Goal: Task Accomplishment & Management: Manage account settings

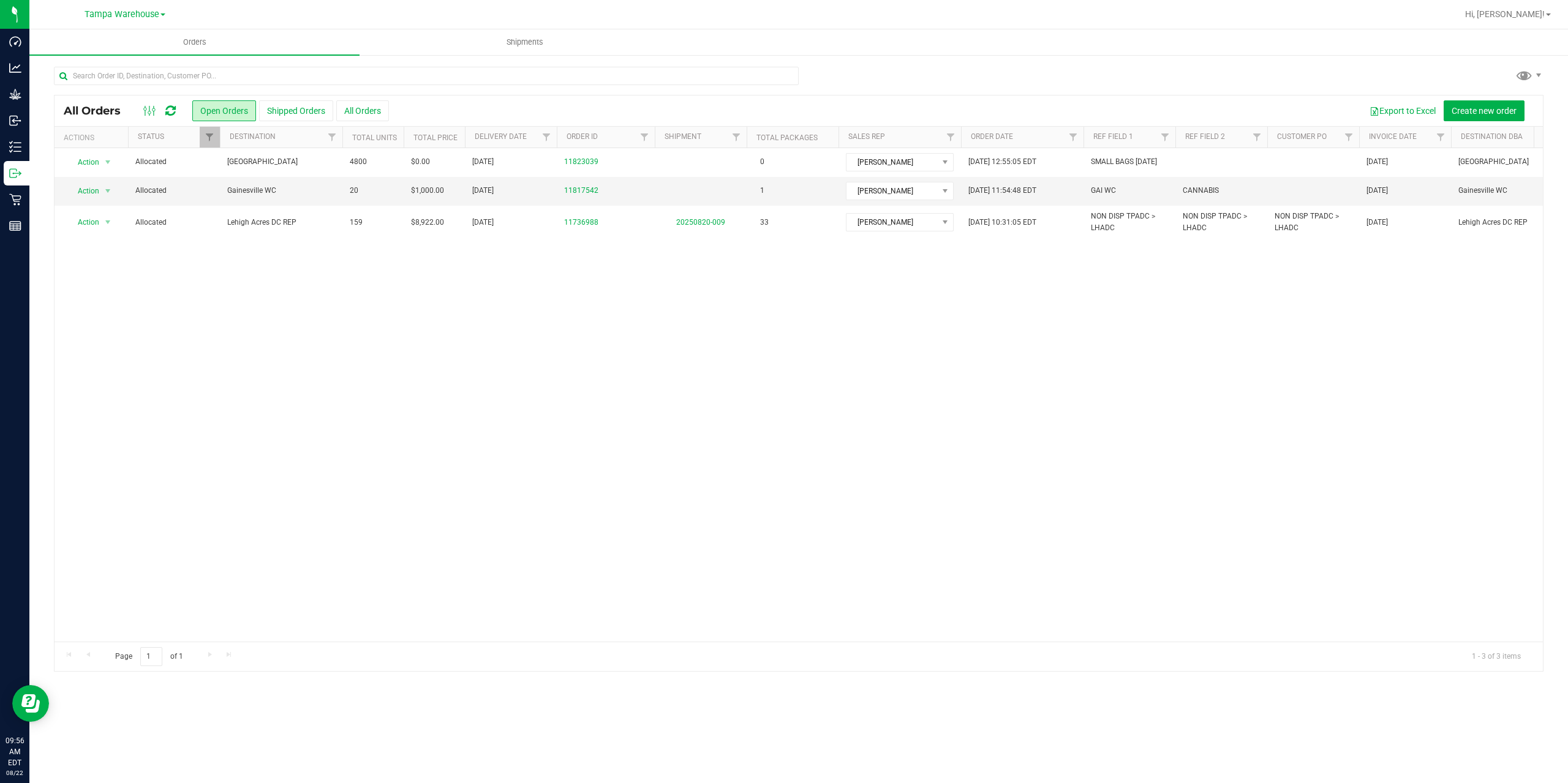
click at [176, 114] on div at bounding box center [159, 111] width 41 height 15
click at [173, 114] on icon at bounding box center [170, 110] width 11 height 12
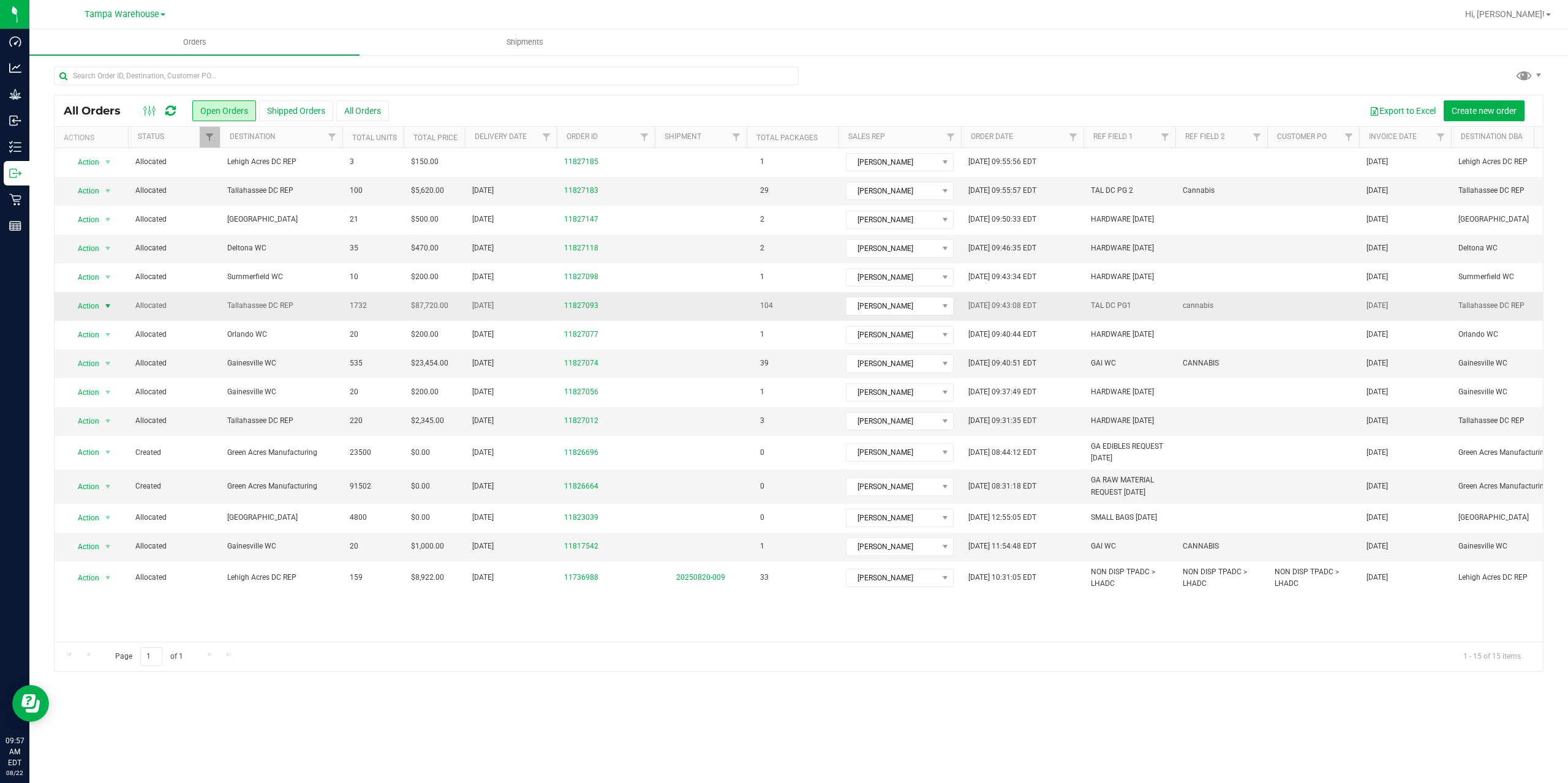
click at [101, 302] on span "select" at bounding box center [108, 306] width 15 height 17
click at [109, 485] on li "Print packing list" at bounding box center [113, 488] width 92 height 19
click at [644, 131] on link "Filter" at bounding box center [644, 137] width 20 height 21
type input "7542"
click at [673, 187] on button "Filter" at bounding box center [671, 196] width 58 height 27
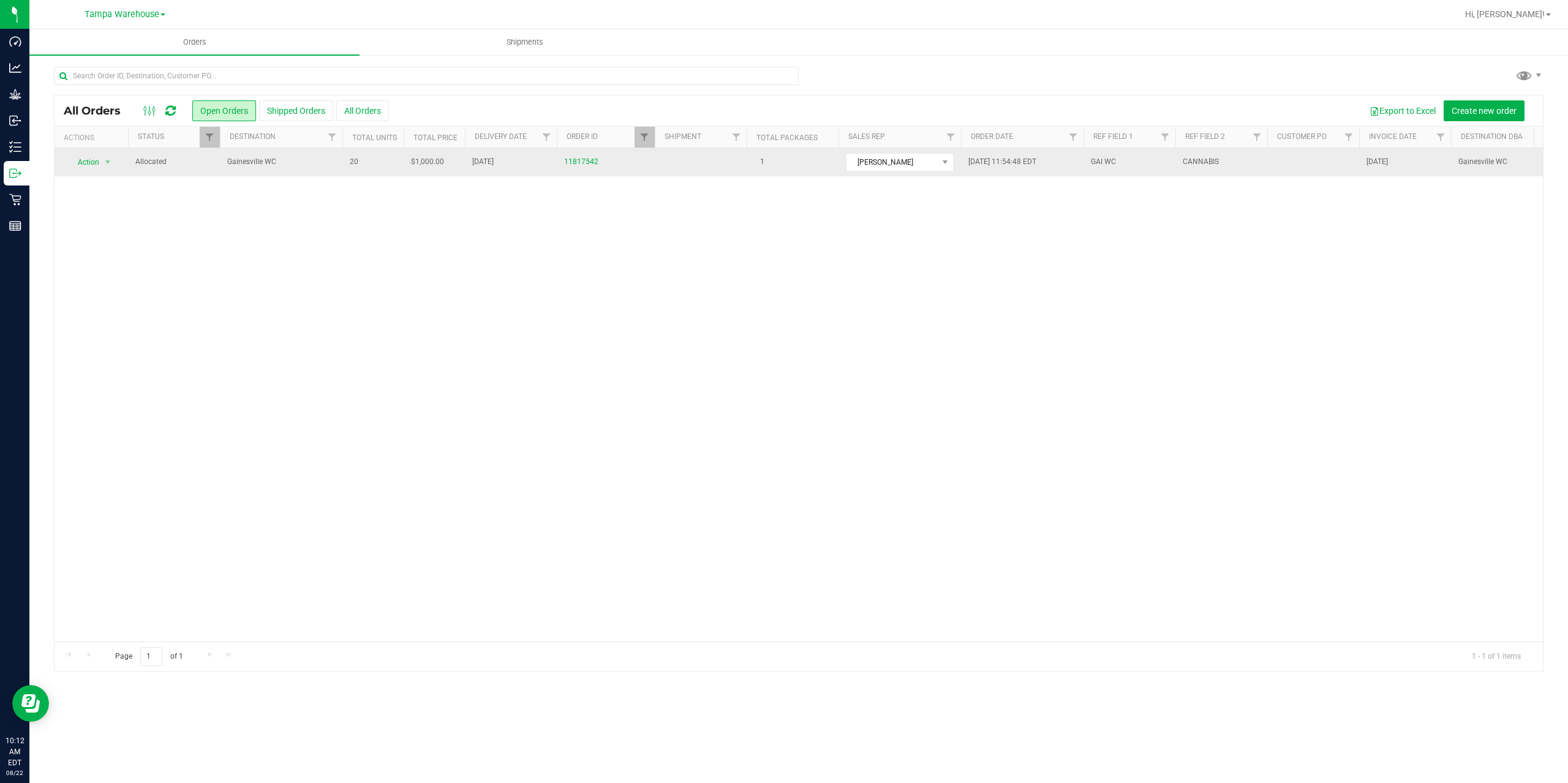
click at [327, 167] on span "Gainesville WC" at bounding box center [281, 161] width 108 height 11
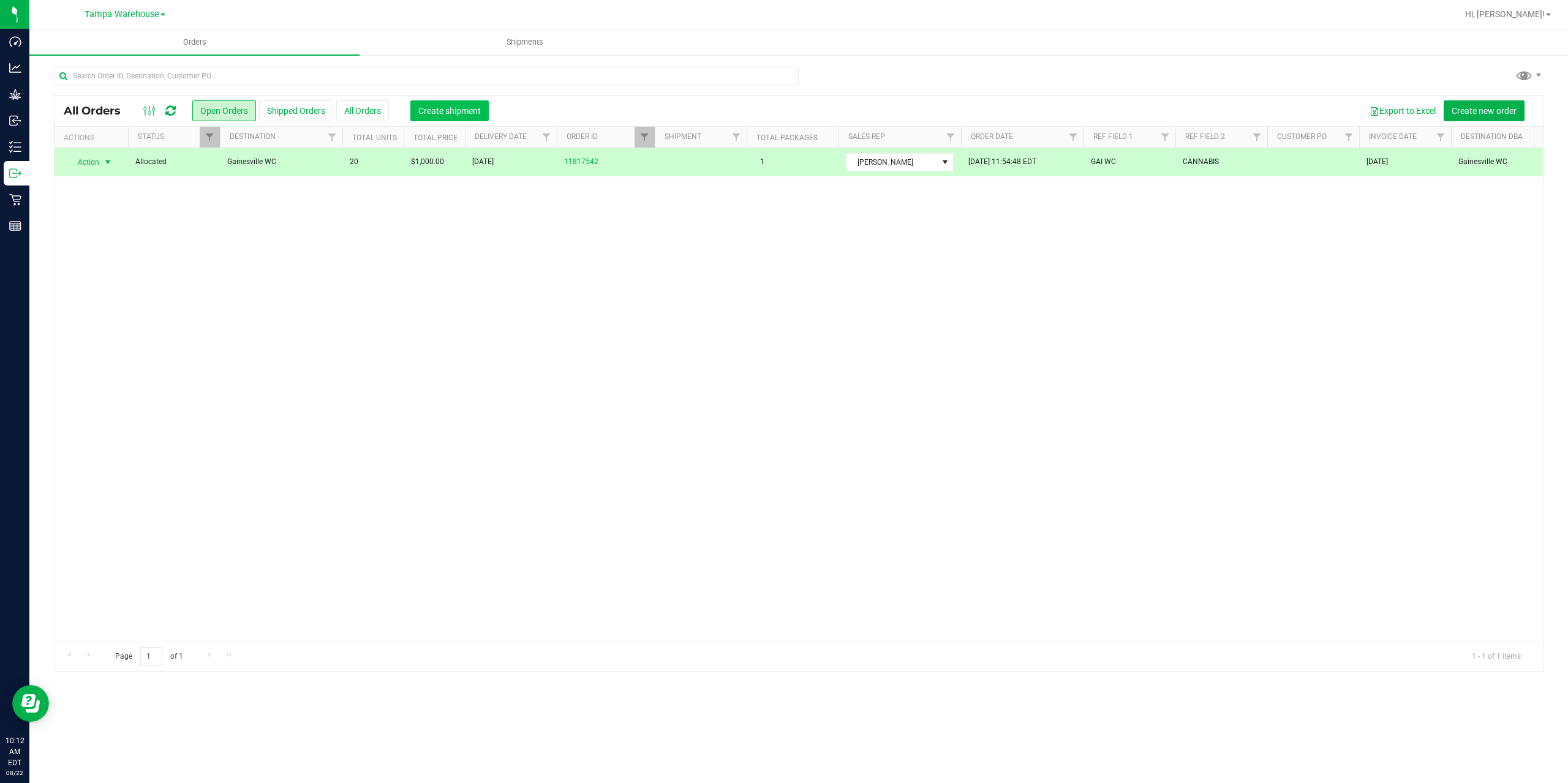
click at [438, 111] on span "Create shipment" at bounding box center [450, 111] width 62 height 10
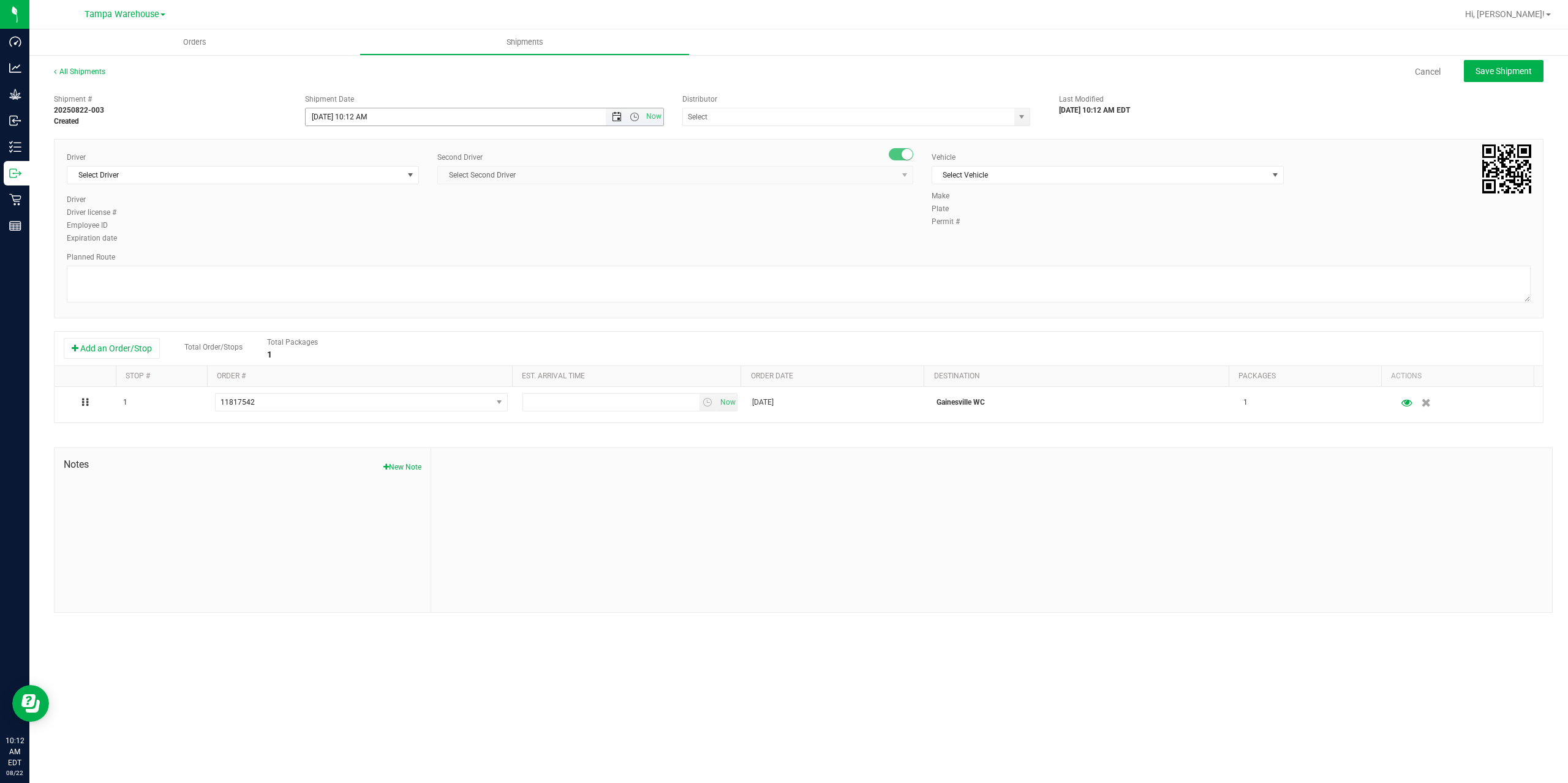
click at [617, 116] on span "Open the date view" at bounding box center [617, 117] width 10 height 10
click at [540, 217] on div "Driver Select Driver Select Driver Ian Albritton - 100006559 LOGAN ALLEN - 1000…" at bounding box center [799, 198] width 1483 height 93
drag, startPoint x: 631, startPoint y: 117, endPoint x: 626, endPoint y: 123, distance: 7.8
click at [631, 117] on span "Open the time view" at bounding box center [635, 117] width 10 height 10
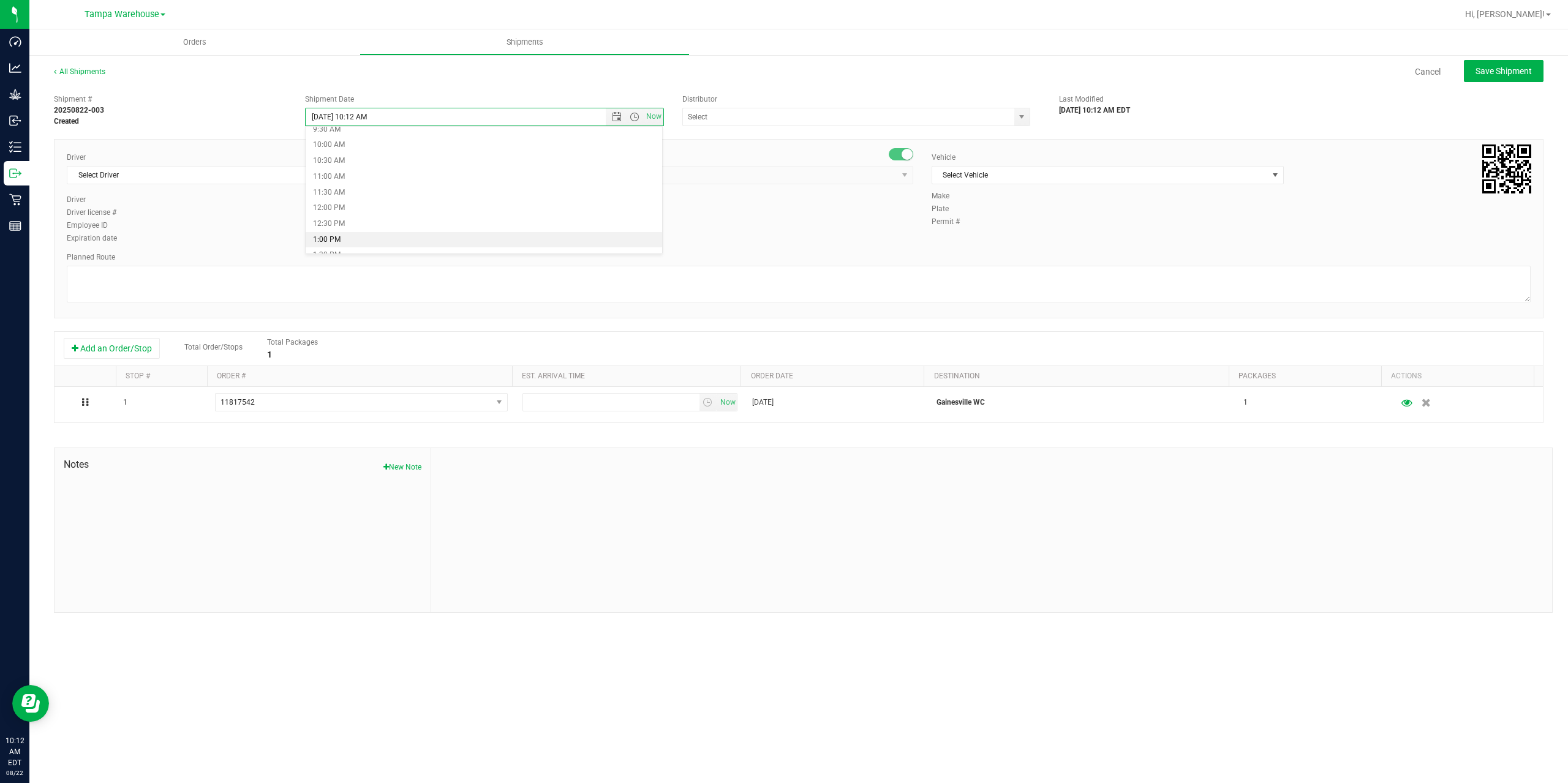
click at [420, 238] on li "1:00 PM" at bounding box center [484, 240] width 356 height 16
type input "8/22/2025 1:00 PM"
click at [707, 116] on input "text" at bounding box center [844, 117] width 321 height 17
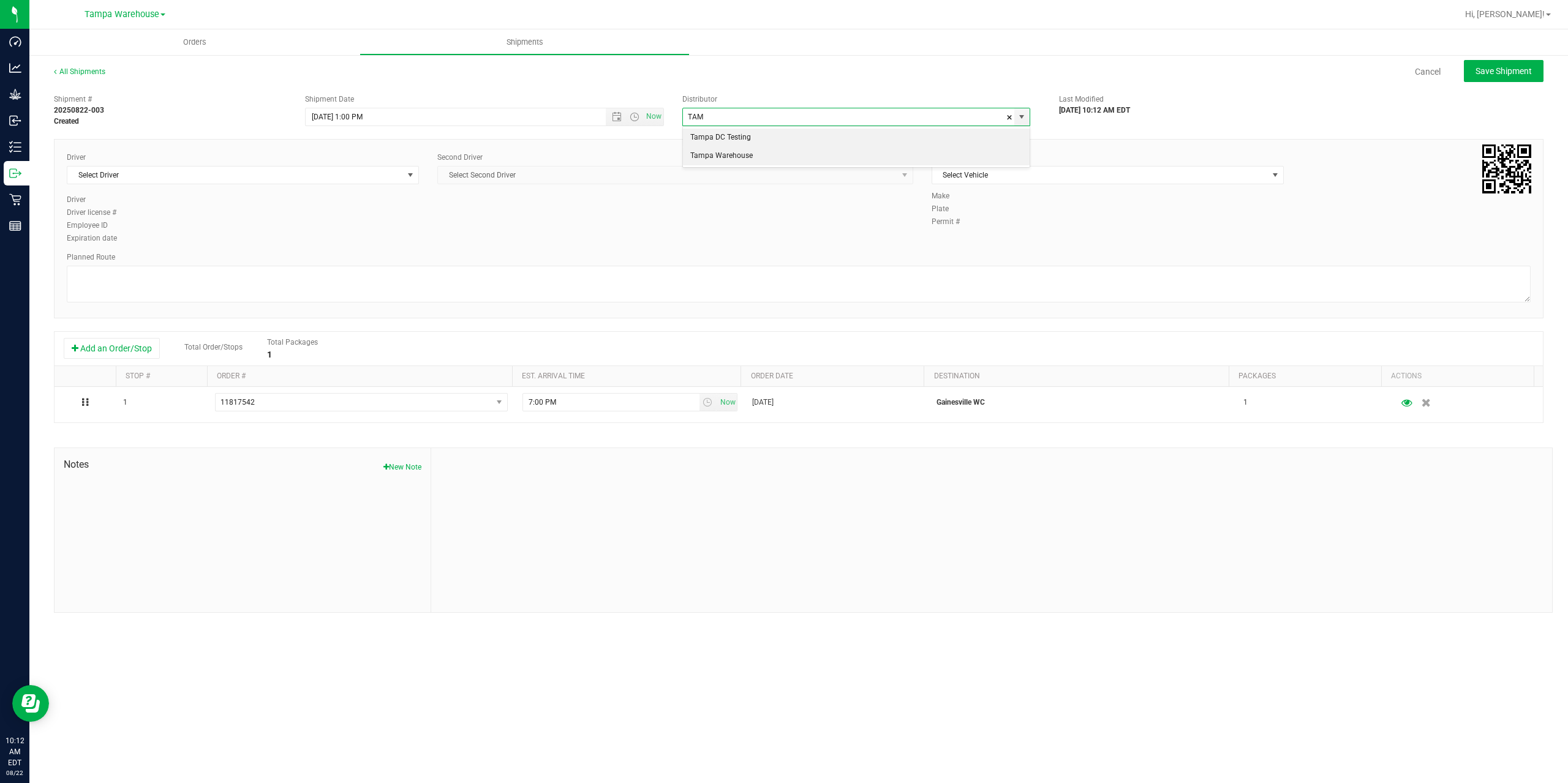
click at [719, 161] on li "Tampa Warehouse" at bounding box center [856, 156] width 347 height 19
type input "Tampa Warehouse"
click at [307, 176] on span "Select Driver" at bounding box center [235, 174] width 336 height 17
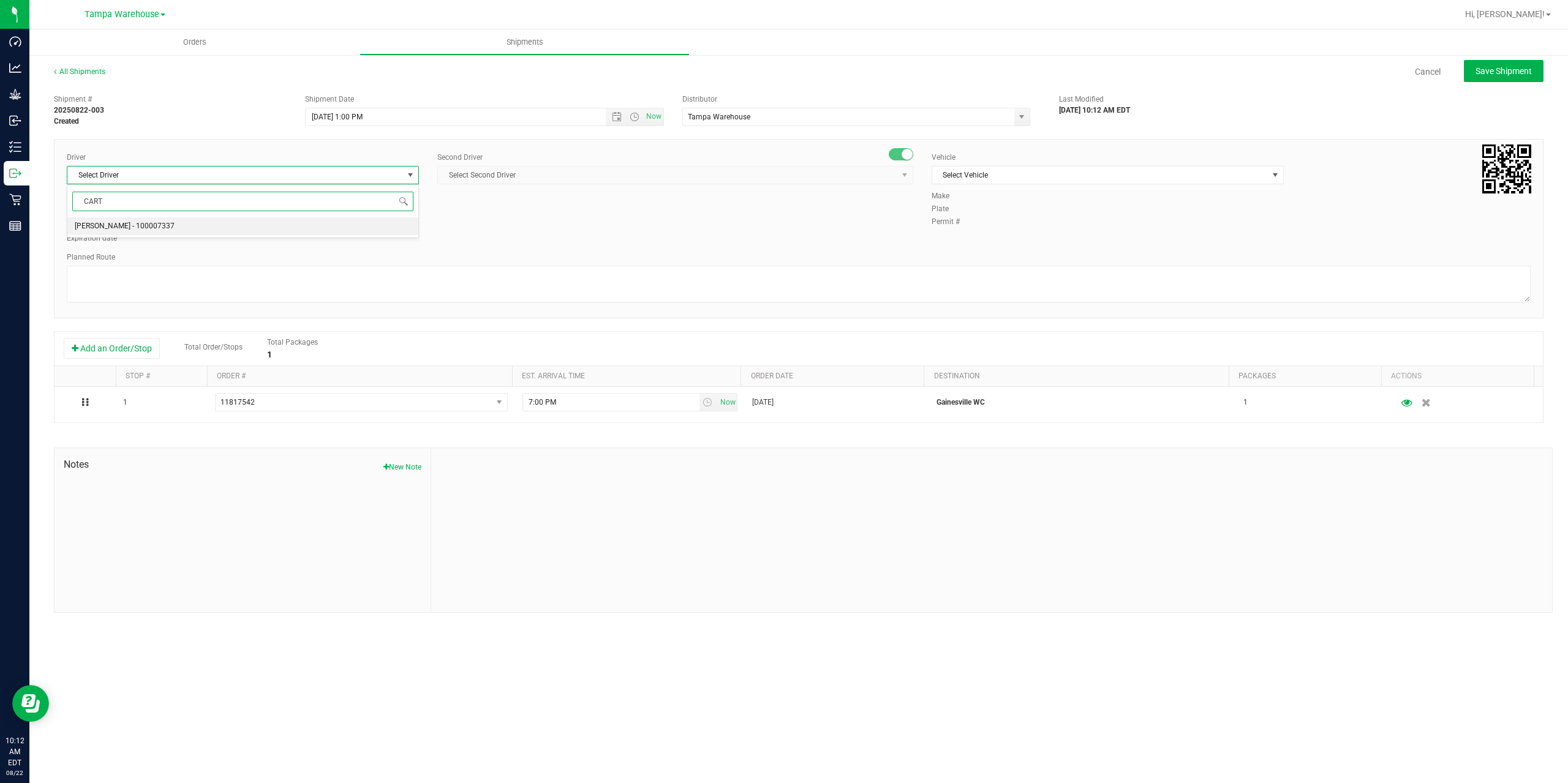
click at [223, 226] on li "Markos Carter - 100007337" at bounding box center [243, 226] width 351 height 19
type input "CART"
click at [610, 173] on span "Select Second Driver" at bounding box center [668, 174] width 459 height 17
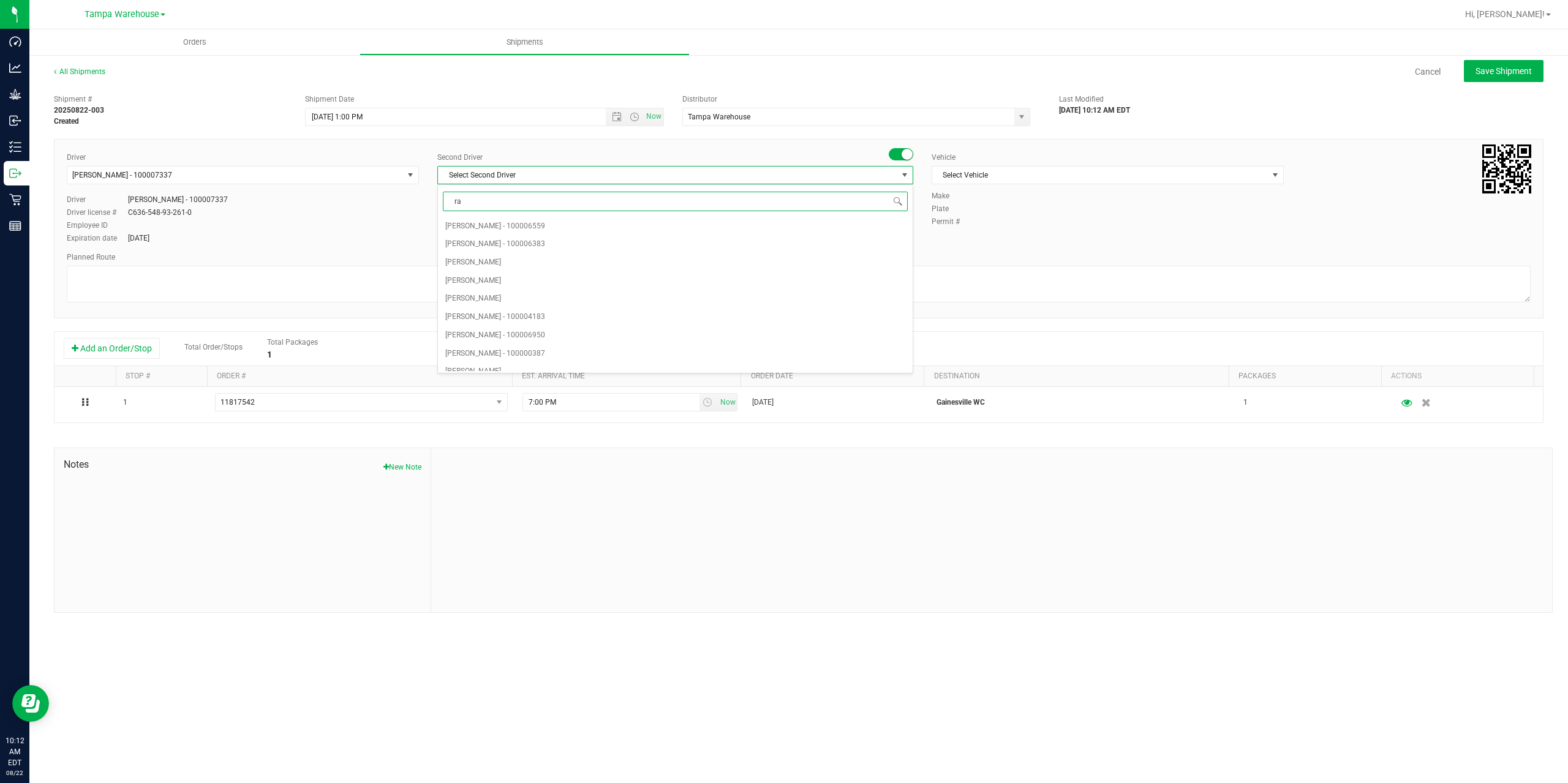
type input "rat"
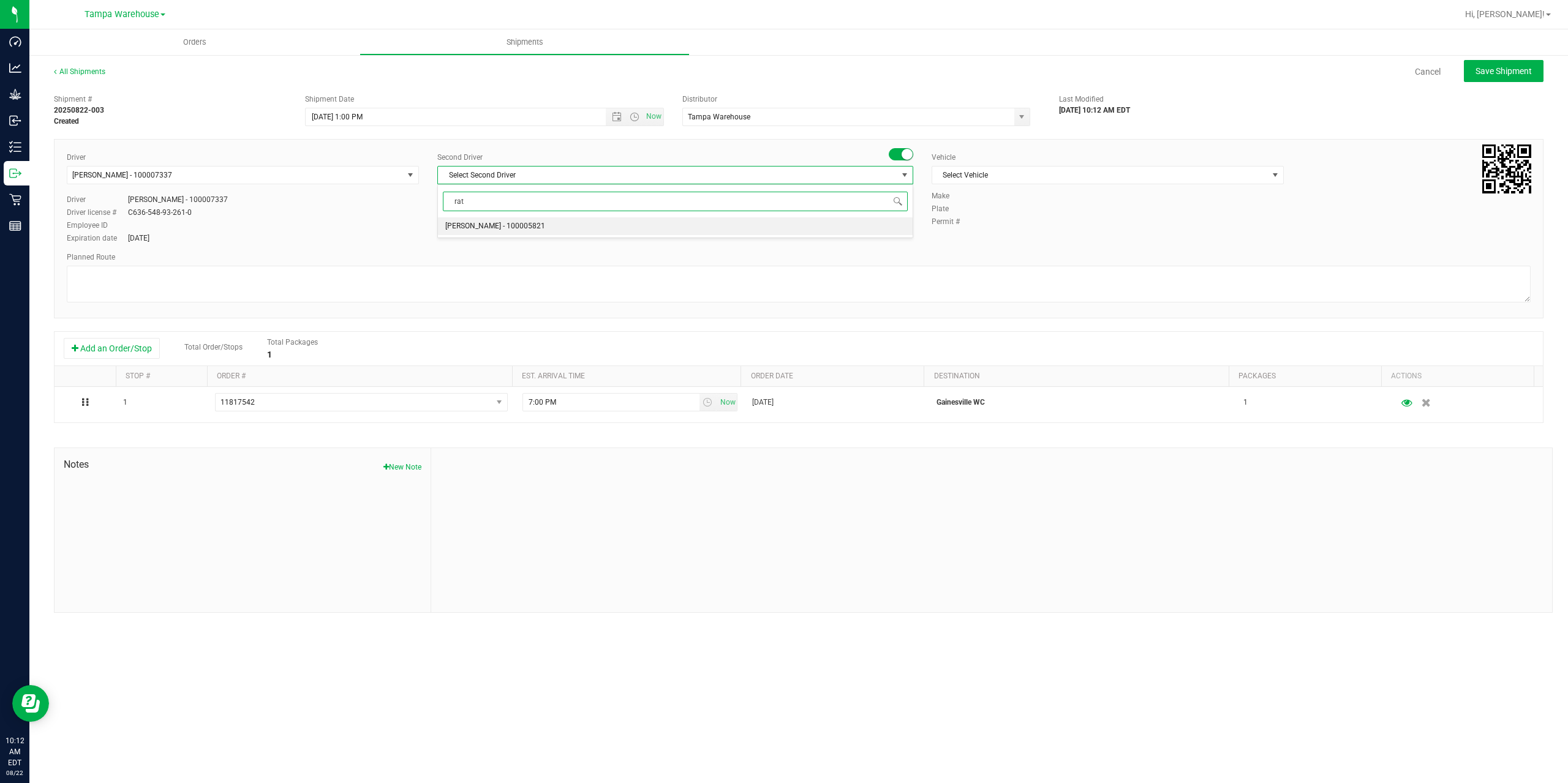
click at [512, 223] on span "Alexander Spratt - 100005821" at bounding box center [495, 226] width 100 height 16
click at [1045, 179] on span "Select Vehicle" at bounding box center [1101, 174] width 336 height 17
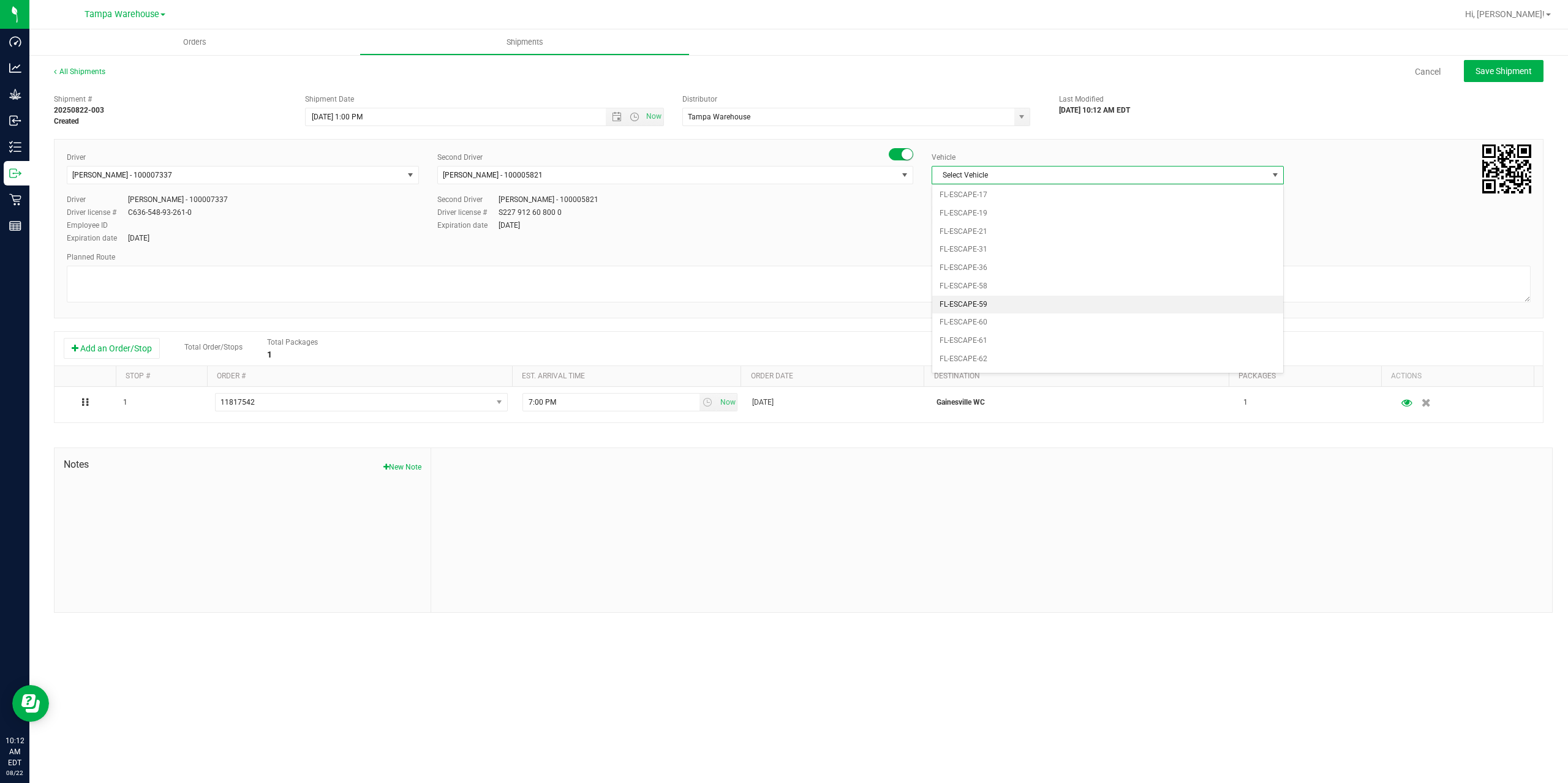
scroll to position [209, 0]
click at [1034, 277] on li "FL-EXPRESS-02" at bounding box center [1108, 279] width 351 height 19
click at [969, 280] on textarea at bounding box center [799, 284] width 1464 height 37
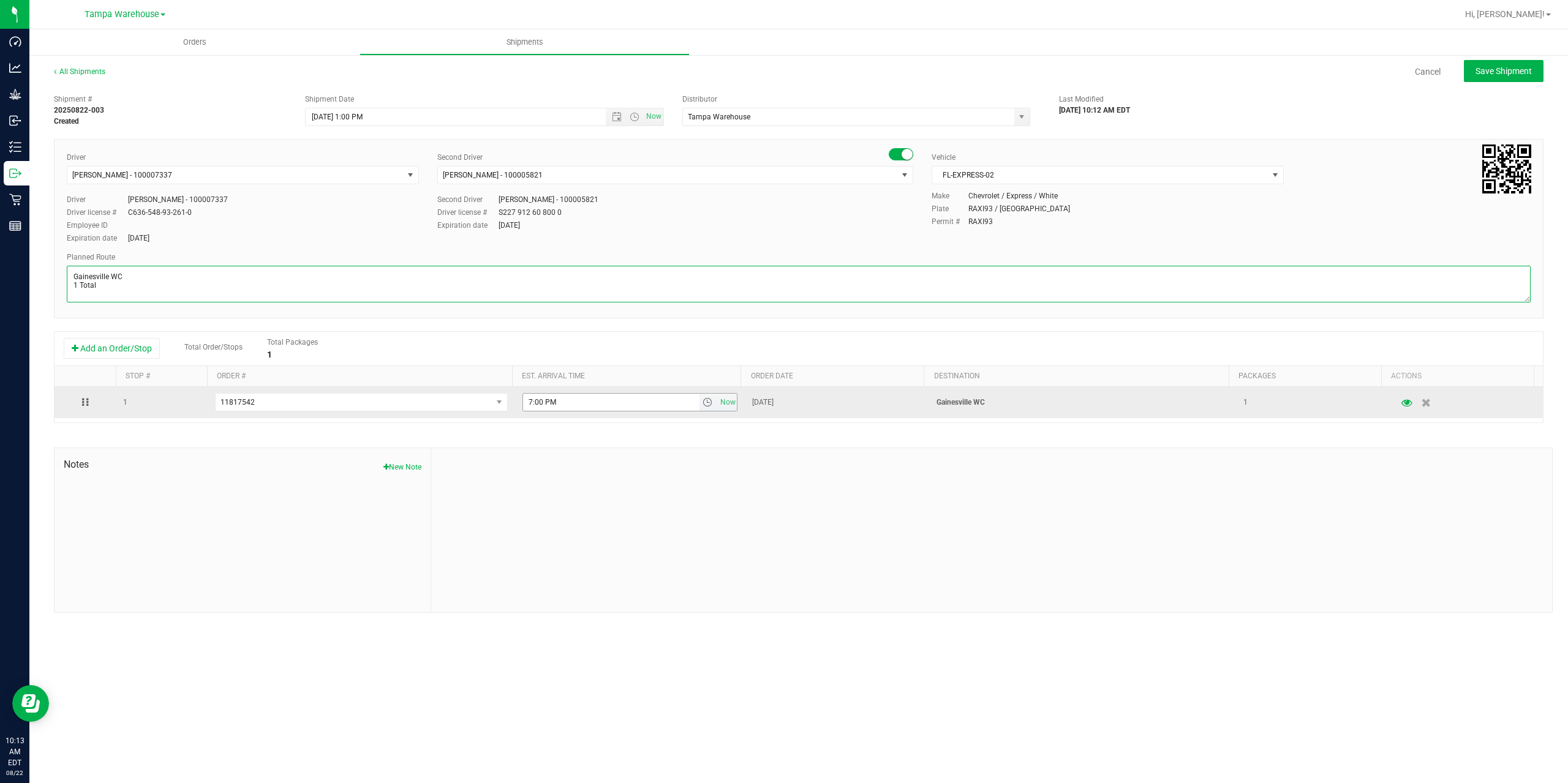
type textarea "Gainesville WC 1 Total"
click at [528, 402] on input "7:00 PM" at bounding box center [611, 402] width 176 height 17
type input "5:00 PM"
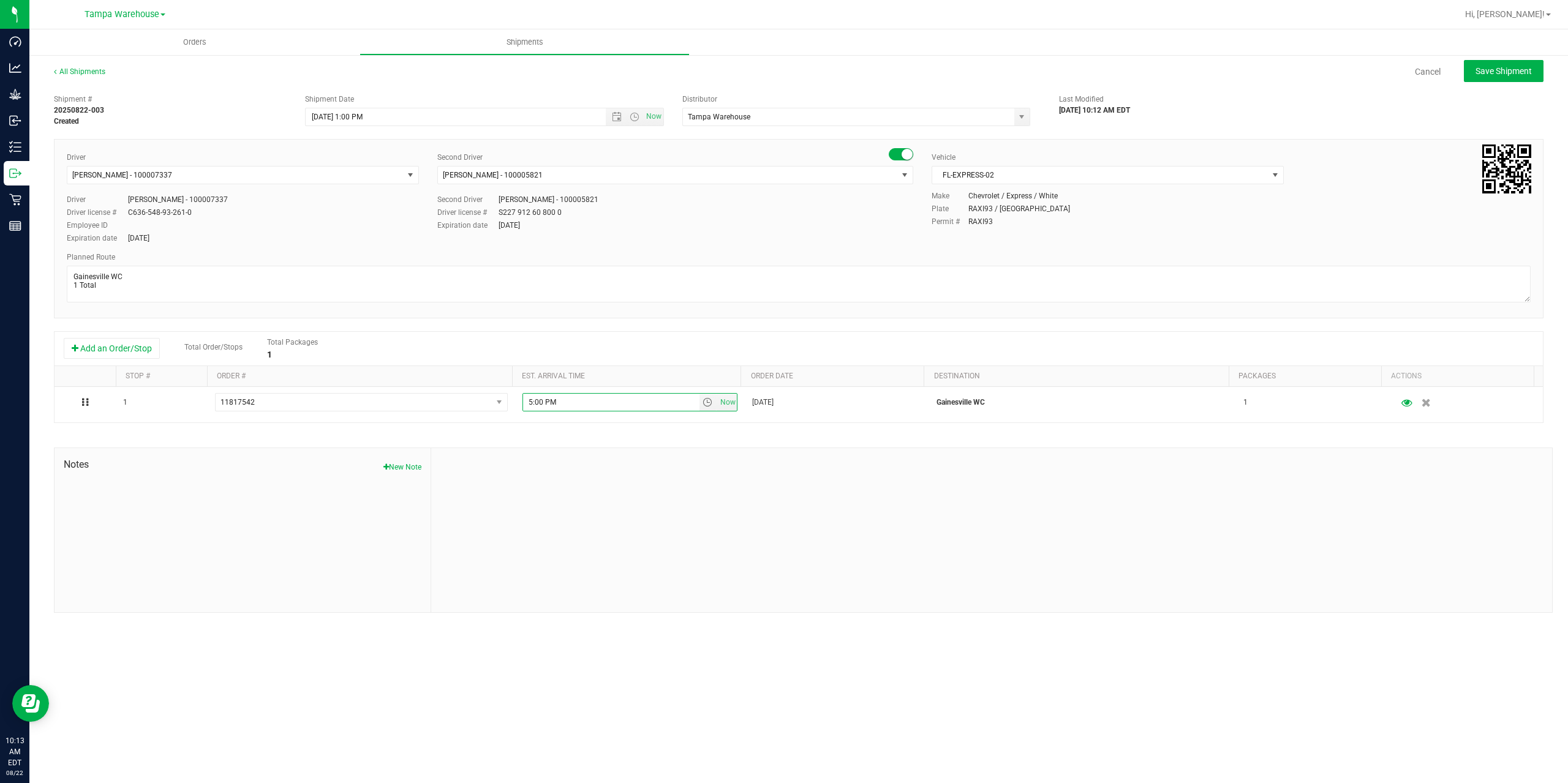
click at [693, 480] on div at bounding box center [991, 530] width 1121 height 164
click at [1531, 62] on button "Save Shipment" at bounding box center [1504, 71] width 80 height 22
type input "8/22/2025 5:00 PM"
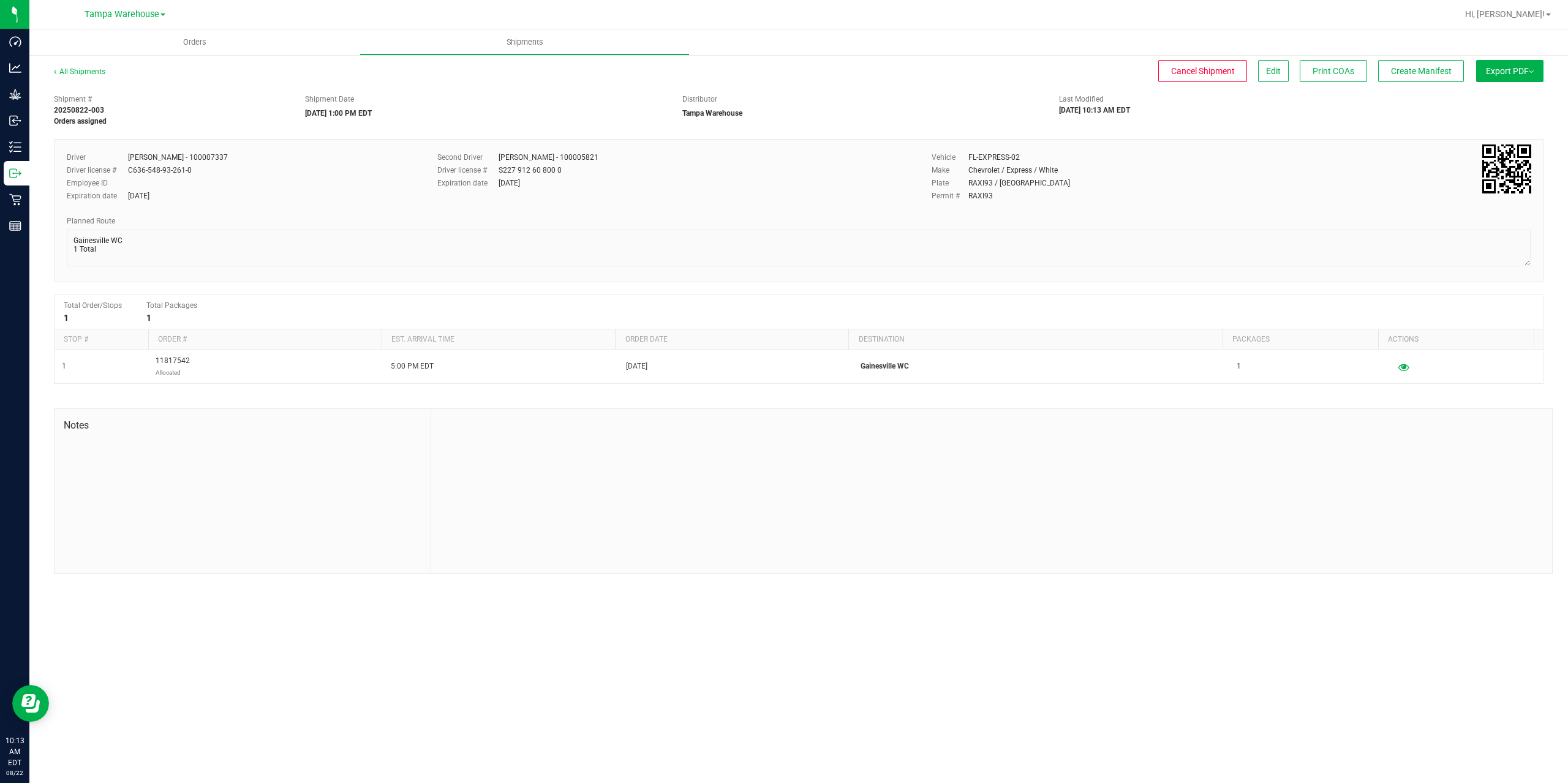
click at [1523, 71] on button "Export PDF" at bounding box center [1510, 71] width 67 height 22
click at [1515, 88] on ul "Manifest by Package ID Manifest by Lot NY Manifest Standard Maine Trip Ticket" at bounding box center [1506, 107] width 123 height 48
click at [1515, 93] on span "Manifest by Package ID" at bounding box center [1492, 97] width 78 height 9
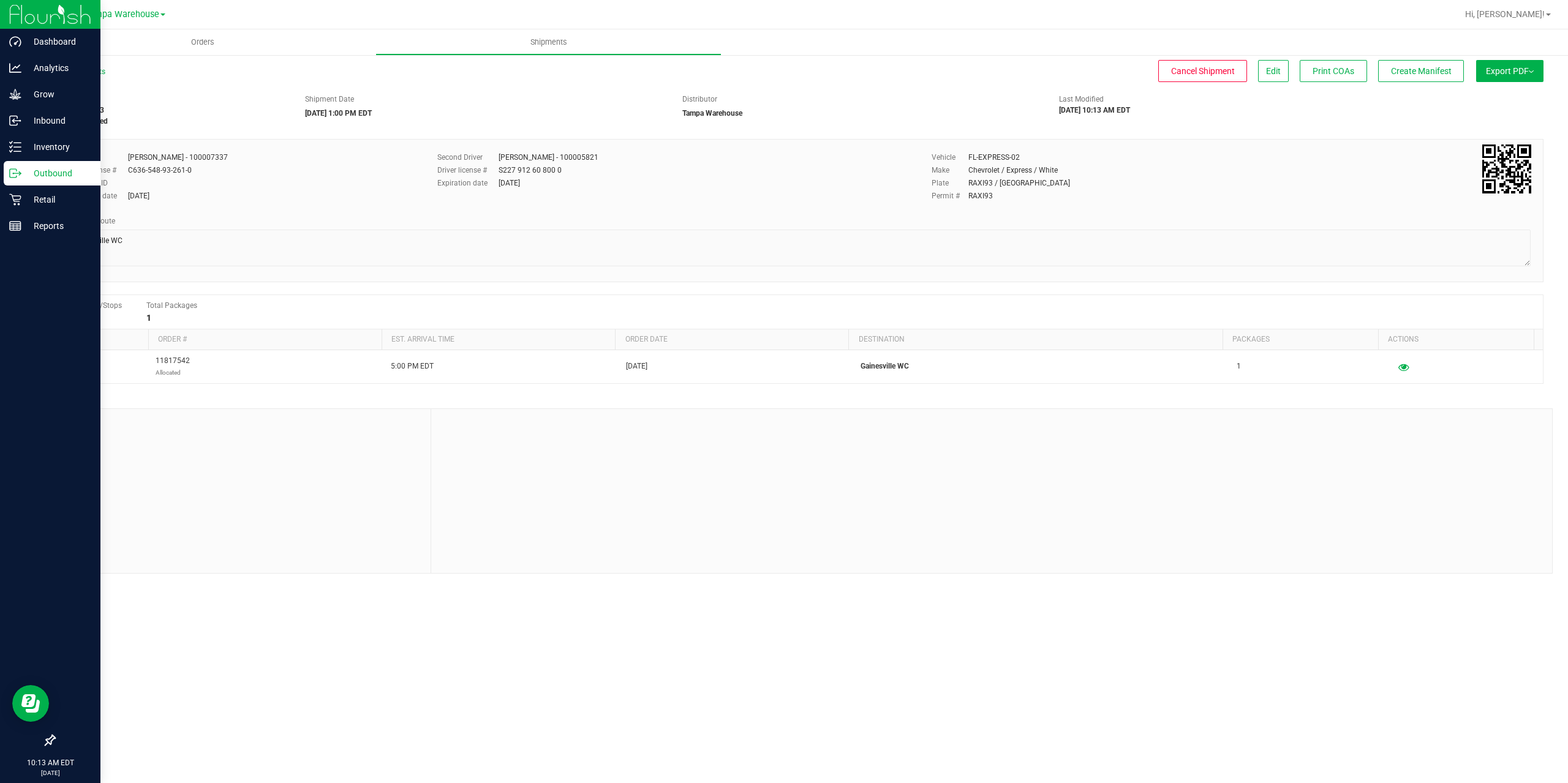
click at [17, 174] on icon at bounding box center [15, 173] width 12 height 12
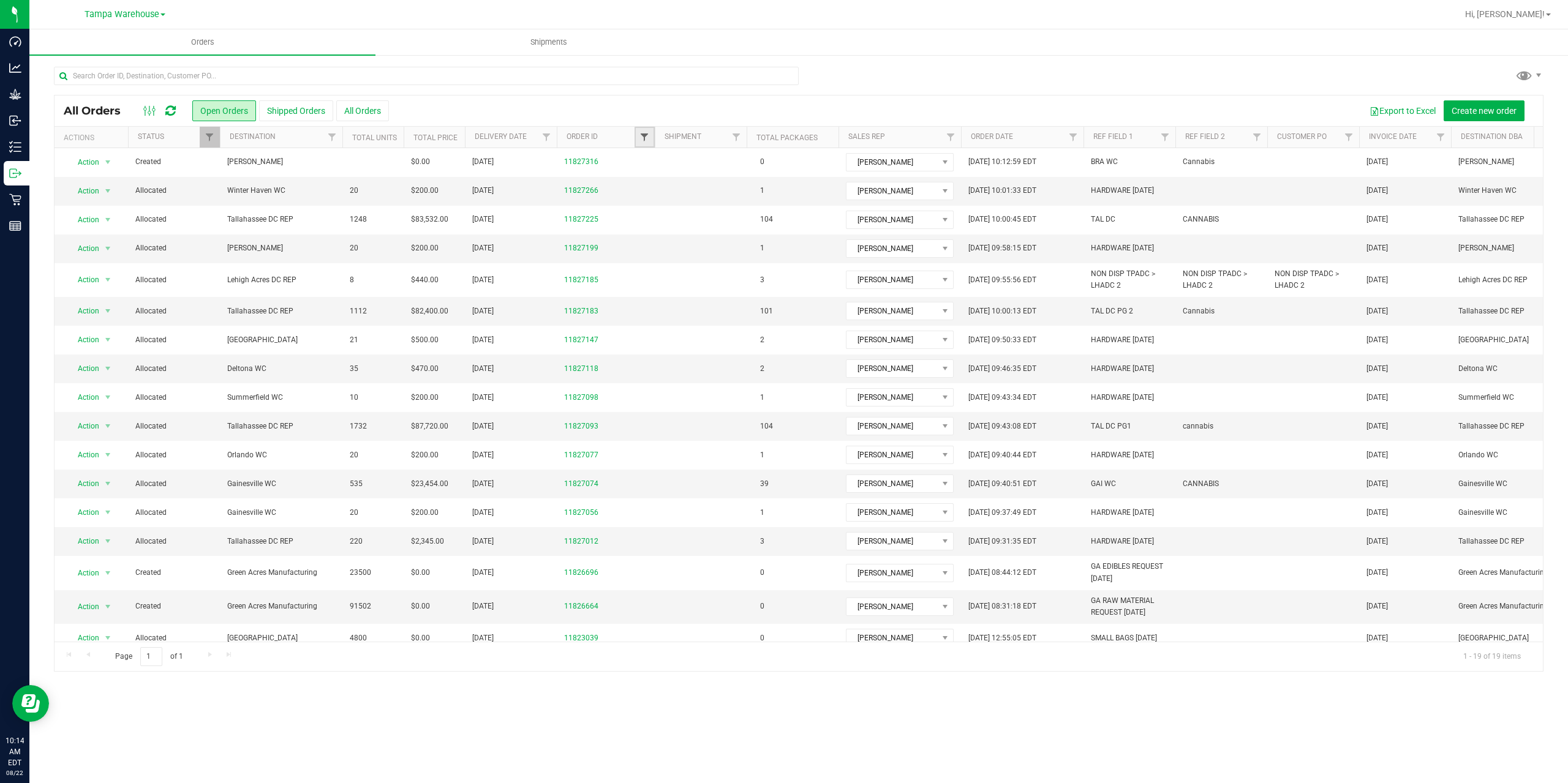
click at [645, 139] on span "Filter" at bounding box center [644, 137] width 10 height 10
type input "7074"
click at [642, 183] on button "Filter" at bounding box center [671, 196] width 58 height 27
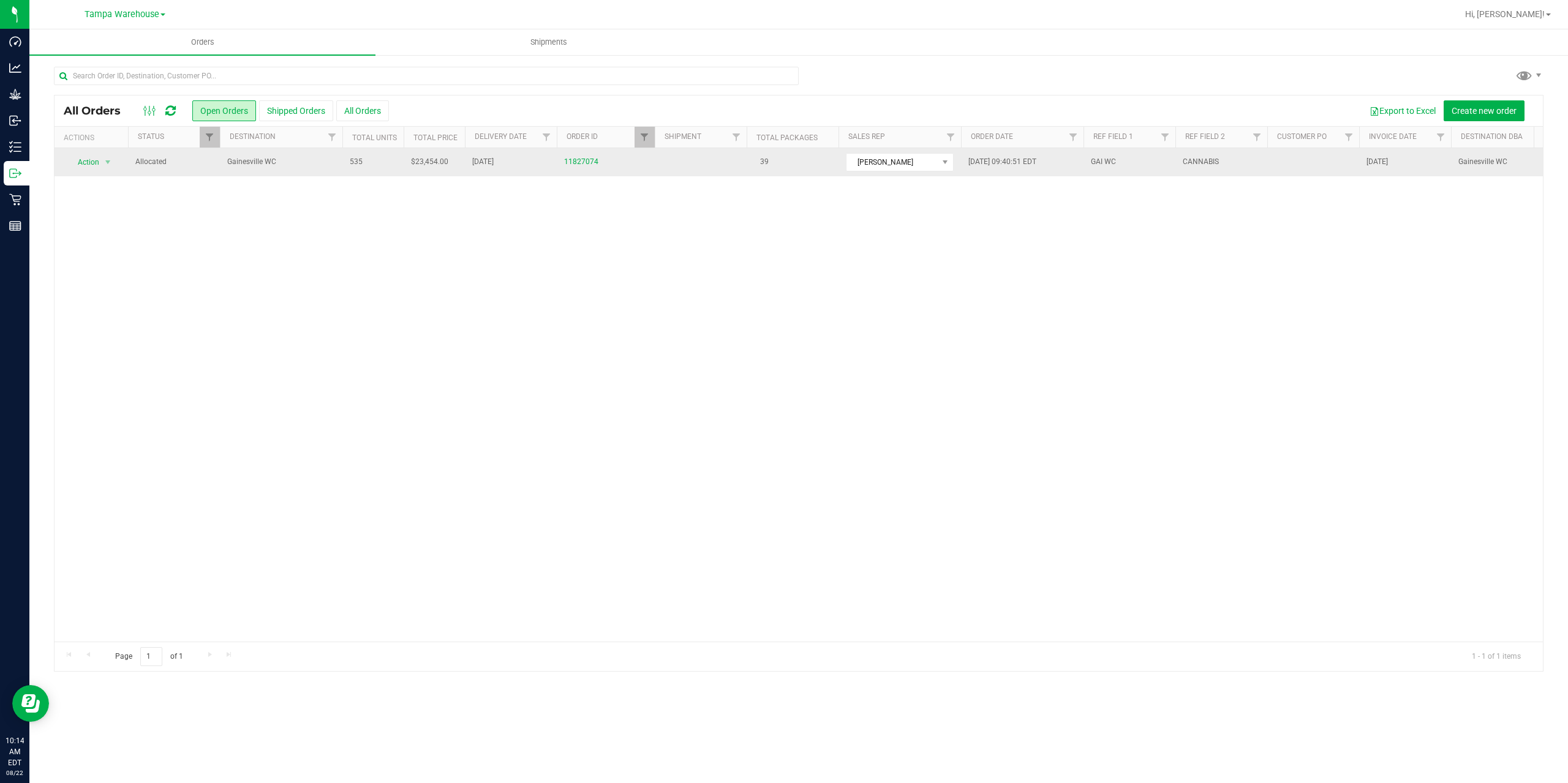
click at [322, 166] on span "Gainesville WC" at bounding box center [281, 161] width 108 height 11
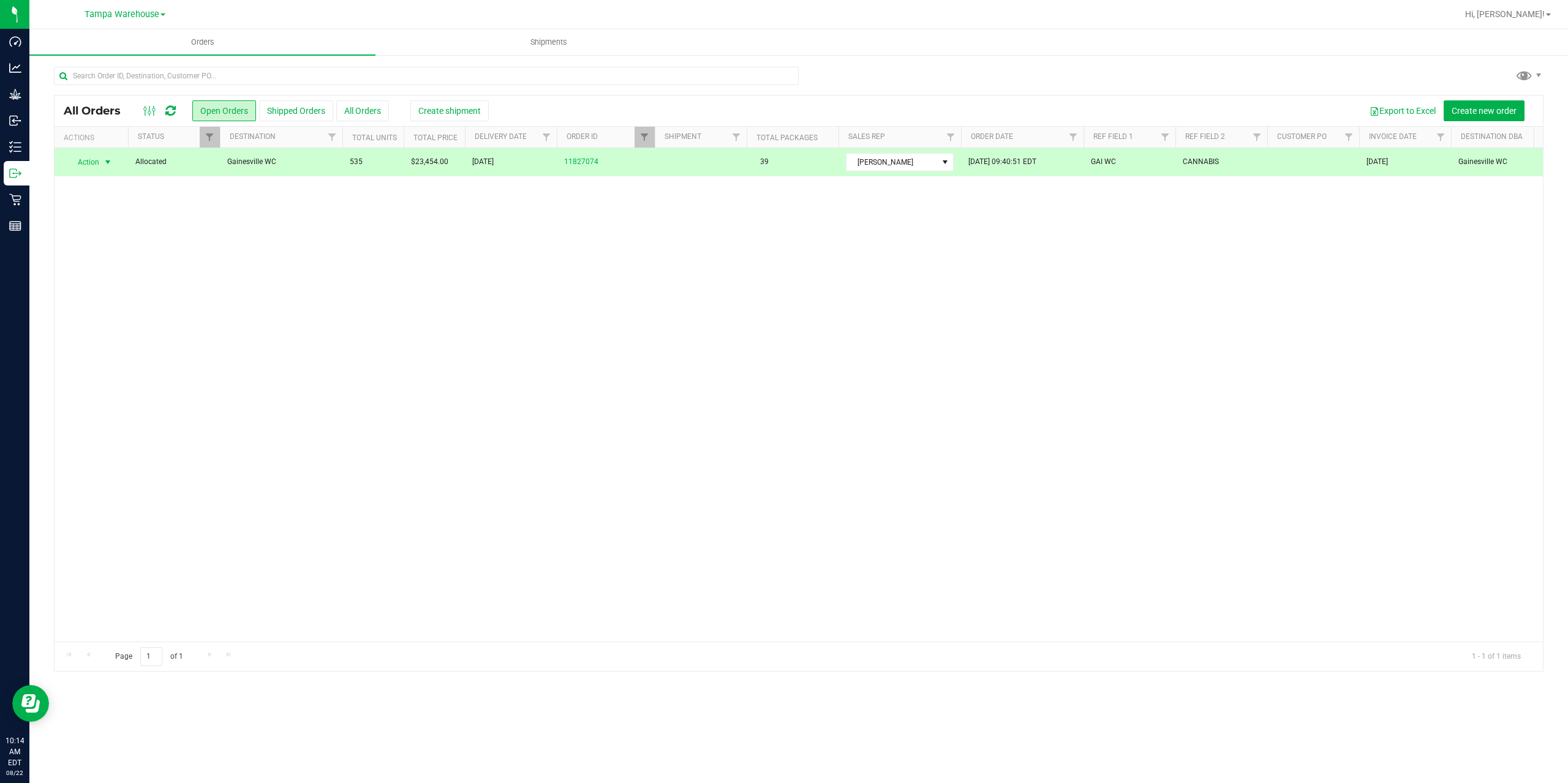
click at [436, 121] on div "All Orders Open Orders Shipped Orders All Orders Create shipment Export to Exce…" at bounding box center [799, 111] width 1488 height 31
click at [438, 116] on button "Create shipment" at bounding box center [450, 111] width 79 height 21
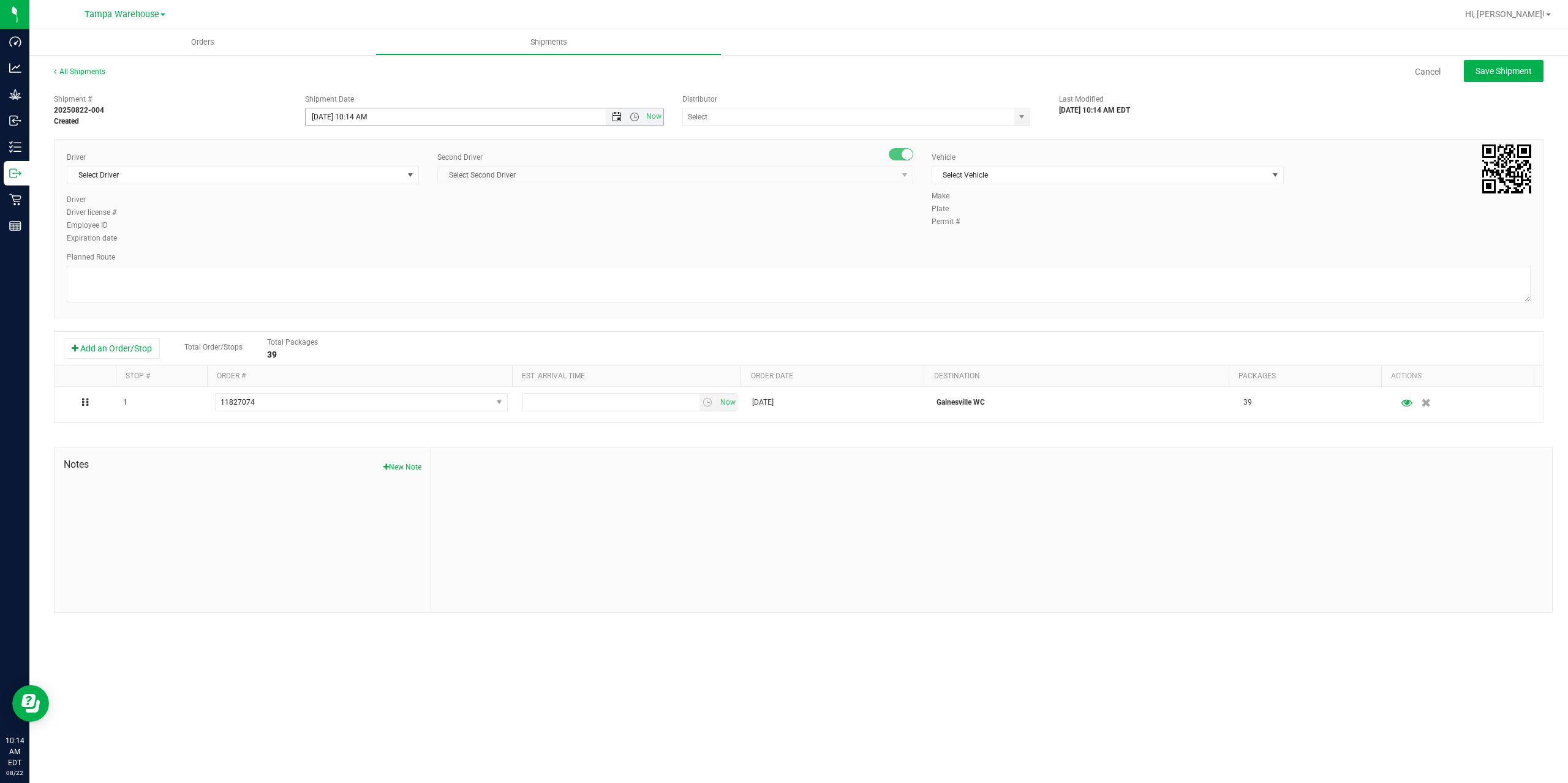
click at [620, 116] on span "Open the date view" at bounding box center [617, 117] width 10 height 10
click at [330, 260] on link "25" at bounding box center [334, 260] width 18 height 19
click at [632, 116] on span "Open the time view" at bounding box center [635, 117] width 10 height 10
click at [356, 218] on li "6:30 AM" at bounding box center [484, 219] width 356 height 16
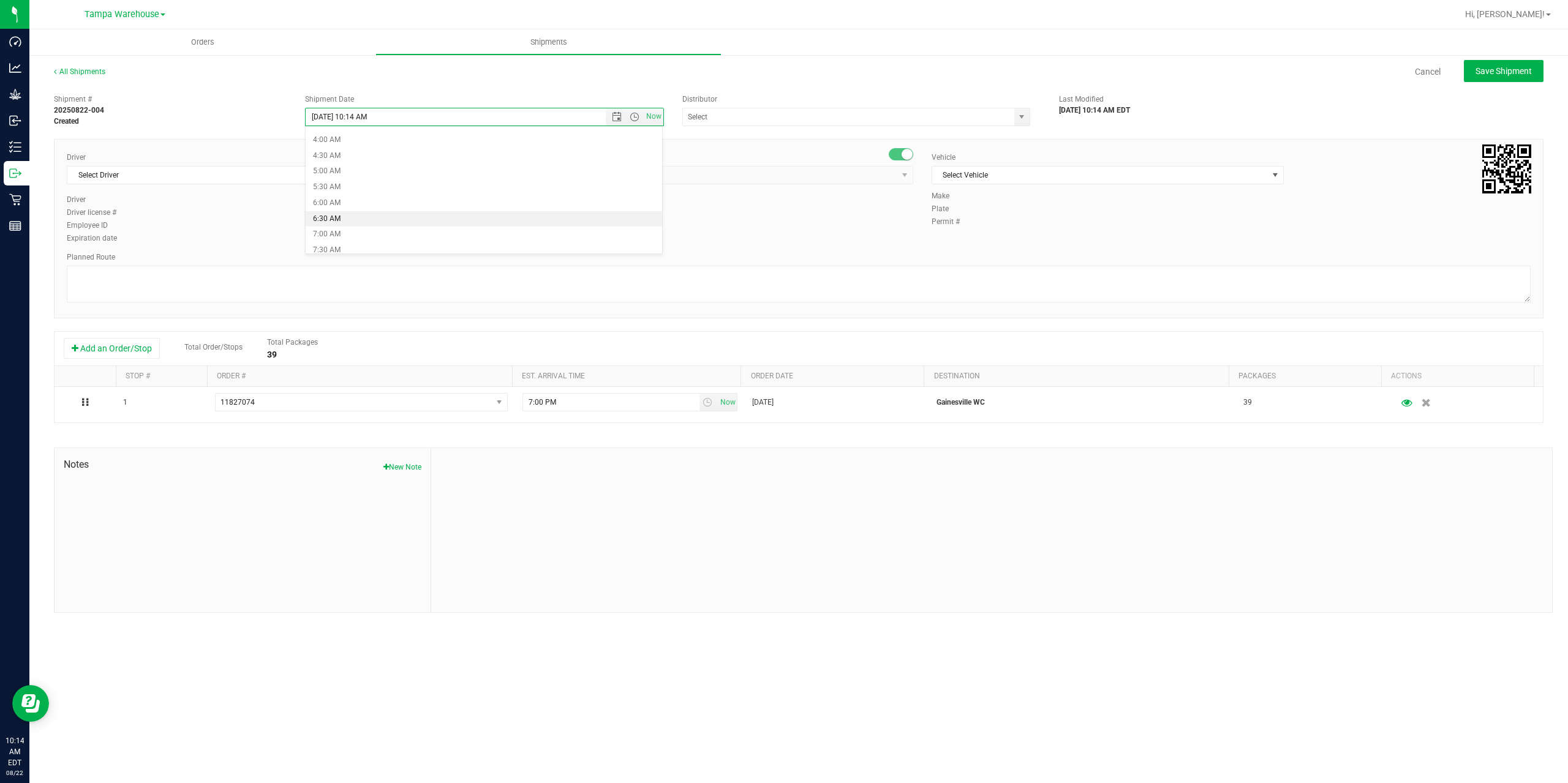
type input "8/25/2025 6:30 AM"
click at [760, 114] on input "text" at bounding box center [844, 117] width 321 height 17
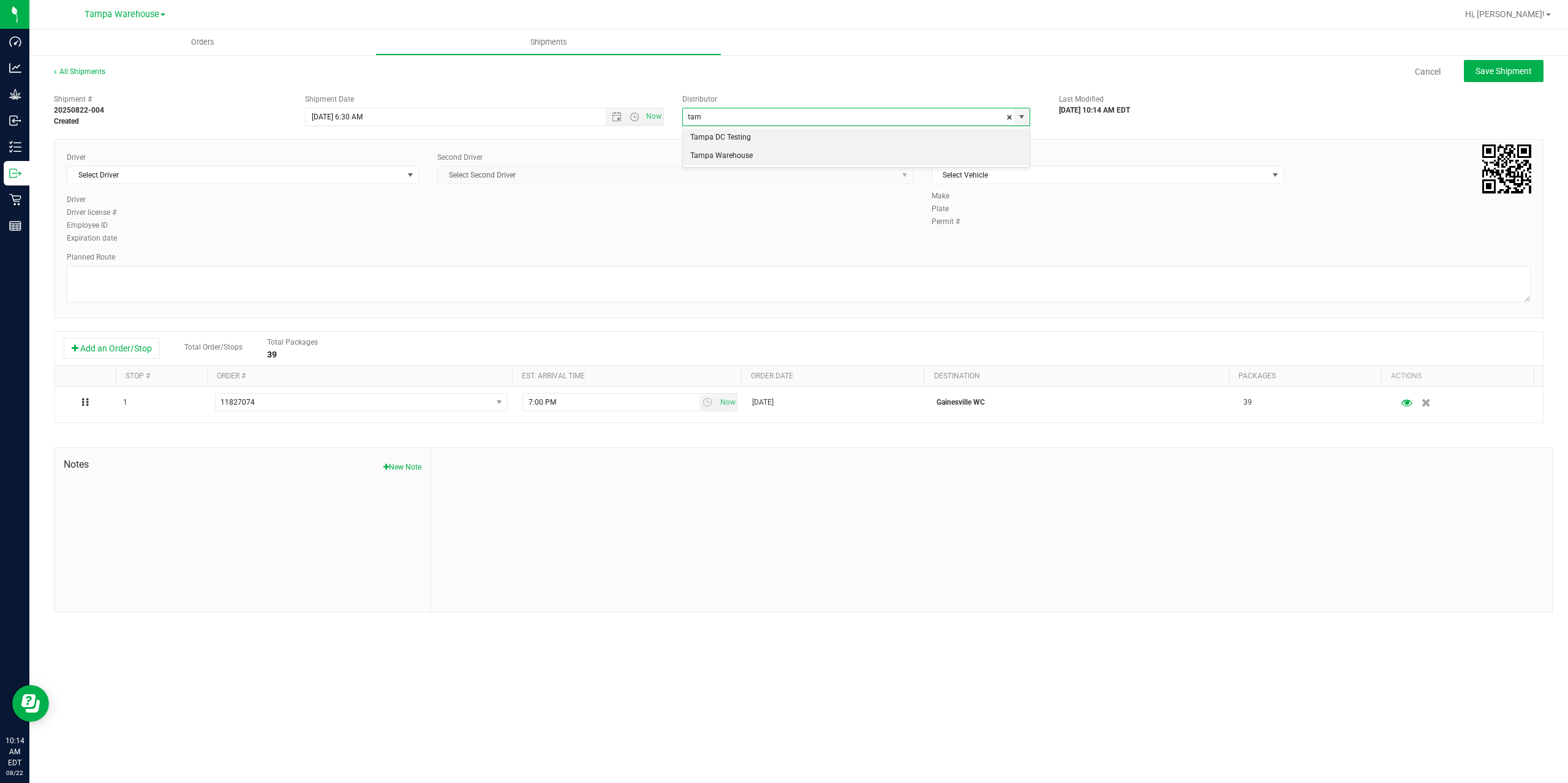
click at [753, 153] on li "Tampa Warehouse" at bounding box center [856, 156] width 347 height 19
type input "Tampa Warehouse"
click at [254, 176] on span "Select Driver" at bounding box center [235, 174] width 336 height 17
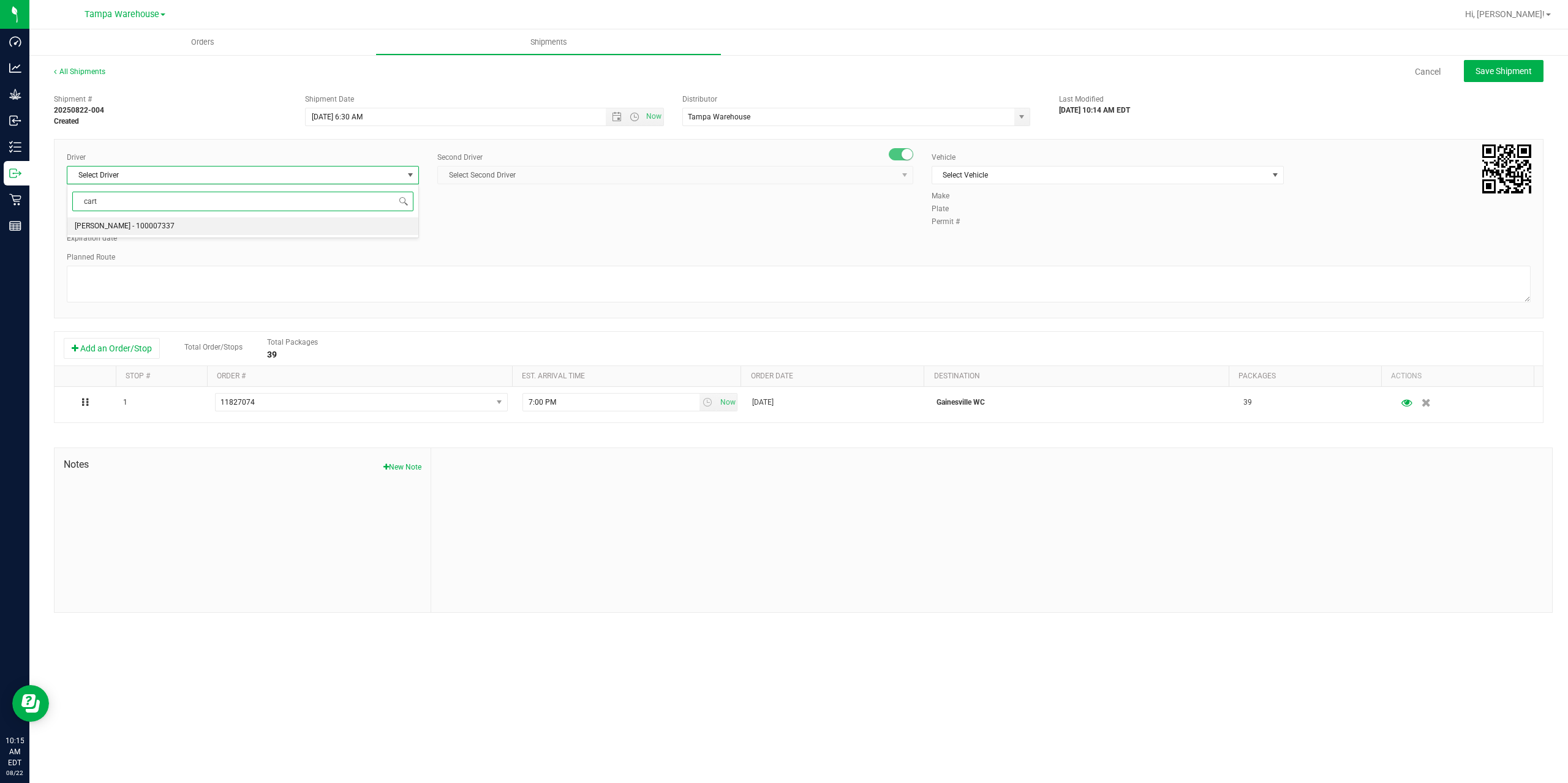
click at [235, 226] on li "Markos Carter - 100007337" at bounding box center [243, 226] width 351 height 19
type input "cart"
click at [606, 183] on span "Select Second Driver" at bounding box center [668, 174] width 459 height 17
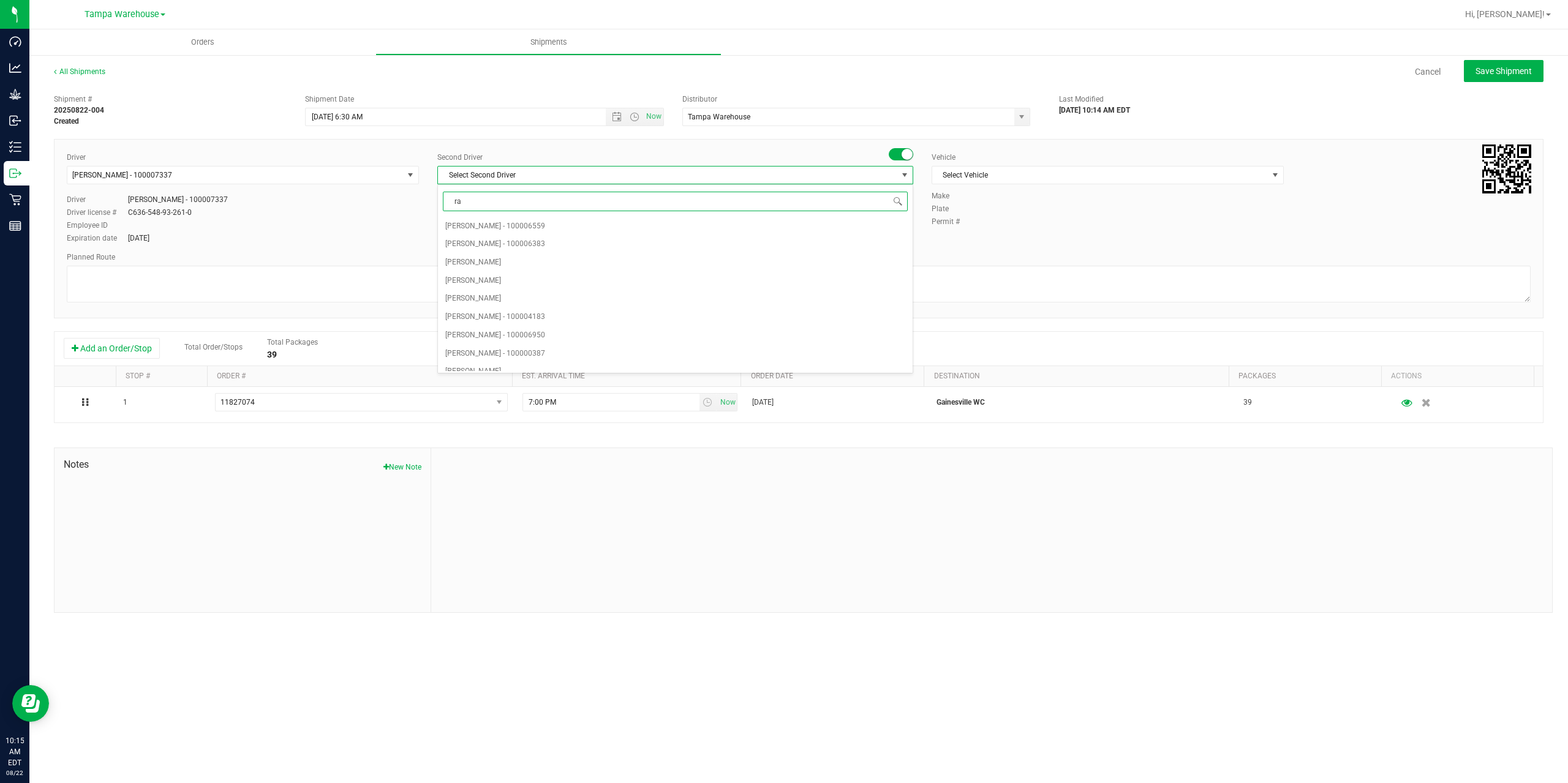
type input "rat"
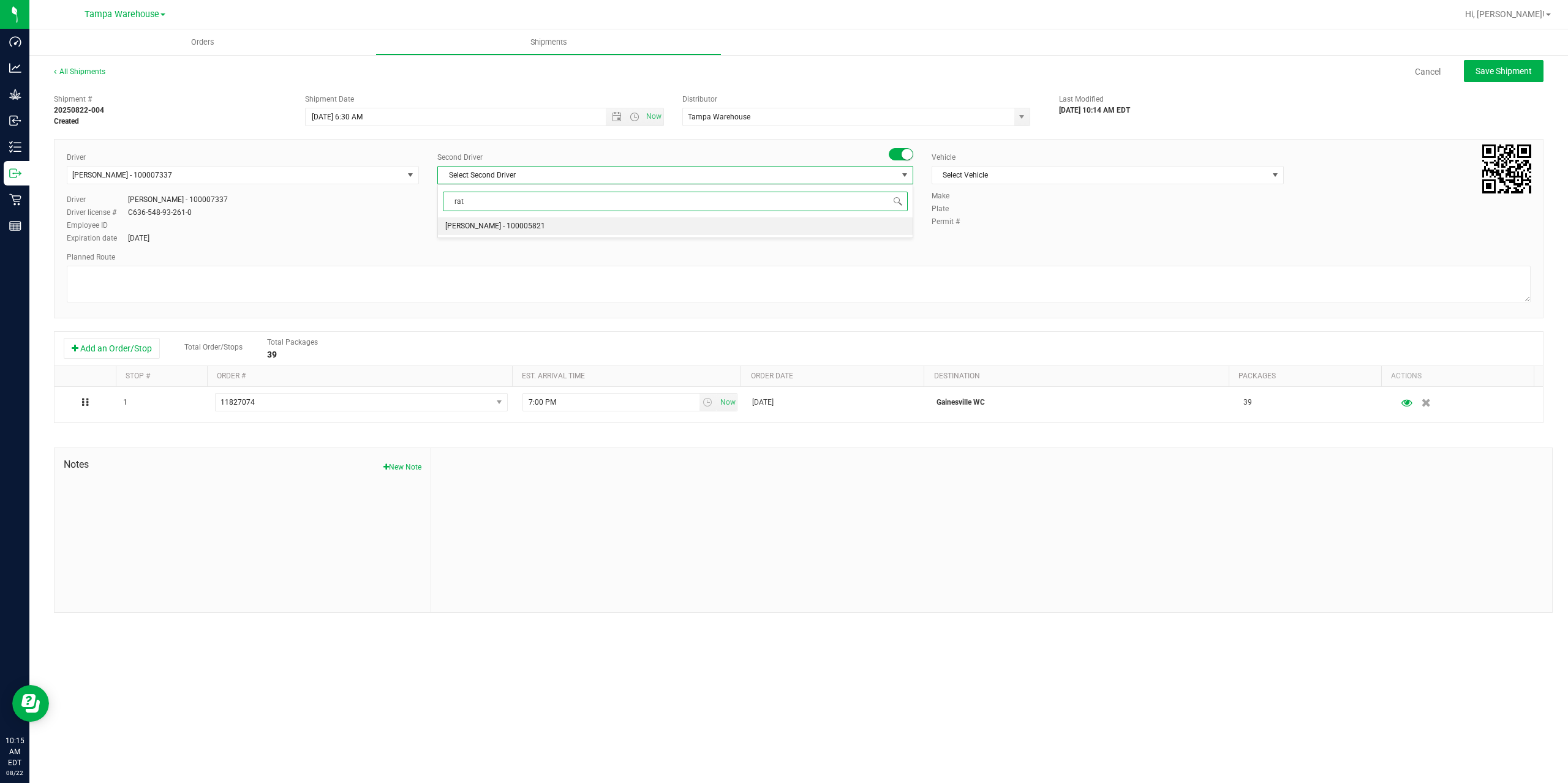
click at [558, 230] on li "Alexander Spratt - 100005821" at bounding box center [675, 226] width 475 height 19
click at [1077, 183] on span "Select Vehicle" at bounding box center [1101, 174] width 336 height 17
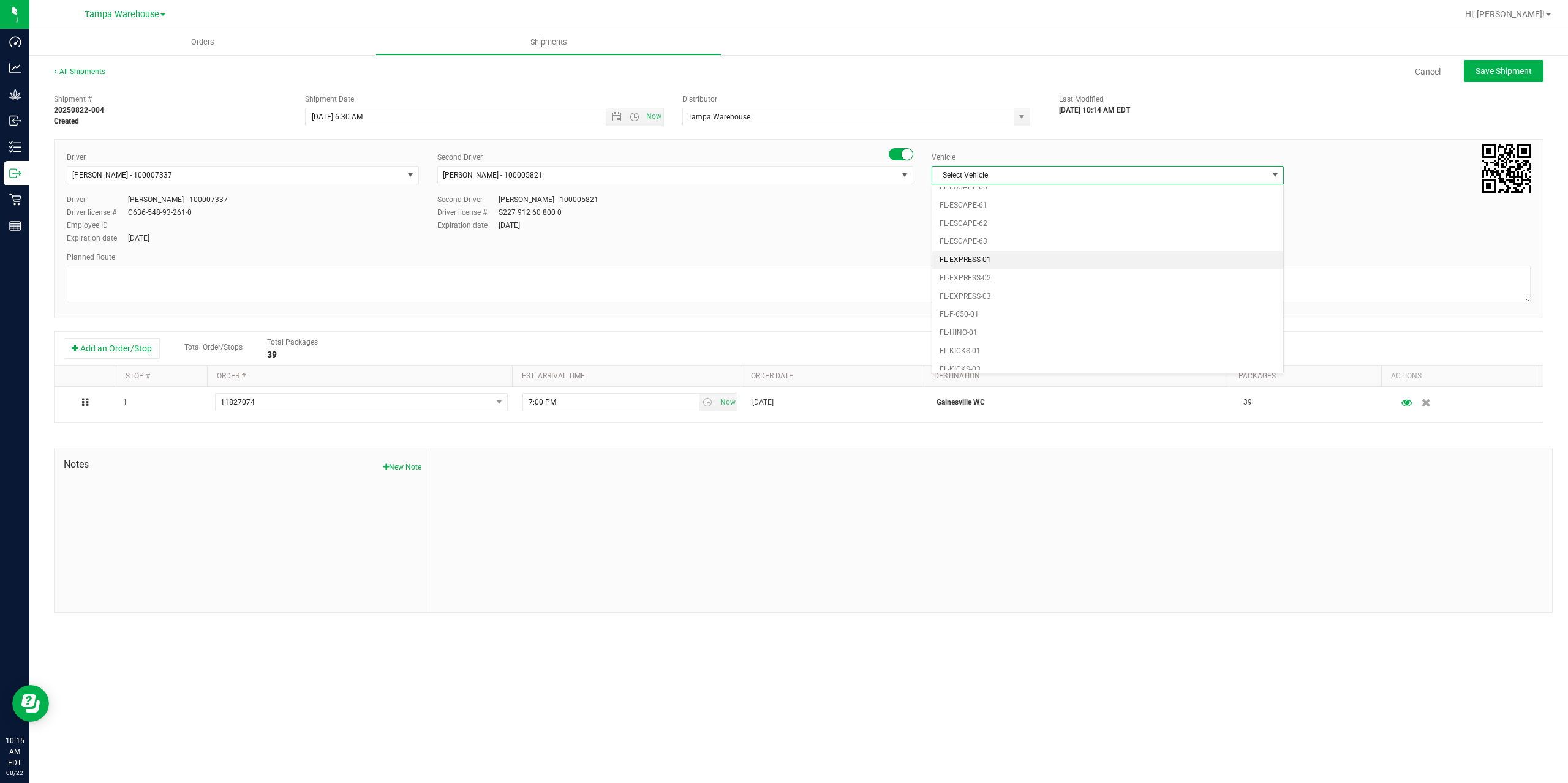
scroll to position [269, 0]
click at [1010, 222] on li "FL-EXPRESS-02" at bounding box center [1108, 217] width 351 height 19
click at [920, 283] on textarea at bounding box center [799, 284] width 1464 height 37
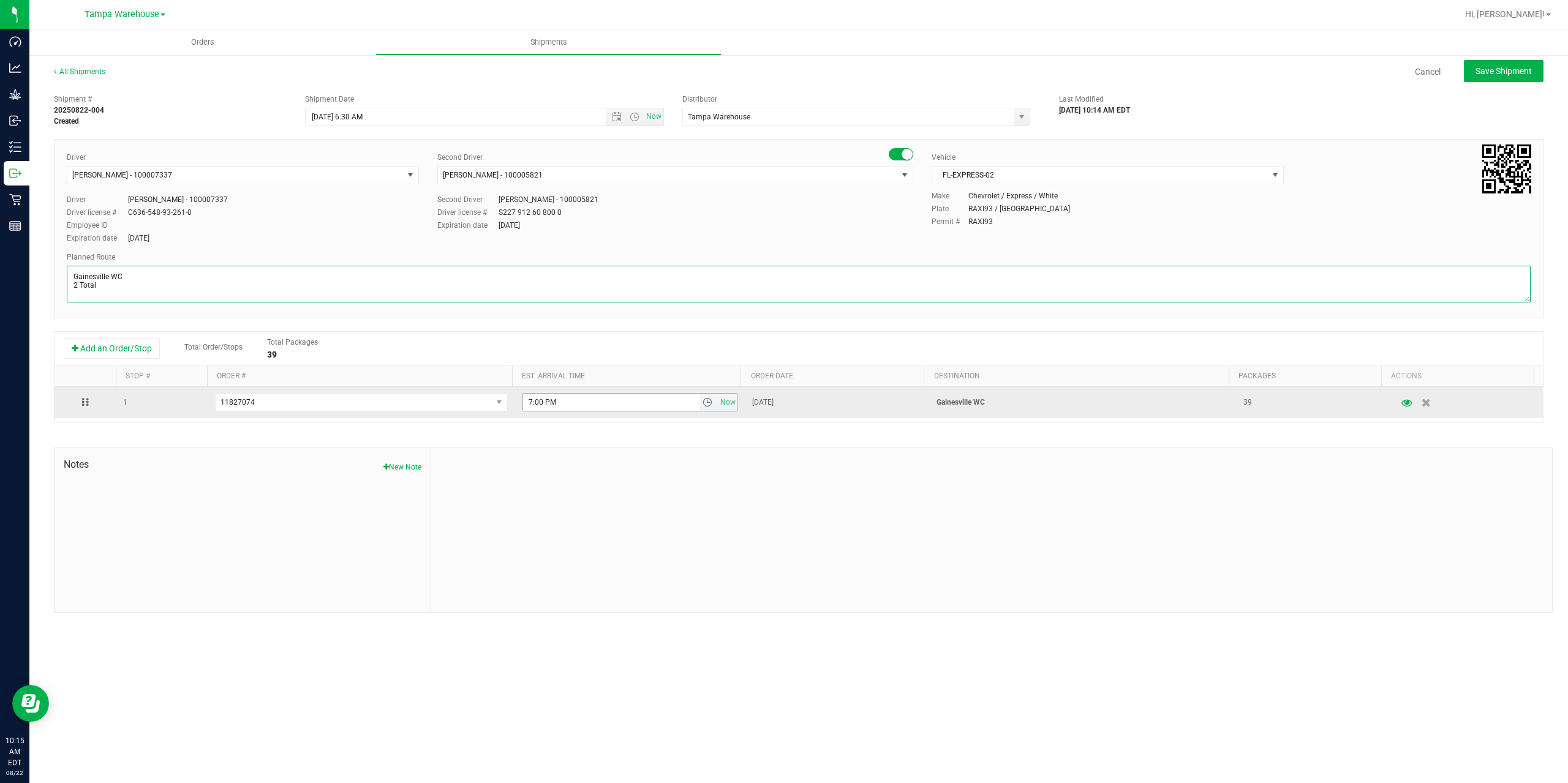
type textarea "Gainesville WC 2 Total"
click at [528, 399] on input "7:00 PM" at bounding box center [611, 402] width 176 height 17
type input "5:00 PM"
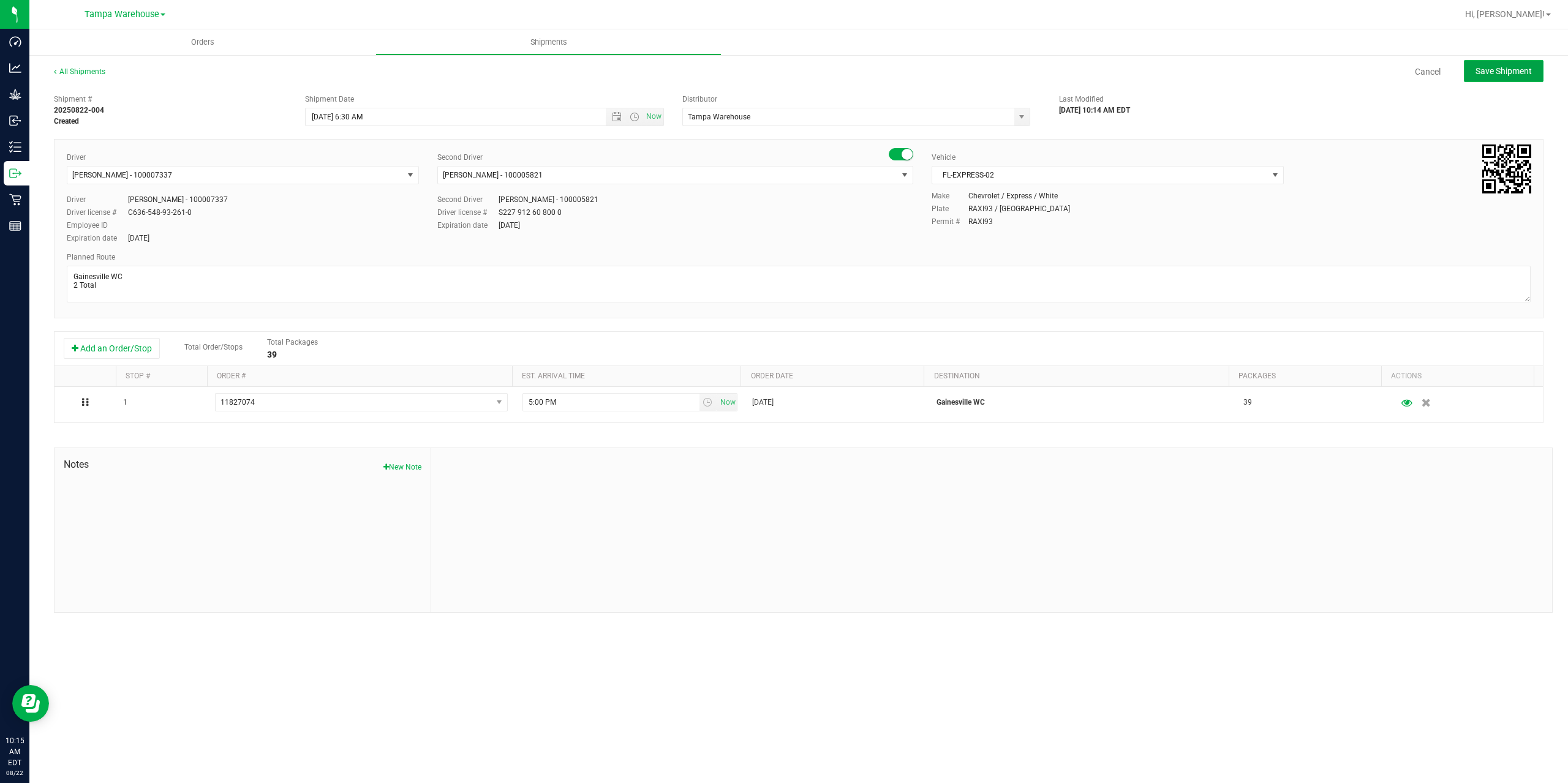
click at [1501, 80] on button "Save Shipment" at bounding box center [1504, 71] width 80 height 22
type input "8/25/2025 10:30 AM"
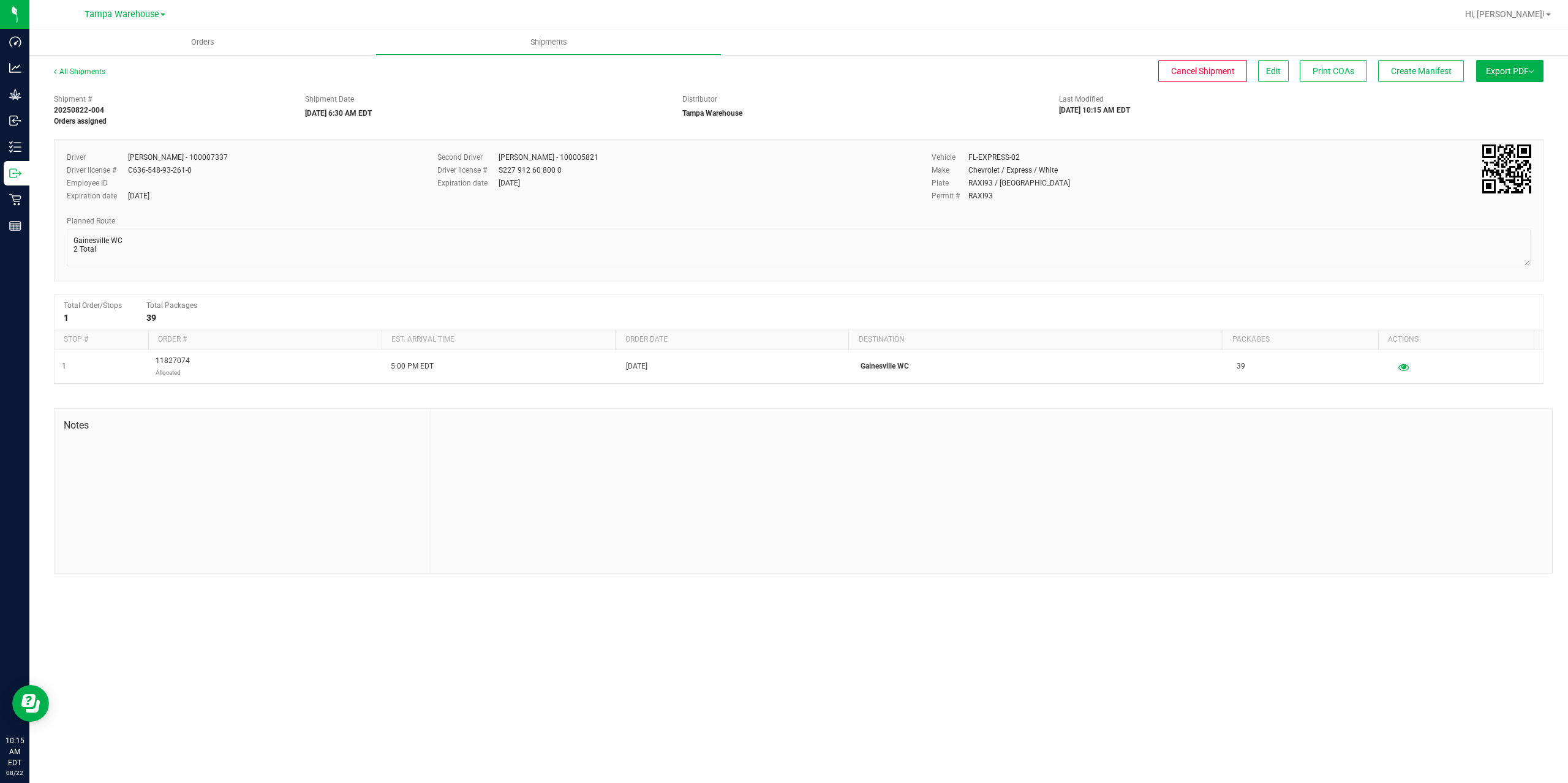
click at [1501, 80] on button "Export PDF" at bounding box center [1510, 71] width 67 height 22
click at [1510, 104] on li "Manifest by Package ID" at bounding box center [1506, 97] width 123 height 19
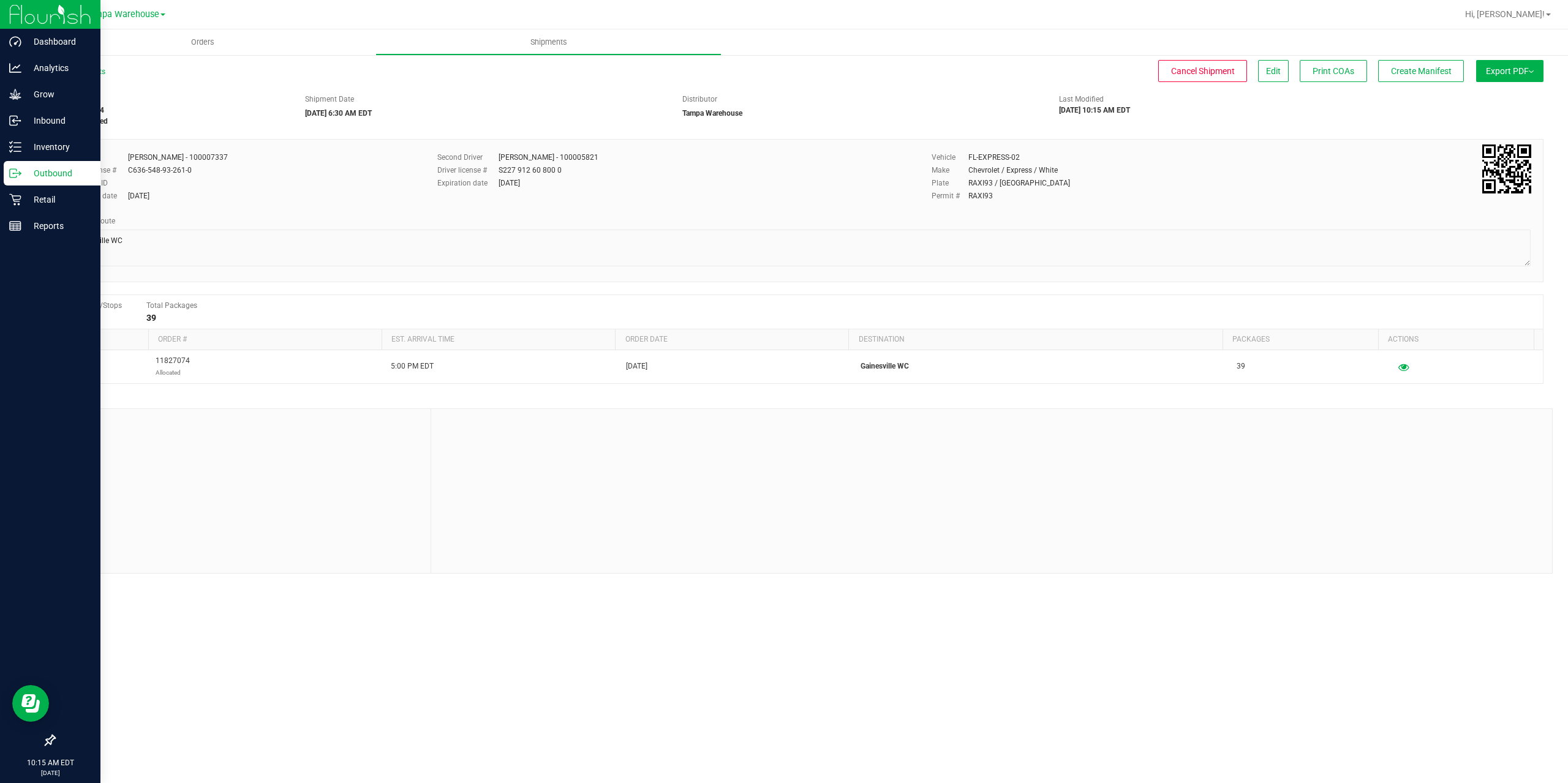
click at [15, 171] on icon at bounding box center [15, 173] width 12 height 12
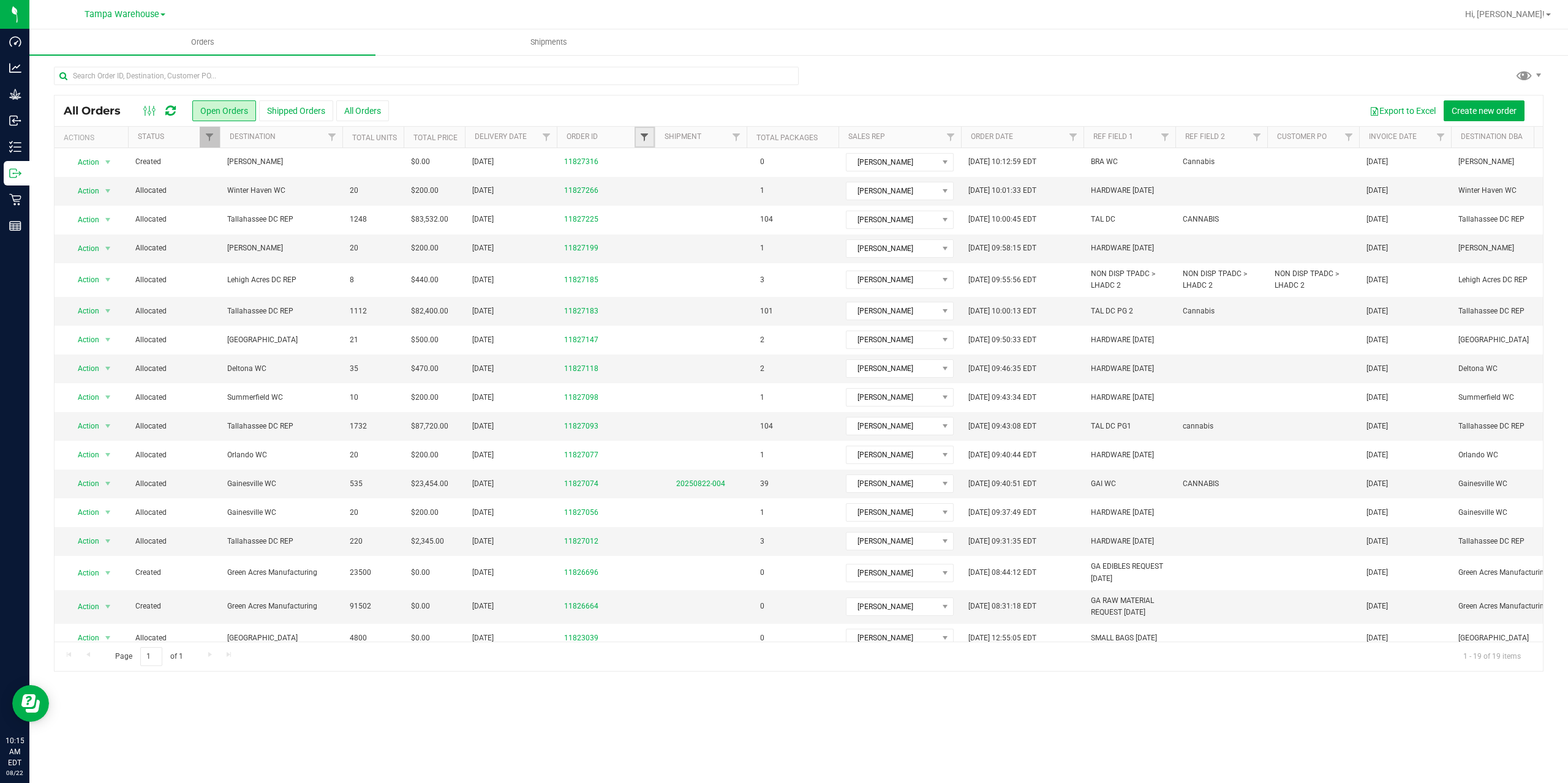
click at [641, 141] on span "Filter" at bounding box center [644, 137] width 10 height 10
type input "7093"
click at [642, 183] on button "Filter" at bounding box center [671, 196] width 58 height 27
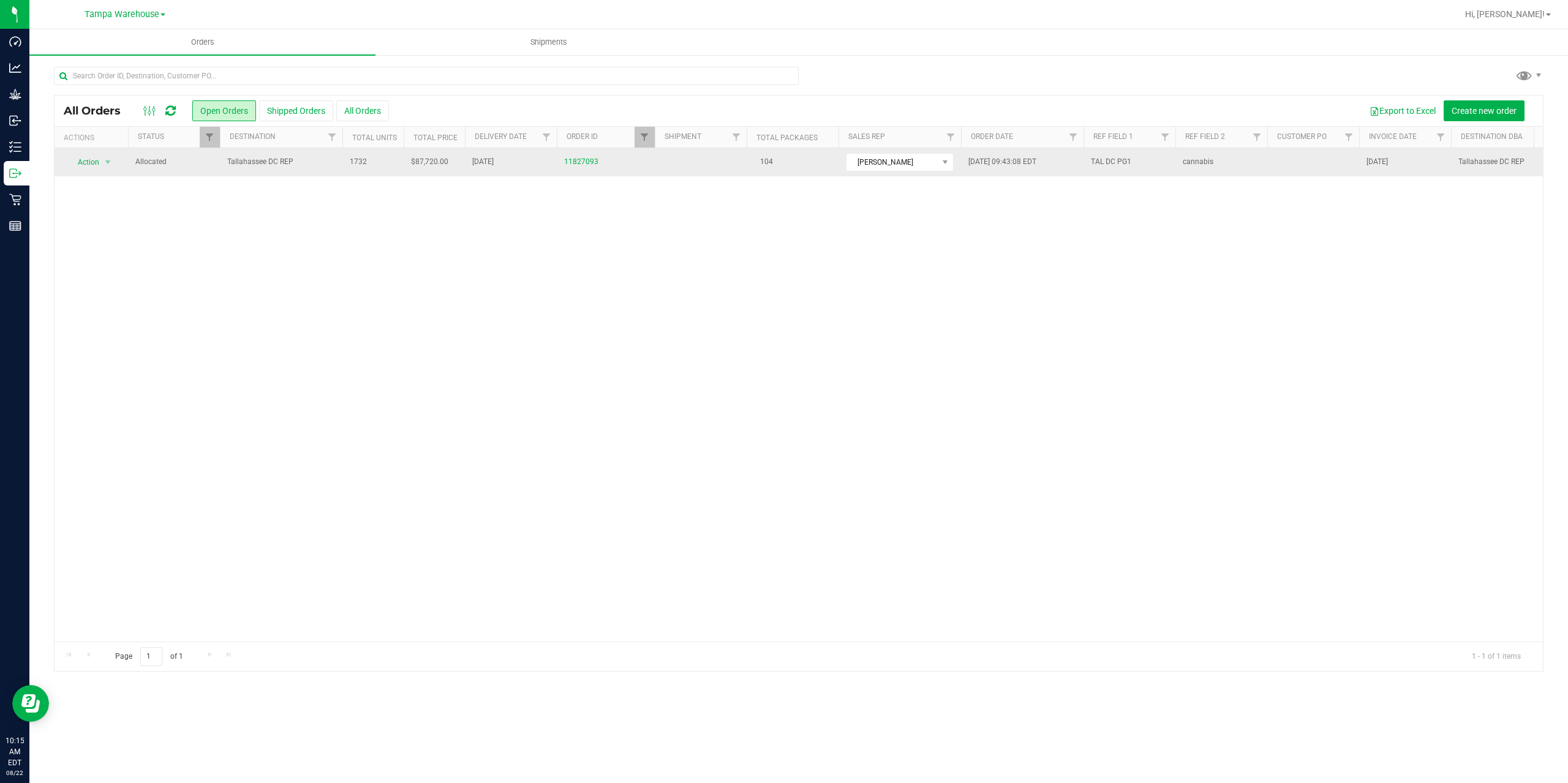
click at [305, 166] on span "Tallahassee DC REP" at bounding box center [281, 161] width 108 height 11
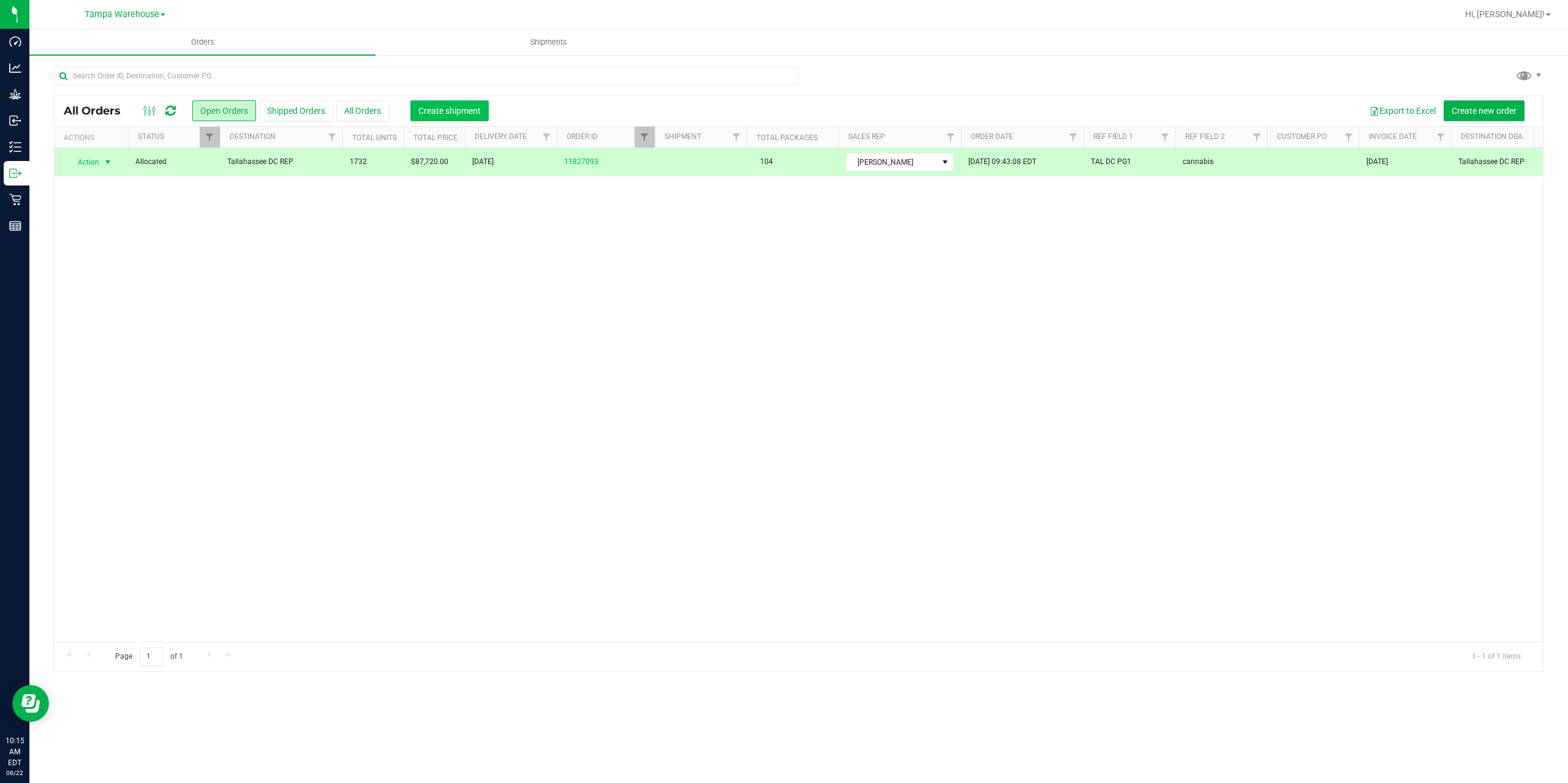
click at [428, 111] on span "Create shipment" at bounding box center [450, 111] width 62 height 10
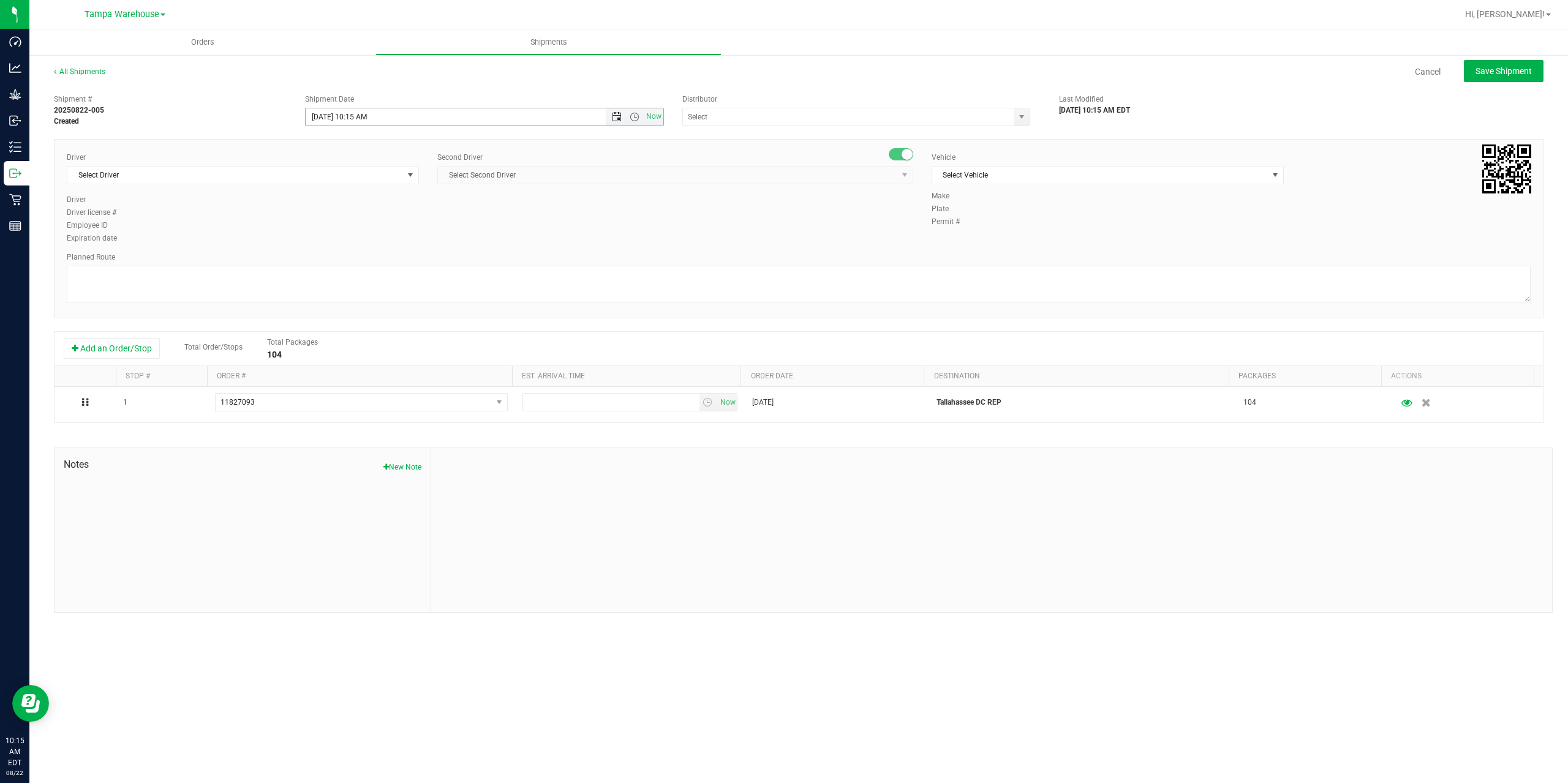
click at [617, 117] on span "Open the date view" at bounding box center [617, 117] width 10 height 10
click at [333, 266] on link "25" at bounding box center [334, 260] width 18 height 19
click at [635, 118] on span "Open the time view" at bounding box center [635, 117] width 10 height 10
click at [365, 221] on li "6:30 AM" at bounding box center [484, 219] width 356 height 16
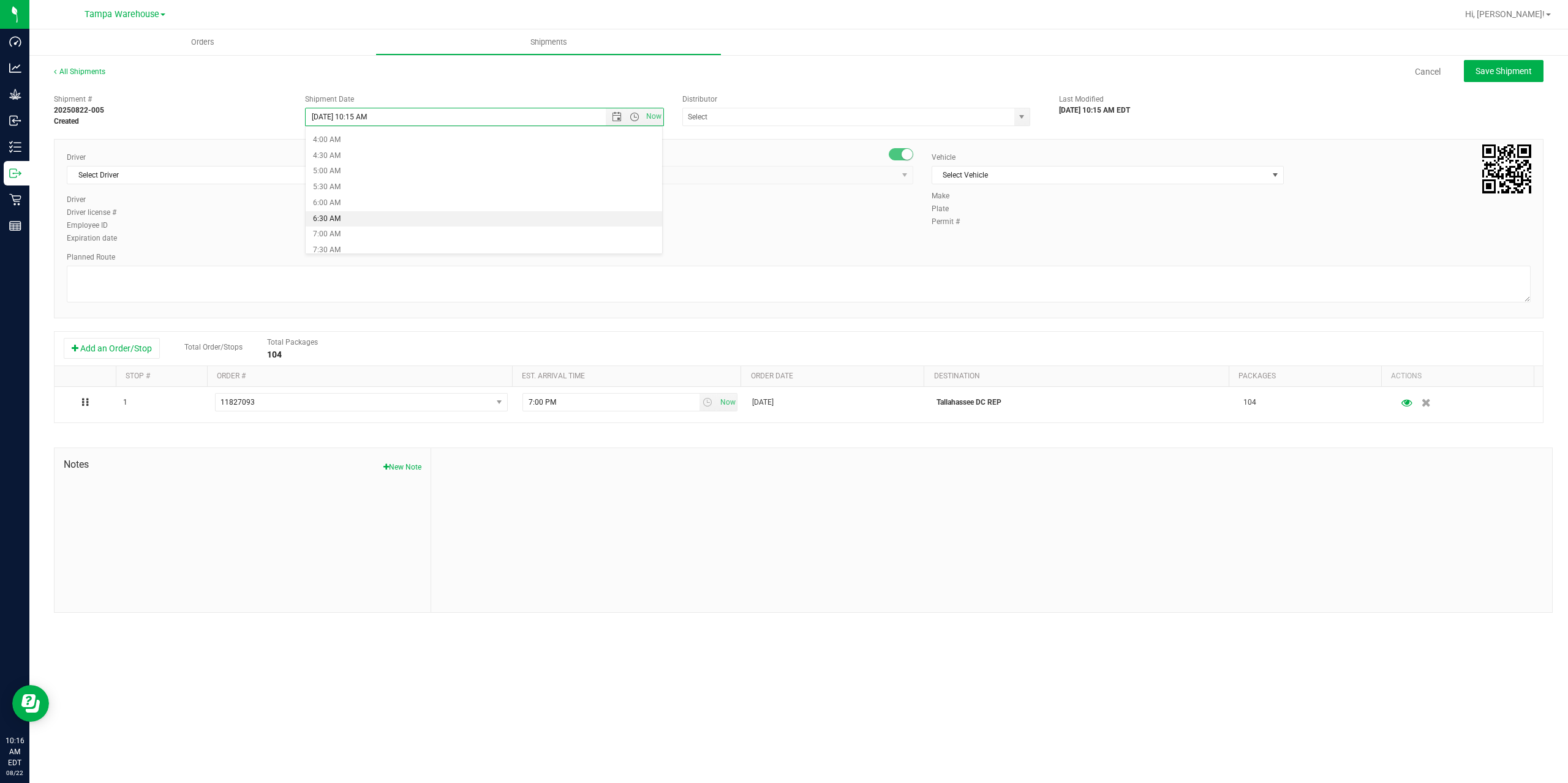
type input "8/25/2025 6:30 AM"
click at [862, 126] on div "Shipment # 20250822-005 Created Shipment Date 8/25/2025 6:30 AM Now Distributor…" at bounding box center [799, 108] width 1508 height 39
click at [862, 123] on input "text" at bounding box center [844, 117] width 321 height 17
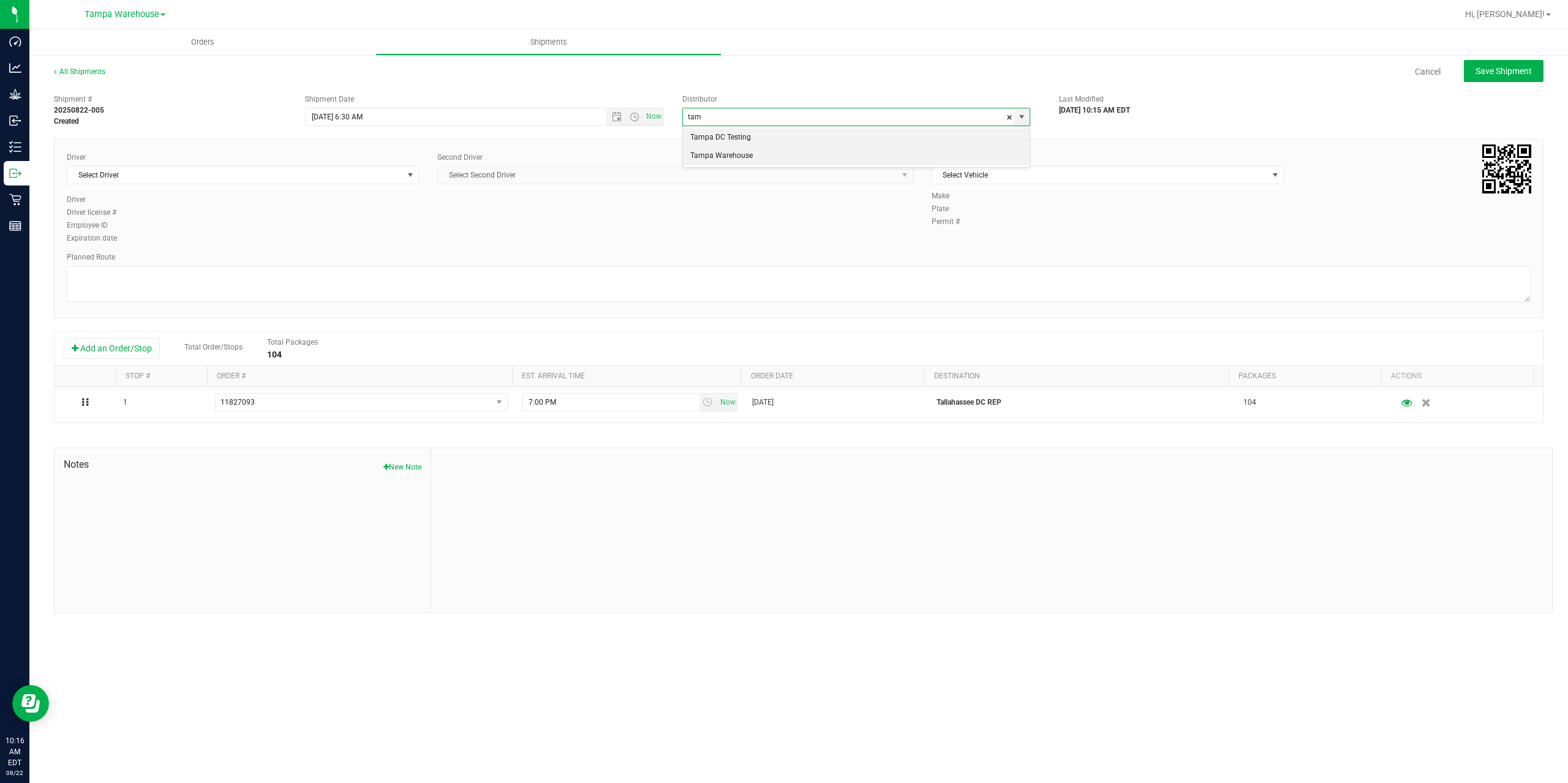
click at [772, 161] on li "Tampa Warehouse" at bounding box center [856, 156] width 347 height 19
type input "Tampa Warehouse"
click at [281, 175] on span "Select Driver" at bounding box center [235, 174] width 336 height 17
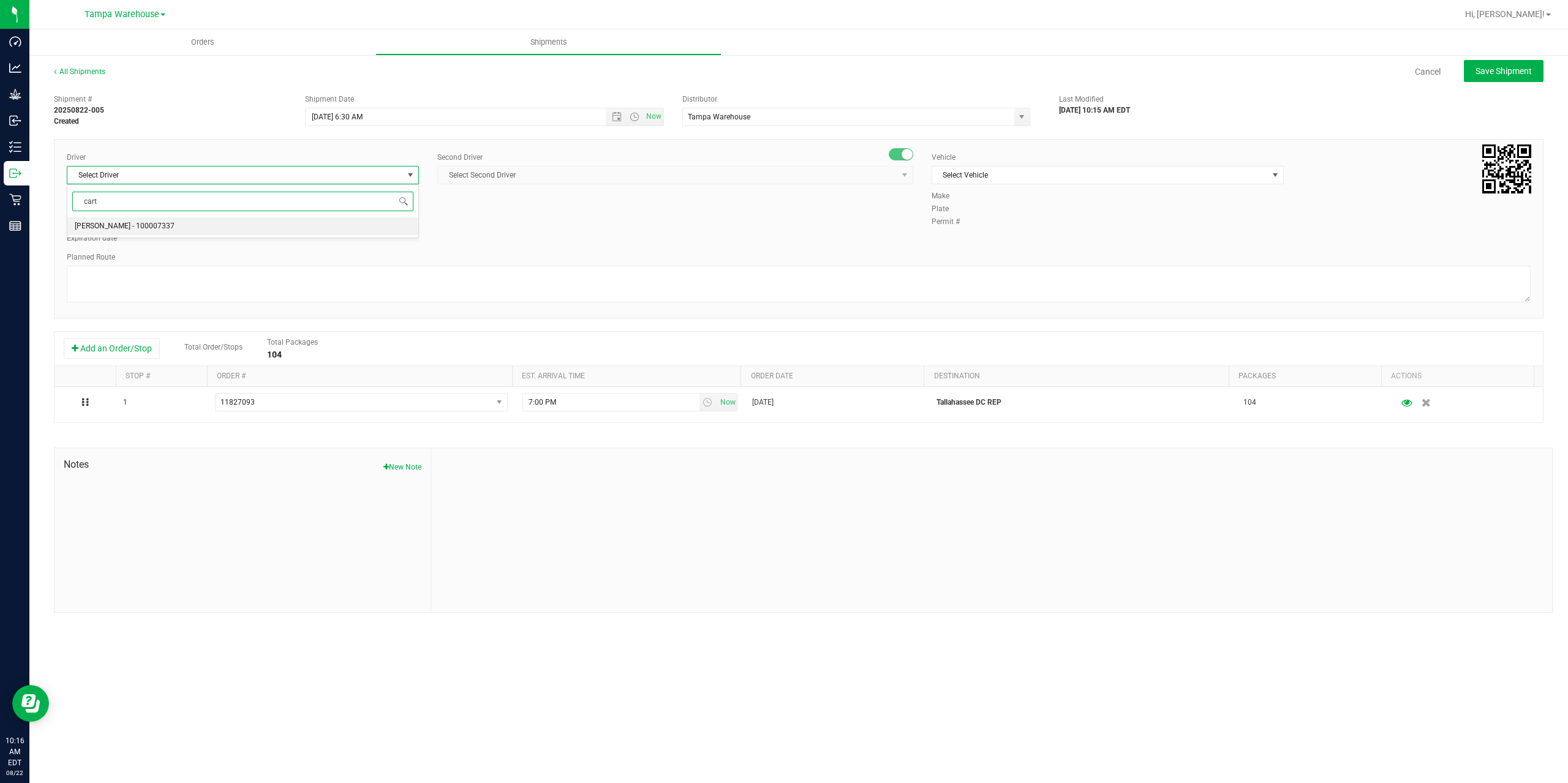
click at [188, 224] on li "Markos Carter - 100007337" at bounding box center [243, 226] width 351 height 19
type input "cart"
click at [605, 179] on span "Select Second Driver" at bounding box center [668, 174] width 459 height 17
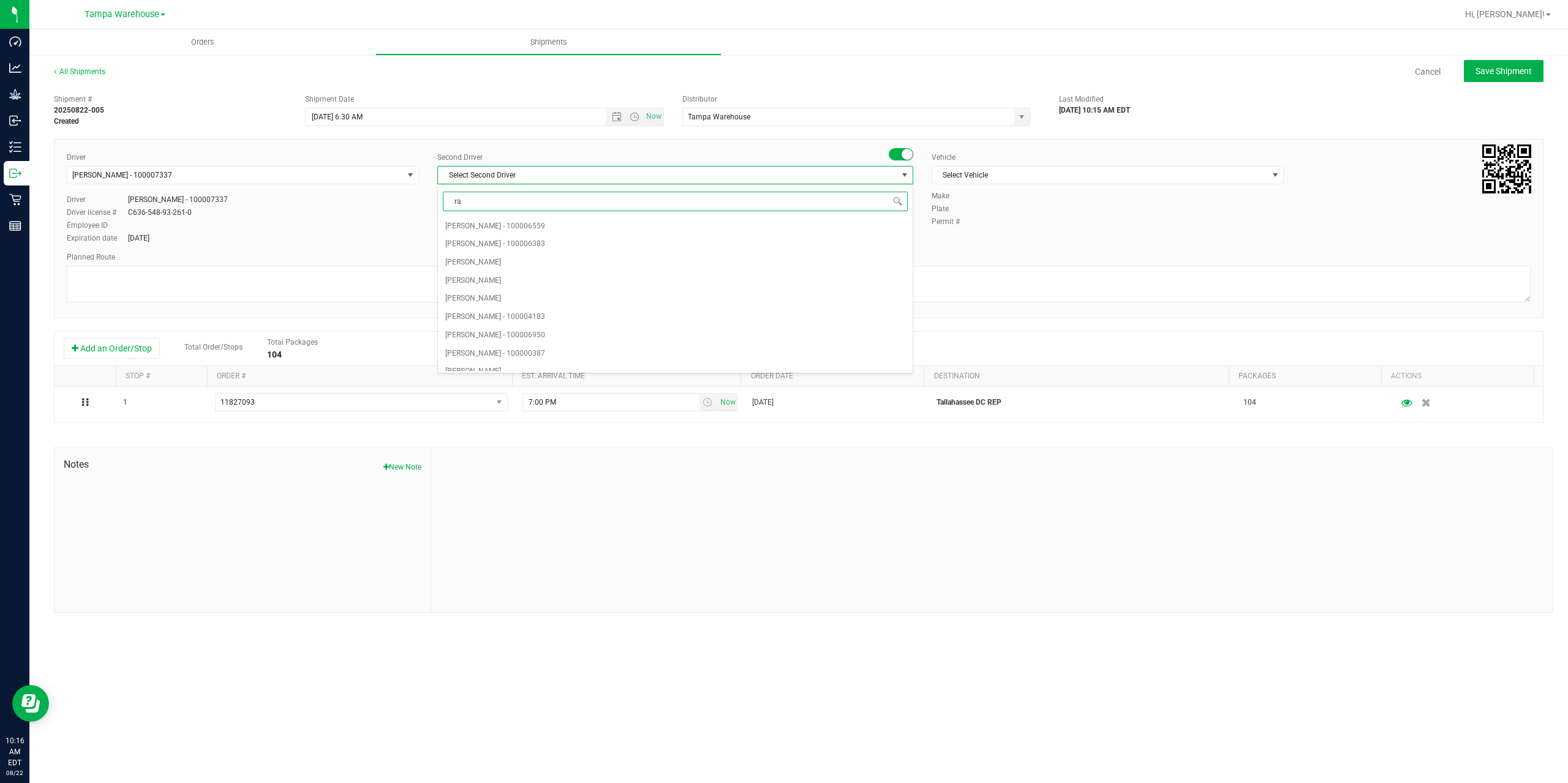
type input "rat"
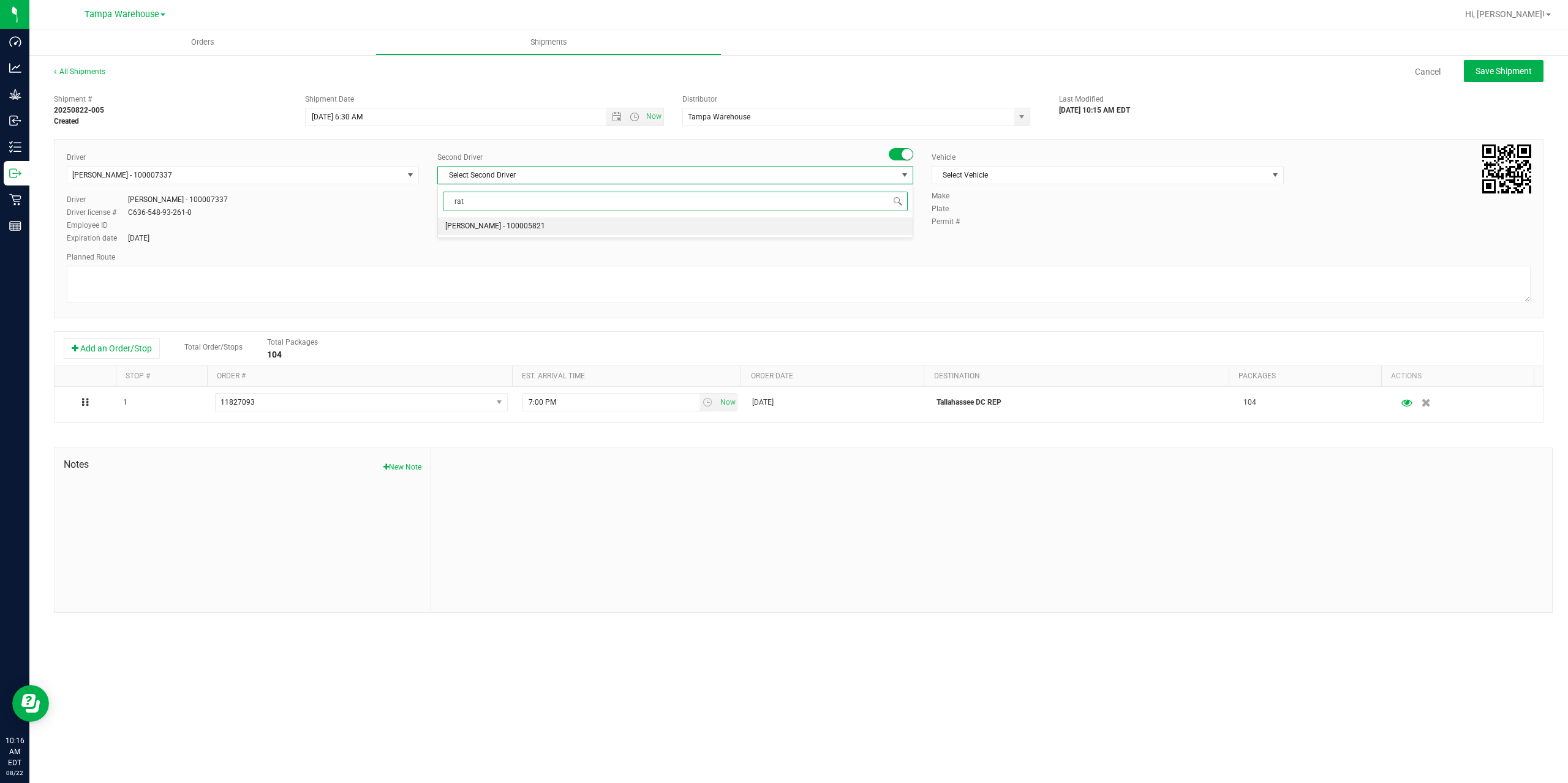
click at [529, 223] on span "Alexander Spratt - 100005821" at bounding box center [495, 226] width 100 height 16
click at [1105, 177] on span "Select Vehicle" at bounding box center [1101, 174] width 336 height 17
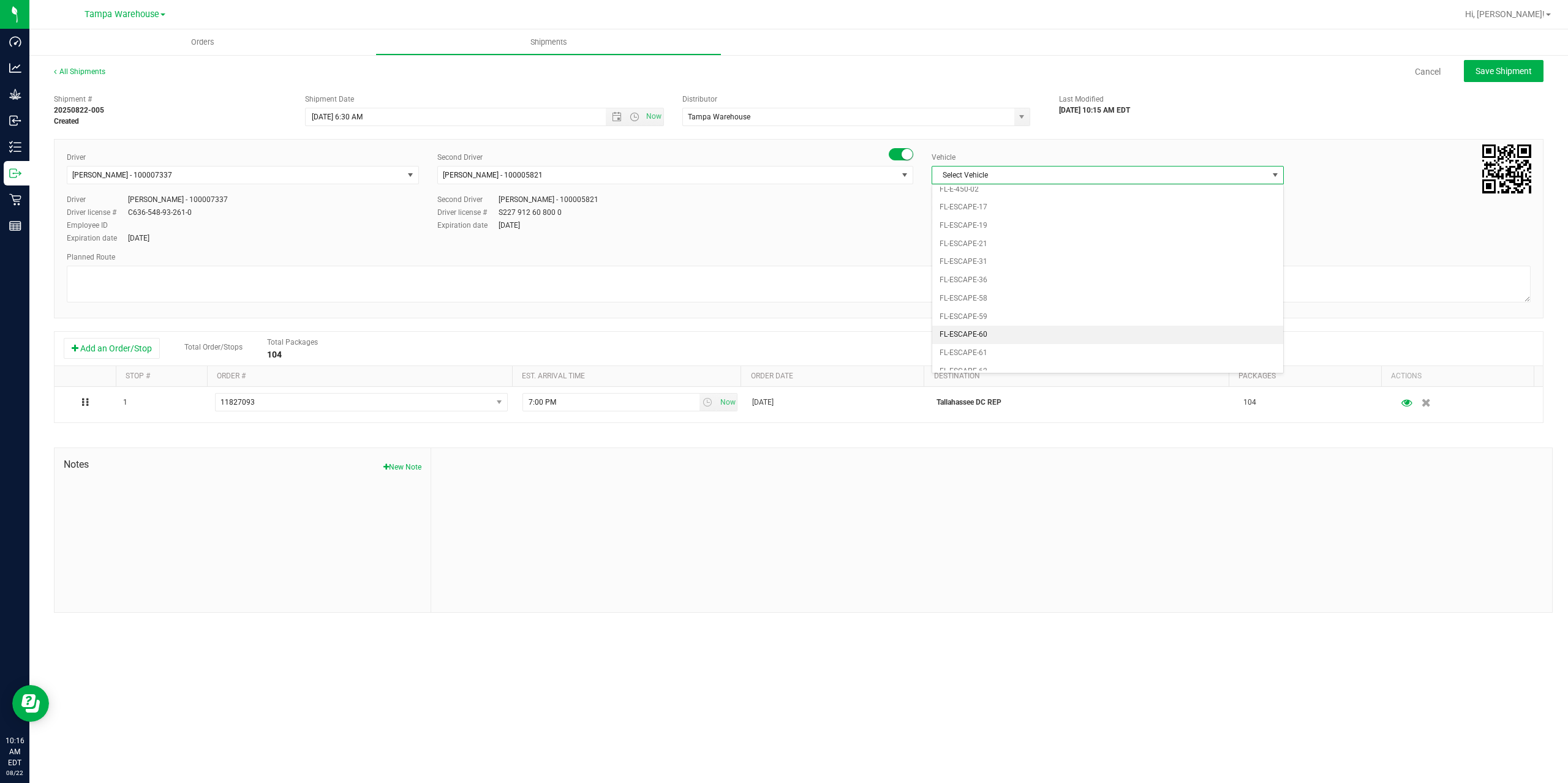
scroll to position [135, 0]
click at [1003, 346] on li "FL-EXPRESS-02" at bounding box center [1108, 352] width 351 height 19
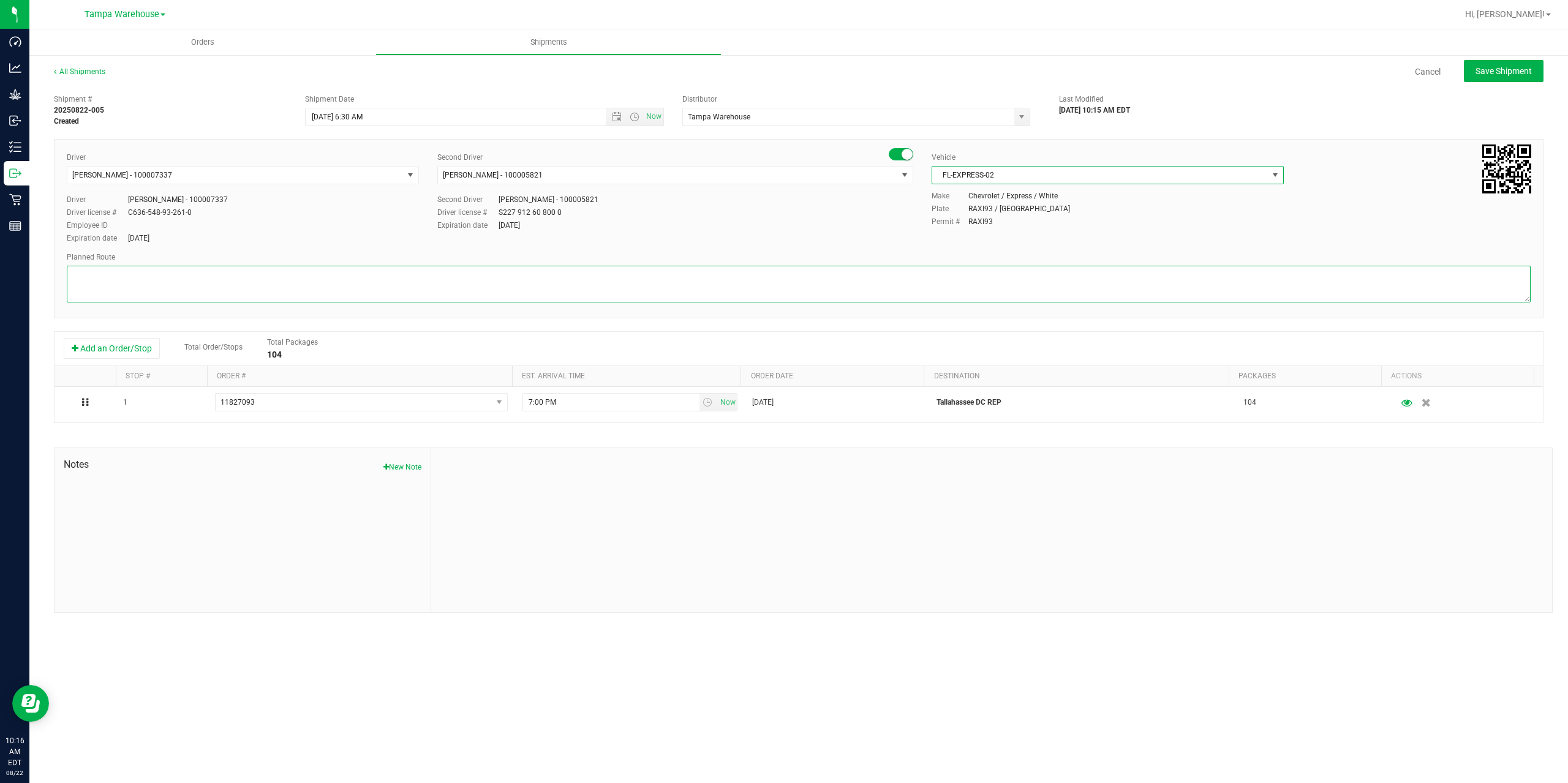
click at [967, 291] on textarea at bounding box center [799, 284] width 1464 height 37
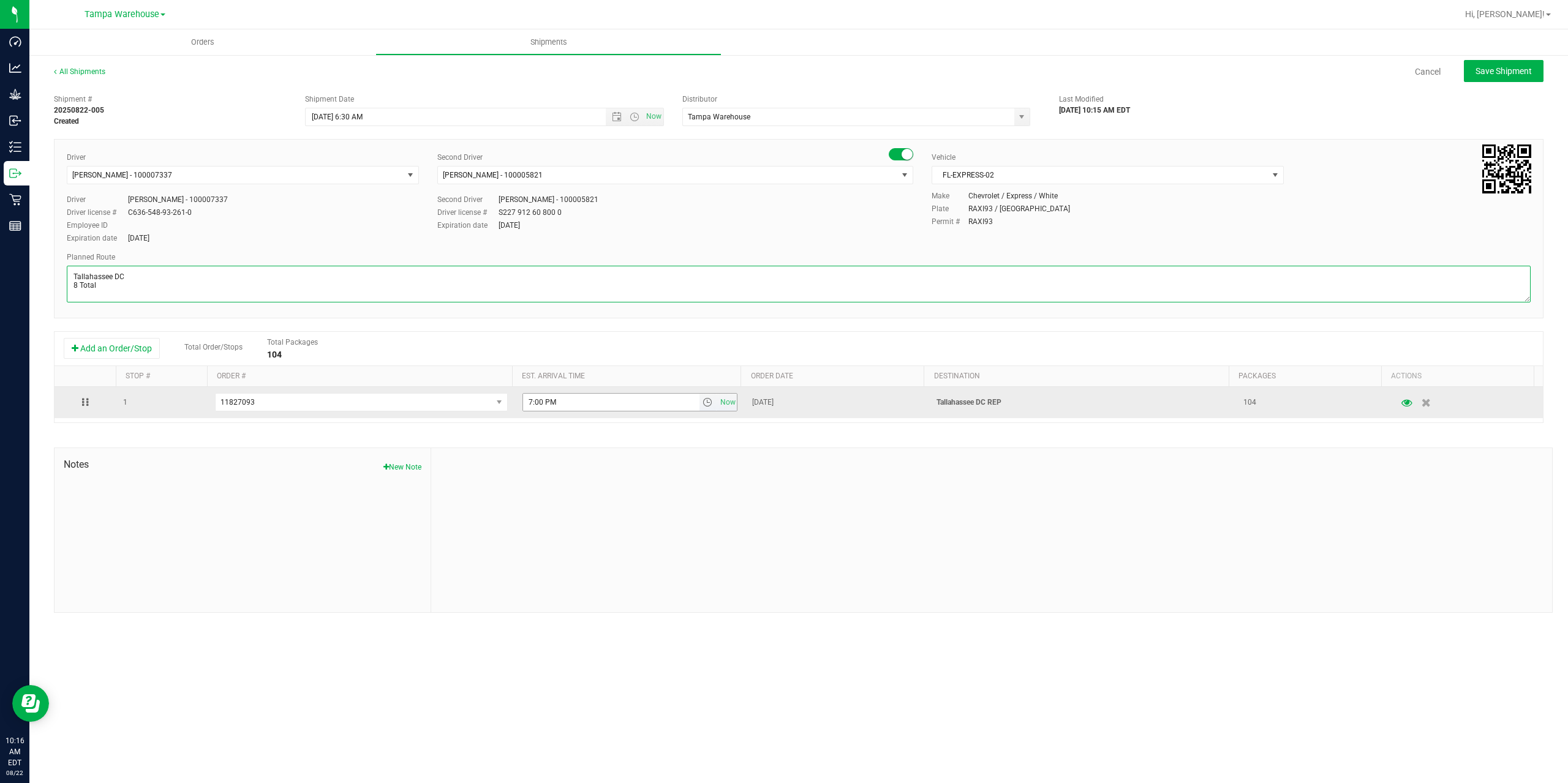
type textarea "Tallahassee DC 8 Total"
click at [528, 402] on input "7:00 PM" at bounding box center [611, 402] width 176 height 17
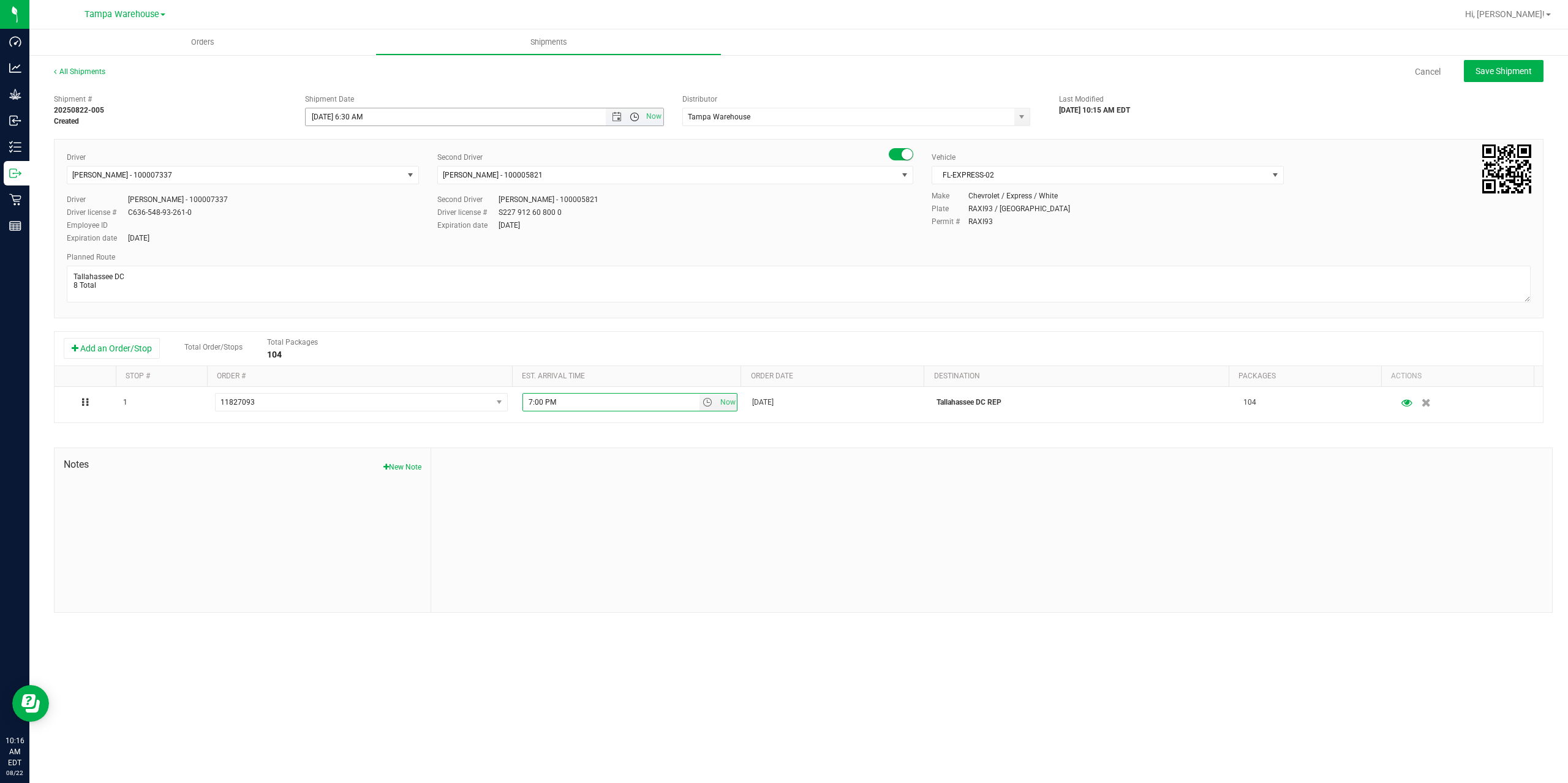
click at [634, 113] on span "Open the time view" at bounding box center [635, 117] width 10 height 10
click at [504, 194] on li "1:30 PM" at bounding box center [484, 194] width 356 height 16
type input "8/25/2025 1:30 PM"
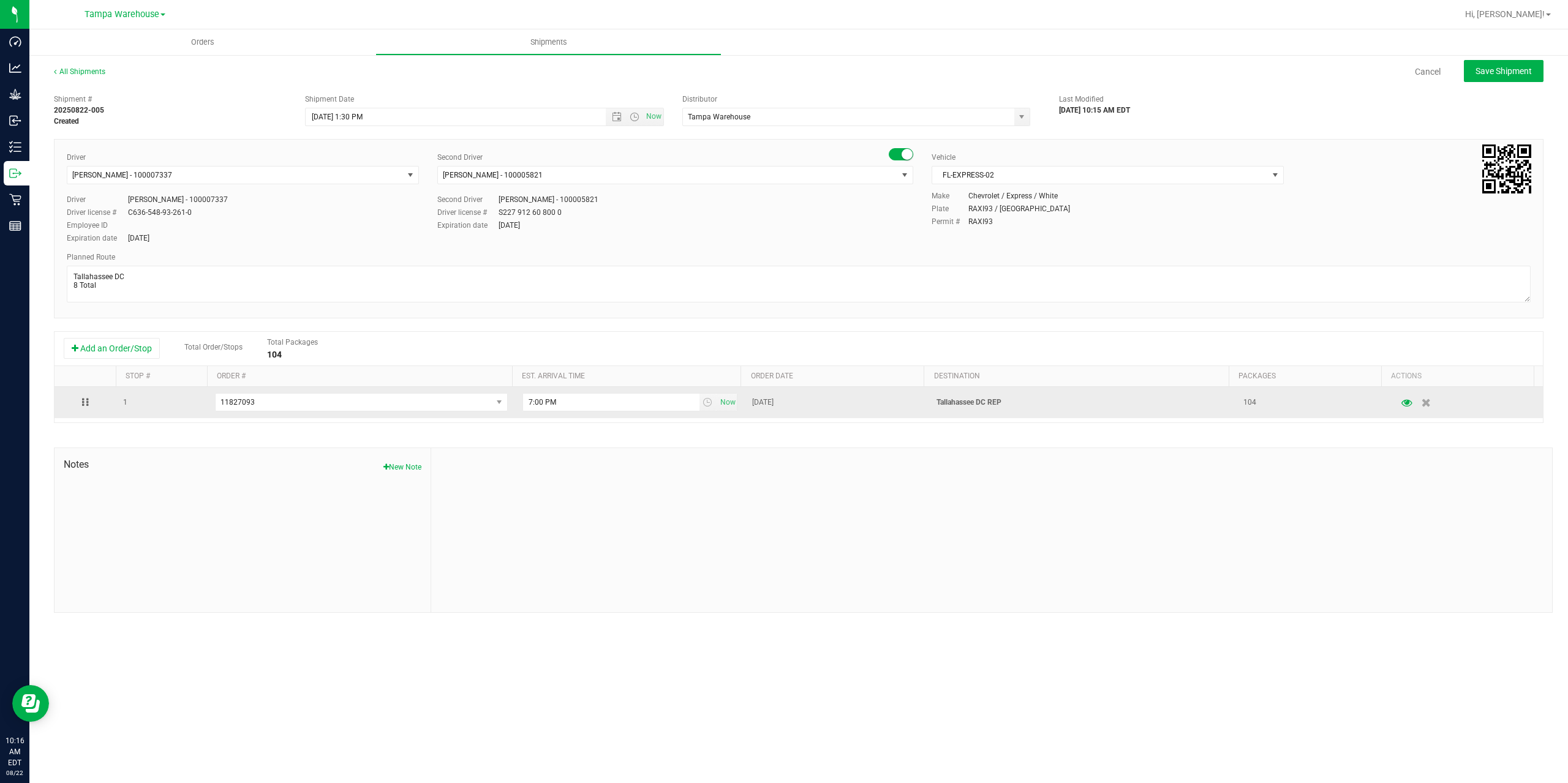
click at [528, 394] on td "7:00 PM Now" at bounding box center [631, 402] width 230 height 31
click at [530, 400] on input "7:00 PM" at bounding box center [611, 402] width 176 height 17
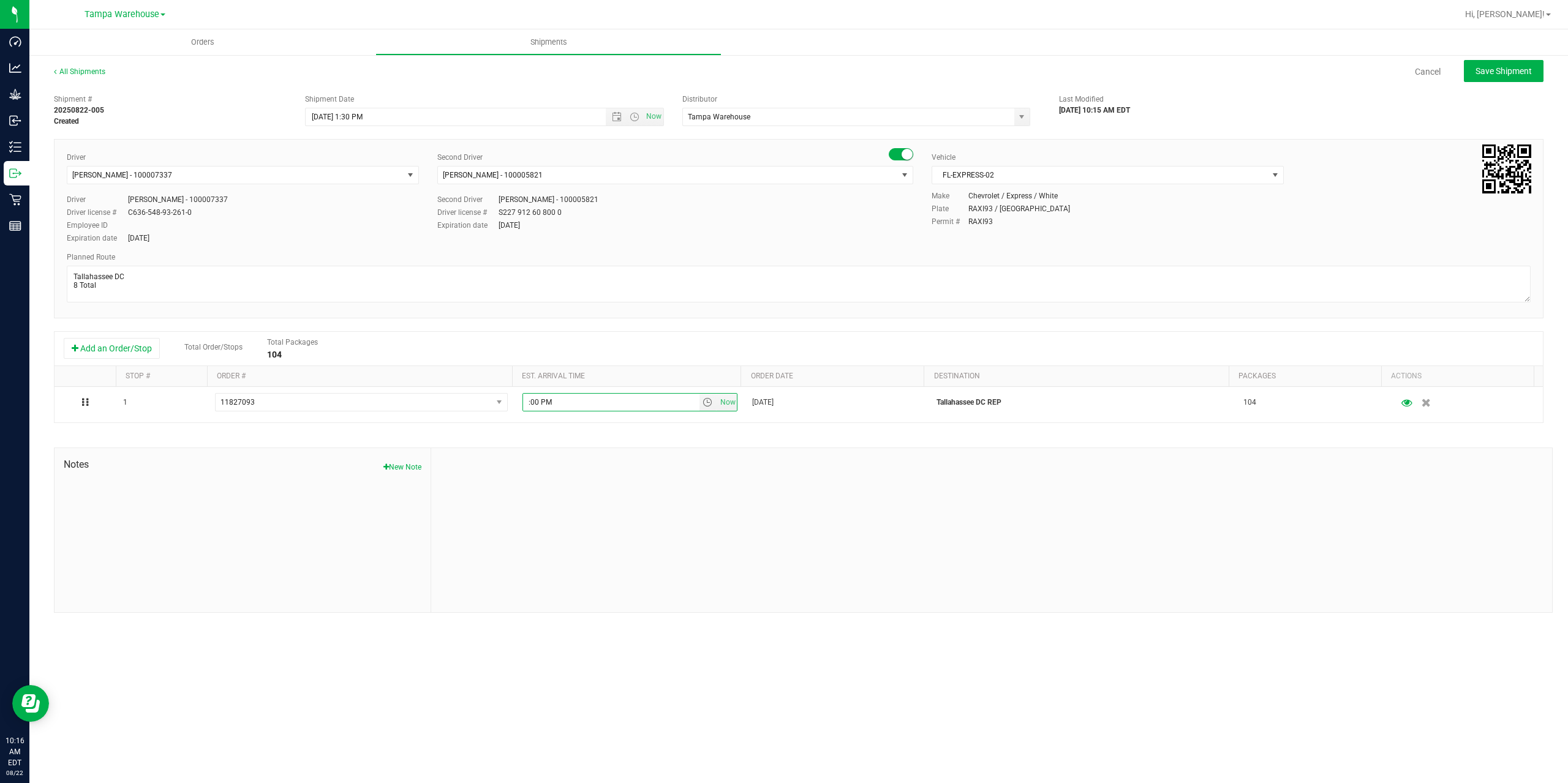
type input "6:00 PM"
click at [588, 428] on div "Shipment # 20250822-005 Created Shipment Date 8/25/2025 1:30 PM Now Distributor…" at bounding box center [799, 351] width 1490 height 525
click at [1502, 71] on span "Save Shipment" at bounding box center [1503, 71] width 56 height 10
type input "8/25/2025 5:30 PM"
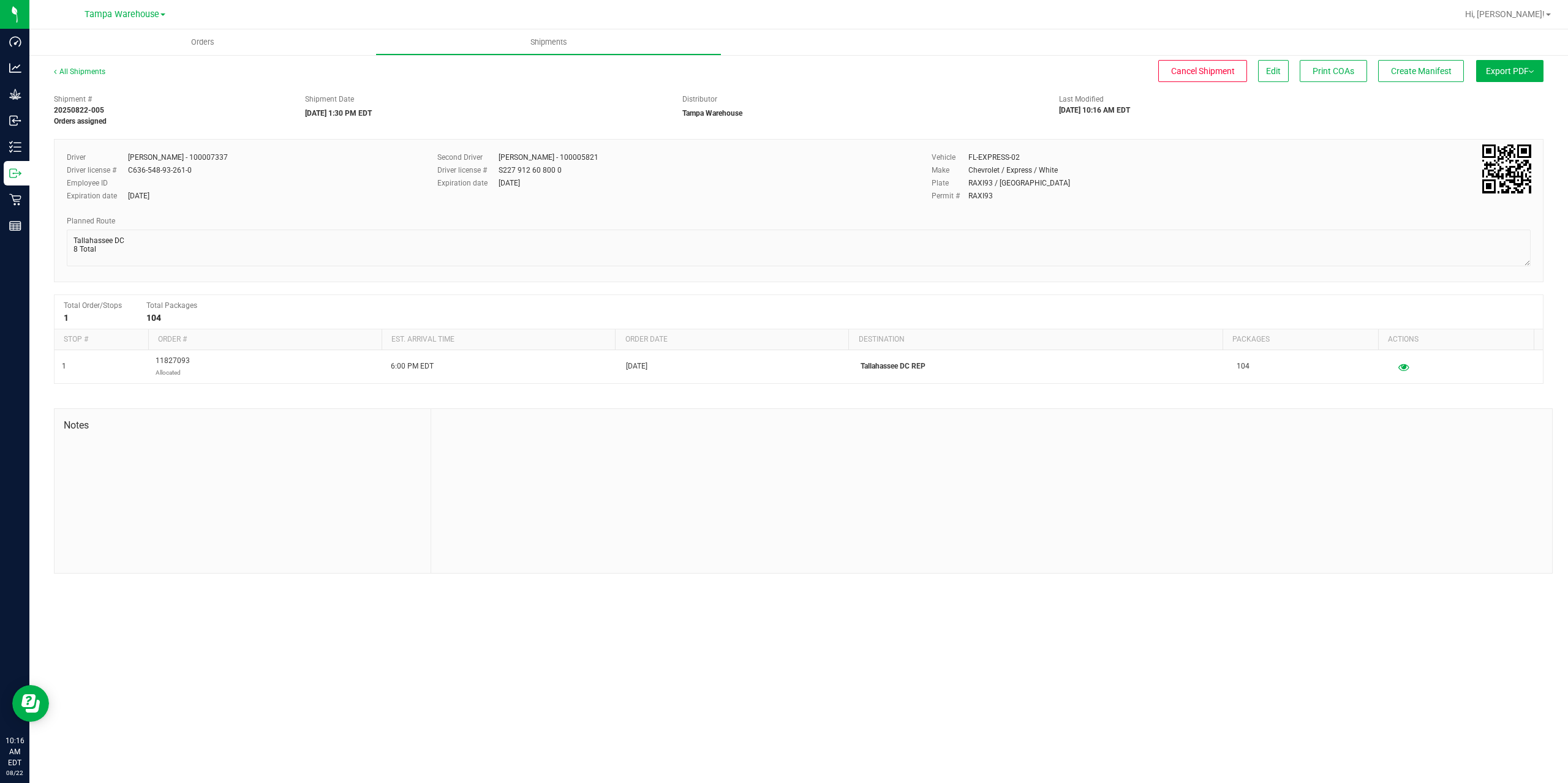
click at [1502, 71] on button "Export PDF" at bounding box center [1510, 71] width 67 height 22
click at [1505, 96] on span "Manifest by Package ID" at bounding box center [1492, 97] width 78 height 9
click at [19, 178] on icon at bounding box center [15, 173] width 12 height 12
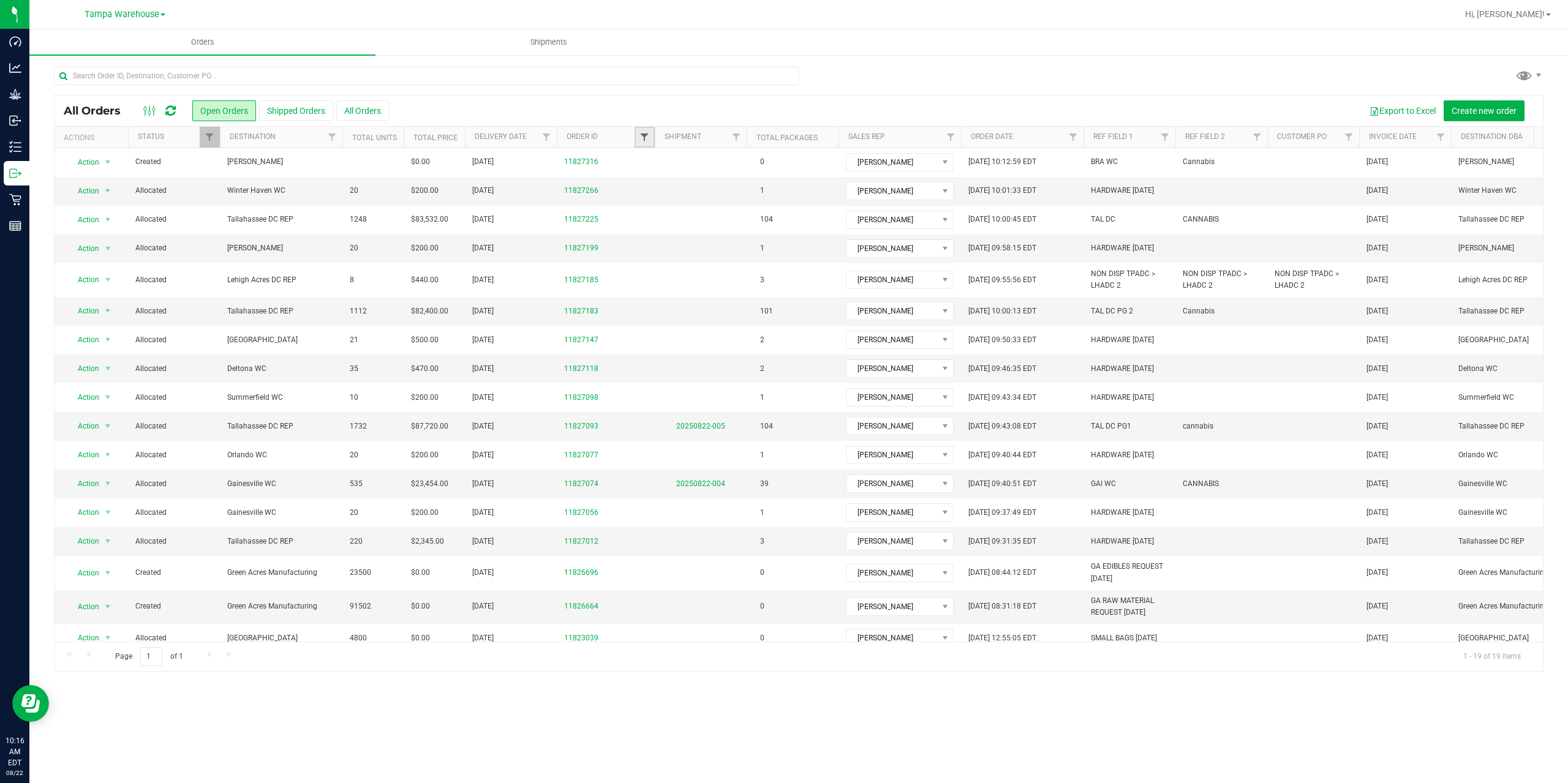
click at [643, 138] on span "Filter" at bounding box center [644, 137] width 10 height 10
type input "7225"
click at [642, 183] on button "Filter" at bounding box center [671, 196] width 58 height 27
click button "Filter" at bounding box center [671, 130] width 58 height 27
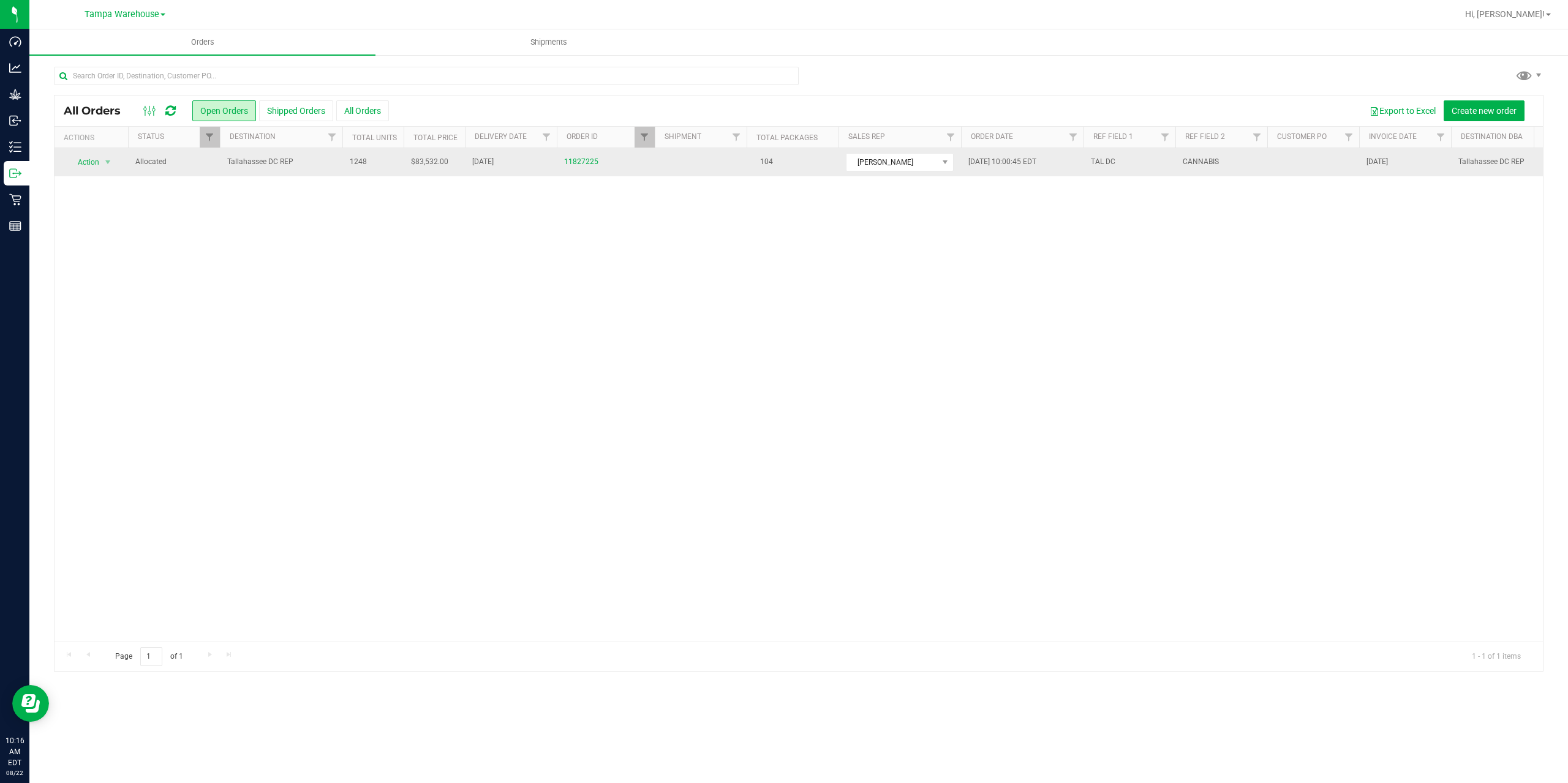
click at [300, 168] on span "Tallahassee DC REP" at bounding box center [281, 161] width 108 height 11
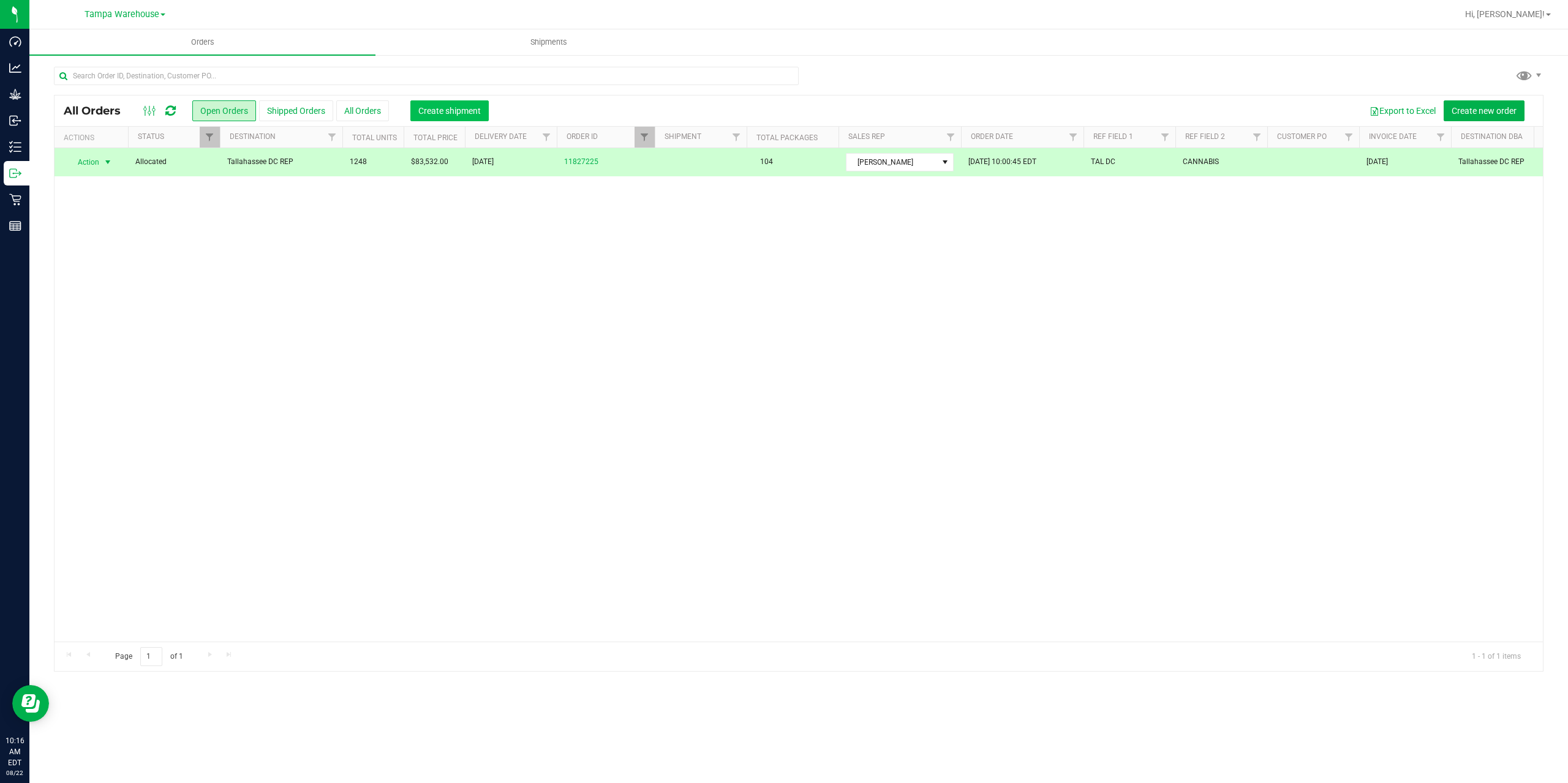
click at [436, 101] on button "Create shipment" at bounding box center [450, 111] width 79 height 21
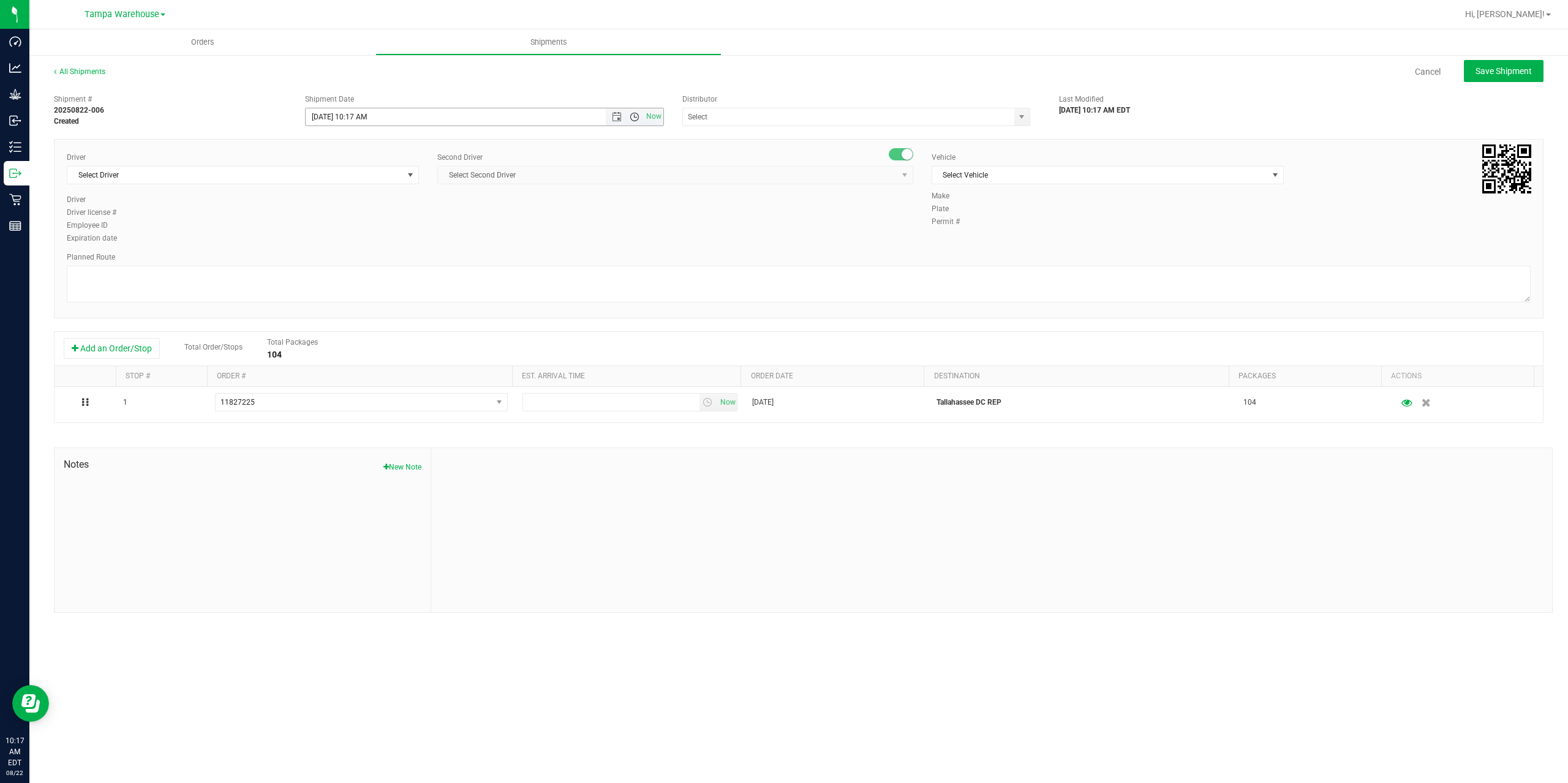
click at [634, 114] on span "Open the time view" at bounding box center [635, 117] width 10 height 10
click at [338, 175] on li "1:00 PM" at bounding box center [484, 179] width 356 height 16
type input "8/22/2025 1:00 PM"
click at [786, 116] on input "text" at bounding box center [844, 117] width 321 height 17
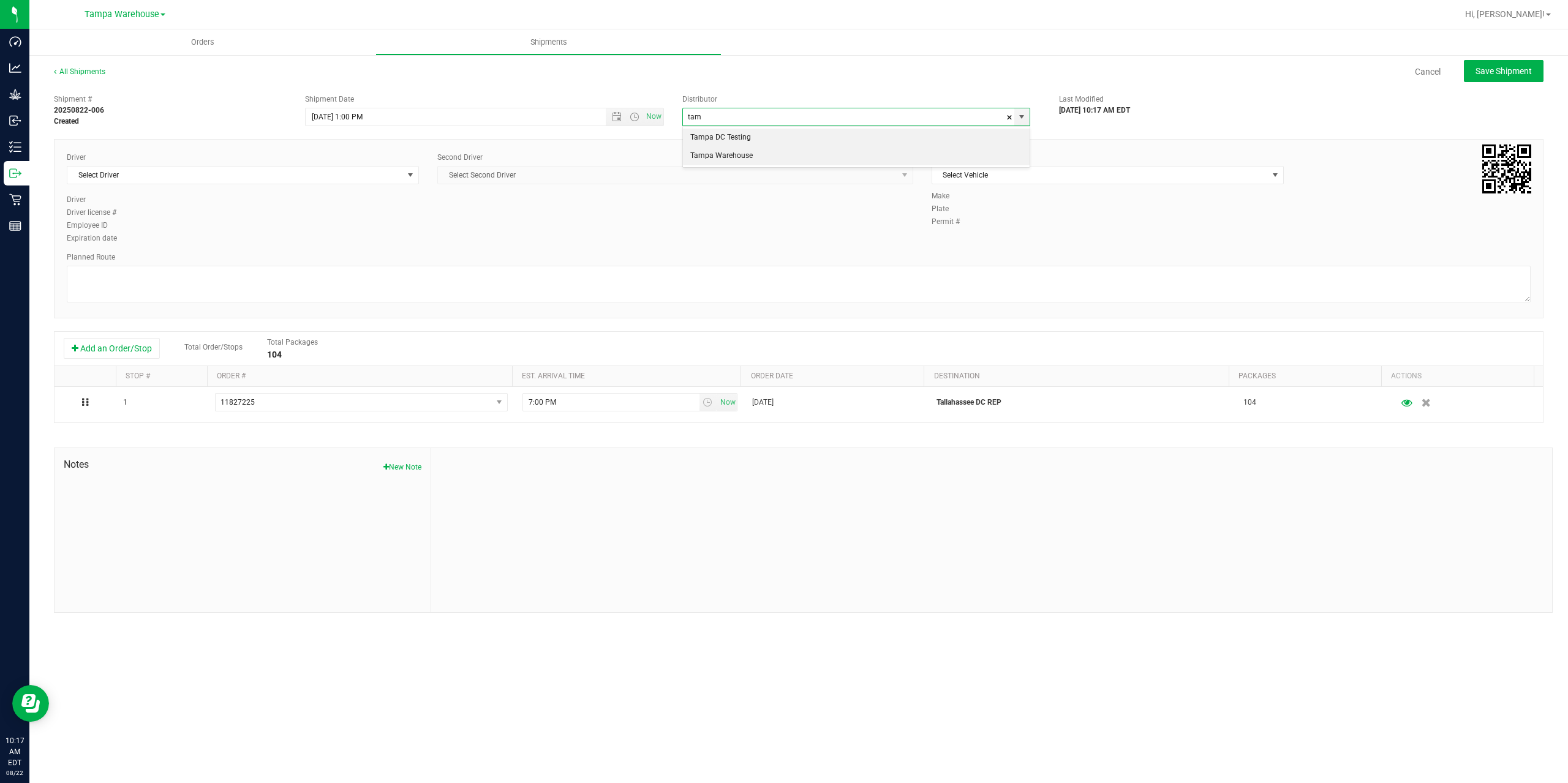
click at [738, 157] on li "Tampa Warehouse" at bounding box center [856, 156] width 347 height 19
type input "Tampa Warehouse"
click at [312, 176] on span "Select Driver" at bounding box center [235, 174] width 336 height 17
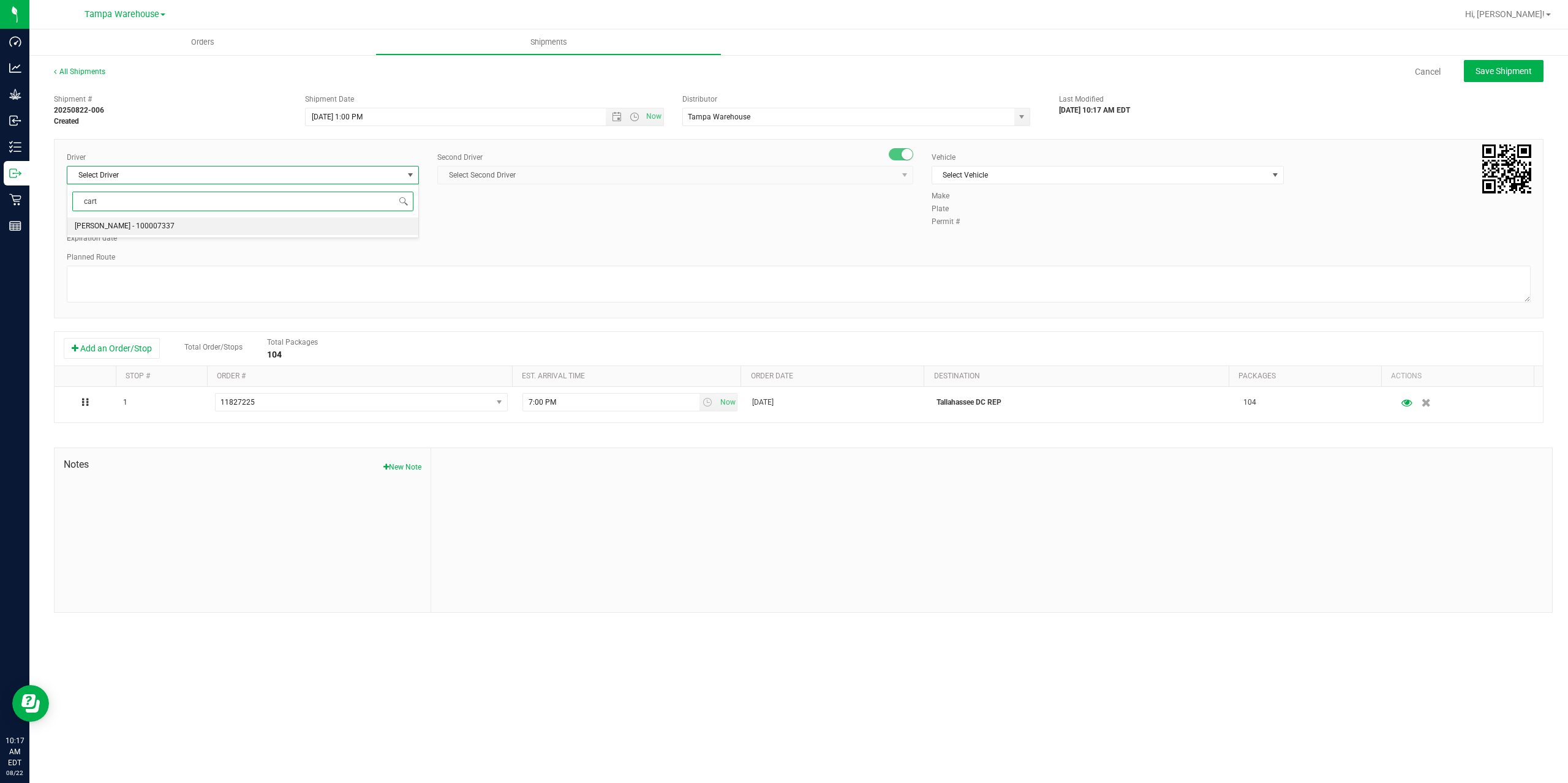
click at [123, 221] on span "Markos Carter - 100007337" at bounding box center [124, 226] width 100 height 16
type input "cart"
click at [561, 172] on span "Select Second Driver" at bounding box center [668, 174] width 459 height 17
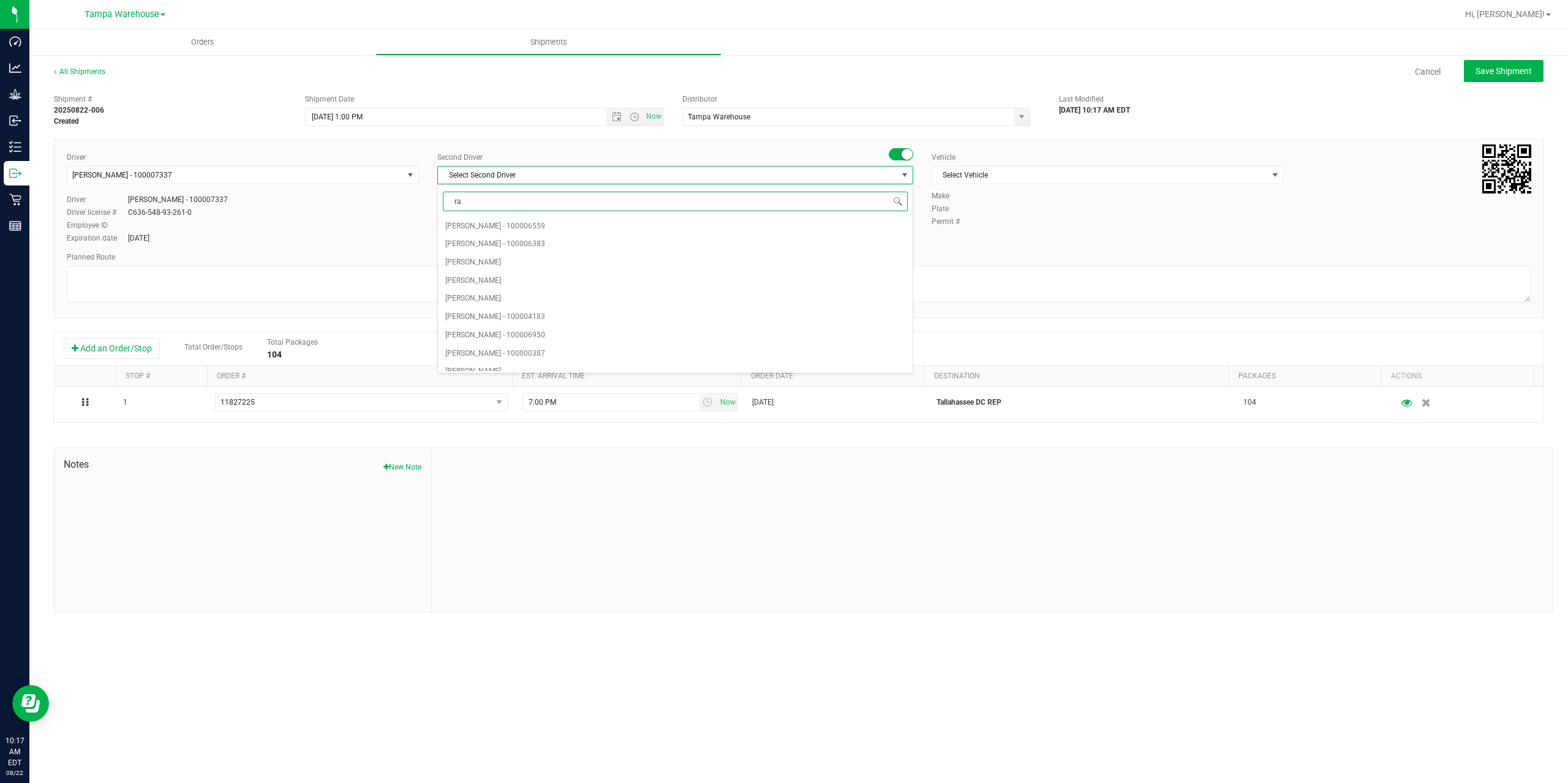
type input "rat"
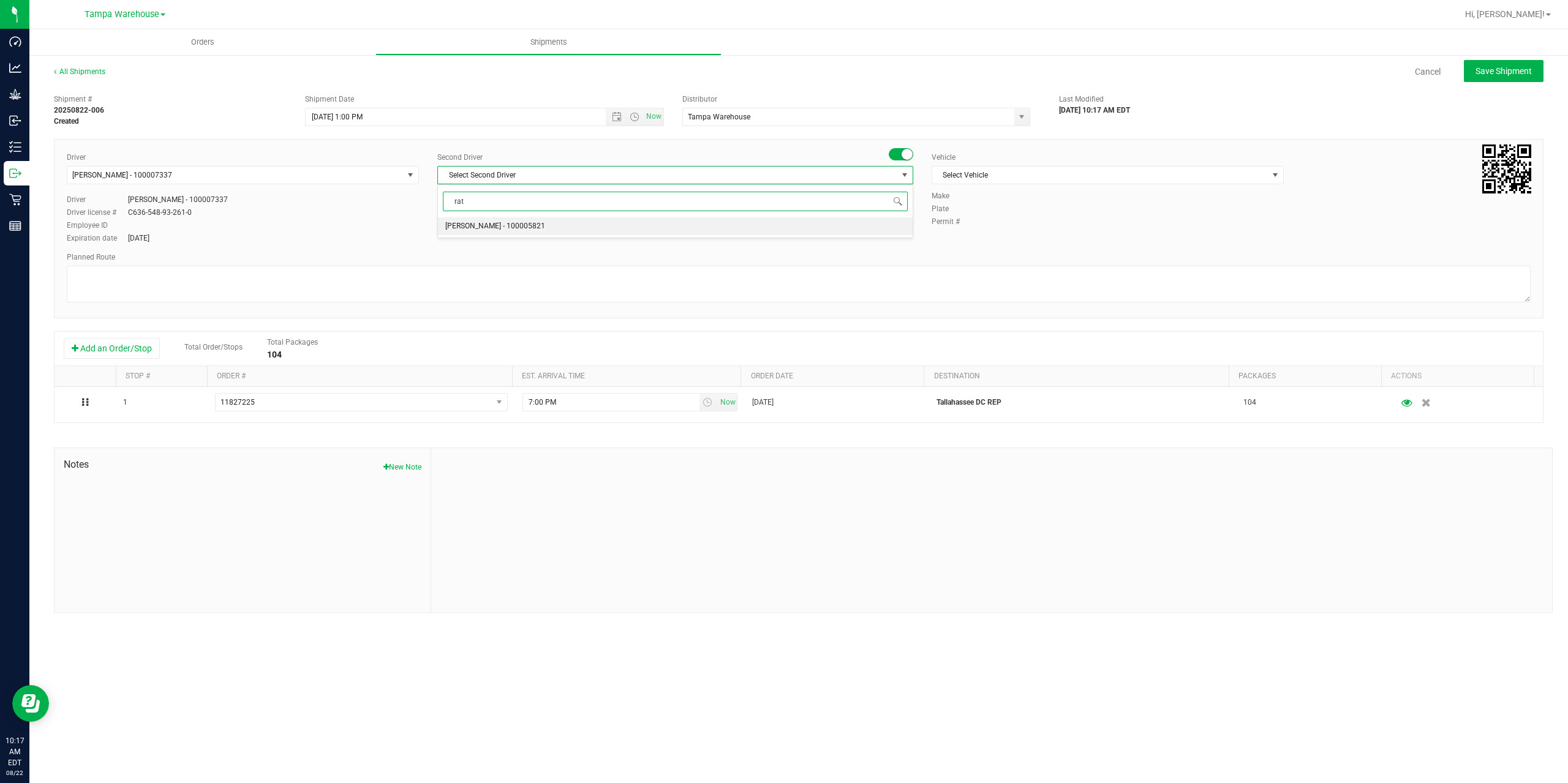
click at [552, 229] on li "Alexander Spratt - 100005821" at bounding box center [675, 226] width 475 height 19
drag, startPoint x: 1070, startPoint y: 174, endPoint x: 1074, endPoint y: 186, distance: 12.6
click at [1071, 174] on span "Select Vehicle" at bounding box center [1101, 174] width 336 height 17
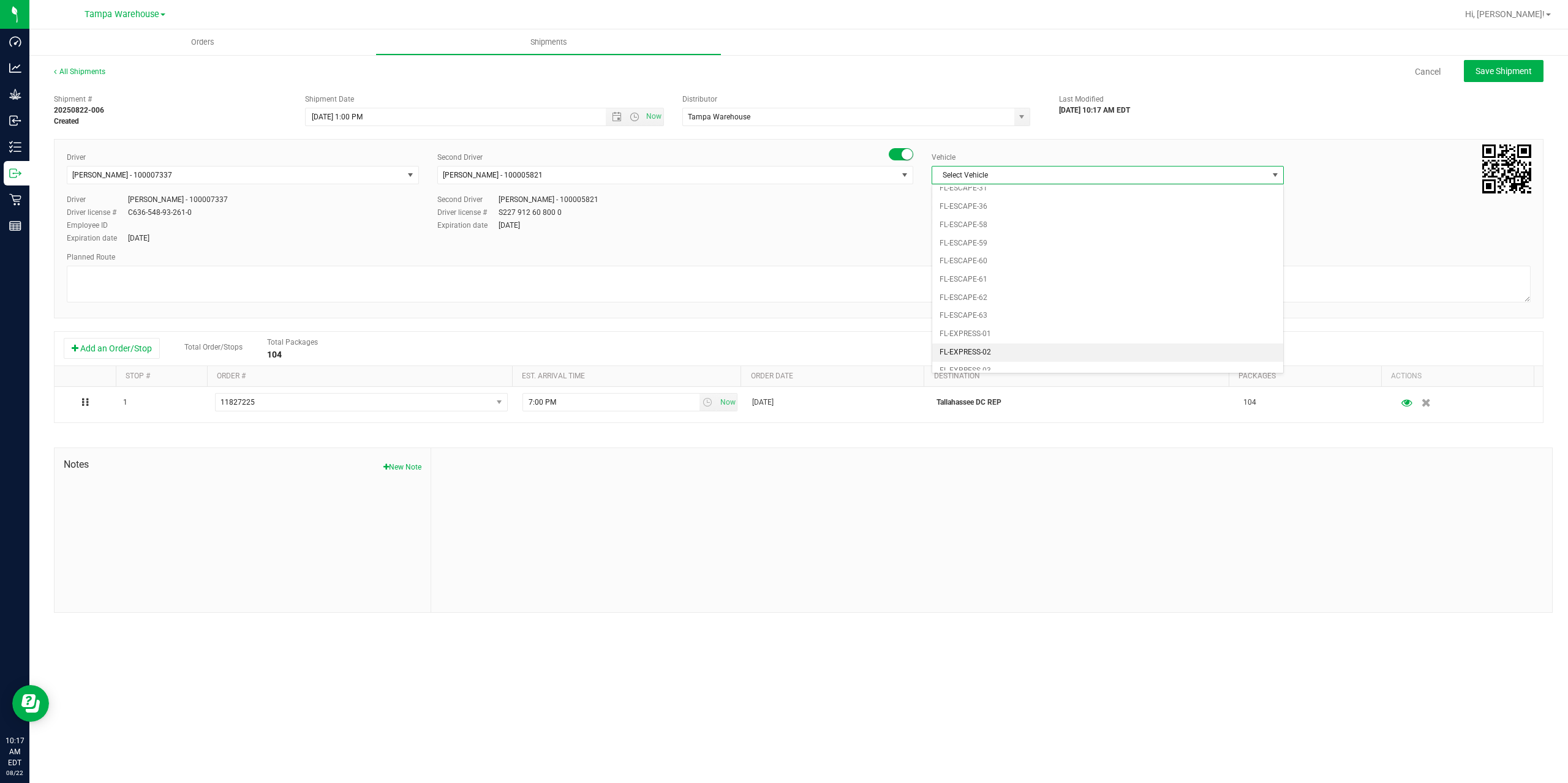
scroll to position [209, 0]
click at [998, 274] on li "FL-EXPRESS-02" at bounding box center [1108, 278] width 351 height 19
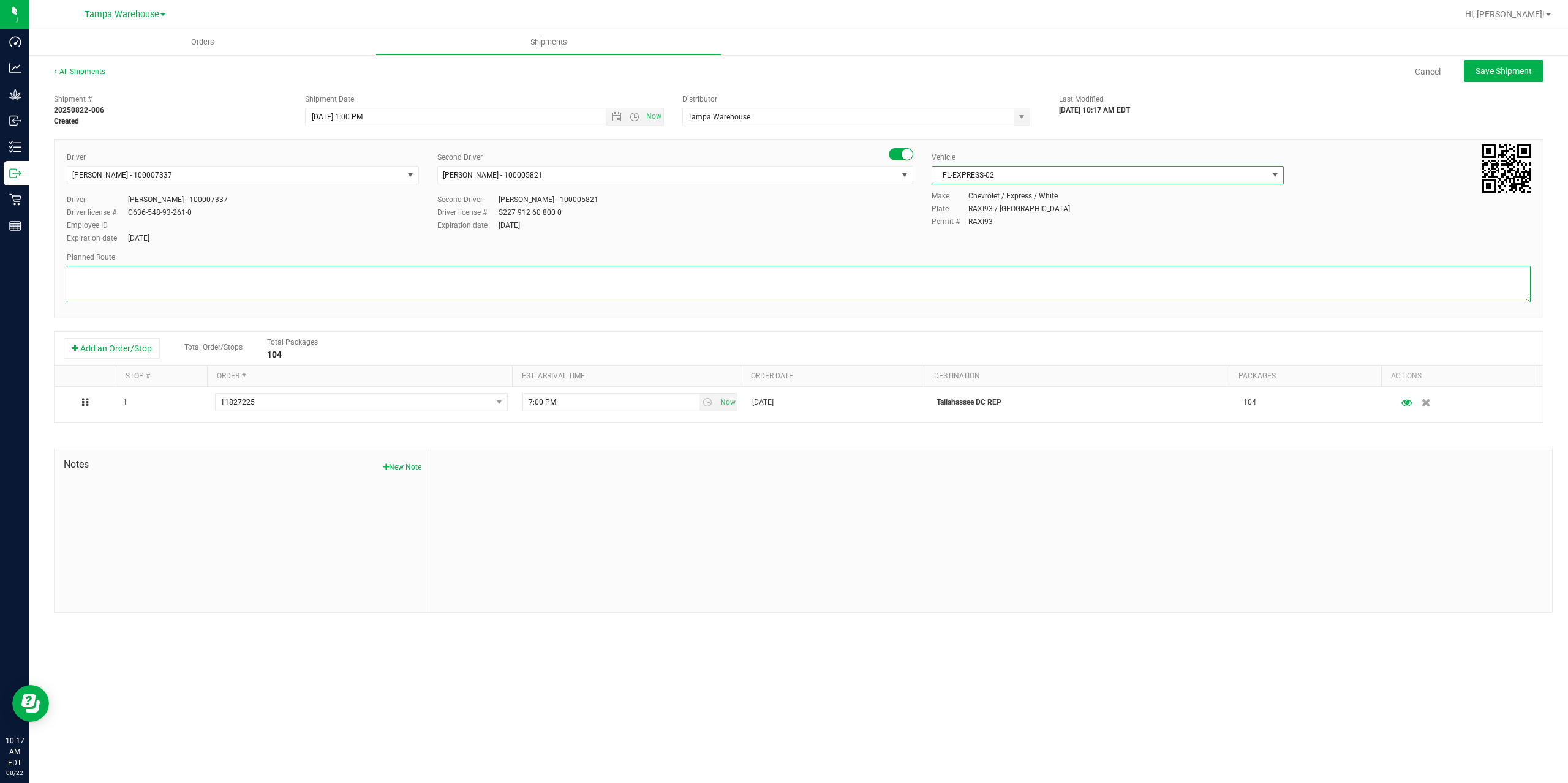
click at [942, 285] on textarea at bounding box center [799, 284] width 1464 height 37
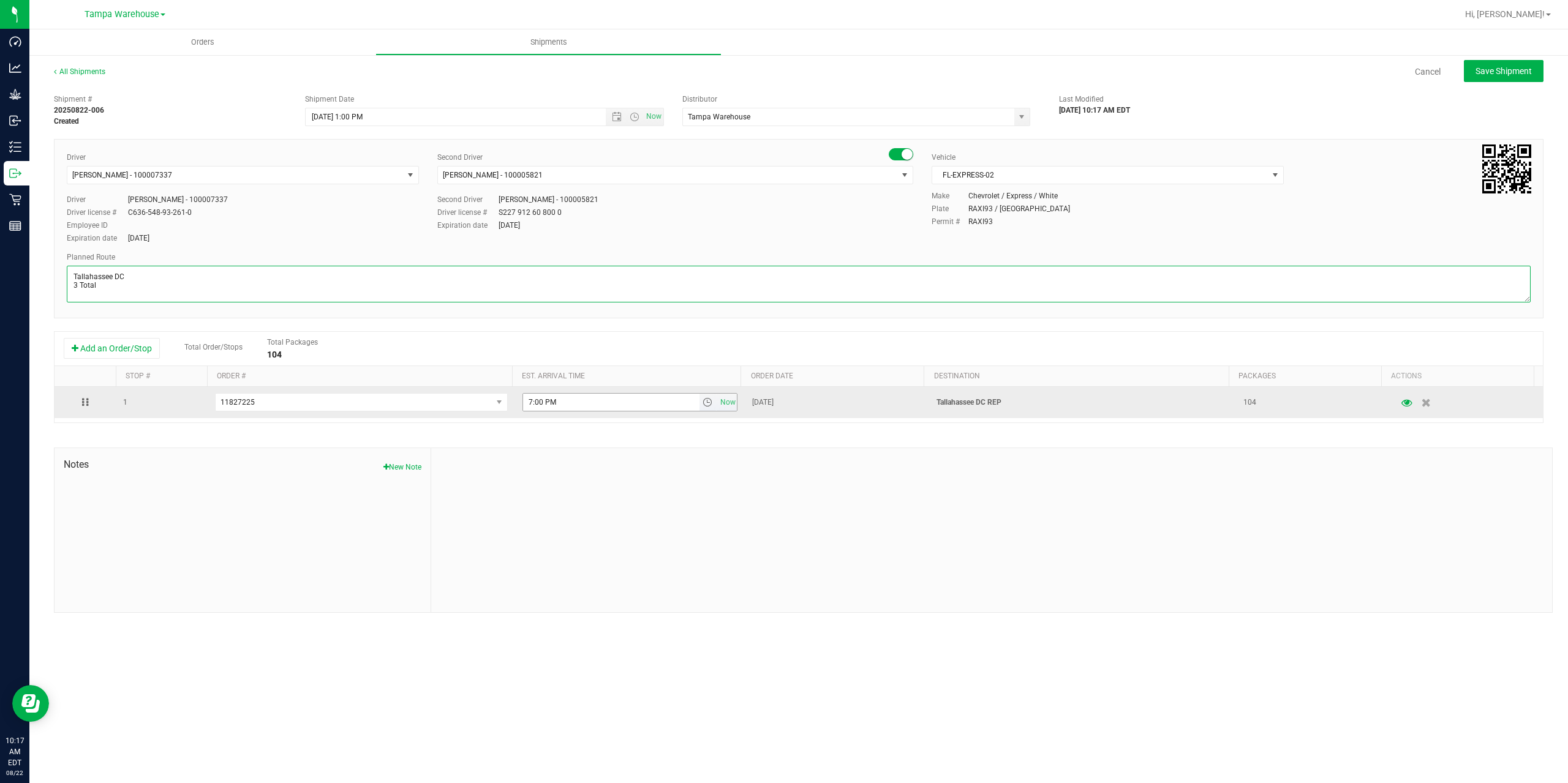
type textarea "Tallahassee DC 3 Total"
click at [528, 401] on input "7:00 PM" at bounding box center [611, 402] width 176 height 17
type input "6:00 PM"
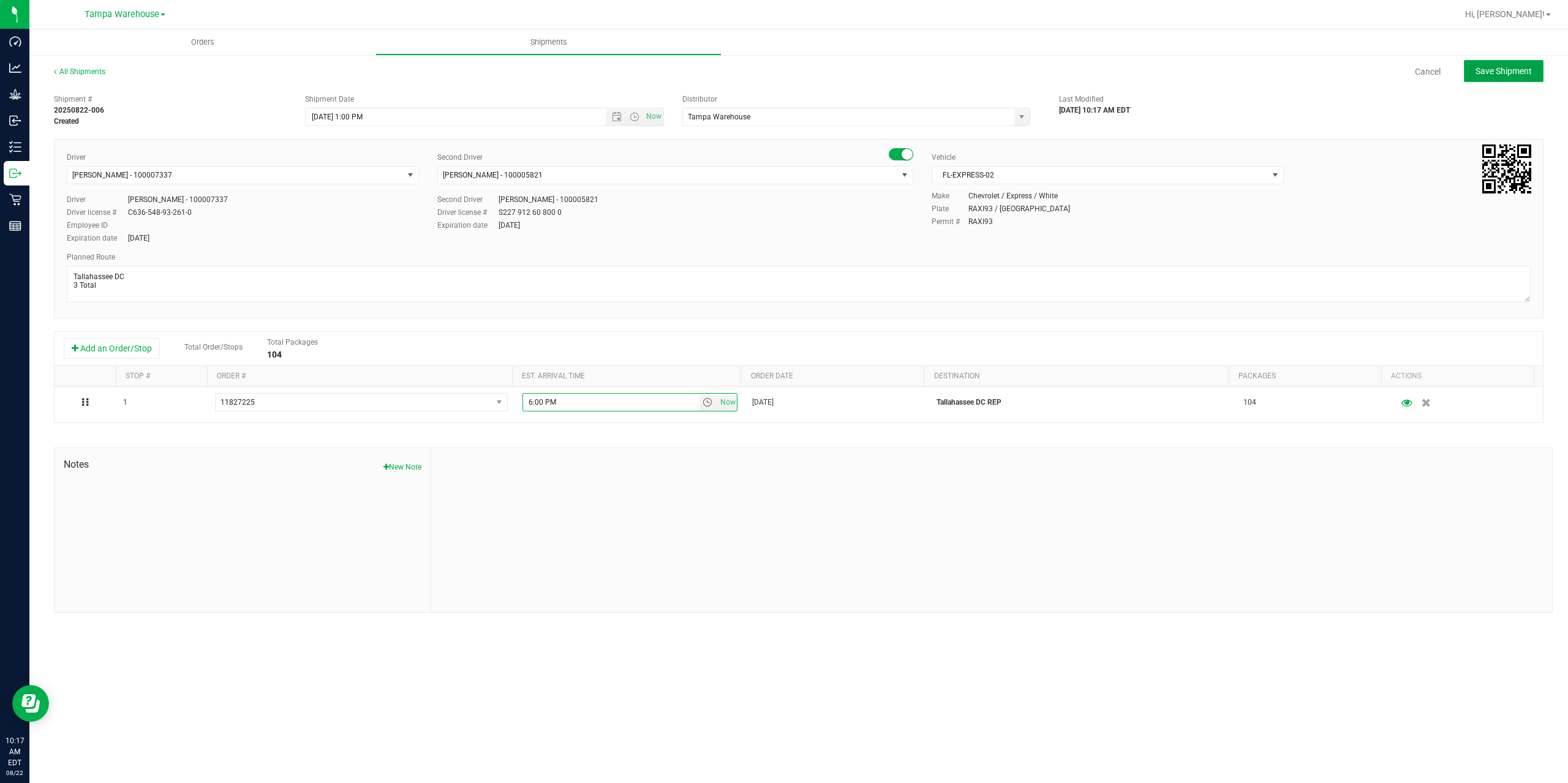
click at [1495, 67] on span "Save Shipment" at bounding box center [1503, 71] width 56 height 10
type input "8/22/2025 5:00 PM"
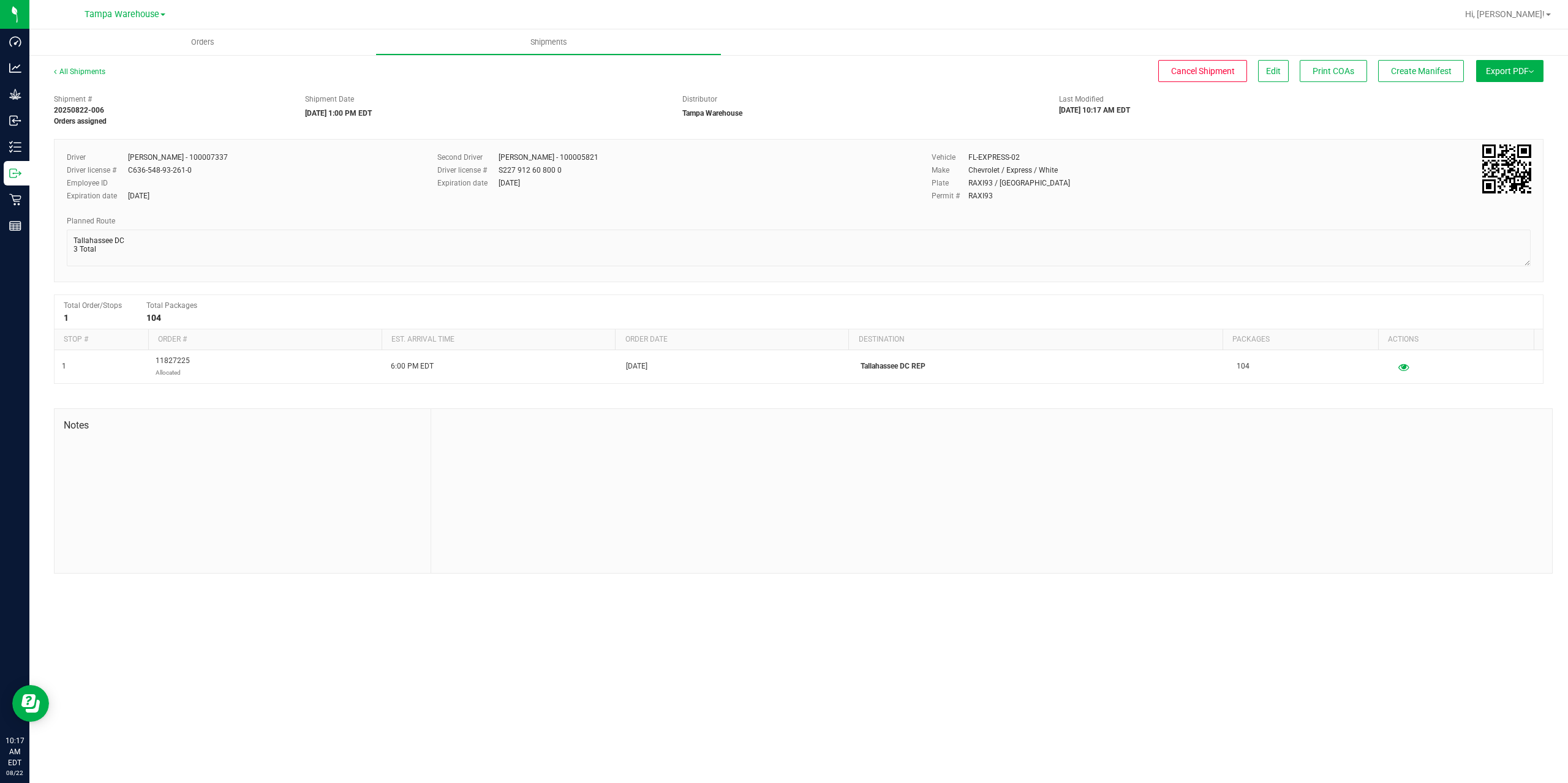
click at [1506, 70] on button "Export PDF" at bounding box center [1510, 71] width 67 height 22
click at [1505, 92] on li "Manifest by Package ID" at bounding box center [1506, 97] width 123 height 19
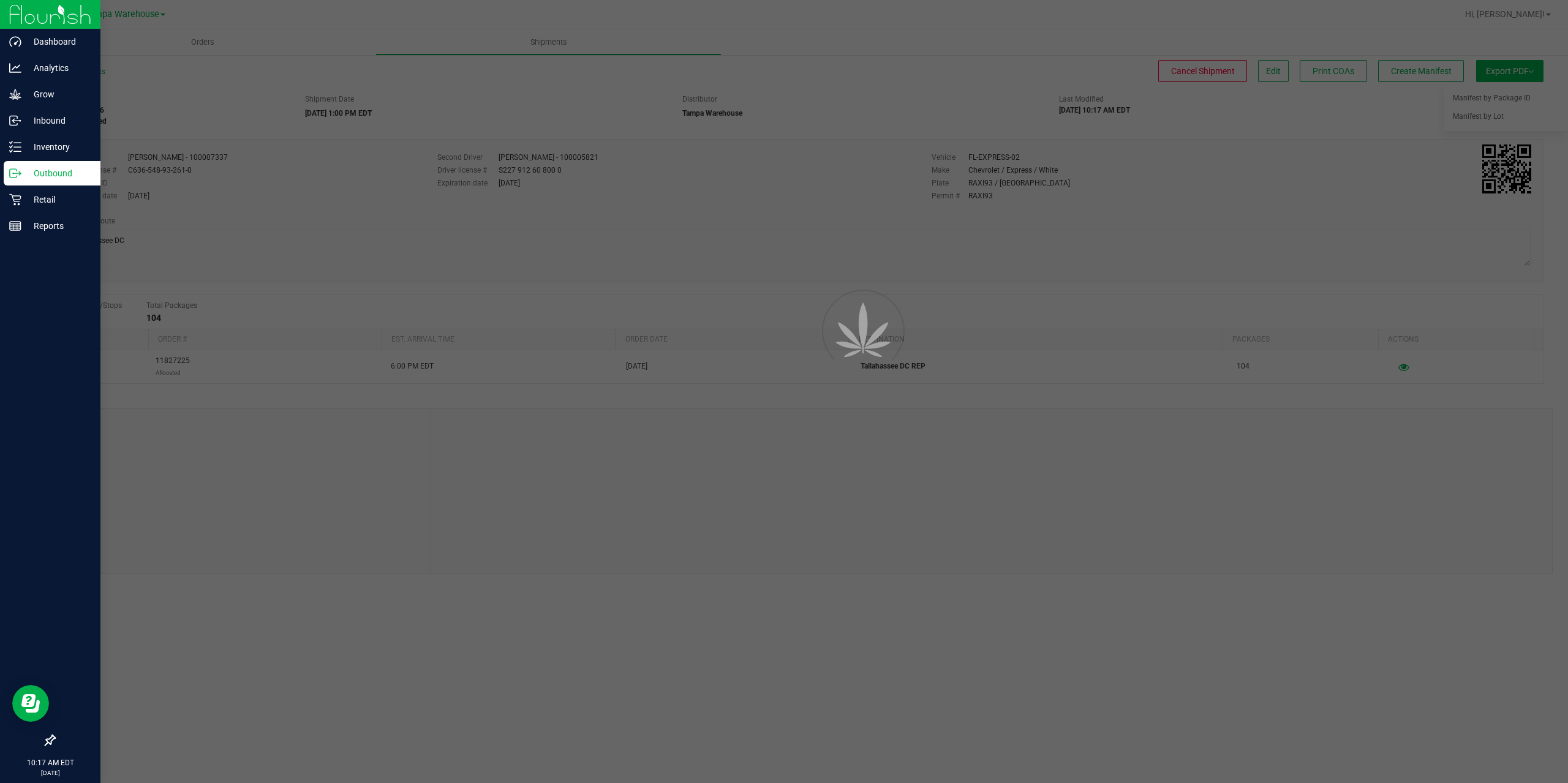
click at [20, 173] on icon at bounding box center [19, 172] width 2 height 2
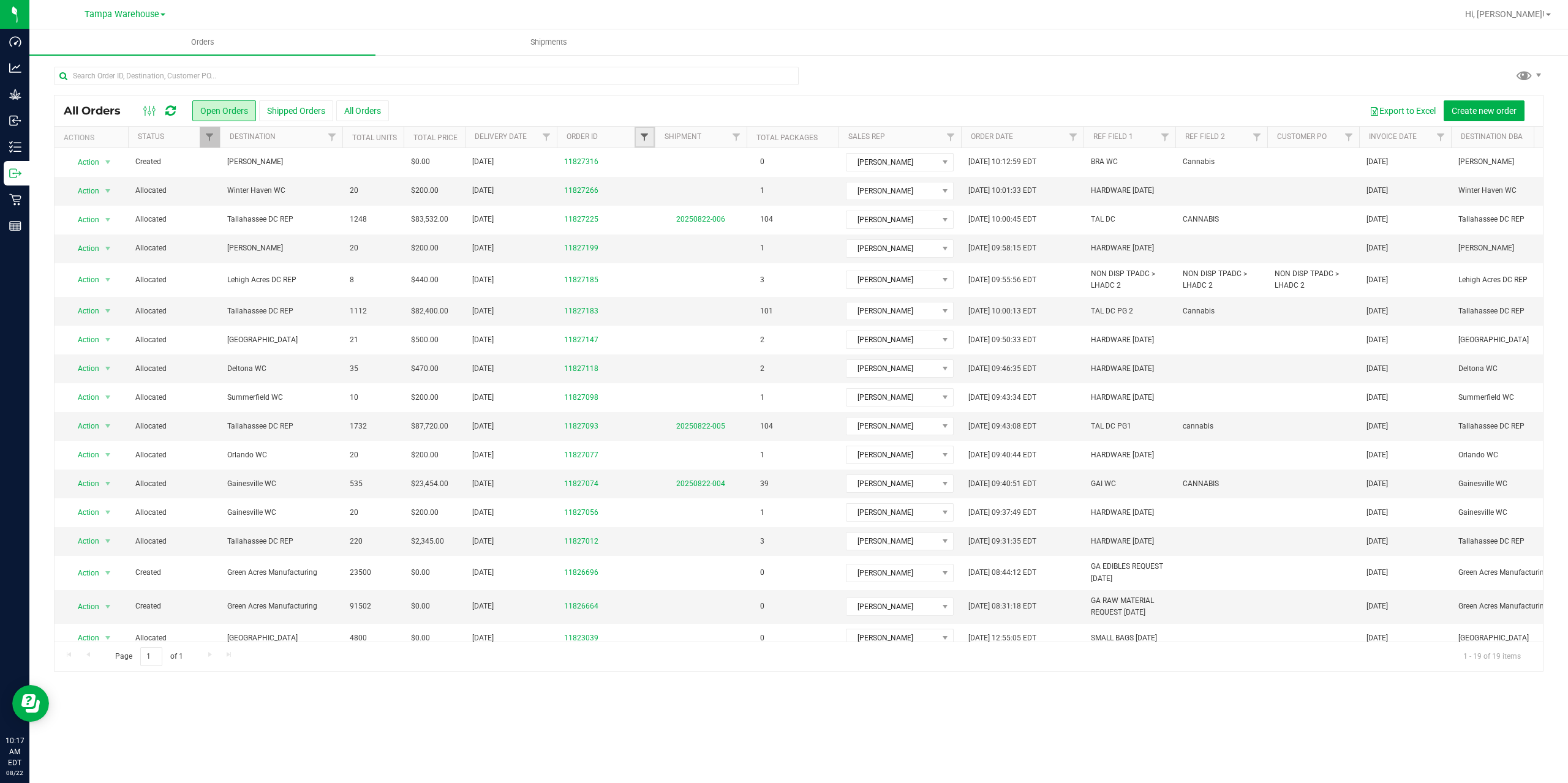
click at [645, 134] on span "Filter" at bounding box center [644, 137] width 10 height 10
type input "7183"
click at [642, 183] on button "Filter" at bounding box center [671, 196] width 58 height 27
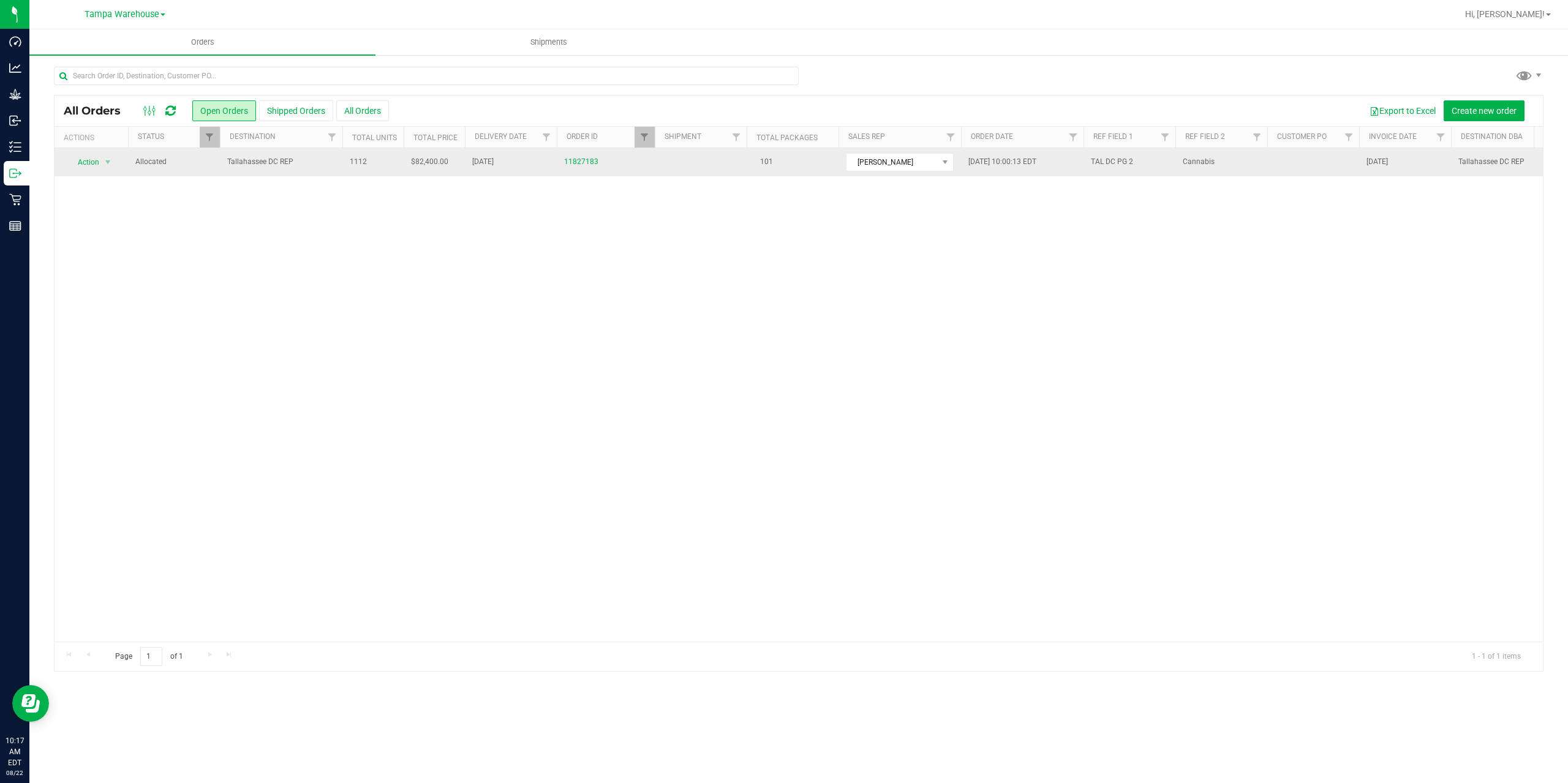
click at [298, 166] on span "Tallahassee DC REP" at bounding box center [281, 161] width 108 height 11
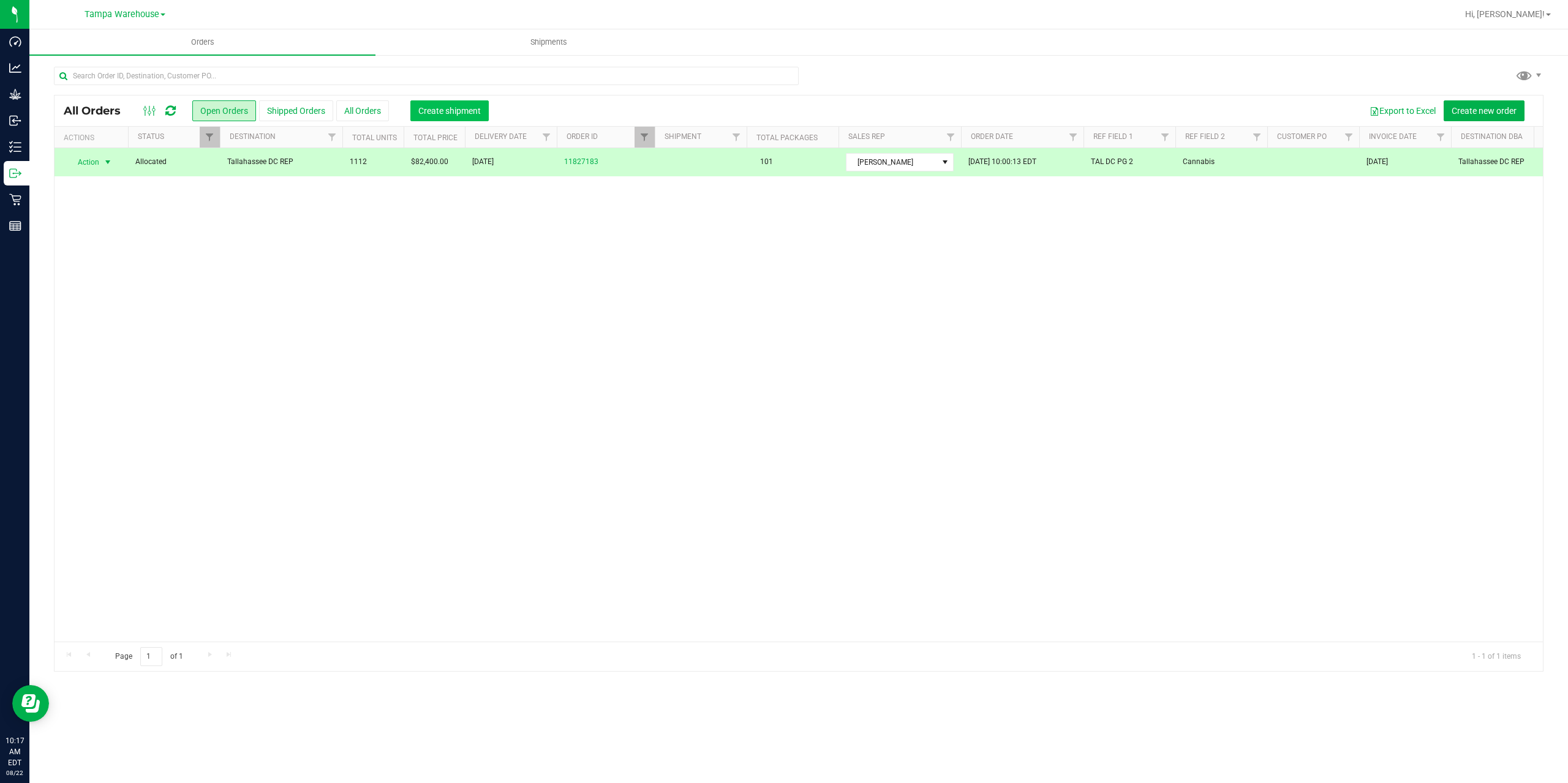
click at [435, 114] on span "Create shipment" at bounding box center [450, 111] width 62 height 10
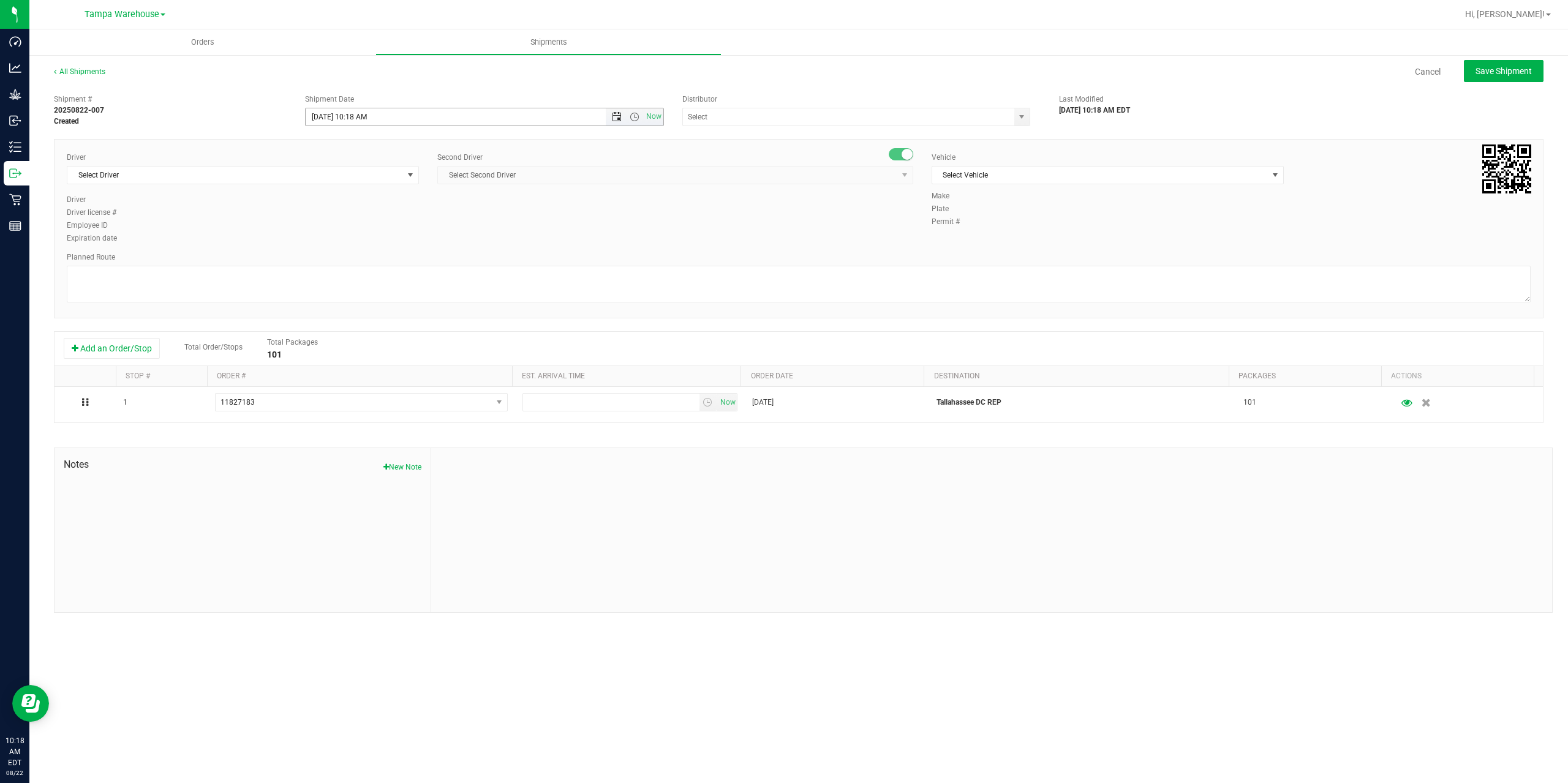
click at [616, 114] on span "Open the date view" at bounding box center [617, 117] width 10 height 10
click at [334, 257] on link "25" at bounding box center [334, 260] width 18 height 19
click at [641, 114] on span "Open the time view" at bounding box center [635, 117] width 21 height 10
click at [351, 179] on li "1:00 PM" at bounding box center [484, 179] width 356 height 16
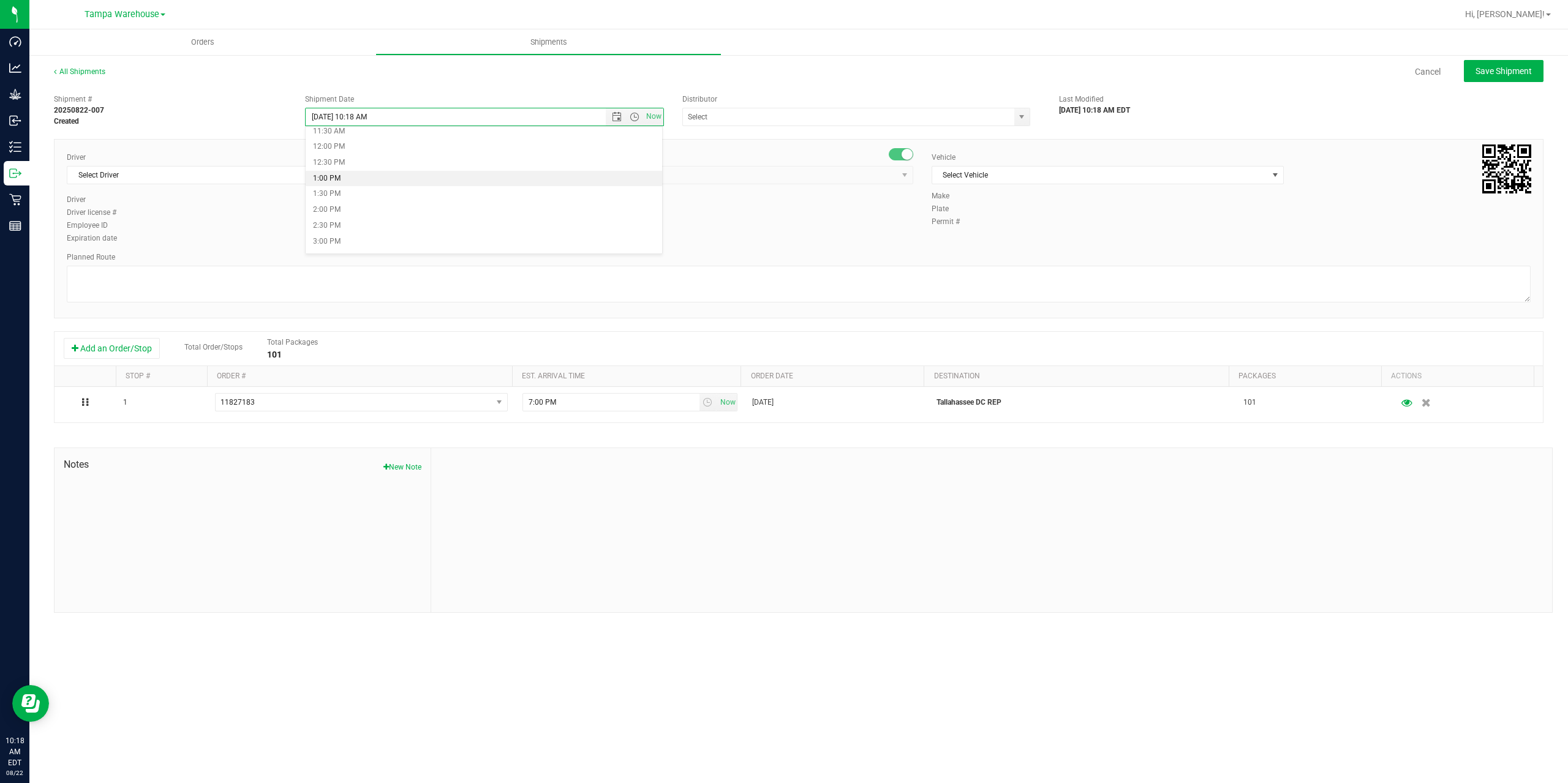
type input "8/25/2025 1:00 PM"
click at [729, 116] on input "text" at bounding box center [844, 117] width 321 height 17
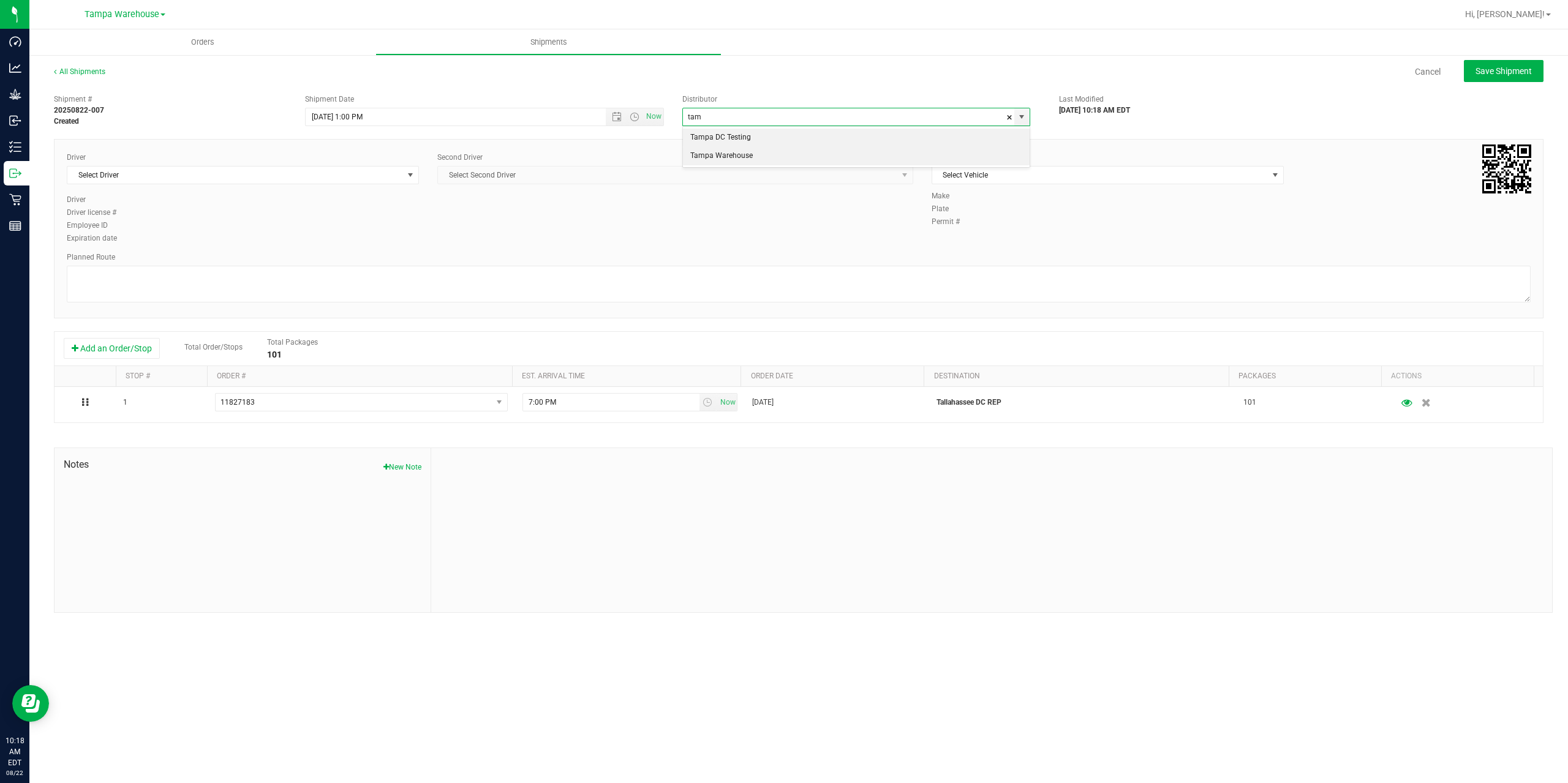
click at [724, 156] on li "Tampa Warehouse" at bounding box center [856, 156] width 347 height 19
type input "Tampa Warehouse"
click at [262, 178] on span "Select Driver" at bounding box center [235, 174] width 336 height 17
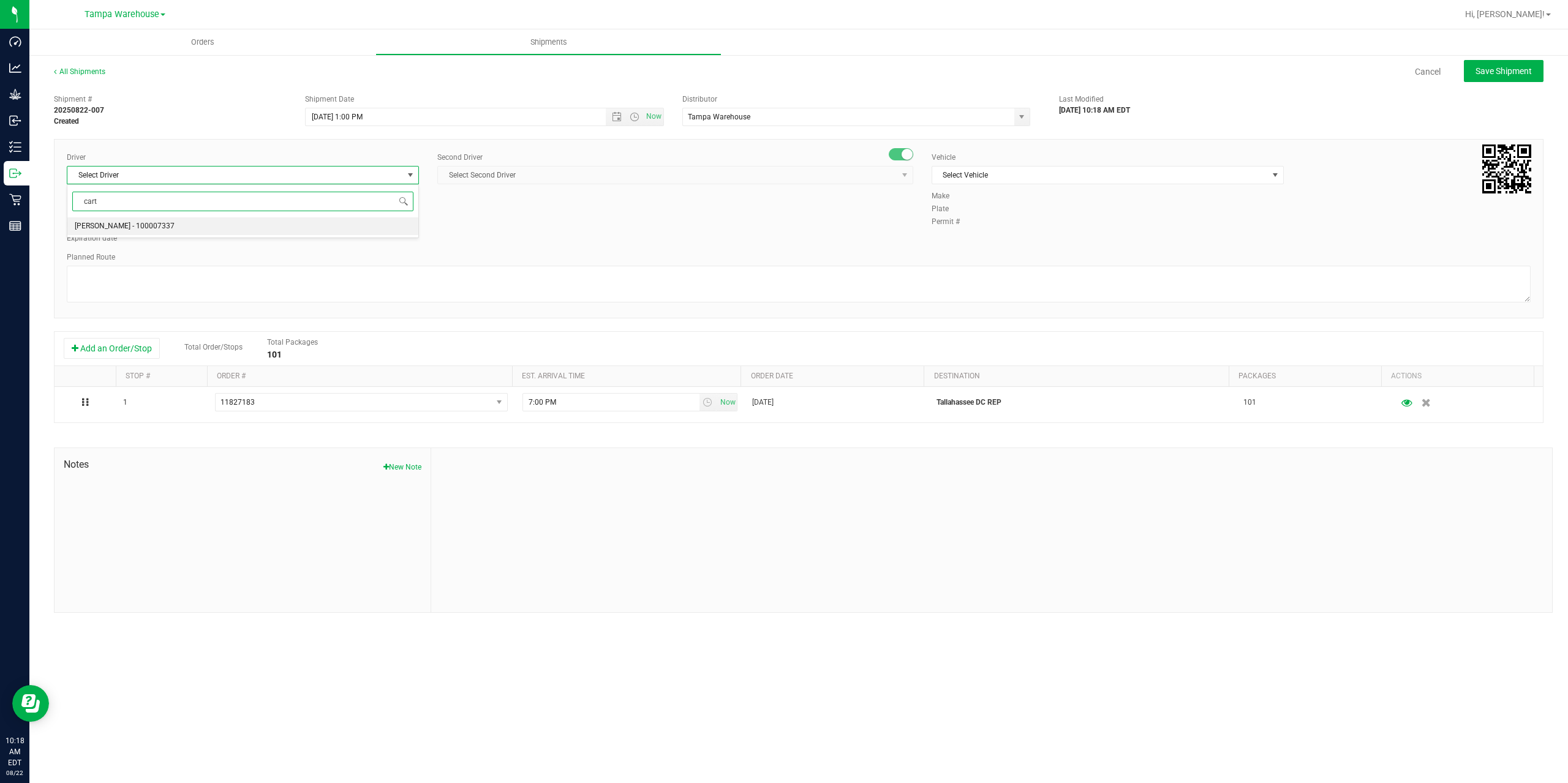
click at [142, 228] on span "Markos Carter - 100007337" at bounding box center [124, 226] width 100 height 16
type input "cart"
click at [523, 174] on span "Select Second Driver" at bounding box center [668, 174] width 459 height 17
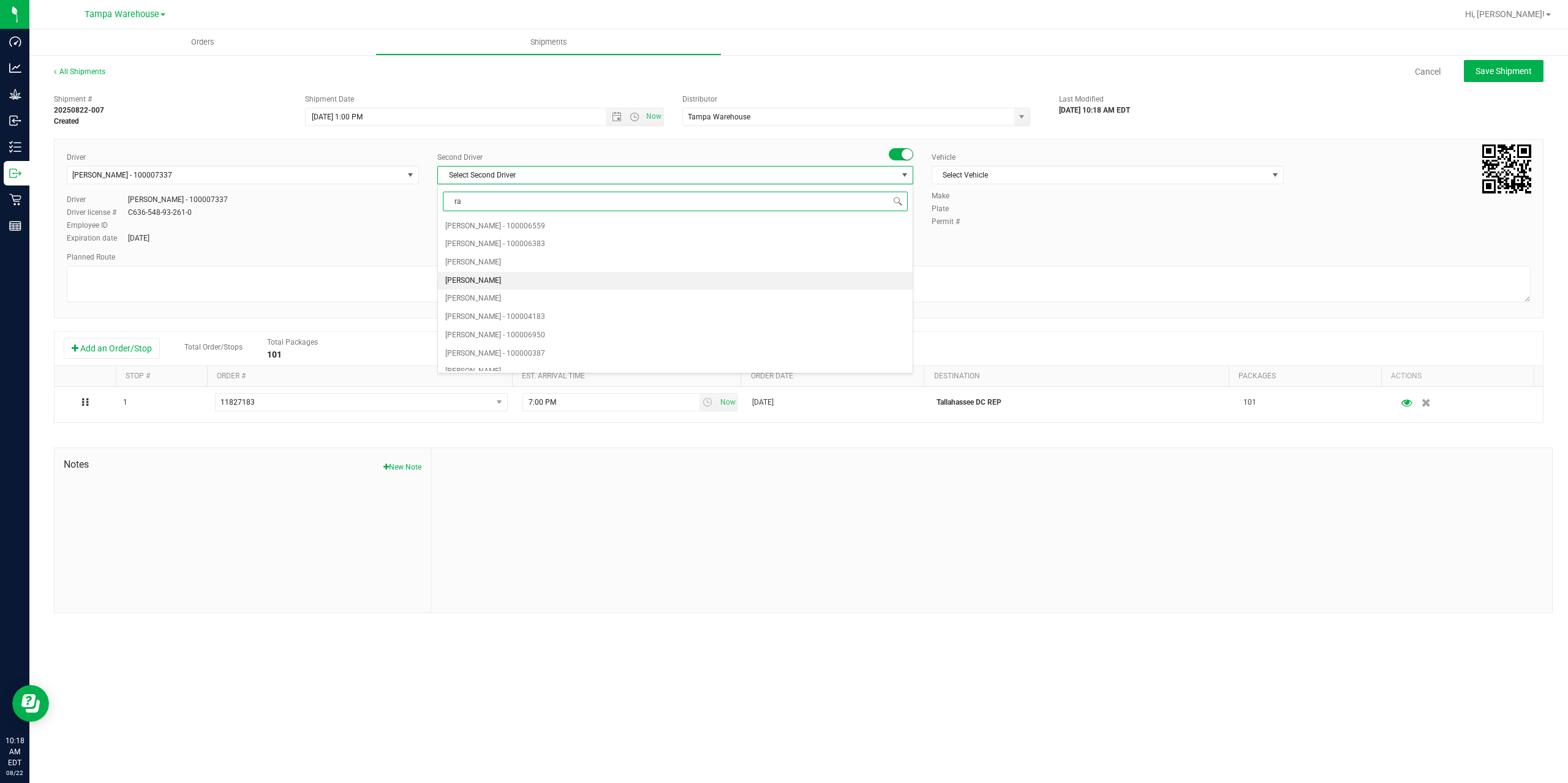
type input "rat"
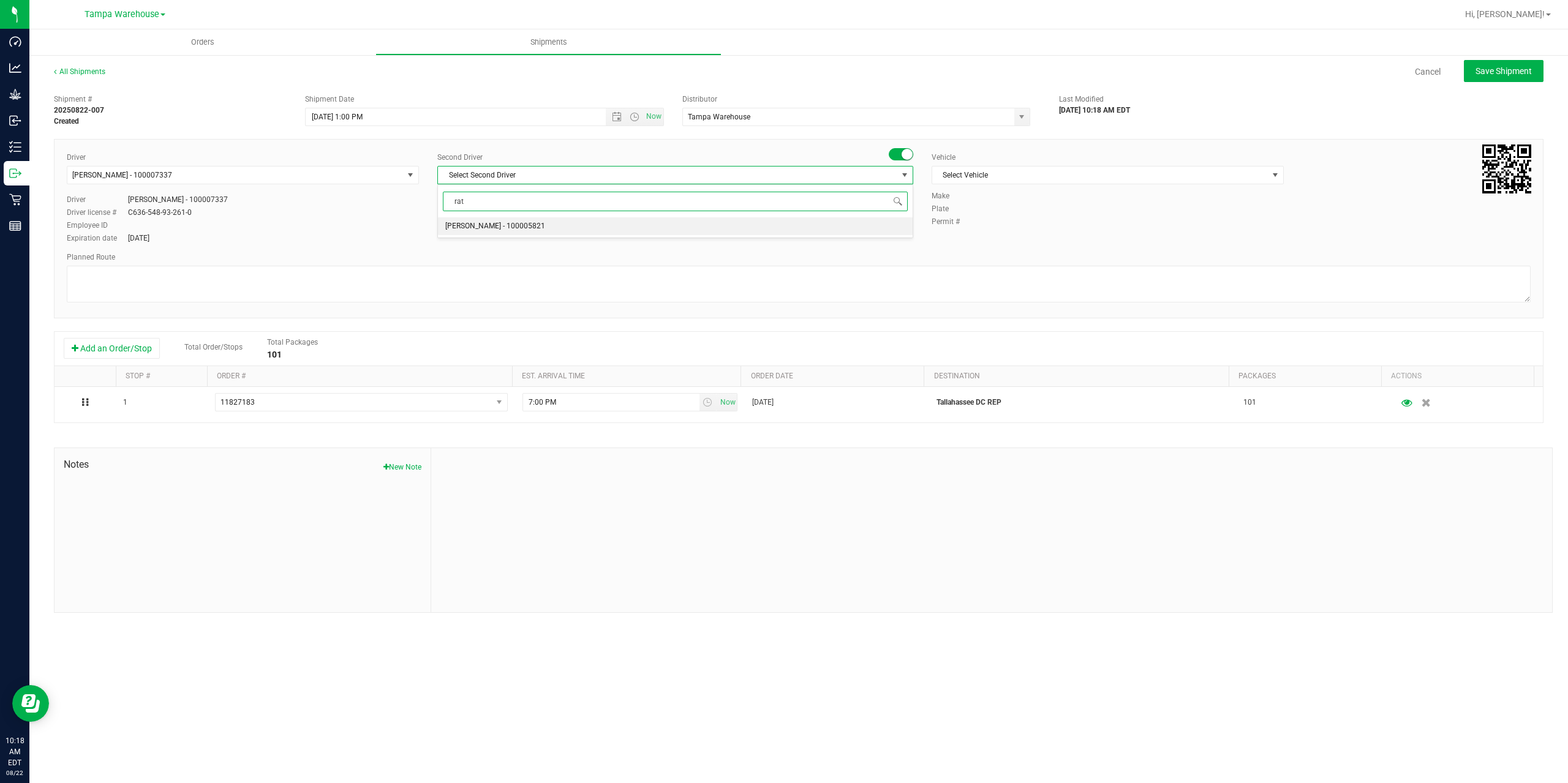
click at [501, 234] on span "Alexander Spratt - 100005821" at bounding box center [495, 226] width 100 height 16
click at [1073, 179] on span "Select Vehicle" at bounding box center [1101, 174] width 336 height 17
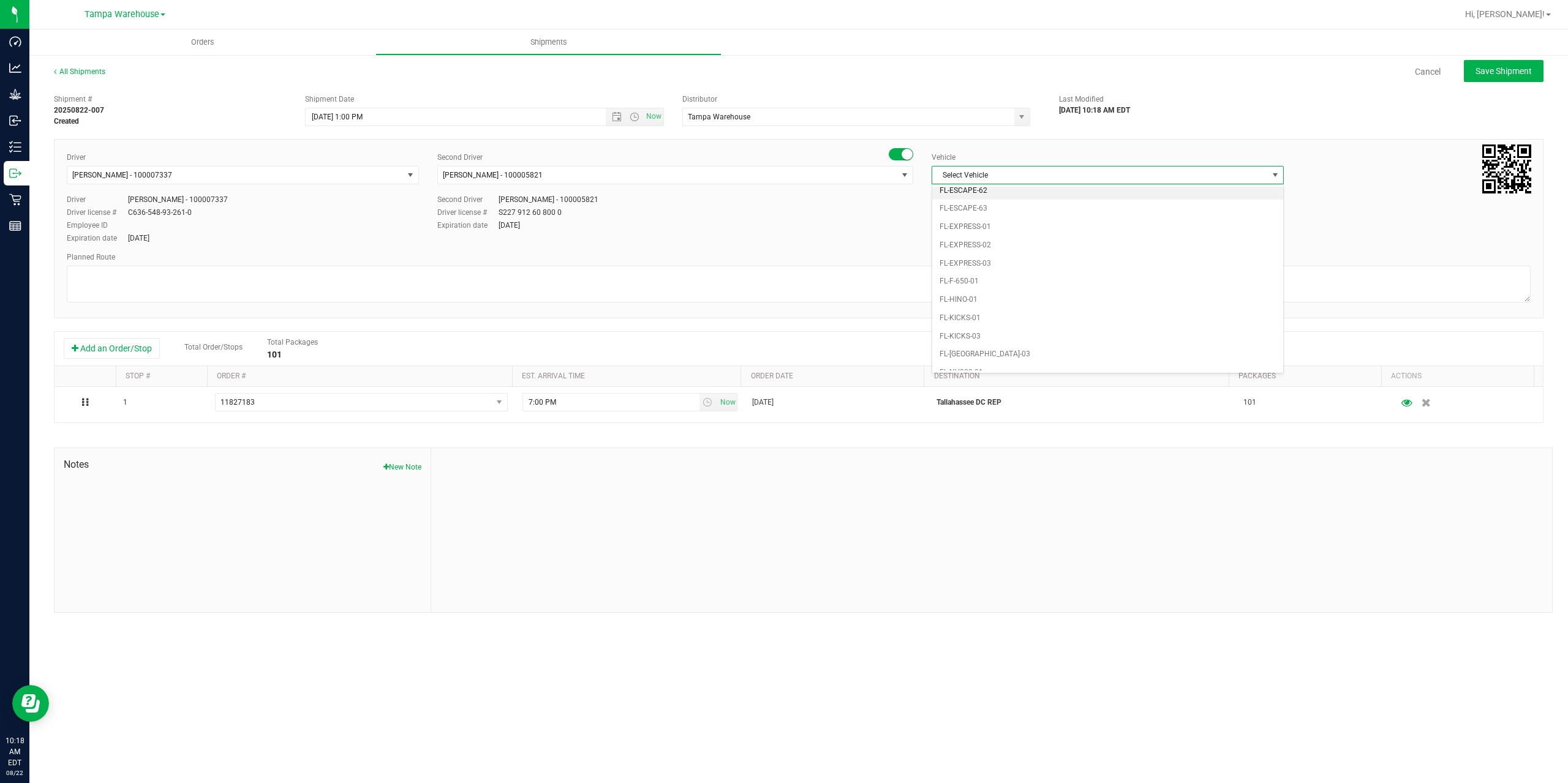
scroll to position [269, 0]
click at [999, 213] on li "FL-EXPRESS-02" at bounding box center [1108, 217] width 351 height 19
click at [941, 271] on textarea at bounding box center [799, 284] width 1464 height 37
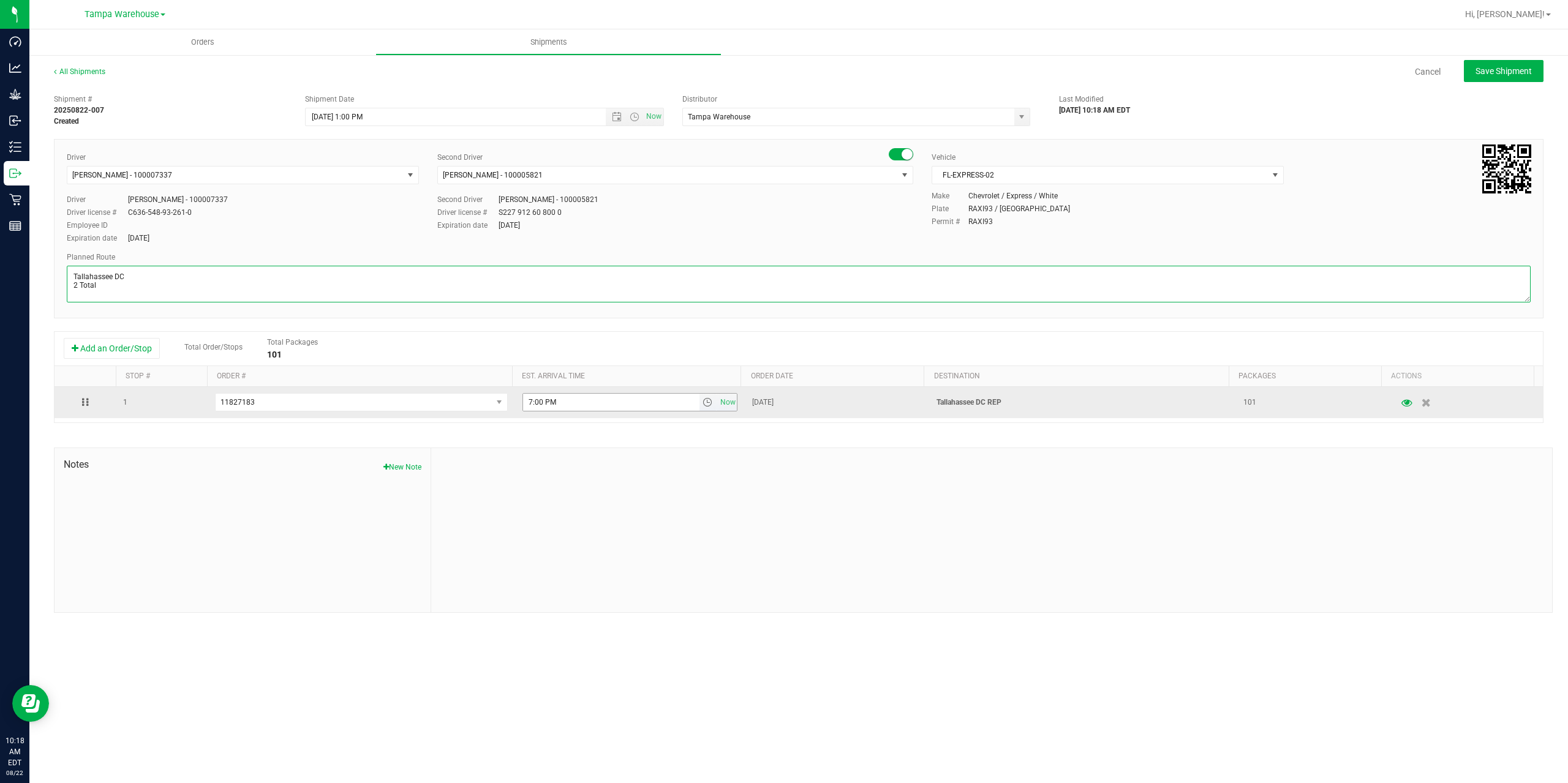
type textarea "Tallahassee DC 2 Total"
click at [529, 403] on input "7:00 PM" at bounding box center [611, 402] width 176 height 17
type input "6:00 PM"
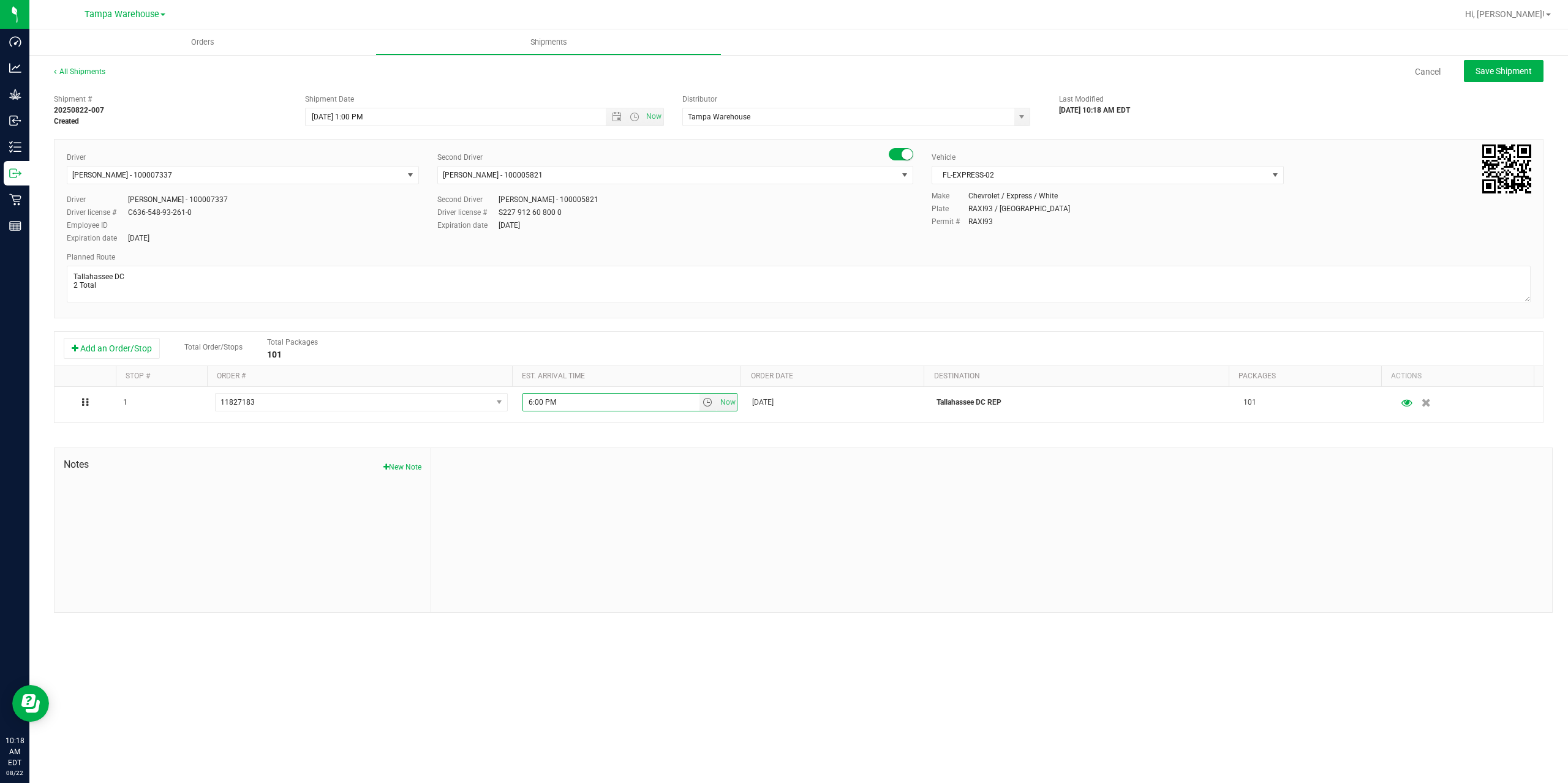
click at [633, 483] on div at bounding box center [991, 530] width 1121 height 164
click at [1532, 78] on button "Save Shipment" at bounding box center [1504, 71] width 80 height 22
type input "8/25/2025 5:00 PM"
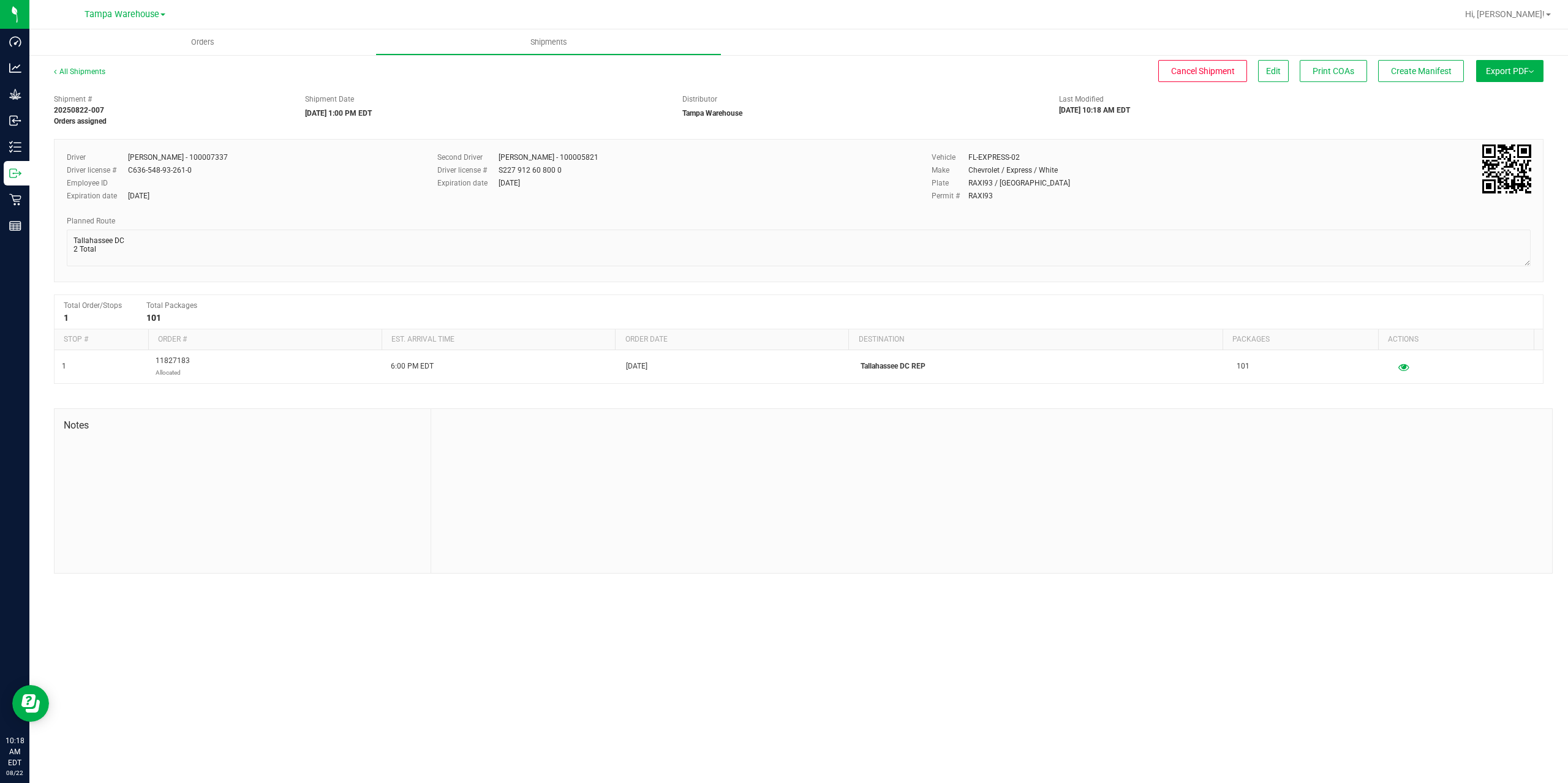
click at [1531, 77] on button "Export PDF" at bounding box center [1510, 71] width 67 height 22
click at [1528, 96] on span "Manifest by Package ID" at bounding box center [1492, 97] width 78 height 9
click at [16, 176] on icon at bounding box center [13, 173] width 6 height 9
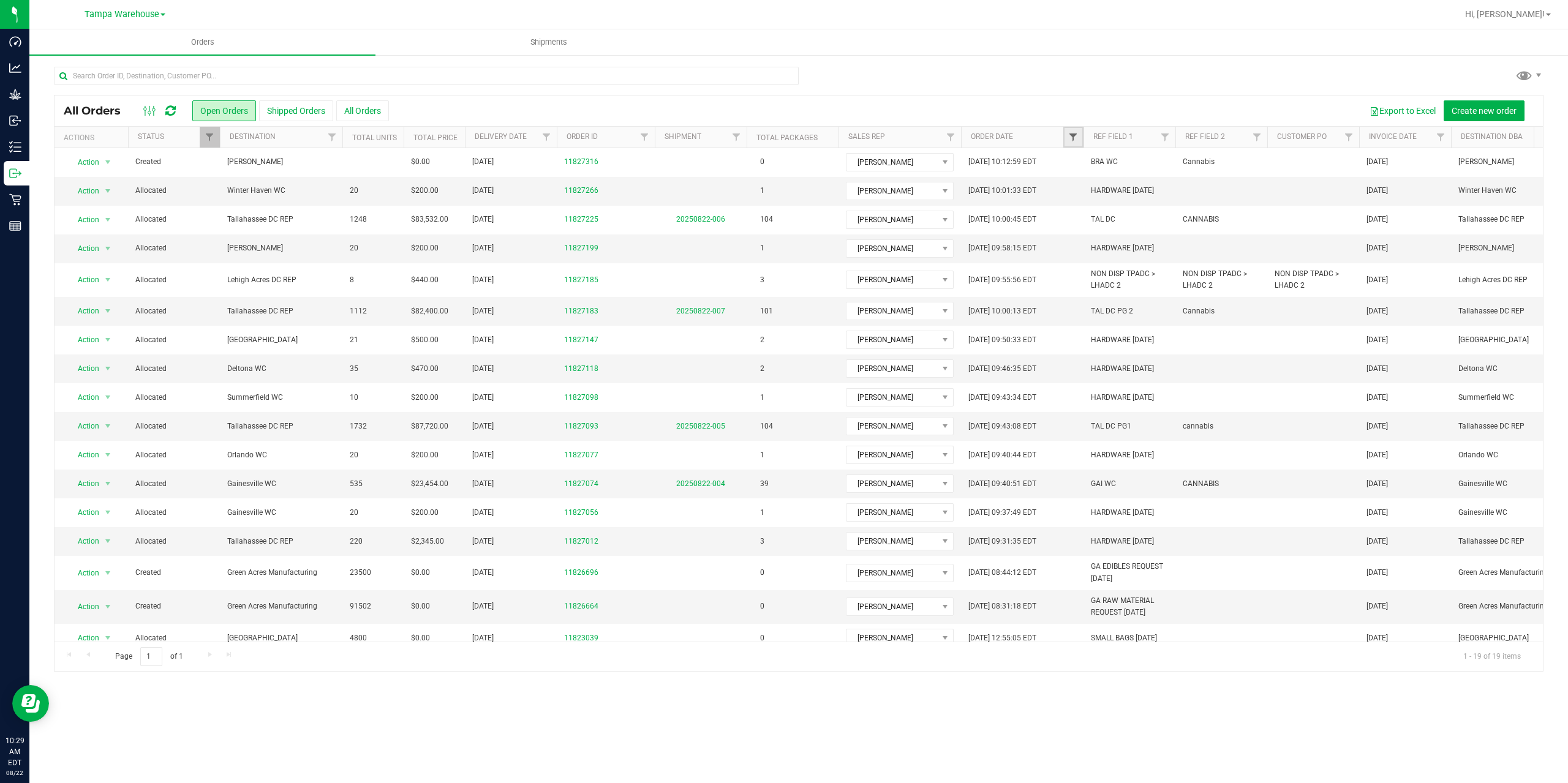
click at [1070, 136] on span "Filter" at bounding box center [1073, 137] width 10 height 10
click at [1188, 209] on span "select" at bounding box center [1187, 211] width 10 height 10
click at [1155, 340] on link "21" at bounding box center [1153, 339] width 18 height 19
type input "8/21/2025"
click at [298, 114] on button "Shipped Orders" at bounding box center [295, 111] width 74 height 21
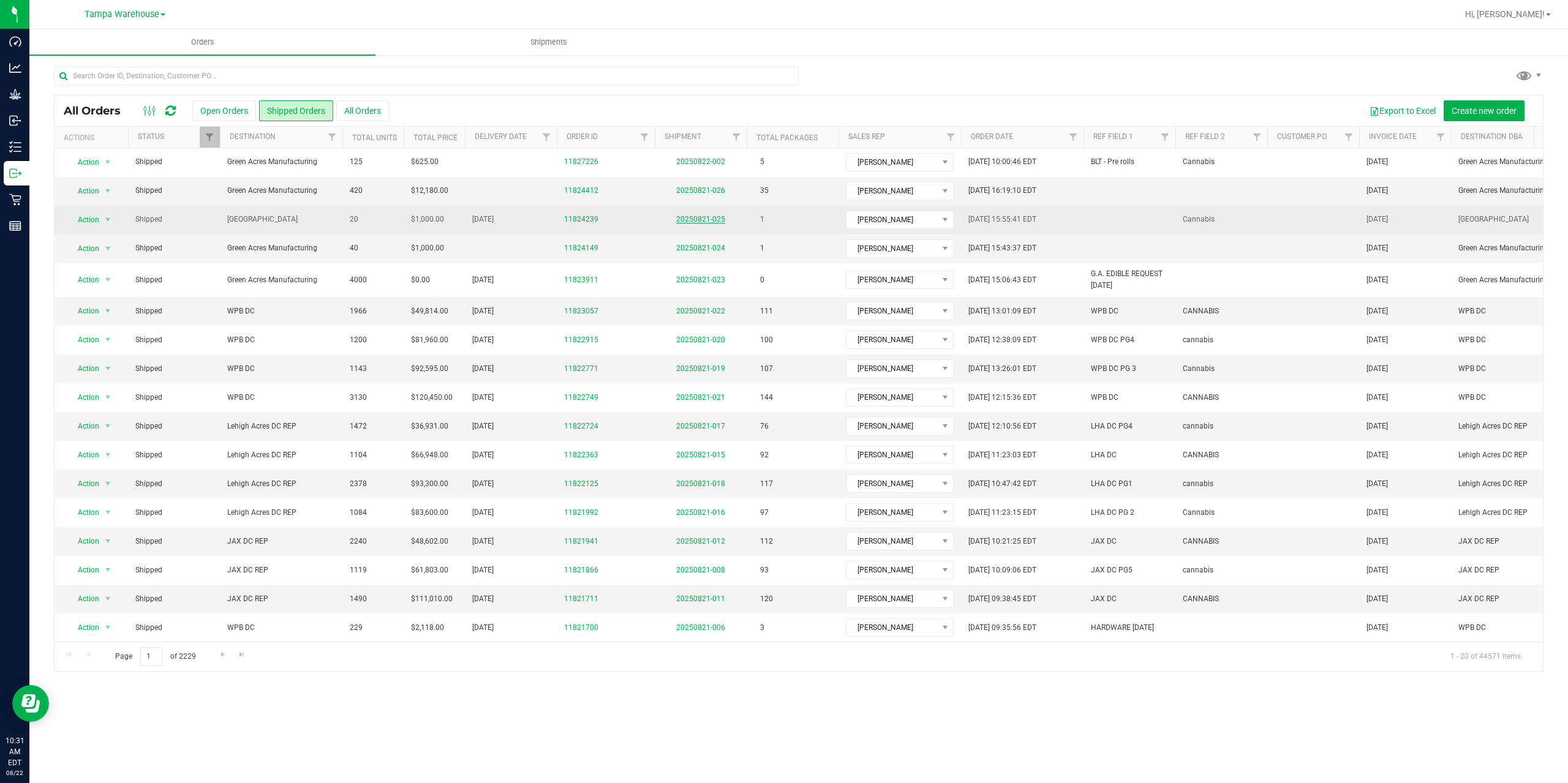
click at [698, 222] on link "20250821-025" at bounding box center [700, 219] width 49 height 9
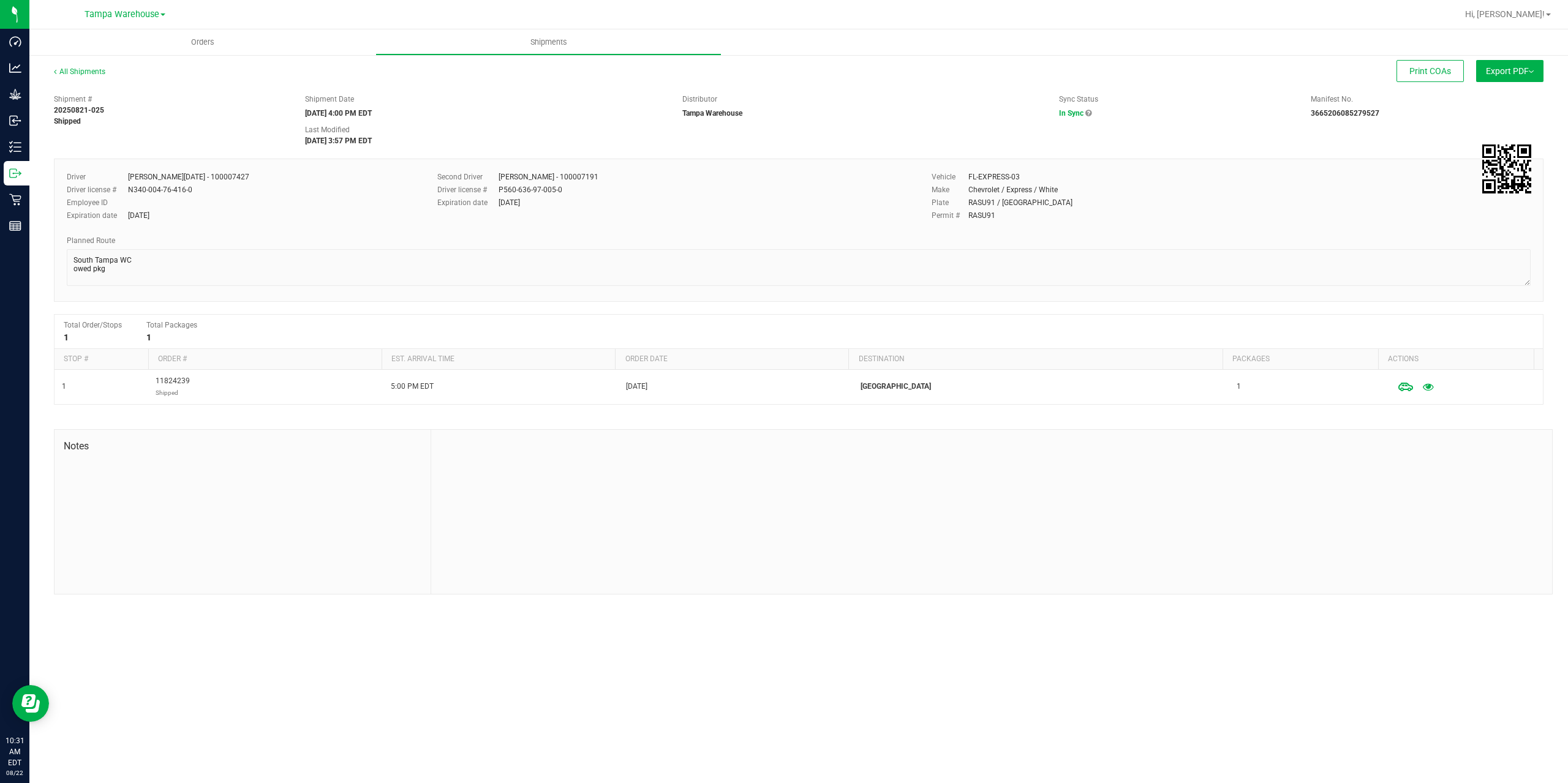
click at [1507, 79] on button "Export PDF" at bounding box center [1510, 71] width 67 height 22
click at [1515, 101] on span "Manifest by Package ID" at bounding box center [1492, 97] width 78 height 9
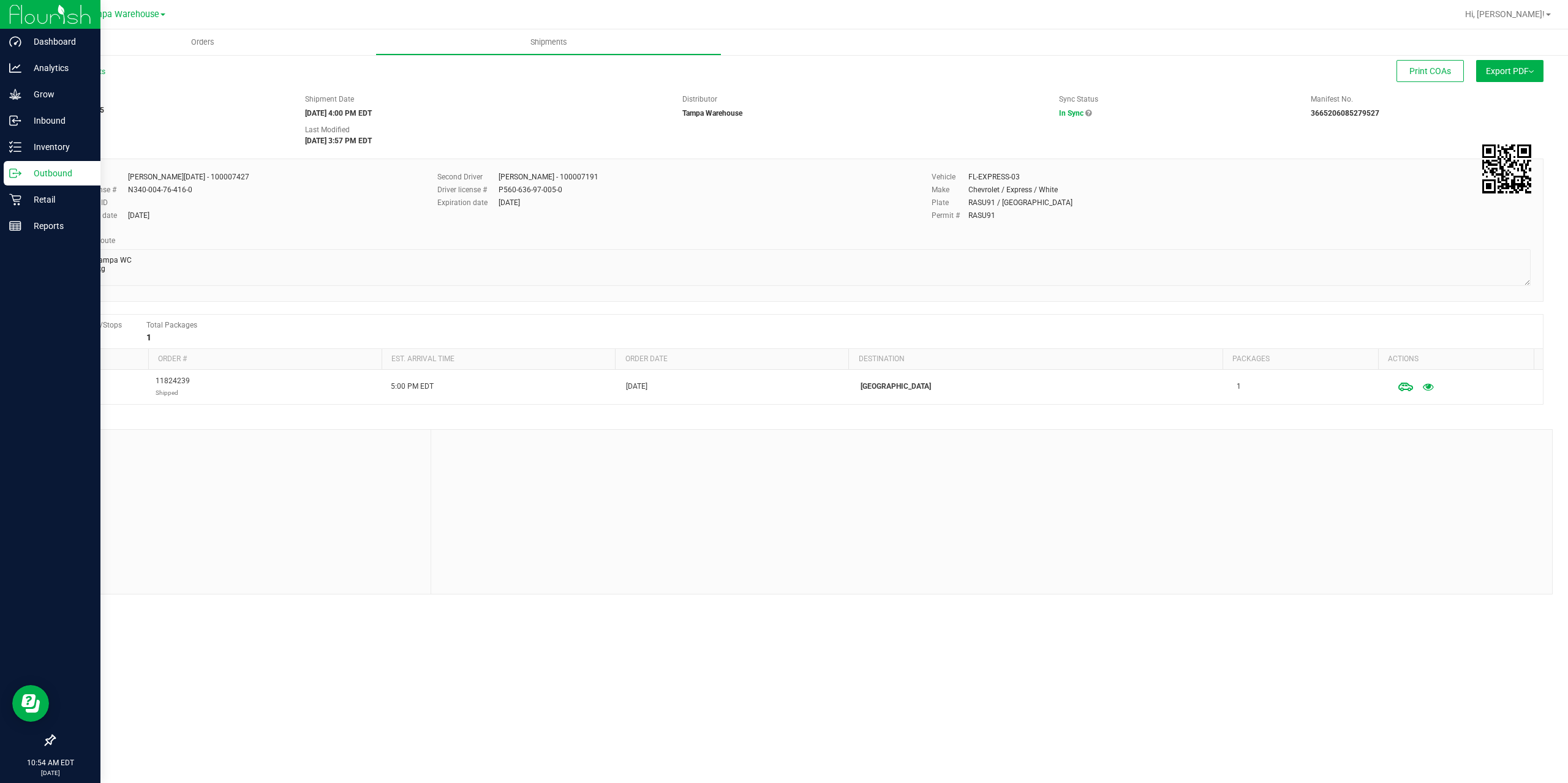
click at [19, 176] on icon at bounding box center [15, 173] width 12 height 12
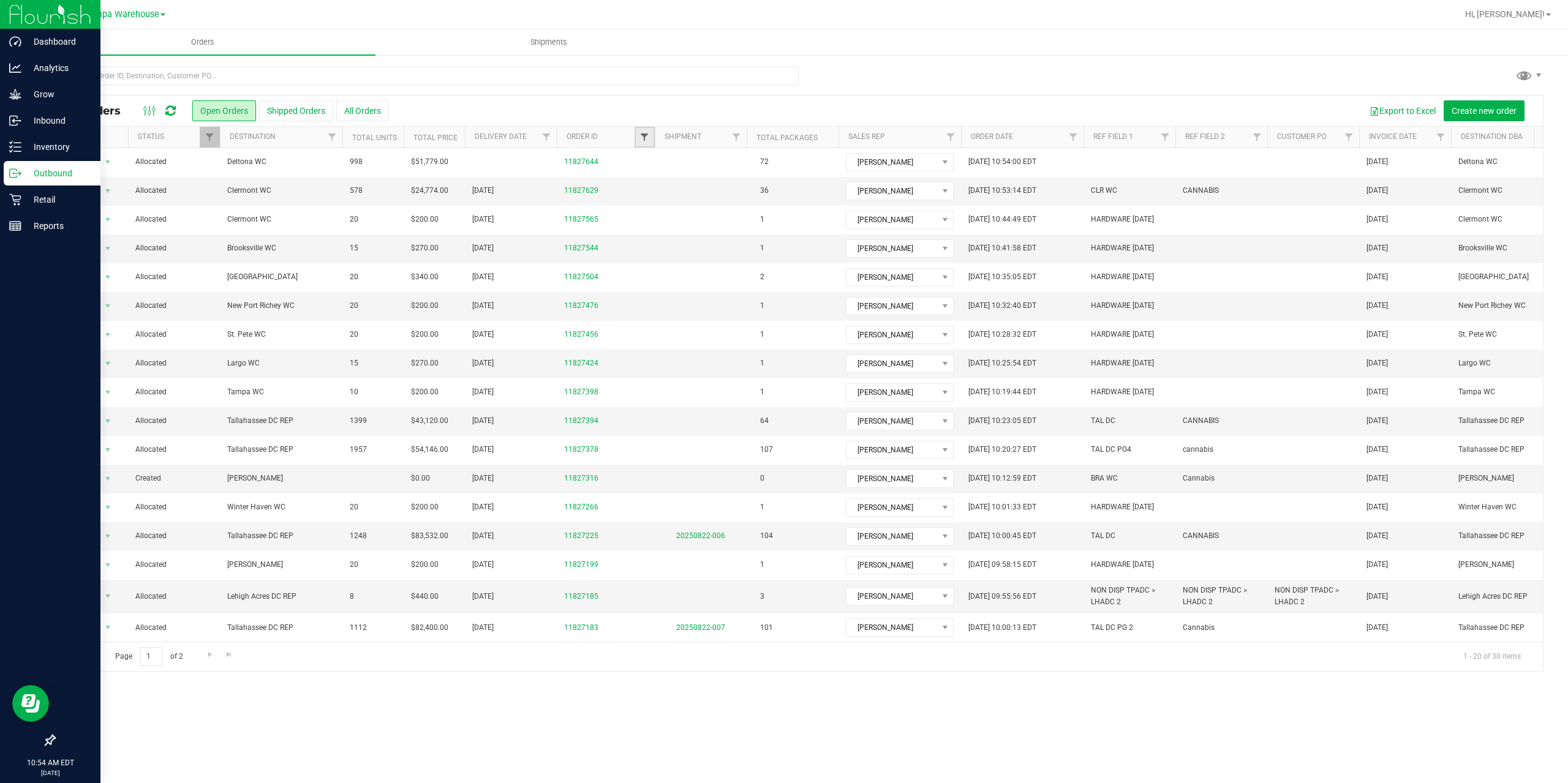
click at [646, 139] on span "Filter" at bounding box center [644, 137] width 10 height 10
click at [642, 183] on button "Filter" at bounding box center [671, 196] width 58 height 27
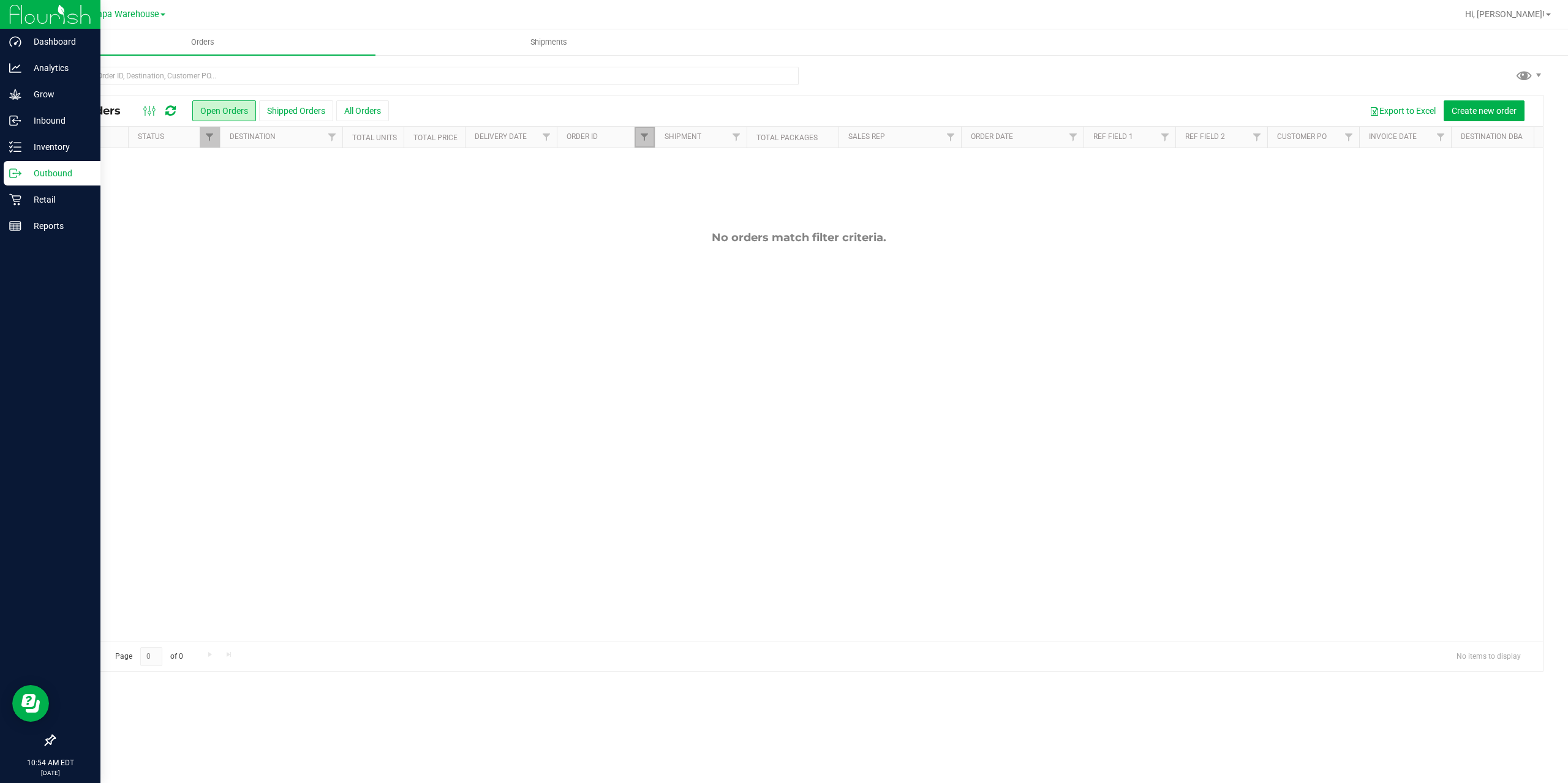
click at [642, 129] on link "Filter" at bounding box center [644, 137] width 20 height 21
click at [675, 168] on input "7387" at bounding box center [704, 164] width 126 height 19
type input "7378"
click at [642, 183] on button "Filter" at bounding box center [671, 196] width 58 height 27
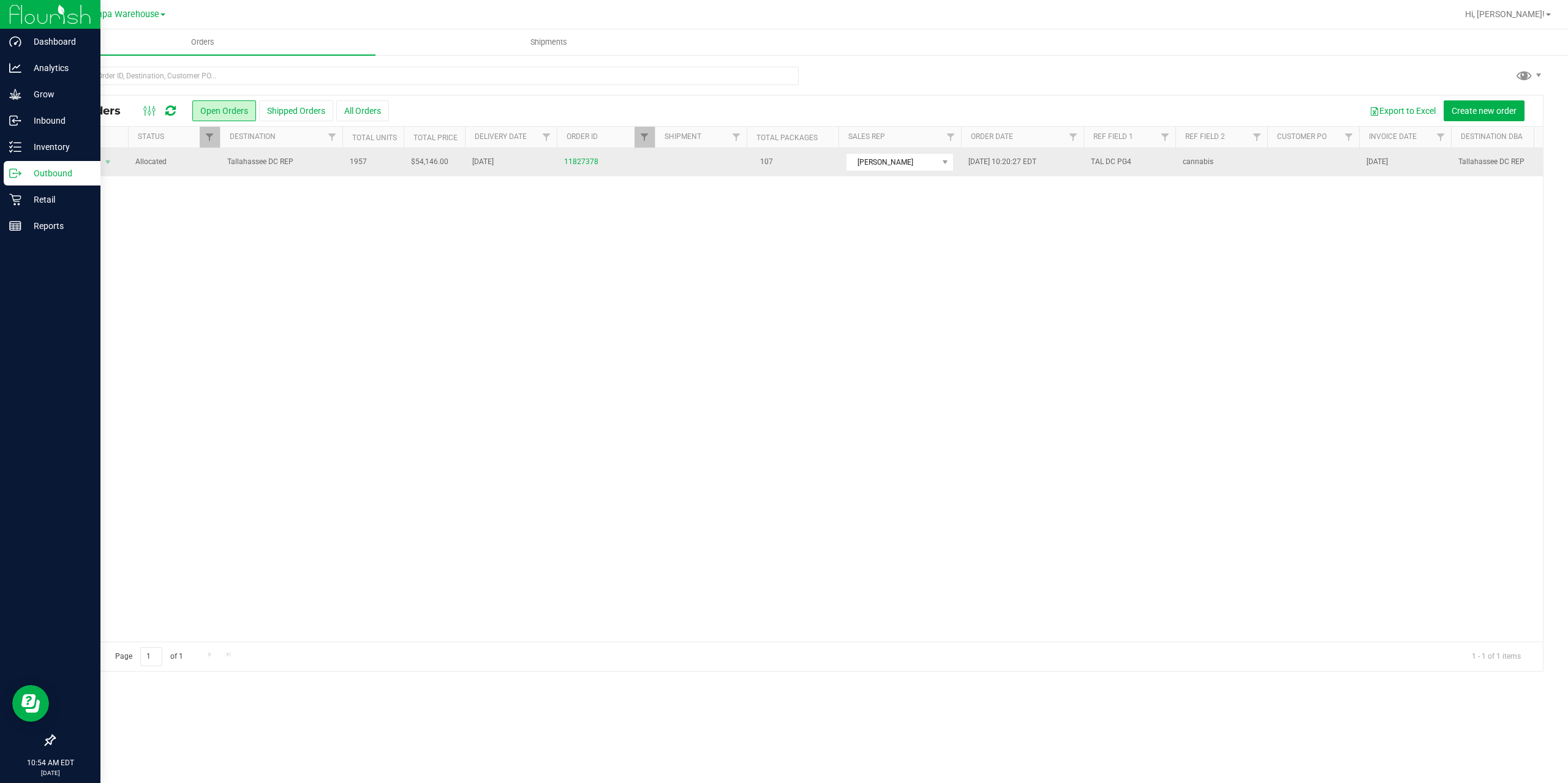
click at [329, 168] on span "Tallahassee DC REP" at bounding box center [281, 161] width 108 height 11
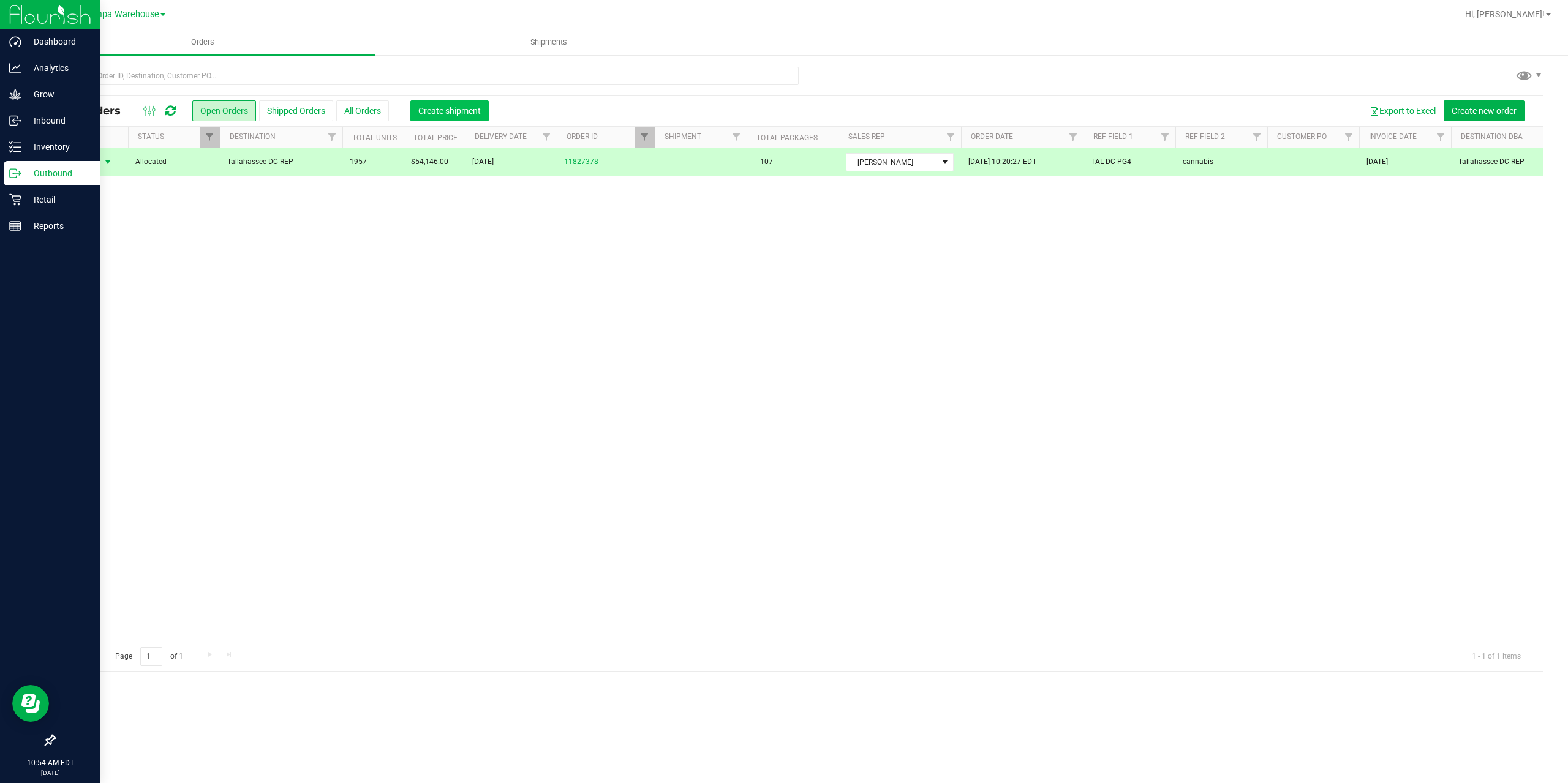
click at [453, 109] on span "Create shipment" at bounding box center [450, 111] width 62 height 10
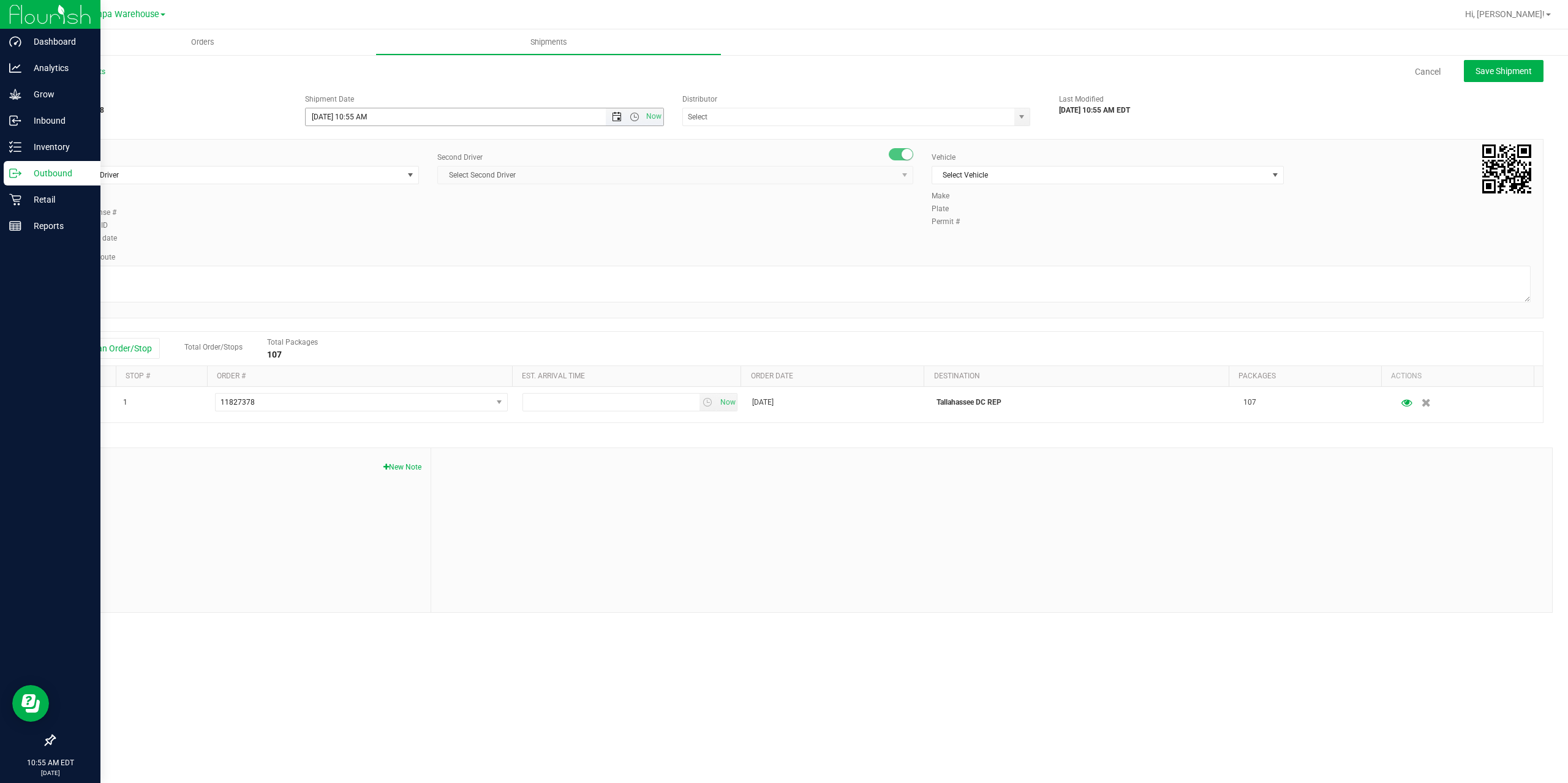
click at [618, 118] on span "Open the date view" at bounding box center [617, 117] width 10 height 10
click at [334, 264] on link "25" at bounding box center [334, 260] width 18 height 19
click at [635, 122] on span "Now" at bounding box center [634, 117] width 58 height 17
click at [633, 114] on span "Open the time view" at bounding box center [635, 117] width 10 height 10
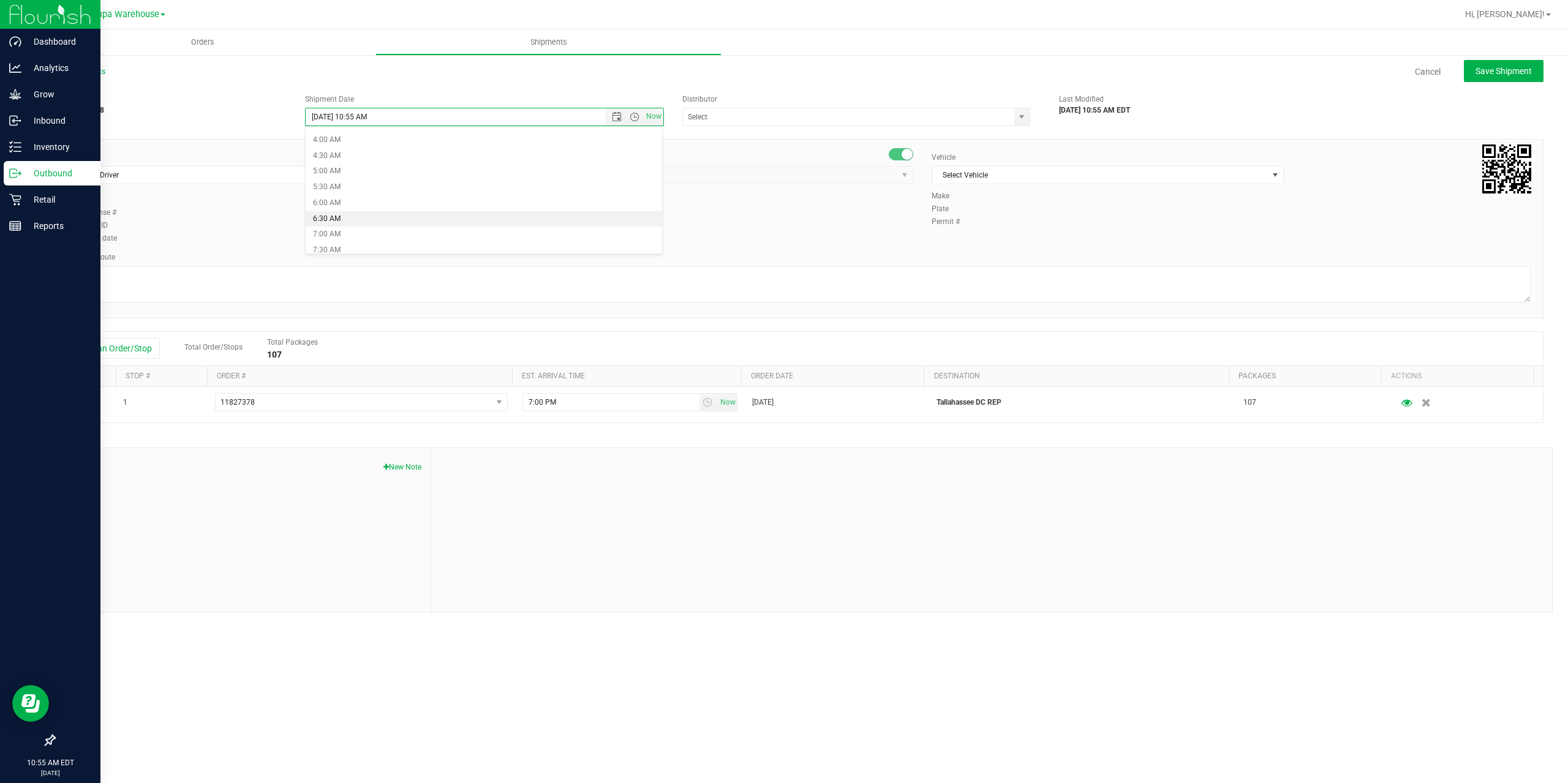
click at [341, 218] on li "6:30 AM" at bounding box center [484, 219] width 356 height 16
type input "8/25/2025 6:30 AM"
click at [708, 120] on input "text" at bounding box center [844, 117] width 321 height 17
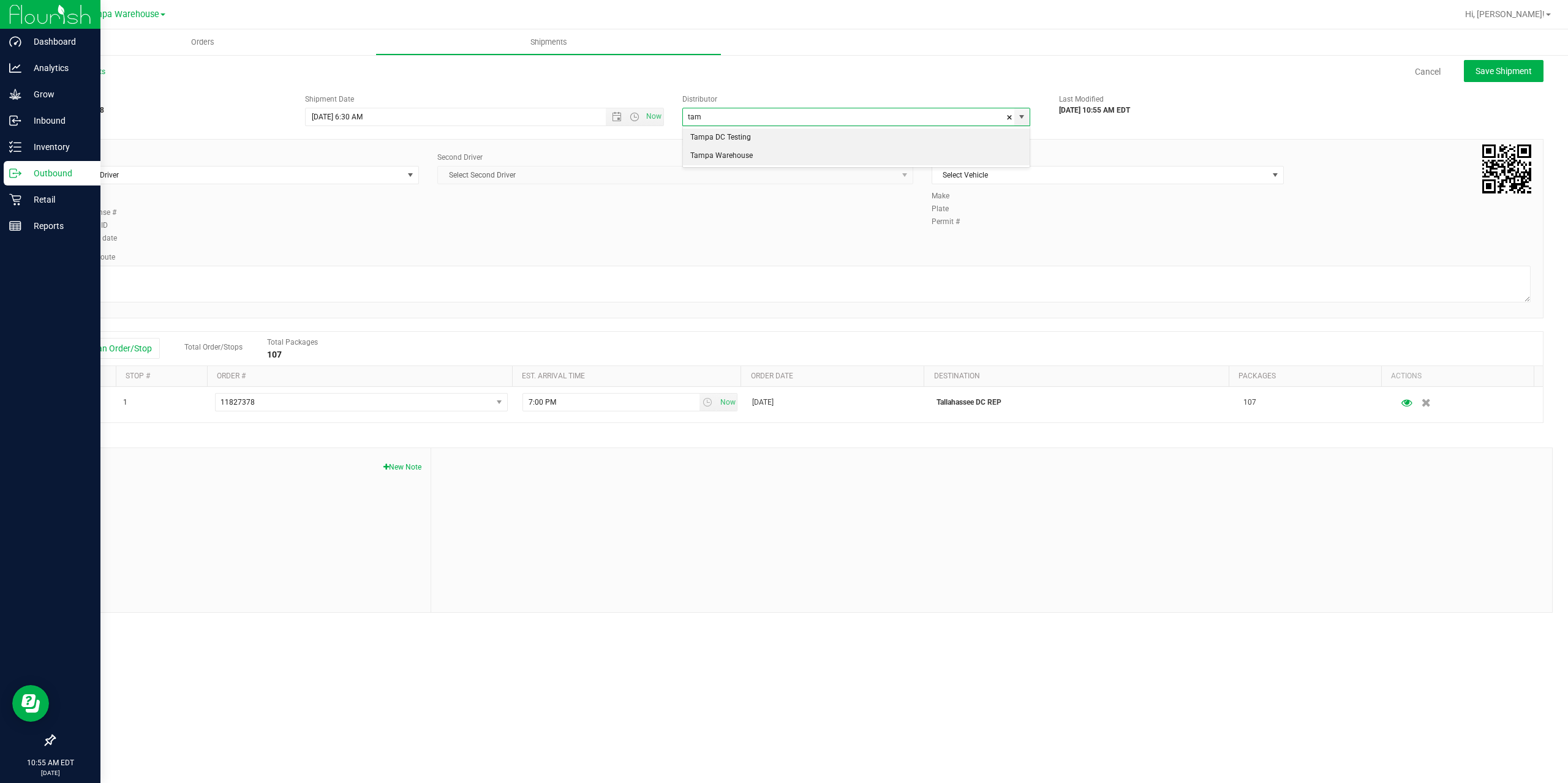
click at [744, 156] on li "Tampa Warehouse" at bounding box center [856, 156] width 347 height 19
type input "Tampa Warehouse"
click at [346, 178] on span "Select Driver" at bounding box center [235, 174] width 336 height 17
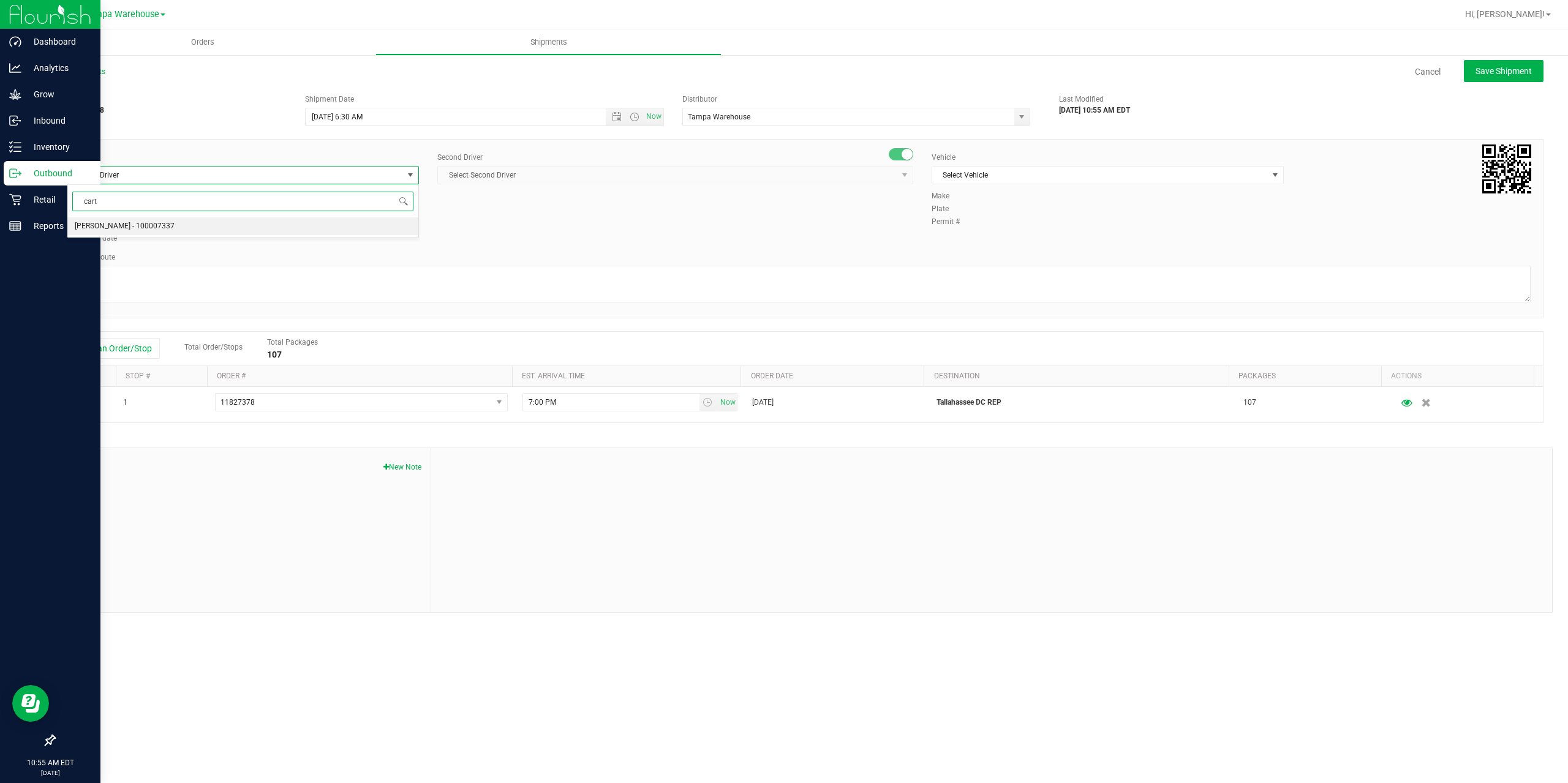
click at [166, 224] on li "Markos Carter - 100007337" at bounding box center [243, 226] width 351 height 19
type input "cart"
click at [614, 176] on span "Select Second Driver" at bounding box center [668, 174] width 459 height 17
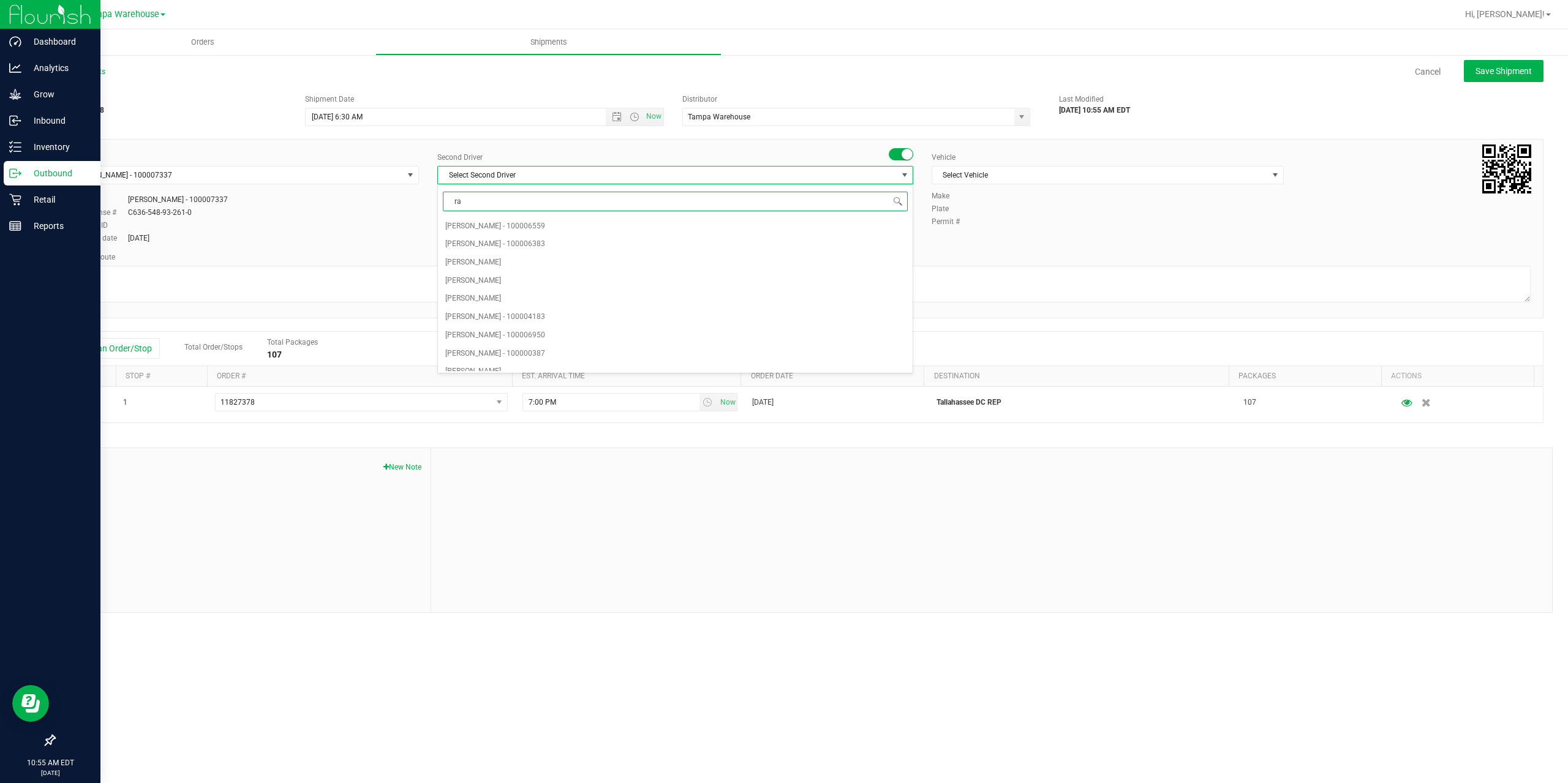
type input "rat"
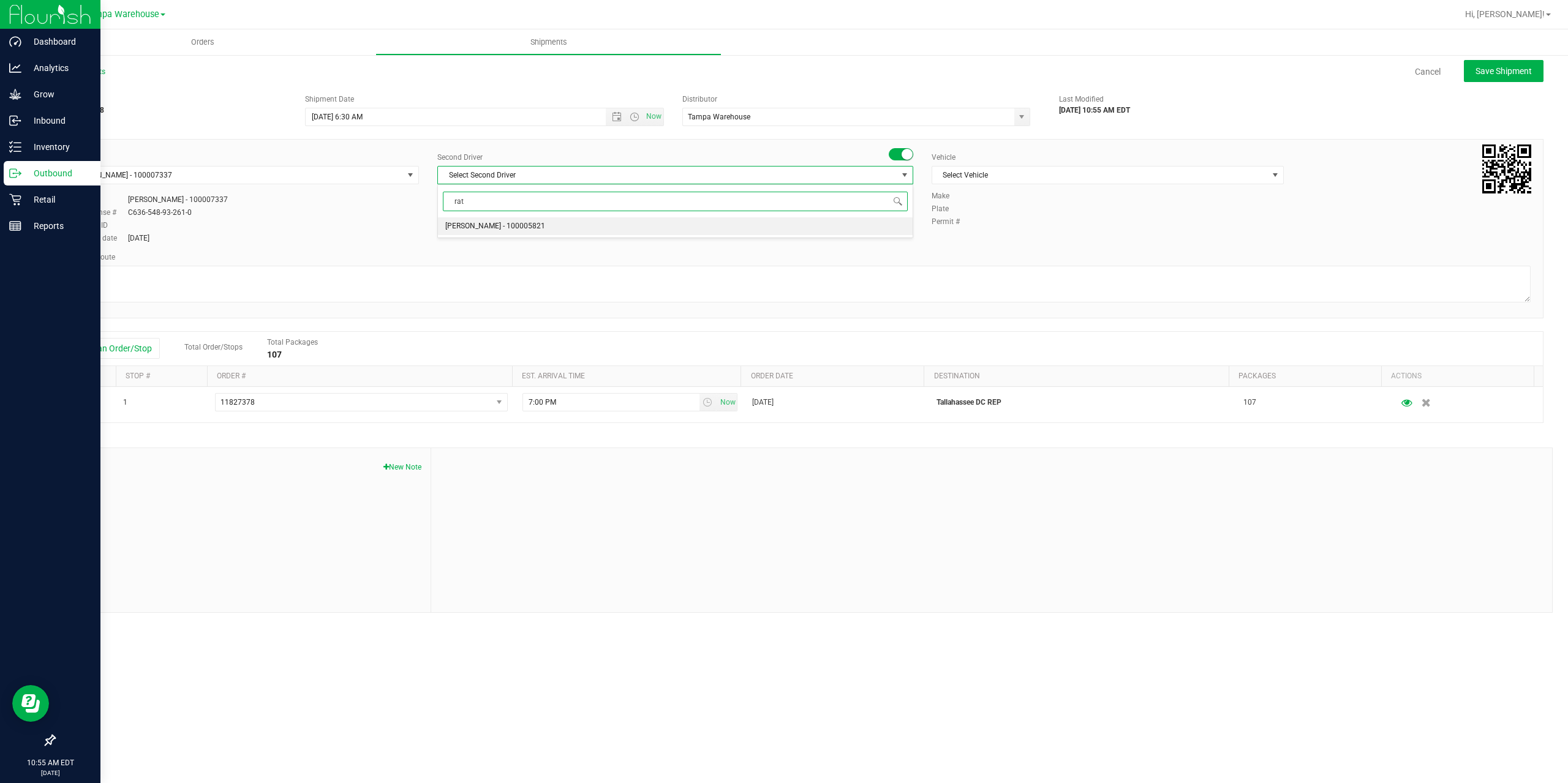
click at [484, 222] on span "Alexander Spratt - 100005821" at bounding box center [495, 226] width 100 height 16
click at [1039, 179] on span "Select Vehicle" at bounding box center [1101, 174] width 336 height 17
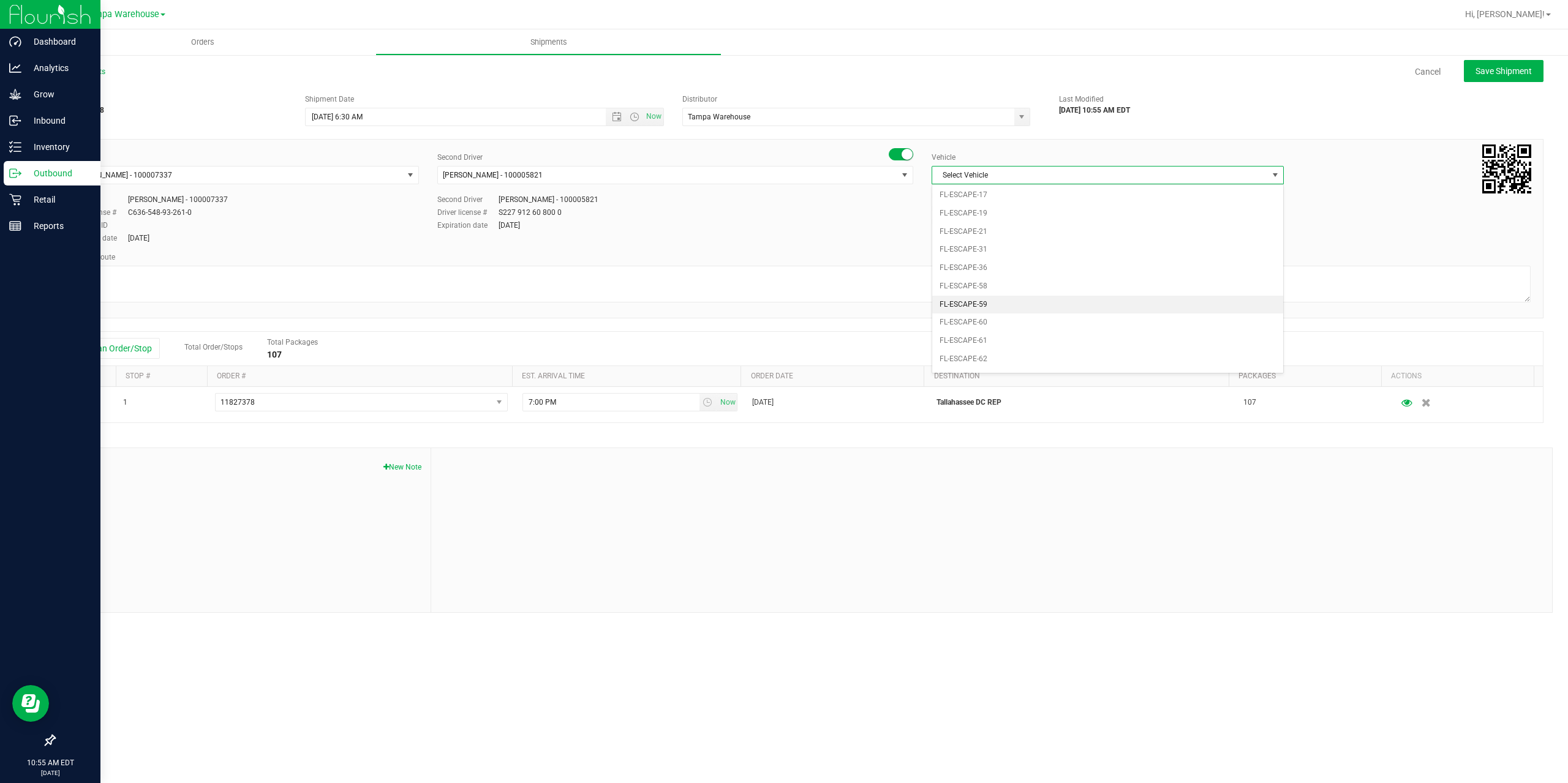
scroll to position [209, 0]
click at [997, 276] on li "FL-EXPRESS-02" at bounding box center [1108, 279] width 351 height 19
click at [990, 276] on textarea at bounding box center [799, 284] width 1464 height 37
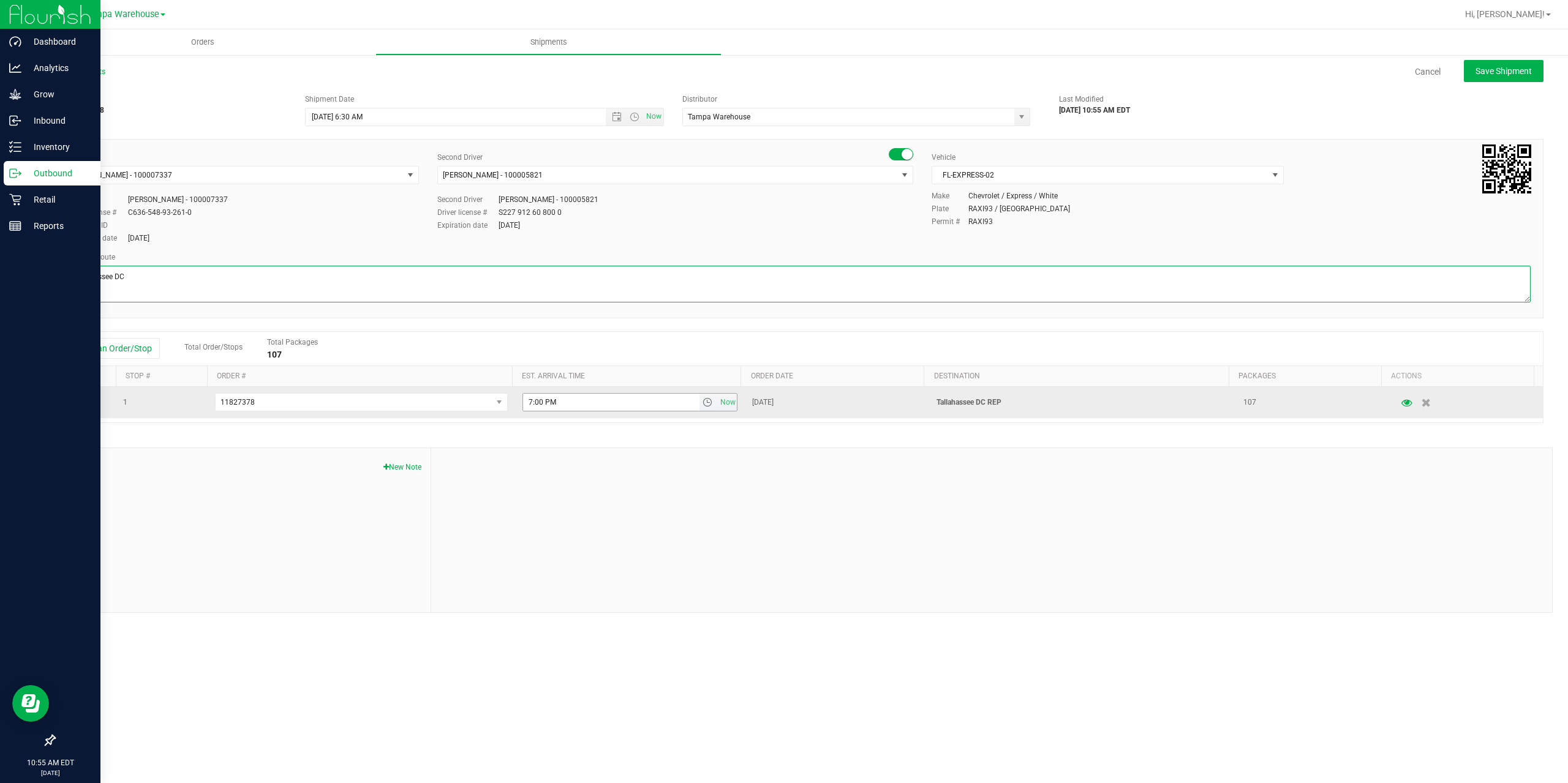
type textarea "Tallahassee DC 7 Total"
click at [532, 400] on input "7:00 PM" at bounding box center [611, 402] width 176 height 17
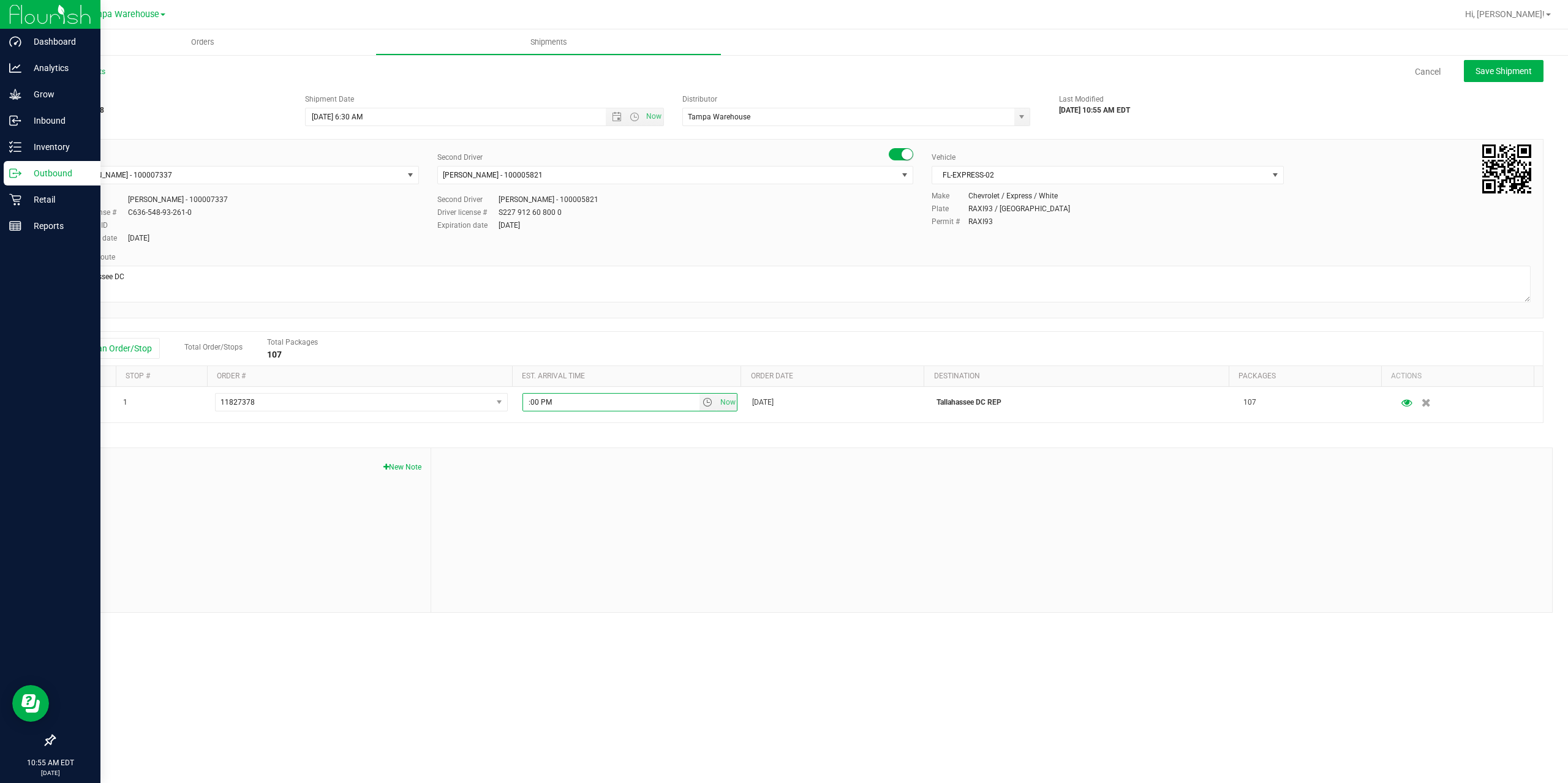
type input "6:00 PM"
click at [721, 448] on div "Notes New Note" at bounding box center [803, 531] width 1499 height 166
click at [1514, 68] on span "Save Shipment" at bounding box center [1503, 71] width 56 height 10
type input "8/25/2025 10:30 AM"
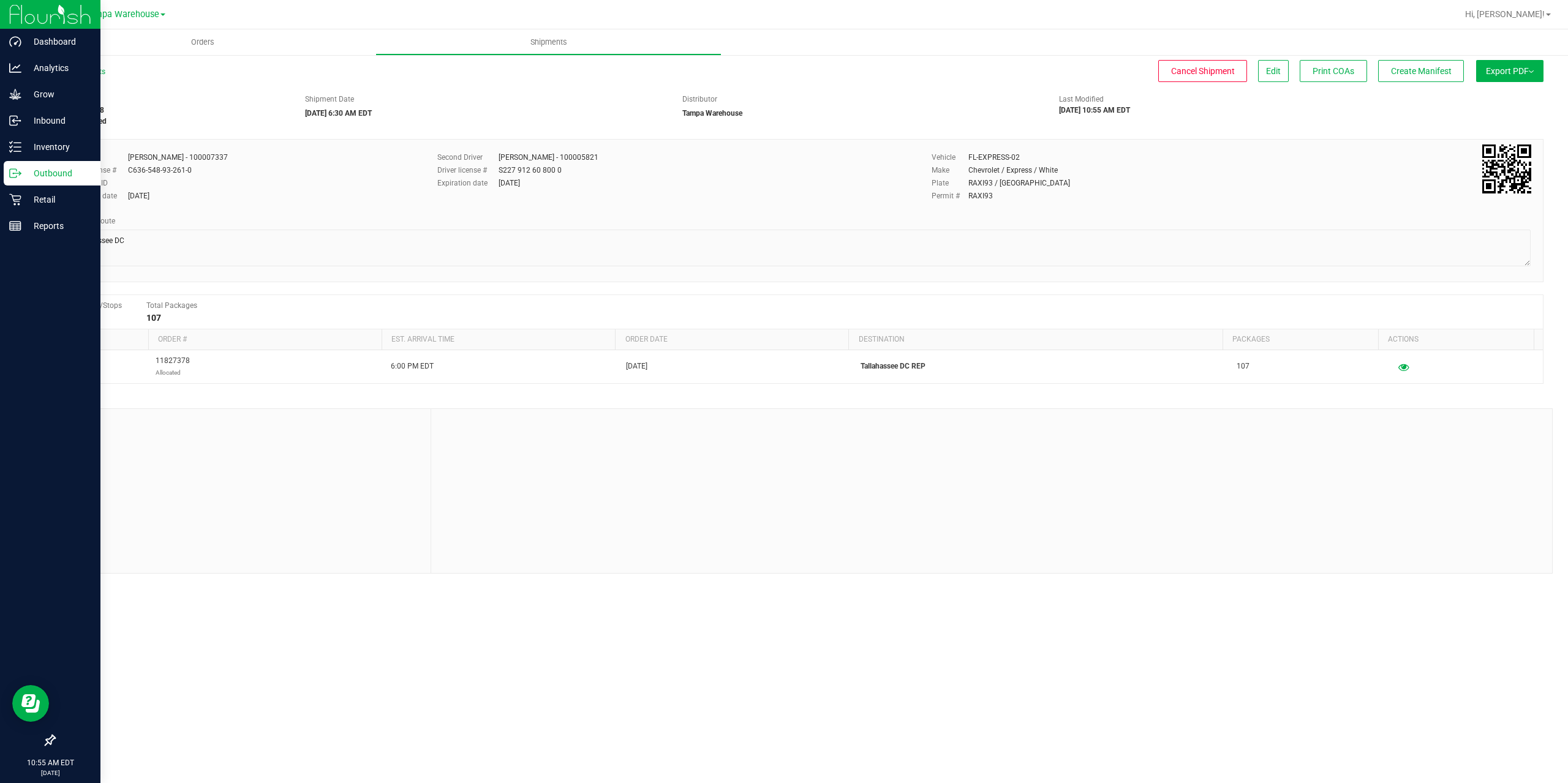
click at [1514, 68] on button "Export PDF" at bounding box center [1510, 71] width 67 height 22
click at [1510, 98] on span "Manifest by Package ID" at bounding box center [1492, 97] width 78 height 9
click at [57, 171] on p "Outbound" at bounding box center [58, 174] width 74 height 15
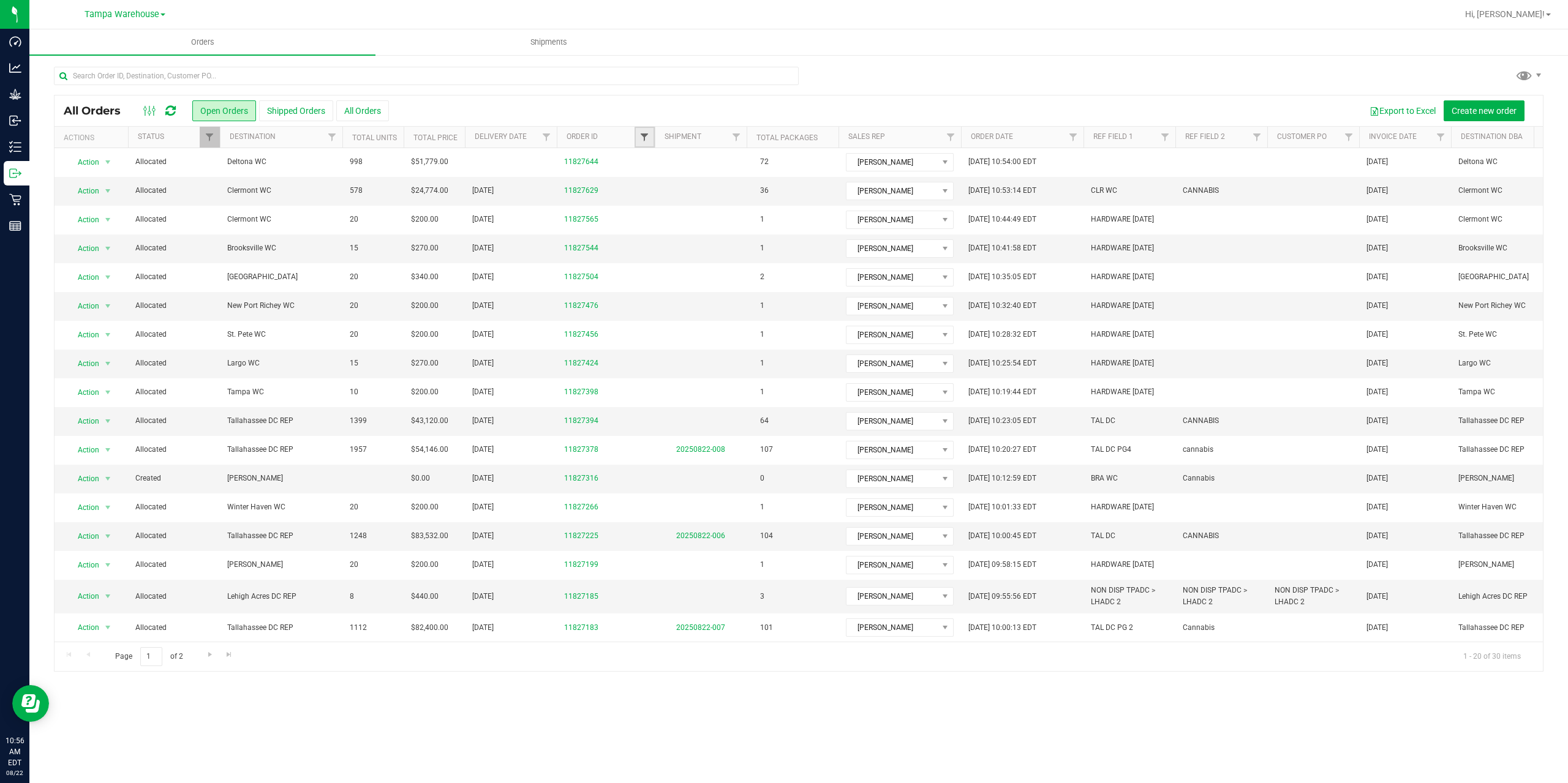
click at [648, 137] on span "Filter" at bounding box center [644, 137] width 10 height 10
type input "7394"
click at [642, 183] on button "Filter" at bounding box center [671, 196] width 58 height 27
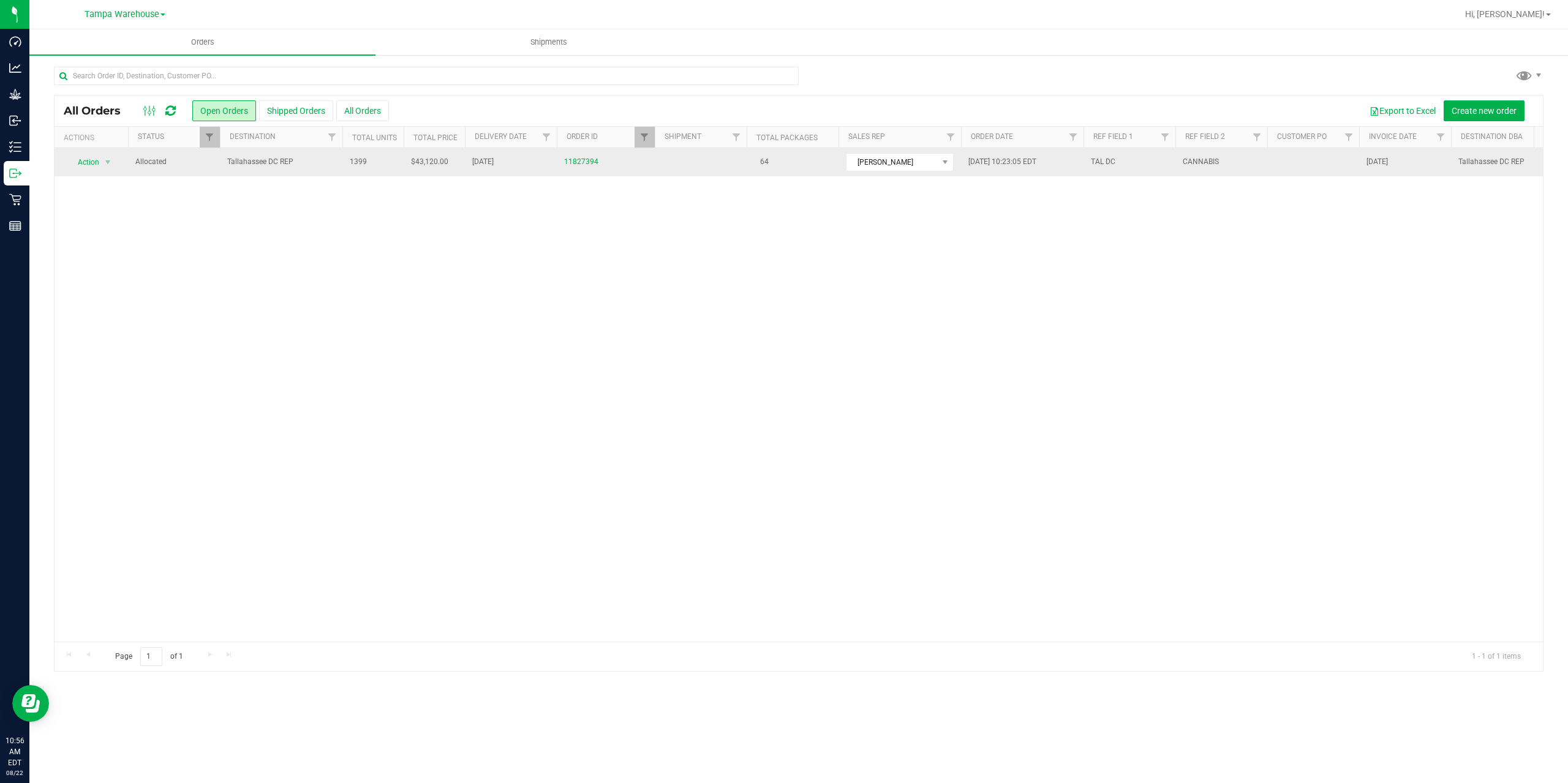
click at [281, 153] on td "Tallahassee DC REP" at bounding box center [281, 162] width 123 height 28
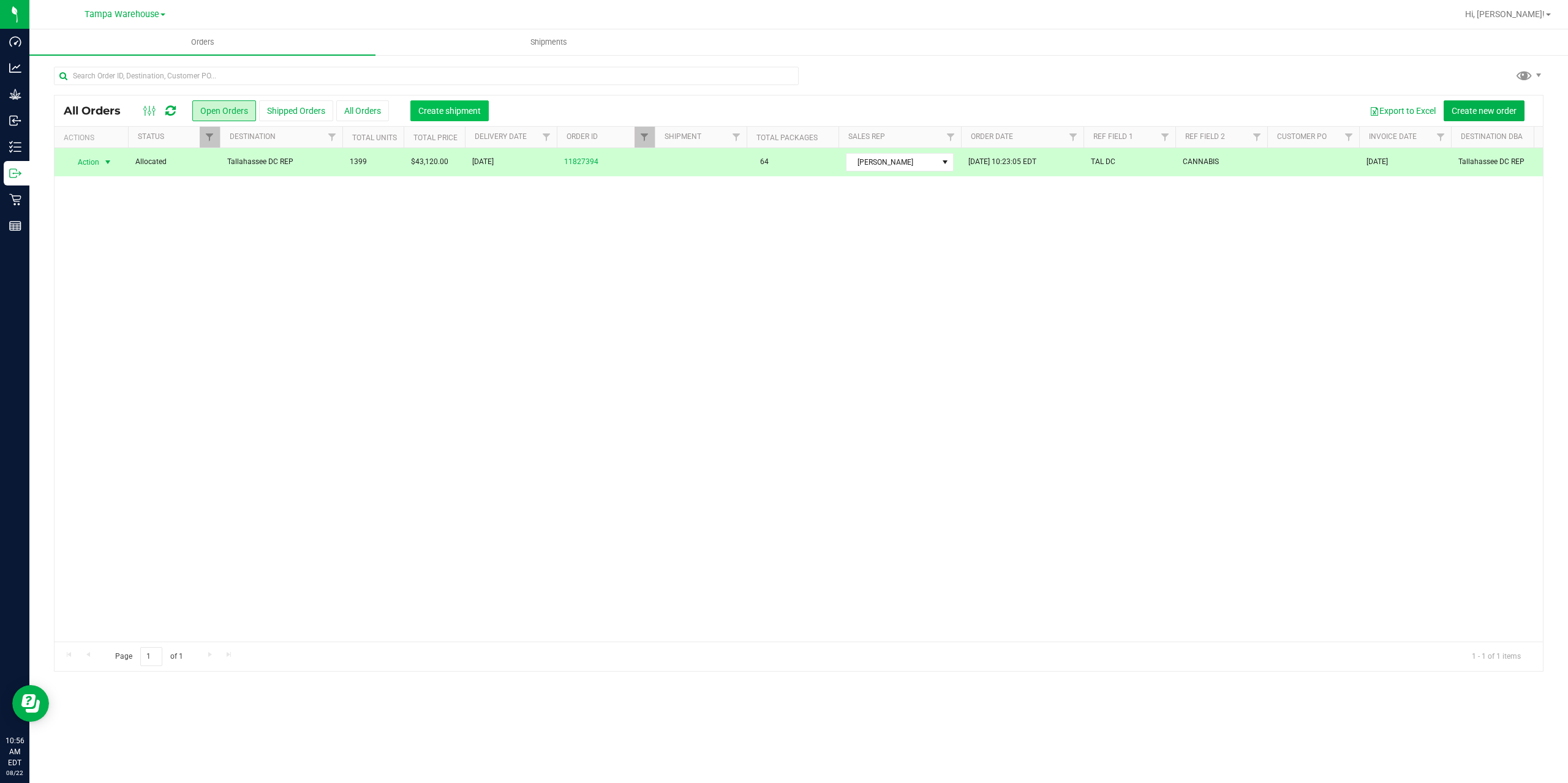
click at [467, 111] on span "Create shipment" at bounding box center [450, 111] width 62 height 10
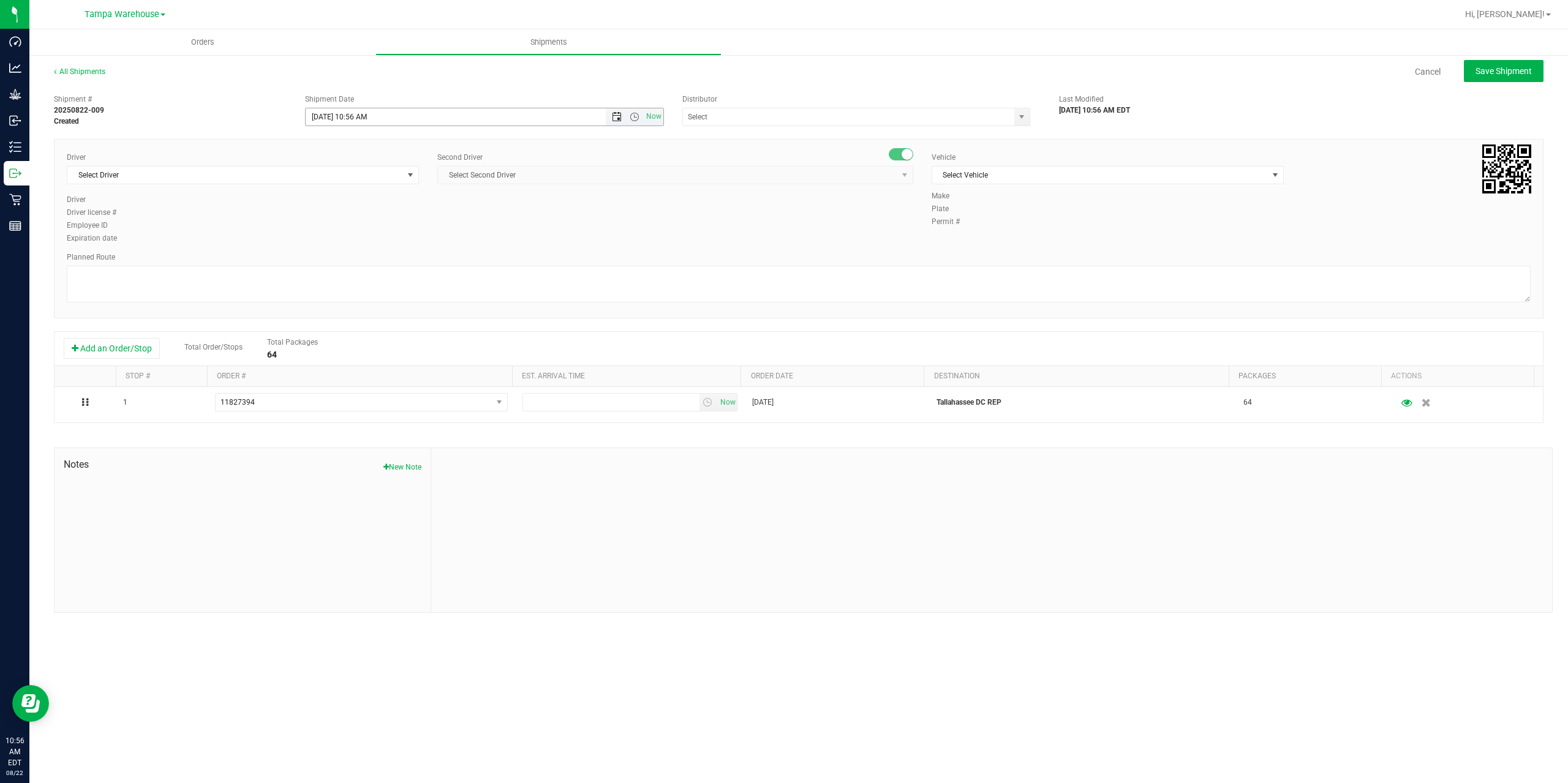
click at [614, 115] on span "Open the date view" at bounding box center [617, 117] width 10 height 10
click at [331, 255] on link "25" at bounding box center [334, 260] width 18 height 19
click at [635, 116] on span "Open the time view" at bounding box center [635, 117] width 10 height 10
click at [353, 216] on li "6:30 AM" at bounding box center [484, 219] width 356 height 16
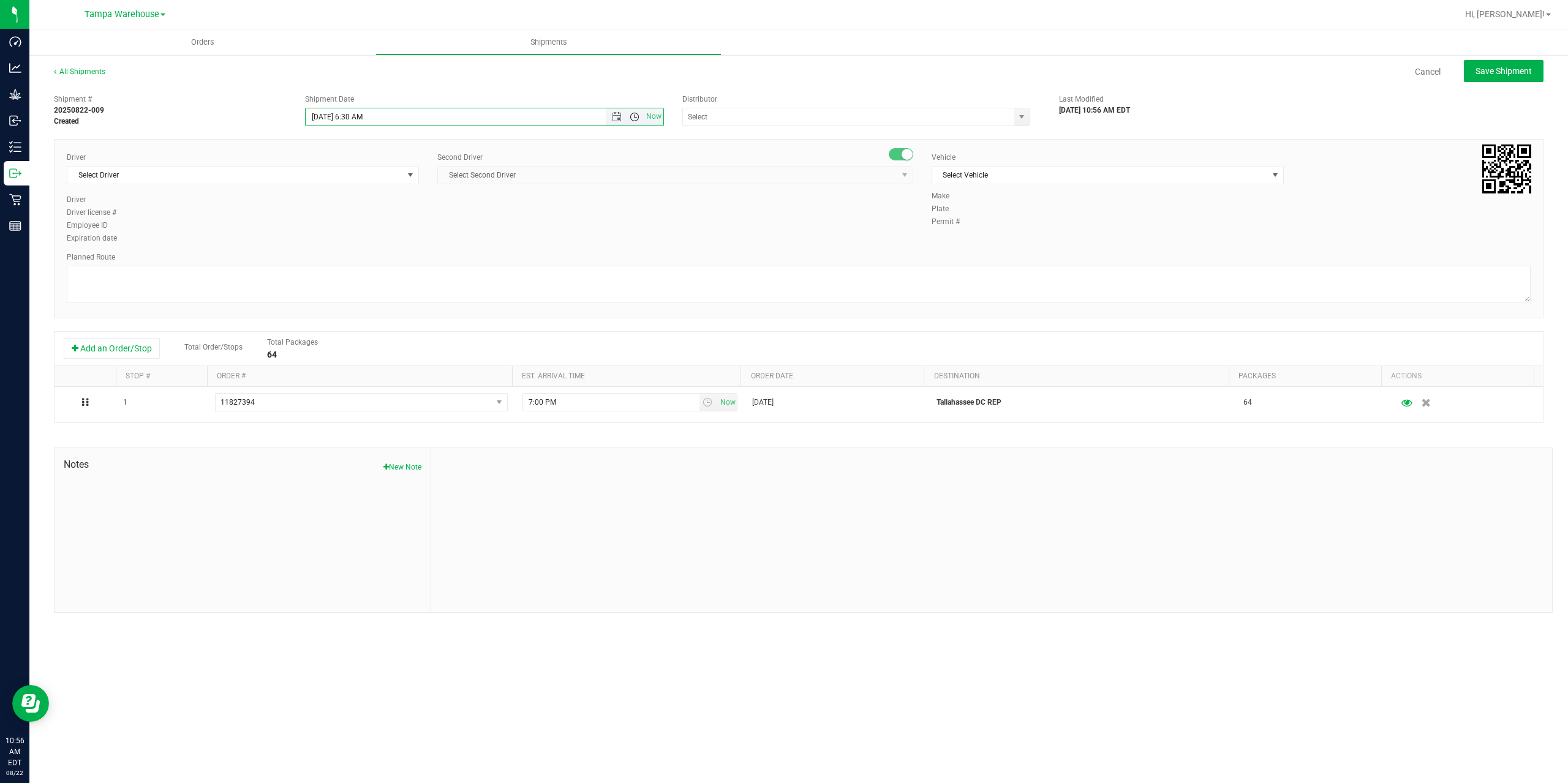
click at [633, 116] on span "Open the time view" at bounding box center [635, 117] width 10 height 10
click at [388, 183] on li "1:00 PM" at bounding box center [484, 179] width 356 height 16
click at [617, 118] on span "Open the date view" at bounding box center [617, 117] width 10 height 10
click at [409, 239] on link "22" at bounding box center [406, 241] width 18 height 19
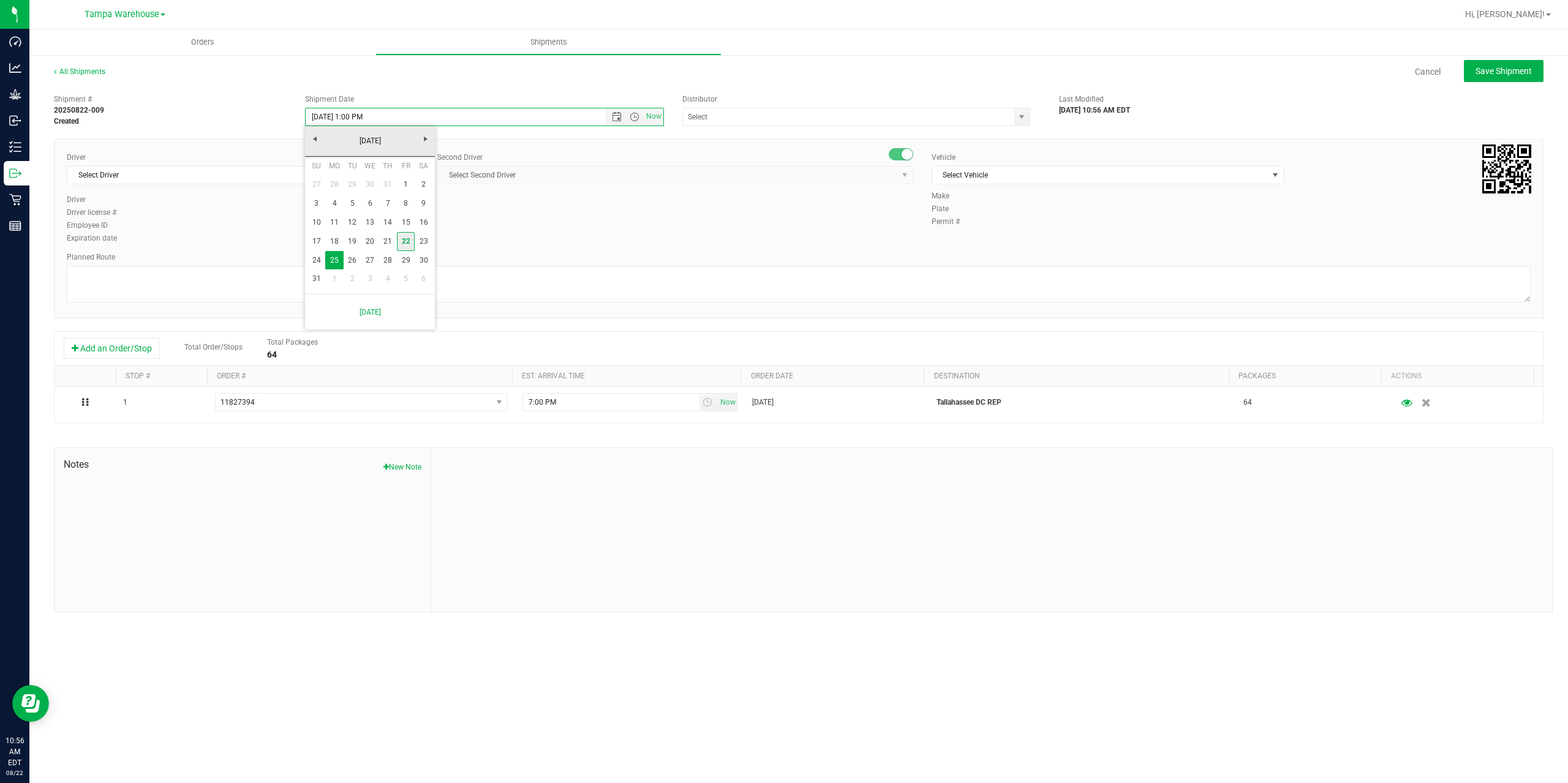
type input "8/22/2025 1:00 PM"
click at [709, 116] on input "text" at bounding box center [844, 117] width 321 height 17
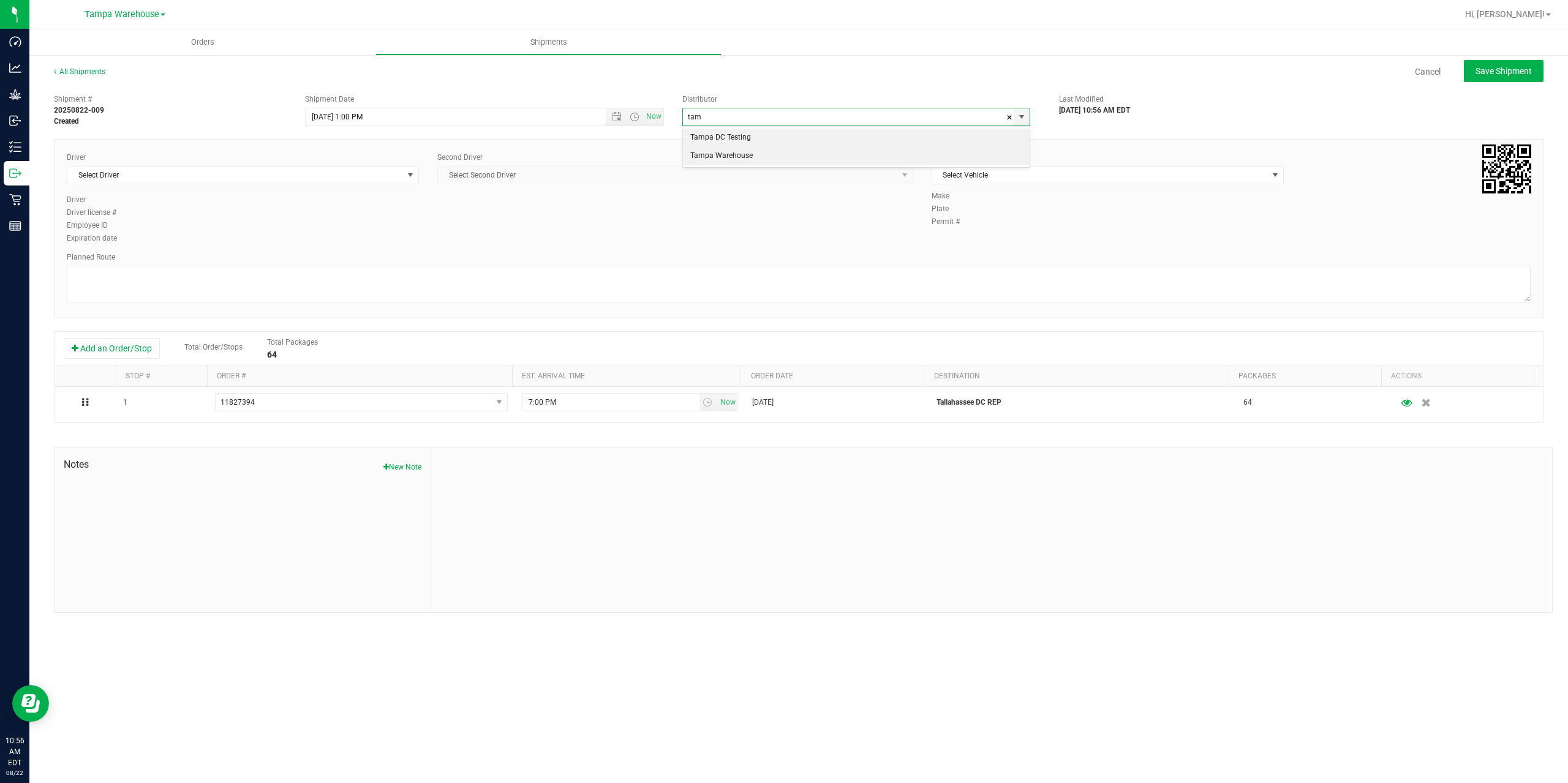
click at [711, 153] on li "Tampa Warehouse" at bounding box center [856, 156] width 347 height 19
type input "Tampa Warehouse"
click at [300, 177] on span "Select Driver" at bounding box center [235, 174] width 336 height 17
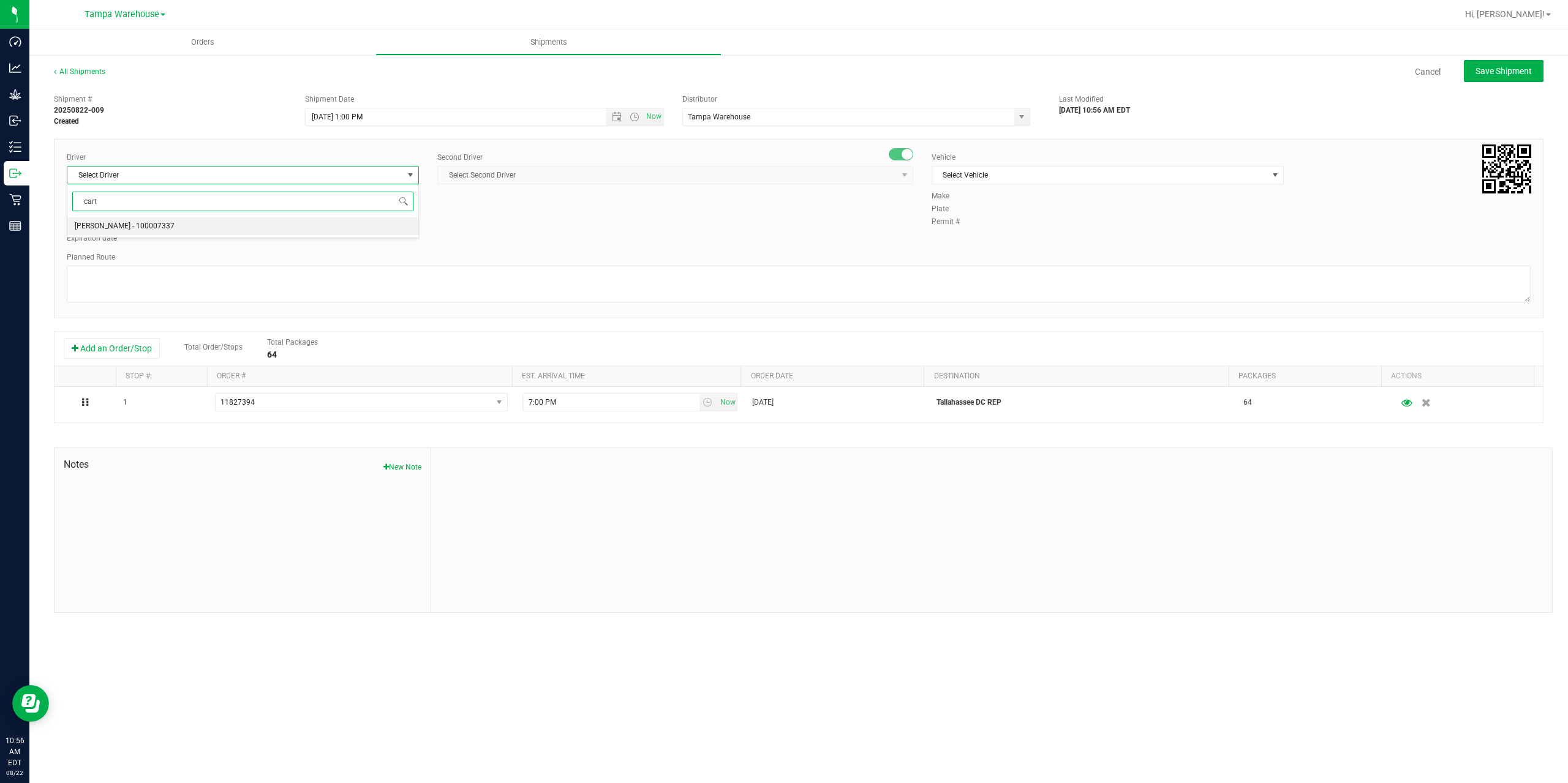
click at [177, 222] on li "Markos Carter - 100007337" at bounding box center [243, 226] width 351 height 19
type input "cart"
click at [563, 171] on span "Select Second Driver" at bounding box center [668, 174] width 459 height 17
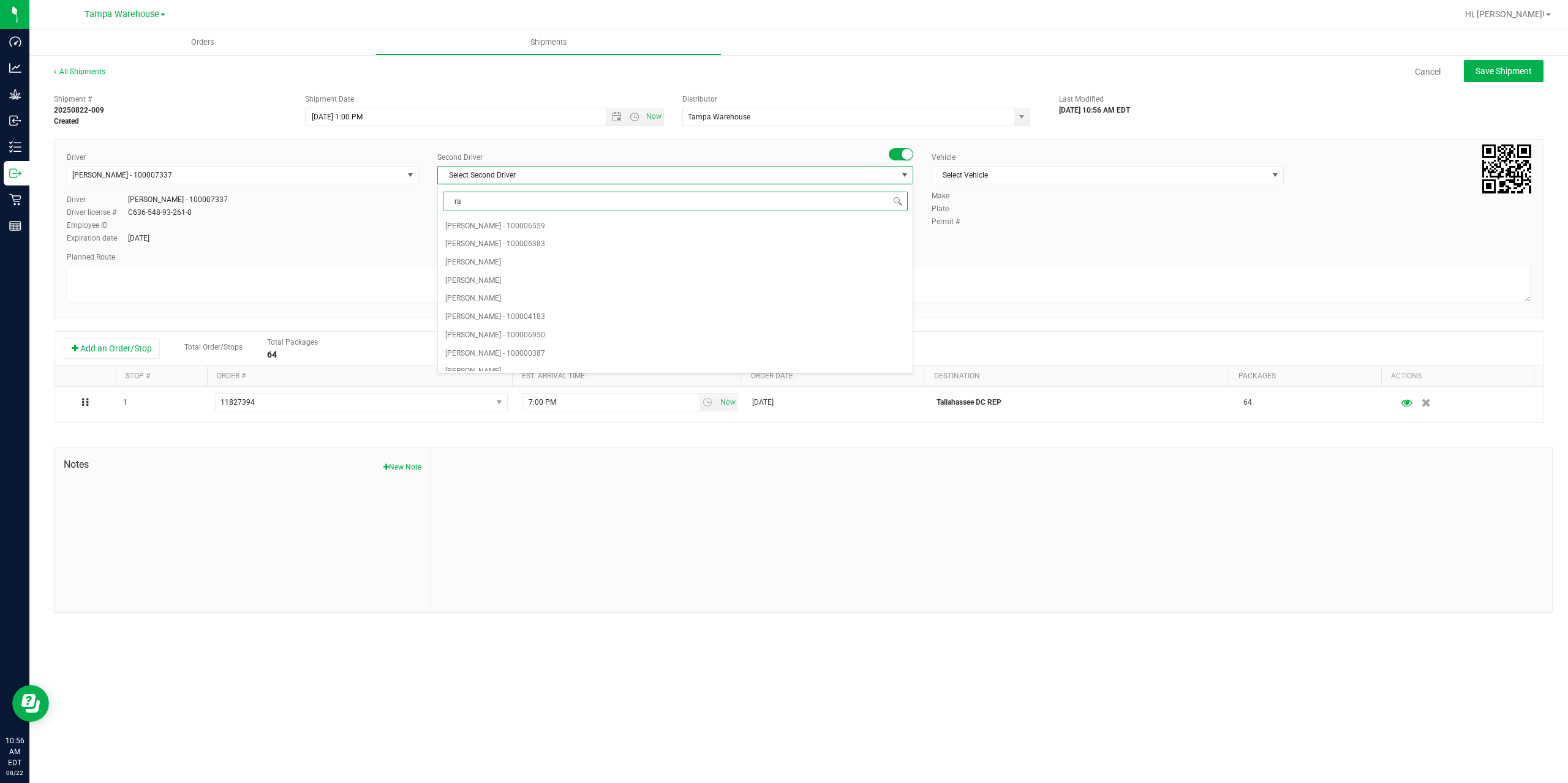
type input "rat"
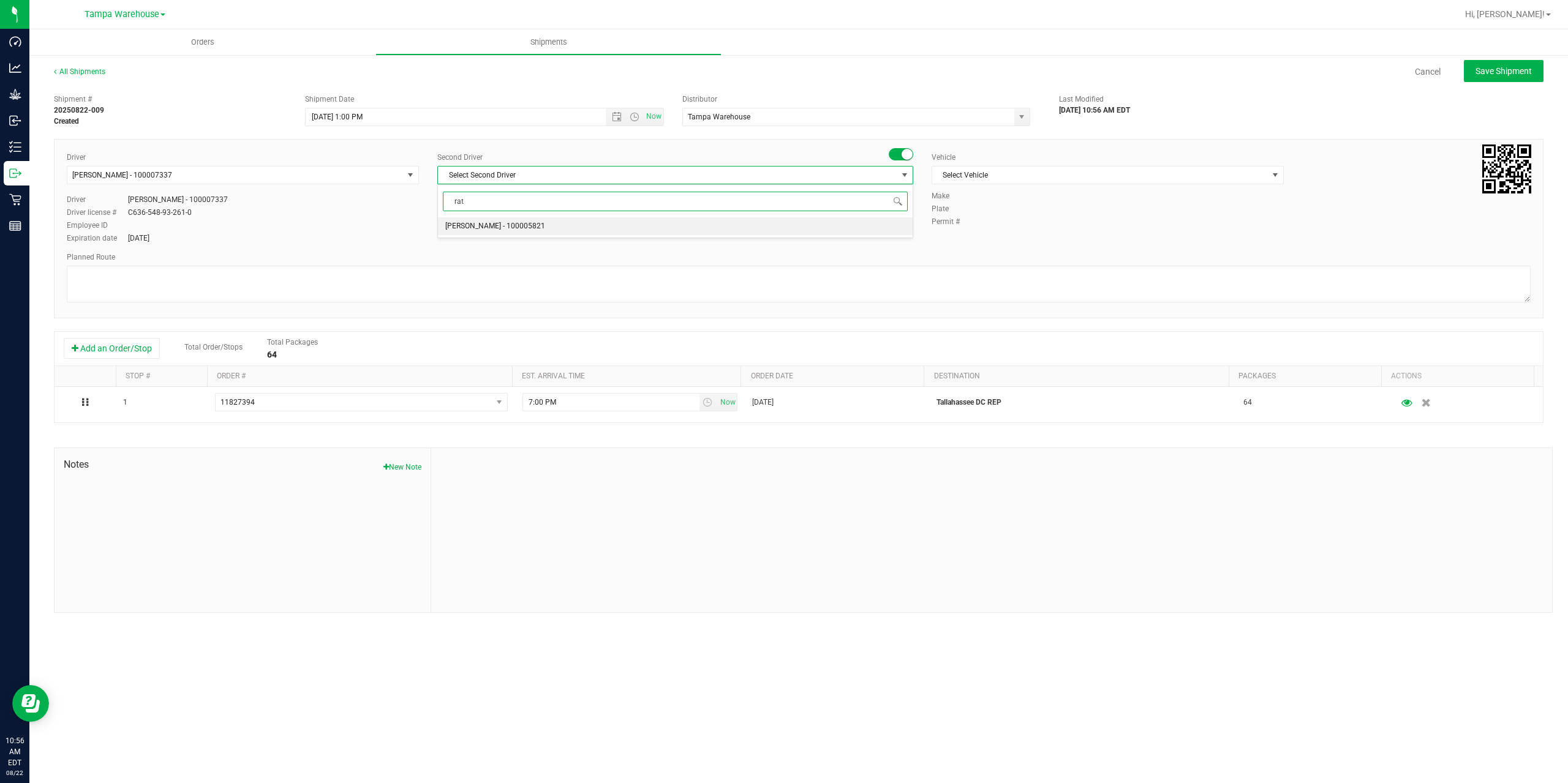
click at [516, 221] on span "Alexander Spratt - 100005821" at bounding box center [495, 226] width 100 height 16
click at [1031, 168] on span "Select Vehicle" at bounding box center [1101, 174] width 336 height 17
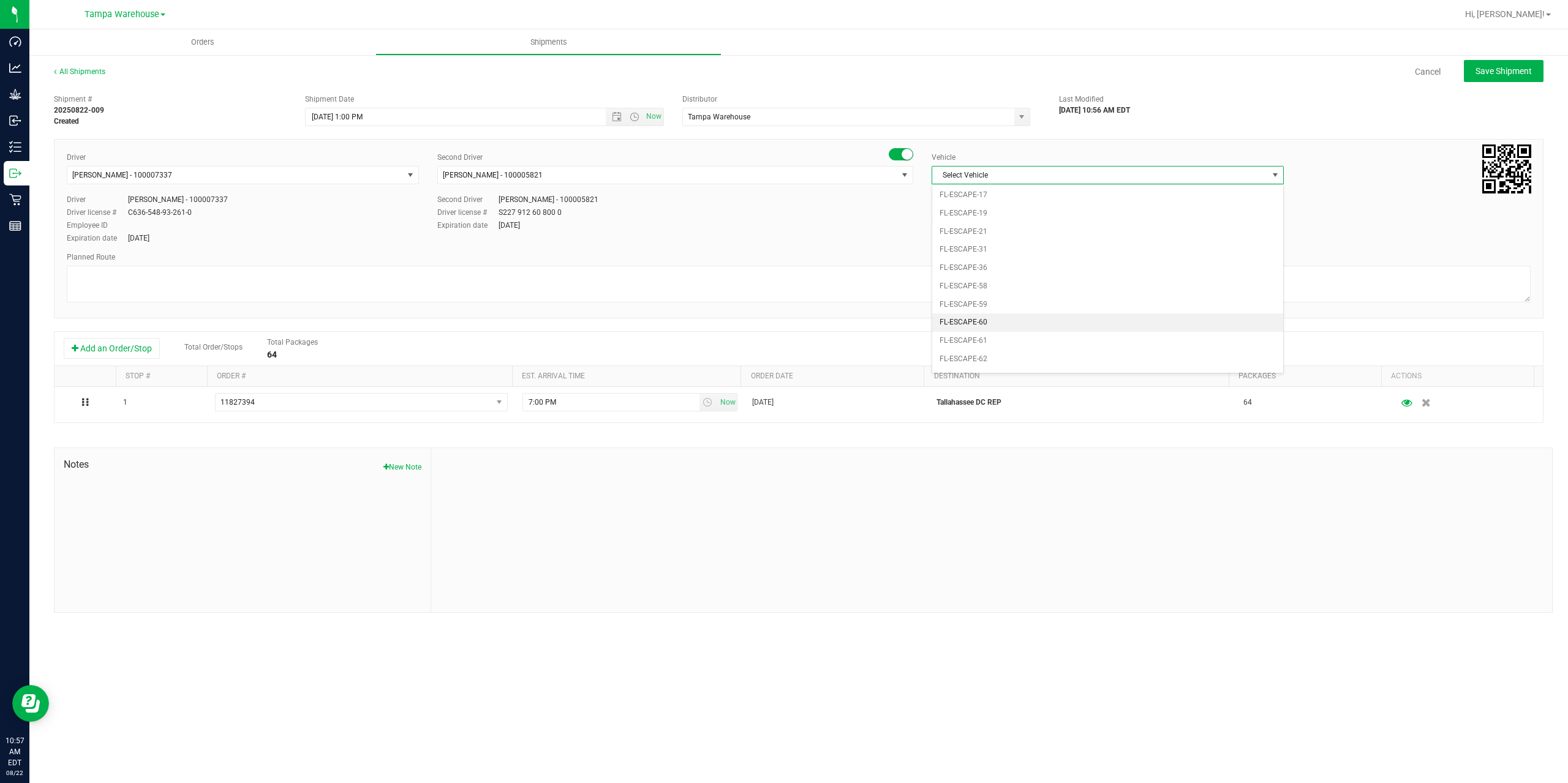
scroll to position [209, 0]
click at [1010, 277] on li "FL-EXPRESS-02" at bounding box center [1108, 279] width 351 height 19
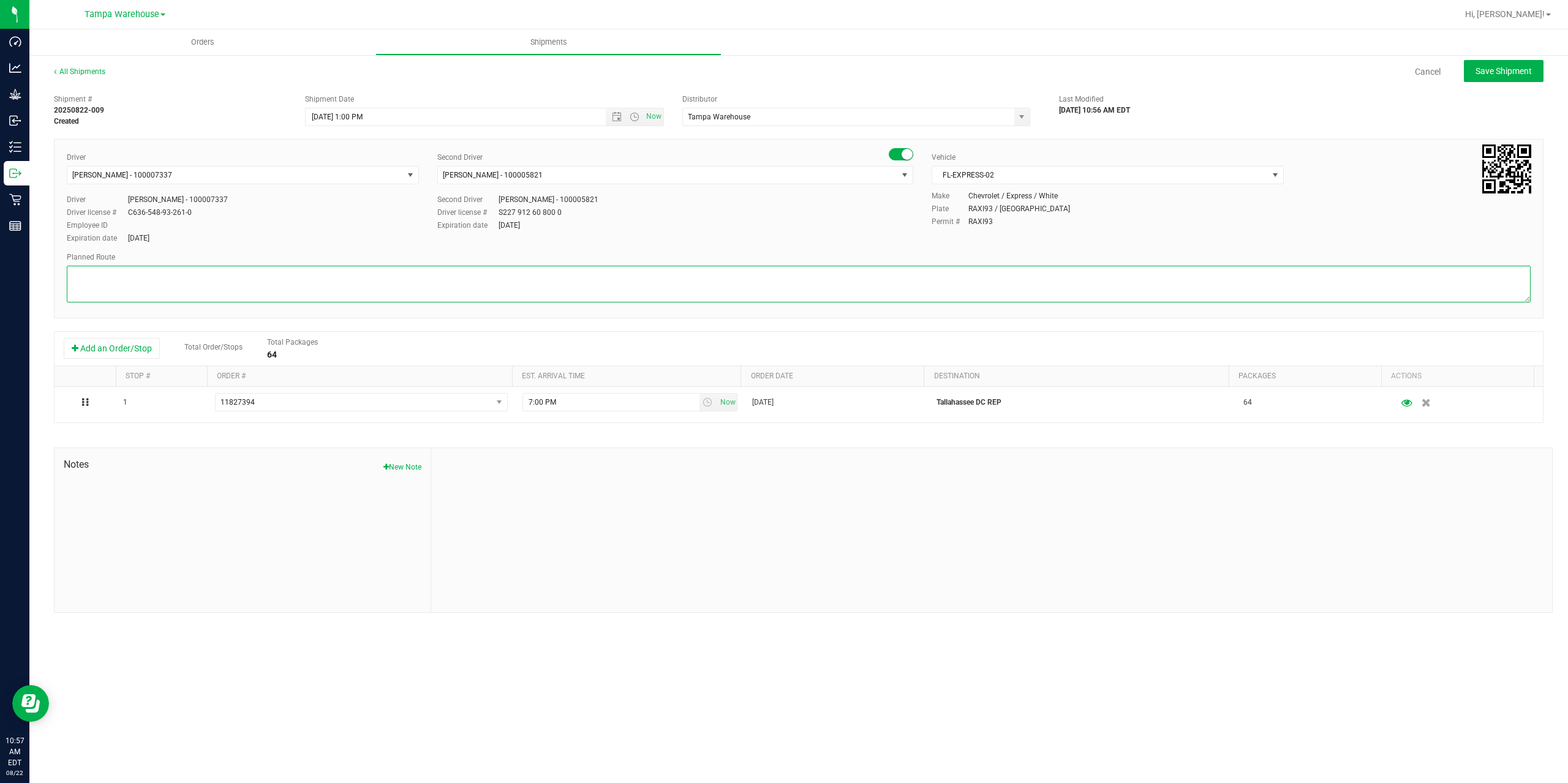
click at [759, 282] on textarea at bounding box center [799, 284] width 1464 height 37
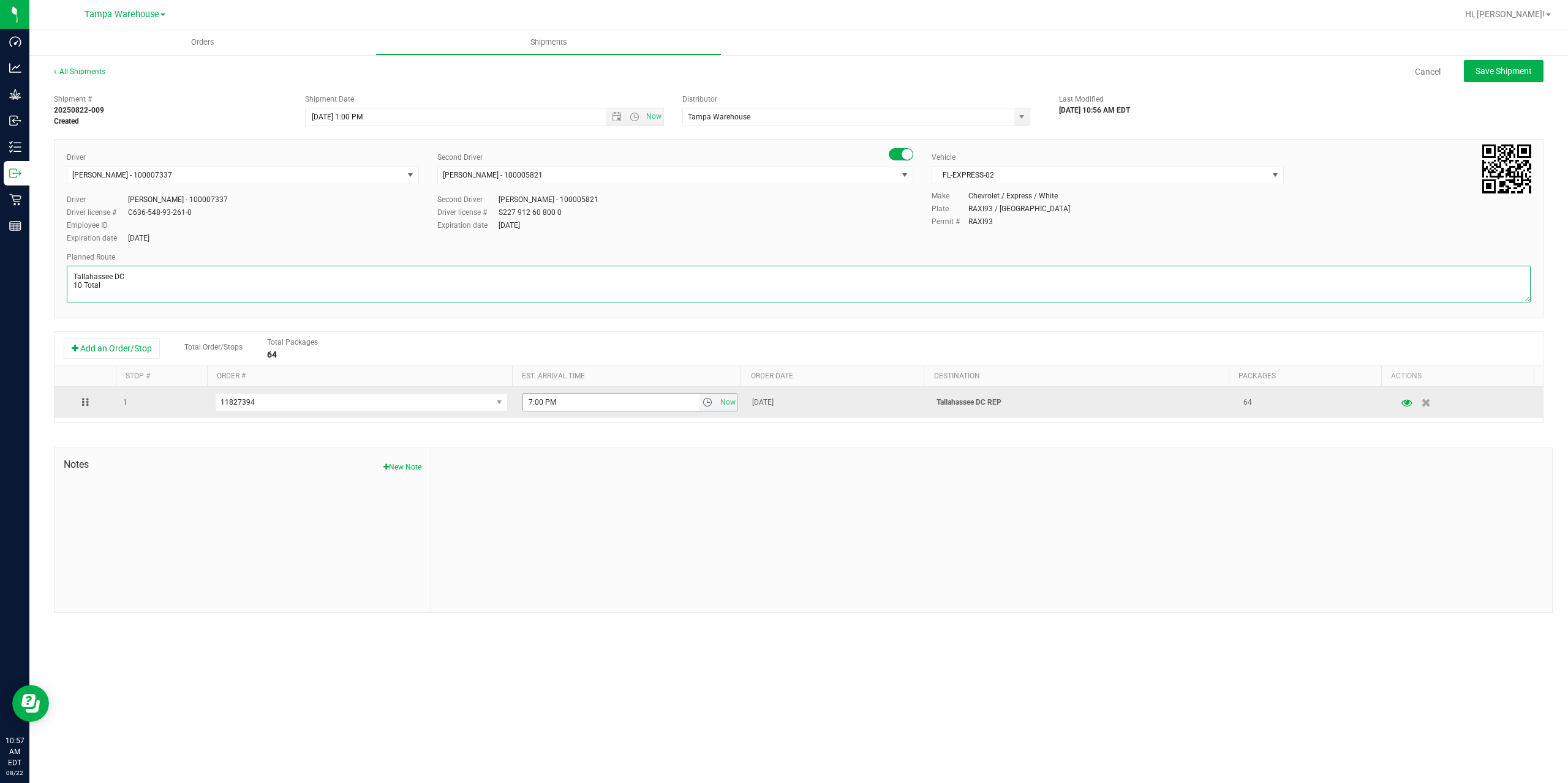
type textarea "Tallahassee DC 10 Total"
click at [528, 401] on input "7:00 PM" at bounding box center [611, 402] width 176 height 17
type input "6:00 PM"
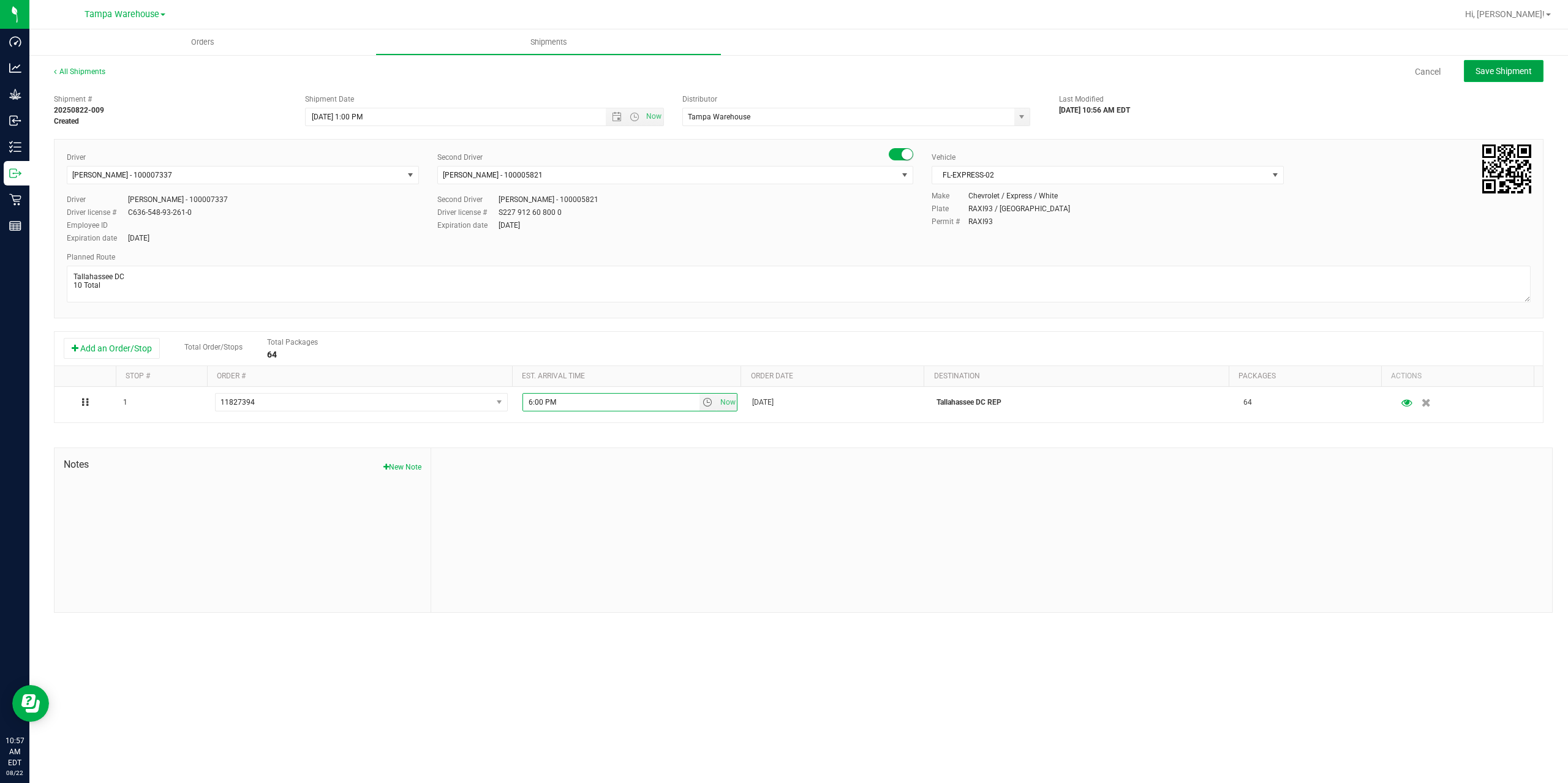
click at [1497, 76] on button "Save Shipment" at bounding box center [1504, 71] width 80 height 22
type input "8/22/2025 5:00 PM"
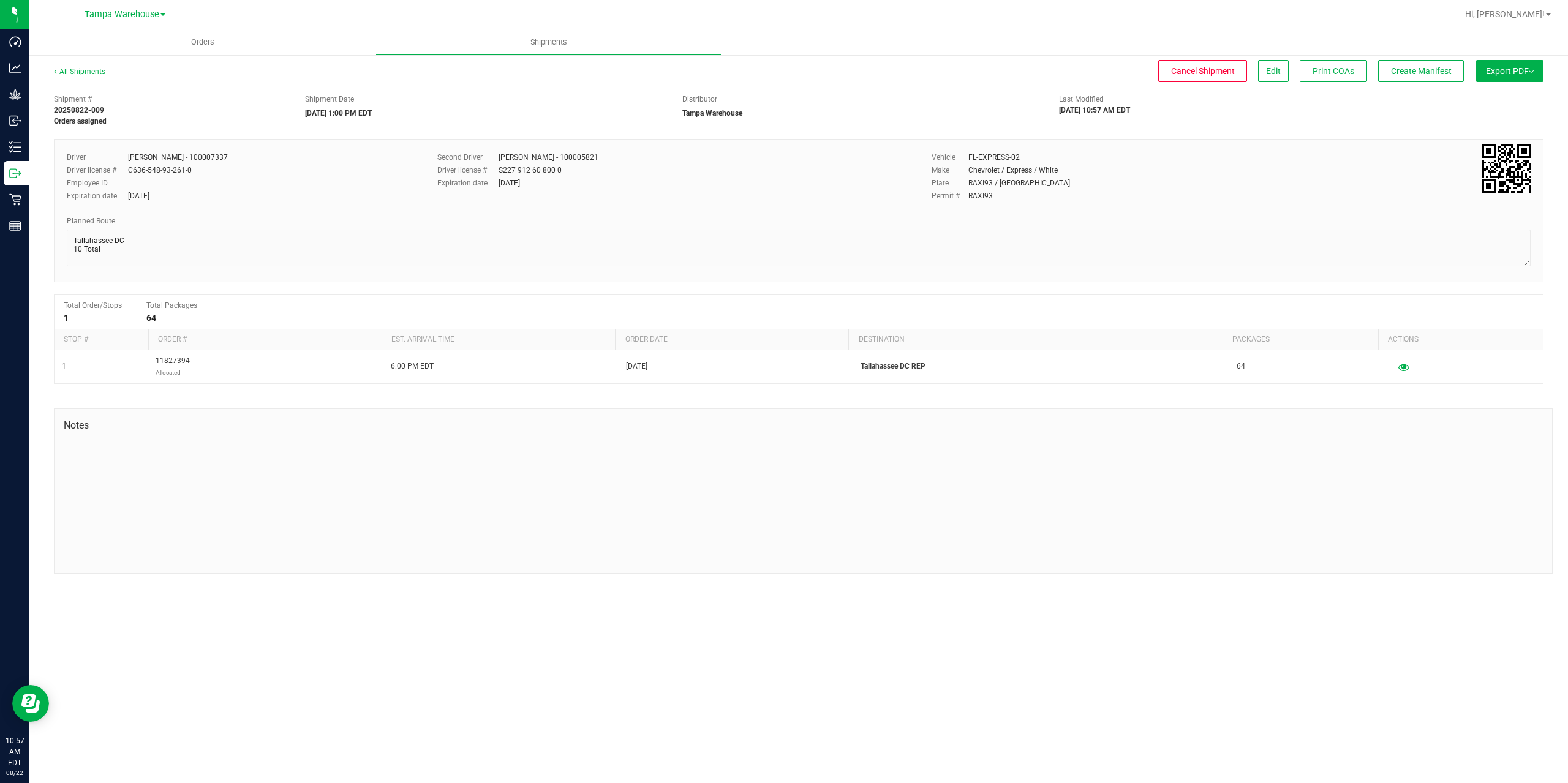
click at [1497, 76] on button "Export PDF" at bounding box center [1510, 71] width 67 height 22
click at [1500, 99] on span "Manifest by Package ID" at bounding box center [1492, 97] width 78 height 9
click at [11, 174] on icon at bounding box center [15, 173] width 12 height 12
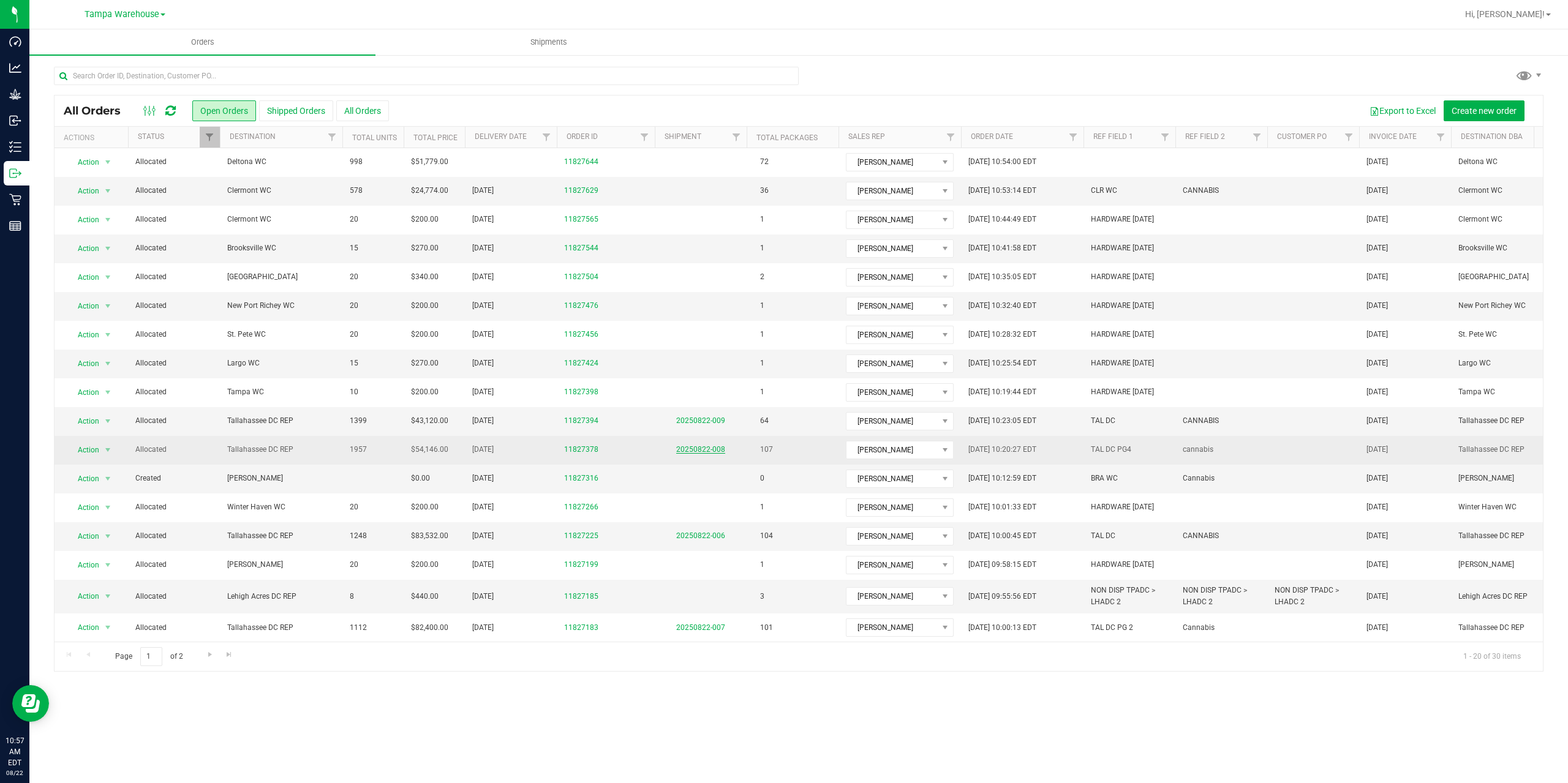
click at [709, 449] on link "20250822-008" at bounding box center [700, 450] width 49 height 9
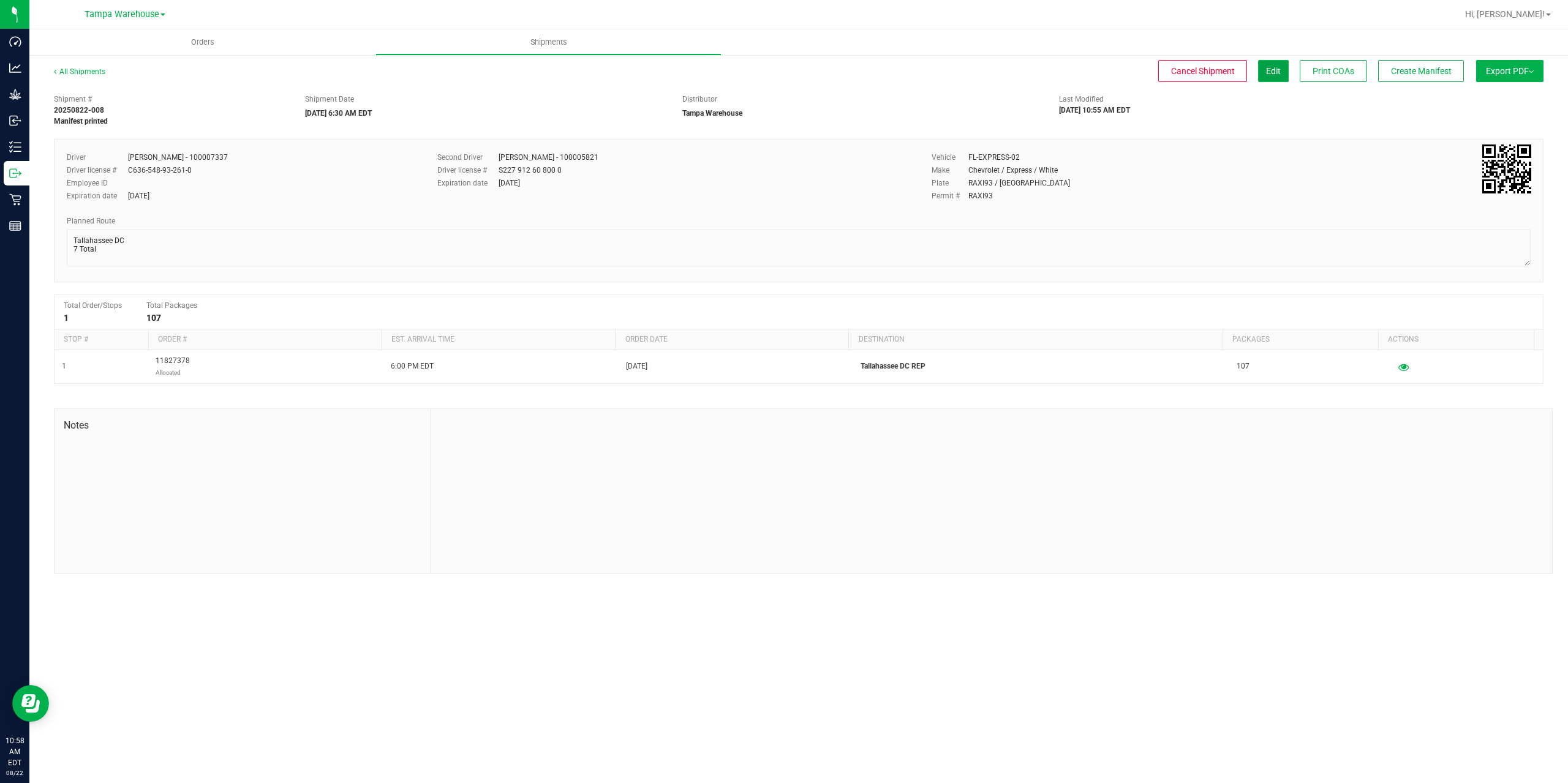
click at [1275, 64] on button "Edit" at bounding box center [1273, 71] width 31 height 22
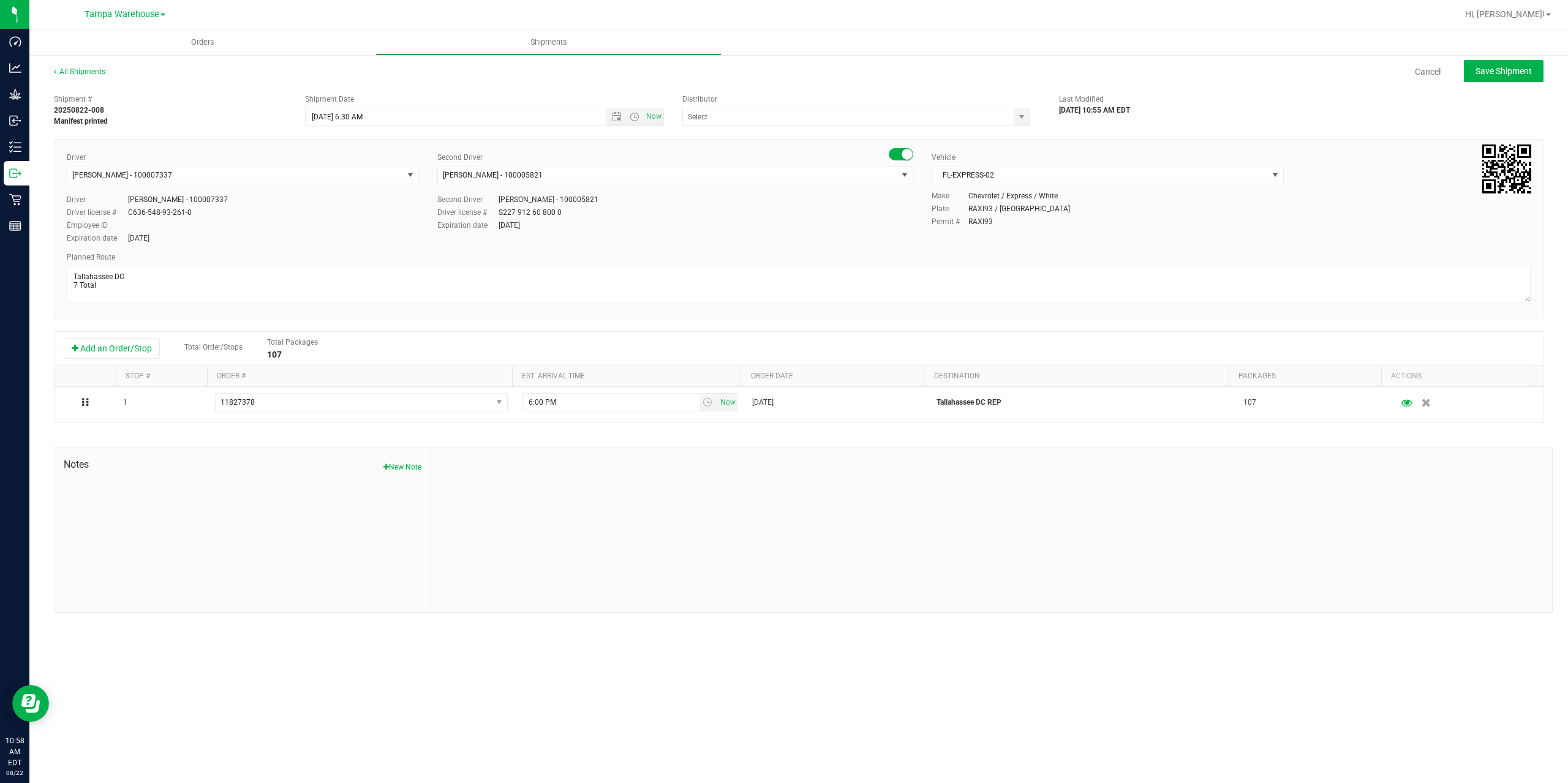
type input "Tampa Warehouse"
click at [616, 119] on span "Open the date view" at bounding box center [617, 117] width 10 height 10
click at [406, 247] on link "22" at bounding box center [406, 241] width 18 height 19
click at [634, 119] on span "Open the time view" at bounding box center [635, 117] width 10 height 10
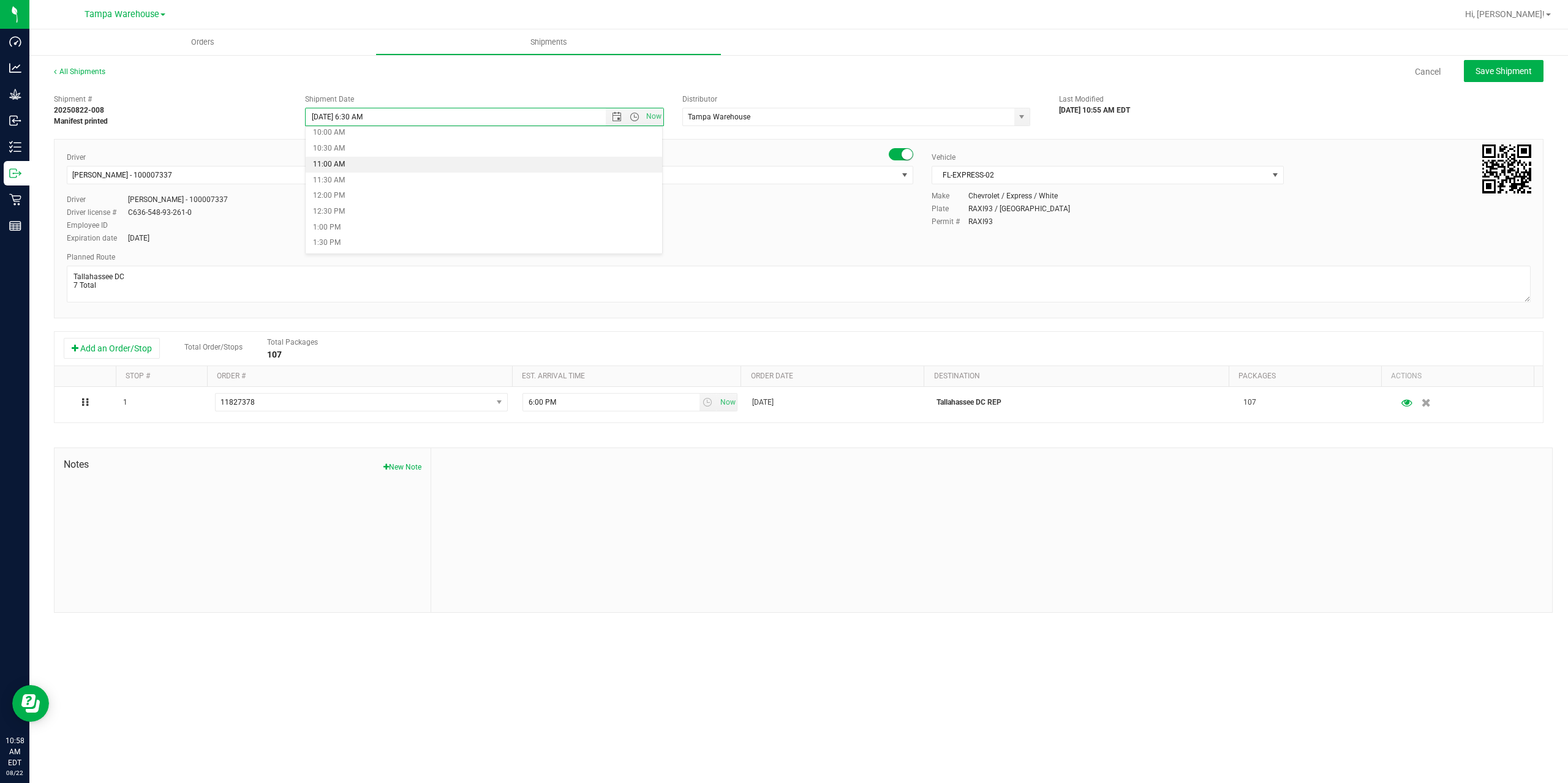
scroll to position [338, 0]
click at [359, 206] on li "1:00 PM" at bounding box center [484, 208] width 356 height 16
click at [1484, 76] on span "Save Shipment" at bounding box center [1503, 71] width 56 height 10
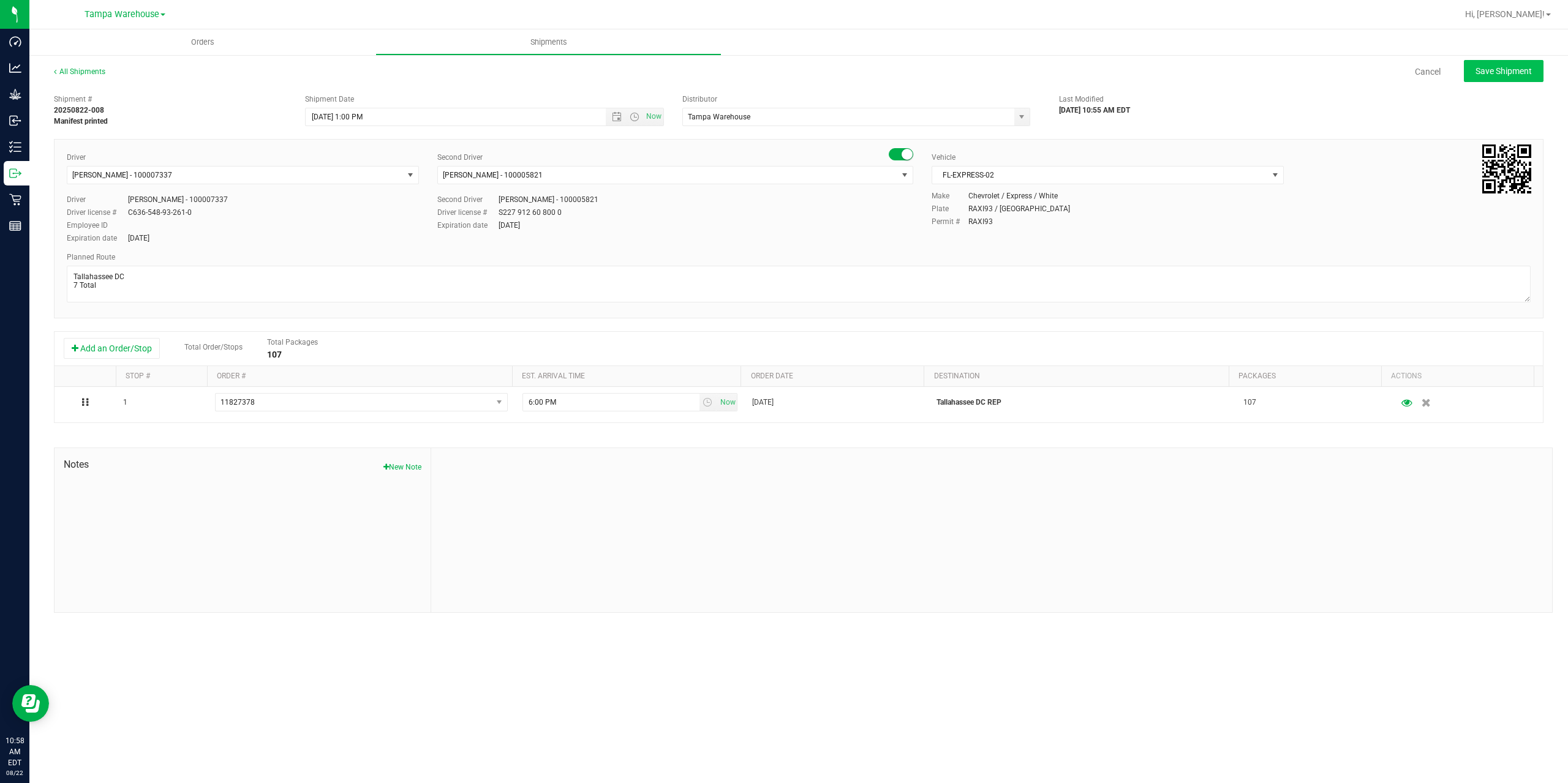
type input "8/22/2025 5:00 PM"
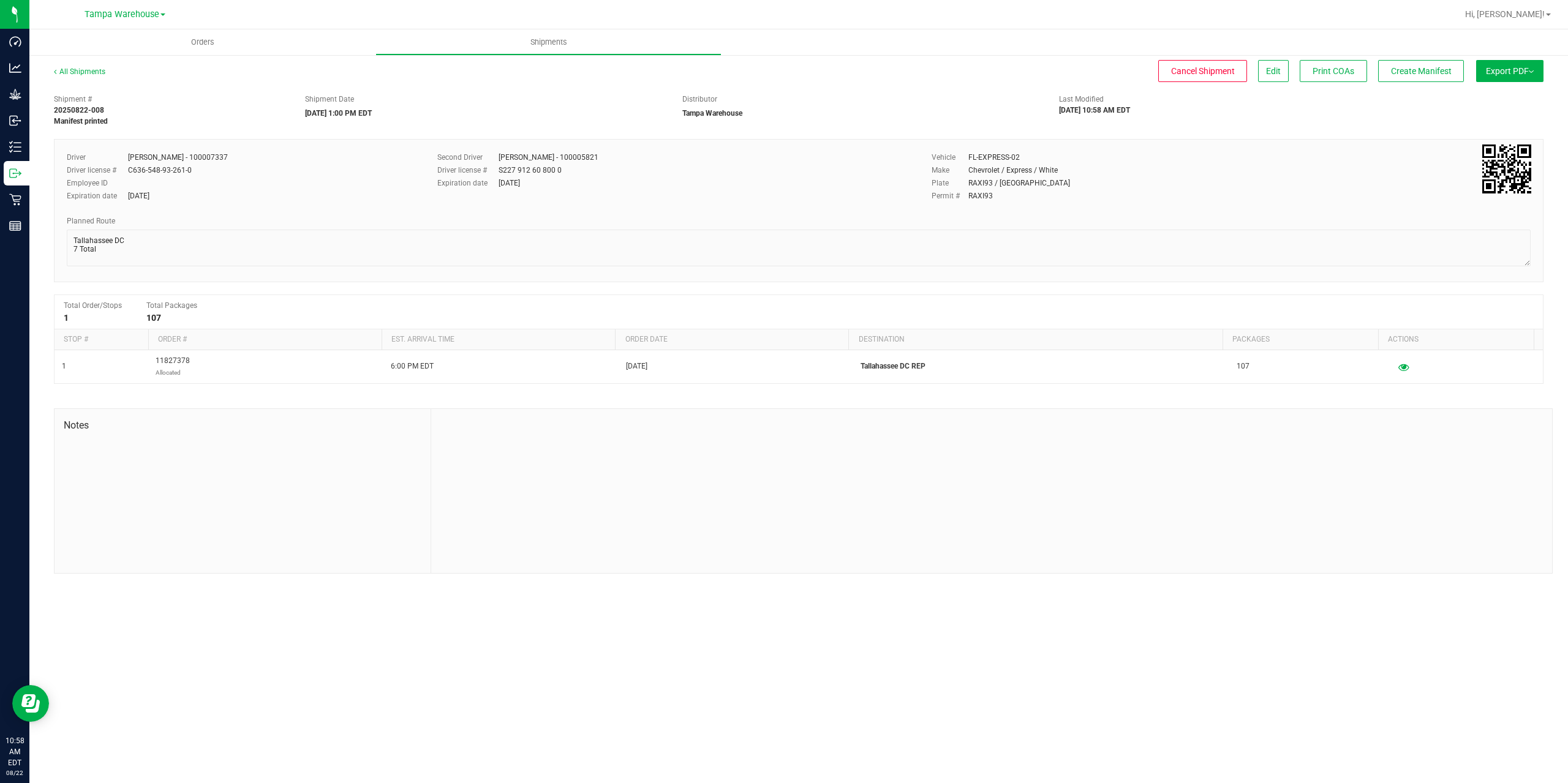
click at [1484, 76] on button "Export PDF" at bounding box center [1510, 71] width 67 height 22
click at [1480, 104] on li "Manifest by Package ID" at bounding box center [1506, 97] width 123 height 19
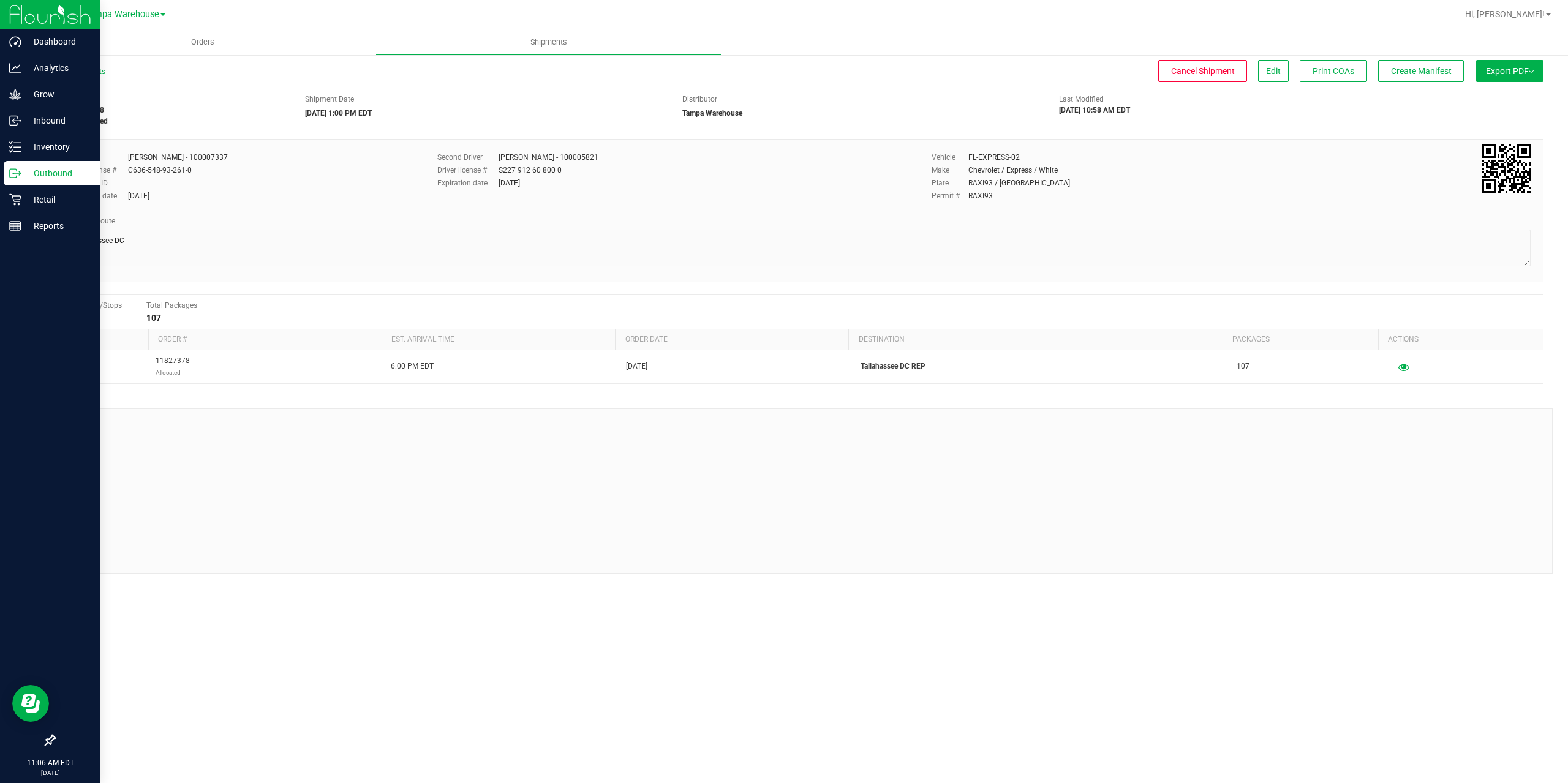
click at [23, 179] on p "Outbound" at bounding box center [58, 174] width 74 height 15
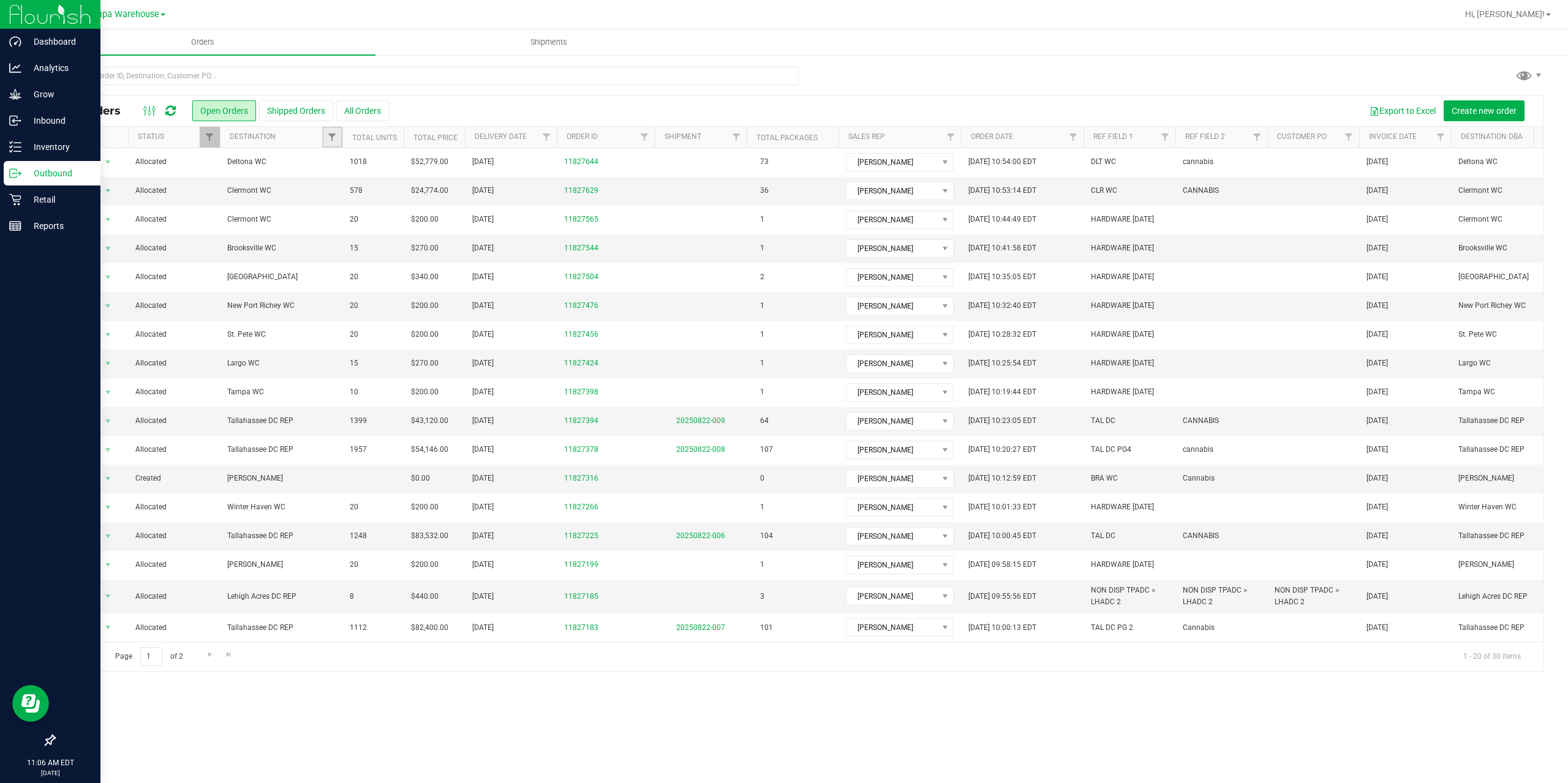
click at [326, 139] on link "Filter" at bounding box center [332, 137] width 20 height 21
type input "GAI"
click at [360, 194] on span "Gainesville WC" at bounding box center [373, 193] width 49 height 7
click at [342, 194] on input "Gainesville WC" at bounding box center [338, 193] width 8 height 8
checkbox input "true"
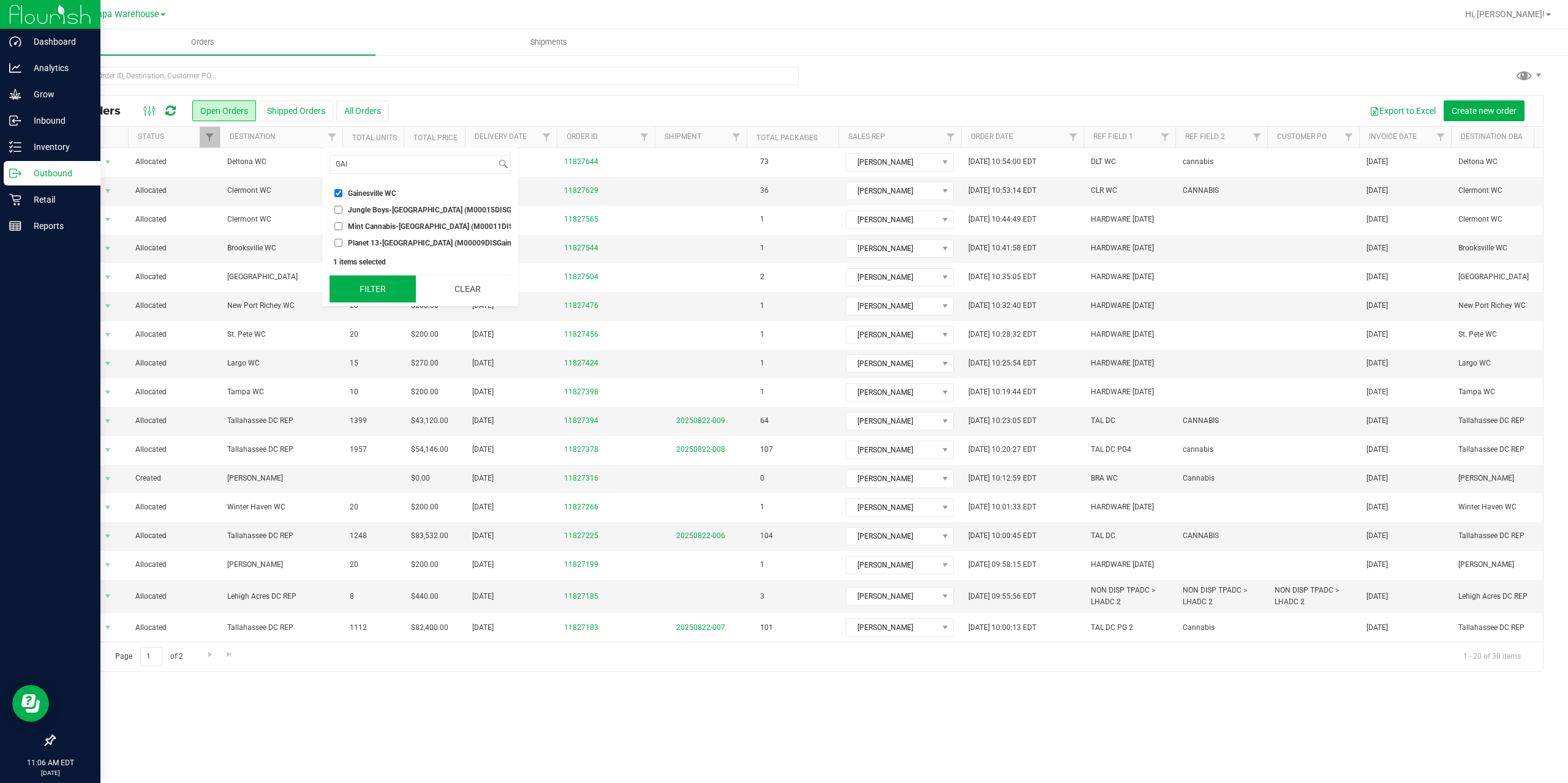
click at [368, 299] on button "Filter" at bounding box center [373, 289] width 86 height 27
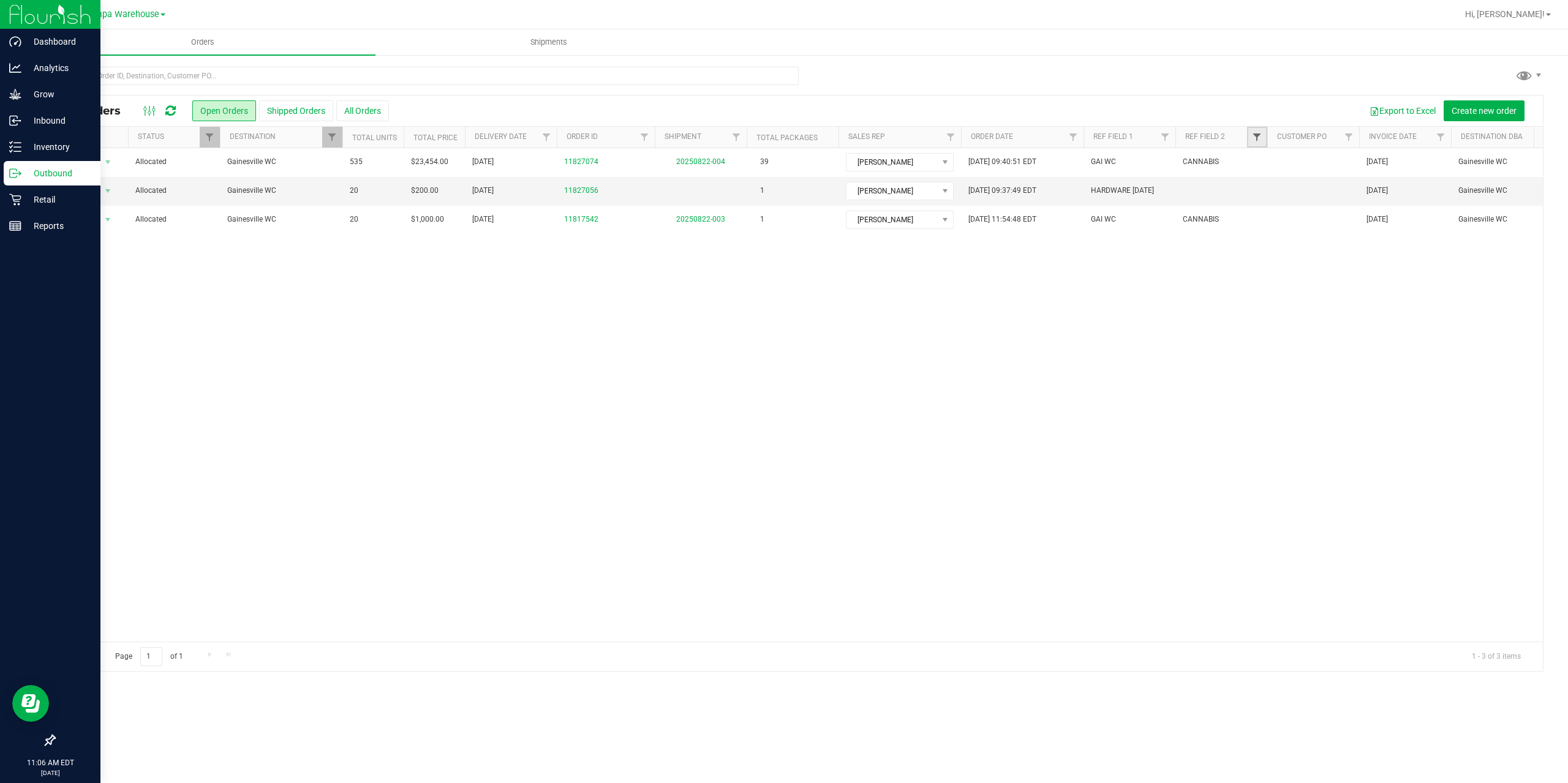
click at [1253, 141] on span "Filter" at bounding box center [1257, 137] width 10 height 10
click at [1305, 315] on div "Action Action Cancel order Clone order Edit order Mark as fully paid Order audi…" at bounding box center [799, 395] width 1488 height 493
click at [1074, 136] on span "Filter" at bounding box center [1073, 137] width 10 height 10
click at [1194, 217] on span "select" at bounding box center [1187, 211] width 18 height 17
click at [1118, 338] on link "19" at bounding box center [1118, 339] width 18 height 19
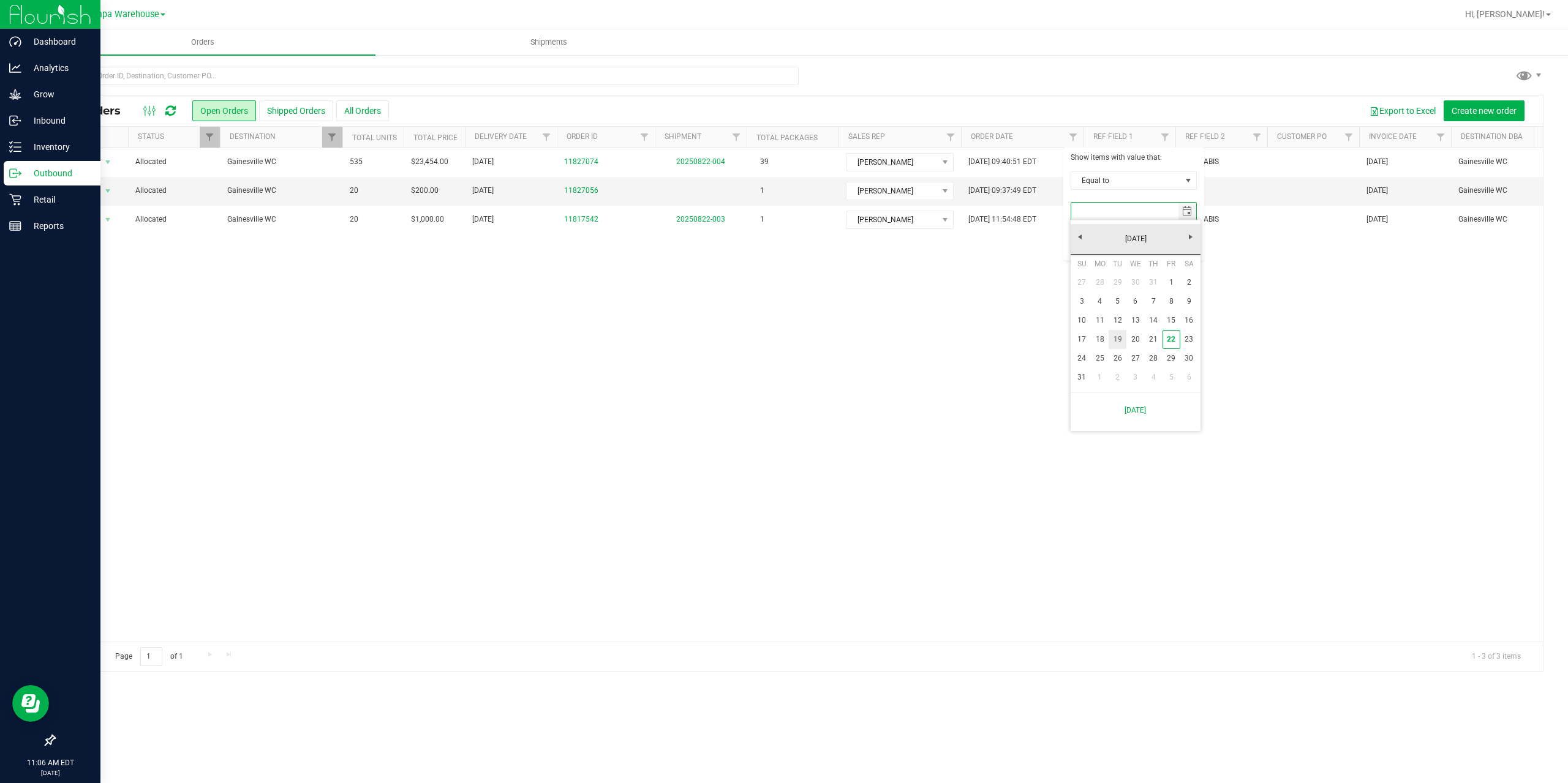
type input "8/19/2025"
click at [1109, 246] on button "Filter" at bounding box center [1100, 243] width 58 height 27
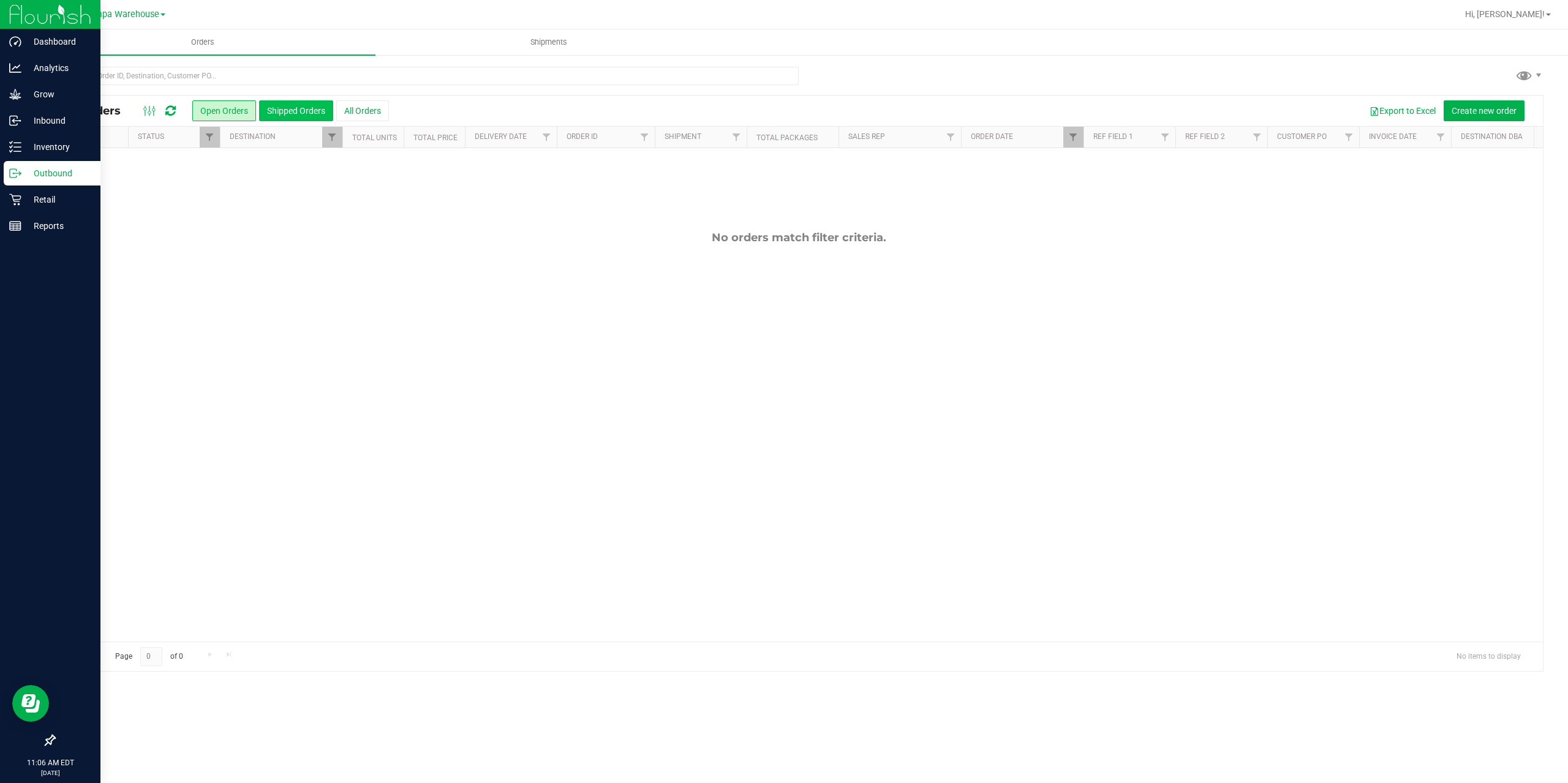
click at [294, 108] on button "Shipped Orders" at bounding box center [295, 111] width 74 height 21
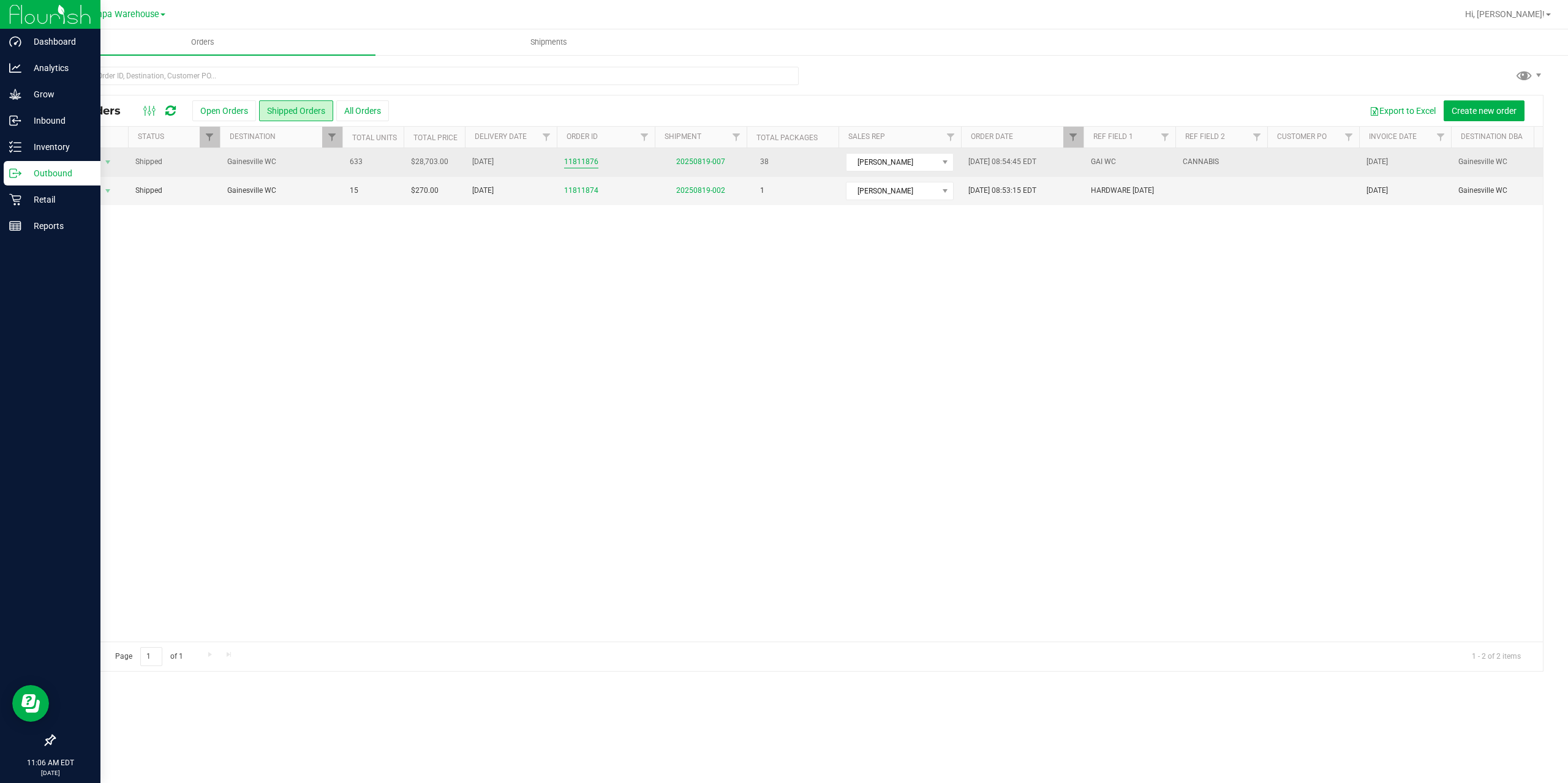
click at [584, 158] on link "11811876" at bounding box center [581, 161] width 34 height 11
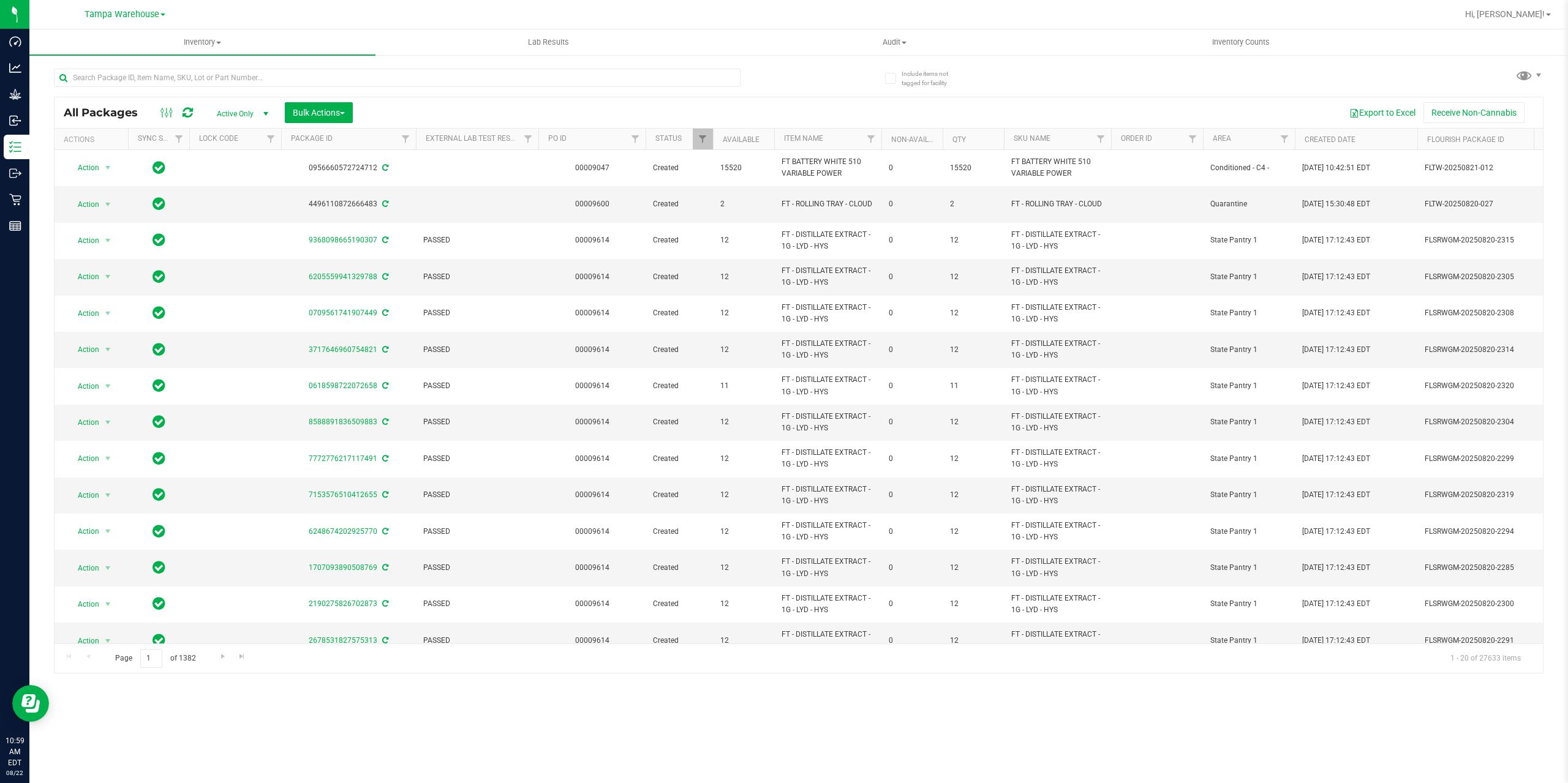
click at [879, 142] on div at bounding box center [881, 139] width 6 height 21
click at [874, 146] on link "Filter" at bounding box center [871, 139] width 20 height 21
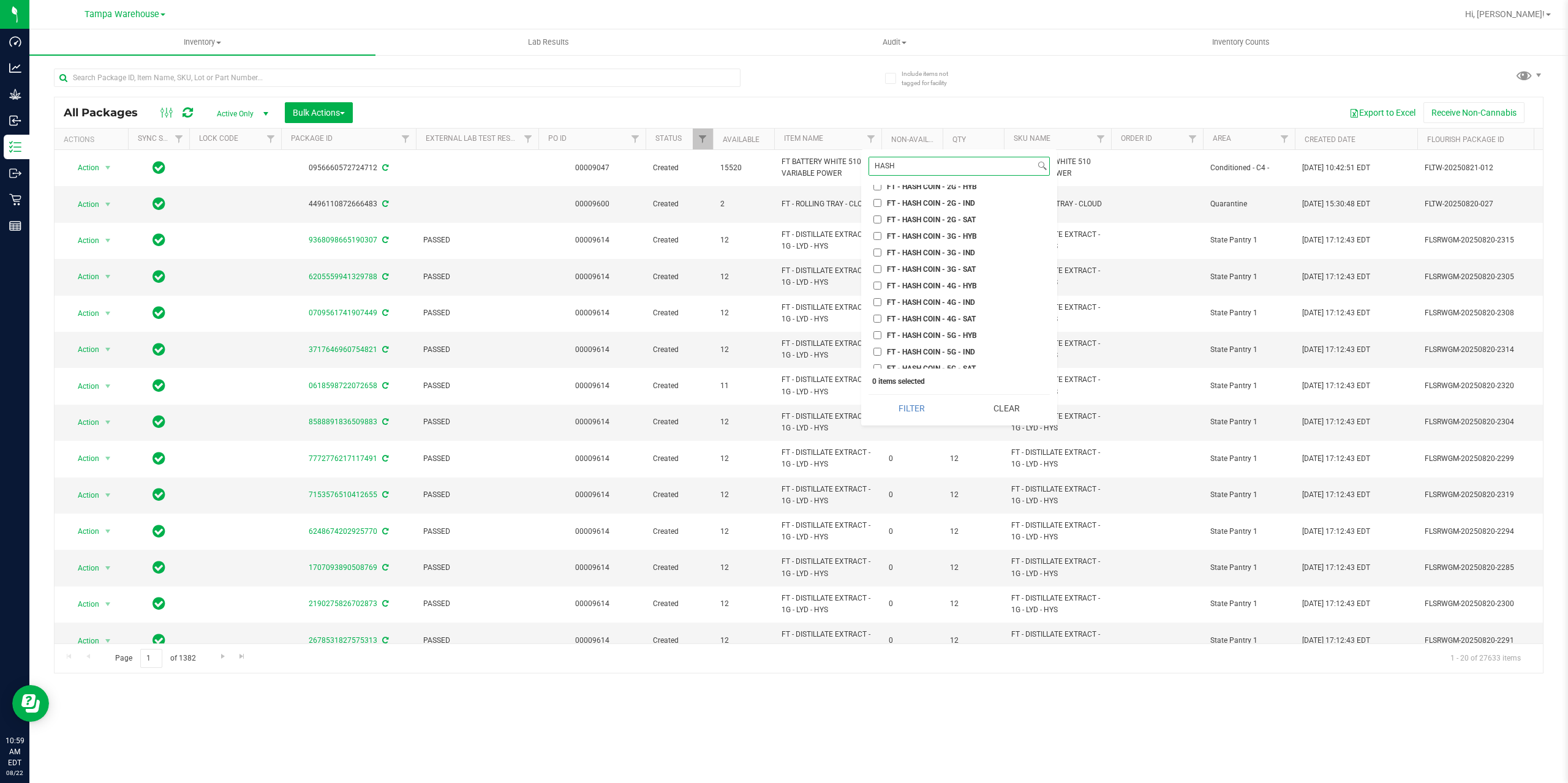
scroll to position [245, 0]
type input "HASH"
click at [928, 251] on span "FT - HASH COIN - 2G - HYB" at bounding box center [932, 247] width 90 height 7
click at [881, 251] on input "FT - HASH COIN - 2G - HYB" at bounding box center [877, 247] width 8 height 8
checkbox input "true"
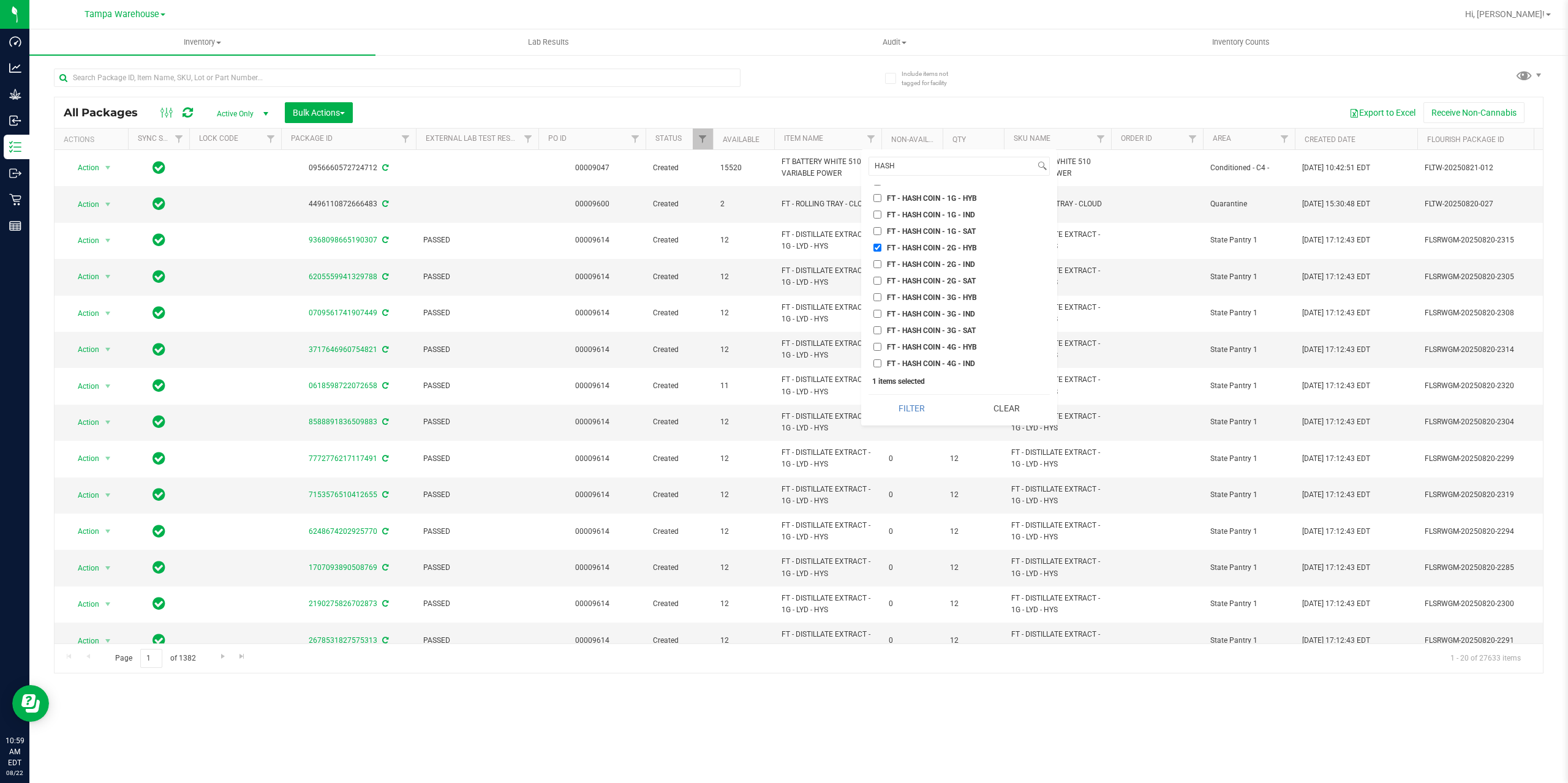
click at [929, 280] on span "FT - HASH COIN - 2G - SAT" at bounding box center [931, 281] width 88 height 7
click at [881, 280] on input "FT - HASH COIN - 2G - SAT" at bounding box center [877, 281] width 8 height 8
checkbox input "true"
click at [928, 405] on button "Filter" at bounding box center [911, 408] width 86 height 27
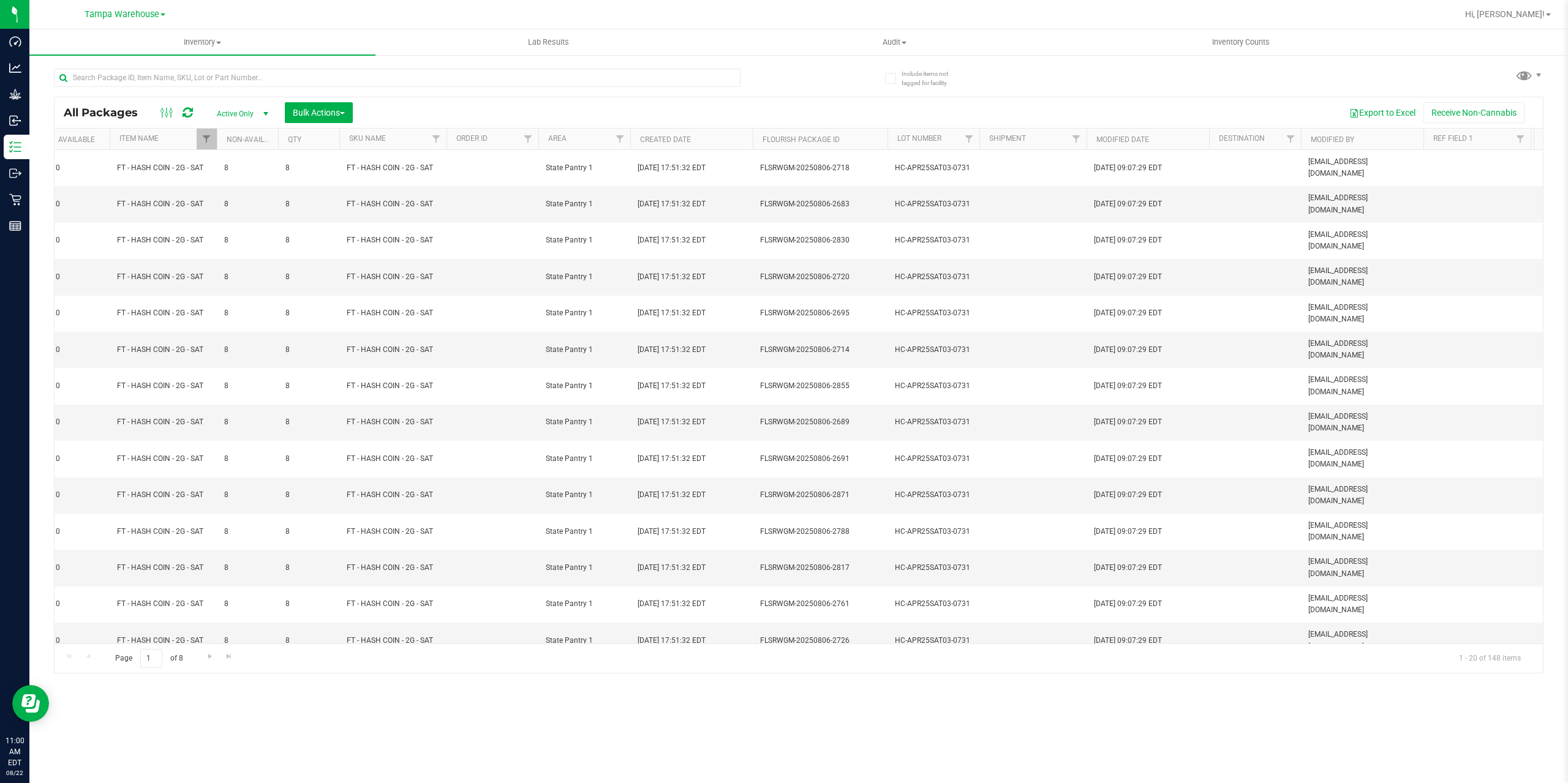
scroll to position [0, 752]
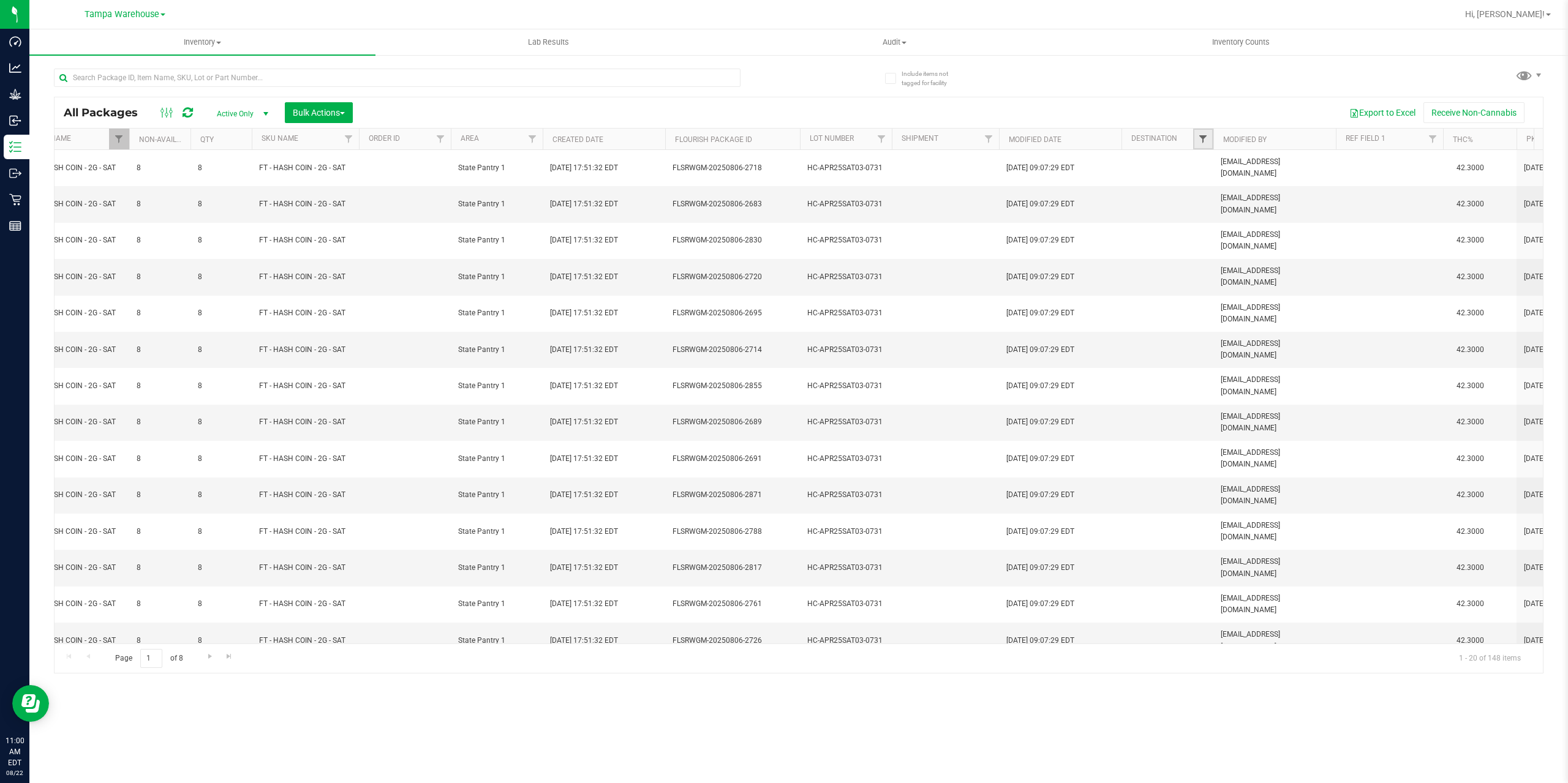
click at [1202, 143] on span "Filter" at bounding box center [1203, 139] width 10 height 10
type input "GAINE"
click at [1227, 196] on span "Gainesville WC" at bounding box center [1243, 195] width 49 height 7
click at [1213, 196] on input "Gainesville WC" at bounding box center [1209, 195] width 8 height 8
checkbox input "true"
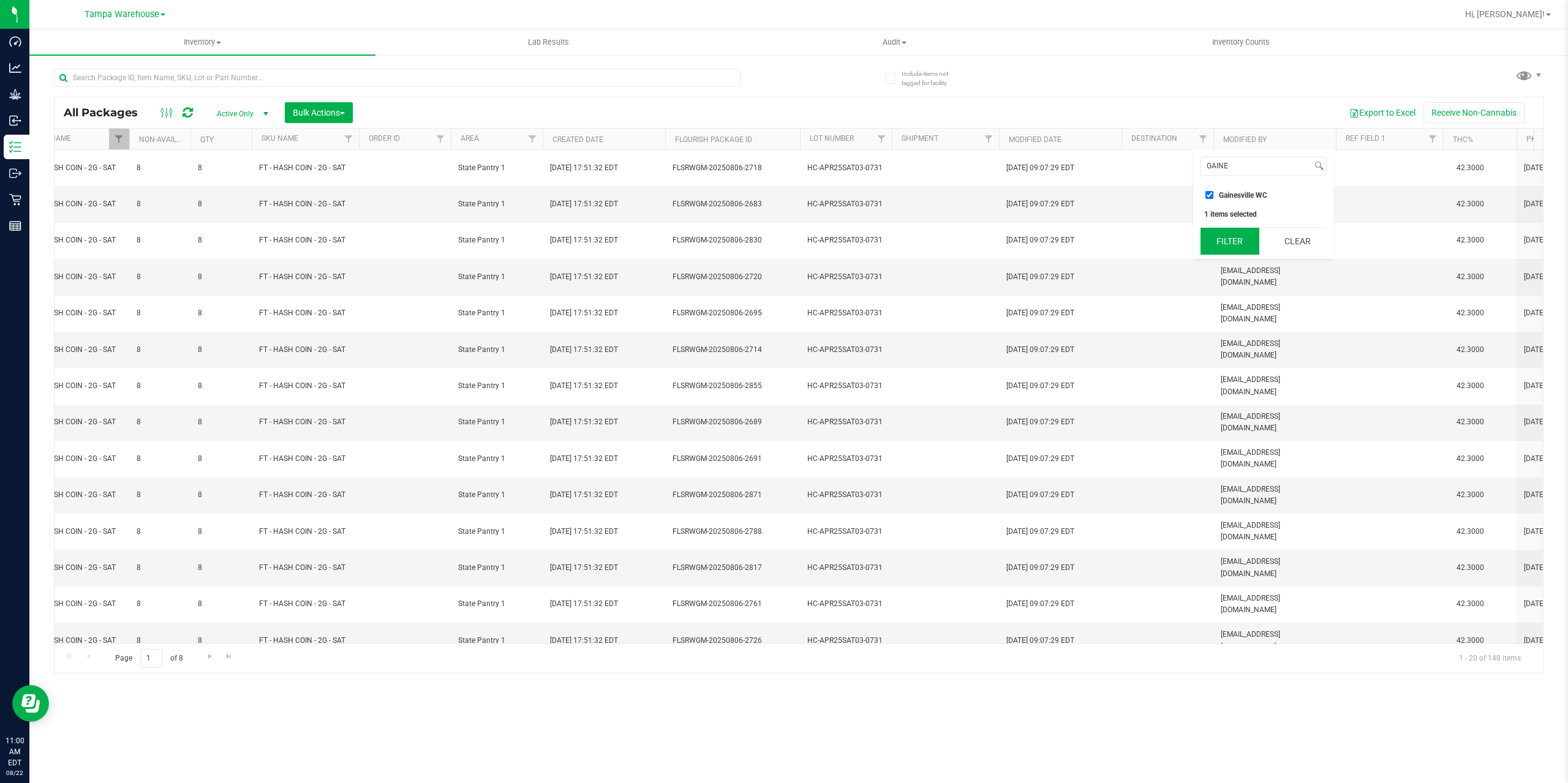
click at [1237, 239] on button "Filter" at bounding box center [1230, 241] width 58 height 27
click at [1234, 734] on div "Inventory All packages All inventory Waste log Create inventory Lab Results Aud…" at bounding box center [799, 406] width 1539 height 754
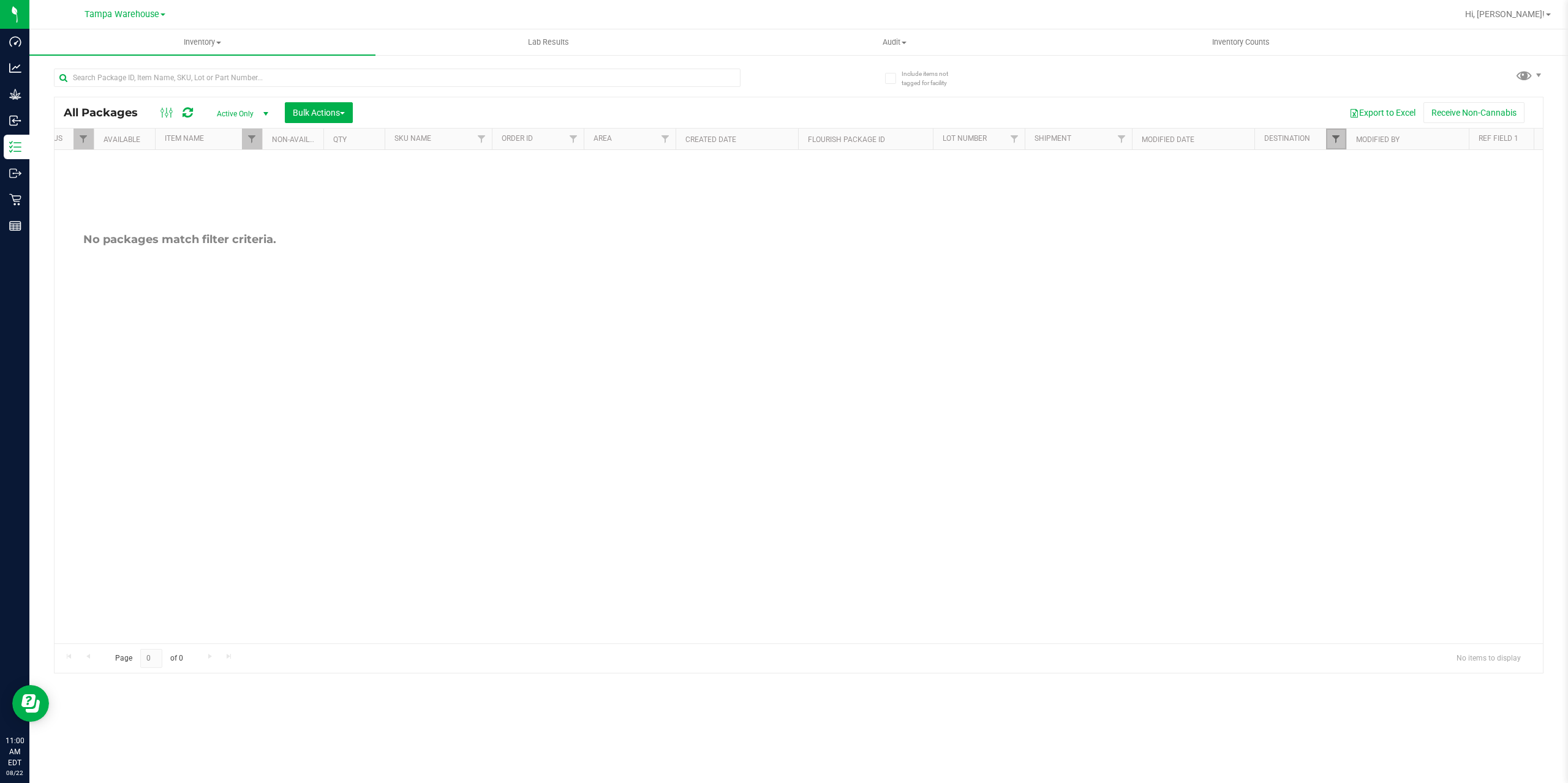
click at [1332, 140] on span "Filter" at bounding box center [1336, 139] width 10 height 10
click at [703, 144] on span "Filter" at bounding box center [703, 139] width 10 height 10
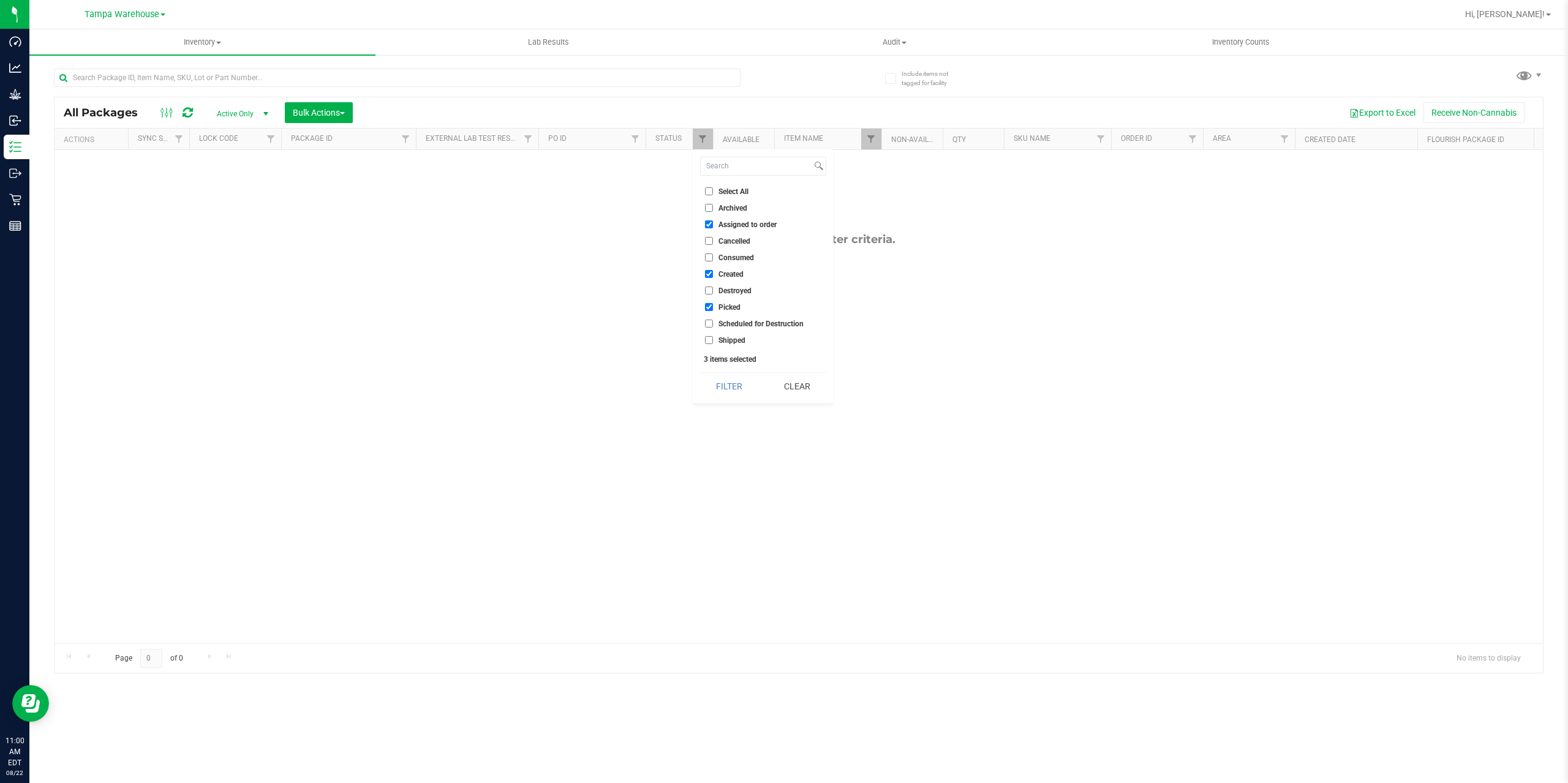
click at [705, 188] on input "Select All" at bounding box center [709, 191] width 8 height 8
checkbox input "true"
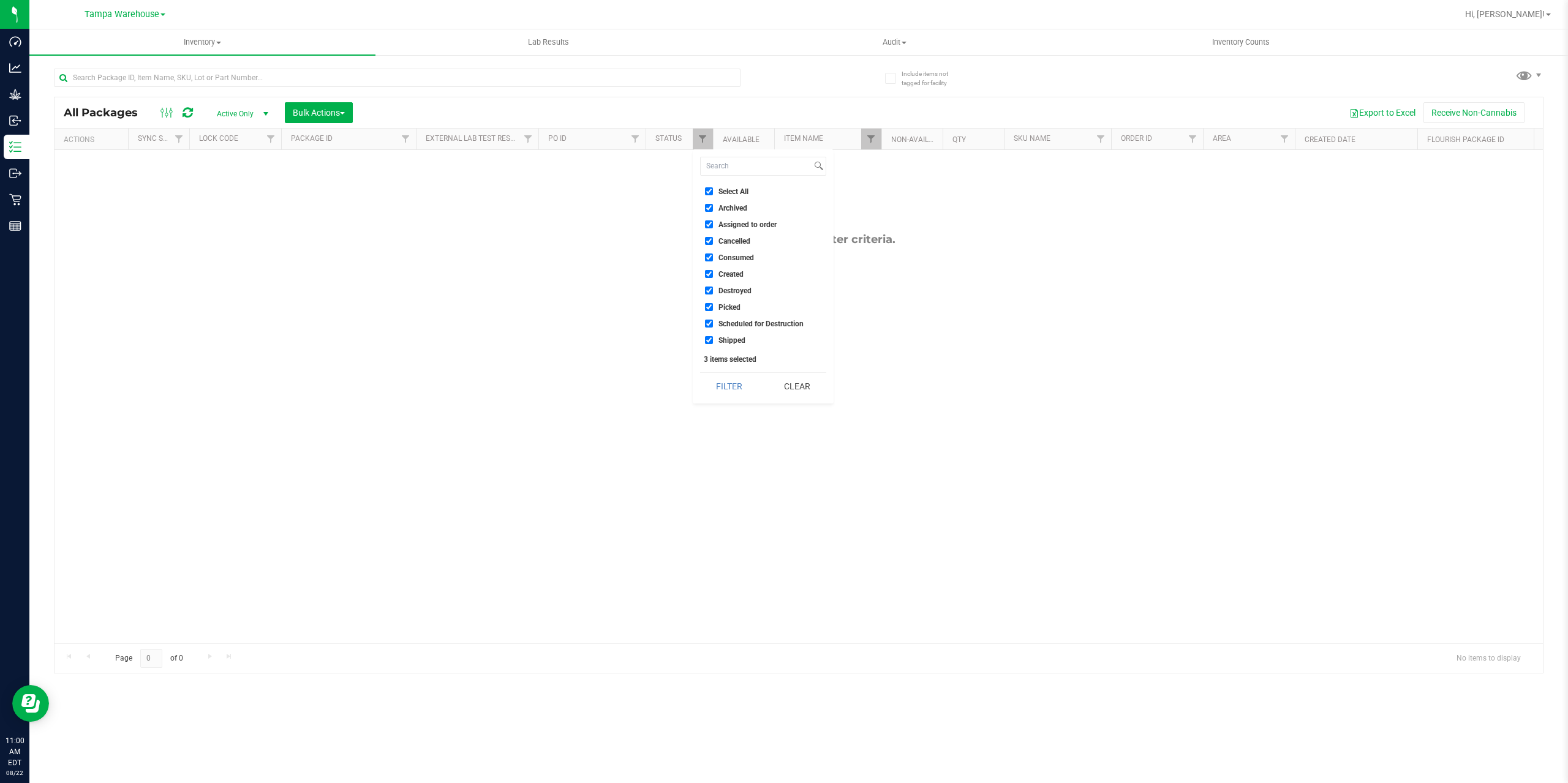
checkbox input "true"
click at [705, 188] on input "Select All" at bounding box center [709, 191] width 8 height 8
checkbox input "false"
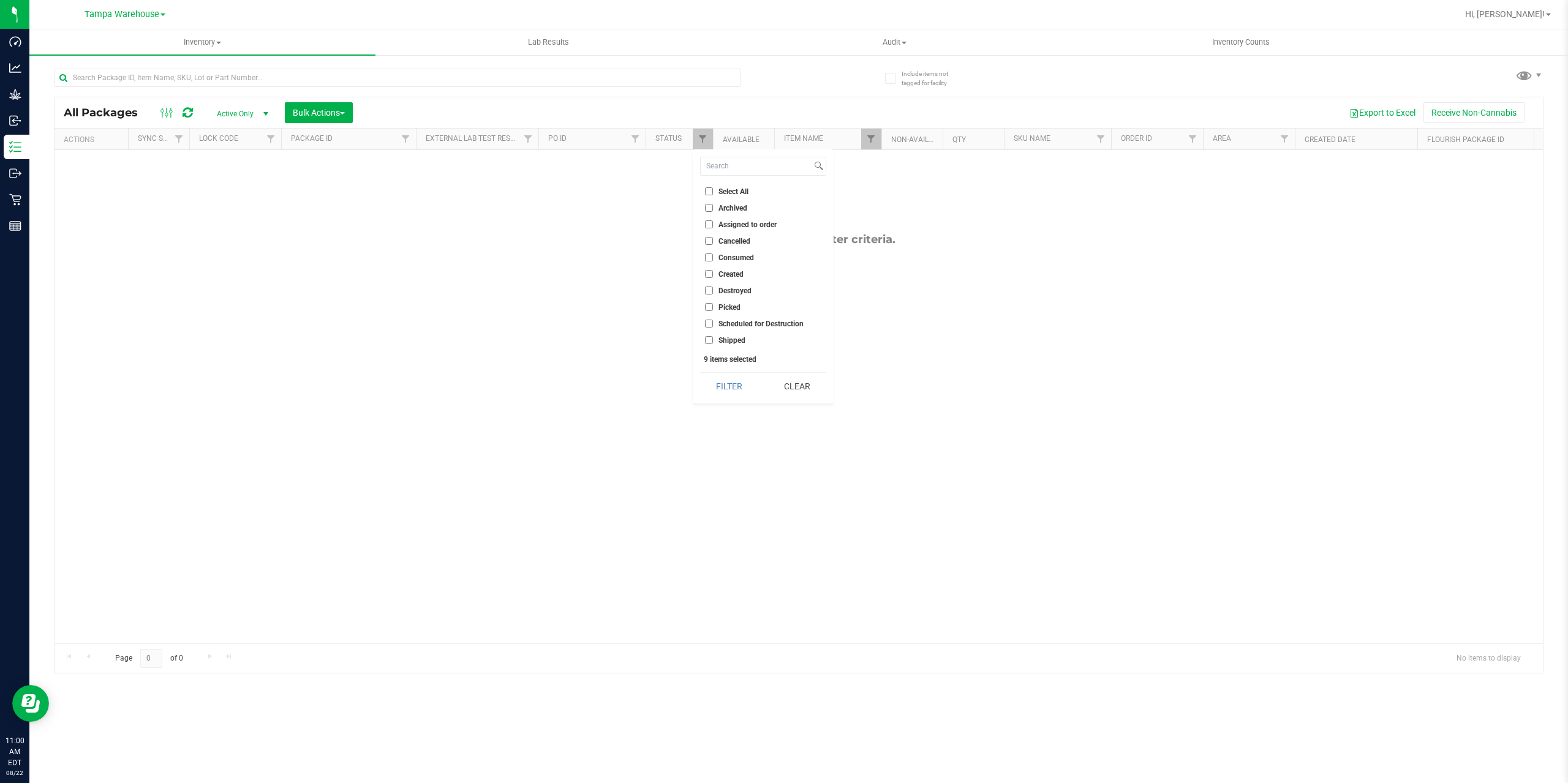
checkbox input "false"
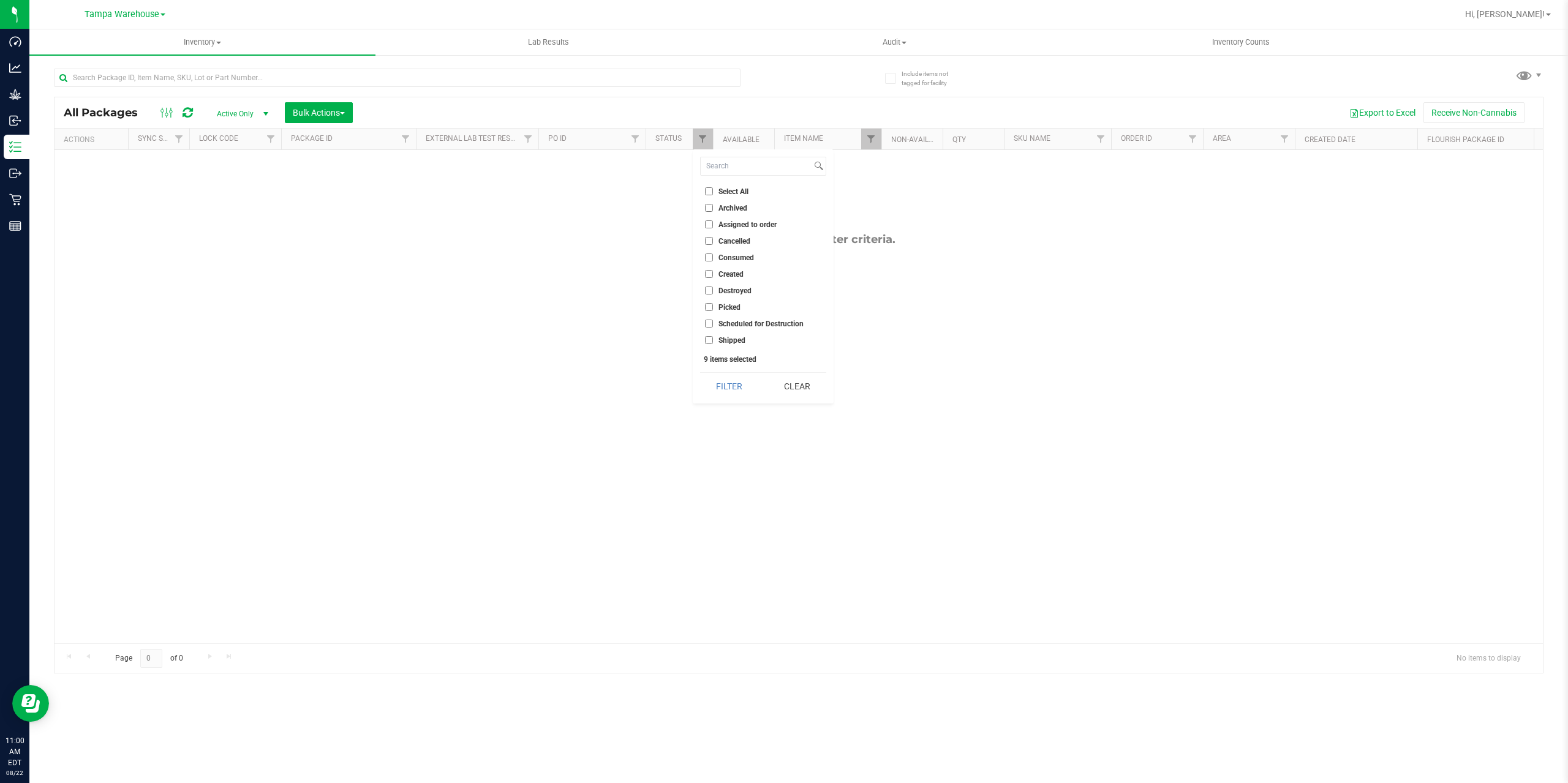
checkbox input "false"
click at [711, 343] on input "Shipped" at bounding box center [709, 340] width 8 height 8
checkbox input "true"
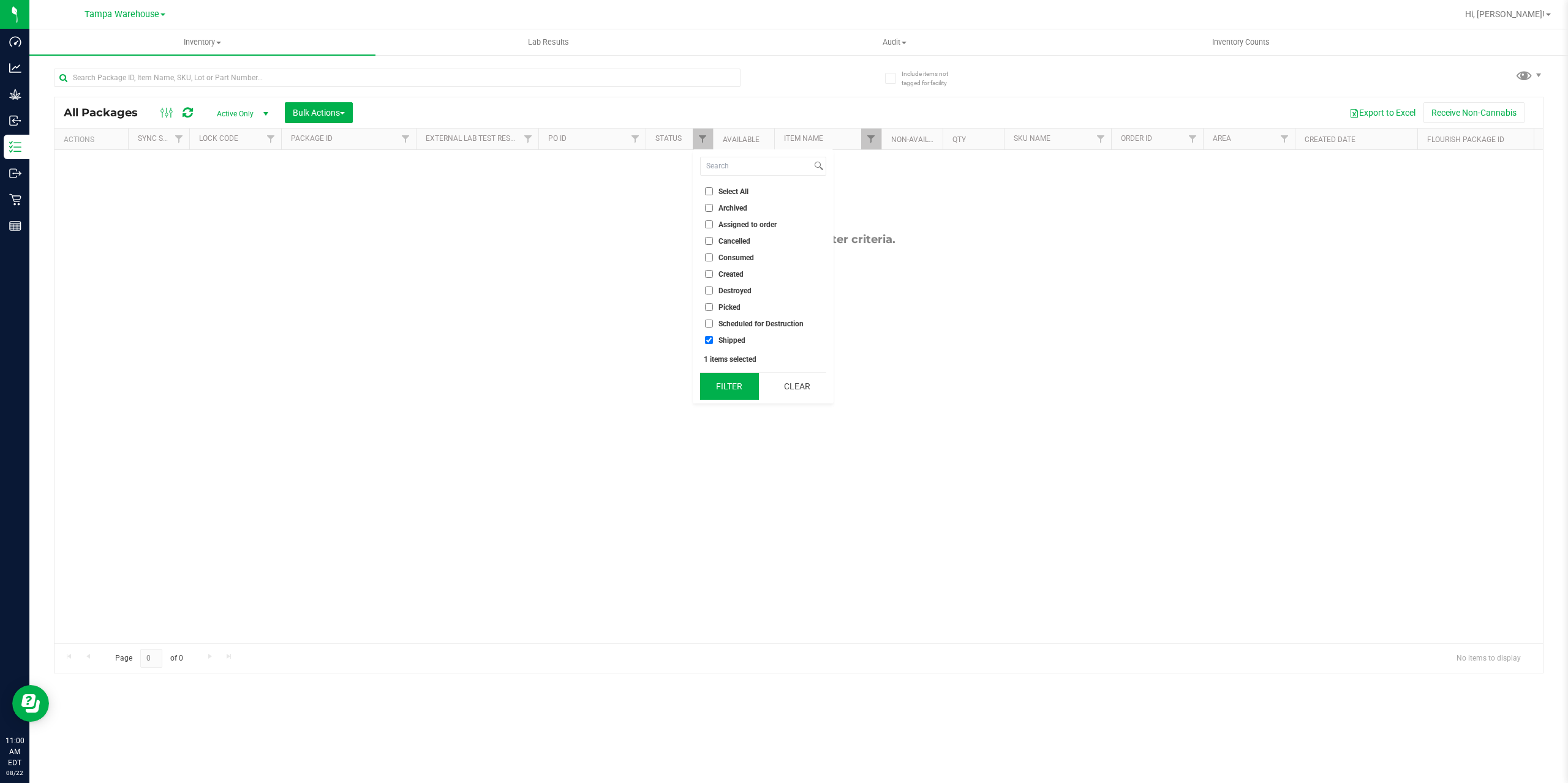
click at [737, 387] on button "Filter" at bounding box center [730, 386] width 58 height 27
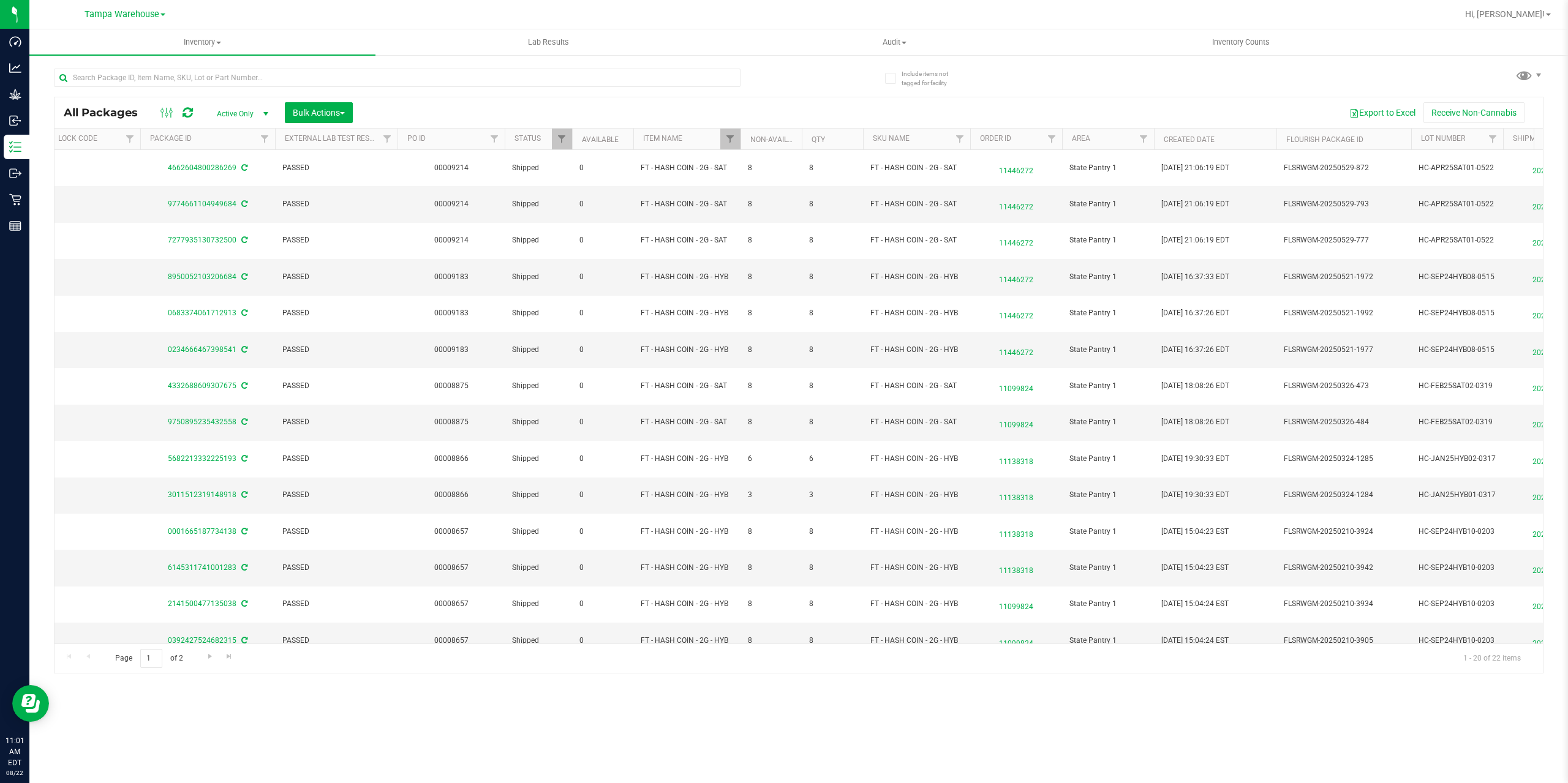
scroll to position [0, 143]
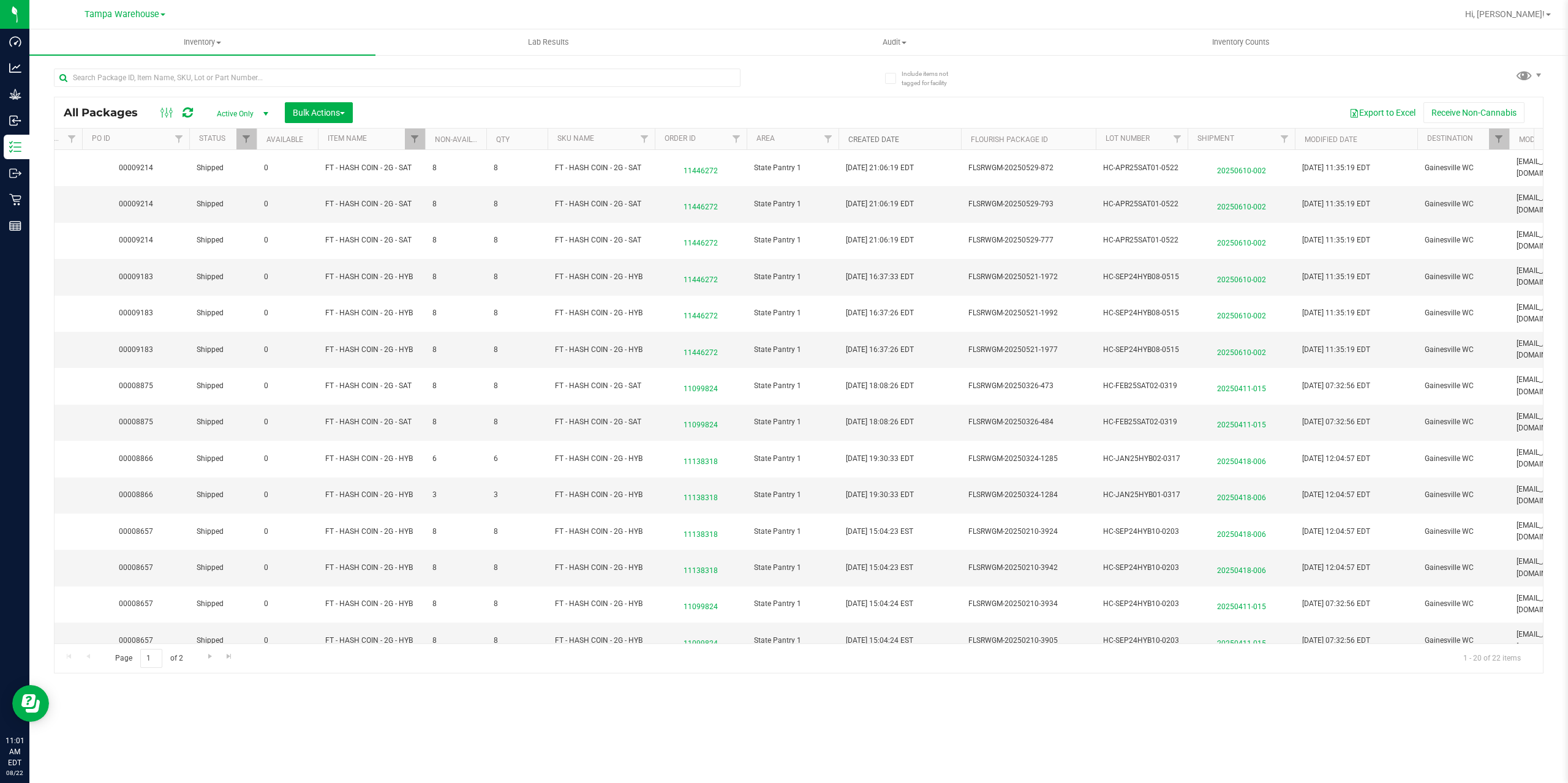
click at [851, 139] on link "Created Date" at bounding box center [873, 140] width 51 height 9
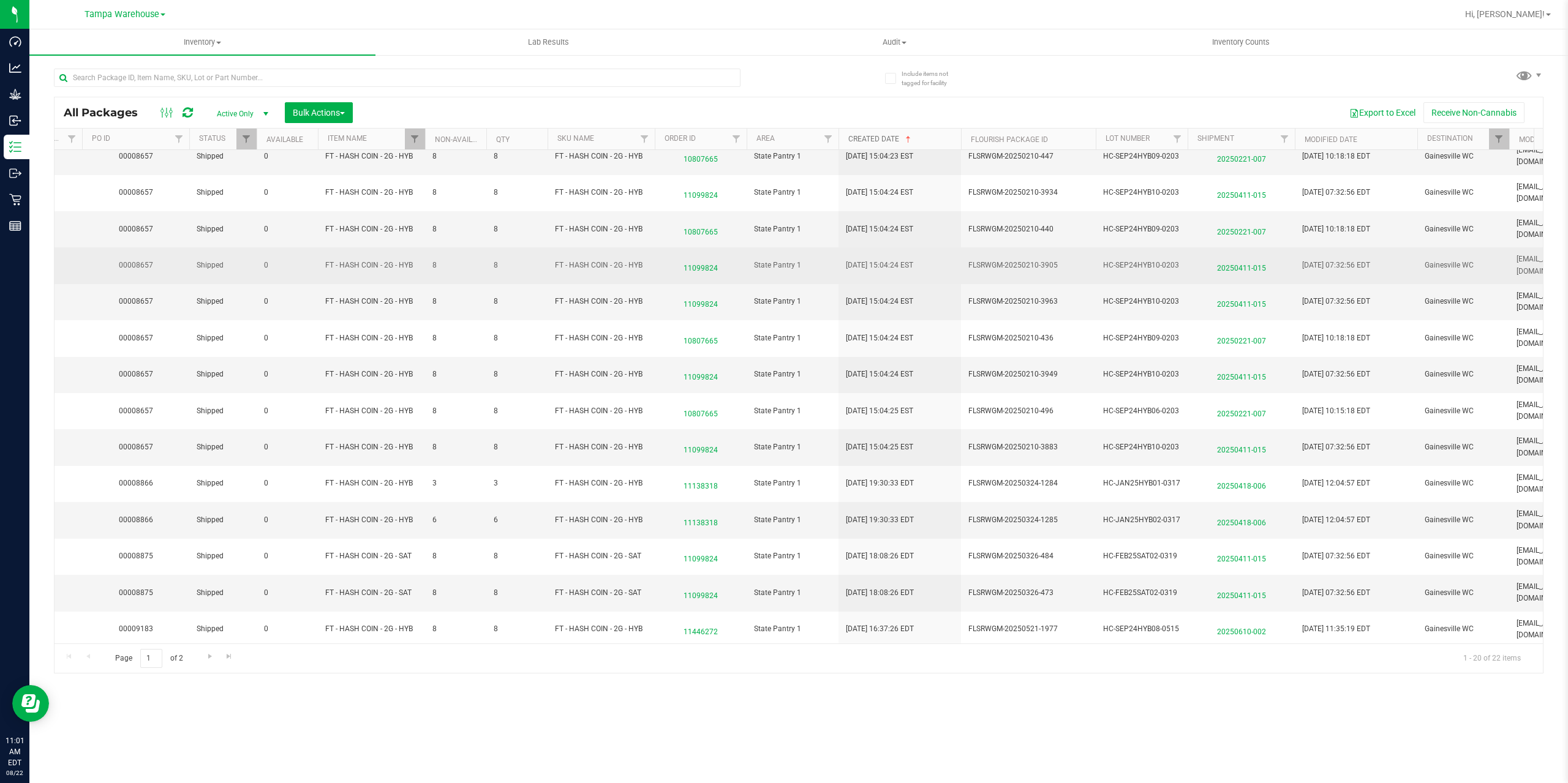
scroll to position [243, 456]
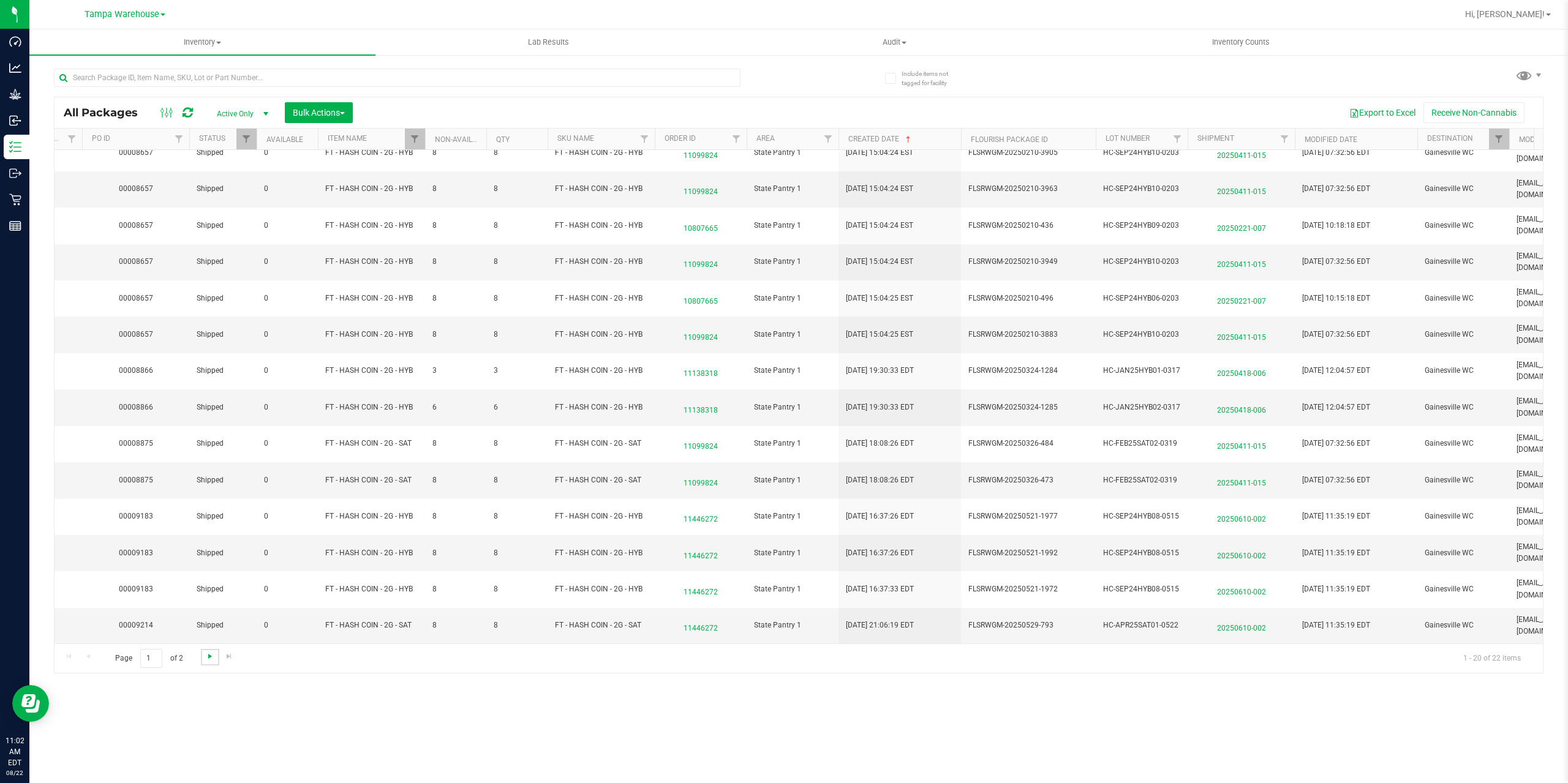
click at [209, 660] on span "Go to the next page" at bounding box center [210, 656] width 10 height 10
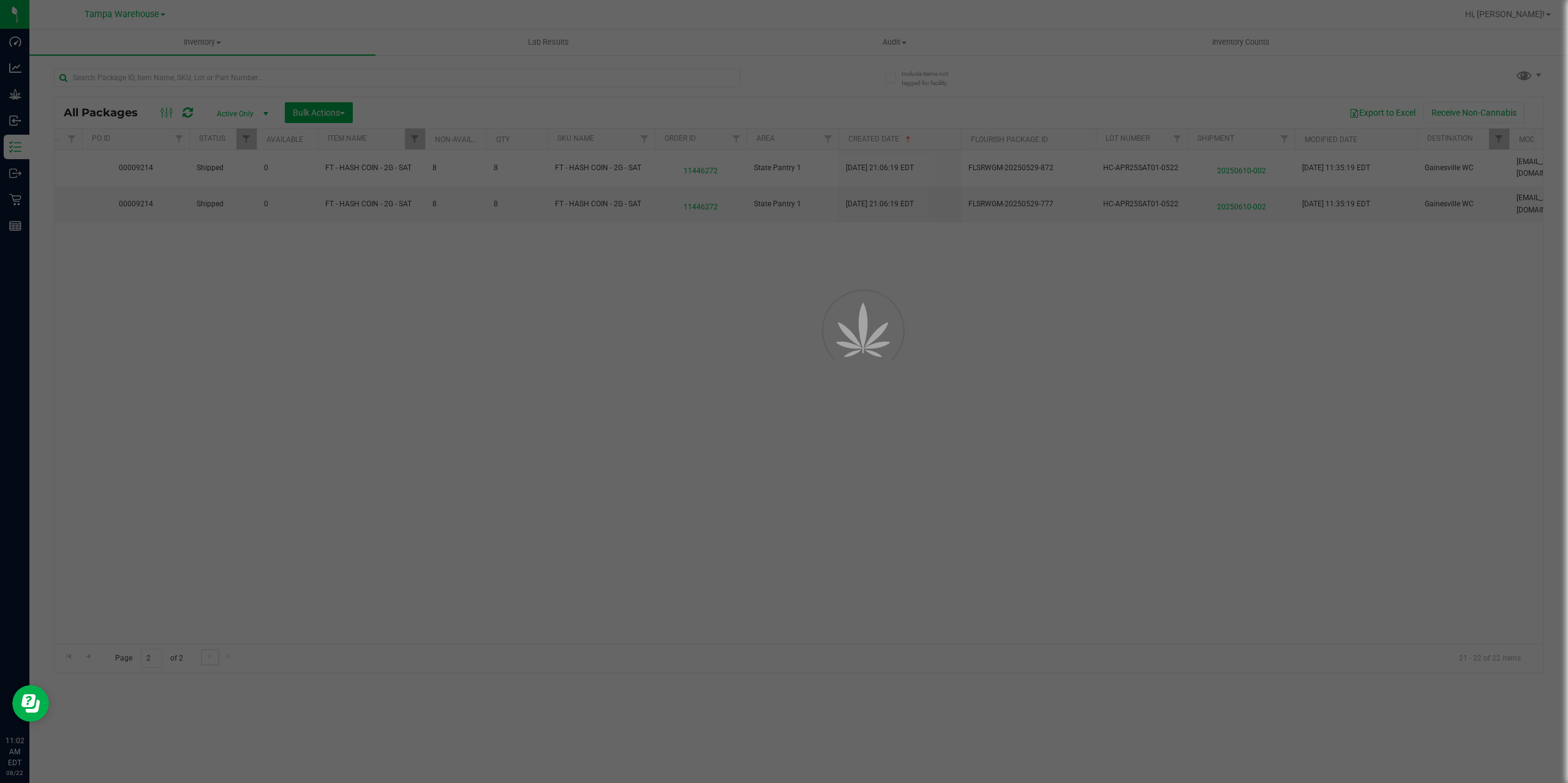
scroll to position [0, 456]
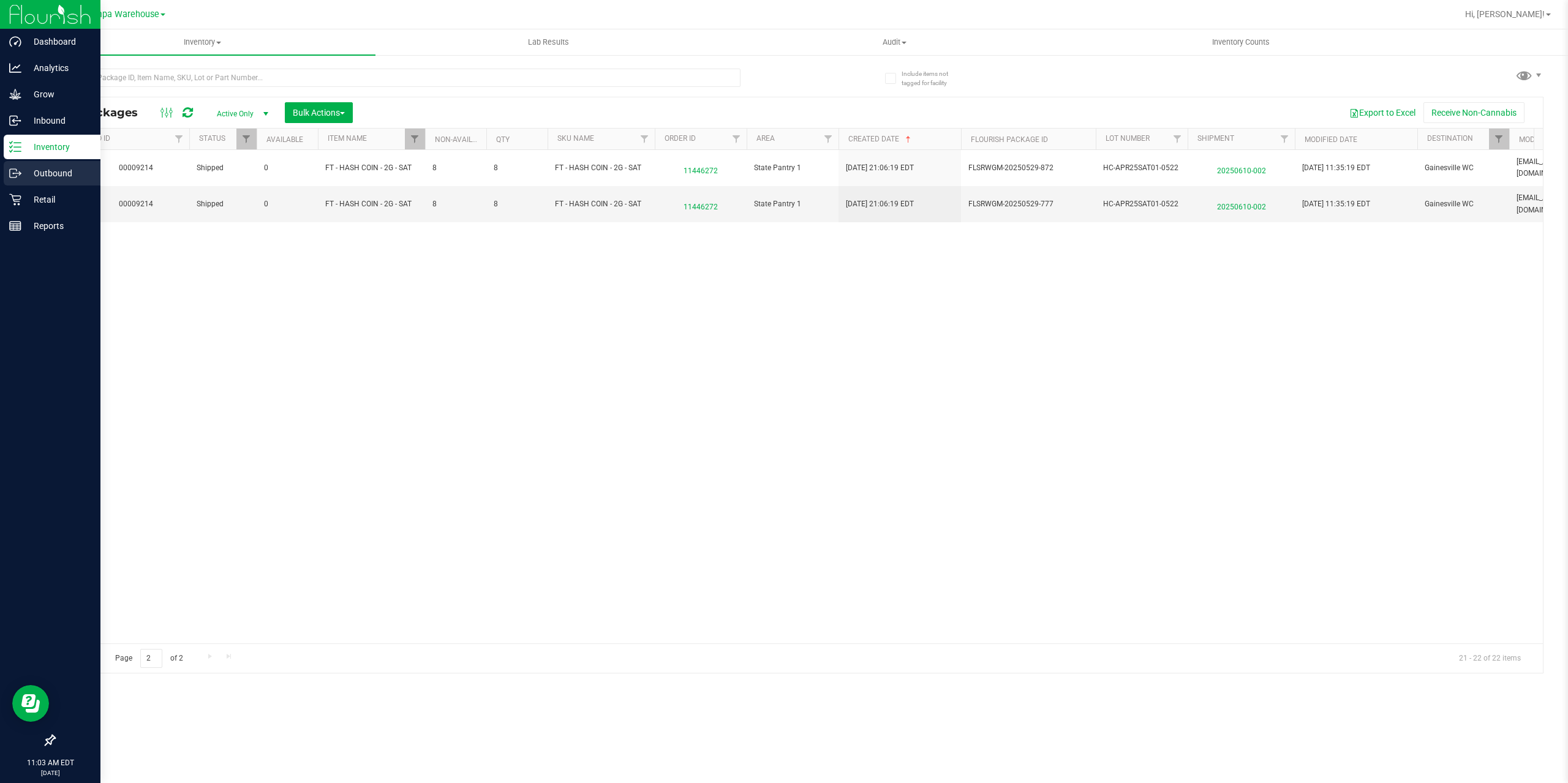
click at [19, 173] on icon at bounding box center [15, 173] width 12 height 12
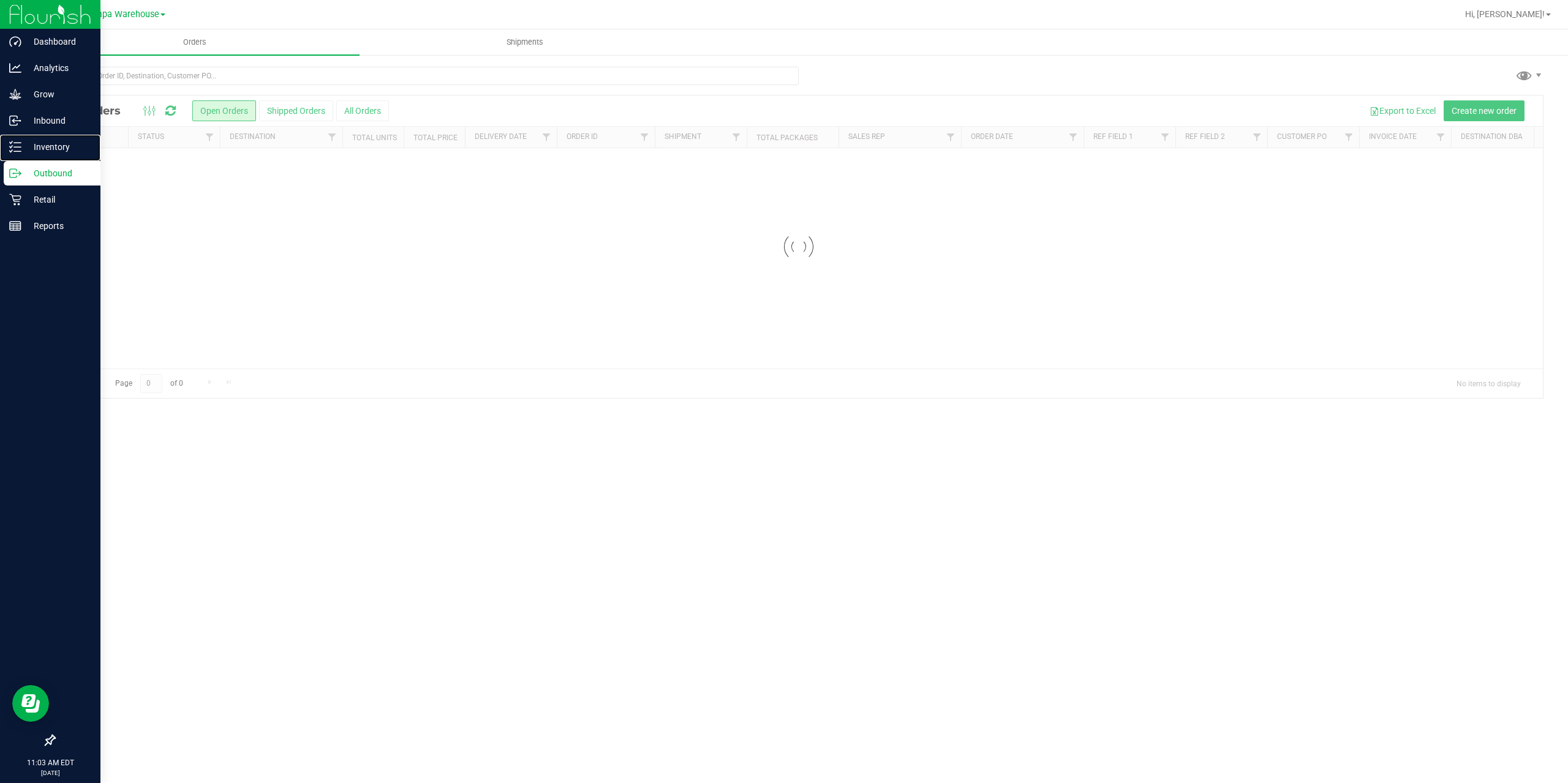
click at [37, 141] on p "Inventory" at bounding box center [58, 147] width 74 height 15
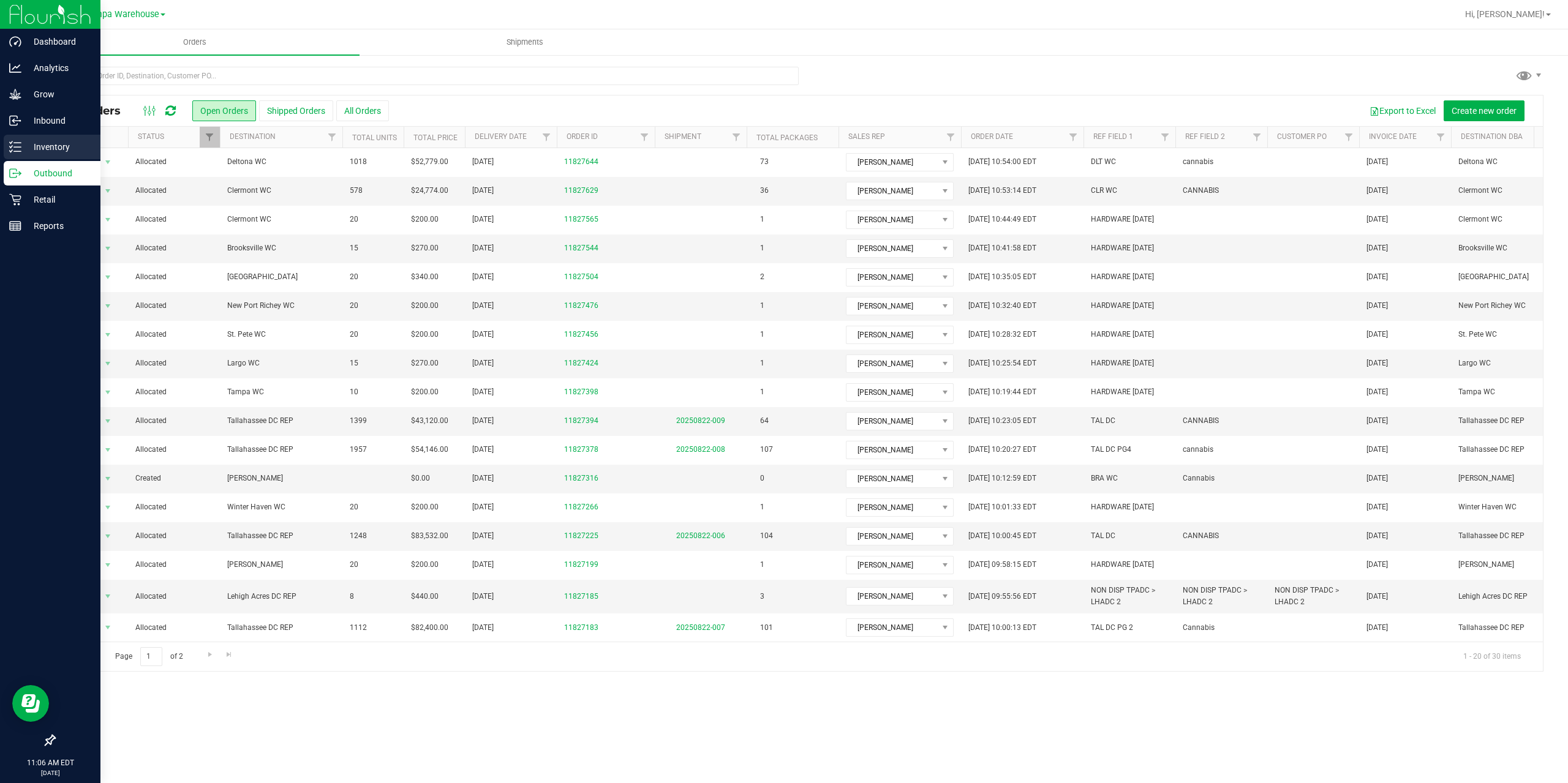
click at [30, 144] on p "Inventory" at bounding box center [58, 147] width 74 height 15
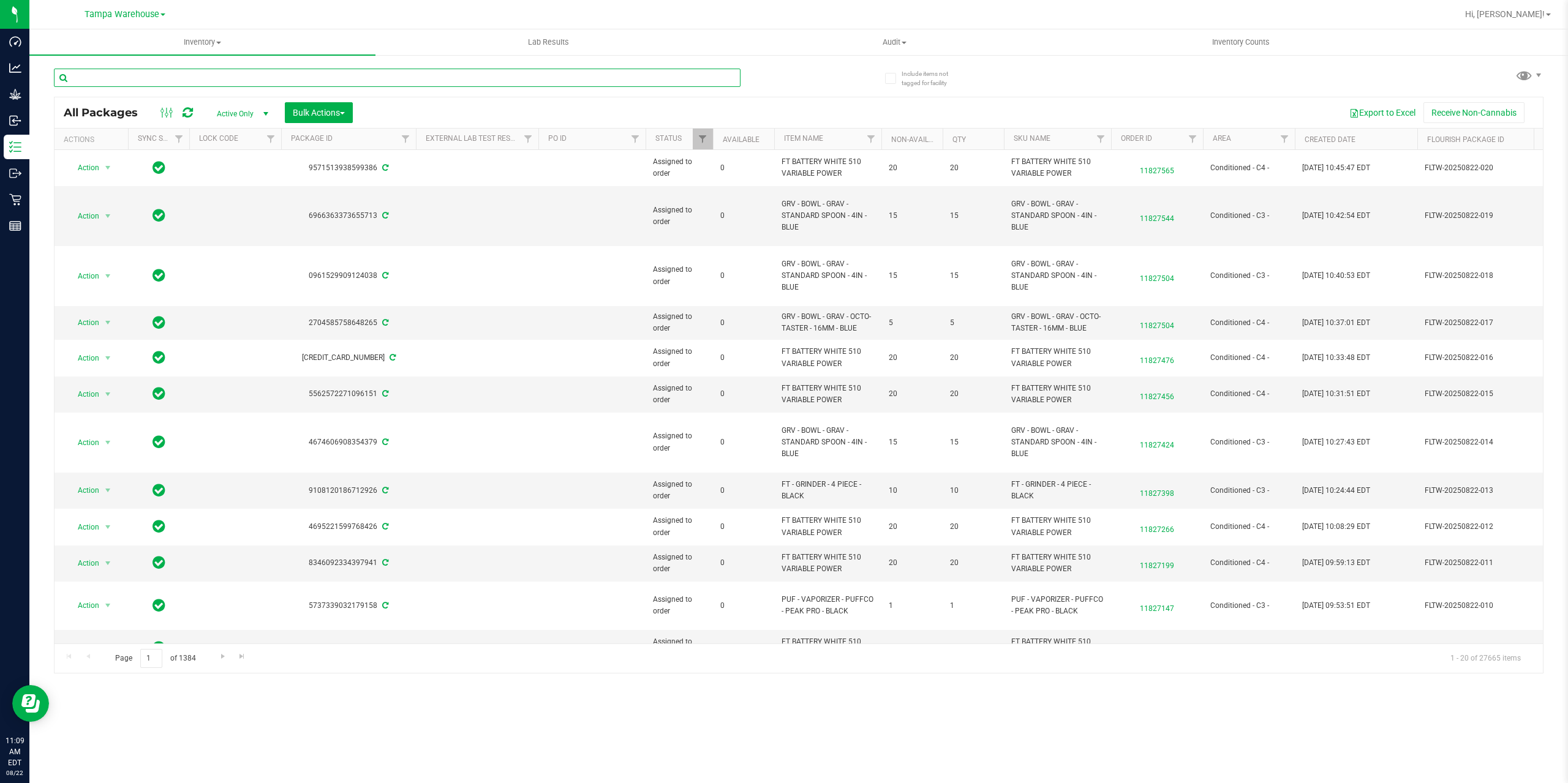
click at [264, 76] on input "text" at bounding box center [397, 78] width 687 height 19
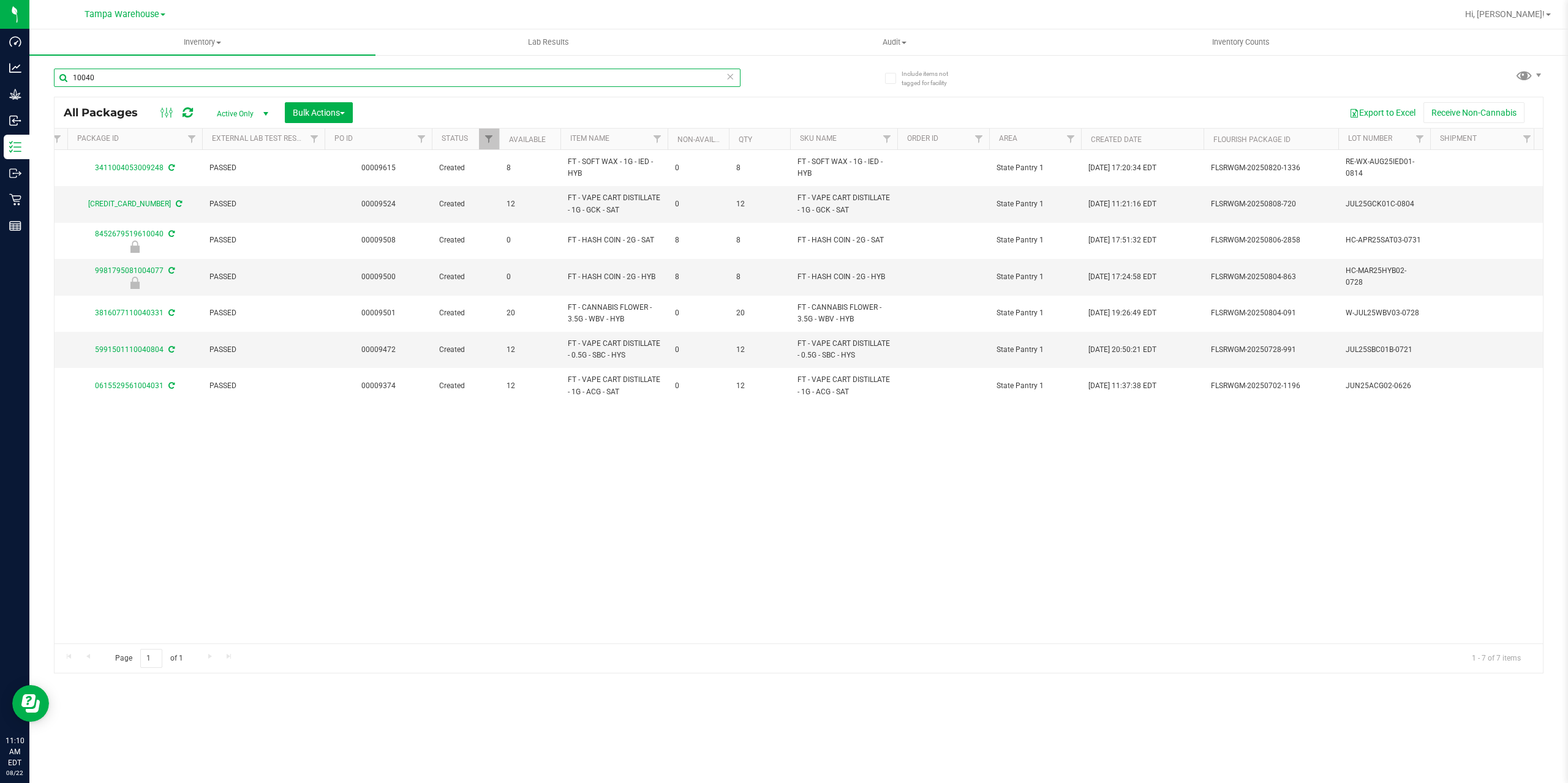
scroll to position [0, 229]
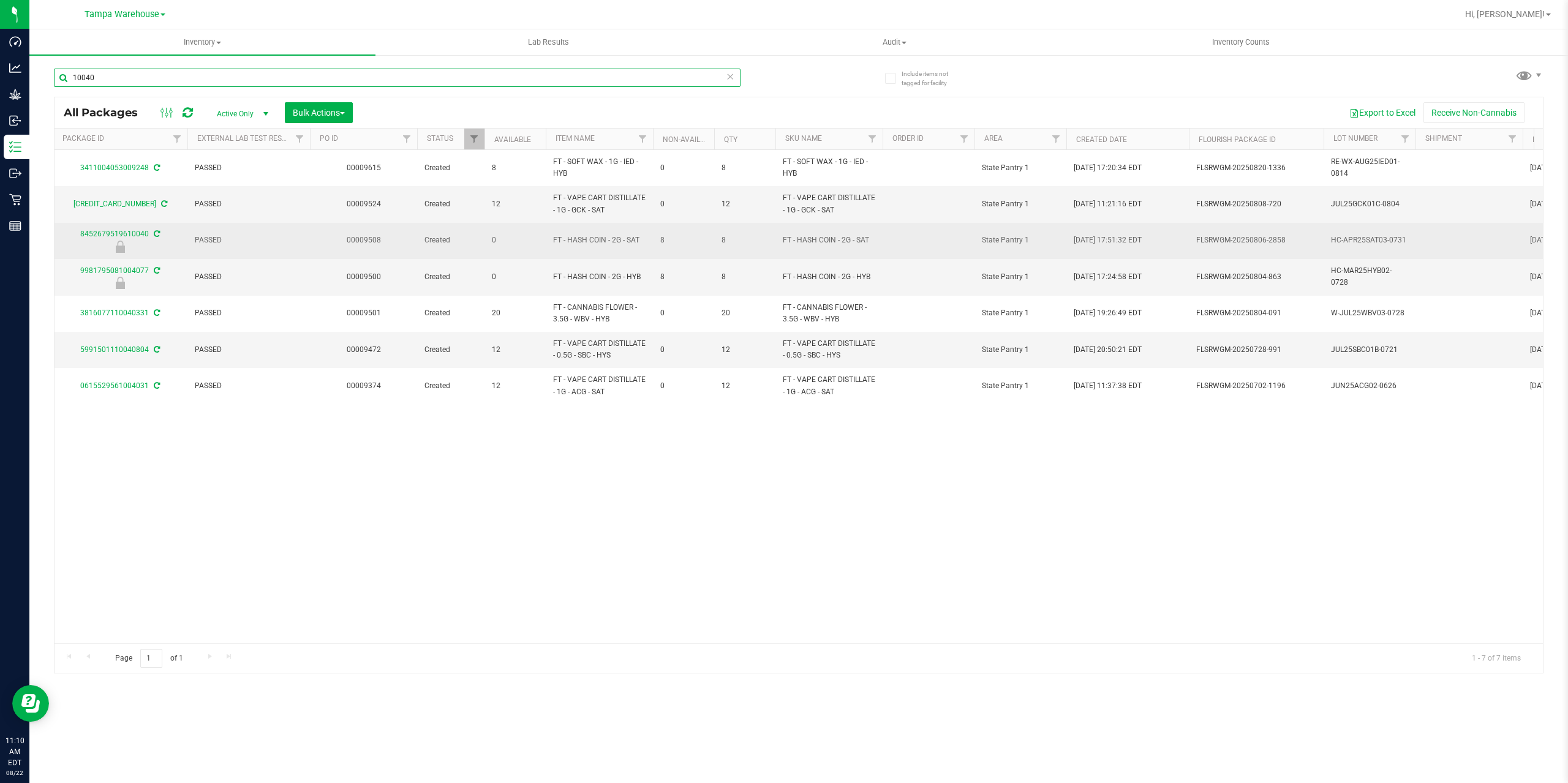
type input "10040"
drag, startPoint x: 1333, startPoint y: 240, endPoint x: 1431, endPoint y: 236, distance: 98.1
copy td "HC-APR25SAT03-0731"
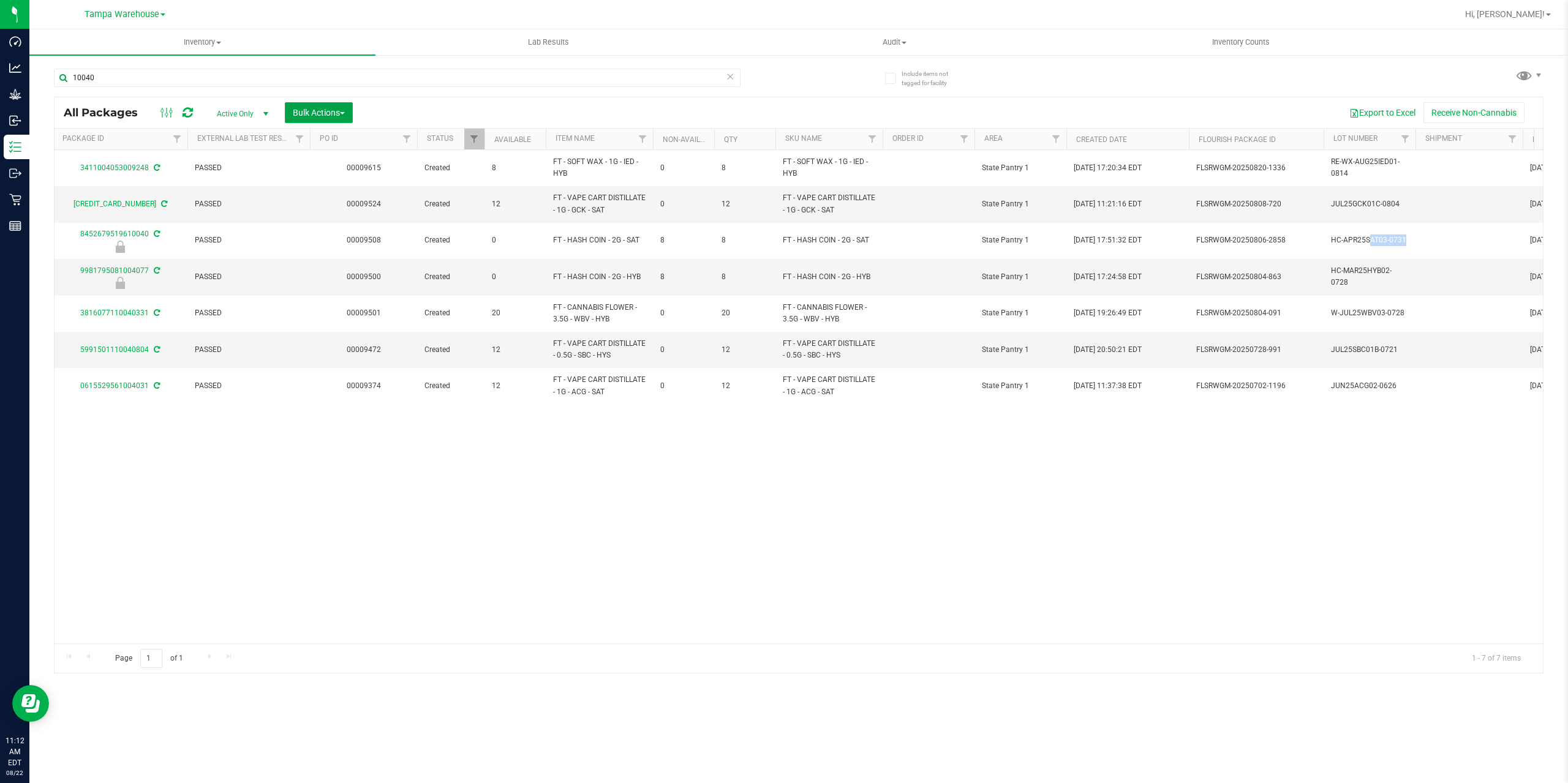
click at [321, 119] on button "Bulk Actions" at bounding box center [319, 113] width 68 height 21
click at [326, 139] on span "Add to outbound order" at bounding box center [334, 140] width 84 height 10
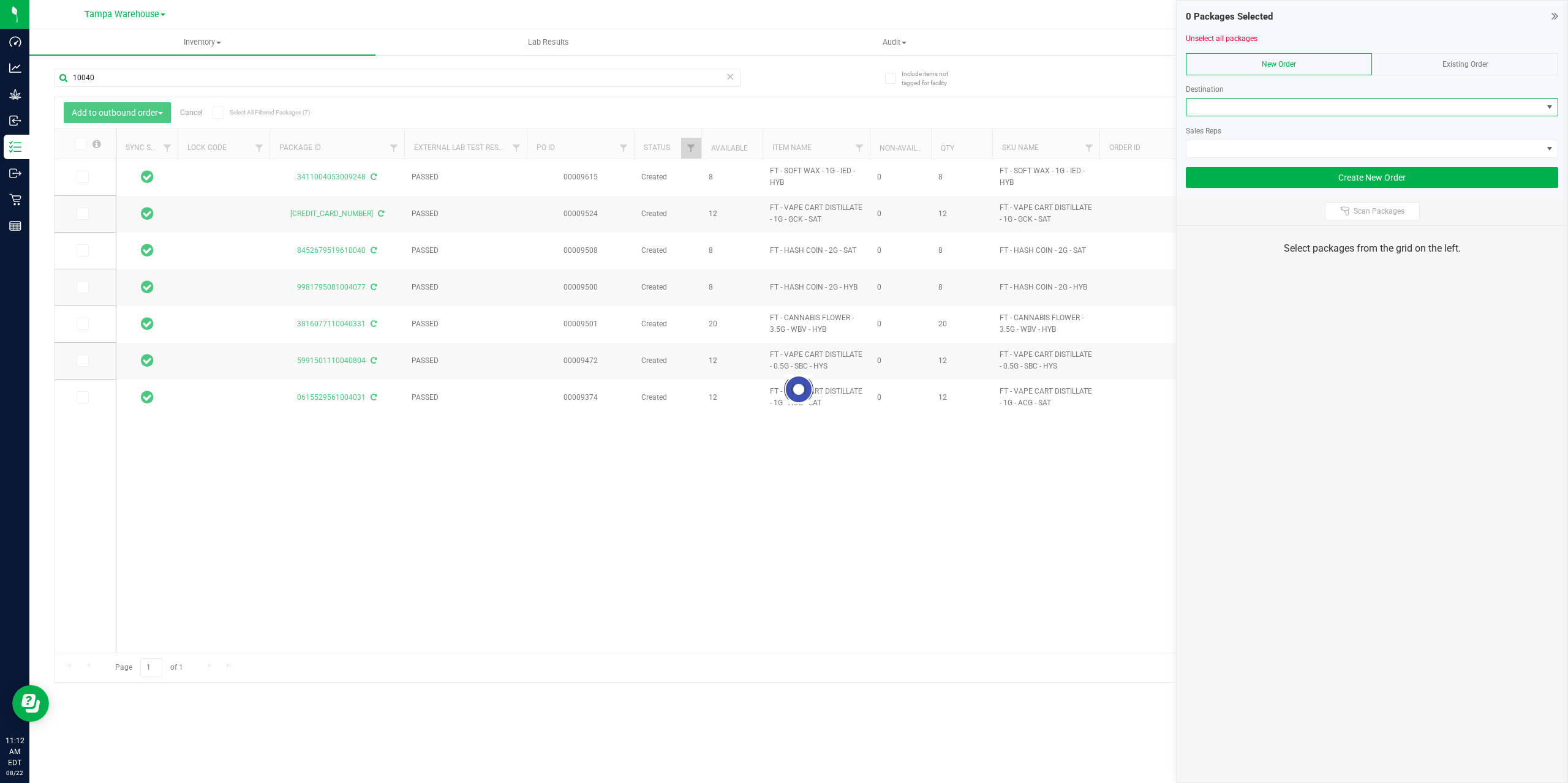
click at [1306, 113] on span at bounding box center [1364, 107] width 356 height 17
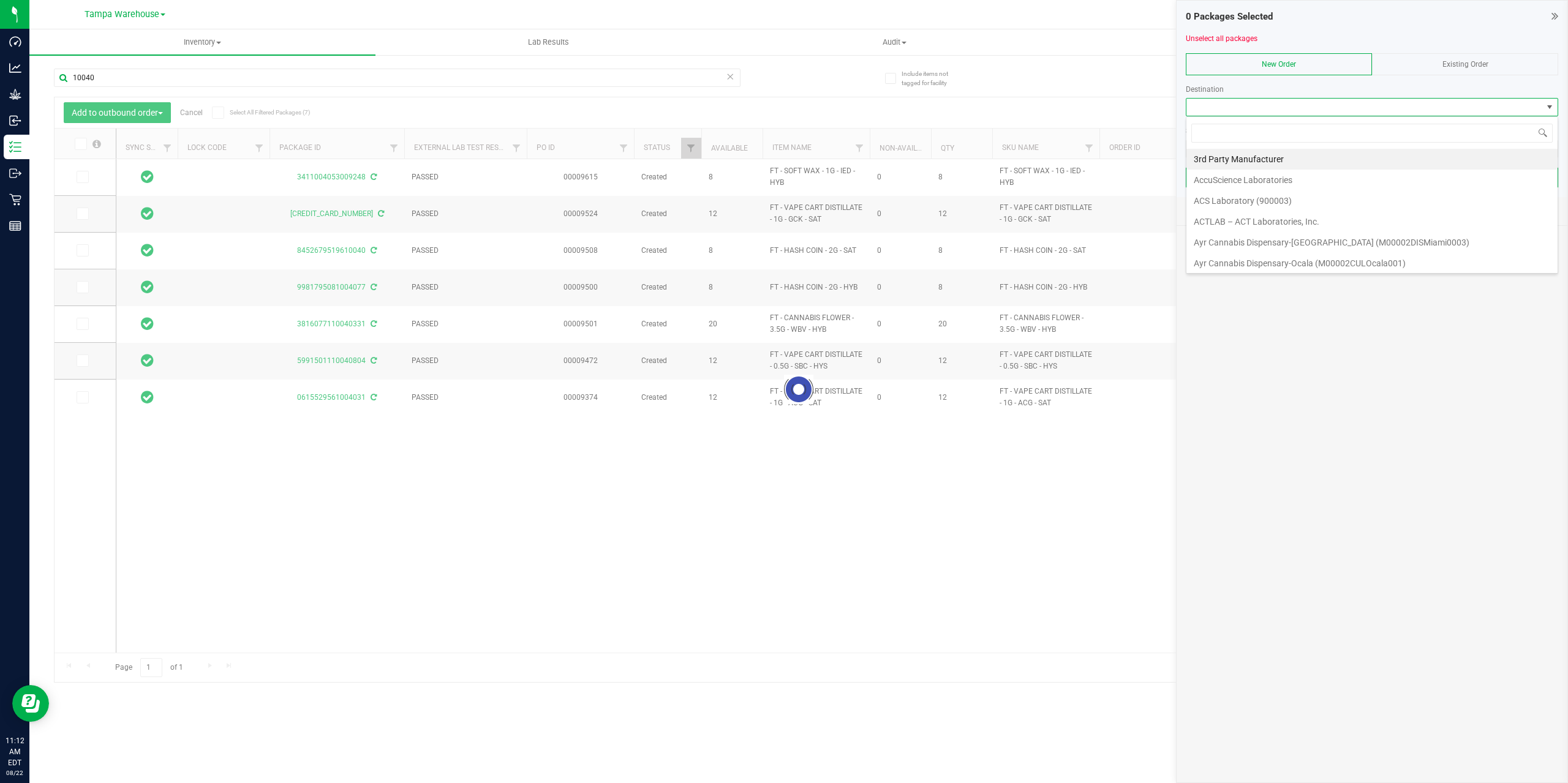
scroll to position [19, 373]
type input "GA"
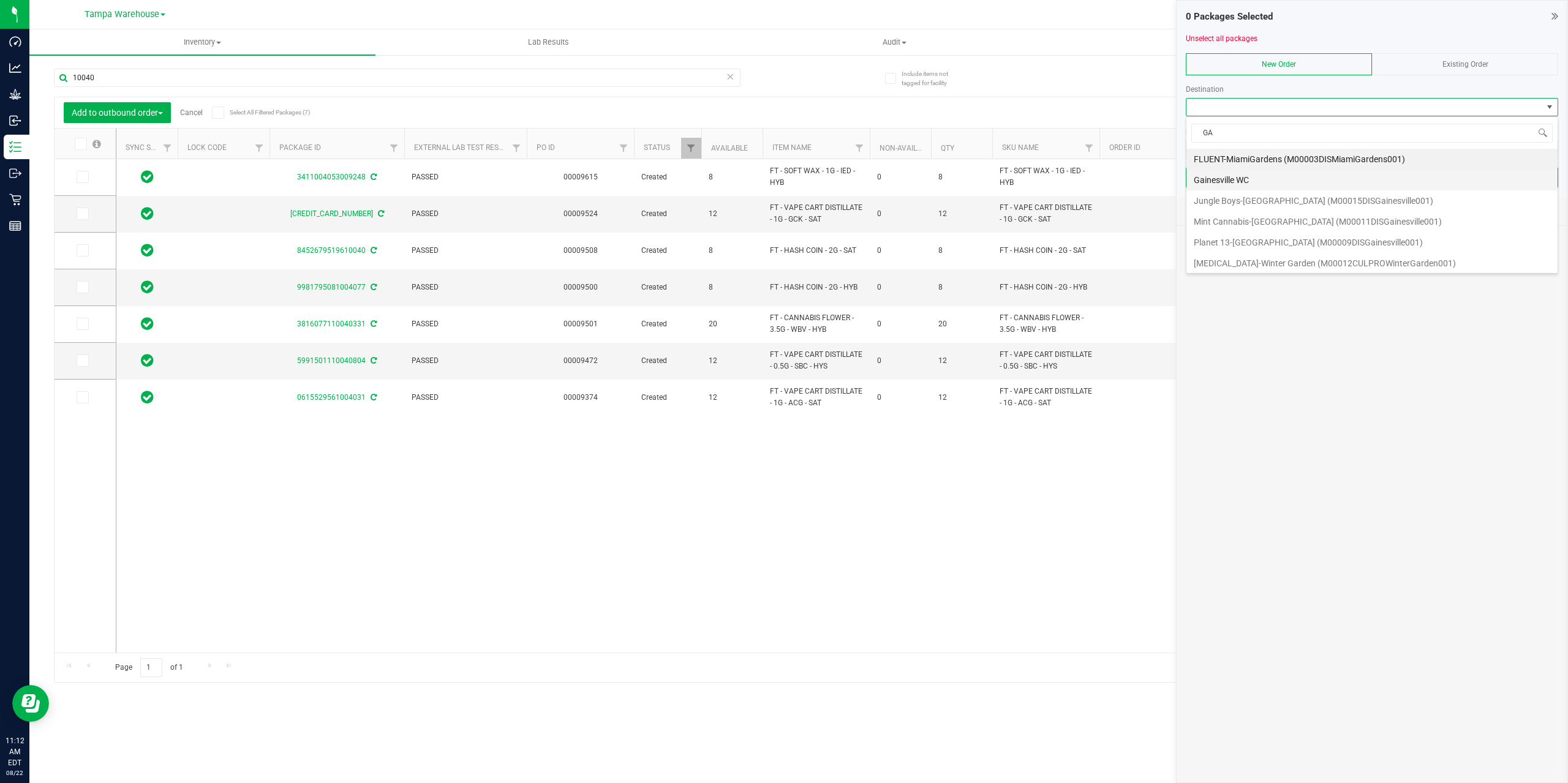
click at [1262, 176] on li "Gainesville WC" at bounding box center [1372, 180] width 371 height 21
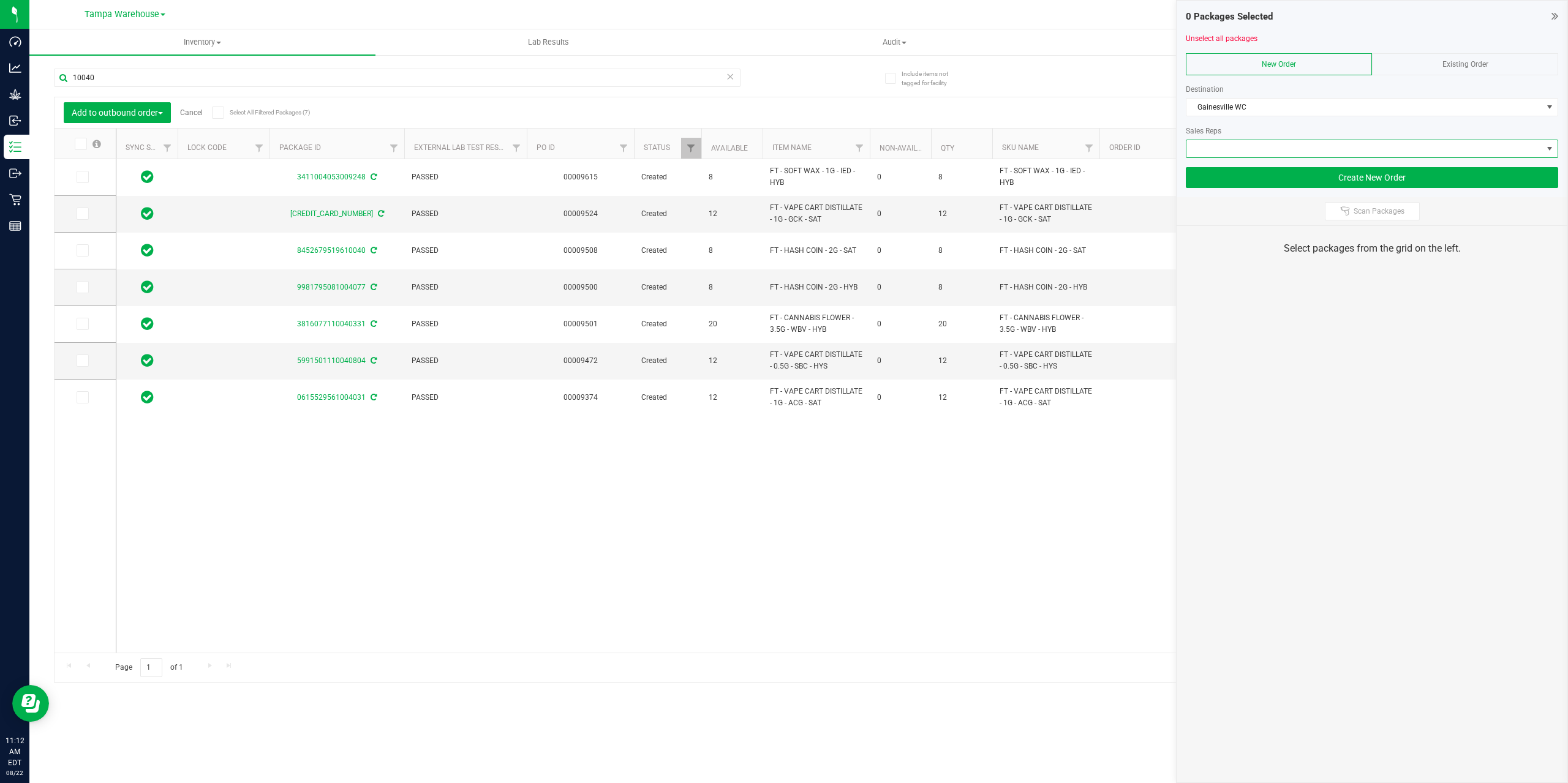
click at [1262, 155] on span at bounding box center [1364, 148] width 356 height 17
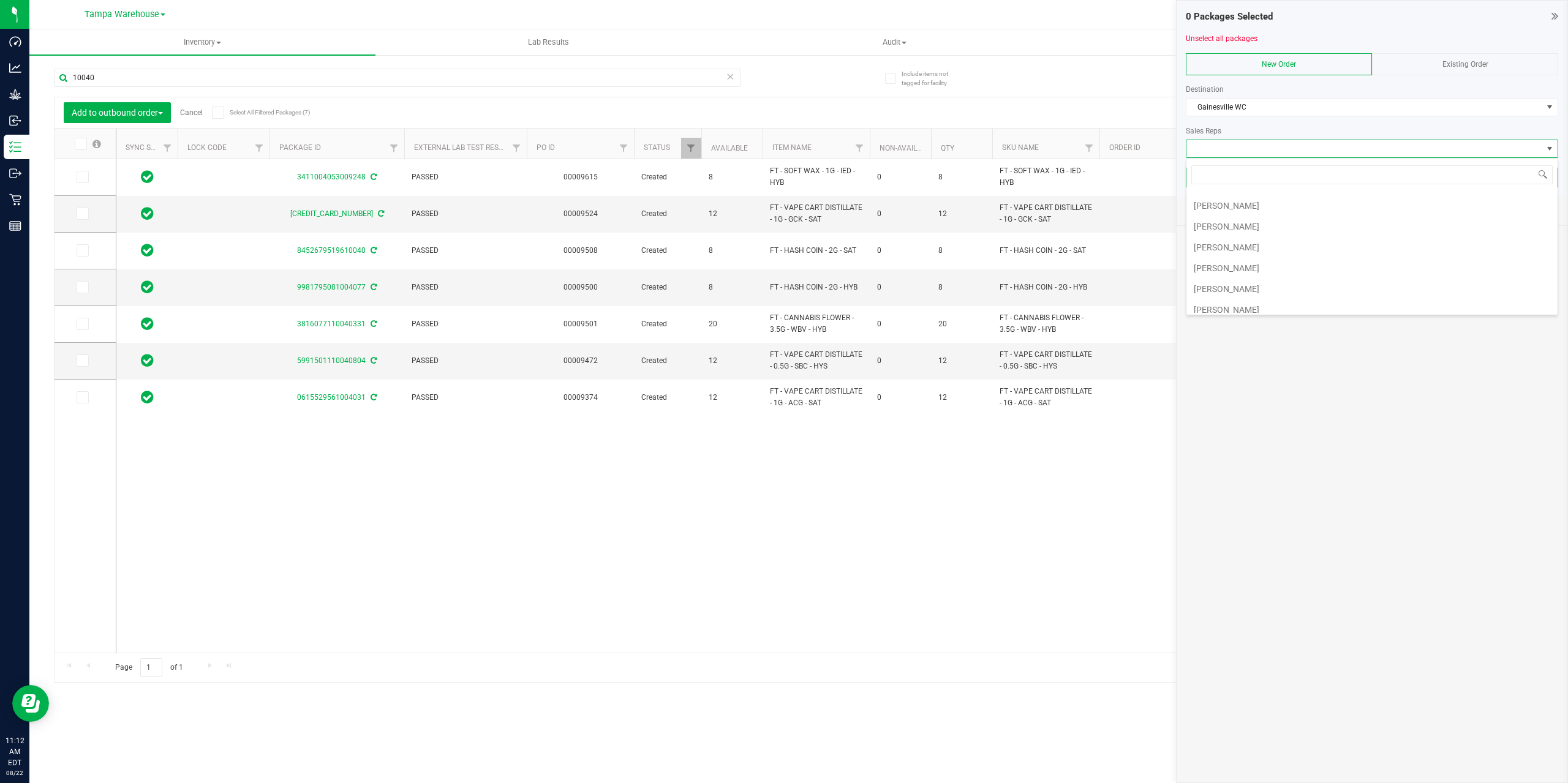
scroll to position [315, 0]
click at [1255, 235] on li "Jared Rumore" at bounding box center [1372, 240] width 371 height 21
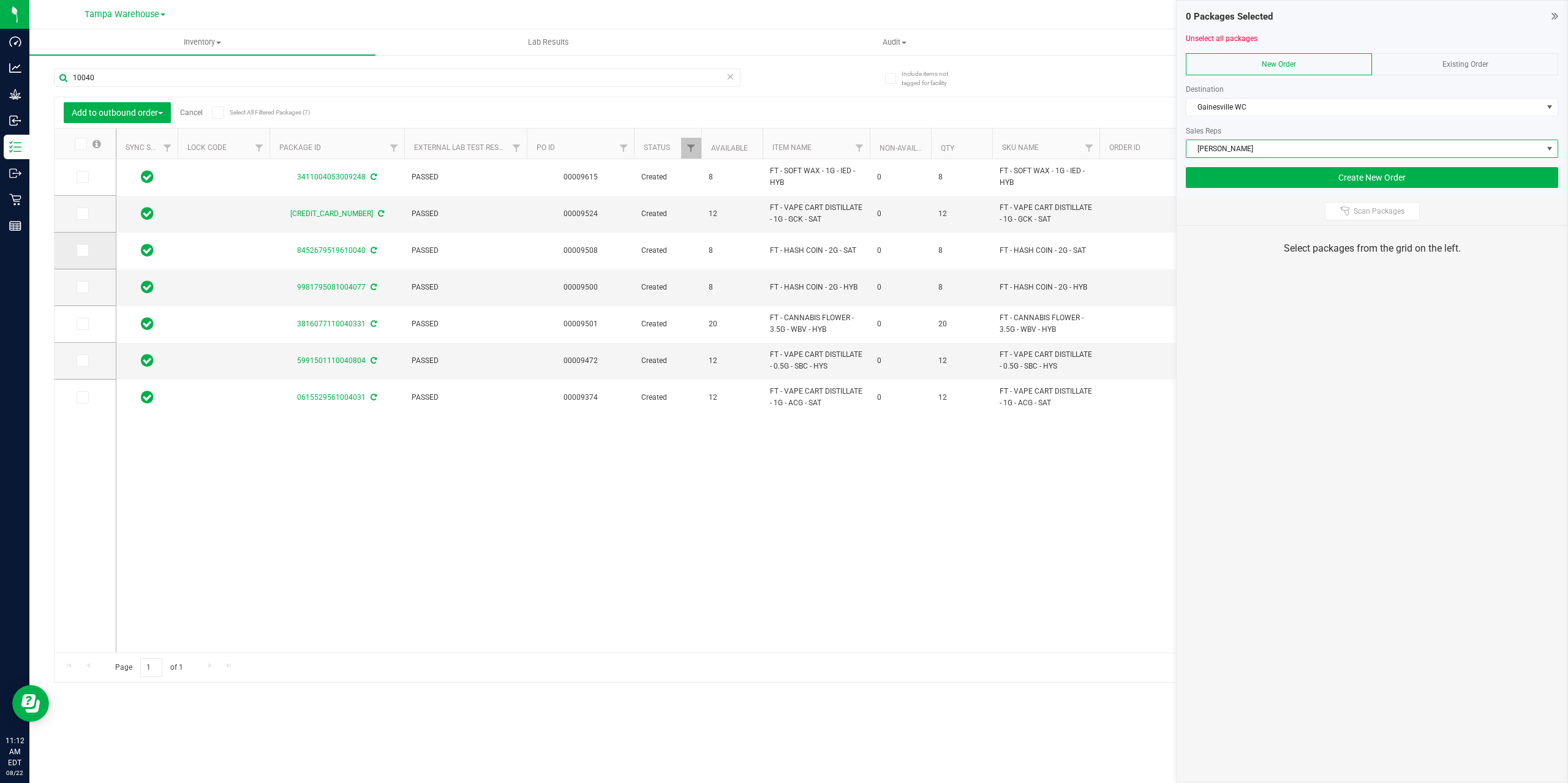
click at [88, 248] on span at bounding box center [82, 250] width 12 height 12
click at [0, 0] on input "checkbox" at bounding box center [0, 0] width 0 height 0
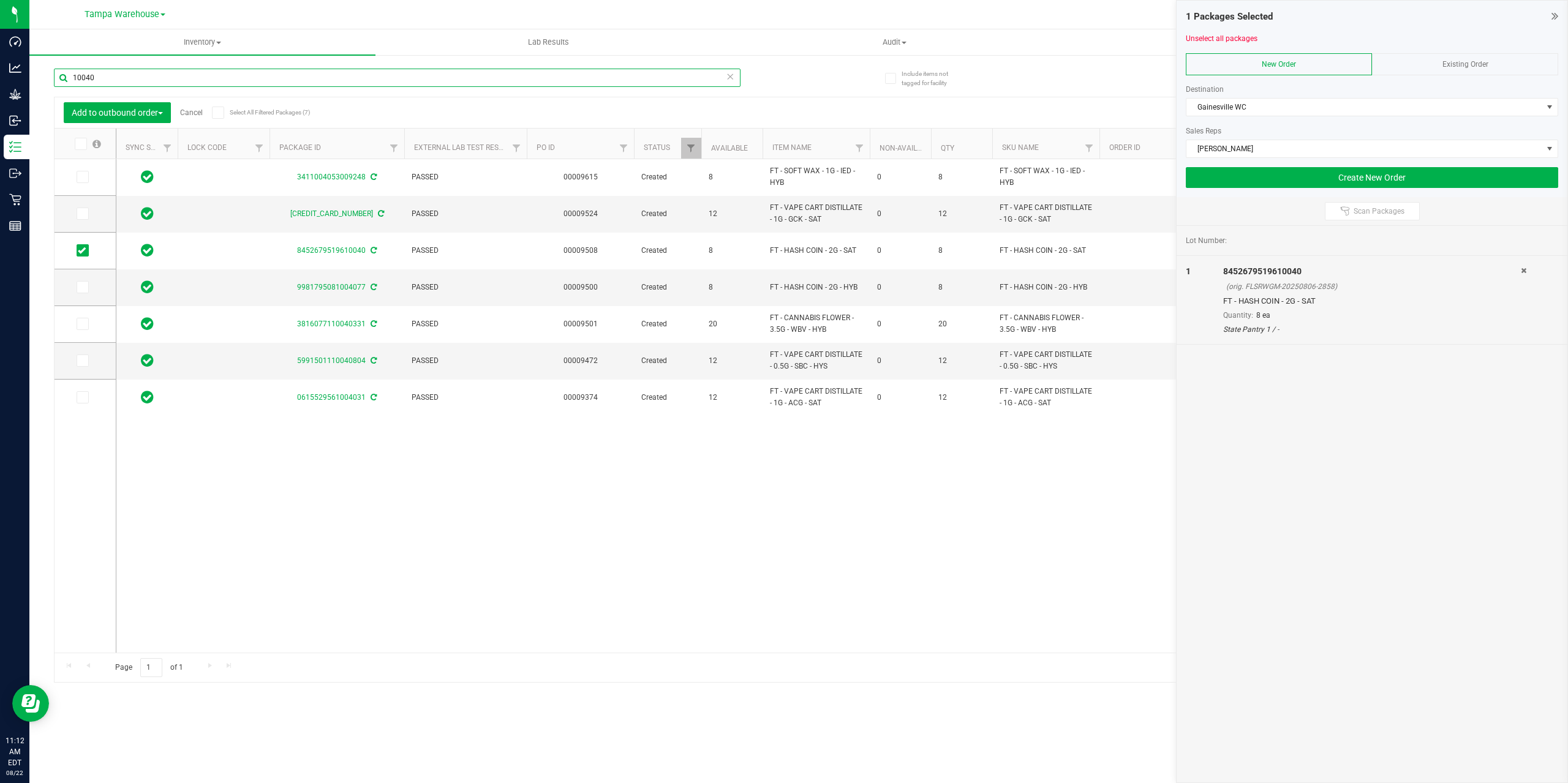
drag, startPoint x: 130, startPoint y: 78, endPoint x: 33, endPoint y: 71, distance: 97.3
click at [33, 71] on div "Include items not tagged for facility 10040 Add to outbound order Cancel Select…" at bounding box center [799, 240] width 1539 height 373
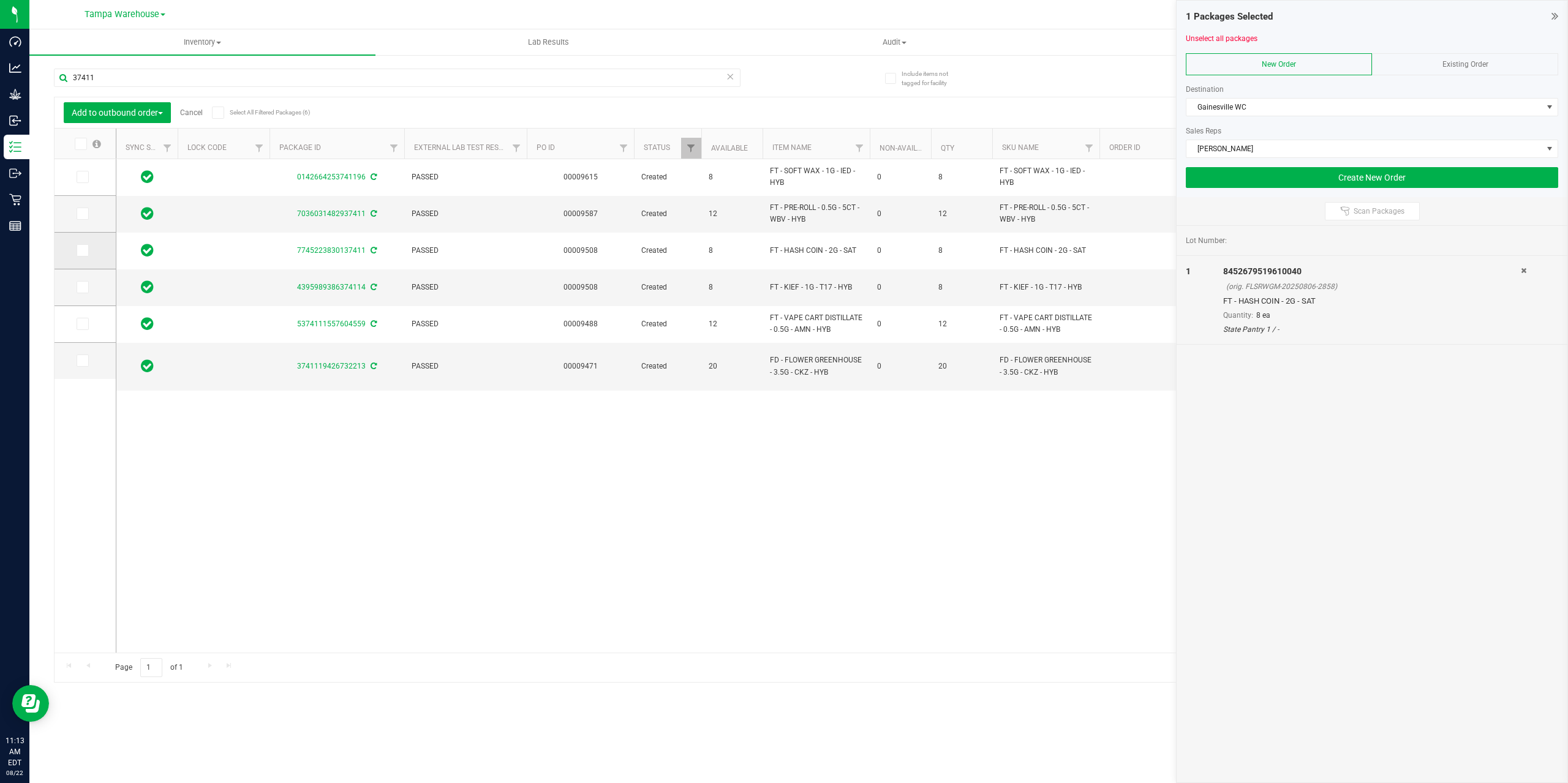
click at [83, 251] on icon at bounding box center [82, 251] width 8 height 0
click at [0, 0] on input "checkbox" at bounding box center [0, 0] width 0 height 0
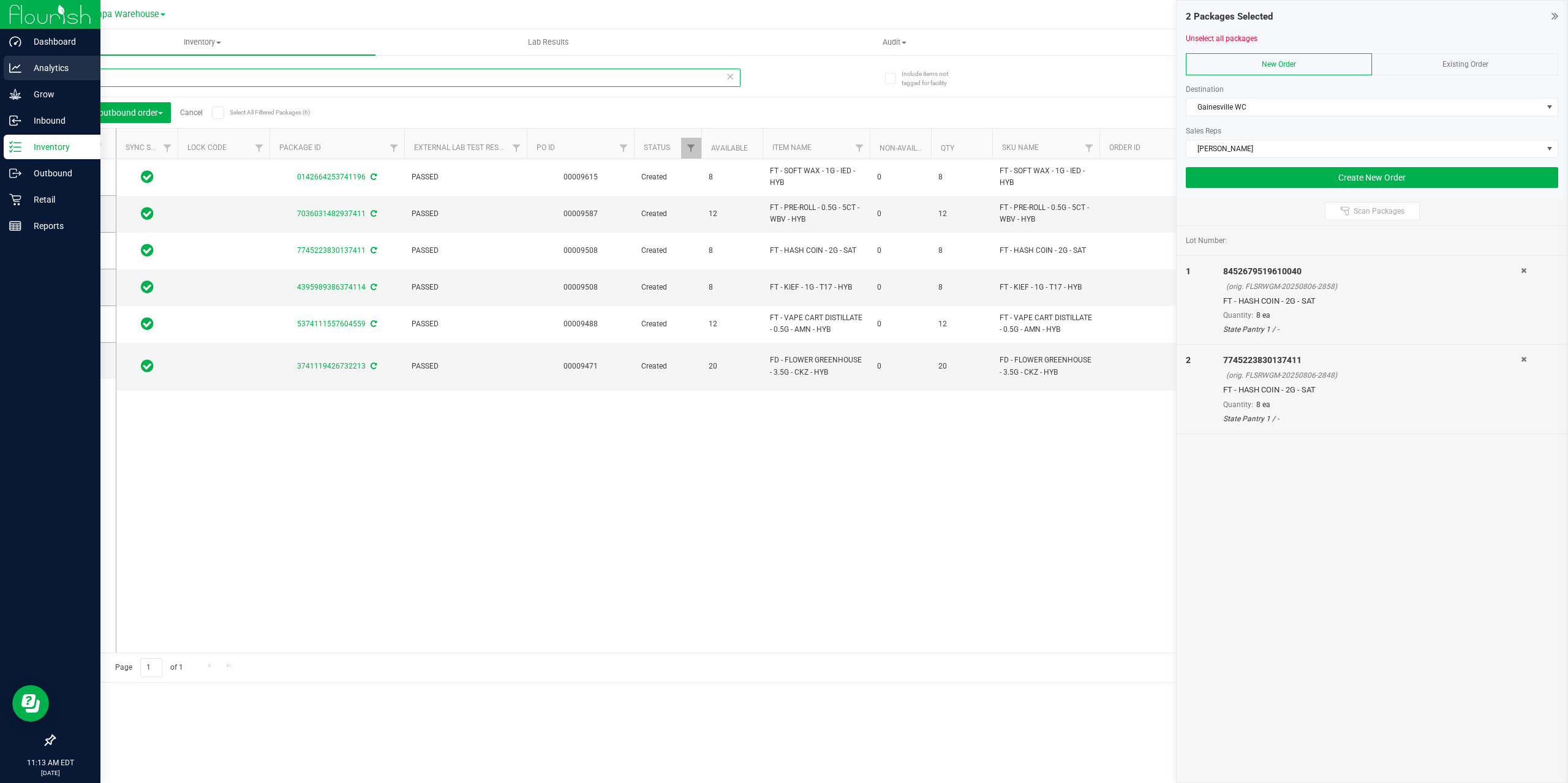
drag, startPoint x: 112, startPoint y: 76, endPoint x: 0, endPoint y: 75, distance: 112.0
click at [0, 76] on div "Dashboard Analytics Grow Inbound Inventory Outbound Retail Reports 11:13 AM EDT…" at bounding box center [784, 391] width 1568 height 783
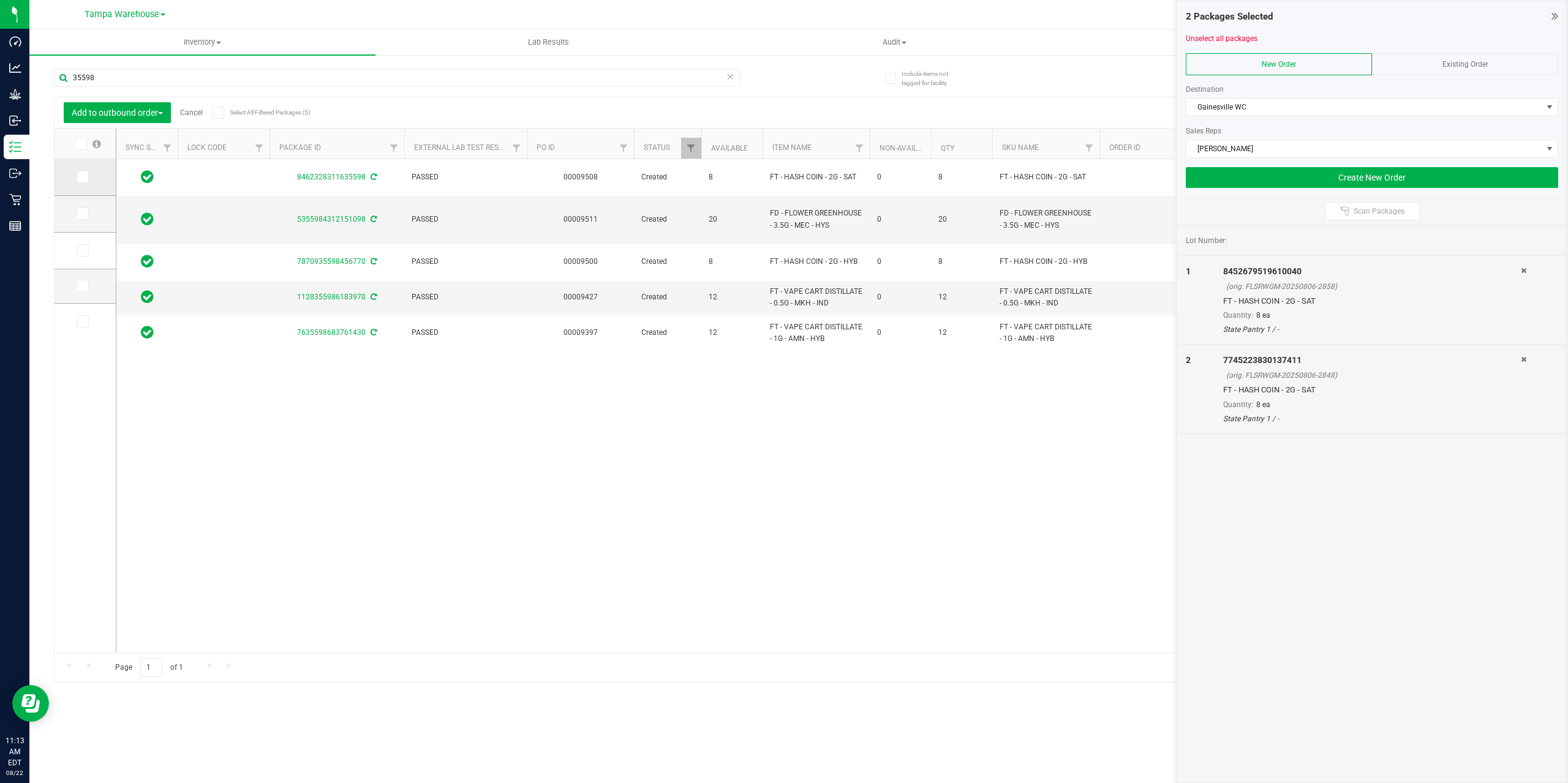
click at [84, 177] on icon at bounding box center [82, 177] width 8 height 0
click at [0, 0] on input "checkbox" at bounding box center [0, 0] width 0 height 0
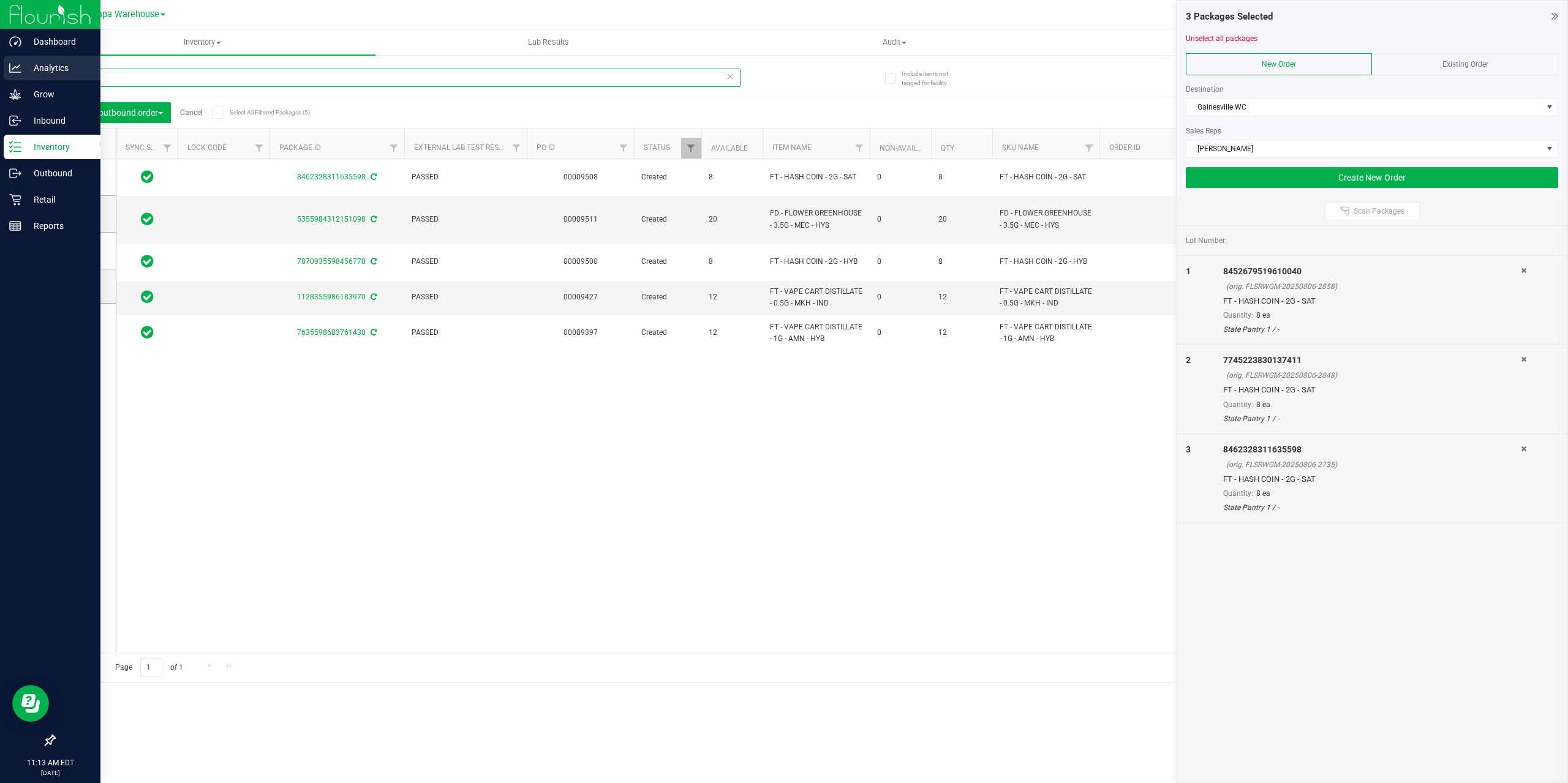
drag, startPoint x: 106, startPoint y: 81, endPoint x: 0, endPoint y: 75, distance: 106.2
click at [0, 75] on div "Dashboard Analytics Grow Inbound Inventory Outbound Retail Reports 11:13 AM EDT…" at bounding box center [784, 391] width 1568 height 783
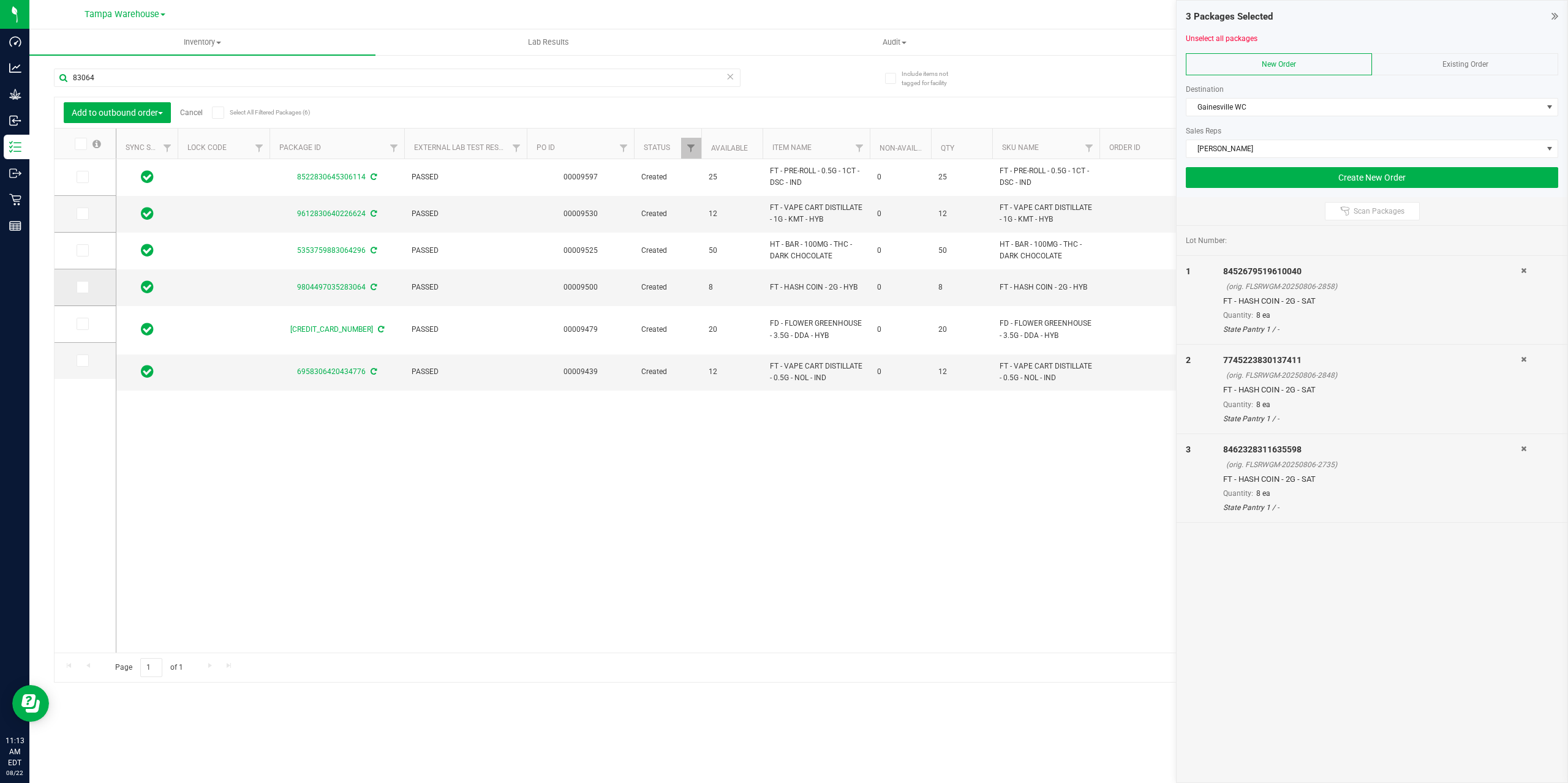
click at [78, 291] on span at bounding box center [82, 286] width 12 height 12
click at [0, 0] on input "checkbox" at bounding box center [0, 0] width 0 height 0
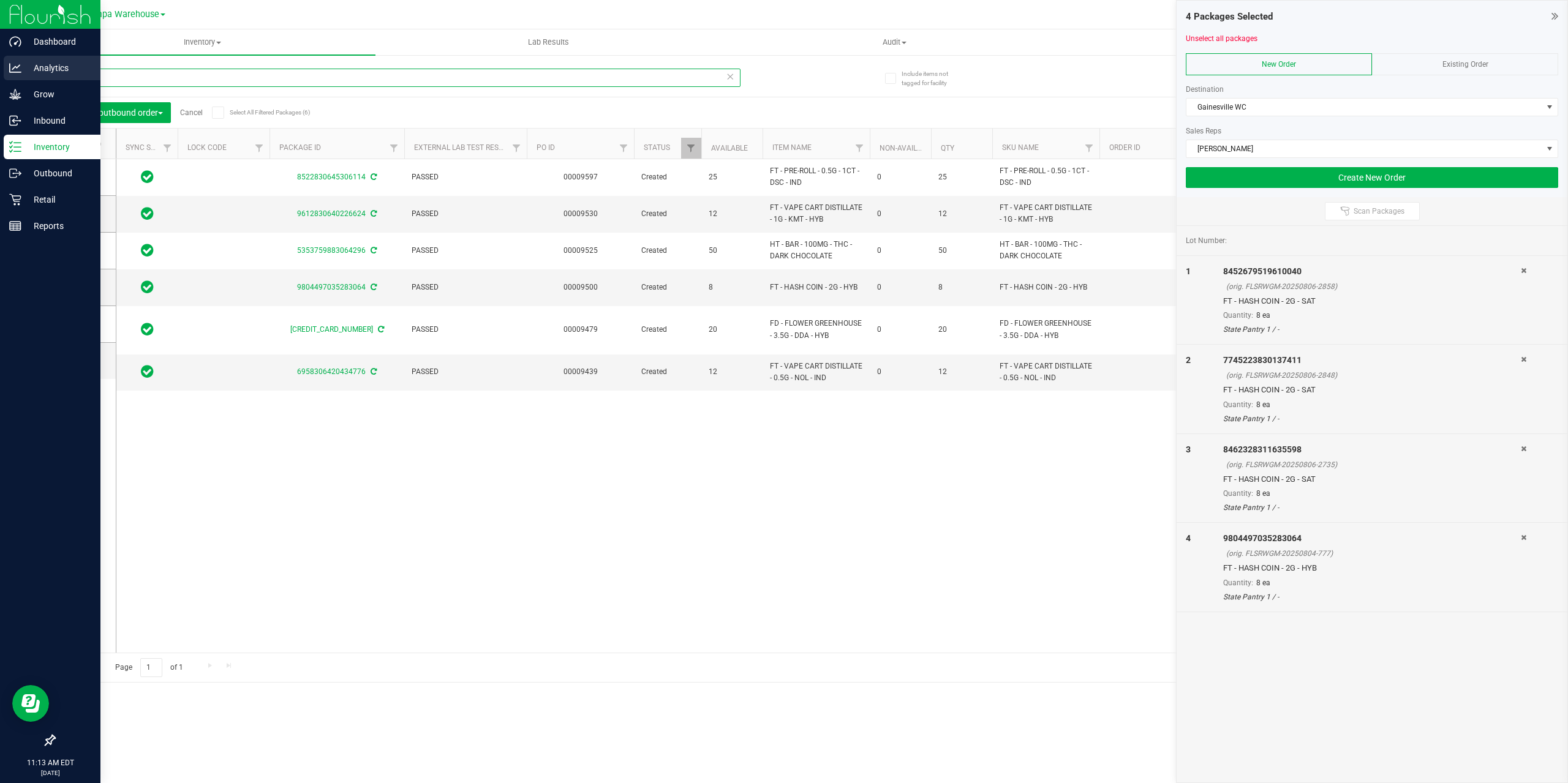
drag, startPoint x: 111, startPoint y: 76, endPoint x: 17, endPoint y: 63, distance: 94.9
click at [18, 66] on div "Dashboard Analytics Grow Inbound Inventory Outbound Retail Reports 11:13 AM EDT…" at bounding box center [784, 391] width 1568 height 783
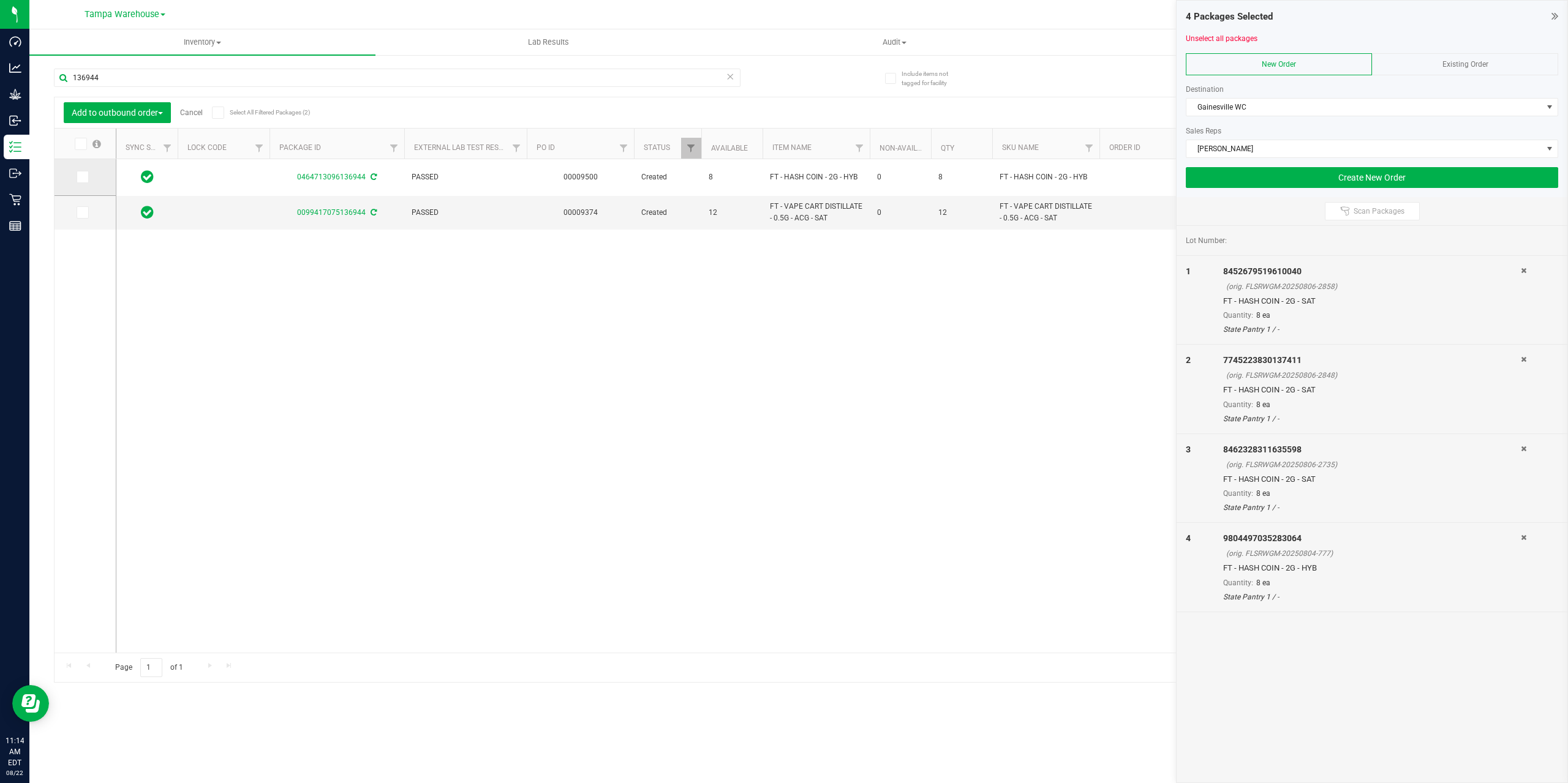
click at [82, 177] on icon at bounding box center [82, 177] width 8 height 0
click at [0, 0] on input "checkbox" at bounding box center [0, 0] width 0 height 0
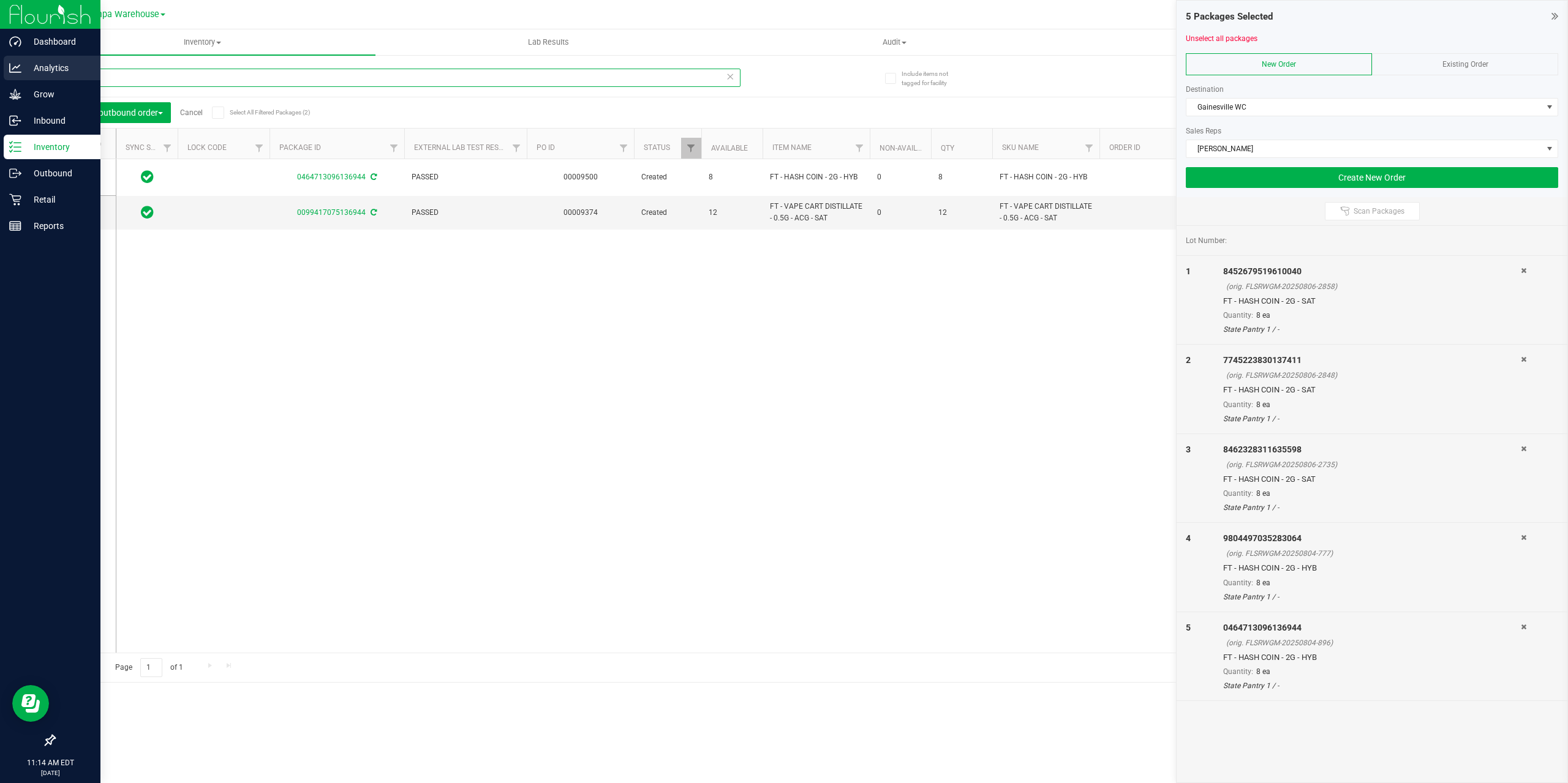
drag, startPoint x: 124, startPoint y: 76, endPoint x: 0, endPoint y: 75, distance: 124.0
click at [0, 76] on div "Dashboard Analytics Grow Inbound Inventory Outbound Retail Reports 11:14 AM EDT…" at bounding box center [784, 391] width 1568 height 783
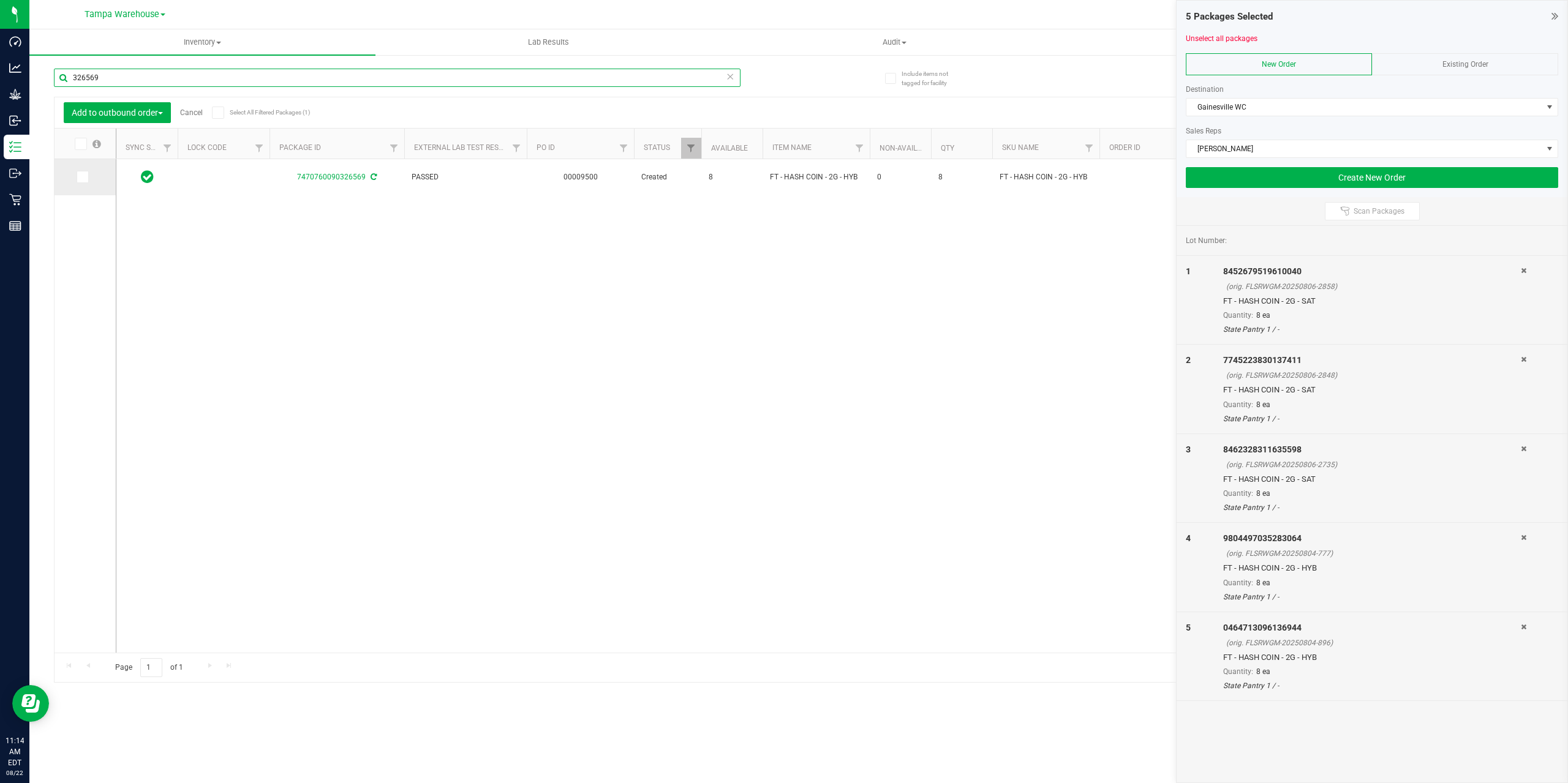
type input "326569"
click at [88, 176] on span at bounding box center [82, 177] width 12 height 12
click at [0, 0] on input "checkbox" at bounding box center [0, 0] width 0 height 0
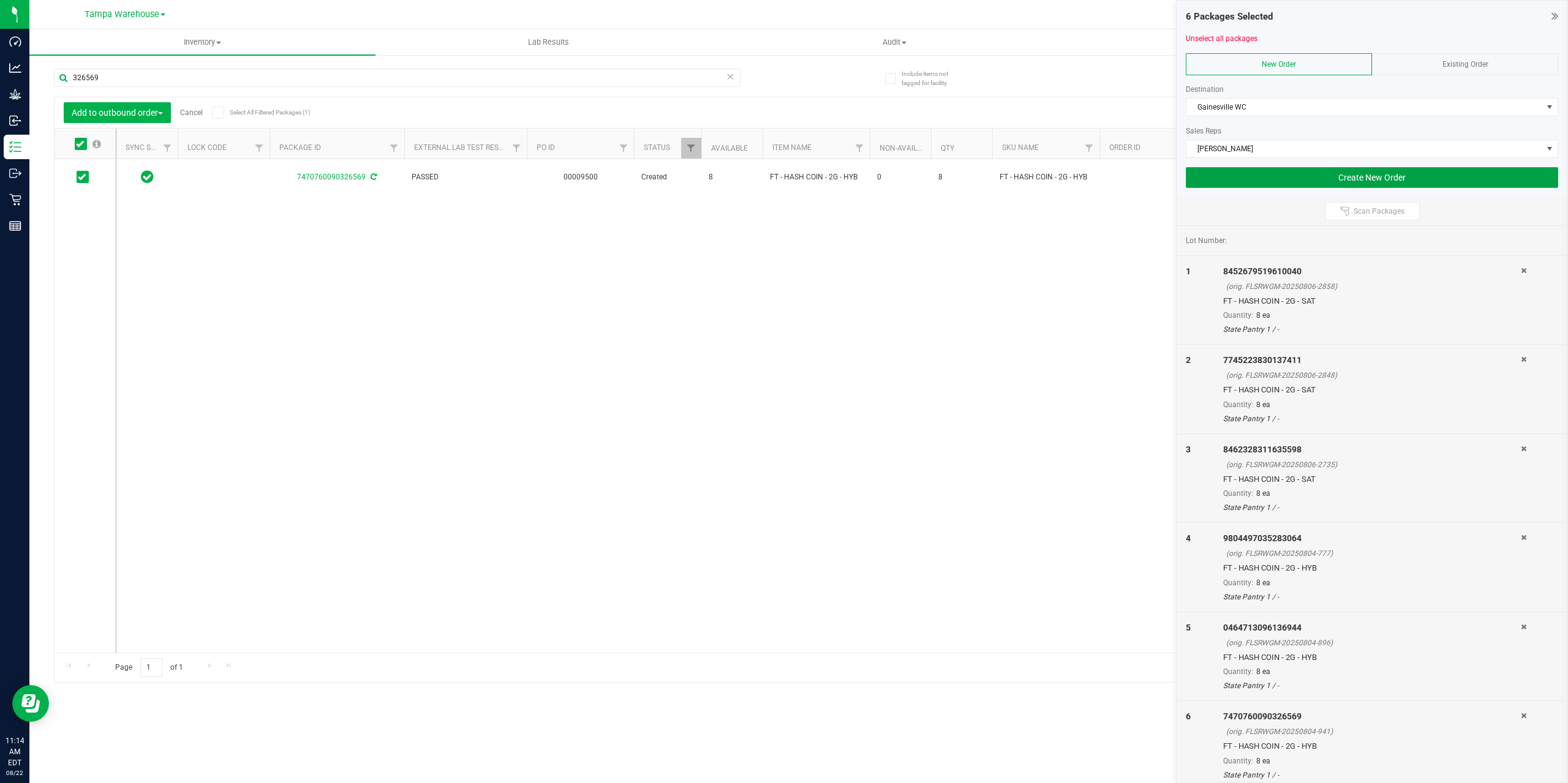
click at [1282, 171] on button "Create New Order" at bounding box center [1372, 178] width 373 height 21
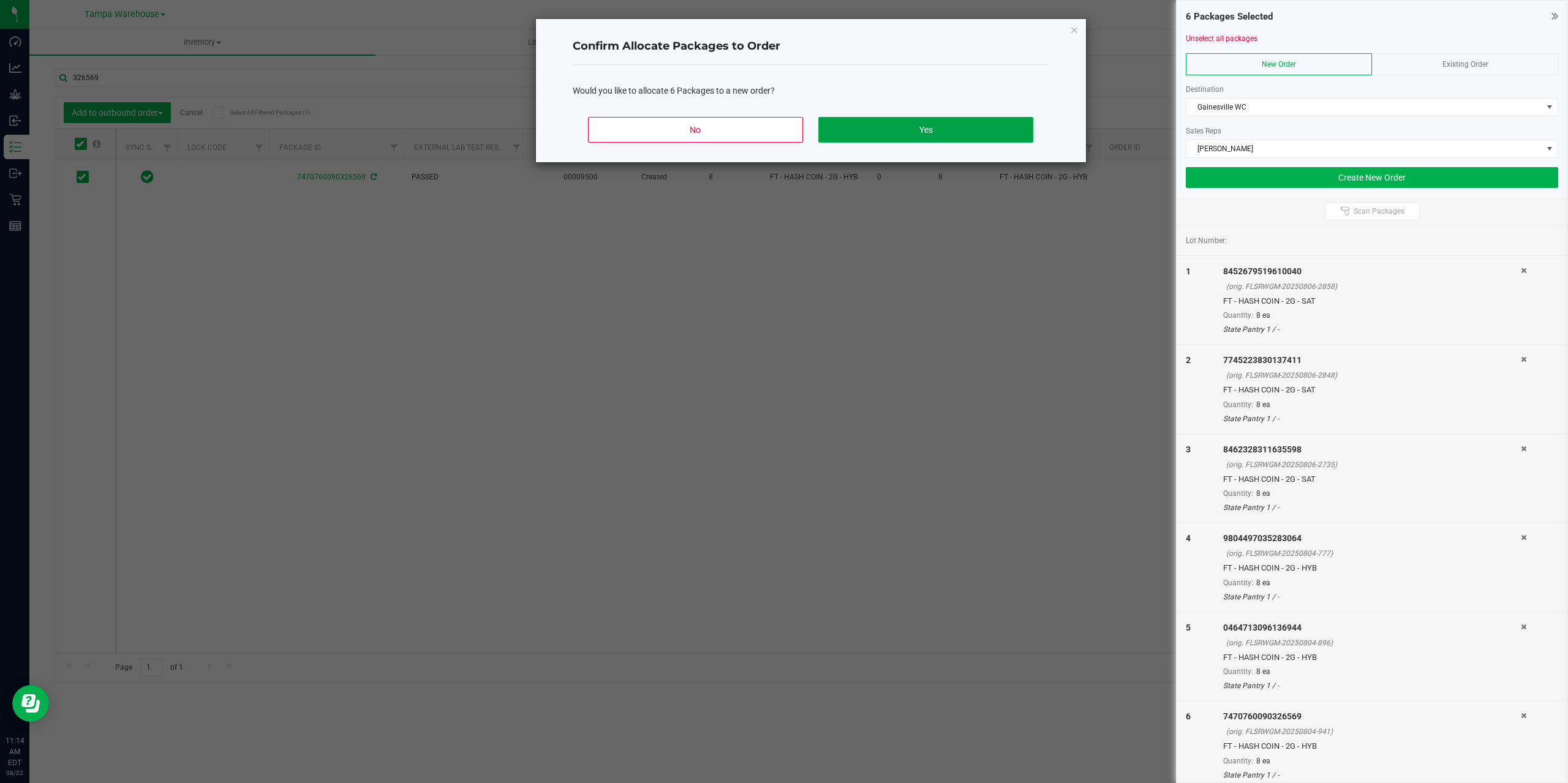
click at [926, 131] on button "Yes" at bounding box center [925, 130] width 214 height 26
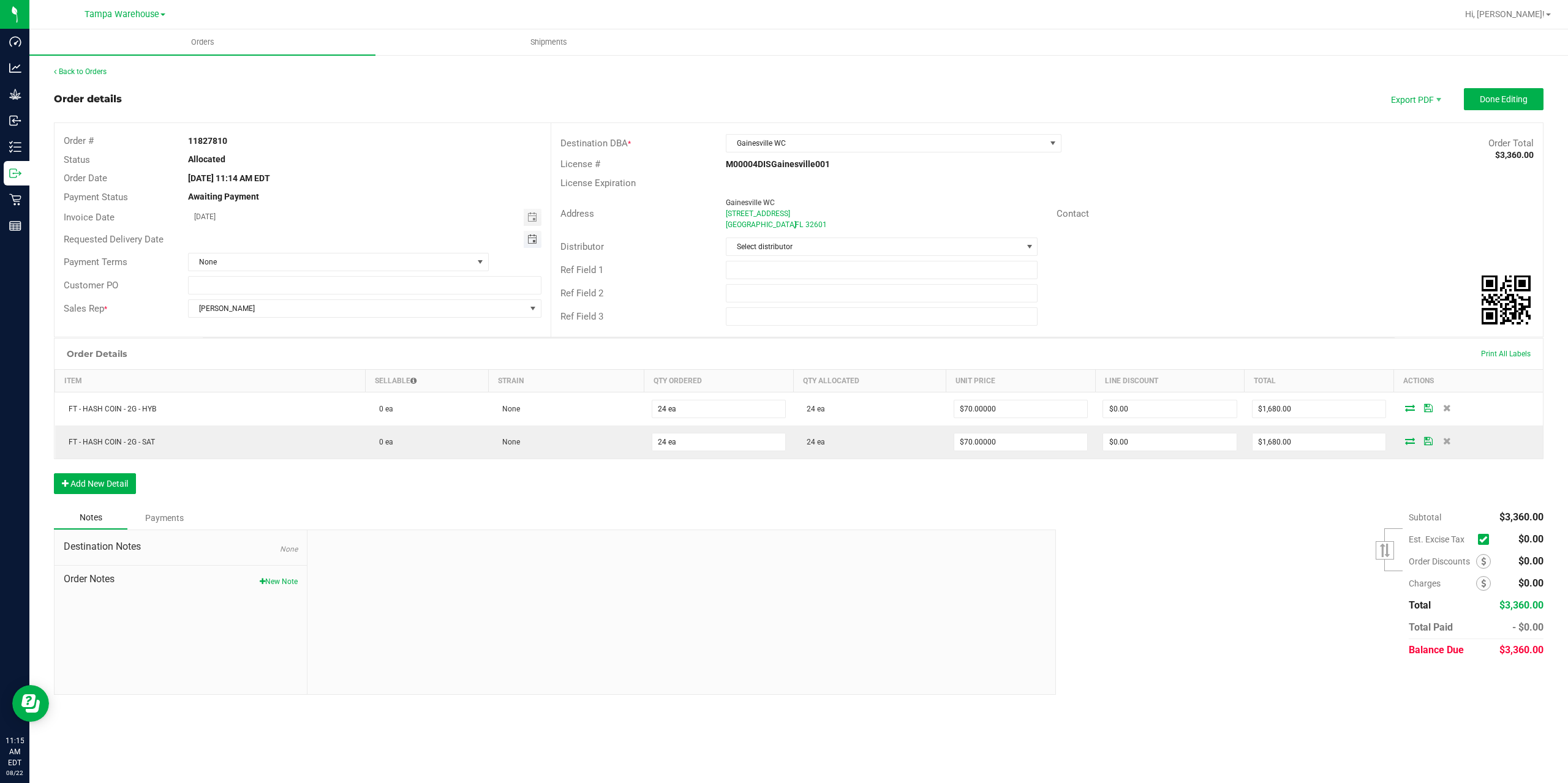
click at [535, 239] on span "Toggle calendar" at bounding box center [532, 239] width 10 height 10
click at [338, 264] on span "TODAY" at bounding box center [347, 262] width 28 height 16
type input "[DATE]"
click at [800, 276] on input "text" at bounding box center [881, 270] width 312 height 19
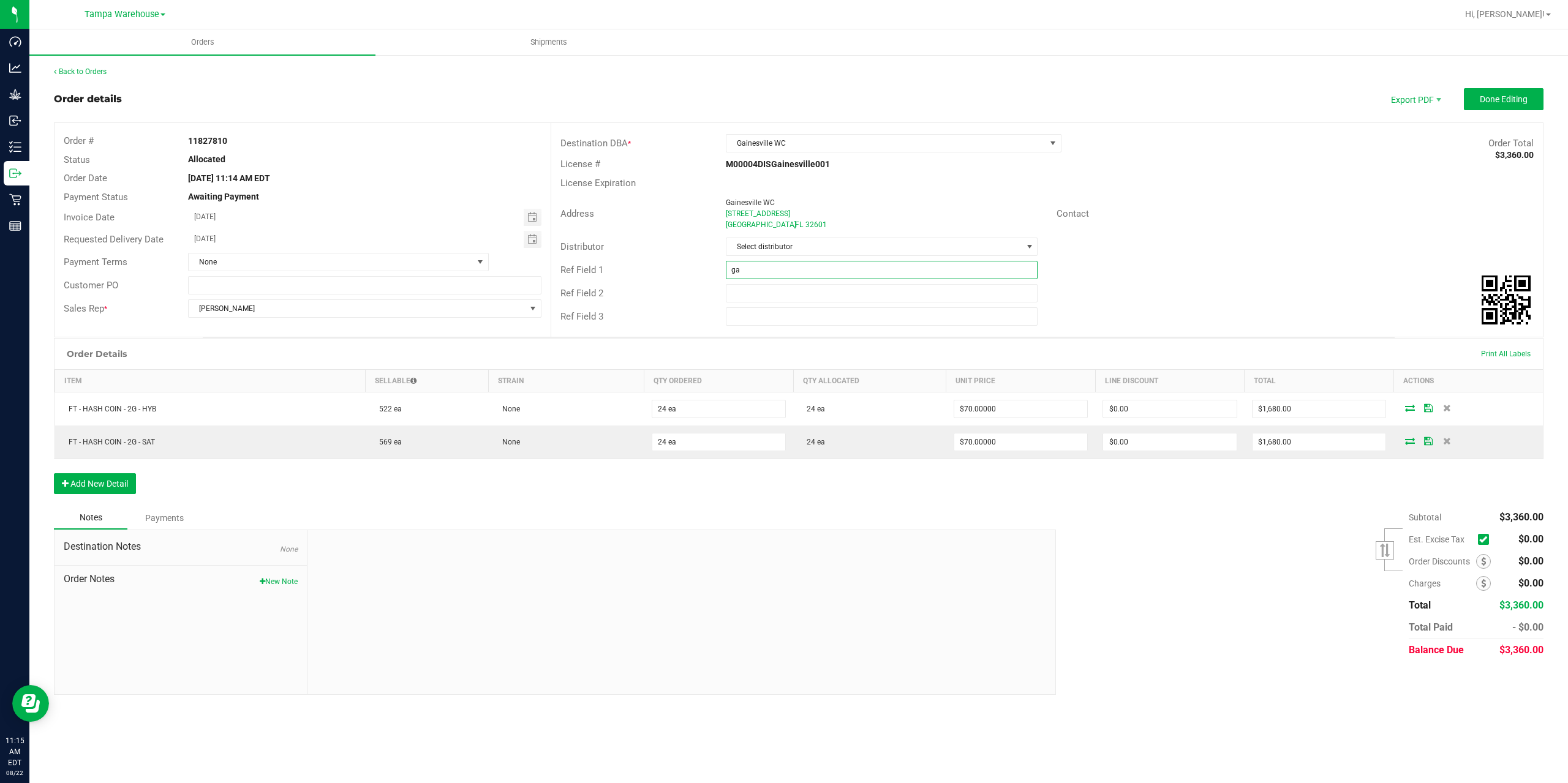
type input "g"
type input "GAI WC"
type input "CANNABIS"
click at [1290, 246] on div "Distributor Select distributor" at bounding box center [1047, 247] width 992 height 24
click at [1516, 110] on button "Done Editing" at bounding box center [1504, 99] width 80 height 22
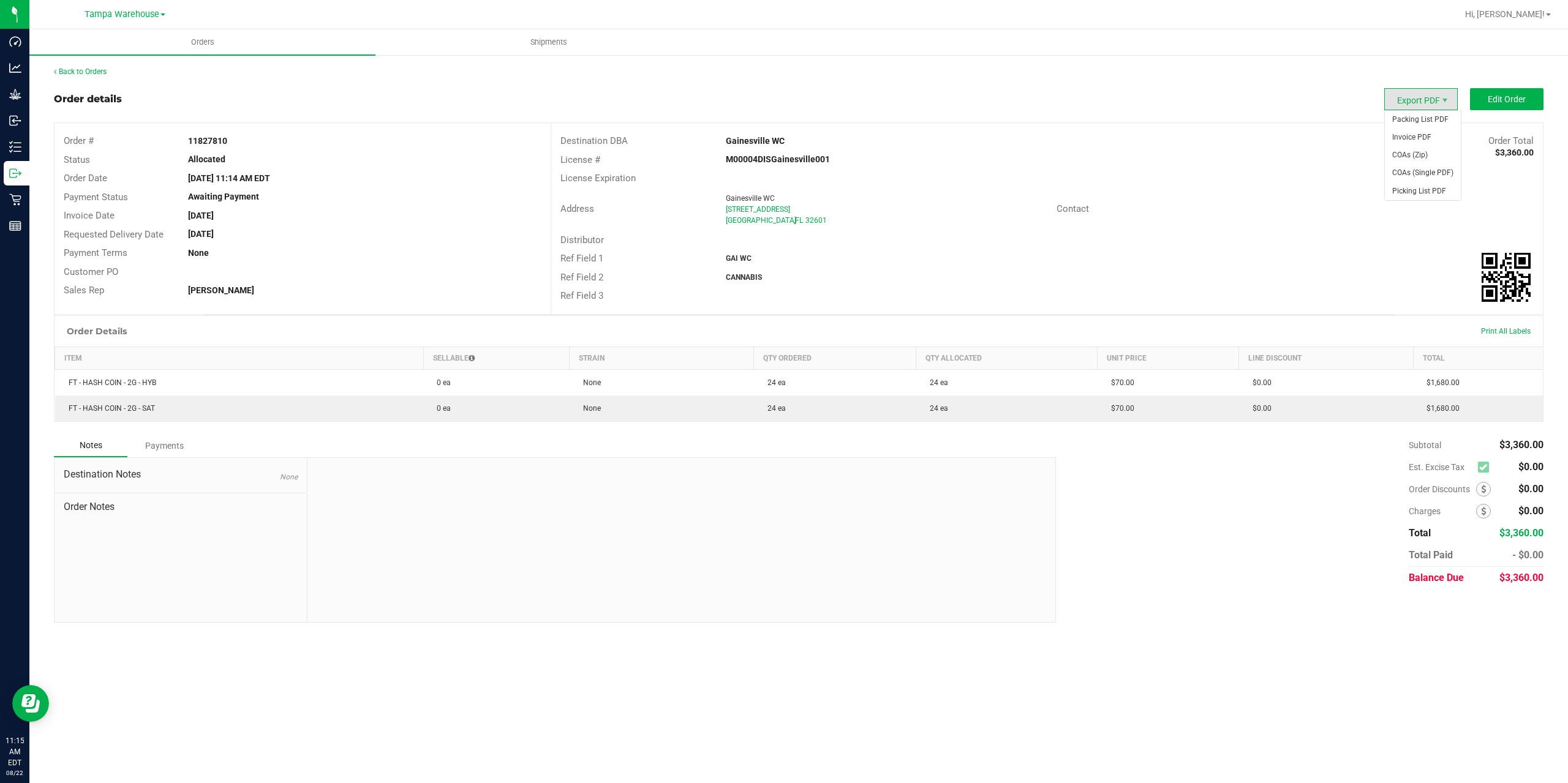
click at [1424, 101] on span "Export PDF" at bounding box center [1421, 99] width 74 height 22
click at [1419, 121] on span "Packing List PDF" at bounding box center [1424, 120] width 76 height 18
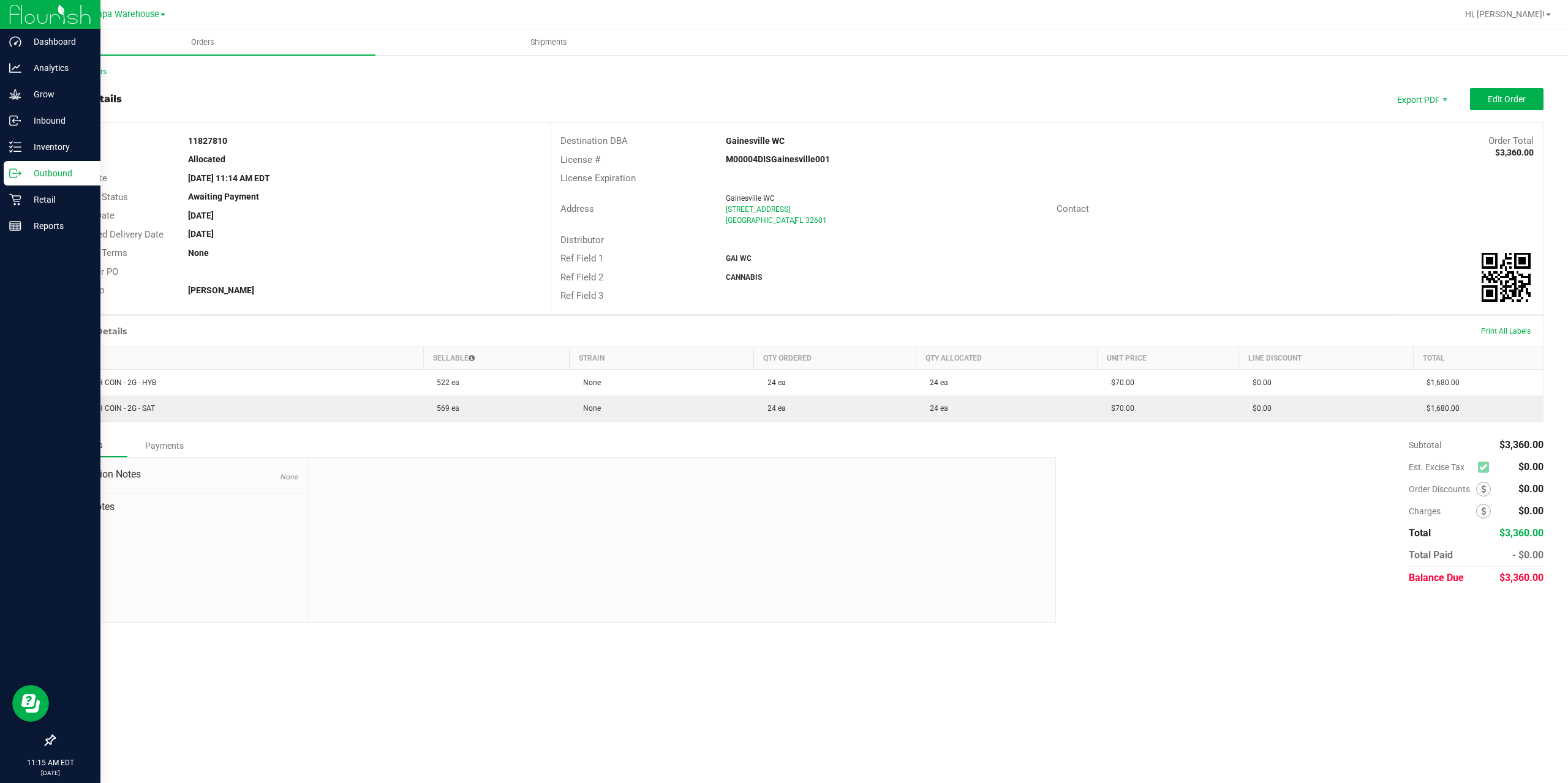
click at [14, 174] on circle at bounding box center [14, 174] width 2 height 2
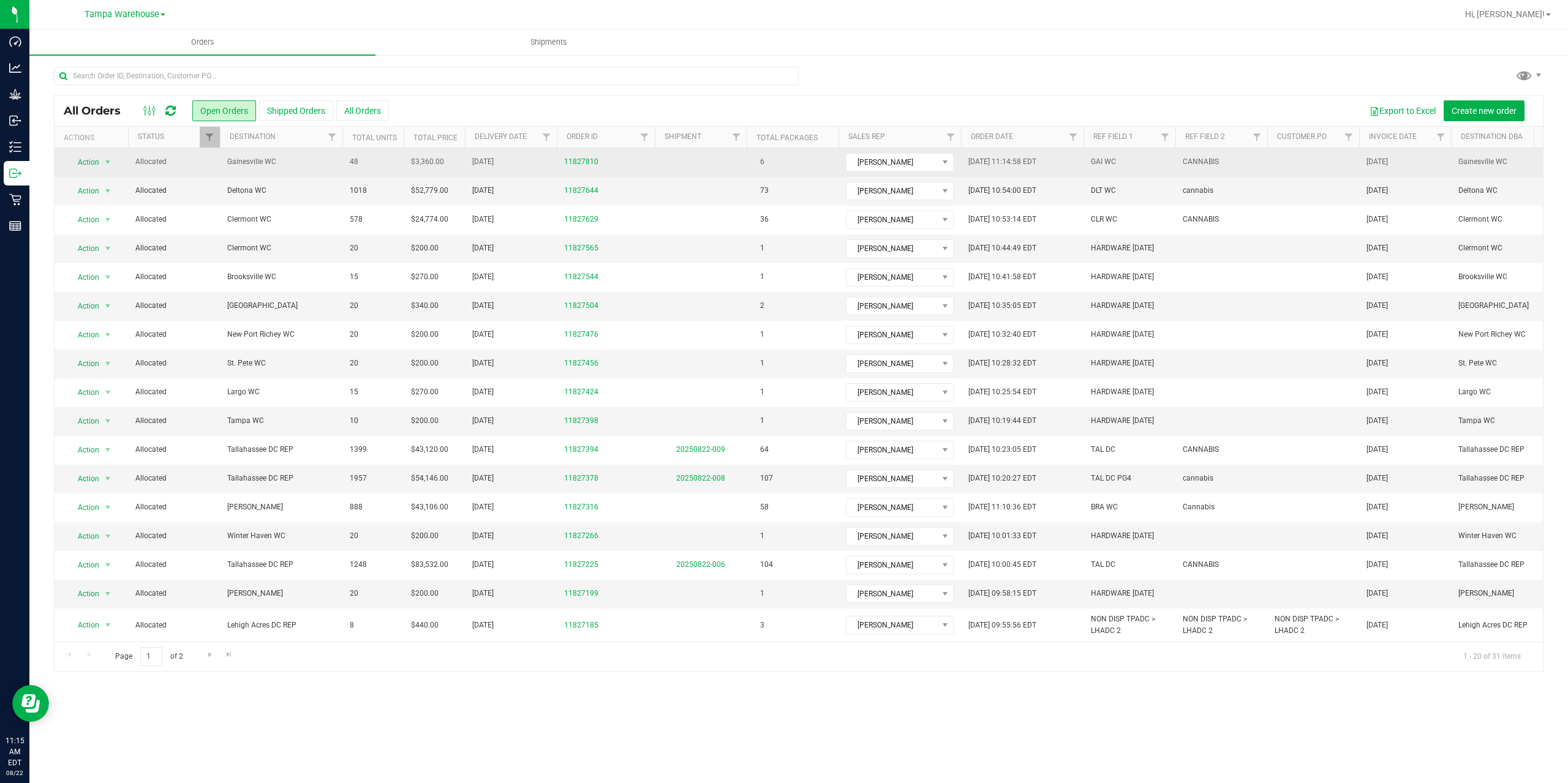
click at [181, 162] on span "Allocated" at bounding box center [174, 161] width 77 height 11
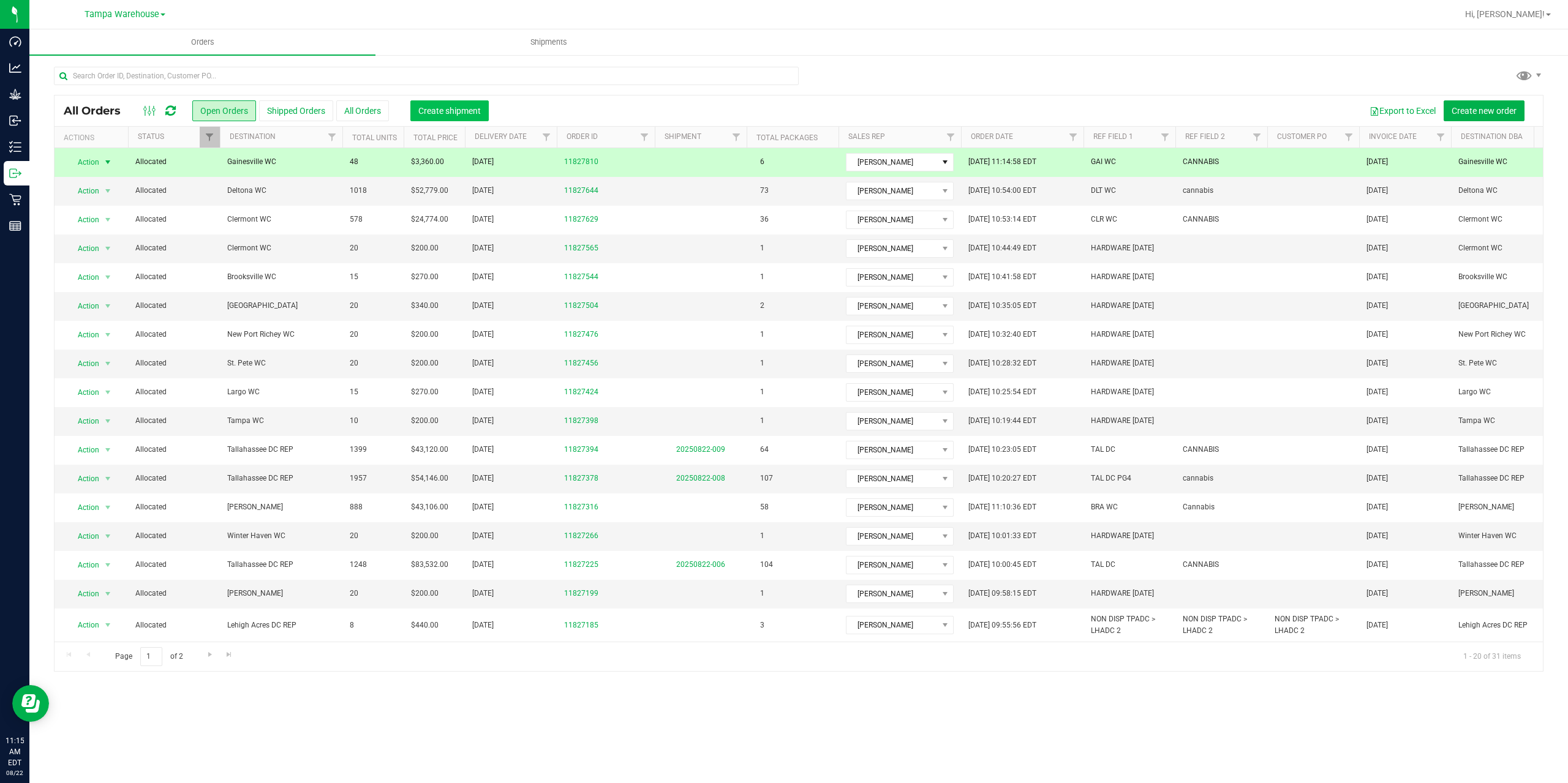
click at [429, 112] on span "Create shipment" at bounding box center [450, 111] width 62 height 10
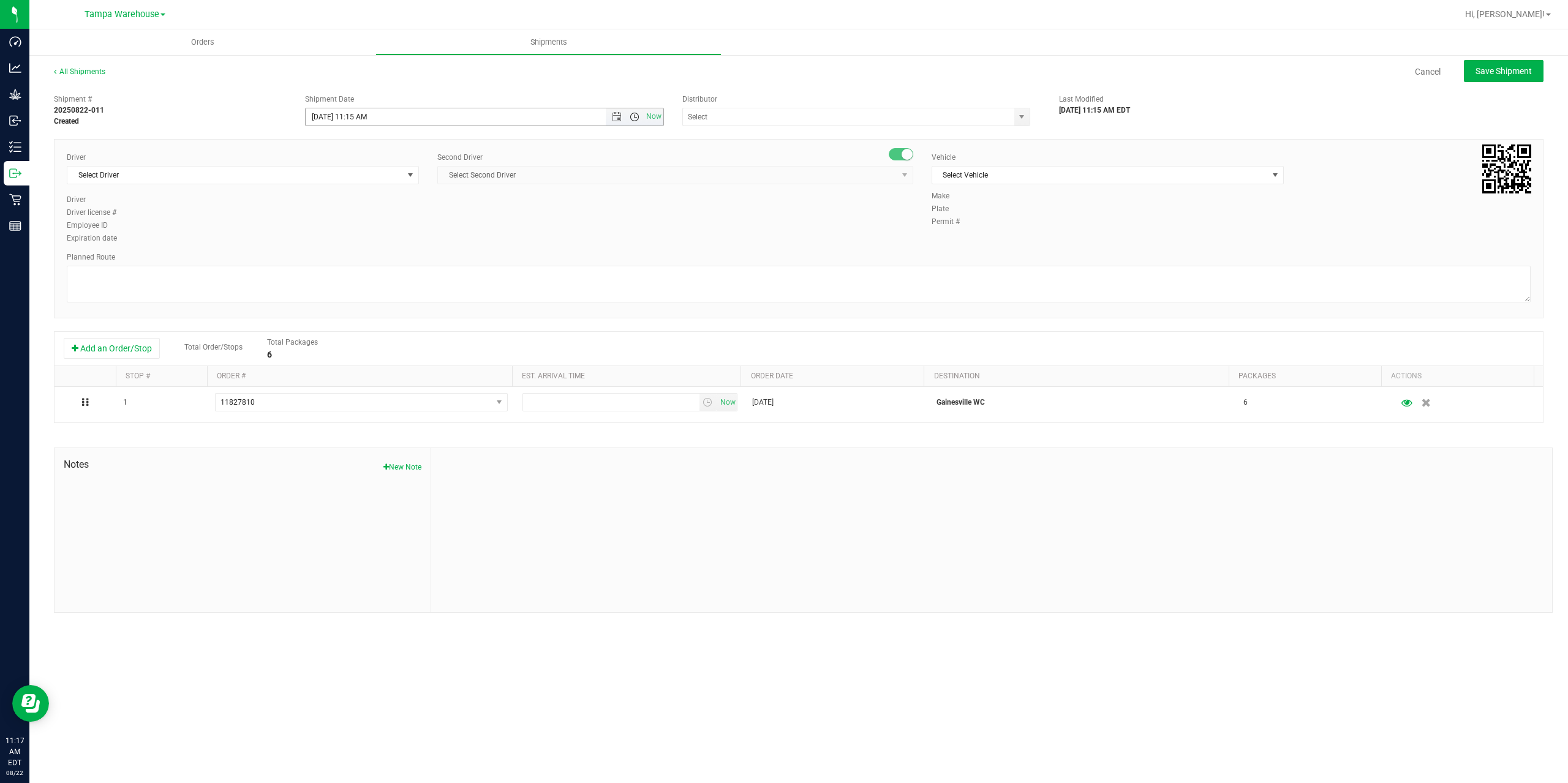
click at [635, 114] on span "Open the time view" at bounding box center [635, 117] width 10 height 10
click at [394, 179] on li "1:00 PM" at bounding box center [484, 179] width 356 height 16
type input "8/22/2025 1:00 PM"
click at [761, 120] on input "text" at bounding box center [844, 117] width 321 height 17
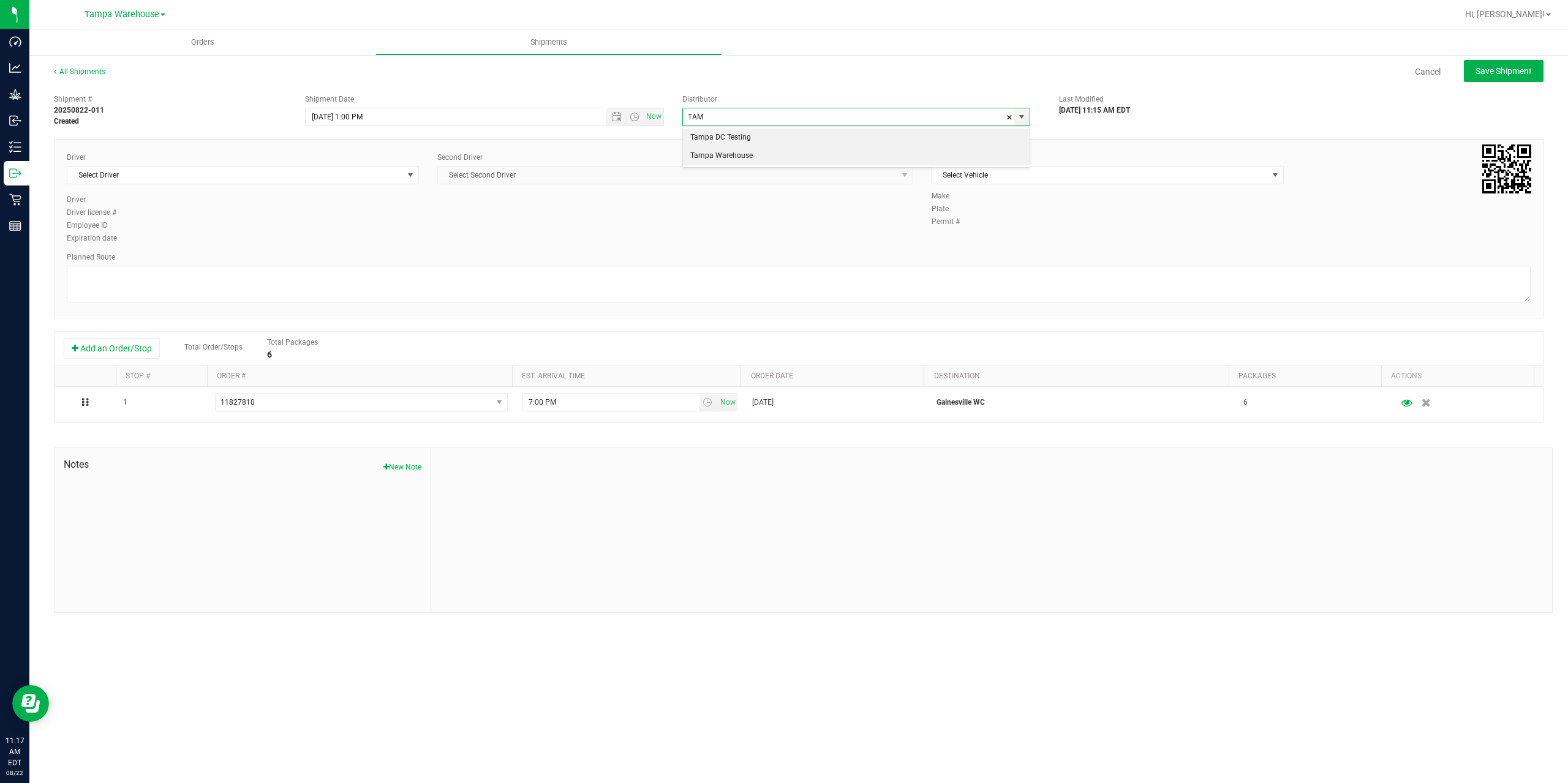
click at [731, 155] on li "Tampa Warehouse" at bounding box center [856, 156] width 347 height 19
type input "Tampa Warehouse"
click at [235, 167] on span "Select Driver" at bounding box center [235, 174] width 336 height 17
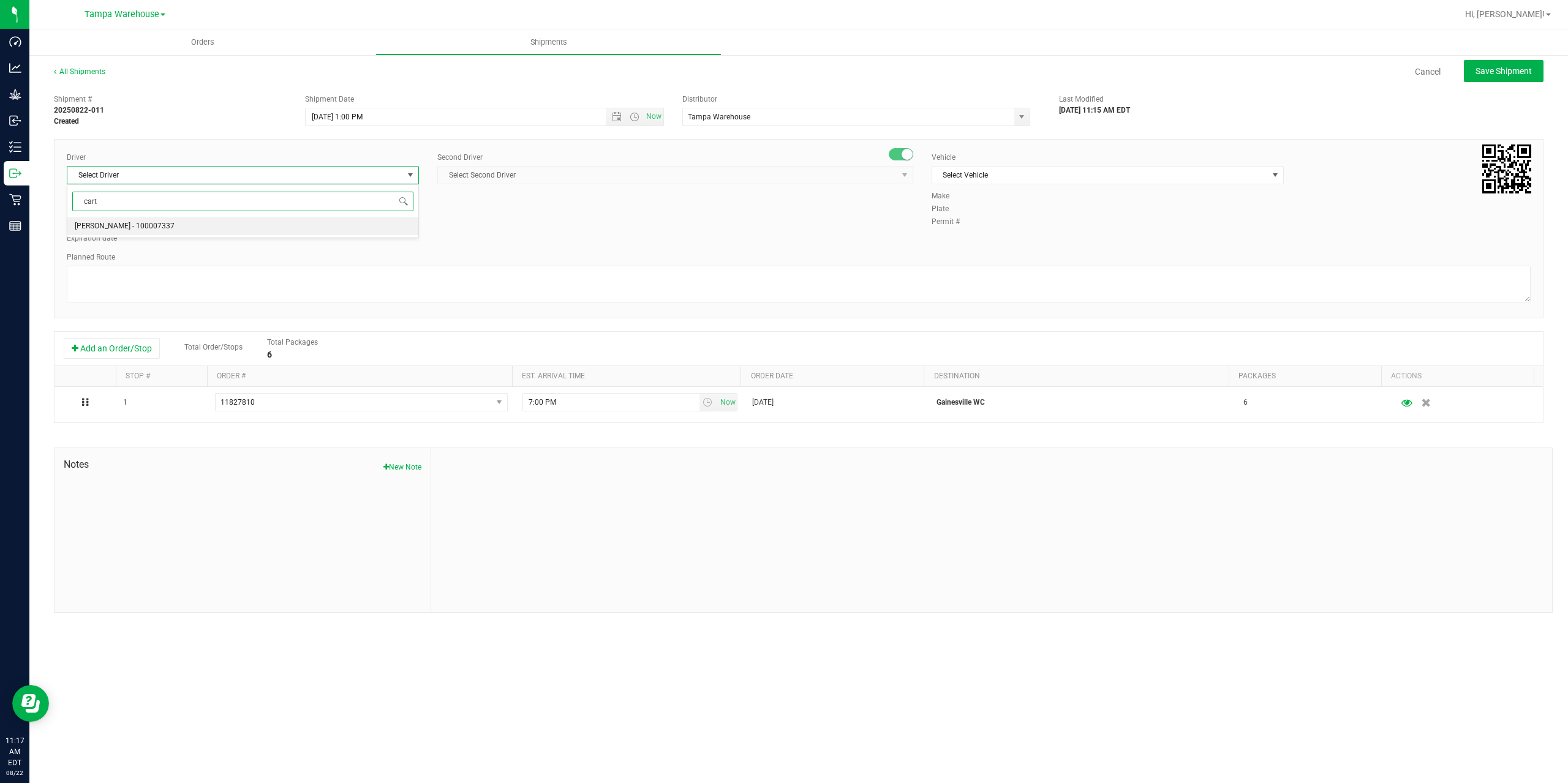
click at [140, 229] on span "Markos Carter - 100007337" at bounding box center [124, 226] width 100 height 16
type input "cart"
click at [486, 175] on span "Select Second Driver" at bounding box center [668, 174] width 459 height 17
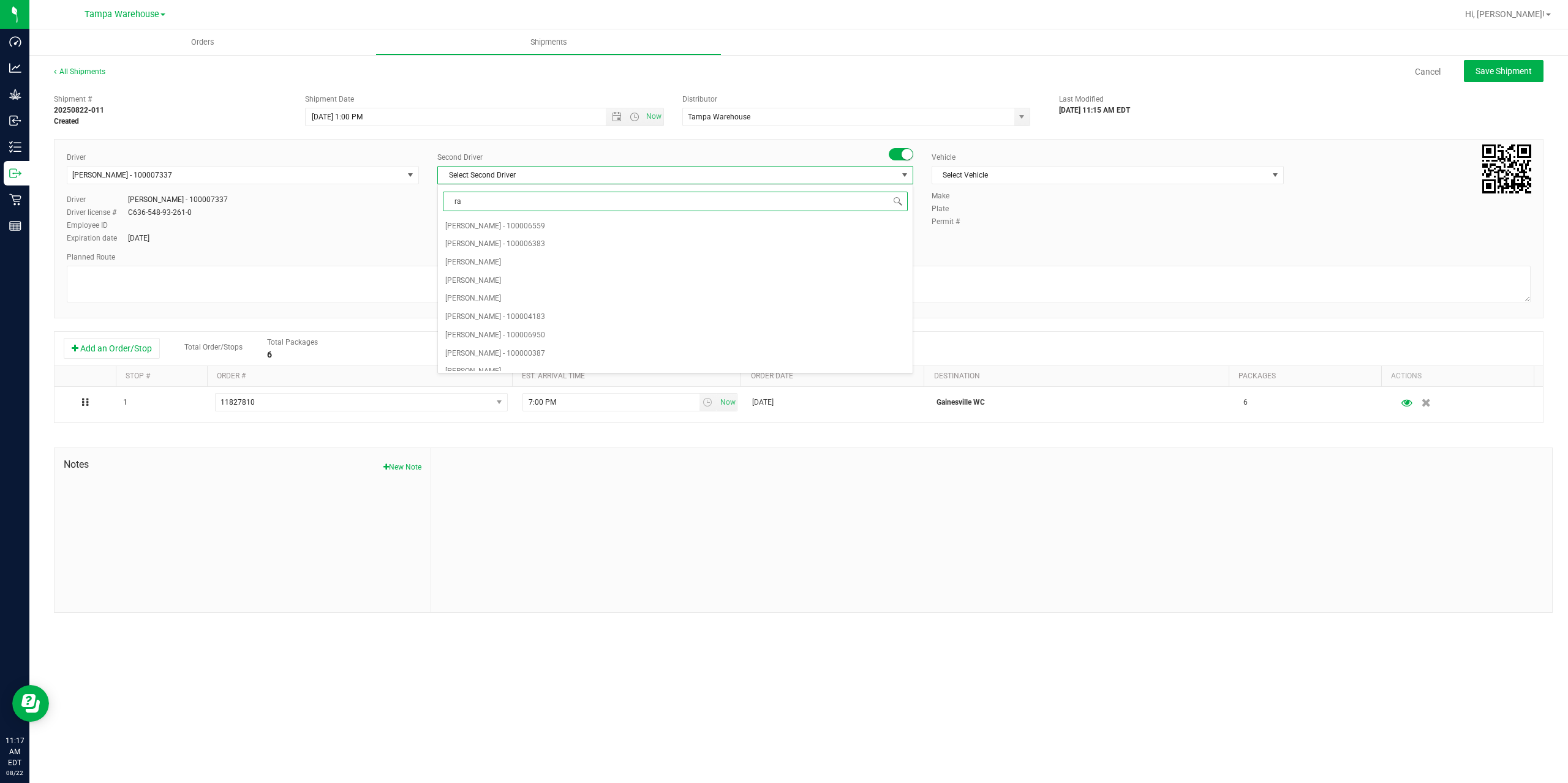
type input "rat"
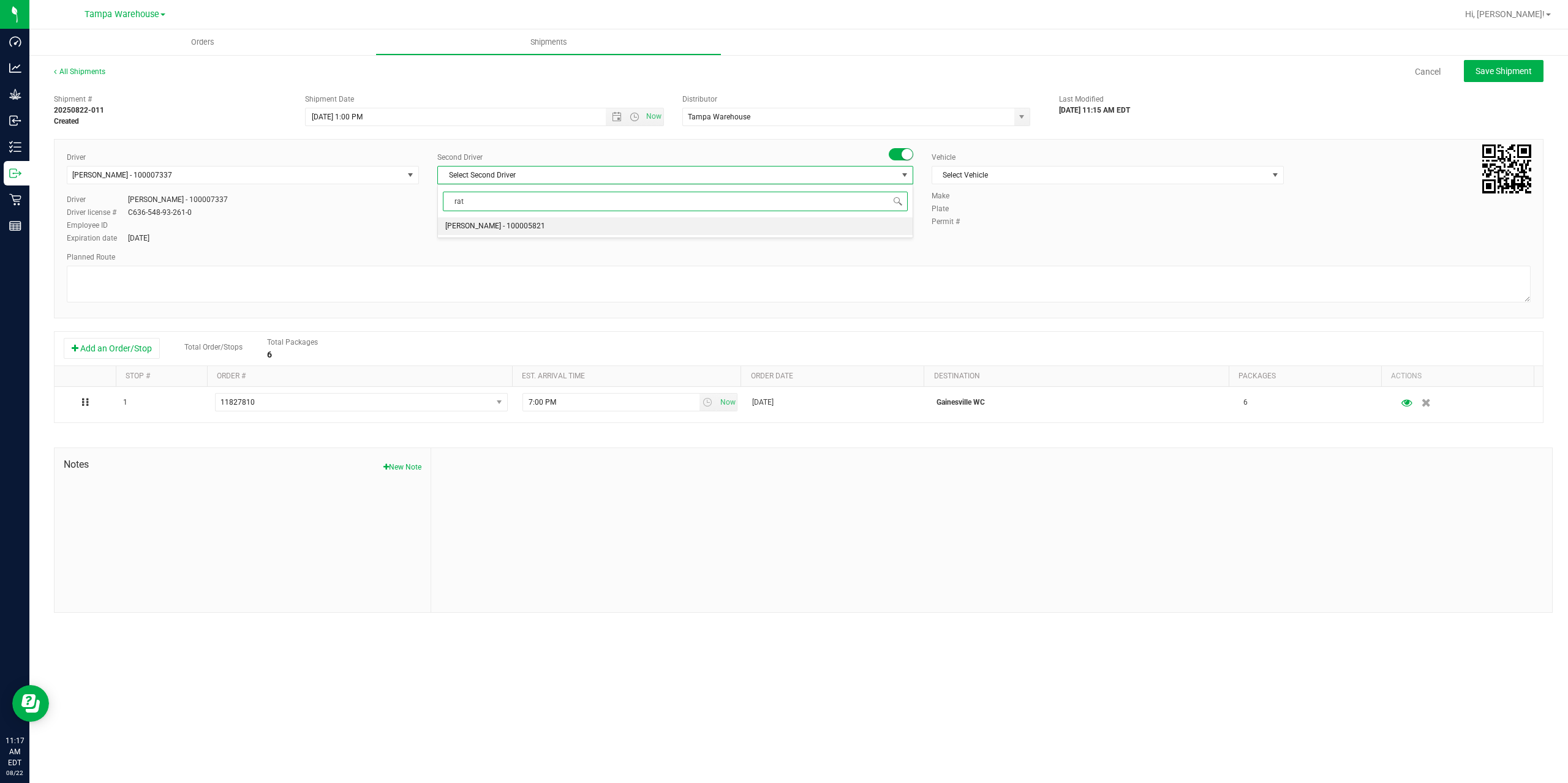
click at [488, 228] on span "Alexander Spratt - 100005821" at bounding box center [495, 226] width 100 height 16
click at [1051, 174] on span "Select Vehicle" at bounding box center [1101, 174] width 336 height 17
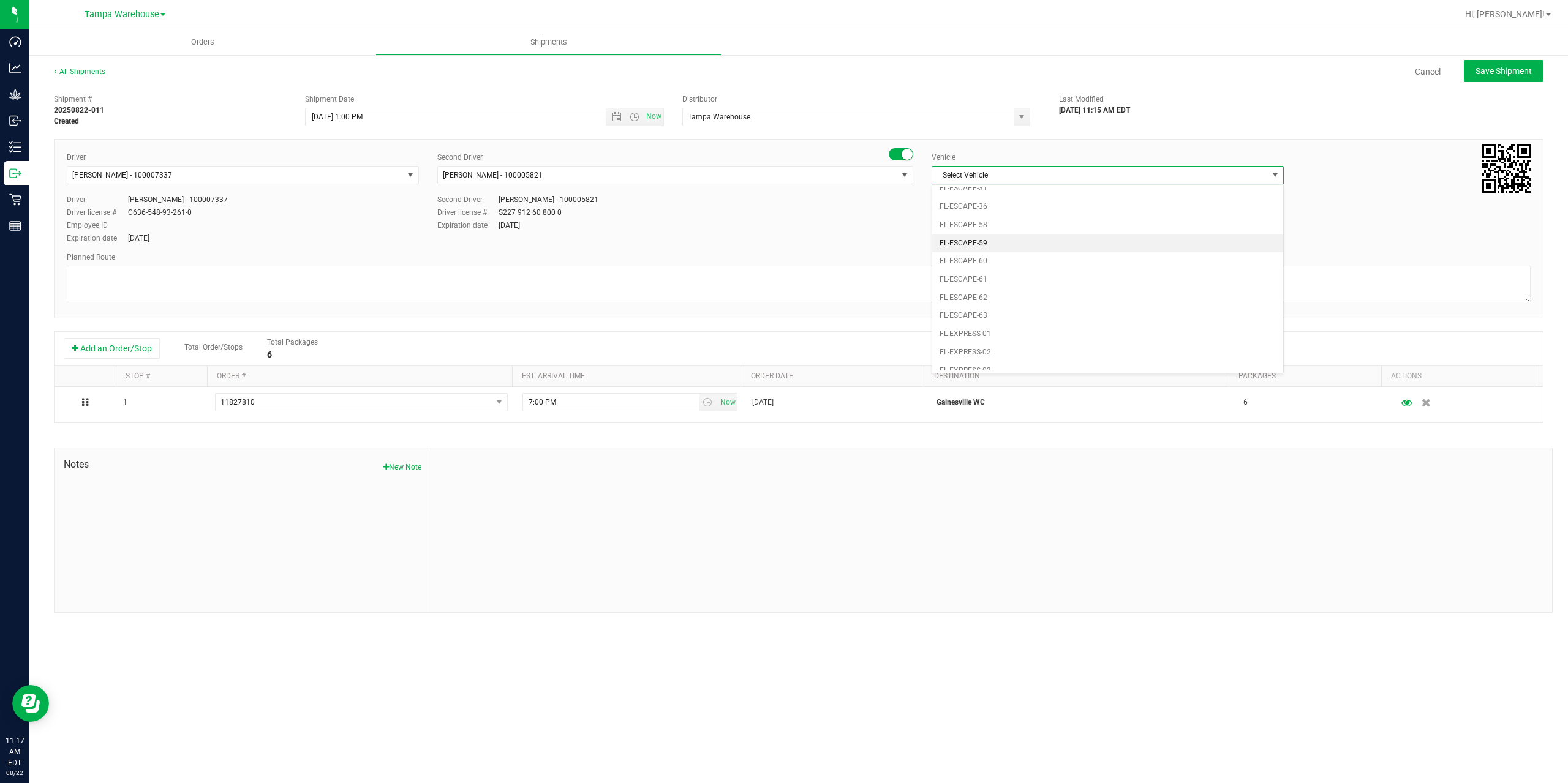
scroll to position [209, 0]
click at [986, 271] on li "FL-EXPRESS-02" at bounding box center [1108, 279] width 351 height 19
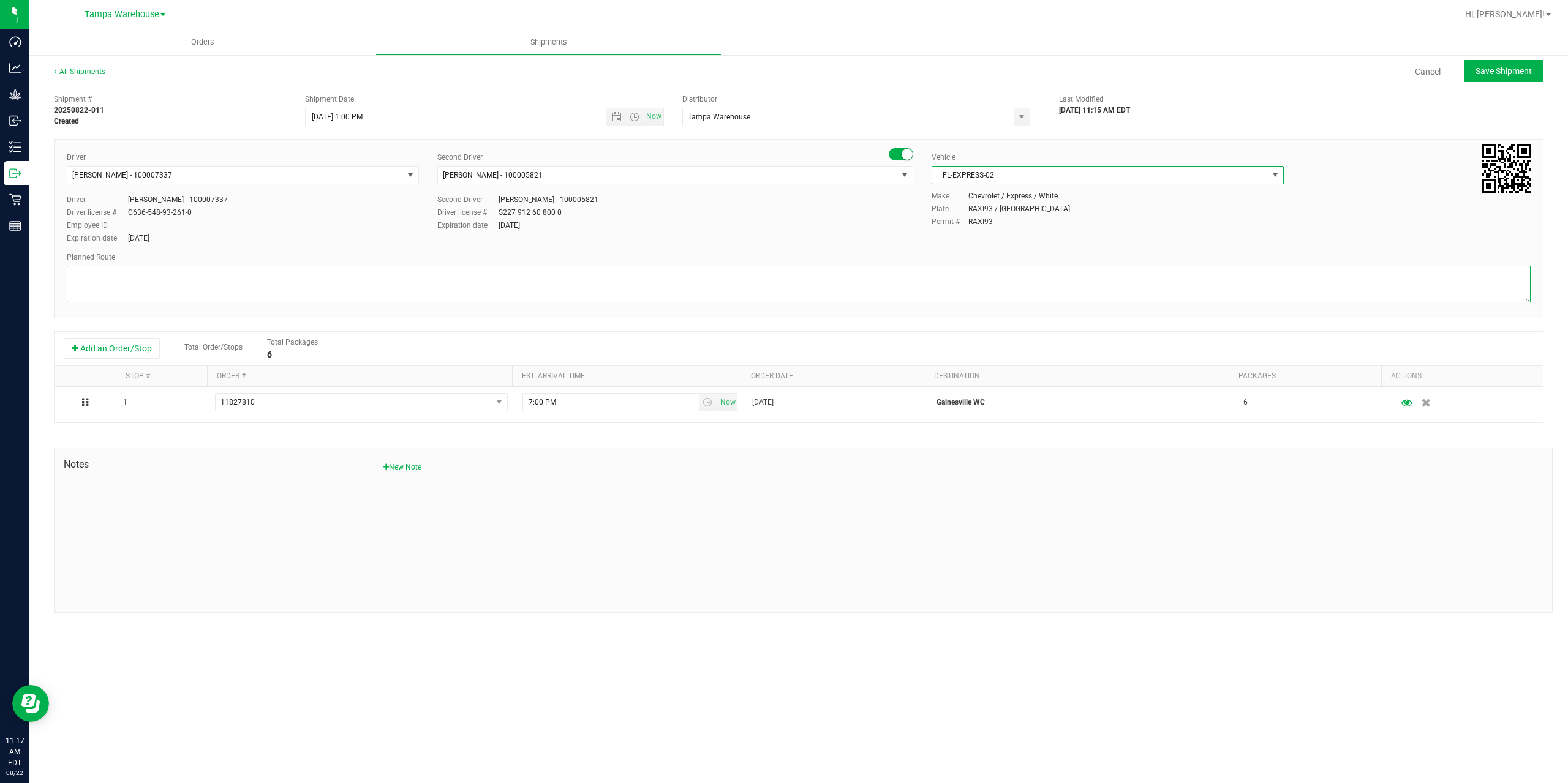
click at [925, 282] on textarea at bounding box center [799, 284] width 1464 height 37
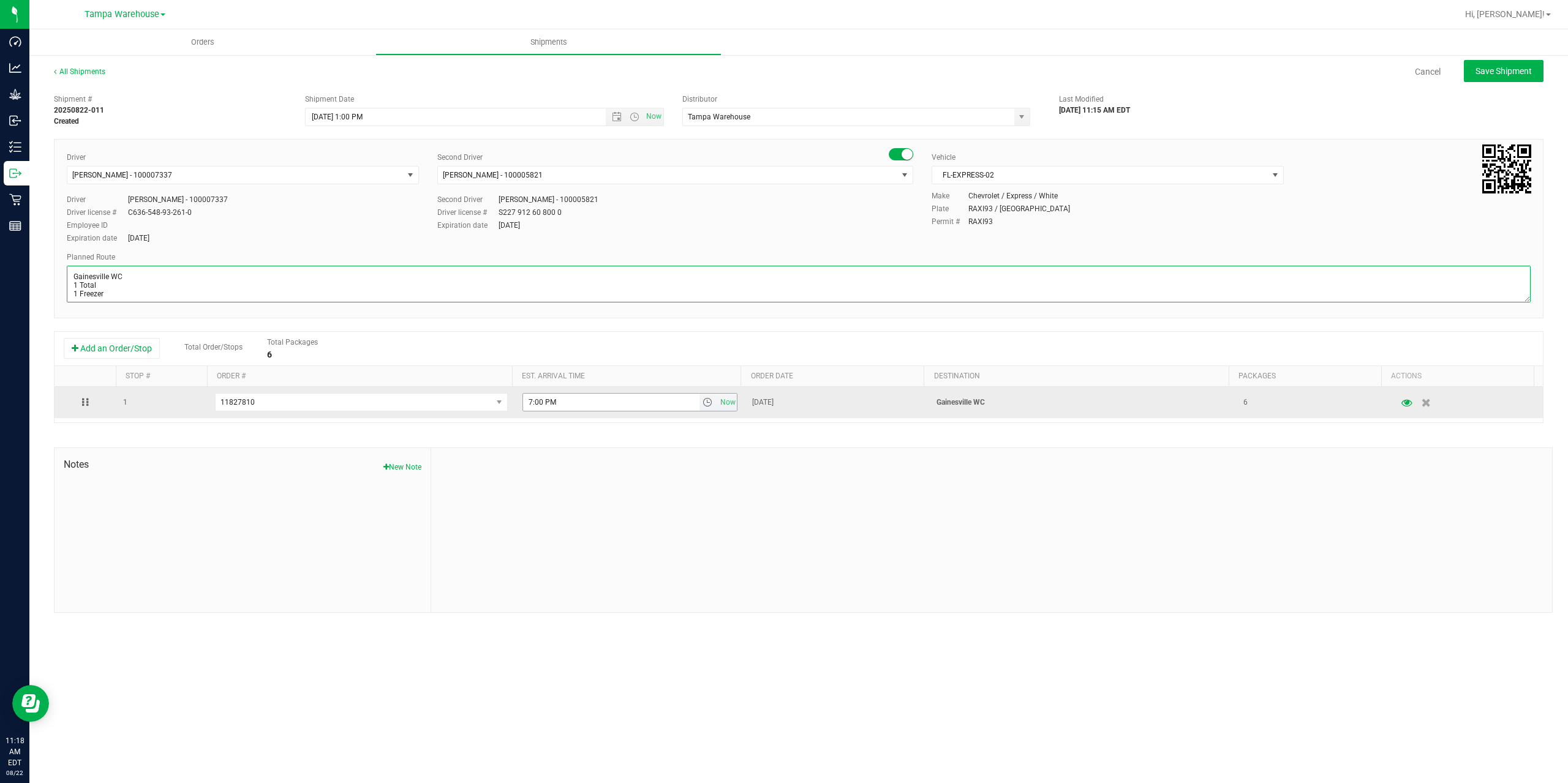
type textarea "Gainesville WC 1 Total 1 Freezer"
click at [530, 403] on input "7:00 PM" at bounding box center [611, 402] width 176 height 17
type input "5:00 PM"
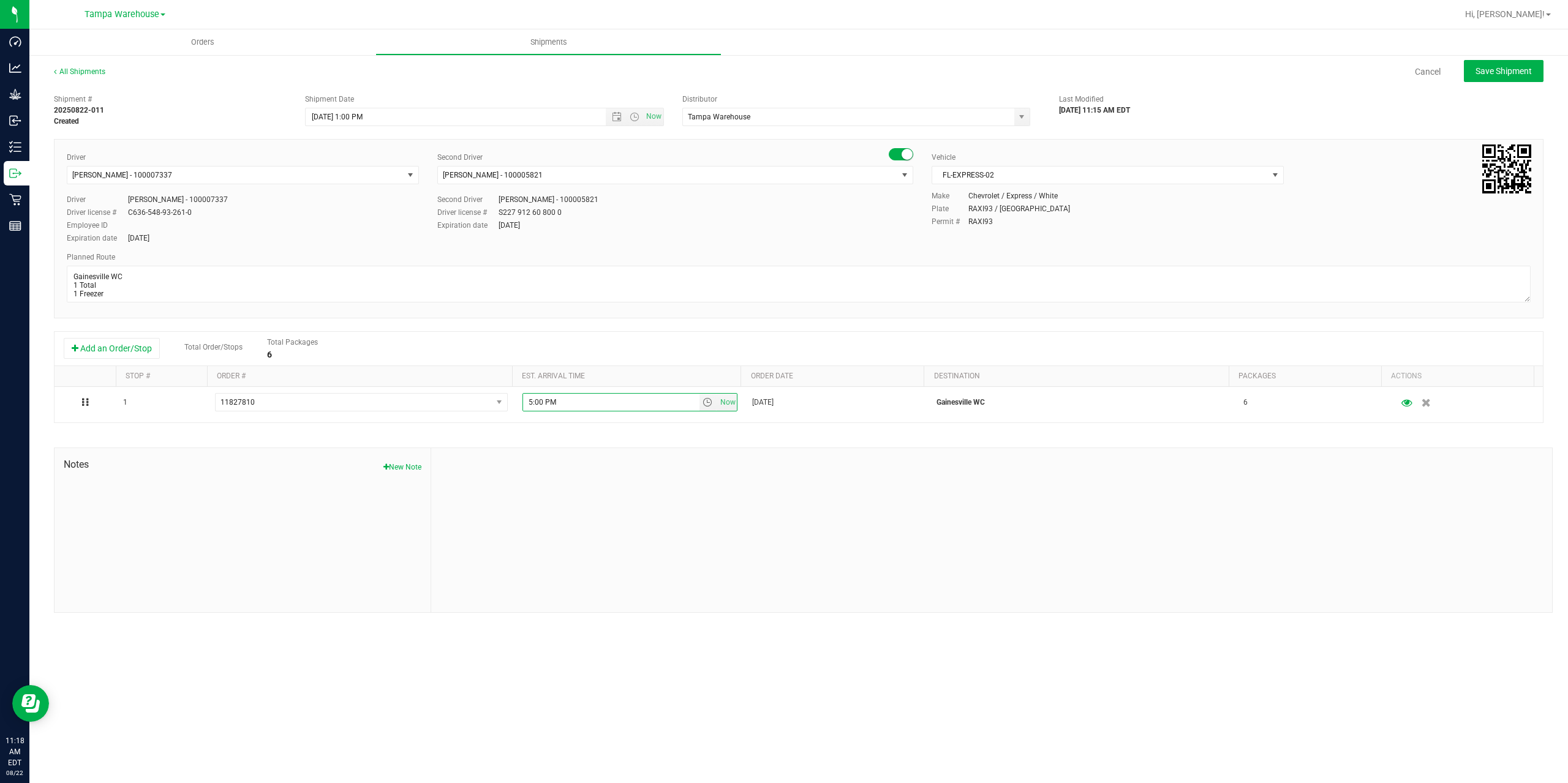
click at [709, 523] on div at bounding box center [991, 530] width 1121 height 164
click at [1488, 76] on span "Save Shipment" at bounding box center [1503, 71] width 56 height 10
type input "8/22/2025 5:00 PM"
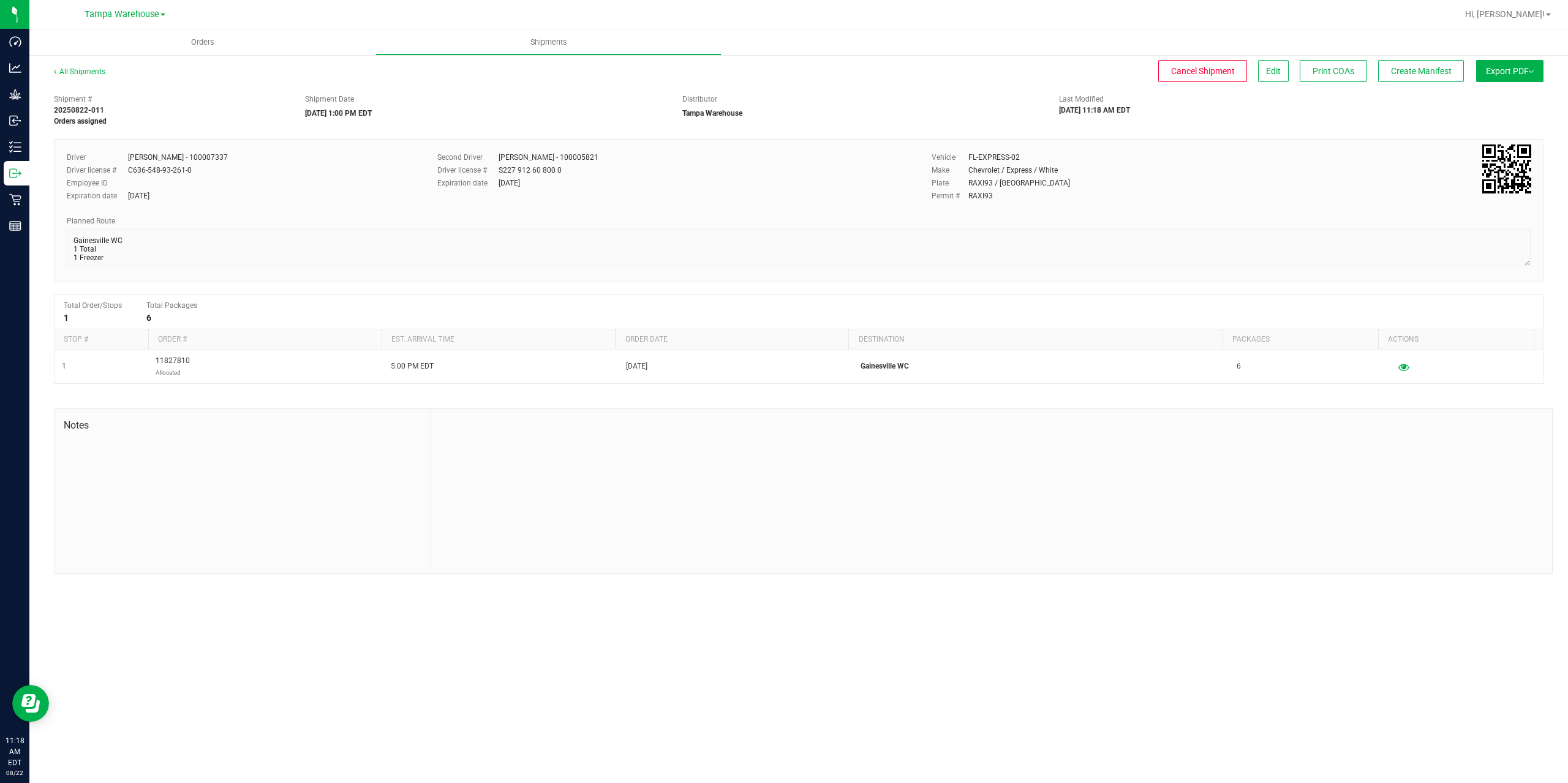
click at [1488, 75] on button "Export PDF" at bounding box center [1510, 71] width 67 height 22
click at [1496, 97] on span "Manifest by Package ID" at bounding box center [1492, 97] width 78 height 9
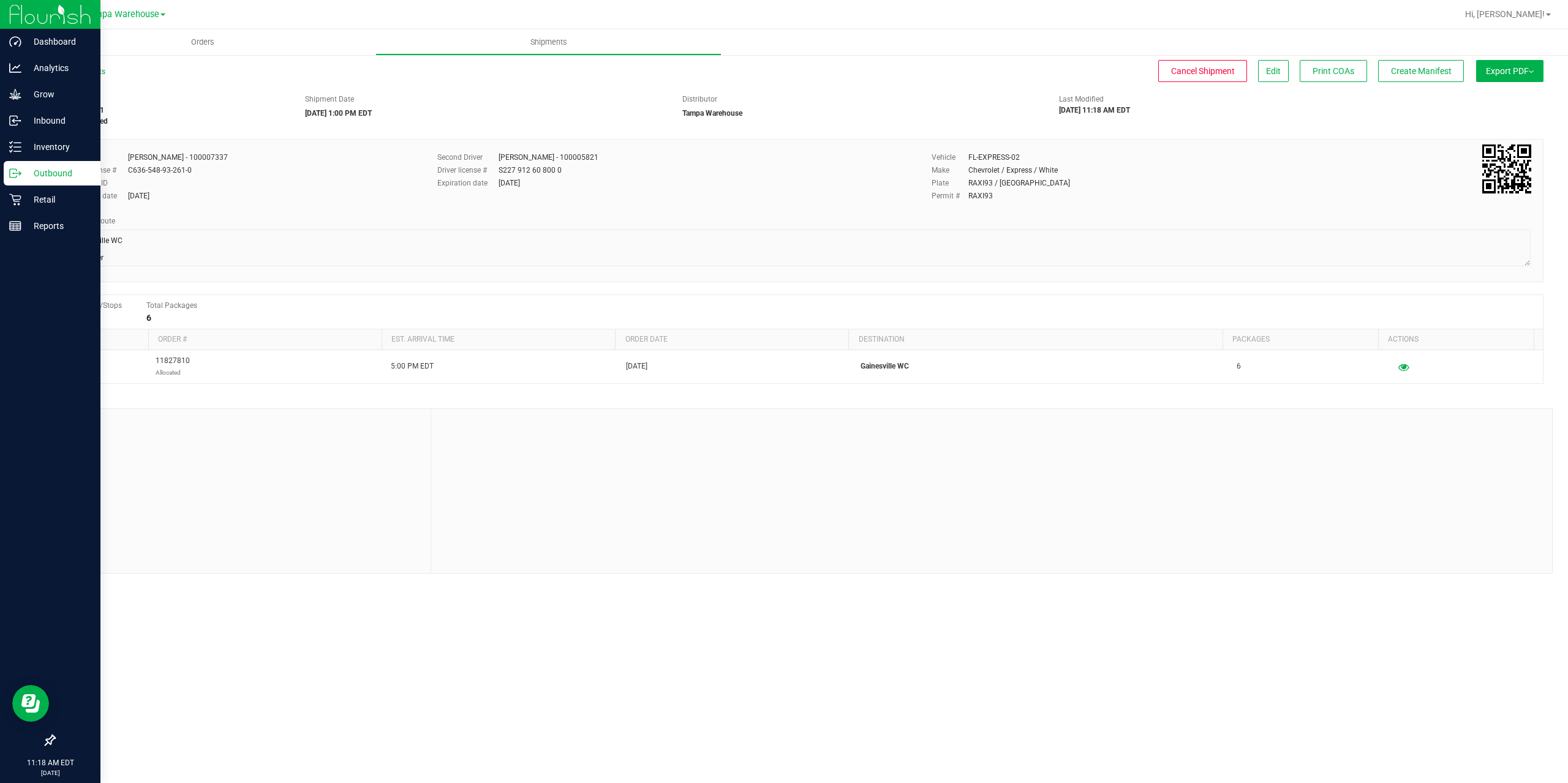
click at [3, 174] on link "Outbound" at bounding box center [50, 174] width 101 height 26
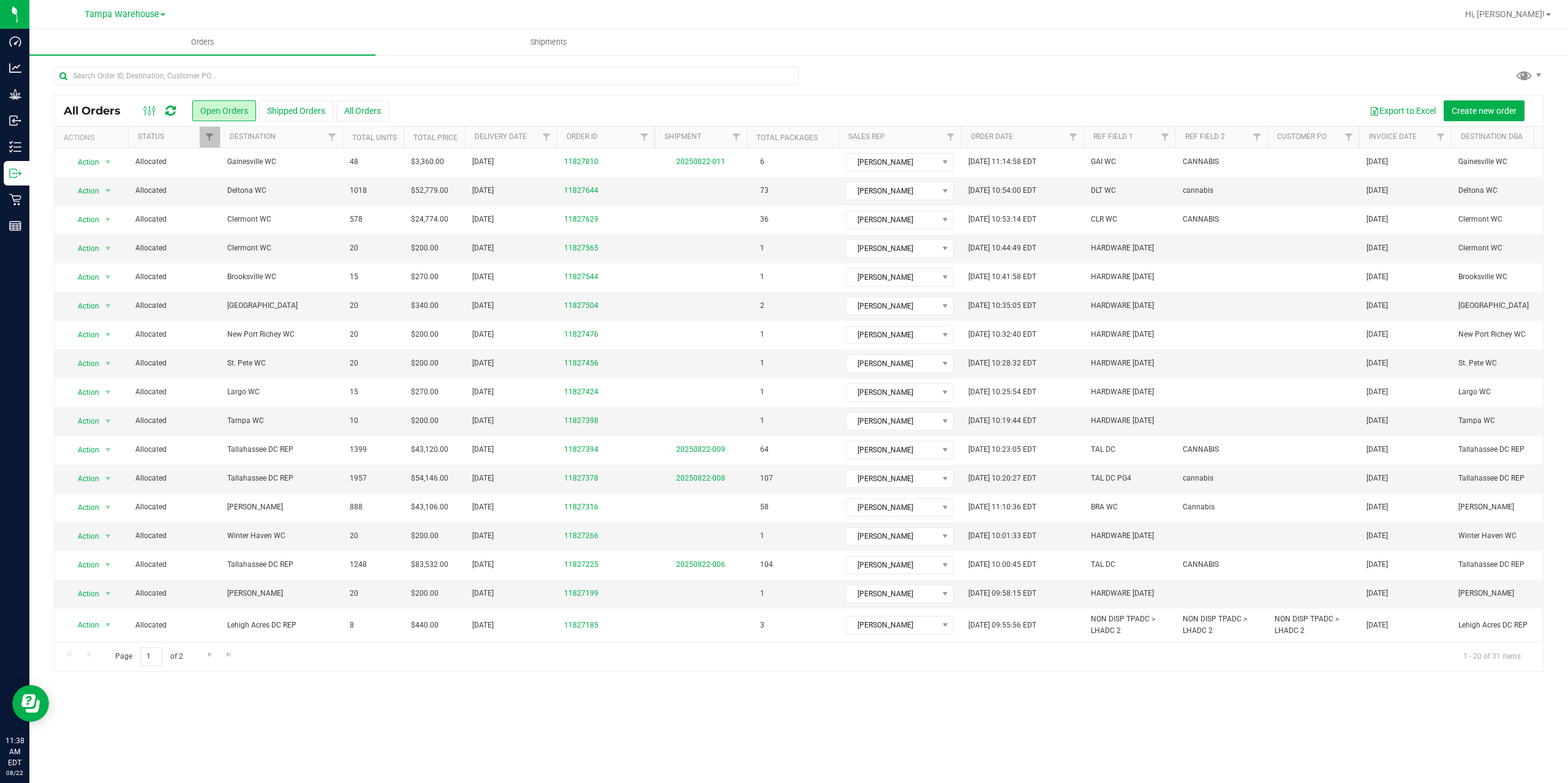
click at [174, 116] on icon at bounding box center [170, 110] width 11 height 12
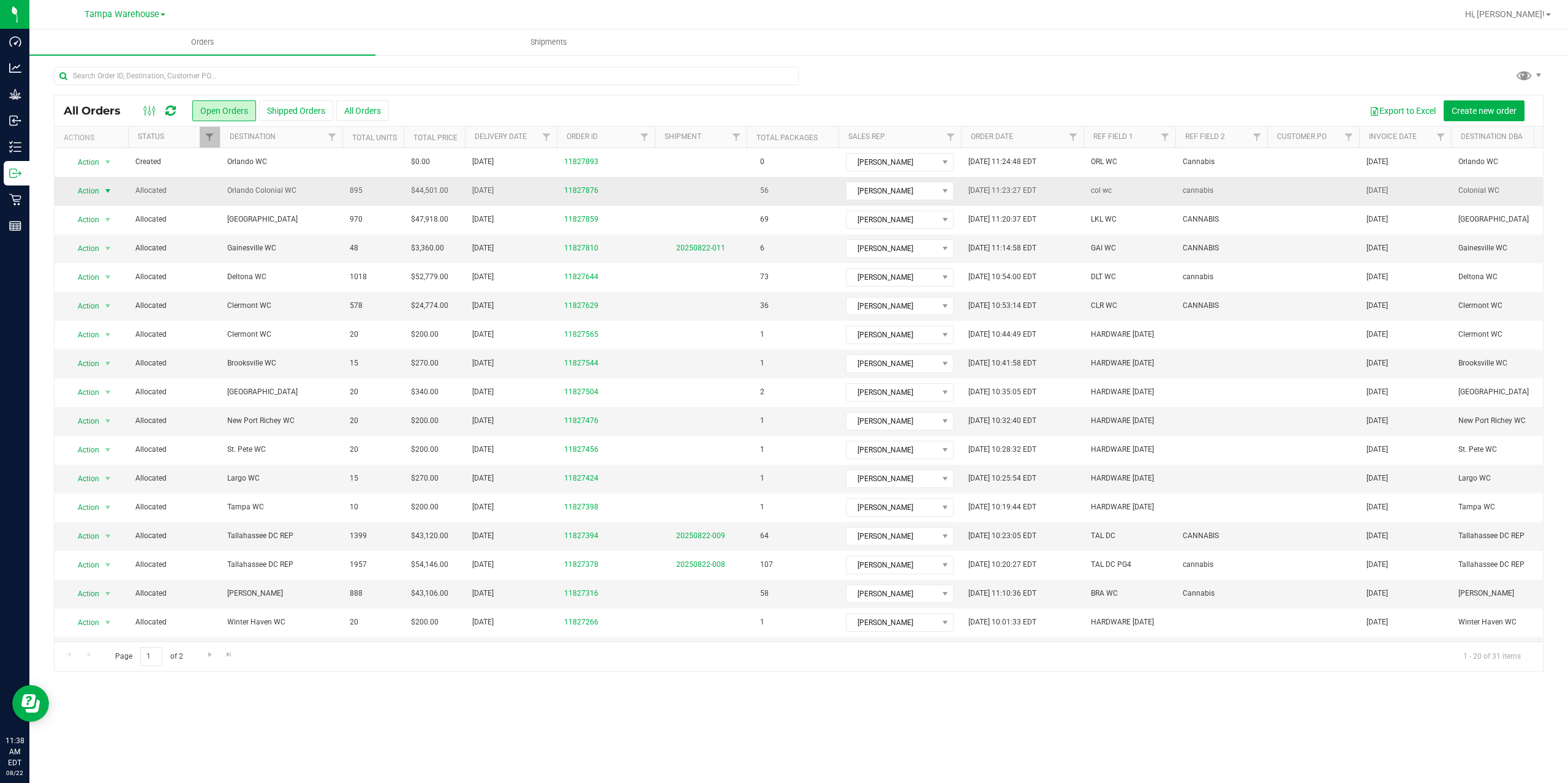
click at [97, 189] on span "Action" at bounding box center [83, 191] width 33 height 17
click at [130, 368] on li "Print packing list" at bounding box center [113, 372] width 92 height 19
click at [741, 139] on span "Filter" at bounding box center [736, 137] width 10 height 10
type input "004"
click at [734, 183] on button "Filter" at bounding box center [763, 196] width 58 height 27
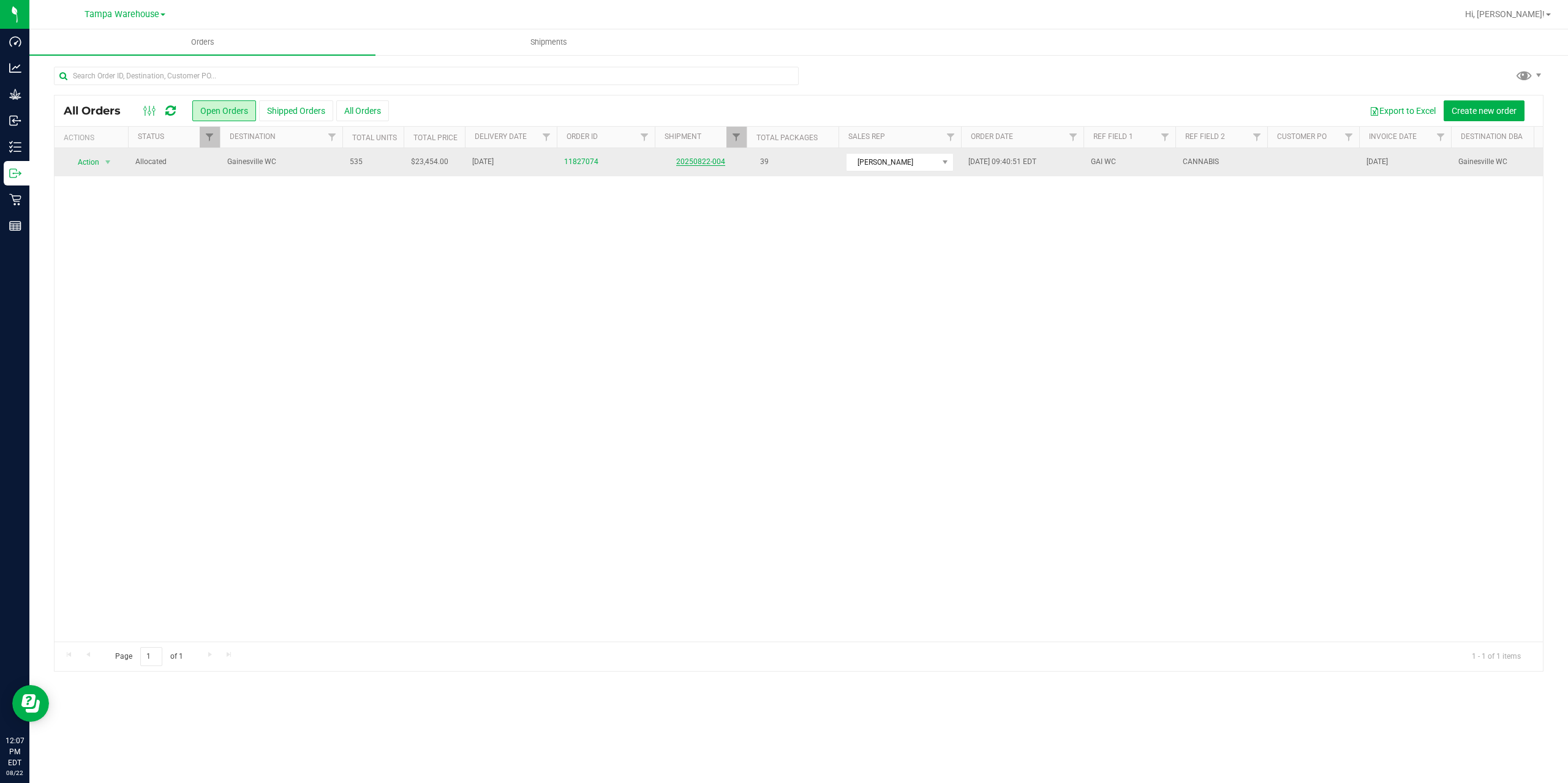
click at [686, 161] on link "20250822-004" at bounding box center [700, 161] width 49 height 9
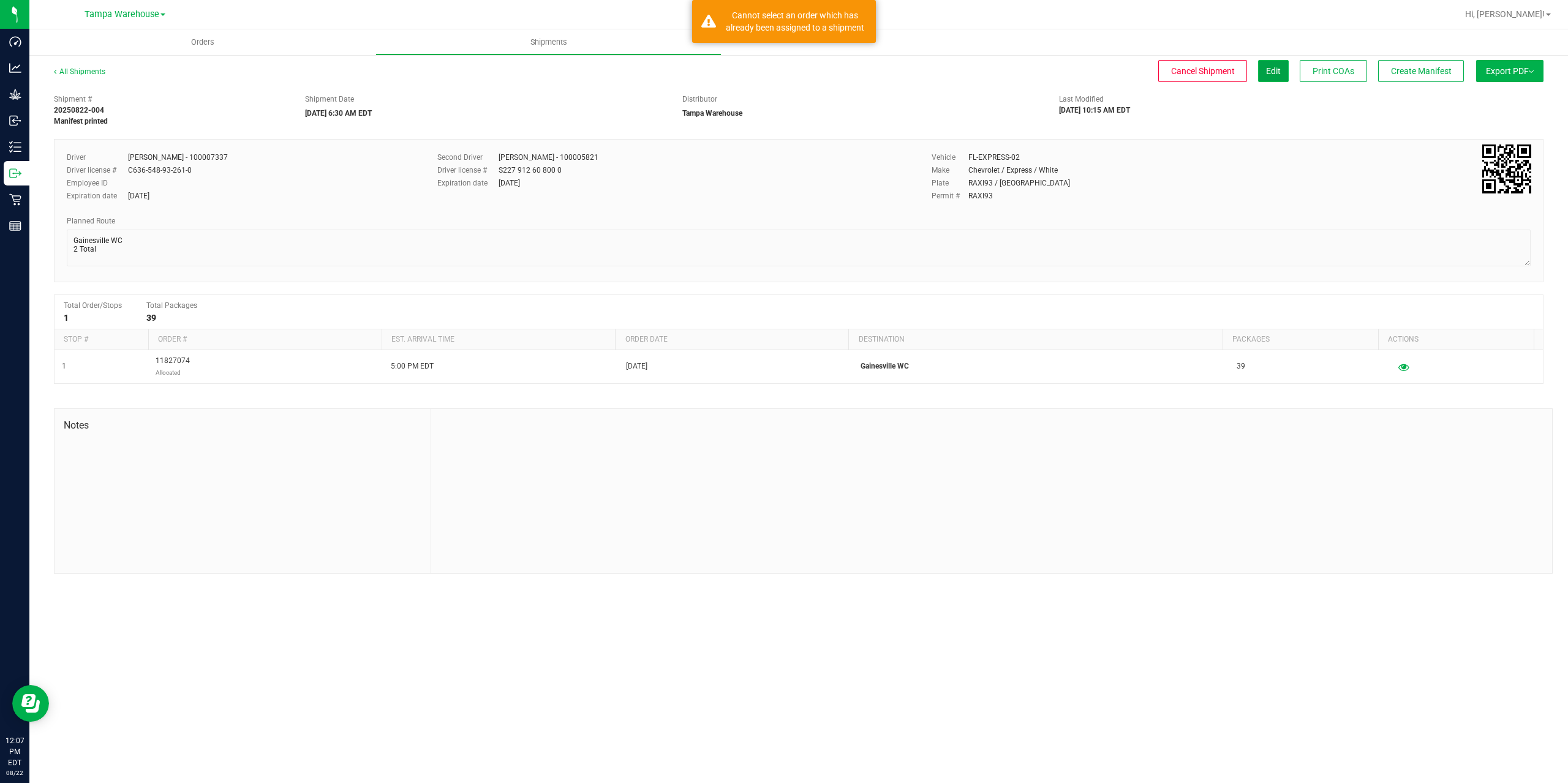
click at [1263, 71] on button "Edit" at bounding box center [1273, 71] width 31 height 22
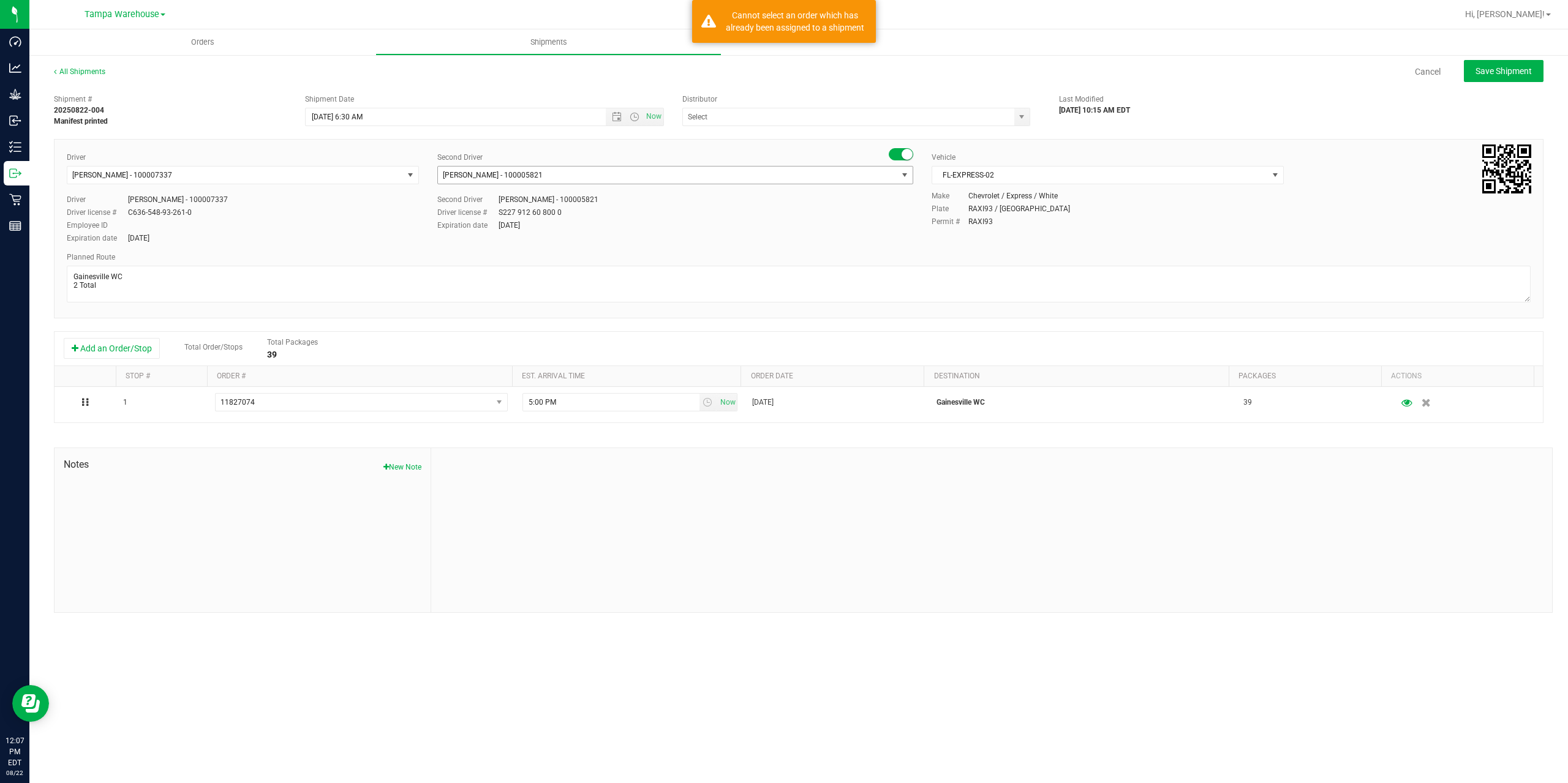
type input "Tampa Warehouse"
click at [635, 118] on span "Open the time view" at bounding box center [635, 117] width 10 height 10
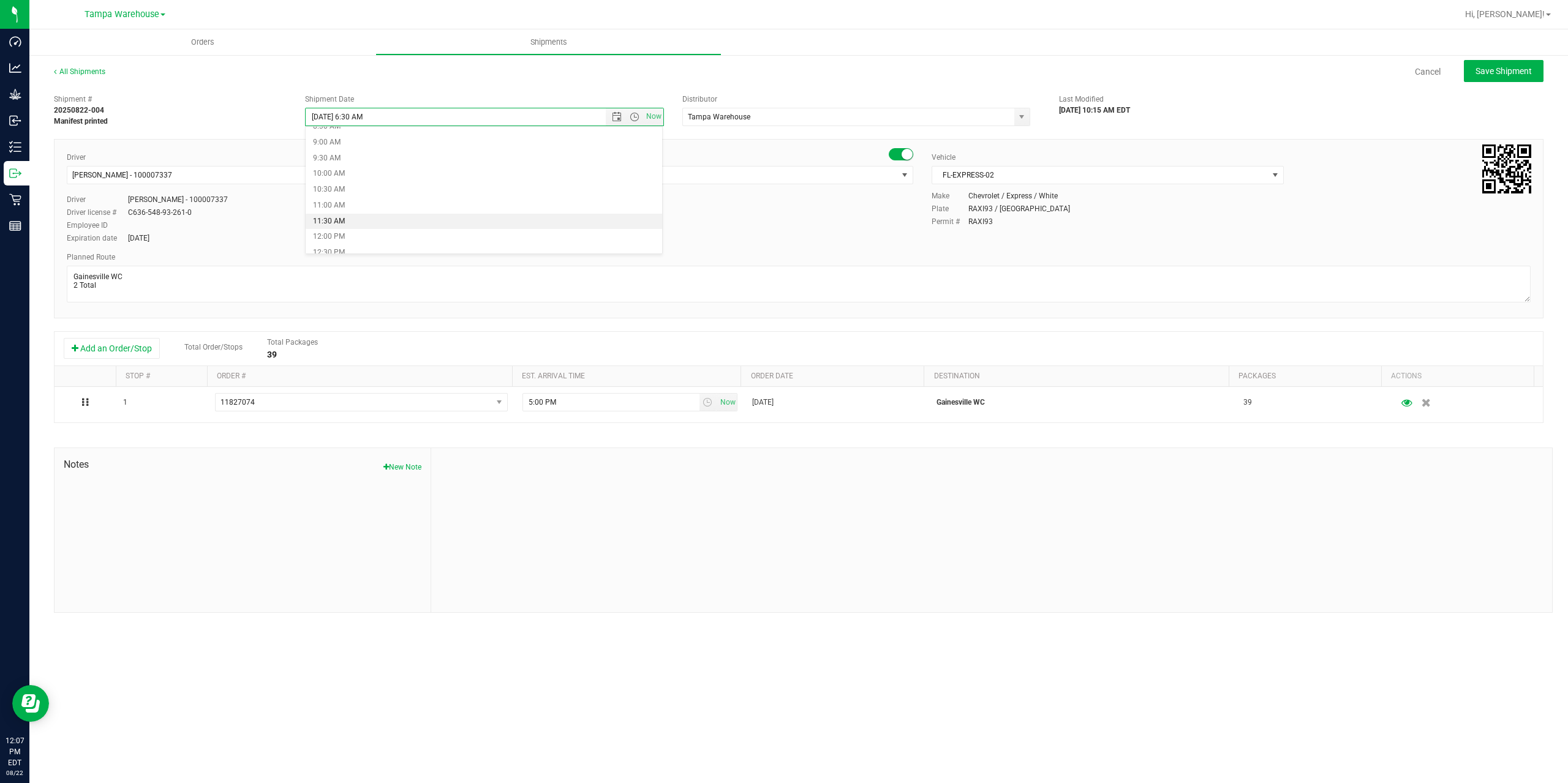
scroll to position [338, 0]
click at [373, 204] on li "1:00 PM" at bounding box center [484, 208] width 356 height 16
click at [614, 119] on span "Open the date view" at bounding box center [617, 117] width 10 height 10
click at [407, 243] on link "22" at bounding box center [406, 241] width 18 height 19
click at [1234, 110] on div "08/22/2025 10:15 AM EDT" at bounding box center [1175, 110] width 233 height 11
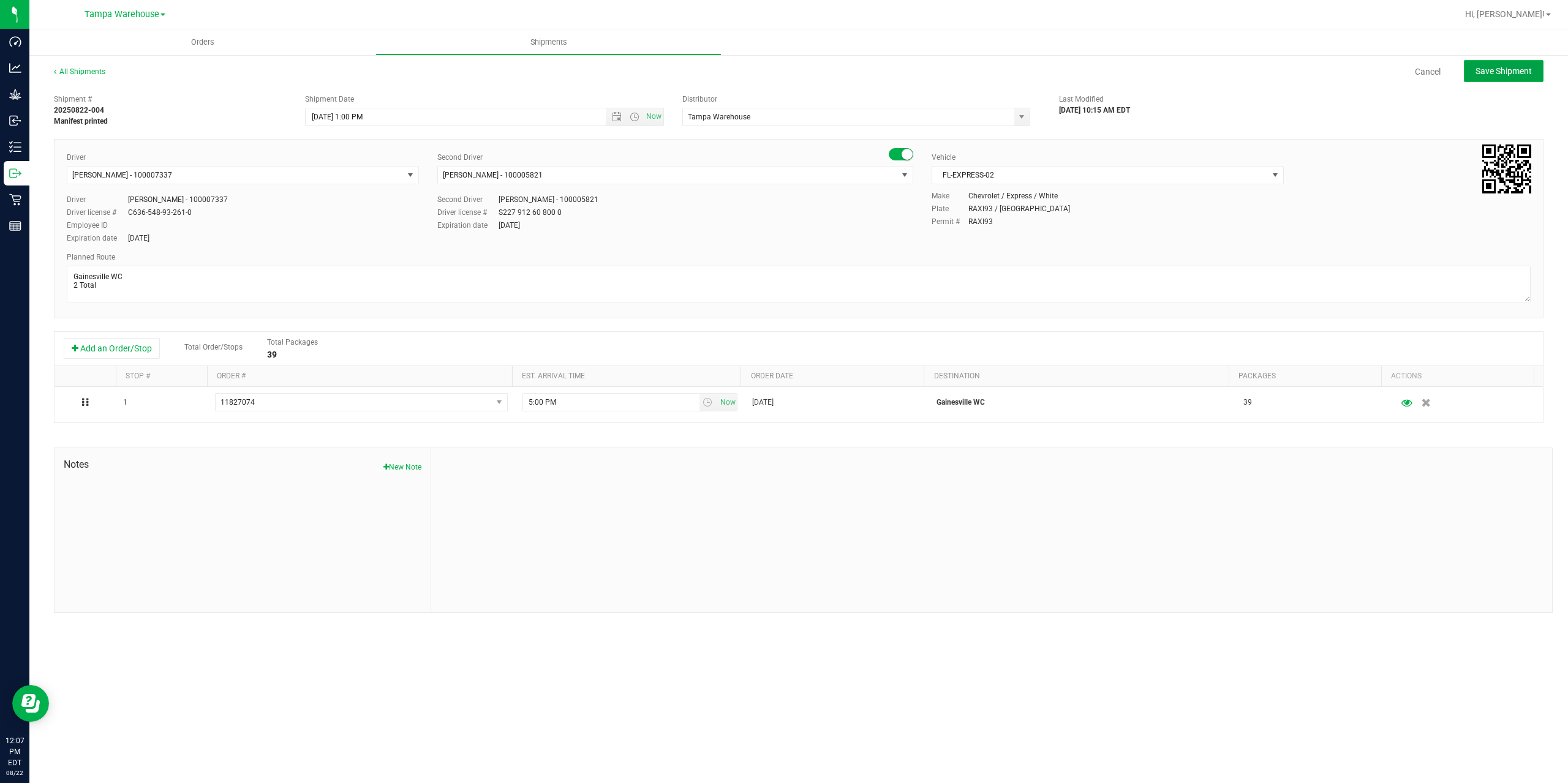
click at [1527, 78] on button "Save Shipment" at bounding box center [1504, 71] width 80 height 22
type input "8/22/2025 5:00 PM"
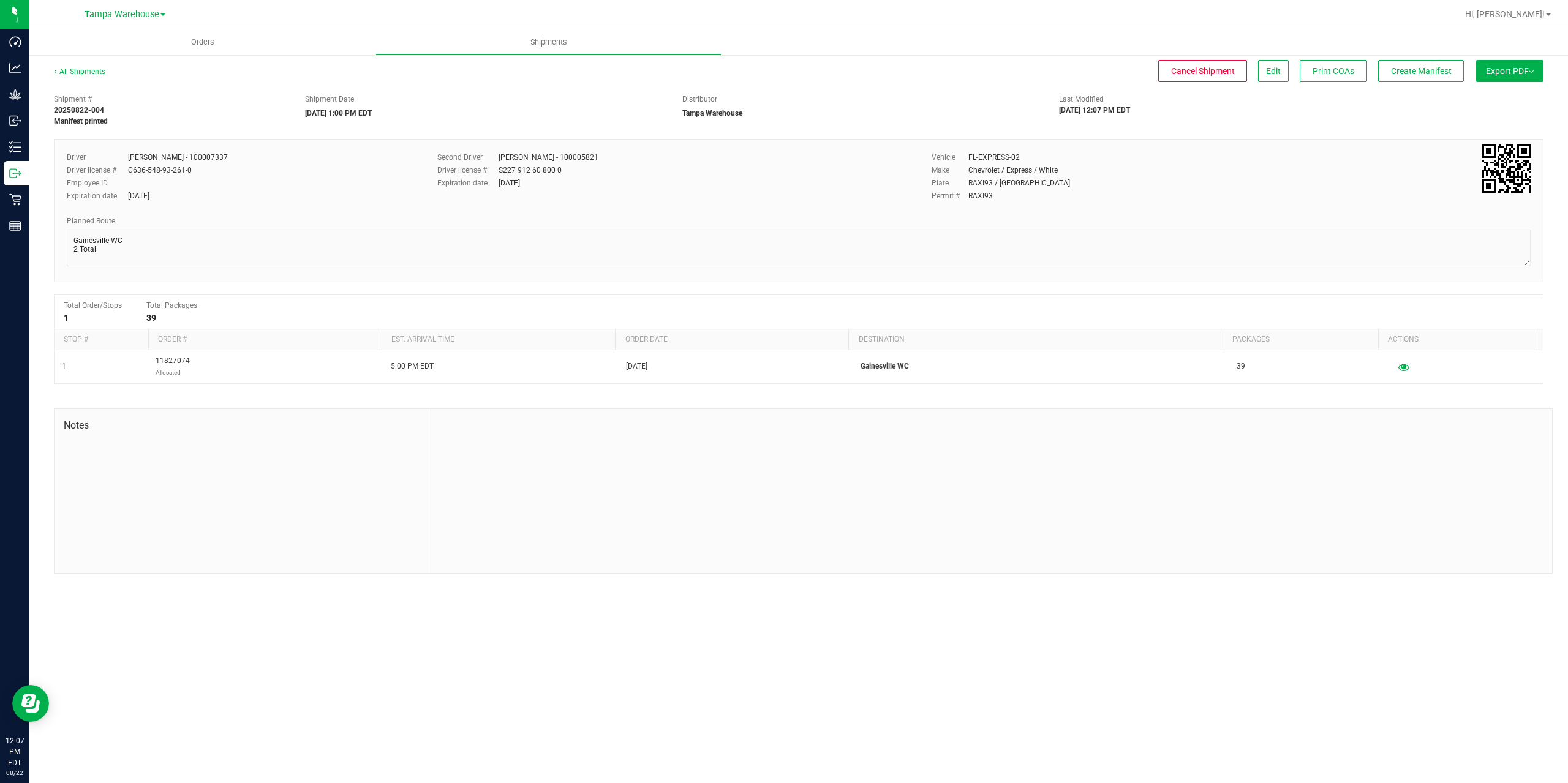
click at [1527, 78] on button "Export PDF" at bounding box center [1510, 71] width 67 height 22
click at [1518, 97] on span "Manifest by Package ID" at bounding box center [1492, 97] width 78 height 9
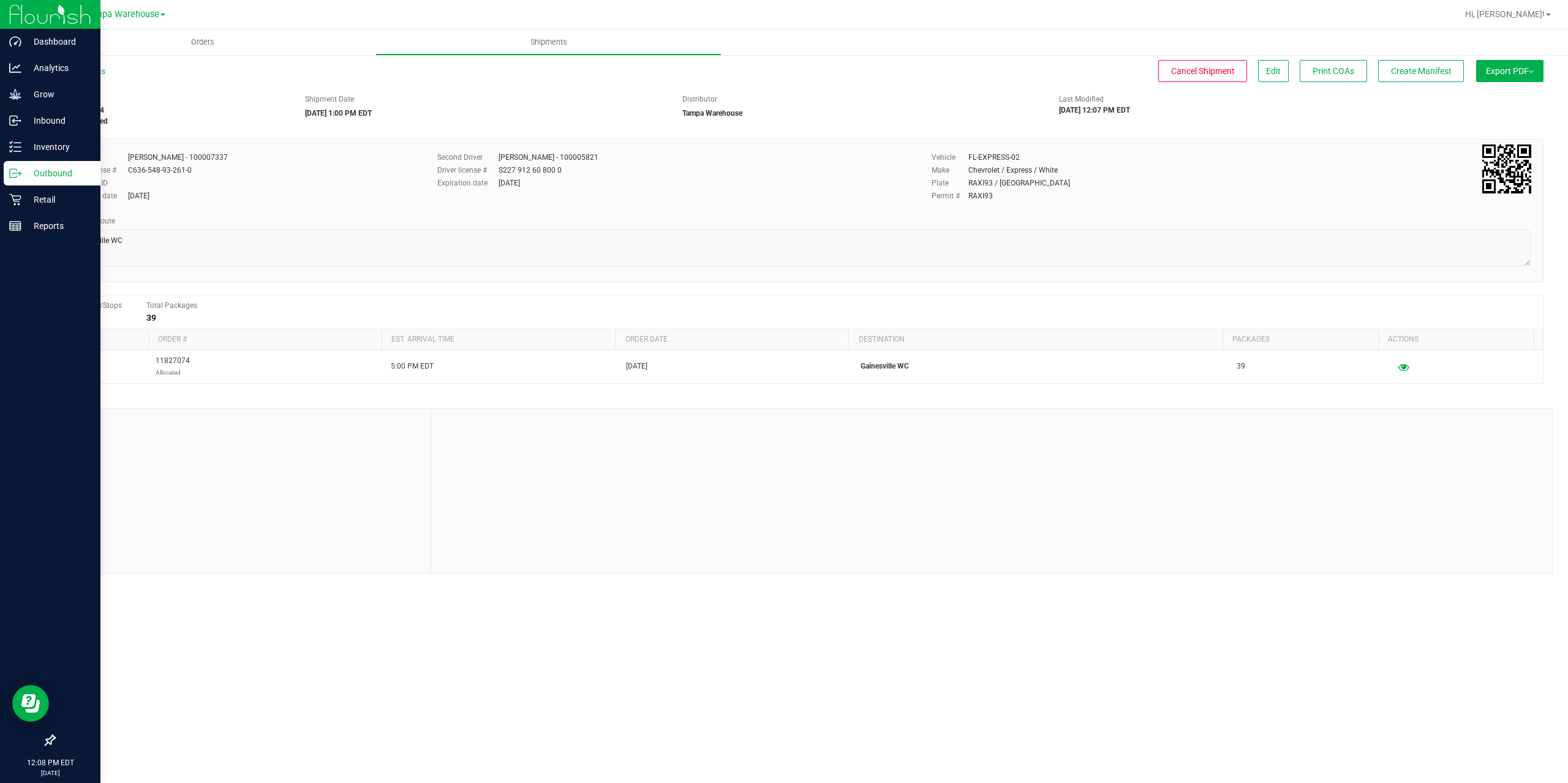
click at [10, 181] on div "Outbound" at bounding box center [52, 174] width 97 height 24
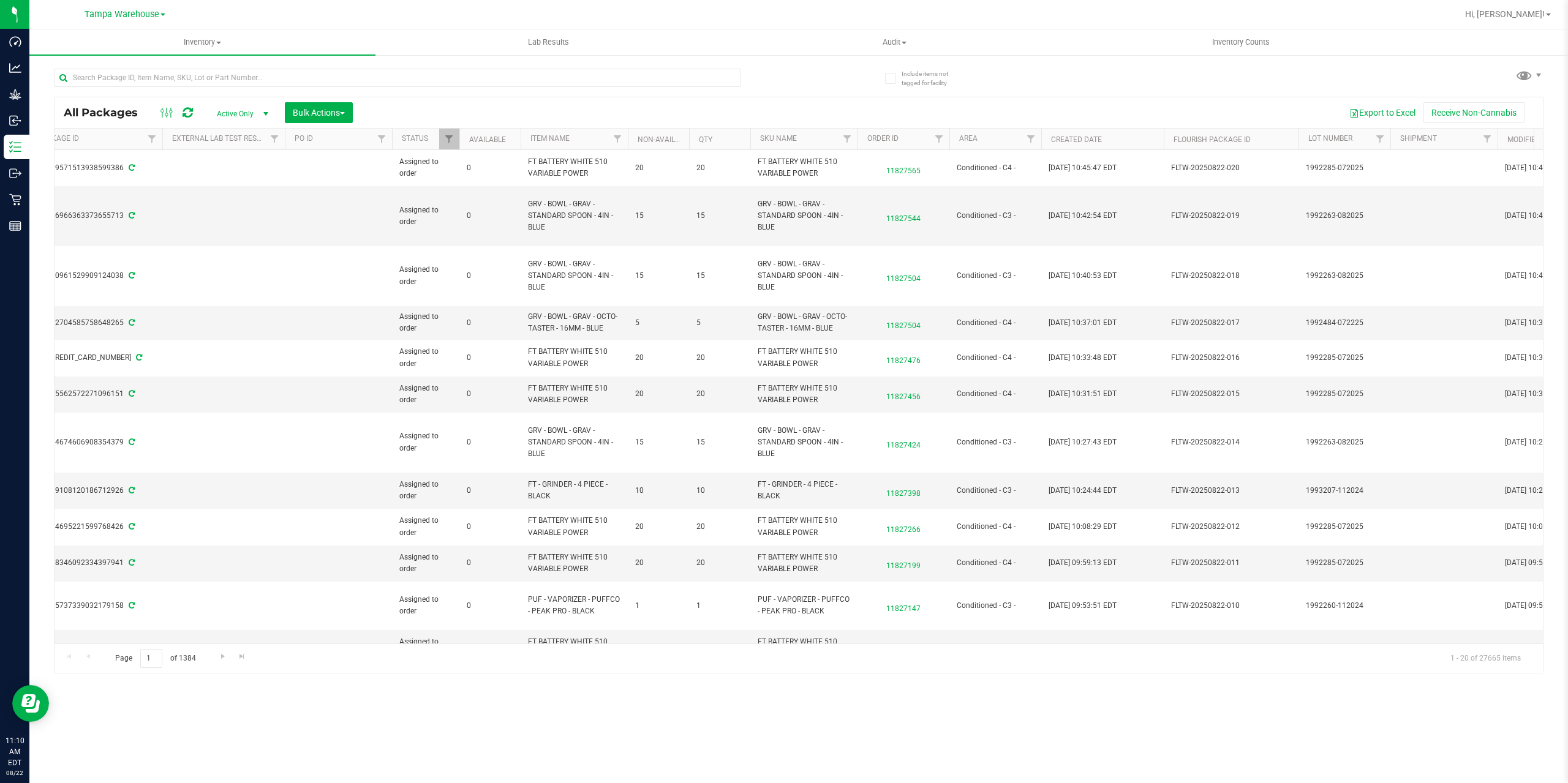
scroll to position [0, 261]
click at [1374, 134] on link "Filter" at bounding box center [1372, 139] width 20 height 21
drag, startPoint x: 1385, startPoint y: 172, endPoint x: 1416, endPoint y: 170, distance: 31.1
click at [1416, 170] on div at bounding box center [1433, 196] width 141 height 92
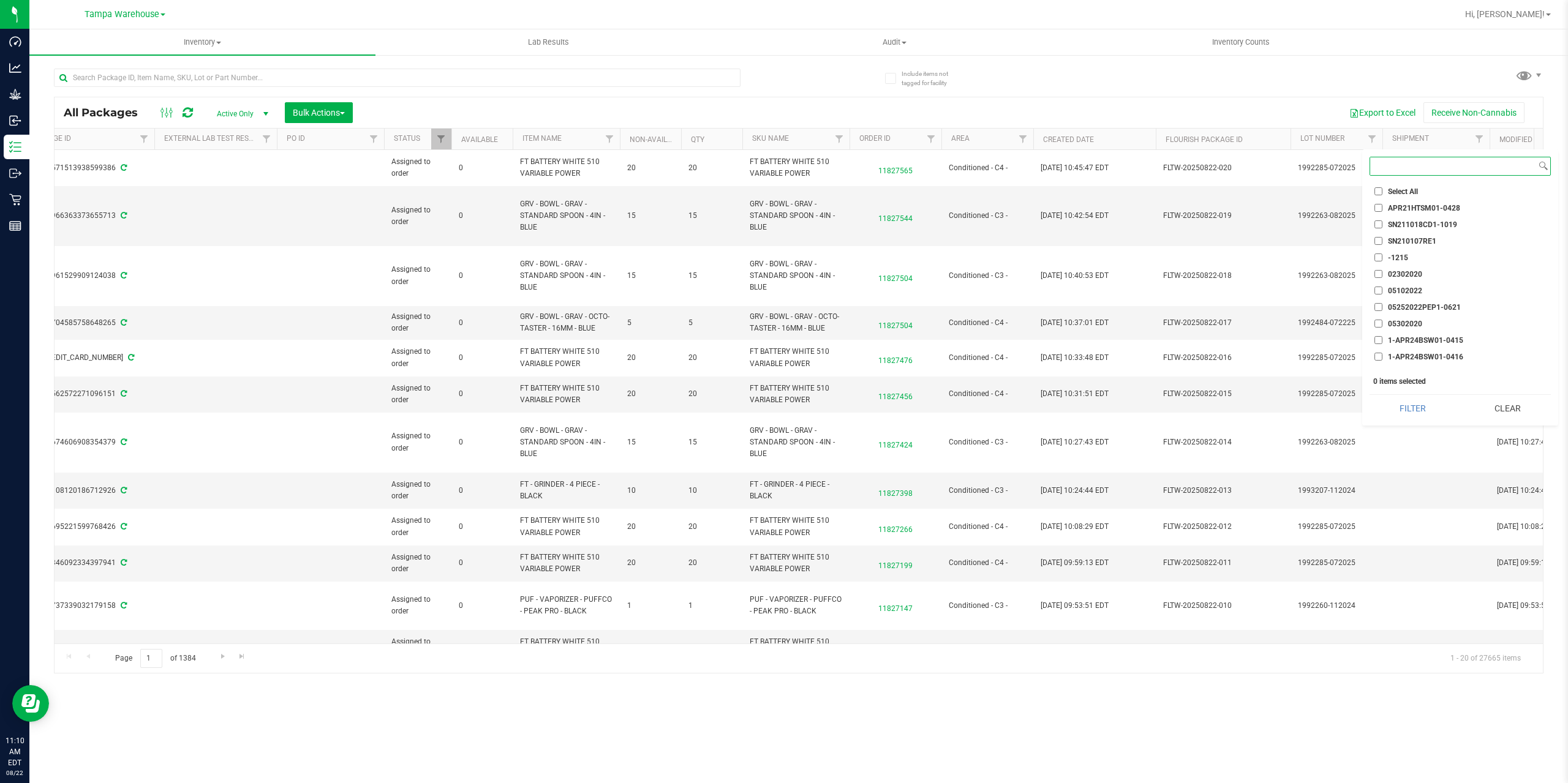
click at [1416, 170] on input at bounding box center [1453, 166] width 166 height 18
paste input "HC-APR25SAT03-0731"
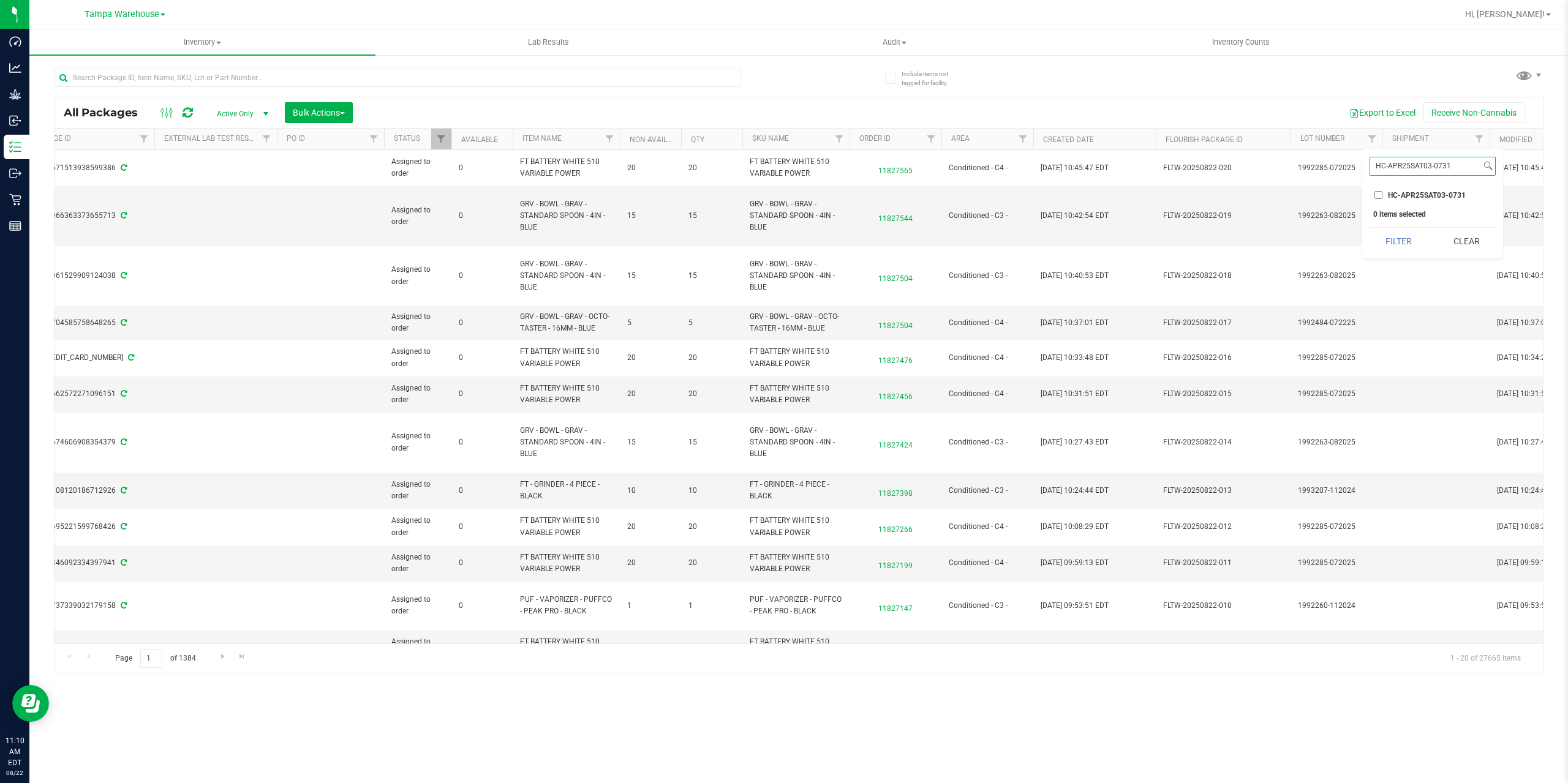
type input "HC-APR25SAT03-0731"
click at [1394, 195] on span "HC-APR25SAT03-0731" at bounding box center [1427, 195] width 78 height 7
click at [1382, 195] on input "HC-APR25SAT03-0731" at bounding box center [1379, 195] width 8 height 8
checkbox input "true"
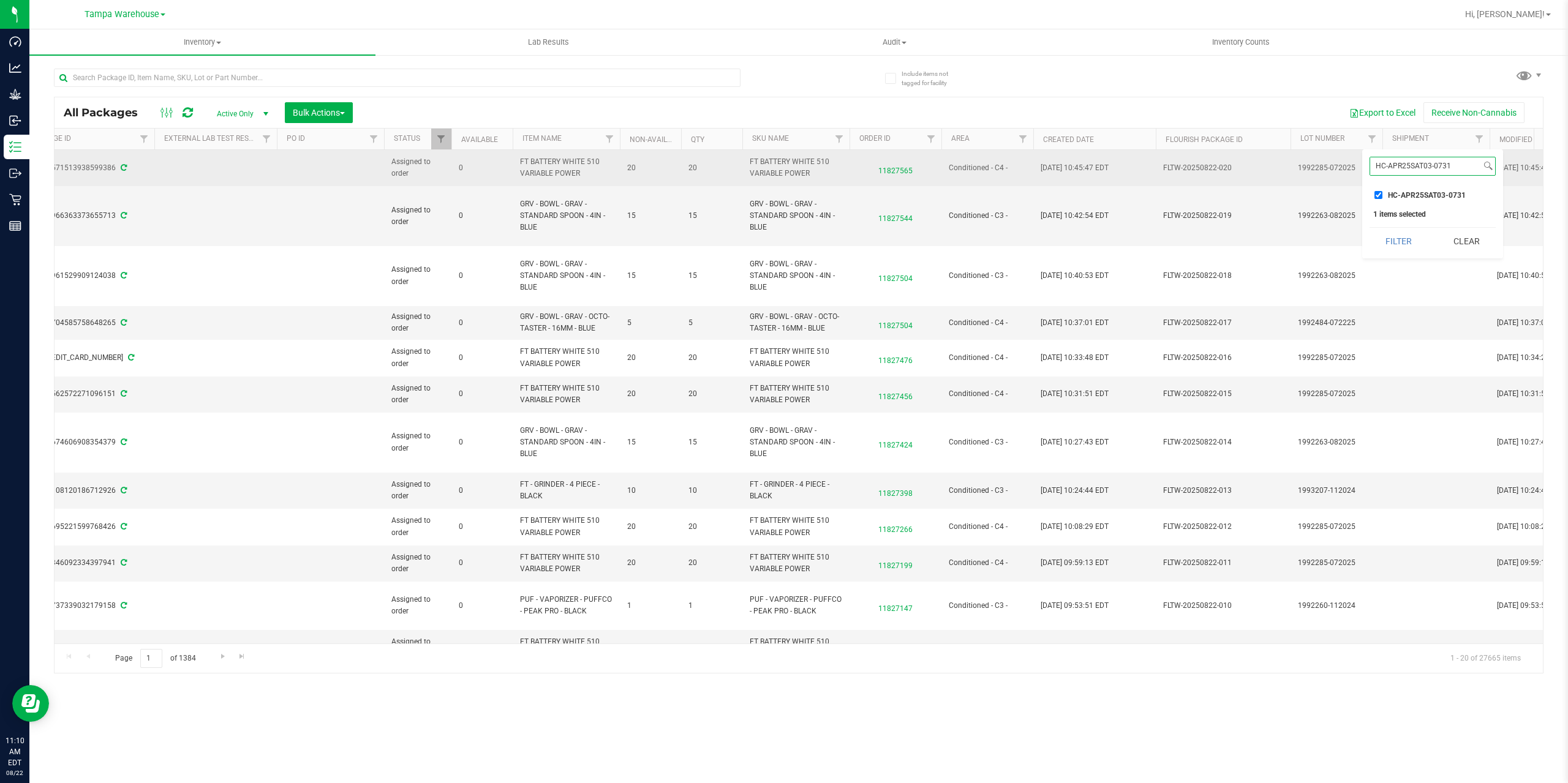
drag, startPoint x: 1450, startPoint y: 165, endPoint x: 1333, endPoint y: 164, distance: 117.0
click body "Dashboard Analytics Grow Inbound Inventory Outbound Retail Reports 11:10 AM EDT…"
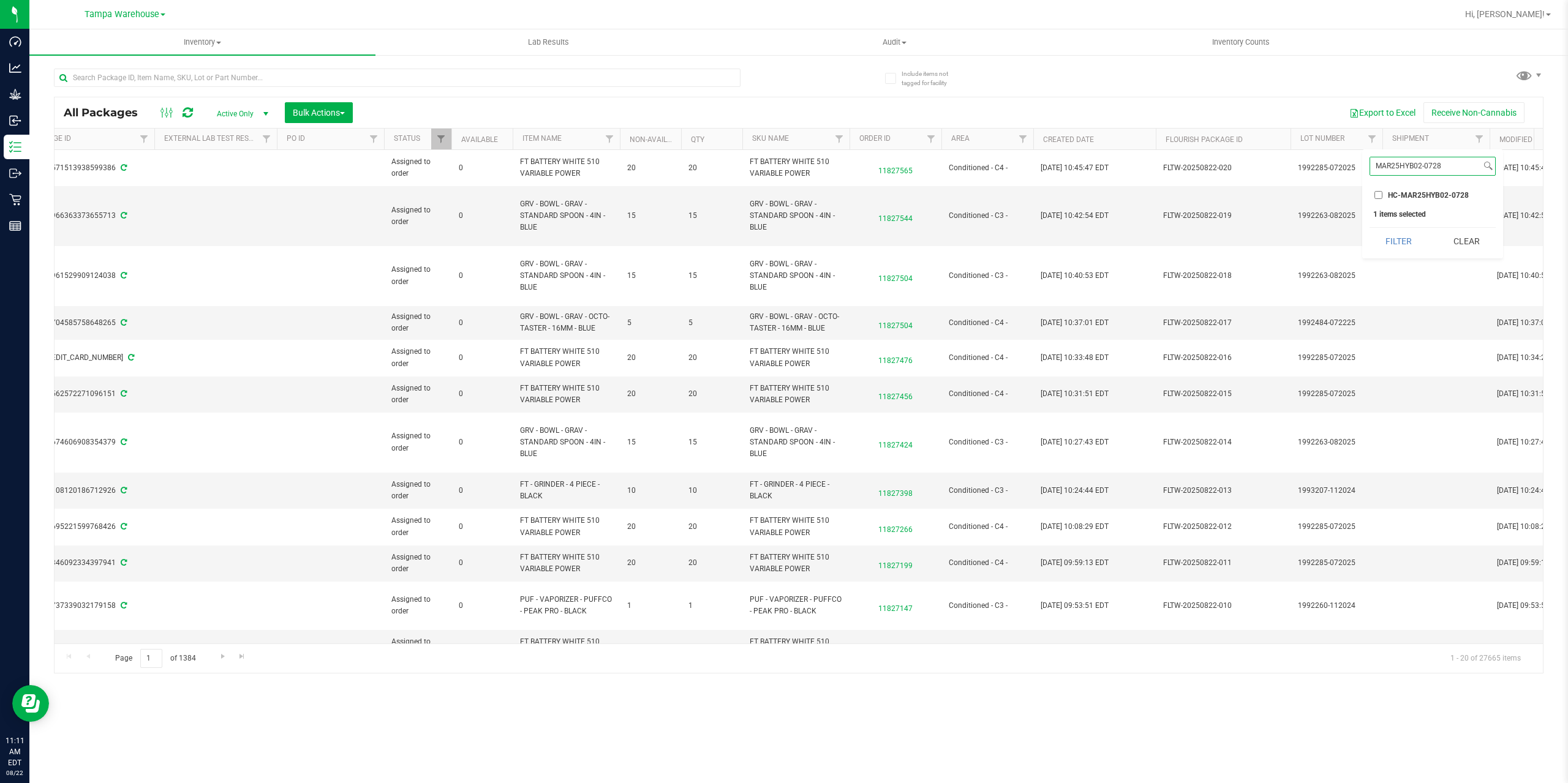
type input "MAR25HYB02-0728"
click span "HC-MAR25HYB02-0728"
click input "HC-MAR25HYB02-0728"
checkbox input "true"
click button "Filter"
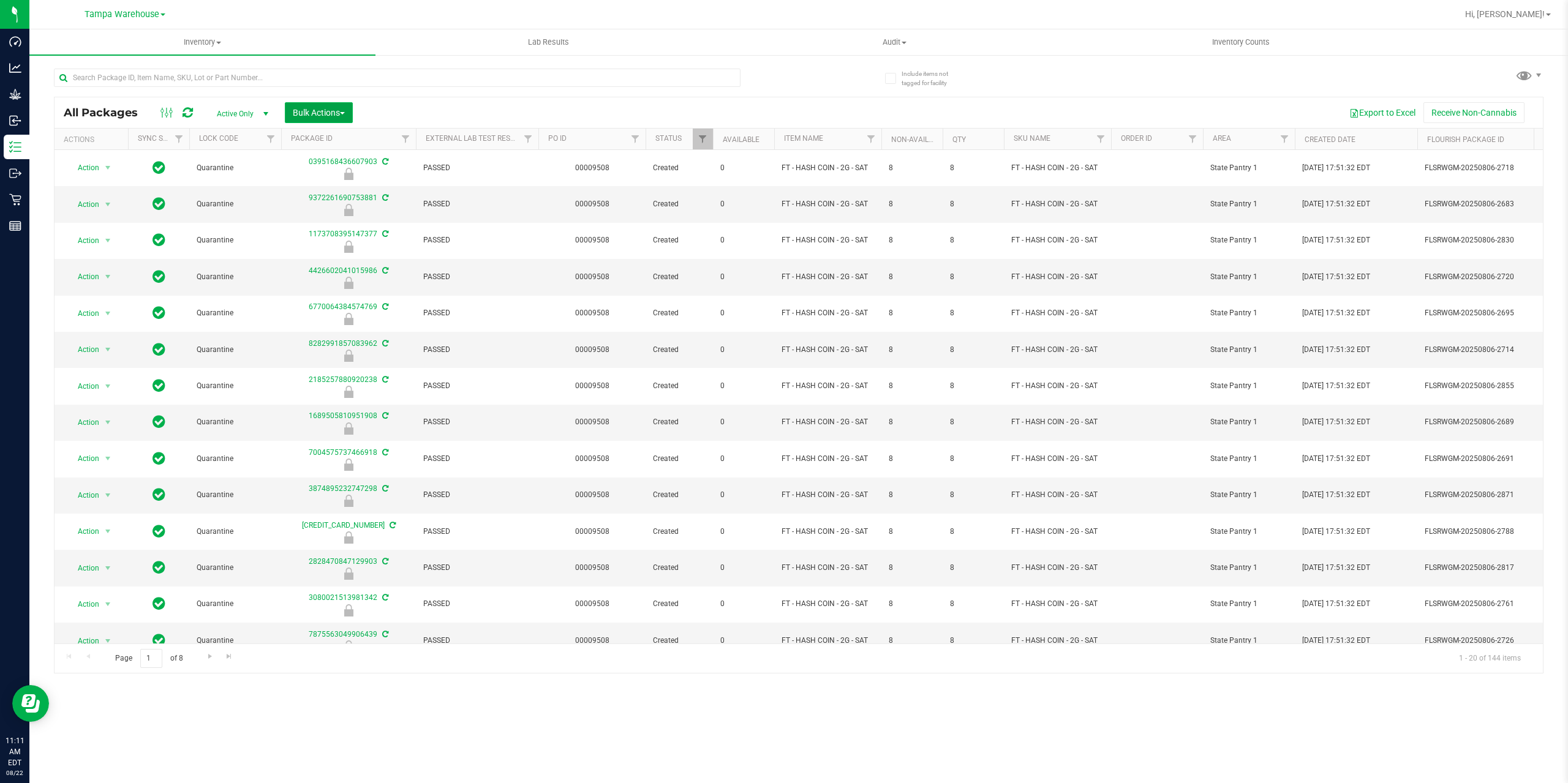
click button "Bulk Actions"
click span "Lock/Unlock packages"
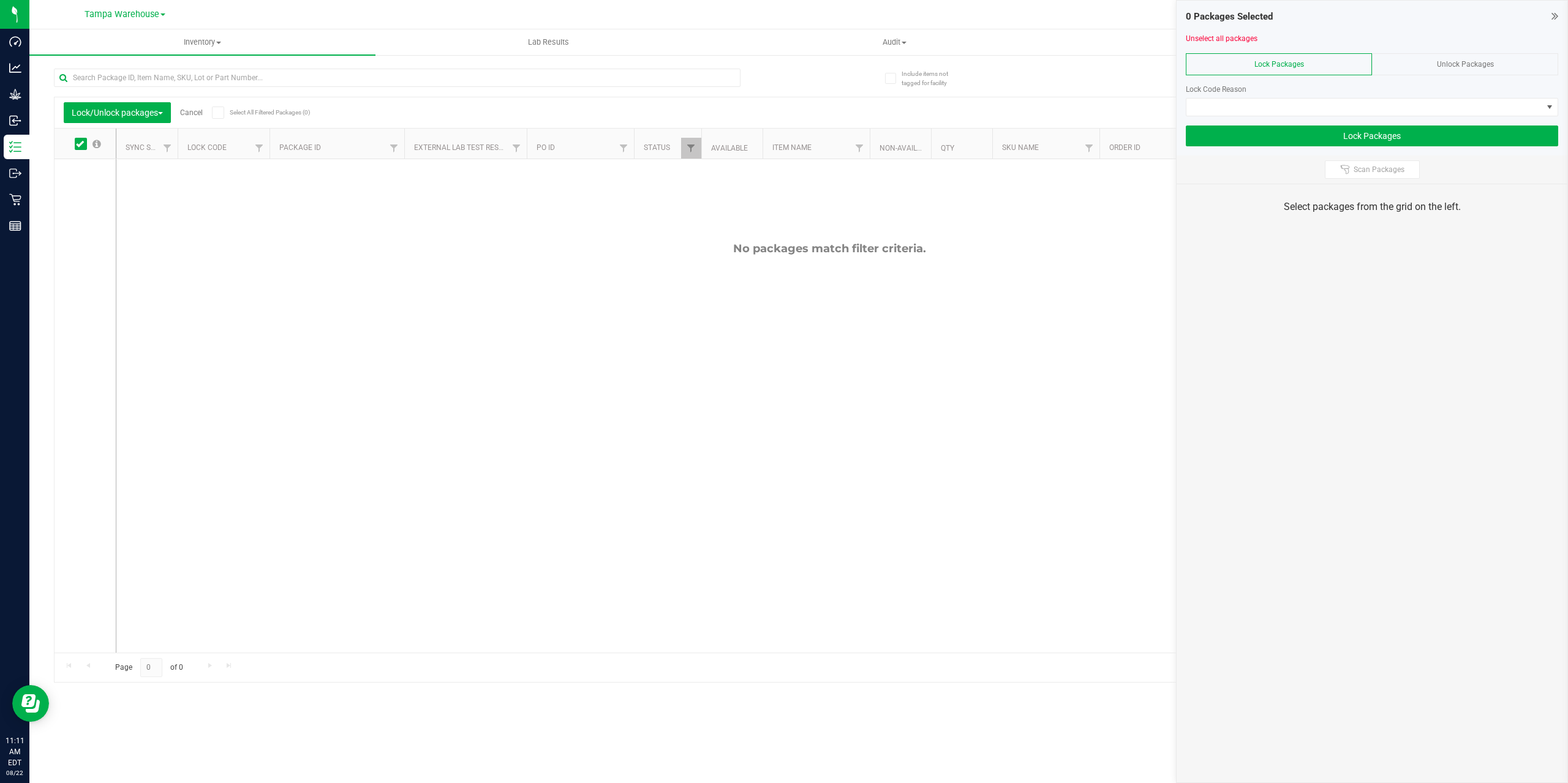
click span "Unlock Packages"
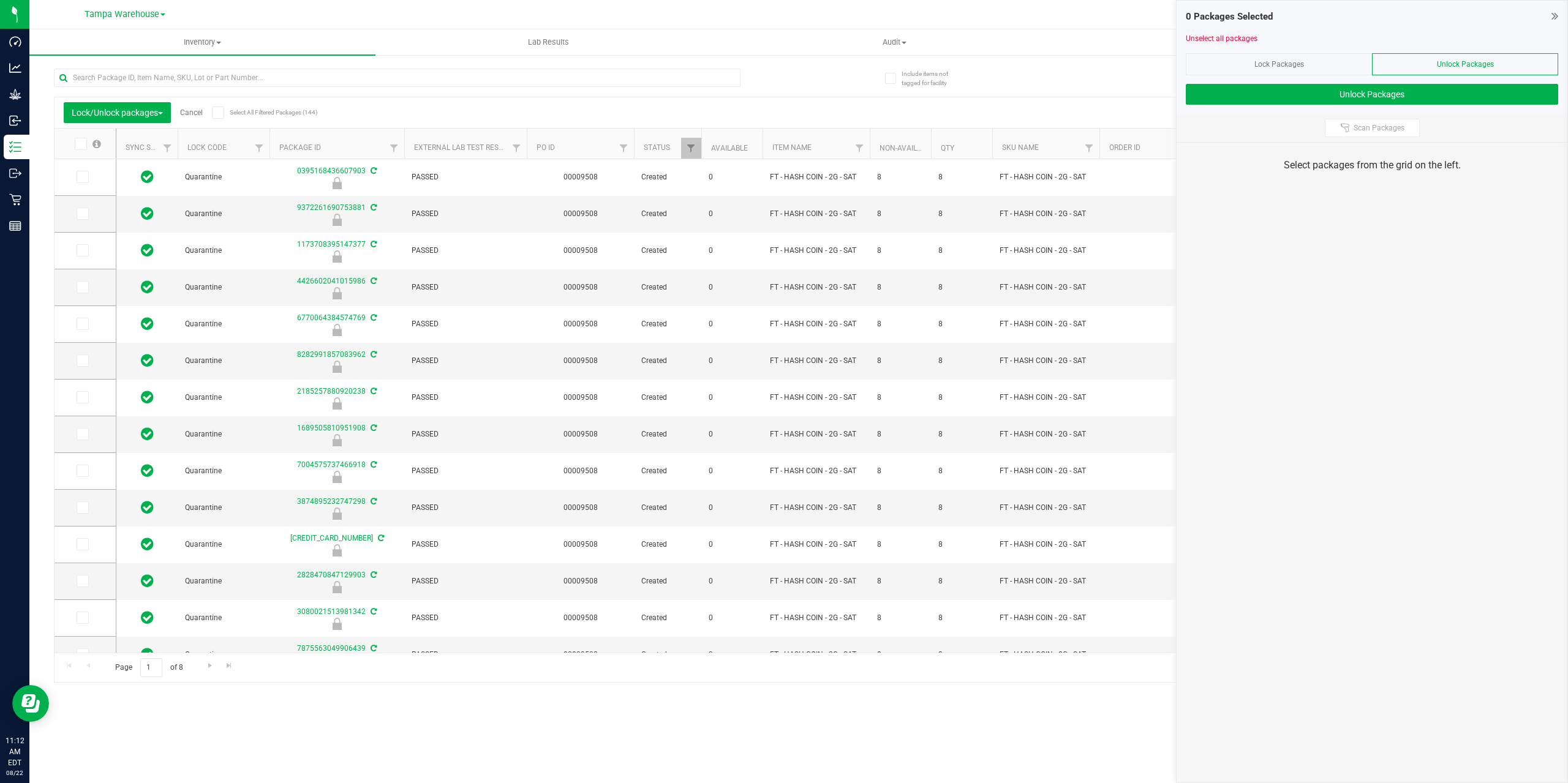
click icon
click input "Select All Filtered Packages (144)"
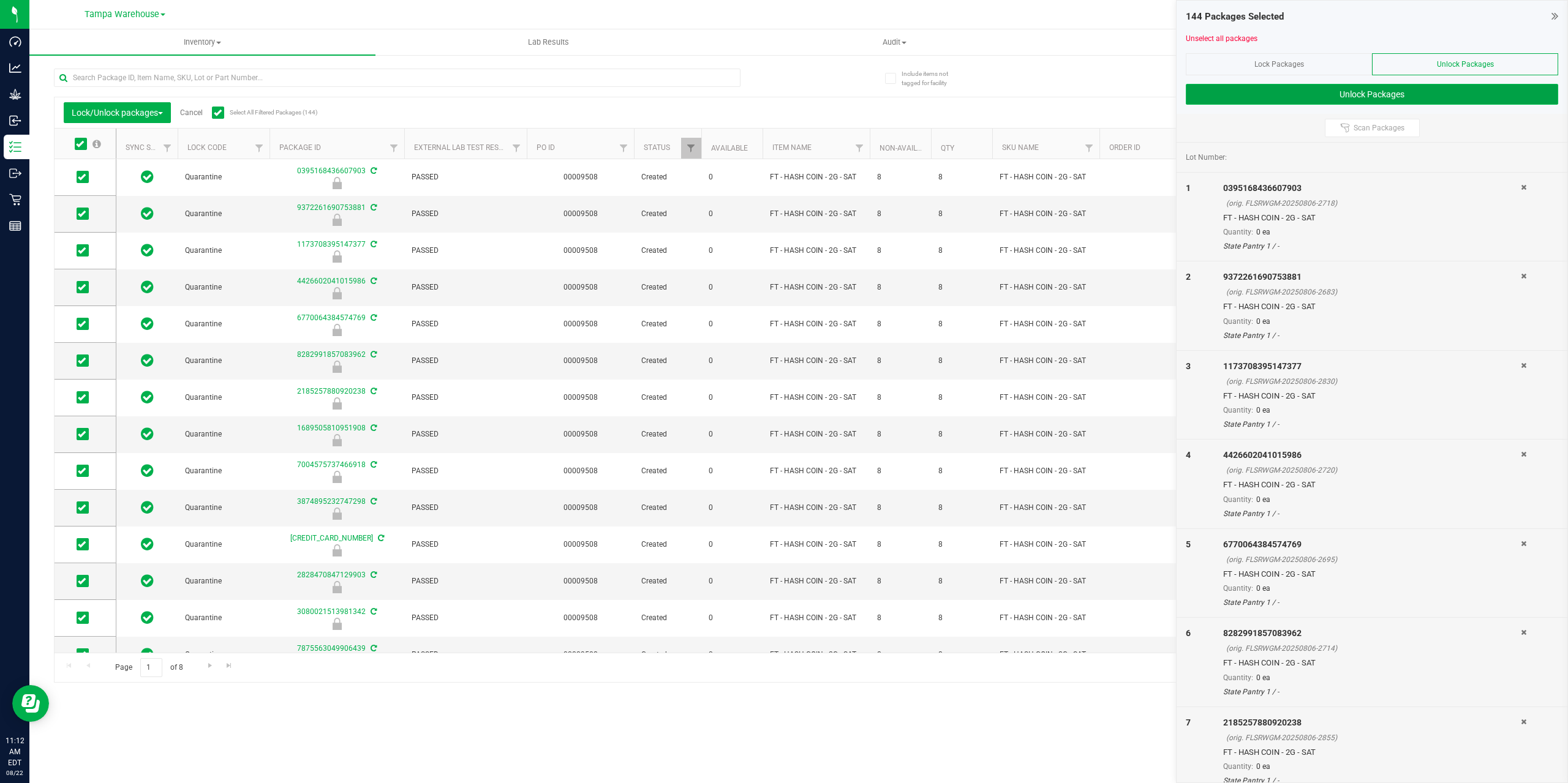
click button "Unlock Packages"
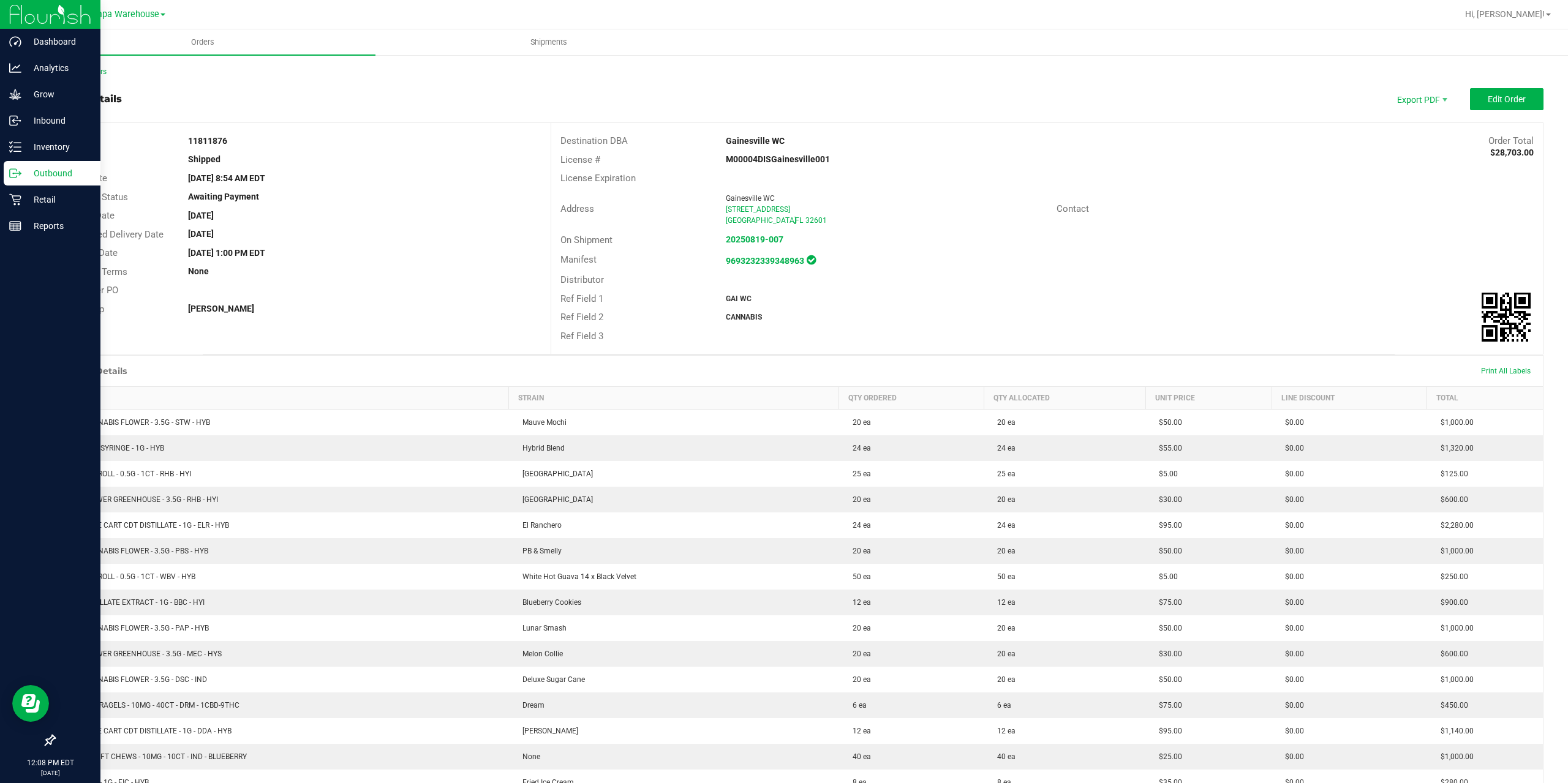
click at [15, 169] on icon at bounding box center [15, 173] width 12 height 12
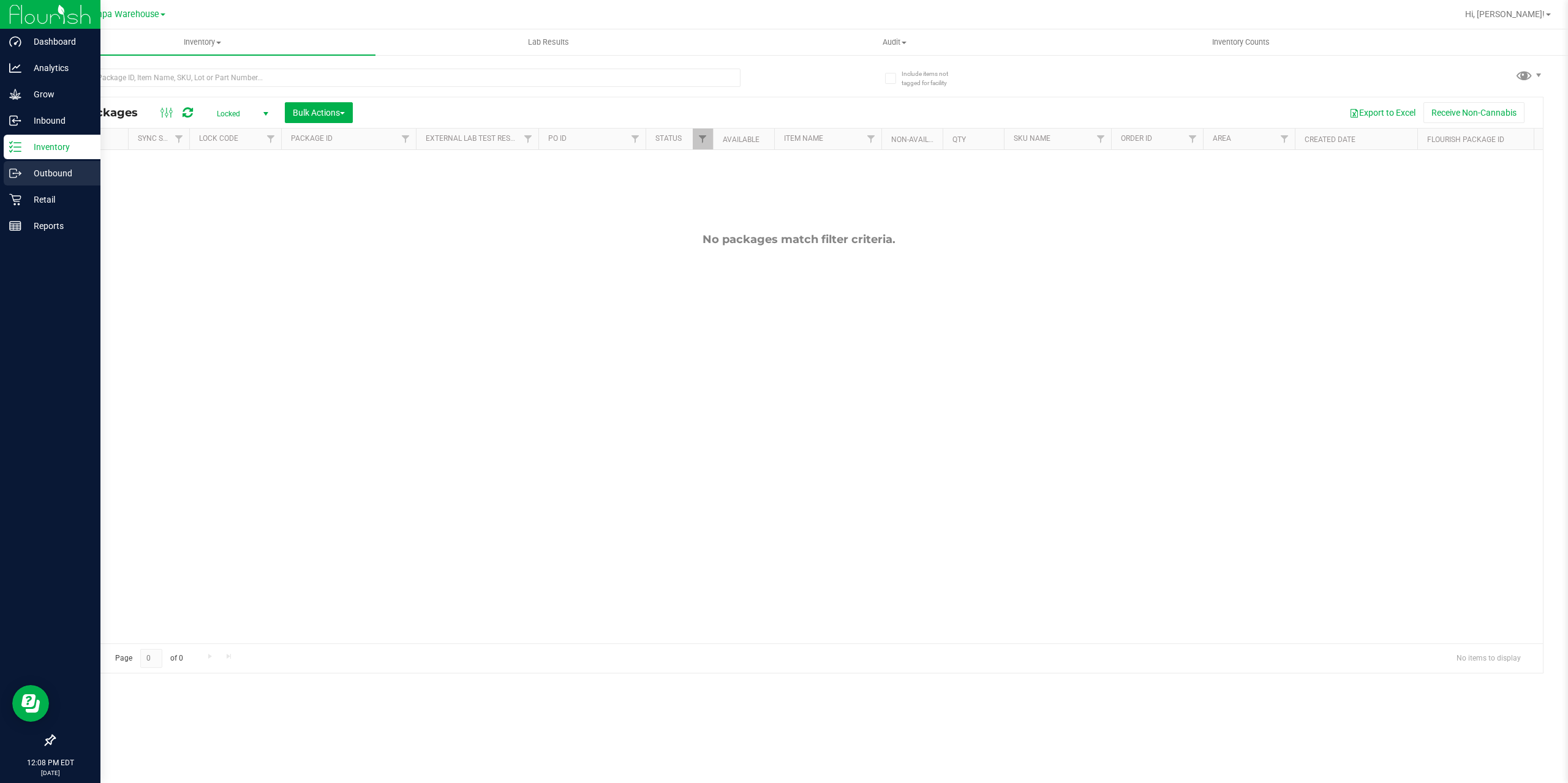
click at [12, 179] on div "Outbound" at bounding box center [52, 174] width 97 height 24
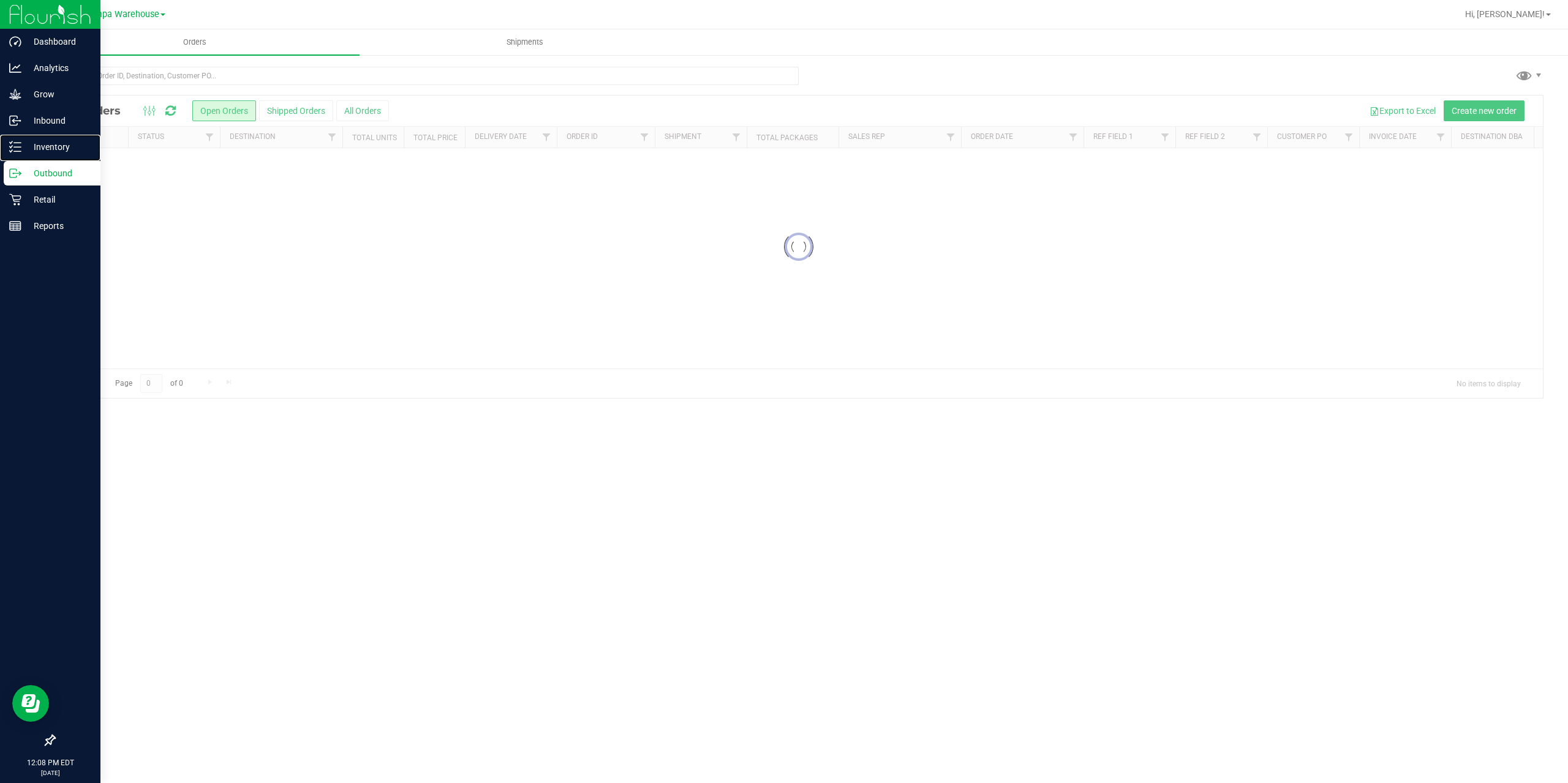
click at [28, 150] on p "Inventory" at bounding box center [58, 147] width 74 height 15
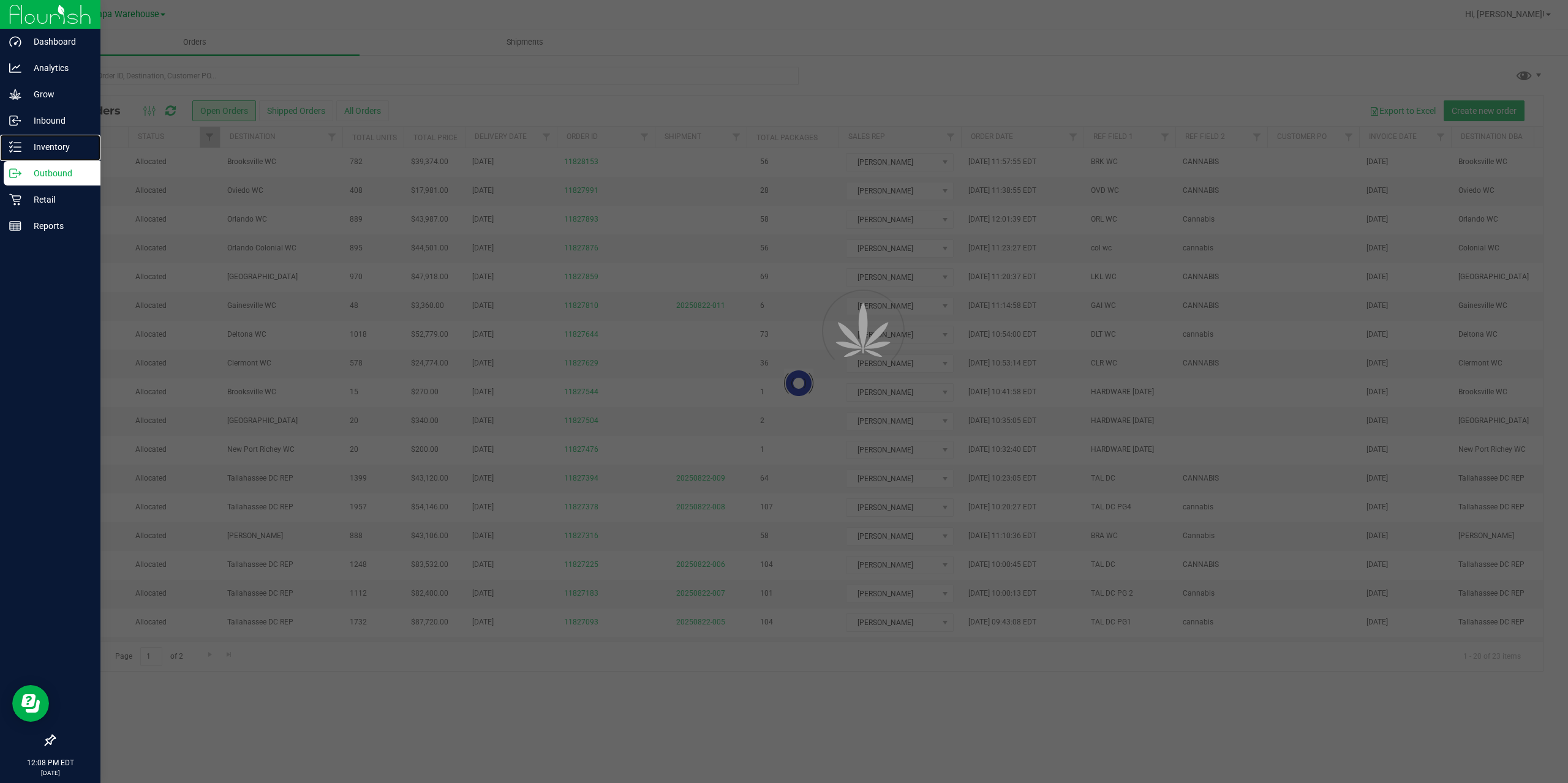
click at [28, 150] on p "Inventory" at bounding box center [58, 147] width 74 height 15
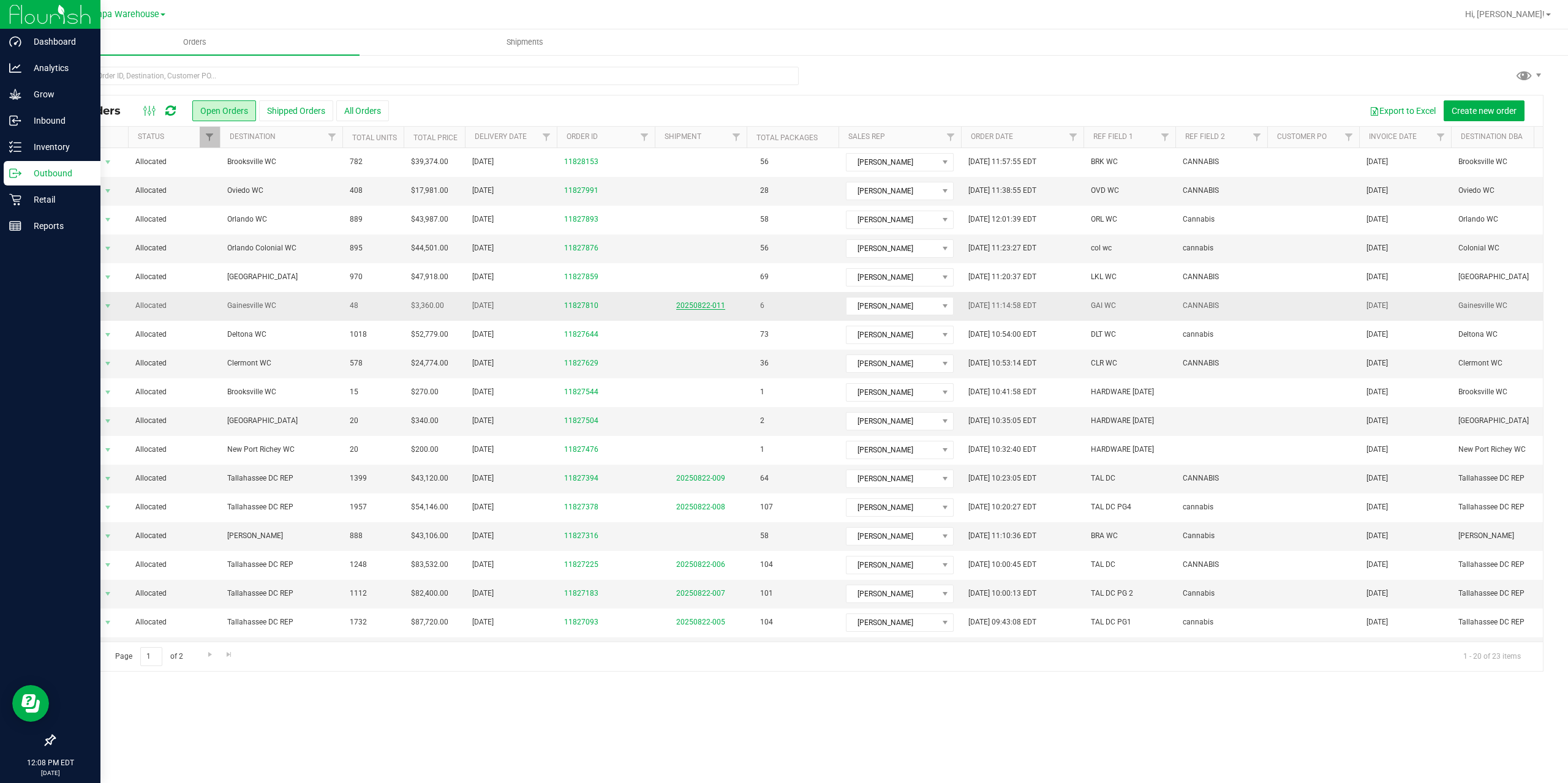
click at [700, 303] on link "20250822-011" at bounding box center [700, 305] width 49 height 9
click at [730, 140] on link "Filter" at bounding box center [736, 137] width 20 height 21
type input "005"
click at [734, 183] on button "Filter" at bounding box center [763, 196] width 58 height 27
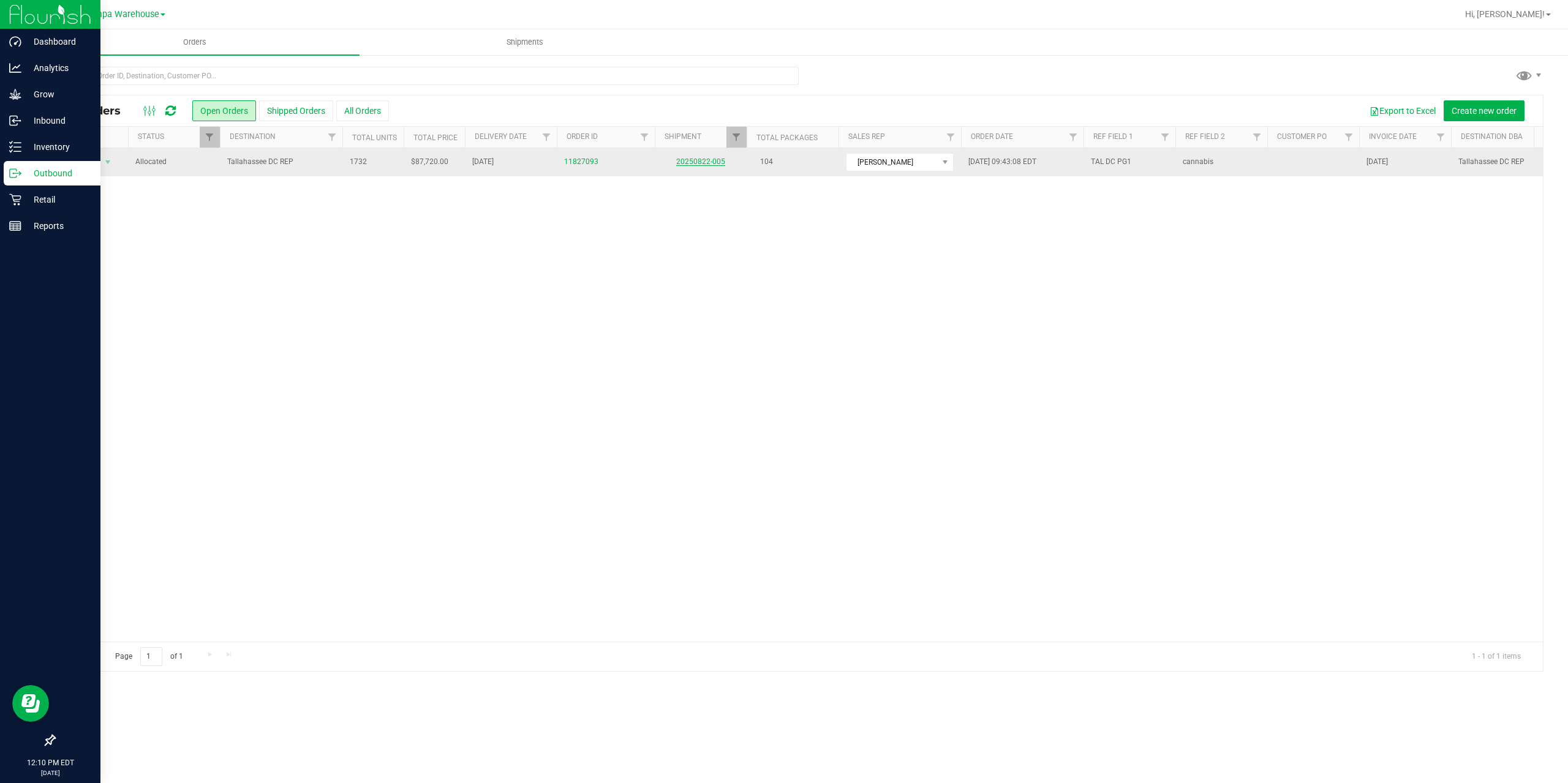
click at [686, 161] on link "20250822-005" at bounding box center [700, 161] width 49 height 9
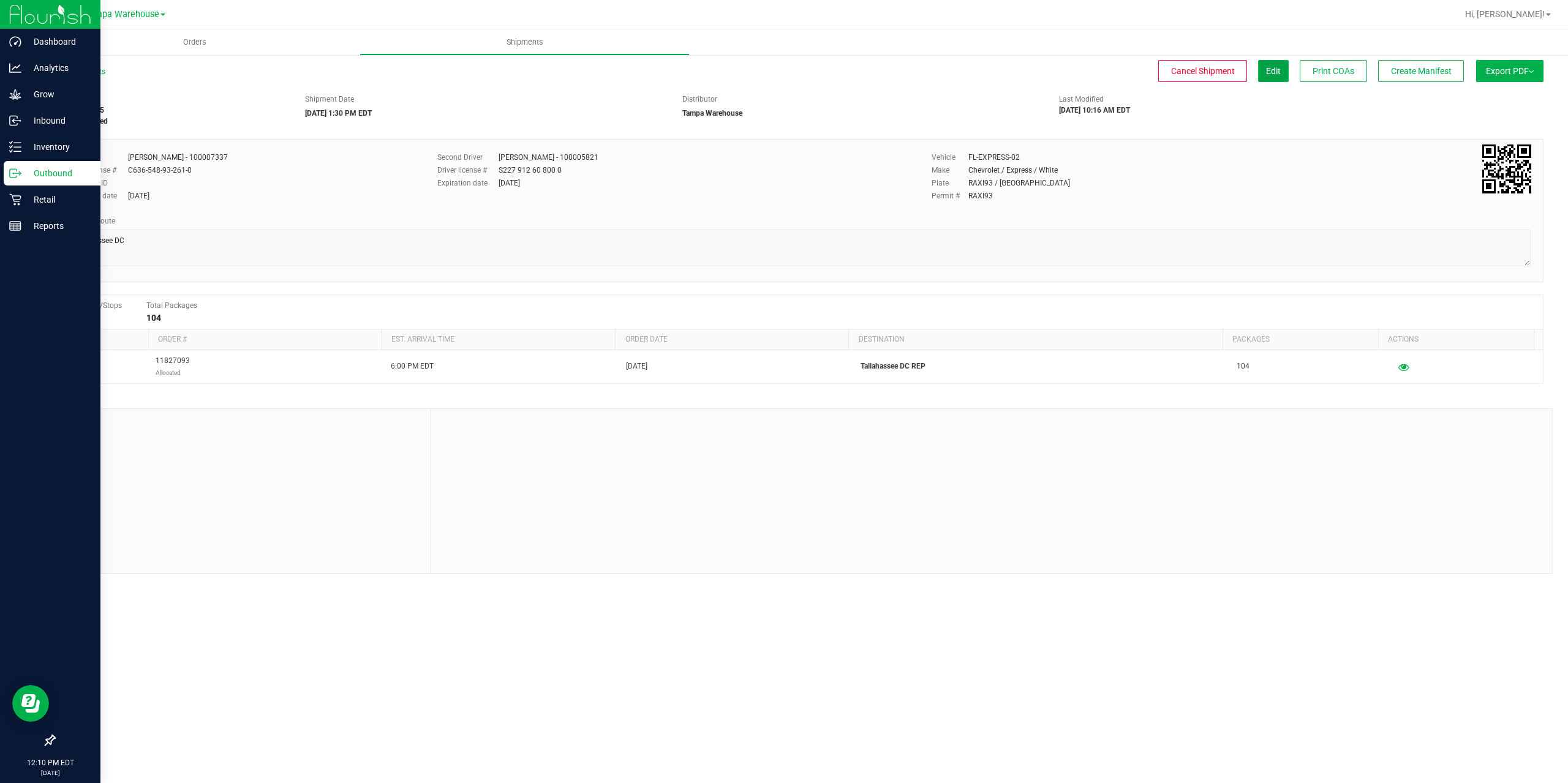
click at [1277, 71] on span "Edit" at bounding box center [1273, 71] width 15 height 10
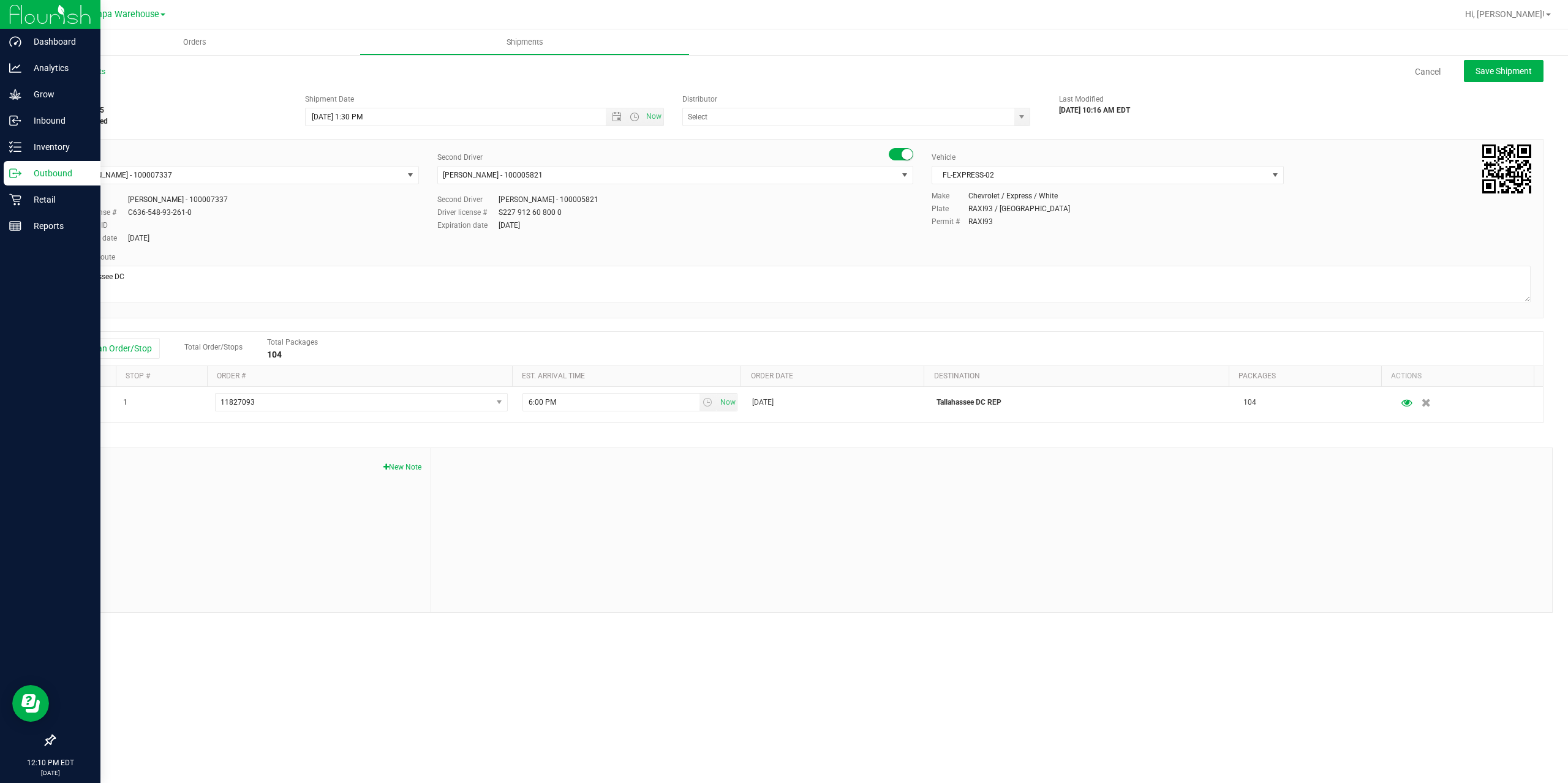
type input "Tampa Warehouse"
click at [617, 119] on span "Open the date view" at bounding box center [617, 117] width 10 height 10
click at [405, 238] on link "22" at bounding box center [406, 241] width 18 height 19
click at [358, 114] on input "8/22/2025 1:30 PM" at bounding box center [466, 117] width 321 height 17
click at [866, 235] on div "Driver Markos Carter - 100007337 Select Driver Ian Albritton - 100006559 LOGAN …" at bounding box center [799, 198] width 1483 height 93
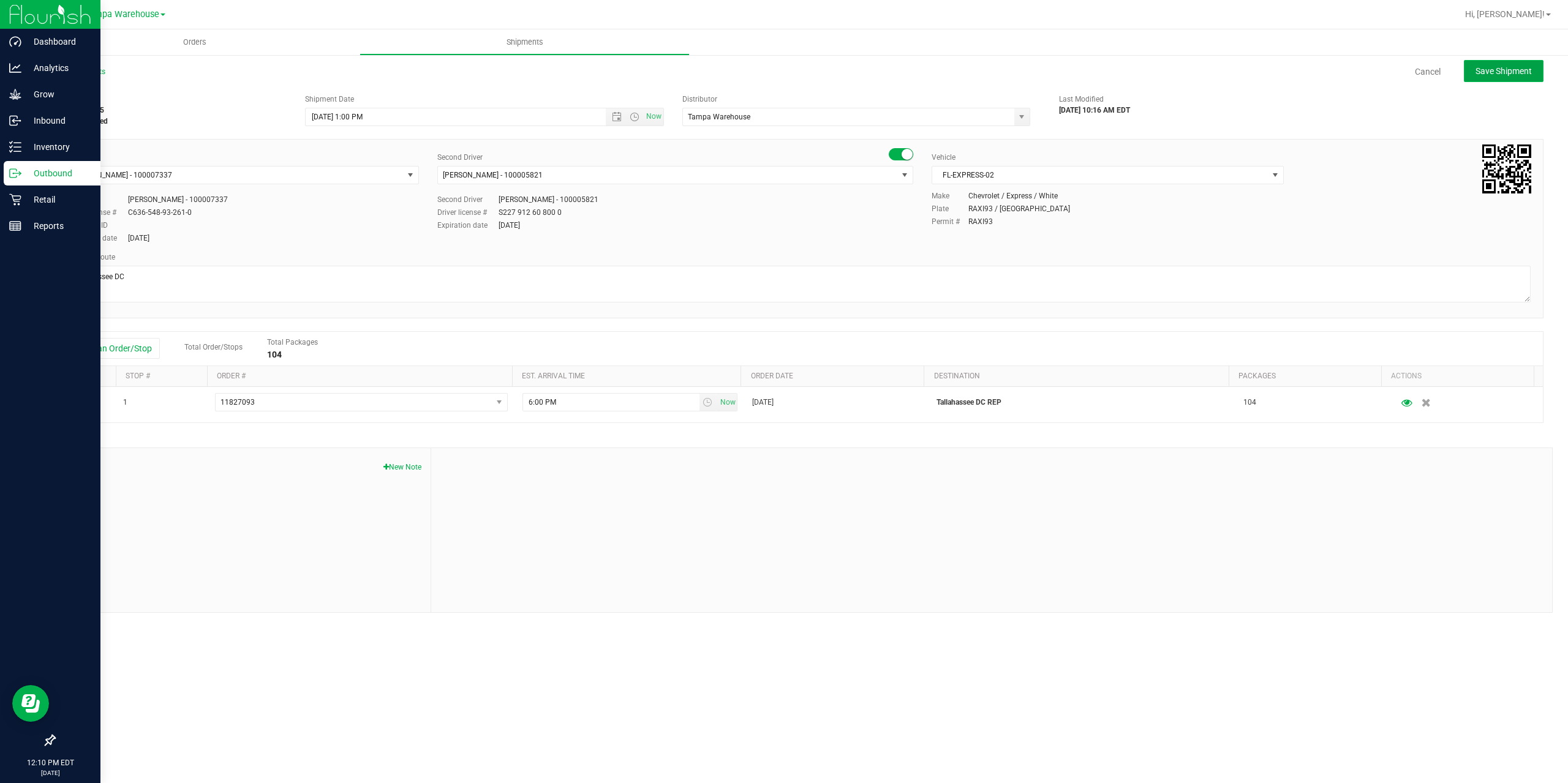
click at [1487, 75] on span "Save Shipment" at bounding box center [1503, 71] width 56 height 10
type input "8/22/2025 5:00 PM"
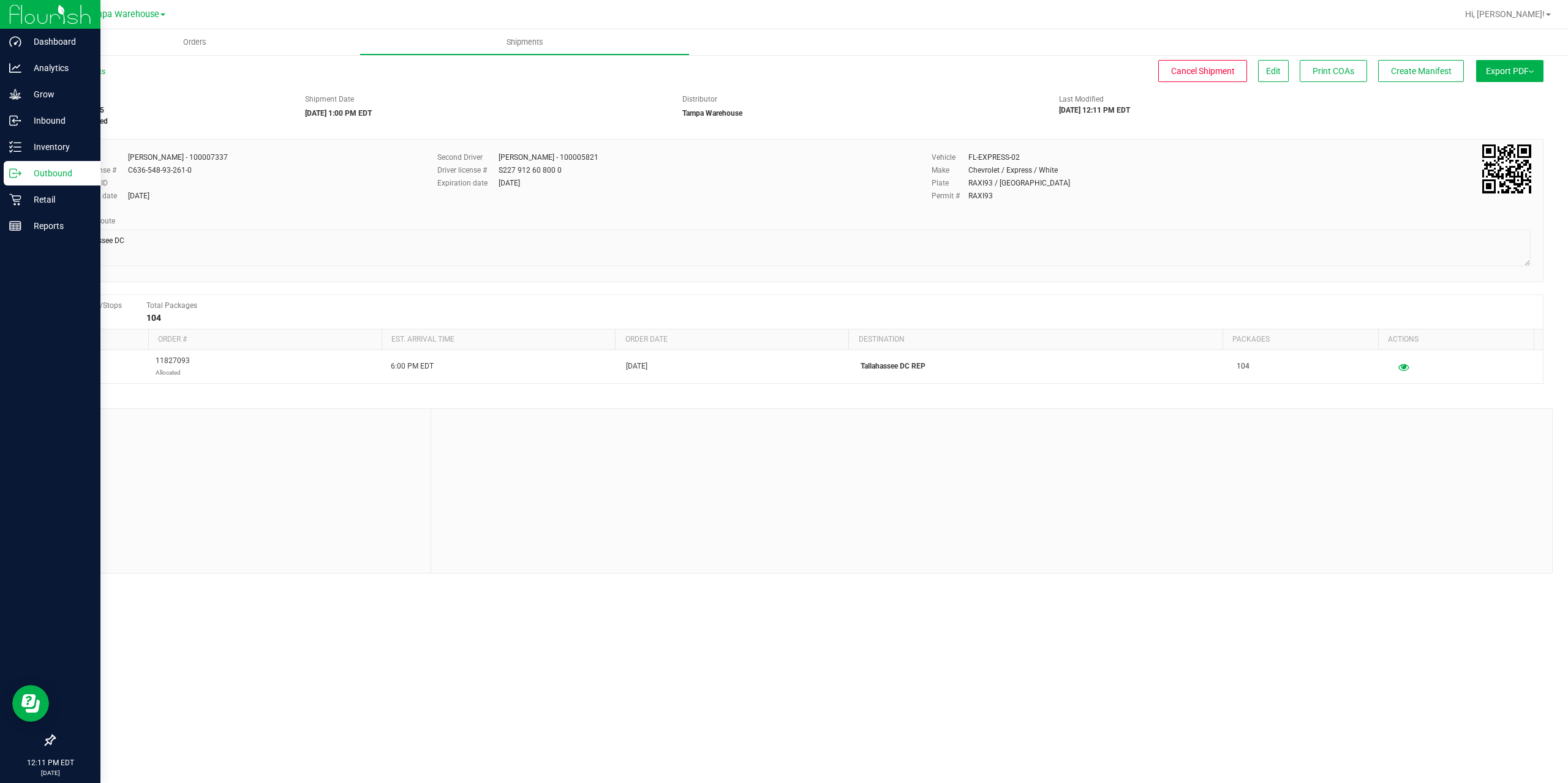
click at [1487, 75] on button "Export PDF" at bounding box center [1510, 71] width 67 height 22
click at [1498, 95] on span "Manifest by Package ID" at bounding box center [1492, 97] width 78 height 9
click at [17, 176] on icon at bounding box center [15, 173] width 12 height 12
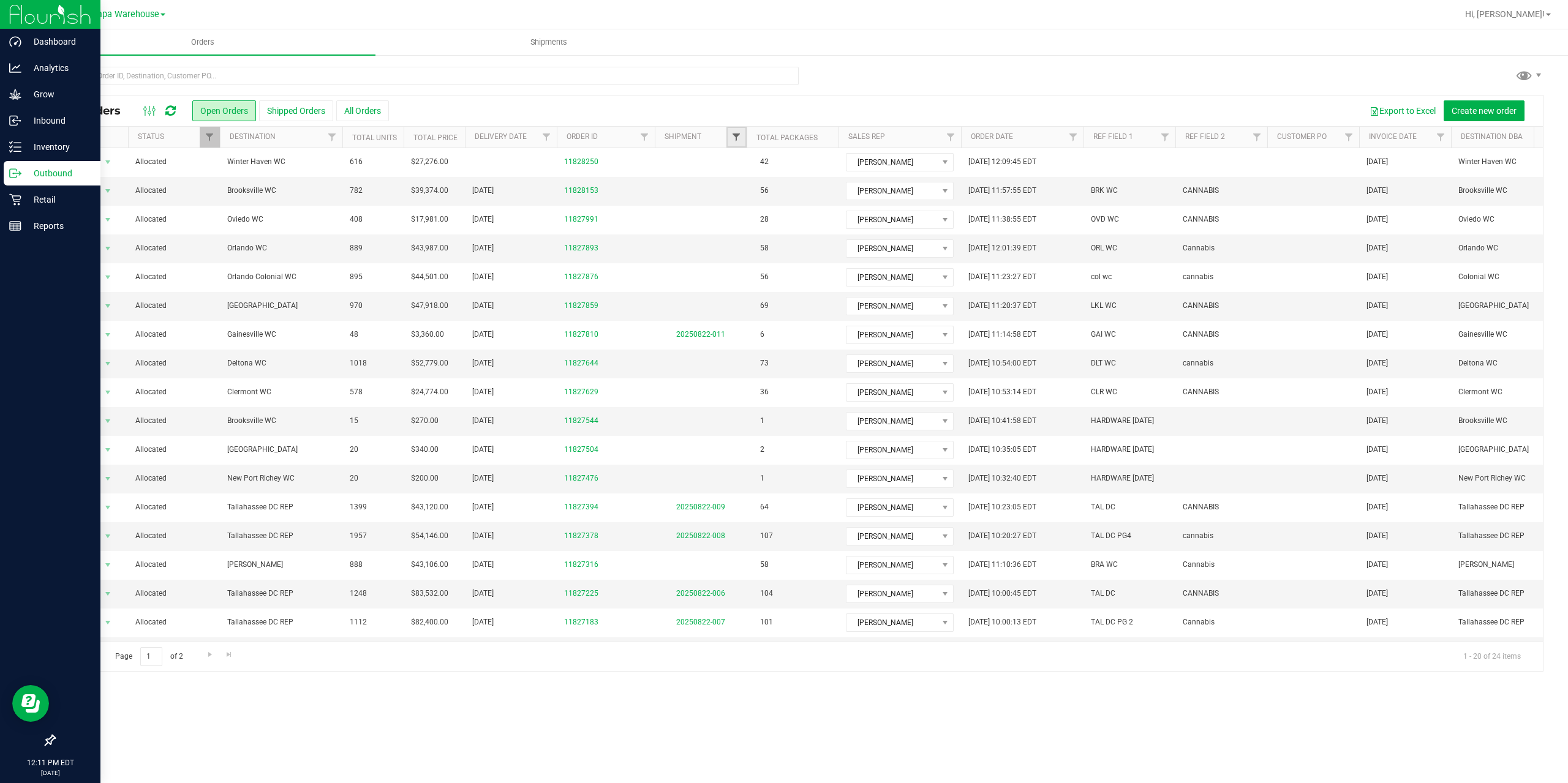
click at [733, 140] on span "Filter" at bounding box center [736, 137] width 10 height 10
type input "007"
click at [760, 187] on button "Filter" at bounding box center [763, 196] width 58 height 27
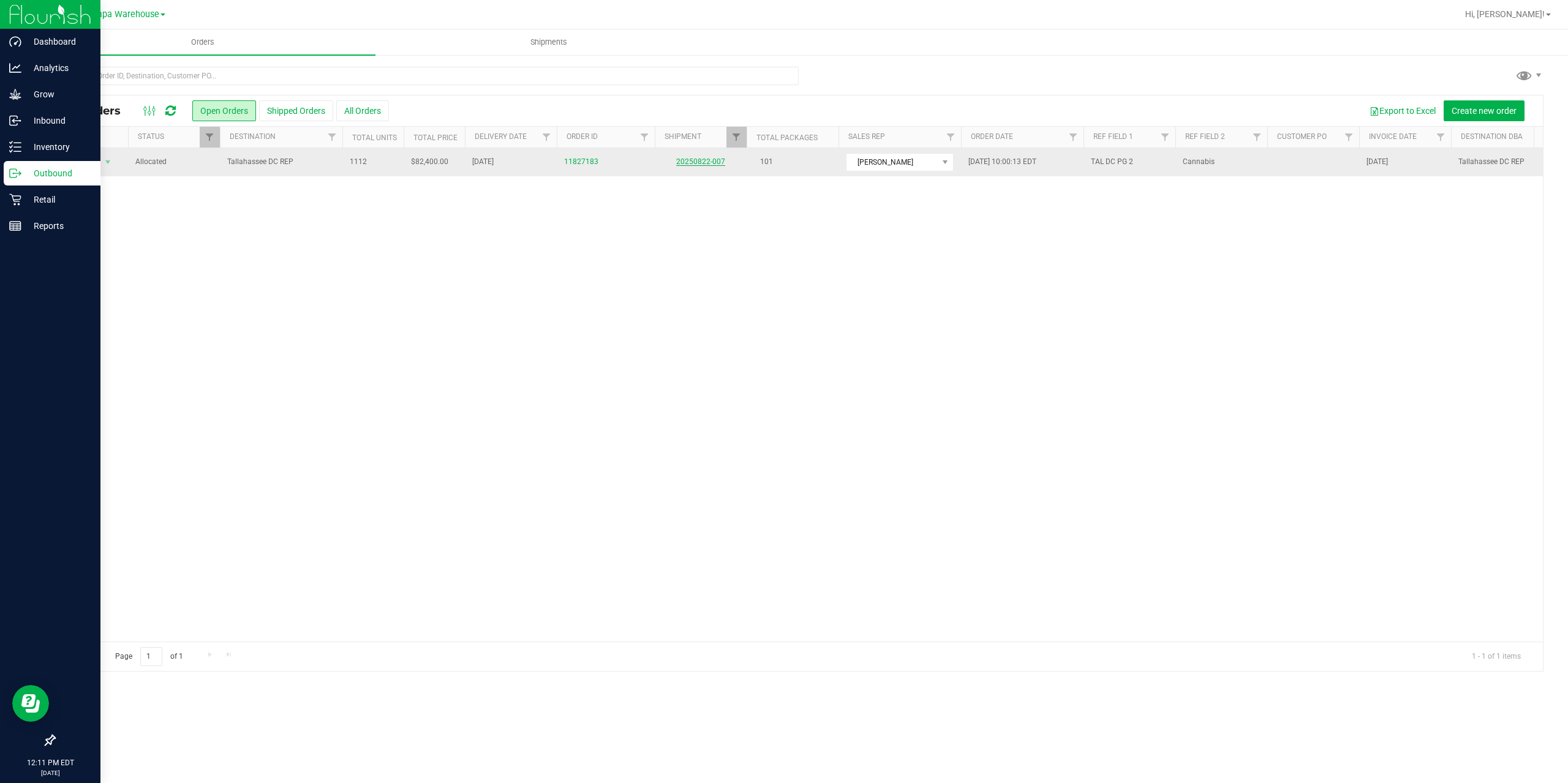
click at [698, 161] on link "20250822-007" at bounding box center [700, 161] width 49 height 9
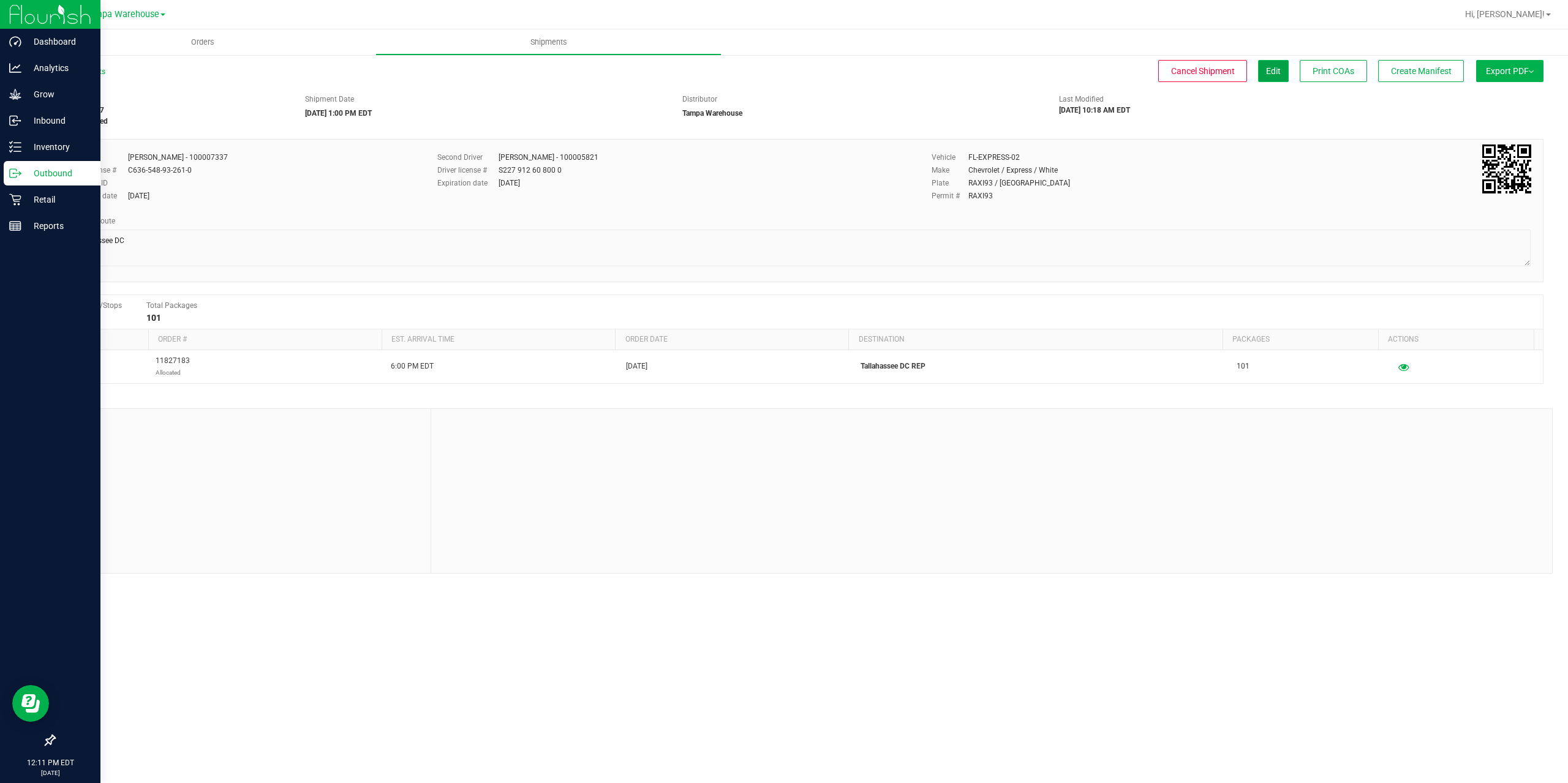
click at [1271, 70] on span "Edit" at bounding box center [1273, 71] width 15 height 10
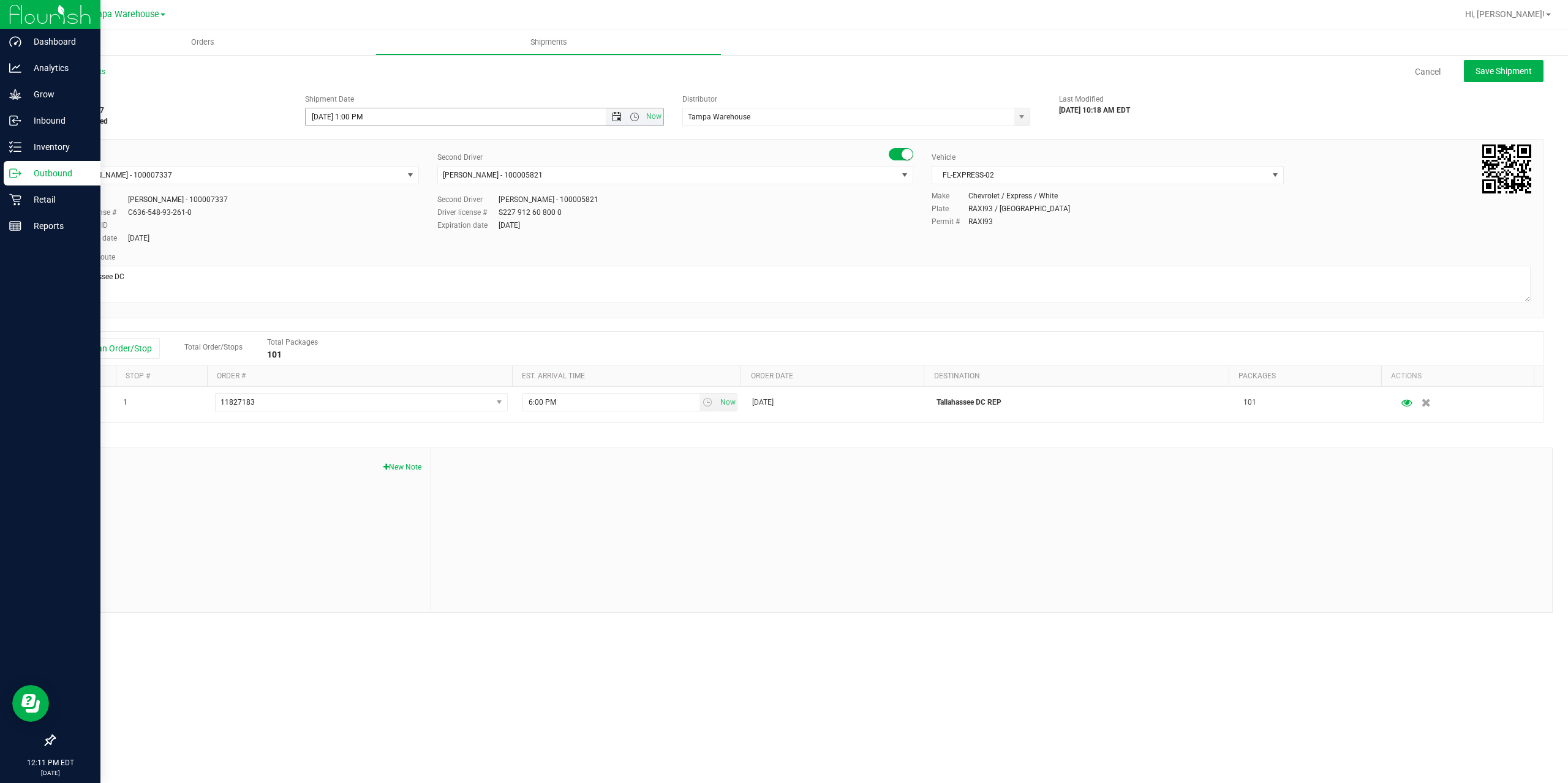
click at [620, 118] on span "Open the date view" at bounding box center [617, 117] width 10 height 10
click at [409, 238] on link "22" at bounding box center [406, 241] width 18 height 19
click at [636, 116] on span "Open the time view" at bounding box center [635, 117] width 10 height 10
click at [733, 207] on div "Driver license # S227 912 60 800 0" at bounding box center [675, 213] width 476 height 11
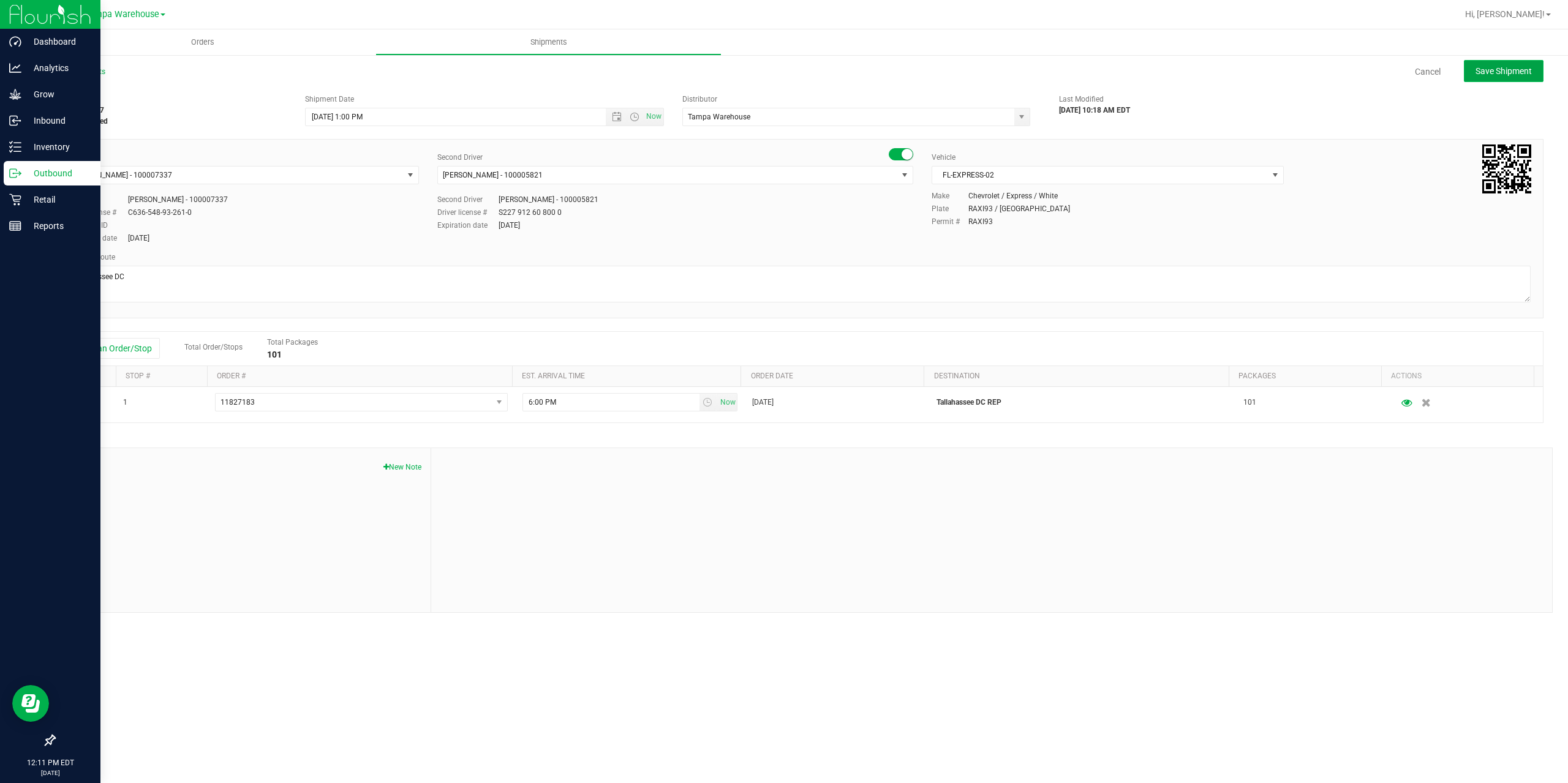
click at [1518, 77] on button "Save Shipment" at bounding box center [1504, 71] width 80 height 22
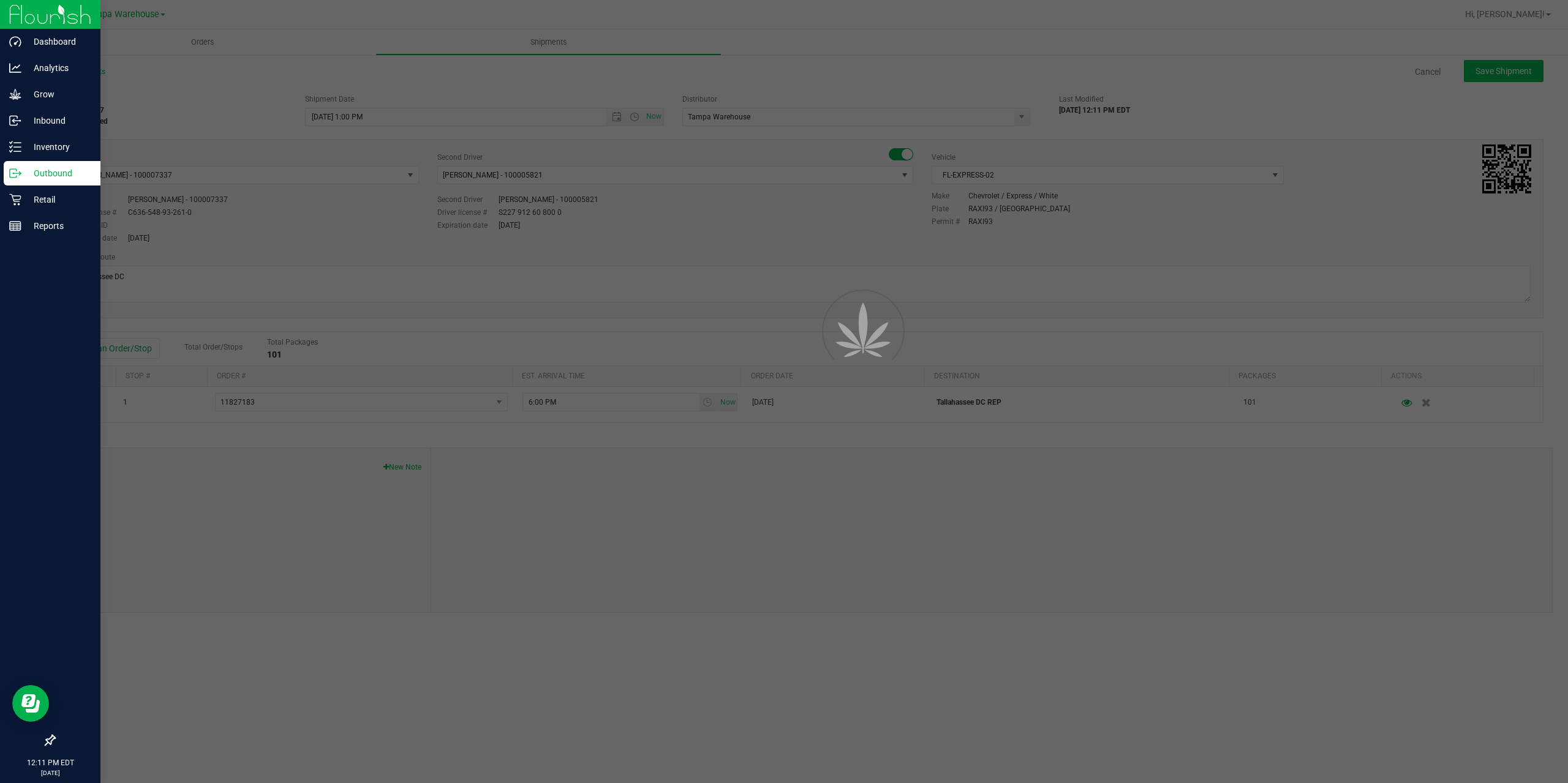
type input "8/22/2025 5:00 PM"
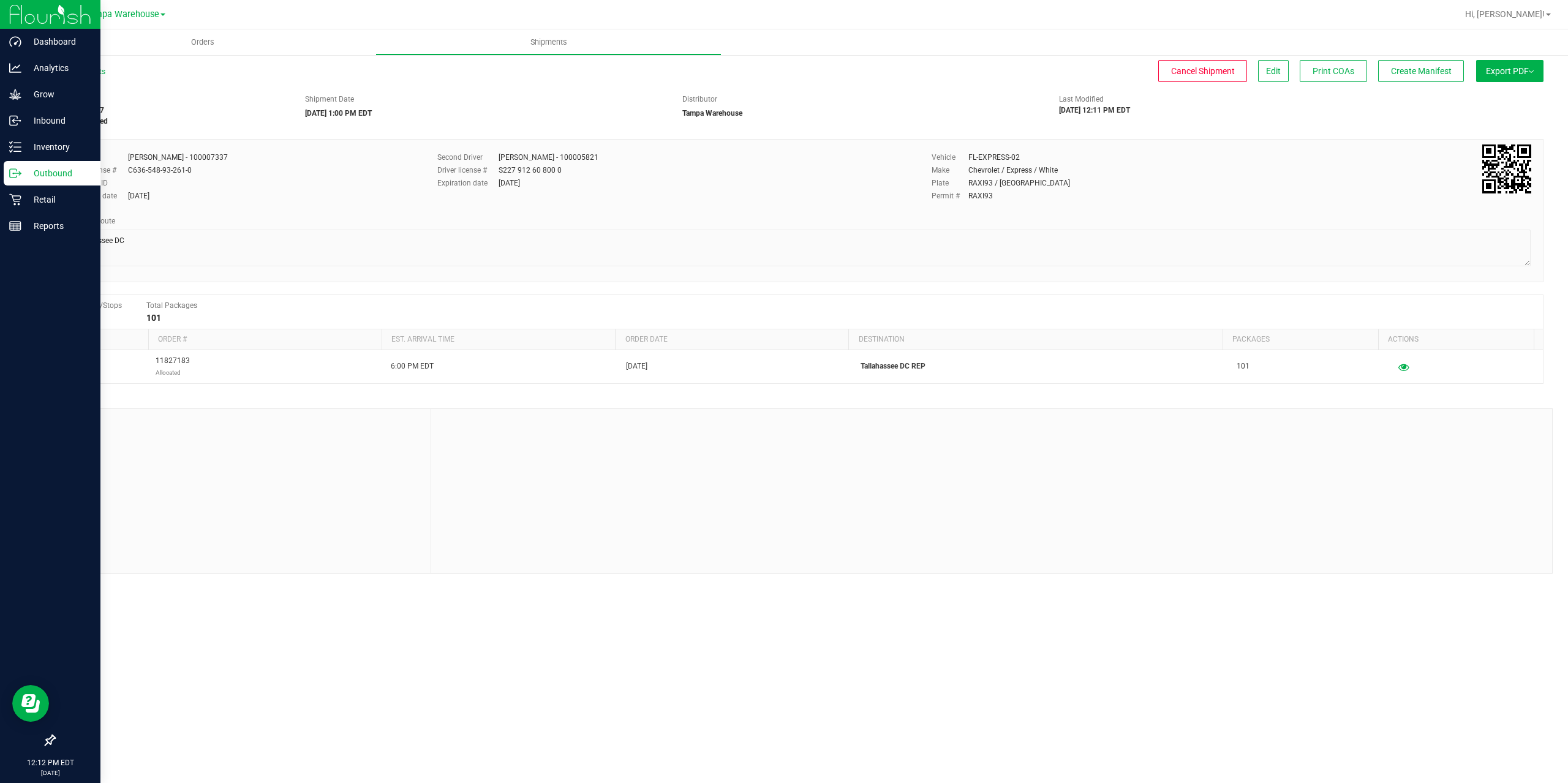
click at [1492, 67] on button "Export PDF" at bounding box center [1510, 71] width 67 height 22
click at [1507, 98] on span "Manifest by Package ID" at bounding box center [1492, 97] width 78 height 9
click at [1393, 68] on span "Create Manifest" at bounding box center [1421, 71] width 61 height 10
click at [1393, 68] on button "Ship Transfer" at bounding box center [1424, 71] width 80 height 22
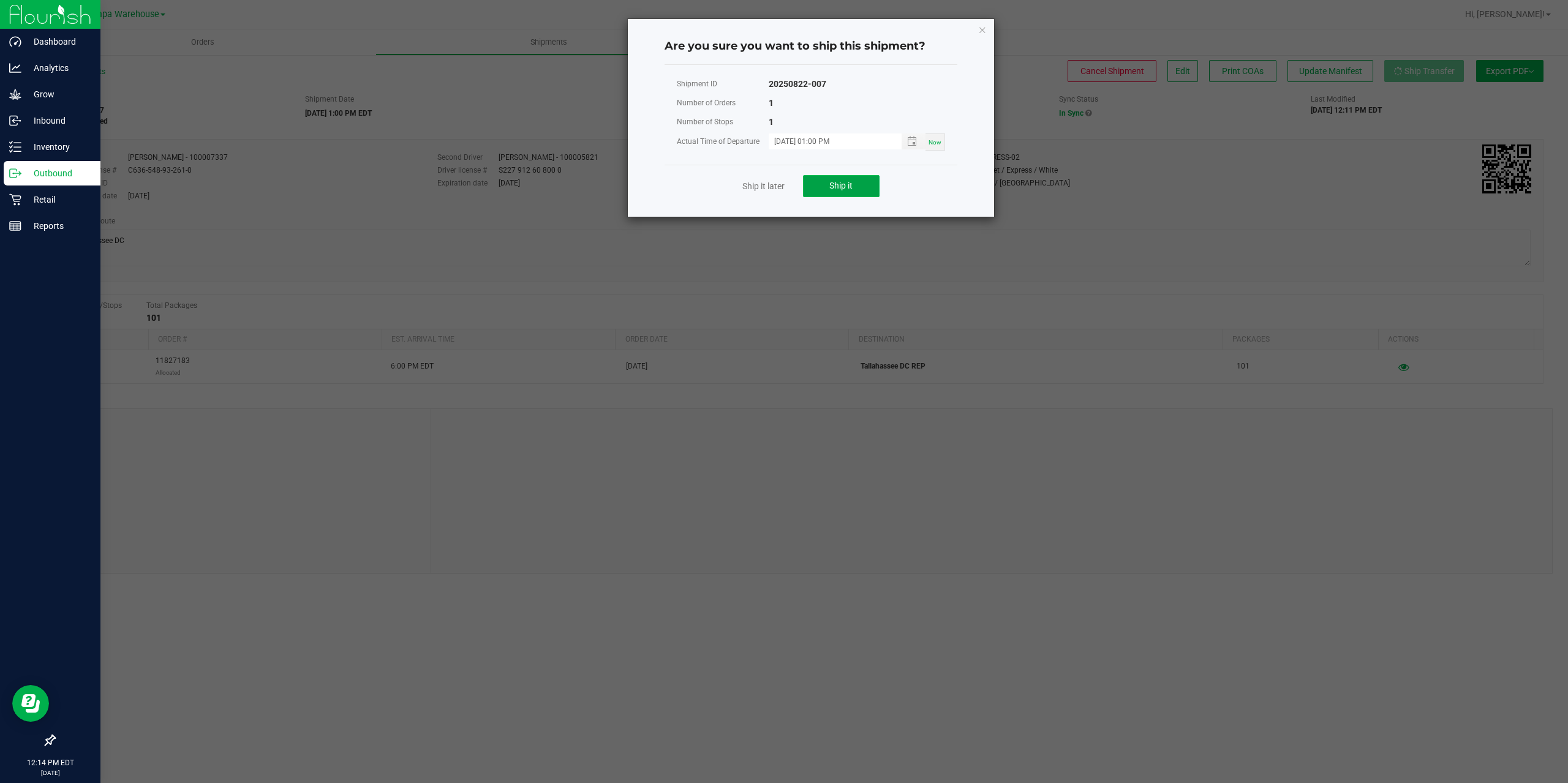
click at [841, 184] on span "Ship it" at bounding box center [841, 186] width 24 height 10
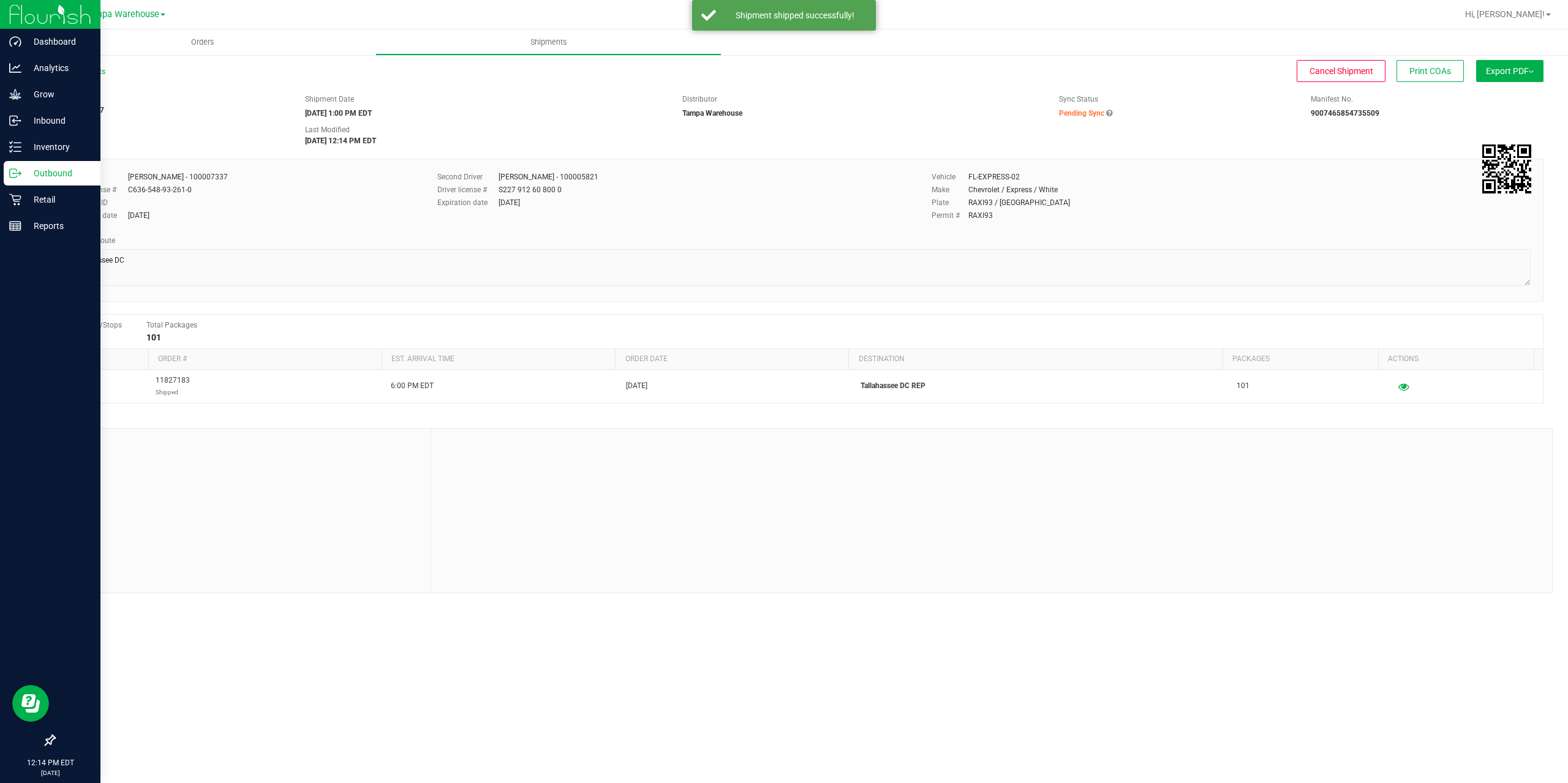
click at [28, 171] on p "Outbound" at bounding box center [58, 174] width 74 height 15
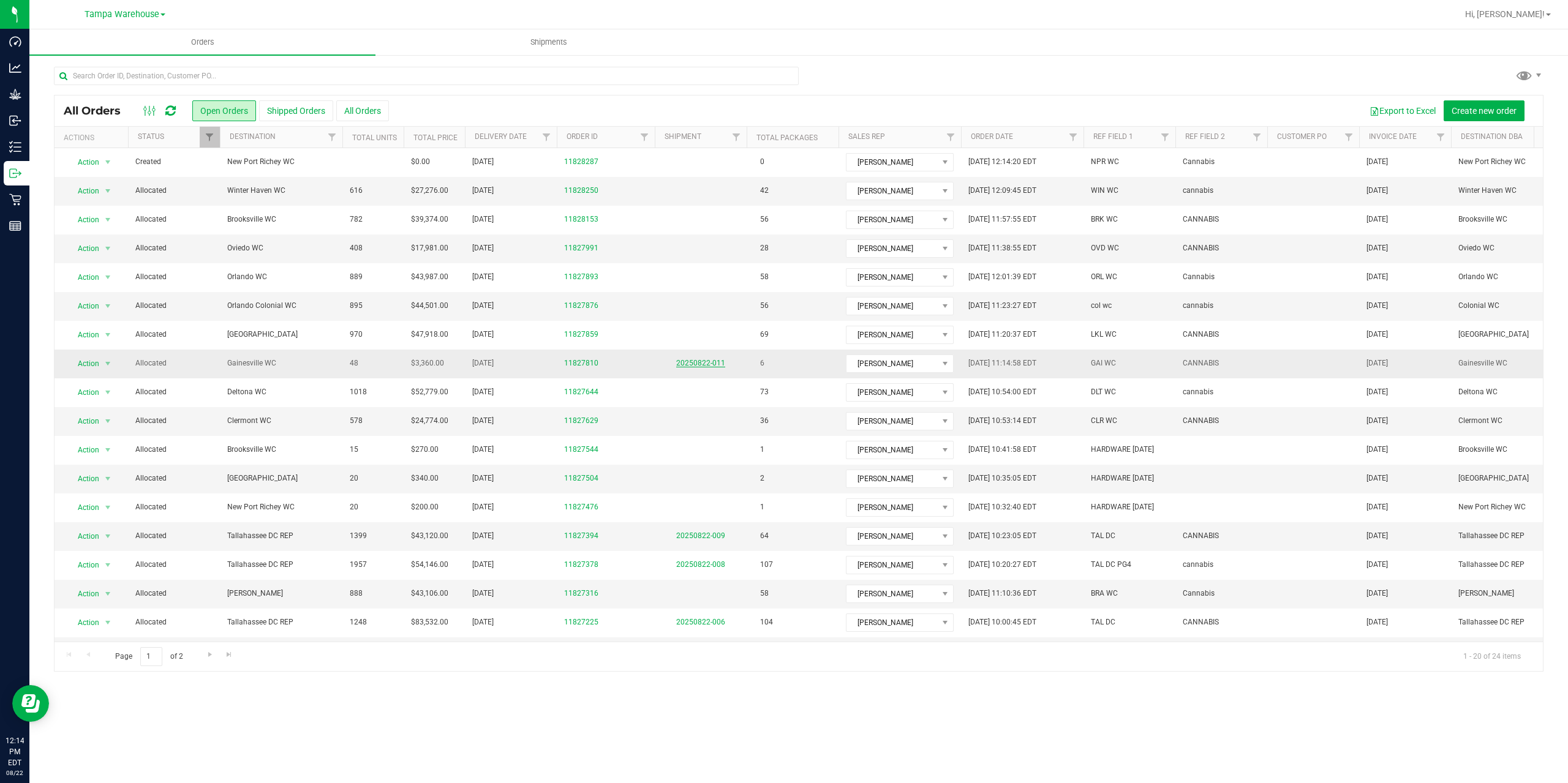
click at [694, 364] on link "20250822-011" at bounding box center [700, 363] width 49 height 9
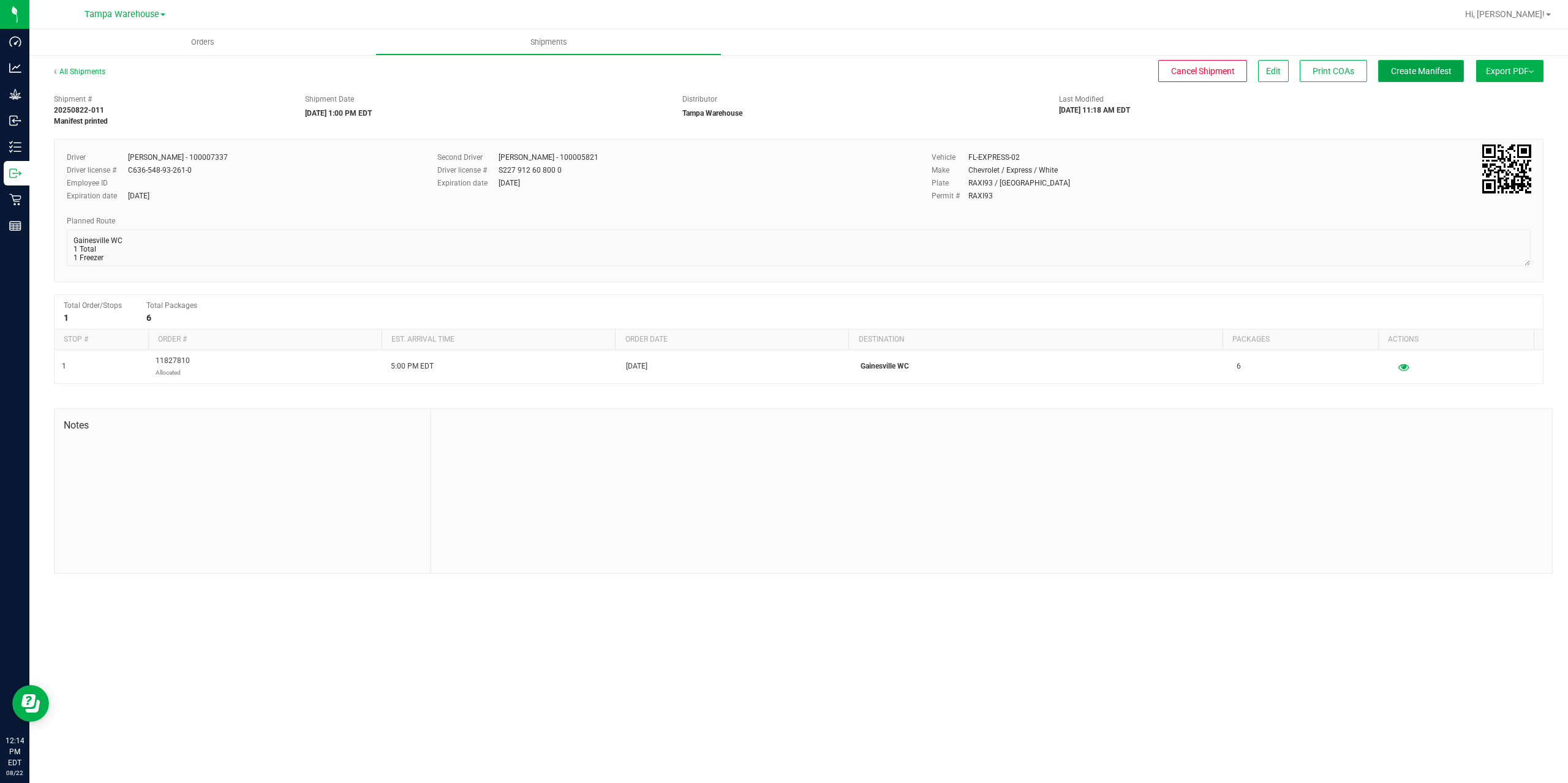
click at [1403, 70] on span "Create Manifest" at bounding box center [1421, 71] width 61 height 10
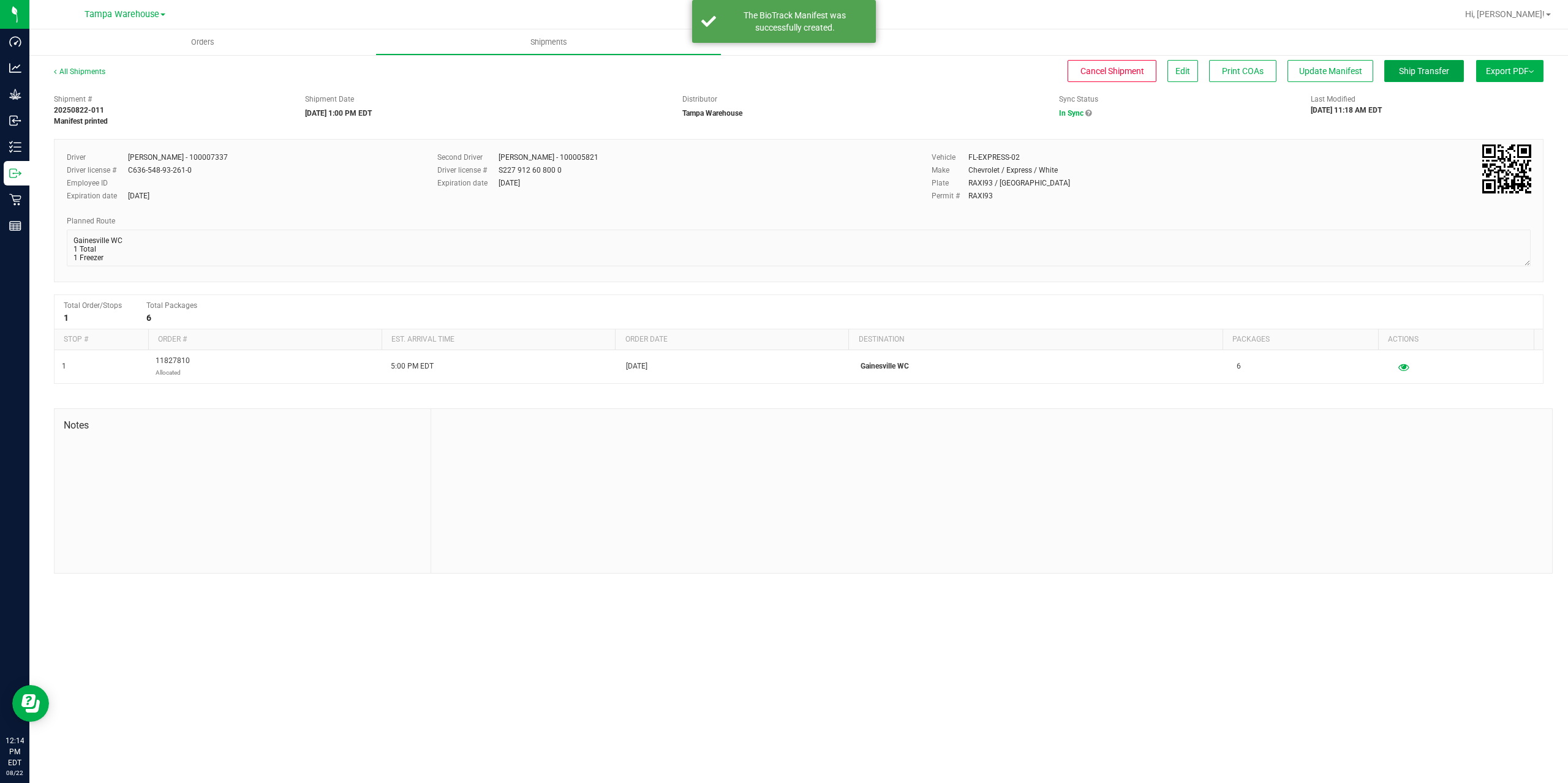
click at [1402, 69] on span "Ship Transfer" at bounding box center [1424, 71] width 50 height 10
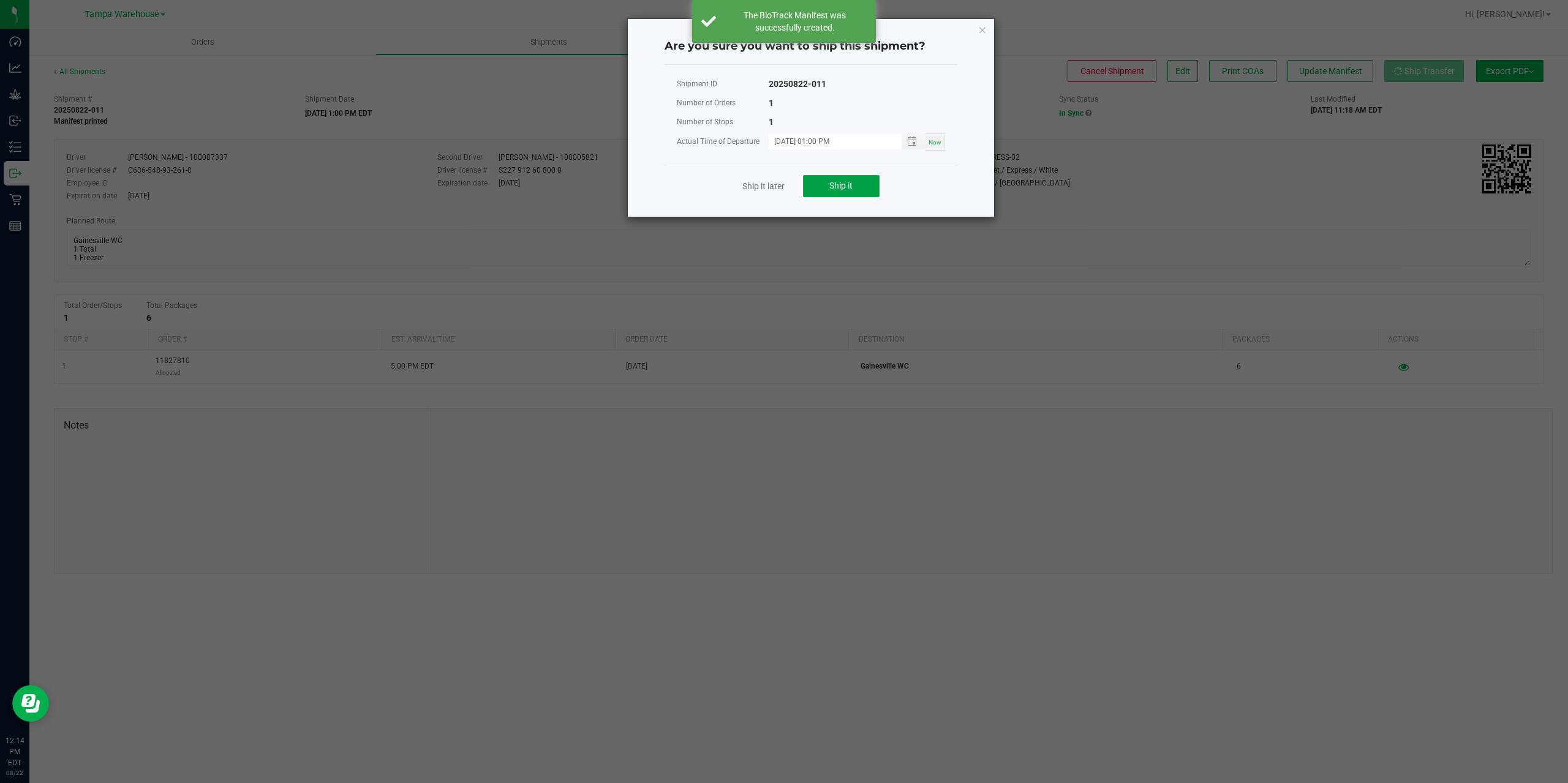
click at [828, 187] on button "Ship it" at bounding box center [841, 186] width 76 height 22
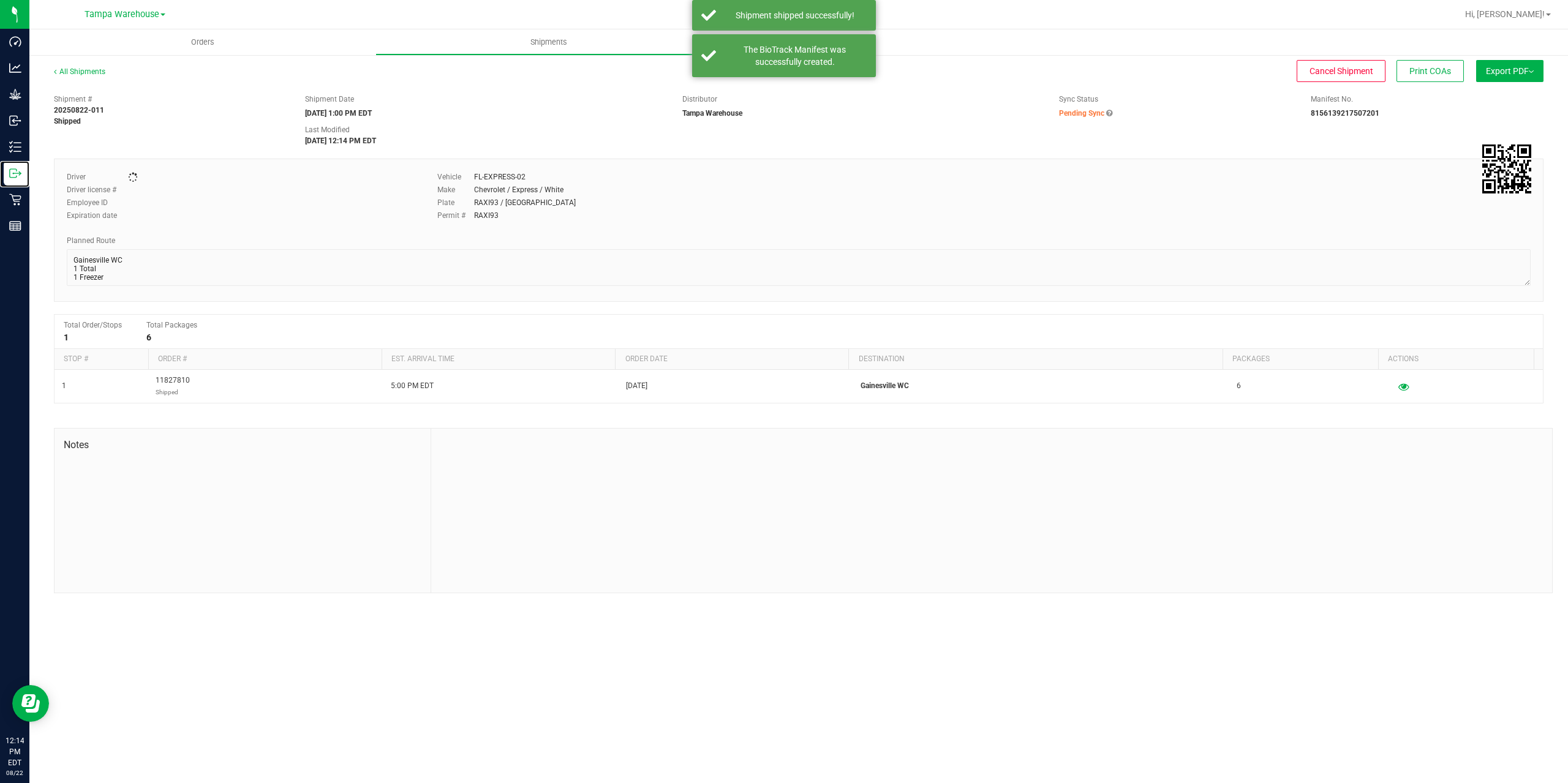
click at [11, 176] on icon at bounding box center [15, 173] width 12 height 12
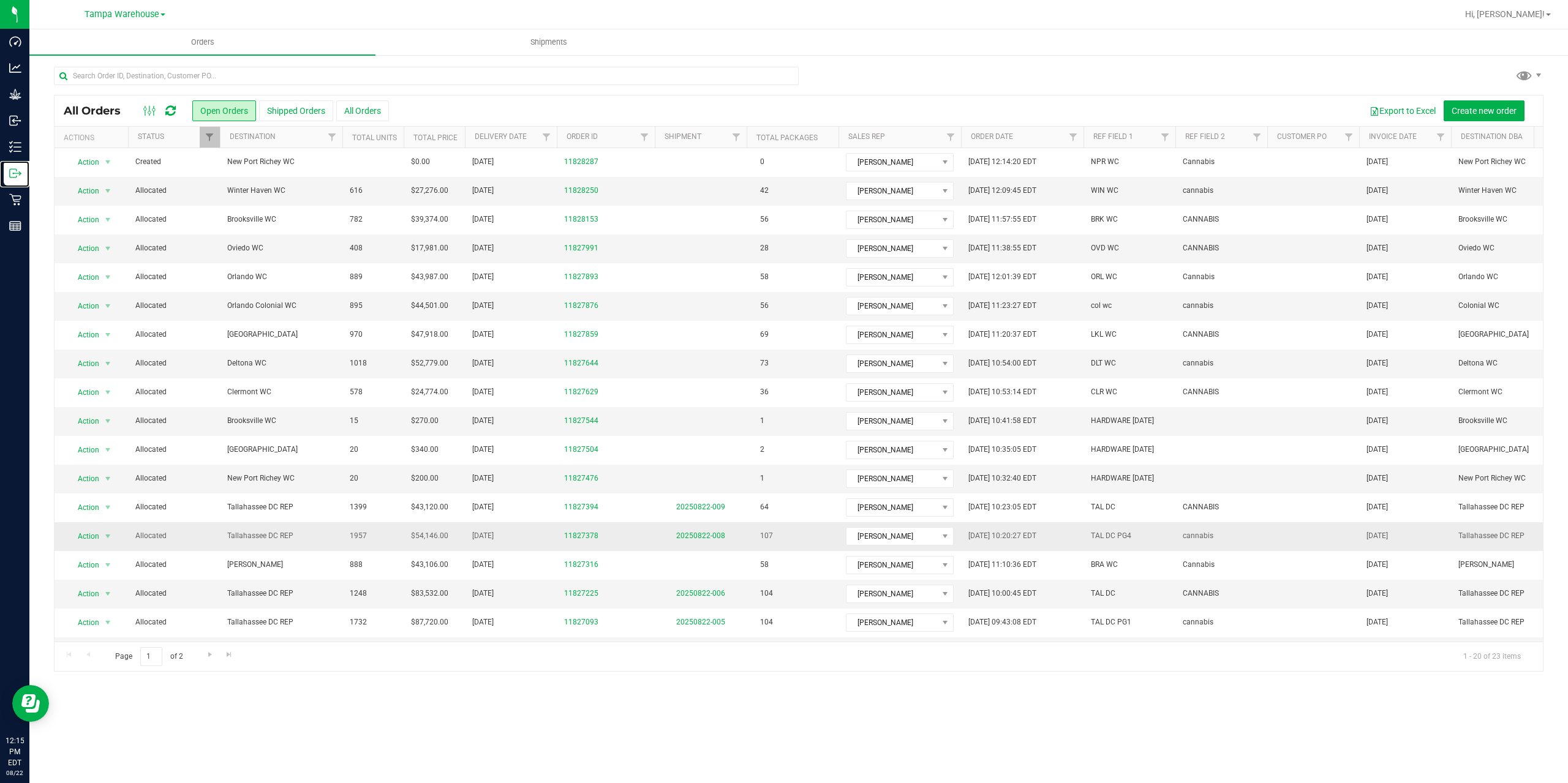
scroll to position [101, 0]
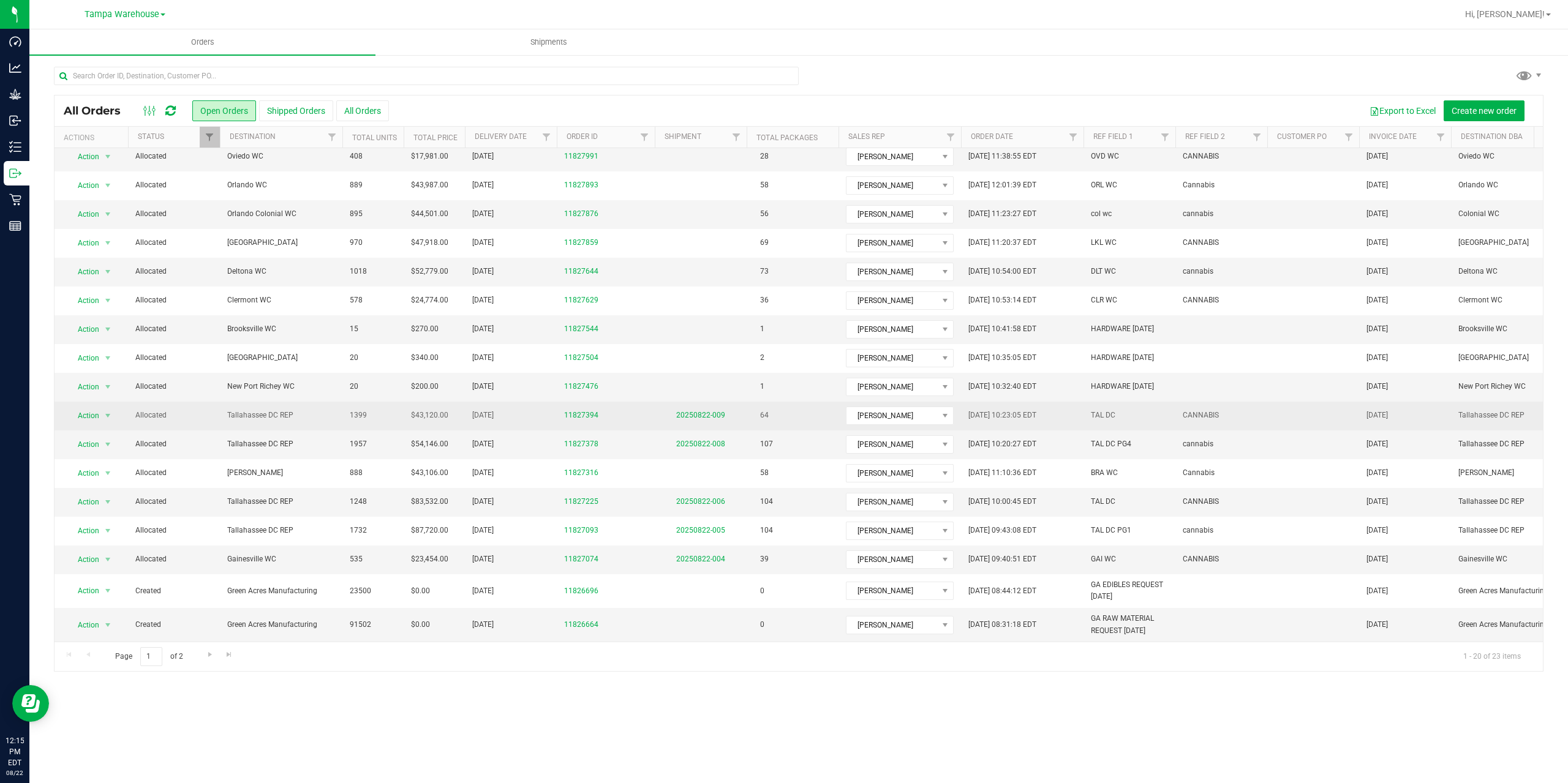
click at [687, 411] on td "20250822-009" at bounding box center [700, 415] width 92 height 28
click at [690, 411] on link "20250822-009" at bounding box center [700, 415] width 49 height 9
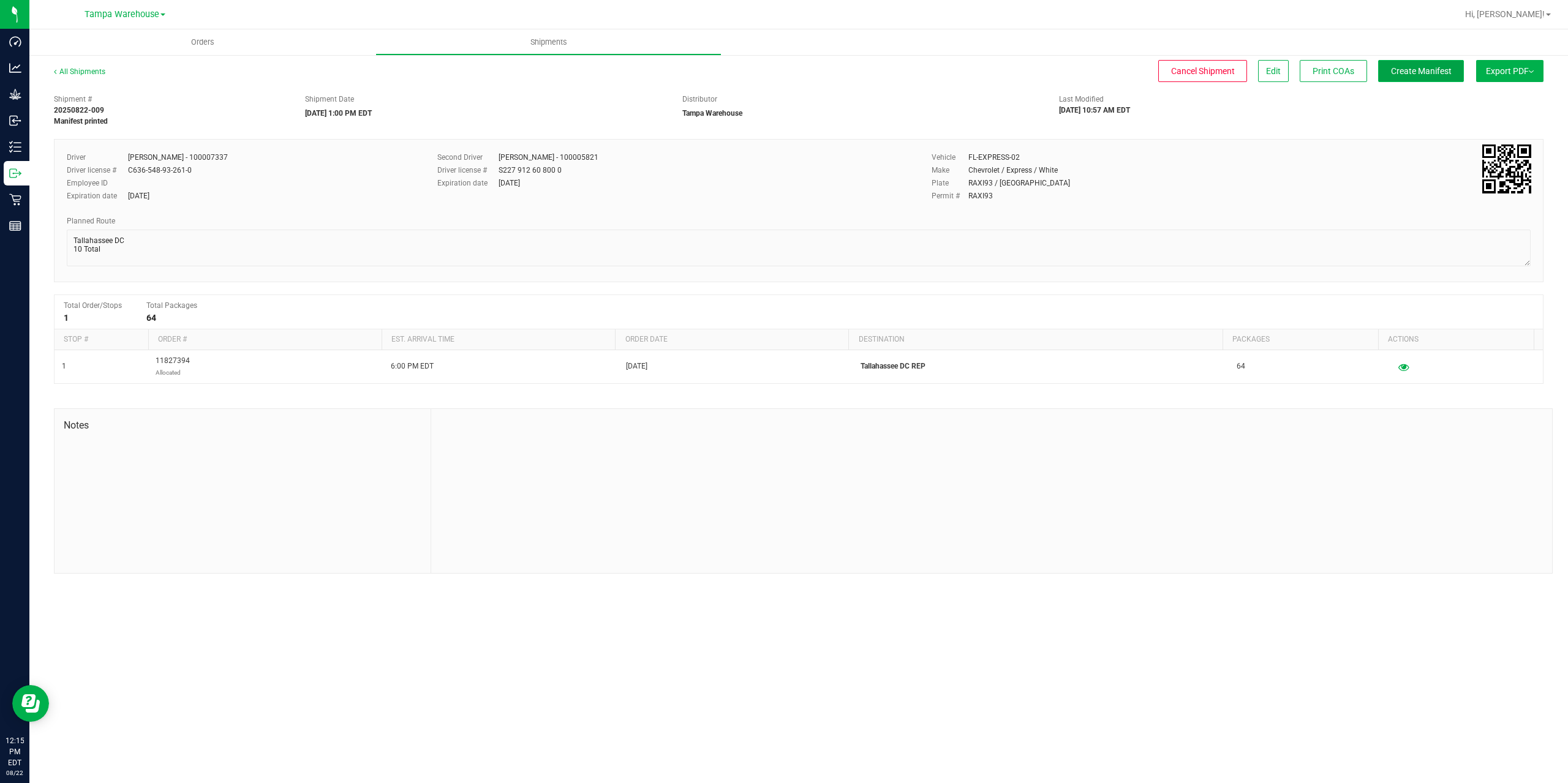
click at [1435, 71] on span "Create Manifest" at bounding box center [1421, 71] width 61 height 10
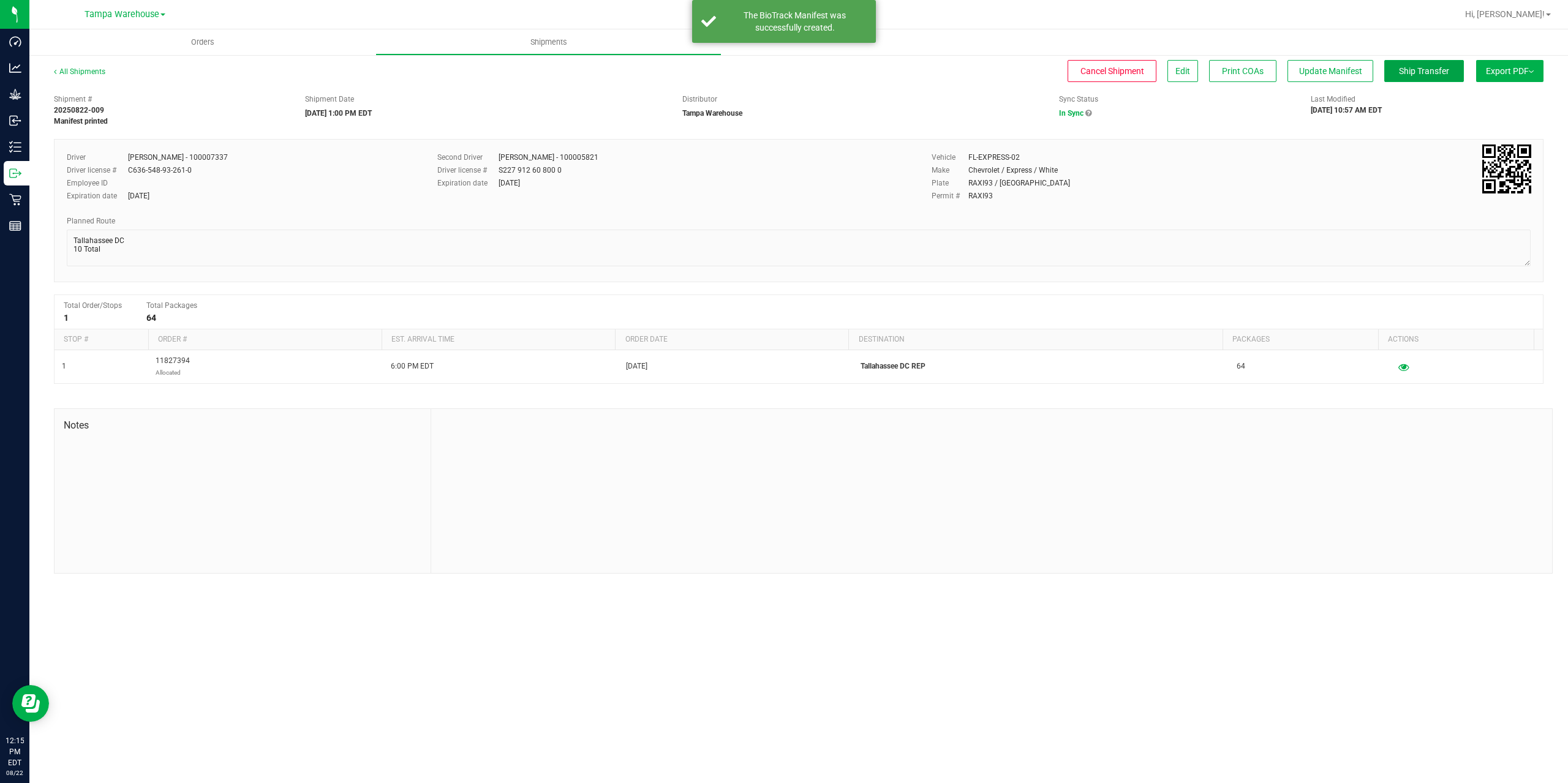
click at [1435, 71] on span "Ship Transfer" at bounding box center [1424, 71] width 50 height 10
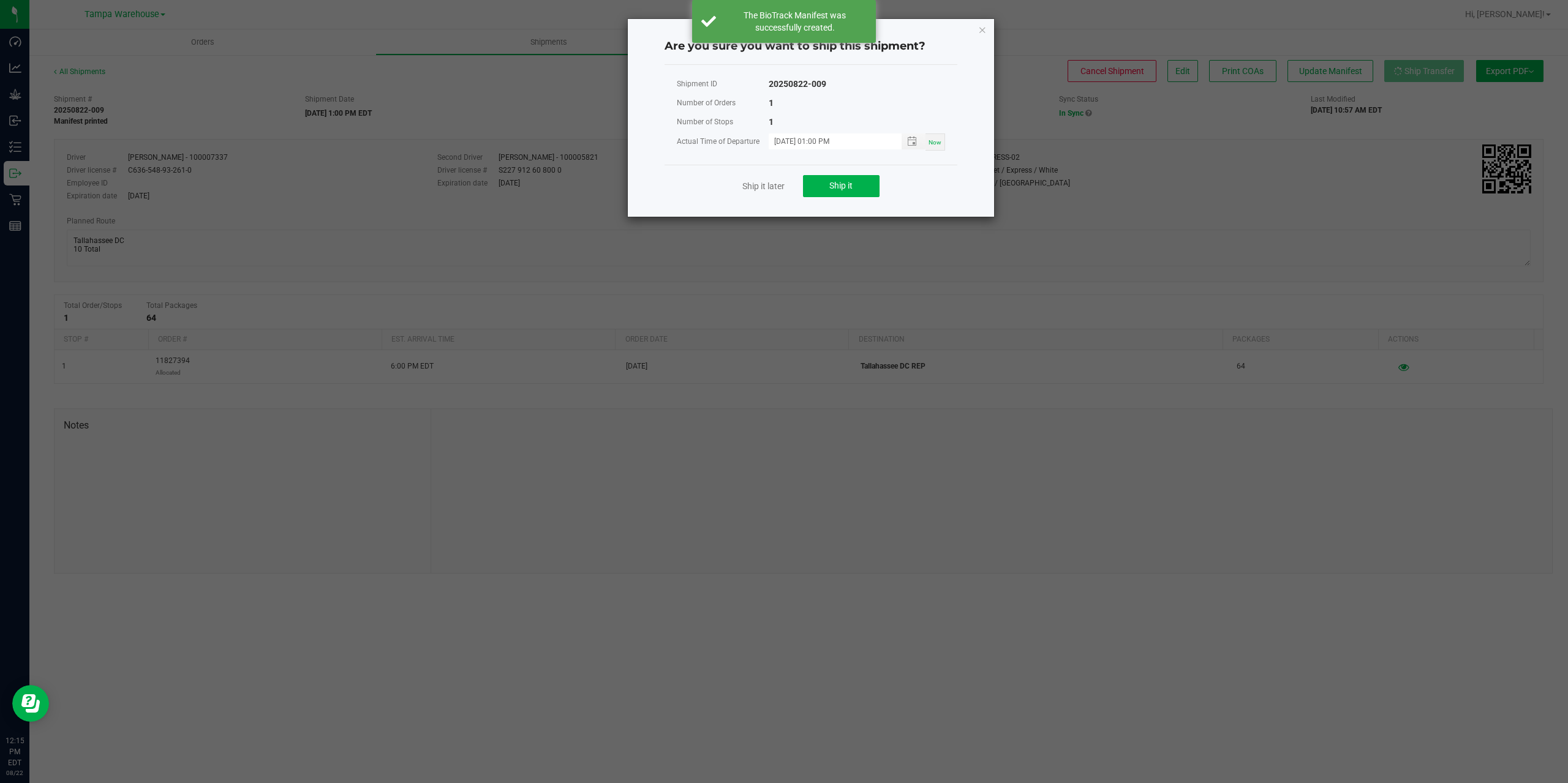
click at [881, 186] on div "Ship it later Ship it" at bounding box center [811, 186] width 293 height 42
click at [865, 186] on button "Ship it" at bounding box center [841, 186] width 76 height 22
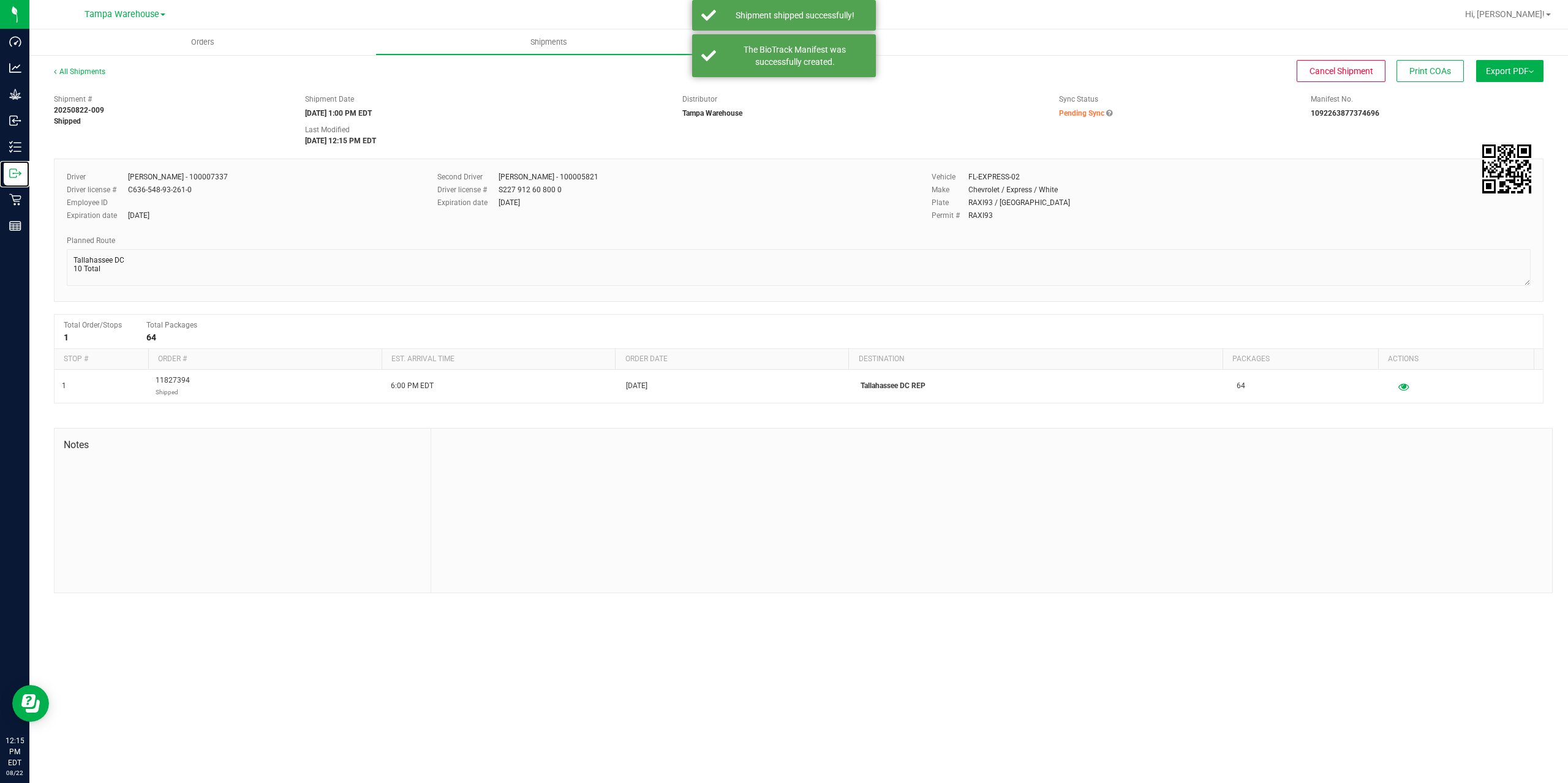
click at [11, 179] on icon at bounding box center [15, 173] width 12 height 12
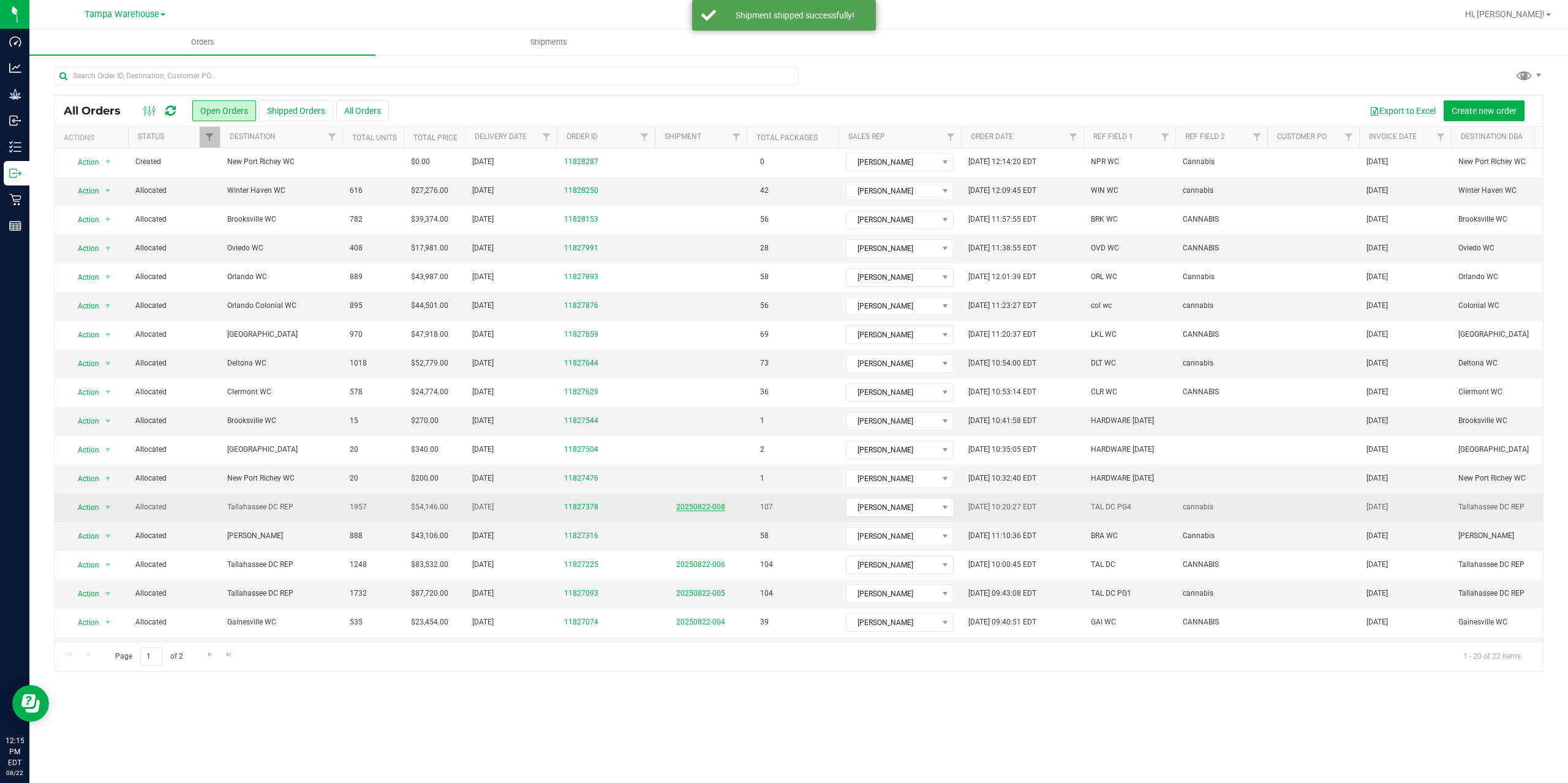
click at [707, 510] on link "20250822-008" at bounding box center [700, 507] width 49 height 9
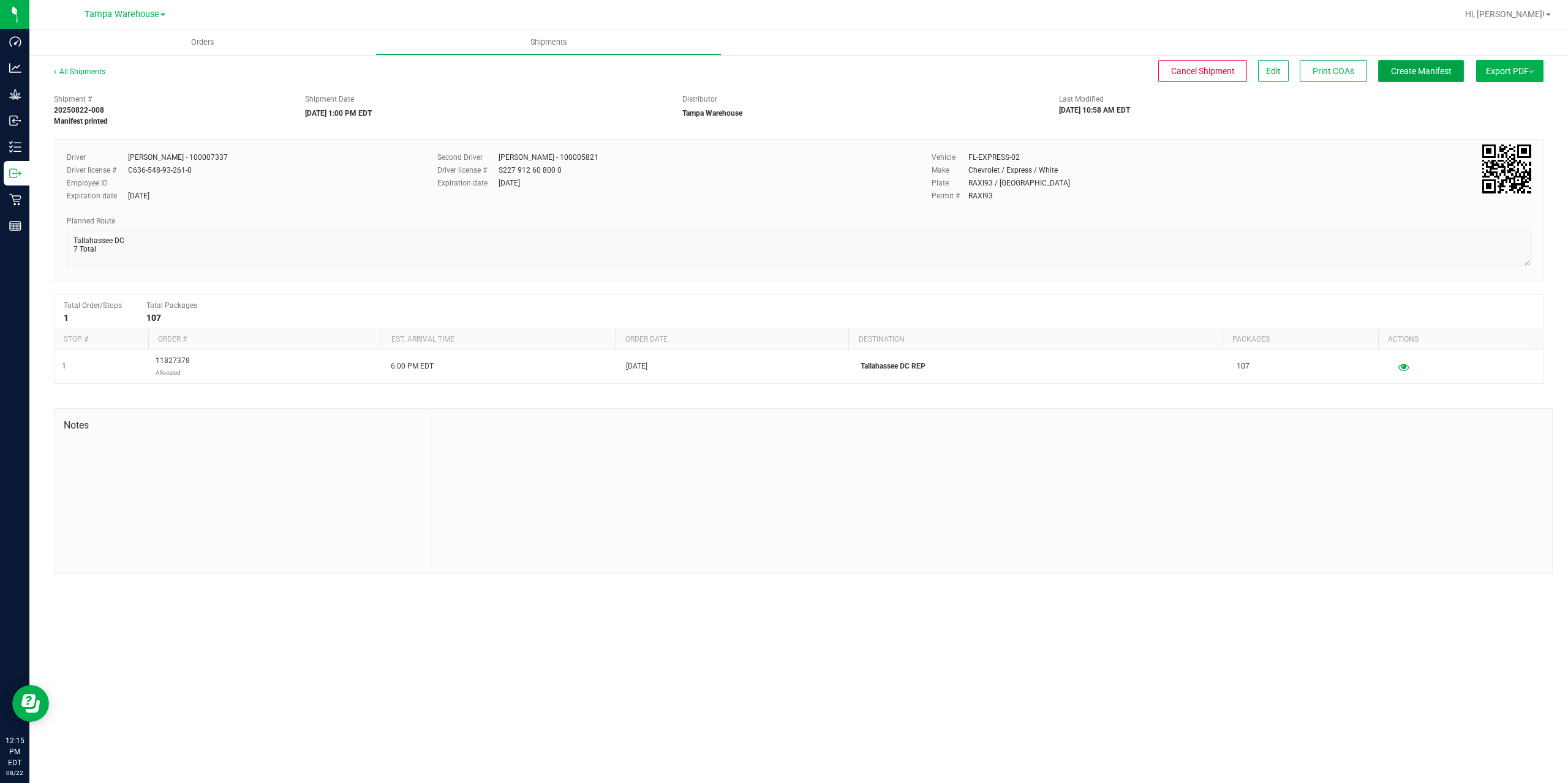
click at [1415, 67] on span "Create Manifest" at bounding box center [1421, 71] width 61 height 10
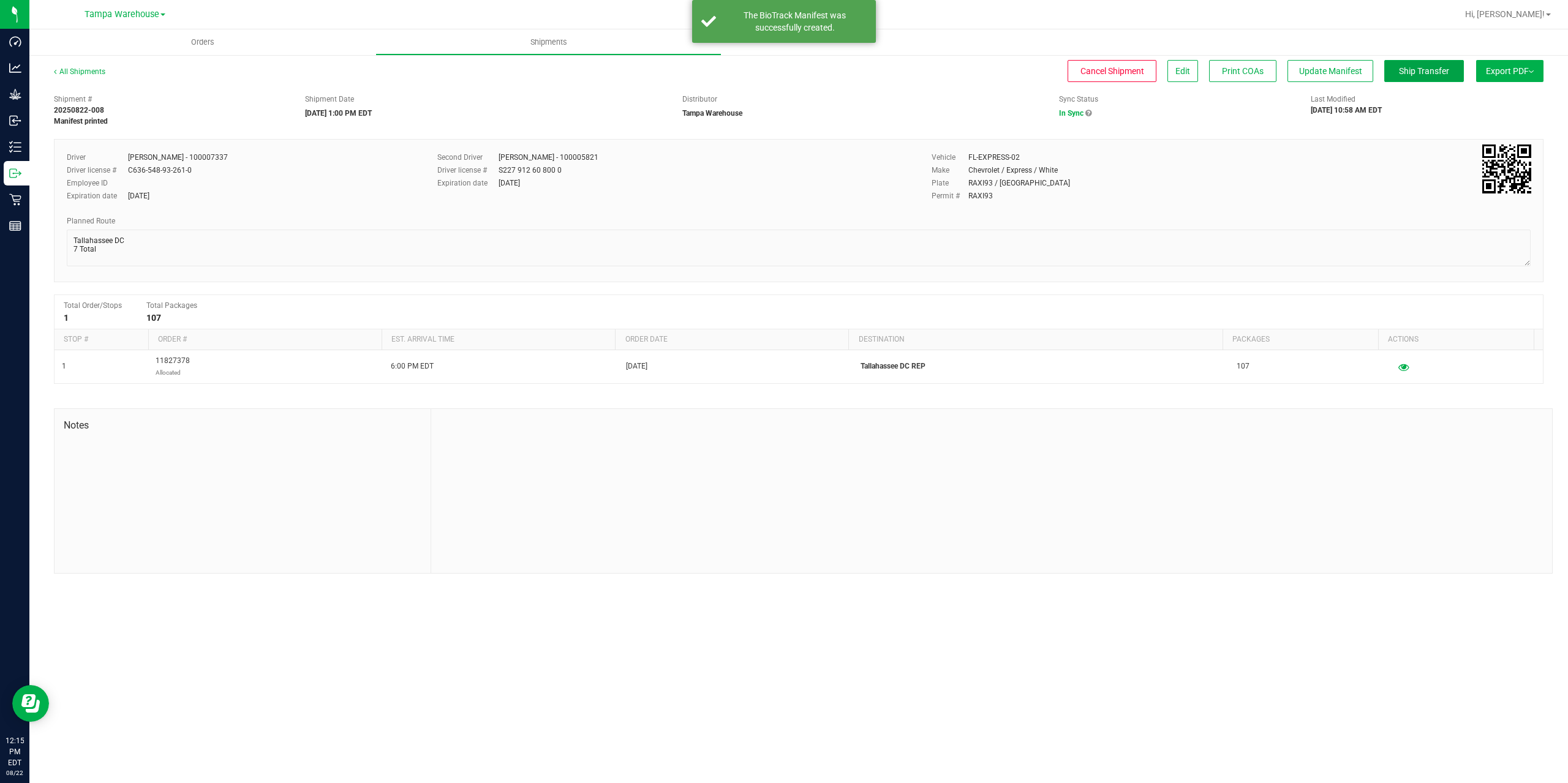
click at [1415, 67] on span "Ship Transfer" at bounding box center [1424, 71] width 50 height 10
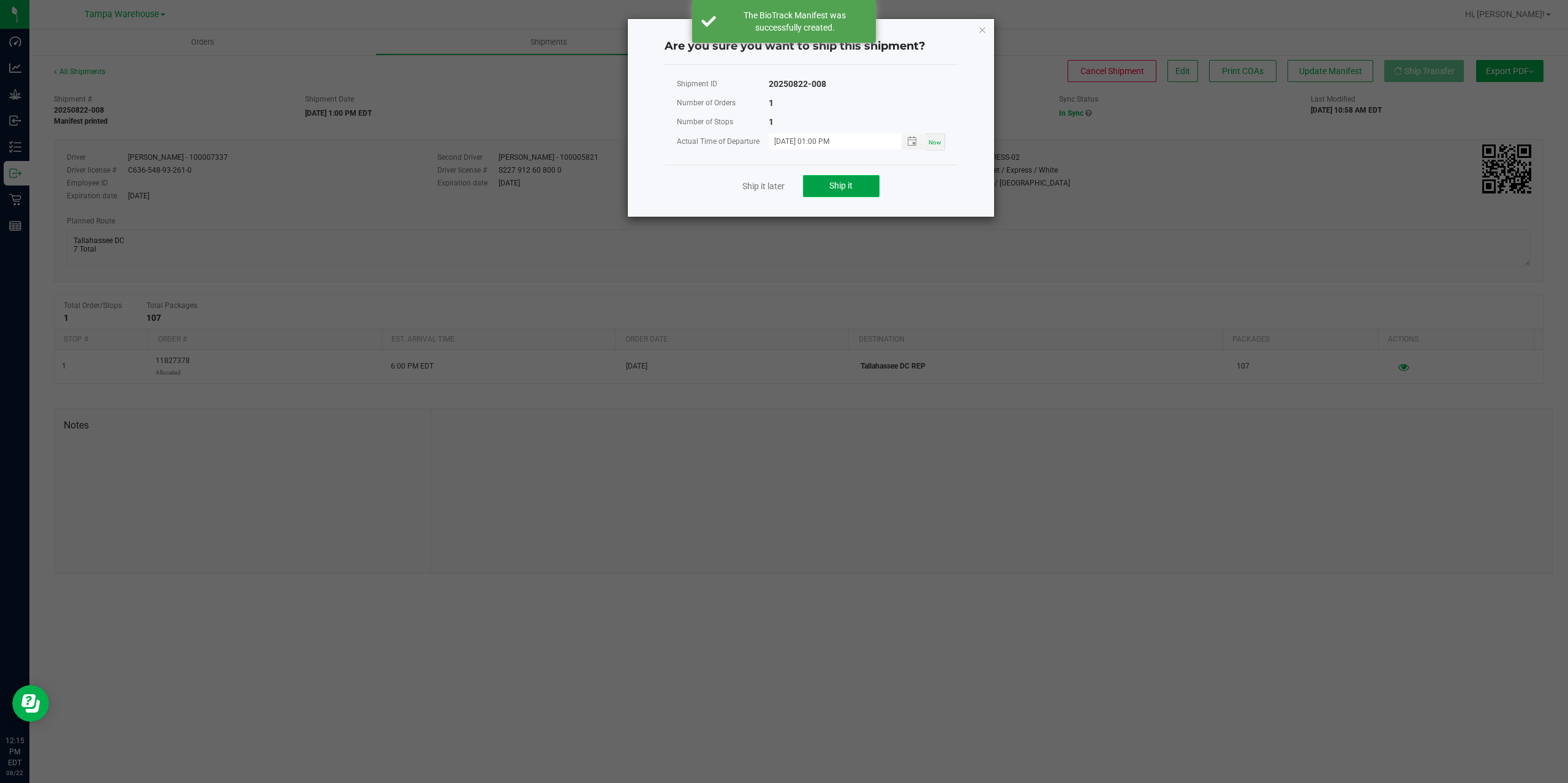
click at [861, 186] on button "Ship it" at bounding box center [841, 186] width 76 height 22
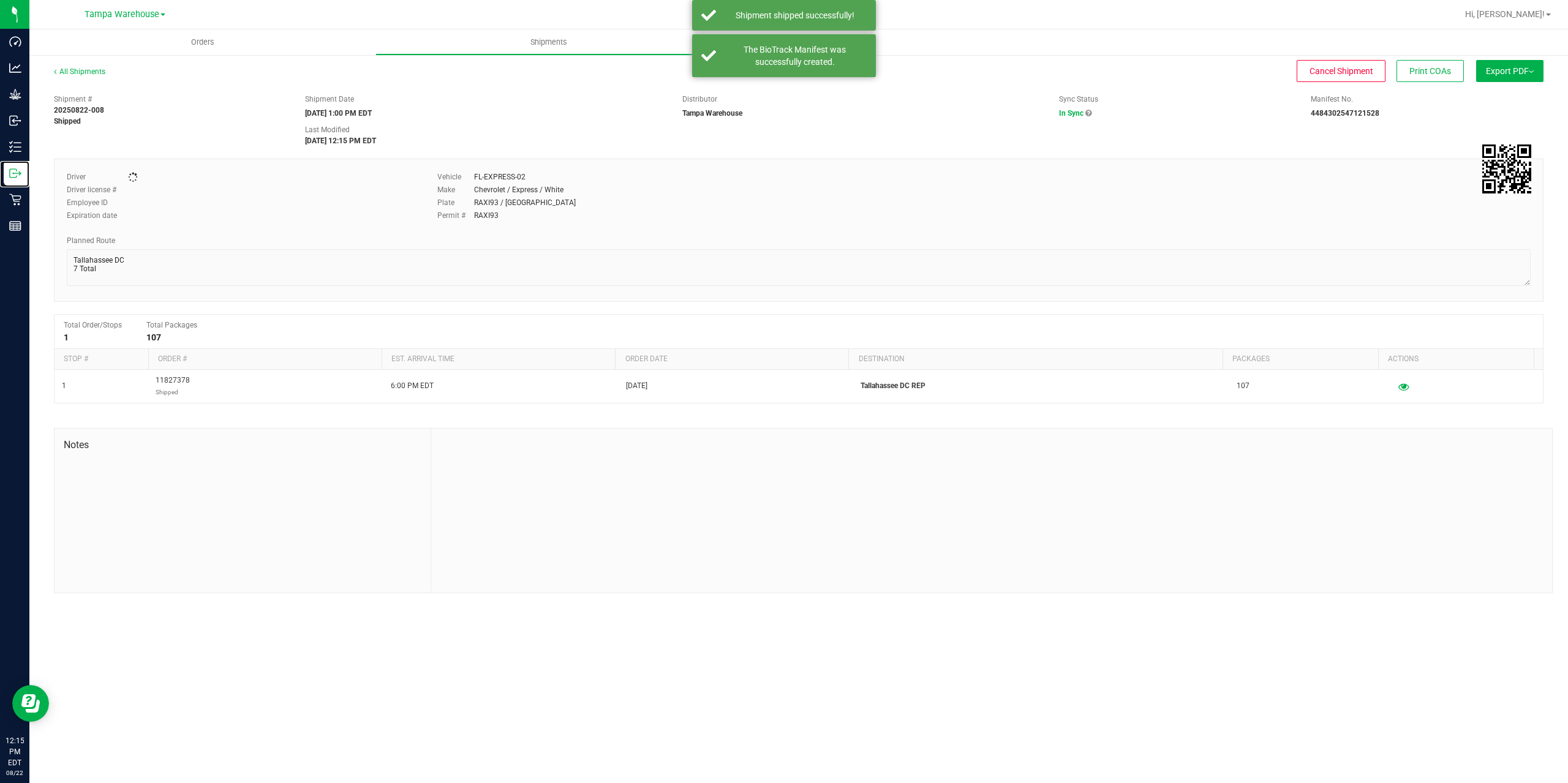
click at [15, 176] on icon at bounding box center [15, 173] width 12 height 12
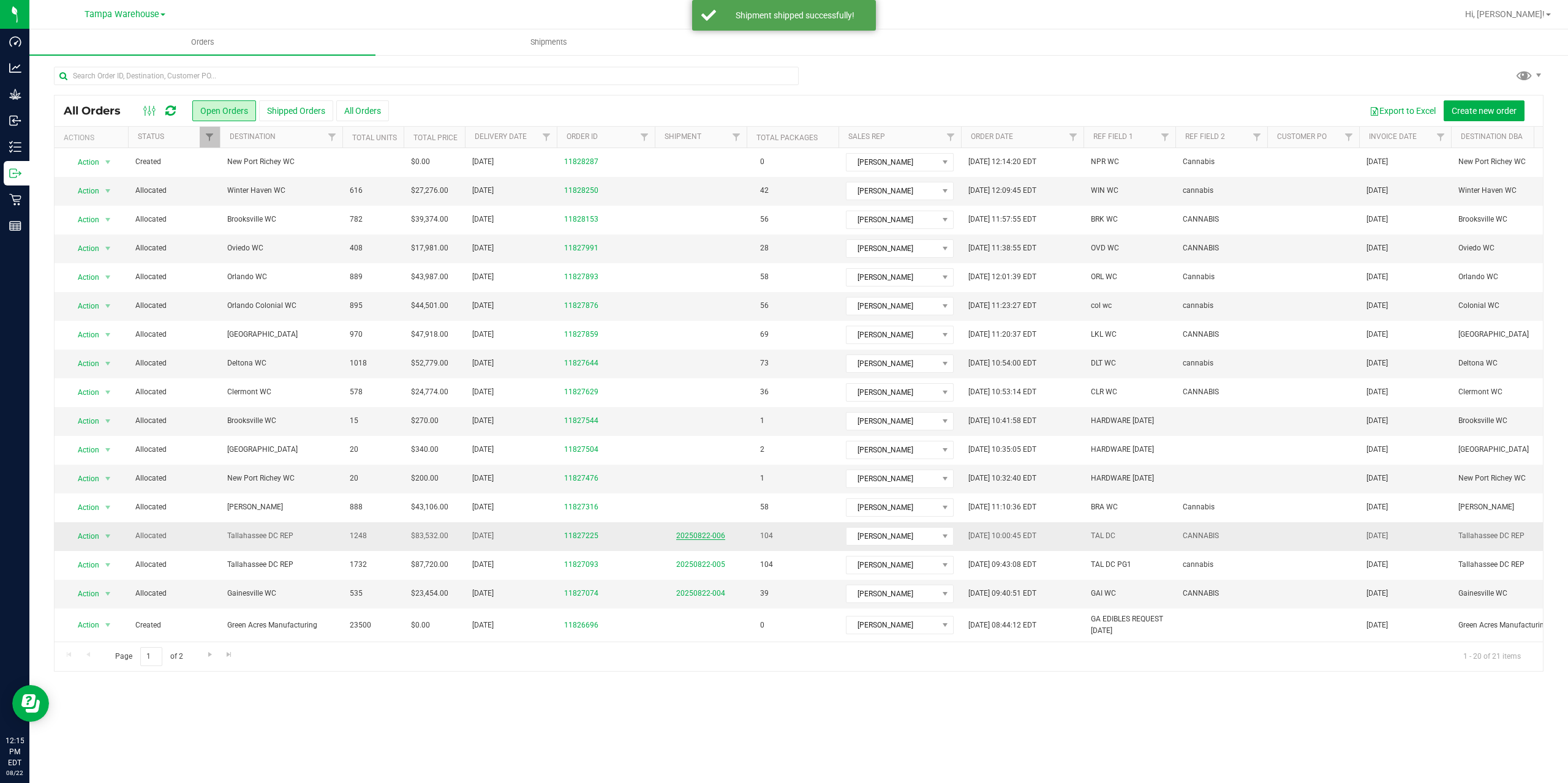
click at [709, 536] on link "20250822-006" at bounding box center [700, 536] width 49 height 9
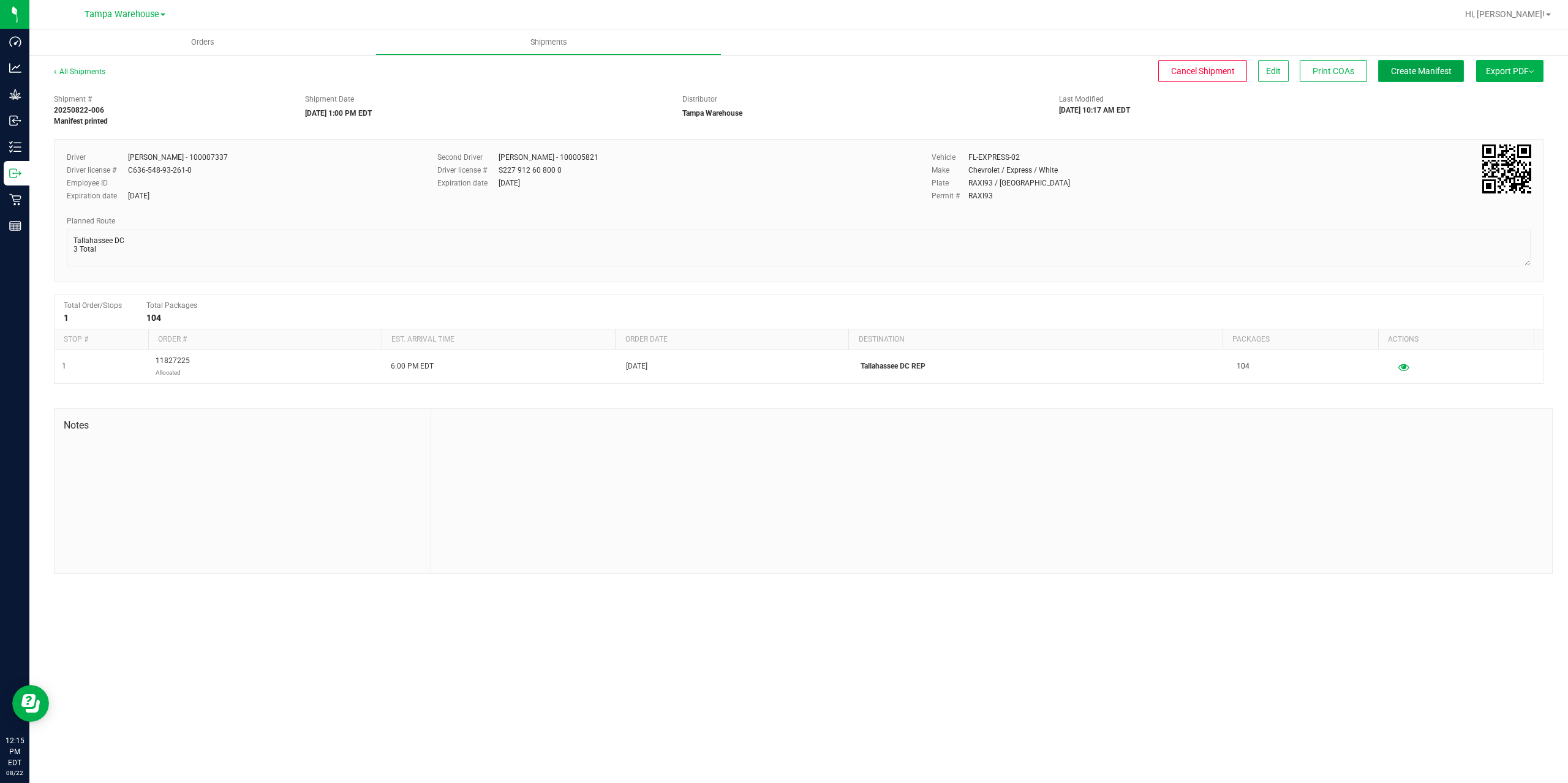
click at [1413, 65] on button "Create Manifest" at bounding box center [1421, 71] width 86 height 22
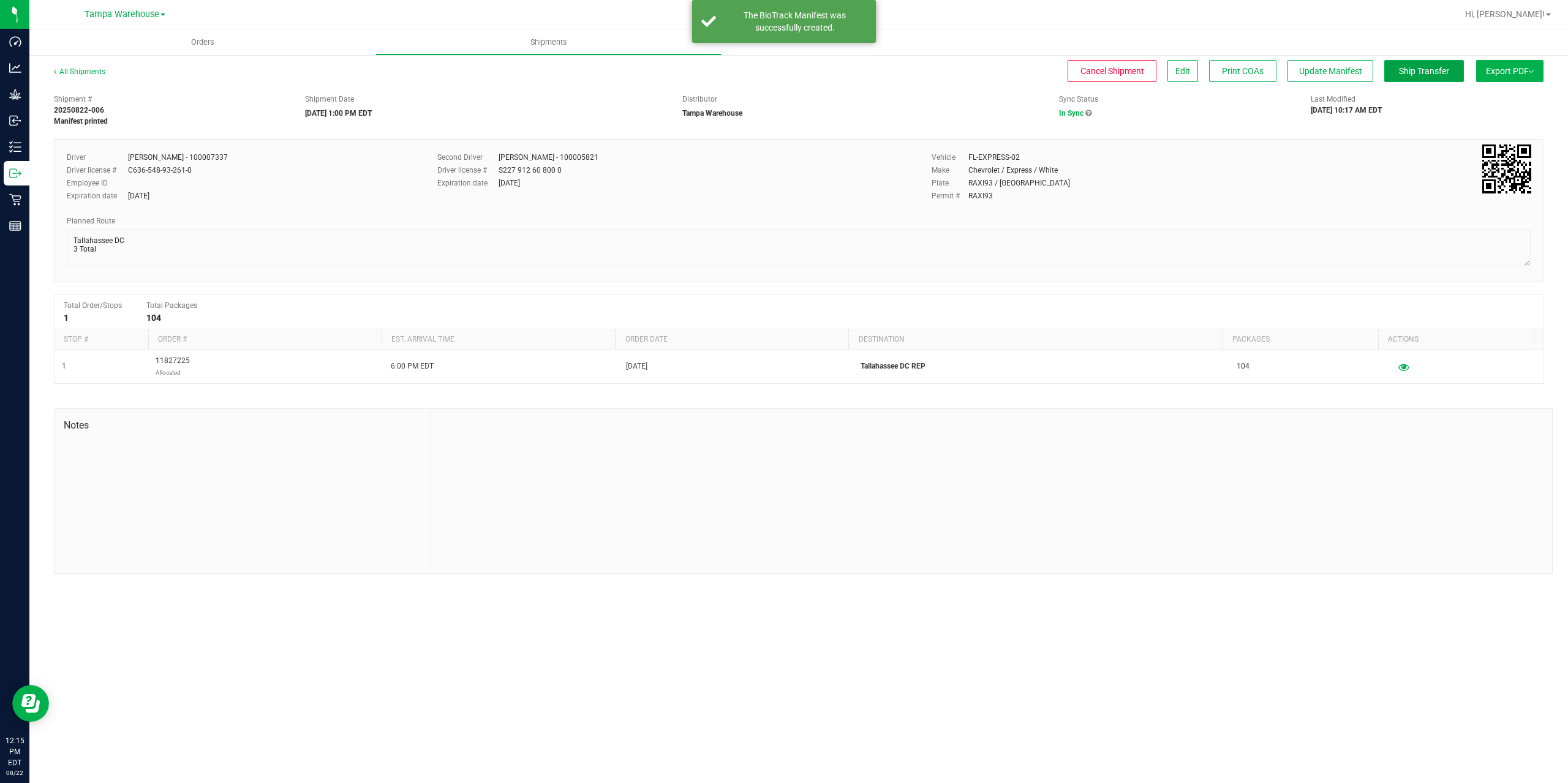
click at [1413, 65] on button "Ship Transfer" at bounding box center [1424, 71] width 80 height 22
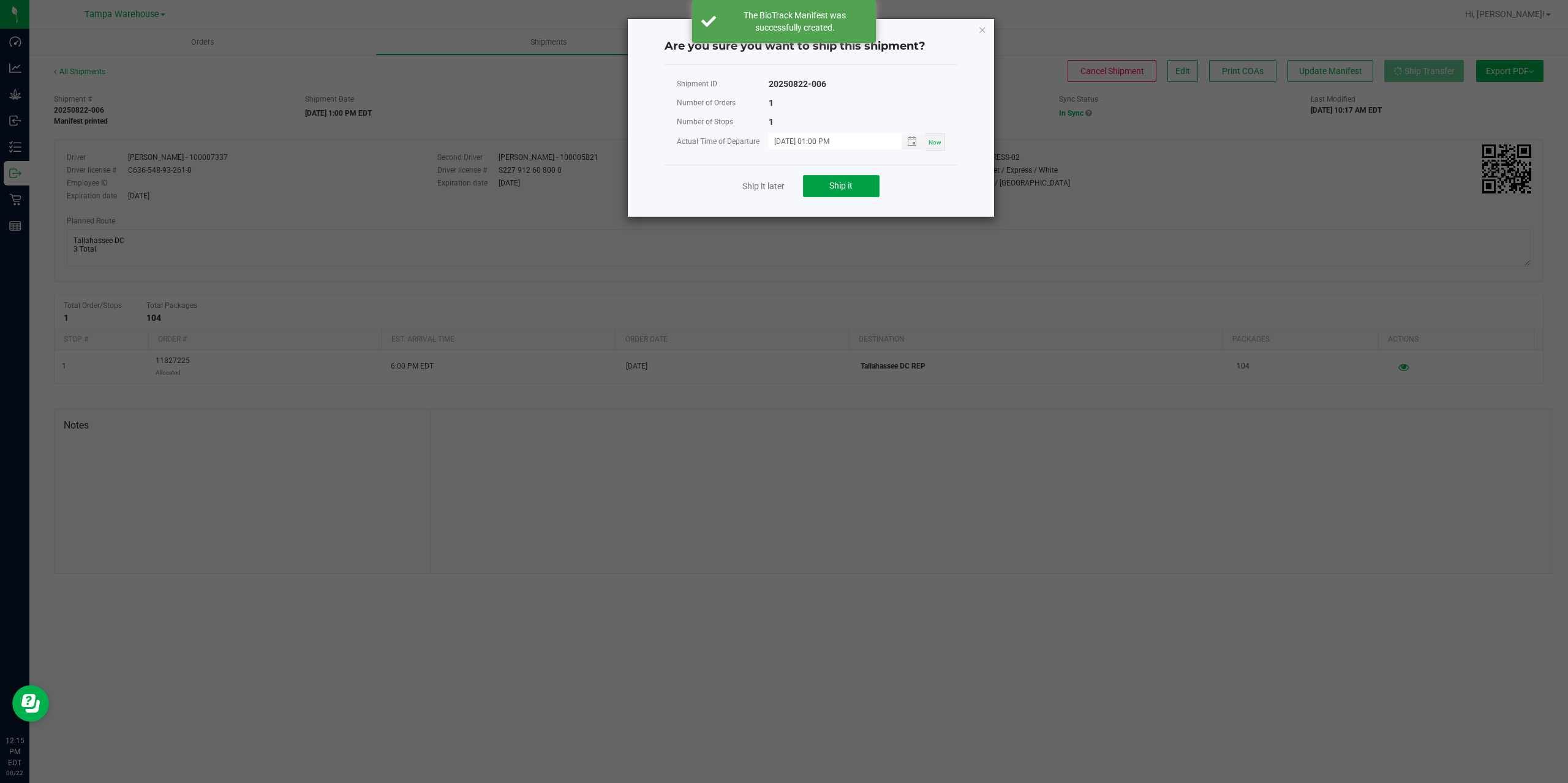
click at [808, 191] on button "Ship it" at bounding box center [841, 186] width 76 height 22
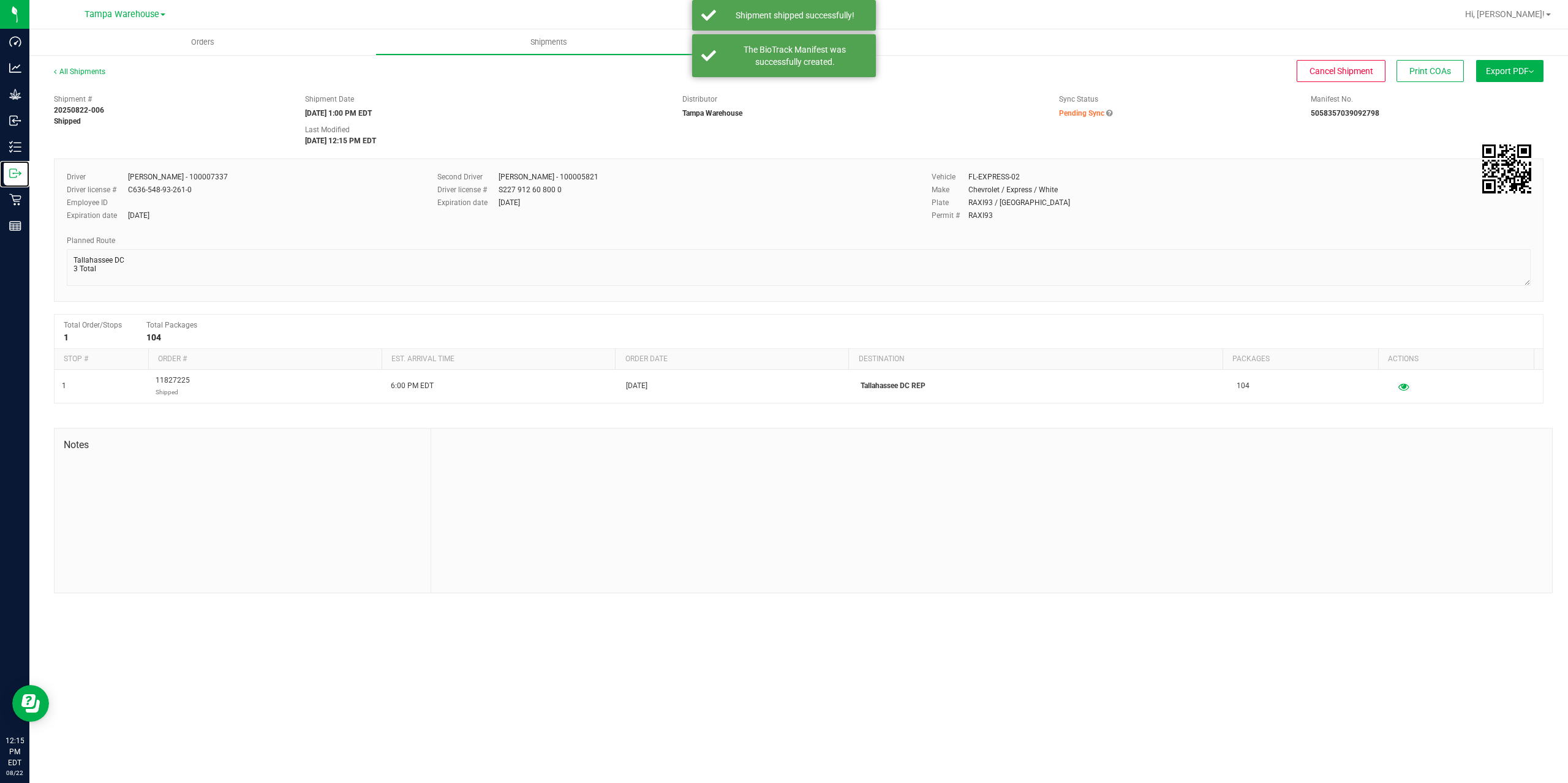
click at [19, 179] on div "Outbound" at bounding box center [17, 174] width 26 height 24
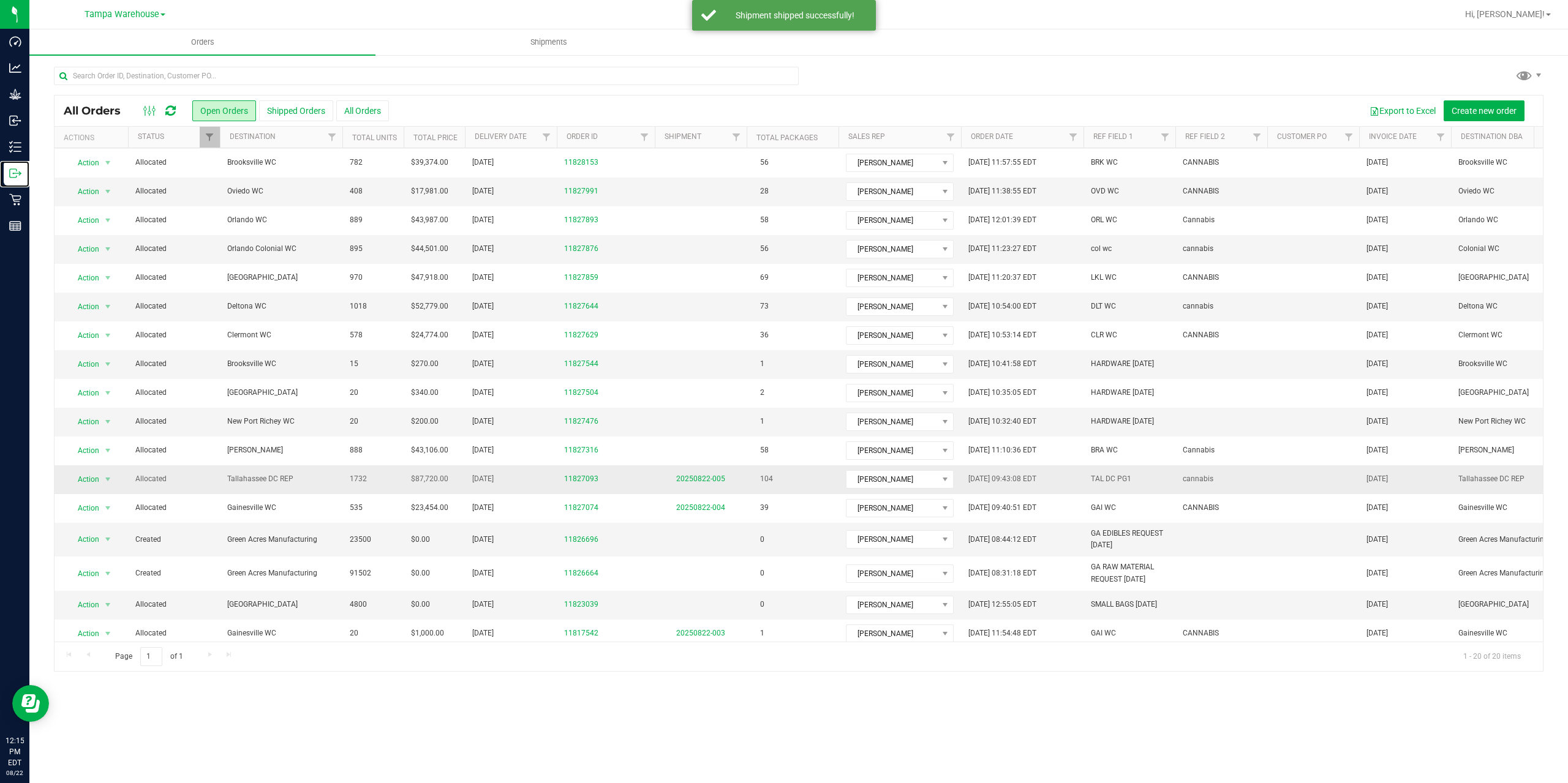
scroll to position [106, 0]
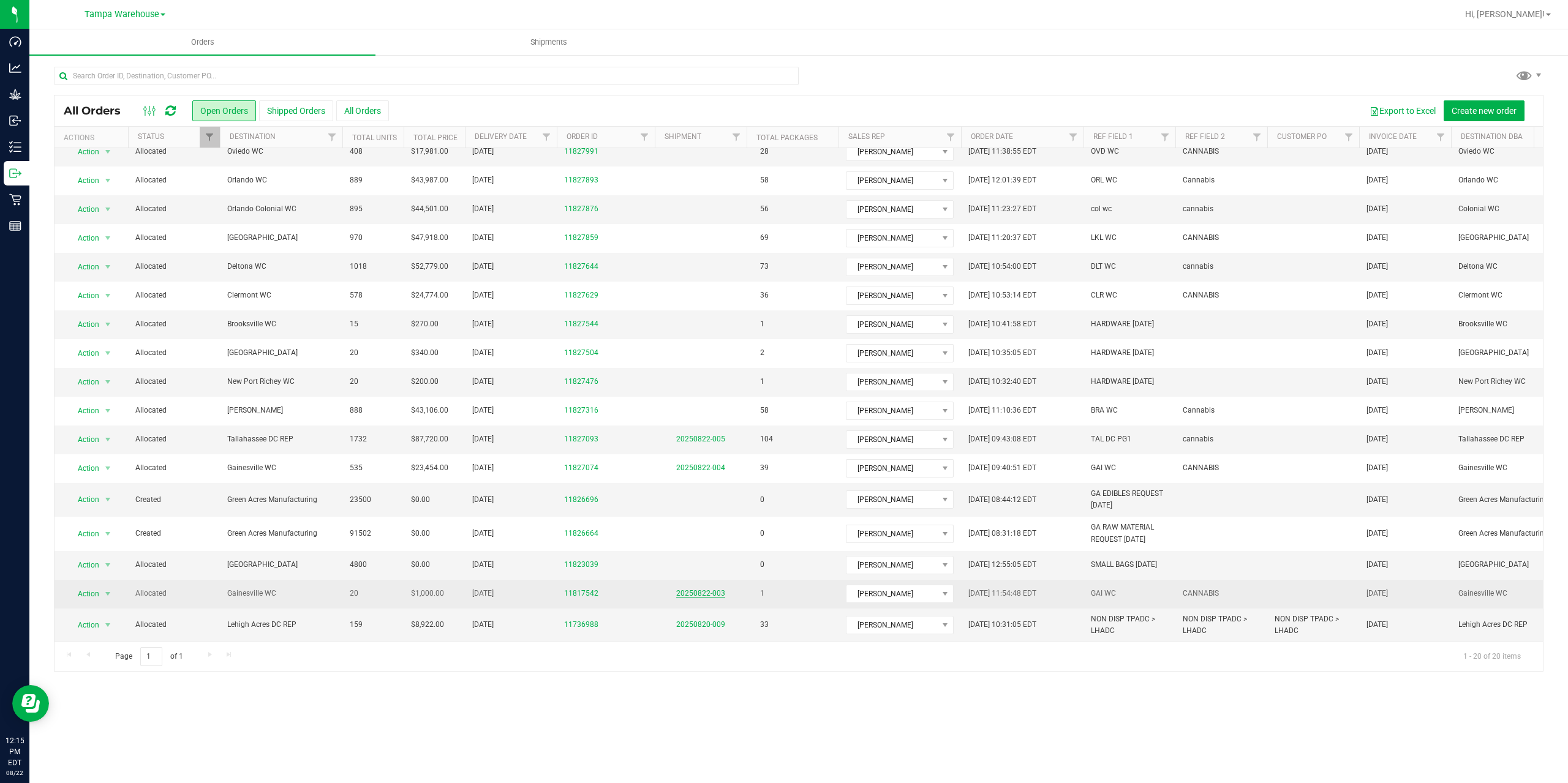
click at [700, 589] on link "20250822-003" at bounding box center [700, 593] width 49 height 9
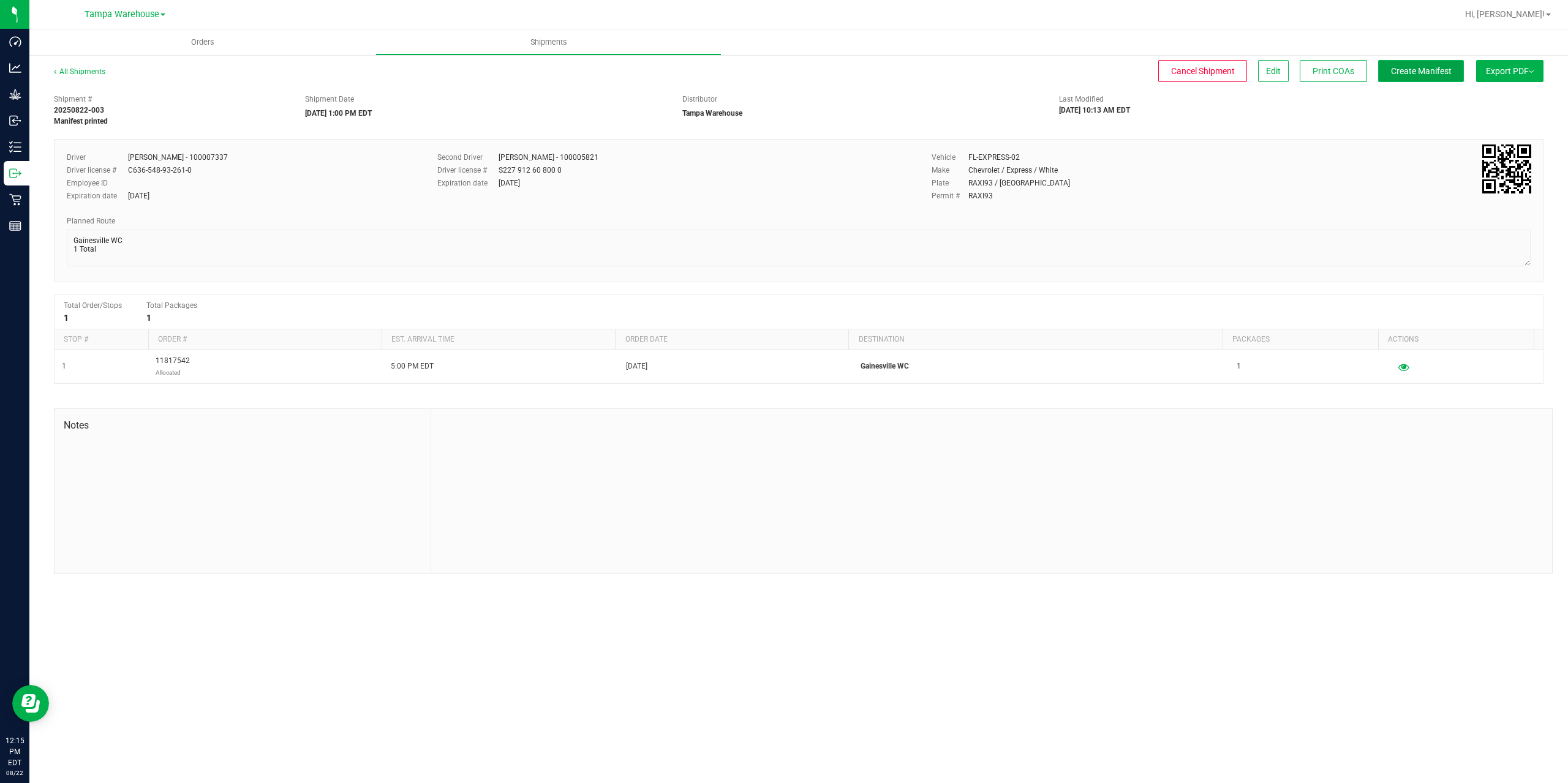
click at [1432, 78] on button "Create Manifest" at bounding box center [1421, 71] width 86 height 22
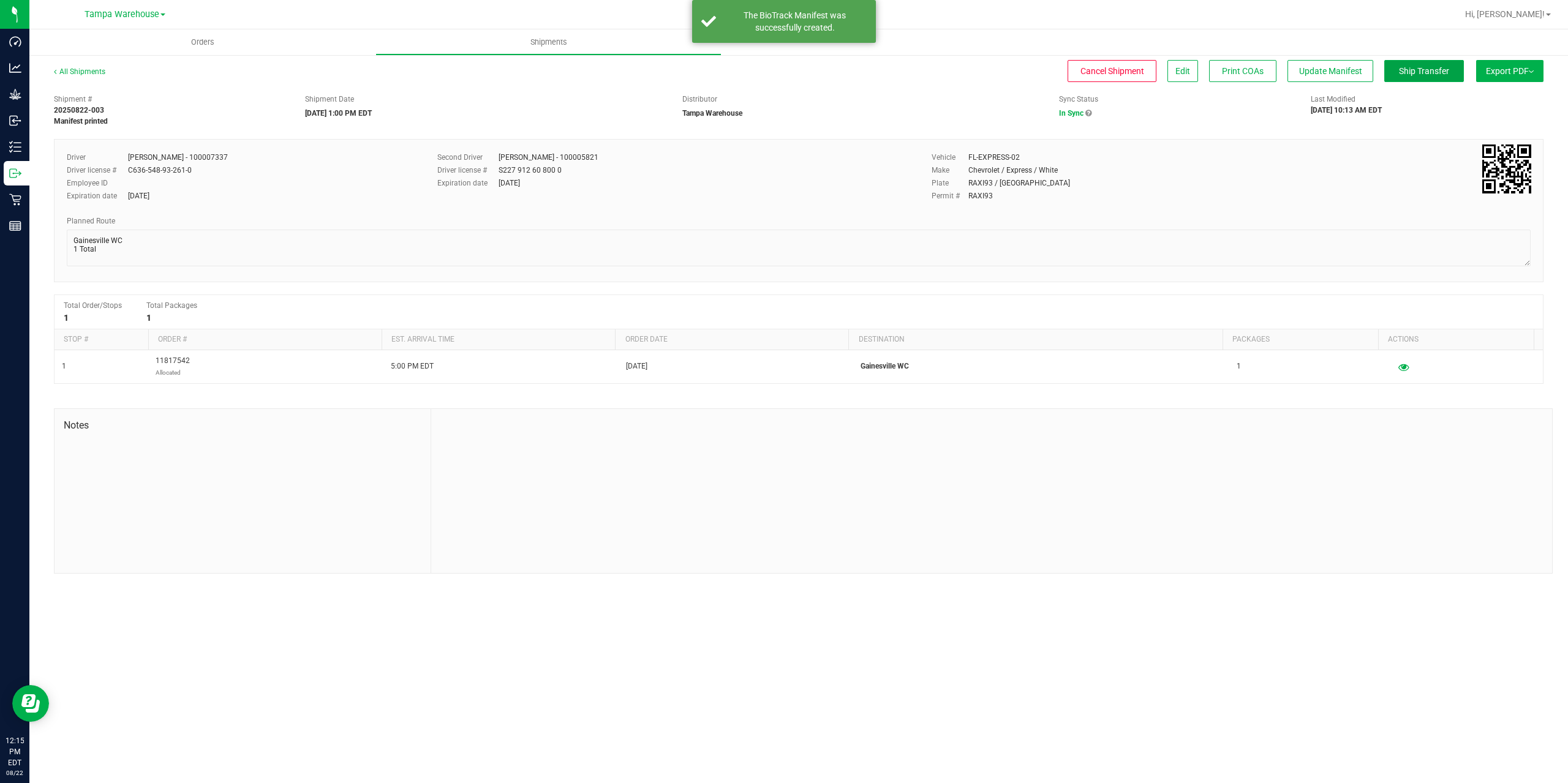
click at [1432, 78] on button "Ship Transfer" at bounding box center [1424, 71] width 80 height 22
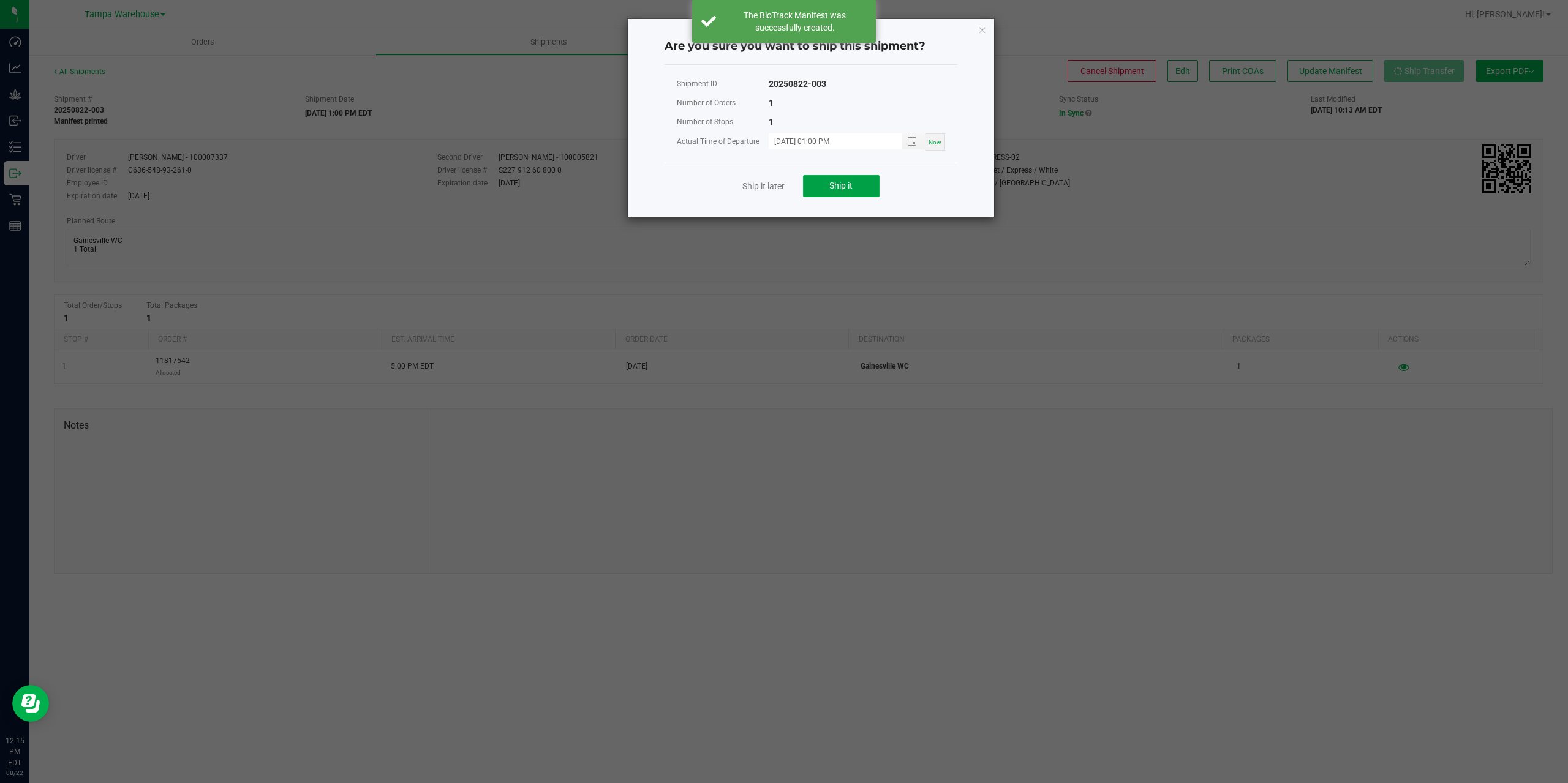
click at [864, 191] on button "Ship it" at bounding box center [841, 186] width 76 height 22
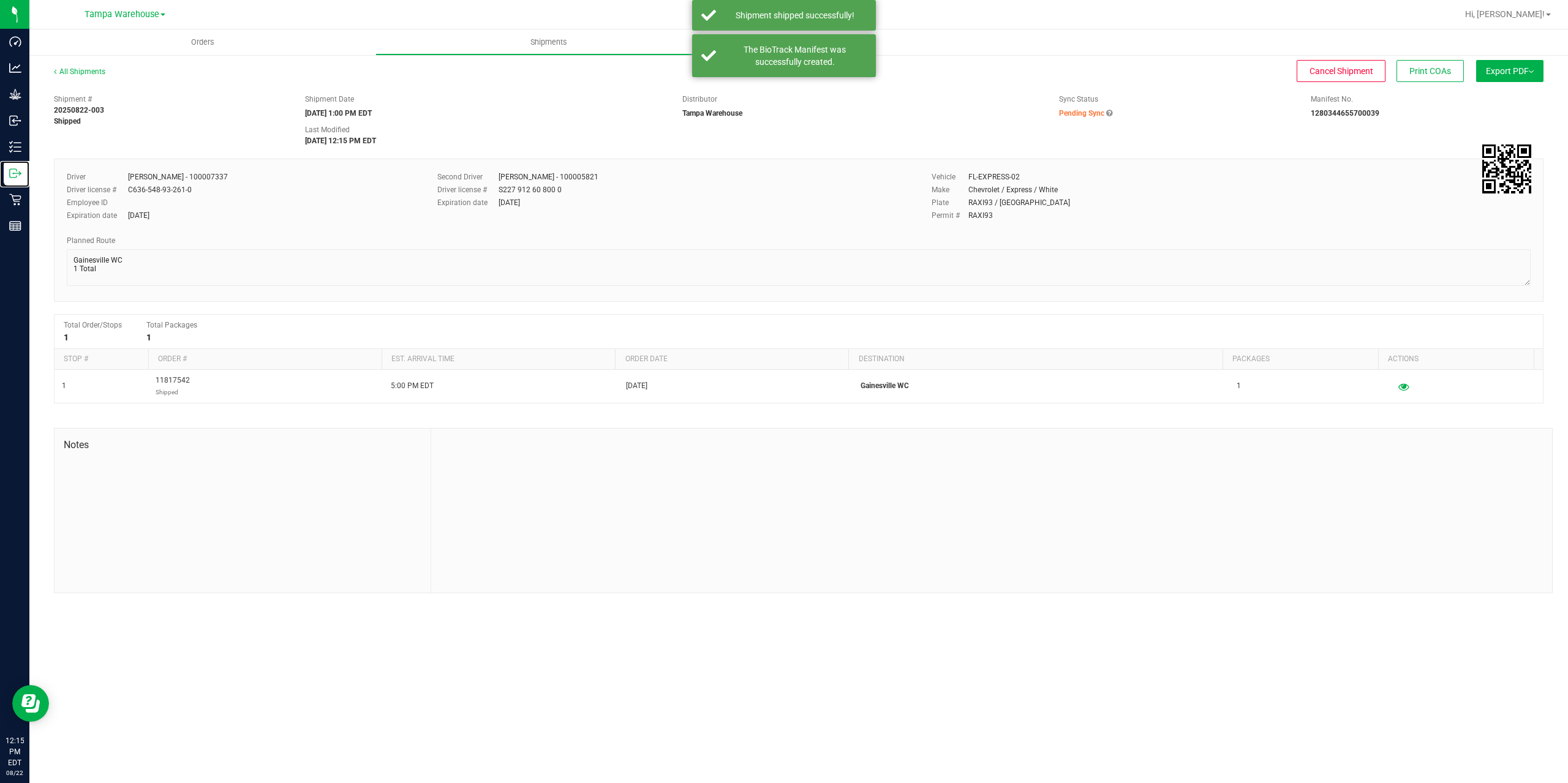
click at [19, 170] on icon at bounding box center [15, 173] width 12 height 12
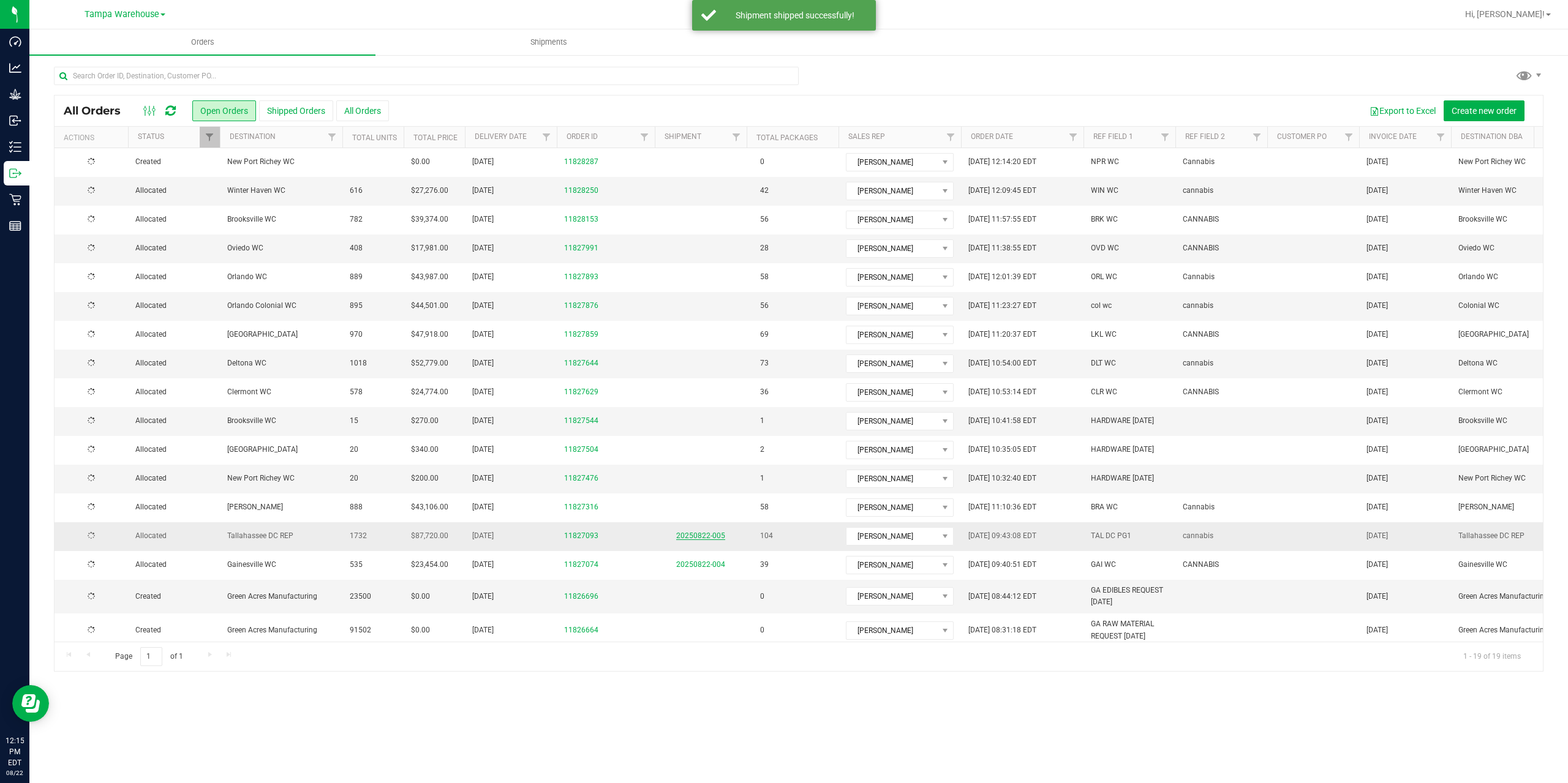
click at [700, 534] on link "20250822-005" at bounding box center [700, 536] width 49 height 9
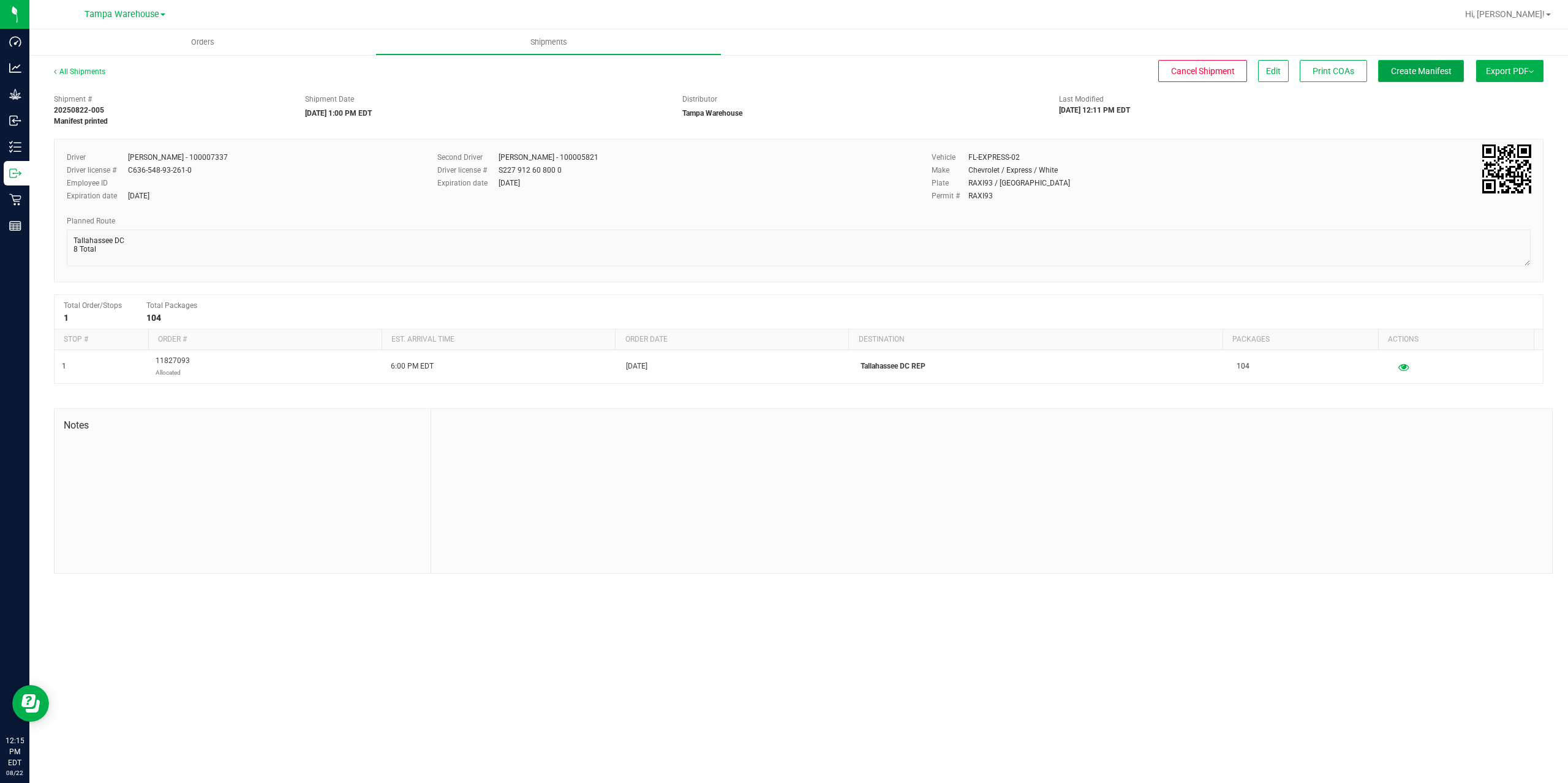
click at [1412, 71] on span "Create Manifest" at bounding box center [1421, 71] width 61 height 10
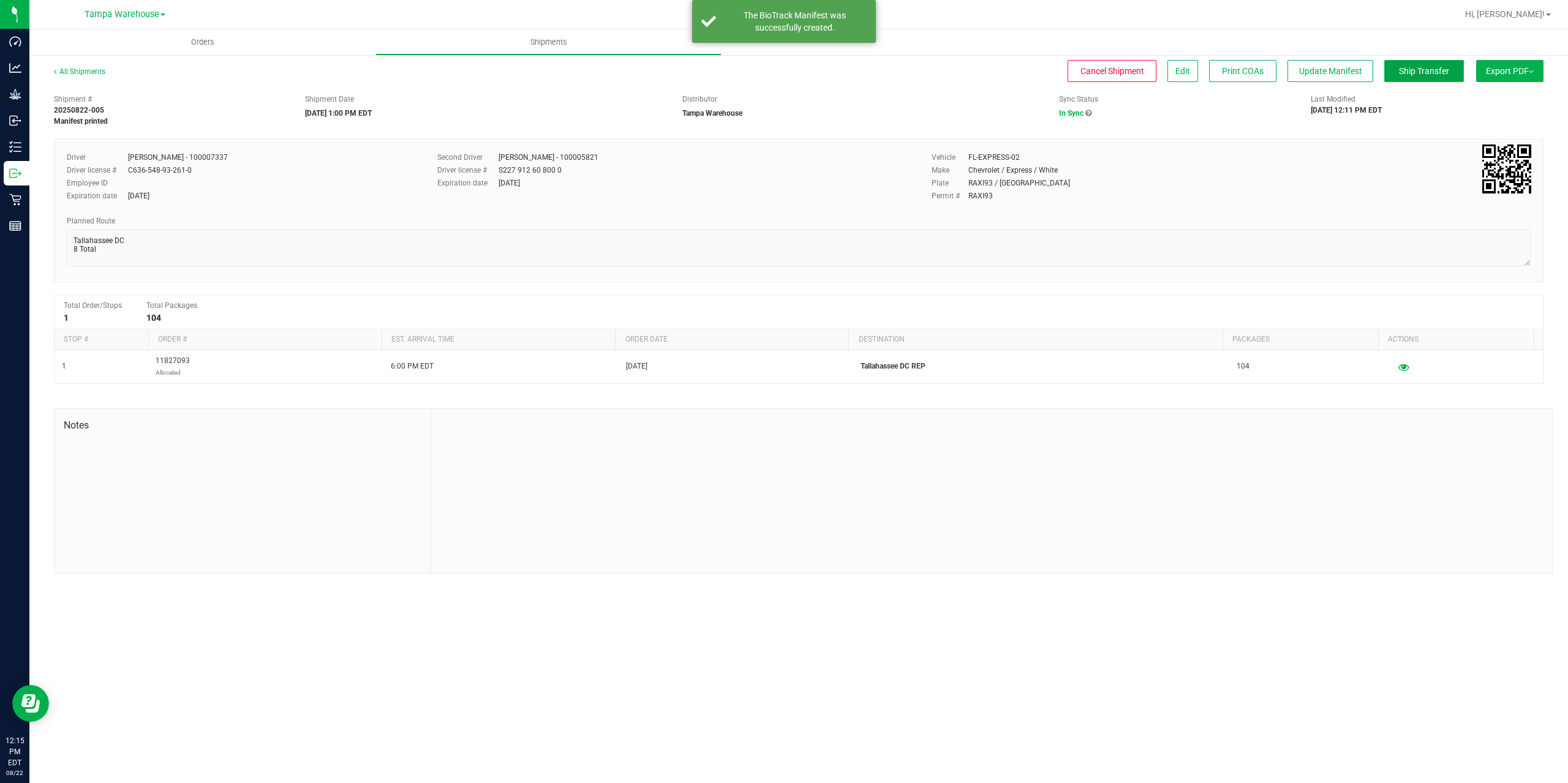
click at [1411, 71] on span "Ship Transfer" at bounding box center [1424, 71] width 50 height 10
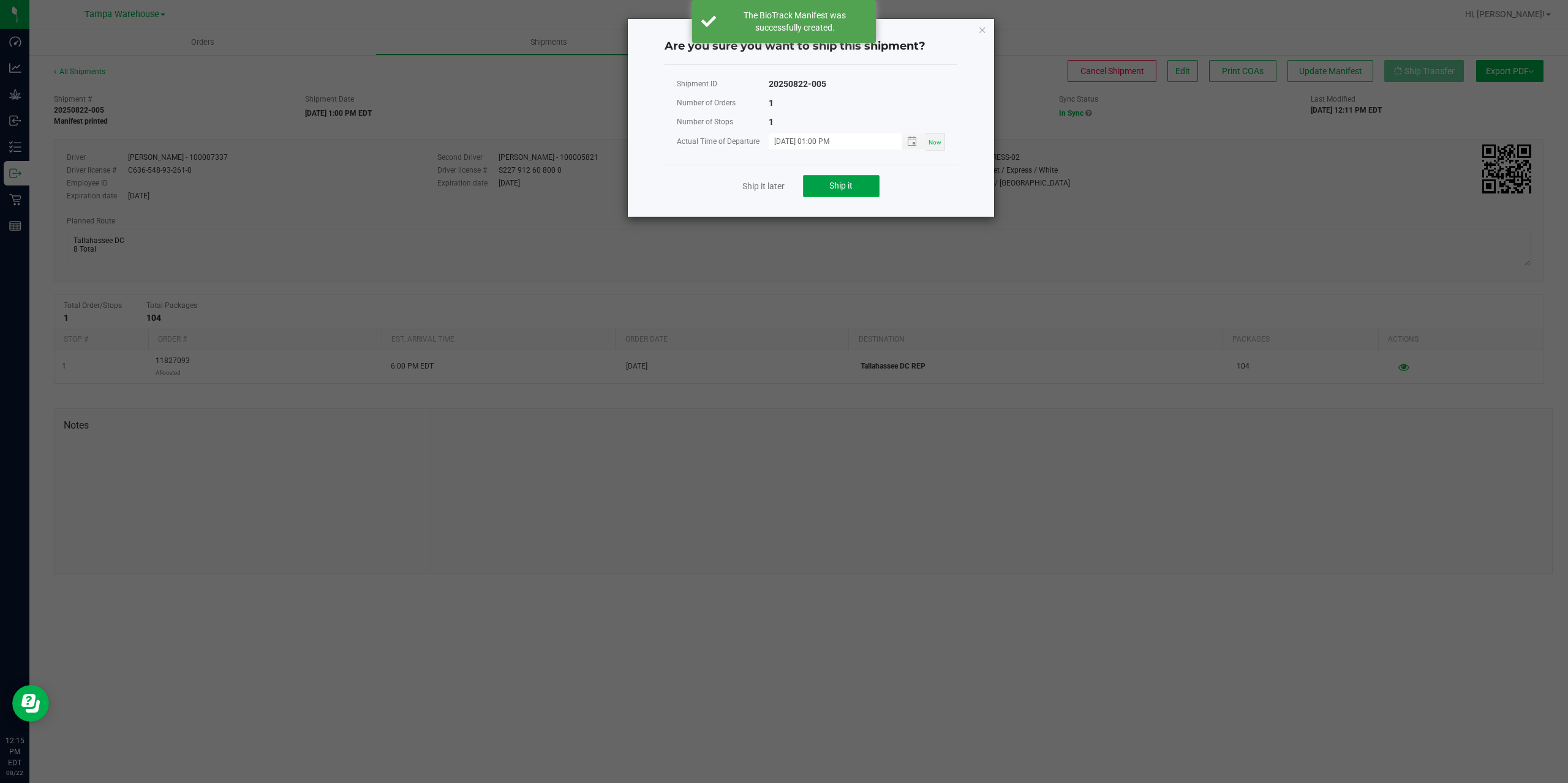
click at [824, 187] on button "Ship it" at bounding box center [841, 186] width 76 height 22
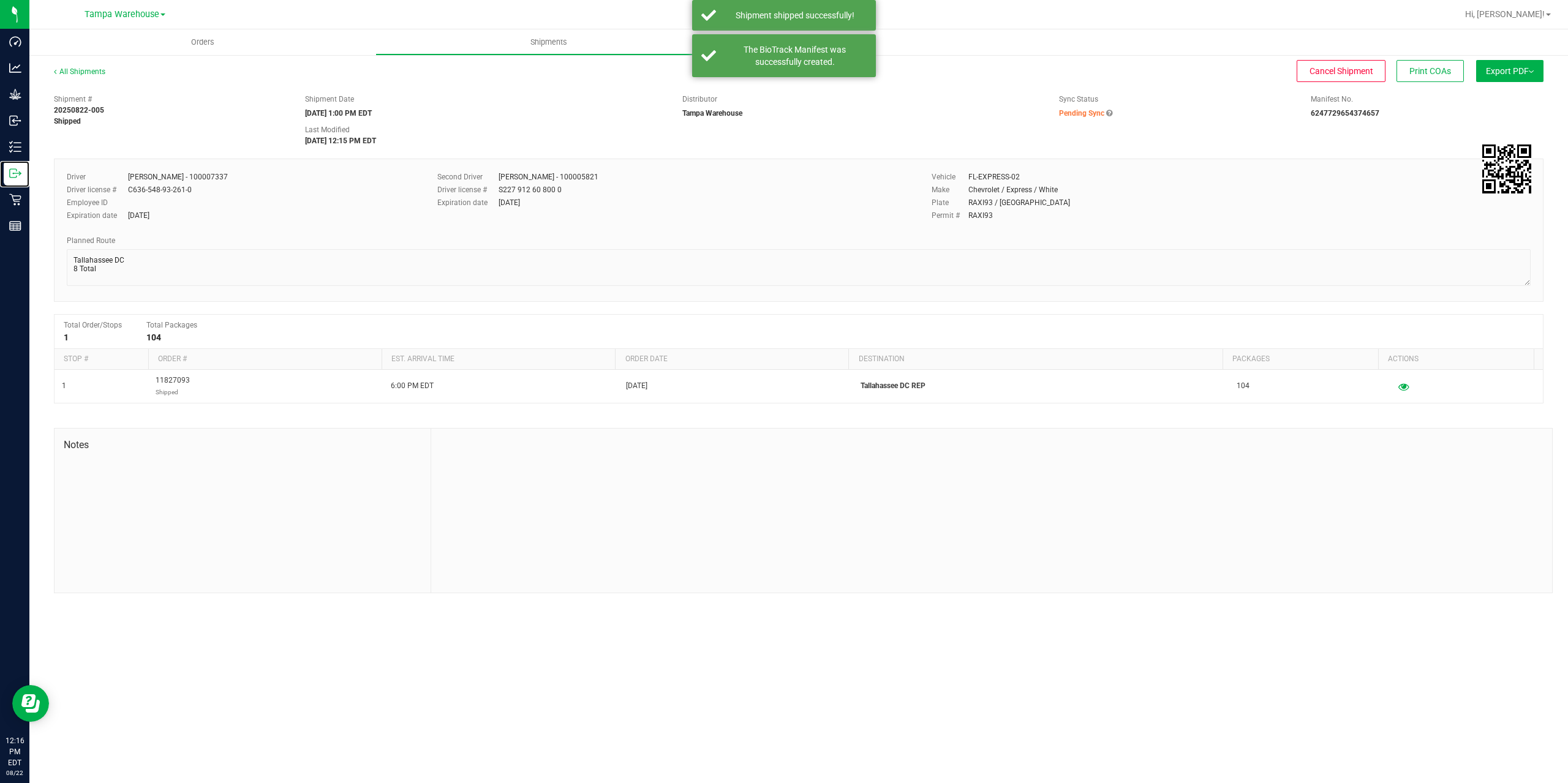
click at [16, 171] on icon at bounding box center [15, 173] width 12 height 12
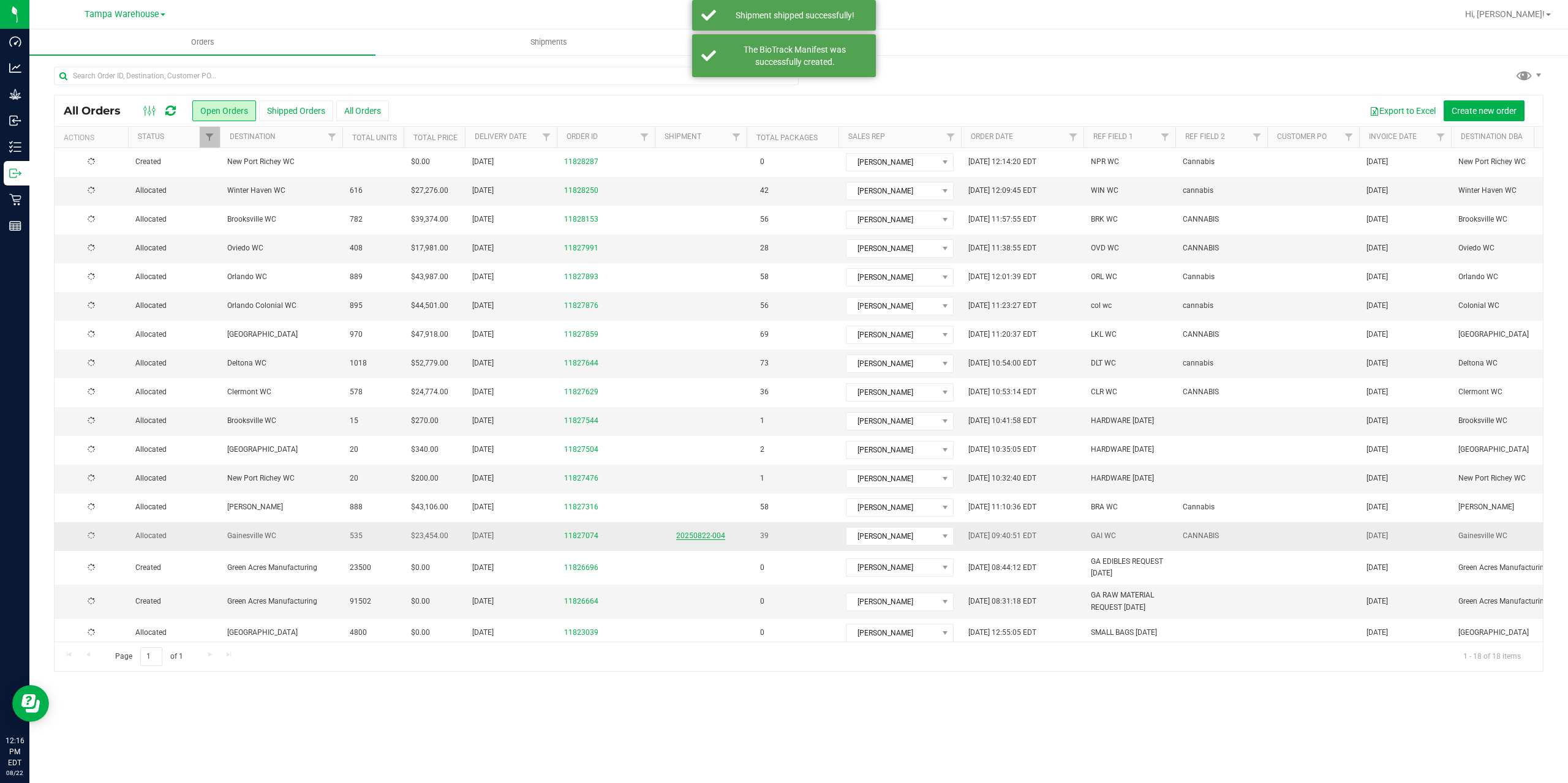
click at [713, 533] on link "20250822-004" at bounding box center [700, 536] width 49 height 9
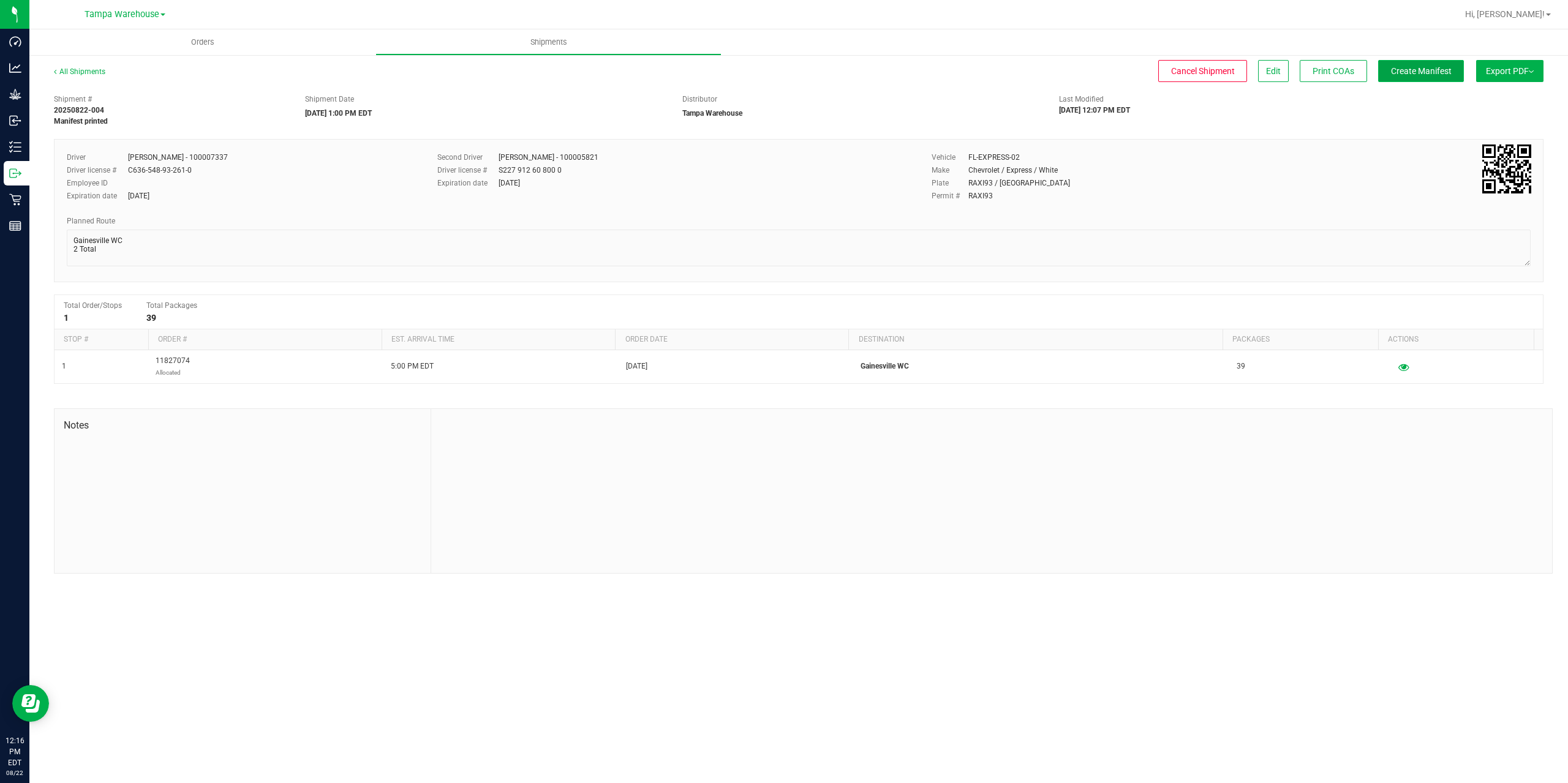
click at [1416, 75] on span "Create Manifest" at bounding box center [1421, 71] width 61 height 10
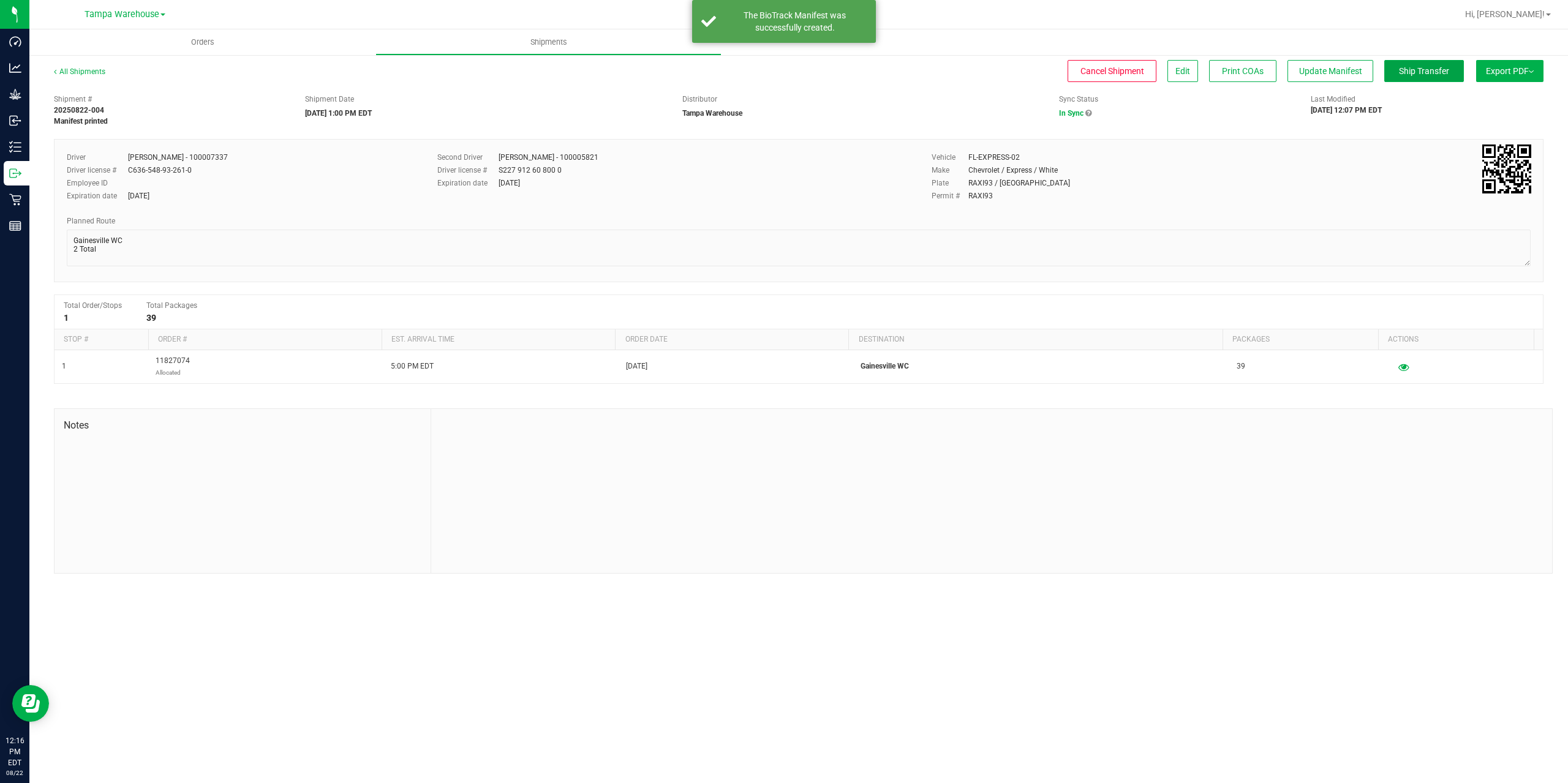
click at [1416, 75] on span "Ship Transfer" at bounding box center [1424, 71] width 50 height 10
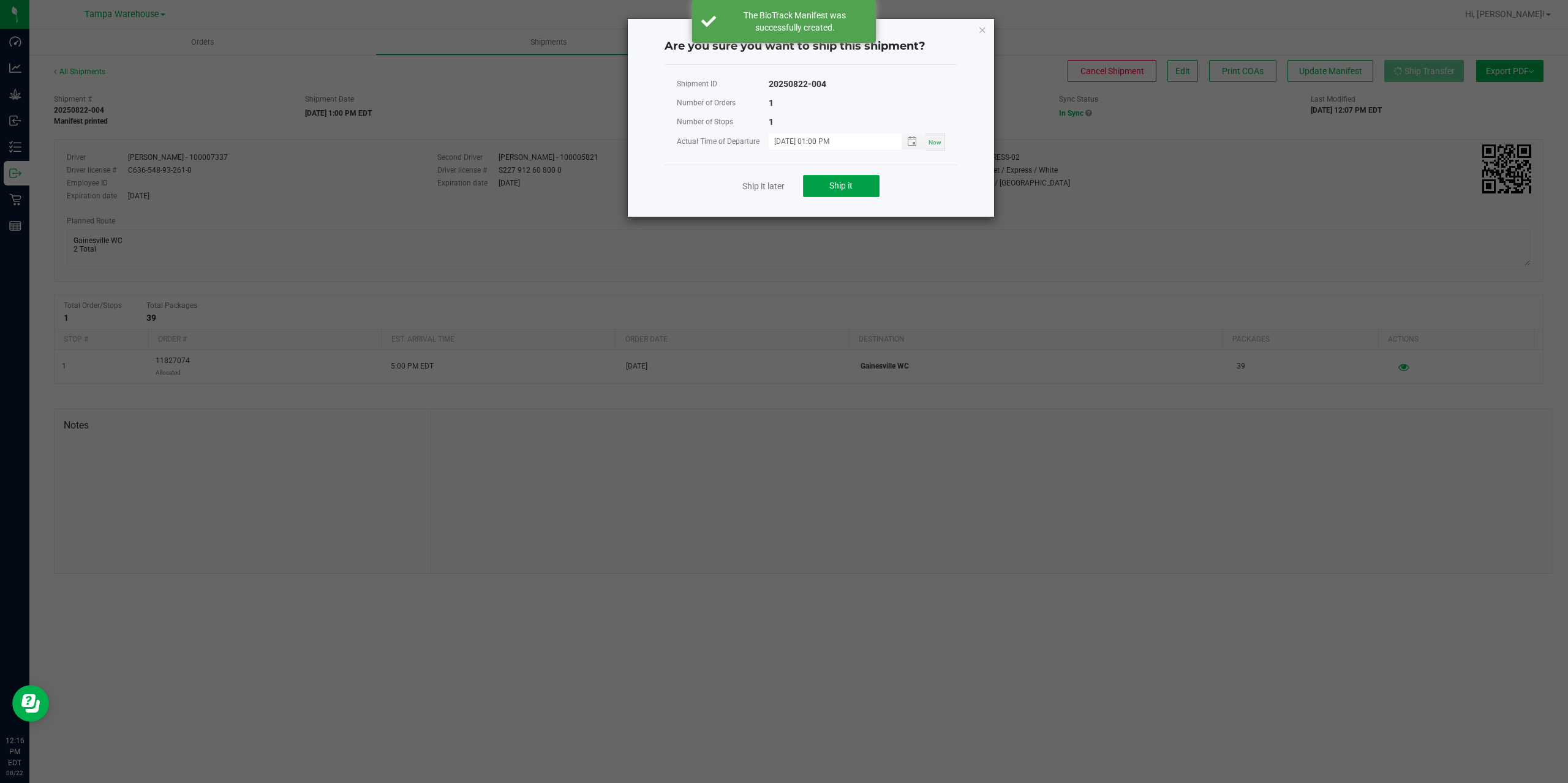
click at [865, 192] on button "Ship it" at bounding box center [841, 186] width 76 height 22
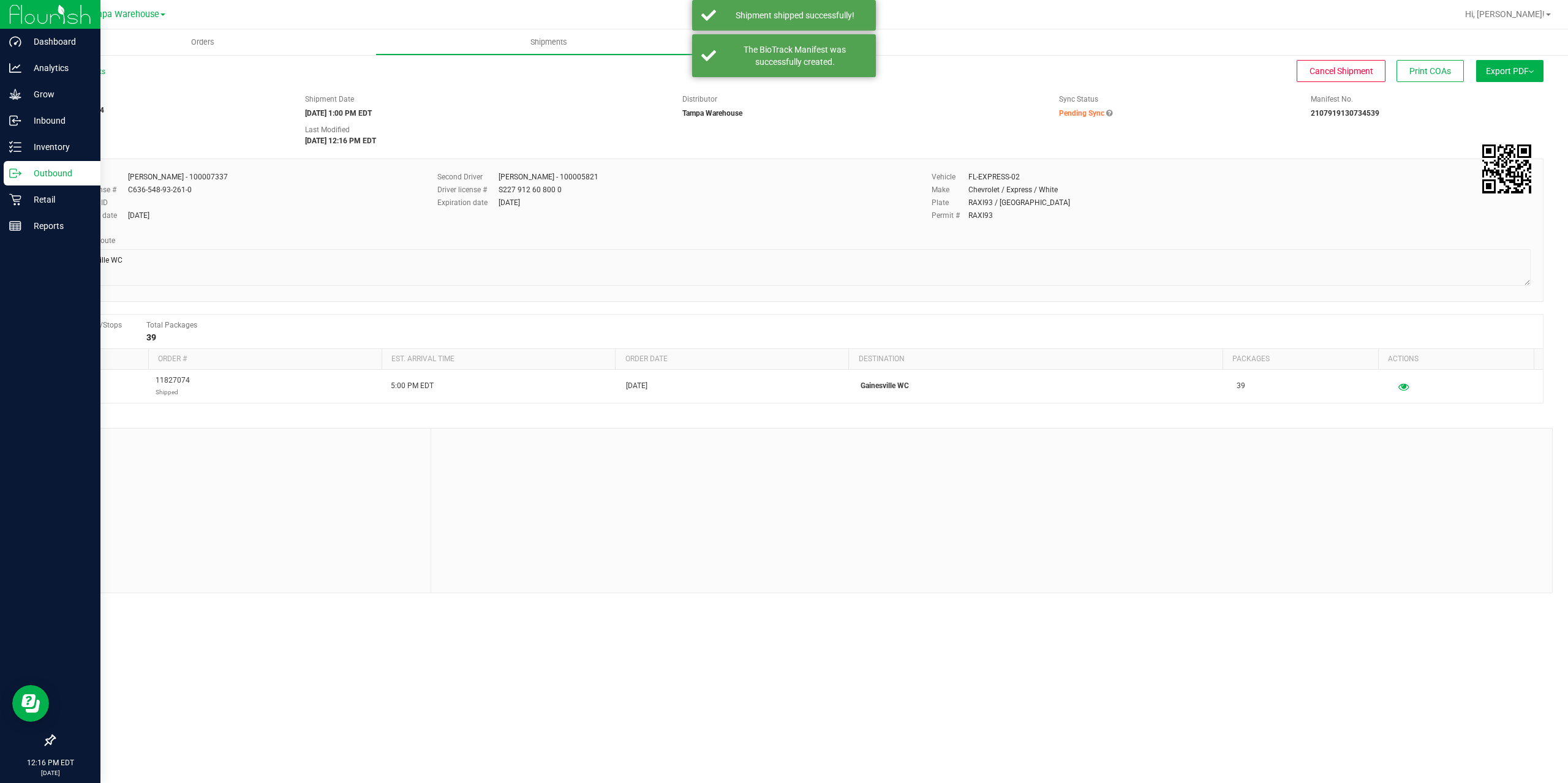
click at [0, 171] on link "Outbound" at bounding box center [50, 174] width 101 height 26
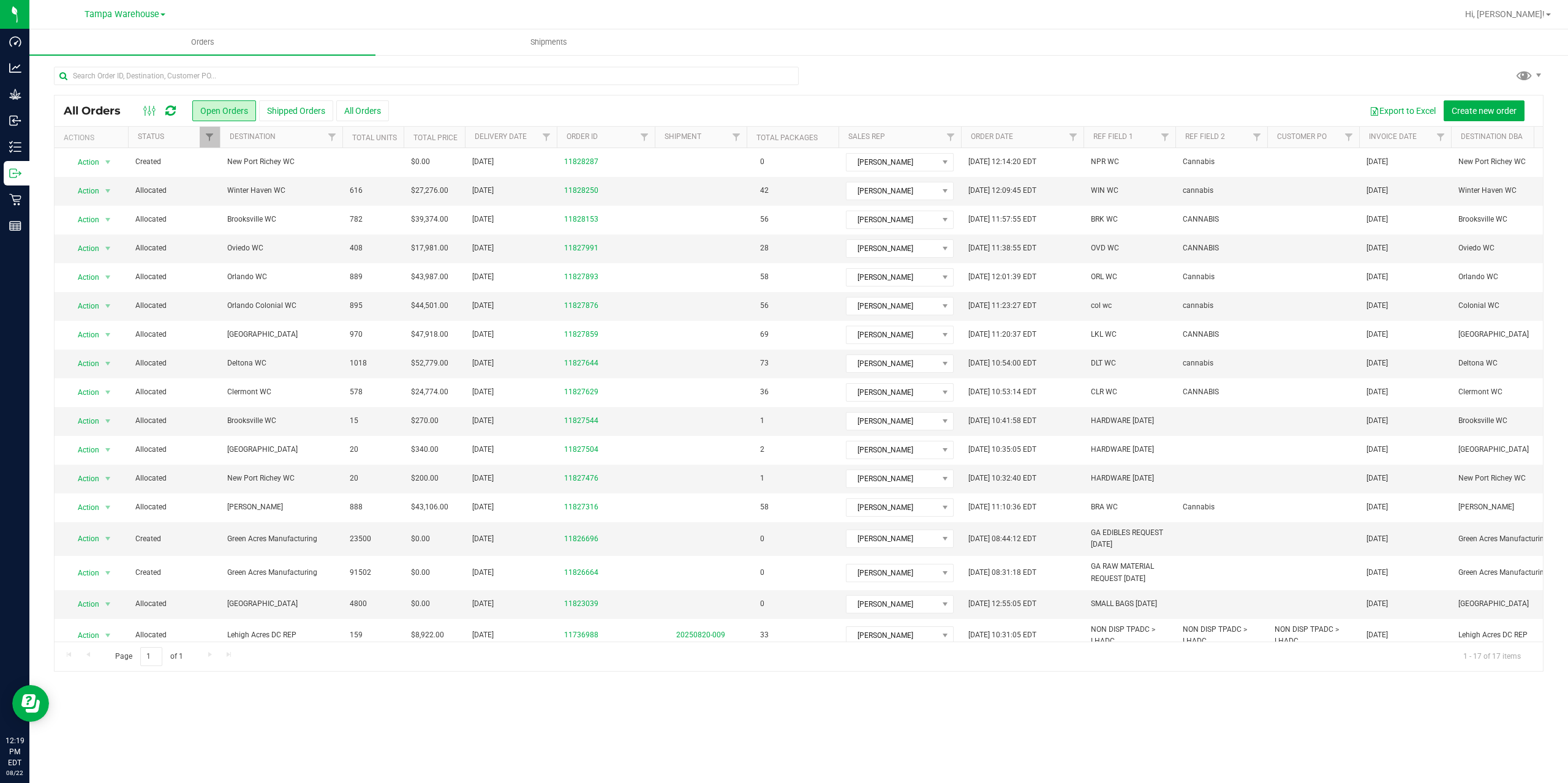
click at [169, 110] on icon at bounding box center [170, 110] width 11 height 12
click at [97, 186] on span "Action" at bounding box center [83, 191] width 33 height 17
click at [109, 373] on li "Print packing list" at bounding box center [113, 372] width 92 height 19
drag, startPoint x: 170, startPoint y: 113, endPoint x: 176, endPoint y: 113, distance: 6.0
click at [170, 113] on icon at bounding box center [170, 110] width 11 height 12
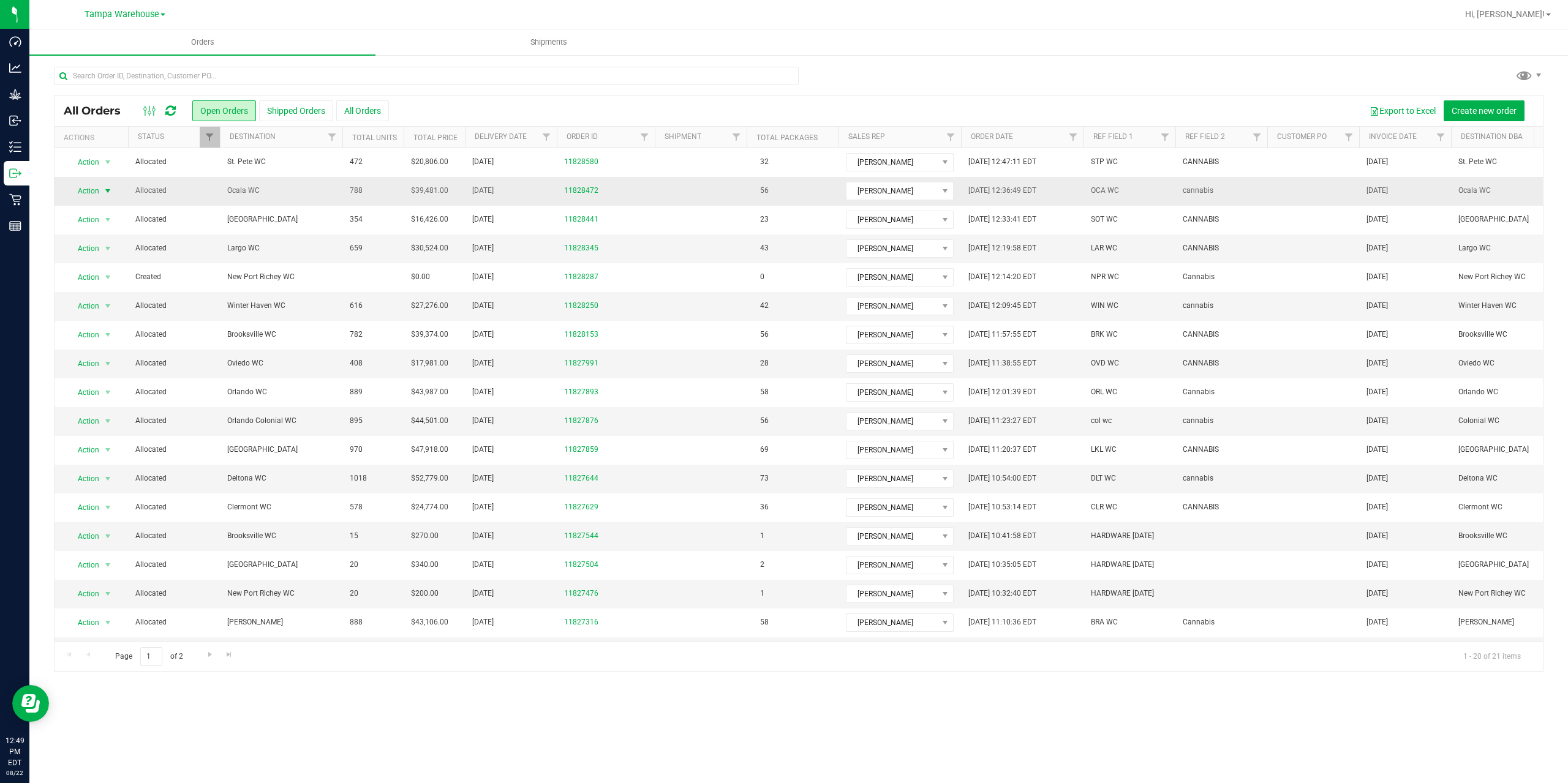
click at [99, 190] on span "Action" at bounding box center [83, 191] width 33 height 17
click at [114, 373] on li "Print packing list" at bounding box center [113, 372] width 92 height 19
click at [164, 112] on div at bounding box center [159, 111] width 41 height 15
click at [167, 111] on icon at bounding box center [170, 110] width 11 height 12
click at [644, 136] on span "Filter" at bounding box center [644, 137] width 10 height 10
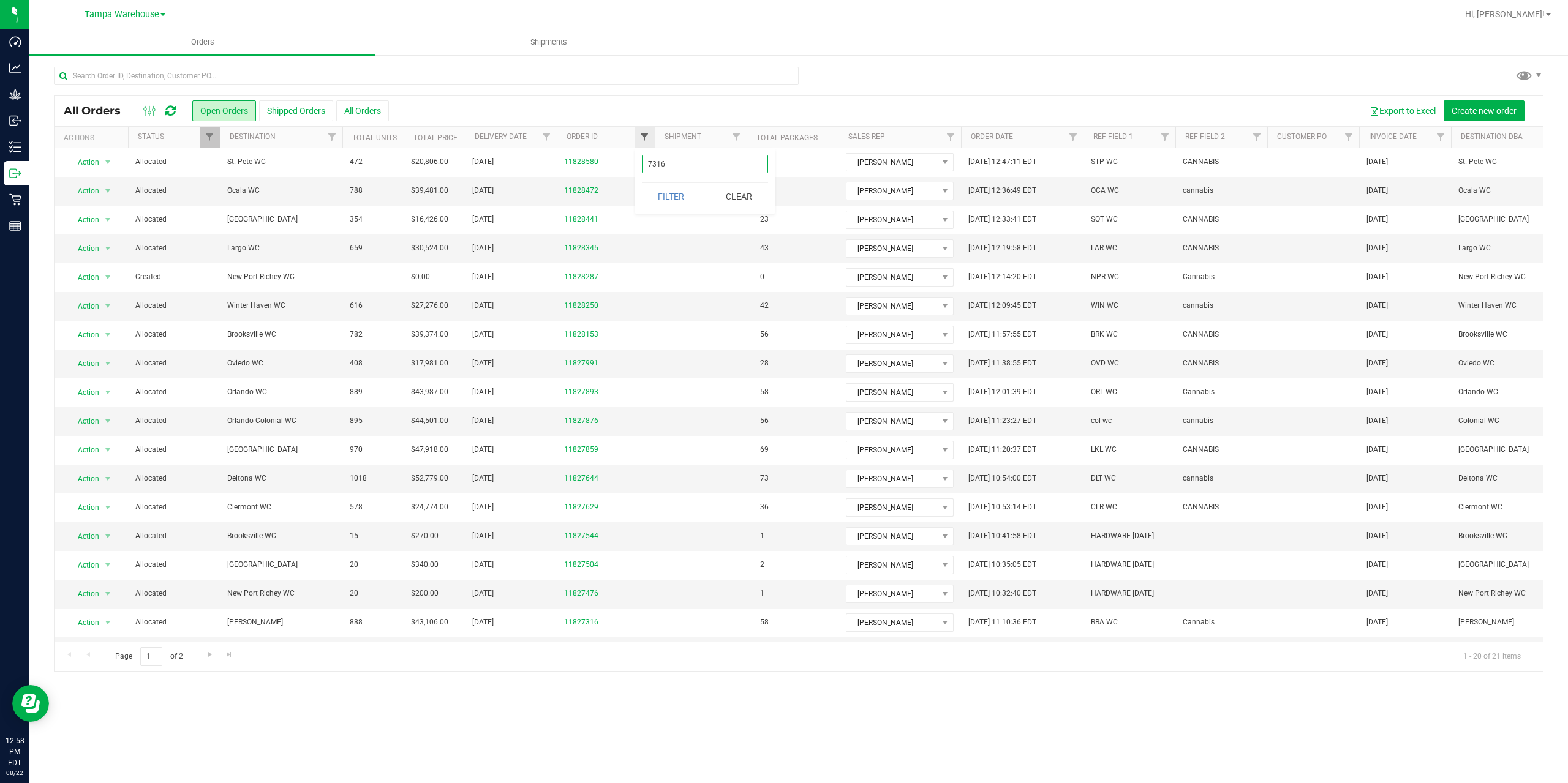
type input "7316"
click at [642, 183] on button "Filter" at bounding box center [671, 196] width 58 height 27
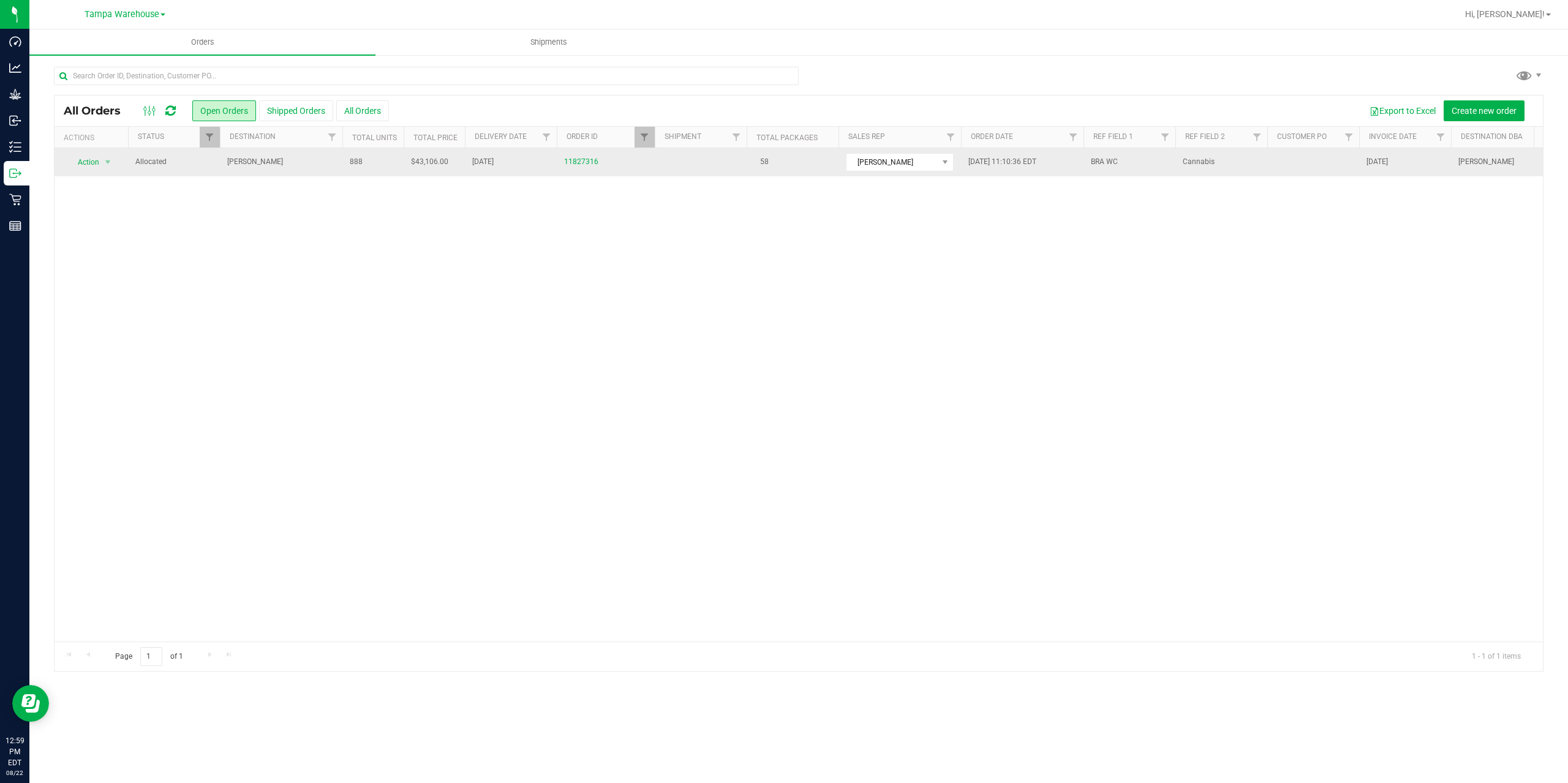
click at [301, 170] on td "[PERSON_NAME]" at bounding box center [281, 162] width 123 height 28
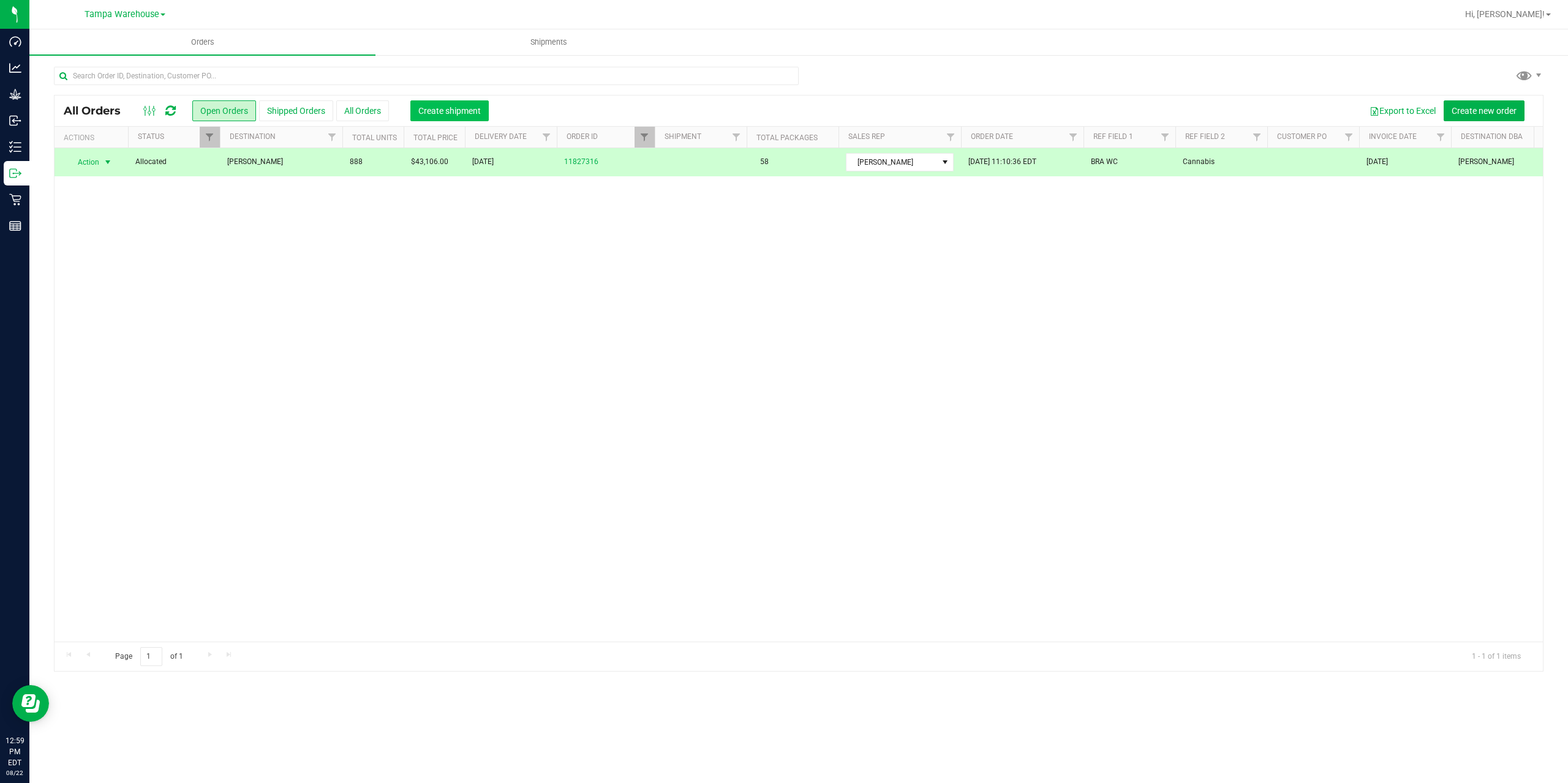
click at [453, 109] on span "Create shipment" at bounding box center [450, 111] width 62 height 10
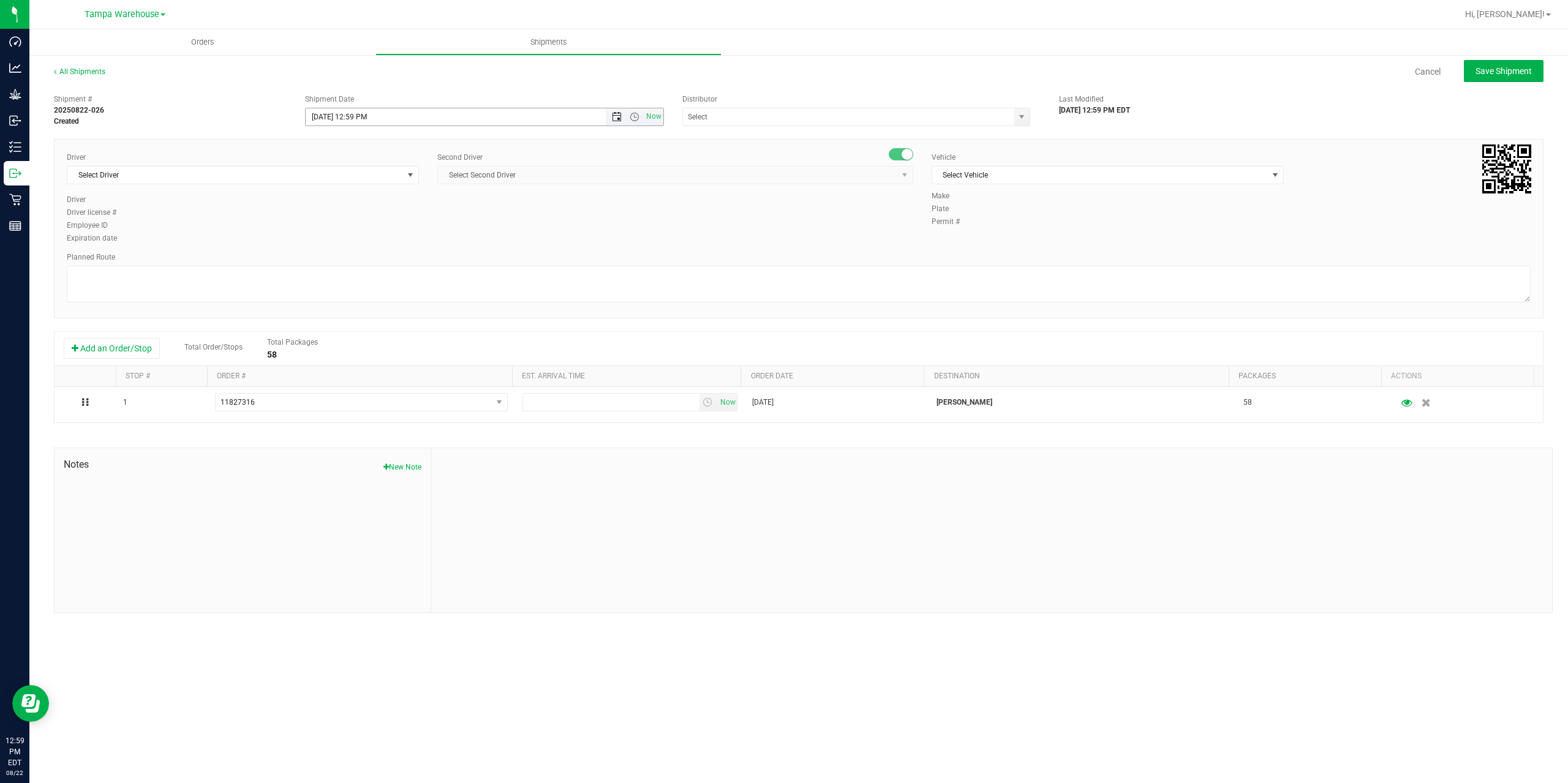
click at [613, 117] on span "Open the date view" at bounding box center [617, 117] width 10 height 10
click at [342, 261] on link "25" at bounding box center [334, 260] width 18 height 19
click at [632, 113] on span "Open the time view" at bounding box center [635, 117] width 10 height 10
click at [345, 218] on li "6:30 AM" at bounding box center [484, 219] width 356 height 16
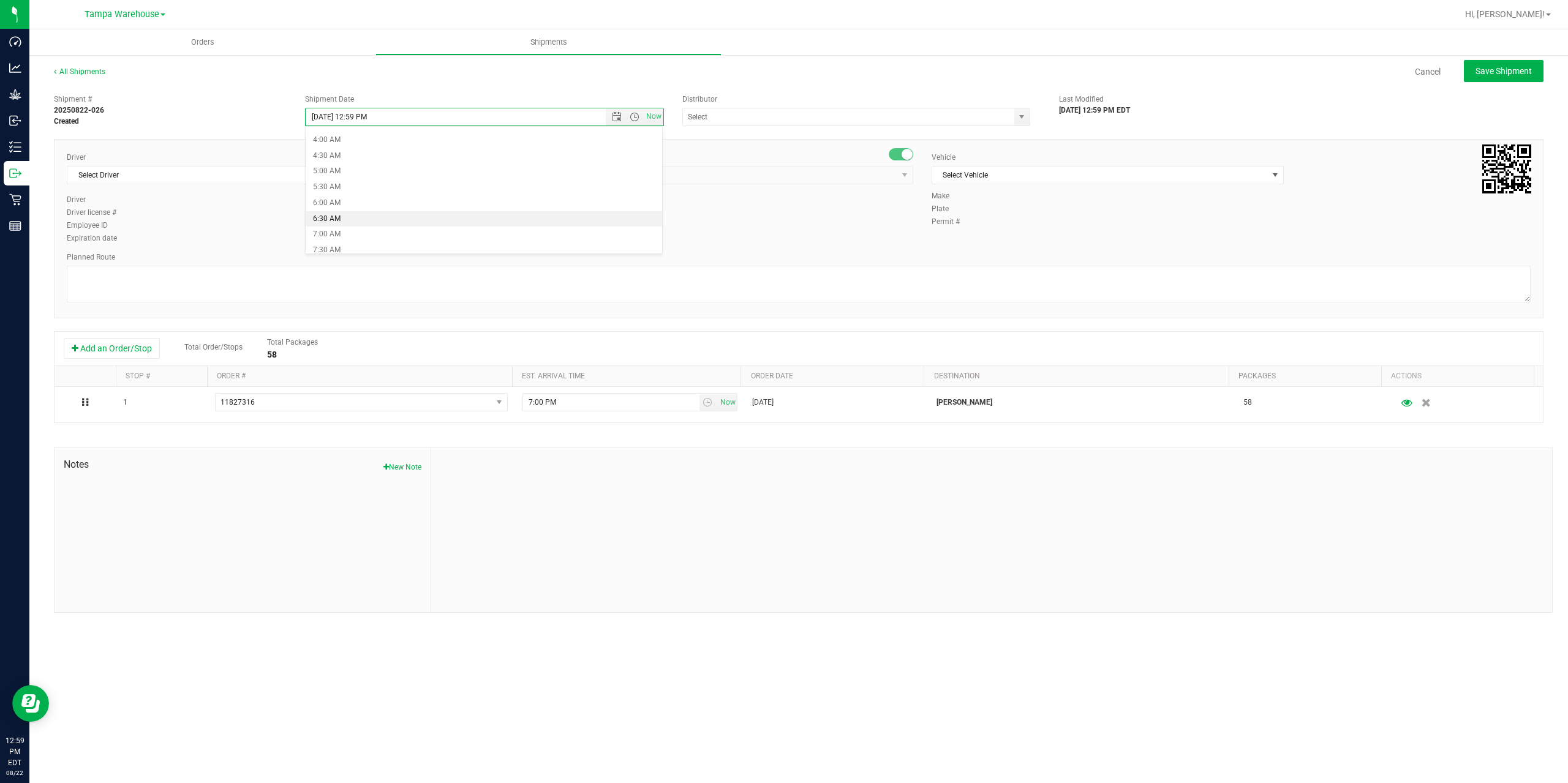
type input "[DATE] 6:30 AM"
click at [776, 123] on input "text" at bounding box center [844, 117] width 321 height 17
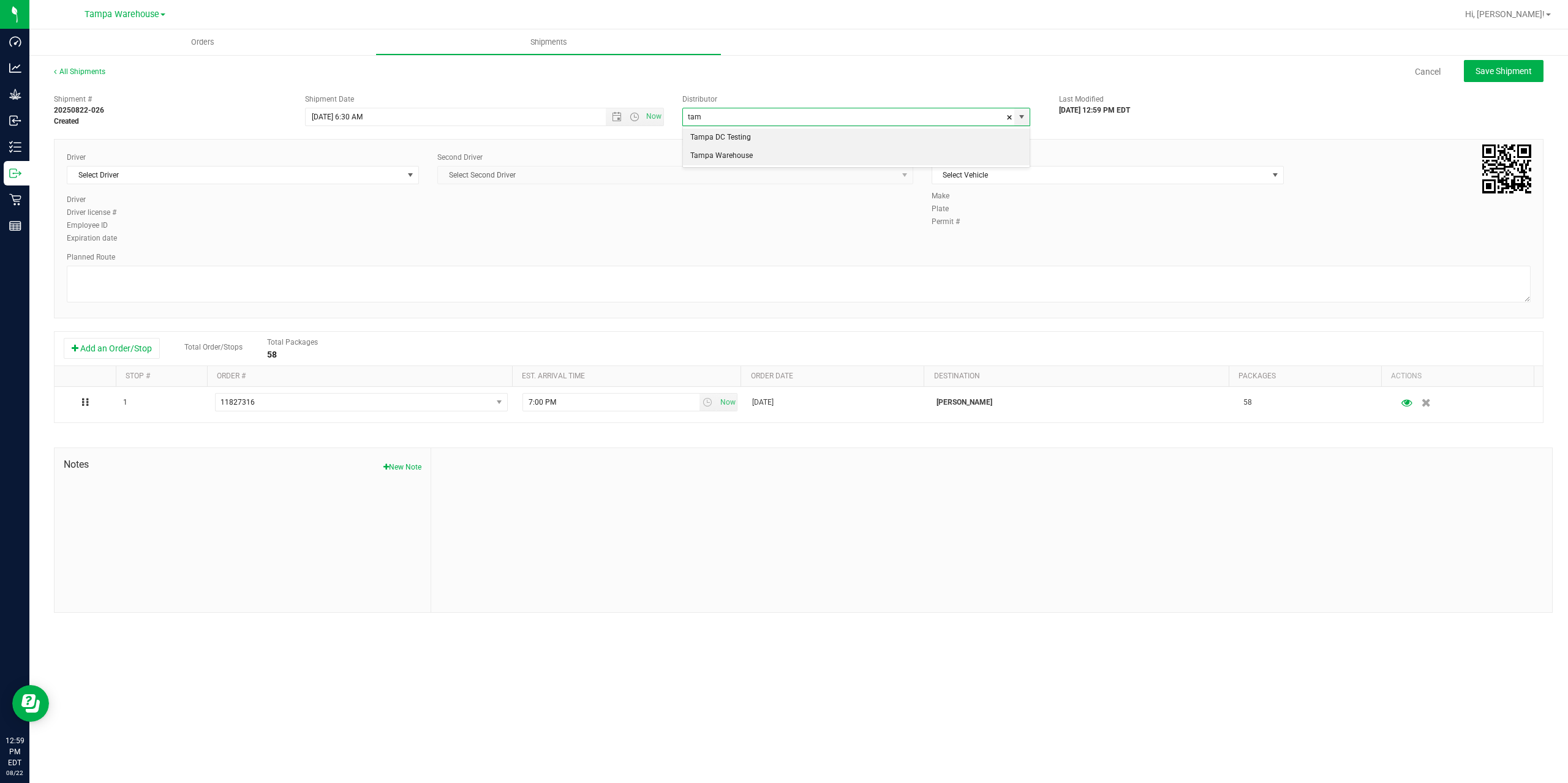
click at [736, 155] on li "Tampa Warehouse" at bounding box center [856, 156] width 347 height 19
type input "Tampa Warehouse"
click at [351, 175] on span "Select Driver" at bounding box center [235, 174] width 336 height 17
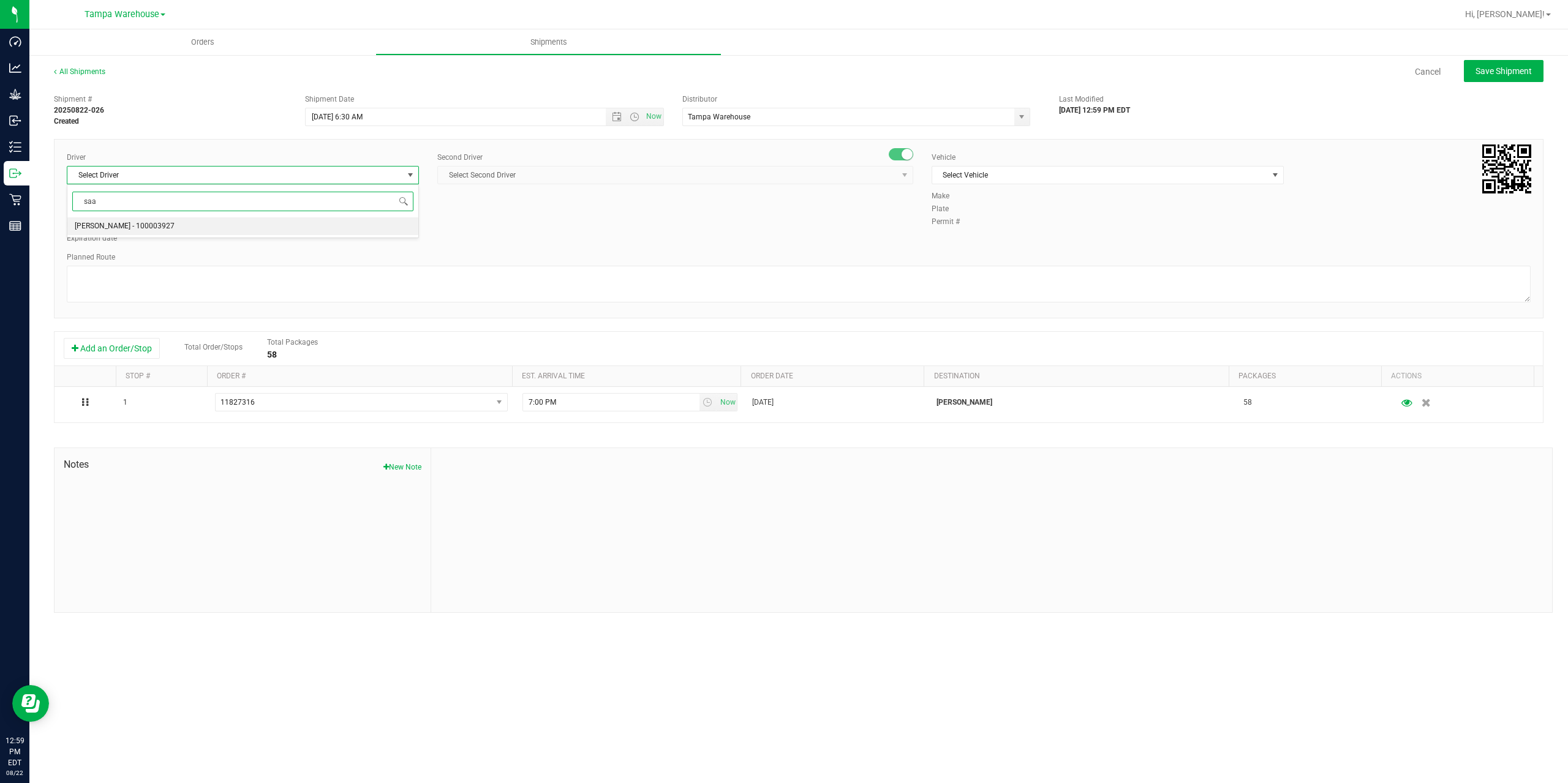
click at [131, 226] on span "[PERSON_NAME] - 100003927" at bounding box center [124, 226] width 100 height 16
type input "saa"
click at [551, 187] on div "Second Driver Select Second Driver Select Second Driver [PERSON_NAME] - 1000065…" at bounding box center [675, 173] width 476 height 42
click at [555, 179] on span "Select Second Driver" at bounding box center [668, 174] width 459 height 17
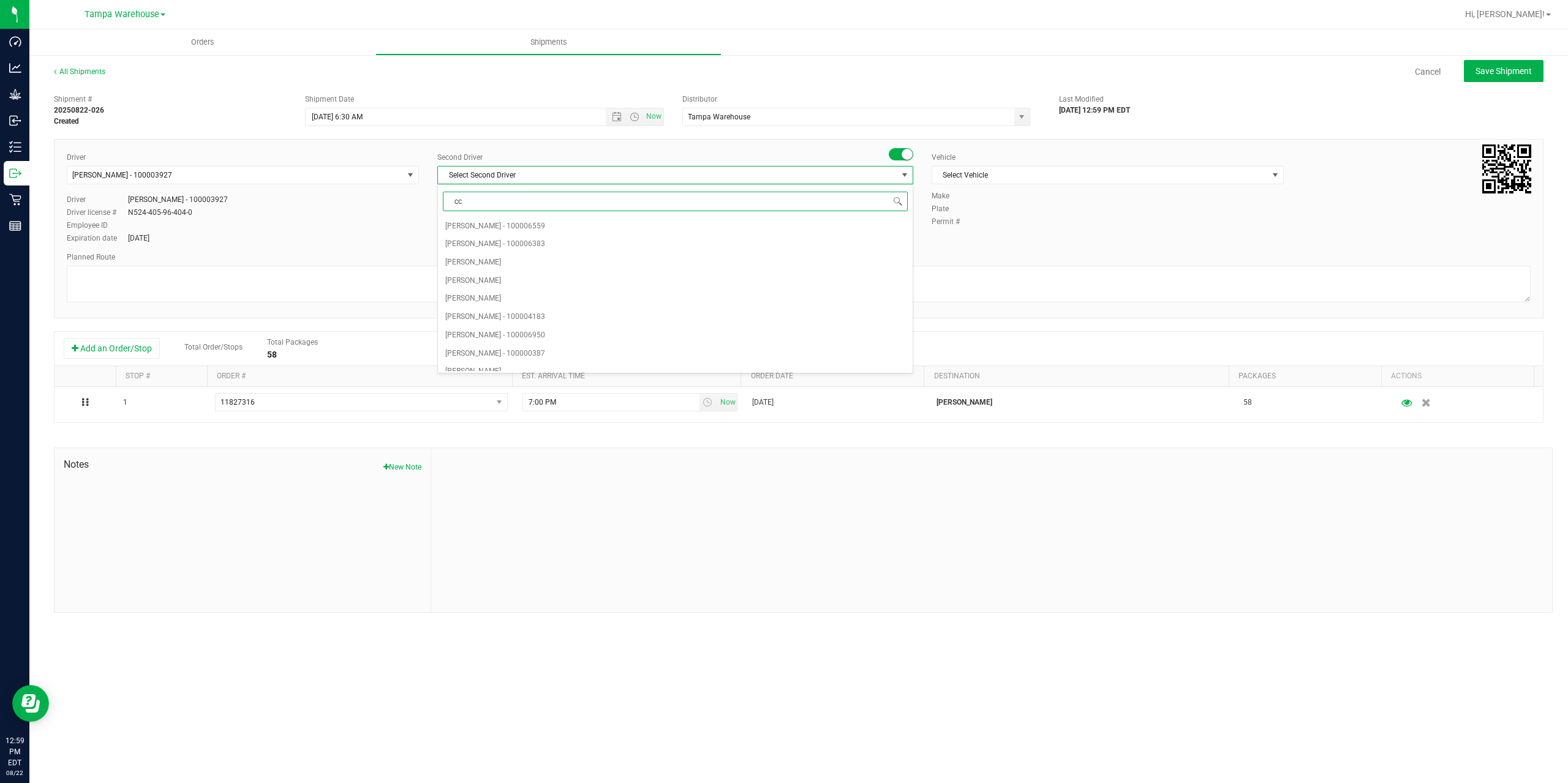
type input "cca"
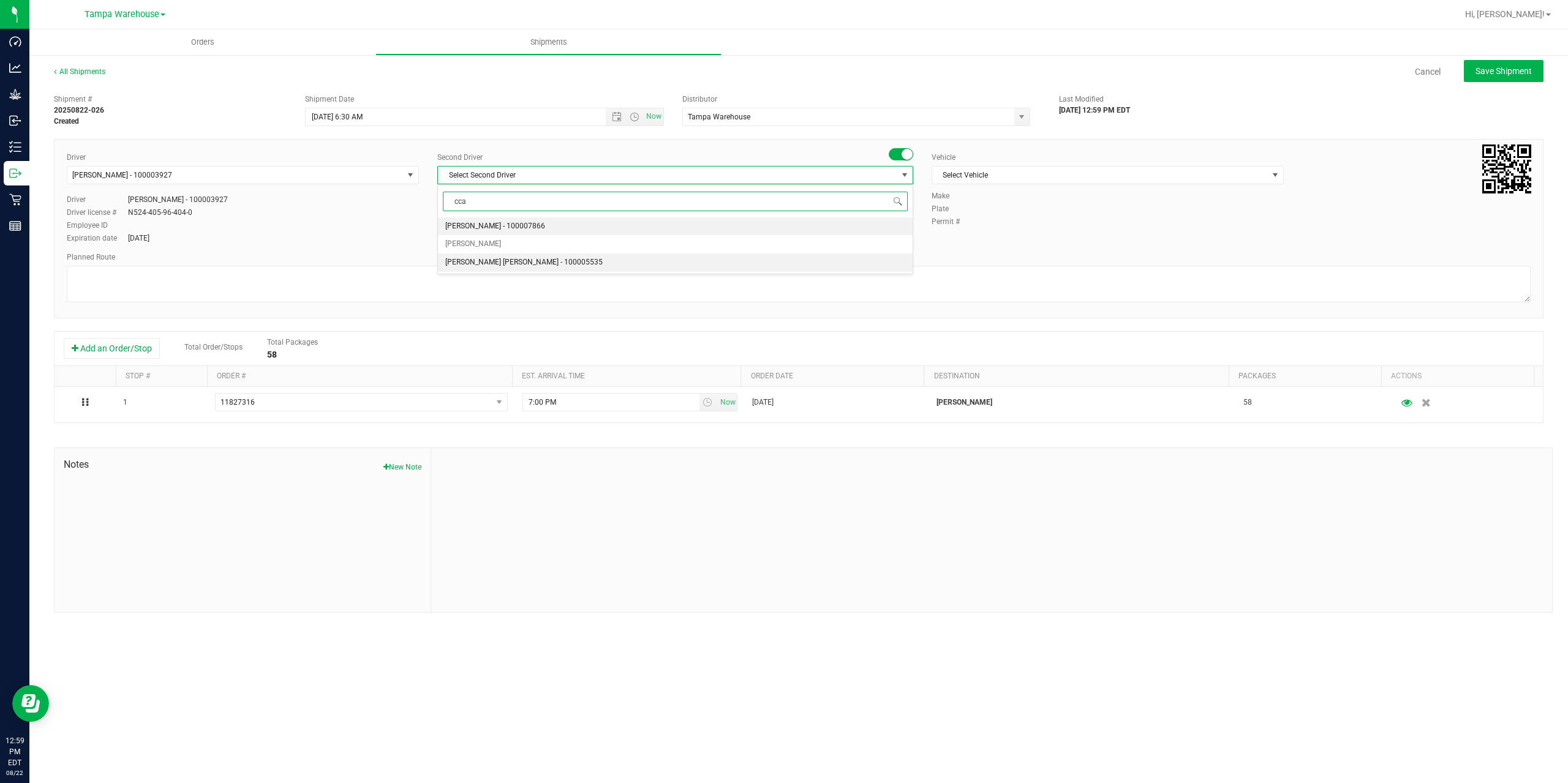
click at [486, 263] on span "[PERSON_NAME] [PERSON_NAME] - 100005535" at bounding box center [524, 263] width 157 height 16
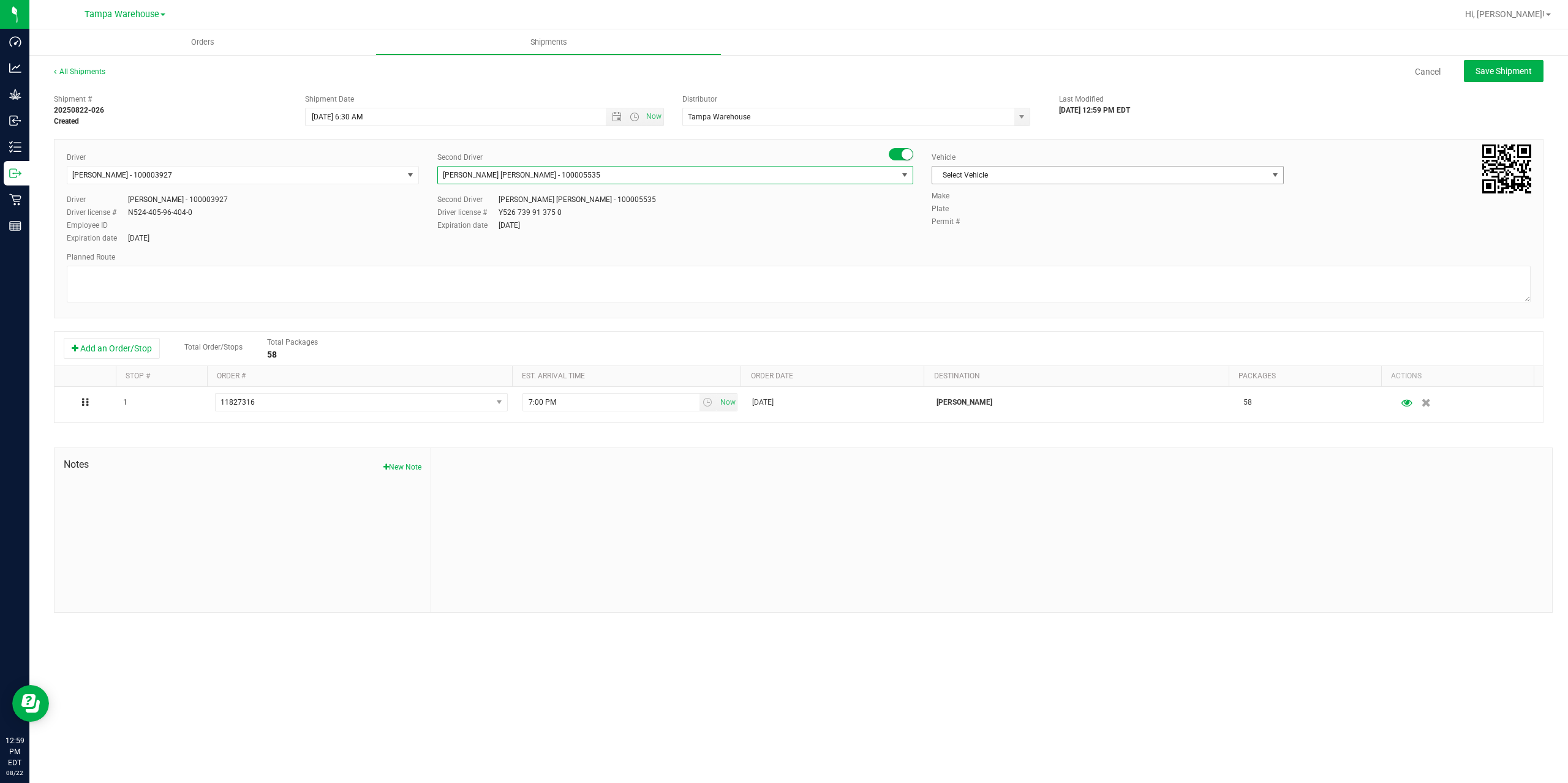
click at [1125, 179] on span "Select Vehicle" at bounding box center [1101, 174] width 336 height 17
click at [1001, 316] on li "FL-F-650-01" at bounding box center [1108, 314] width 351 height 19
click at [877, 276] on textarea at bounding box center [799, 284] width 1464 height 37
type textarea "[PERSON_NAME] 3 Total"
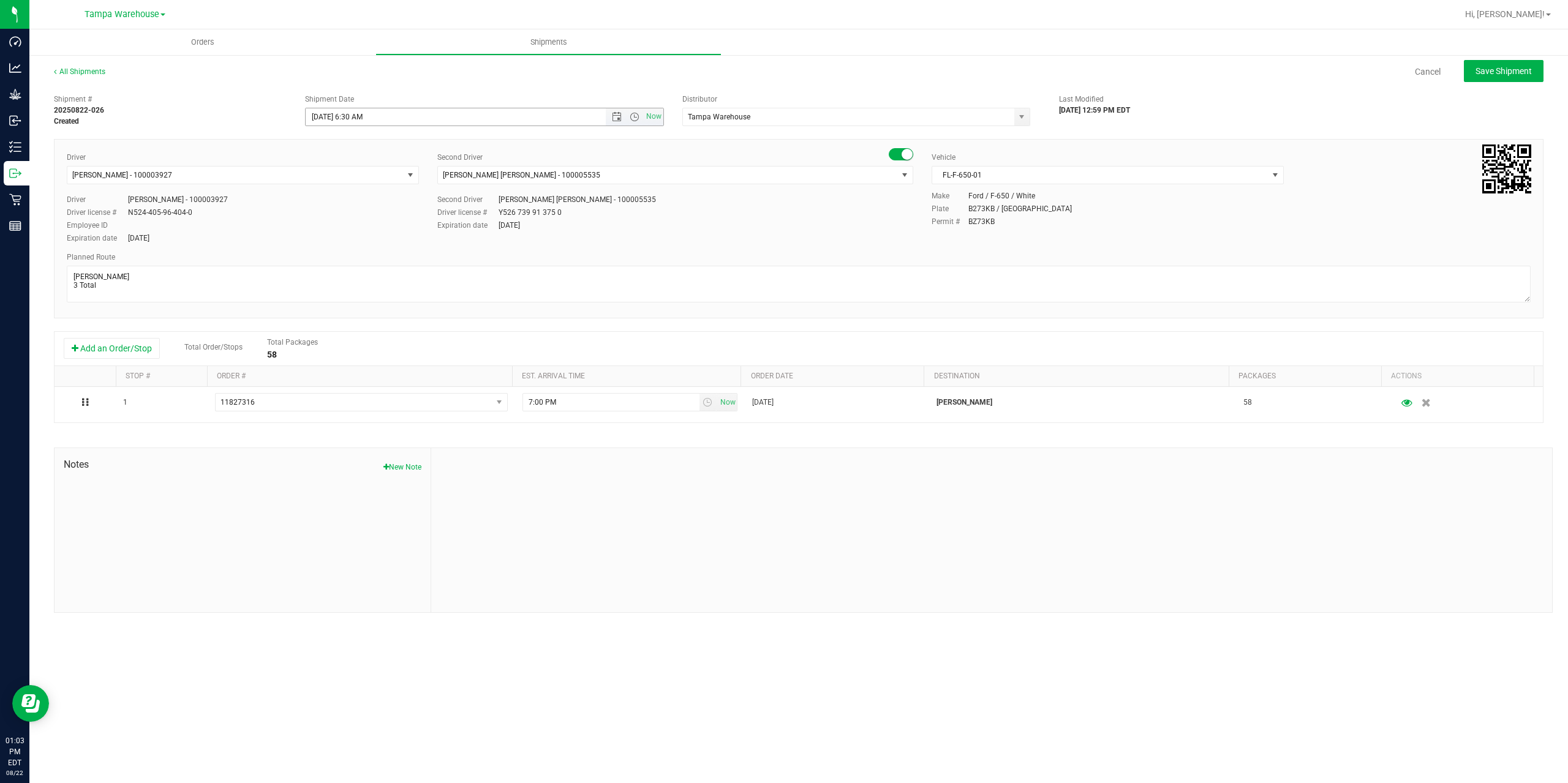
click at [635, 110] on span "Now" at bounding box center [634, 117] width 58 height 17
click at [635, 116] on span "Open the time view" at bounding box center [635, 117] width 10 height 10
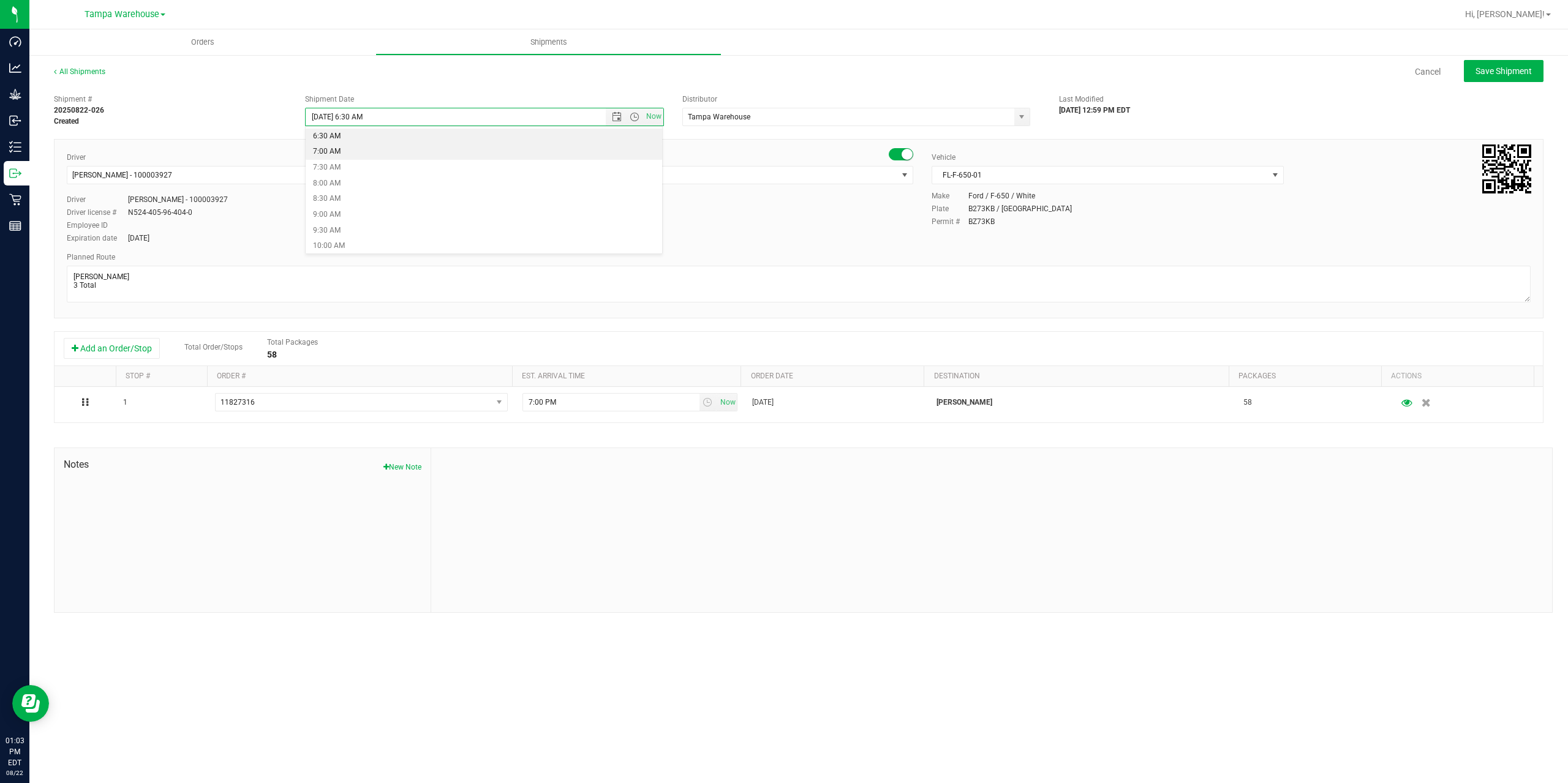
scroll to position [245, 0]
click at [352, 174] on li "9:00 AM" at bounding box center [484, 175] width 356 height 16
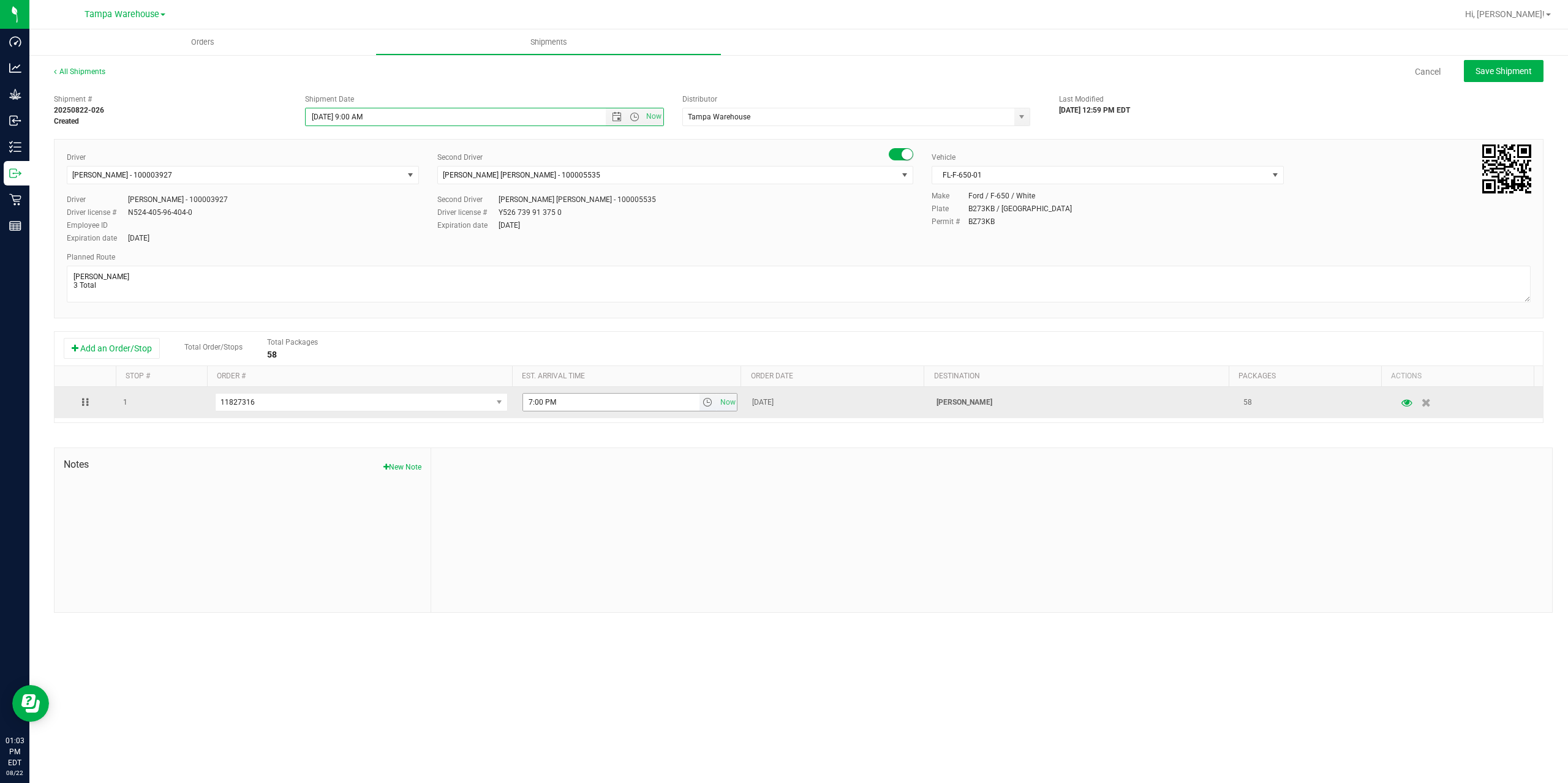
click at [703, 403] on span "select" at bounding box center [708, 402] width 10 height 10
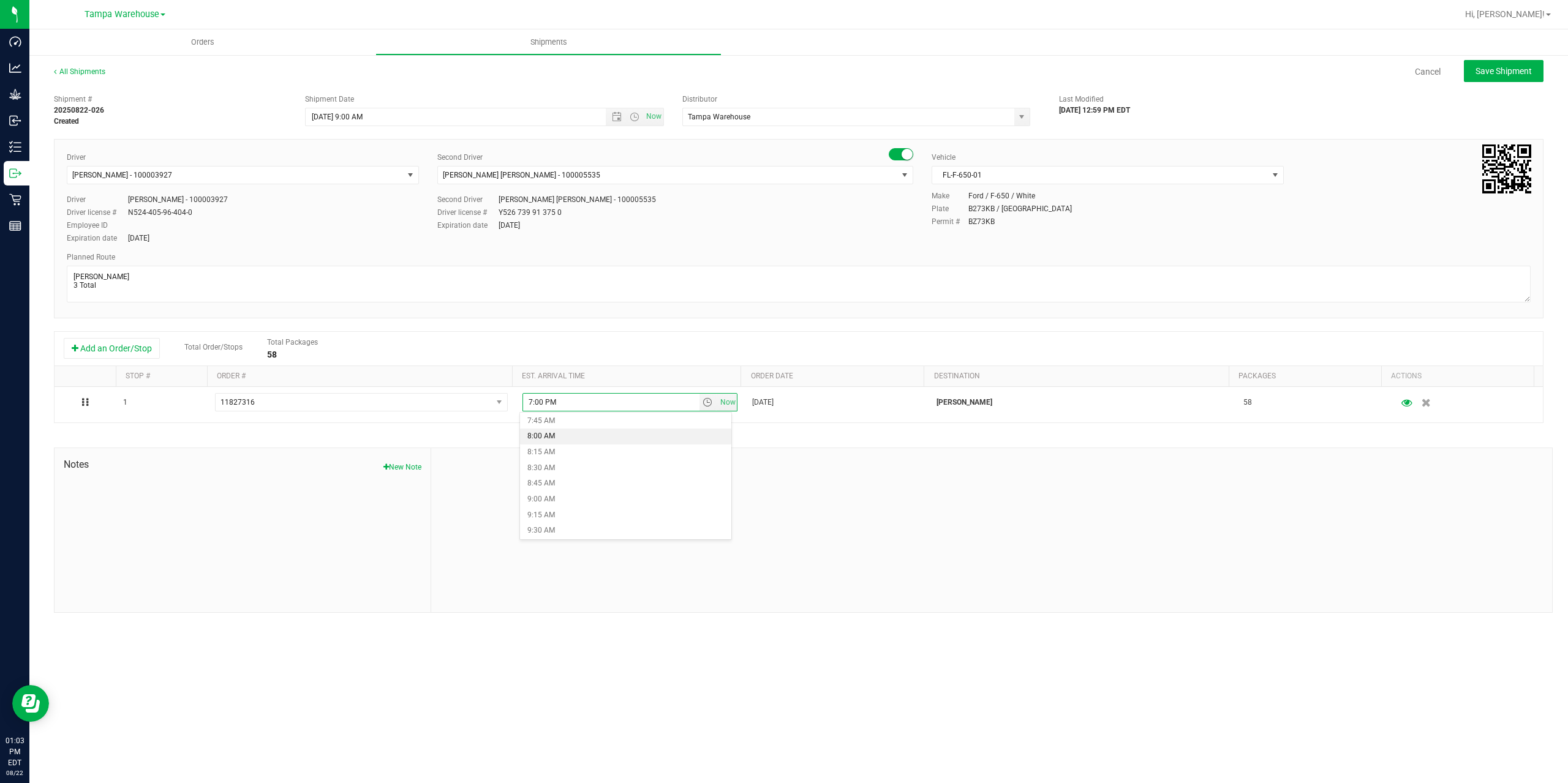
scroll to position [551, 0]
click at [574, 500] on li "10:00 AM" at bounding box center [626, 501] width 211 height 16
click at [578, 484] on div at bounding box center [991, 530] width 1121 height 164
click at [1479, 79] on button "Save Shipment" at bounding box center [1504, 71] width 80 height 22
type input "[DATE] 1:00 PM"
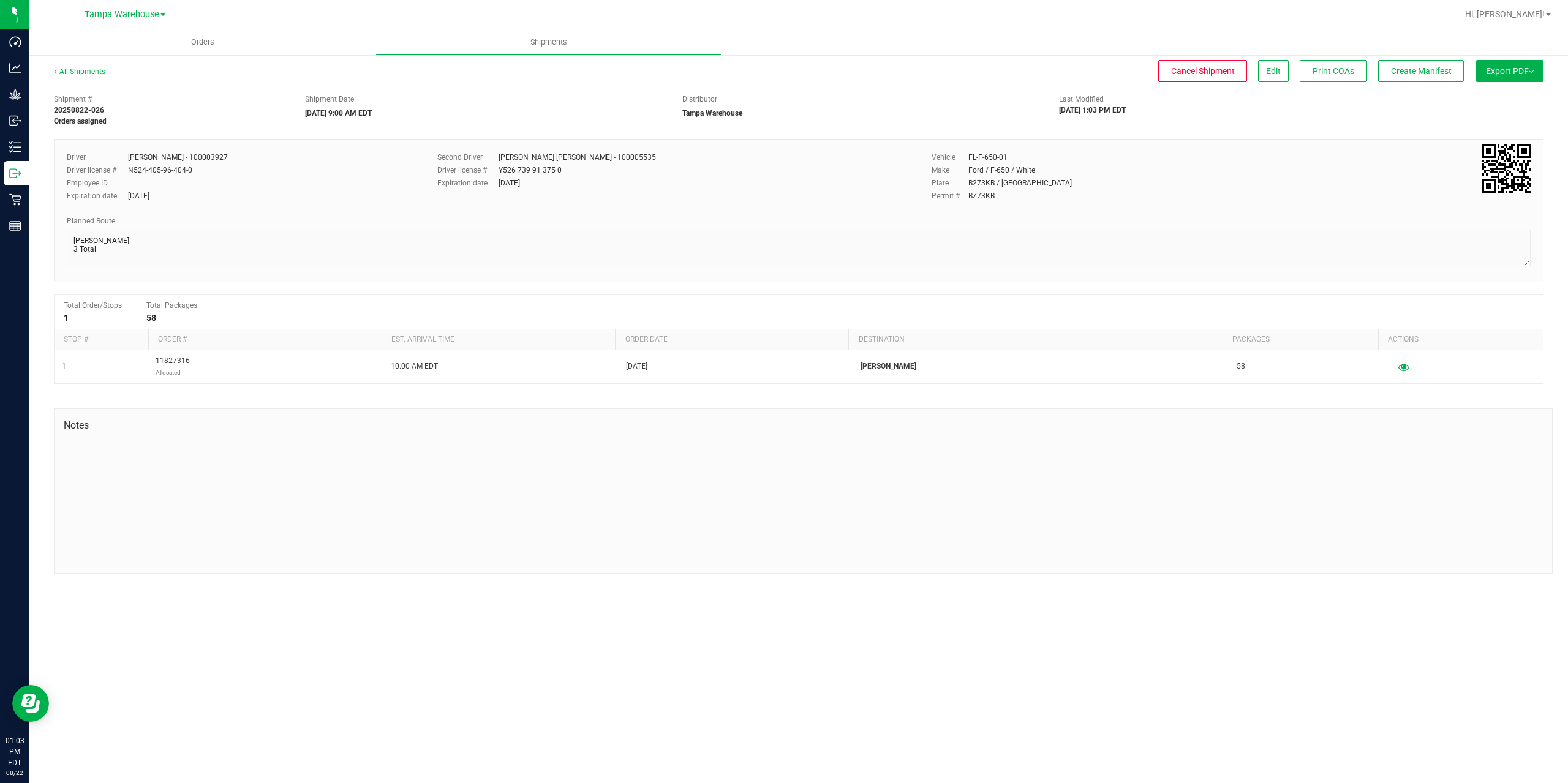
click at [1479, 79] on button "Export PDF" at bounding box center [1510, 71] width 67 height 22
click at [1480, 98] on span "Manifest by Package ID" at bounding box center [1492, 97] width 78 height 9
click at [20, 171] on icon at bounding box center [15, 173] width 12 height 12
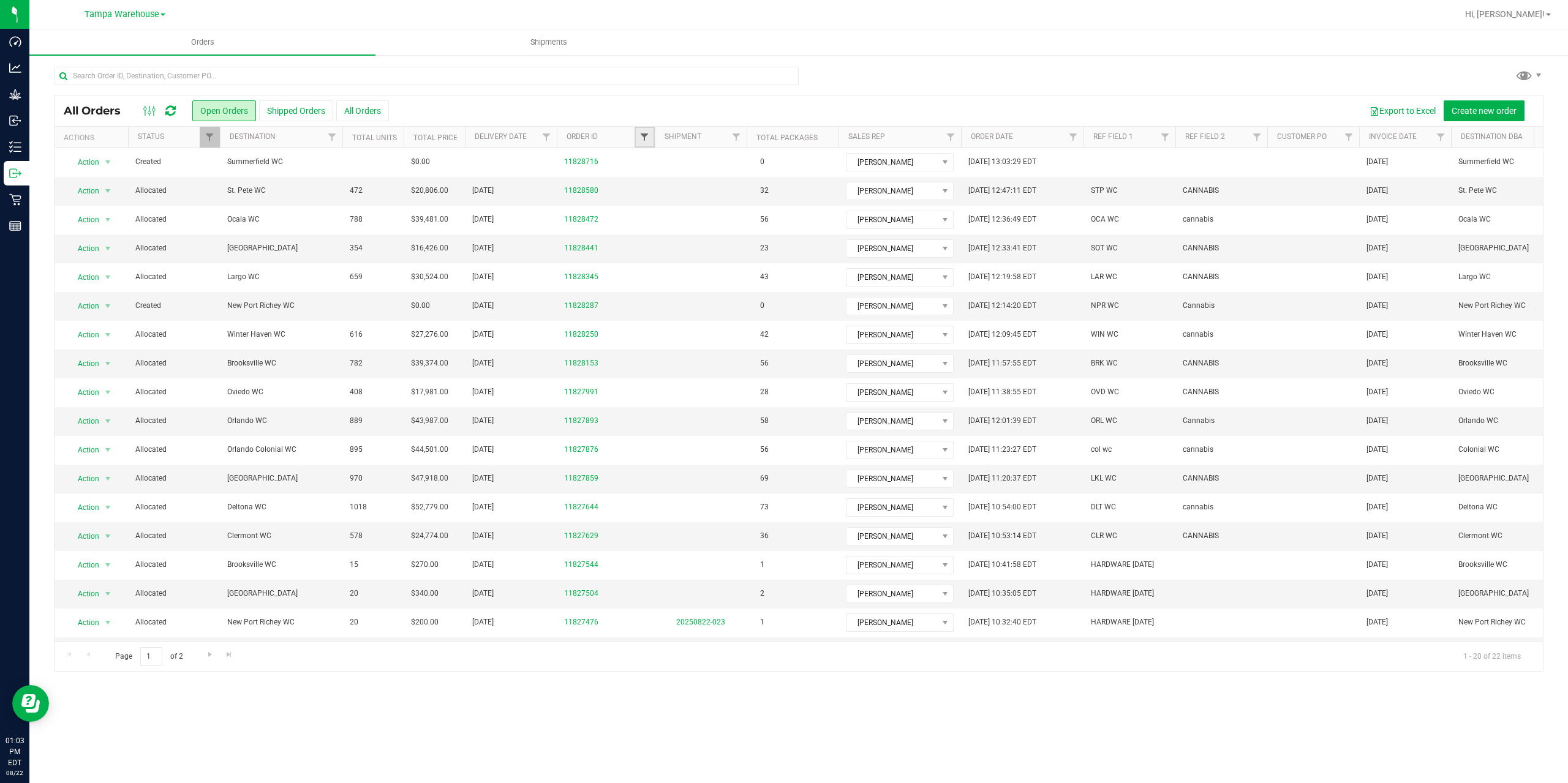
click at [640, 137] on span "Filter" at bounding box center [644, 137] width 10 height 10
type input "8250"
click at [642, 183] on button "Filter" at bounding box center [671, 196] width 58 height 27
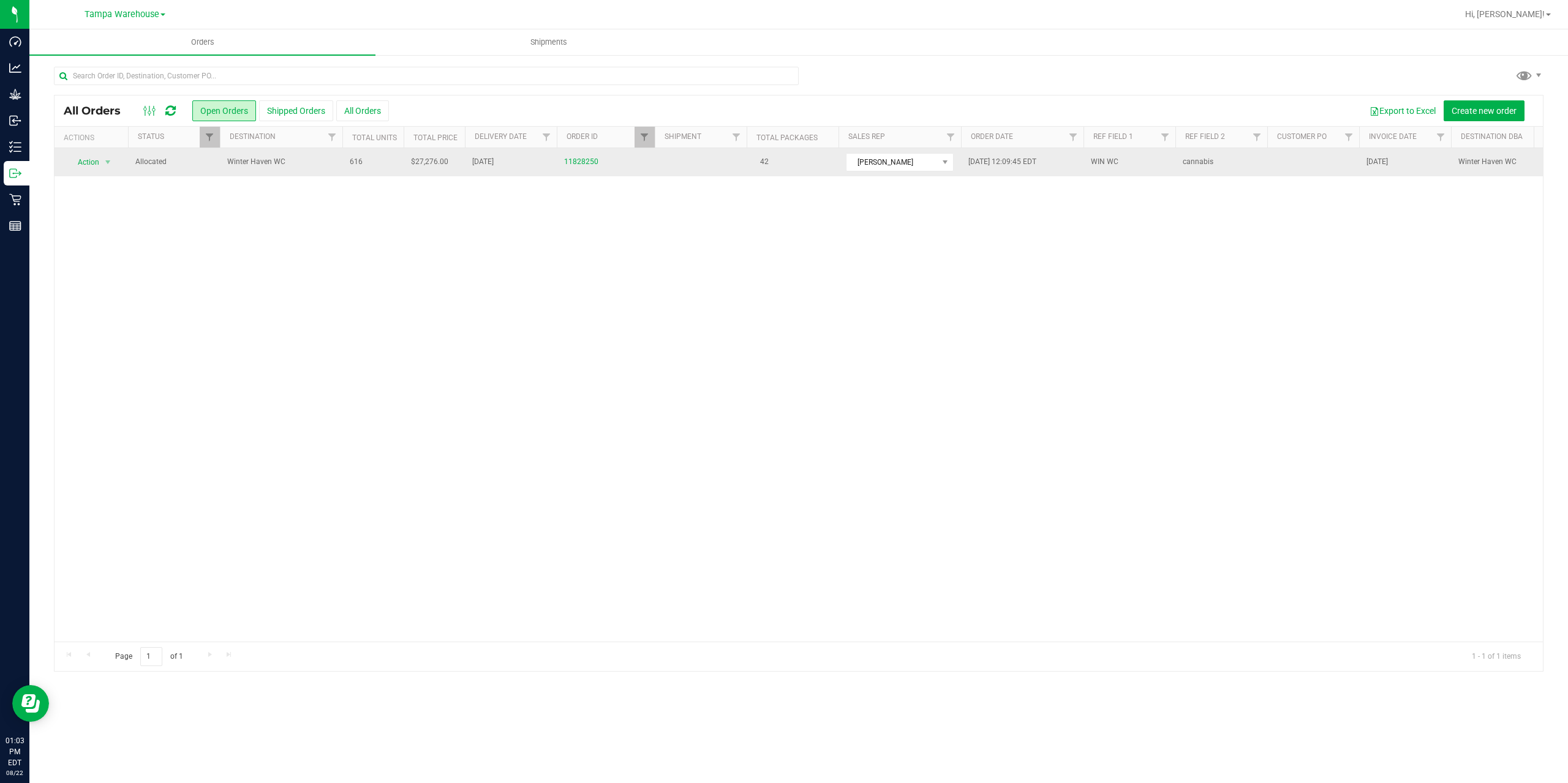
click at [308, 158] on span "Winter Haven WC" at bounding box center [281, 161] width 108 height 11
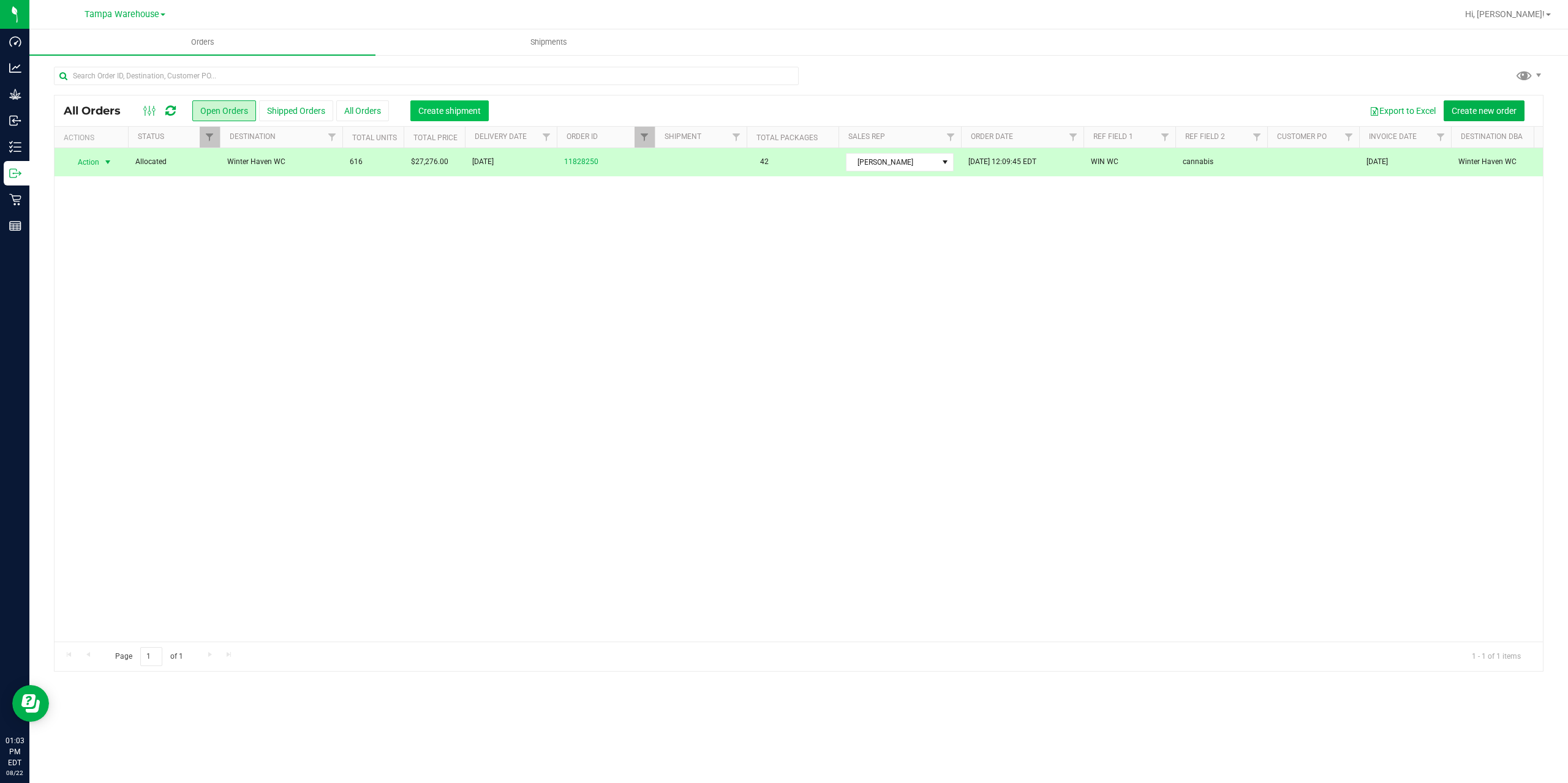
click at [441, 114] on span "Create shipment" at bounding box center [450, 111] width 62 height 10
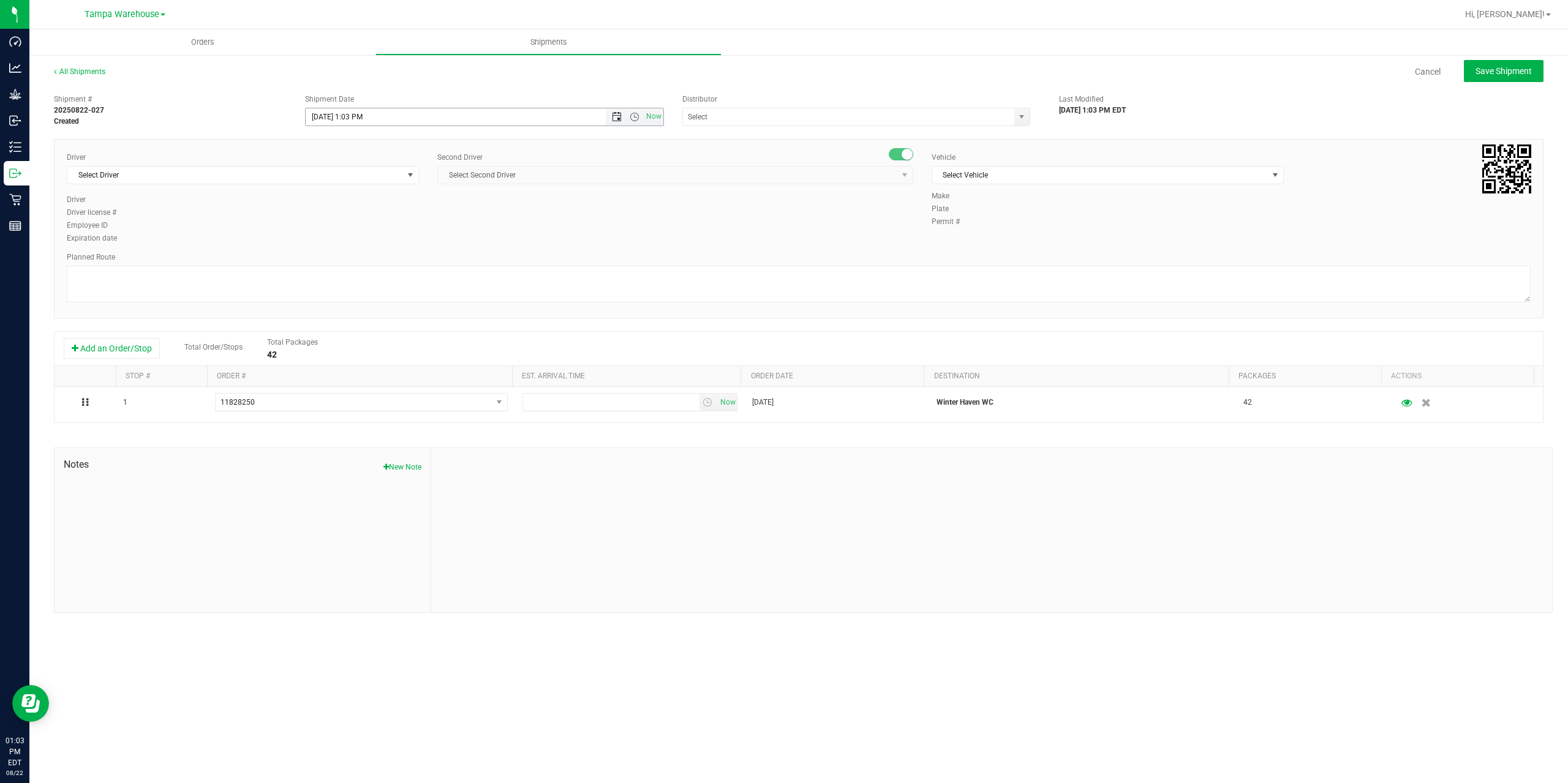
click at [617, 117] on span "Open the date view" at bounding box center [617, 117] width 10 height 10
click at [338, 260] on link "25" at bounding box center [334, 260] width 18 height 19
drag, startPoint x: 632, startPoint y: 118, endPoint x: 618, endPoint y: 132, distance: 19.8
click at [632, 118] on span "Open the time view" at bounding box center [635, 117] width 10 height 10
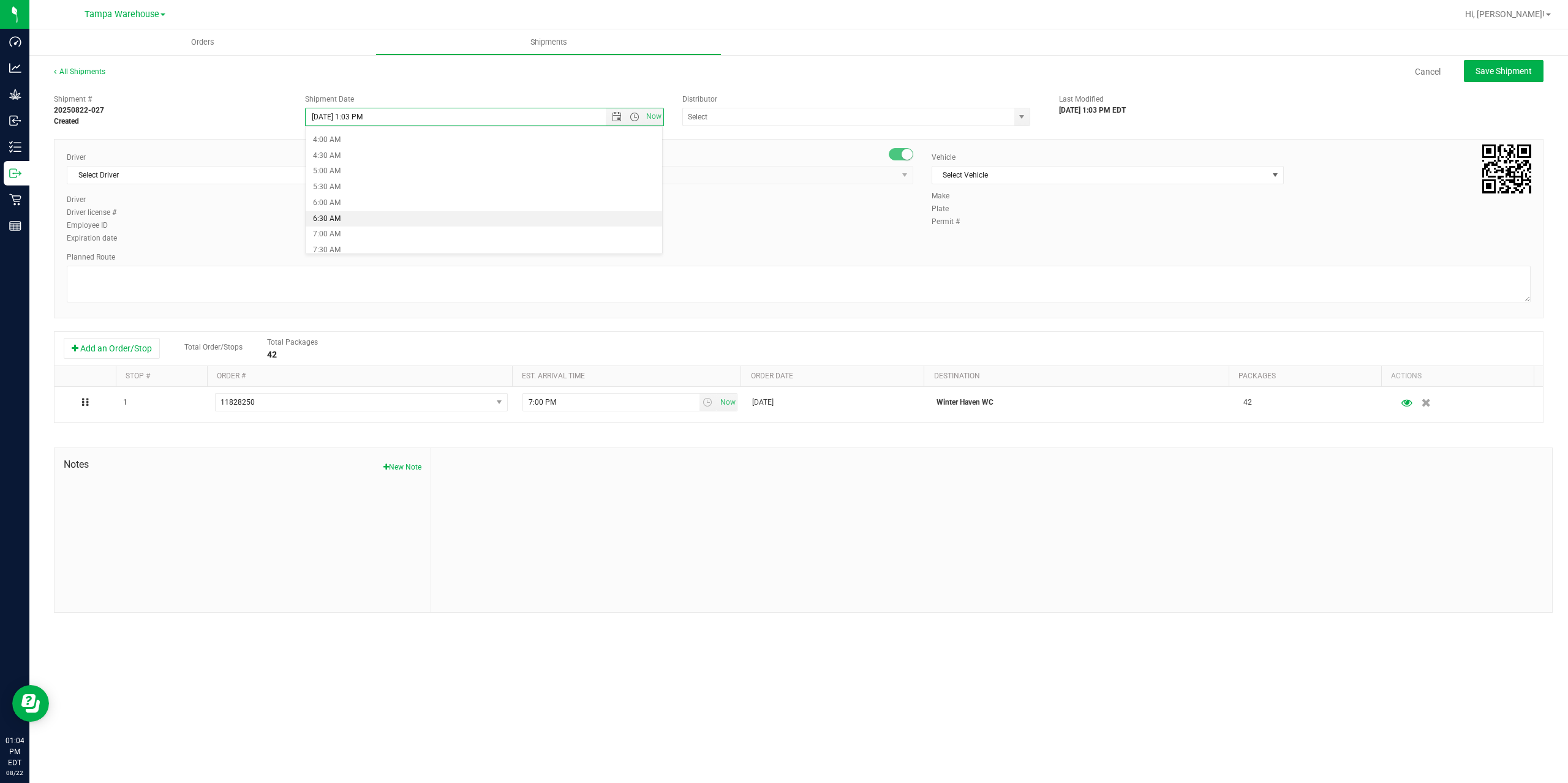
click at [330, 218] on li "6:30 AM" at bounding box center [484, 219] width 356 height 16
type input "[DATE] 6:30 AM"
click at [760, 112] on input "text" at bounding box center [844, 117] width 321 height 17
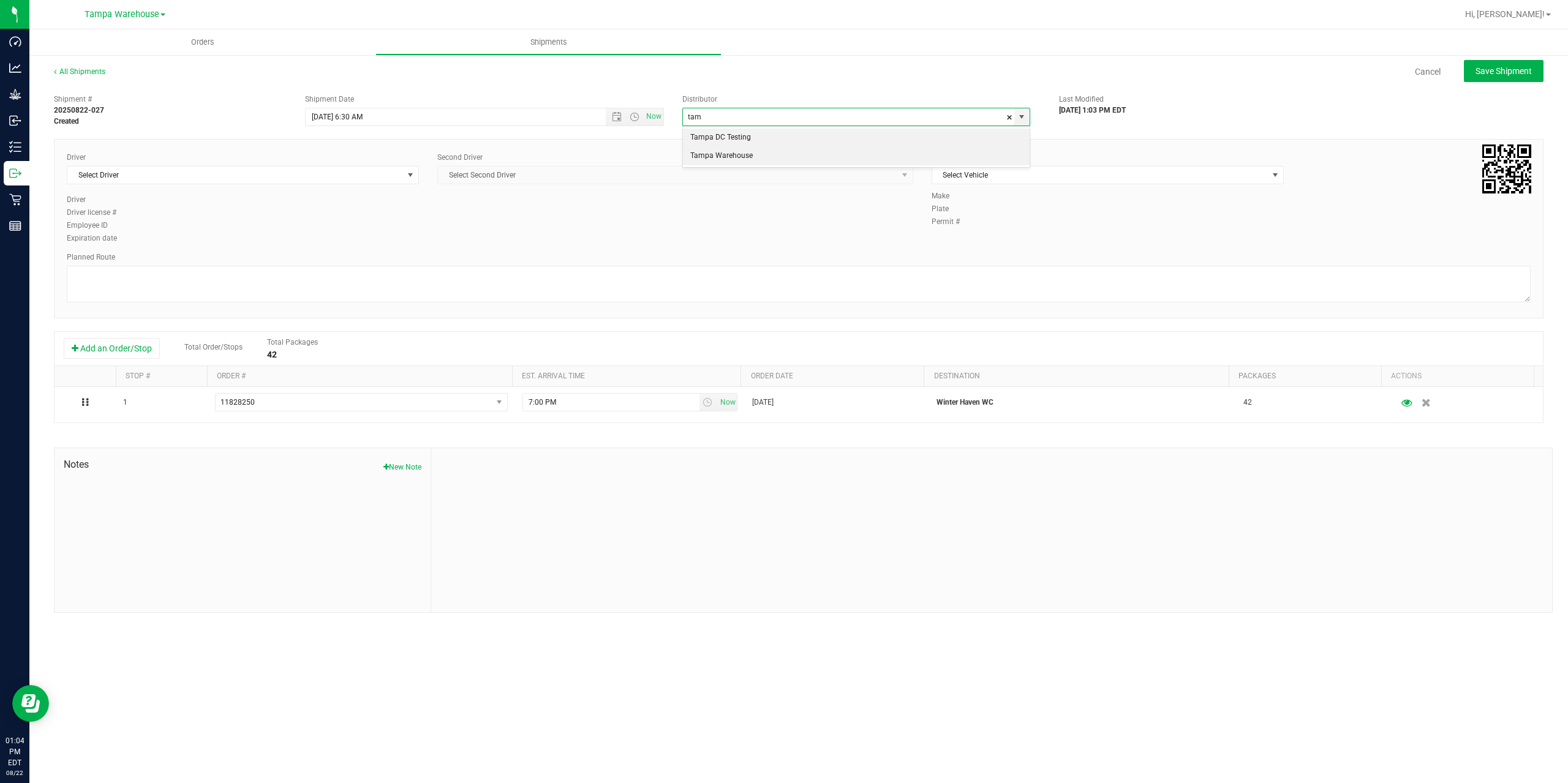
click at [729, 158] on li "Tampa Warehouse" at bounding box center [856, 156] width 347 height 19
type input "Tampa Warehouse"
click at [240, 177] on span "Select Driver" at bounding box center [235, 174] width 336 height 17
click at [134, 174] on span "Select Driver" at bounding box center [235, 174] width 336 height 17
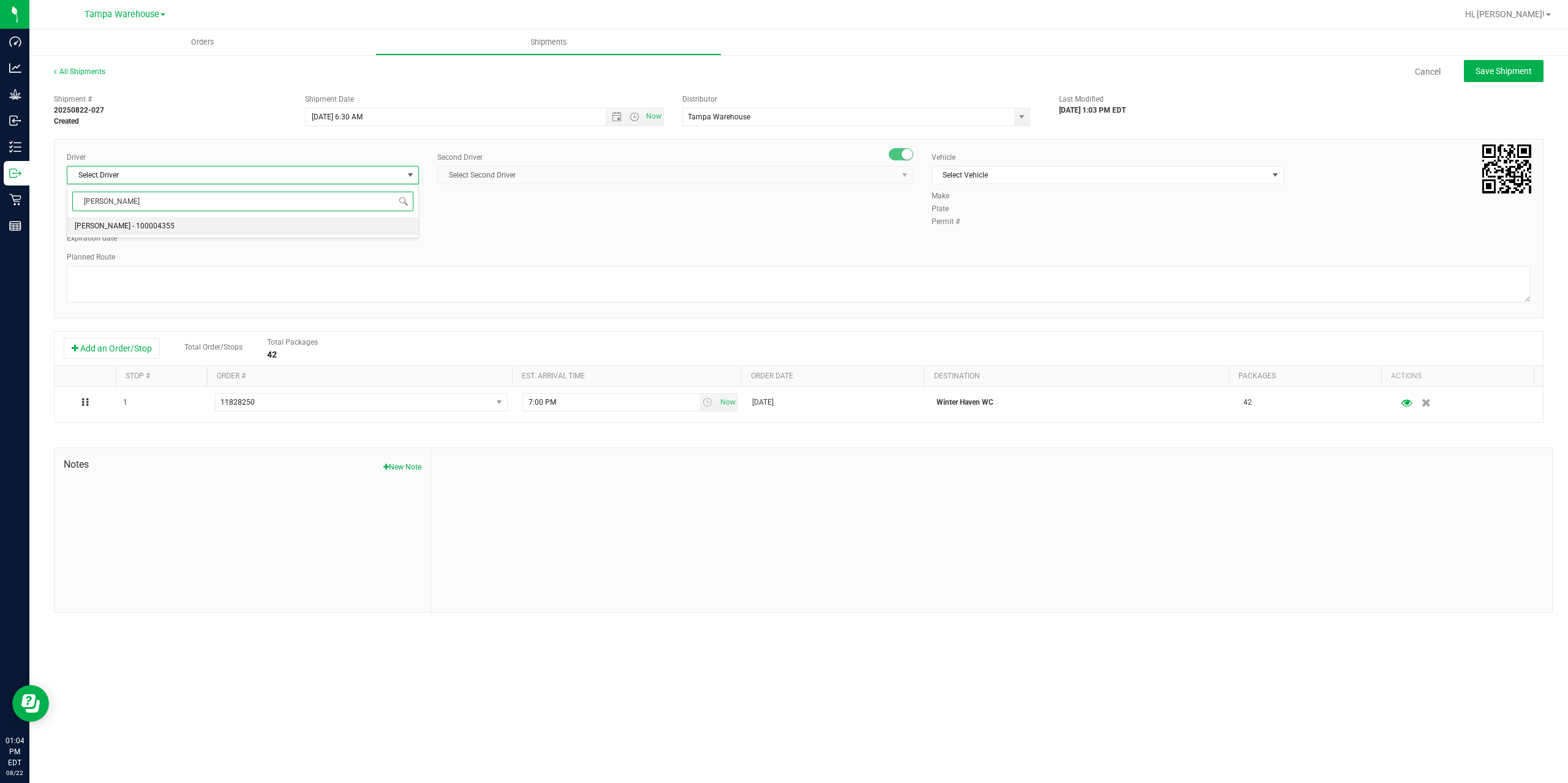
click at [125, 223] on span "[PERSON_NAME] - 100004355" at bounding box center [124, 226] width 100 height 16
type input "[PERSON_NAME]"
click at [594, 179] on span "Select Second Driver" at bounding box center [668, 174] width 459 height 17
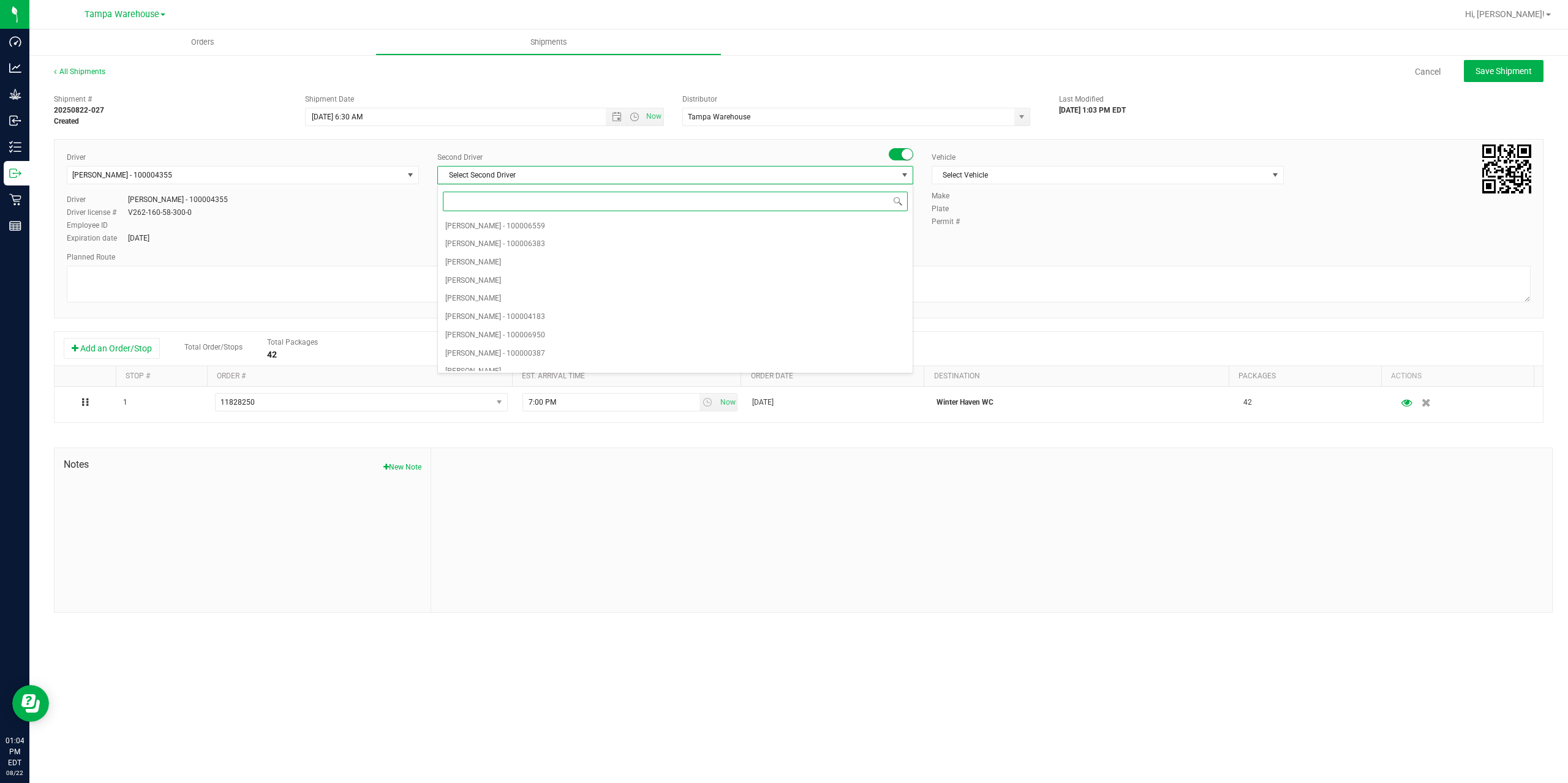
type input "z"
click at [506, 359] on span "[PERSON_NAME] - 100007761" at bounding box center [495, 363] width 100 height 16
click at [1021, 179] on span "Select Vehicle" at bounding box center [1101, 174] width 336 height 17
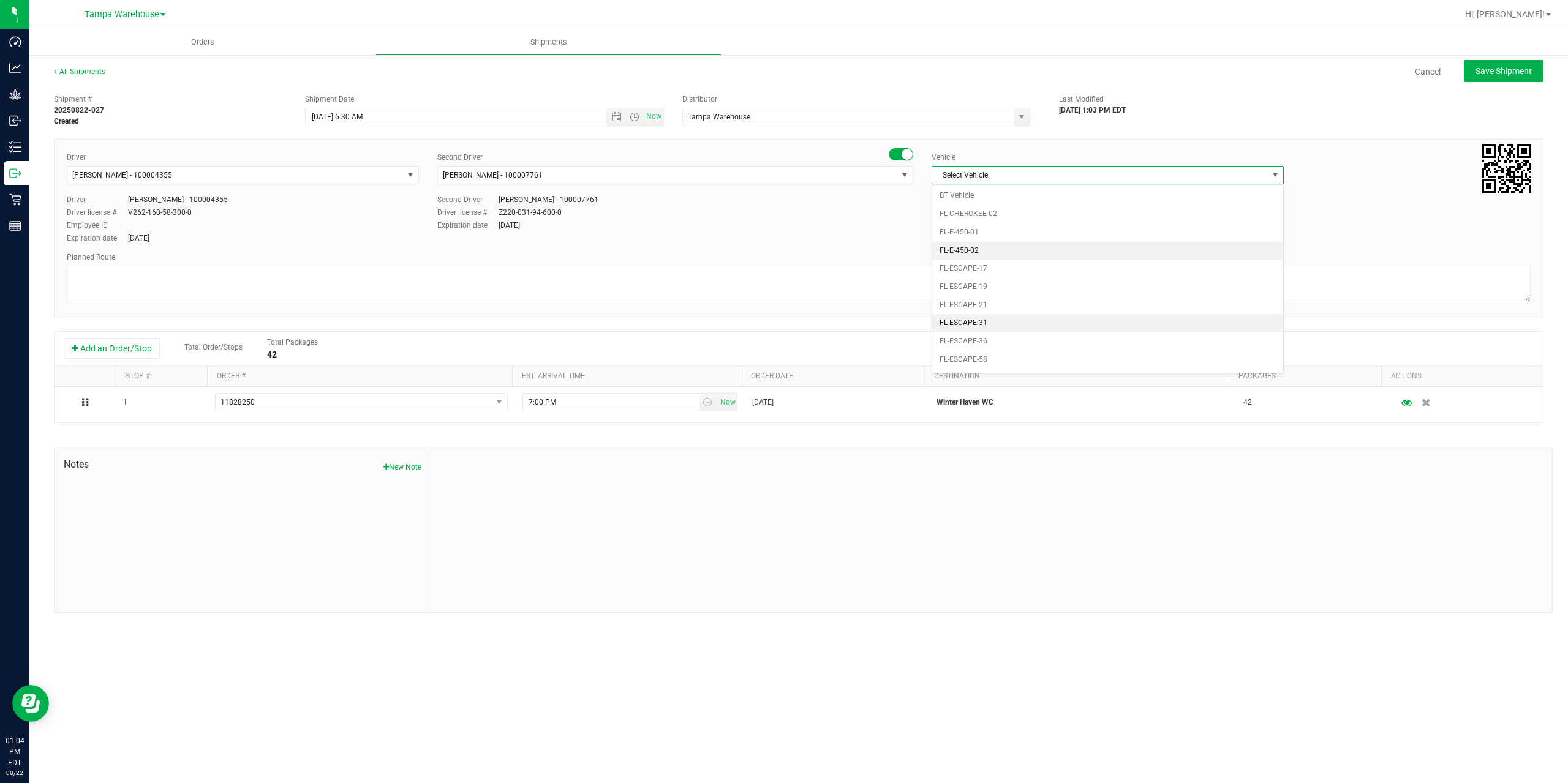
scroll to position [135, 0]
click at [1001, 332] on li "FL-EXPRESS-01" at bounding box center [1108, 334] width 351 height 19
click at [190, 277] on textarea at bounding box center [799, 284] width 1464 height 37
paste textarea "Deltona [PERSON_NAME][GEOGRAPHIC_DATA] WC Colonial [PERSON_NAME][GEOGRAPHIC_DAT…"
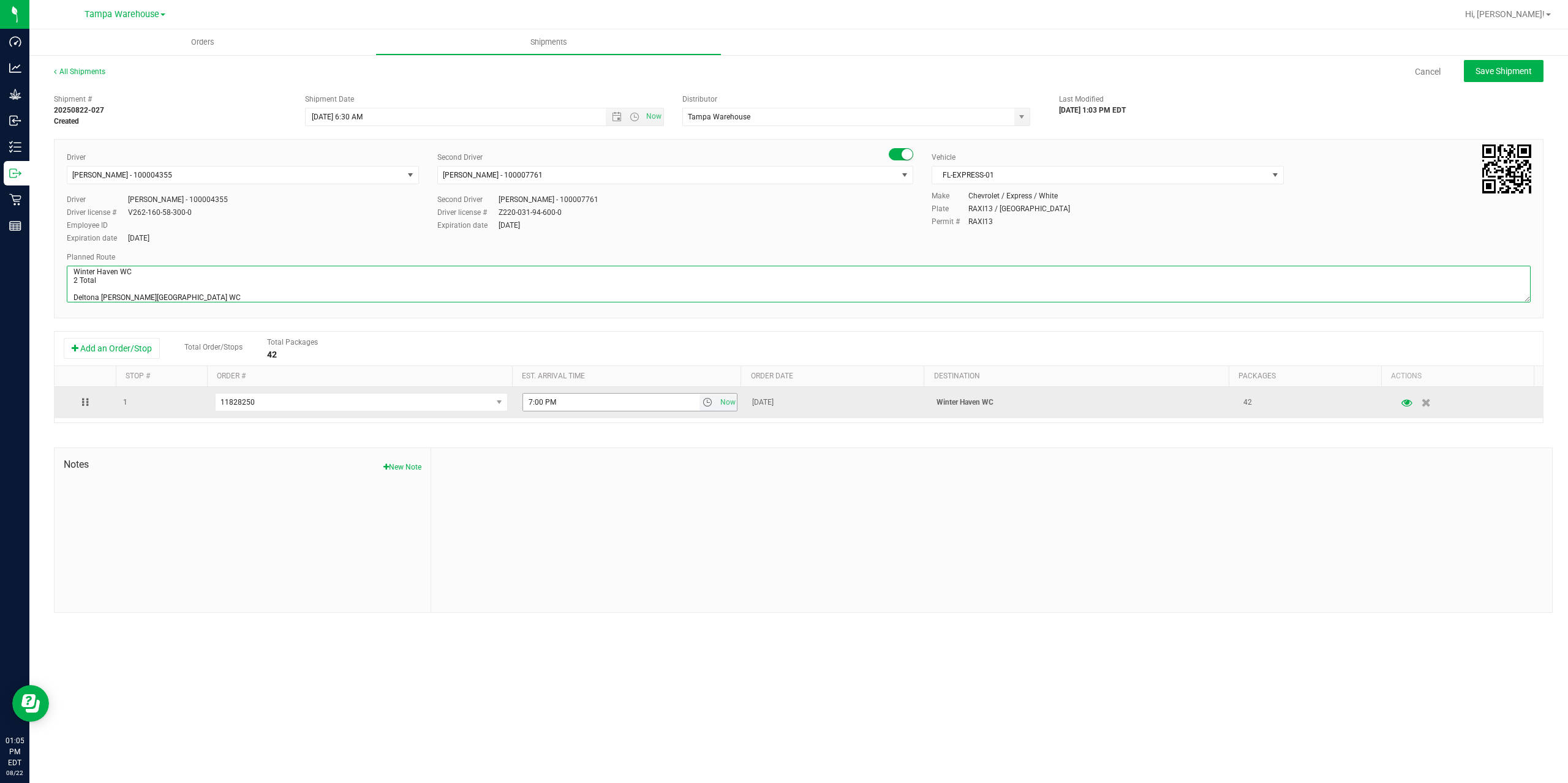
click at [703, 405] on span "select" at bounding box center [708, 402] width 10 height 10
type textarea "Winter Haven WC 2 Total Deltona [PERSON_NAME][GEOGRAPHIC_DATA] WC Colonial [PER…"
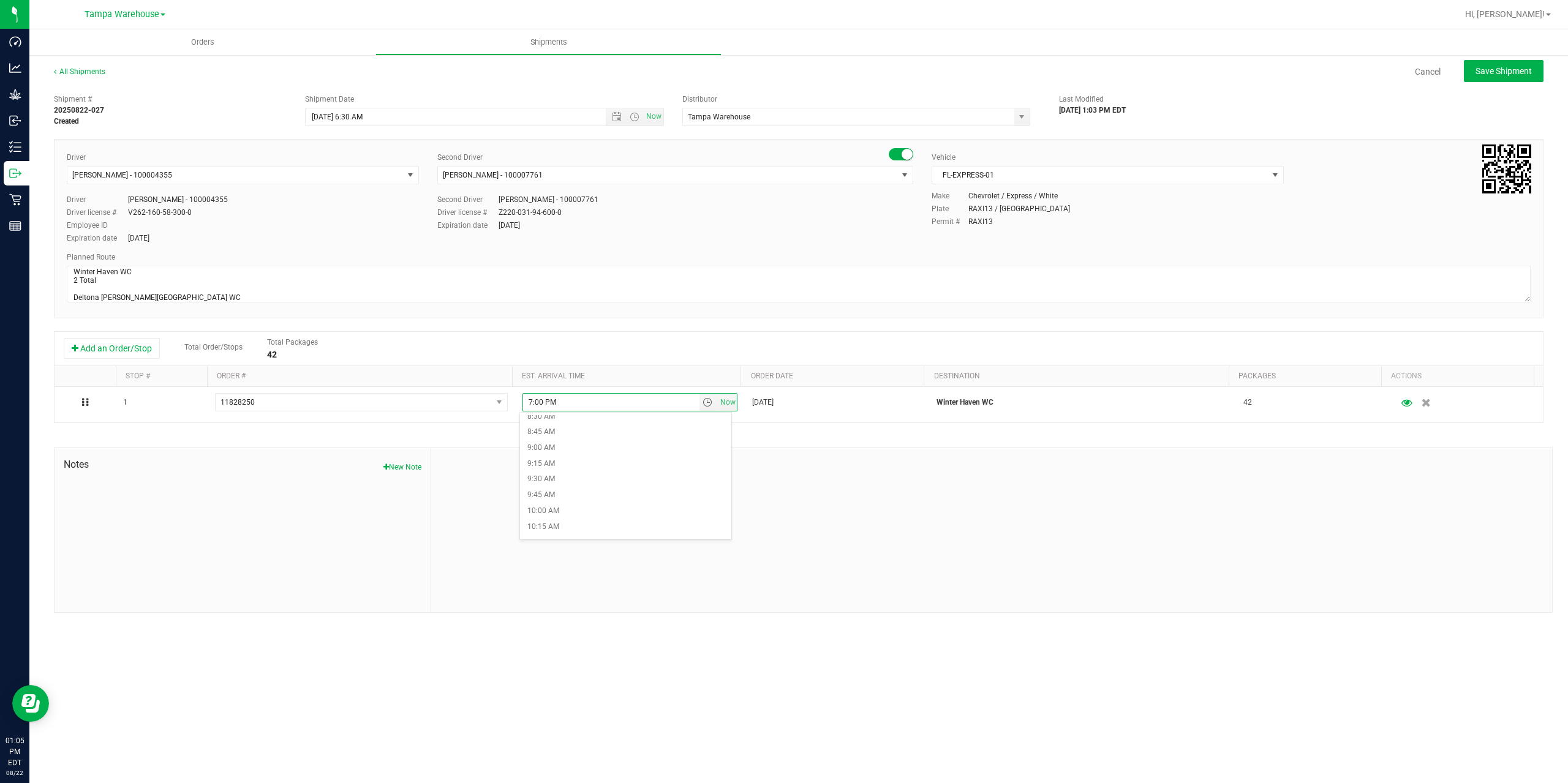
scroll to position [551, 0]
click at [556, 437] on li "9:00 AM" at bounding box center [626, 439] width 211 height 16
click at [717, 436] on div "Shipment # 20250822-027 Created Shipment Date [DATE] 6:30 AM Now Distributor Ta…" at bounding box center [799, 351] width 1490 height 525
click at [1518, 79] on button "Save Shipment" at bounding box center [1504, 71] width 80 height 22
type input "[DATE] 10:30 AM"
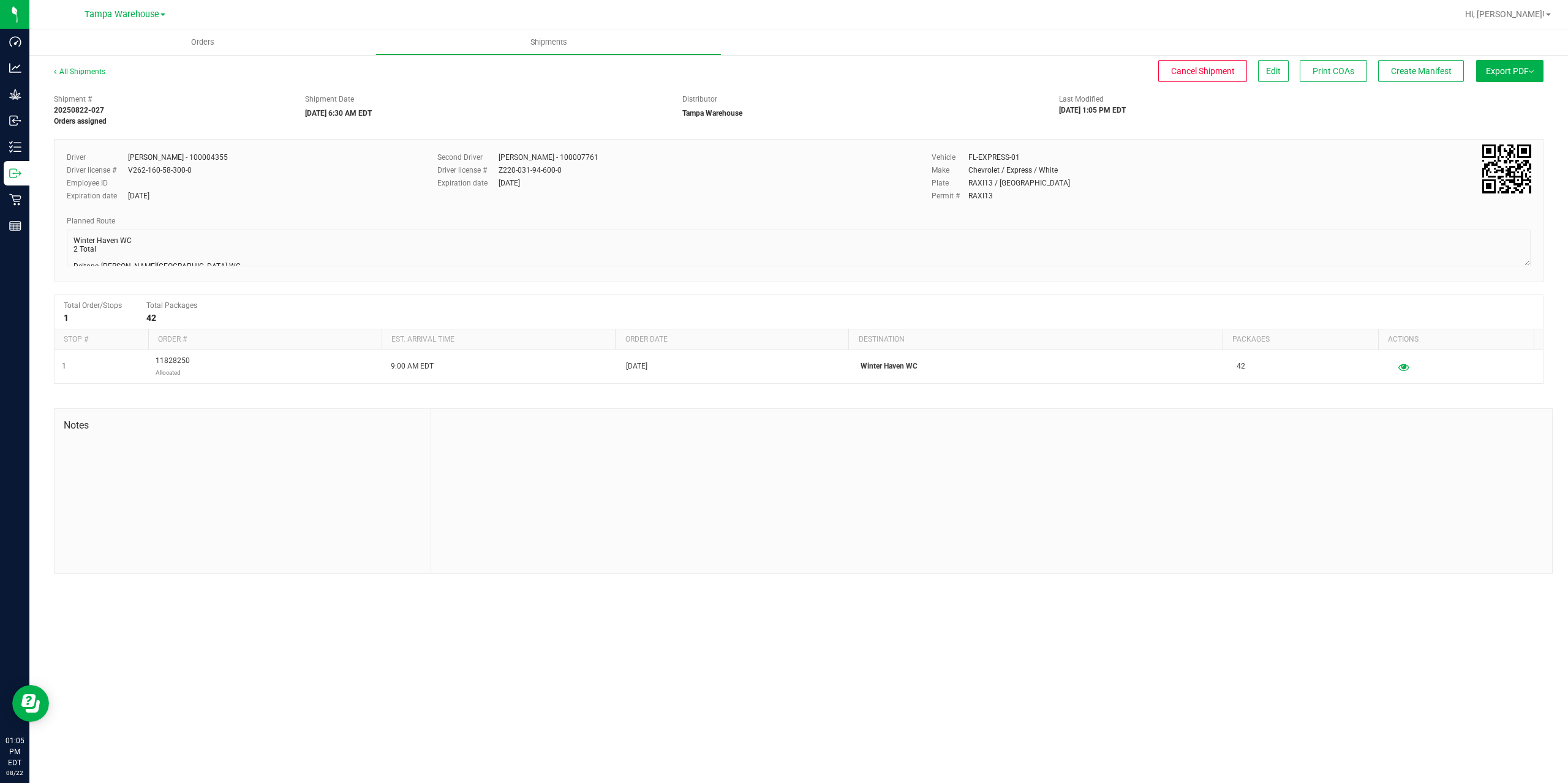
click at [1518, 79] on button "Export PDF" at bounding box center [1510, 71] width 67 height 22
click at [1515, 93] on li "Manifest by Package ID" at bounding box center [1506, 97] width 123 height 19
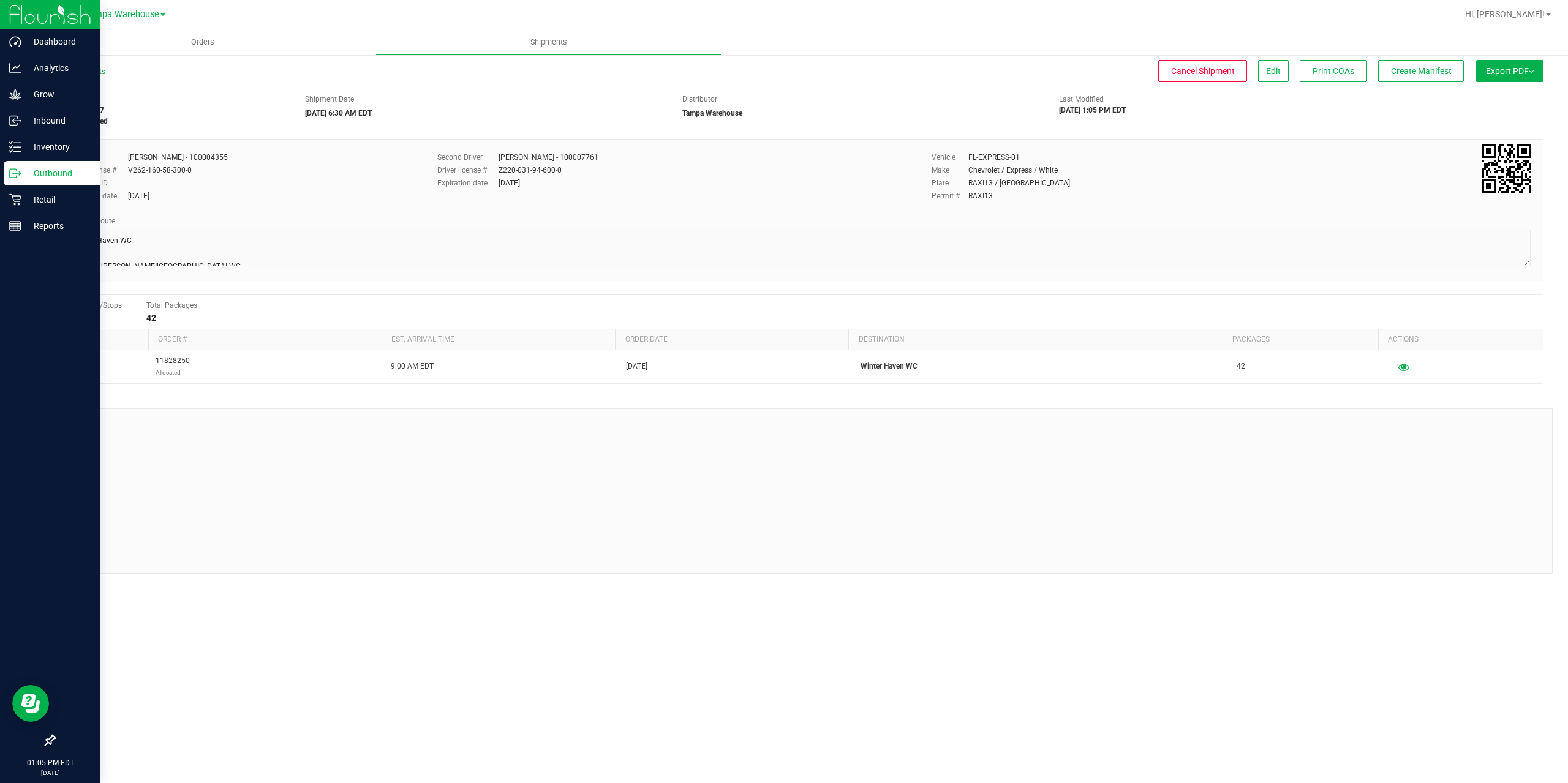
click at [16, 170] on icon at bounding box center [13, 173] width 6 height 9
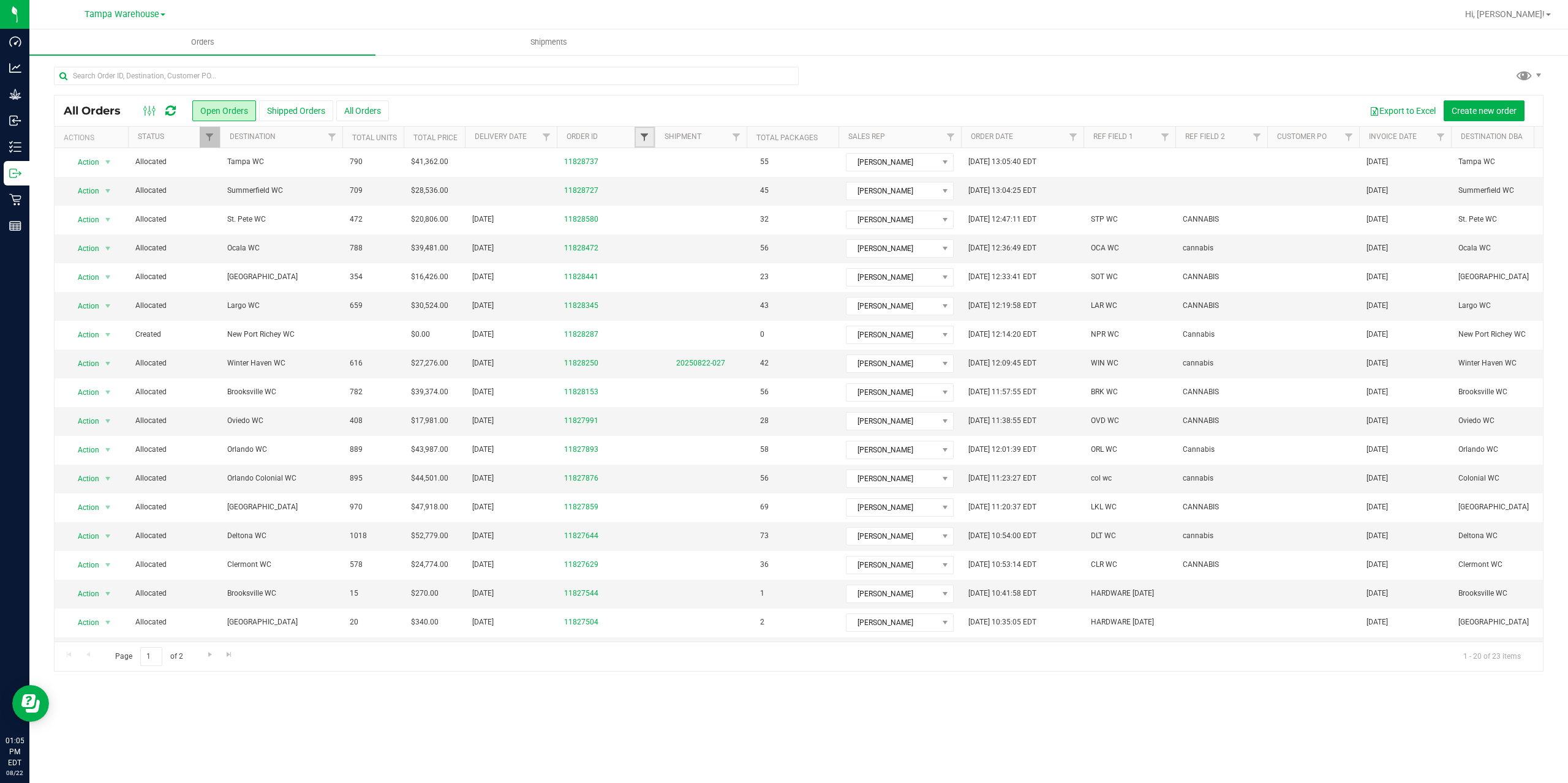
click at [640, 140] on span "Filter" at bounding box center [644, 137] width 10 height 10
type input "7876"
click at [677, 194] on button "Filter" at bounding box center [671, 196] width 58 height 27
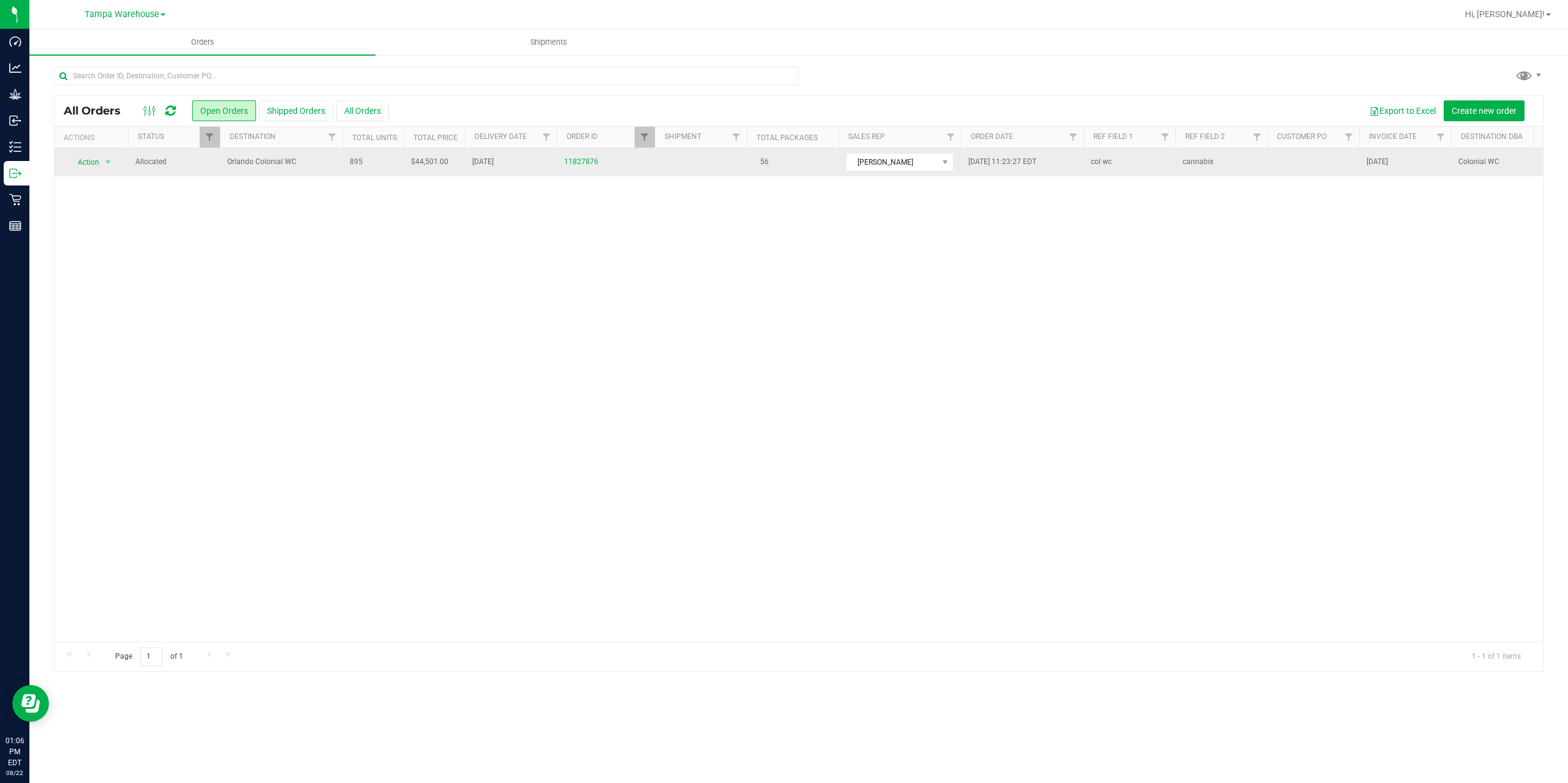
click at [315, 164] on span "Orlando Colonial WC" at bounding box center [281, 161] width 108 height 11
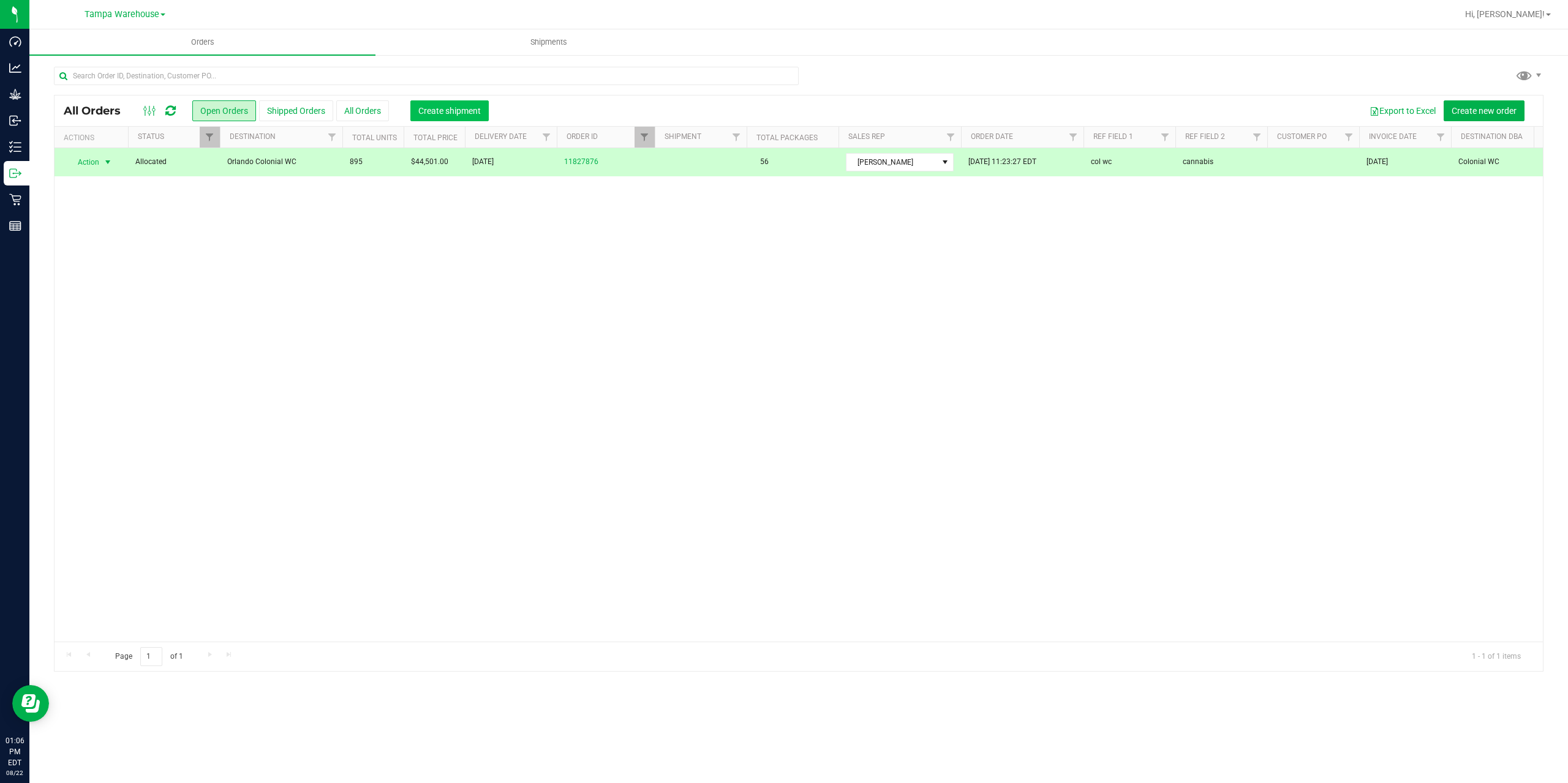
click at [465, 110] on span "Create shipment" at bounding box center [450, 111] width 62 height 10
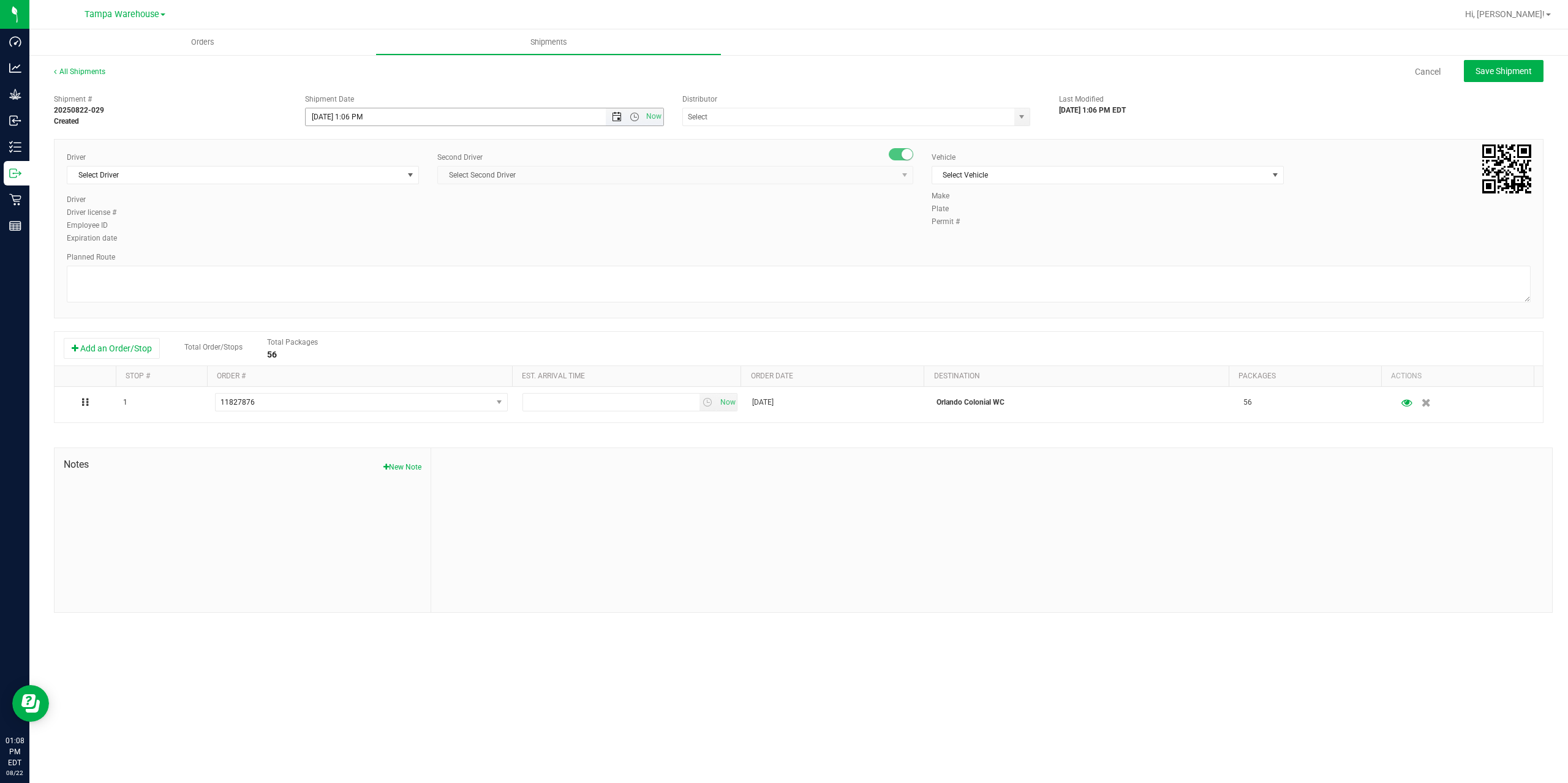
click at [614, 118] on span "Open the date view" at bounding box center [617, 117] width 10 height 10
click at [337, 261] on link "25" at bounding box center [334, 260] width 18 height 19
click at [635, 116] on span "Open the time view" at bounding box center [635, 117] width 10 height 10
click at [359, 223] on li "6:30 AM" at bounding box center [484, 219] width 356 height 16
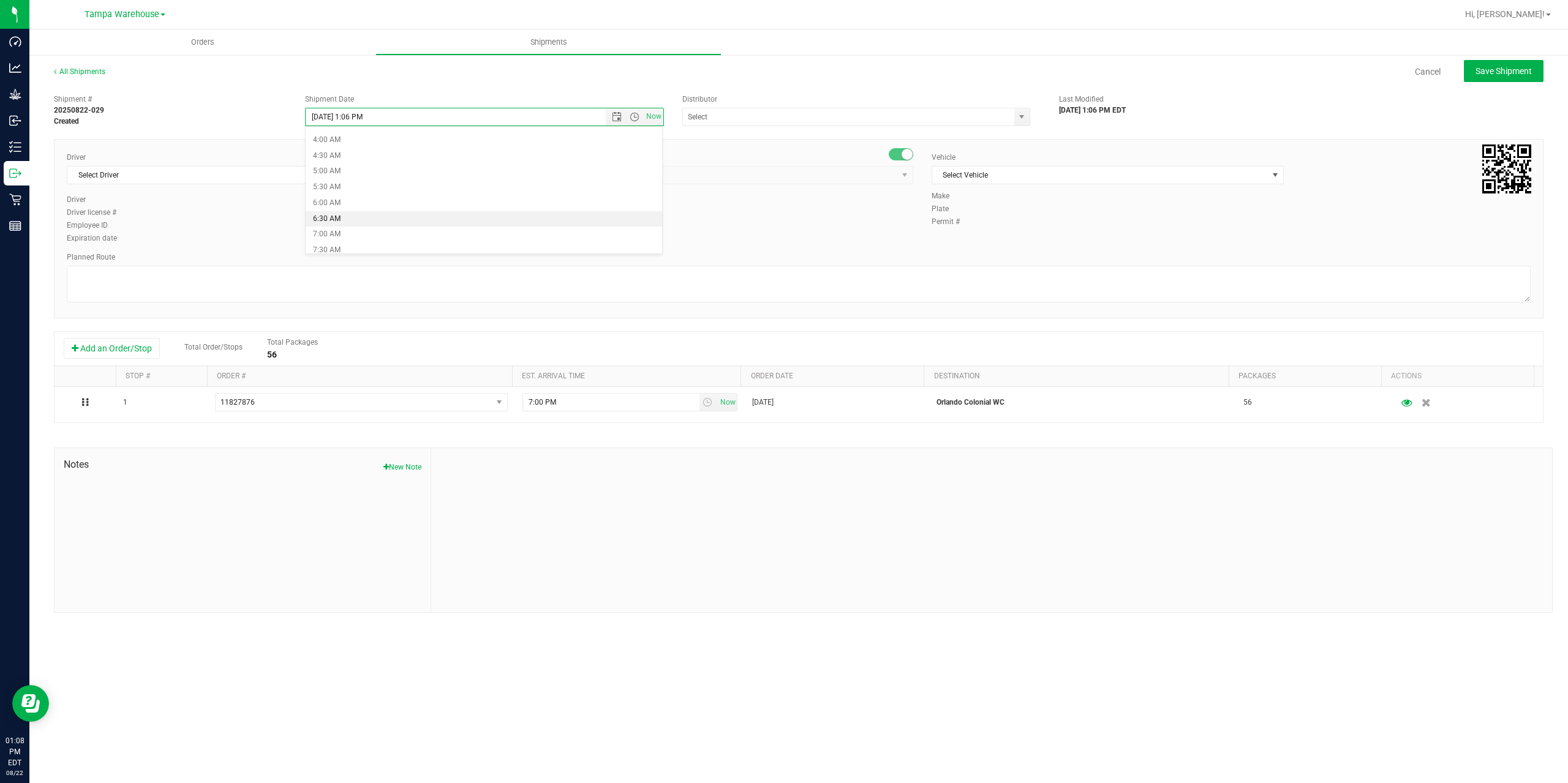
type input "[DATE] 6:30 AM"
click at [779, 118] on input "text" at bounding box center [844, 117] width 321 height 17
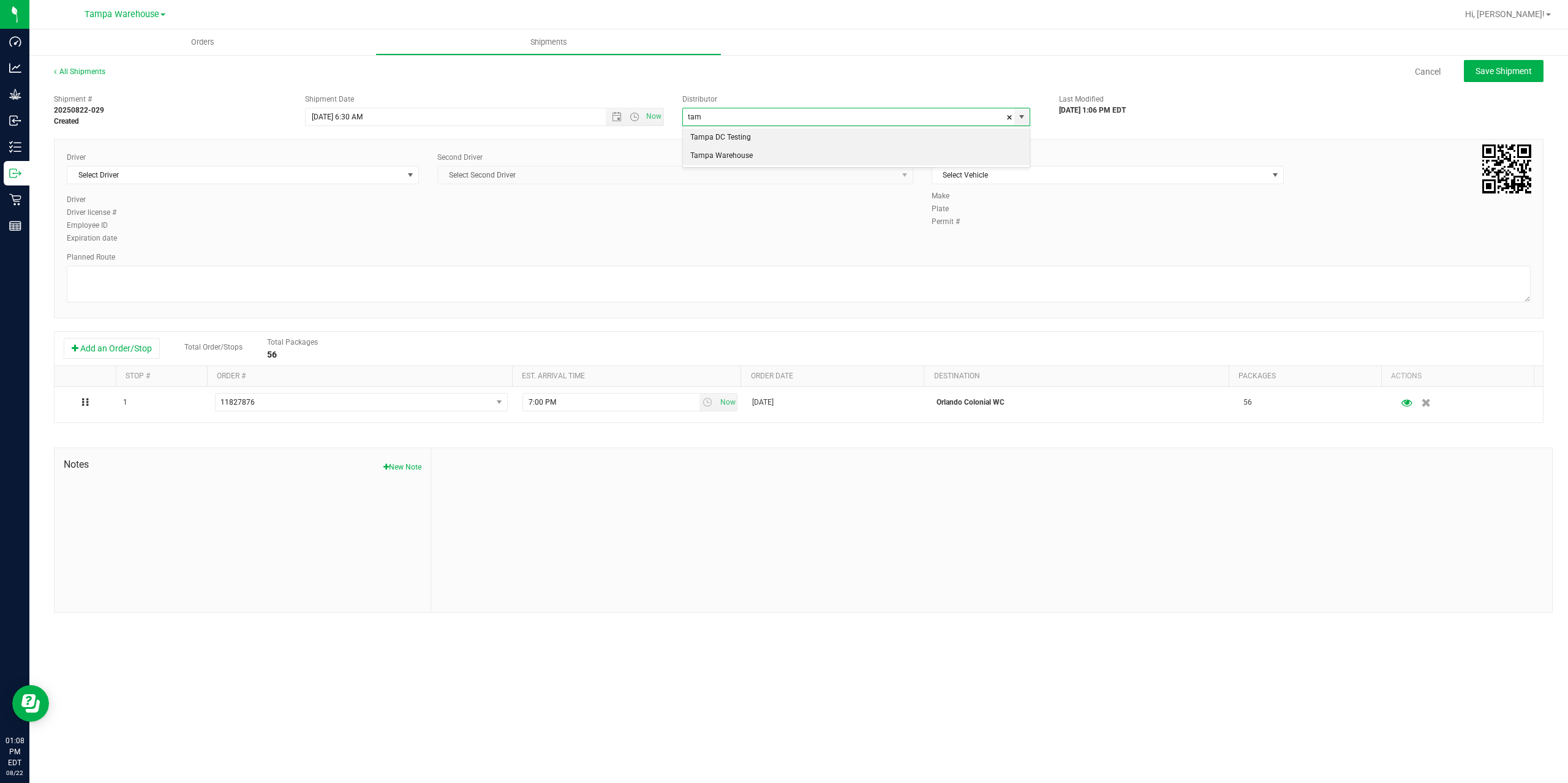
click at [735, 156] on li "Tampa Warehouse" at bounding box center [856, 156] width 347 height 19
type input "Tampa Warehouse"
click at [186, 174] on span "Select Driver" at bounding box center [235, 174] width 336 height 17
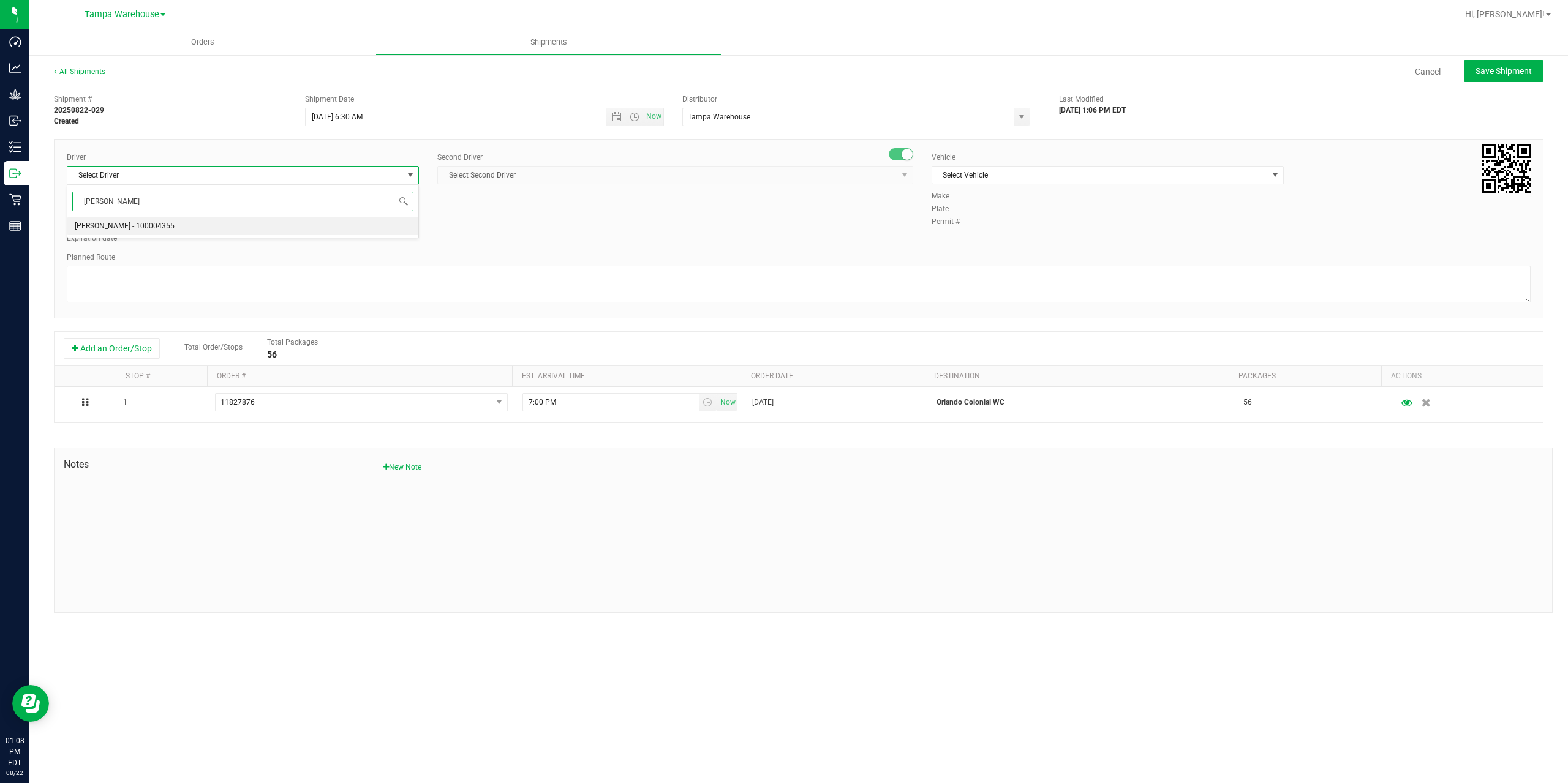
click at [115, 227] on span "[PERSON_NAME] - 100004355" at bounding box center [124, 226] width 100 height 16
type input "[PERSON_NAME]"
click at [457, 175] on span "Select Second Driver" at bounding box center [668, 174] width 459 height 17
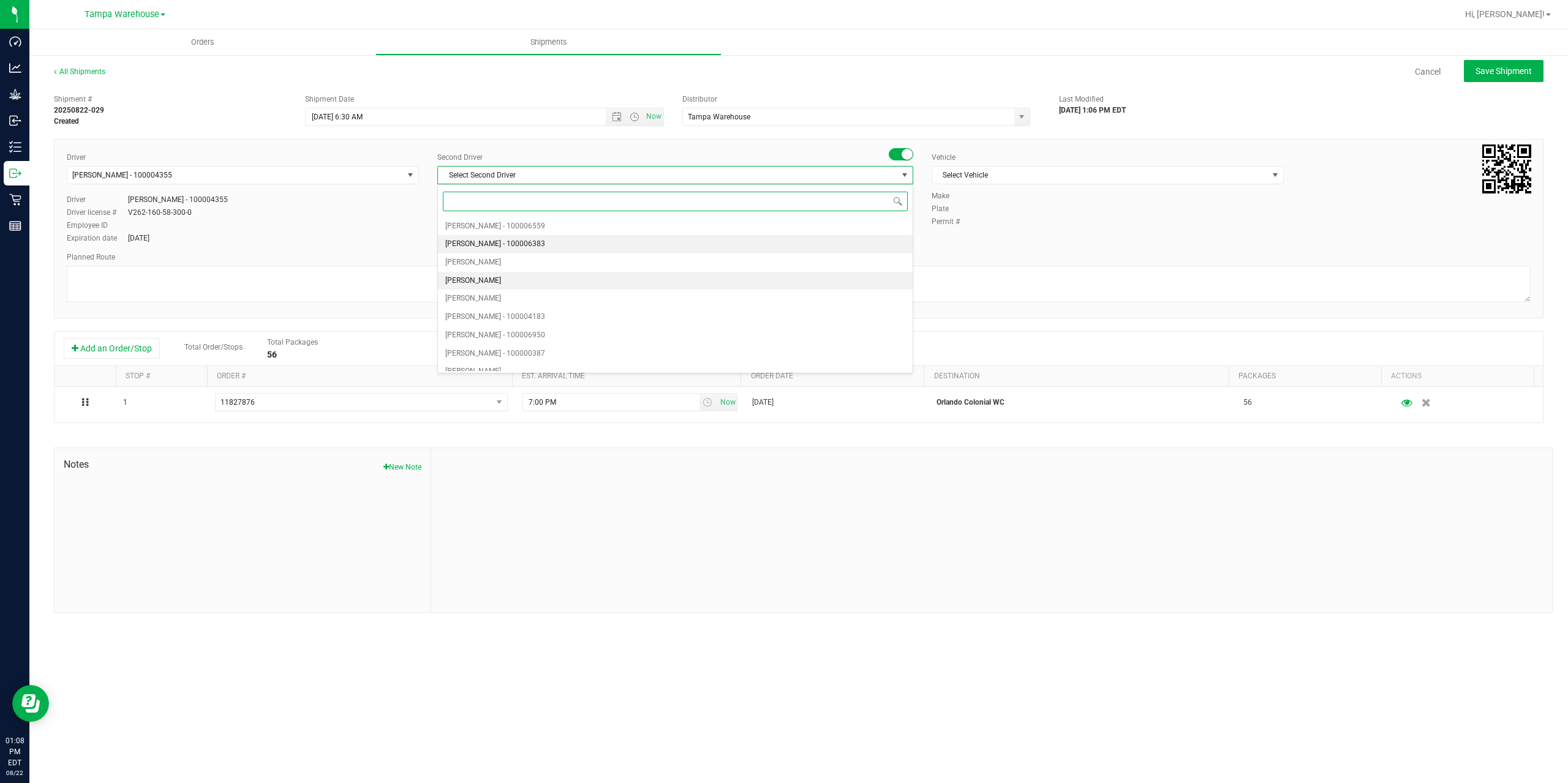
type input "z"
click at [506, 361] on span "[PERSON_NAME] - 100007761" at bounding box center [495, 363] width 100 height 16
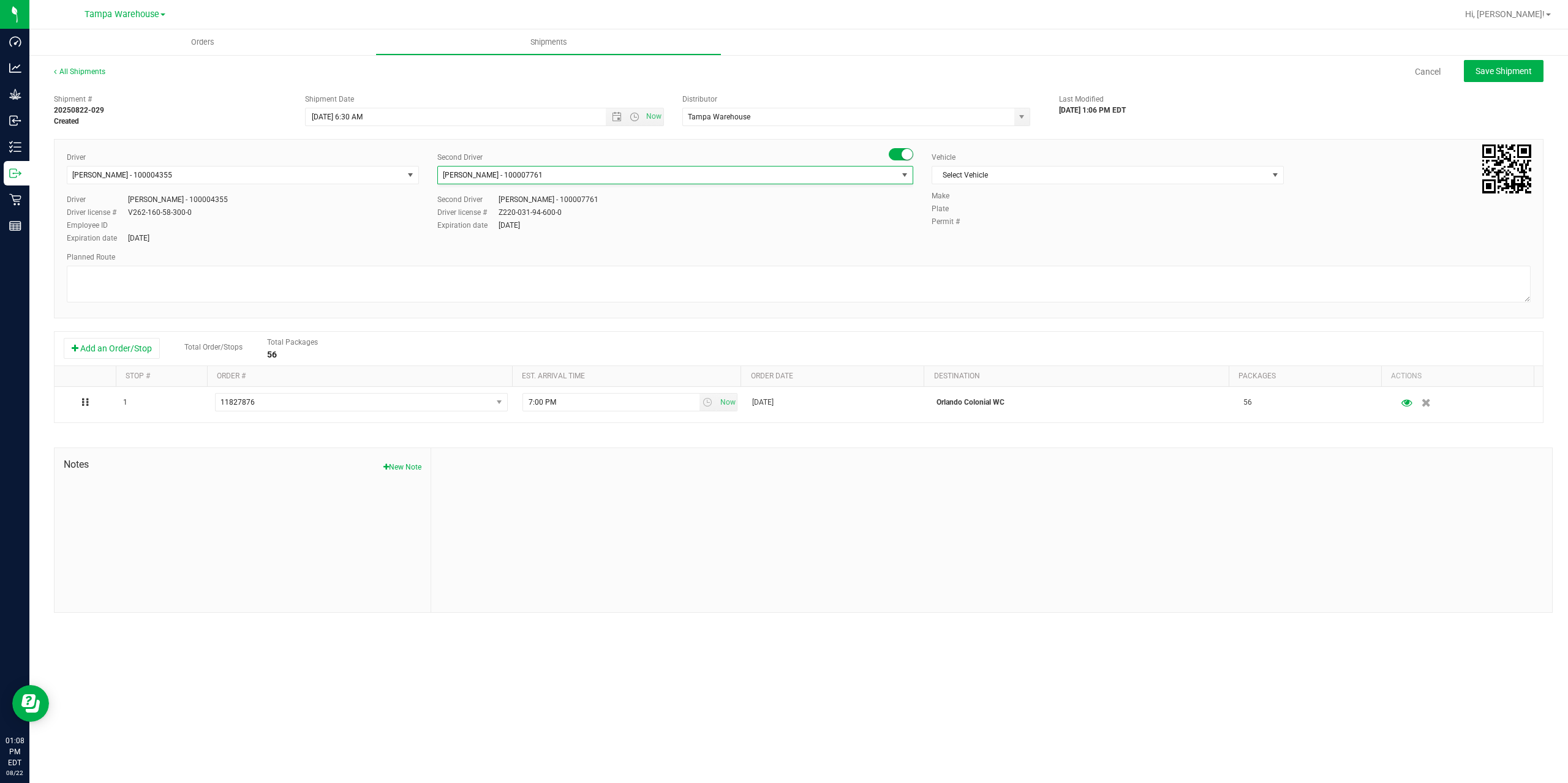
scroll to position [0, 0]
click at [1023, 183] on span "Select Vehicle" at bounding box center [1101, 174] width 336 height 17
click at [1003, 260] on li "FL-EXPRESS-01" at bounding box center [1108, 260] width 351 height 19
click at [591, 270] on textarea at bounding box center [799, 284] width 1464 height 37
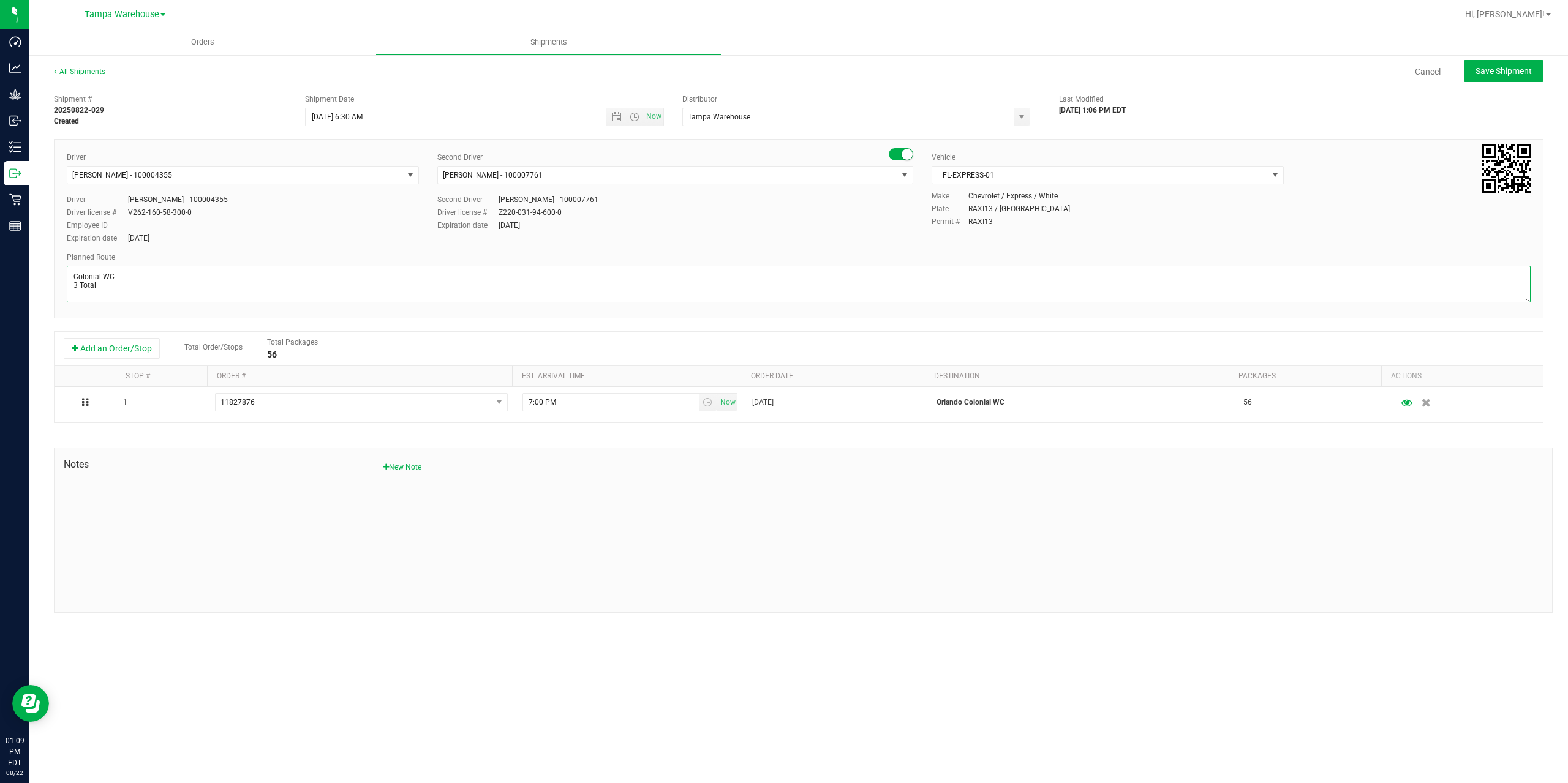
scroll to position [5, 0]
paste textarea "Deltona [PERSON_NAME][GEOGRAPHIC_DATA] WC Colonial [PERSON_NAME][GEOGRAPHIC_DAT…"
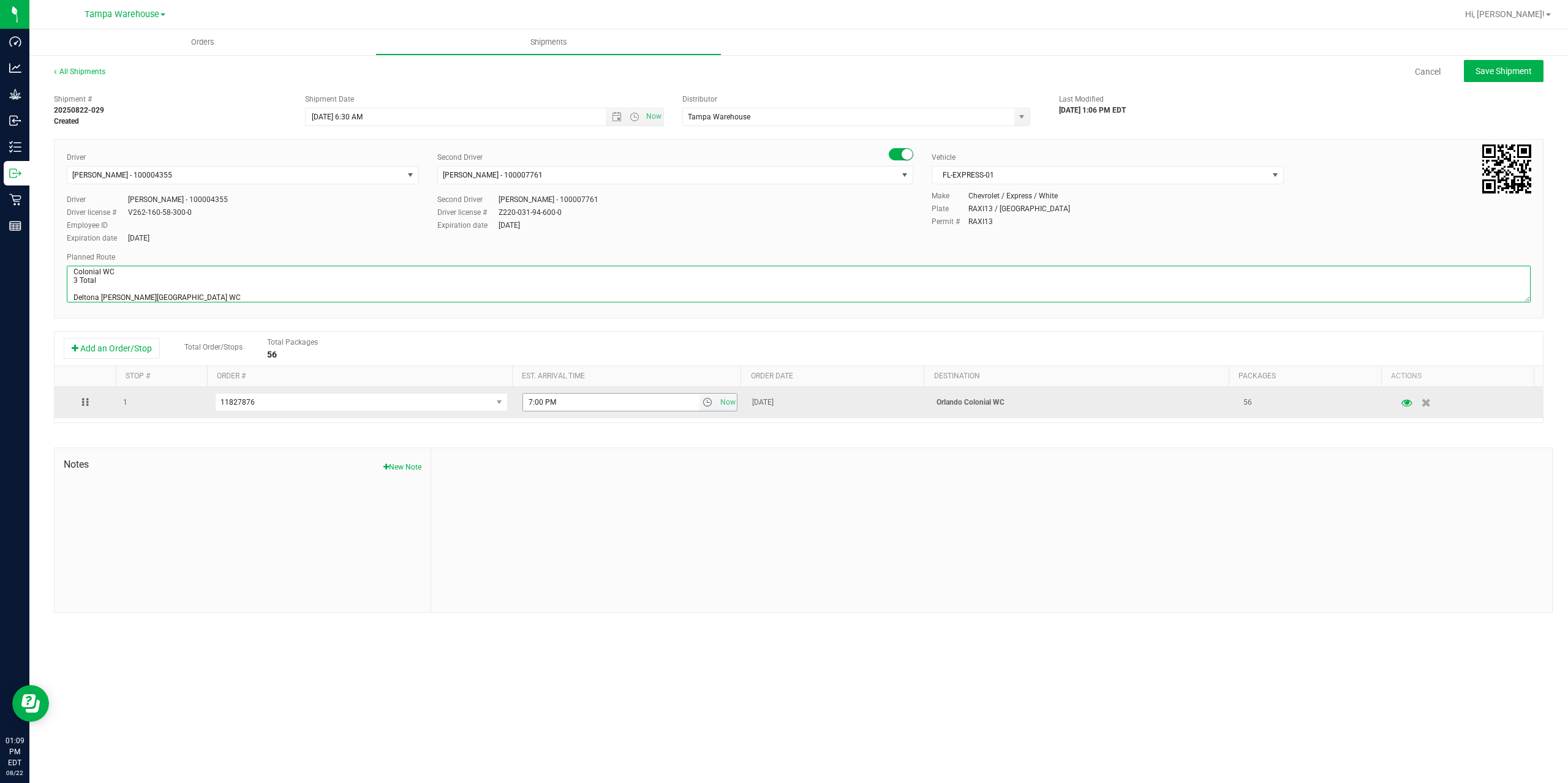
click at [705, 406] on span "select" at bounding box center [708, 402] width 10 height 10
type textarea "Colonial WC 3 Total Deltona [PERSON_NAME][GEOGRAPHIC_DATA] WC Colonial [PERSON_…"
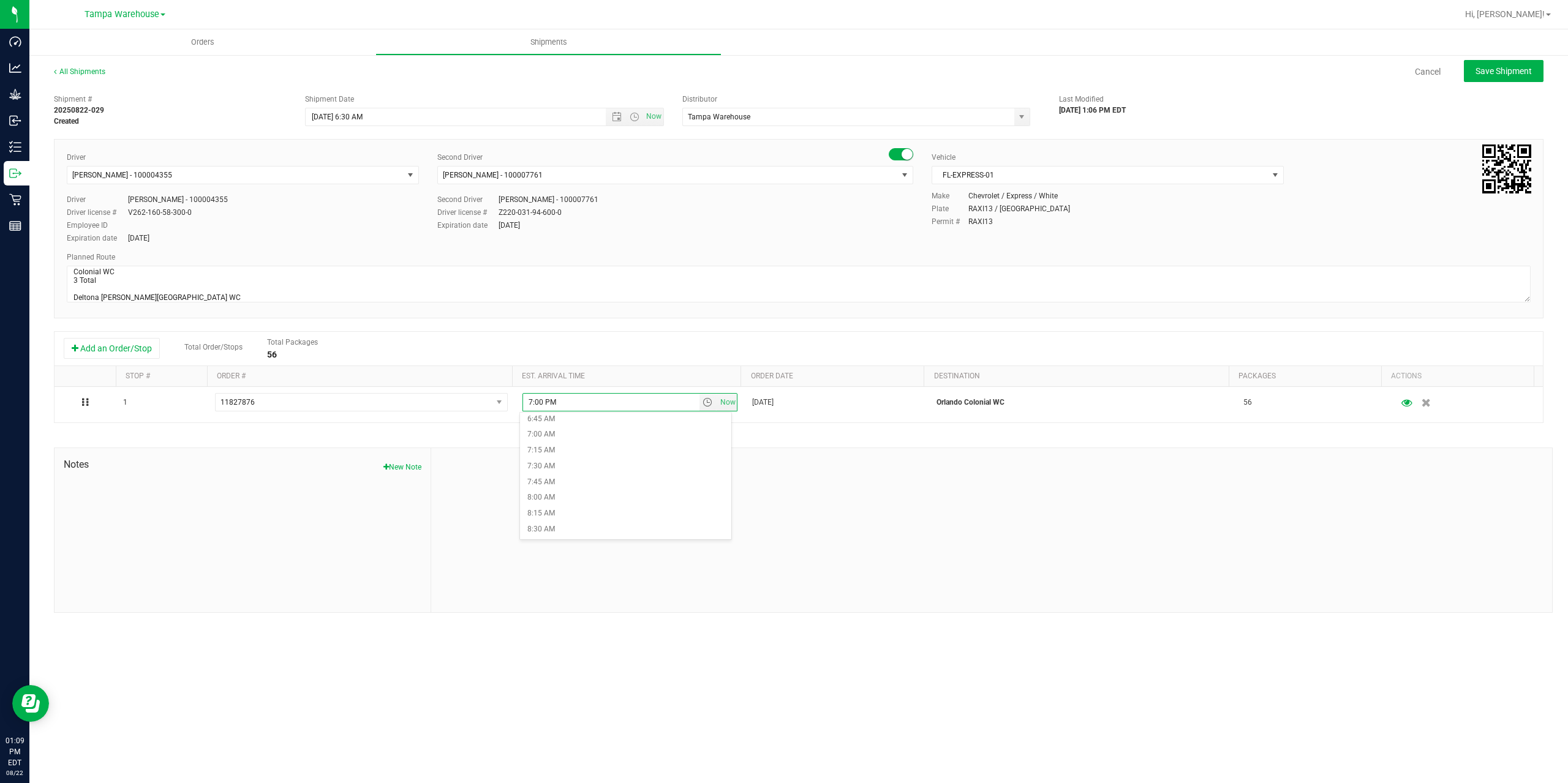
scroll to position [673, 0]
click at [557, 445] on li "11:00 AM" at bounding box center [626, 442] width 211 height 16
click at [604, 445] on div "Shipment # 20250822-029 Created Shipment Date 8/25/2025 6:30 AM Now Distributor…" at bounding box center [799, 351] width 1490 height 525
click at [1485, 83] on div "All Shipments Cancel Save Shipment" at bounding box center [799, 77] width 1490 height 22
click at [1487, 78] on button "Save Shipment" at bounding box center [1504, 71] width 80 height 22
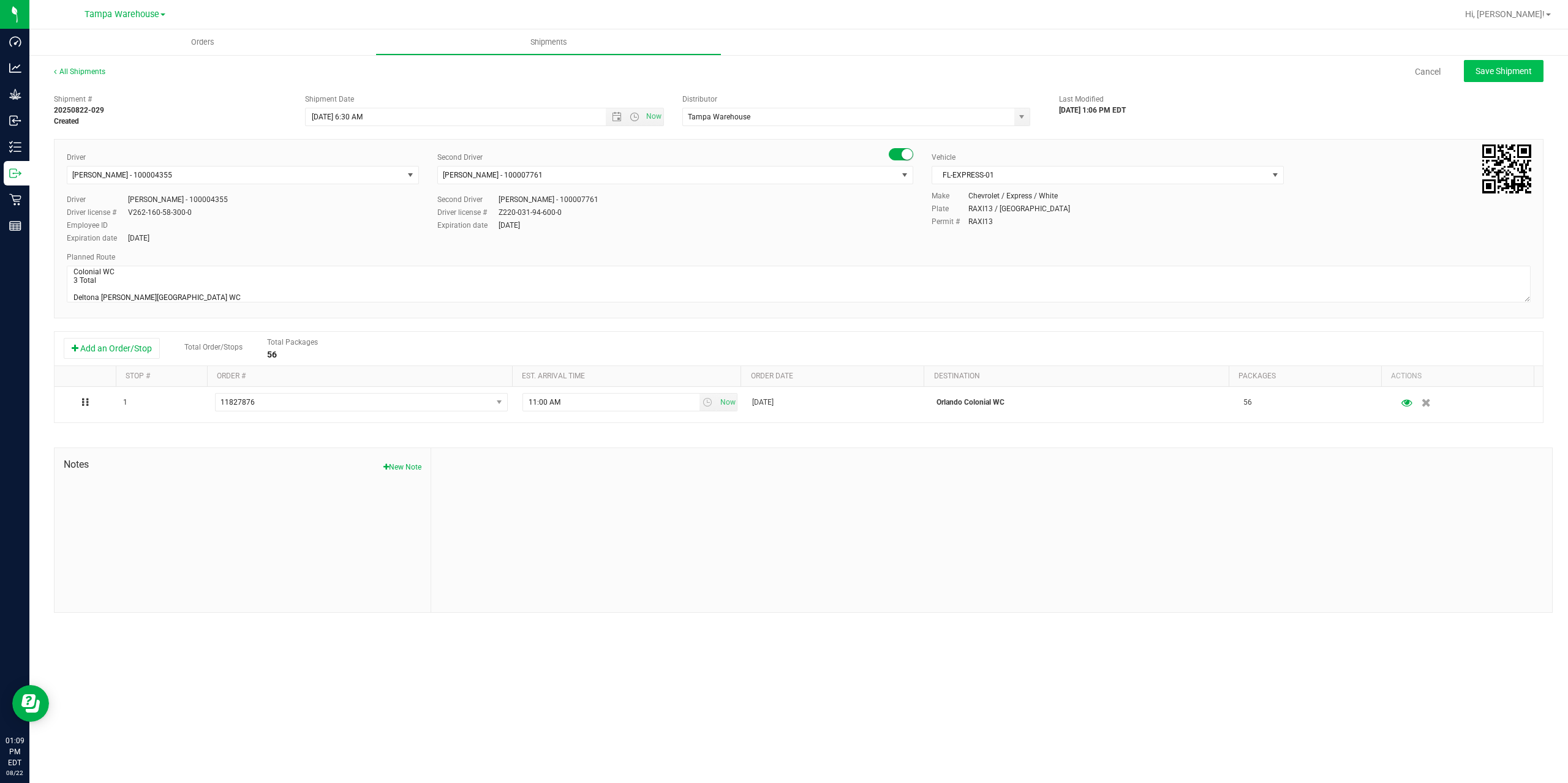
type input "[DATE] 10:30 AM"
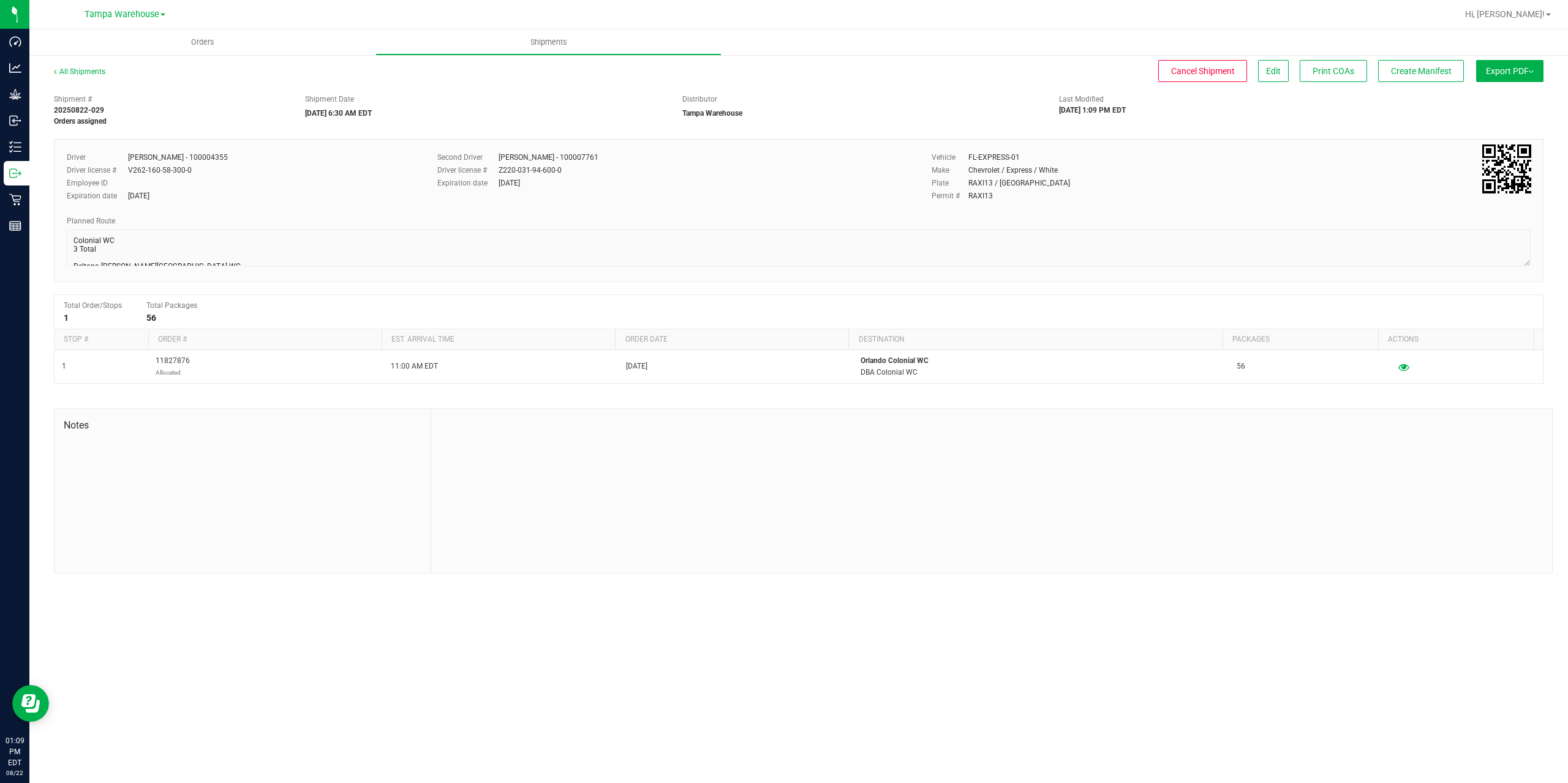
click at [1487, 78] on button "Export PDF" at bounding box center [1510, 71] width 67 height 22
click at [1493, 102] on span "Manifest by Package ID" at bounding box center [1492, 97] width 78 height 9
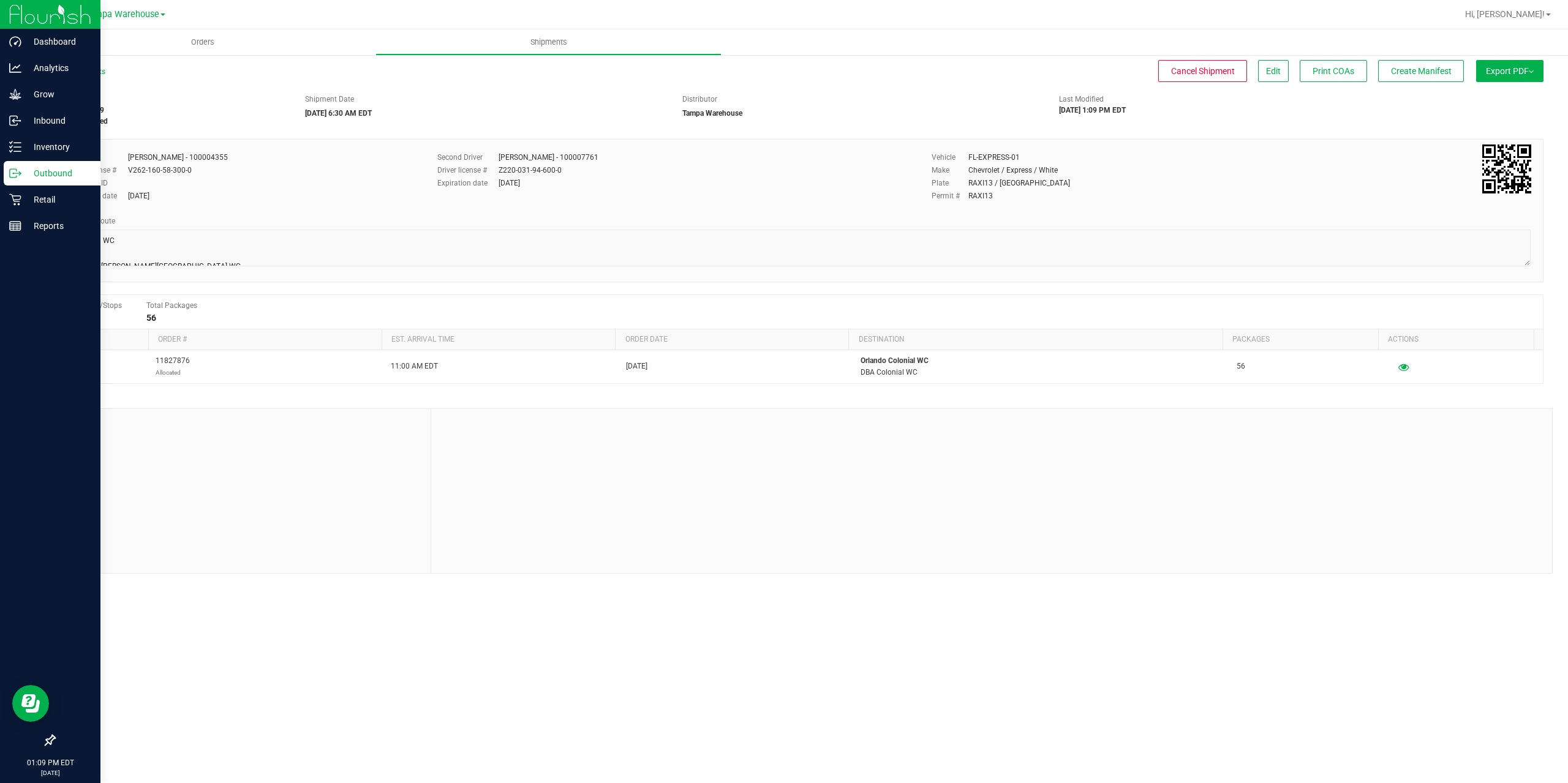
click at [11, 176] on icon at bounding box center [15, 173] width 12 height 12
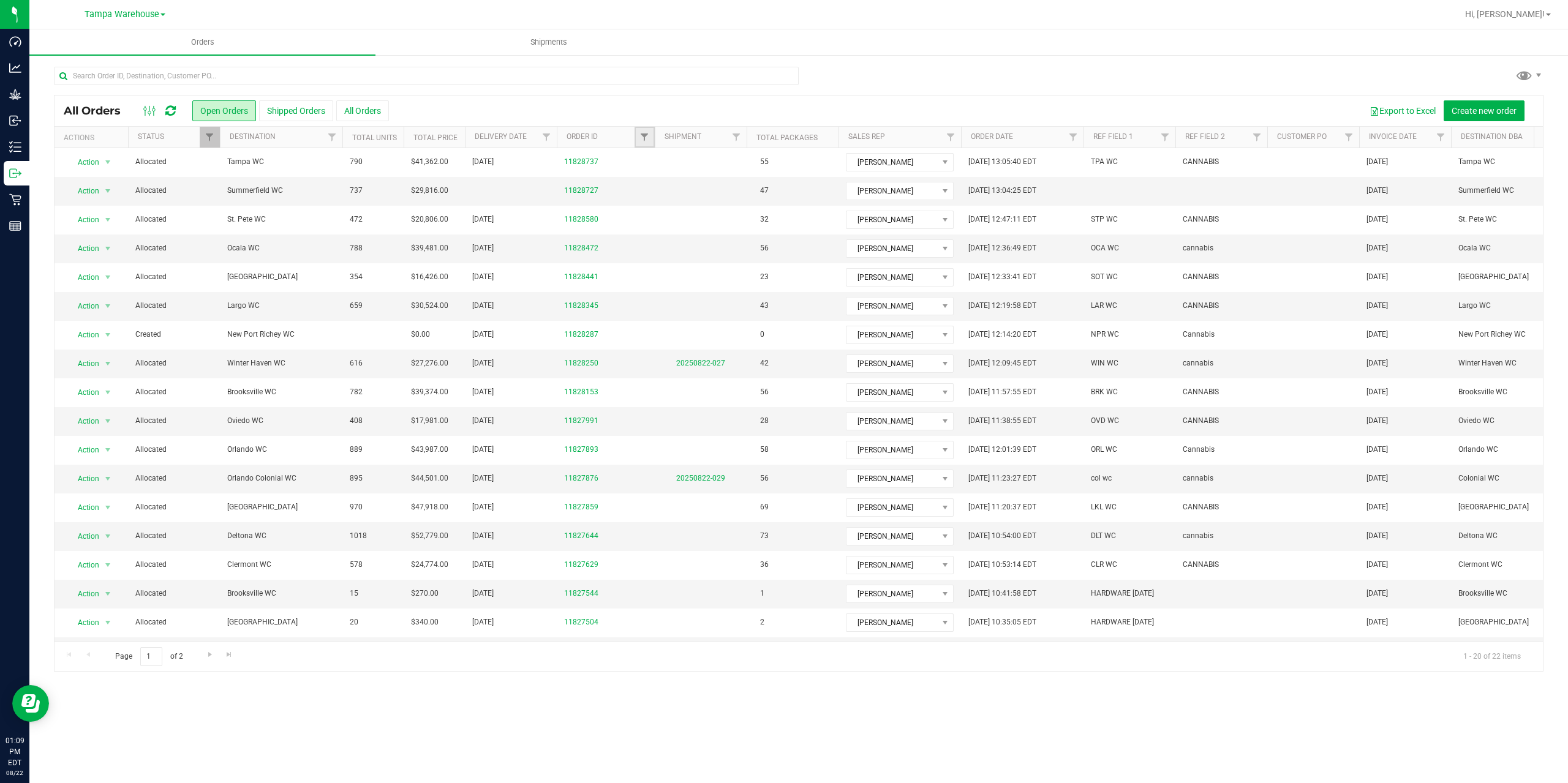
click at [641, 144] on link "Filter" at bounding box center [644, 137] width 20 height 21
type input "7644"
click at [642, 183] on button "Filter" at bounding box center [671, 196] width 58 height 27
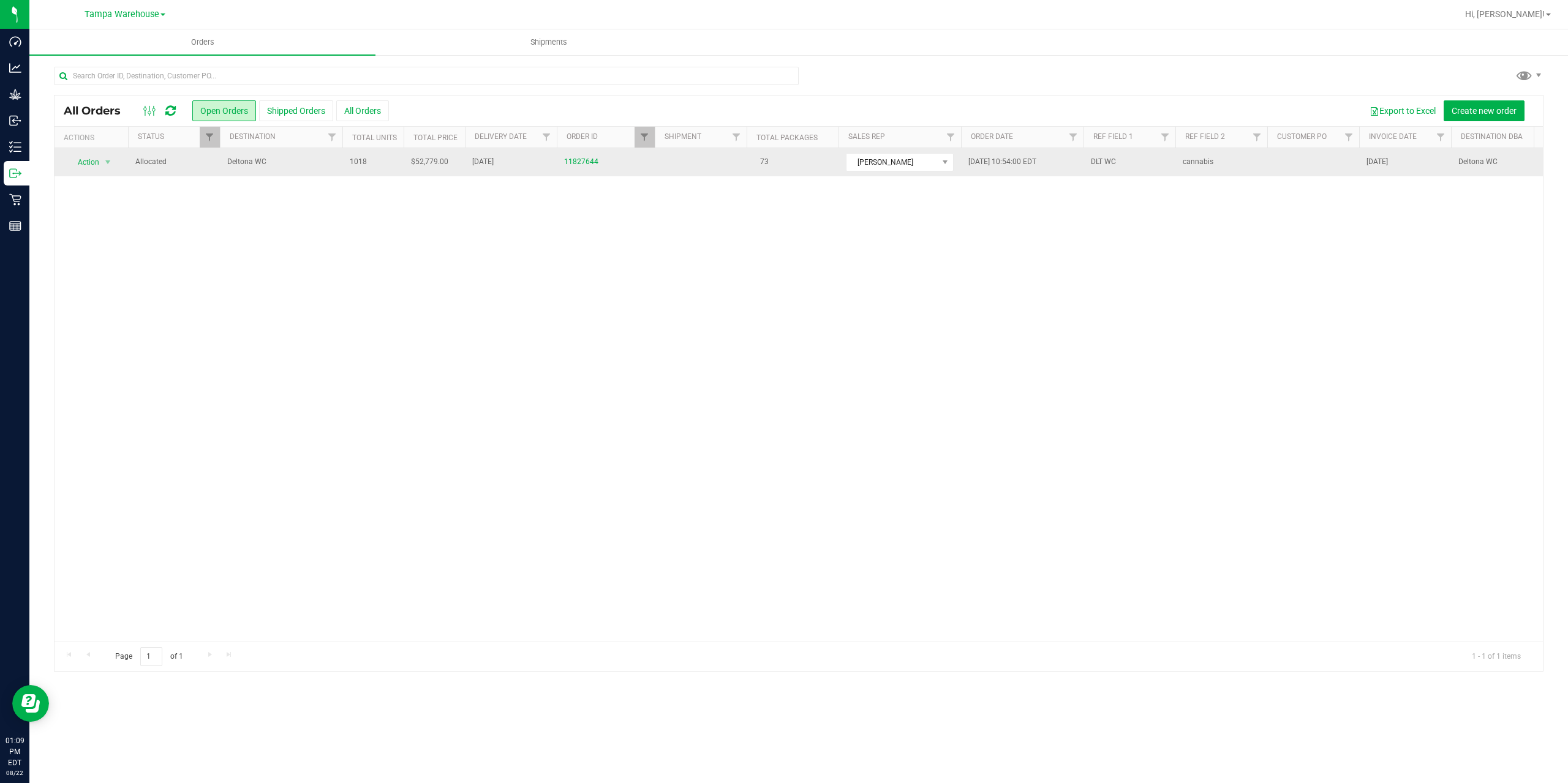
click at [301, 171] on td "Deltona WC" at bounding box center [281, 162] width 123 height 28
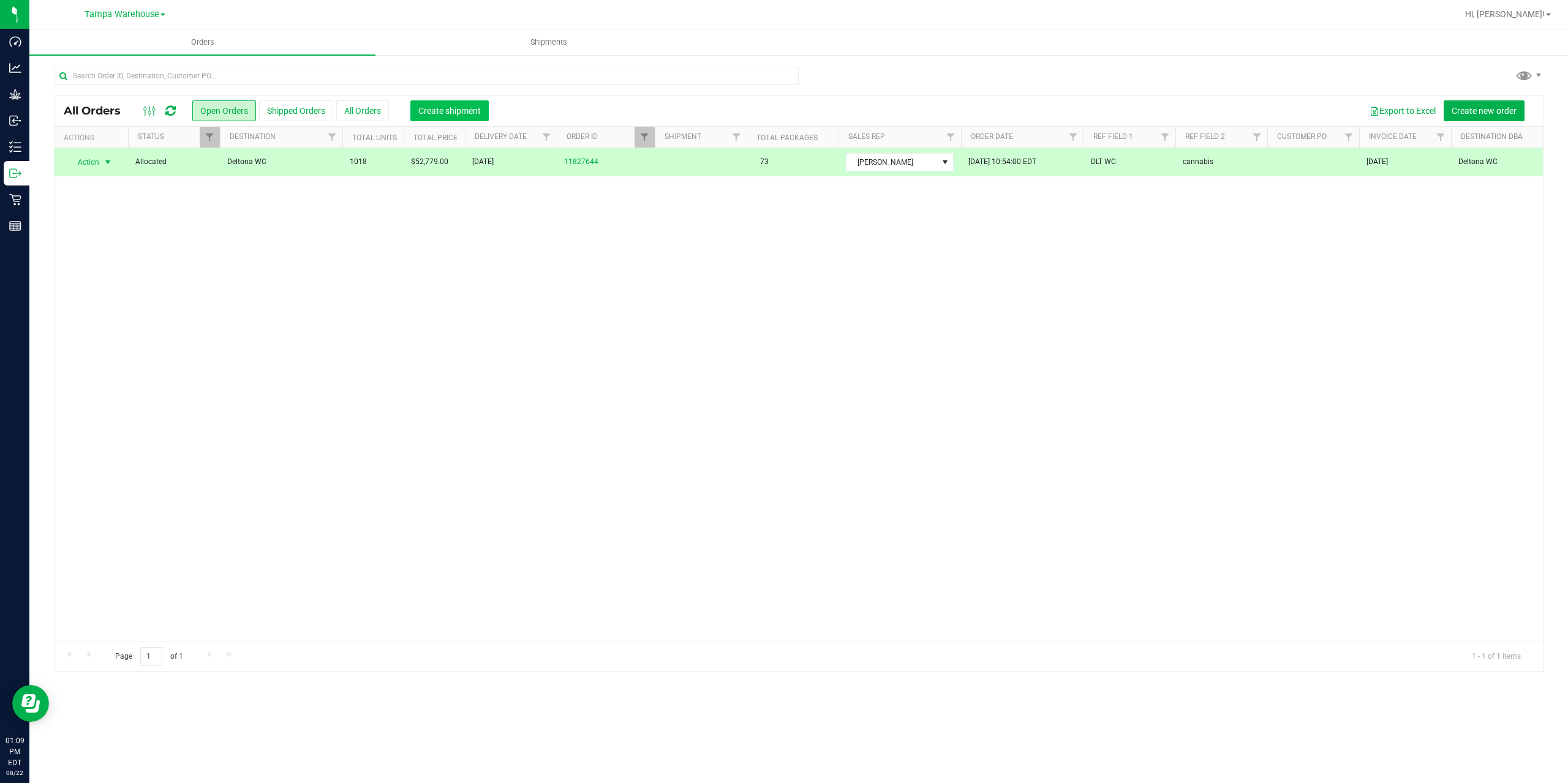
click at [457, 106] on span "Create shipment" at bounding box center [450, 111] width 62 height 10
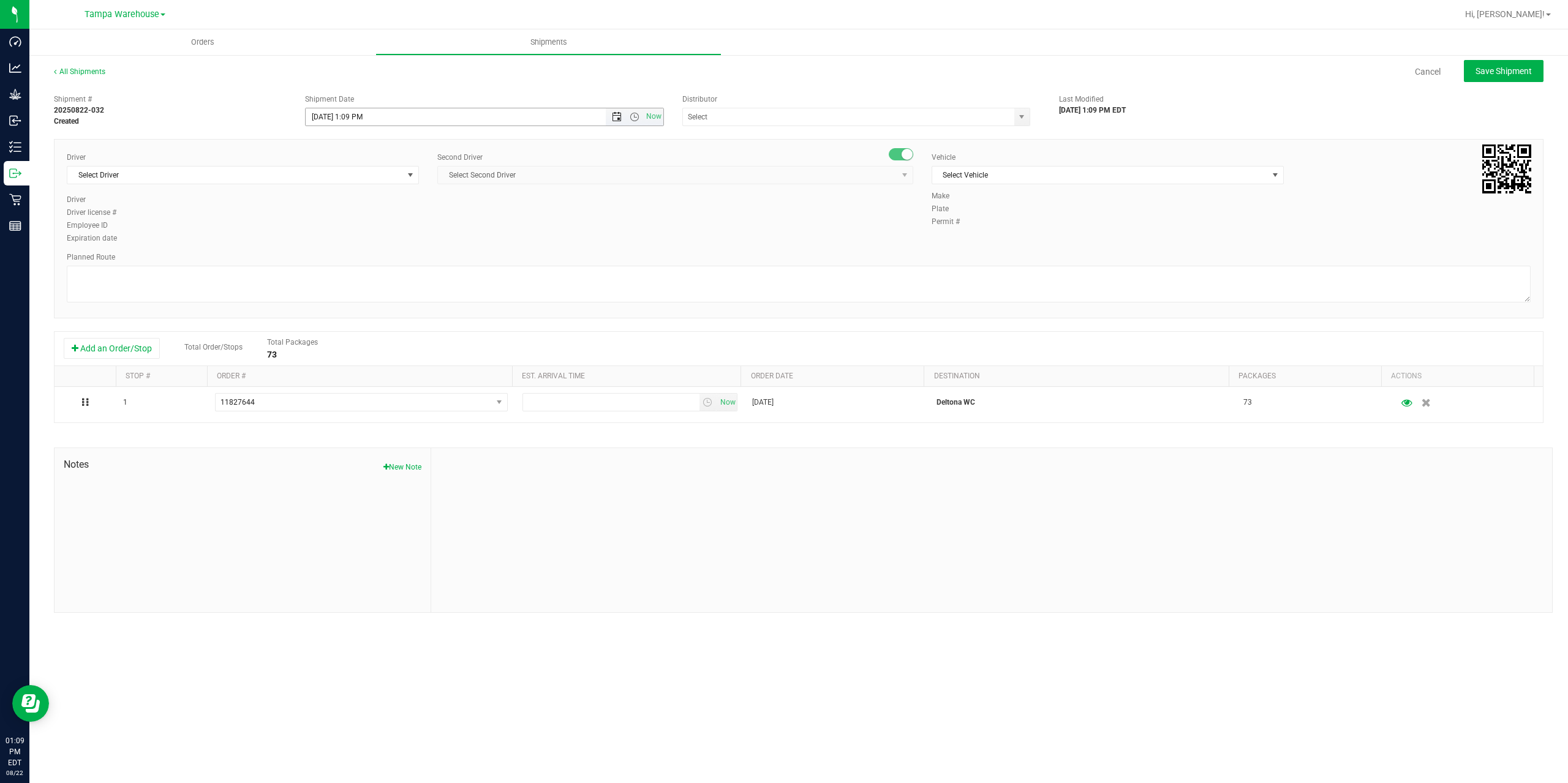
click at [617, 115] on span "Open the date view" at bounding box center [617, 117] width 10 height 10
click at [334, 256] on link "25" at bounding box center [334, 260] width 18 height 19
click at [635, 118] on span "Open the time view" at bounding box center [635, 117] width 10 height 10
click at [364, 219] on li "6:30 AM" at bounding box center [484, 219] width 356 height 16
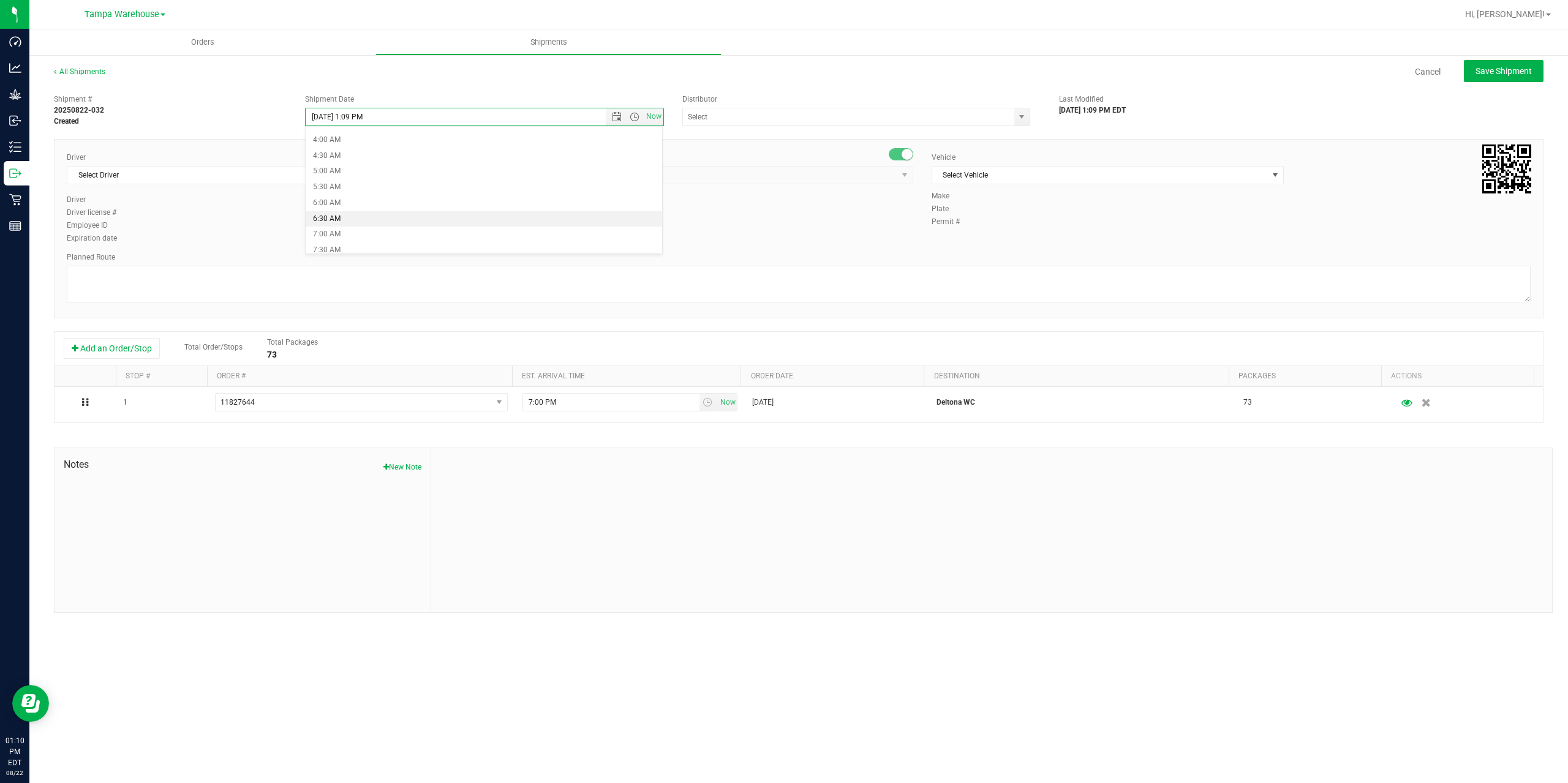
type input "[DATE] 6:30 AM"
click at [722, 118] on input "text" at bounding box center [844, 117] width 321 height 17
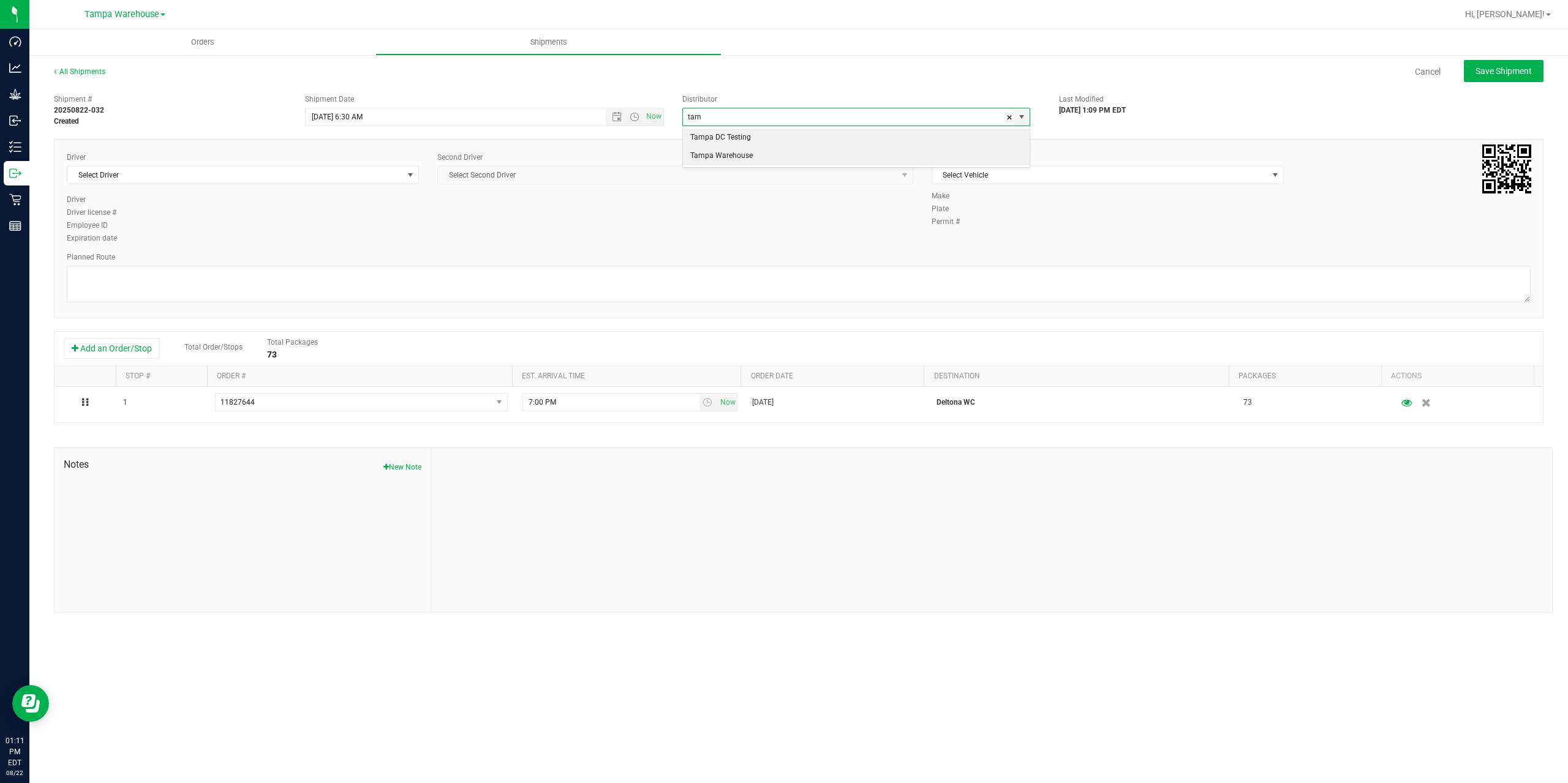
click at [730, 161] on li "Tampa Warehouse" at bounding box center [856, 156] width 347 height 19
type input "Tampa Warehouse"
click at [278, 171] on span "Select Driver" at bounding box center [235, 174] width 336 height 17
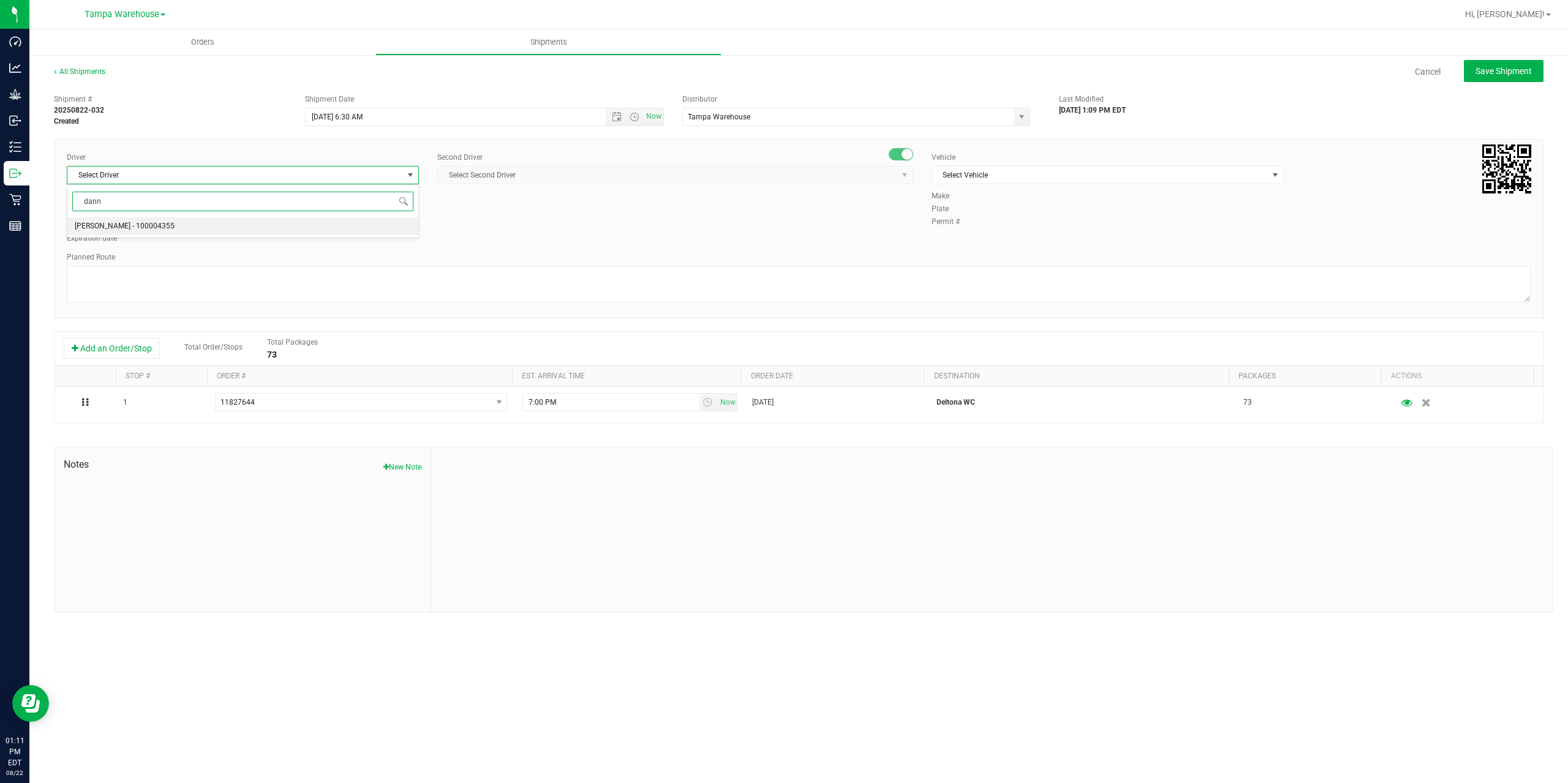
click at [196, 229] on li "[PERSON_NAME] - 100004355" at bounding box center [243, 226] width 351 height 19
type input "dann"
click at [534, 181] on span "Select Second Driver" at bounding box center [668, 174] width 459 height 17
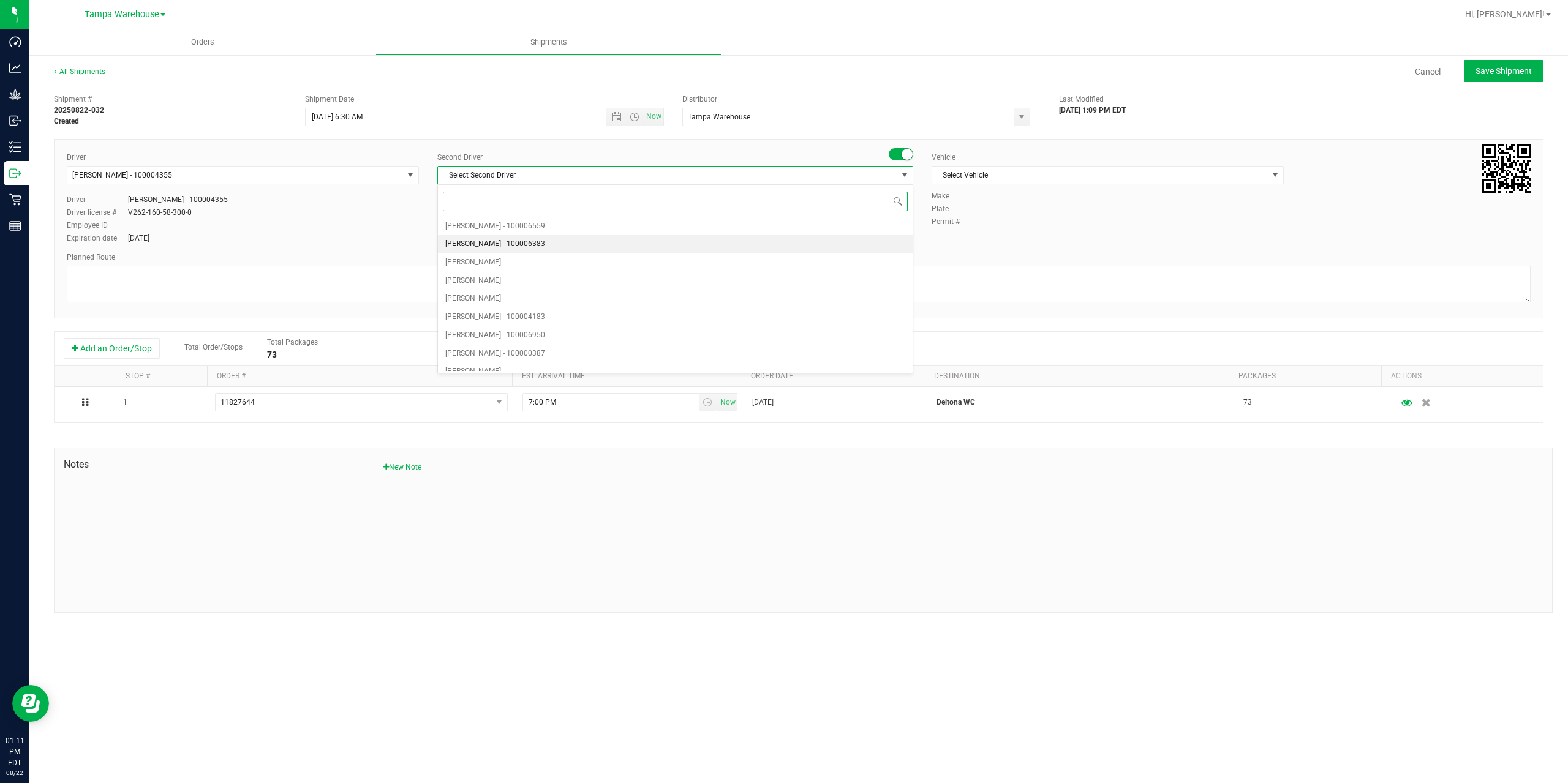
type input "z"
click at [505, 356] on span "[PERSON_NAME] - 100007761" at bounding box center [495, 363] width 100 height 16
click at [1043, 176] on span "Select Vehicle" at bounding box center [1101, 174] width 336 height 17
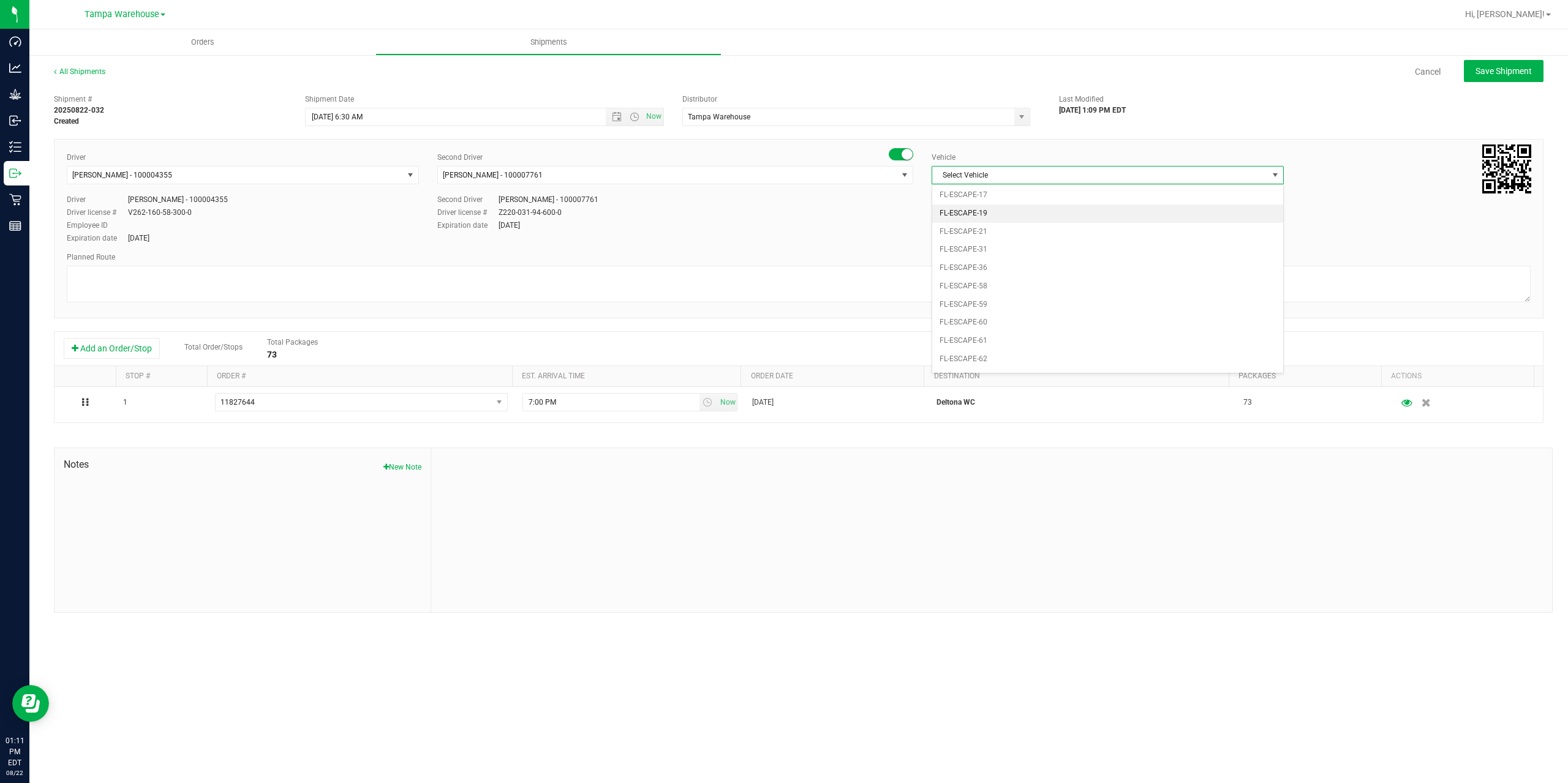
scroll to position [148, 0]
click at [1006, 325] on li "FL-EXPRESS-01" at bounding box center [1108, 321] width 351 height 19
click at [976, 279] on textarea at bounding box center [799, 284] width 1464 height 37
paste textarea "Deltona WC Oviedo WC Colonial WC Orlando WC Clermont WC Winter Haven WC Lakelan…"
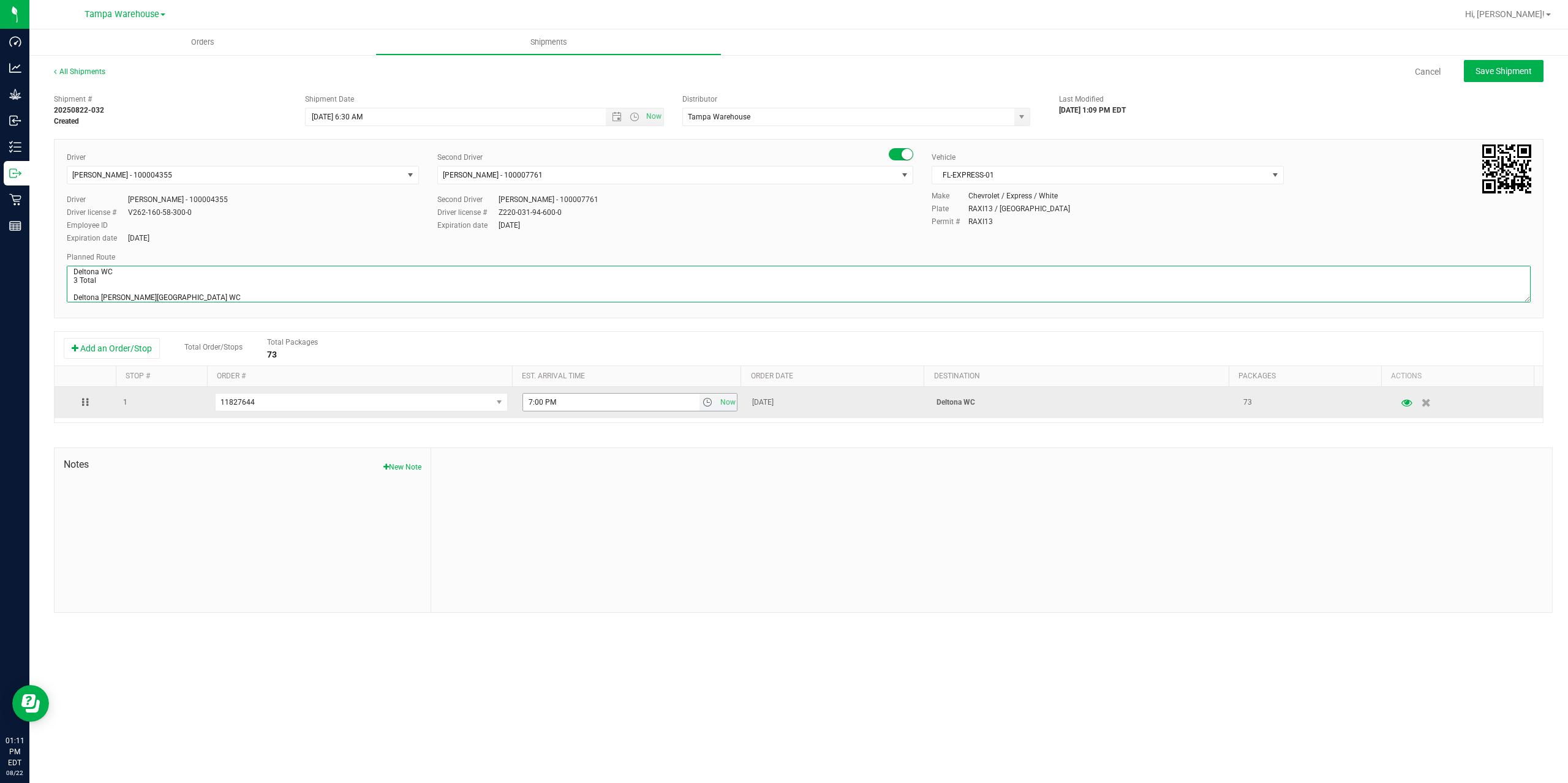
click at [703, 402] on span "select" at bounding box center [708, 402] width 10 height 10
type textarea "Deltona WC 3 Total Deltona WC Oviedo WC Colonial WC Orlando WC Clermont WC Wint…"
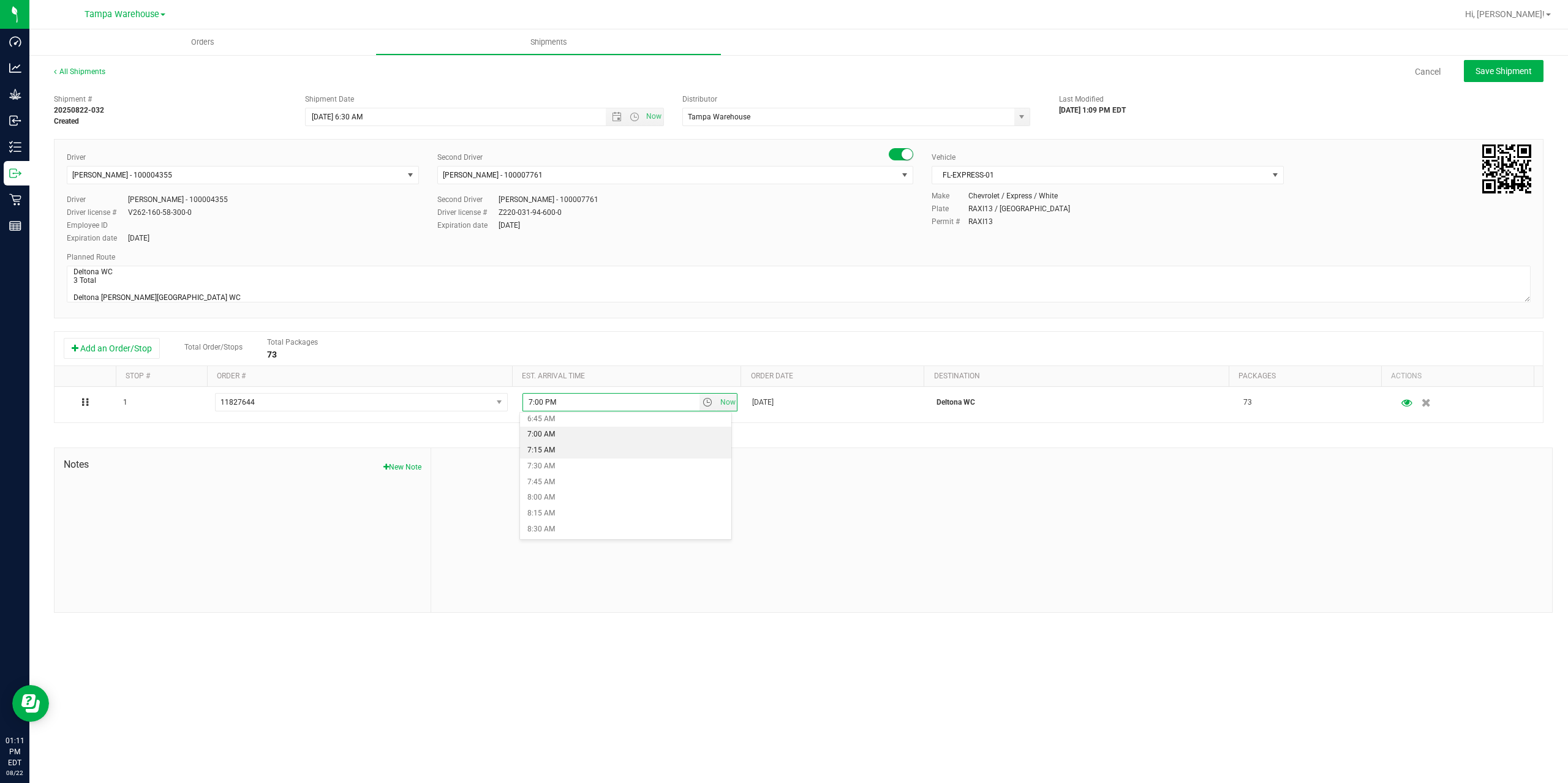
scroll to position [490, 0]
click at [579, 512] on li "9:15 AM" at bounding box center [626, 516] width 211 height 16
click at [1493, 74] on span "Save Shipment" at bounding box center [1503, 71] width 56 height 10
type input "[DATE] 10:30 AM"
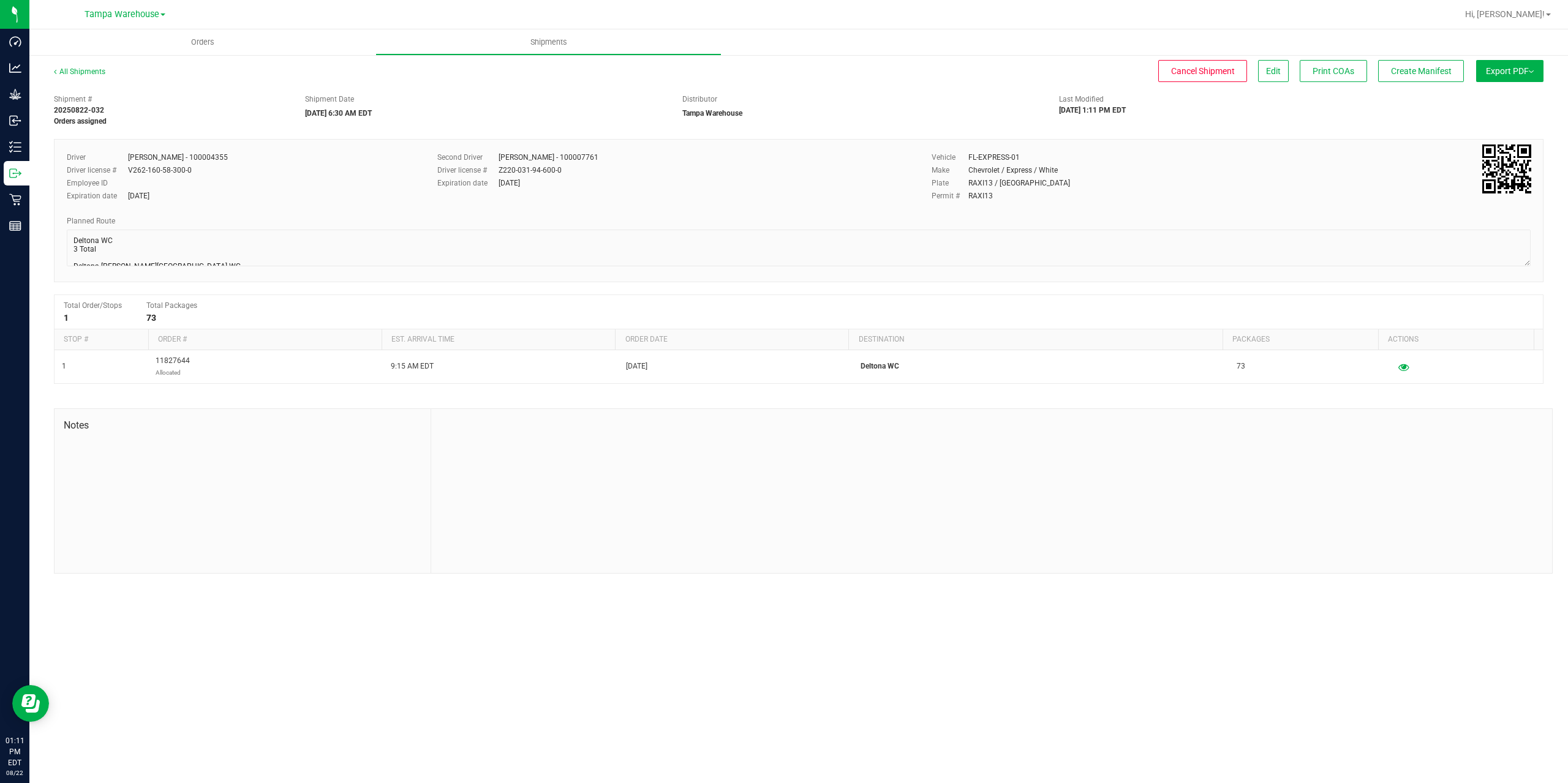
click at [1493, 74] on button "Export PDF" at bounding box center [1510, 71] width 67 height 22
click at [1493, 96] on span "Manifest by Package ID" at bounding box center [1492, 97] width 78 height 9
click at [9, 170] on div "Outbound" at bounding box center [17, 174] width 26 height 24
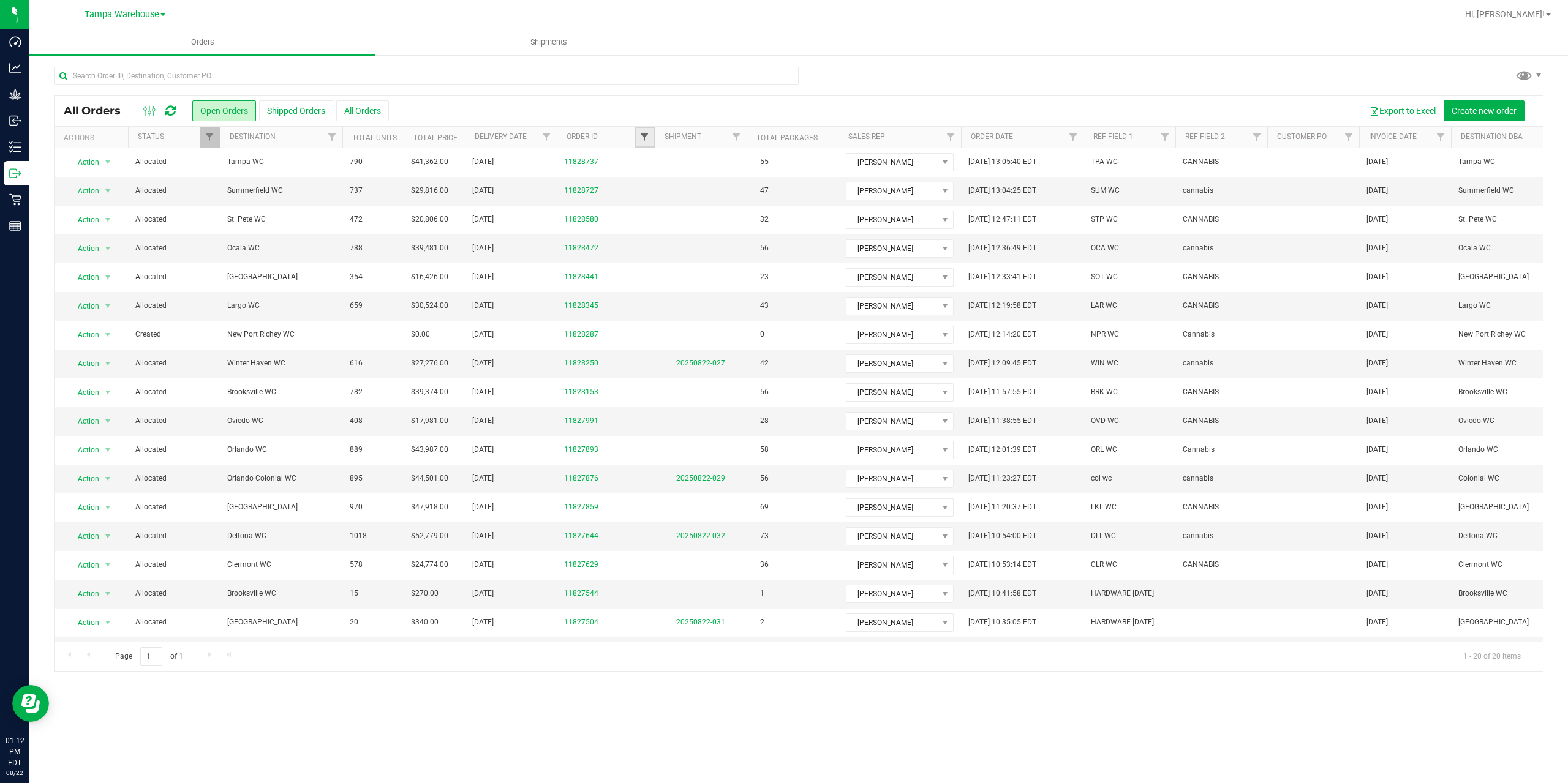
click at [649, 139] on span "Filter" at bounding box center [644, 137] width 10 height 10
type input "7629"
click at [670, 207] on button "Filter" at bounding box center [671, 196] width 58 height 27
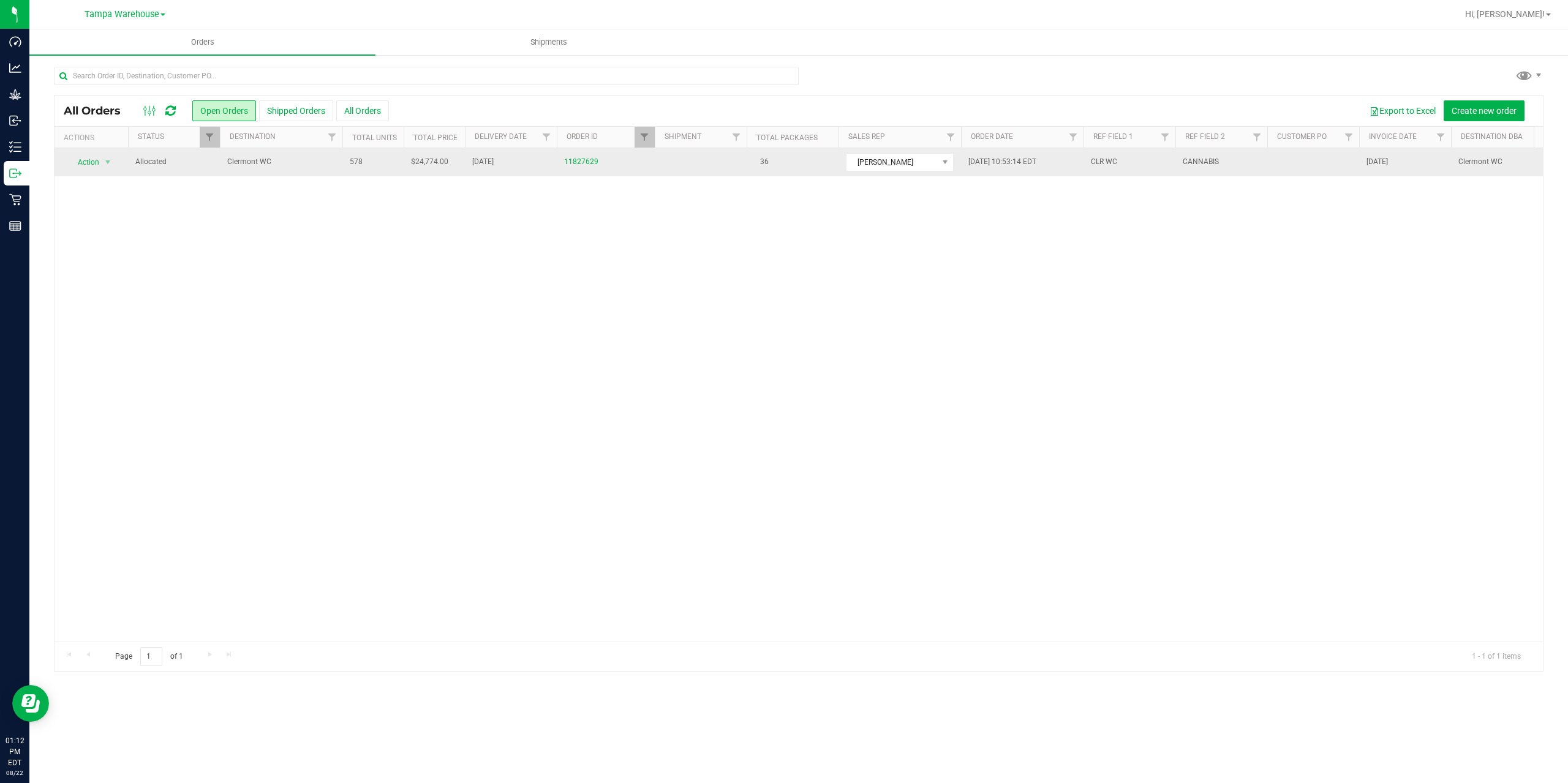
click at [278, 162] on span "Clermont WC" at bounding box center [281, 161] width 108 height 11
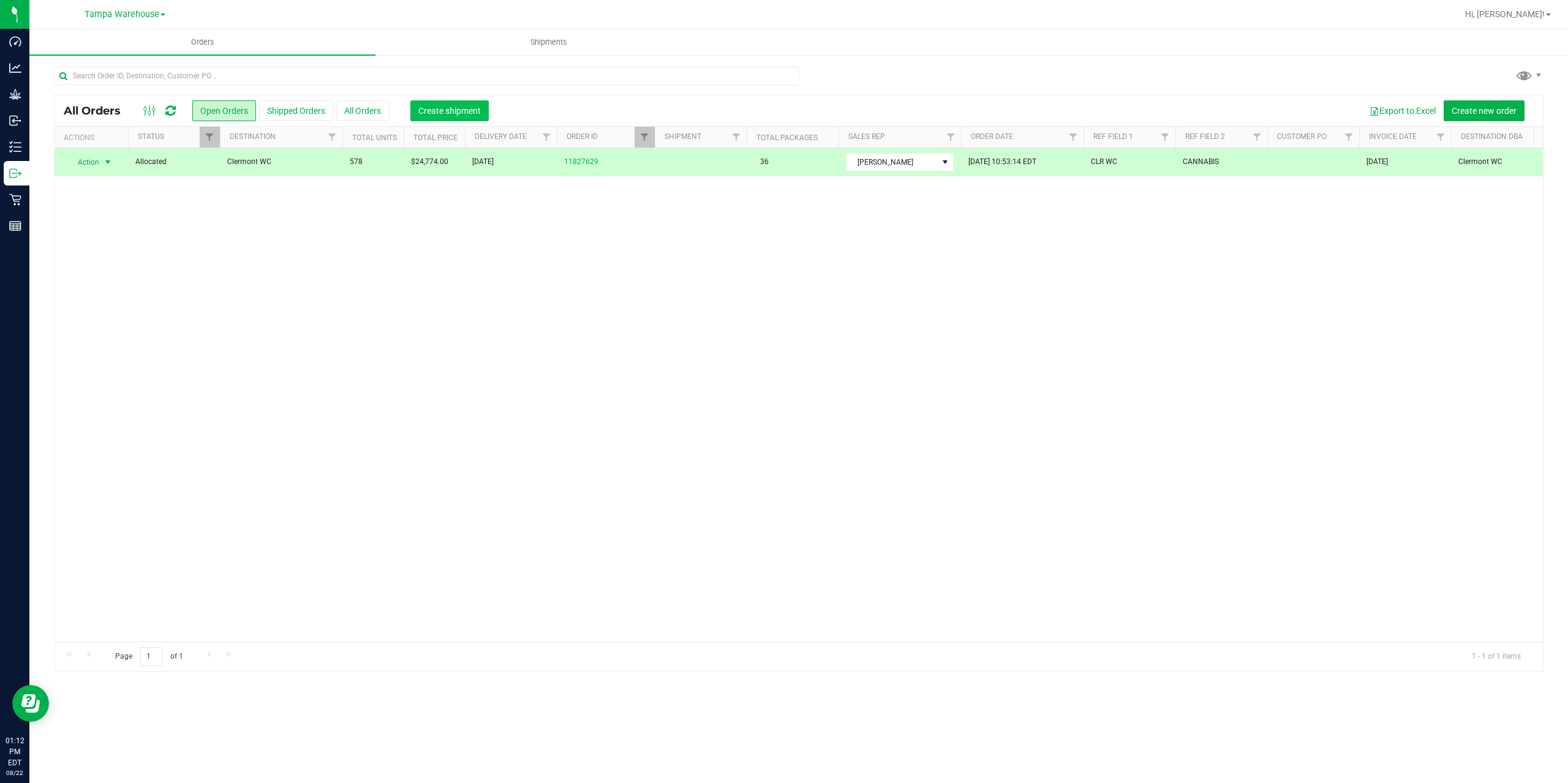
click at [434, 106] on span "Create shipment" at bounding box center [450, 111] width 62 height 10
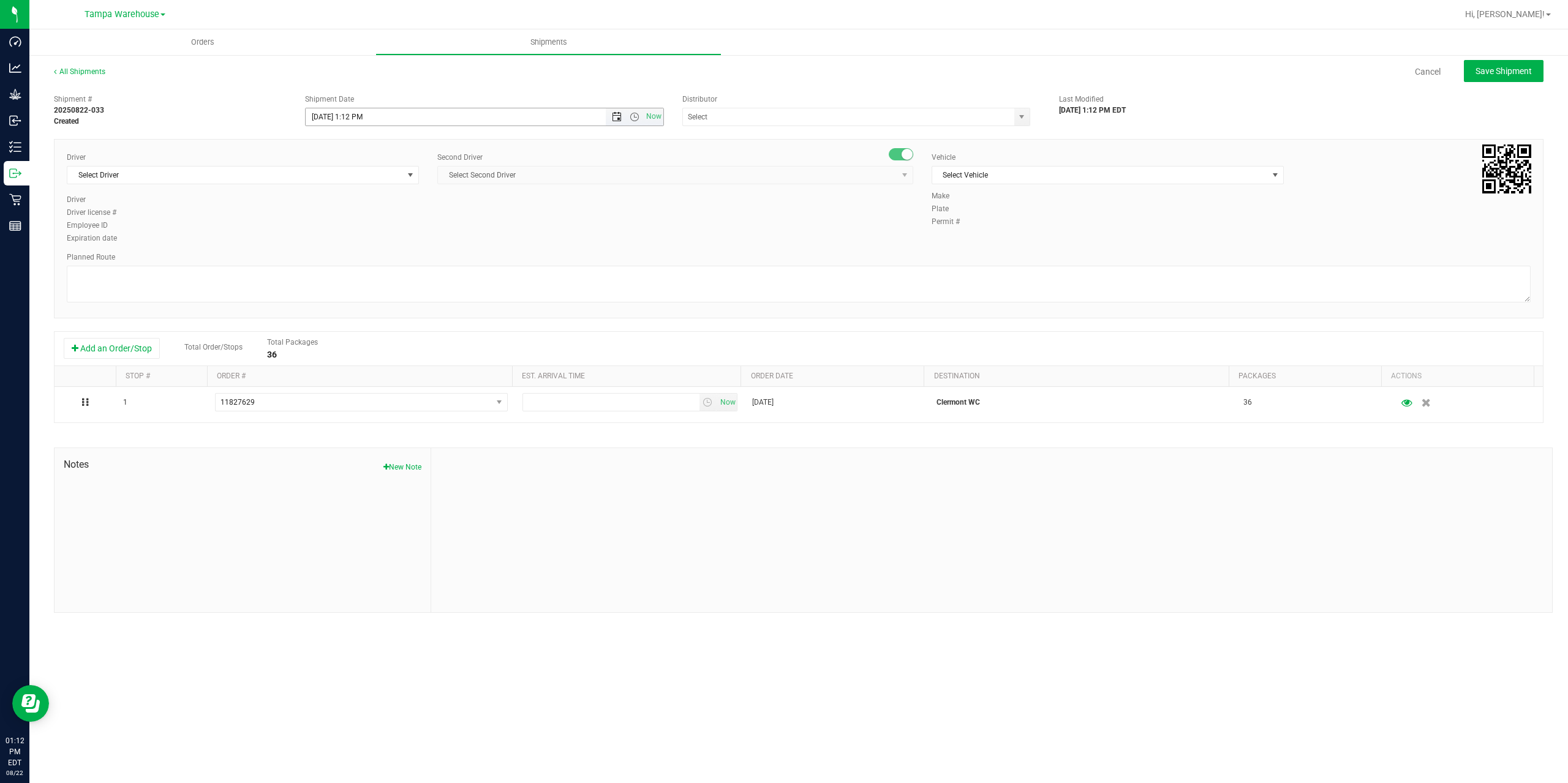
click at [616, 117] on span "Open the date view" at bounding box center [617, 117] width 10 height 10
click at [338, 256] on link "25" at bounding box center [334, 260] width 18 height 19
click at [633, 118] on span "Open the time view" at bounding box center [635, 117] width 10 height 10
click at [361, 161] on li "6:30 AM" at bounding box center [484, 158] width 356 height 16
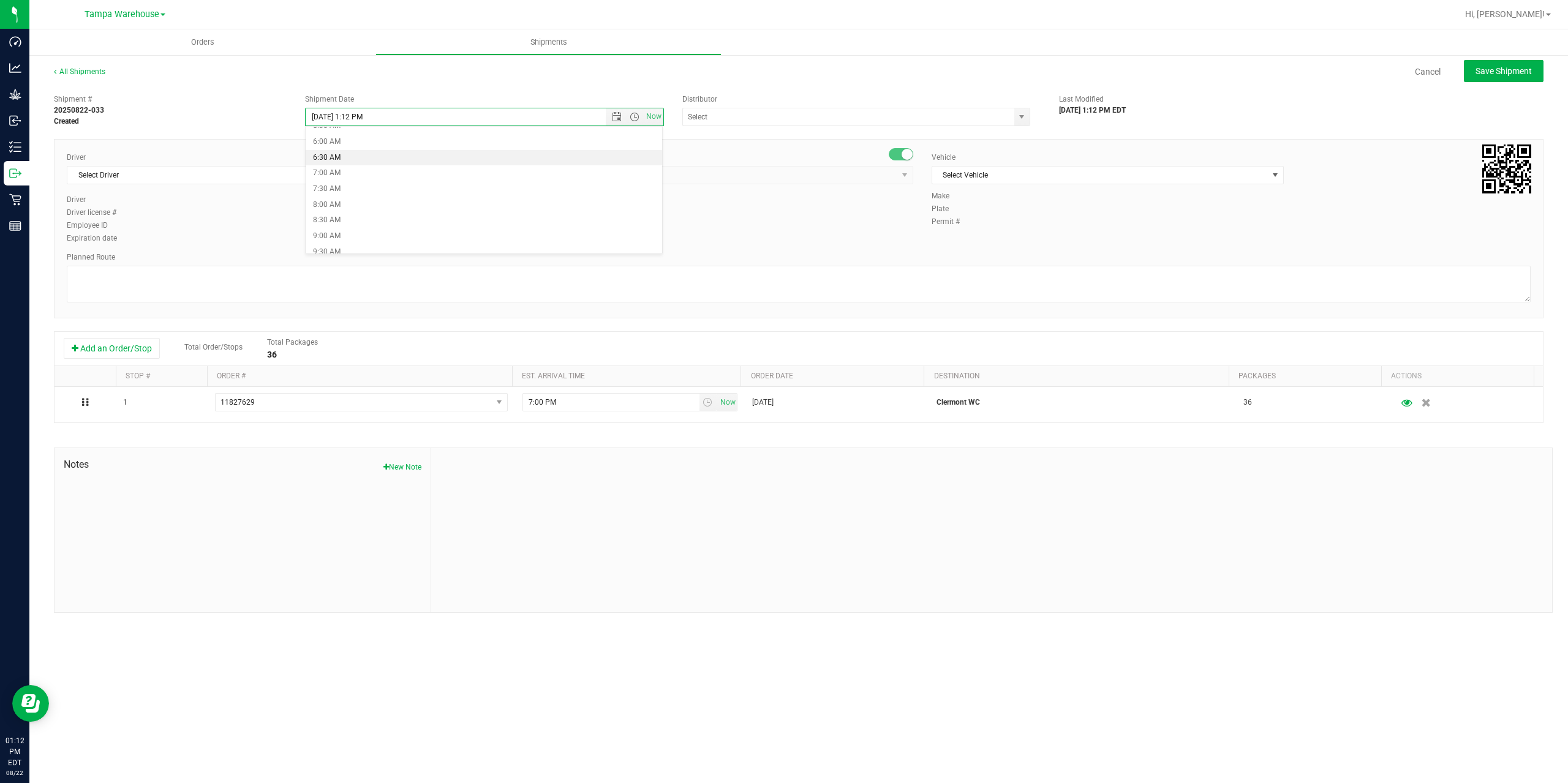
type input "[DATE] 6:30 AM"
click at [773, 116] on input "text" at bounding box center [844, 117] width 321 height 17
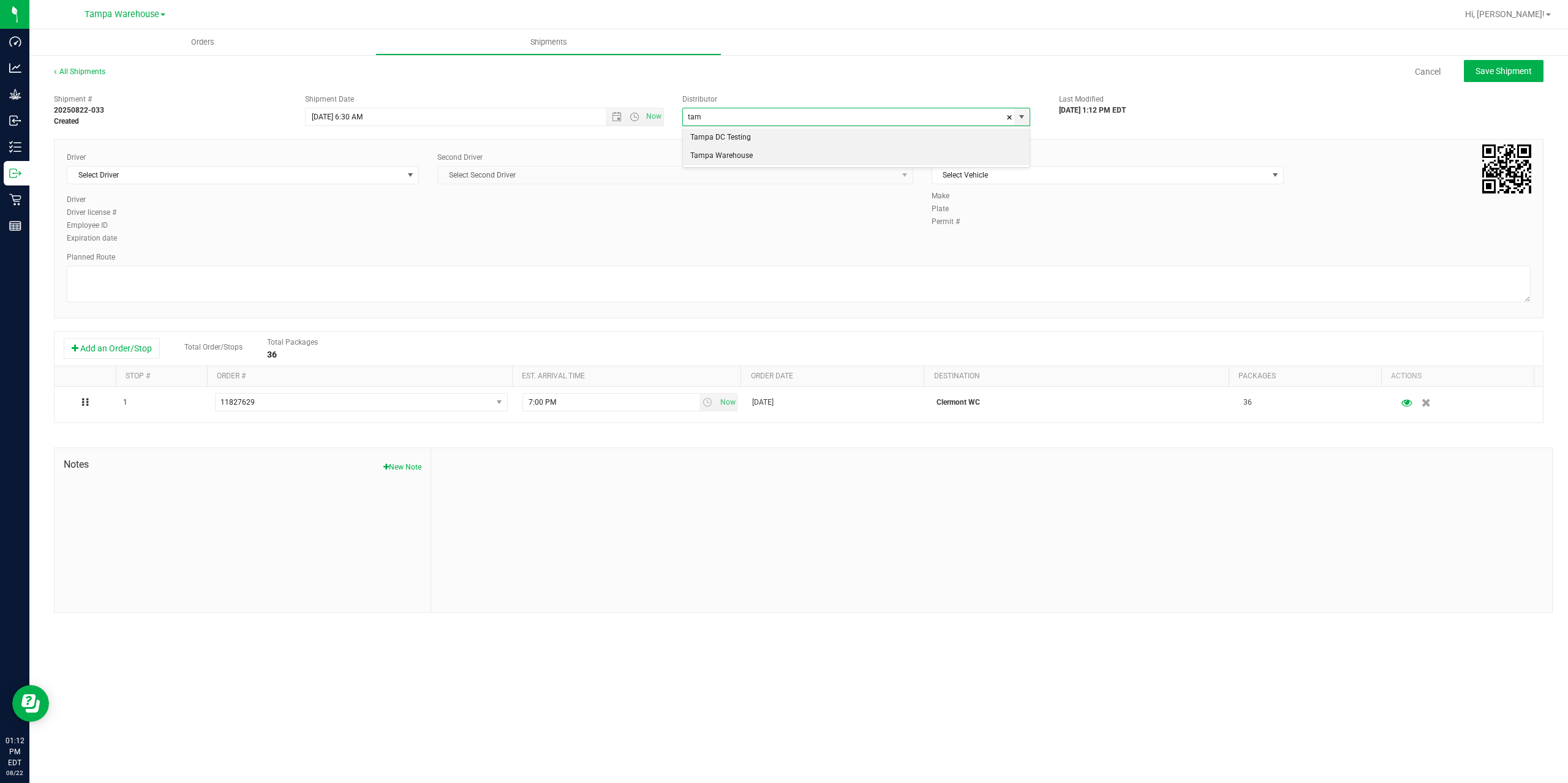
click at [720, 158] on li "Tampa Warehouse" at bounding box center [856, 156] width 347 height 19
type input "Tampa Warehouse"
click at [283, 181] on span "Select Driver" at bounding box center [235, 174] width 336 height 17
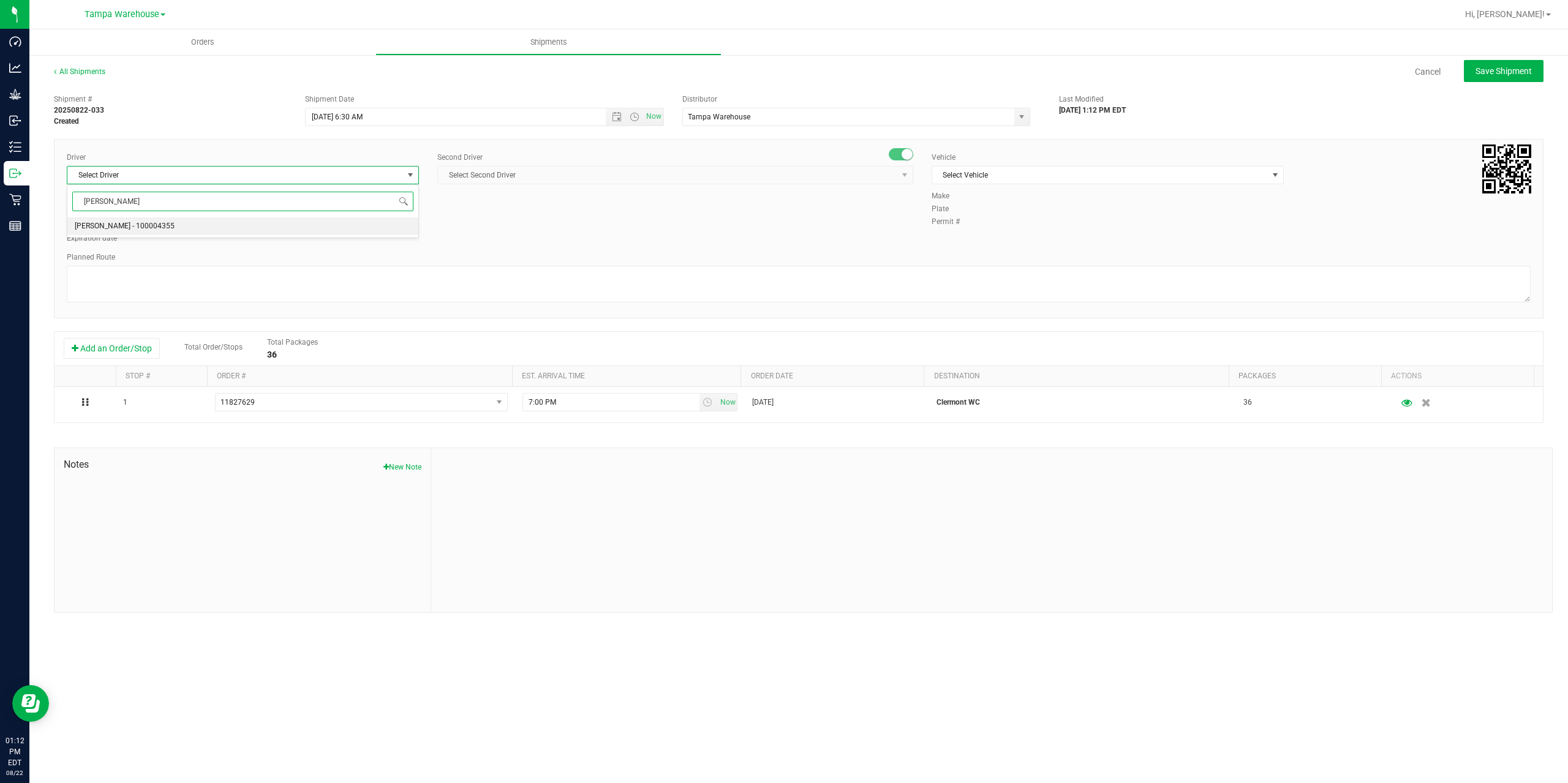
click at [156, 227] on span "[PERSON_NAME] - 100004355" at bounding box center [124, 226] width 100 height 16
type input "danny"
click at [635, 170] on span "Select Second Driver" at bounding box center [668, 174] width 459 height 17
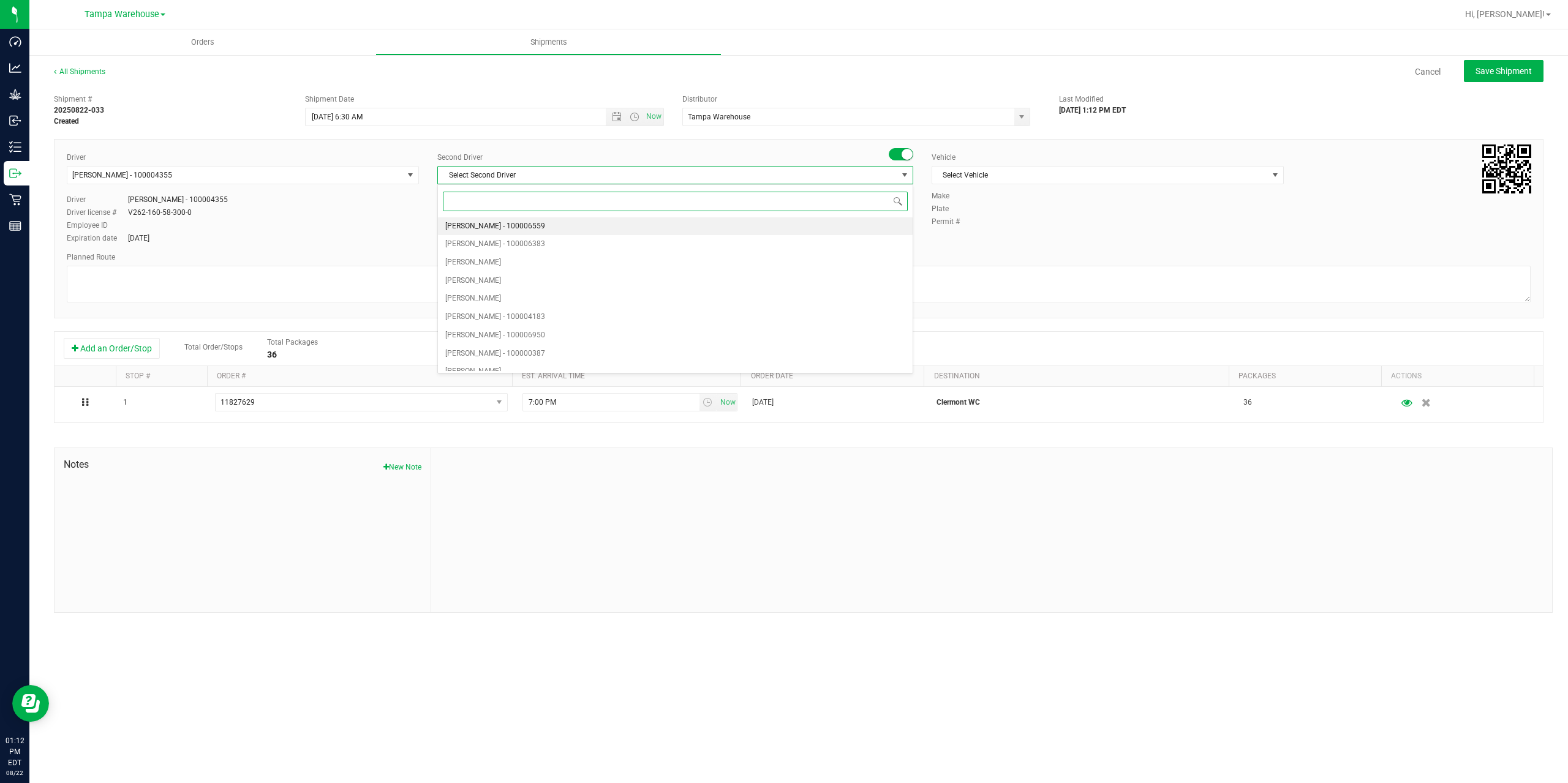
type input "z"
click at [524, 364] on span "[PERSON_NAME] - 100007761" at bounding box center [495, 363] width 100 height 16
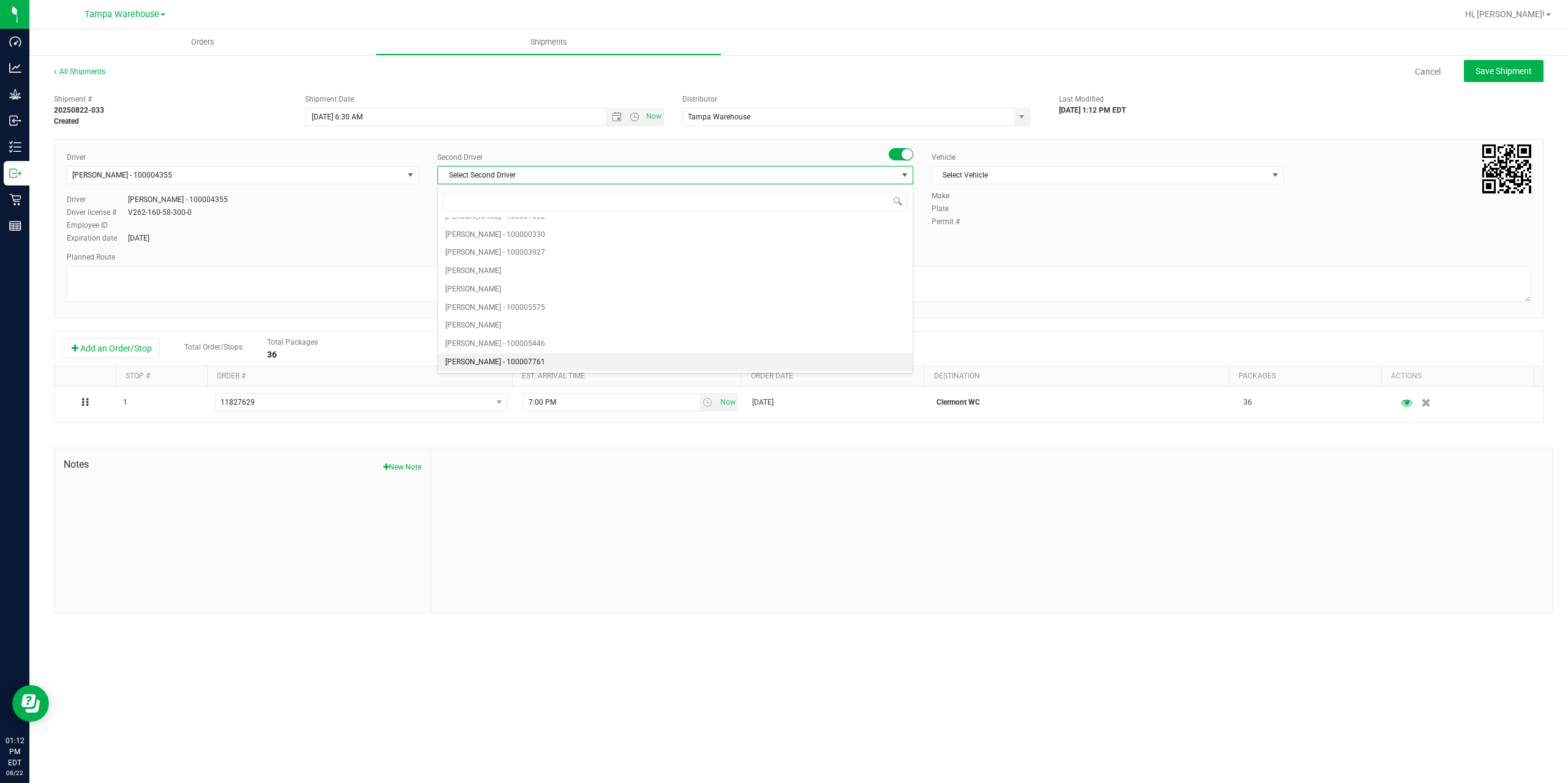
scroll to position [0, 0]
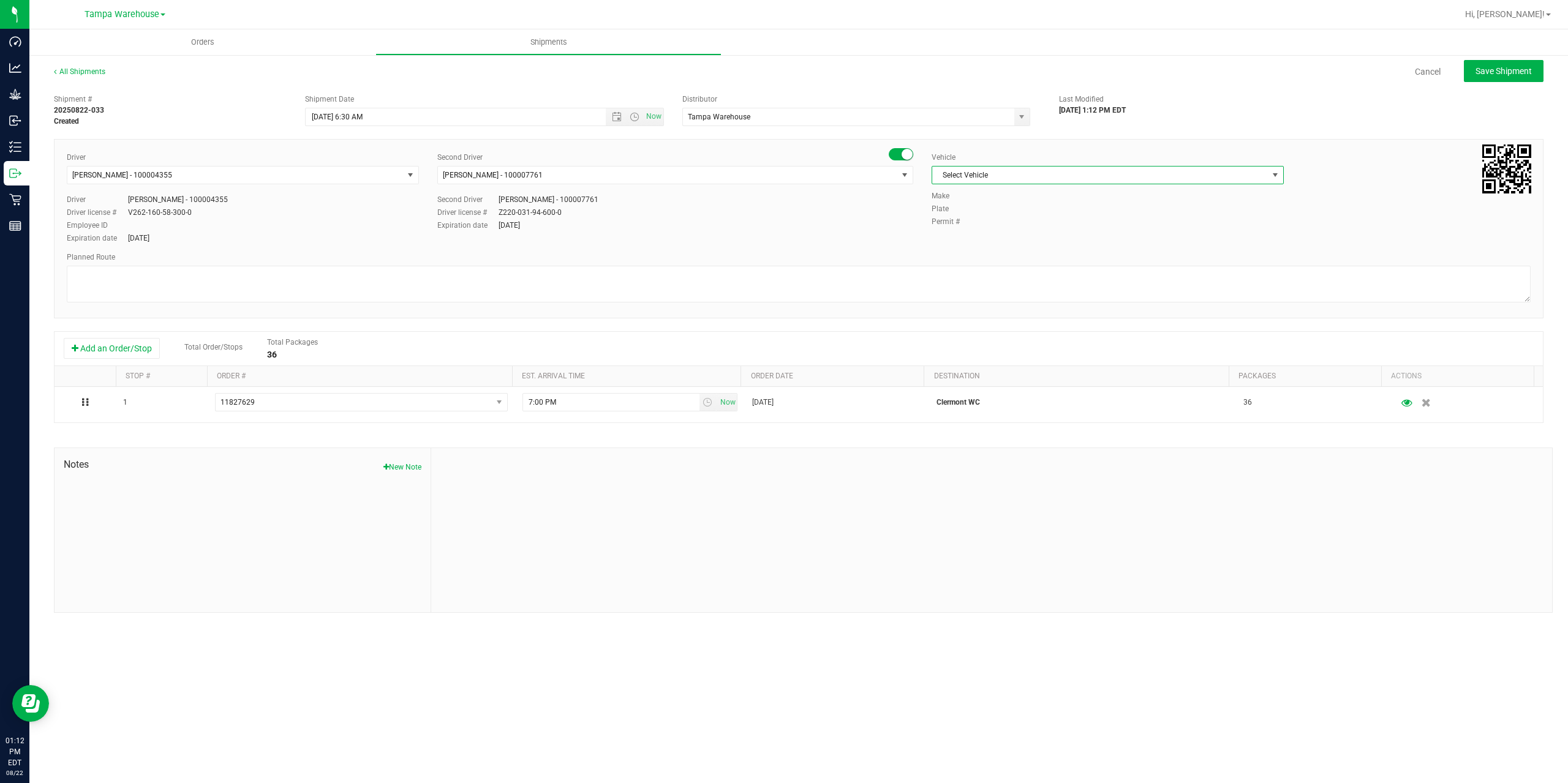
click at [1031, 181] on span "Select Vehicle" at bounding box center [1101, 174] width 336 height 17
click at [983, 264] on li "FL-EXPRESS-01" at bounding box center [1108, 260] width 351 height 19
click at [898, 295] on textarea at bounding box center [799, 284] width 1464 height 37
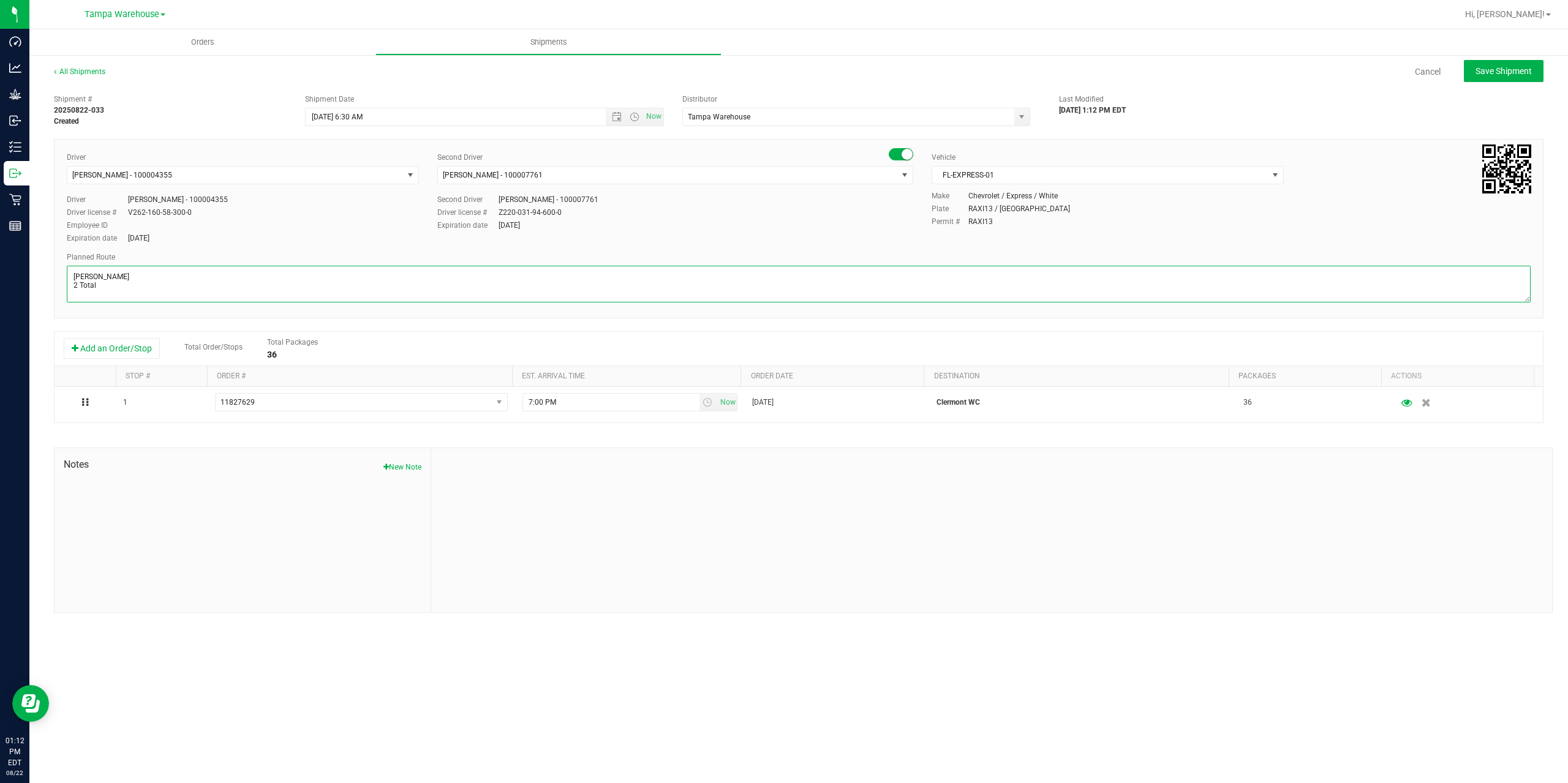
paste textarea "Deltona WC Oviedo WC Colonial WC Orlando WC Clermont WC Winter Haven WC Lakelan…"
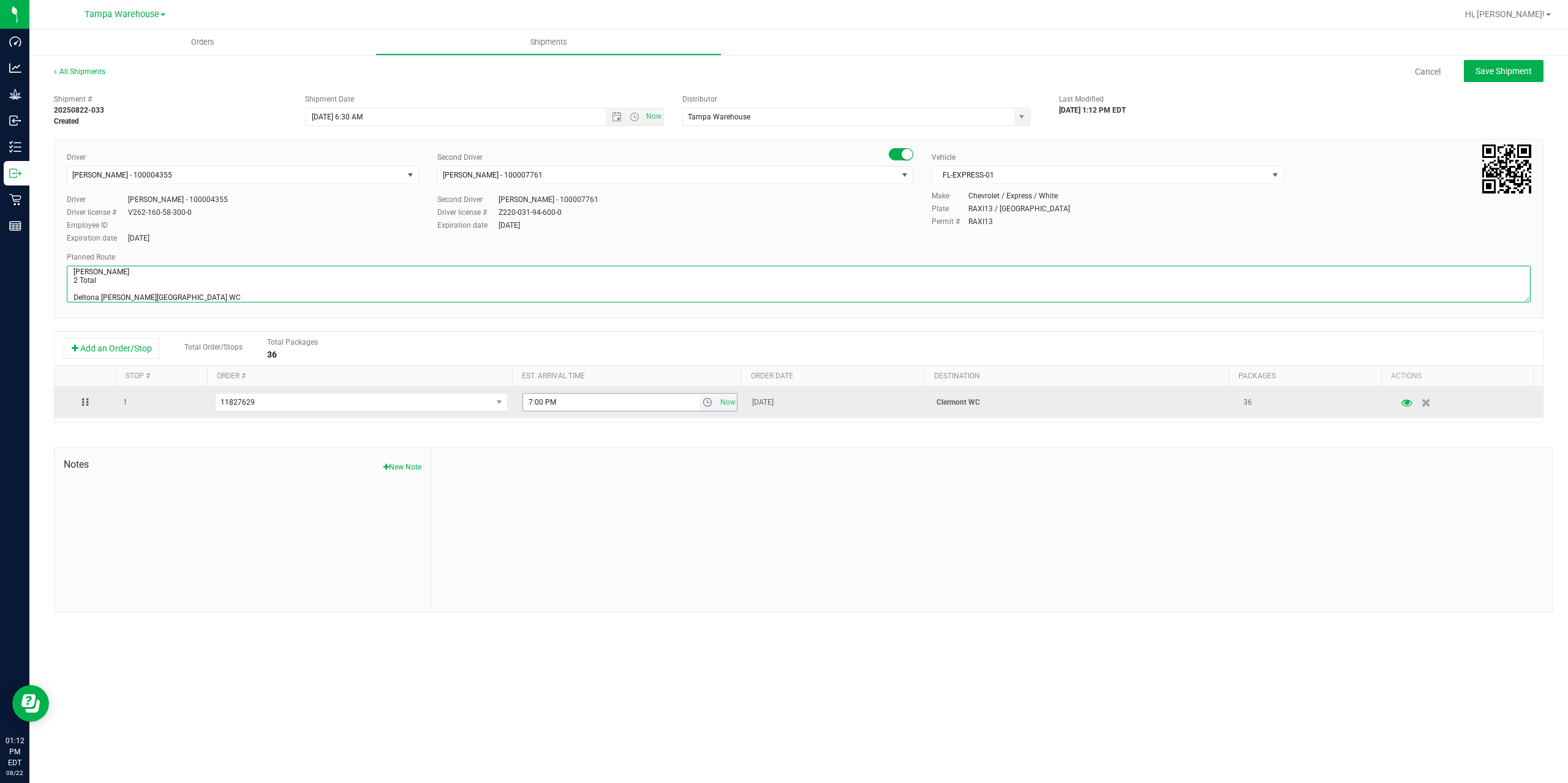
click at [704, 403] on span "select" at bounding box center [708, 402] width 10 height 10
type textarea "Clermont WC 2 Total Deltona WC Oviedo WC Colonial WC Orlando WC Clermont WC Win…"
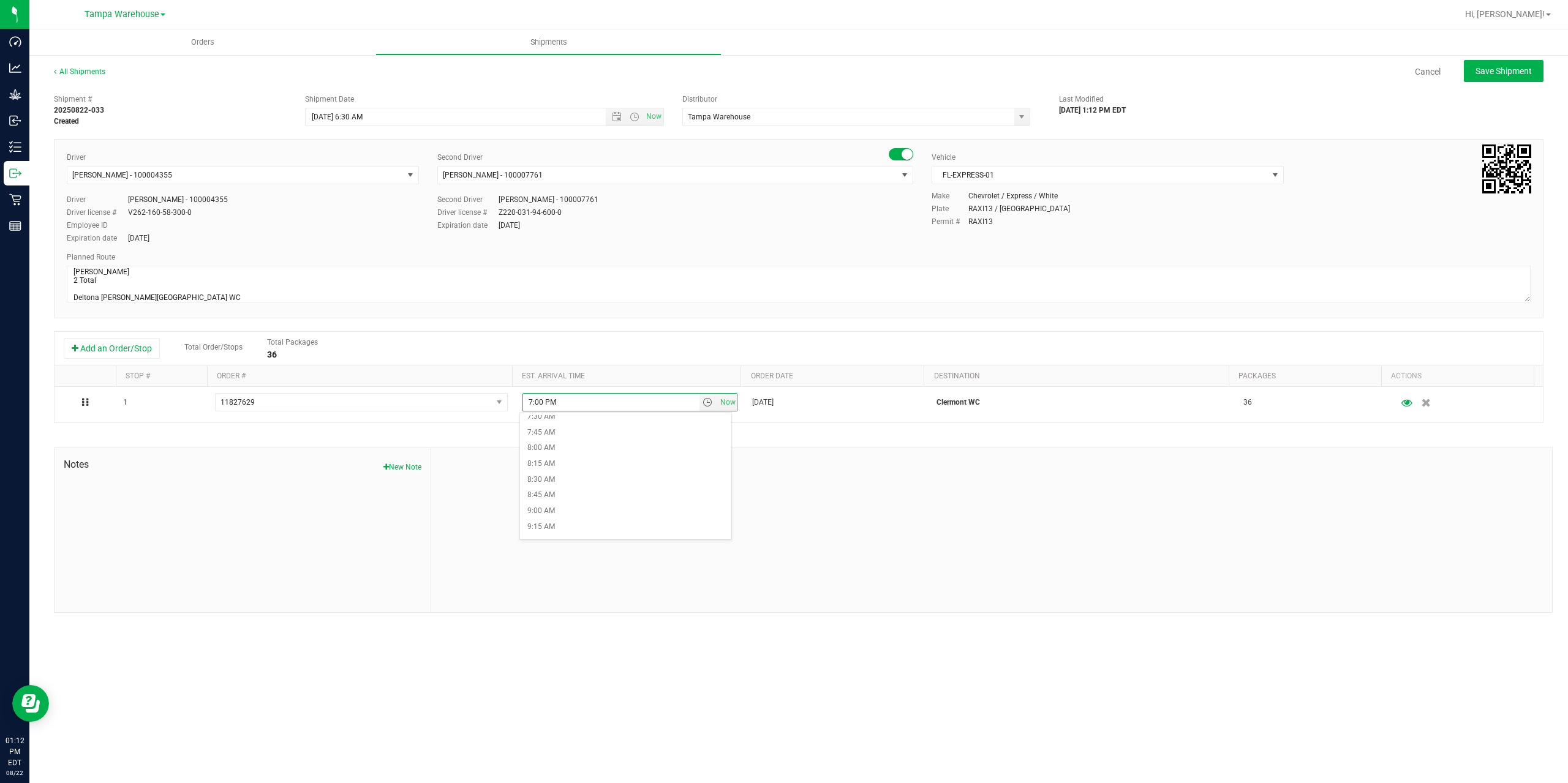
scroll to position [613, 0]
click at [608, 500] on li "11:00 AM" at bounding box center [626, 504] width 211 height 16
click at [1509, 71] on span "Save Shipment" at bounding box center [1503, 71] width 56 height 10
type input "[DATE] 10:30 AM"
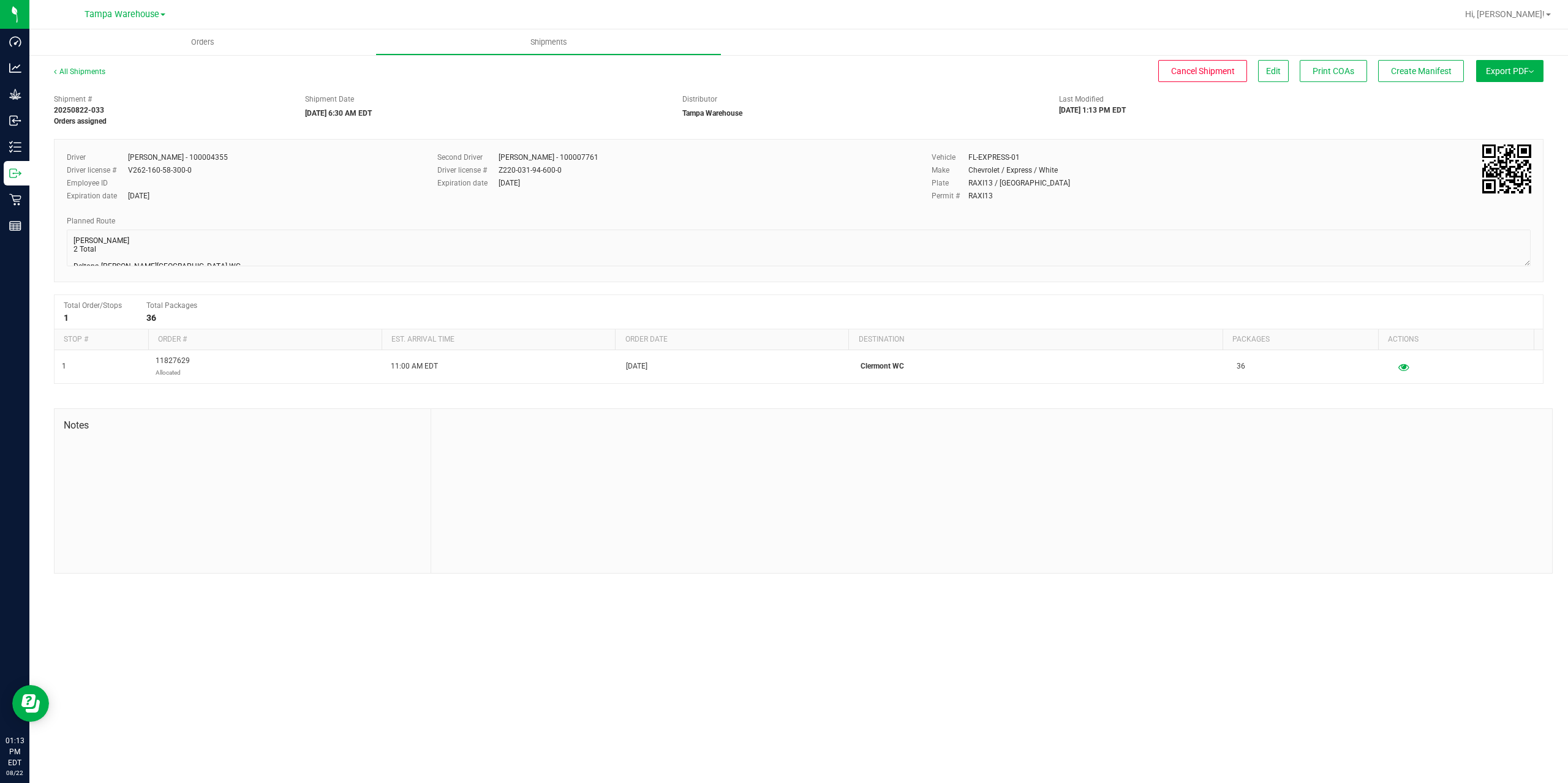
click at [1509, 71] on button "Export PDF" at bounding box center [1510, 71] width 67 height 22
click at [1525, 104] on li "Manifest by Package ID" at bounding box center [1506, 97] width 123 height 19
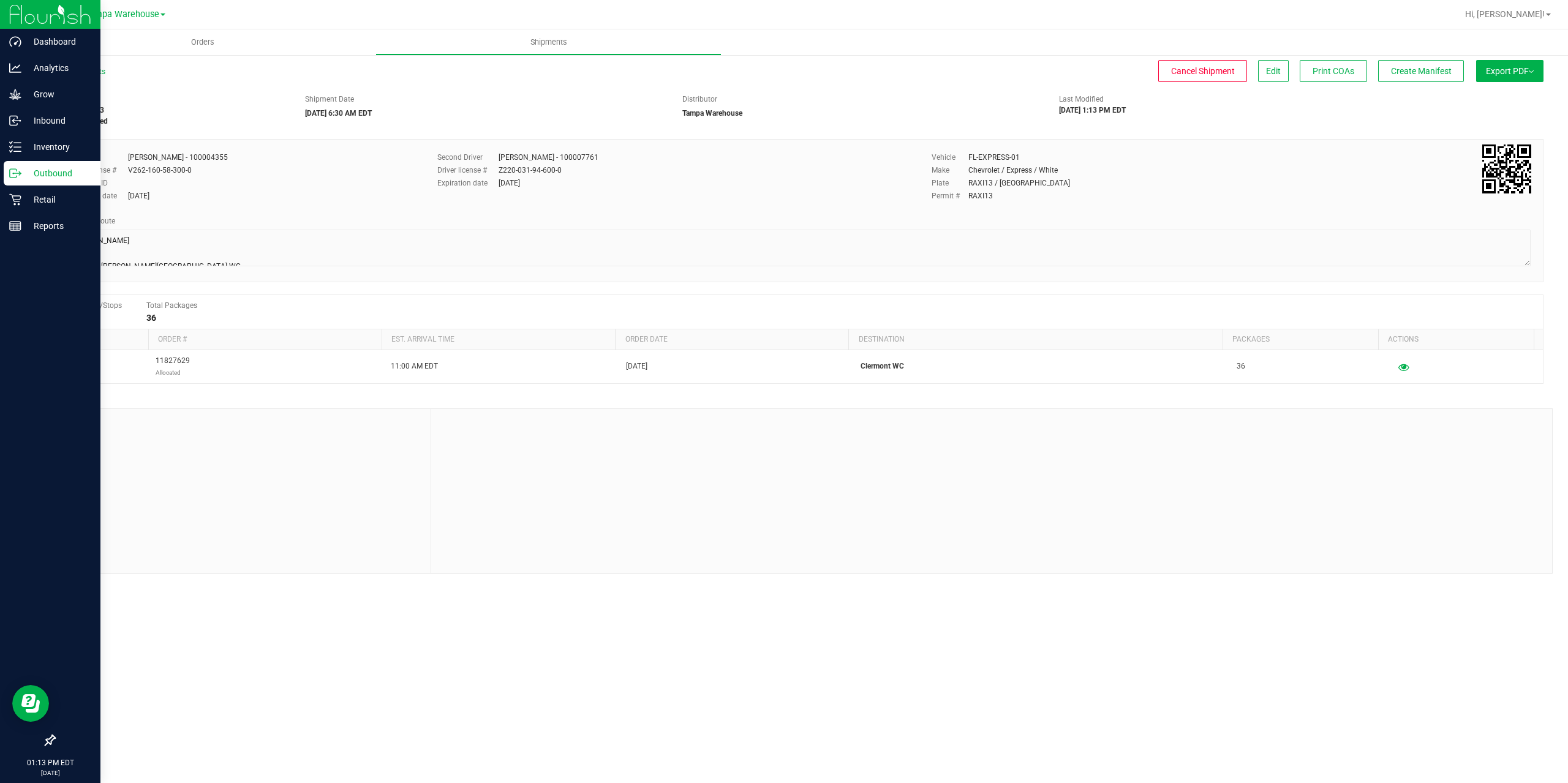
click at [21, 174] on icon at bounding box center [19, 174] width 2 height 2
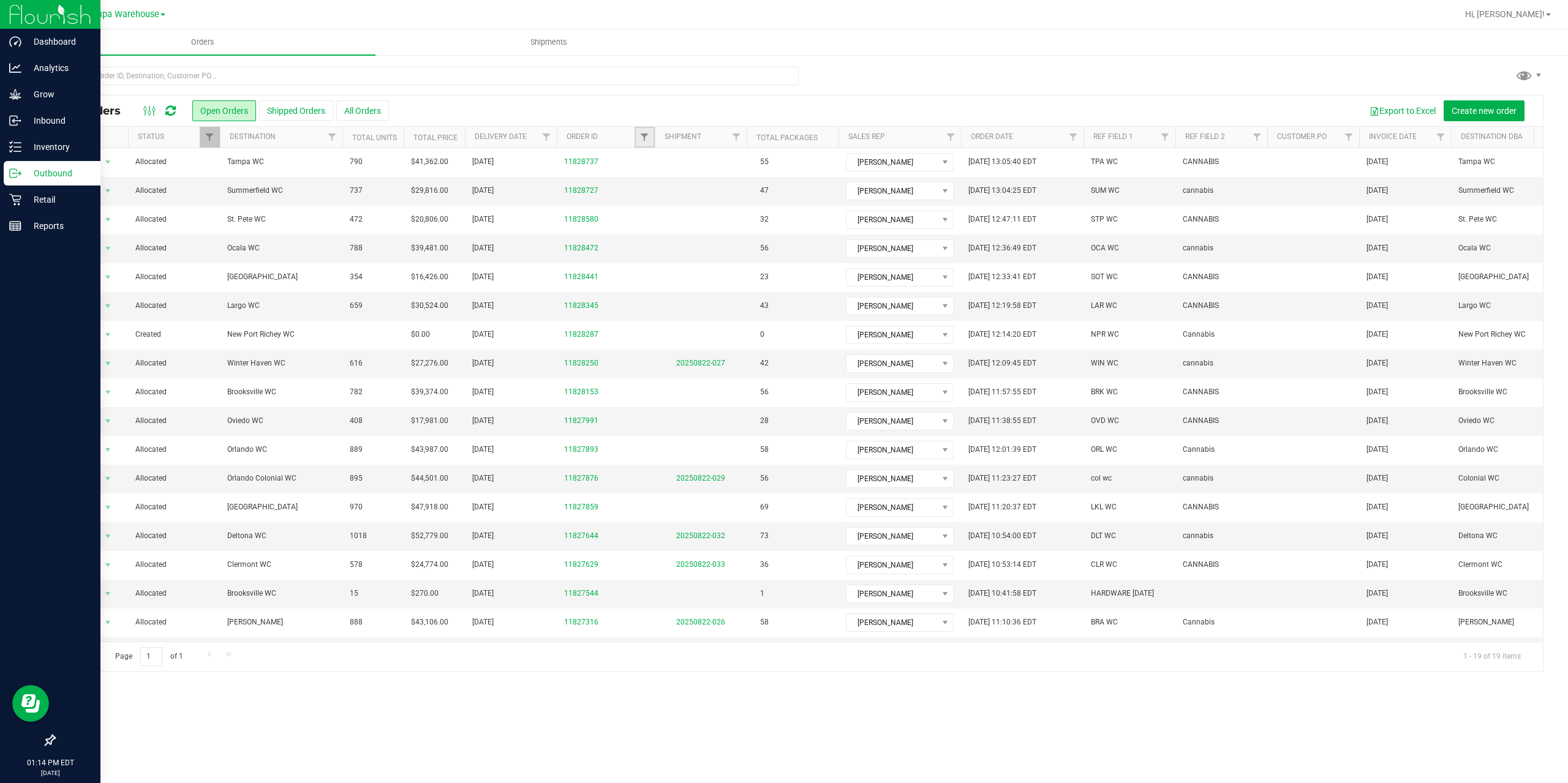
click at [644, 131] on link "Filter" at bounding box center [644, 137] width 20 height 21
type input "7859"
click at [642, 183] on button "Filter" at bounding box center [671, 196] width 58 height 27
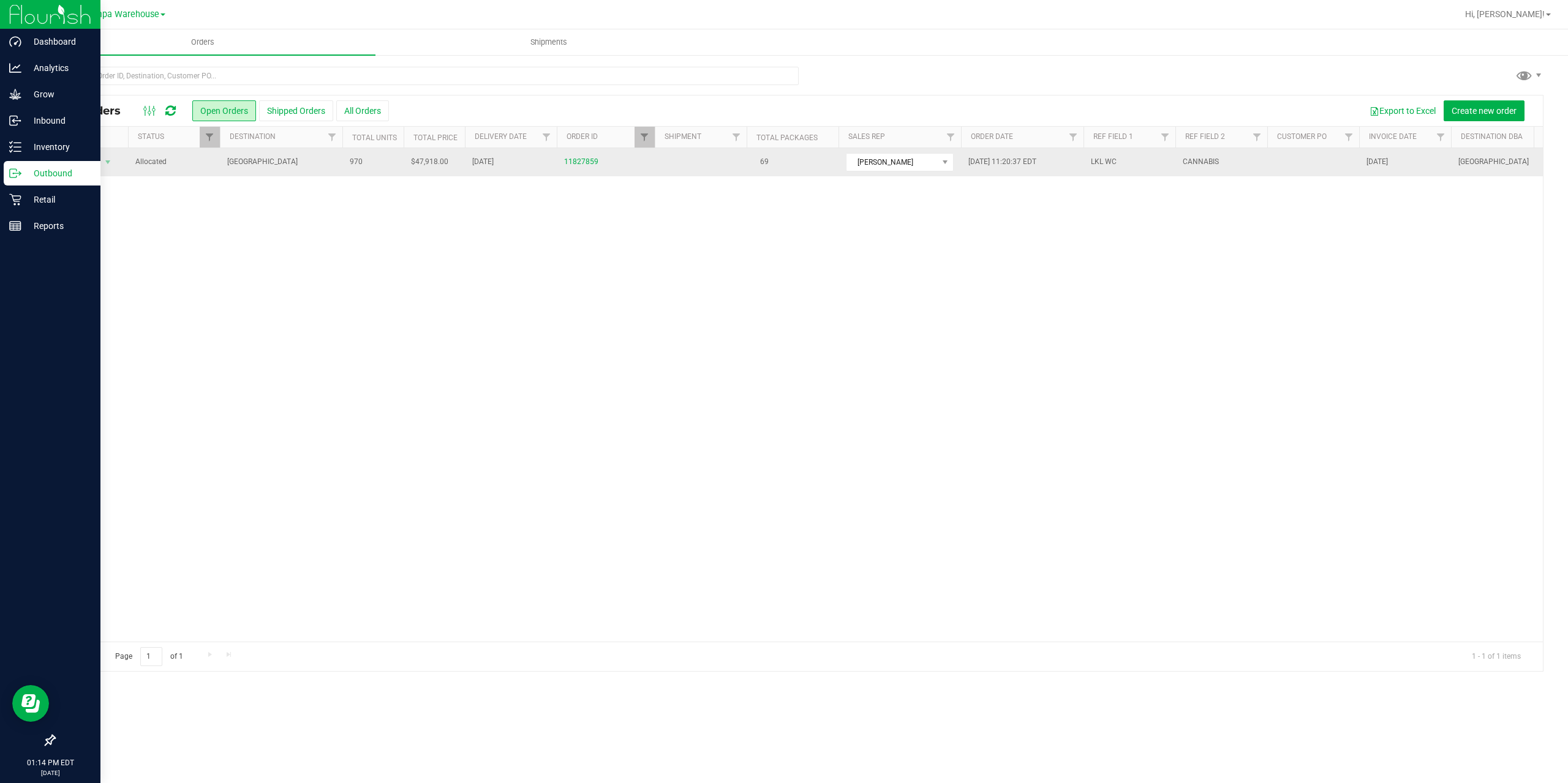
click at [288, 155] on td "[GEOGRAPHIC_DATA]" at bounding box center [281, 162] width 123 height 28
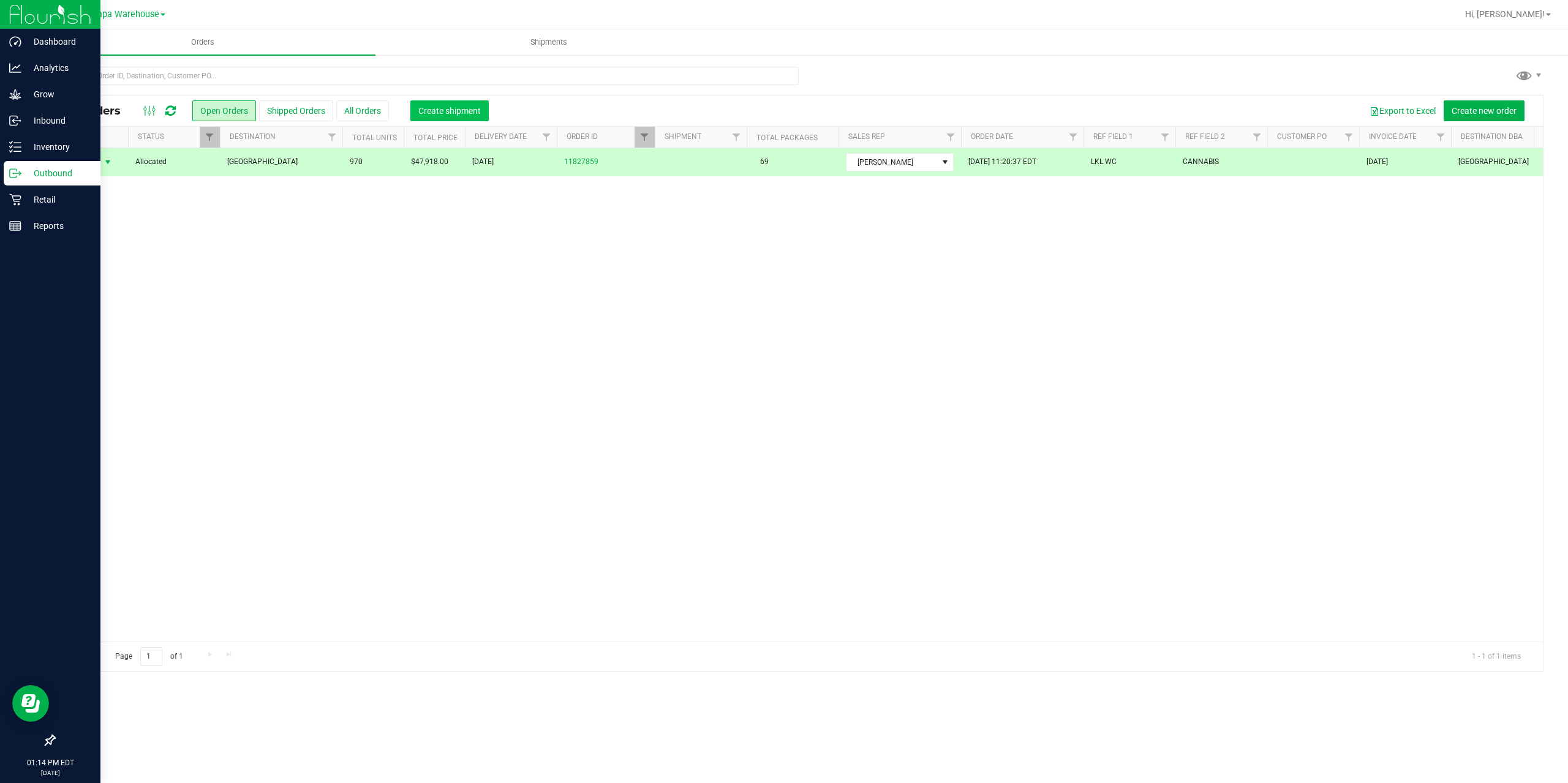
click at [446, 104] on button "Create shipment" at bounding box center [450, 111] width 79 height 21
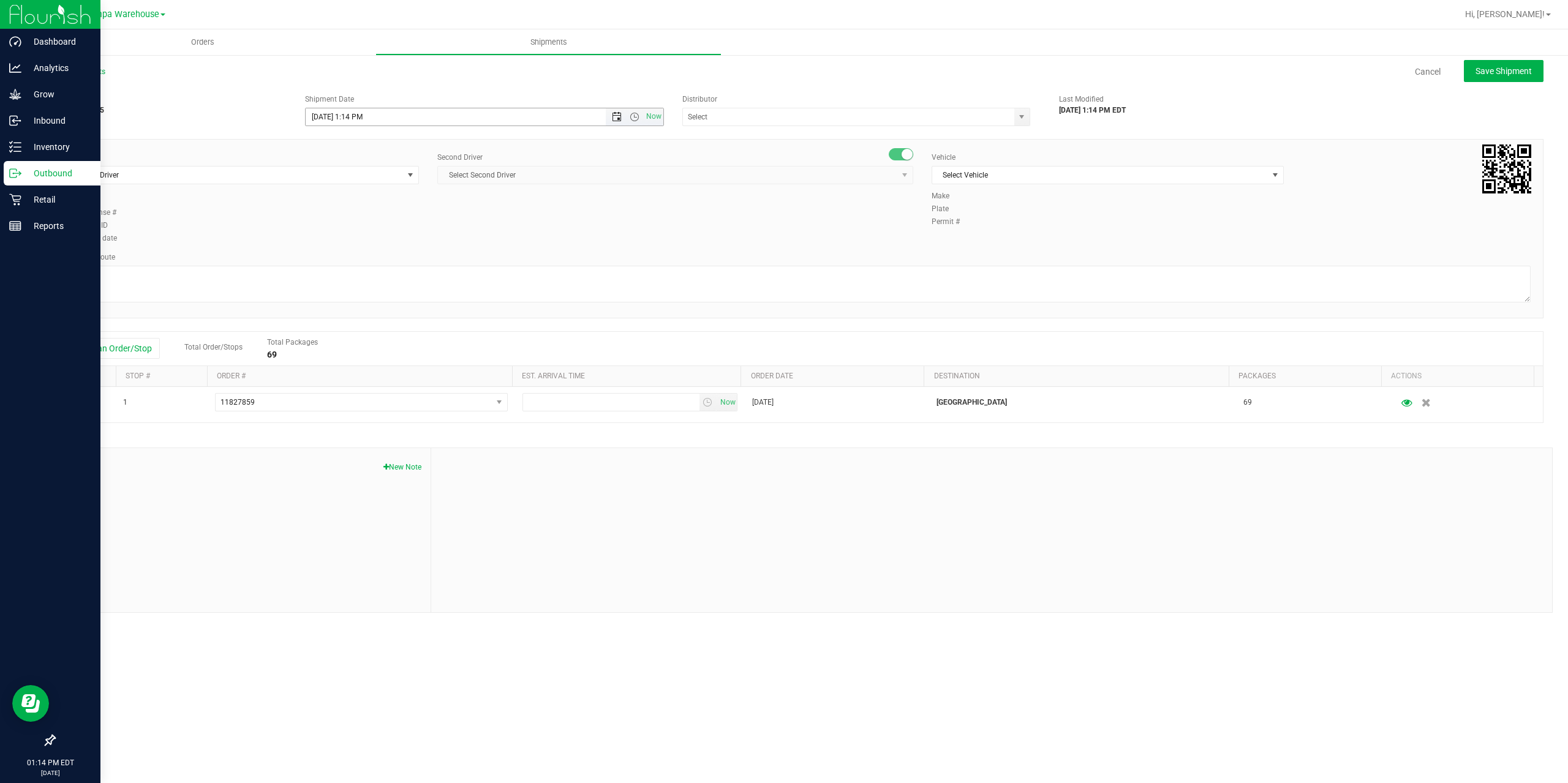
click at [618, 120] on span "Open the date view" at bounding box center [617, 117] width 10 height 10
click at [334, 258] on link "25" at bounding box center [334, 260] width 18 height 19
click at [634, 116] on span "Open the time view" at bounding box center [635, 117] width 10 height 10
click at [359, 221] on li "6:30 AM" at bounding box center [484, 219] width 356 height 16
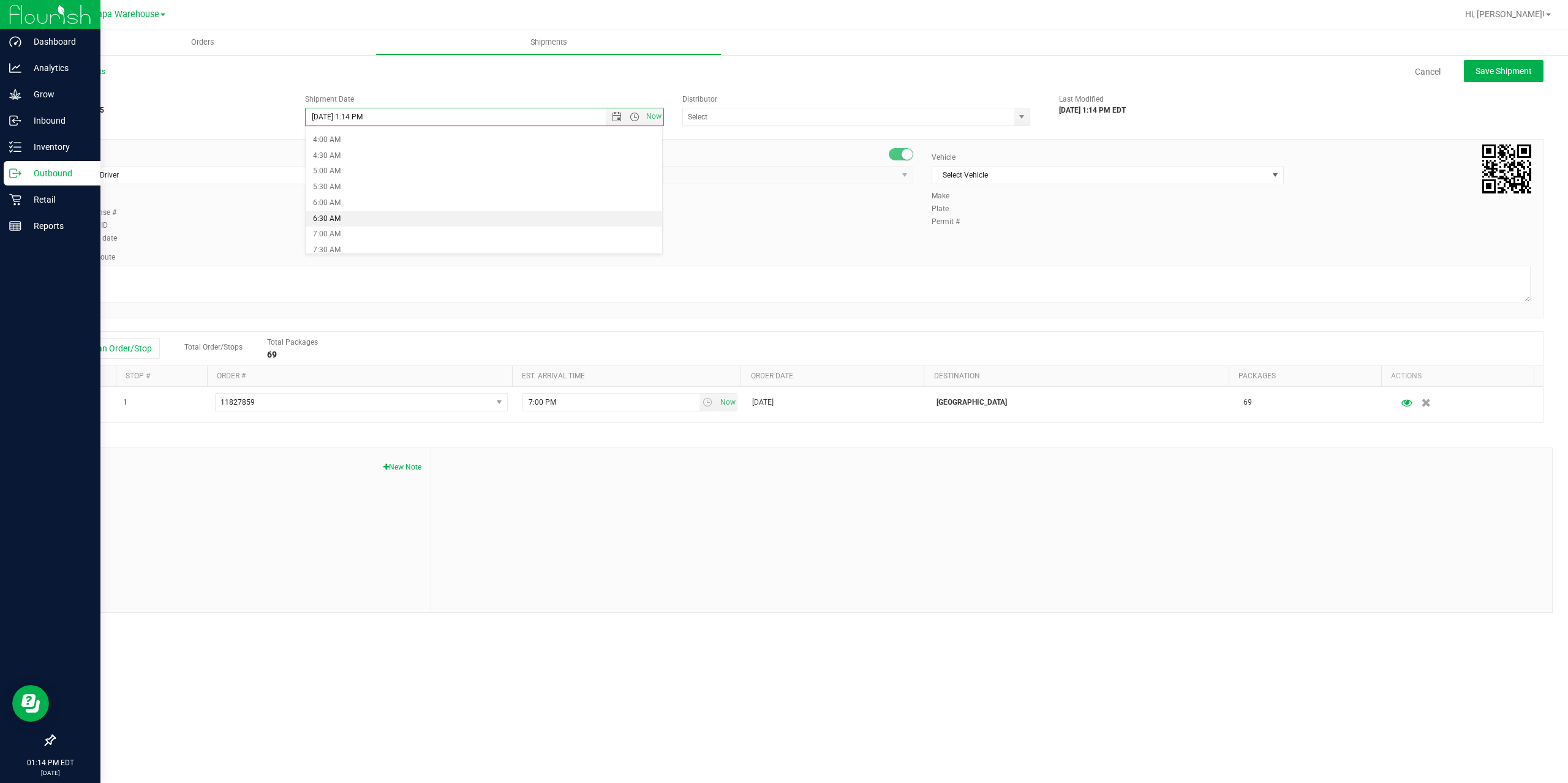
type input "[DATE] 6:30 AM"
click at [726, 122] on input "text" at bounding box center [844, 117] width 321 height 17
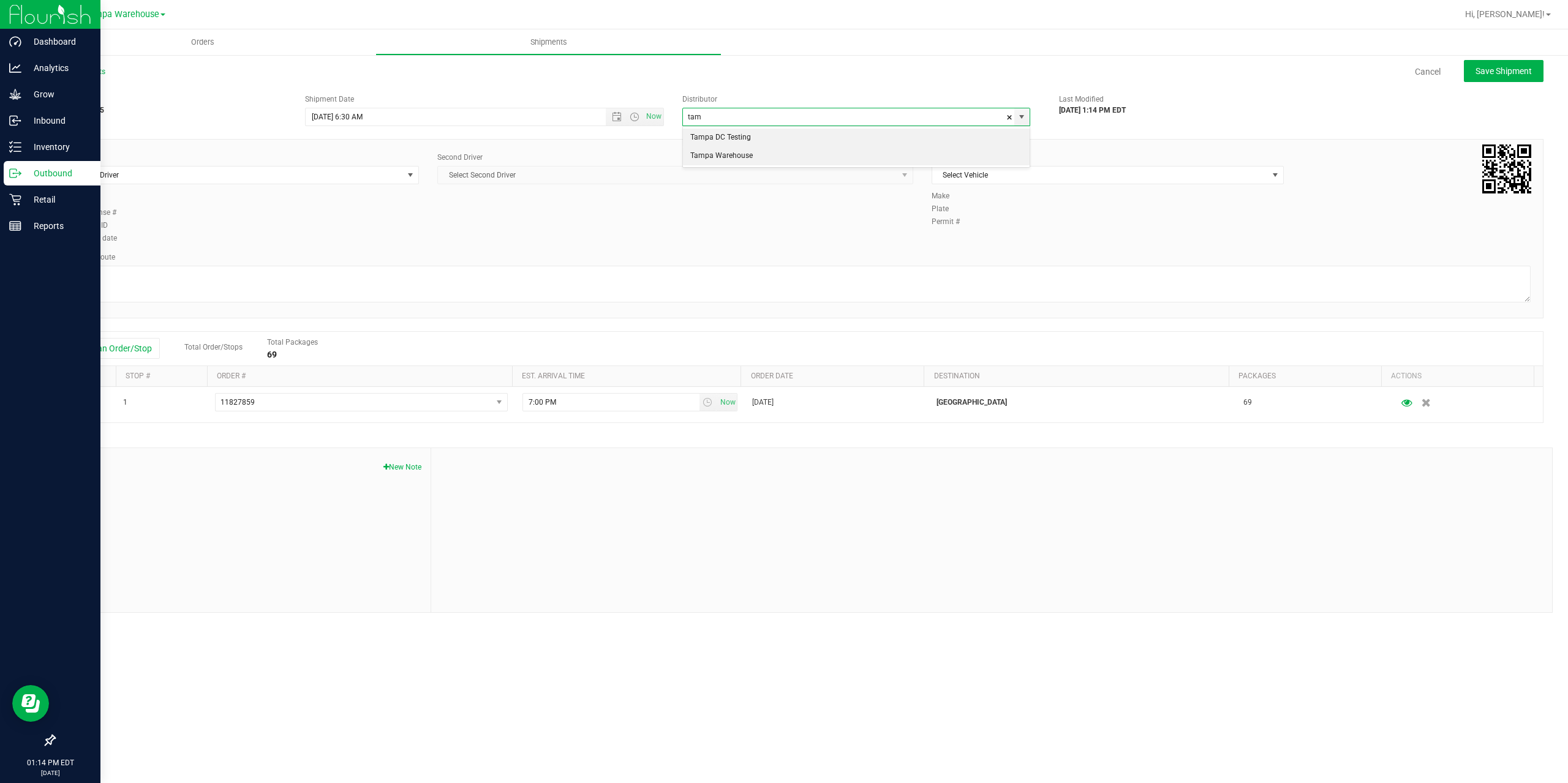
click at [717, 154] on li "Tampa Warehouse" at bounding box center [856, 156] width 347 height 19
type input "Tampa Warehouse"
click at [312, 170] on span "Select Driver" at bounding box center [235, 174] width 336 height 17
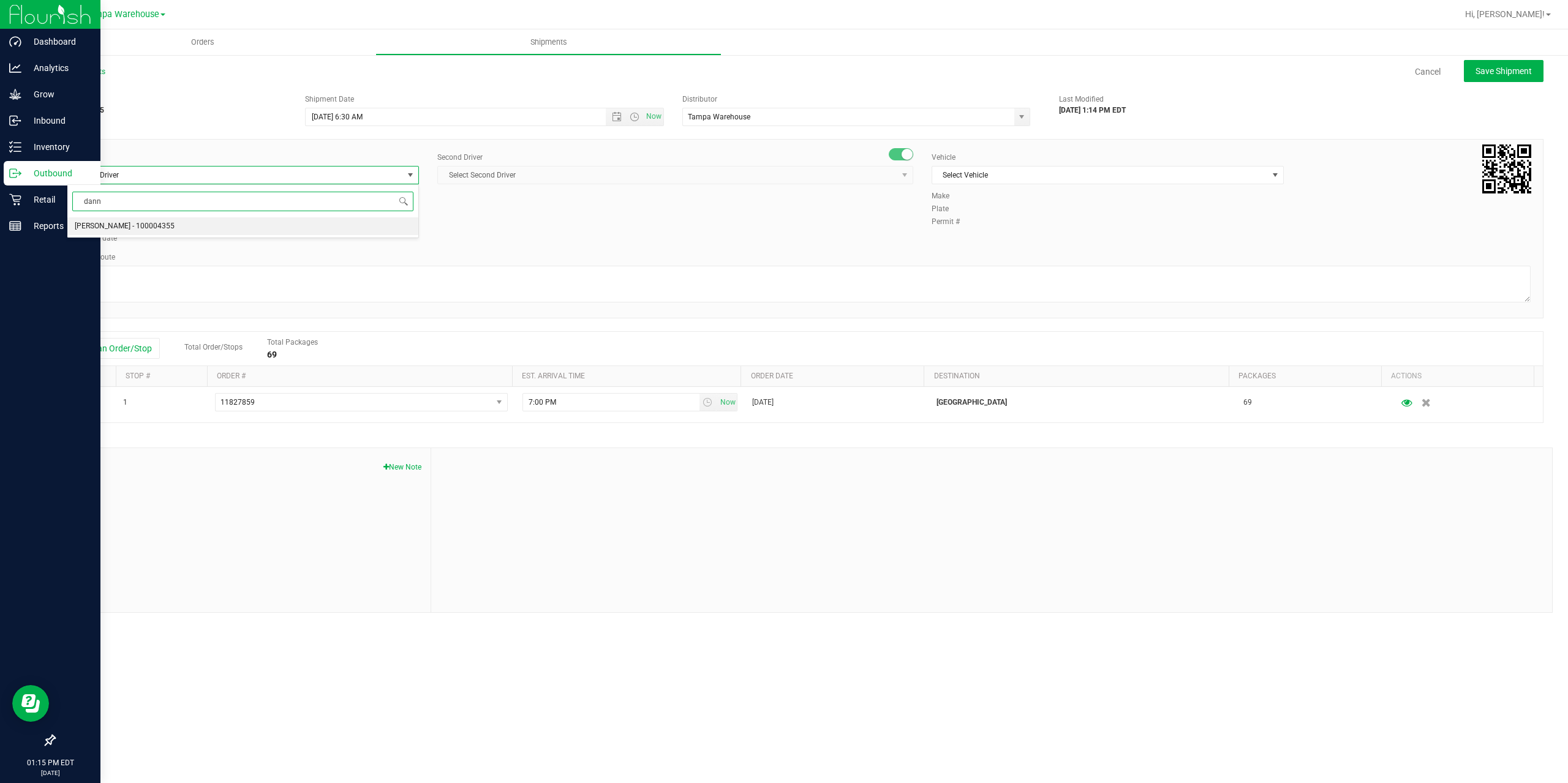
click at [218, 224] on li "[PERSON_NAME] - 100004355" at bounding box center [243, 226] width 351 height 19
type input "dann"
click at [601, 170] on span "Select Second Driver" at bounding box center [668, 174] width 459 height 17
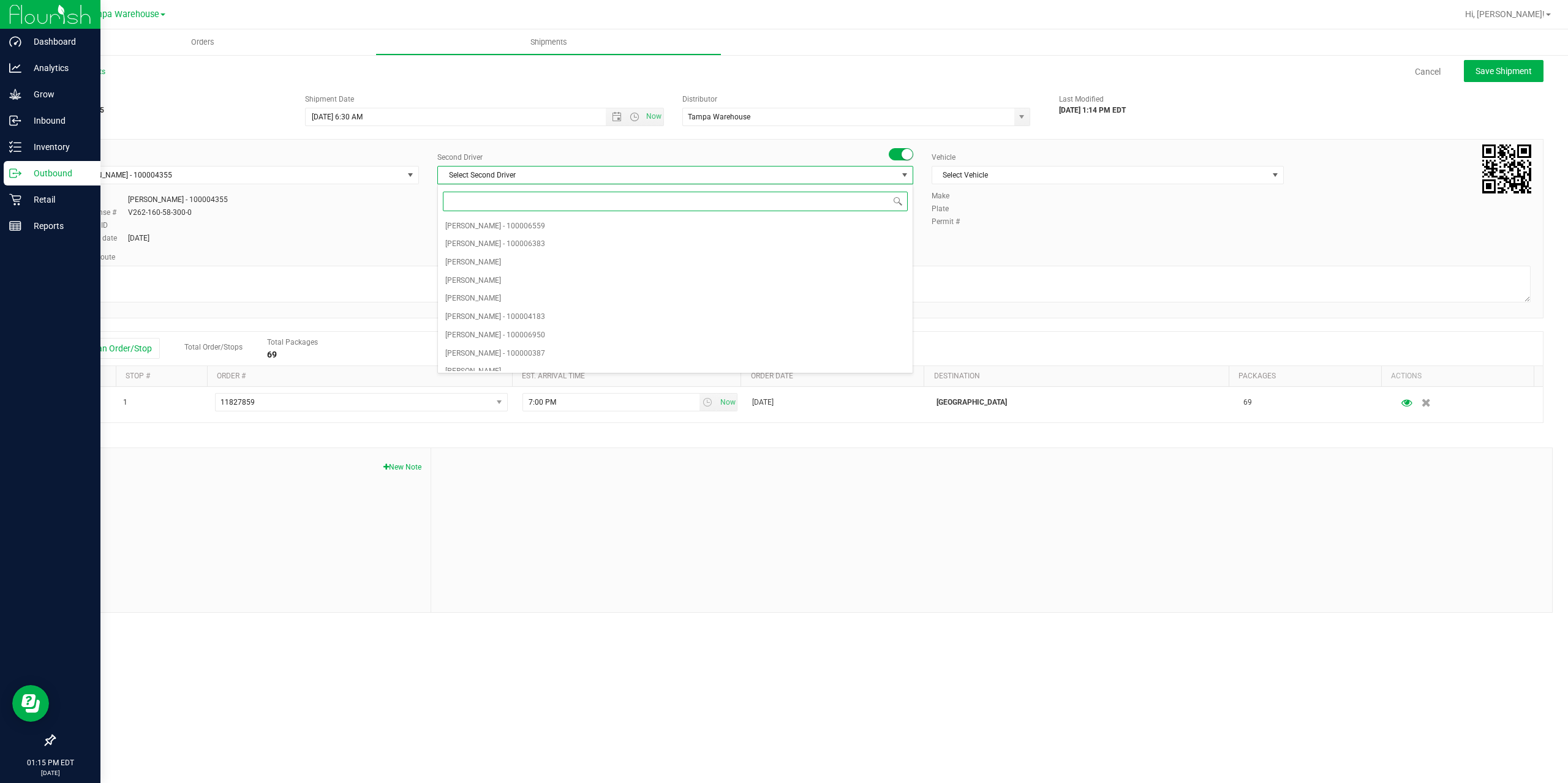
type input "z"
click at [541, 361] on span "[PERSON_NAME] - 100007761" at bounding box center [495, 363] width 100 height 16
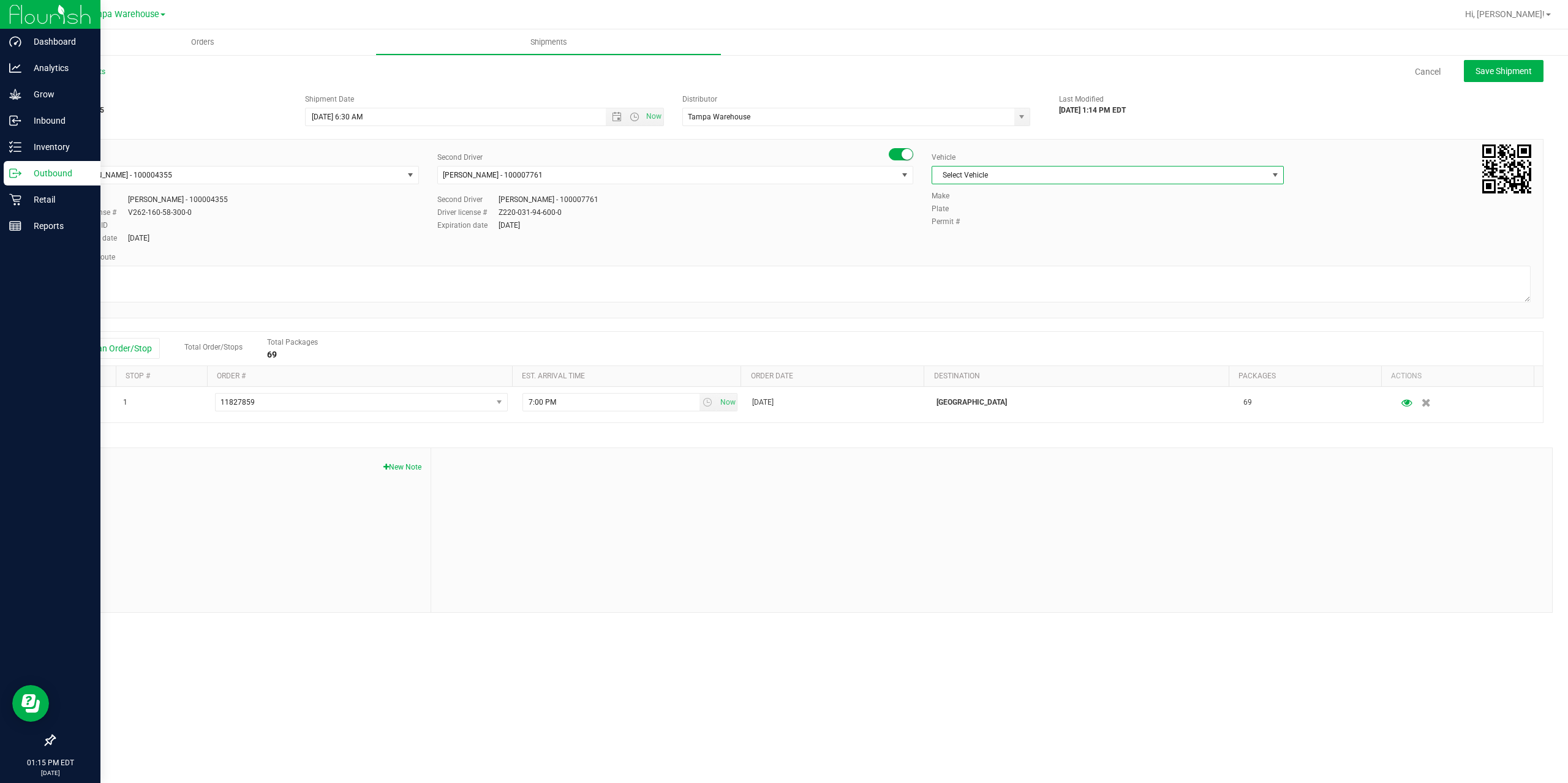
click at [1066, 179] on span "Select Vehicle" at bounding box center [1101, 174] width 336 height 17
click at [1001, 264] on li "FL-EXPRESS-01" at bounding box center [1108, 260] width 351 height 19
click at [987, 277] on textarea at bounding box center [799, 284] width 1464 height 37
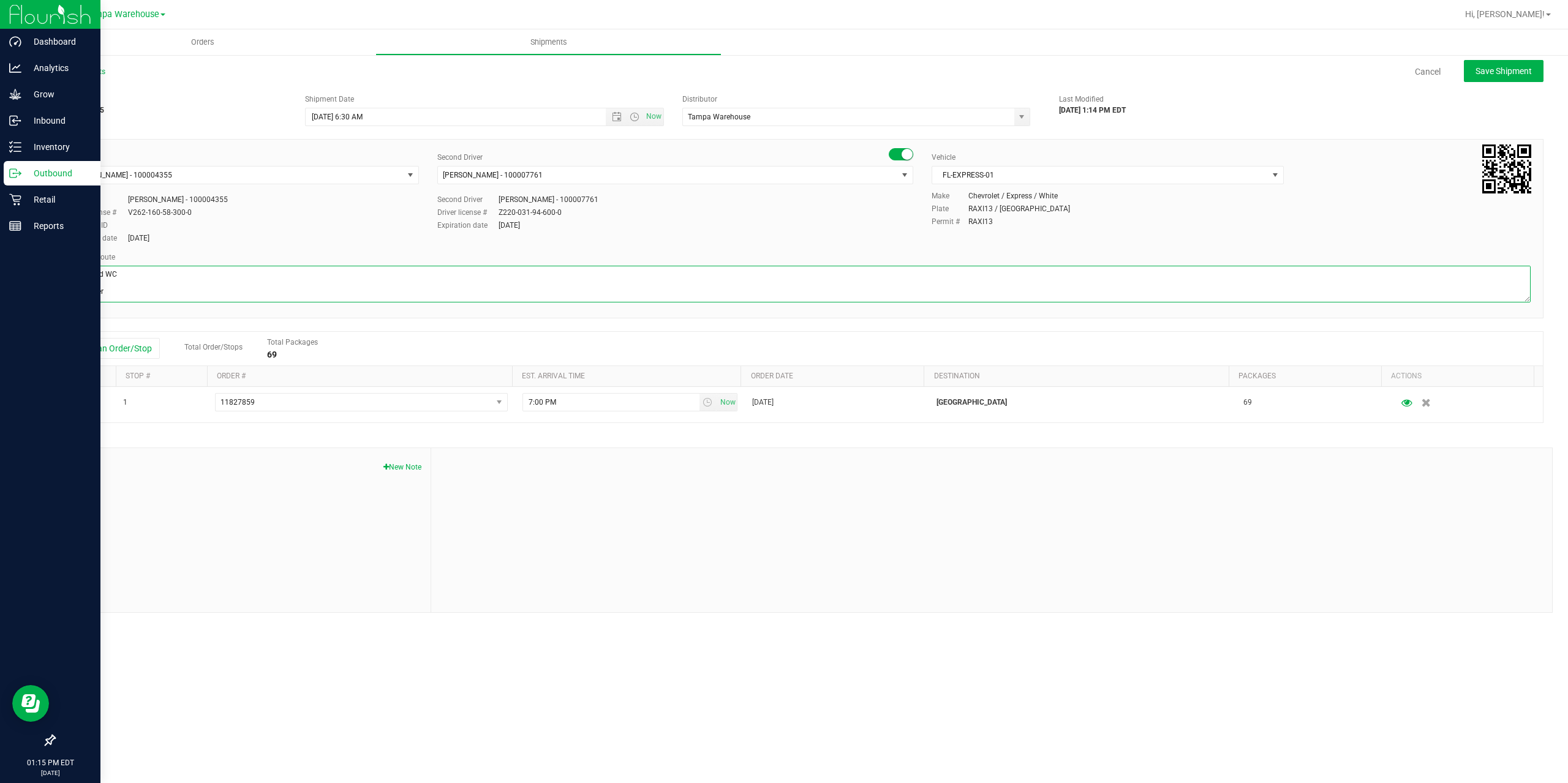
paste textarea "Deltona WC Oviedo WC Colonial WC Orlando WC Clermont WC Winter Haven WC Lakelan…"
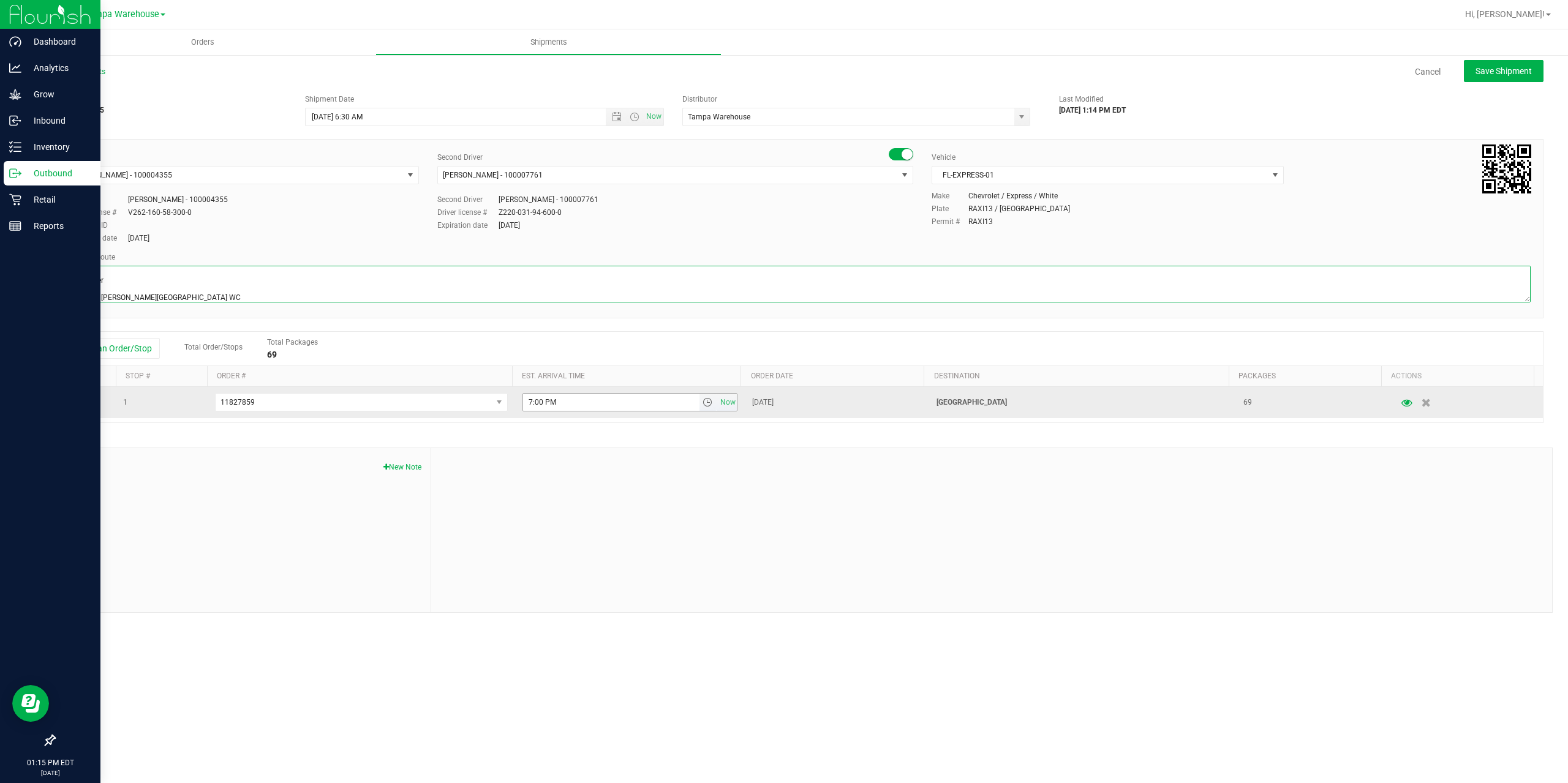
click at [703, 399] on span "select" at bounding box center [708, 402] width 10 height 10
type textarea "Lakeland WC 4 Total 1 Freezer Deltona WC Oviedo WC Colonial WC Orlando WC Clerm…"
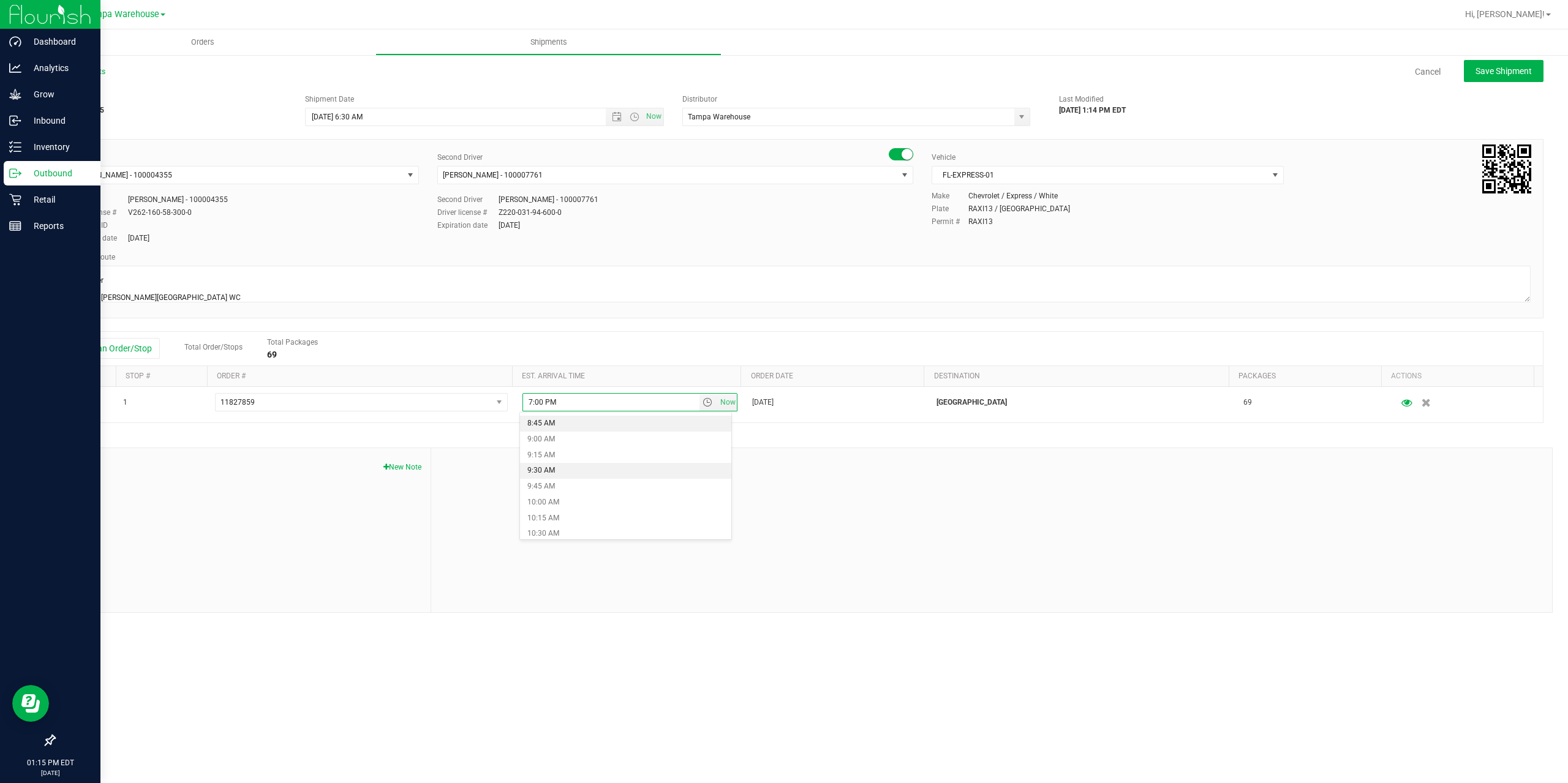
scroll to position [551, 0]
click at [577, 506] on li "10:00 AM" at bounding box center [626, 501] width 211 height 16
click at [1515, 81] on button "Save Shipment" at bounding box center [1504, 71] width 80 height 22
type input "[DATE] 10:30 AM"
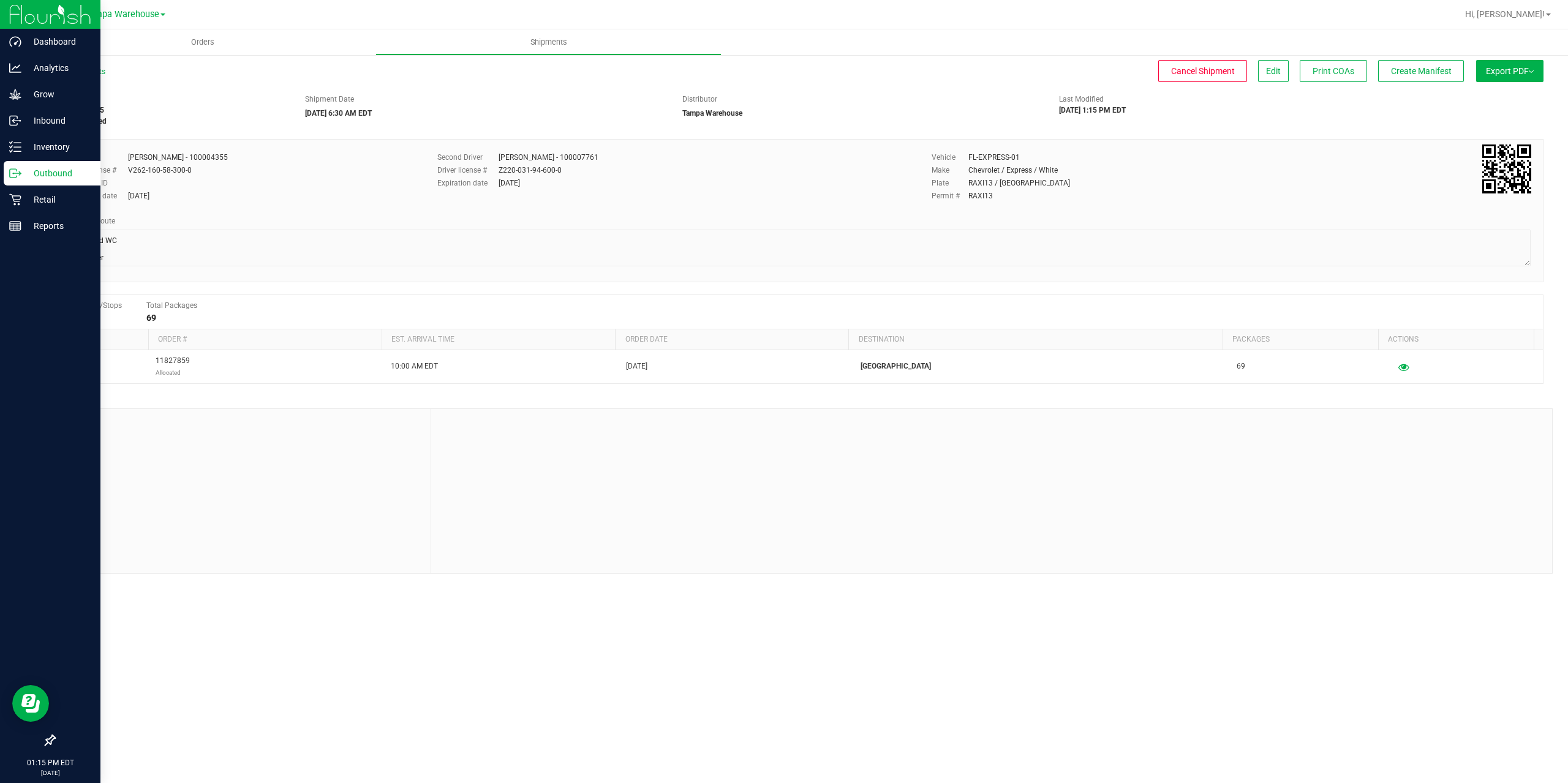
click at [1515, 81] on button "Export PDF" at bounding box center [1510, 71] width 67 height 22
click at [1520, 97] on span "Manifest by Package ID" at bounding box center [1492, 97] width 78 height 9
click at [17, 170] on icon at bounding box center [15, 173] width 12 height 12
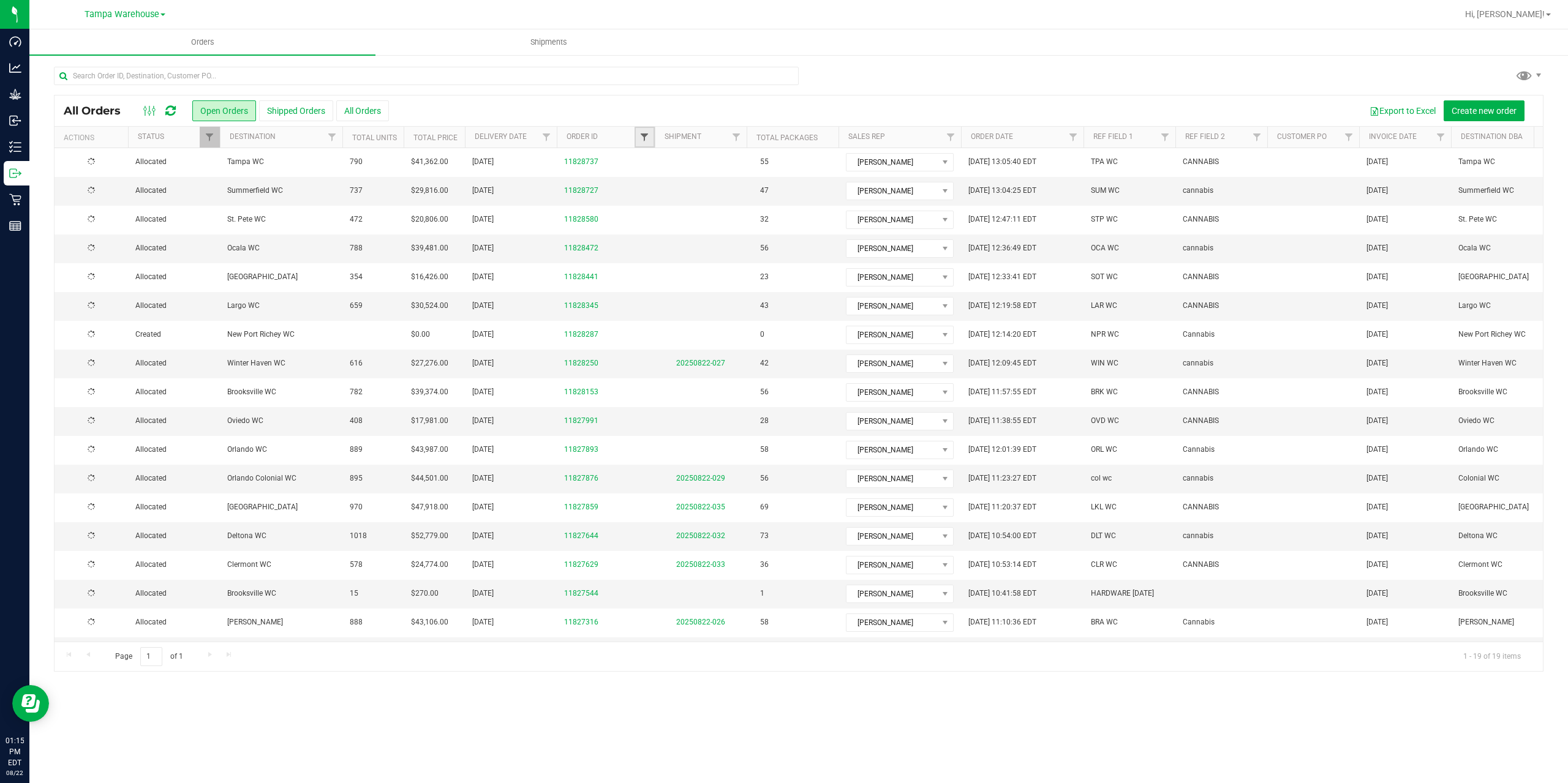
click at [643, 136] on span "Filter" at bounding box center [644, 137] width 10 height 10
type input "7991"
click at [653, 197] on button "Filter" at bounding box center [671, 196] width 58 height 27
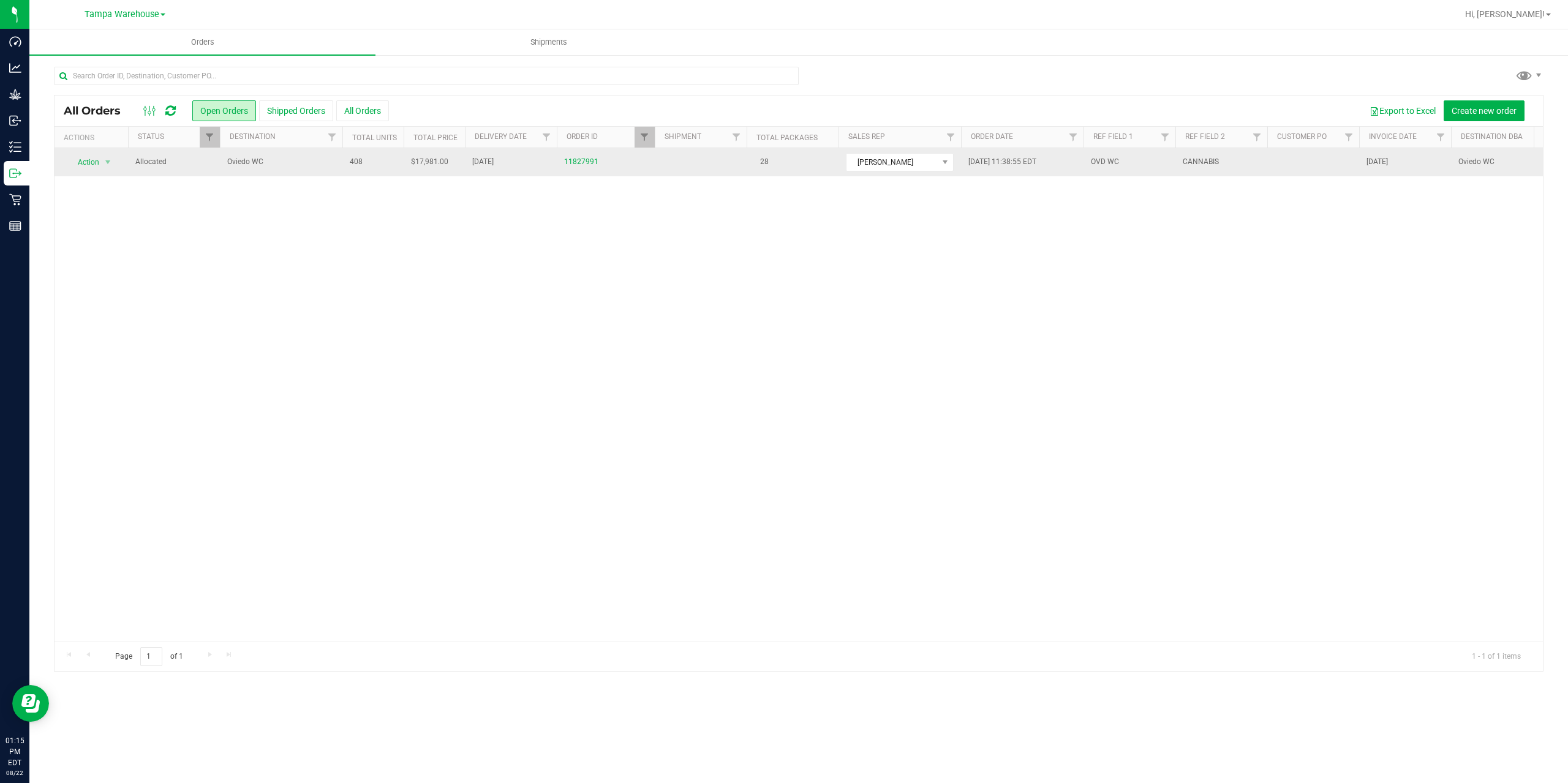
click at [261, 164] on span "Oviedo WC" at bounding box center [281, 161] width 108 height 11
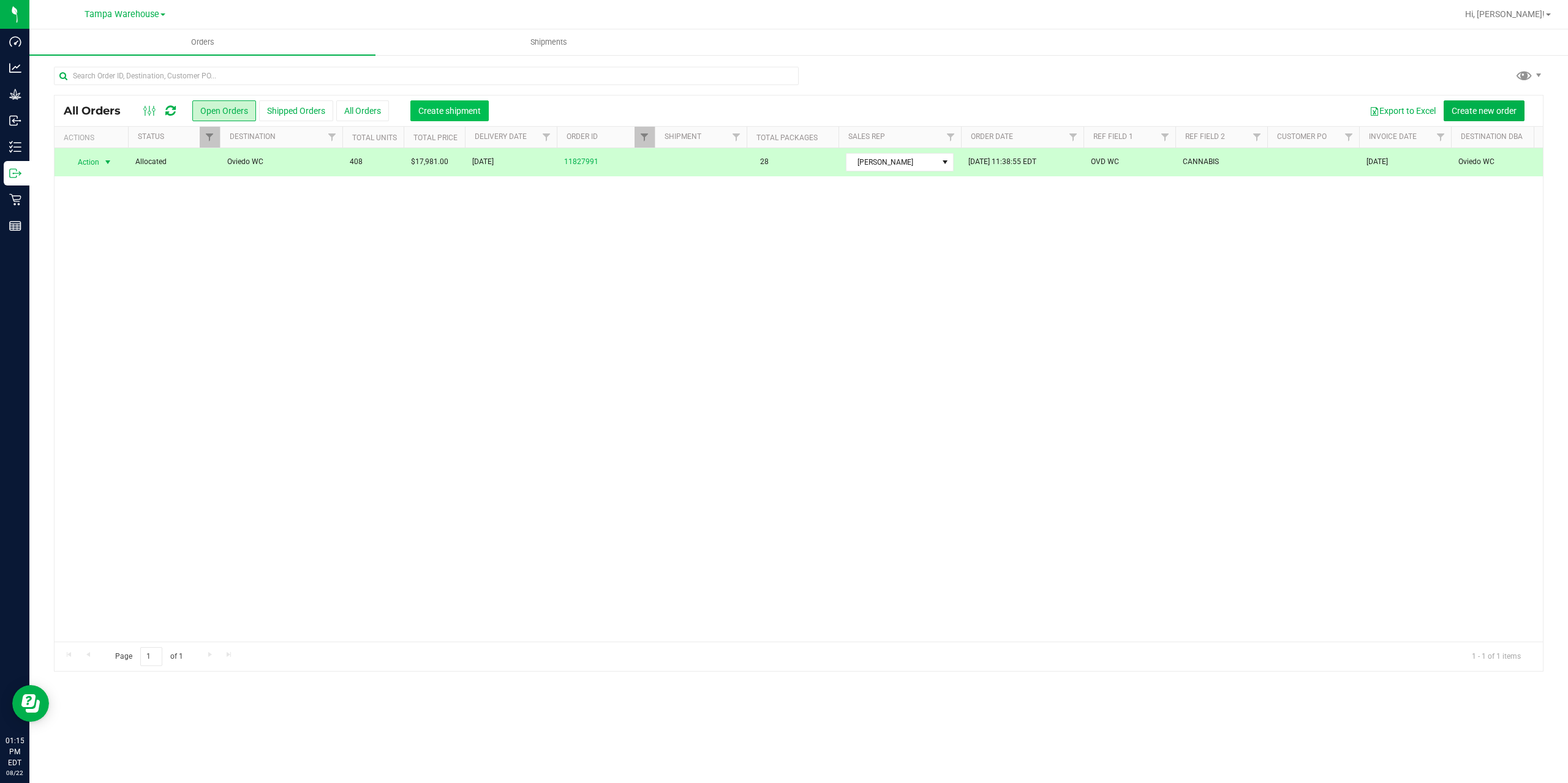
click at [449, 102] on button "Create shipment" at bounding box center [450, 111] width 79 height 21
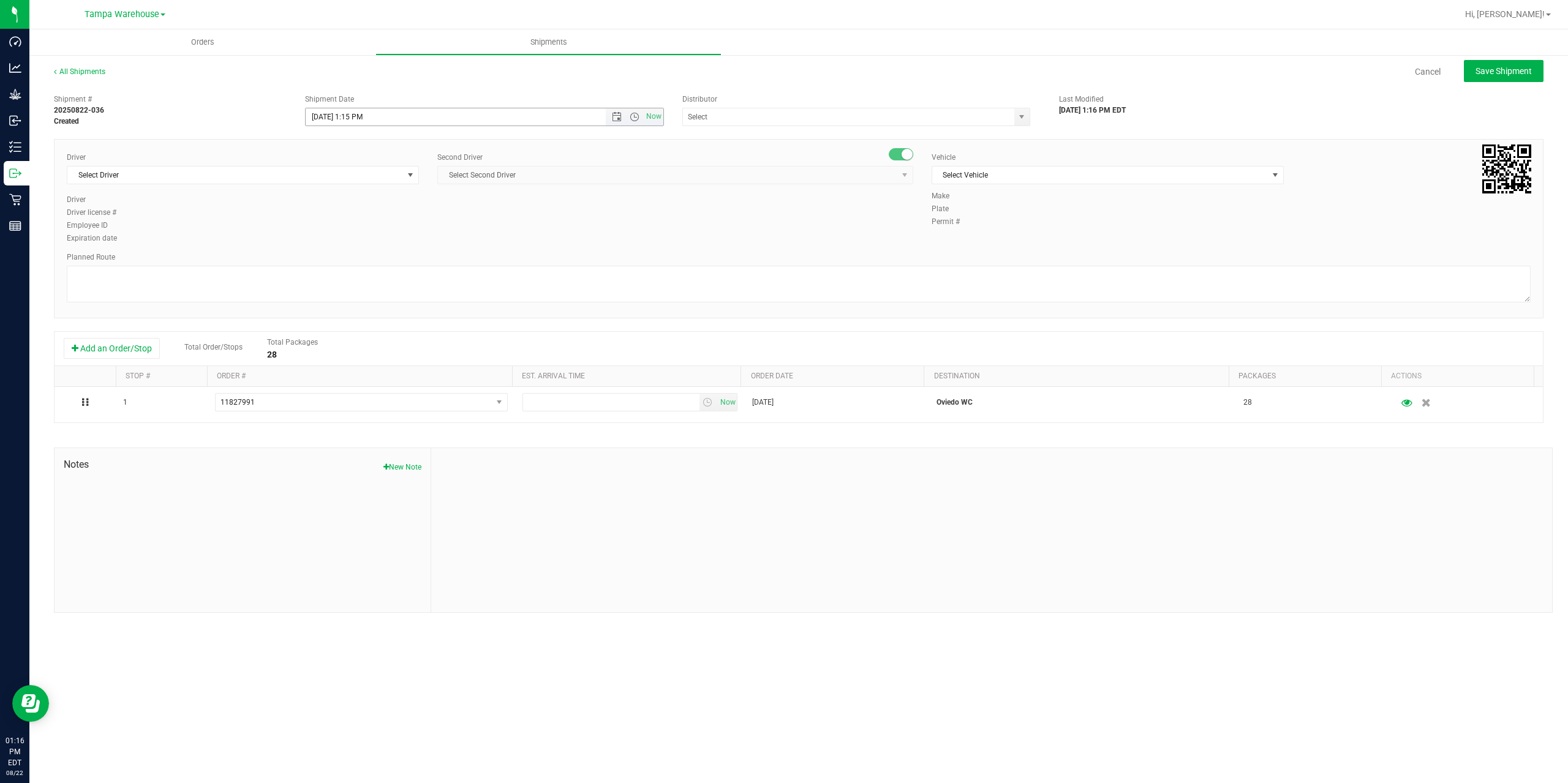
click at [616, 111] on span "Now" at bounding box center [634, 117] width 58 height 17
click at [618, 117] on span "Open the date view" at bounding box center [617, 117] width 10 height 10
click at [331, 266] on link "25" at bounding box center [334, 260] width 18 height 19
click at [635, 116] on span "Open the time view" at bounding box center [635, 117] width 10 height 10
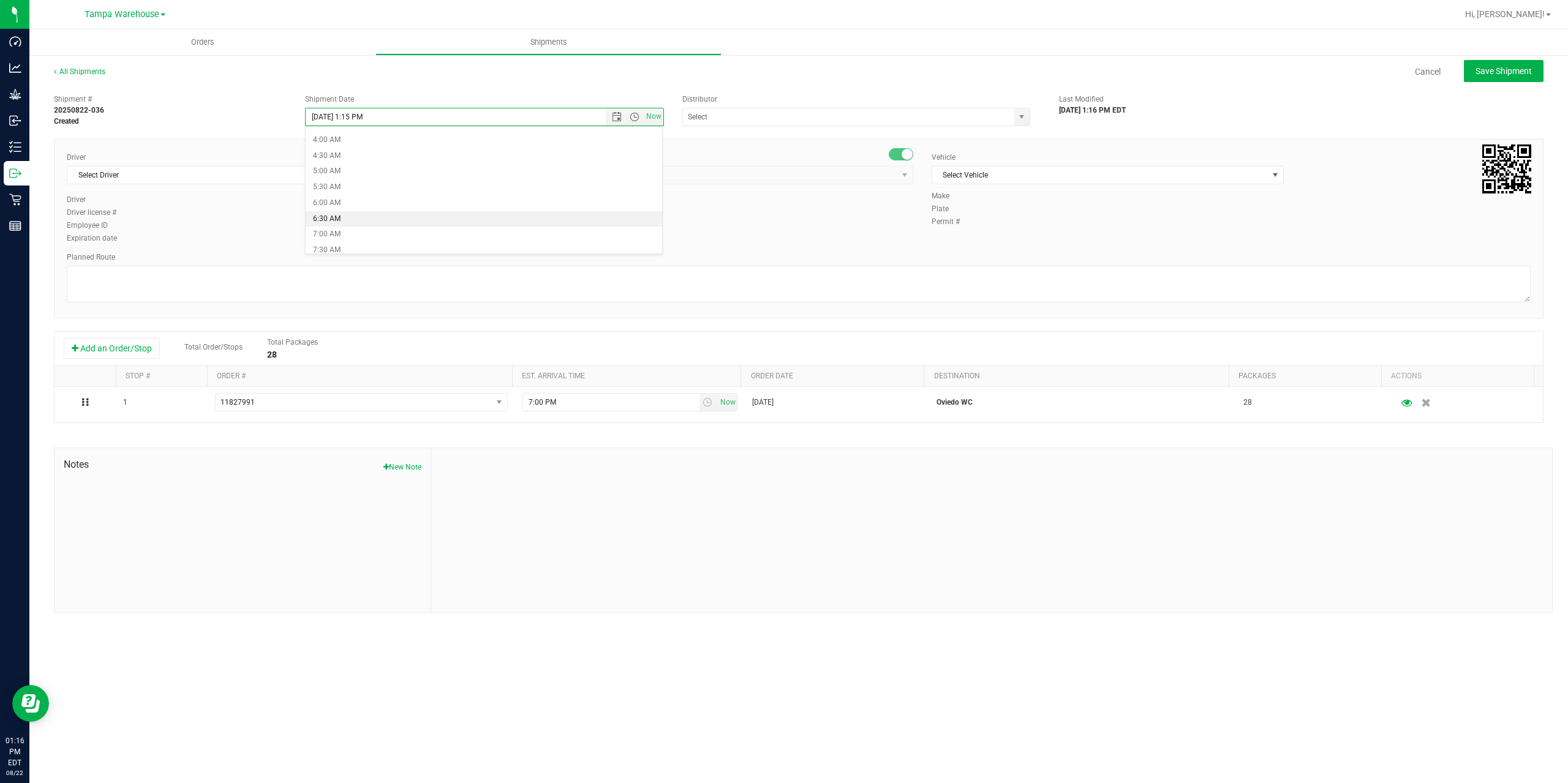
click at [351, 218] on li "6:30 AM" at bounding box center [484, 219] width 356 height 16
type input "8/25/2025 6:30 AM"
click at [762, 121] on input "text" at bounding box center [844, 117] width 321 height 17
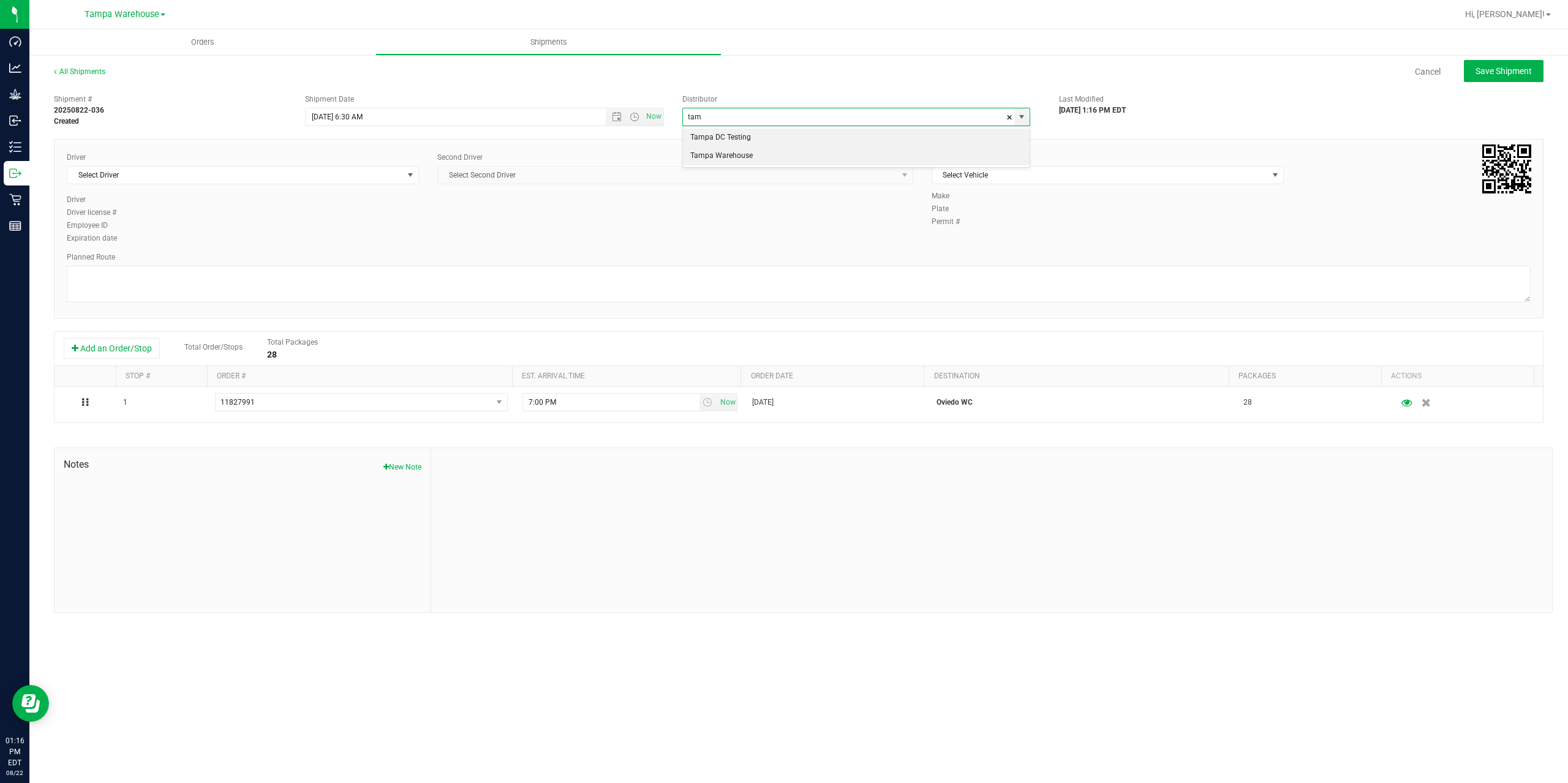
click at [748, 156] on li "Tampa Warehouse" at bounding box center [856, 156] width 347 height 19
type input "Tampa Warehouse"
click at [330, 176] on span "Select Driver" at bounding box center [235, 174] width 336 height 17
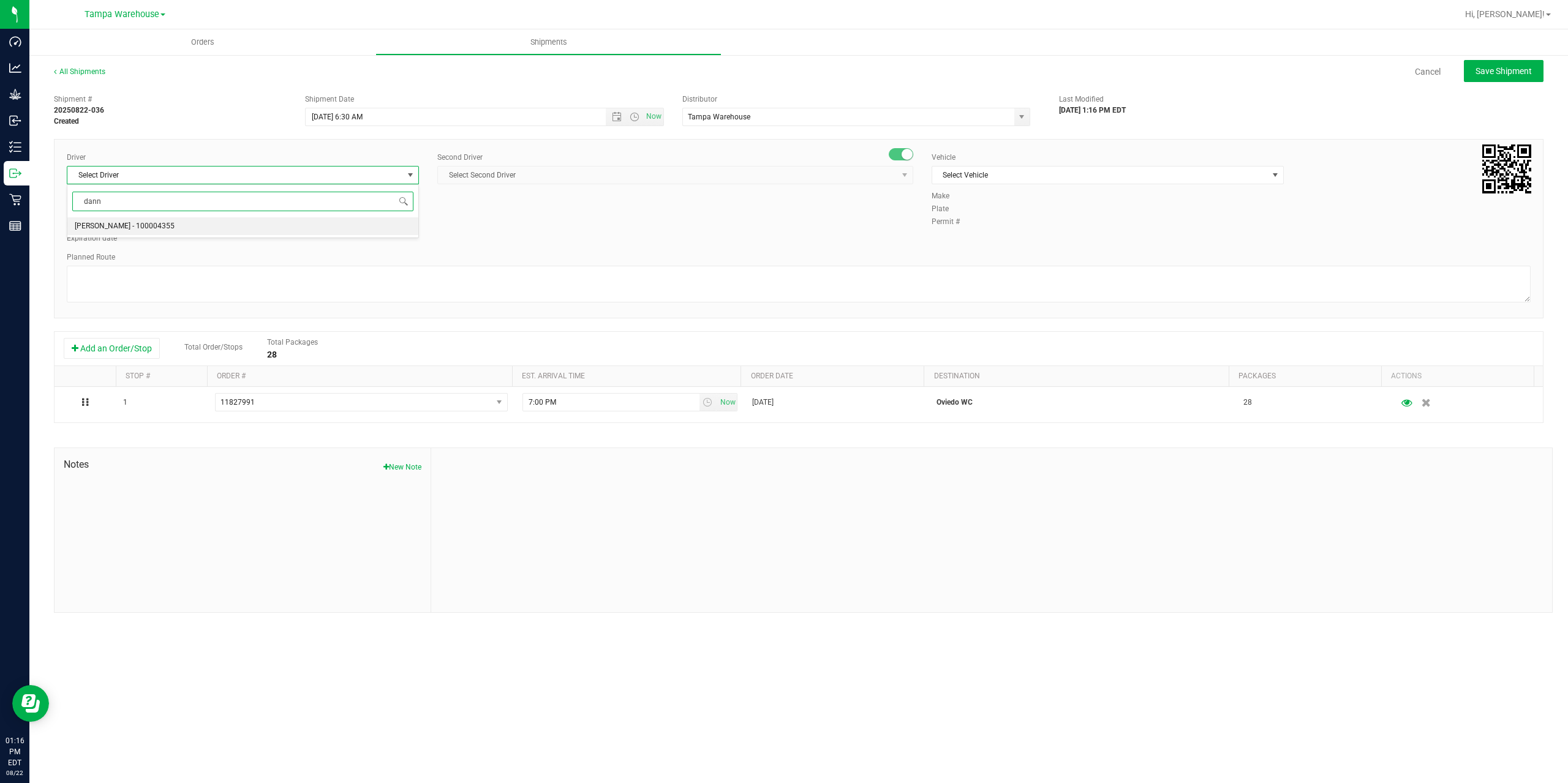
click at [253, 225] on li "Danny Vickers - 100004355" at bounding box center [243, 226] width 351 height 19
type input "dann"
click at [550, 171] on span "Select Second Driver" at bounding box center [668, 174] width 459 height 17
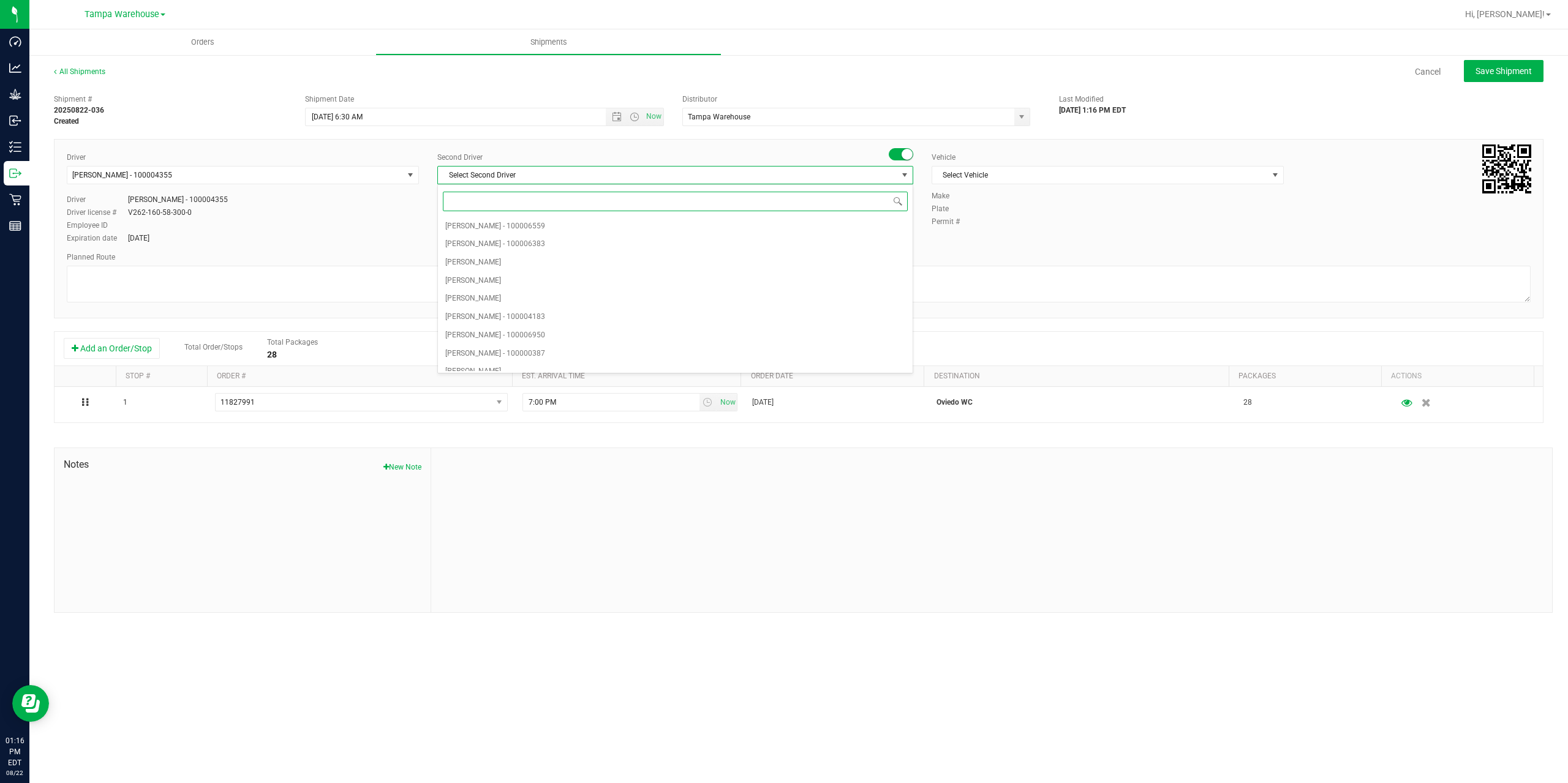
type input "z"
click at [523, 360] on span "Dustin Zonneville - 100007761" at bounding box center [495, 363] width 100 height 16
click at [1070, 177] on span "Select Vehicle" at bounding box center [1101, 174] width 336 height 17
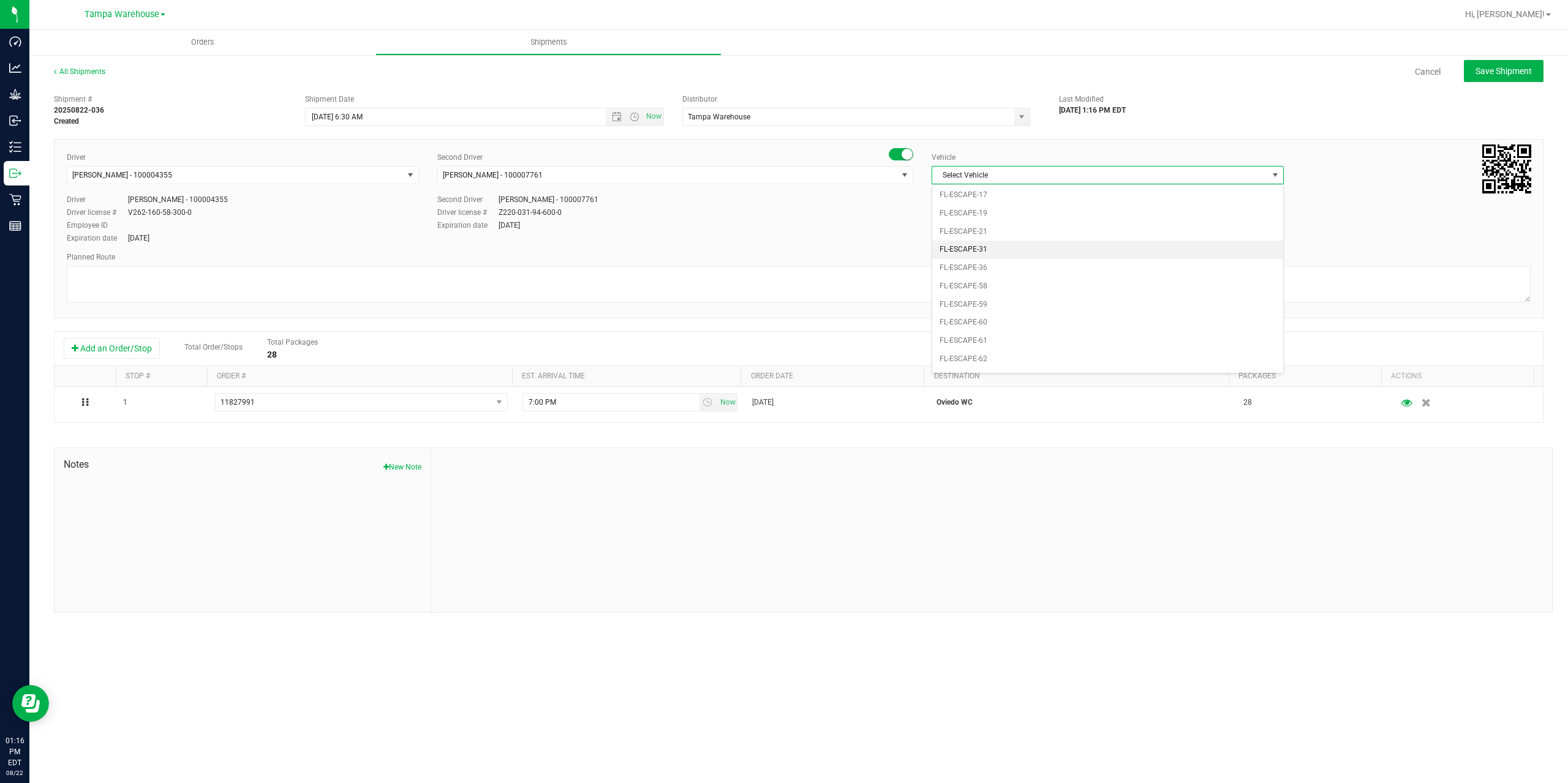
scroll to position [148, 0]
click at [1015, 321] on li "FL-EXPRESS-01" at bounding box center [1108, 321] width 351 height 19
click at [992, 274] on textarea at bounding box center [799, 284] width 1464 height 37
paste textarea "Deltona WC Oviedo WC Colonial WC Orlando WC Clermont WC Winter Haven WC Lakelan…"
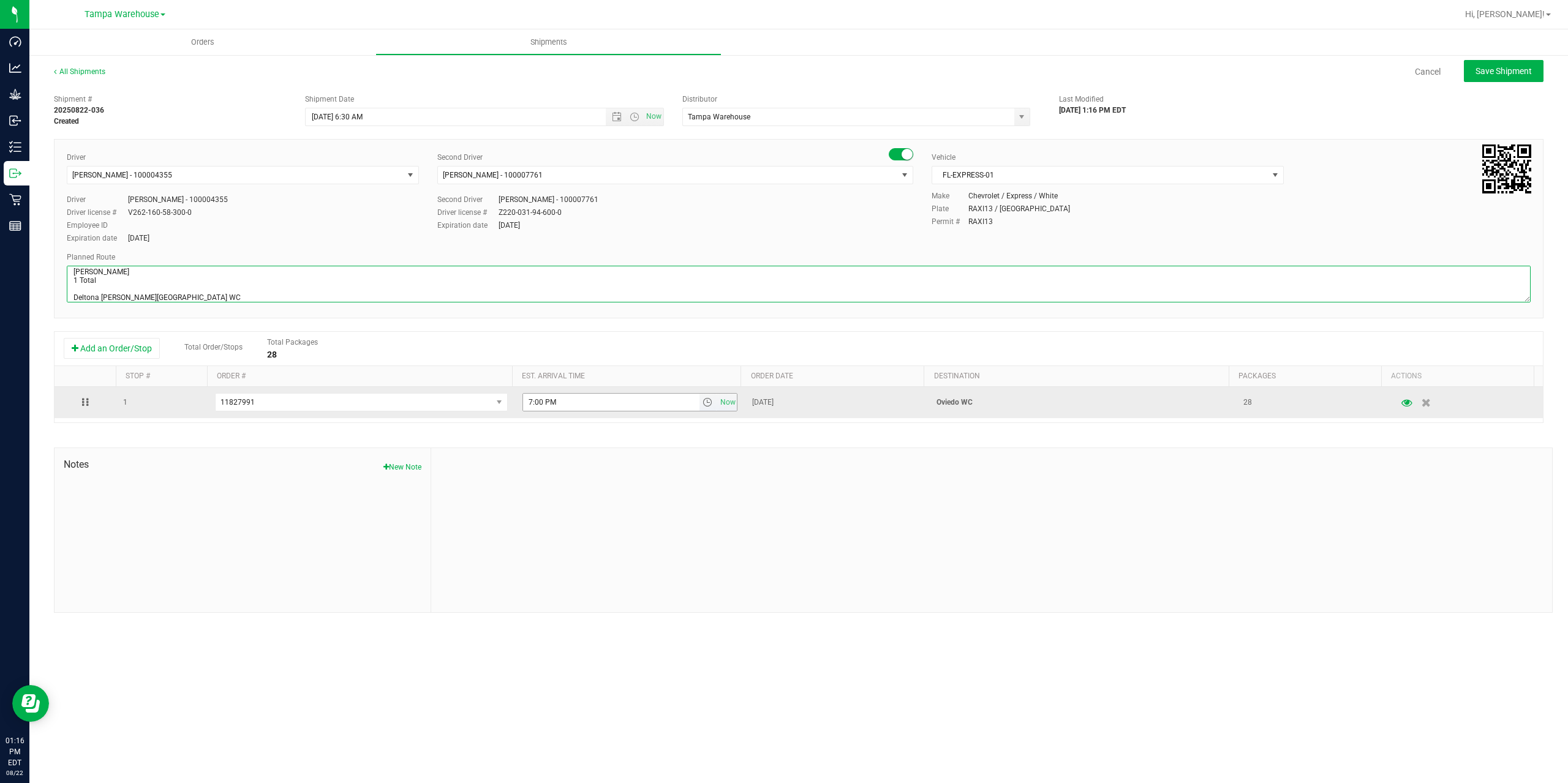
click at [703, 402] on span "select" at bounding box center [708, 402] width 10 height 10
type textarea "Oviedo WC 1 Total Deltona WC Oviedo WC Colonial WC Orlando WC Clermont WC Winte…"
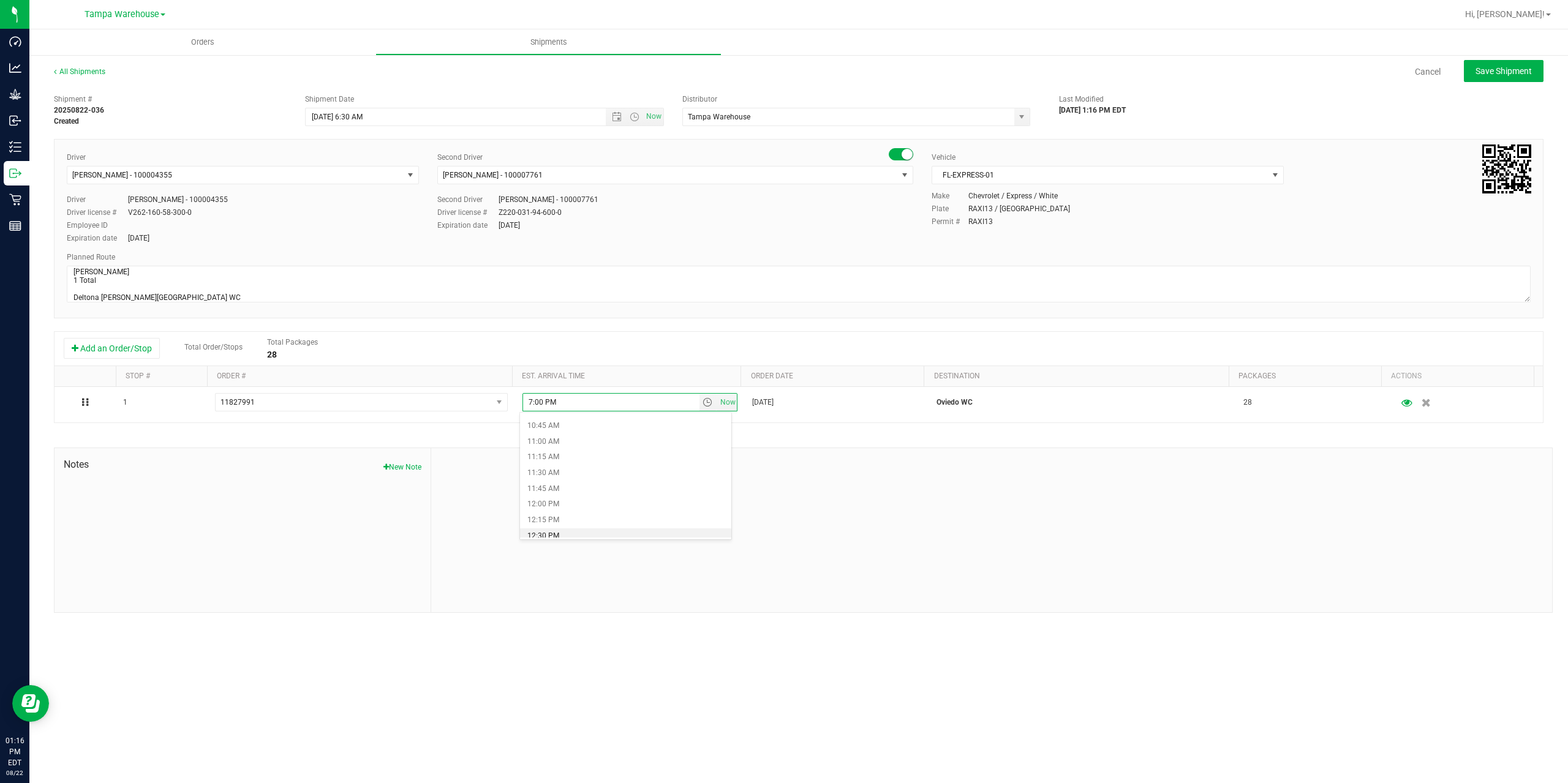
click at [571, 535] on li "12:30 PM" at bounding box center [626, 536] width 211 height 16
click at [1508, 78] on button "Save Shipment" at bounding box center [1504, 71] width 80 height 22
type input "8/25/2025 10:30 AM"
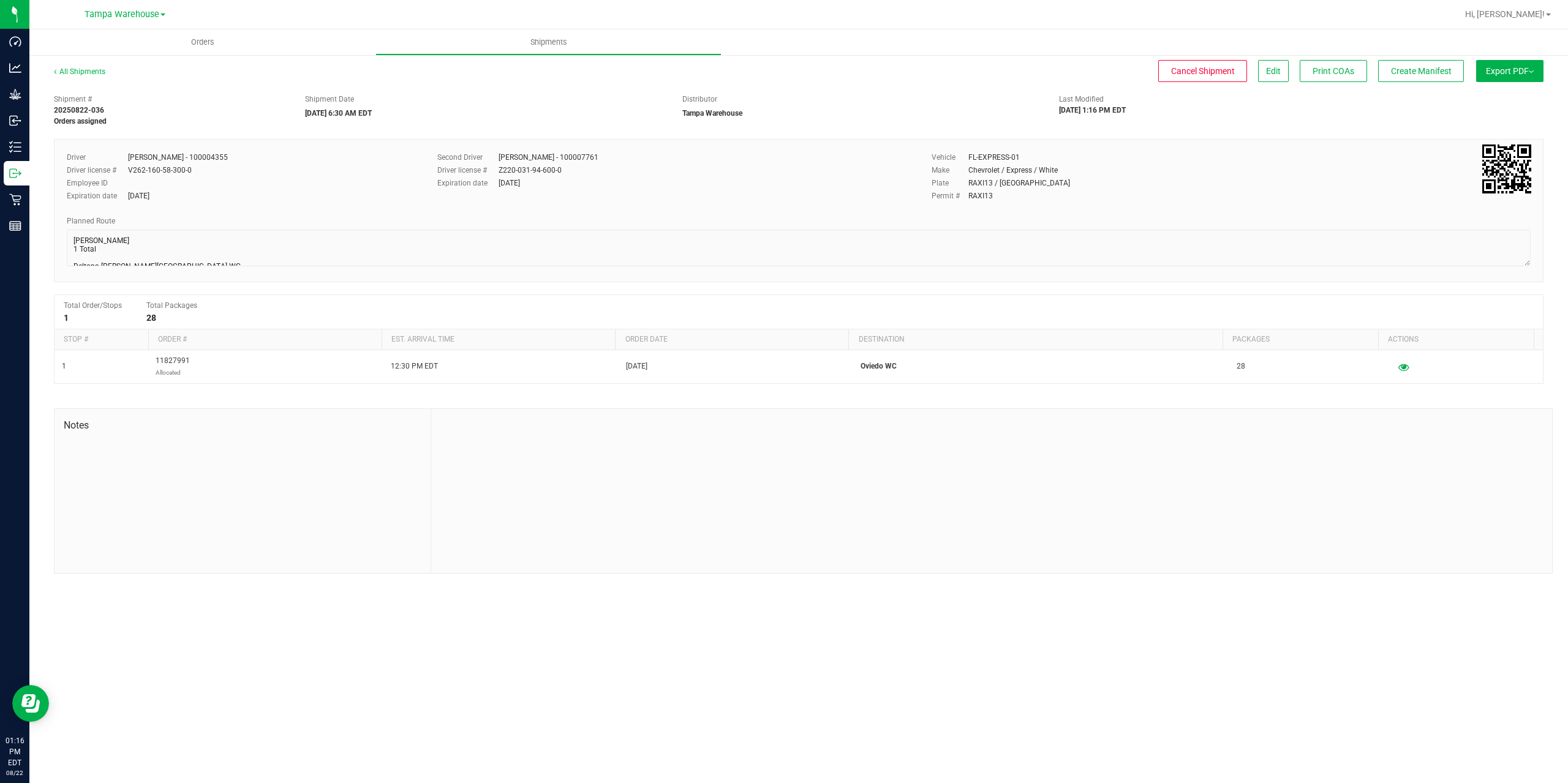
click at [1508, 78] on button "Export PDF" at bounding box center [1510, 71] width 67 height 22
click at [1505, 102] on span "Manifest by Package ID" at bounding box center [1492, 97] width 78 height 9
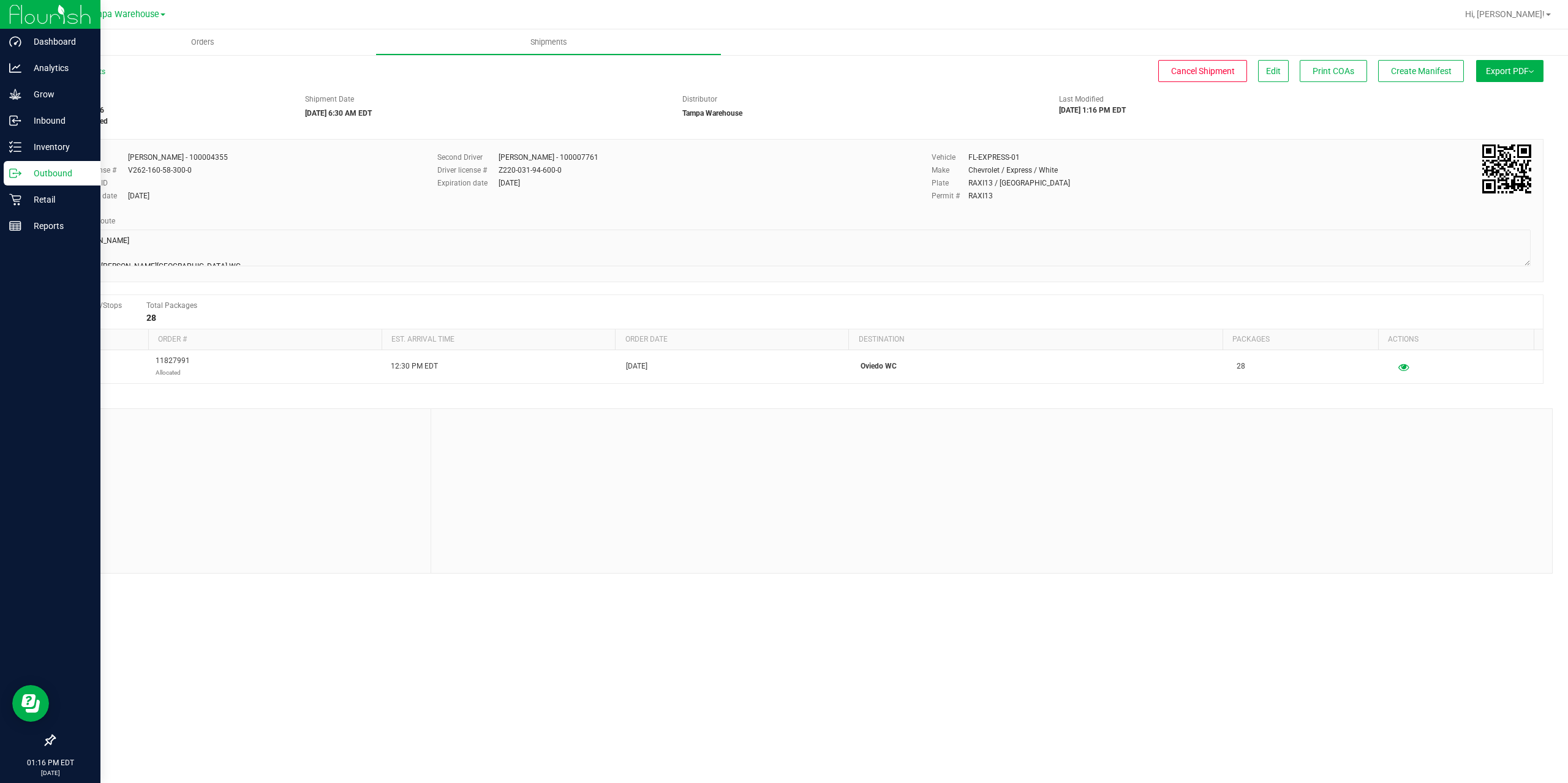
click at [19, 171] on icon at bounding box center [15, 173] width 12 height 12
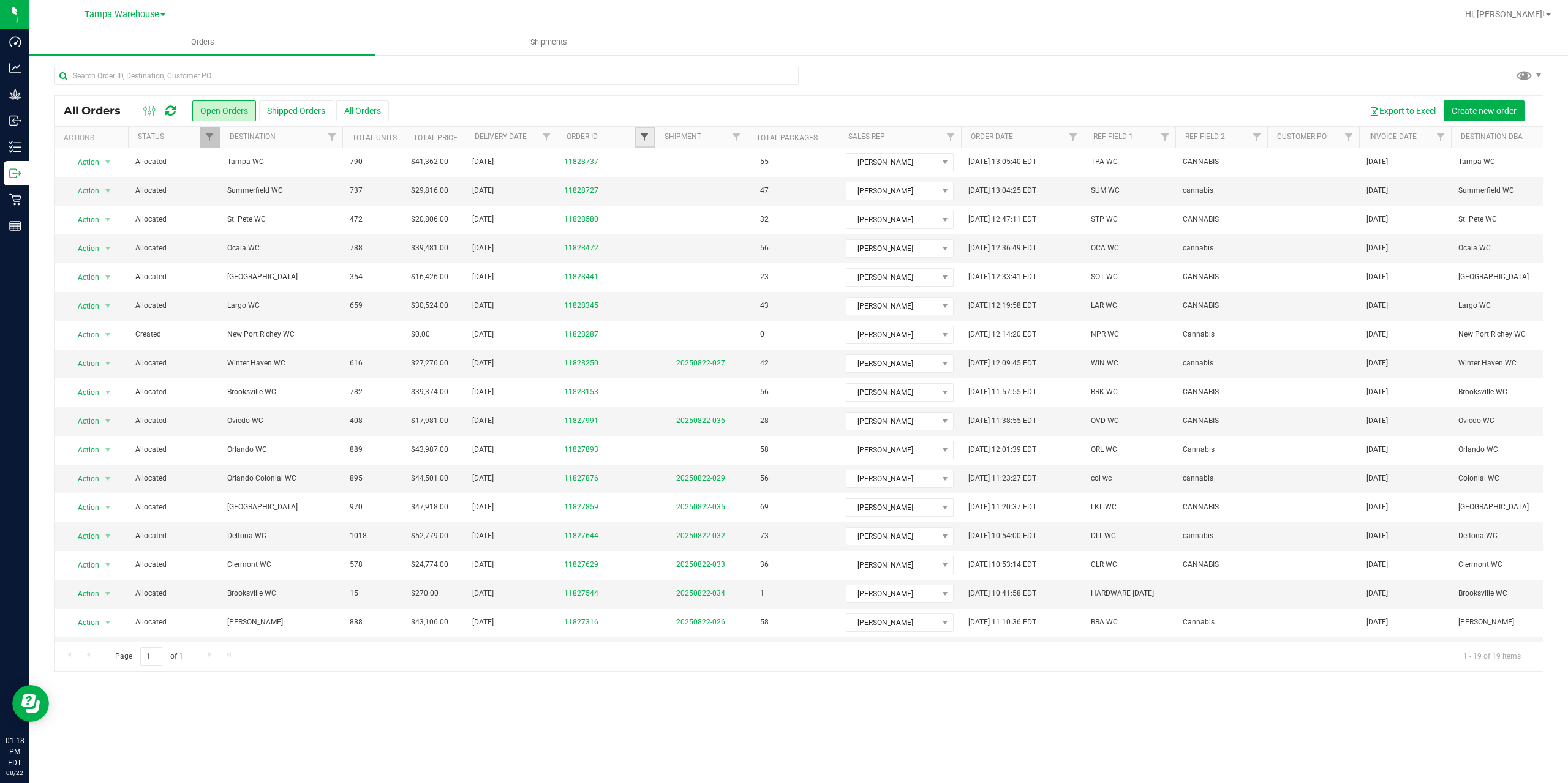
click at [646, 137] on span "Filter" at bounding box center [644, 137] width 10 height 10
type input "7893"
click at [649, 188] on button "Filter" at bounding box center [671, 196] width 58 height 27
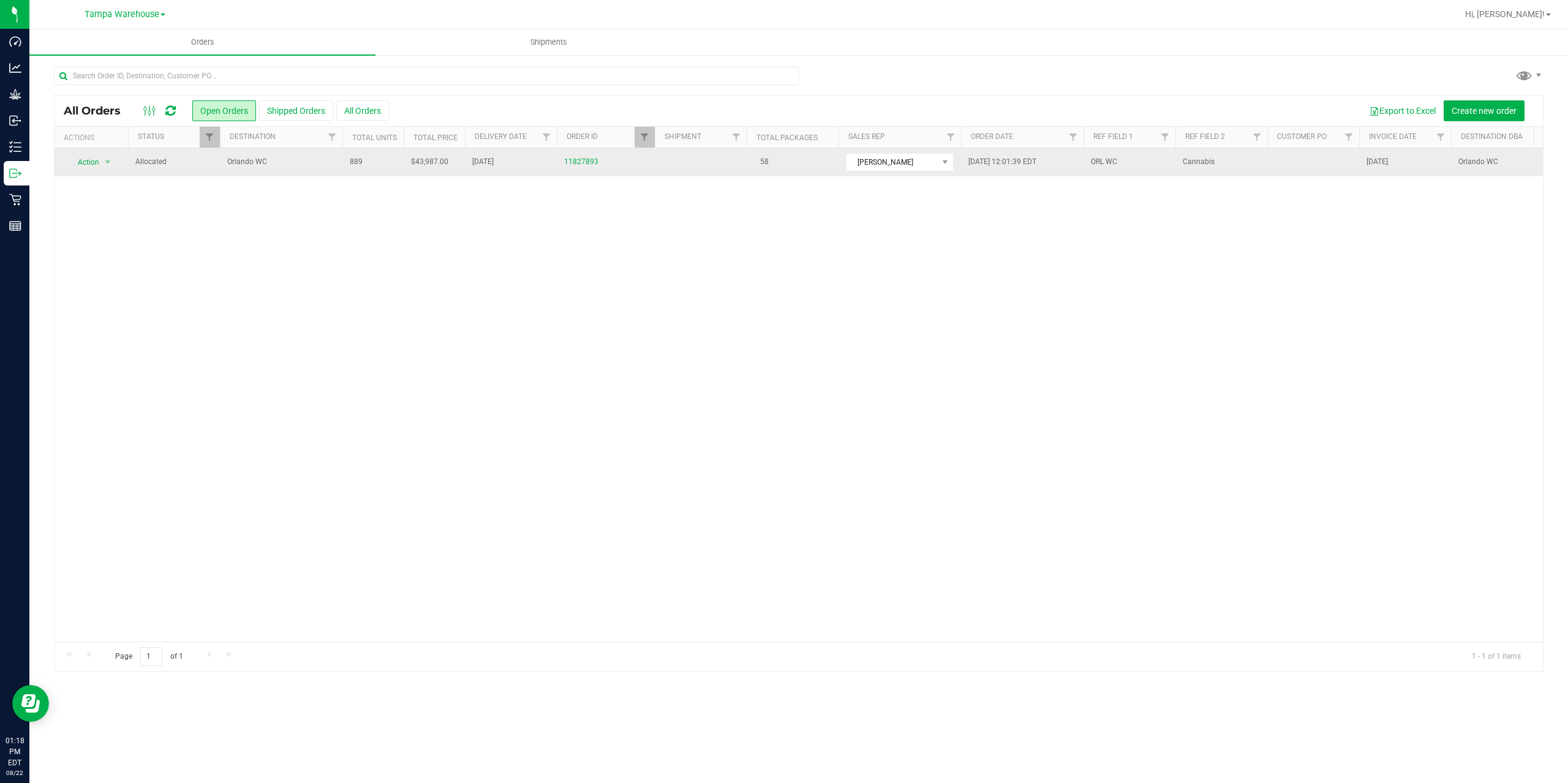
click at [278, 161] on span "Orlando WC" at bounding box center [281, 161] width 108 height 11
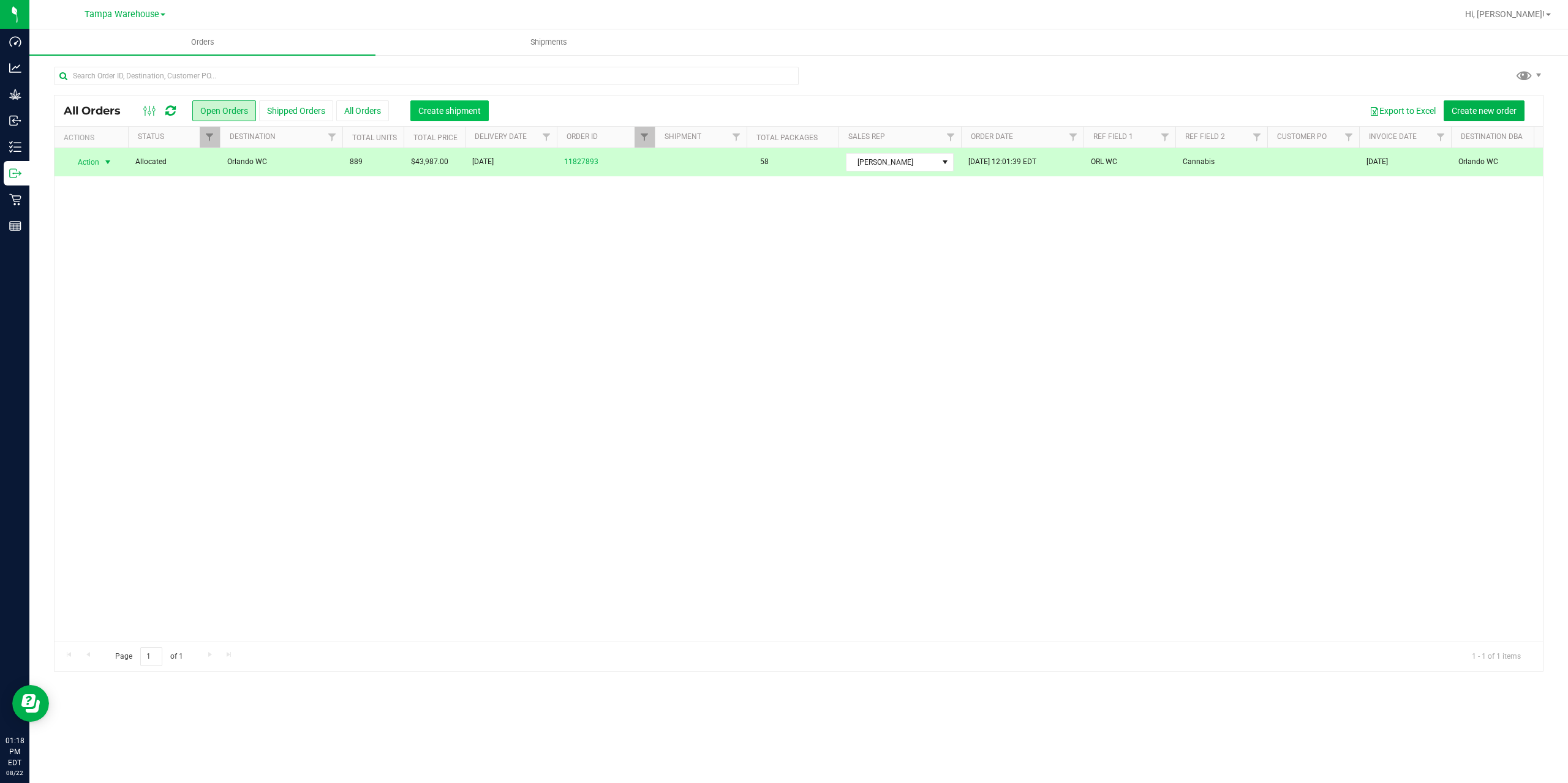
click at [412, 113] on button "Create shipment" at bounding box center [450, 111] width 79 height 21
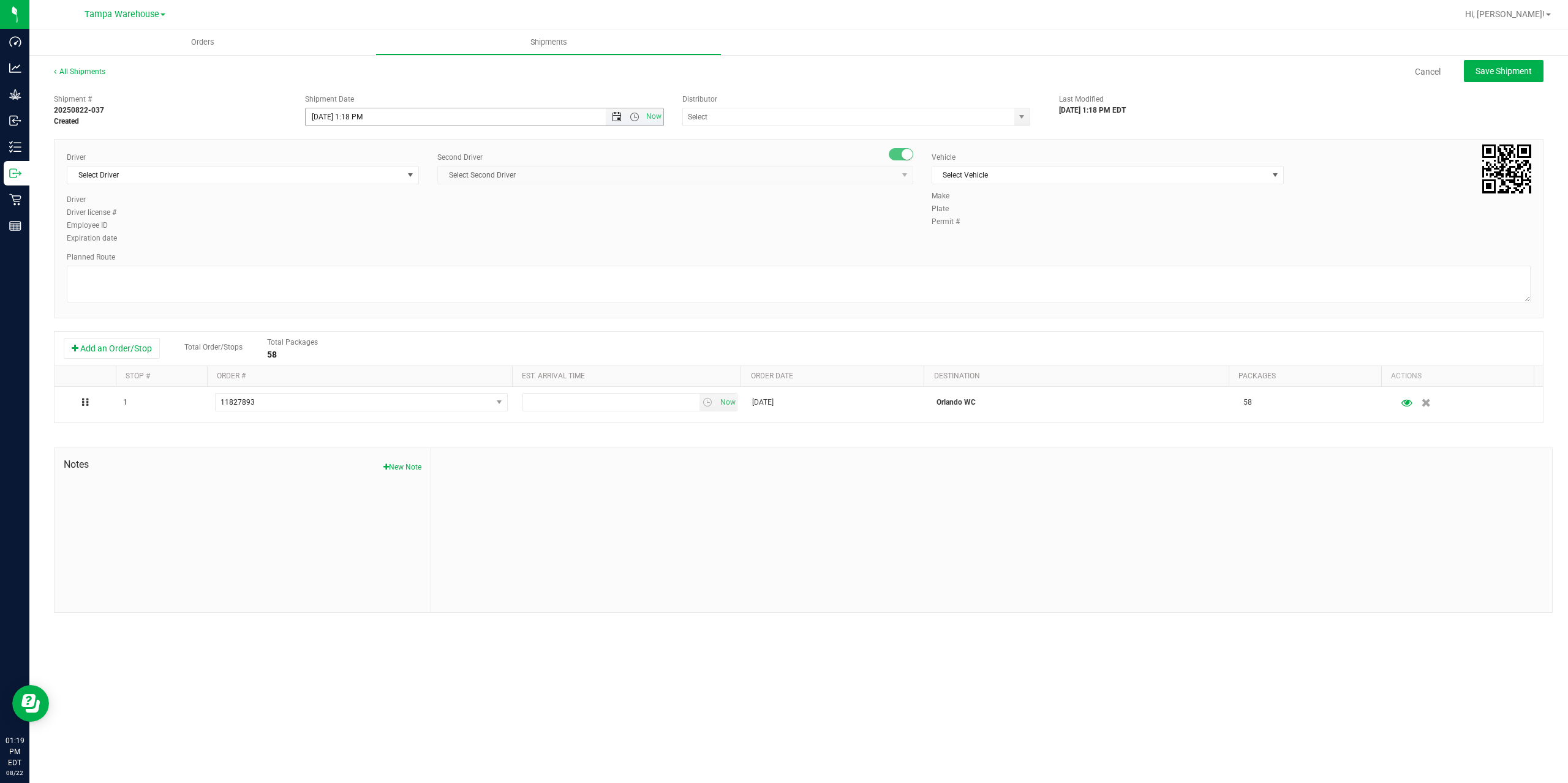
click at [618, 118] on span "Open the date view" at bounding box center [617, 117] width 10 height 10
click at [334, 260] on link "25" at bounding box center [334, 260] width 18 height 19
click at [633, 120] on span "Open the time view" at bounding box center [635, 117] width 10 height 10
click at [362, 224] on li "6:30 AM" at bounding box center [484, 219] width 356 height 16
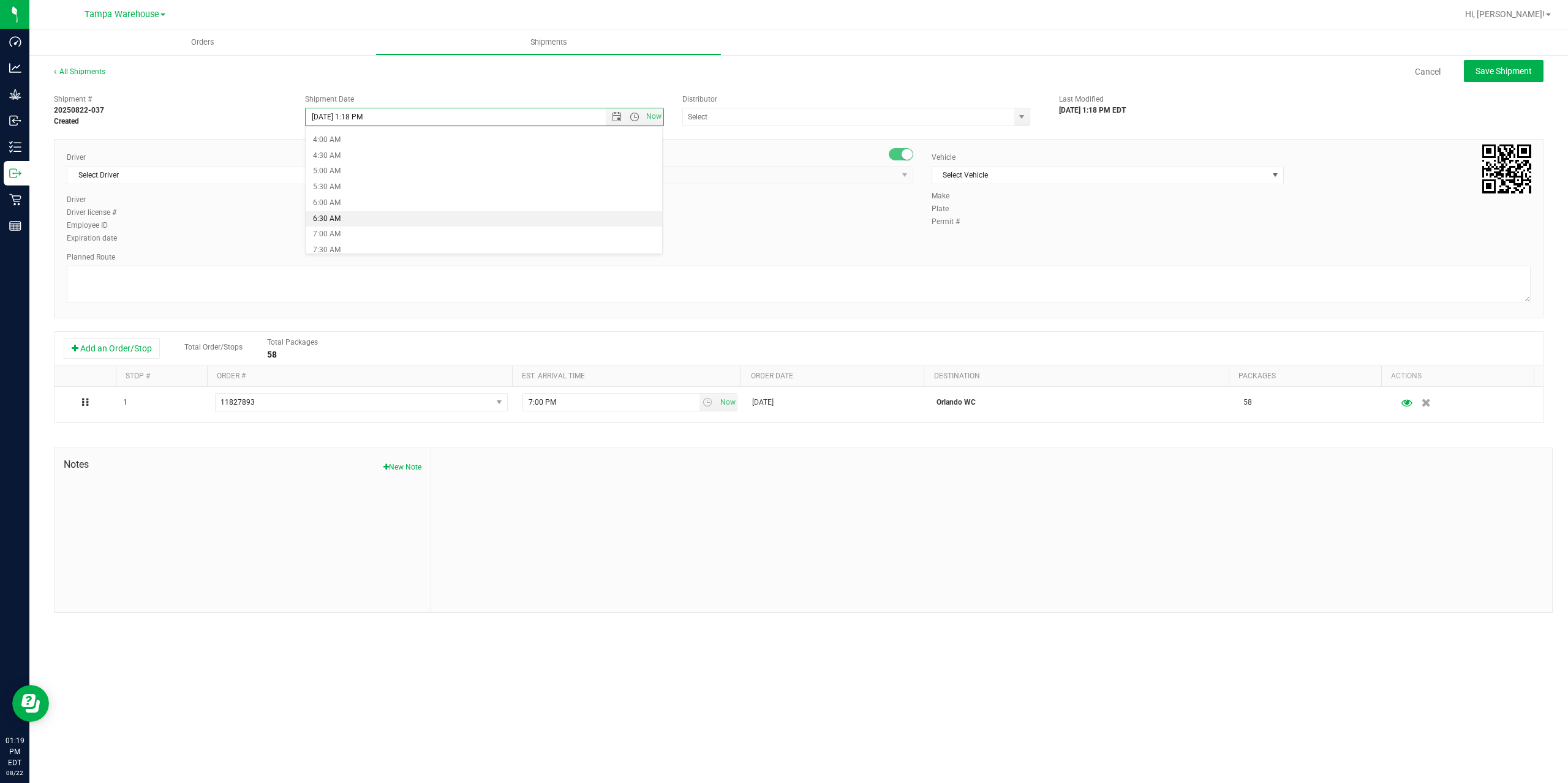
type input "8/25/2025 6:30 AM"
click at [759, 109] on input "text" at bounding box center [844, 117] width 321 height 17
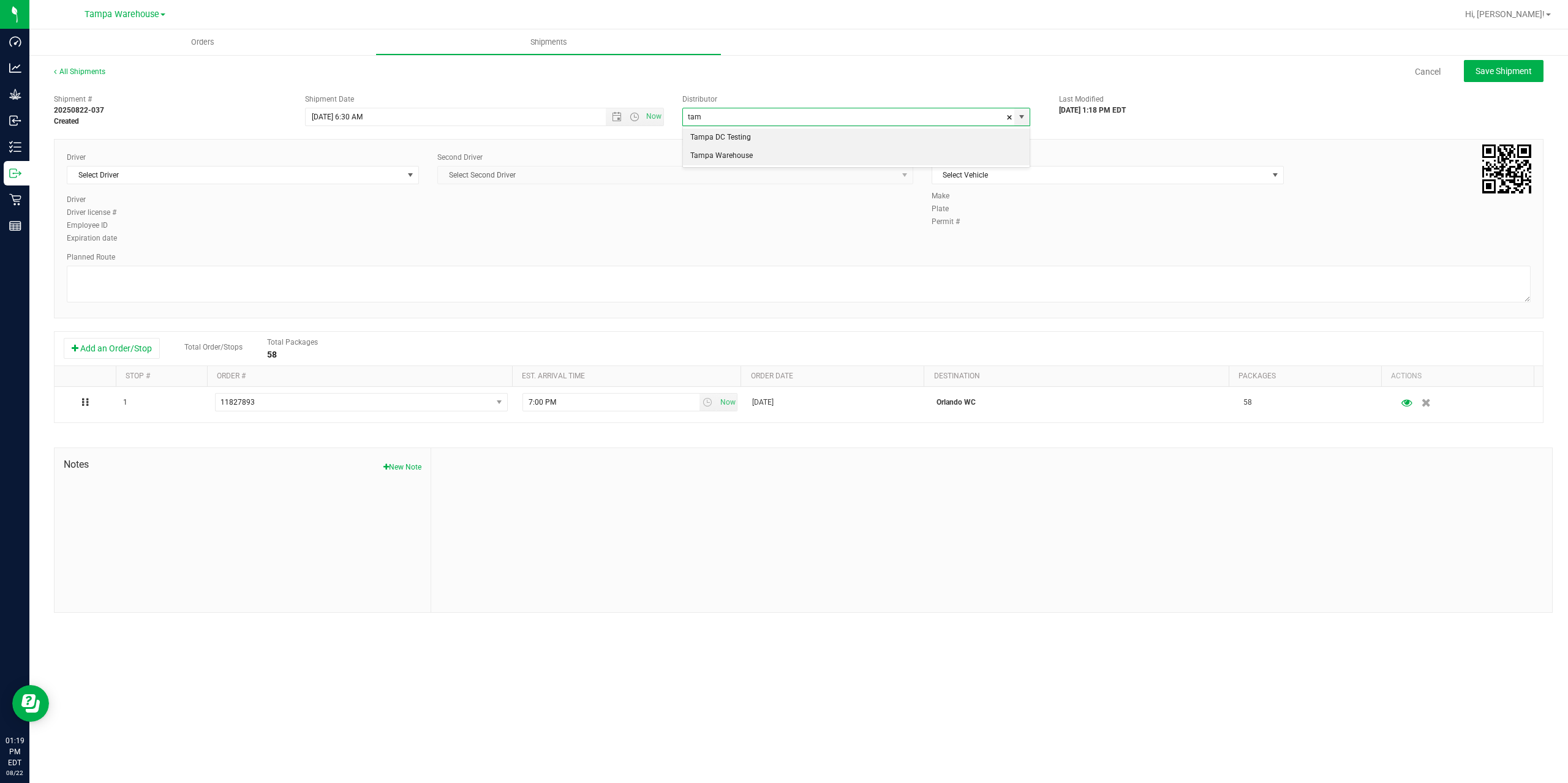
click at [763, 157] on li "Tampa Warehouse" at bounding box center [856, 156] width 347 height 19
type input "Tampa Warehouse"
click at [331, 174] on span "Select Driver" at bounding box center [235, 174] width 336 height 17
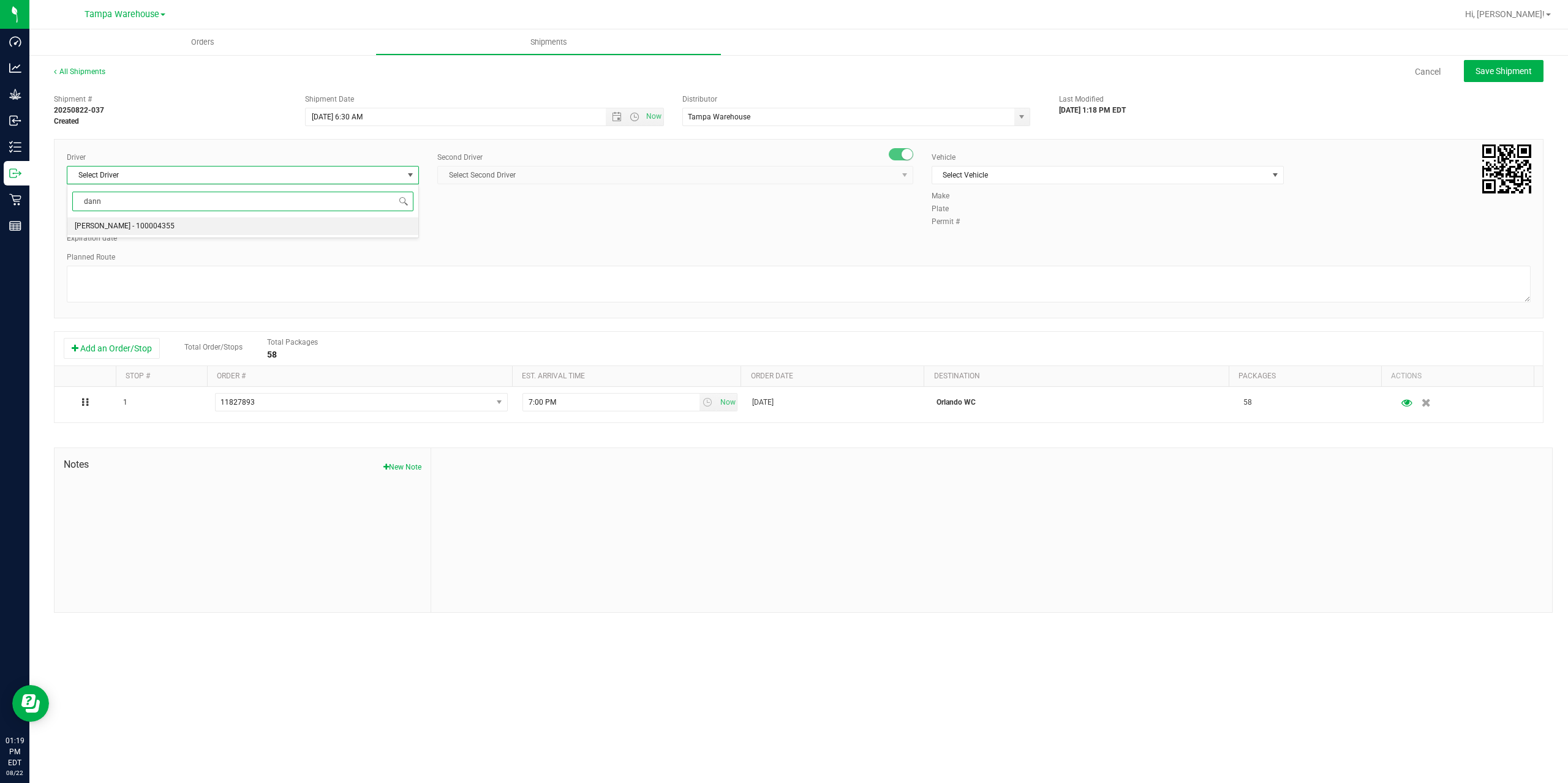
click at [199, 226] on li "Danny Vickers - 100004355" at bounding box center [243, 226] width 351 height 19
type input "dann"
click at [493, 172] on span "Select Second Driver" at bounding box center [668, 174] width 459 height 17
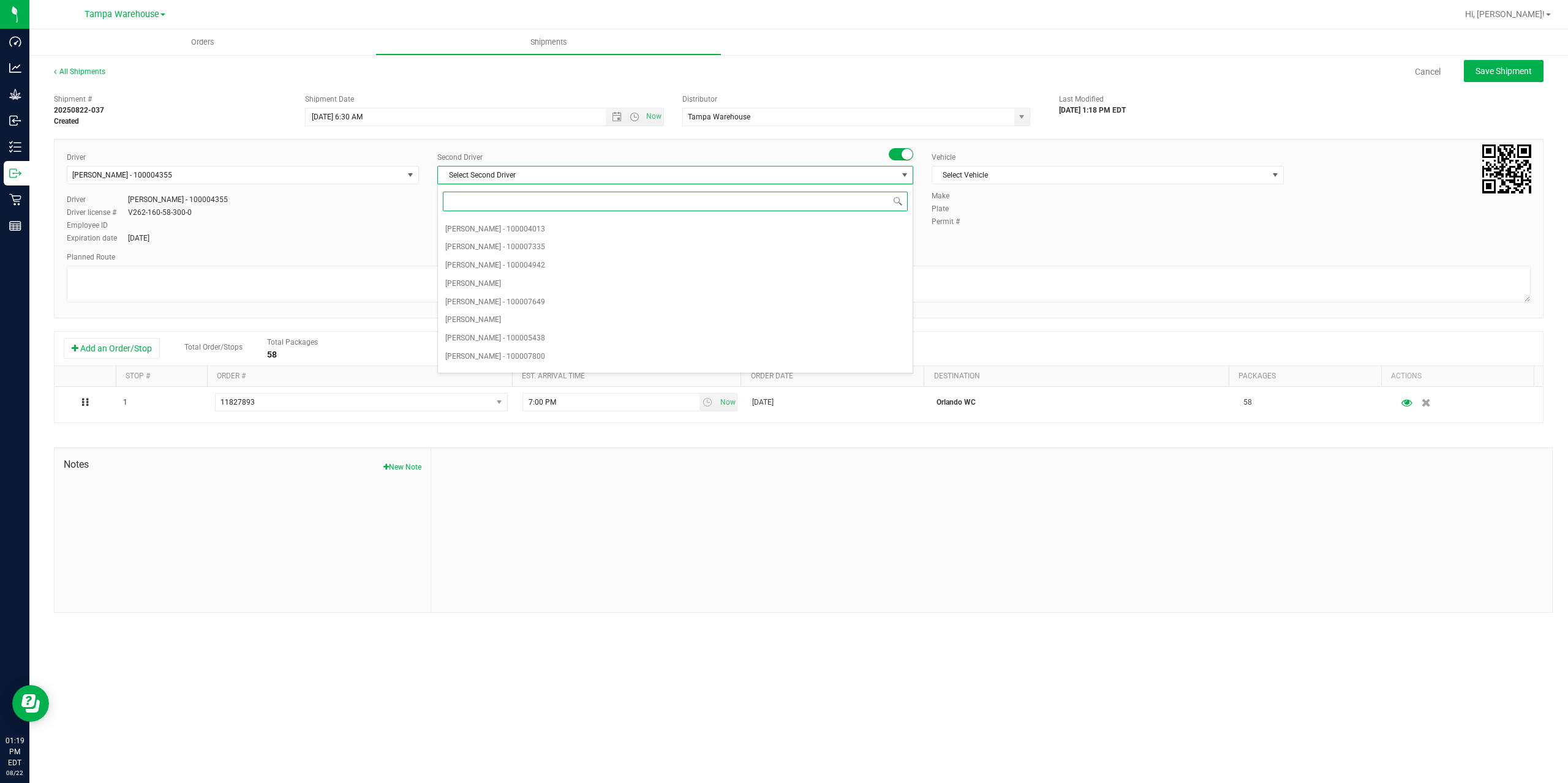
type input "z"
click at [526, 365] on span "Dustin Zonneville - 100007761" at bounding box center [495, 363] width 100 height 16
click at [955, 169] on span "Select Vehicle" at bounding box center [1101, 174] width 336 height 17
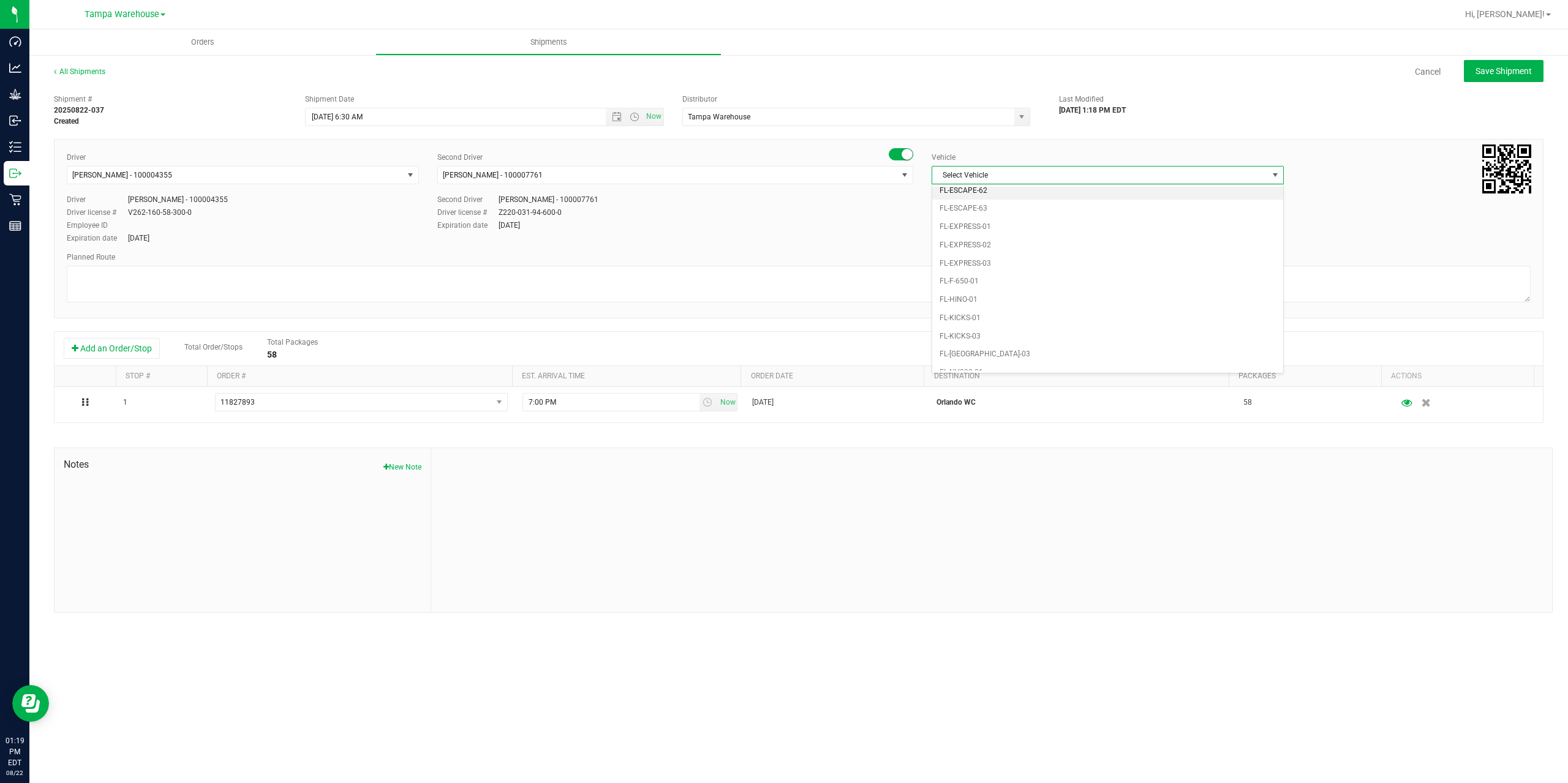
scroll to position [269, 0]
click at [978, 194] on li "FL-EXPRESS-01" at bounding box center [1108, 200] width 351 height 19
click at [785, 306] on div "Driver Danny Vickers - 100004355 Select Driver Danny Vickers - 100004355 Driver…" at bounding box center [799, 228] width 1490 height 179
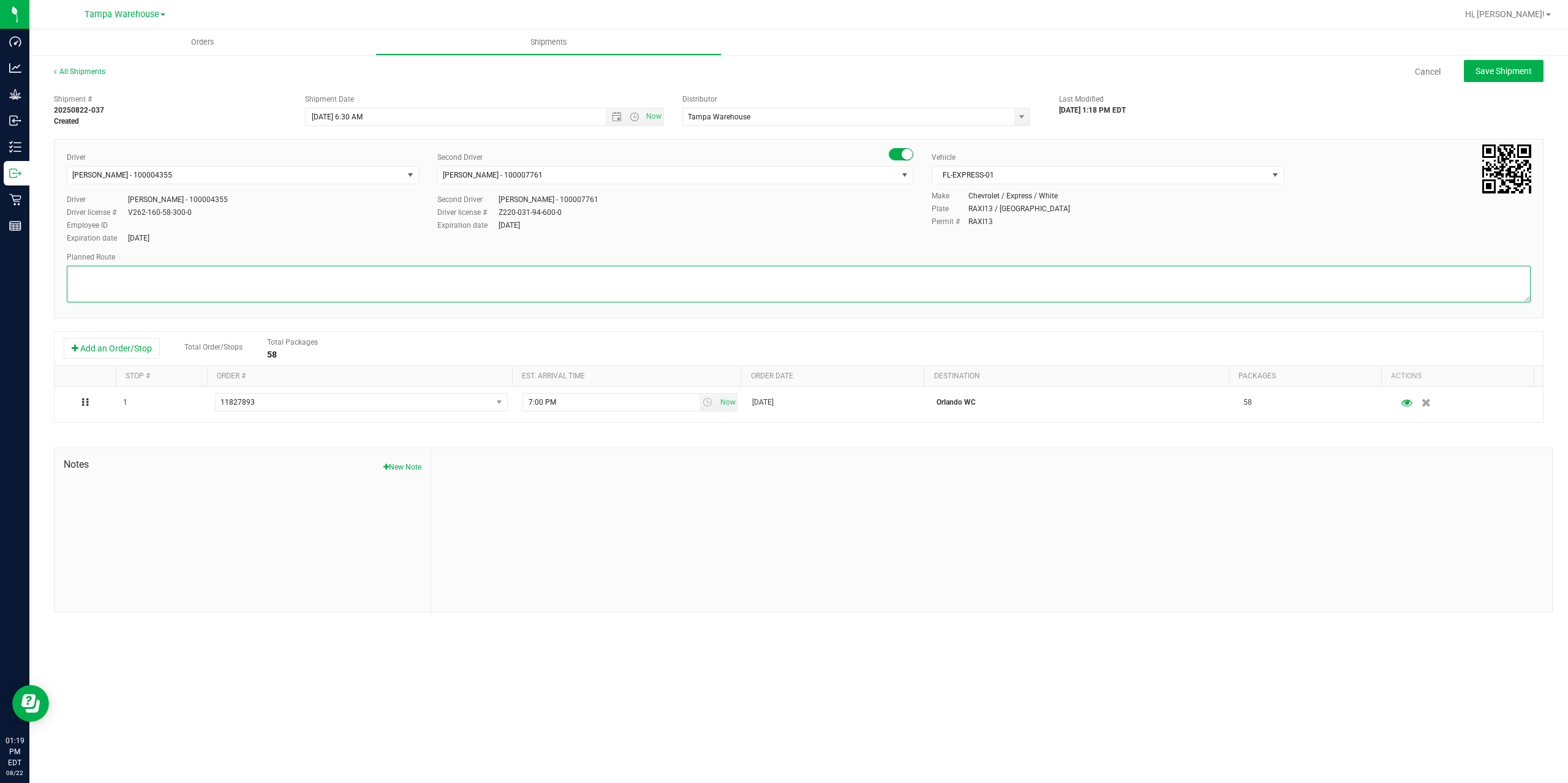
click at [786, 290] on textarea at bounding box center [799, 284] width 1464 height 37
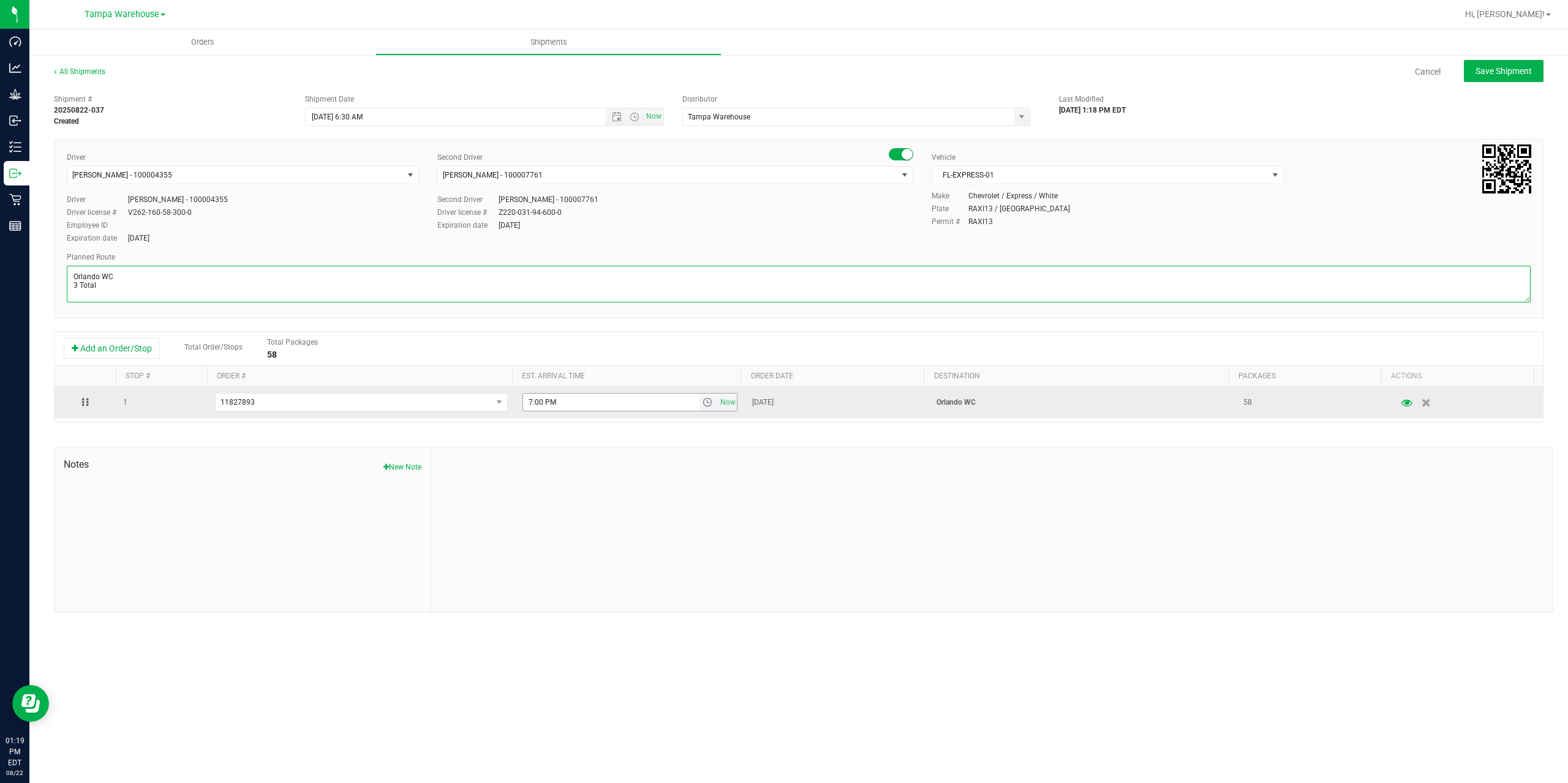
click at [704, 403] on span "select" at bounding box center [708, 402] width 10 height 10
type textarea "Orlando WC 3 Total"
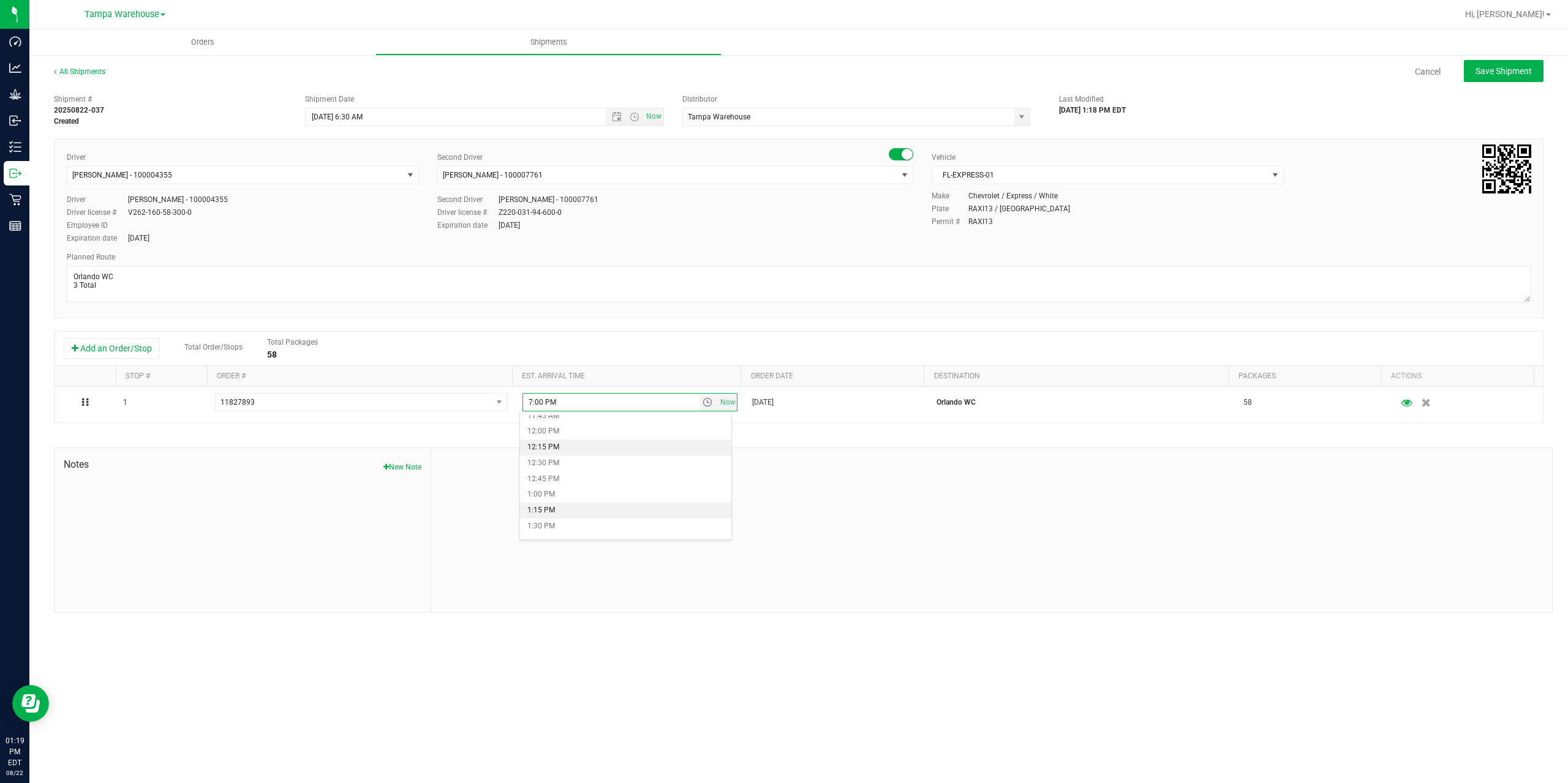
scroll to position [735, 0]
click at [601, 445] on li "12:00 PM" at bounding box center [626, 444] width 211 height 16
click at [690, 456] on div at bounding box center [991, 530] width 1121 height 164
click at [1527, 74] on span "Save Shipment" at bounding box center [1503, 71] width 56 height 10
type input "8/25/2025 10:30 AM"
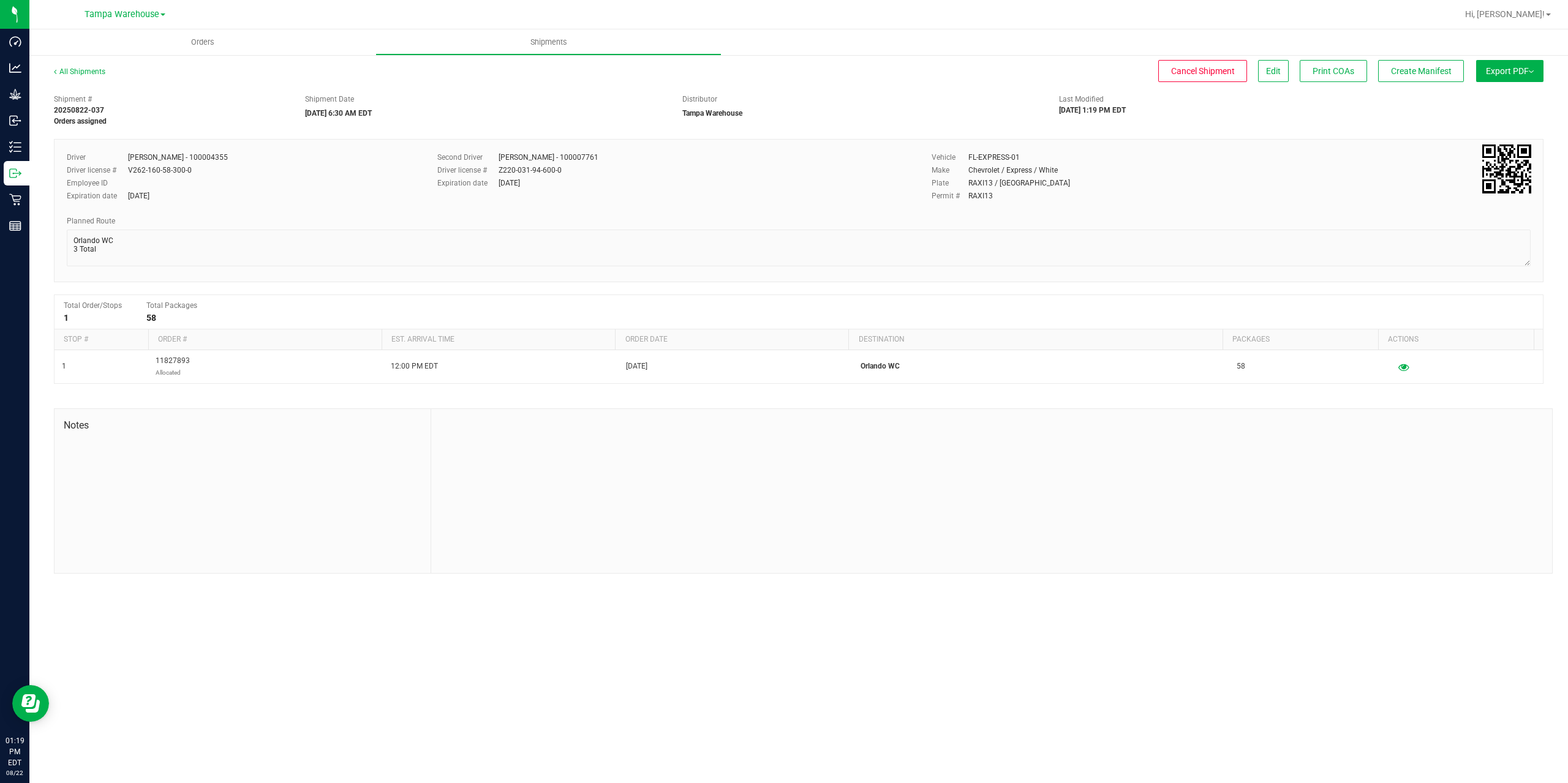
click at [1527, 74] on button "Export PDF" at bounding box center [1510, 71] width 67 height 22
click at [1523, 95] on span "Manifest by Package ID" at bounding box center [1492, 97] width 78 height 9
click at [0, 0] on p "Outbound" at bounding box center [0, 0] width 0 height 0
click at [1274, 74] on span "Edit" at bounding box center [1273, 71] width 15 height 10
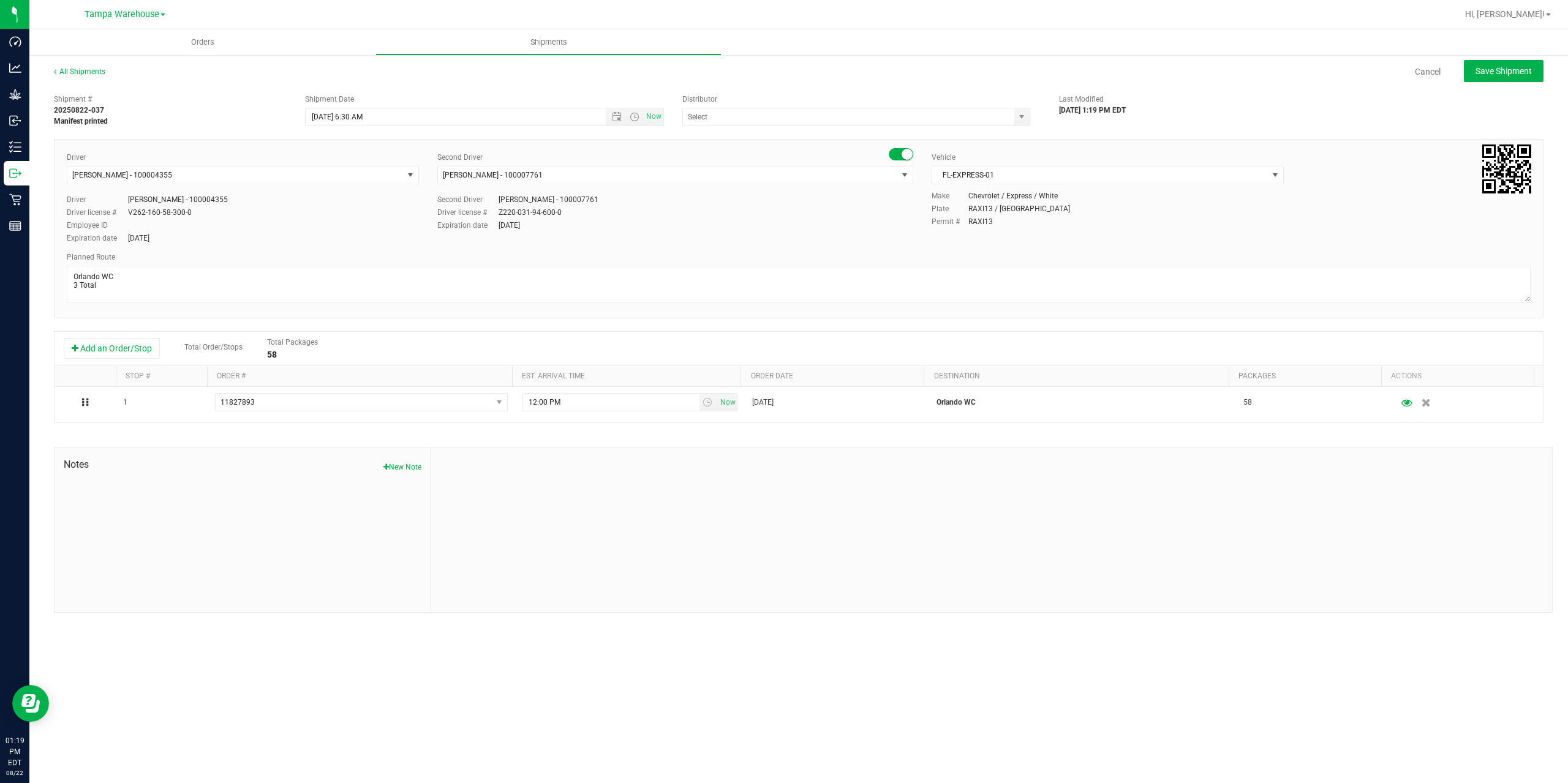
type input "Tampa Warehouse"
click at [196, 278] on textarea at bounding box center [799, 284] width 1464 height 37
paste textarea "Deltona WC Oviedo WC Colonial WC Orlando WC Clermont WC Winter Haven WC Lakelan…"
type textarea "Orlando WC 3 Total Deltona WC Oviedo WC Colonial WC Orlando WC Clermont WC Wint…"
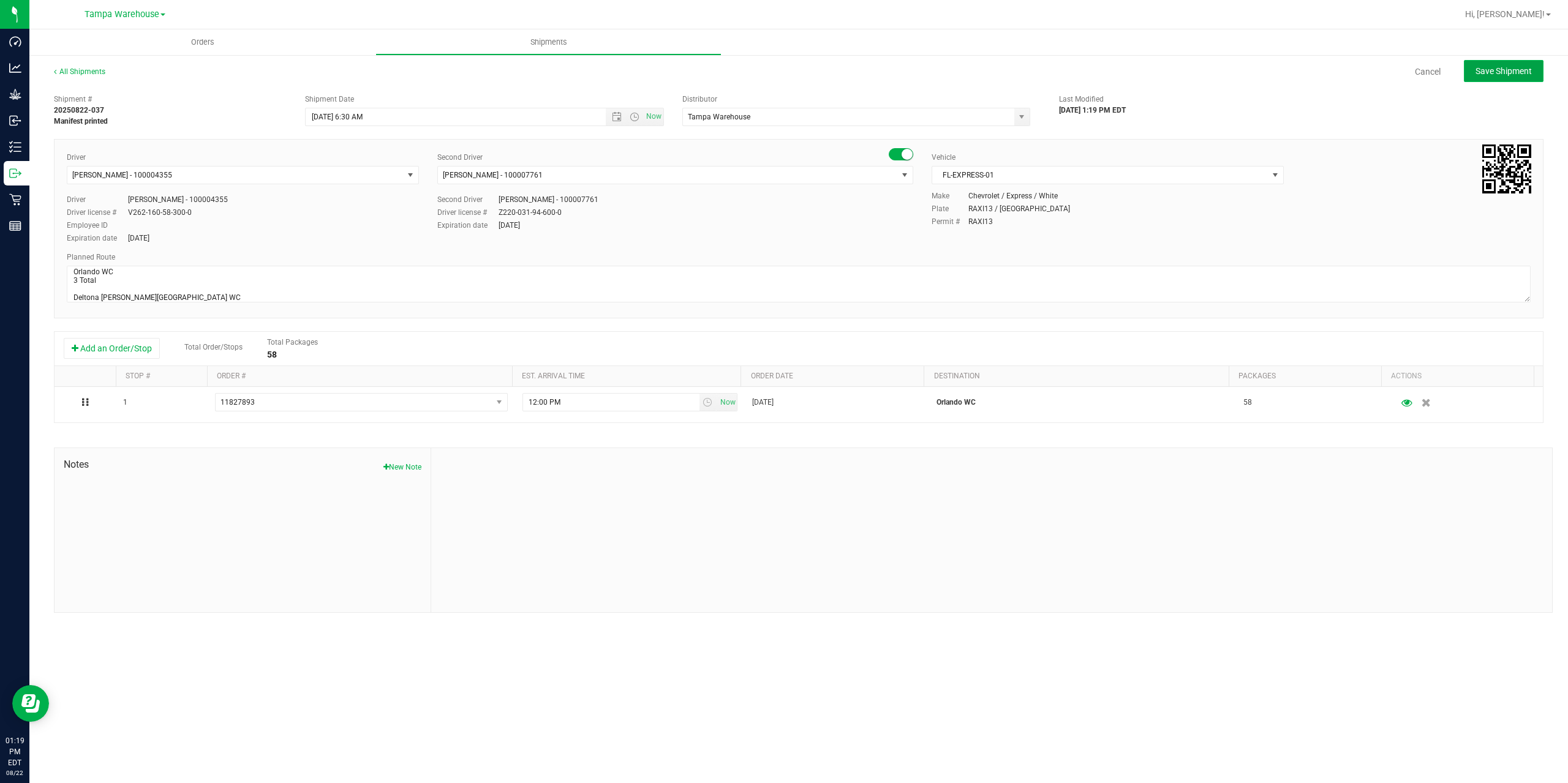
click at [1485, 71] on span "Save Shipment" at bounding box center [1503, 71] width 56 height 10
type input "8/25/2025 10:30 AM"
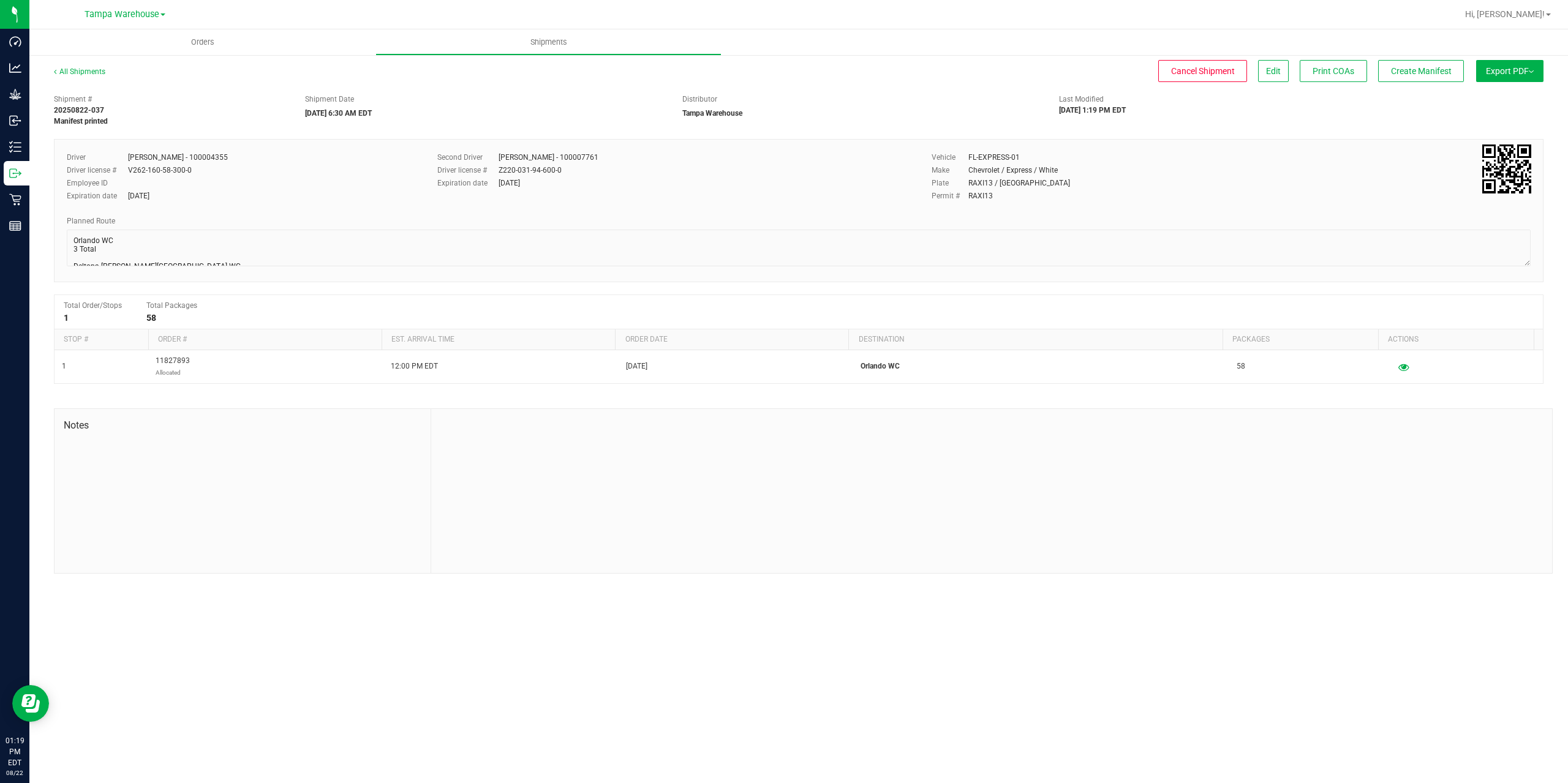
click at [1485, 71] on button "Export PDF" at bounding box center [1510, 71] width 67 height 22
click at [1495, 91] on li "Manifest by Package ID" at bounding box center [1506, 97] width 123 height 19
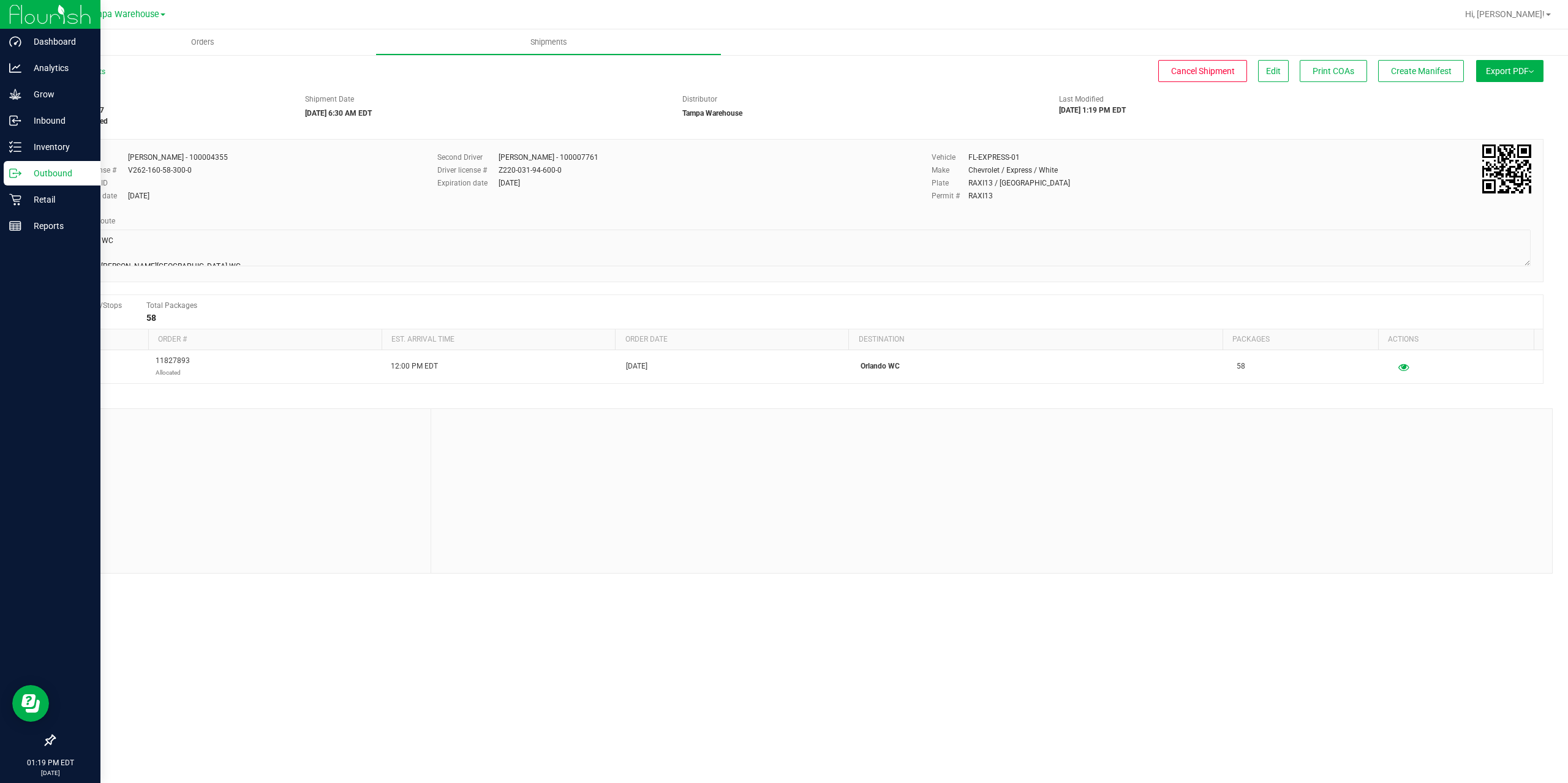
click at [10, 184] on div "Outbound" at bounding box center [52, 174] width 97 height 24
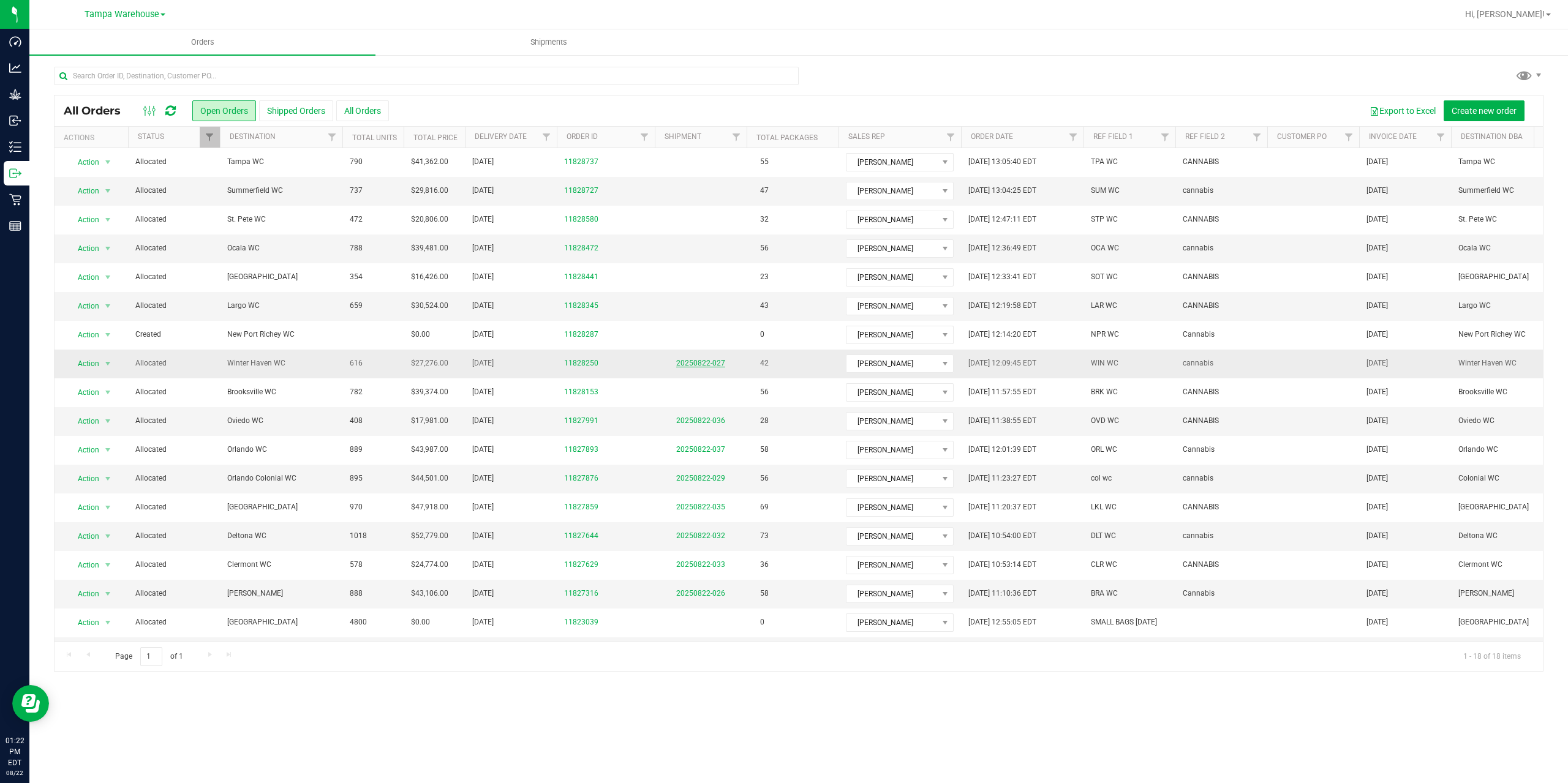
click at [698, 361] on link "20250822-027" at bounding box center [700, 363] width 49 height 9
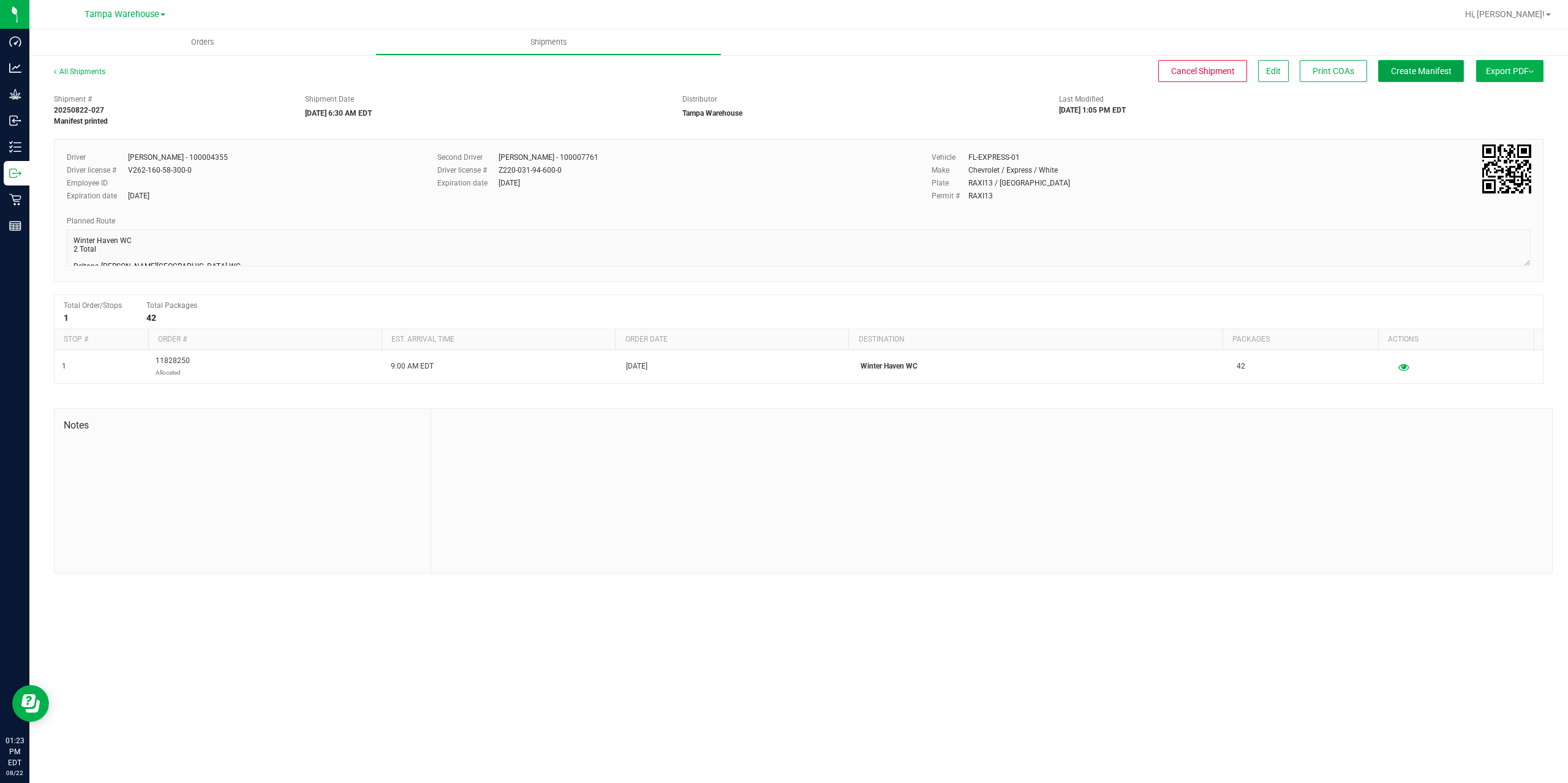
click at [1415, 69] on span "Create Manifest" at bounding box center [1421, 71] width 61 height 10
click at [1415, 69] on span "Ship Transfer" at bounding box center [1424, 71] width 50 height 10
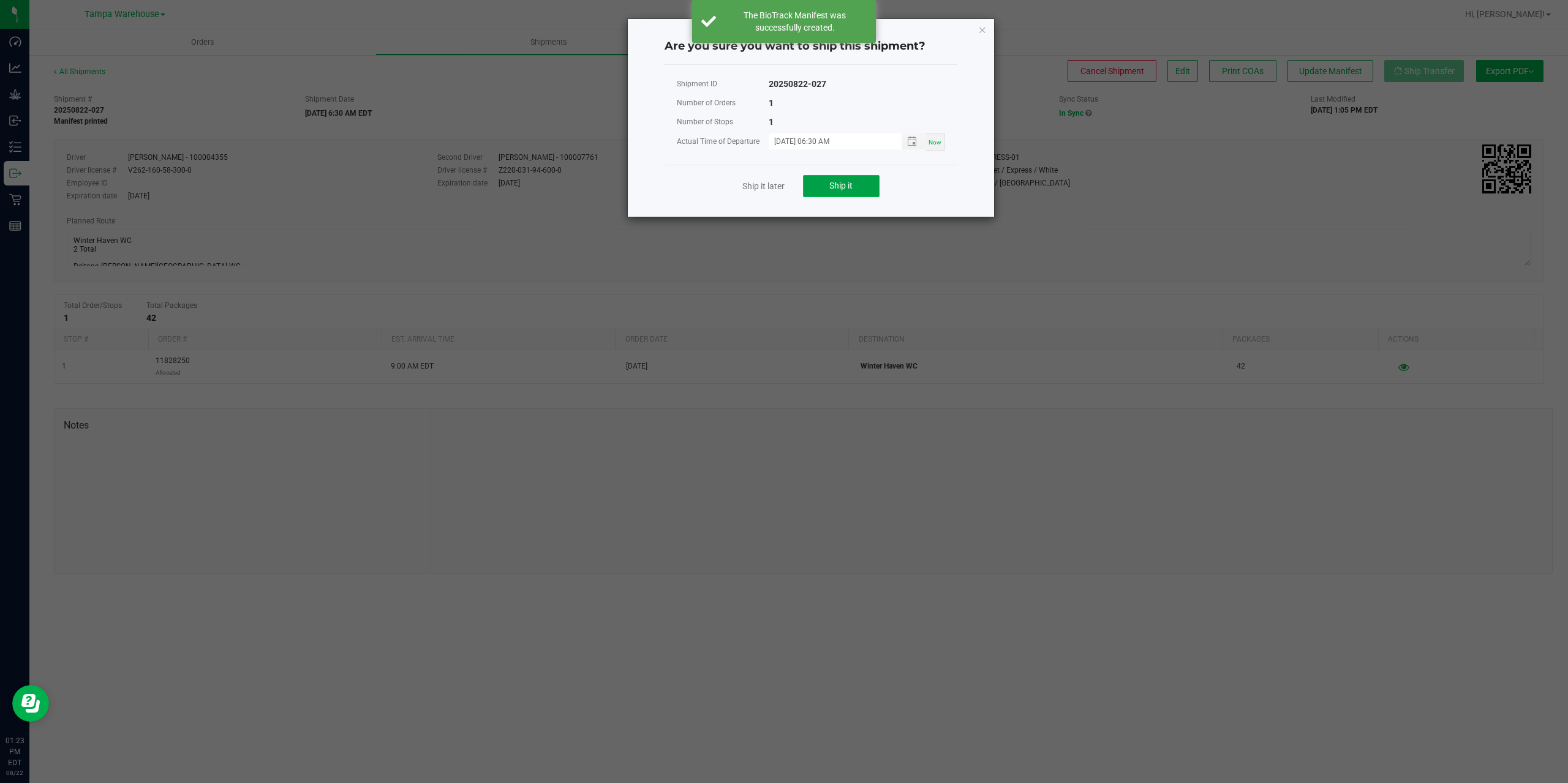
click at [855, 184] on button "Ship it" at bounding box center [841, 186] width 76 height 22
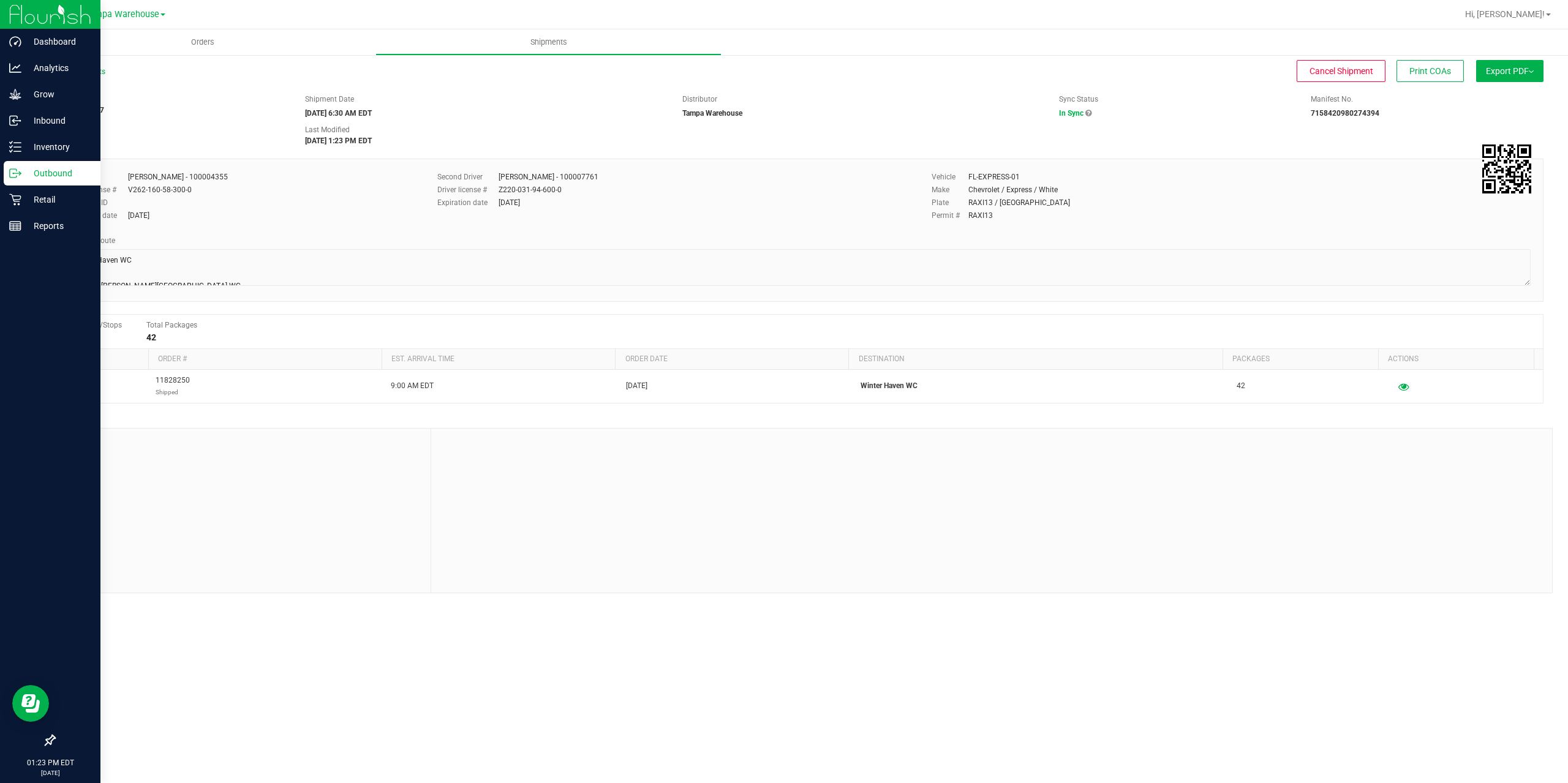
click at [19, 172] on icon at bounding box center [15, 173] width 12 height 12
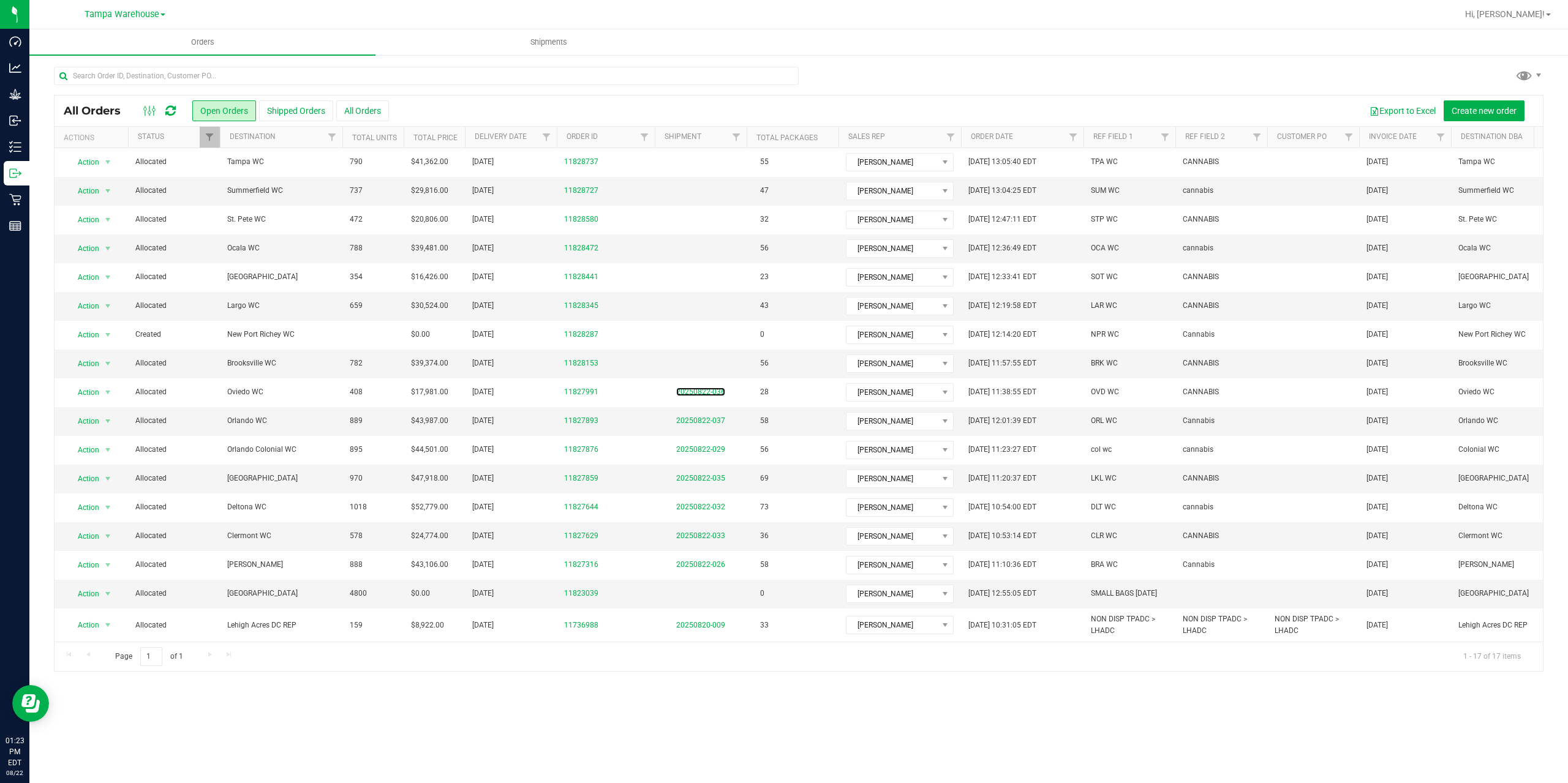
click at [698, 390] on link "20250822-036" at bounding box center [700, 392] width 49 height 9
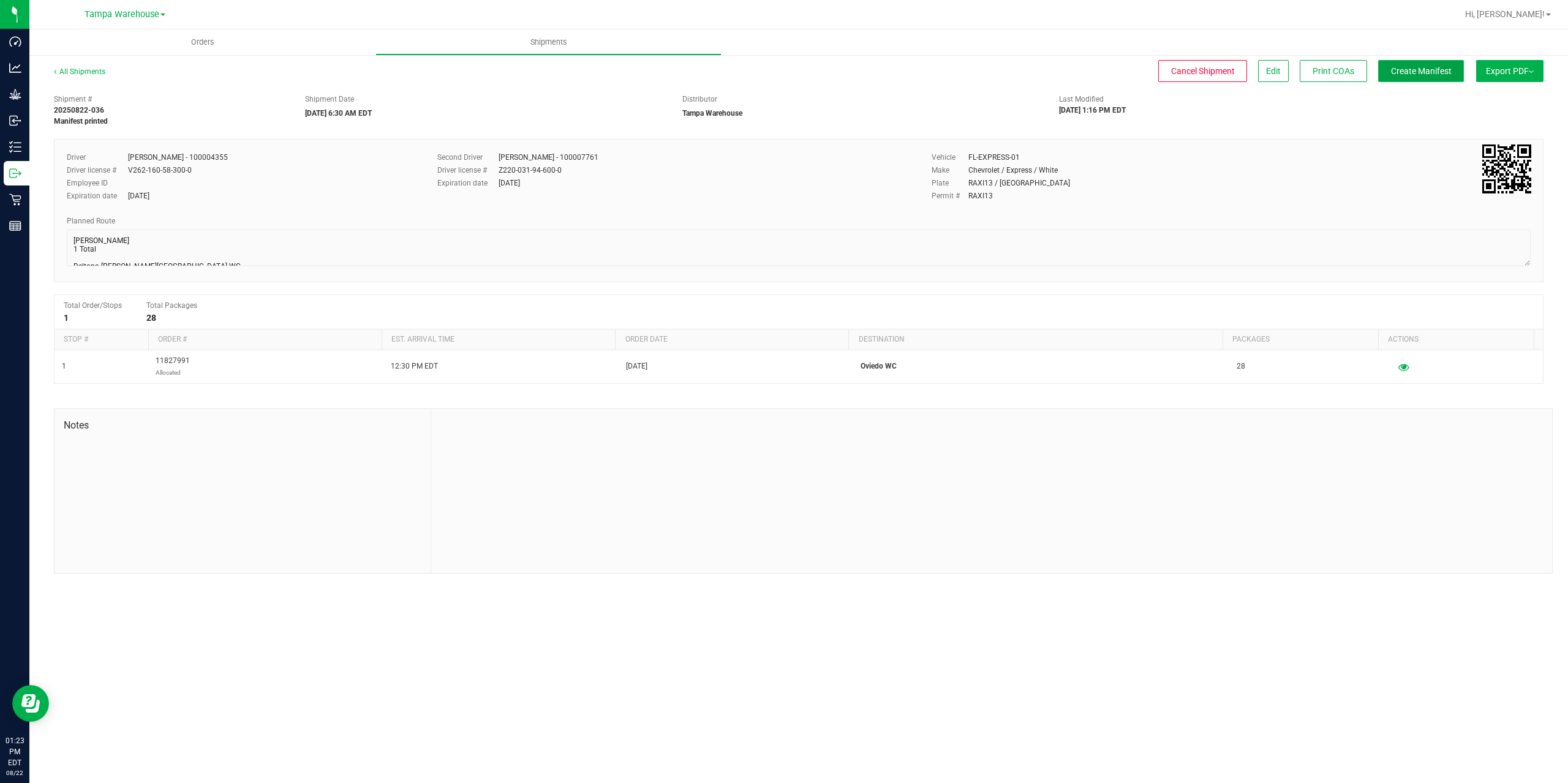
click at [1421, 71] on span "Create Manifest" at bounding box center [1421, 71] width 61 height 10
click at [1421, 71] on span "Ship Transfer" at bounding box center [1424, 71] width 50 height 10
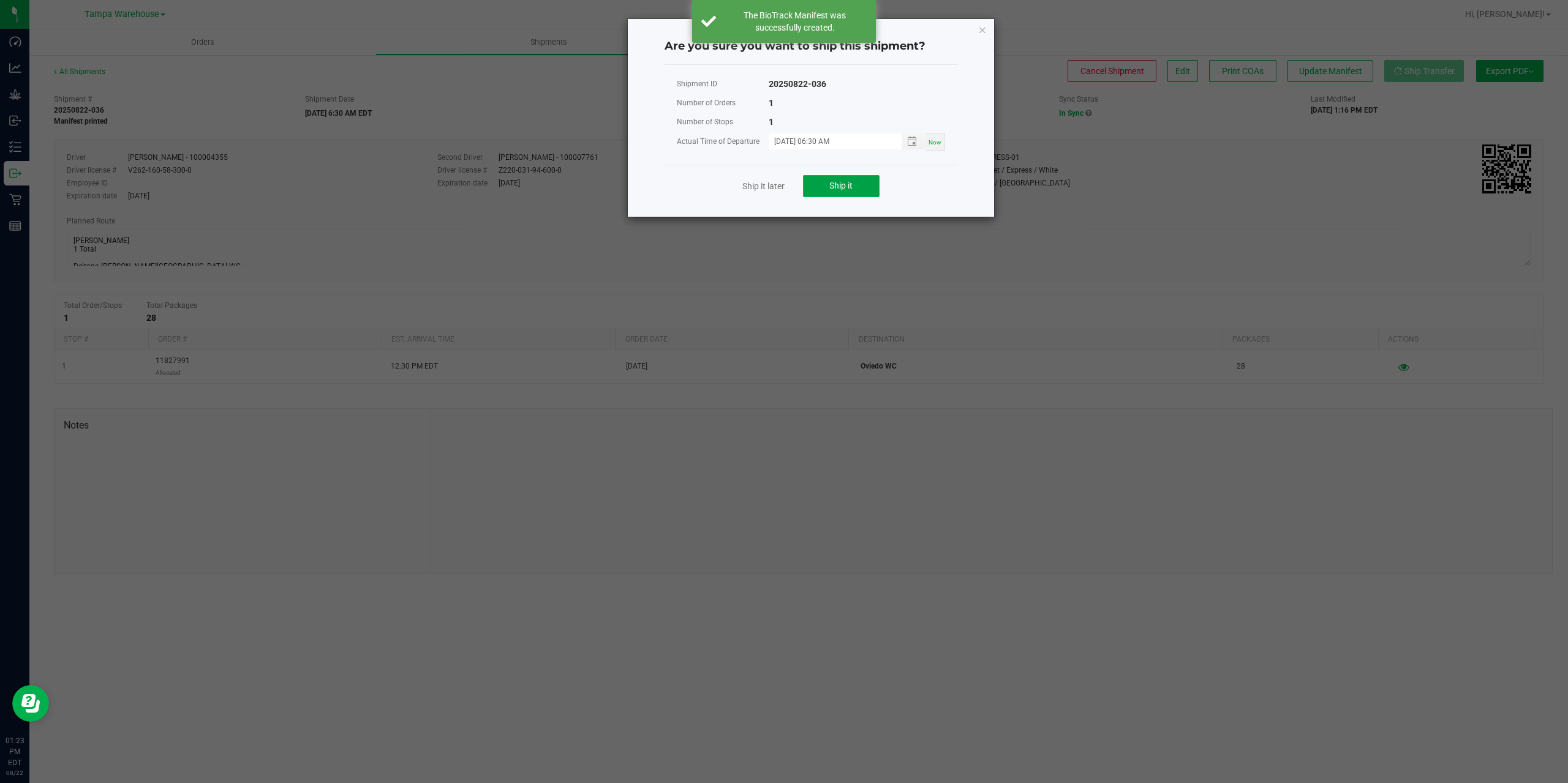
click at [858, 183] on button "Ship it" at bounding box center [841, 186] width 76 height 22
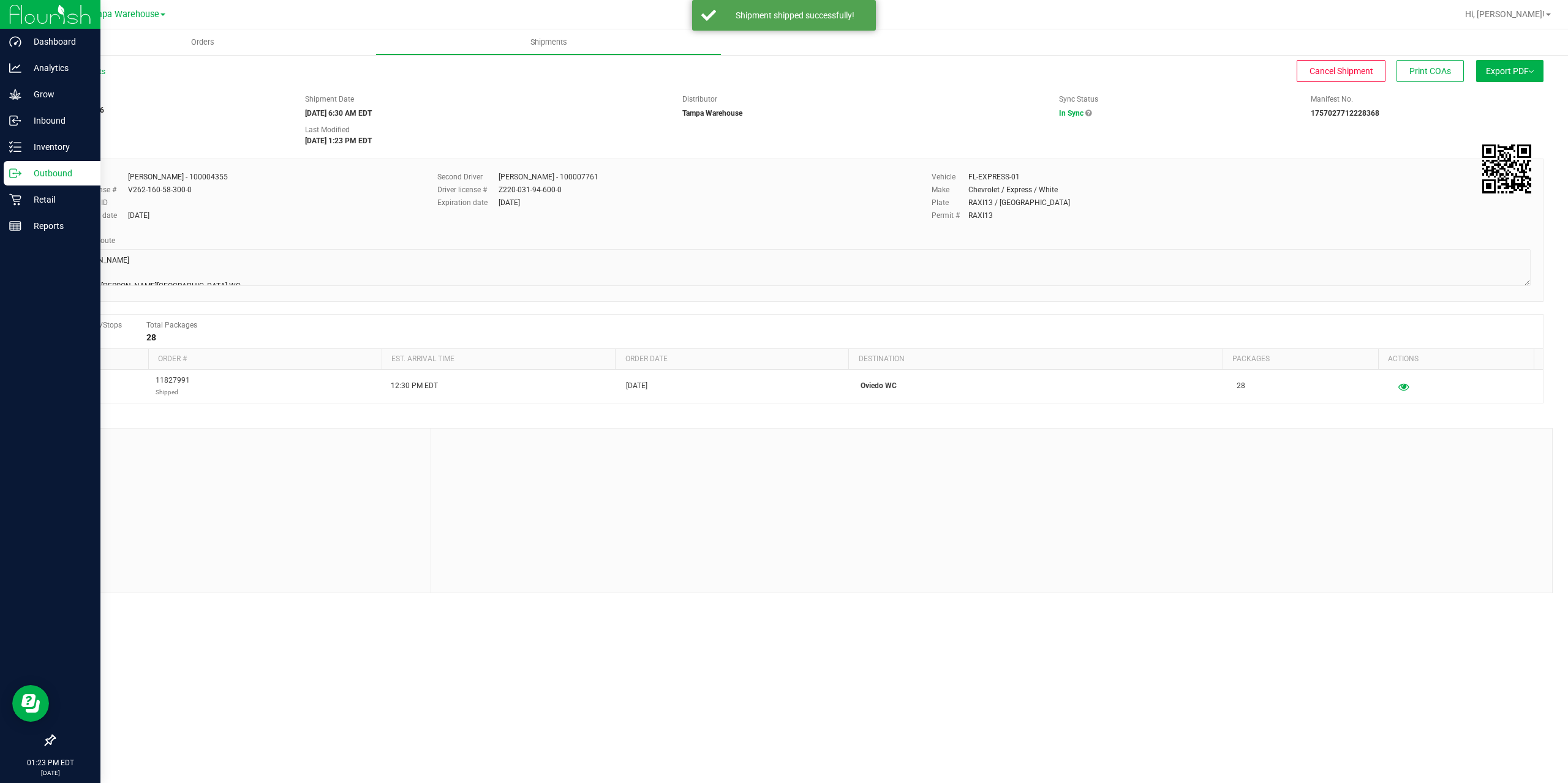
click at [12, 175] on icon at bounding box center [15, 173] width 12 height 12
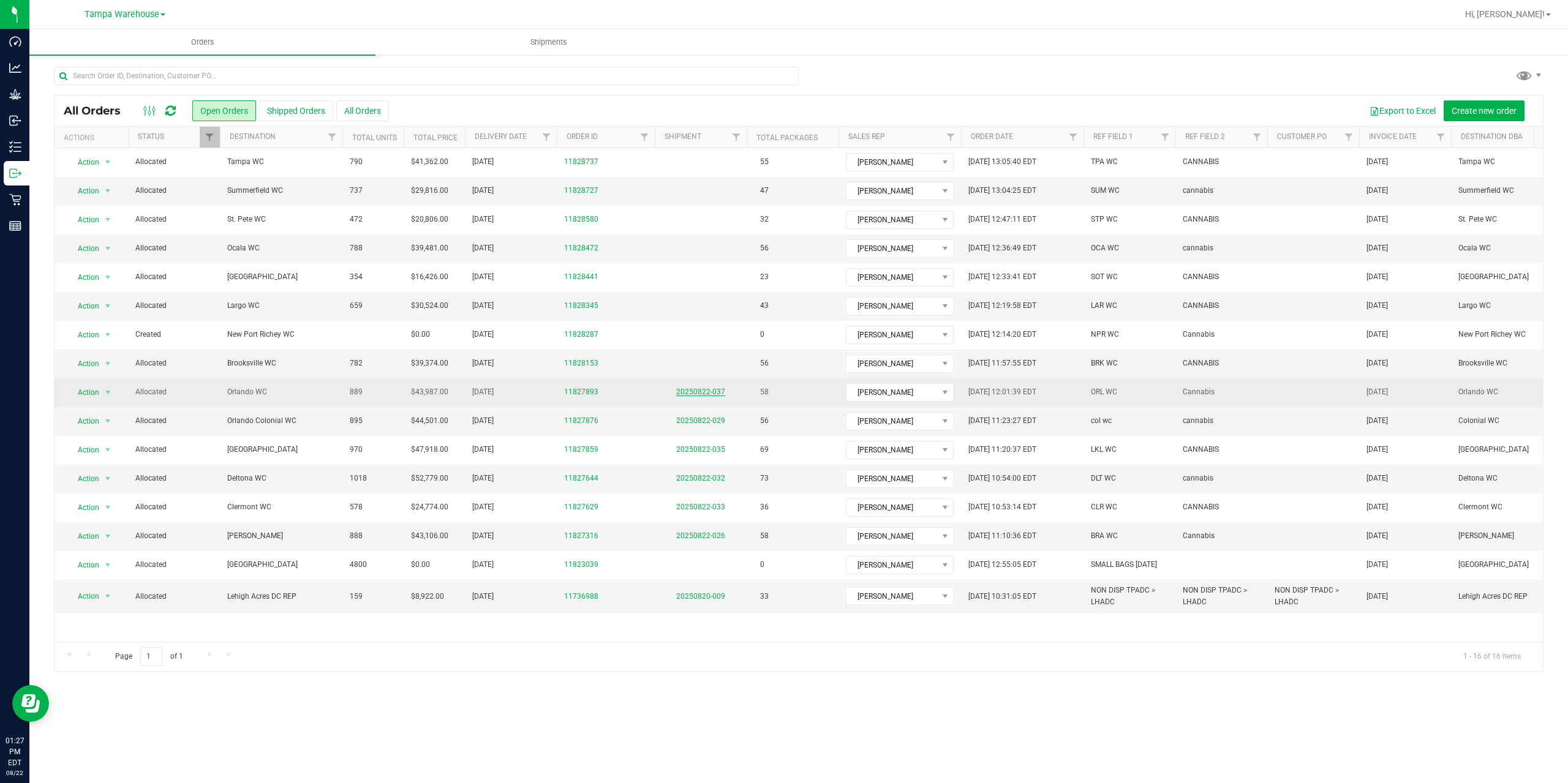
click at [702, 391] on link "20250822-037" at bounding box center [700, 392] width 49 height 9
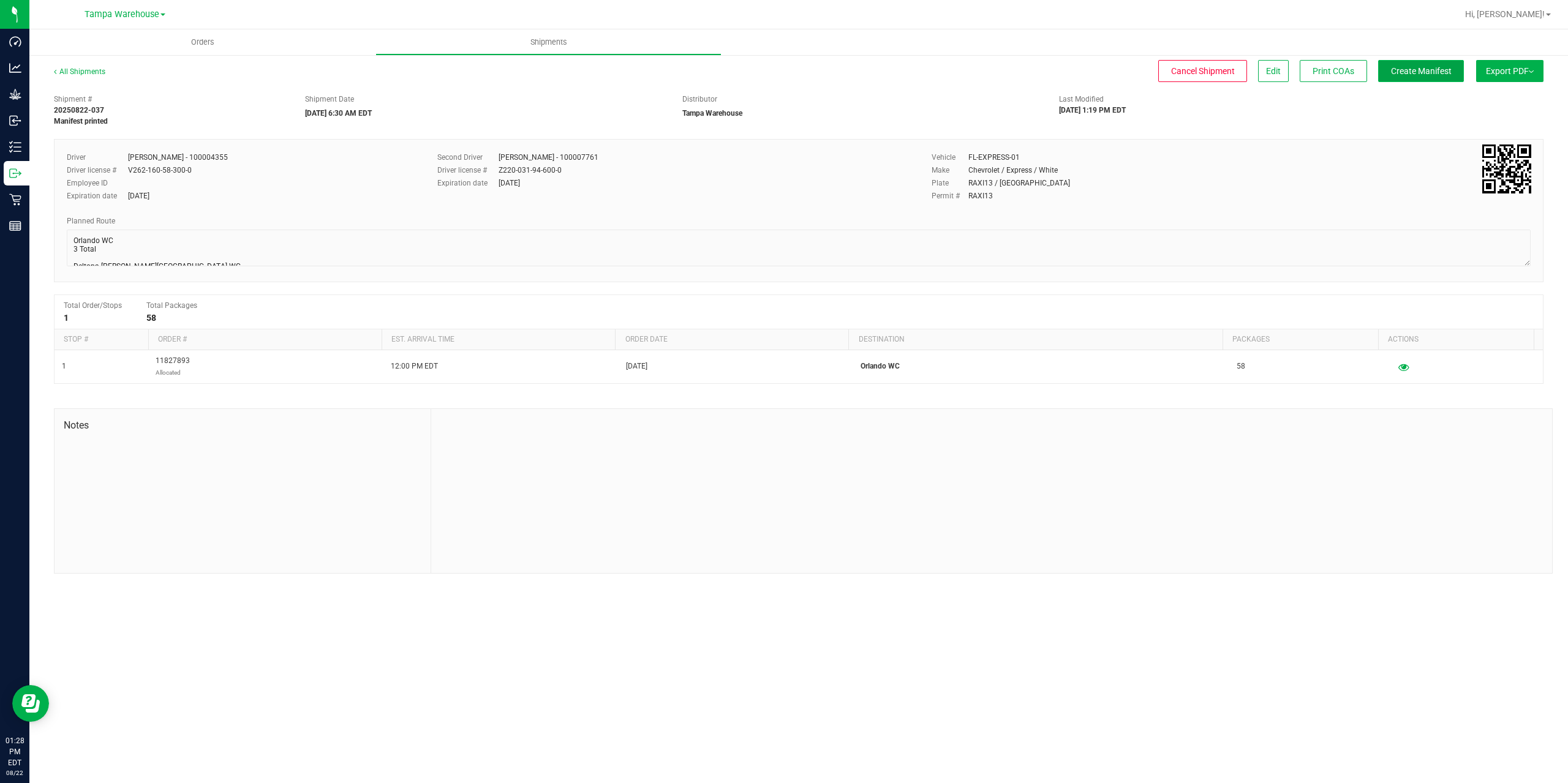
click at [1411, 71] on span "Create Manifest" at bounding box center [1421, 71] width 61 height 10
click at [1411, 71] on span "Ship Transfer" at bounding box center [1424, 71] width 50 height 10
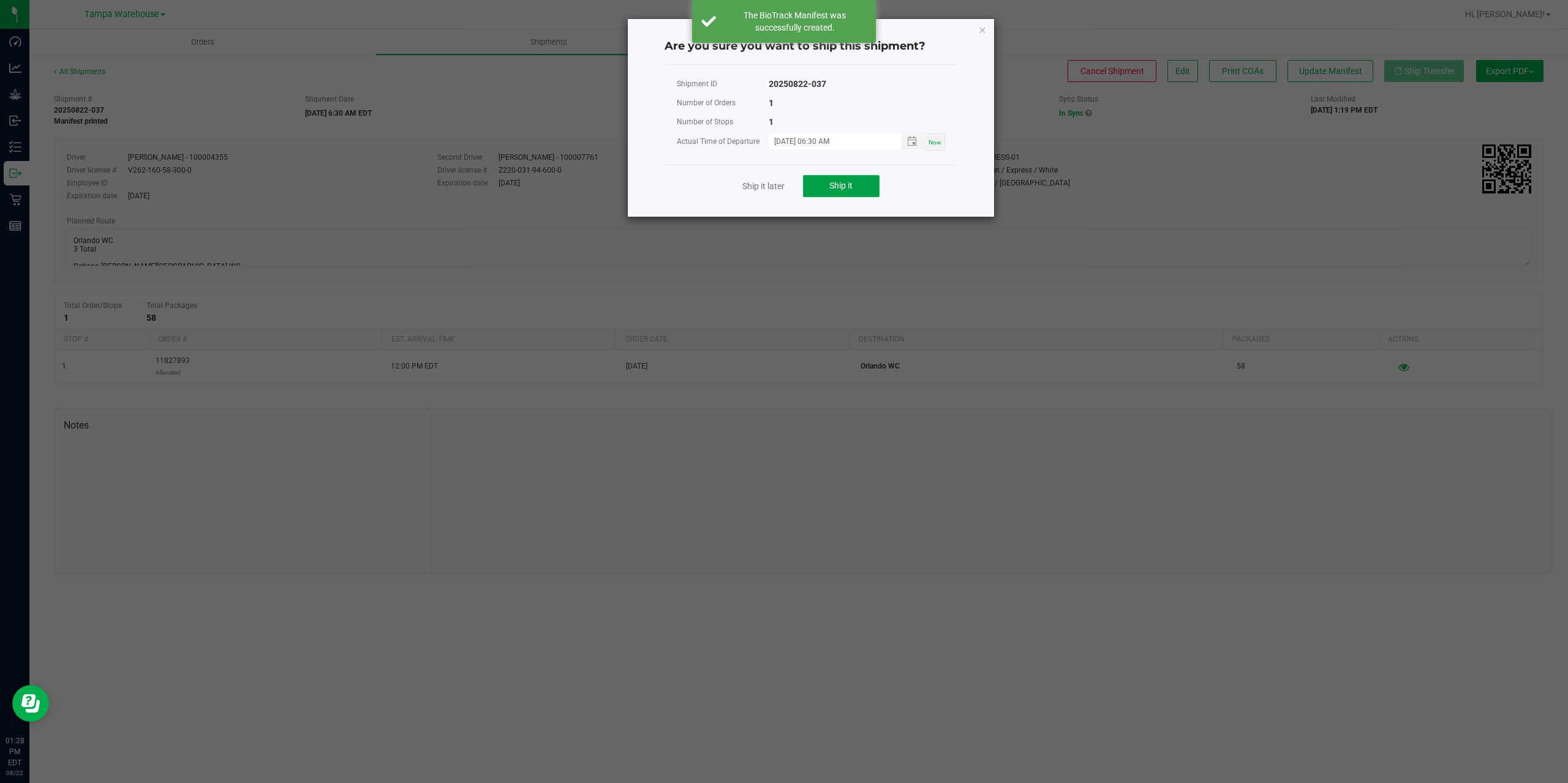
click at [818, 191] on button "Ship it" at bounding box center [841, 186] width 76 height 22
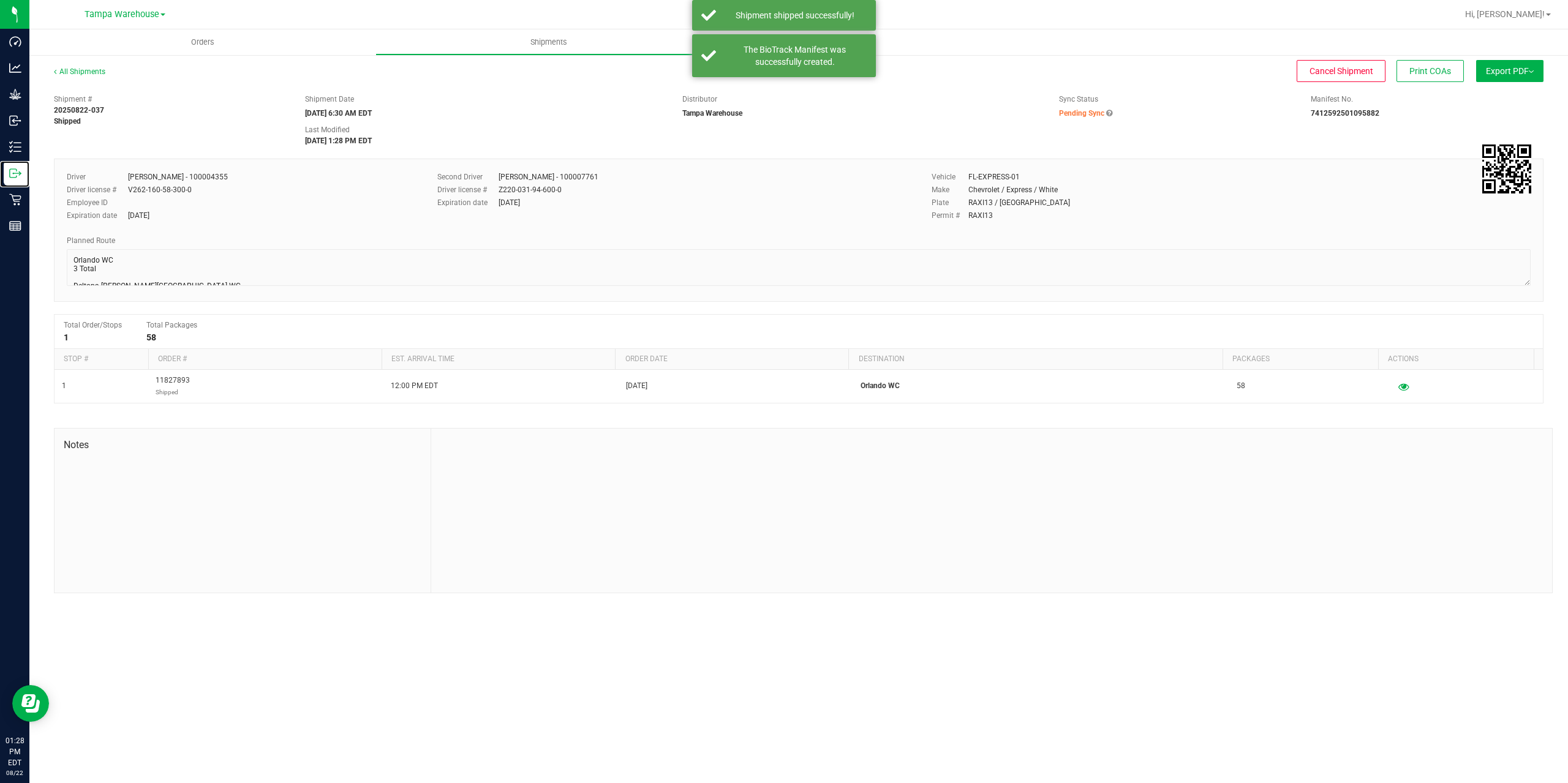
click at [19, 176] on icon at bounding box center [15, 173] width 12 height 12
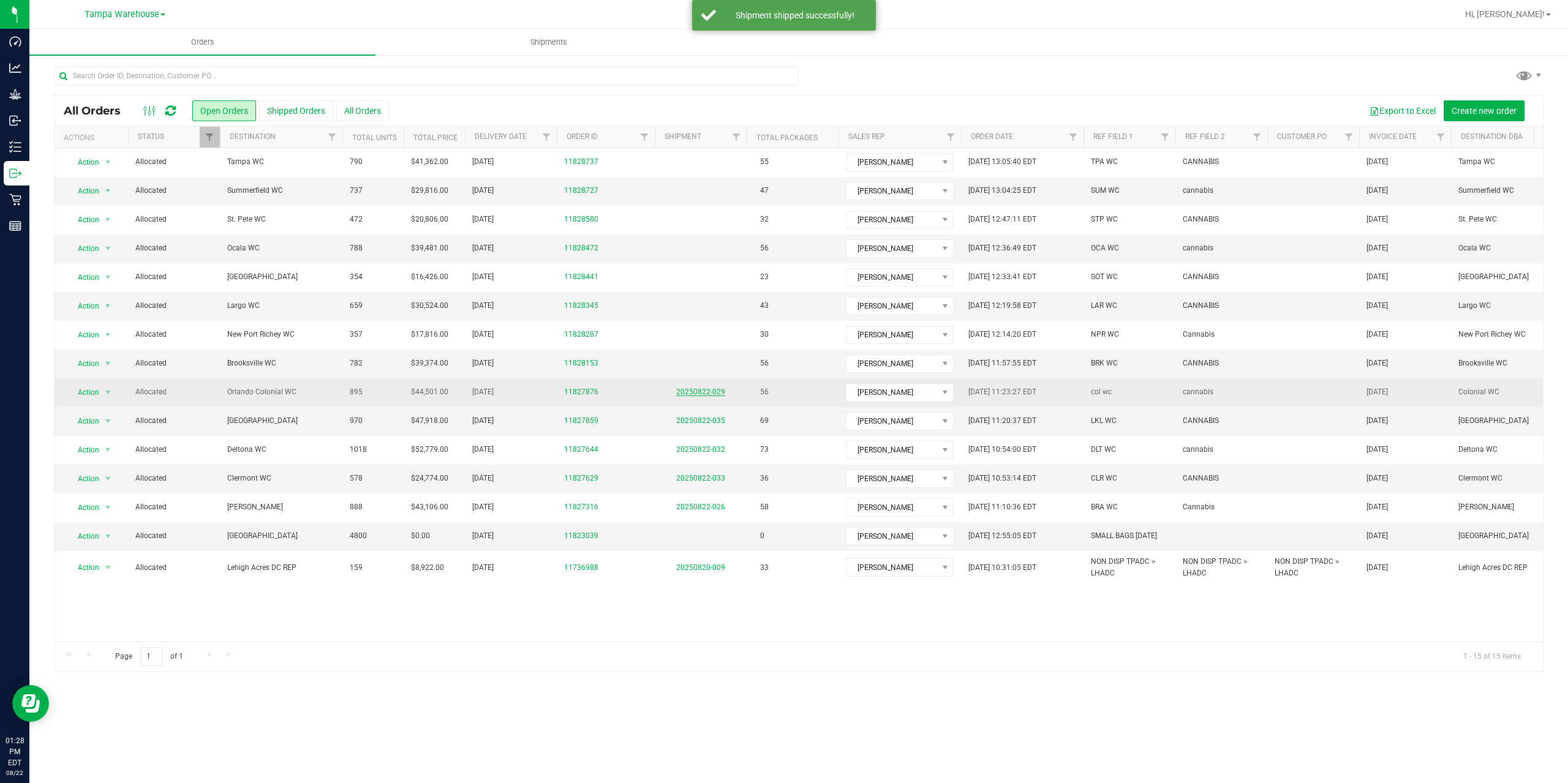
click at [693, 394] on link "20250822-029" at bounding box center [700, 392] width 49 height 9
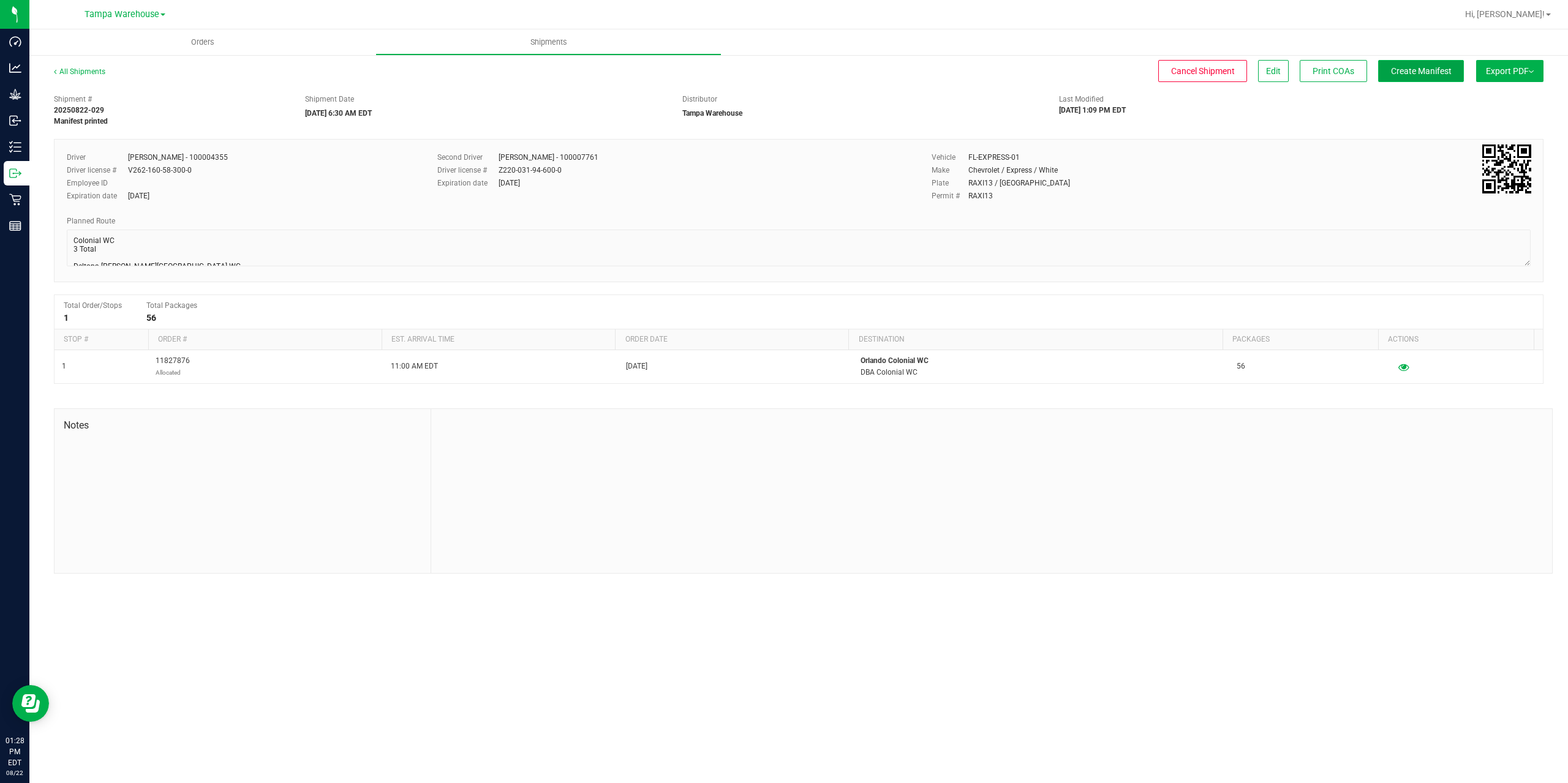
click at [1422, 74] on span "Create Manifest" at bounding box center [1421, 71] width 61 height 10
click at [1422, 74] on span "Ship Transfer" at bounding box center [1424, 71] width 50 height 10
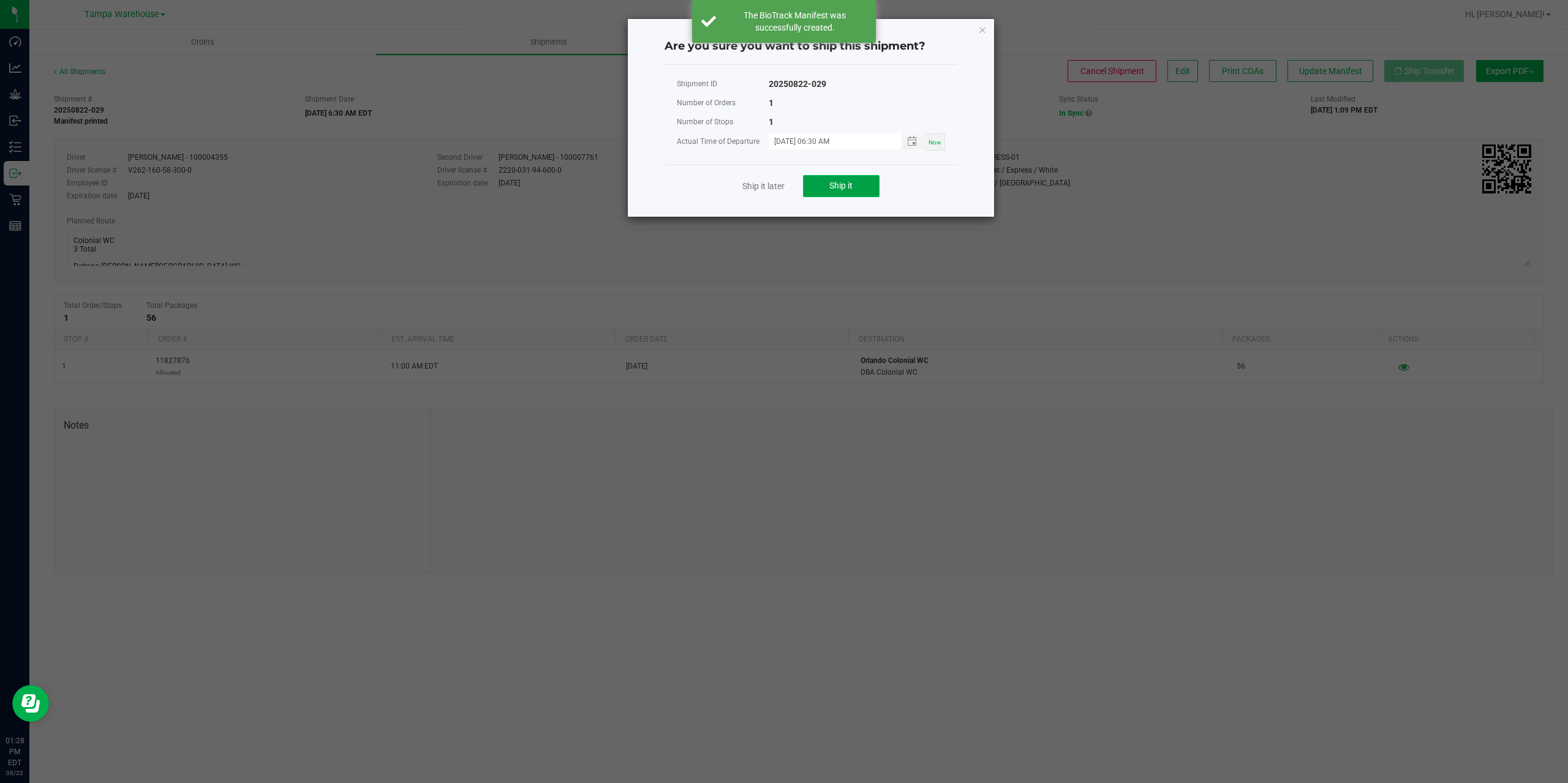
click at [845, 181] on span "Ship it" at bounding box center [841, 186] width 24 height 10
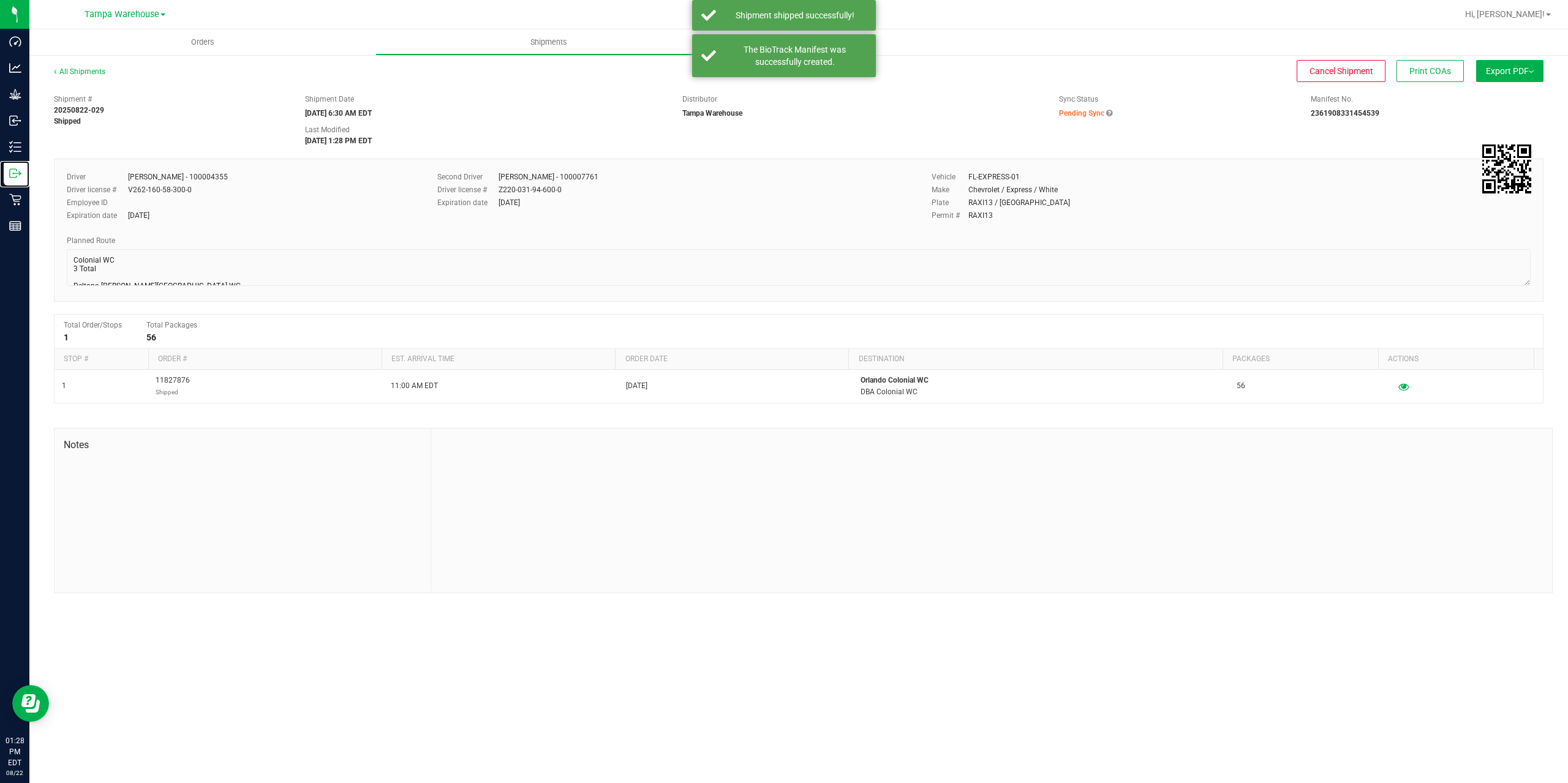
click at [11, 177] on icon at bounding box center [15, 173] width 12 height 12
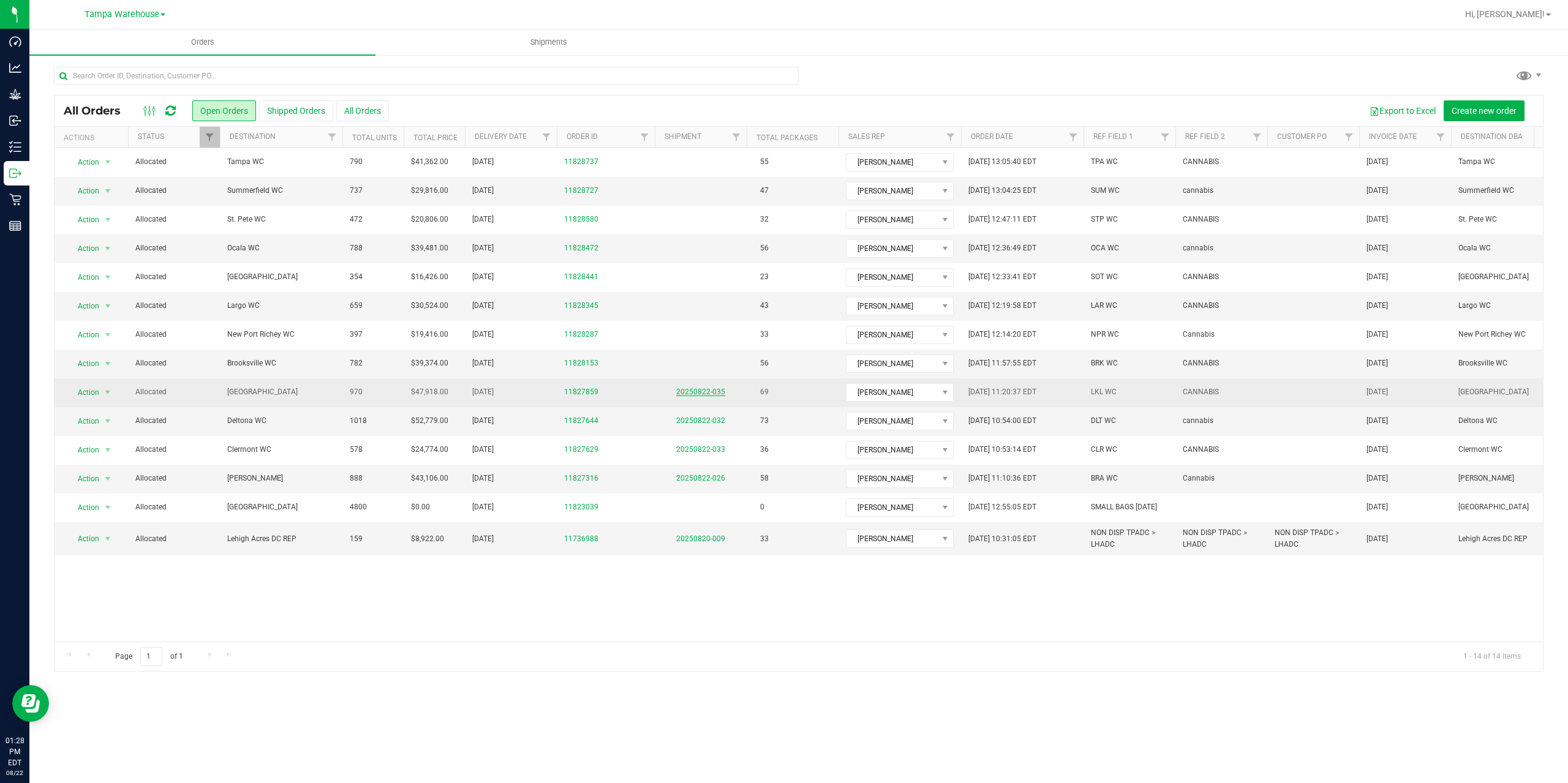
click at [705, 392] on link "20250822-035" at bounding box center [700, 392] width 49 height 9
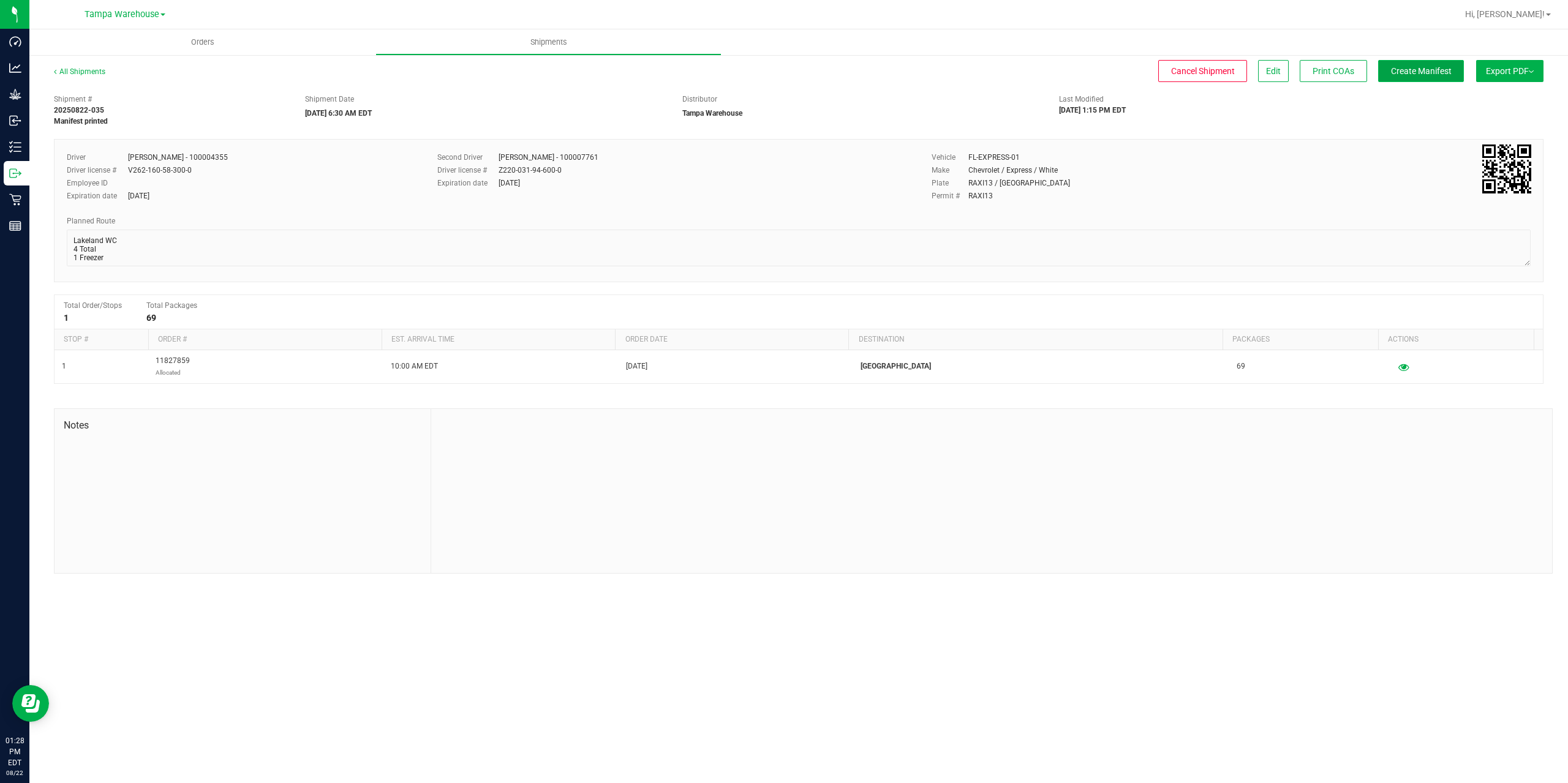
click at [1412, 71] on span "Create Manifest" at bounding box center [1421, 71] width 61 height 10
click at [1412, 71] on span "Ship Transfer" at bounding box center [1424, 71] width 50 height 10
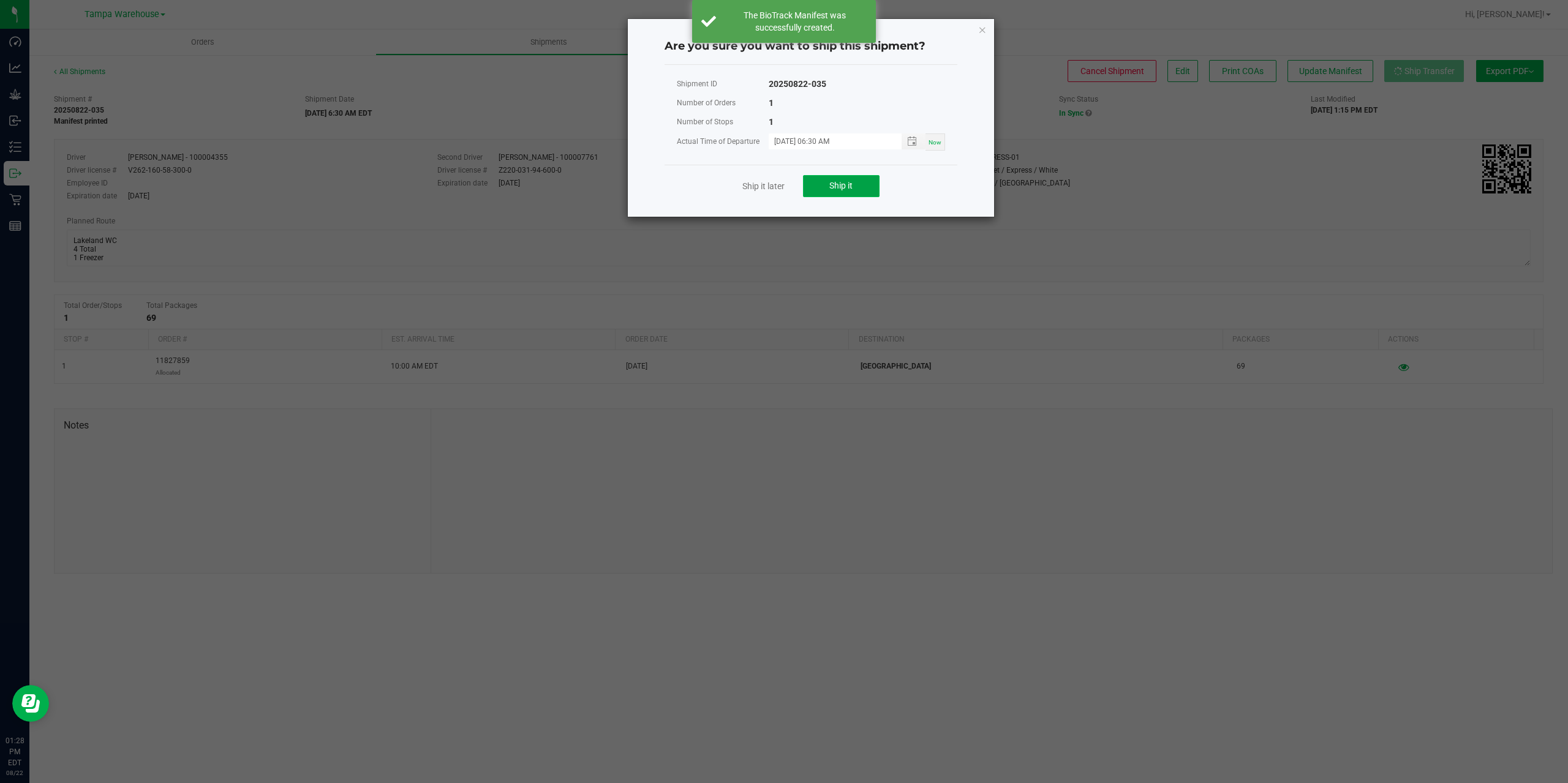
click at [844, 183] on span "Ship it" at bounding box center [841, 186] width 24 height 10
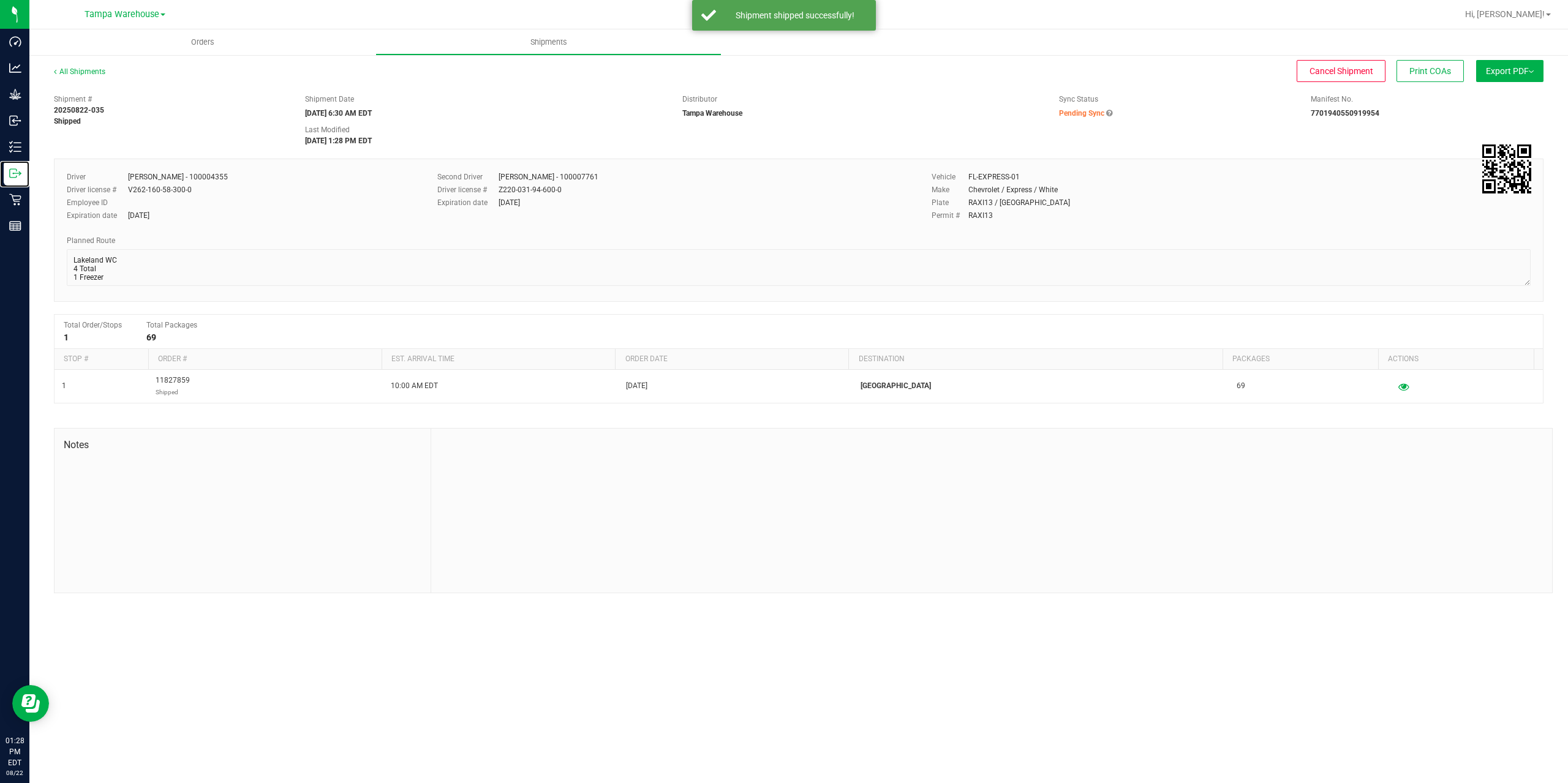
click at [16, 179] on div "Outbound" at bounding box center [17, 174] width 26 height 24
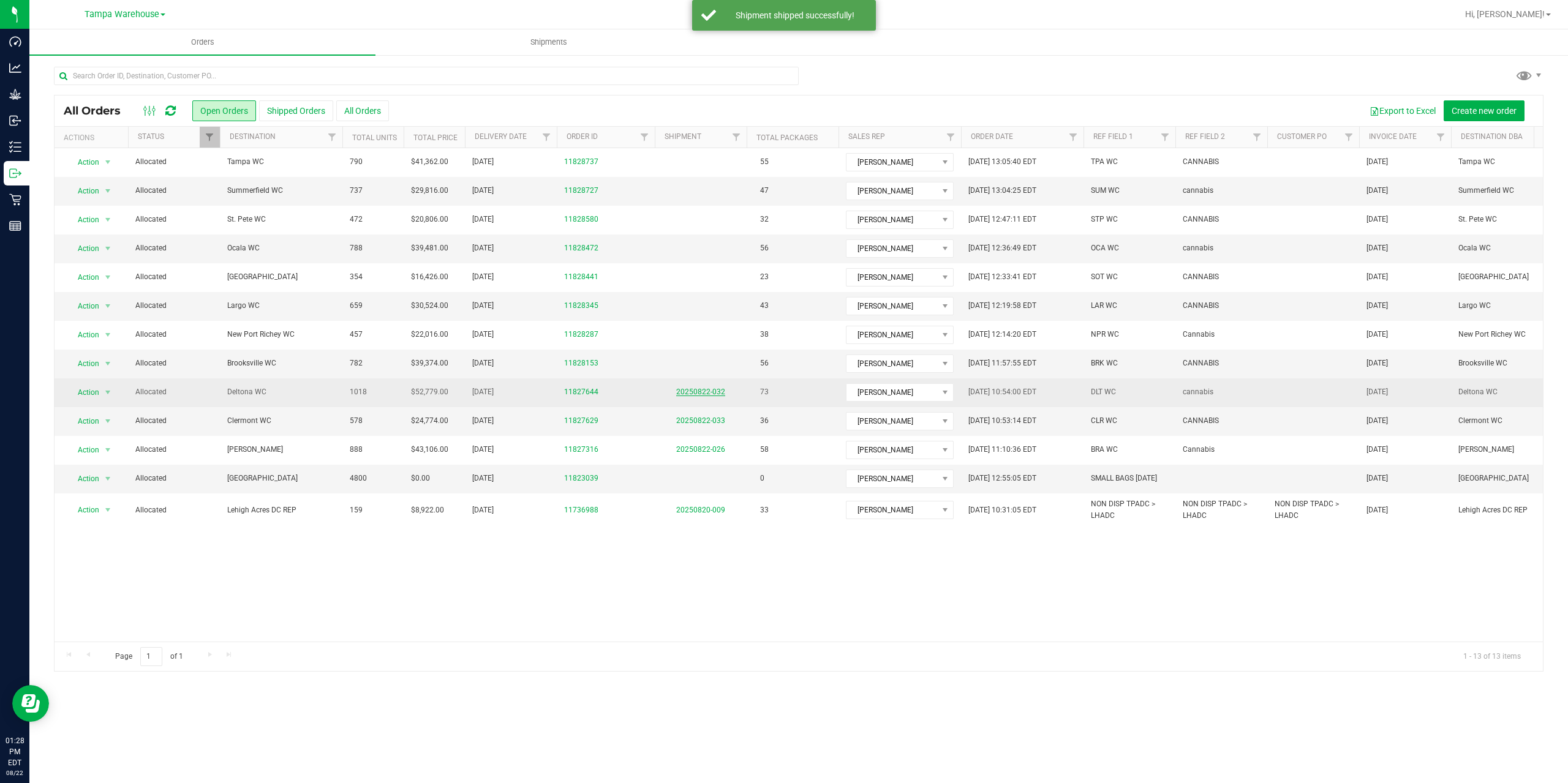
click at [709, 392] on link "20250822-032" at bounding box center [700, 392] width 49 height 9
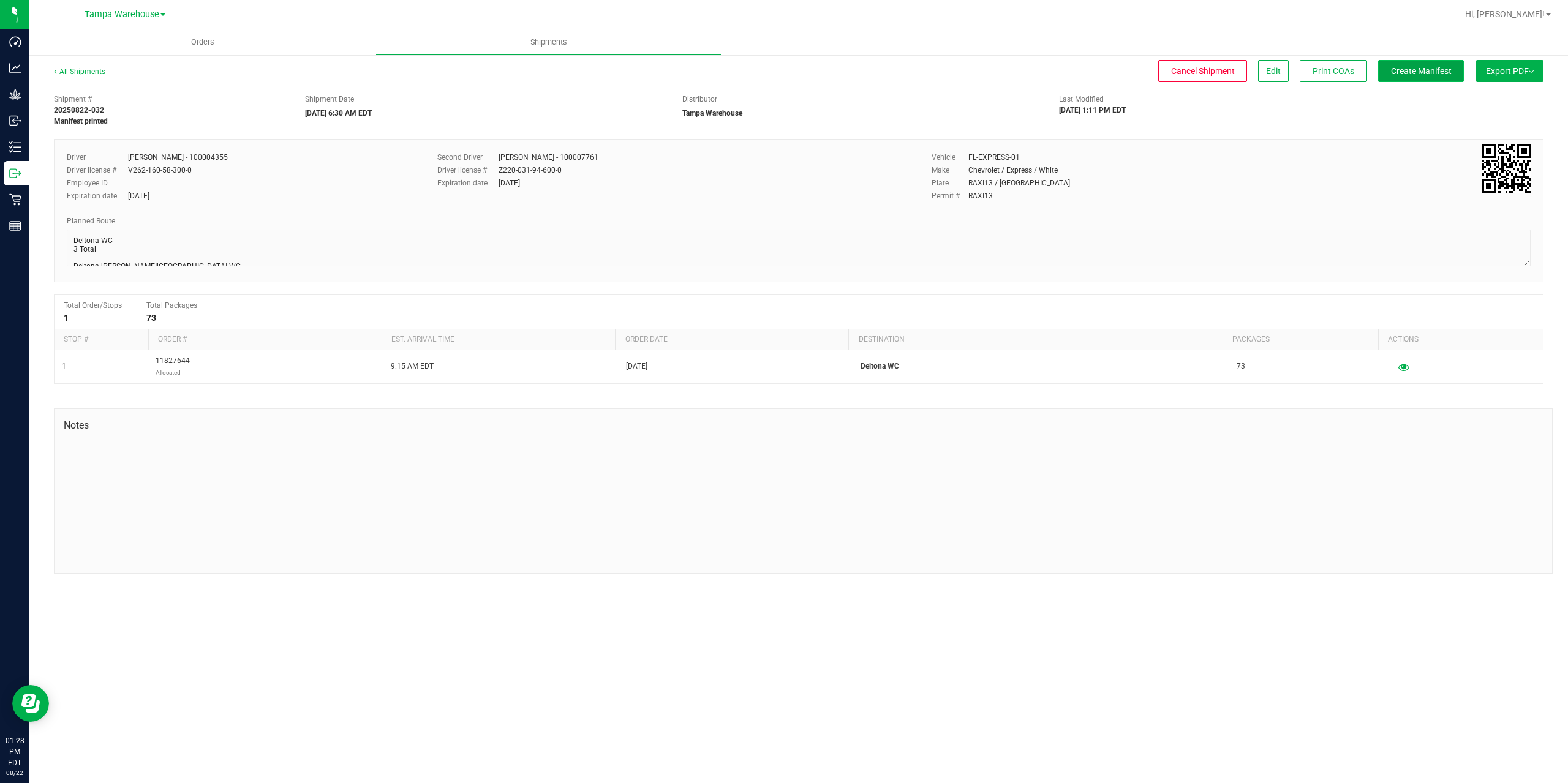
click at [1412, 67] on span "Create Manifest" at bounding box center [1421, 71] width 61 height 10
click at [1412, 67] on span "Ship Transfer" at bounding box center [1424, 71] width 50 height 10
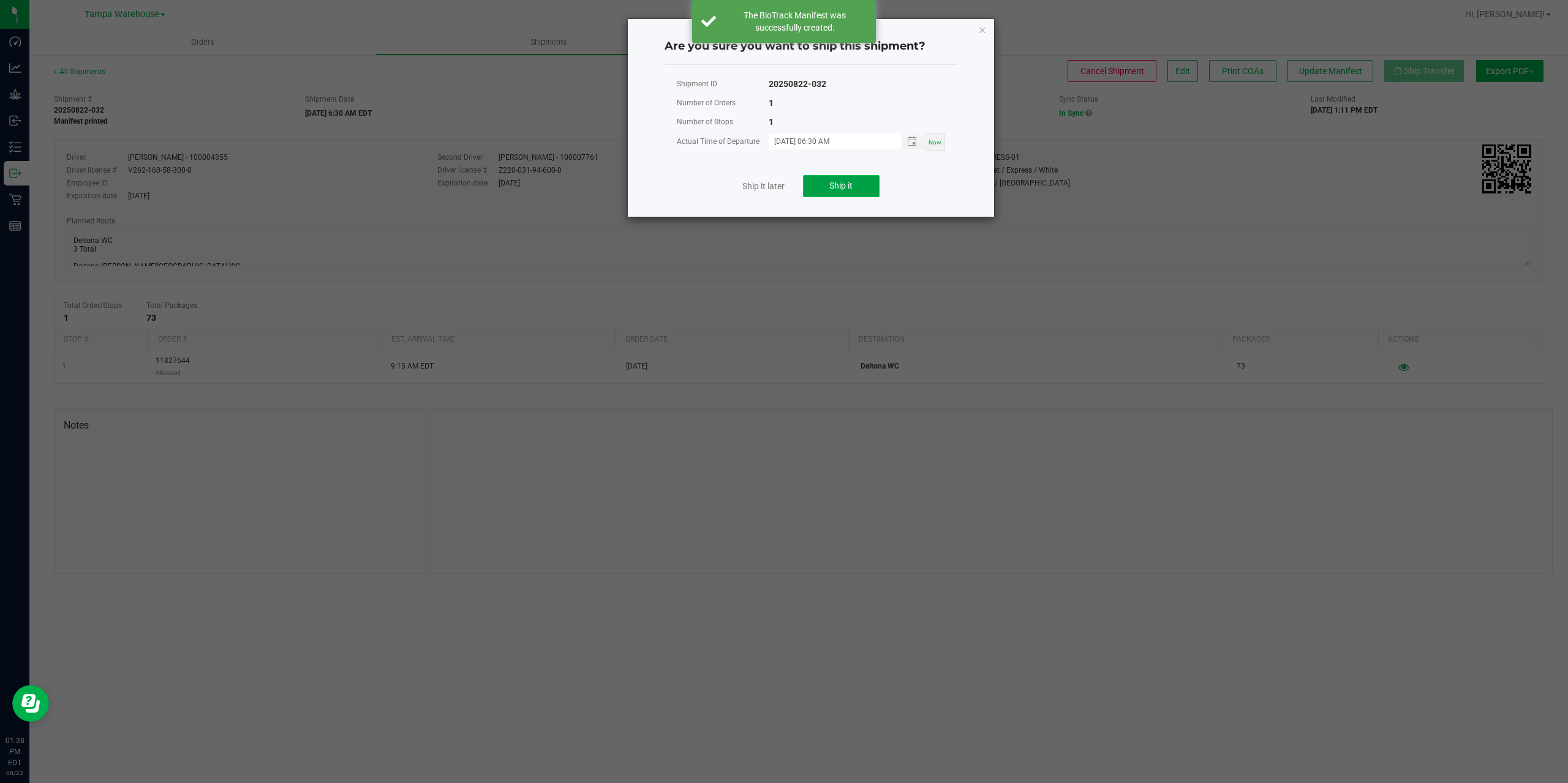
click at [846, 176] on button "Ship it" at bounding box center [841, 186] width 76 height 22
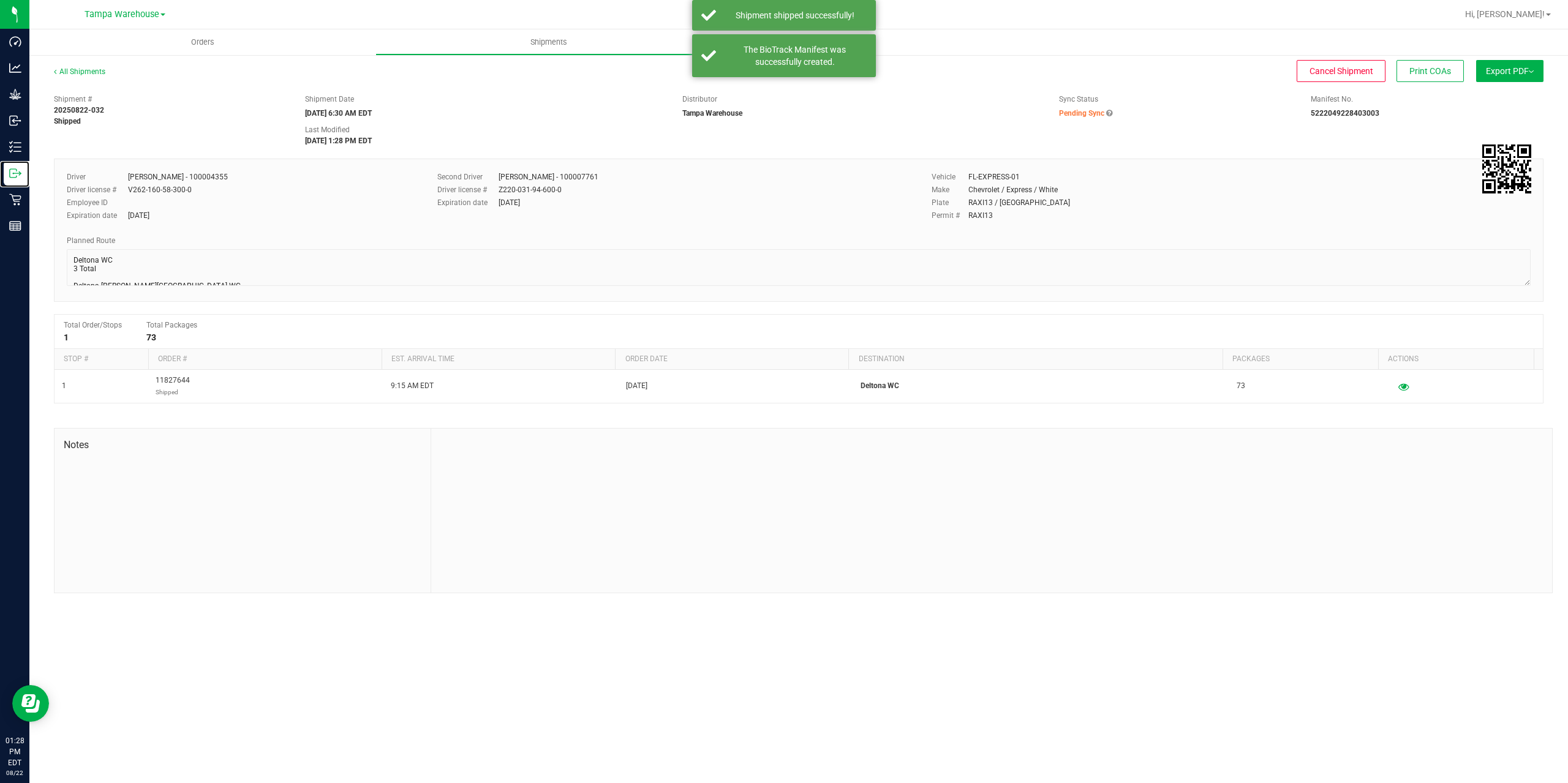
click at [14, 174] on circle at bounding box center [14, 174] width 2 height 2
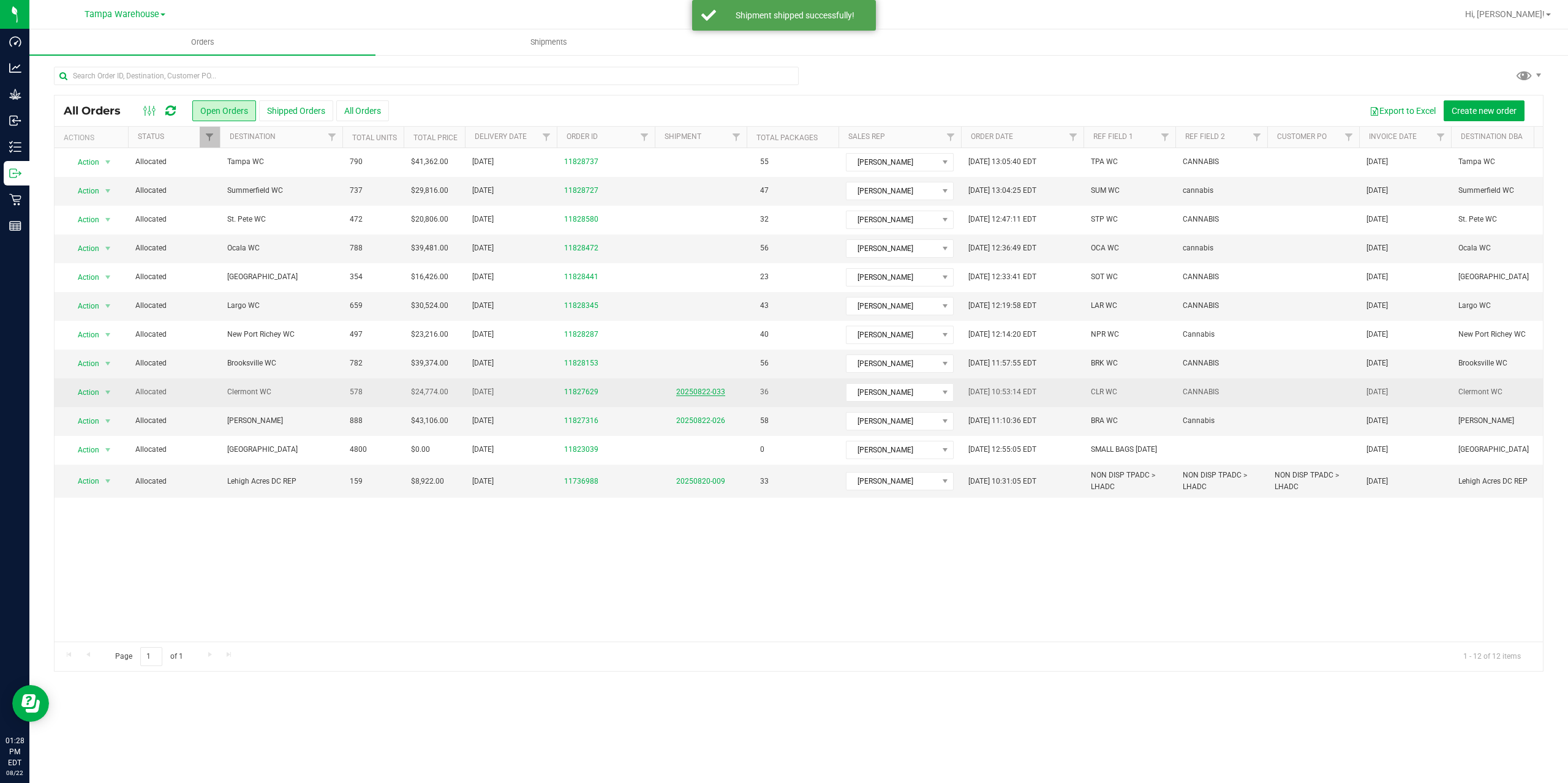
click at [705, 392] on link "20250822-033" at bounding box center [700, 392] width 49 height 9
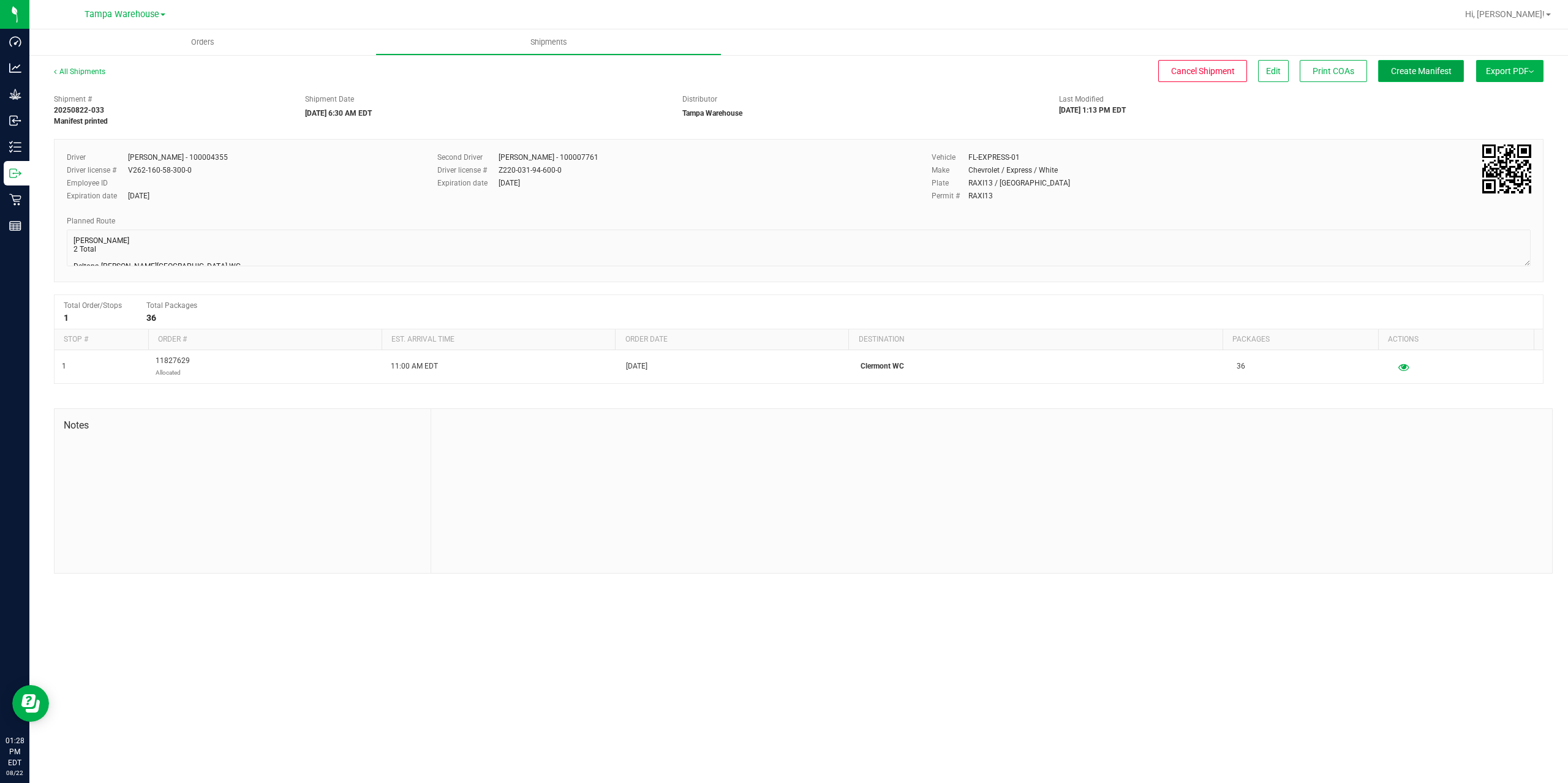
click at [1418, 71] on span "Create Manifest" at bounding box center [1421, 71] width 61 height 10
click at [1418, 71] on span "Ship Transfer" at bounding box center [1424, 71] width 50 height 10
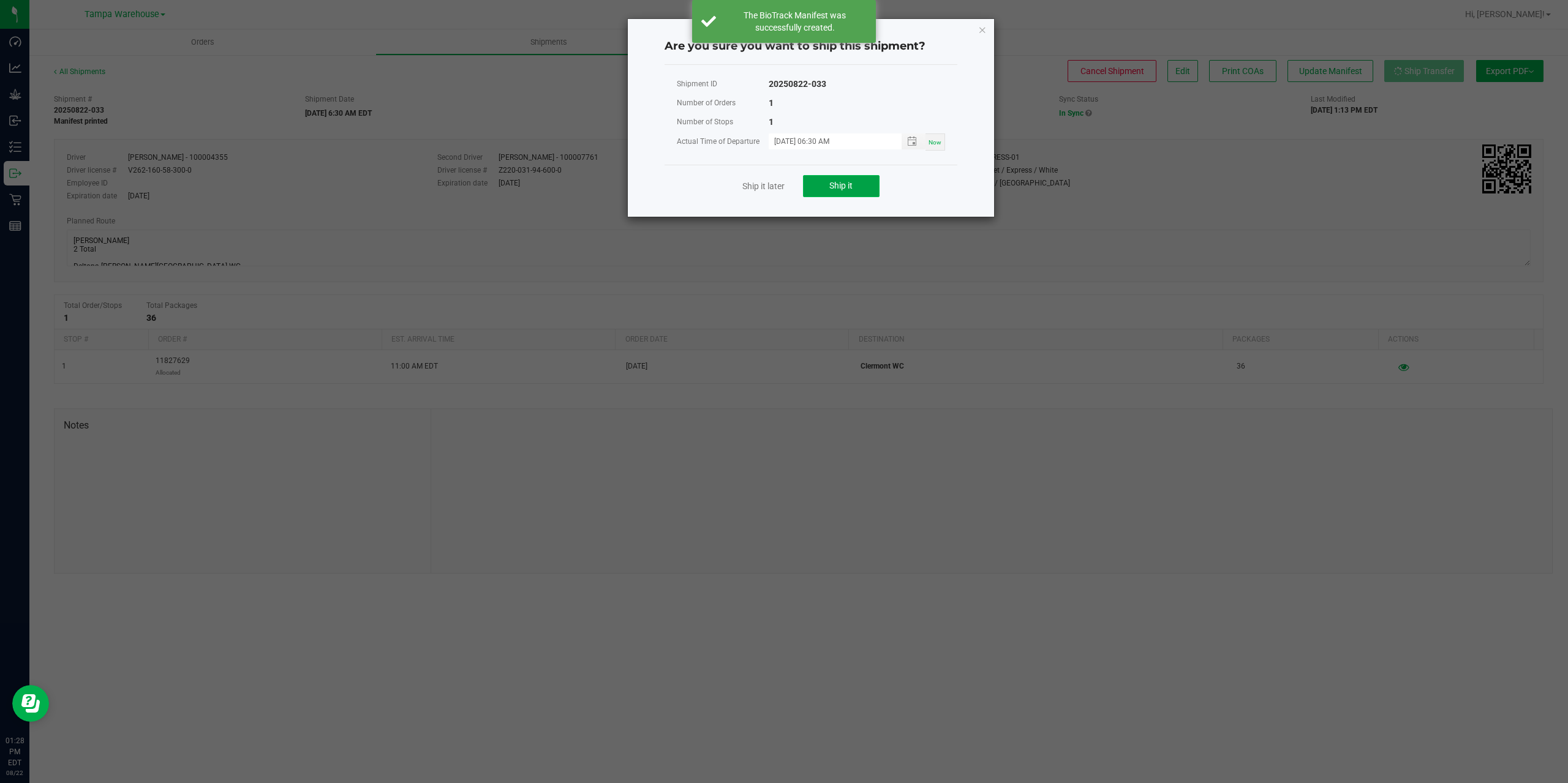
click at [826, 186] on button "Ship it" at bounding box center [841, 186] width 76 height 22
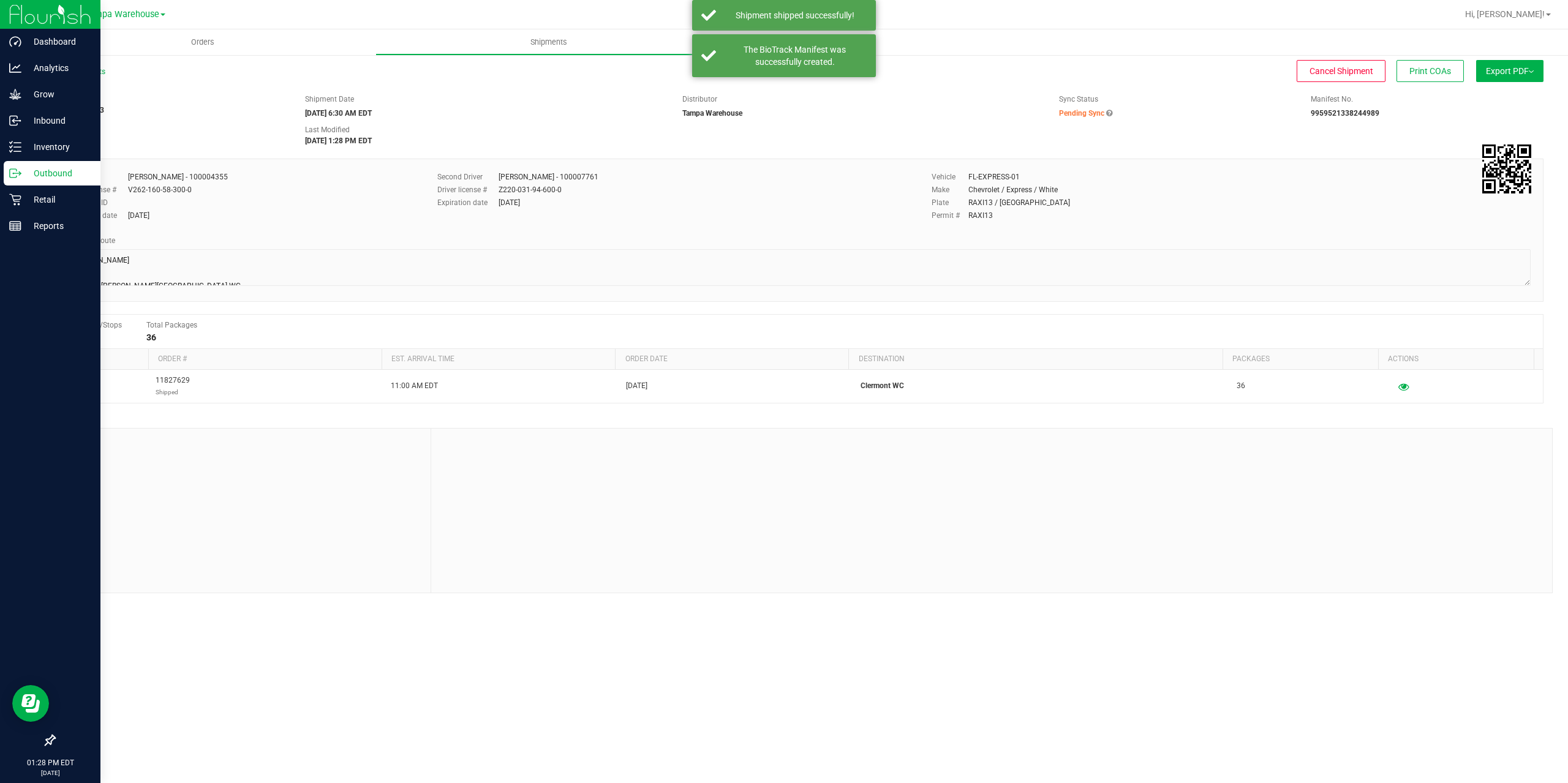
click at [18, 173] on icon at bounding box center [15, 173] width 12 height 12
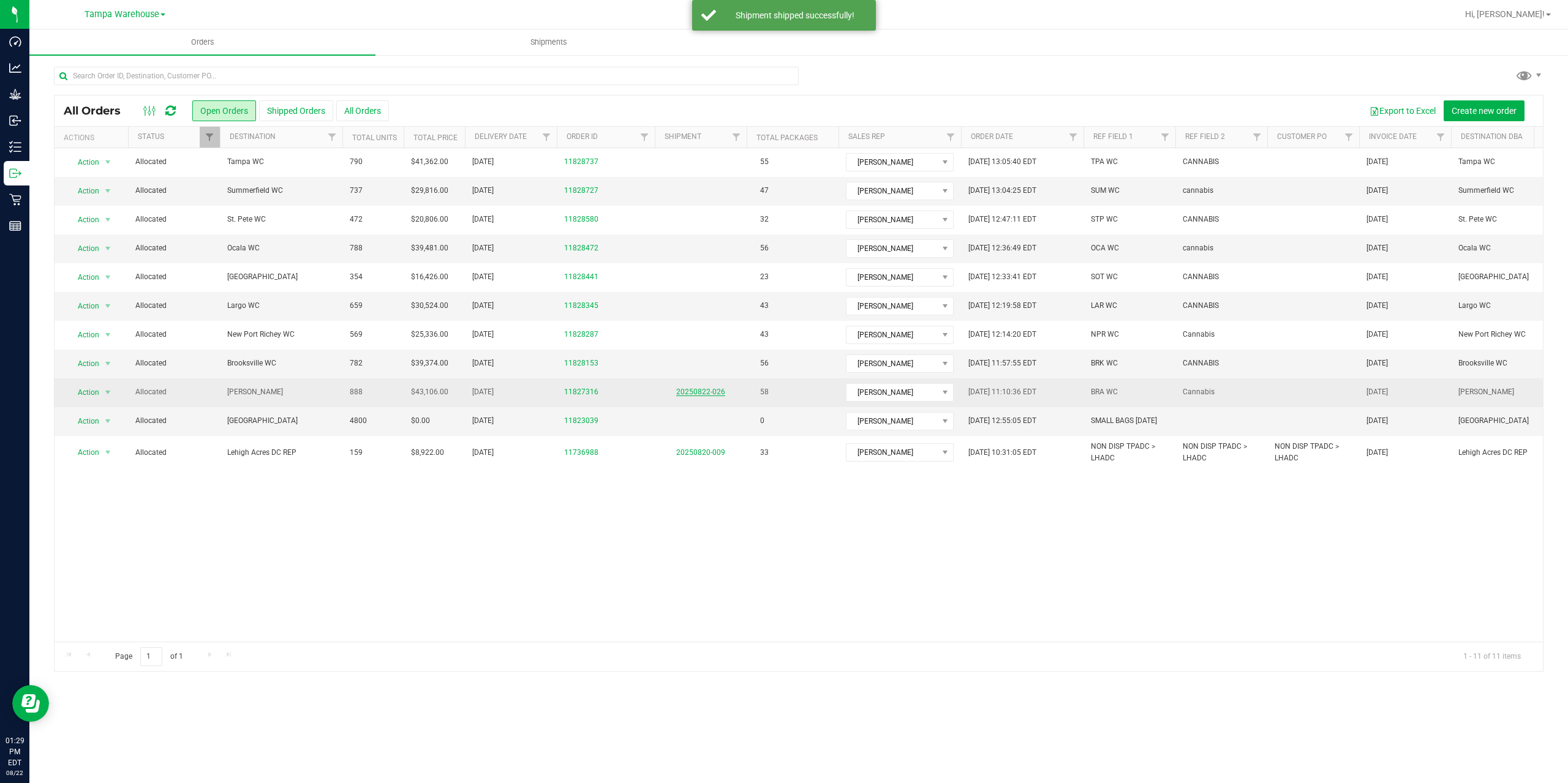
click at [706, 395] on link "20250822-026" at bounding box center [700, 392] width 49 height 9
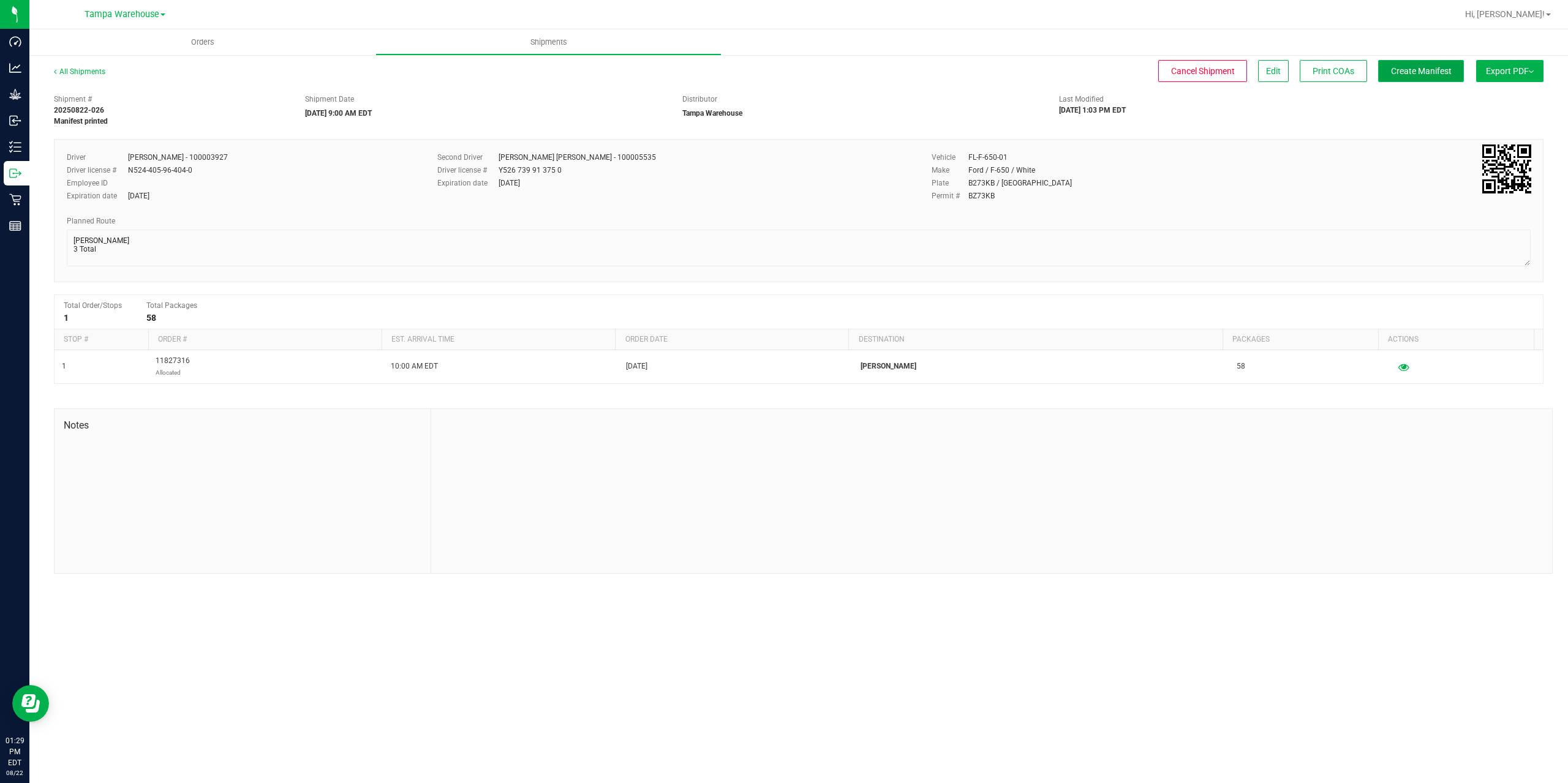
click at [1441, 70] on span "Create Manifest" at bounding box center [1421, 71] width 61 height 10
click at [1441, 70] on span "Ship Transfer" at bounding box center [1424, 71] width 50 height 10
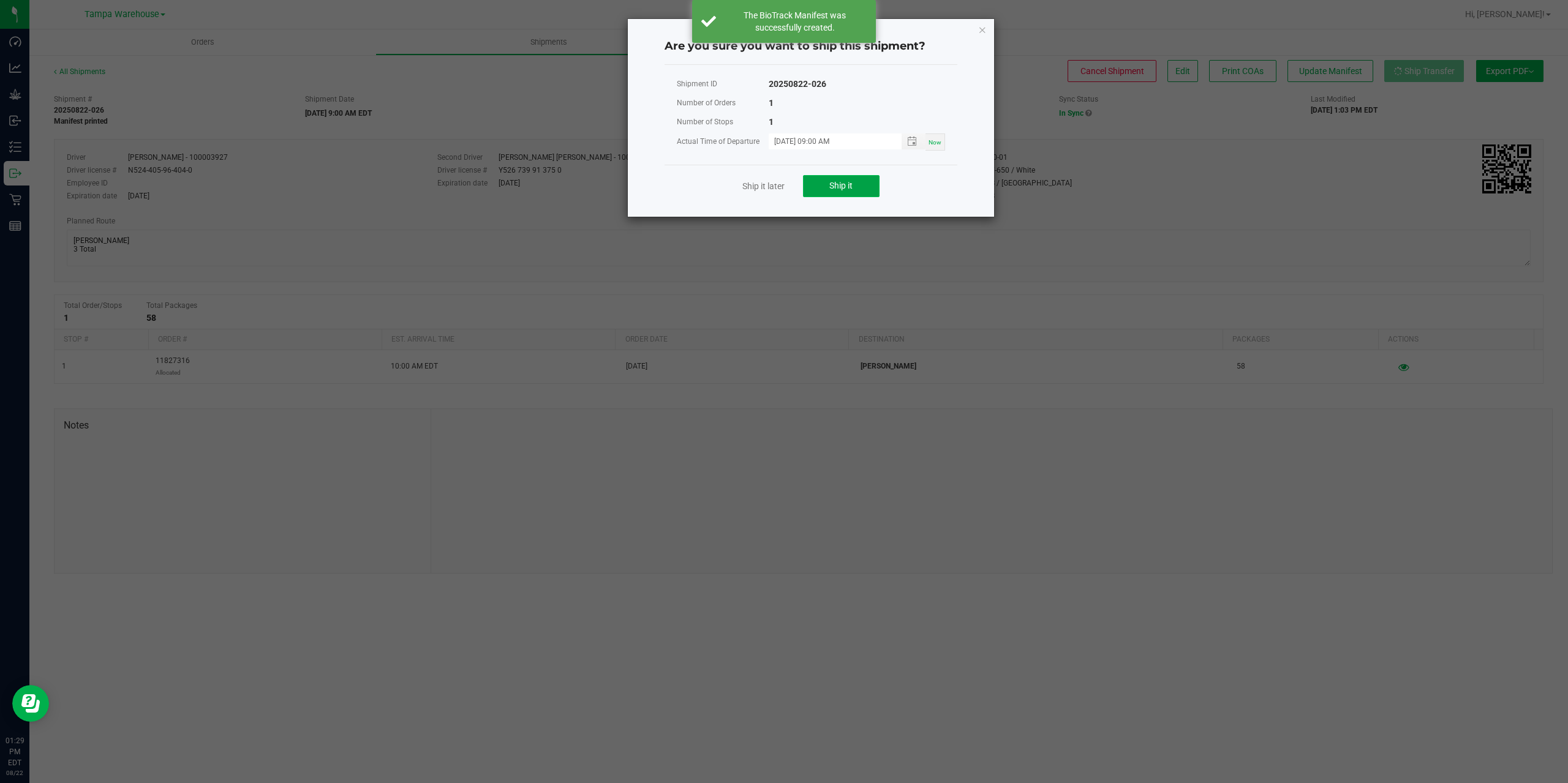
click at [843, 182] on span "Ship it" at bounding box center [841, 186] width 24 height 10
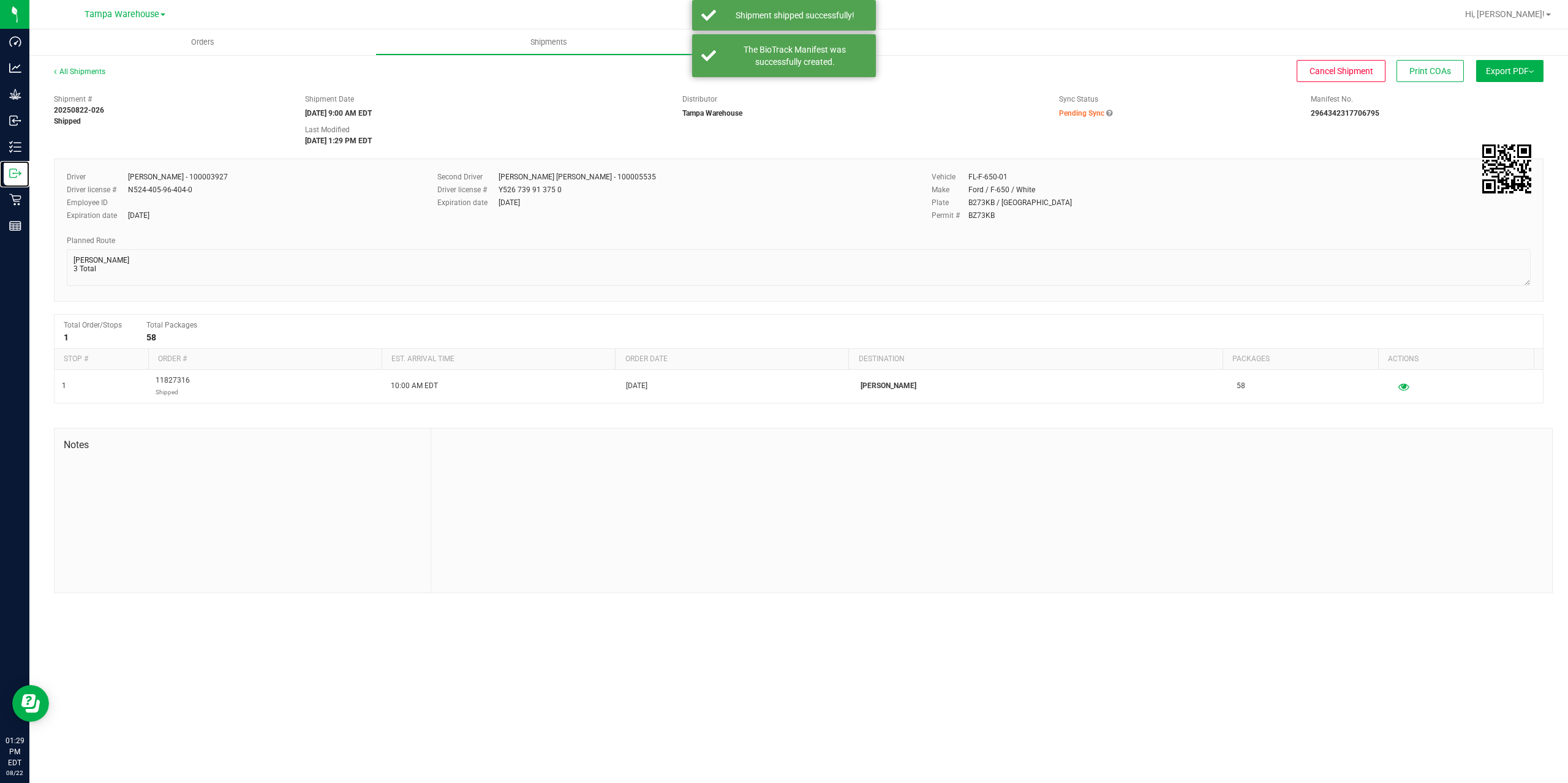
click at [15, 173] on icon at bounding box center [15, 173] width 12 height 12
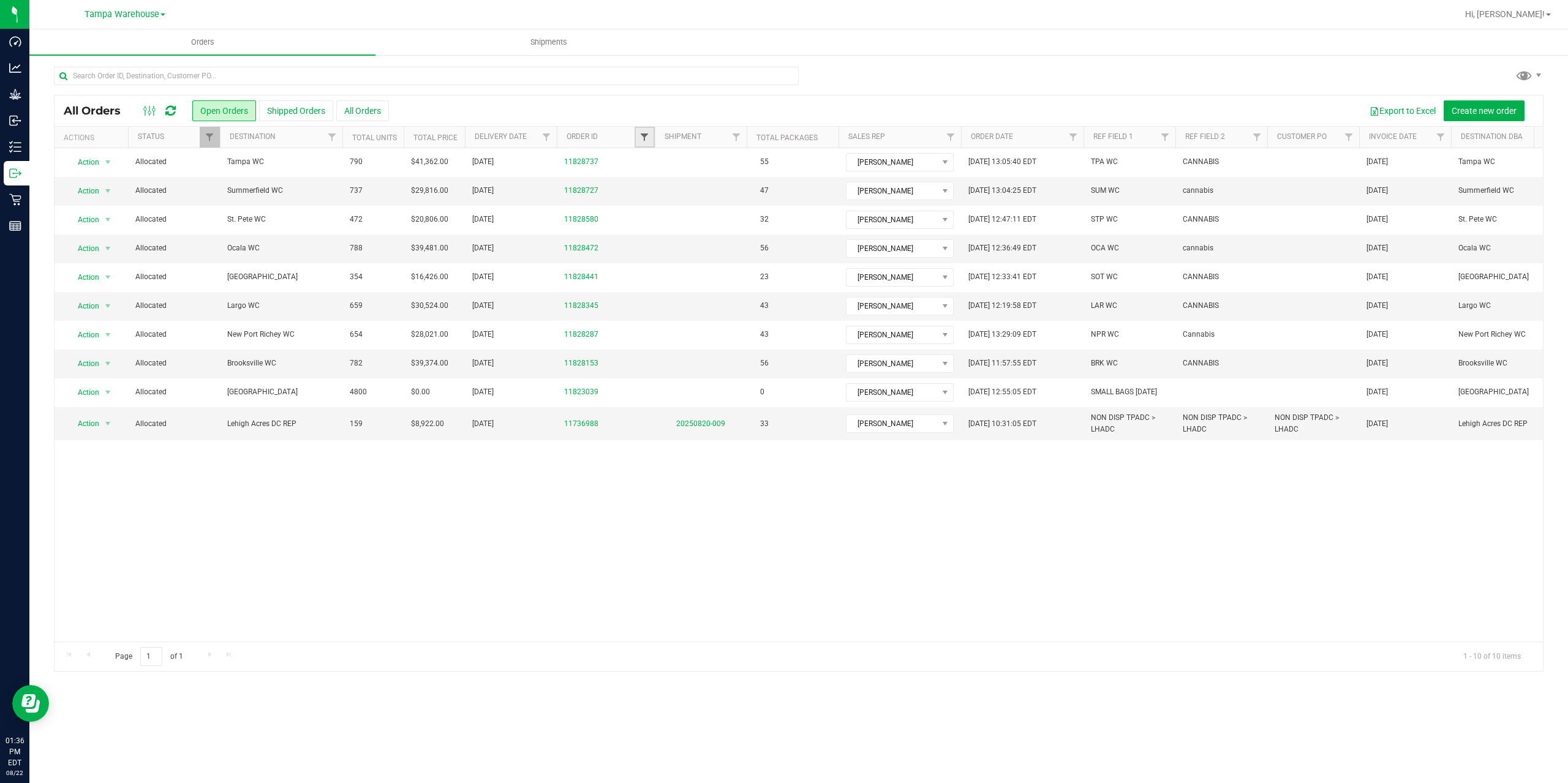
click at [646, 136] on span "Filter" at bounding box center [644, 137] width 10 height 10
type input "8472"
click at [675, 213] on div "8472 Filter Clear" at bounding box center [705, 181] width 141 height 67
click at [676, 183] on button "Filter" at bounding box center [671, 196] width 58 height 27
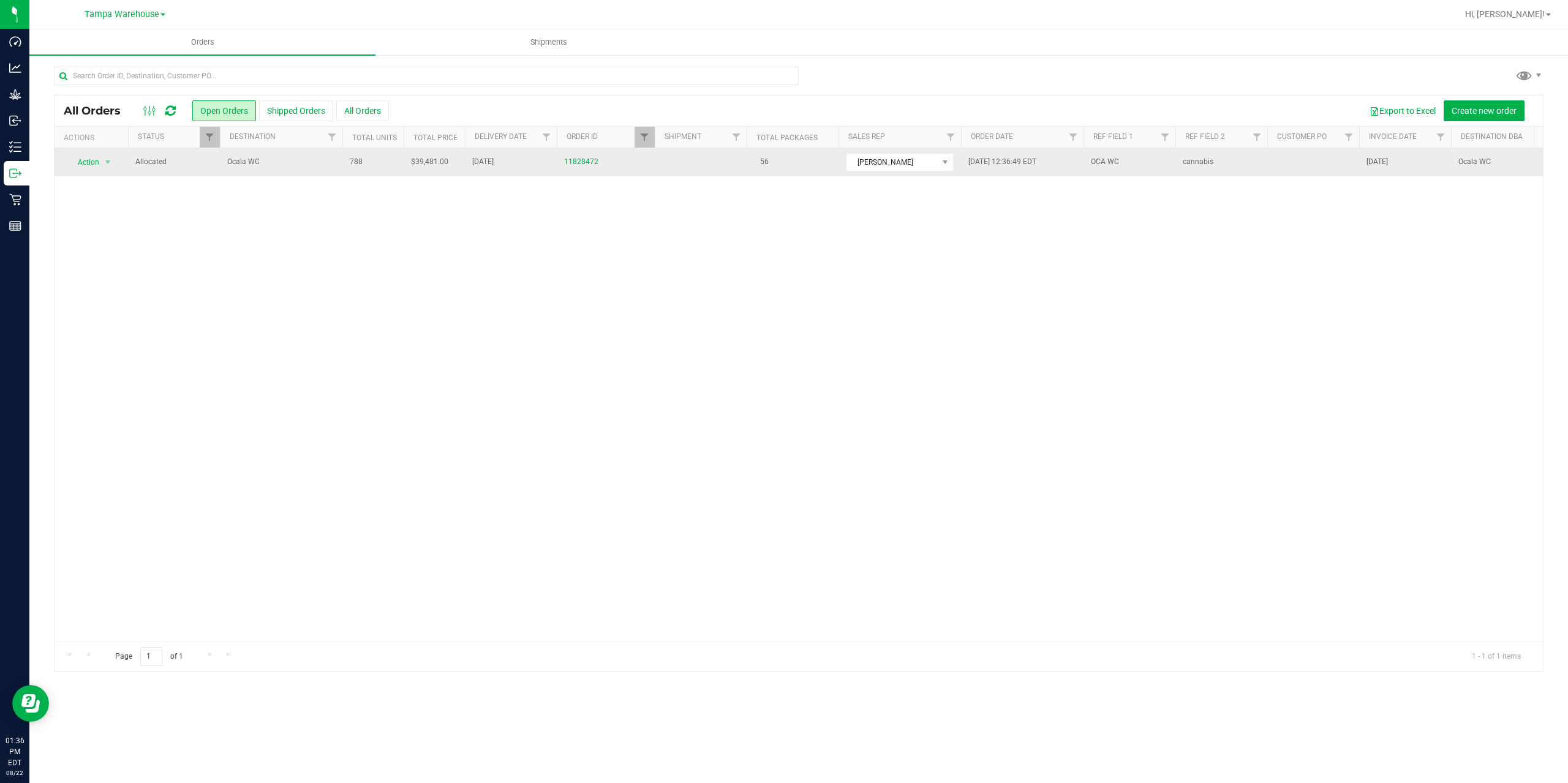
click at [295, 161] on span "Ocala WC" at bounding box center [281, 161] width 108 height 11
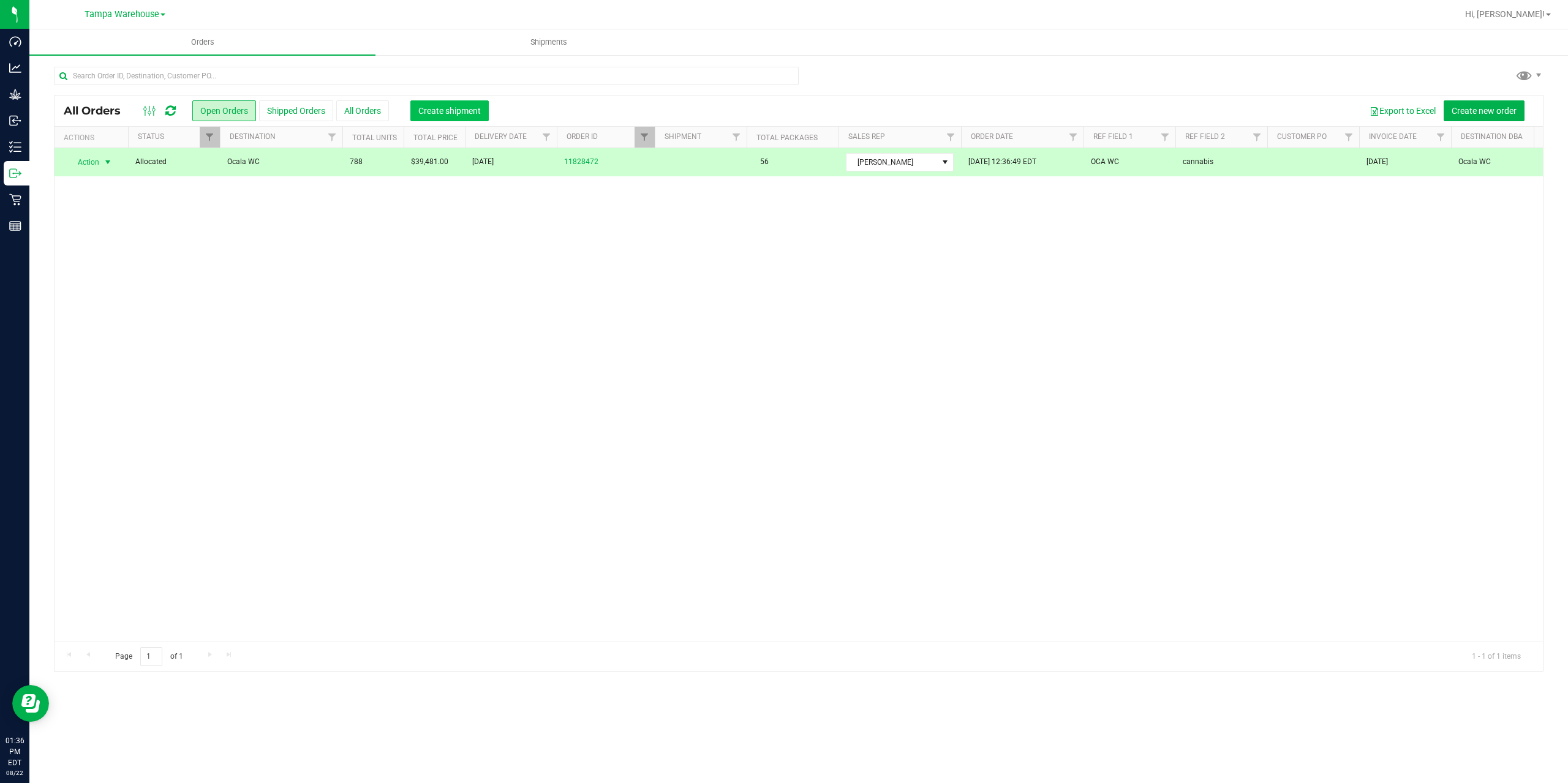
click at [474, 108] on span "Create shipment" at bounding box center [450, 111] width 62 height 10
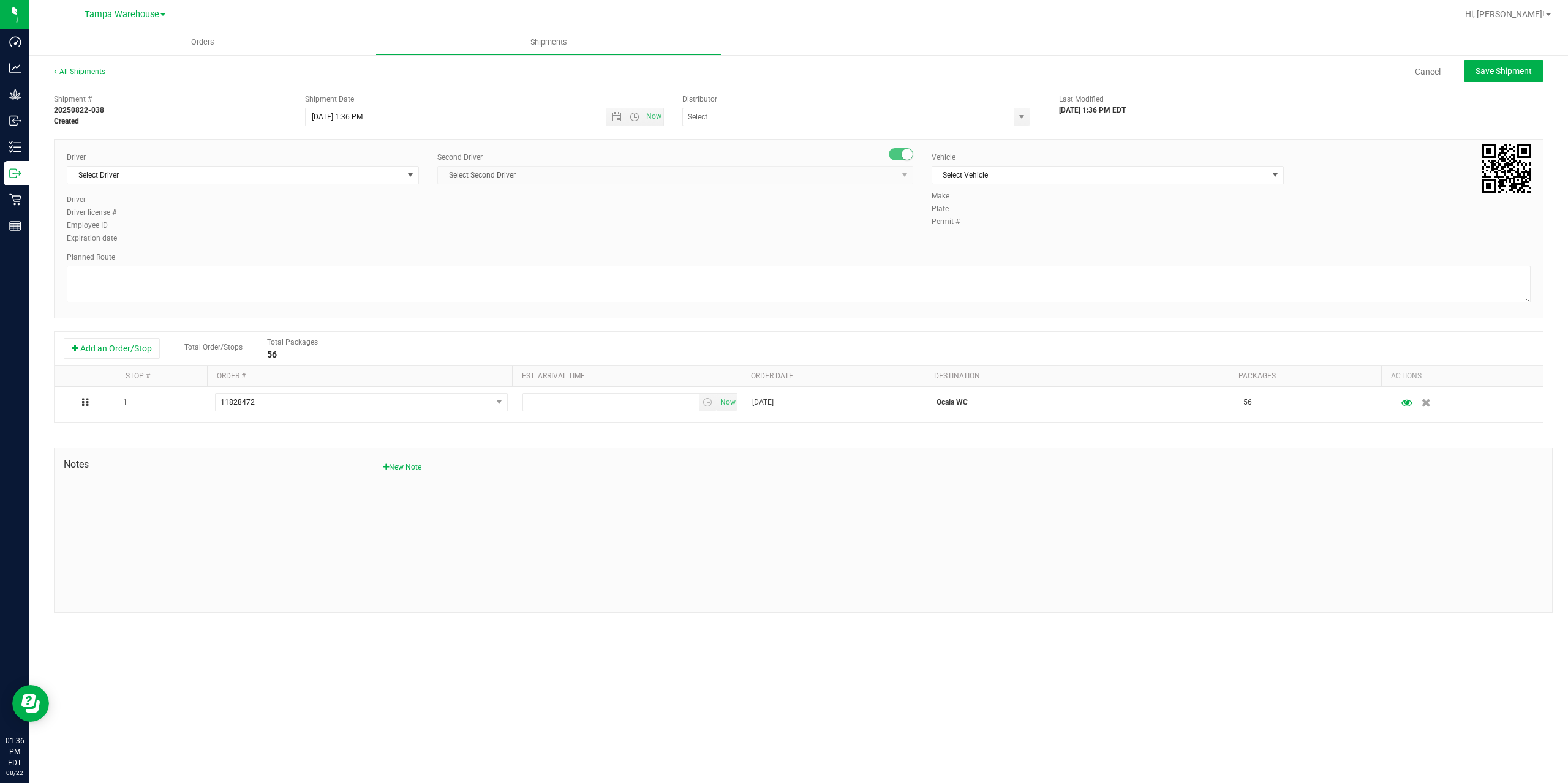
click at [737, 501] on div at bounding box center [991, 530] width 1121 height 164
click at [616, 115] on span "Open the date view" at bounding box center [617, 117] width 10 height 10
click at [334, 257] on link "25" at bounding box center [334, 260] width 18 height 19
click at [640, 114] on span "Open the time view" at bounding box center [635, 117] width 21 height 10
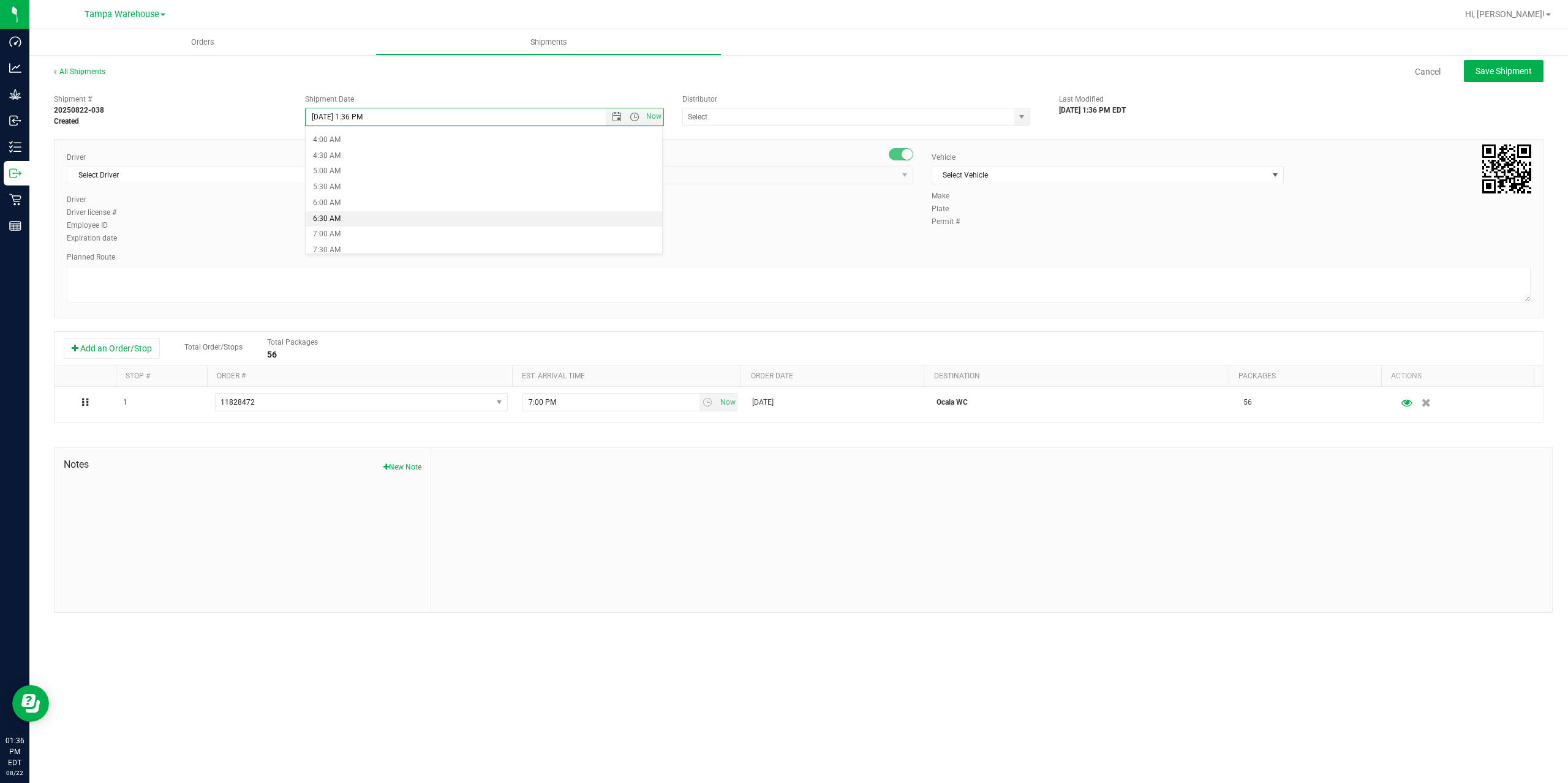
click at [370, 216] on li "6:30 AM" at bounding box center [484, 219] width 356 height 16
type input "8/25/2025 6:30 AM"
click at [742, 122] on input "text" at bounding box center [844, 117] width 321 height 17
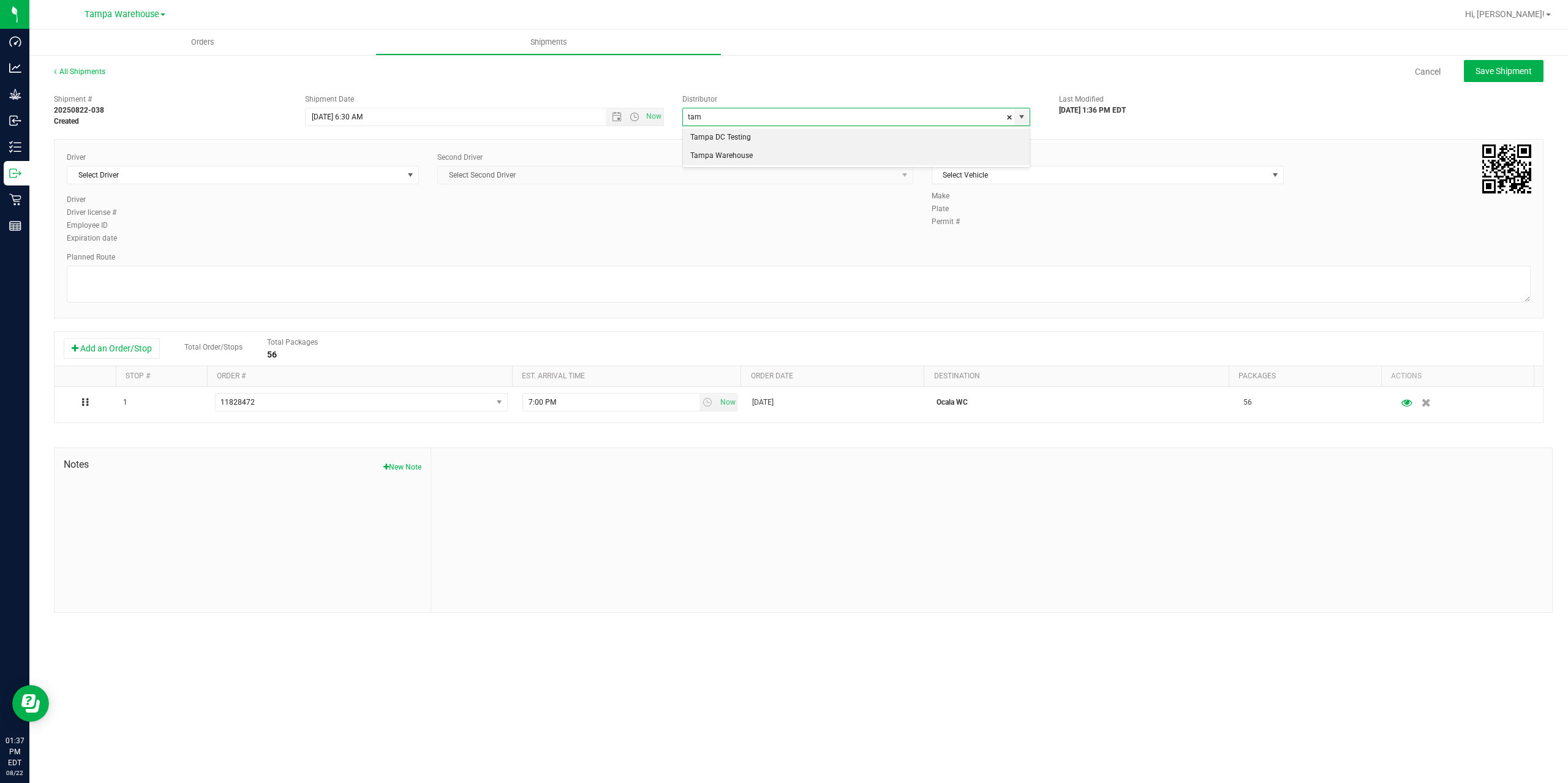
click at [730, 159] on li "Tampa Warehouse" at bounding box center [856, 156] width 347 height 19
type input "Tampa Warehouse"
click at [244, 175] on span "Select Driver" at bounding box center [235, 174] width 336 height 17
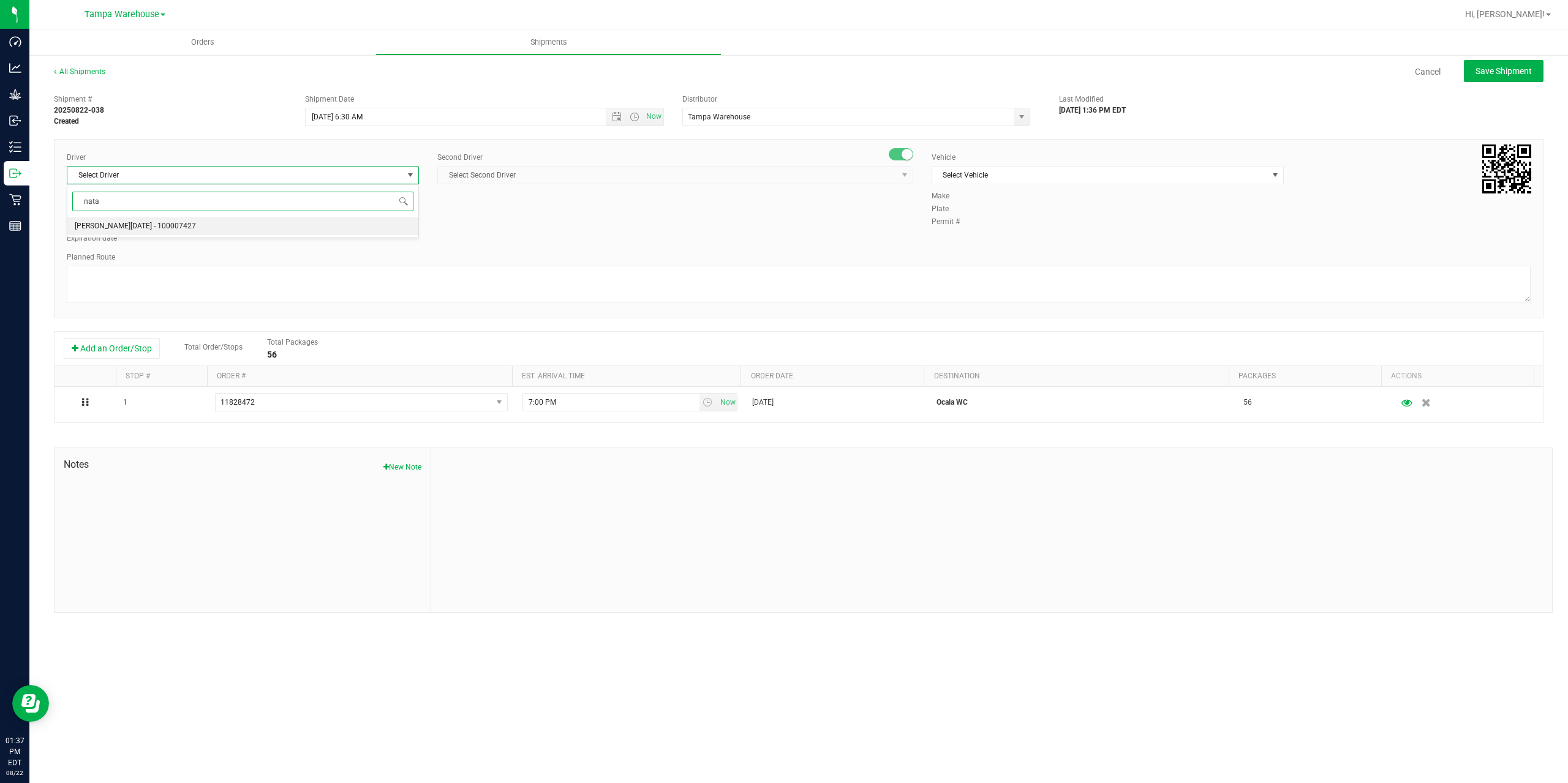
click at [126, 226] on span "Anthony Natale - 100007427" at bounding box center [135, 226] width 121 height 16
type input "nata"
click at [518, 174] on span "Select Second Driver" at bounding box center [668, 174] width 459 height 17
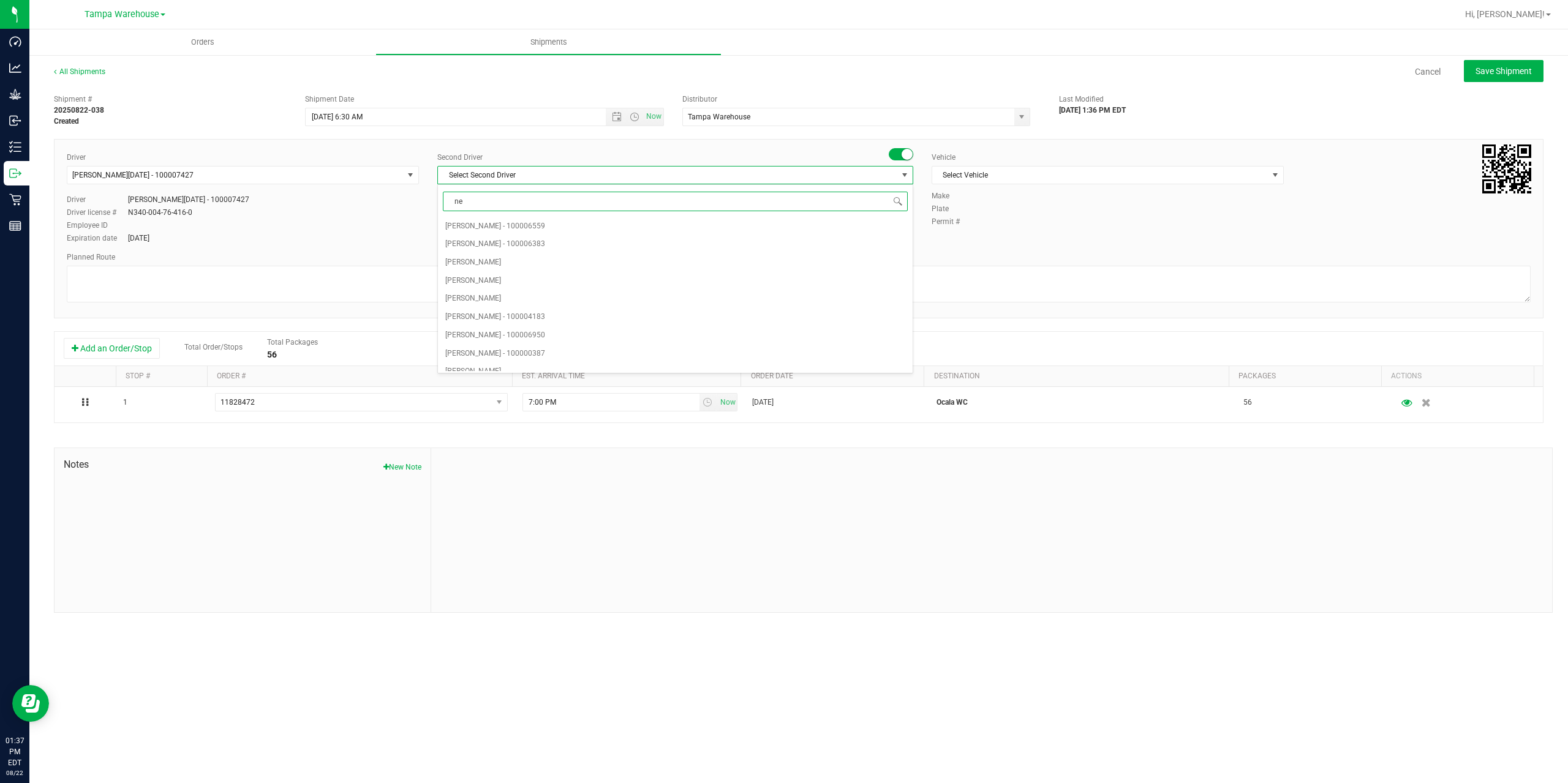
type input "ner"
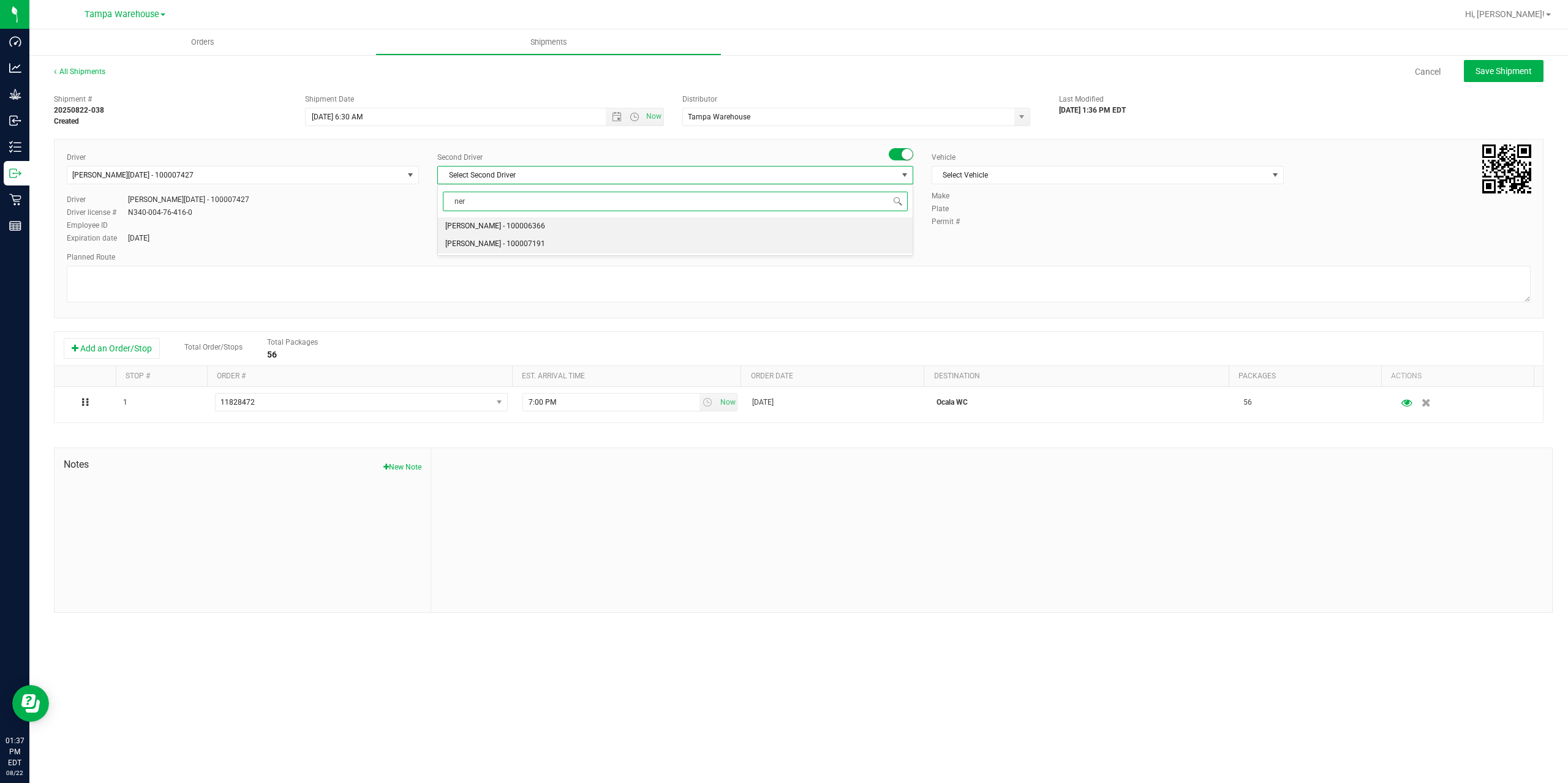
click at [521, 246] on span "Nicholas Pinero - 100007191" at bounding box center [495, 244] width 100 height 16
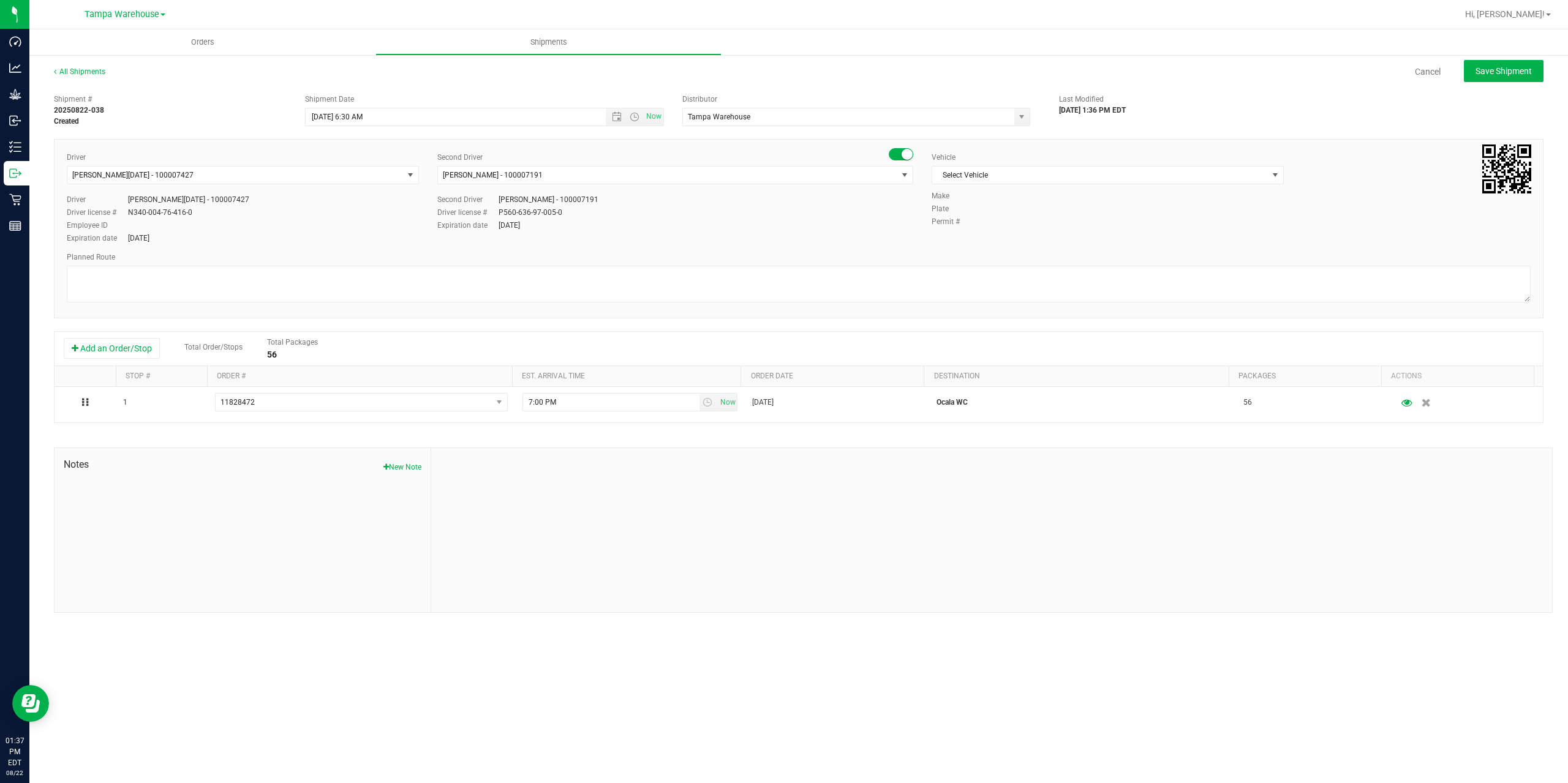
click at [1025, 188] on div "Vehicle Select Vehicle Select Vehicle BT Vehicle FL-CHEROKEE-02 FL-E-450-01 FL-…" at bounding box center [1108, 171] width 371 height 39
click at [1048, 180] on span "Select Vehicle" at bounding box center [1101, 174] width 336 height 17
click at [993, 366] on li "FL-EXPRESS-03" at bounding box center [1108, 371] width 351 height 19
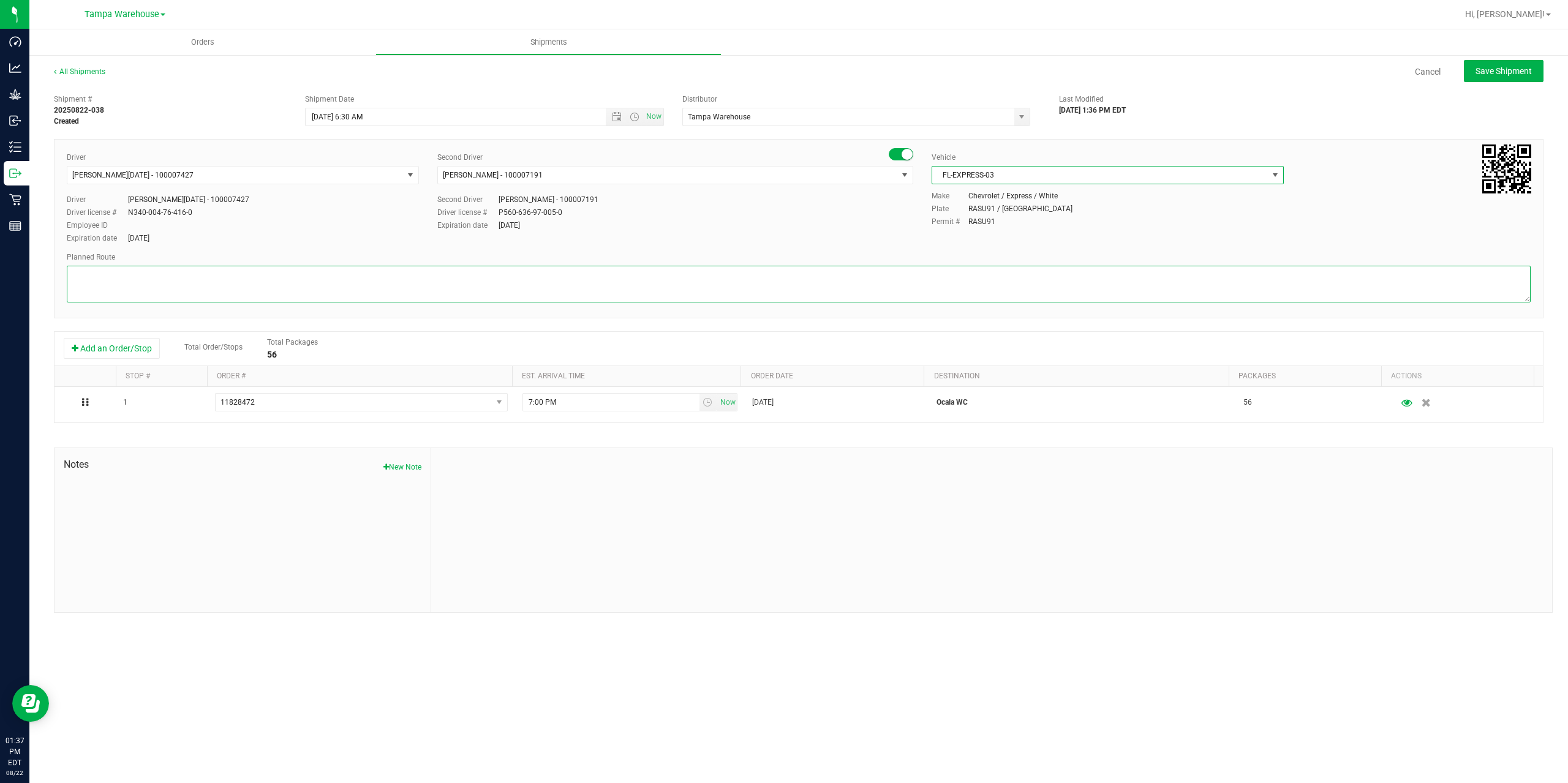
click at [894, 286] on textarea at bounding box center [799, 284] width 1464 height 37
paste textarea "Summerfield WC Ocala WC Brooksville WC New Port Richey WC Largo WC St. Pete WC …"
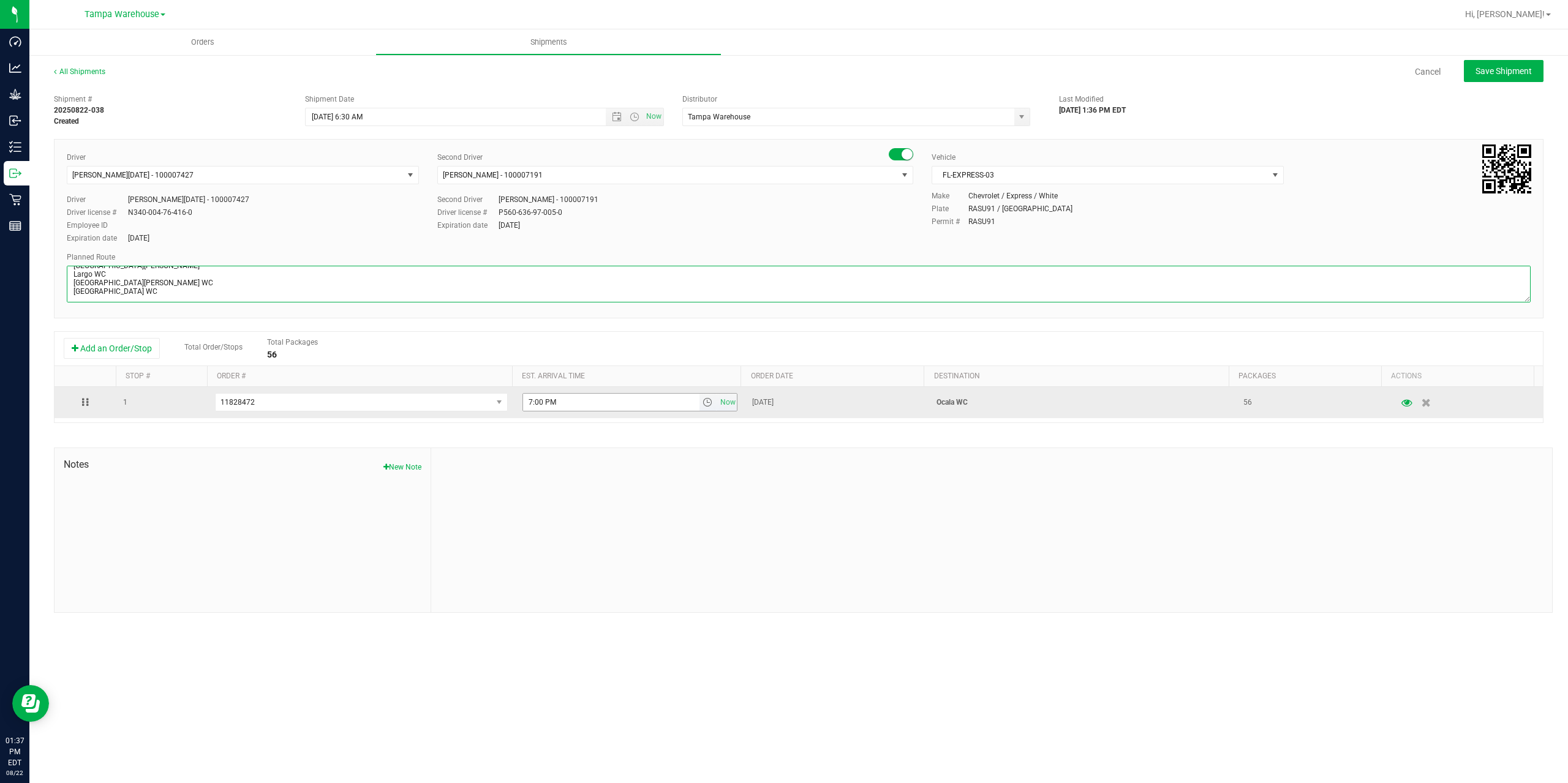
click at [703, 407] on span "select" at bounding box center [708, 402] width 10 height 10
type textarea "Ocala WC 3 Total [PERSON_NAME] Ocala WC [GEOGRAPHIC_DATA] WC [GEOGRAPHIC_DATA][…"
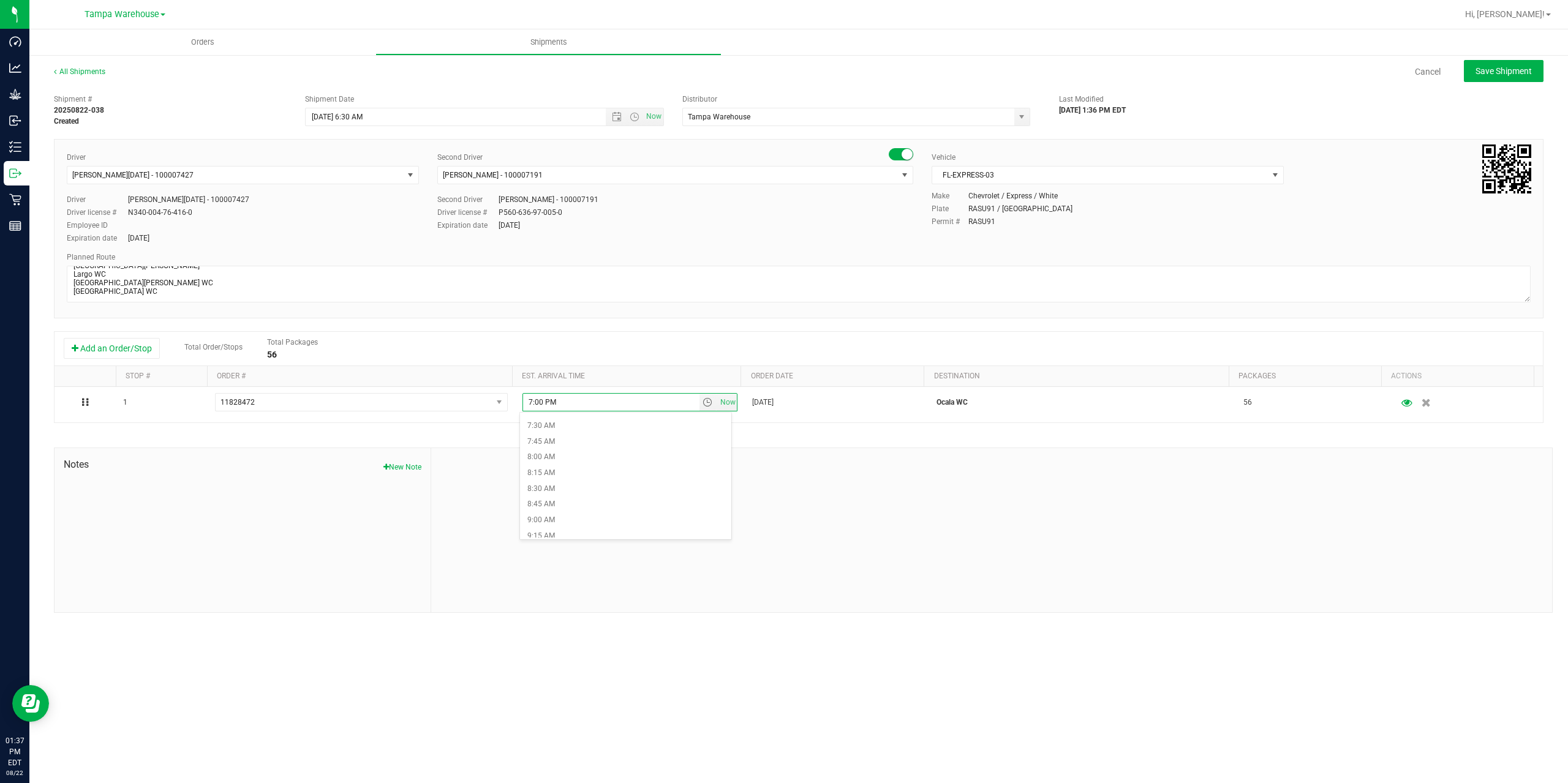
scroll to position [551, 0]
click at [590, 503] on li "10:00 AM" at bounding box center [626, 501] width 211 height 16
click at [920, 463] on div at bounding box center [991, 530] width 1121 height 164
click at [1495, 70] on span "Save Shipment" at bounding box center [1503, 71] width 56 height 10
type input "8/25/2025 10:30 AM"
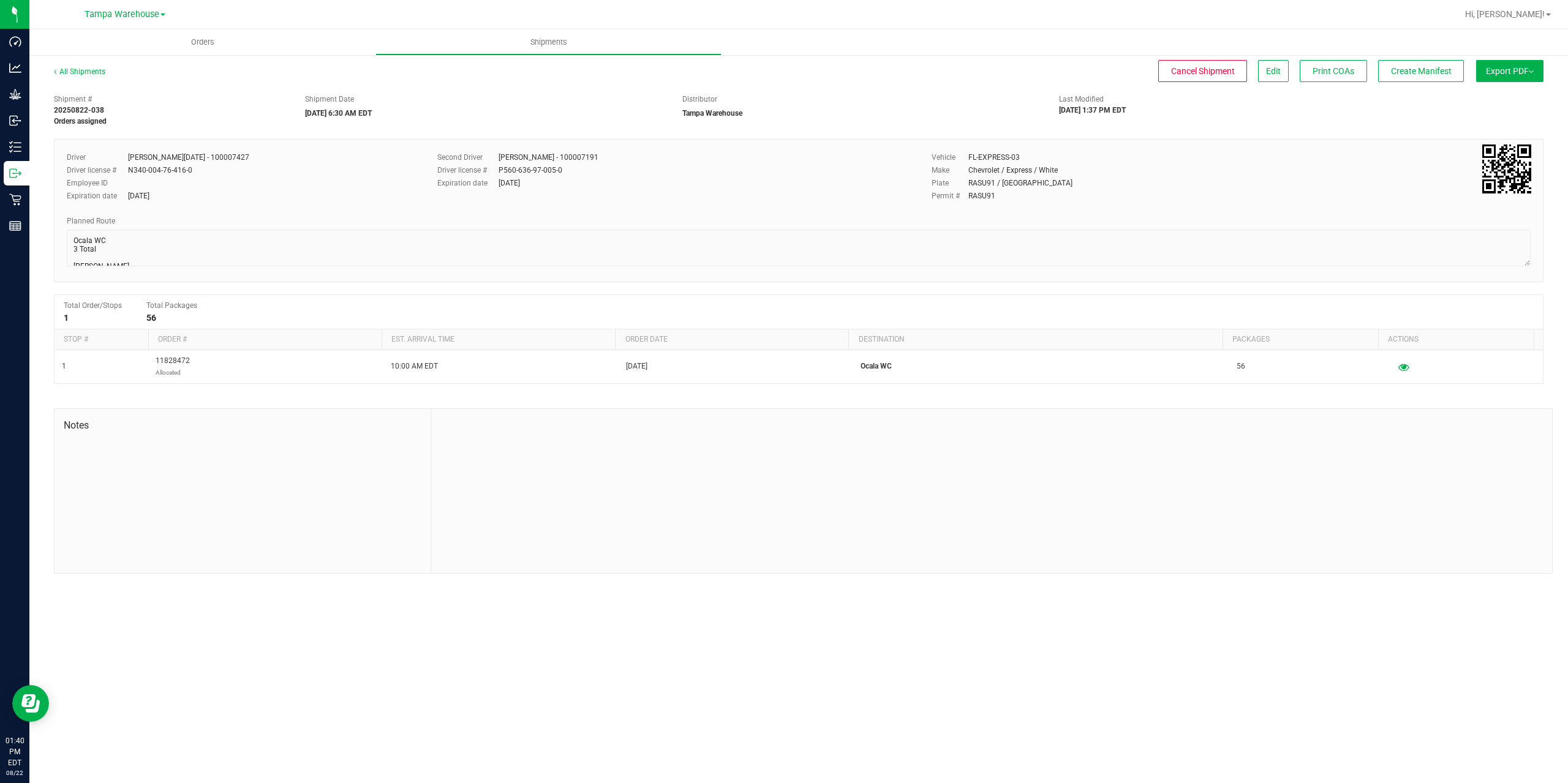
click at [1508, 76] on button "Export PDF" at bounding box center [1510, 71] width 67 height 22
click at [1483, 97] on span "Manifest by Package ID" at bounding box center [1492, 97] width 78 height 9
click at [8, 174] on div "Outbound" at bounding box center [17, 174] width 26 height 24
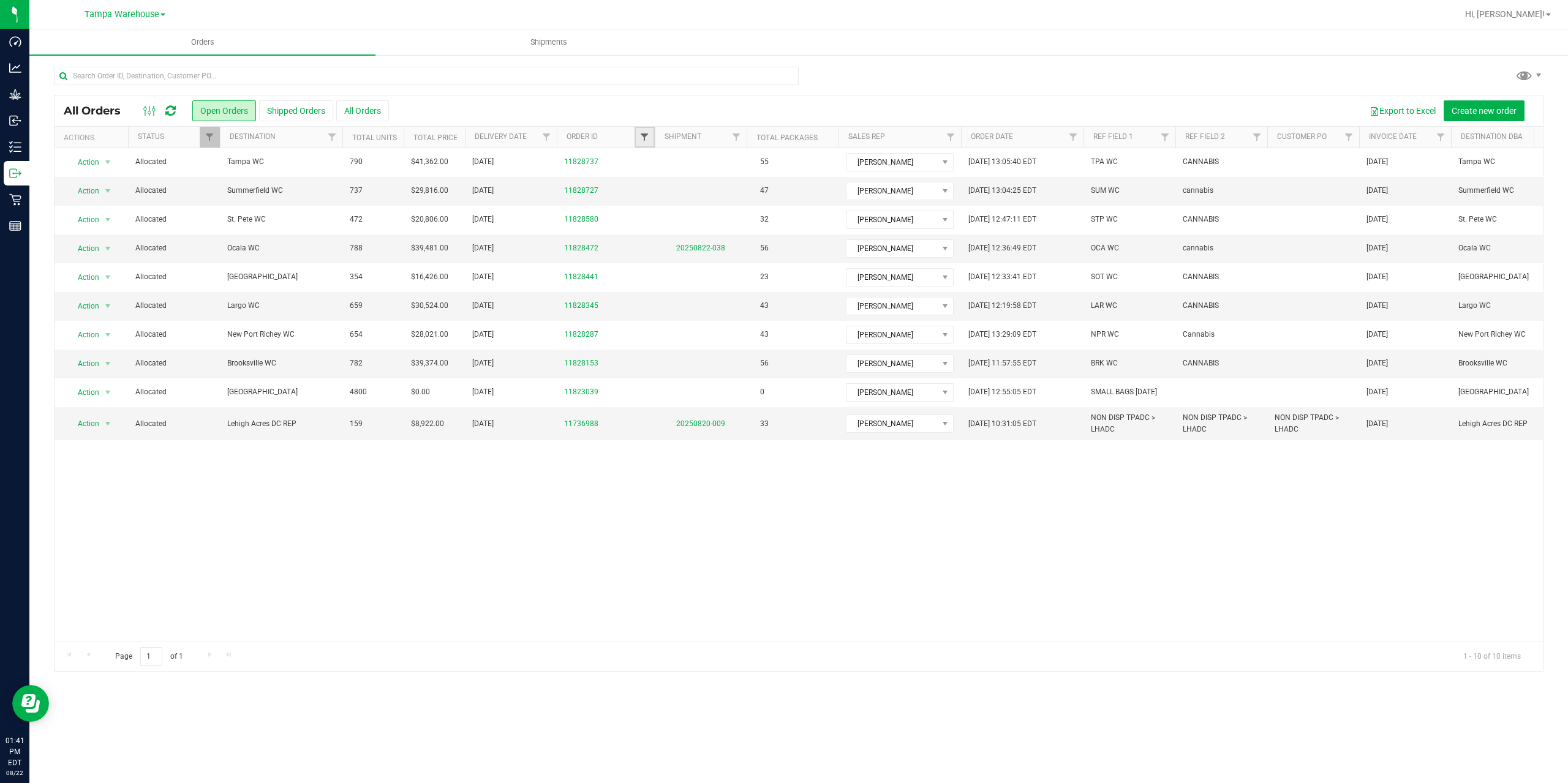
click at [644, 134] on span "Filter" at bounding box center [644, 137] width 10 height 10
type input "8727"
click at [642, 183] on button "Filter" at bounding box center [671, 196] width 58 height 27
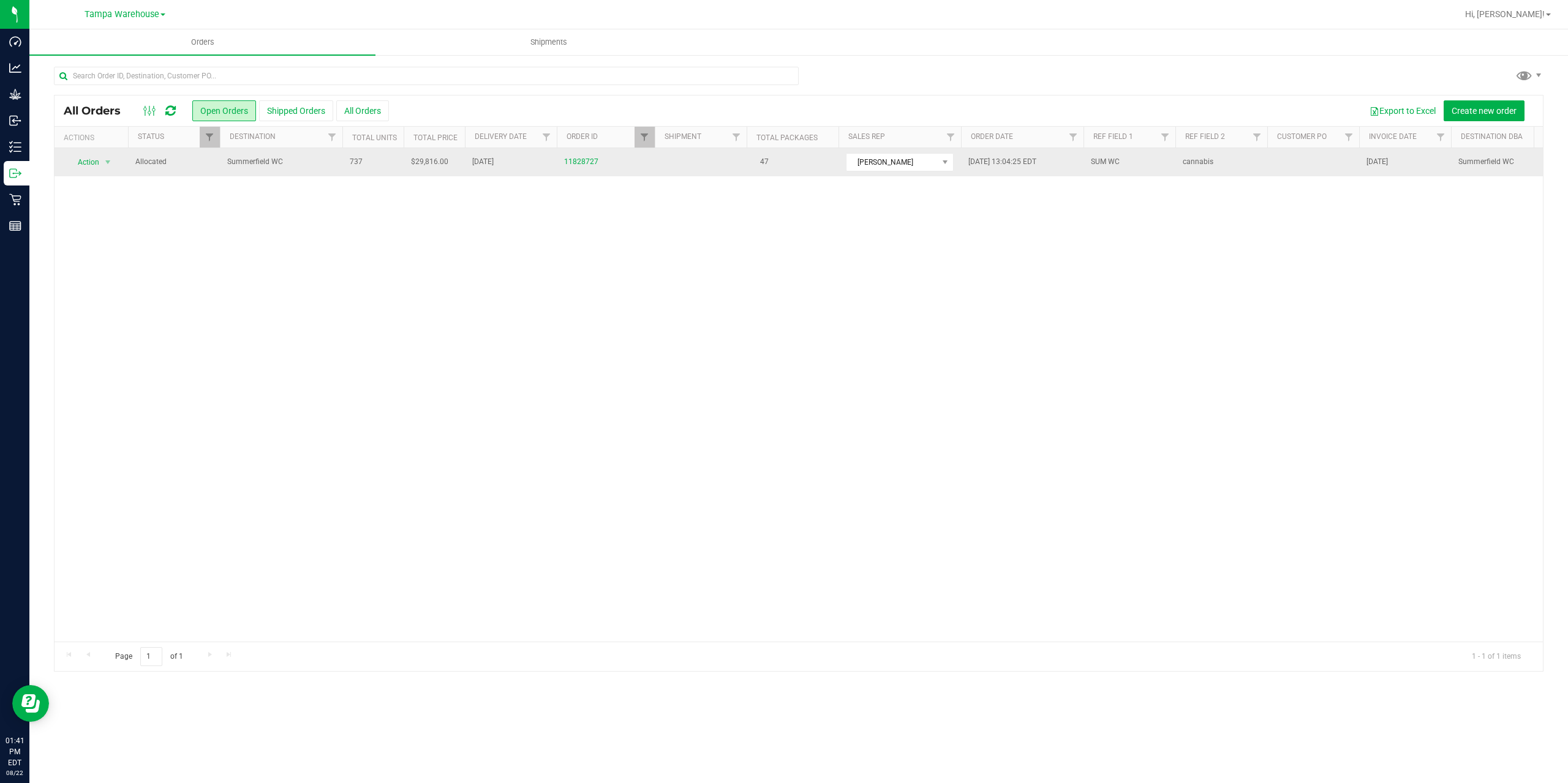
click at [192, 169] on td "Allocated" at bounding box center [174, 162] width 92 height 28
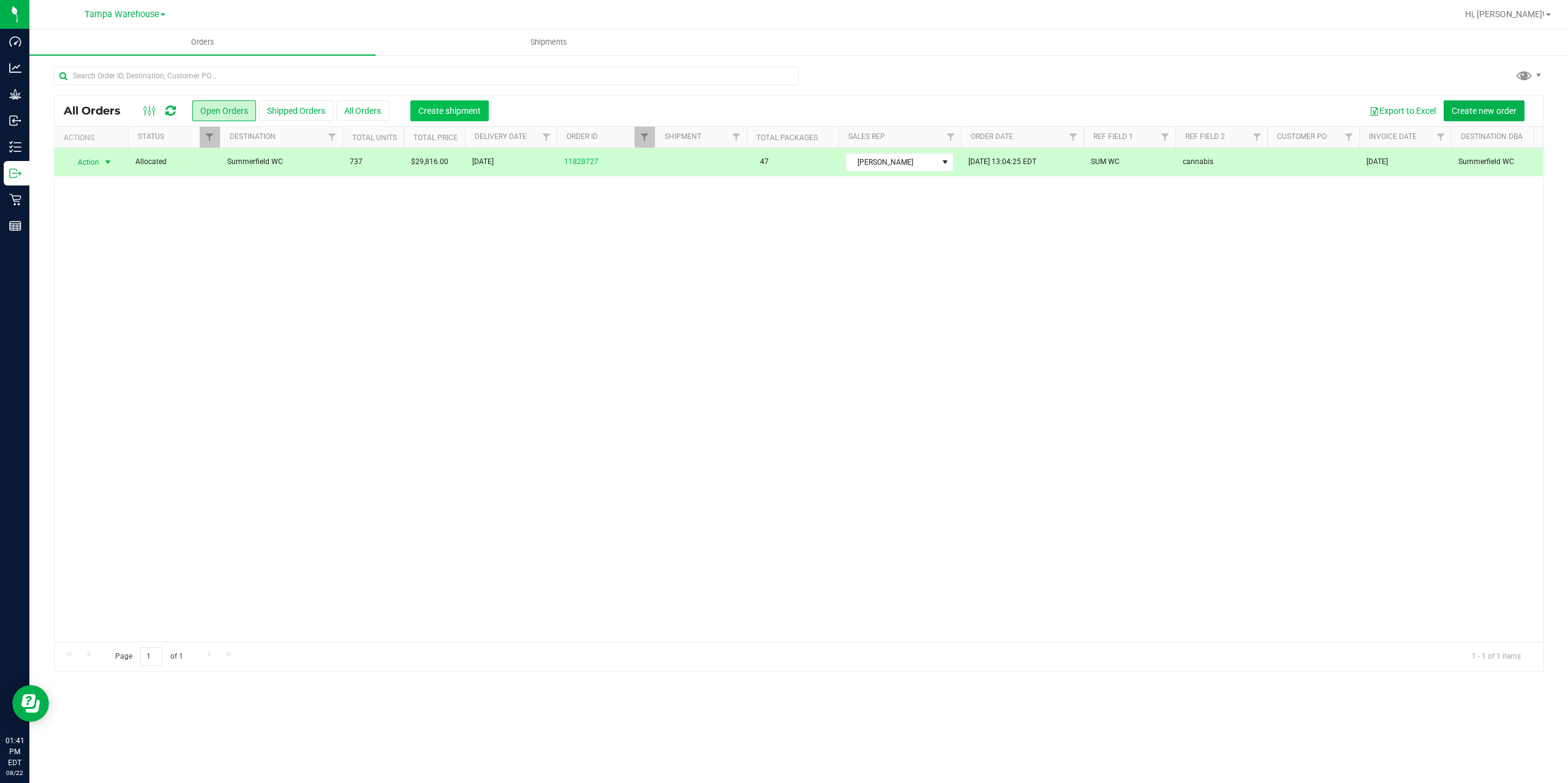
click at [438, 104] on button "Create shipment" at bounding box center [450, 111] width 79 height 21
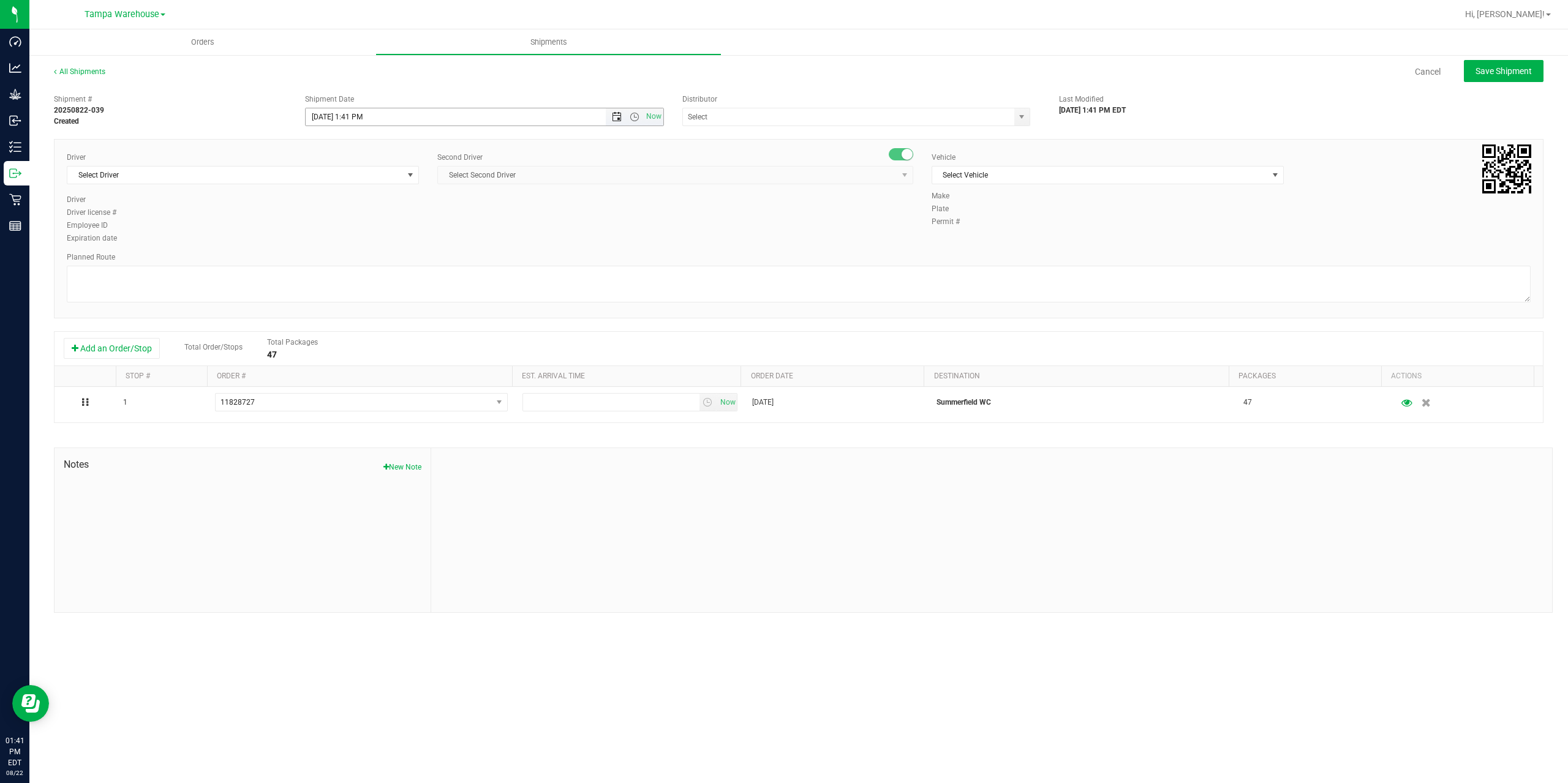
click at [617, 121] on span "Open the date view" at bounding box center [617, 117] width 10 height 10
click at [332, 253] on link "25" at bounding box center [334, 260] width 18 height 19
click at [631, 113] on span "Open the time view" at bounding box center [635, 117] width 10 height 10
click at [348, 218] on li "6:30 AM" at bounding box center [484, 219] width 356 height 16
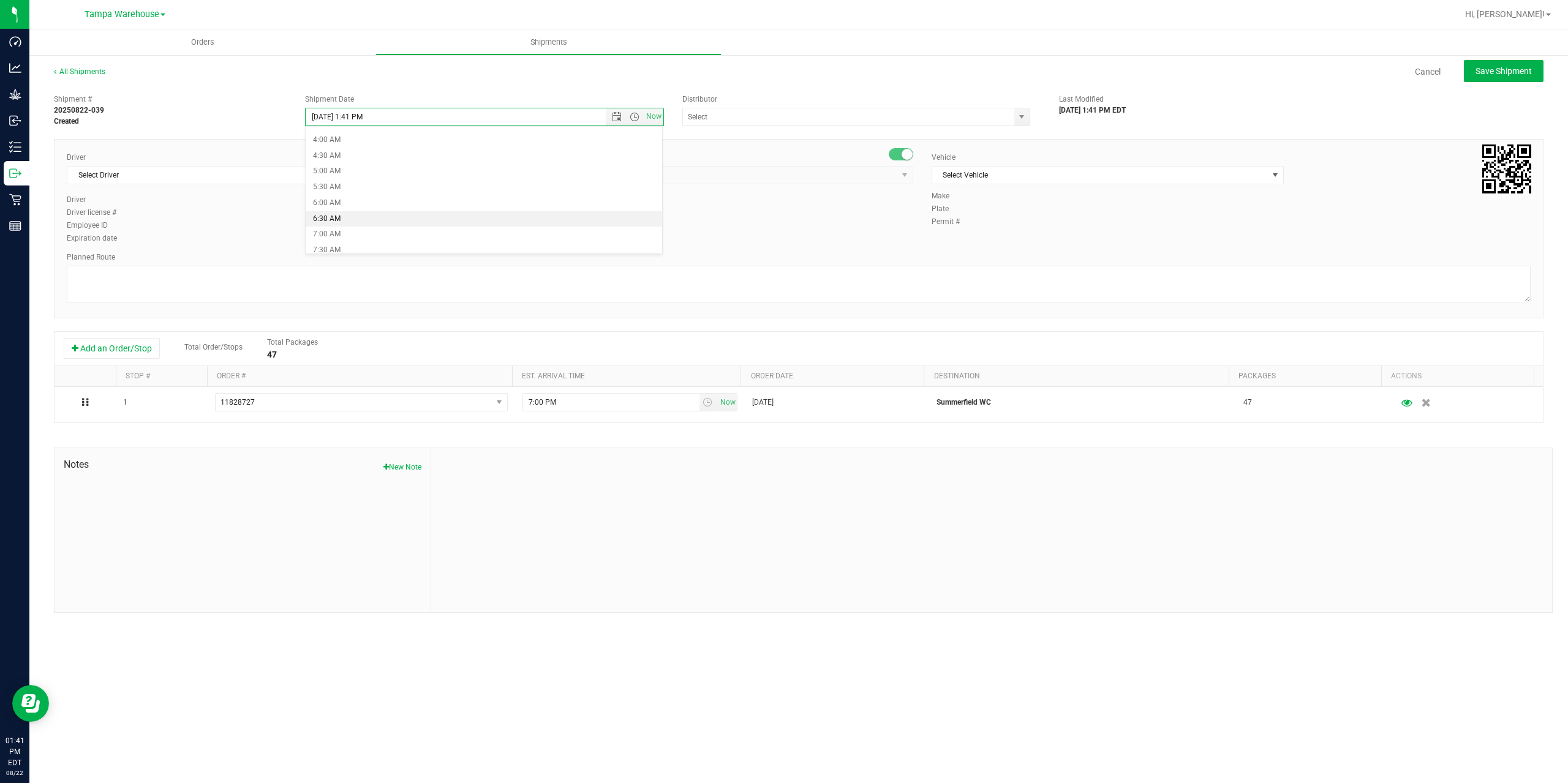
type input "8/25/2025 6:30 AM"
click at [773, 118] on input "text" at bounding box center [844, 117] width 321 height 17
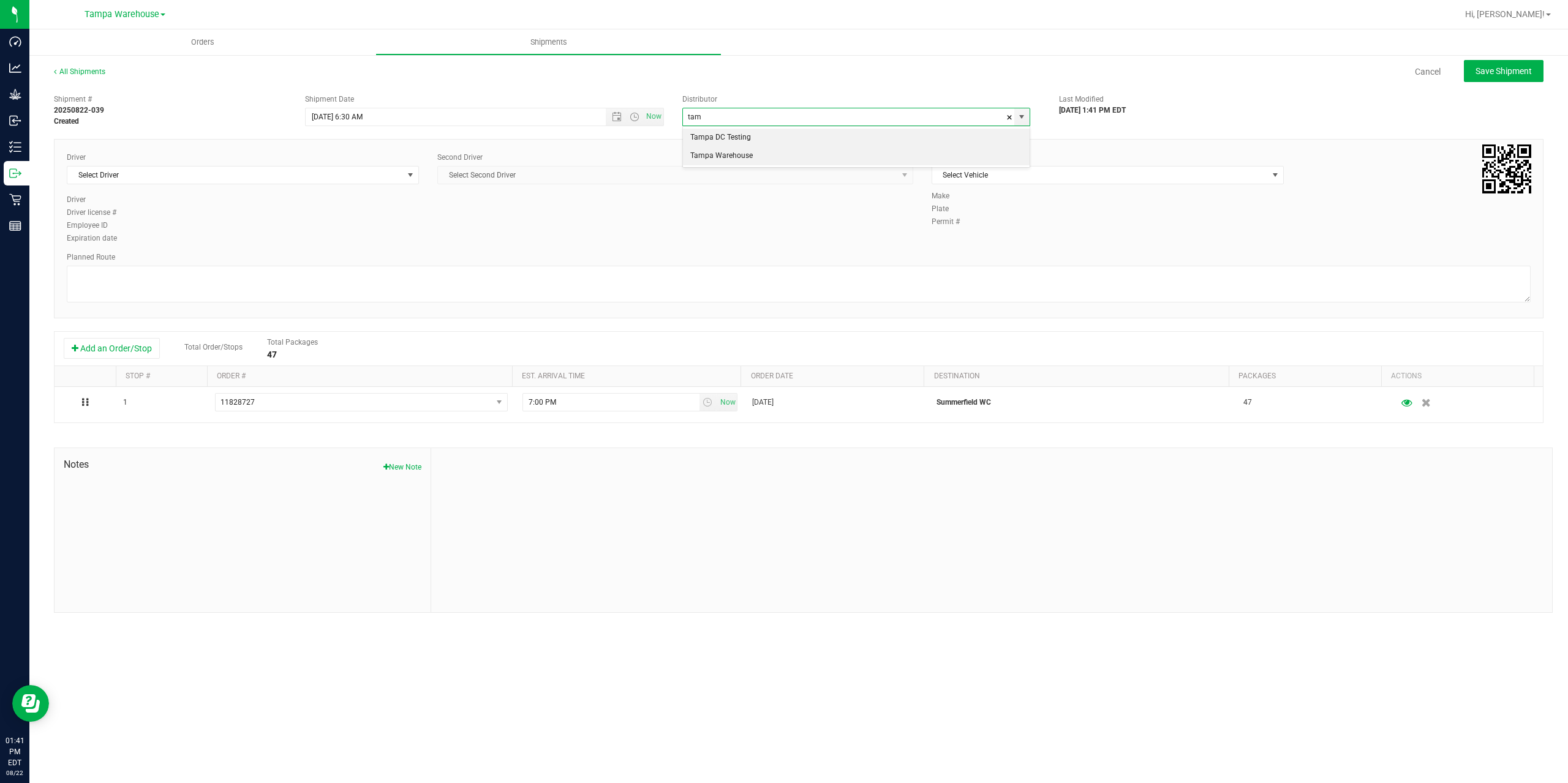
click at [709, 151] on li "Tampa Warehouse" at bounding box center [856, 156] width 347 height 19
type input "Tampa Warehouse"
click at [209, 179] on span "Select Driver" at bounding box center [235, 174] width 336 height 17
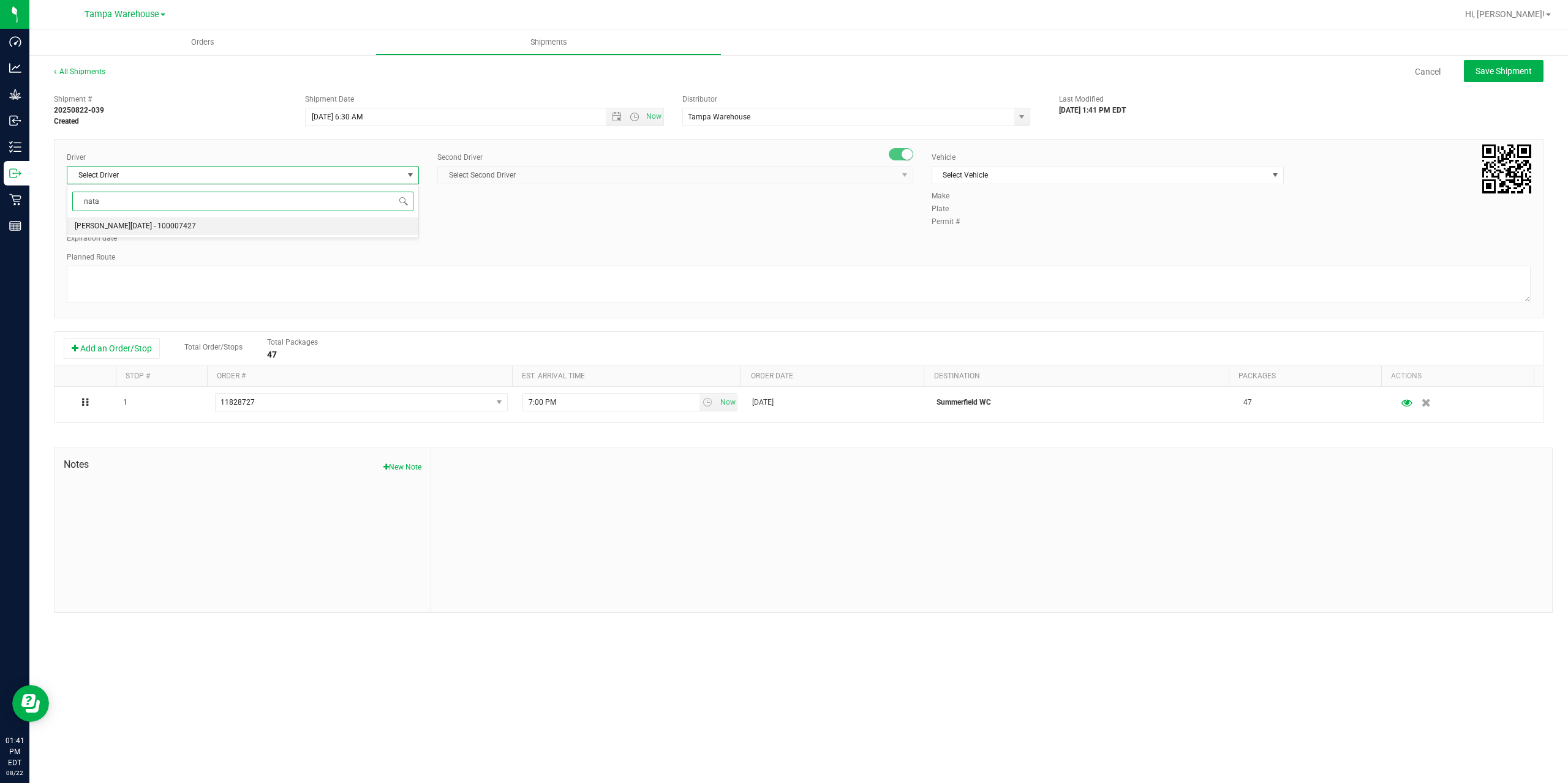
click at [164, 226] on span "Anthony Natale - 100007427" at bounding box center [135, 226] width 121 height 16
type input "nata"
click at [597, 170] on span "Select Second Driver" at bounding box center [668, 174] width 459 height 17
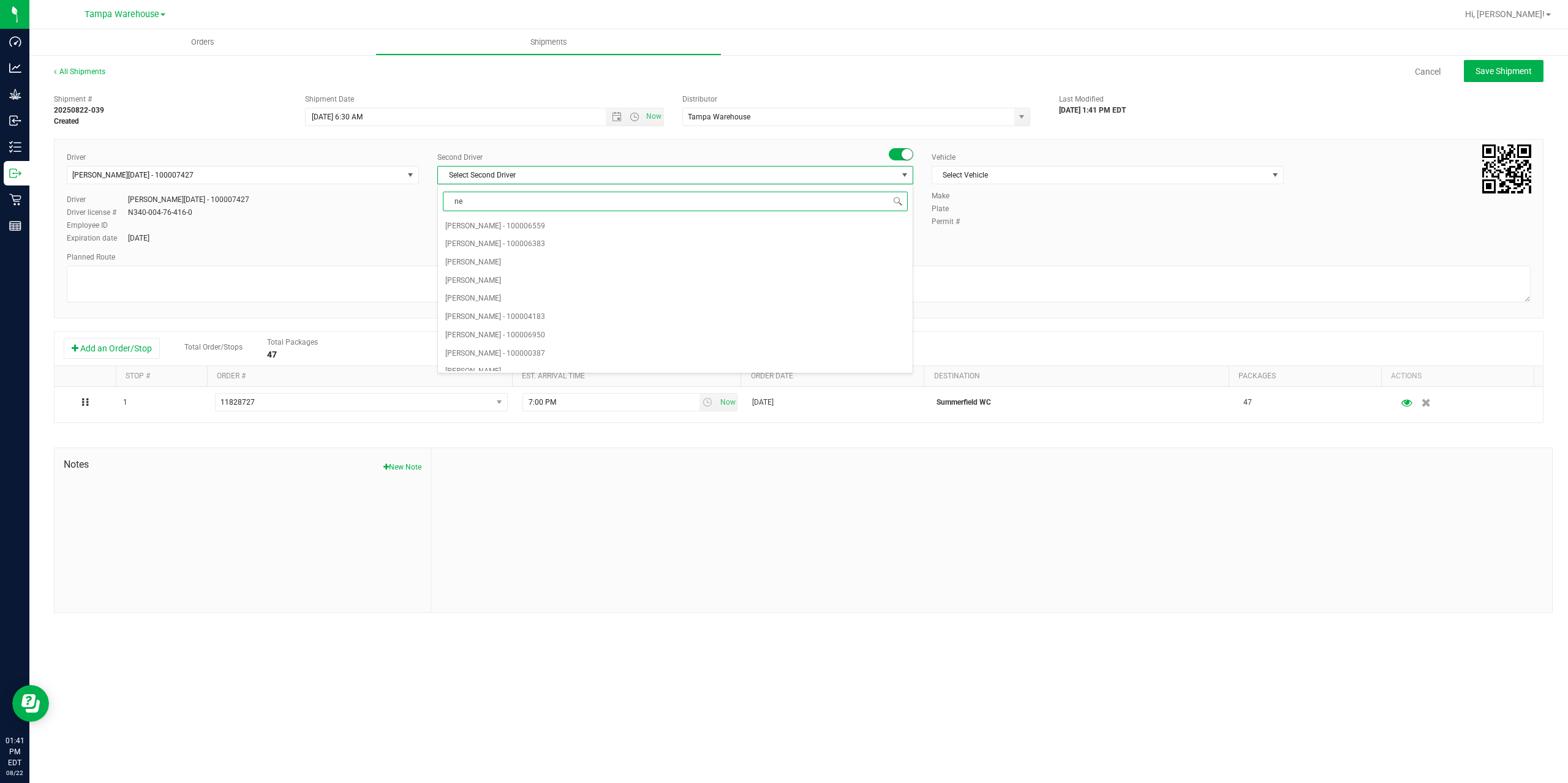
type input "ner"
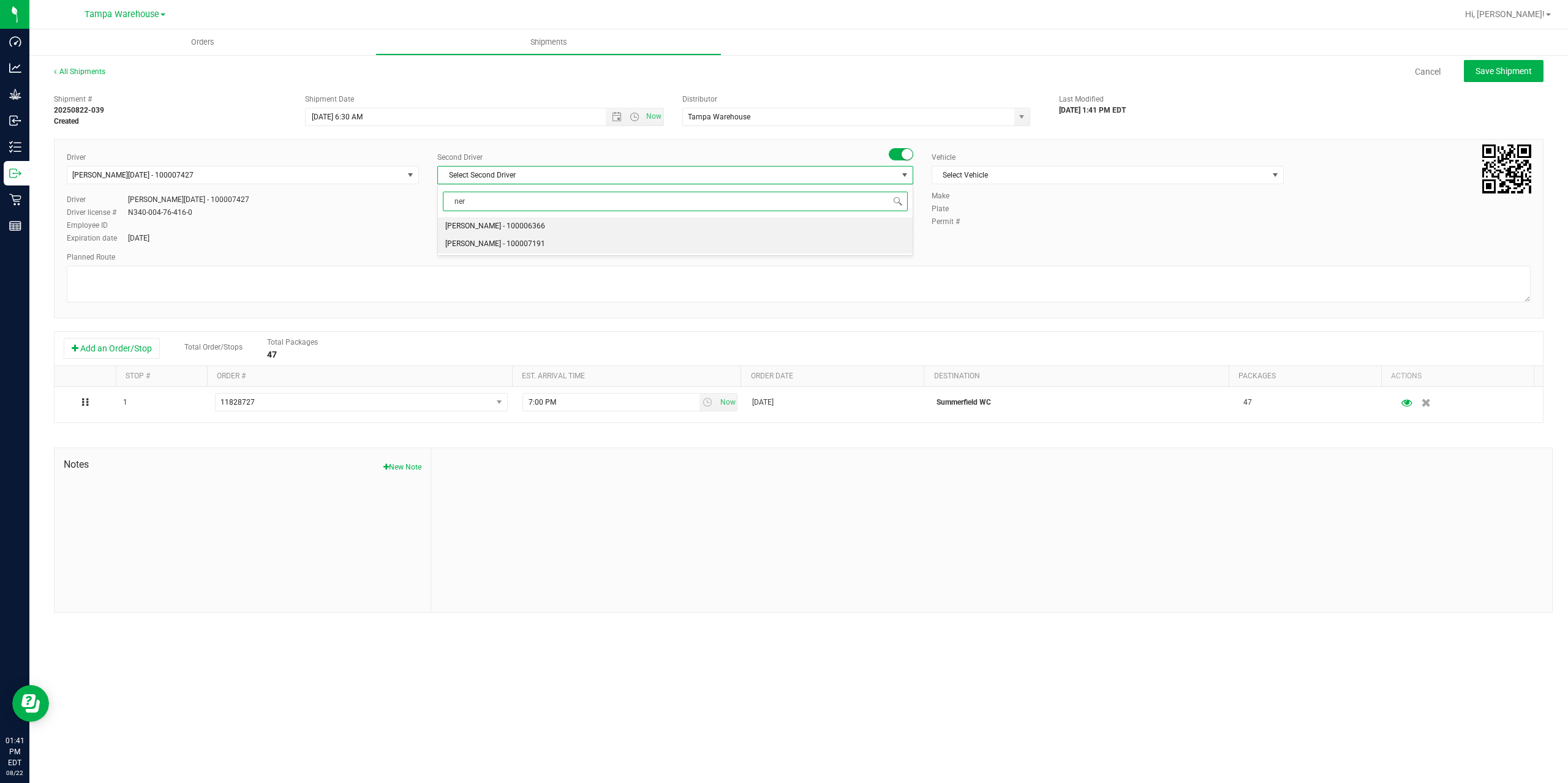
click at [478, 245] on span "Nicholas Pinero - 100007191" at bounding box center [495, 244] width 100 height 16
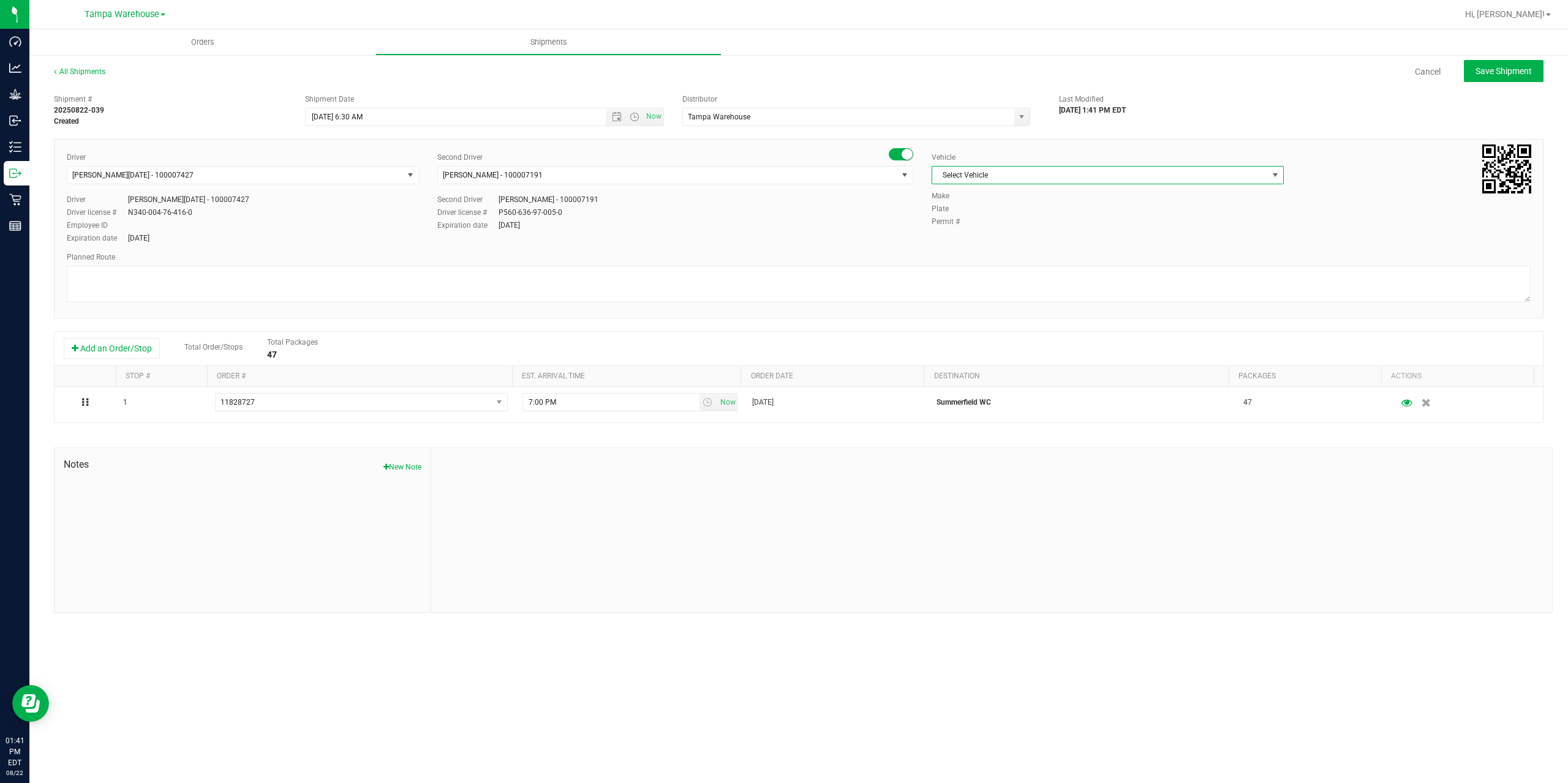
click at [1053, 176] on span "Select Vehicle" at bounding box center [1101, 174] width 336 height 17
click at [988, 235] on li "FL-EXPRESS-03" at bounding box center [1108, 236] width 351 height 19
click at [908, 281] on textarea at bounding box center [799, 284] width 1464 height 37
click at [182, 296] on textarea at bounding box center [799, 284] width 1464 height 37
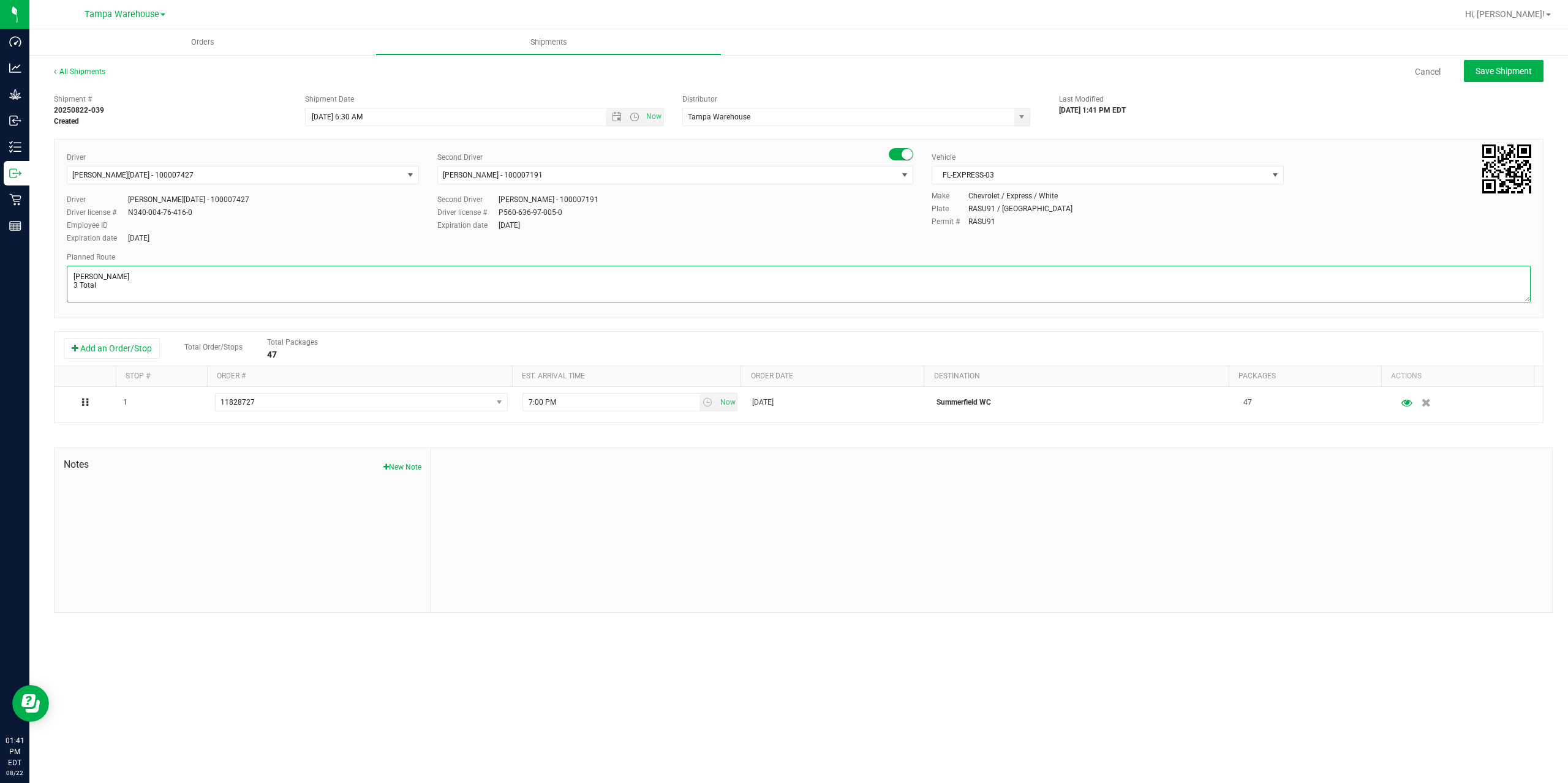
paste textarea "Summerfield WC Ocala WC Brooksville WC New Port Richey WC Largo WC St. Pete WC …"
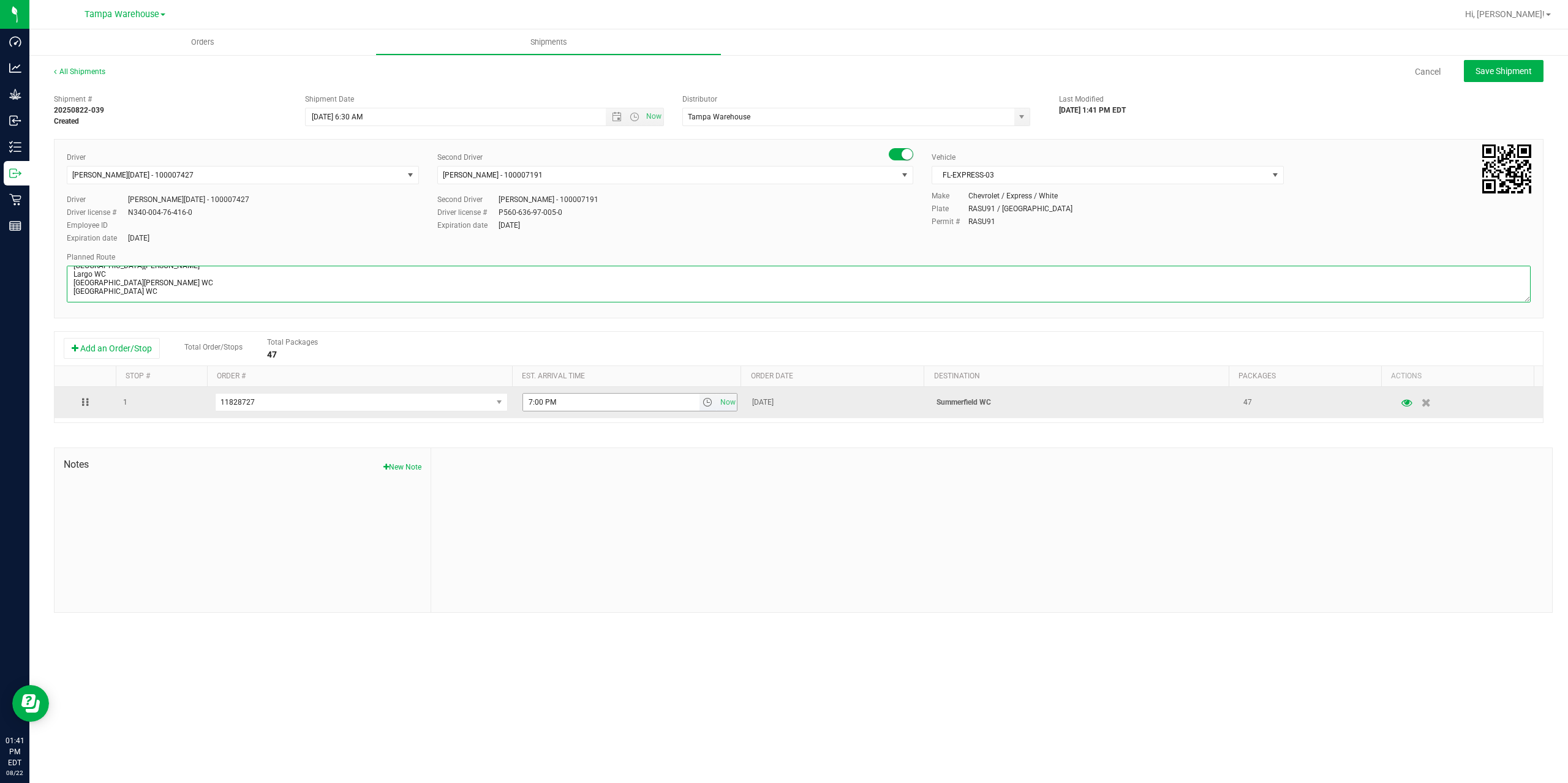
click at [703, 401] on span "select" at bounding box center [708, 402] width 10 height 10
type textarea "[PERSON_NAME] 3 Total [PERSON_NAME] Ocala WC [GEOGRAPHIC_DATA] WC [GEOGRAPHIC_D…"
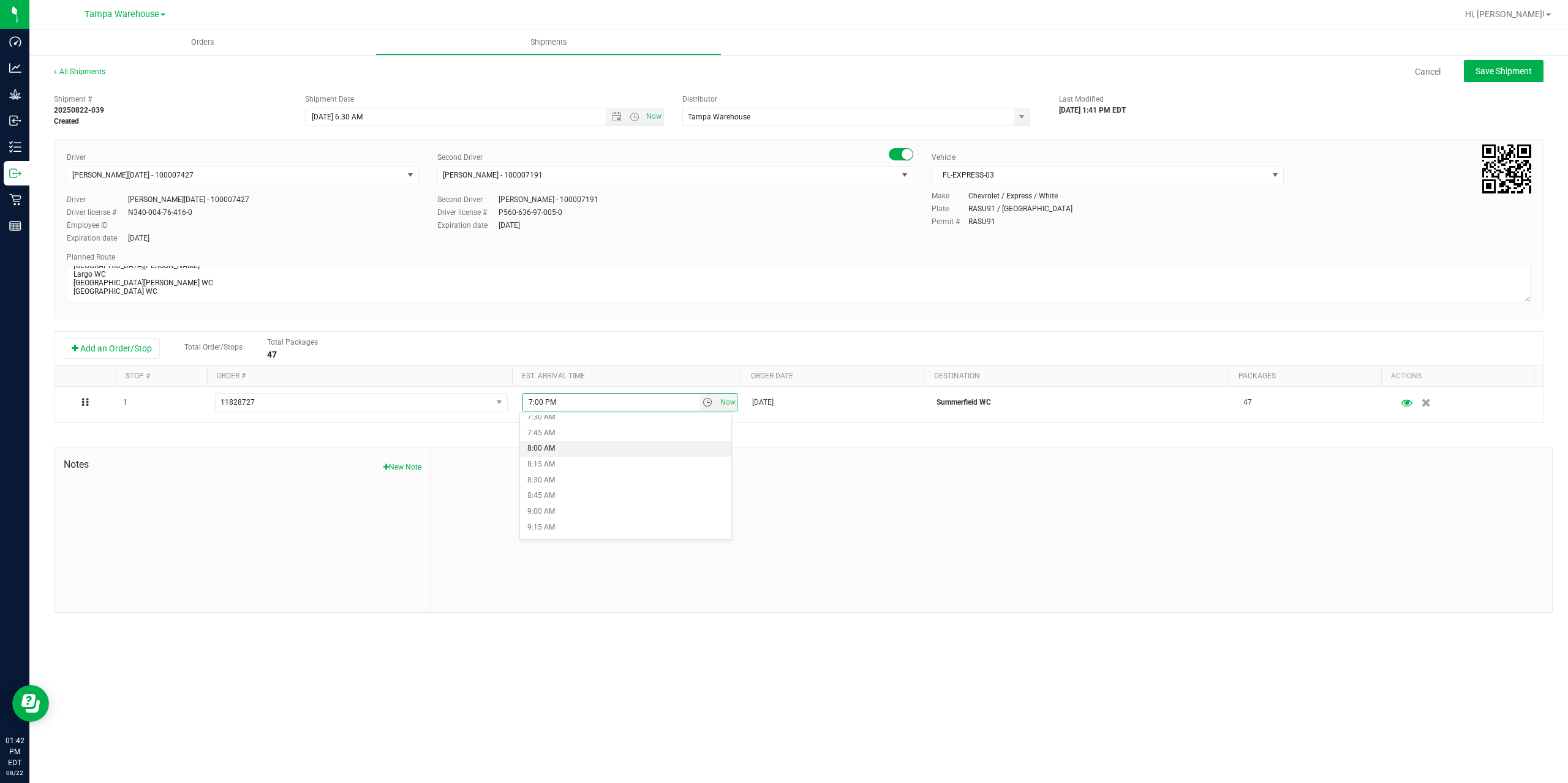
scroll to position [490, 0]
click at [549, 502] on li "9:00 AM" at bounding box center [626, 500] width 211 height 16
click at [676, 458] on div at bounding box center [991, 530] width 1121 height 164
click at [1518, 70] on span "Save Shipment" at bounding box center [1503, 71] width 56 height 10
type input "8/25/2025 10:30 AM"
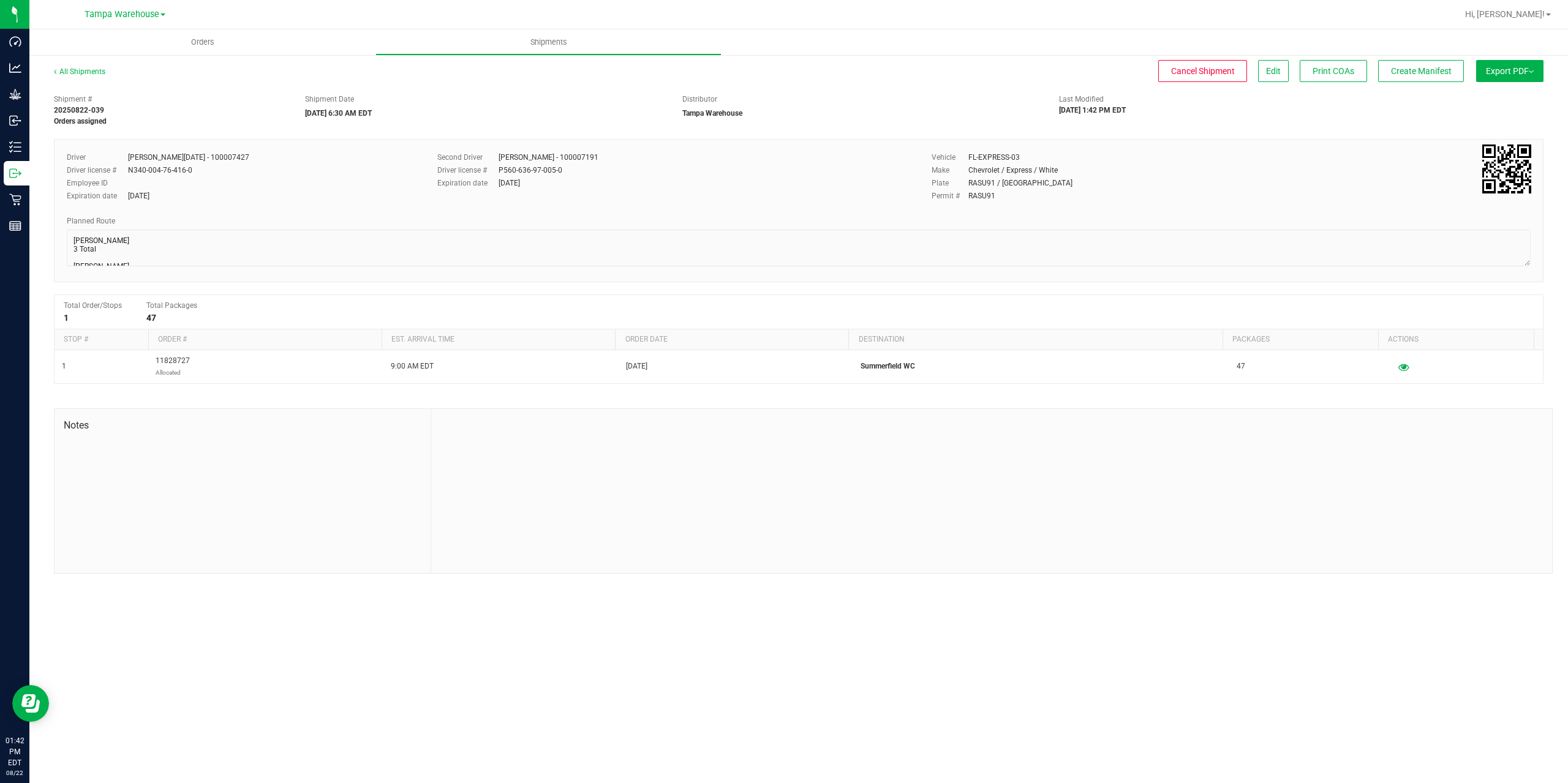
click at [1518, 70] on button "Export PDF" at bounding box center [1510, 71] width 67 height 22
click at [1510, 93] on span "Manifest by Package ID" at bounding box center [1492, 97] width 78 height 9
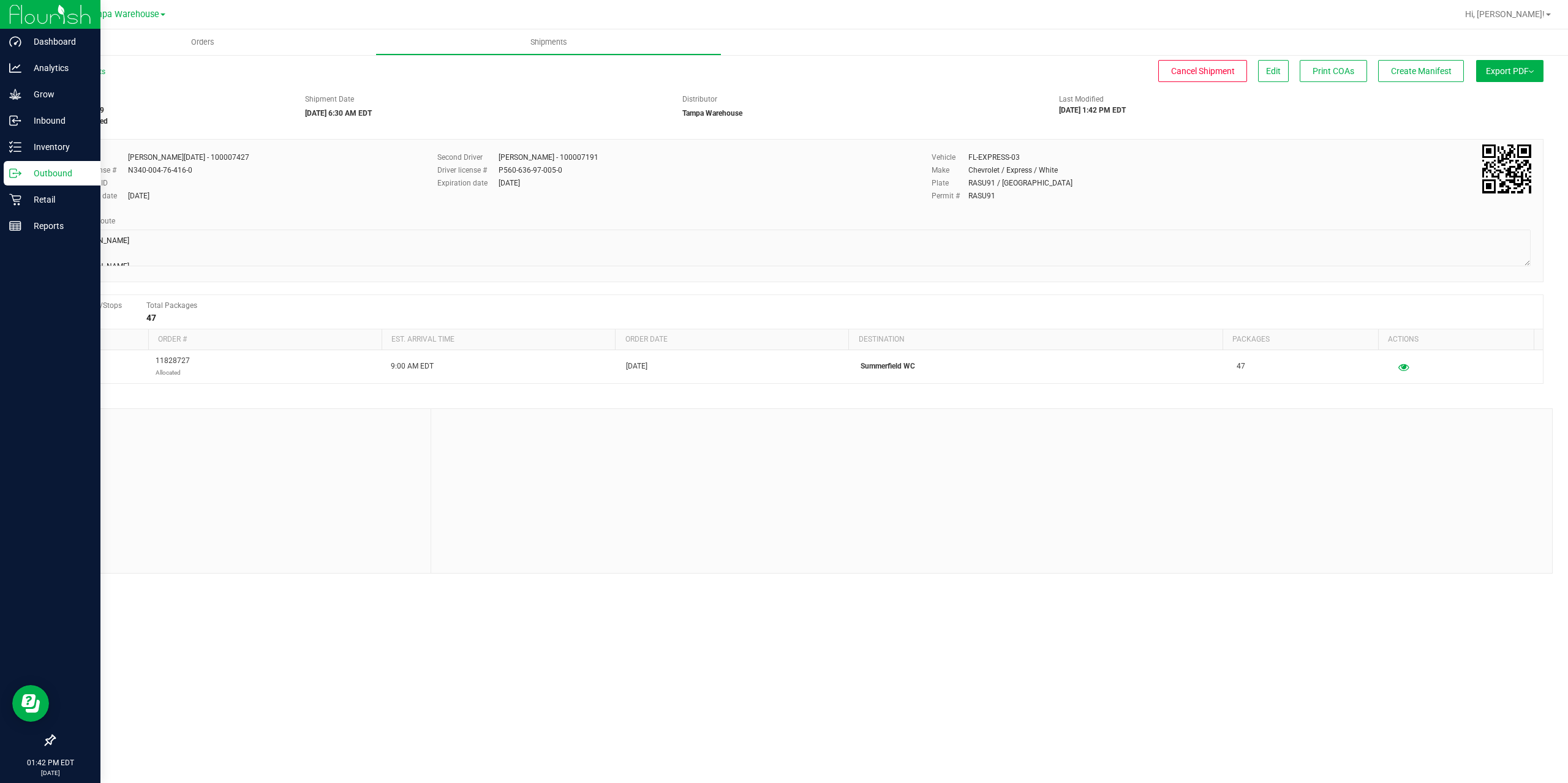
click at [15, 175] on icon at bounding box center [15, 173] width 12 height 12
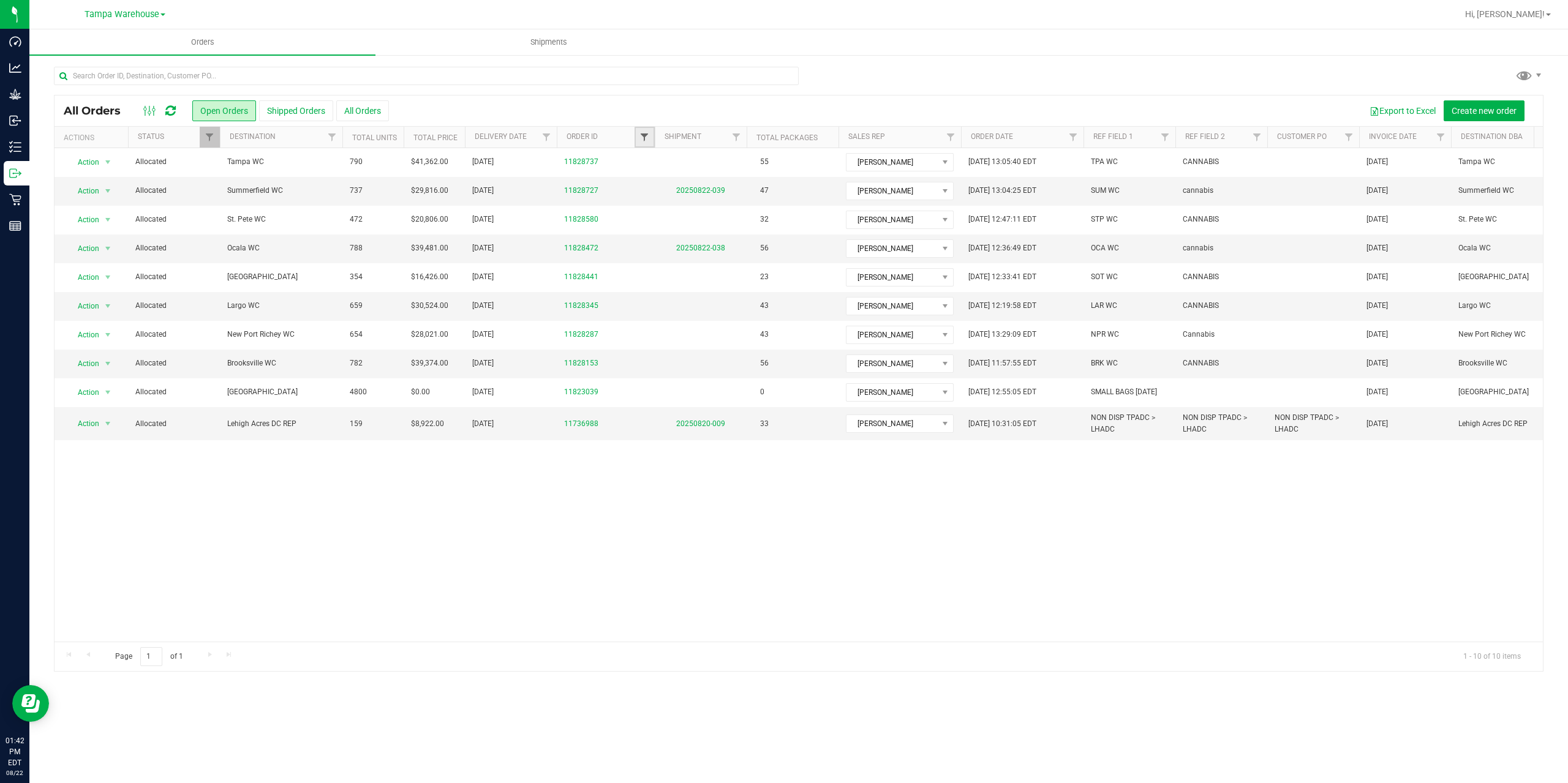
click at [643, 139] on span "Filter" at bounding box center [644, 137] width 10 height 10
type input "8153"
click at [642, 183] on button "Filter" at bounding box center [671, 196] width 58 height 27
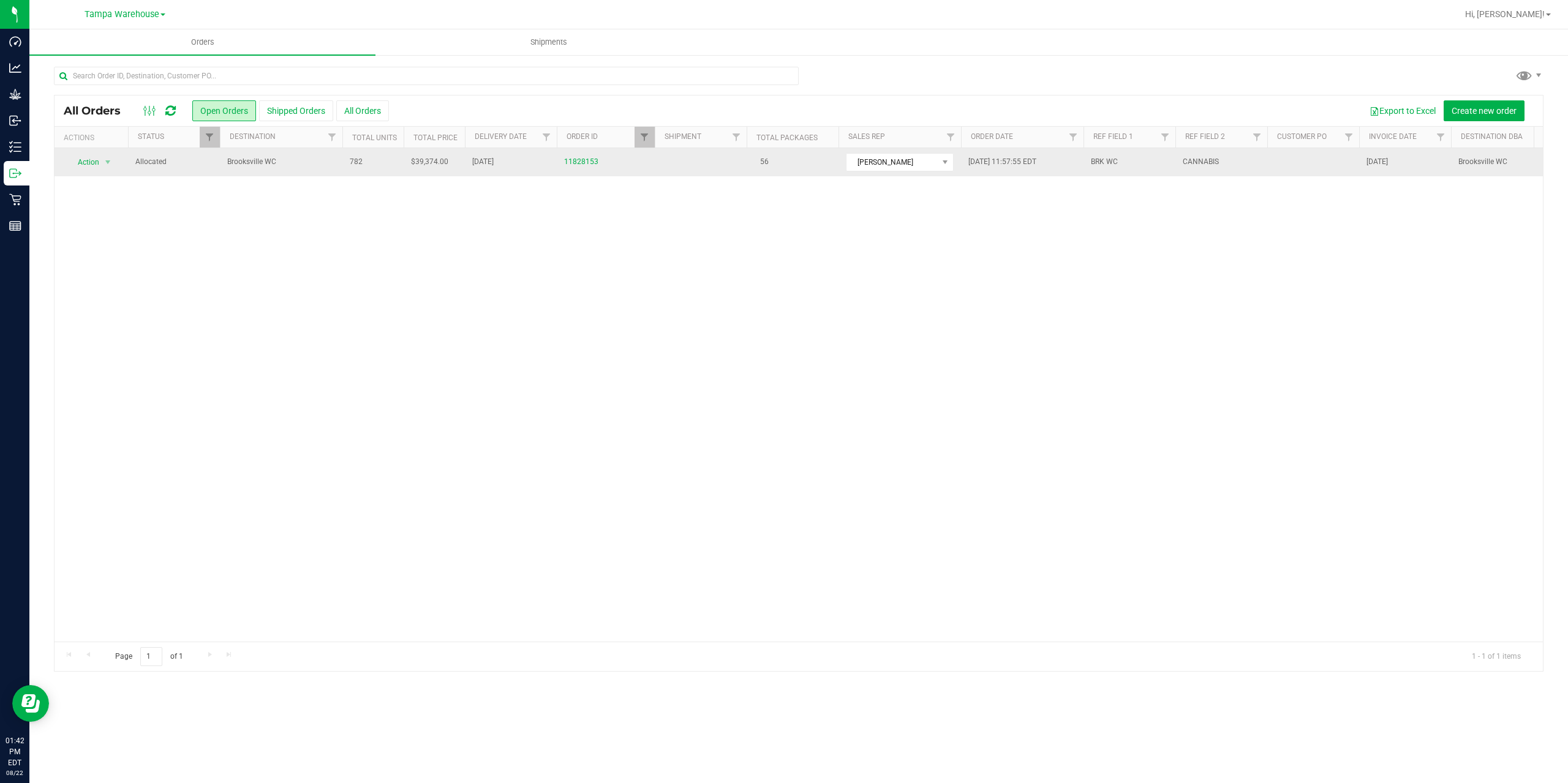
click at [276, 160] on span "Brooksville WC" at bounding box center [281, 161] width 108 height 11
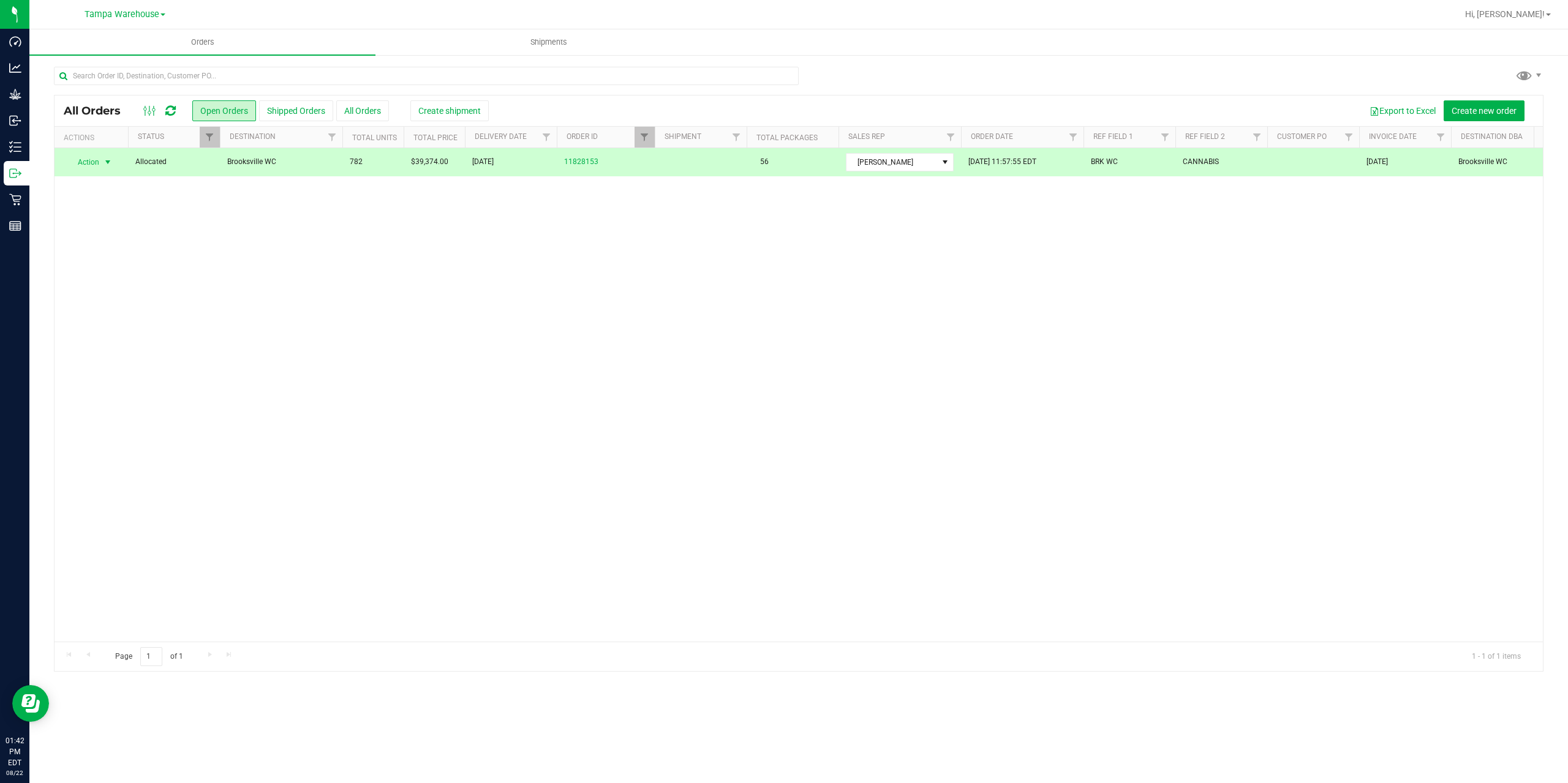
click at [482, 92] on div at bounding box center [426, 80] width 745 height 28
click at [463, 106] on span "Create shipment" at bounding box center [450, 111] width 62 height 10
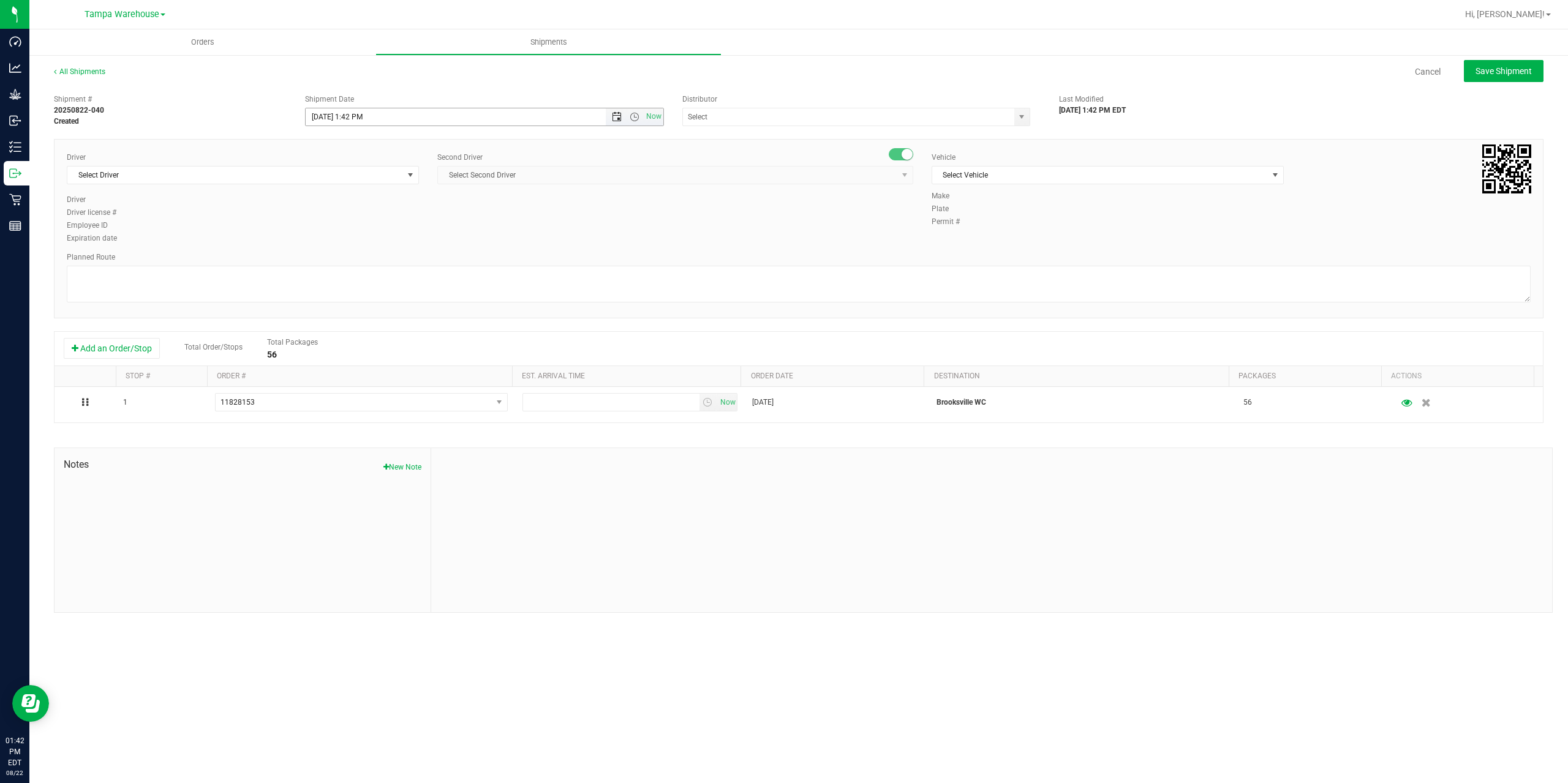
click at [618, 117] on span "Open the date view" at bounding box center [617, 117] width 10 height 10
click at [338, 263] on link "25" at bounding box center [334, 260] width 18 height 19
click at [635, 115] on span "Open the time view" at bounding box center [635, 117] width 10 height 10
click at [341, 157] on li "6:30 AM" at bounding box center [484, 158] width 356 height 16
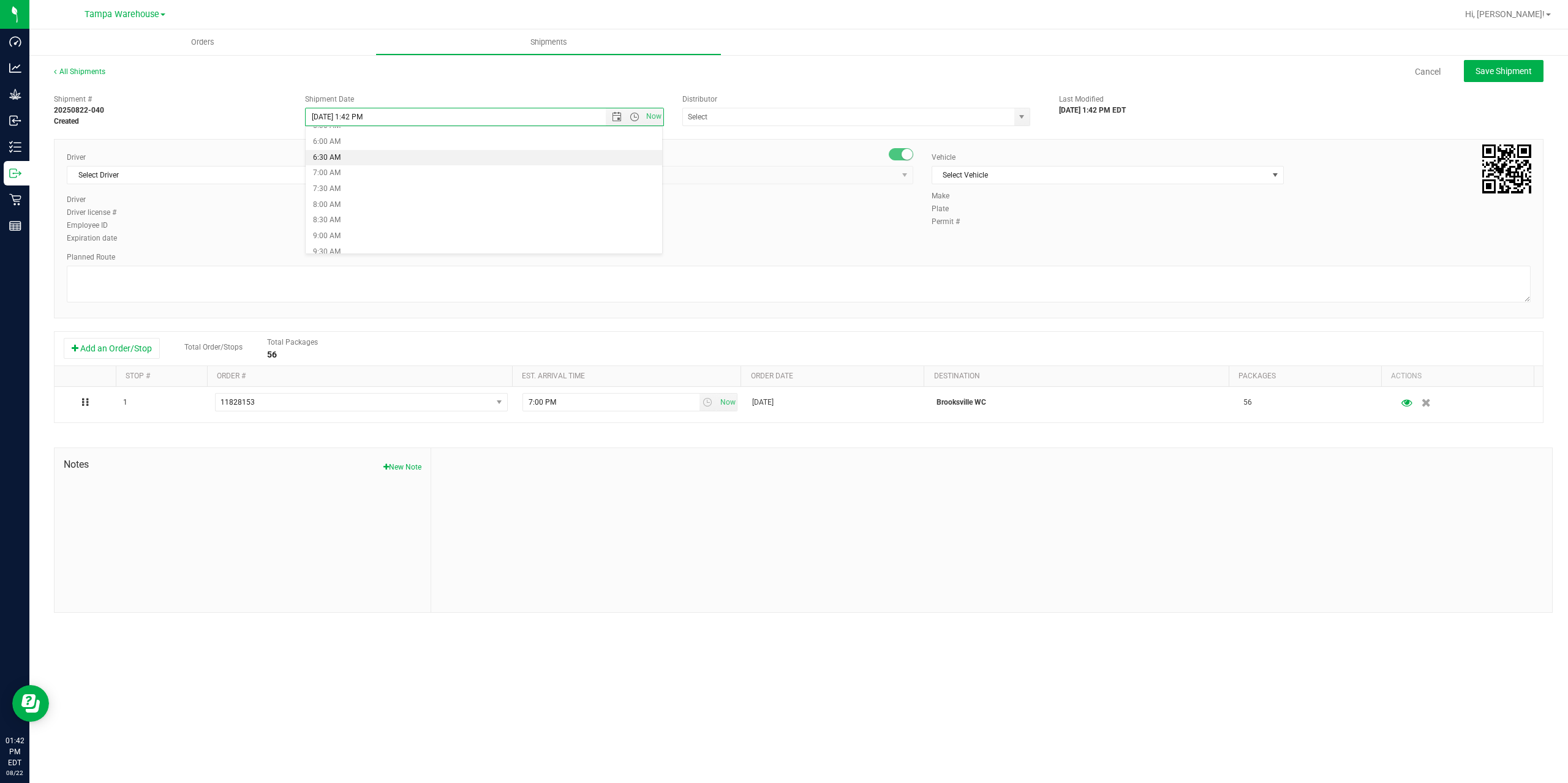
type input "8/25/2025 6:30 AM"
click at [738, 114] on input "text" at bounding box center [844, 117] width 321 height 17
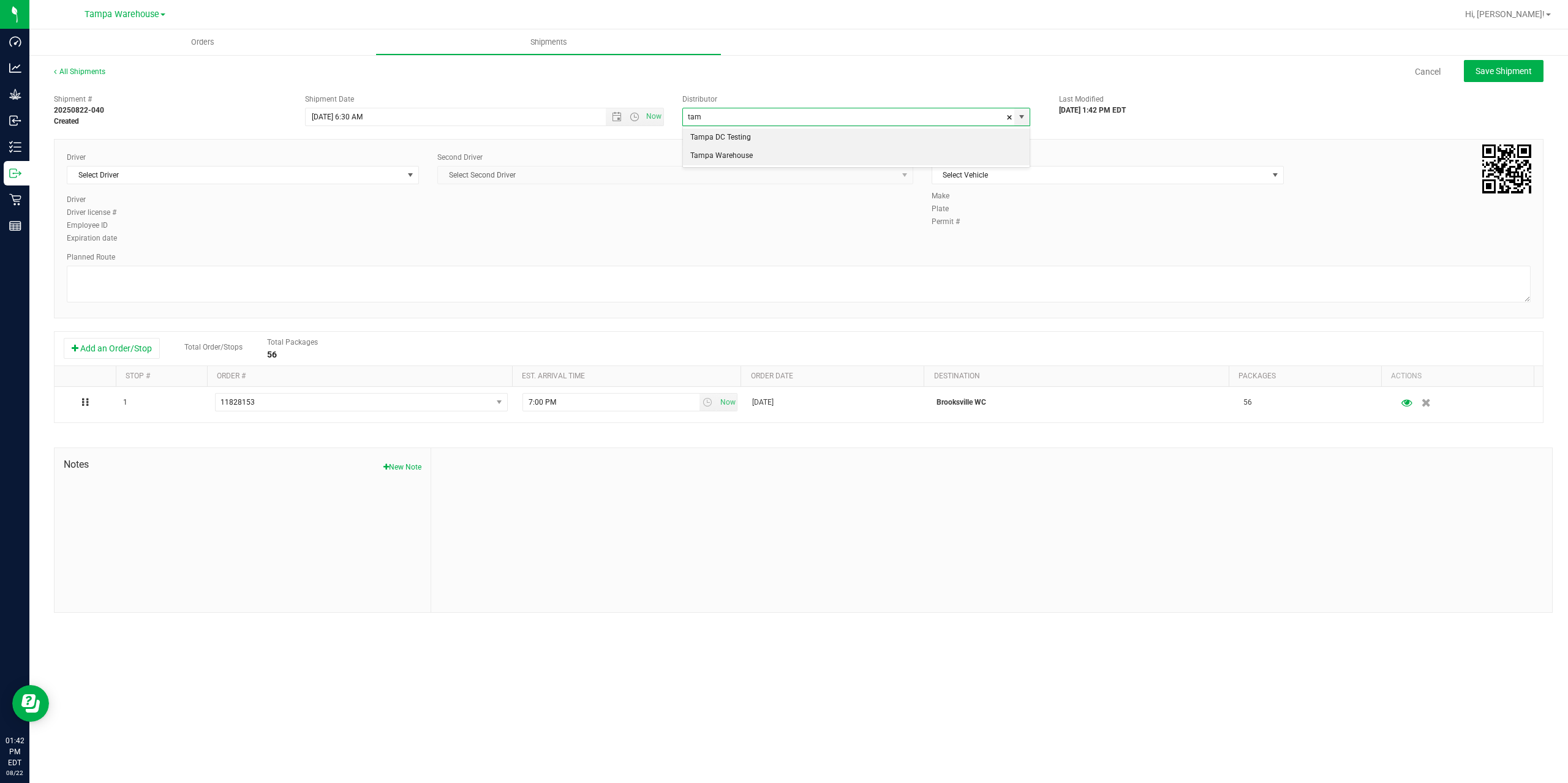
click at [713, 149] on li "Tampa Warehouse" at bounding box center [856, 156] width 347 height 19
type input "Tampa Warehouse"
click at [216, 179] on span "Select Driver" at bounding box center [235, 174] width 336 height 17
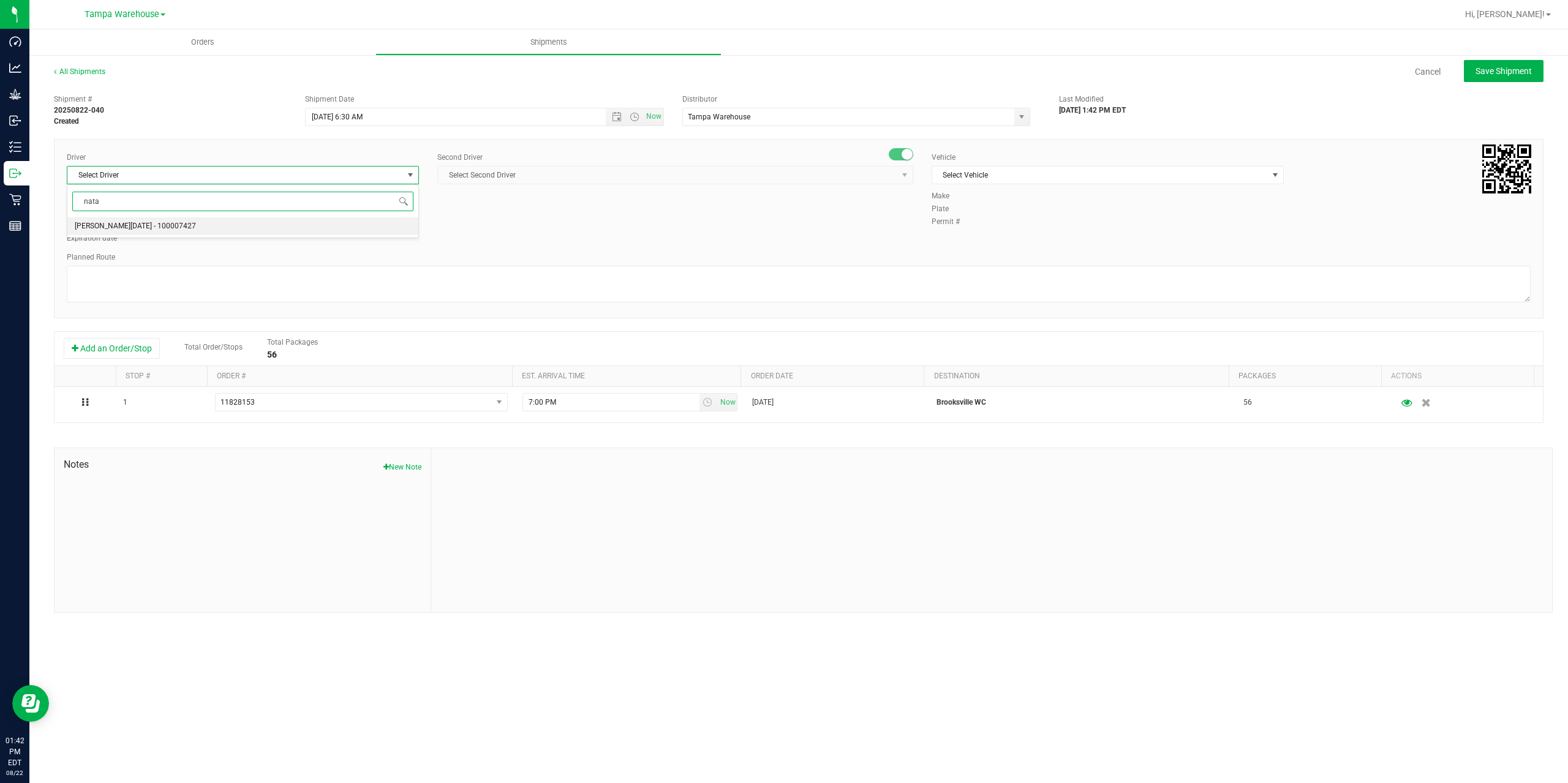
click at [113, 228] on span "Anthony Natale - 100007427" at bounding box center [135, 226] width 121 height 16
type input "nata"
click at [524, 176] on span "Select Second Driver" at bounding box center [668, 174] width 459 height 17
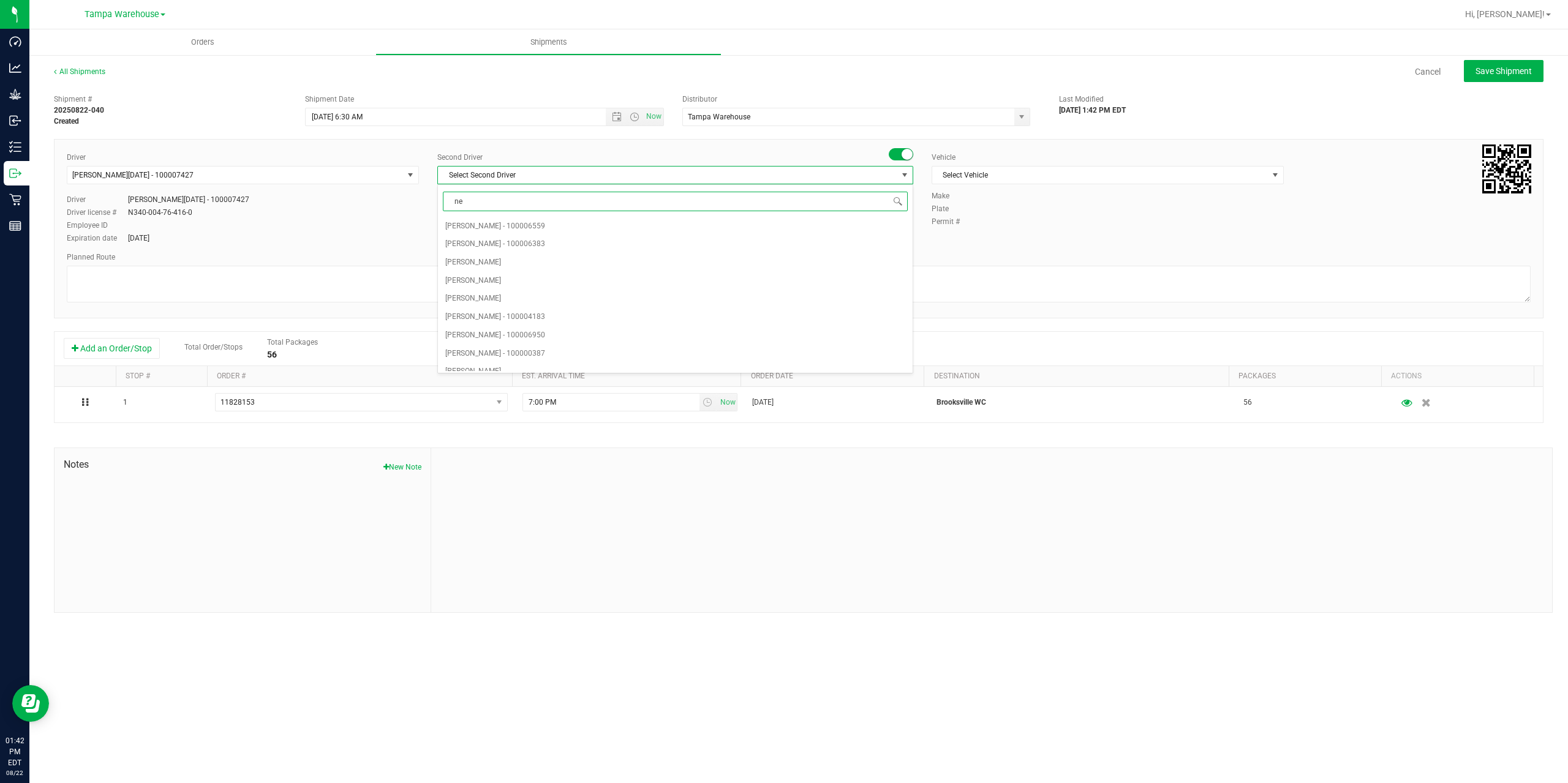
type input "ner"
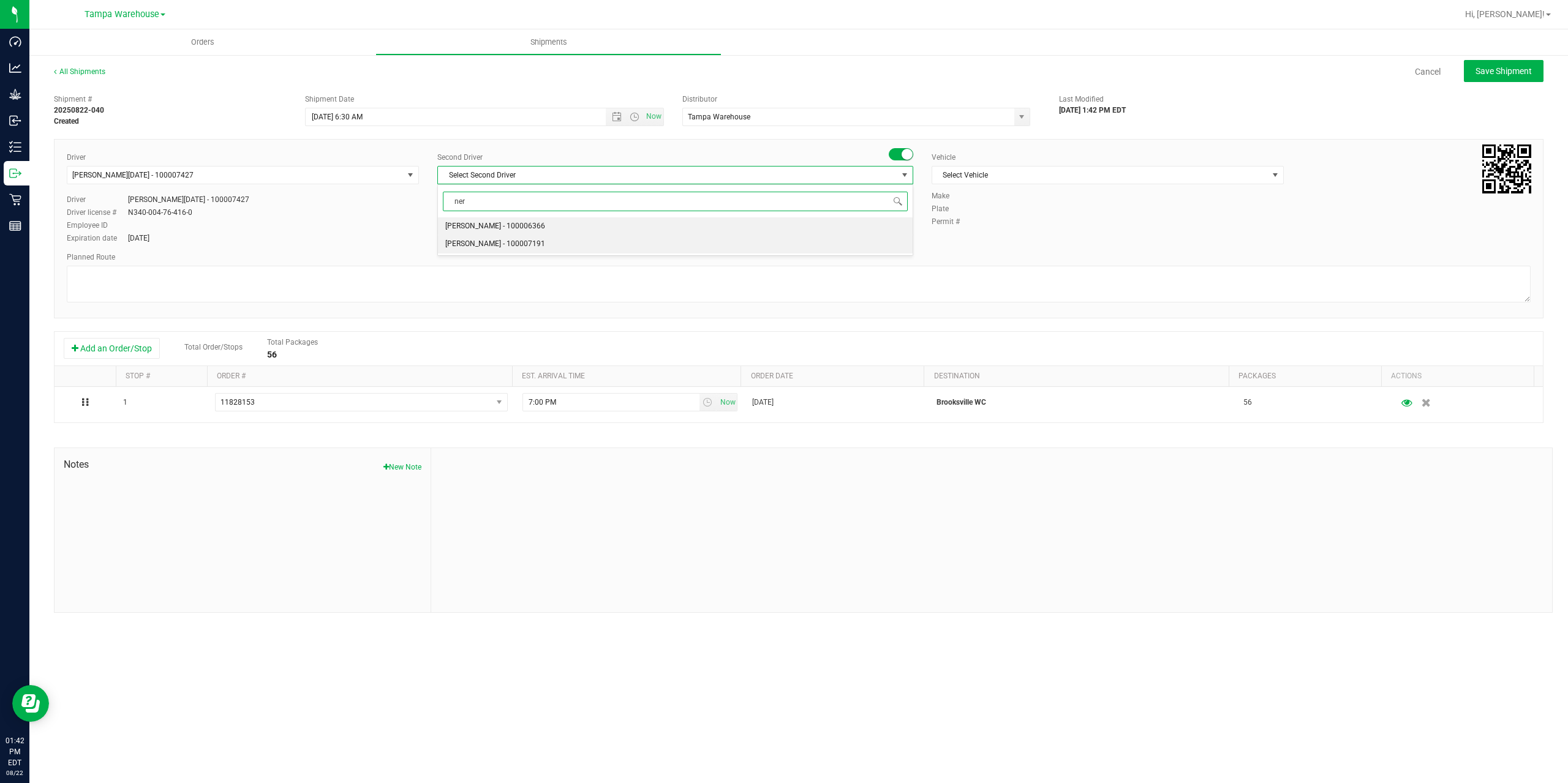
click at [515, 247] on span "Nicholas Pinero - 100007191" at bounding box center [495, 244] width 100 height 16
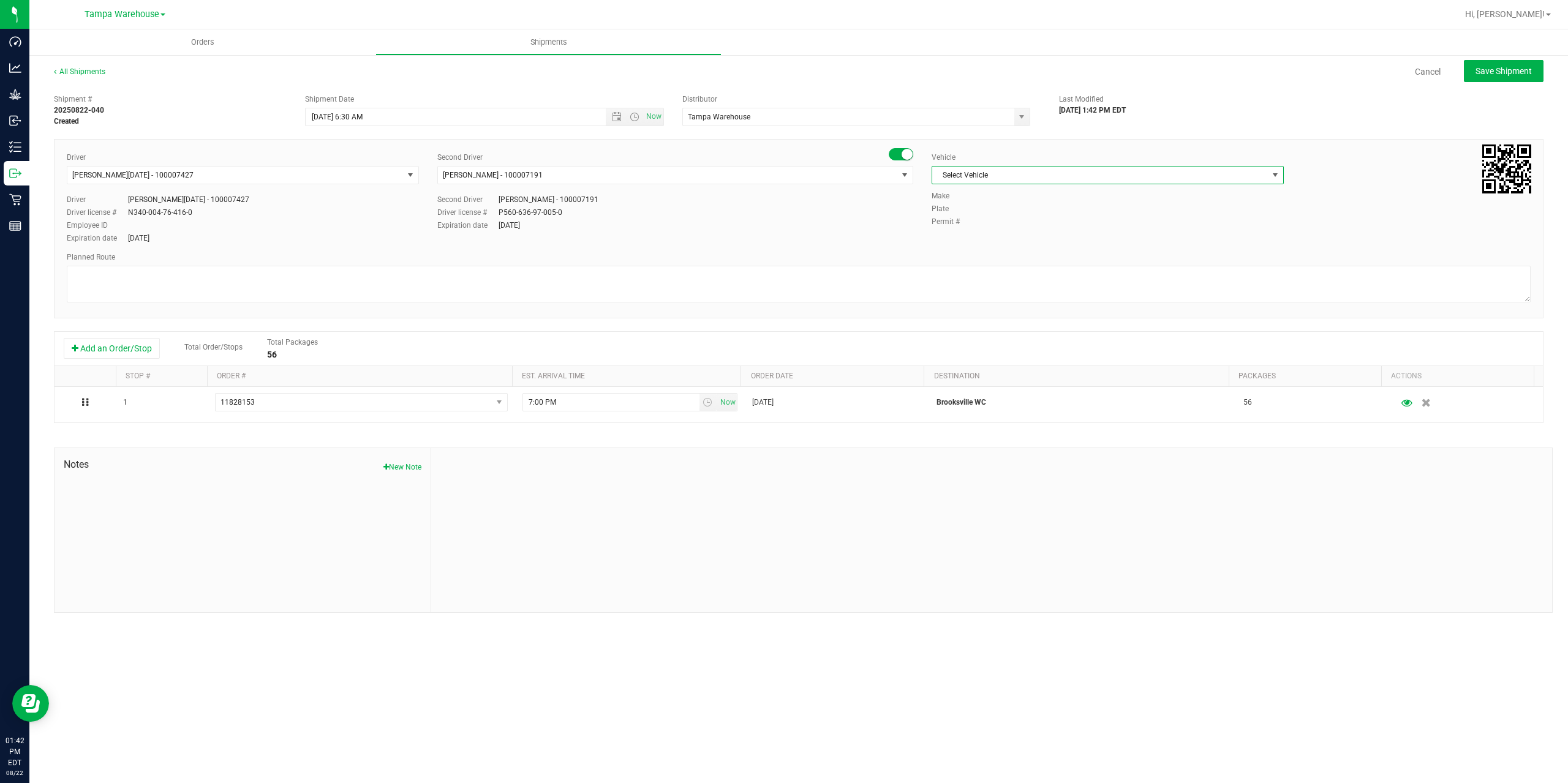
click at [1070, 178] on span "Select Vehicle" at bounding box center [1101, 174] width 336 height 17
click at [1005, 294] on li "FL-EXPRESS-03" at bounding box center [1108, 296] width 351 height 19
click at [981, 287] on textarea at bounding box center [799, 284] width 1464 height 37
paste textarea "Summerfield WC Ocala WC Brooksville WC New Port Richey WC Largo WC St. Pete WC …"
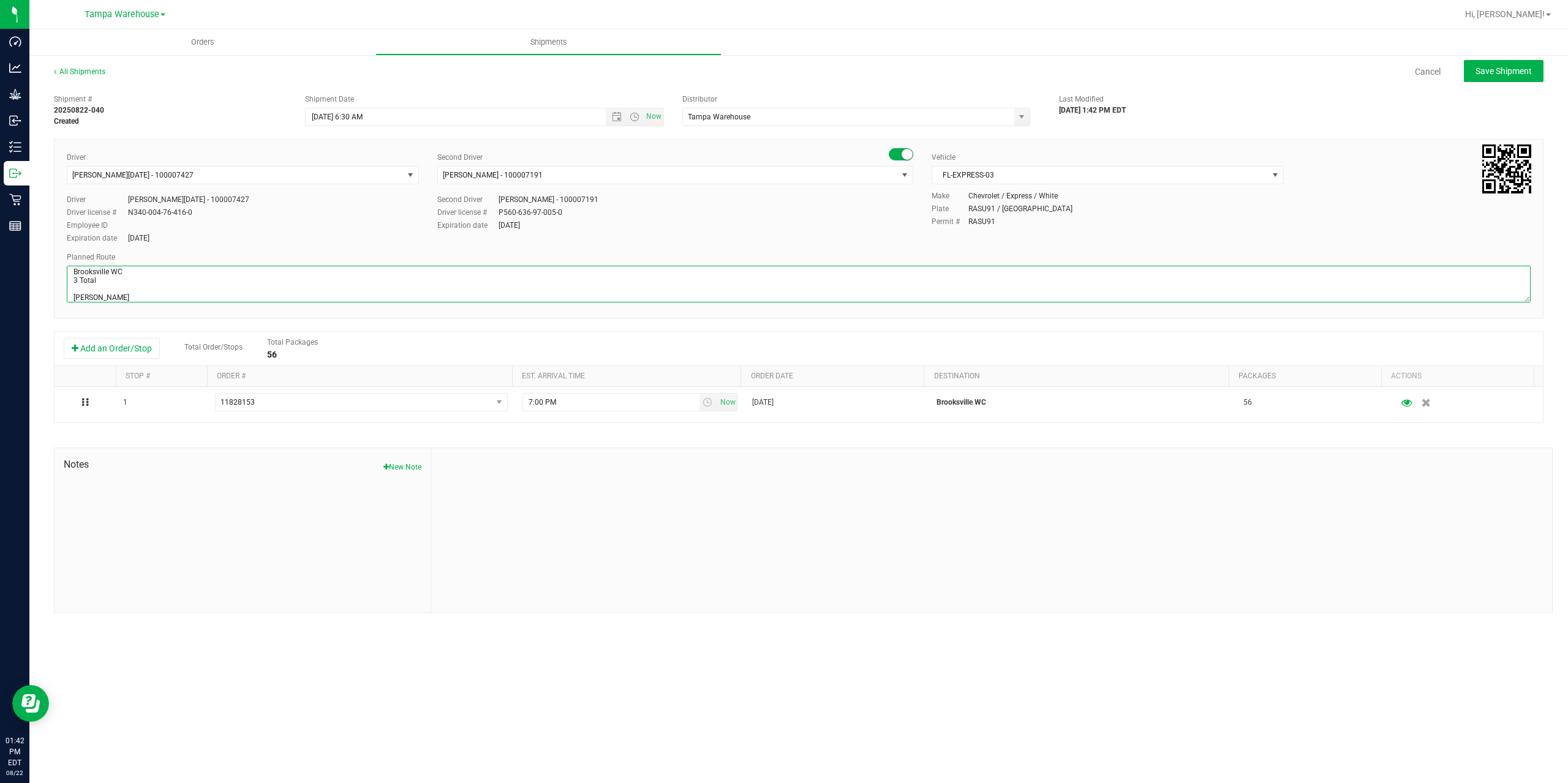
scroll to position [65, 0]
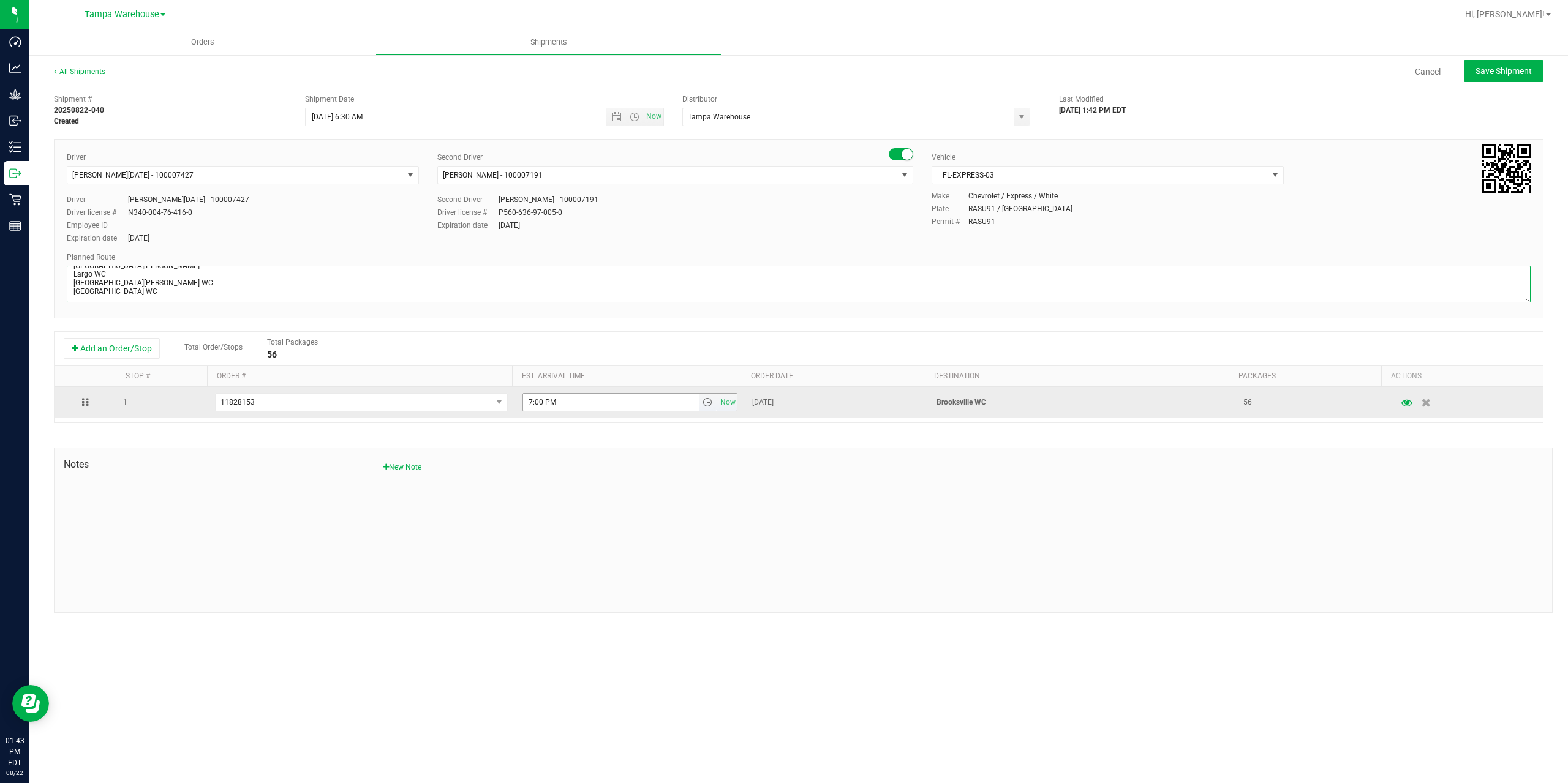
click at [703, 402] on span "select" at bounding box center [708, 402] width 10 height 10
type textarea "Brooksville WC 3 Total [PERSON_NAME] Ocala WC [GEOGRAPHIC_DATA] WC [GEOGRAPHIC_…"
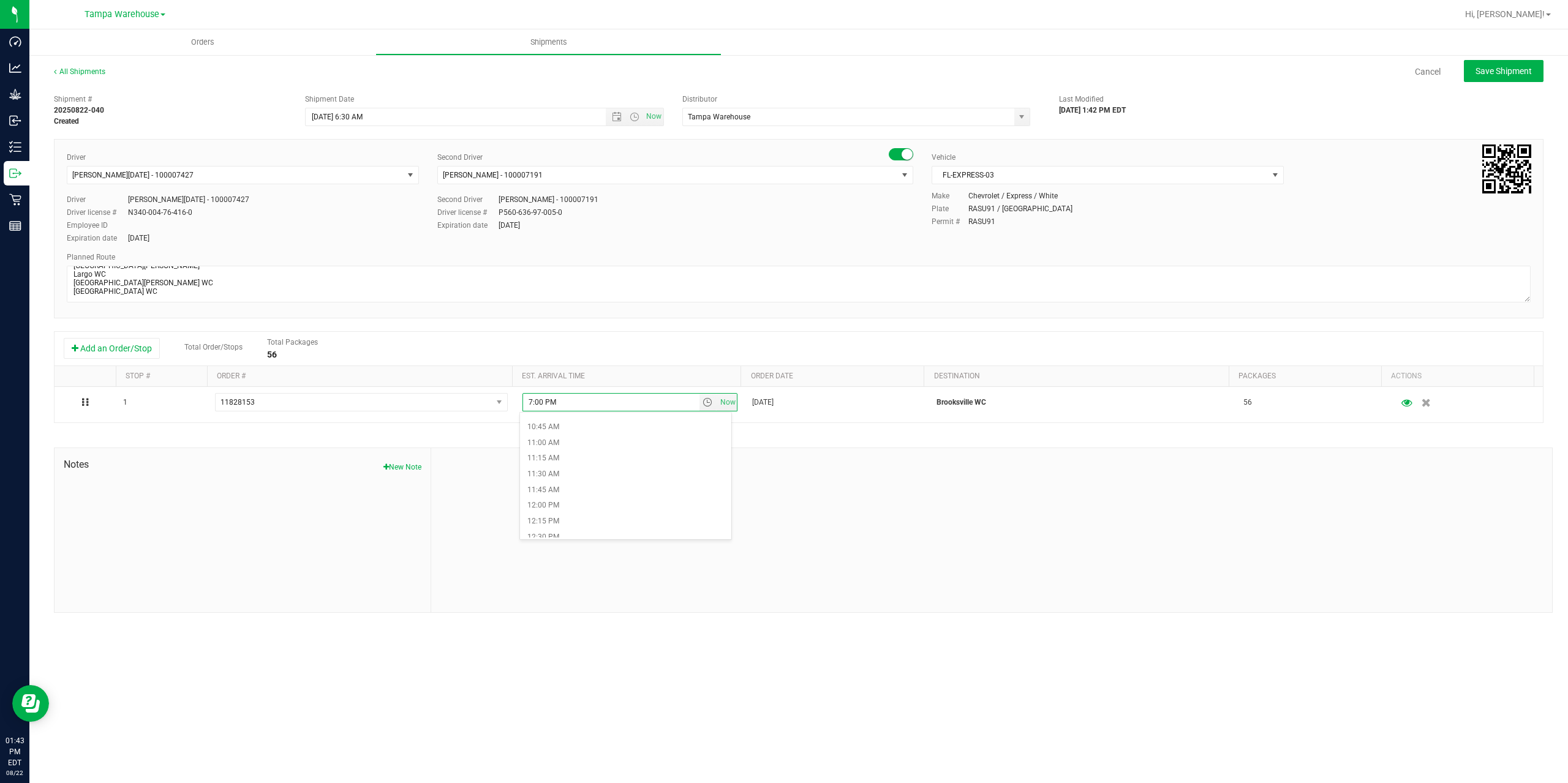
scroll to position [673, 0]
click at [560, 445] on li "11:00 AM" at bounding box center [626, 442] width 211 height 16
click at [630, 445] on div "Shipment # 20250822-040 Created Shipment Date 8/25/2025 6:30 AM Now Distributor…" at bounding box center [799, 351] width 1490 height 525
click at [1489, 62] on button "Save Shipment" at bounding box center [1504, 71] width 80 height 22
type input "8/25/2025 10:30 AM"
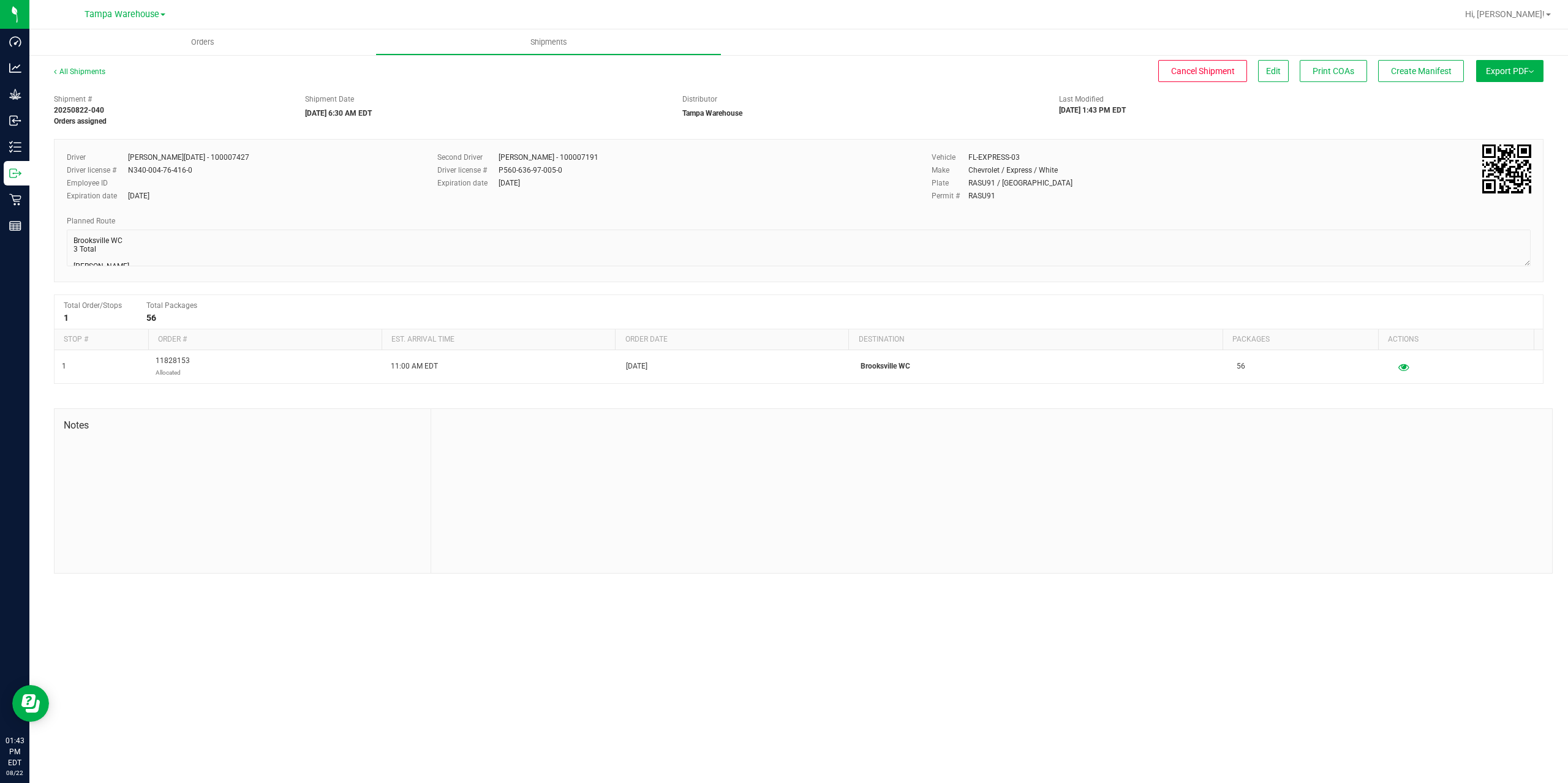
click at [1510, 74] on button "Export PDF" at bounding box center [1510, 71] width 67 height 22
click at [1510, 102] on span "Manifest by Package ID" at bounding box center [1492, 97] width 78 height 9
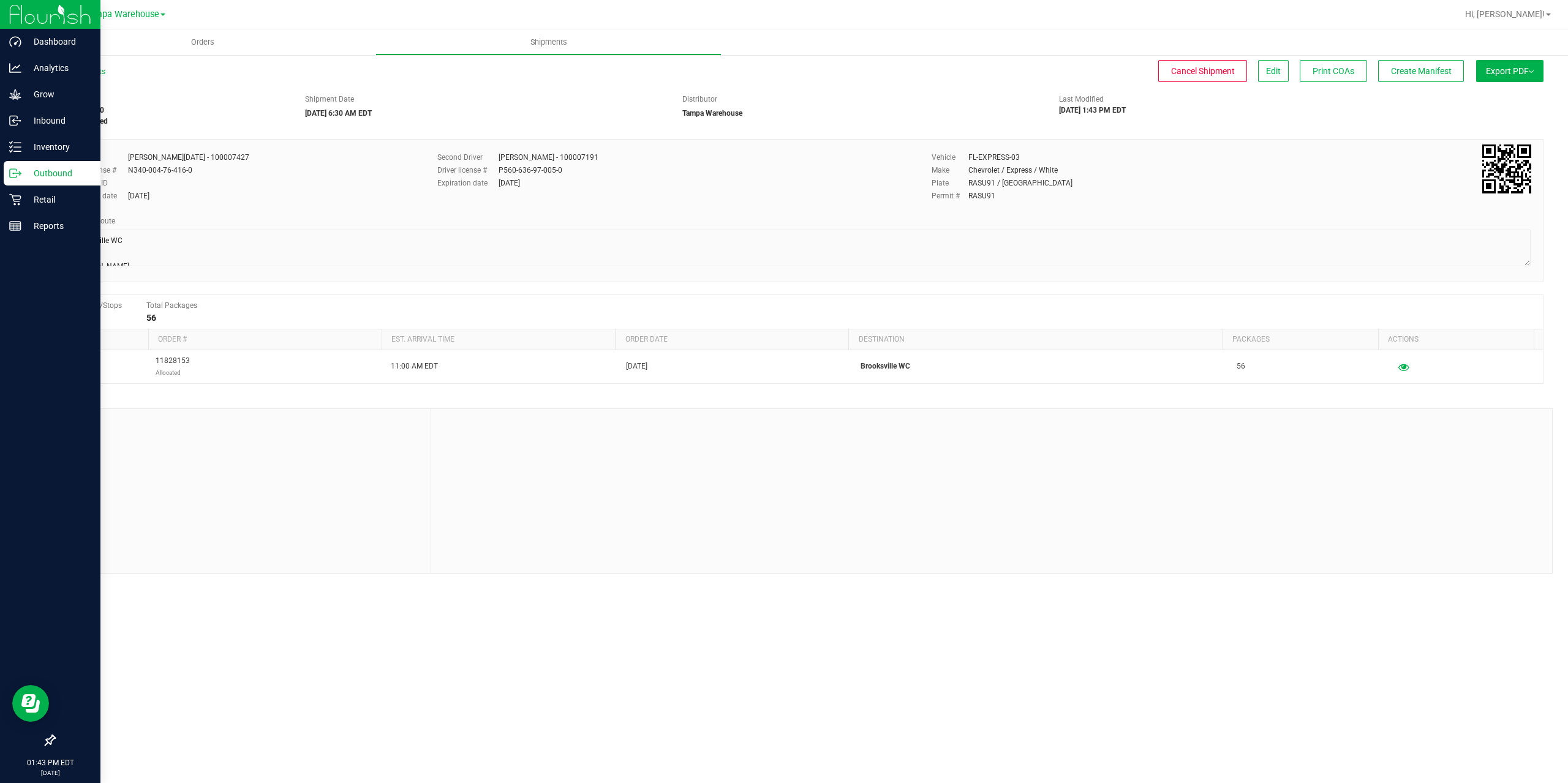
click at [19, 176] on icon at bounding box center [15, 173] width 12 height 12
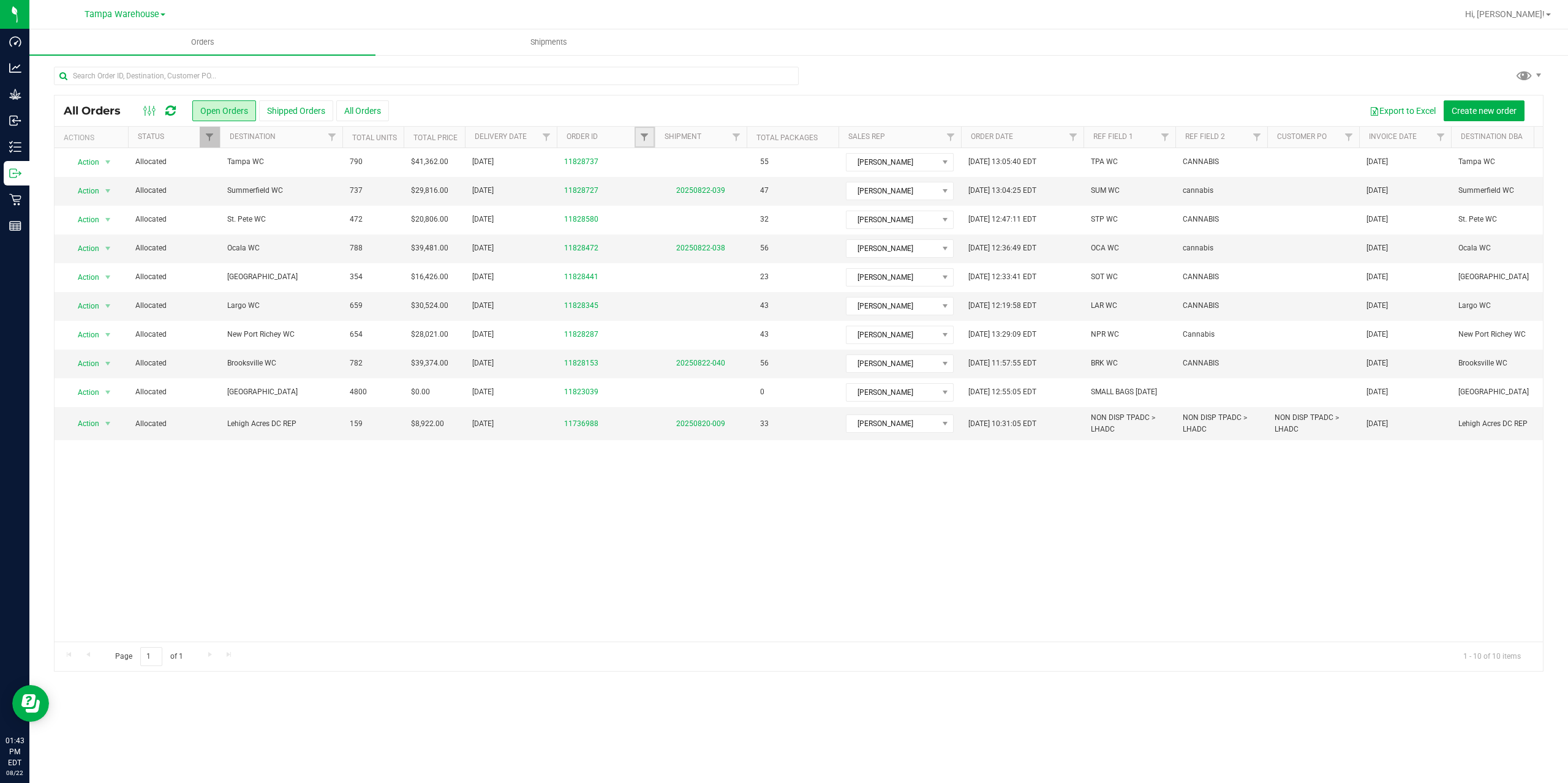
click at [651, 141] on link "Filter" at bounding box center [644, 137] width 20 height 21
type input "8345"
click at [642, 183] on button "Filter" at bounding box center [671, 196] width 58 height 27
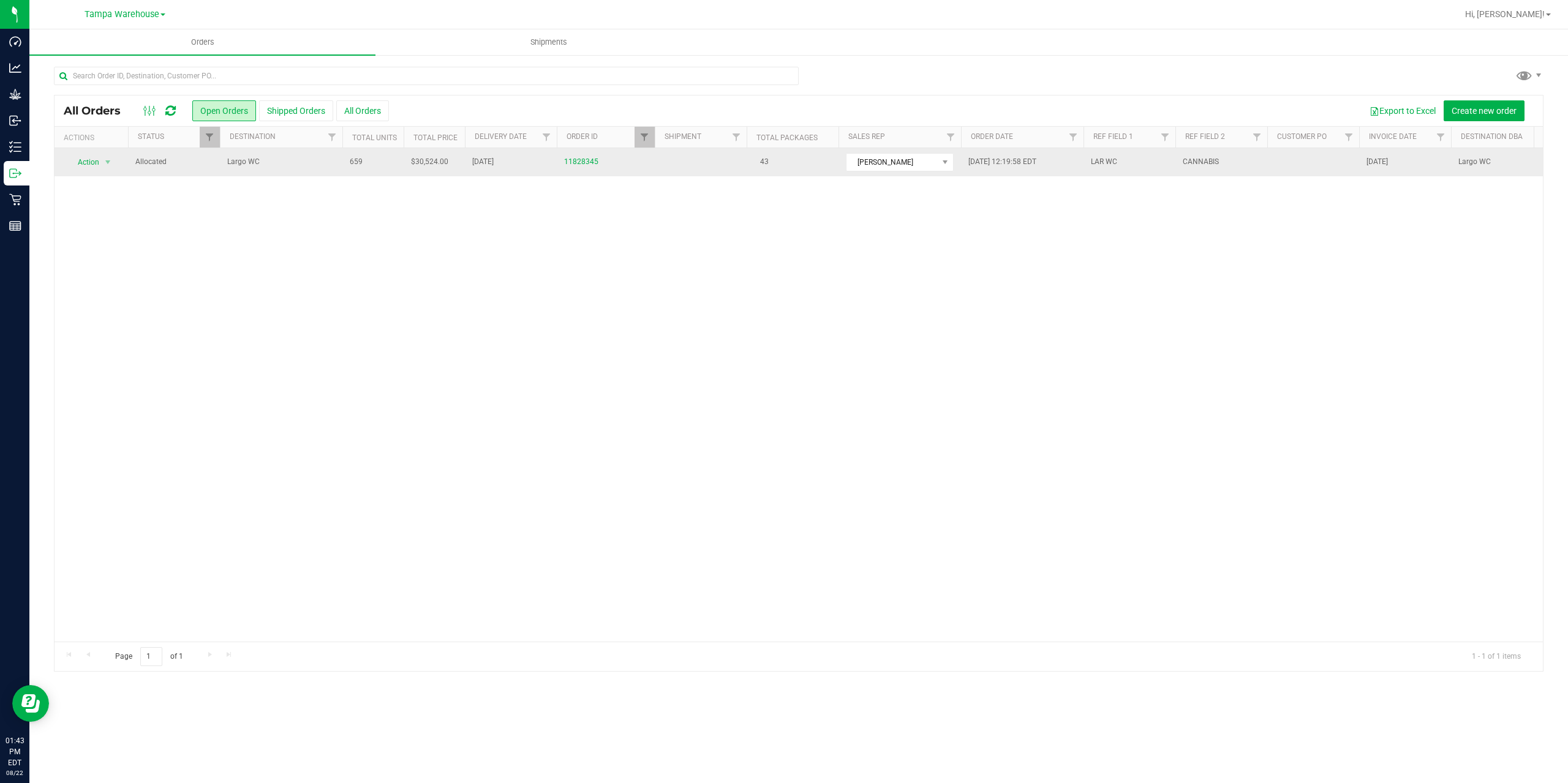
click at [271, 167] on span "Largo WC" at bounding box center [281, 161] width 108 height 11
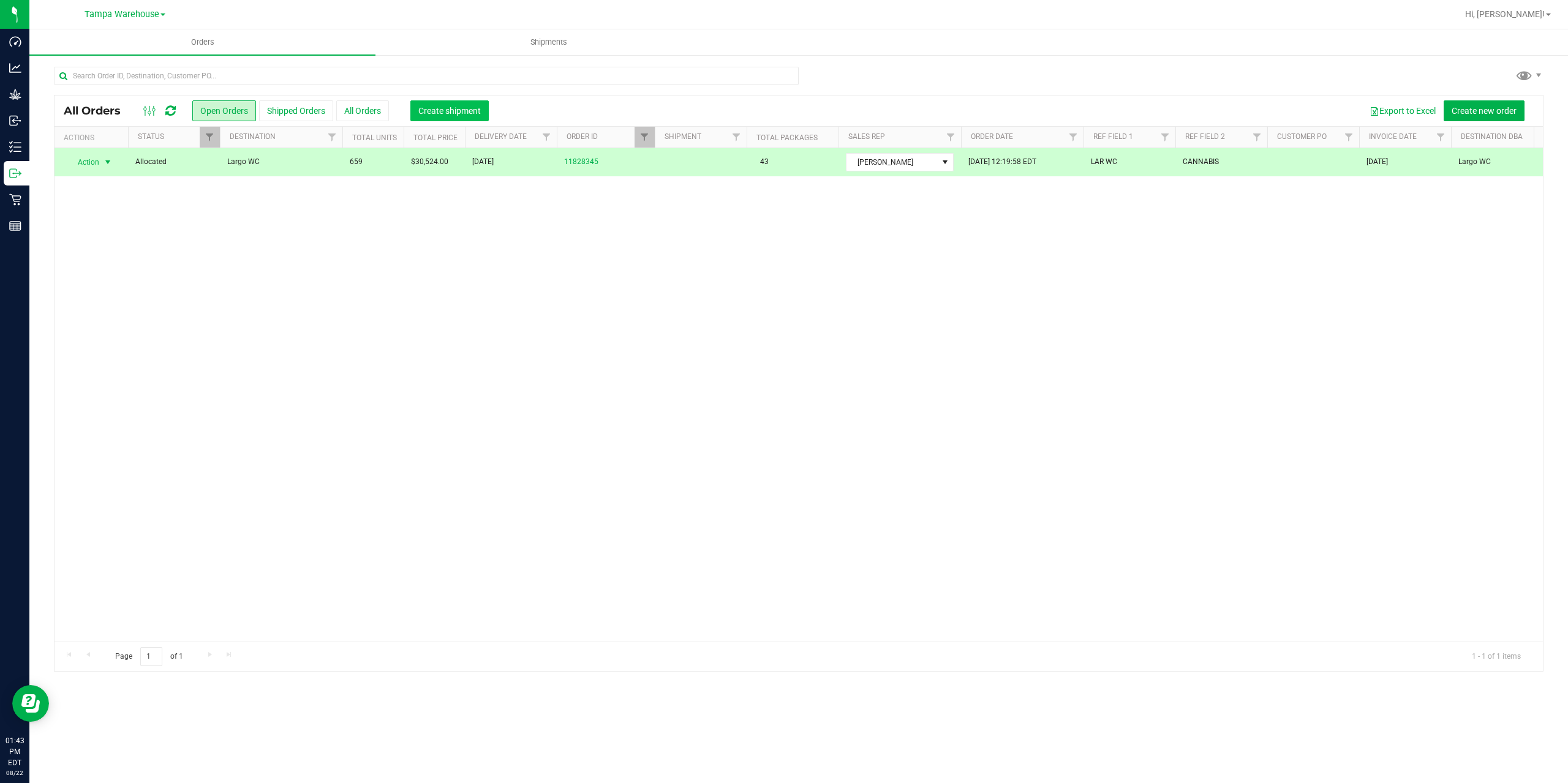
click at [456, 114] on span "Create shipment" at bounding box center [450, 111] width 62 height 10
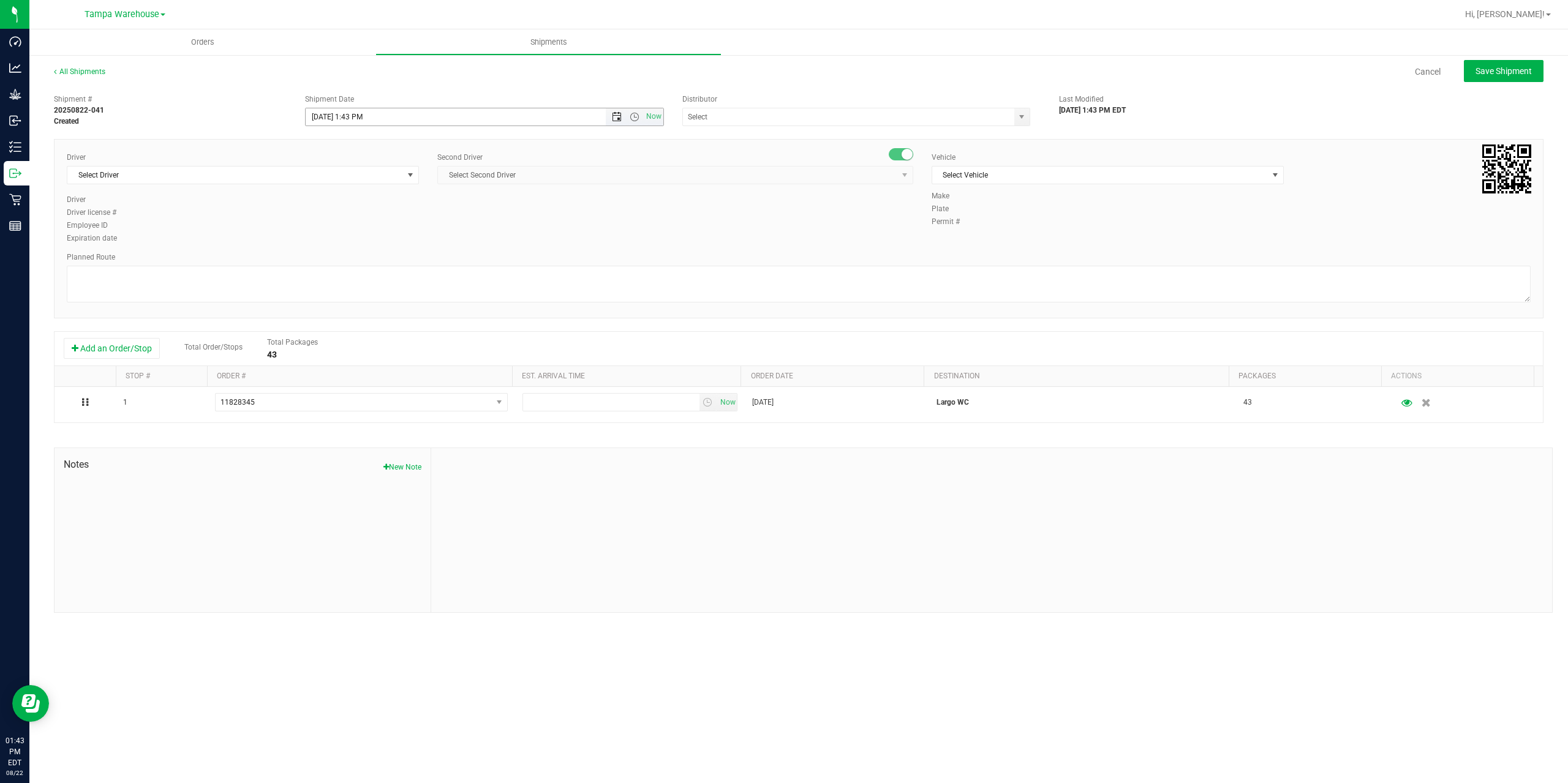
click at [618, 118] on span "Open the date view" at bounding box center [617, 117] width 10 height 10
click at [329, 261] on link "25" at bounding box center [334, 260] width 18 height 19
click at [635, 114] on span "Open the time view" at bounding box center [635, 117] width 10 height 10
click at [377, 218] on li "6:30 AM" at bounding box center [484, 219] width 356 height 16
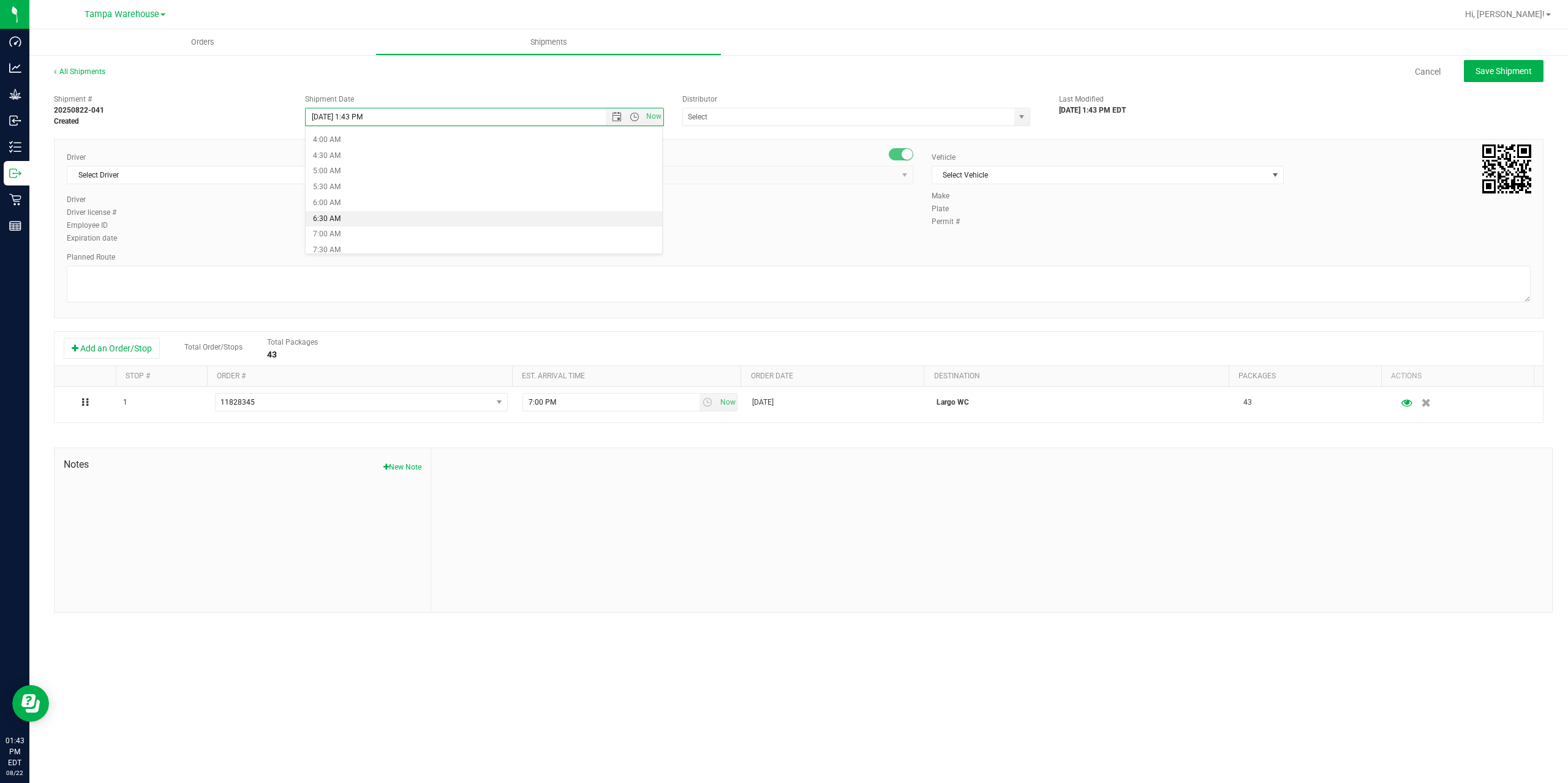
type input "[DATE] 6:30 AM"
click at [817, 122] on input "text" at bounding box center [844, 117] width 321 height 17
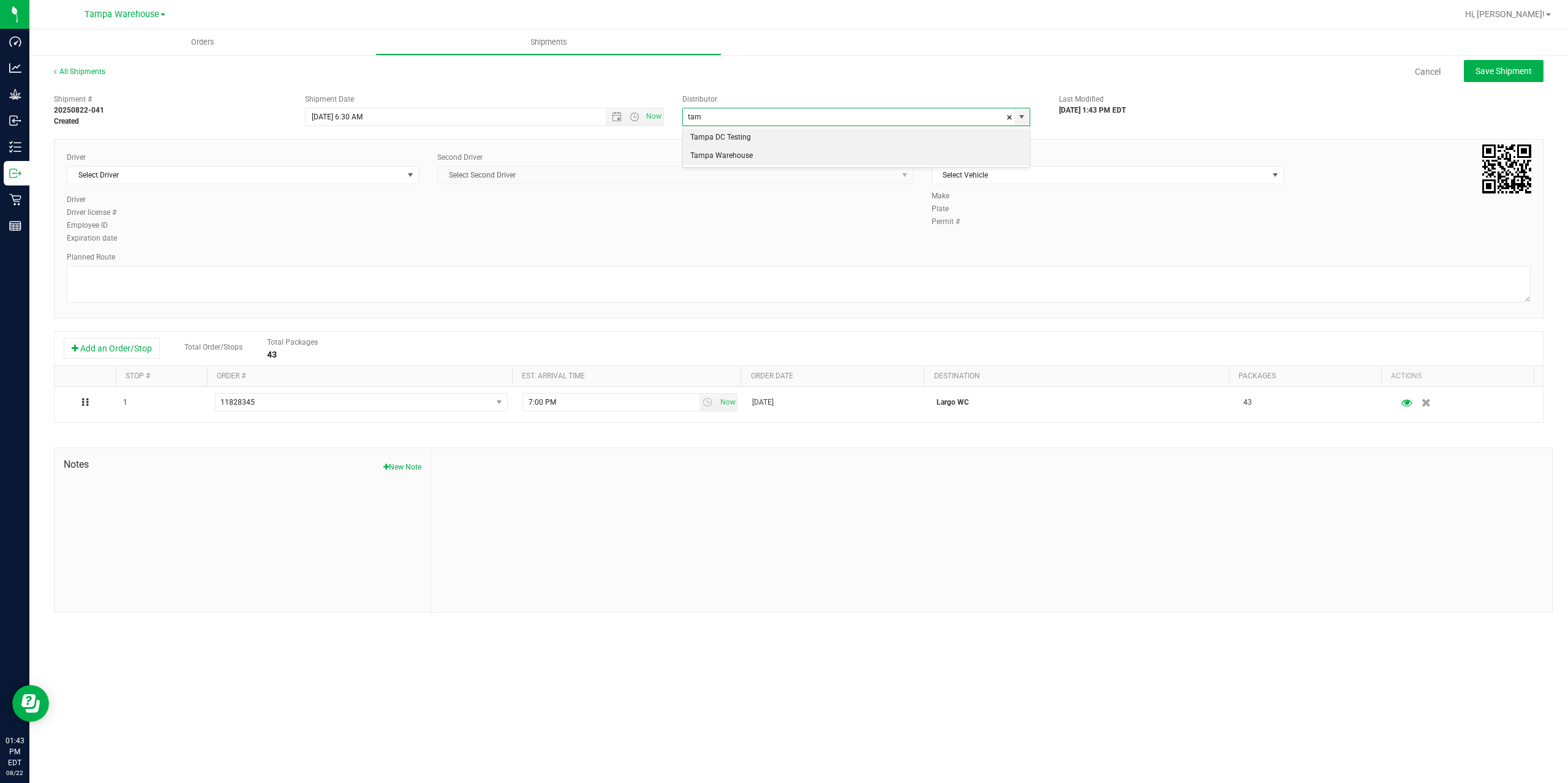
drag, startPoint x: 766, startPoint y: 157, endPoint x: 570, endPoint y: 177, distance: 197.0
click at [765, 157] on li "Tampa Warehouse" at bounding box center [856, 156] width 347 height 19
type input "Tampa Warehouse"
click at [304, 176] on span "Select Driver" at bounding box center [235, 174] width 336 height 17
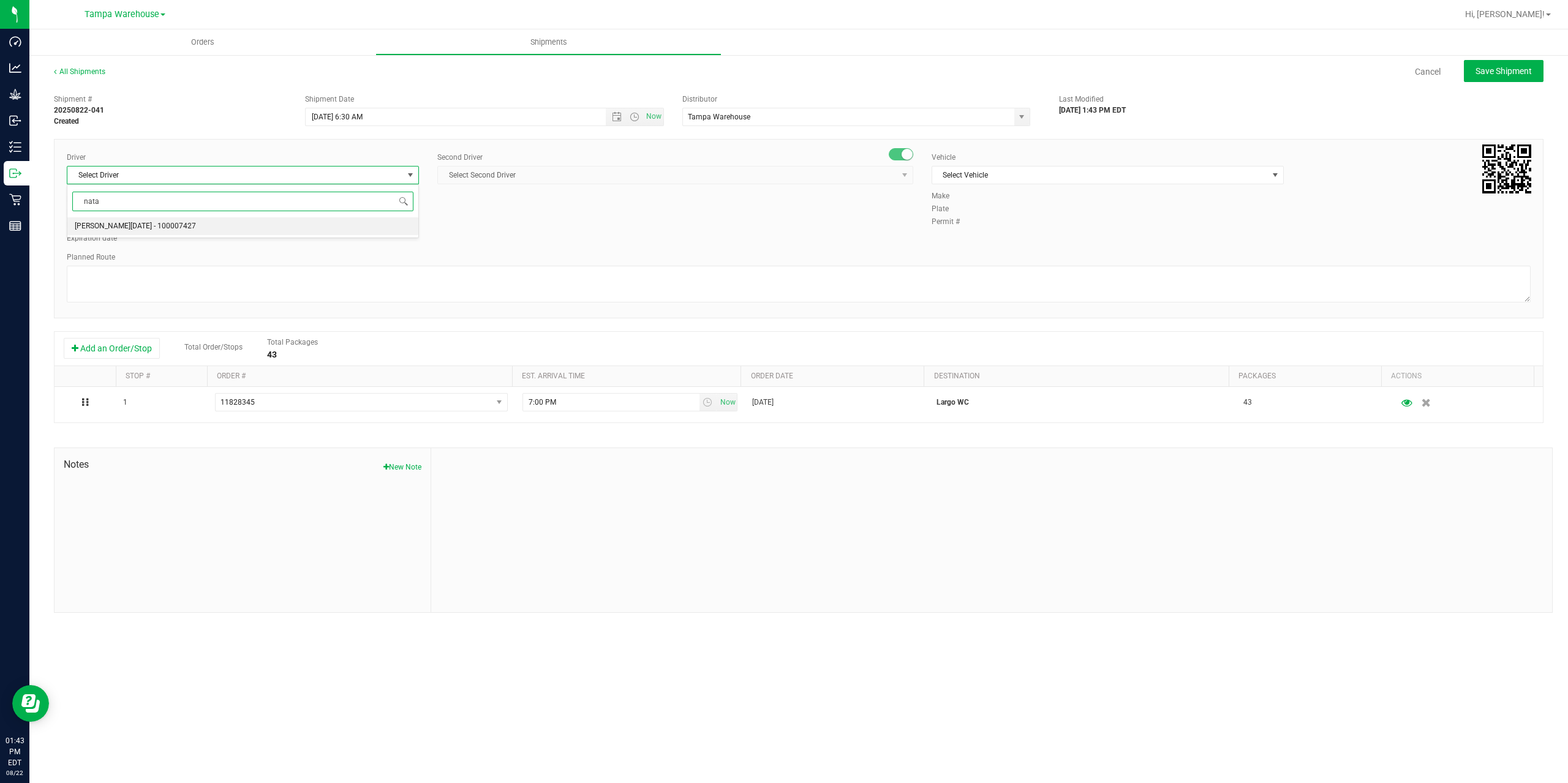
click at [158, 230] on span "[PERSON_NAME][DATE] - 100007427" at bounding box center [135, 226] width 121 height 16
type input "nata"
click at [546, 174] on span "Select Second Driver" at bounding box center [668, 174] width 459 height 17
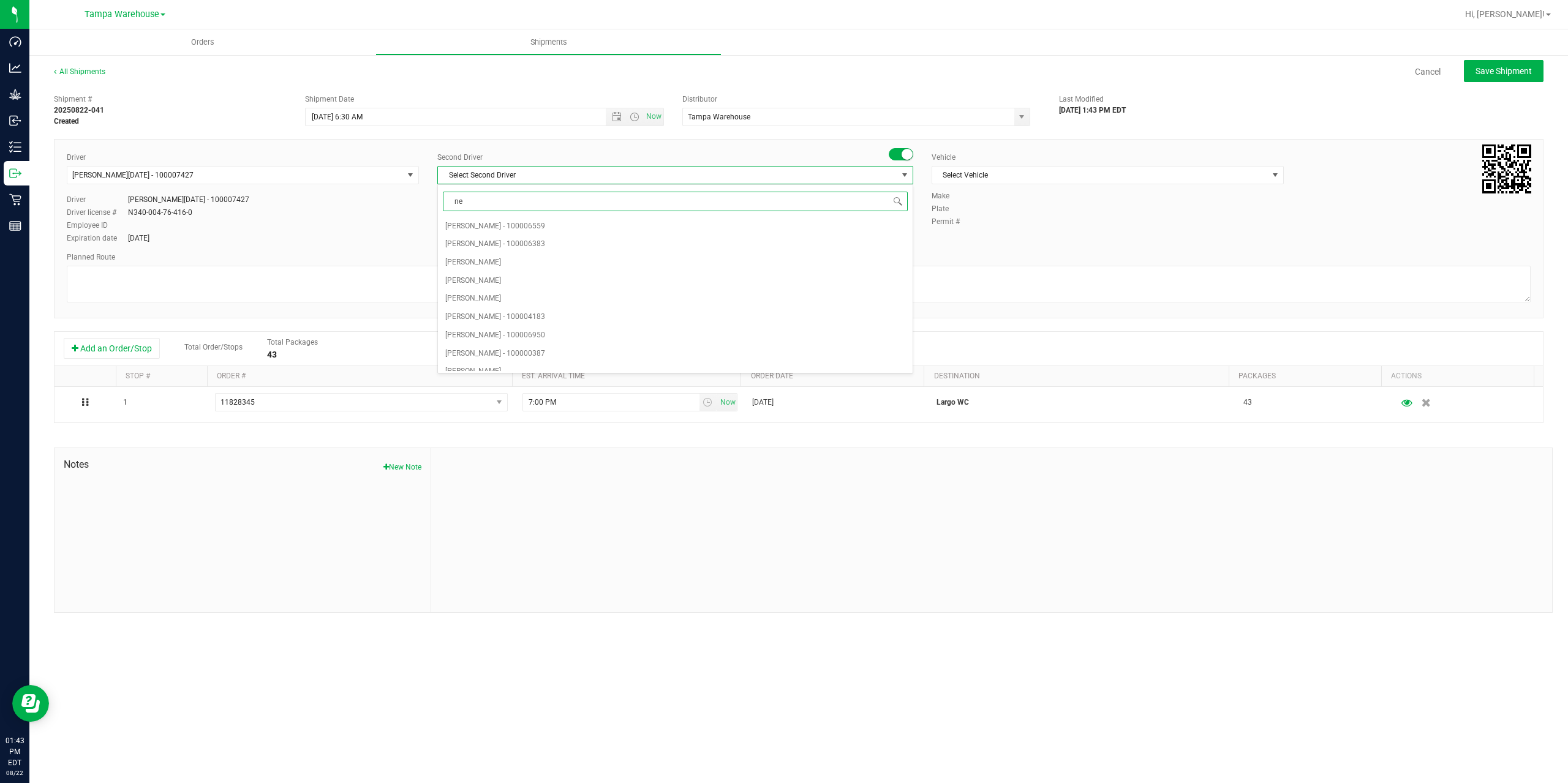
type input "ner"
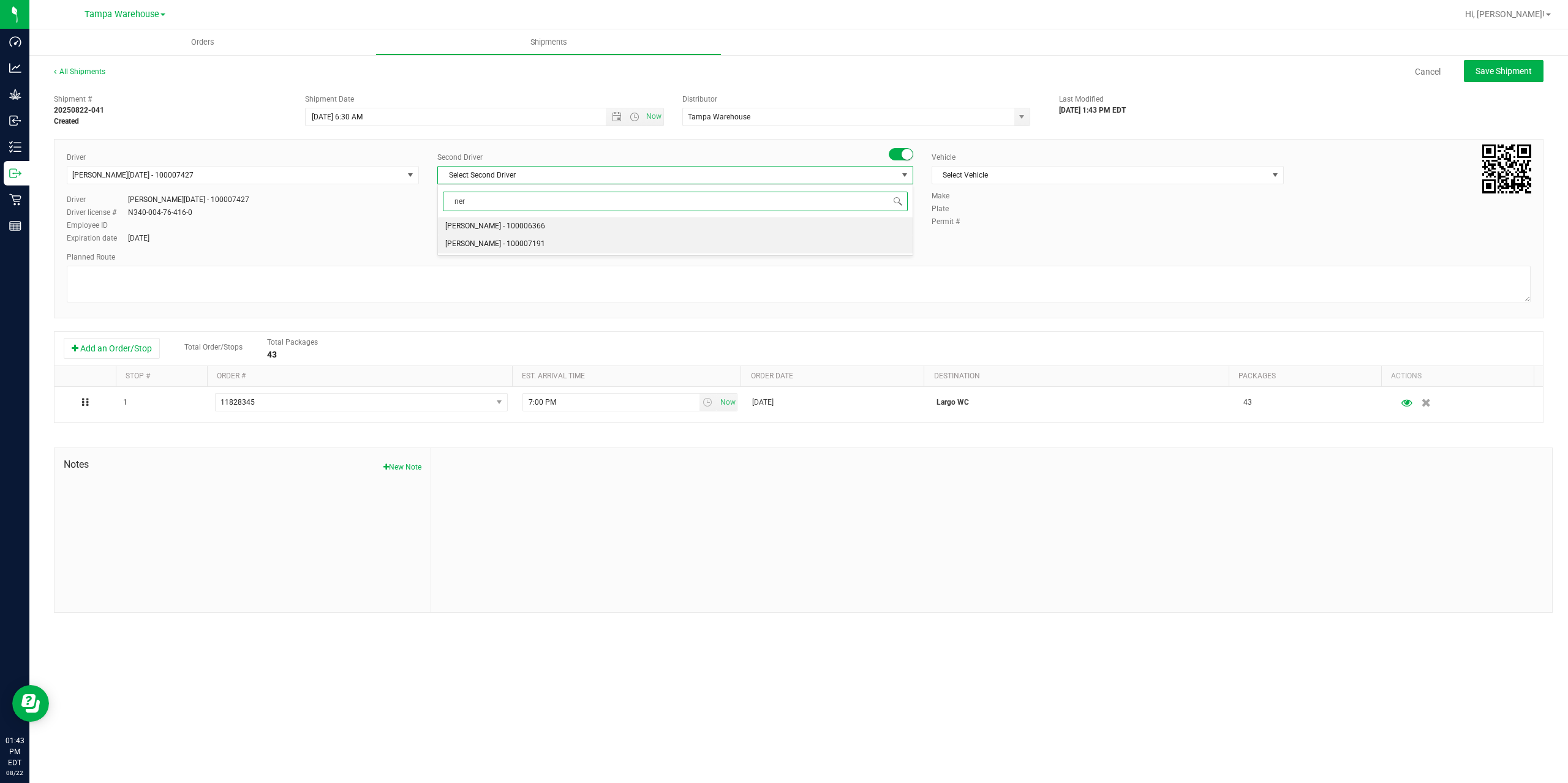
click at [515, 249] on span "[PERSON_NAME] - 100007191" at bounding box center [495, 244] width 100 height 16
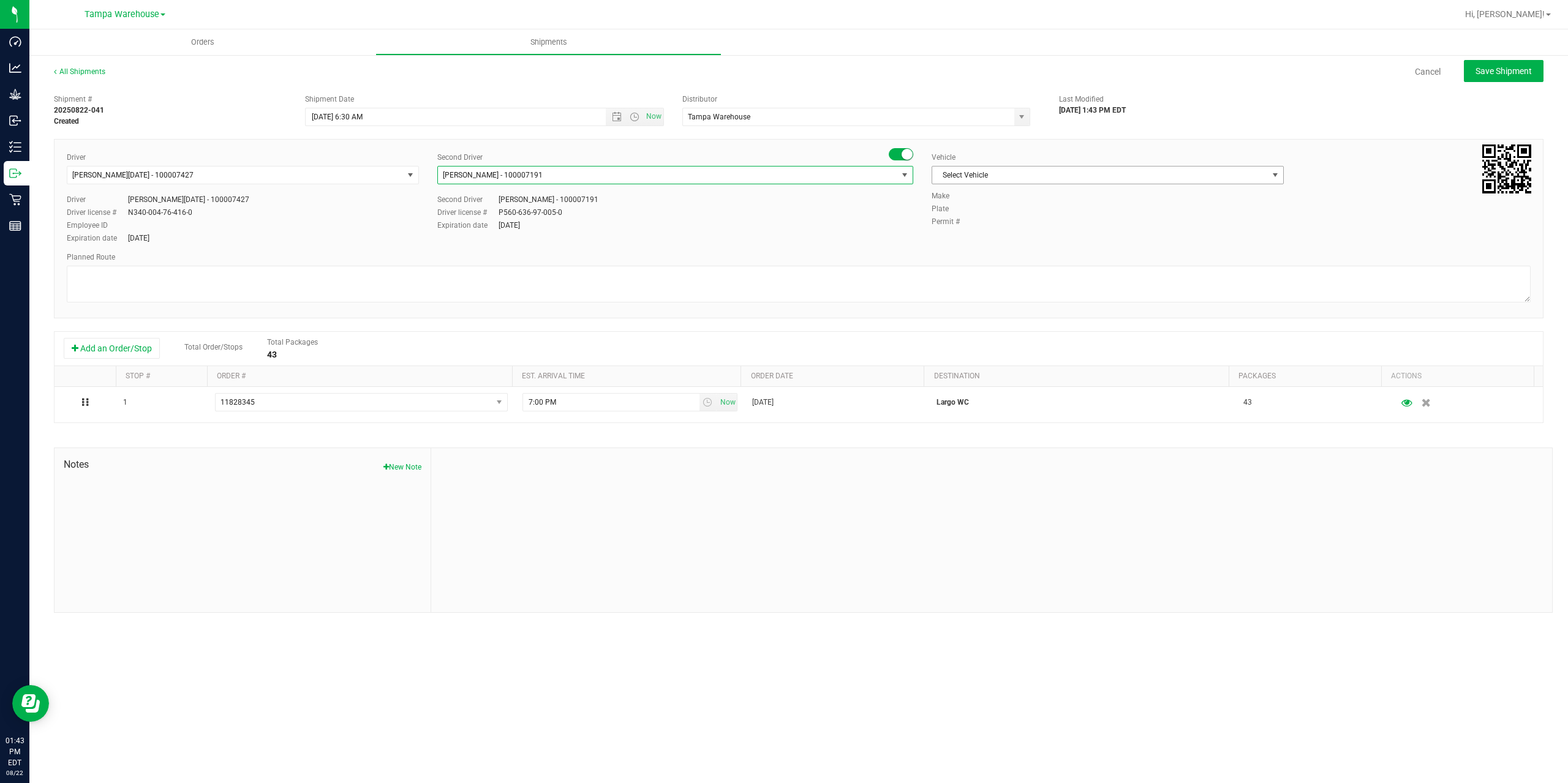
click at [1022, 180] on span "Select Vehicle" at bounding box center [1101, 174] width 336 height 17
click at [1003, 235] on li "FL-EXPRESS-03" at bounding box center [1108, 236] width 351 height 19
click at [860, 275] on textarea at bounding box center [799, 284] width 1464 height 37
paste textarea "[PERSON_NAME] Ocala WC [GEOGRAPHIC_DATA] WC [GEOGRAPHIC_DATA][PERSON_NAME] [GEO…"
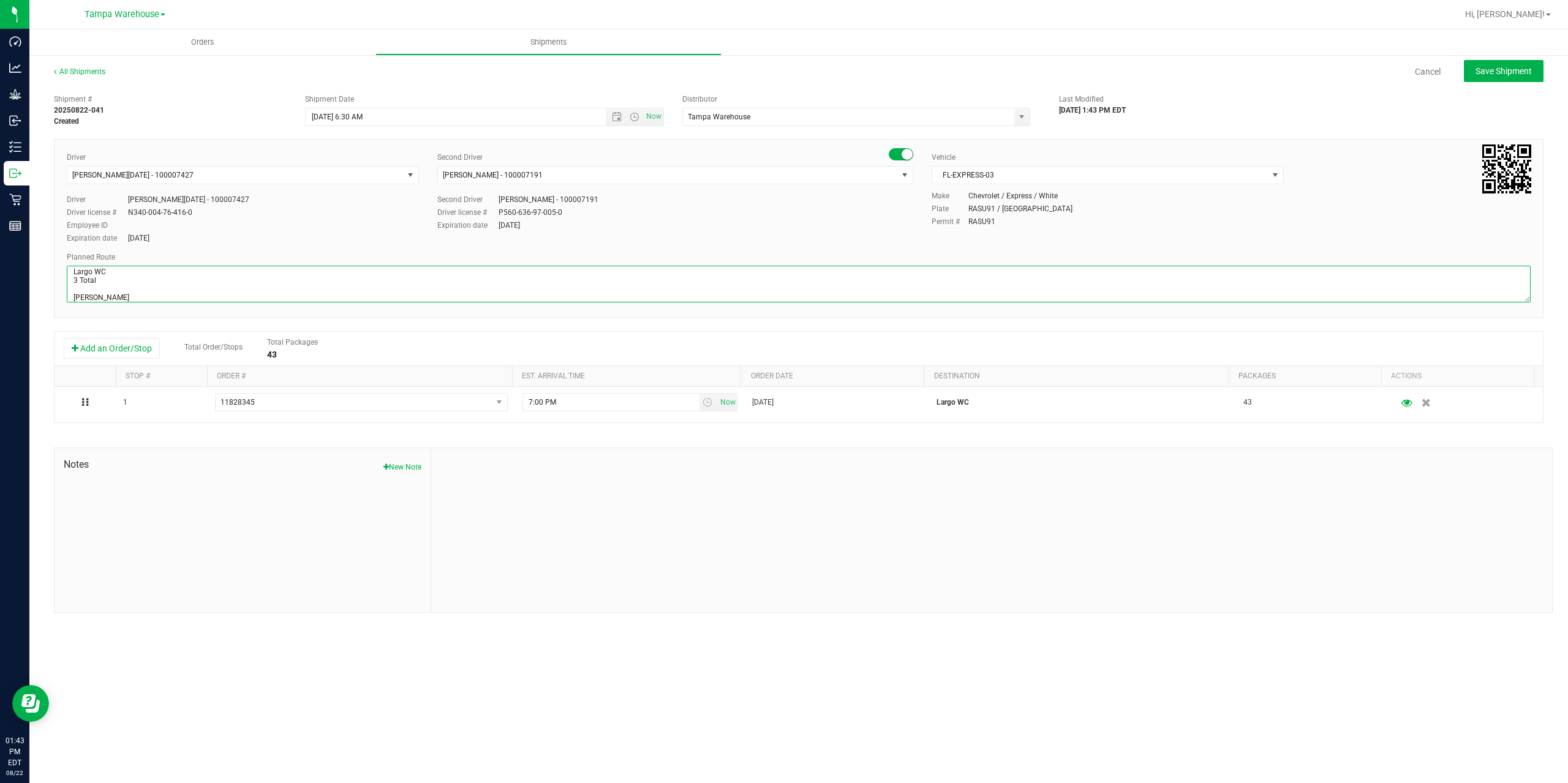
scroll to position [65, 0]
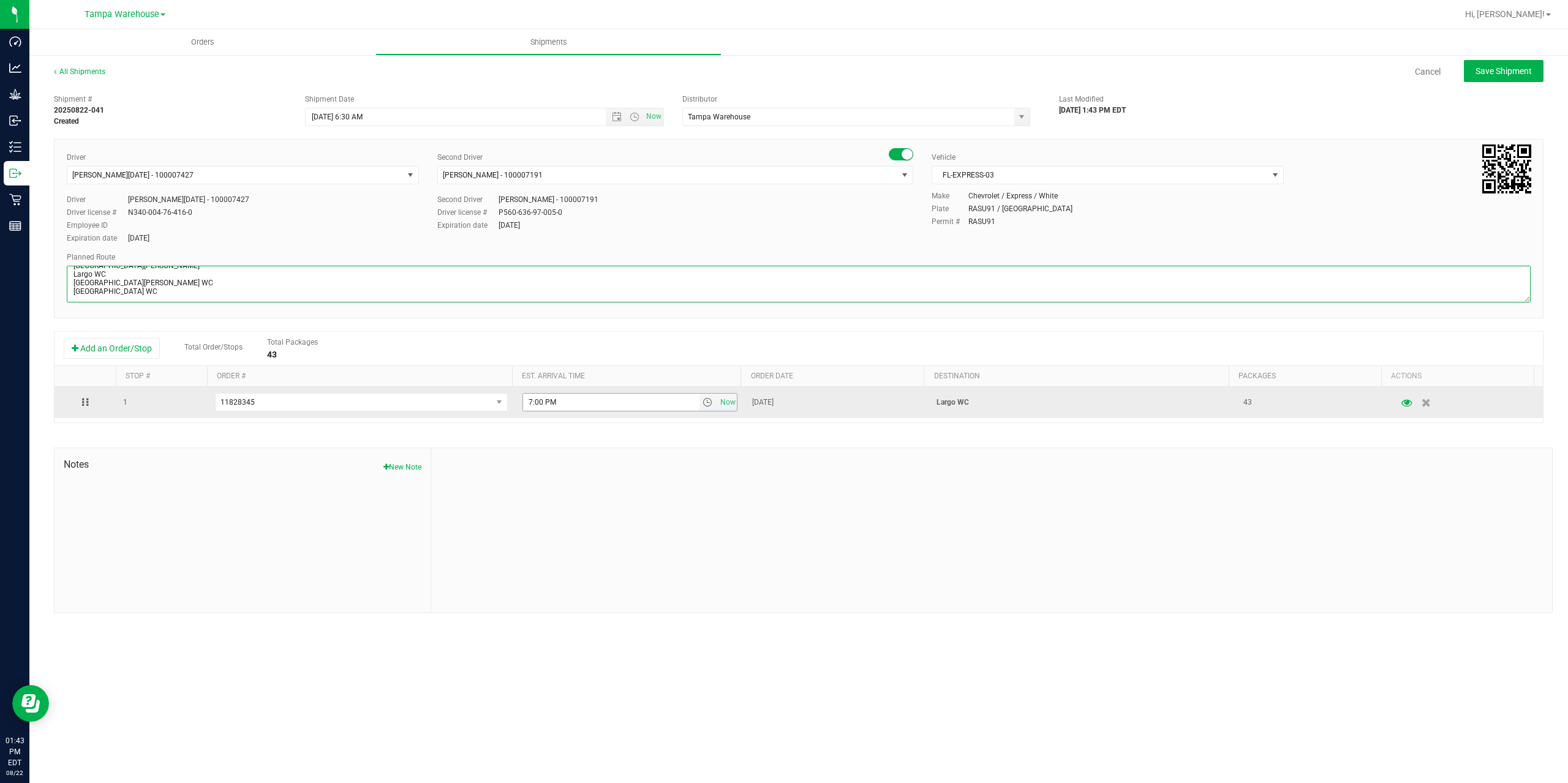
click at [703, 403] on span "select" at bounding box center [708, 402] width 10 height 10
type textarea "Largo WC 3 Total [PERSON_NAME] Ocala WC [GEOGRAPHIC_DATA] WC [GEOGRAPHIC_DATA][…"
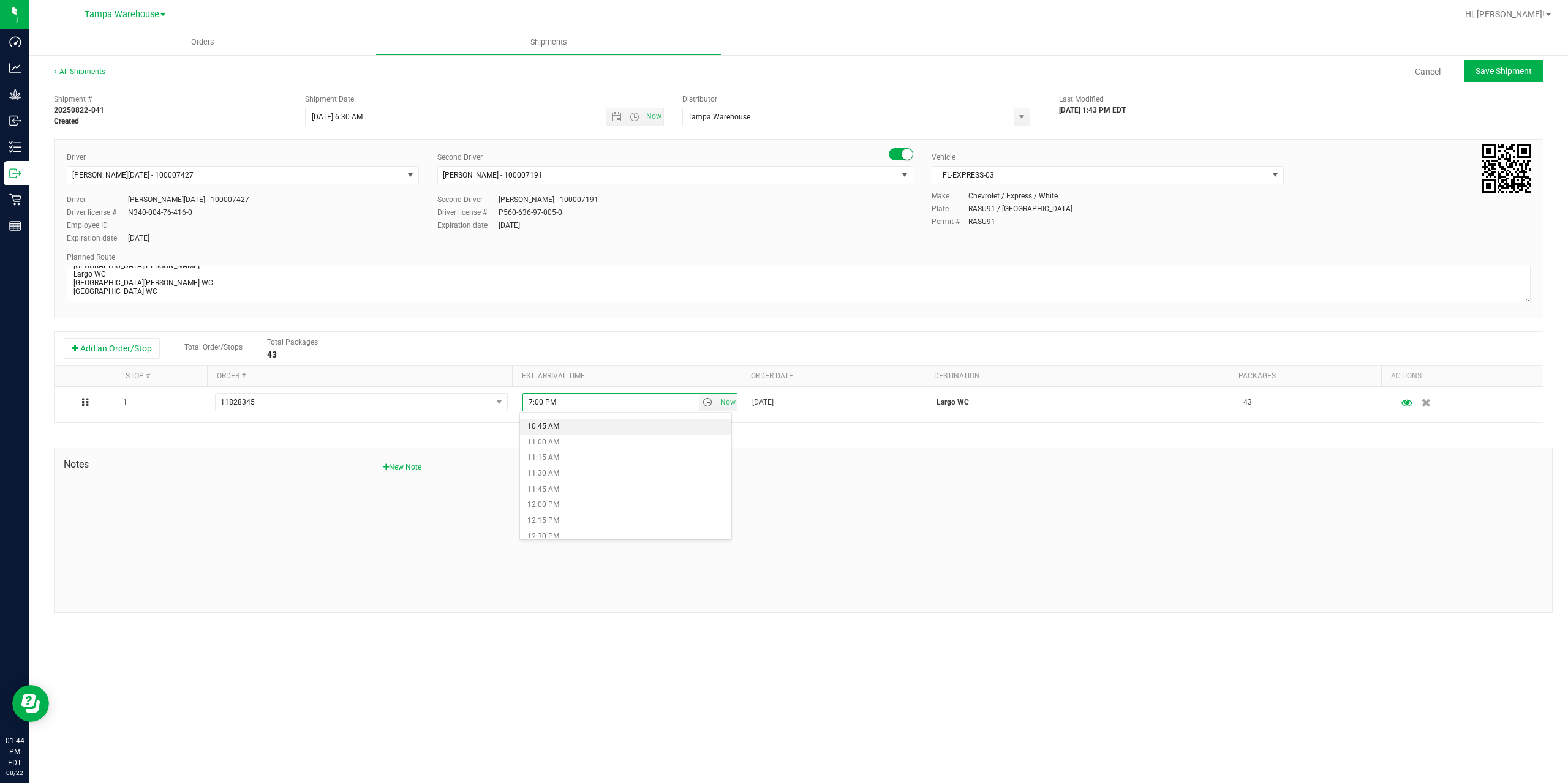
scroll to position [735, 0]
click at [553, 506] on li "1:00 PM" at bounding box center [626, 506] width 211 height 16
click at [651, 473] on div at bounding box center [991, 530] width 1121 height 164
click at [1513, 75] on span "Save Shipment" at bounding box center [1503, 71] width 56 height 10
type input "[DATE] 10:30 AM"
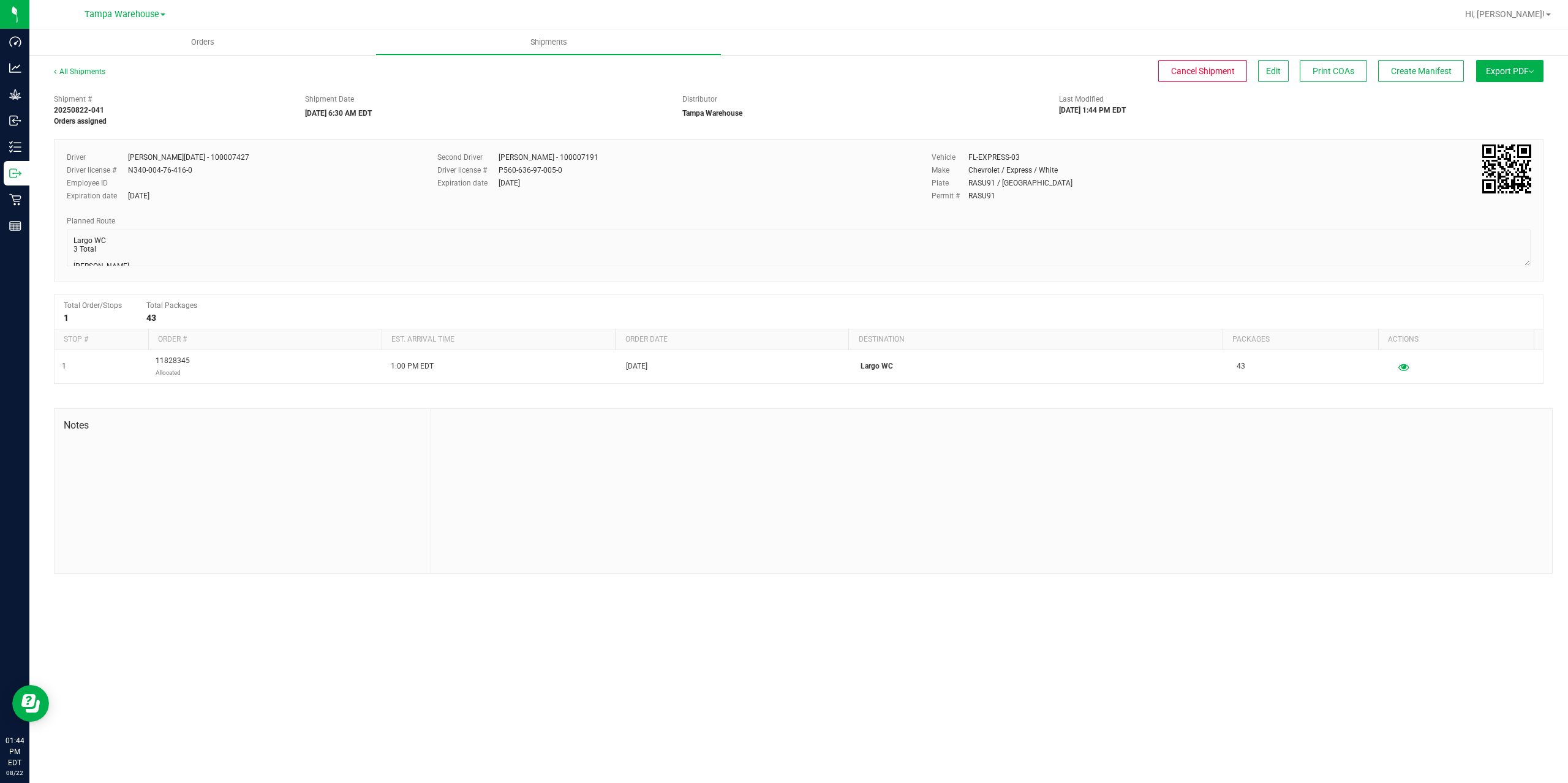
click at [1513, 75] on button "Export PDF" at bounding box center [1510, 71] width 67 height 22
click at [1511, 95] on span "Manifest by Package ID" at bounding box center [1492, 97] width 78 height 9
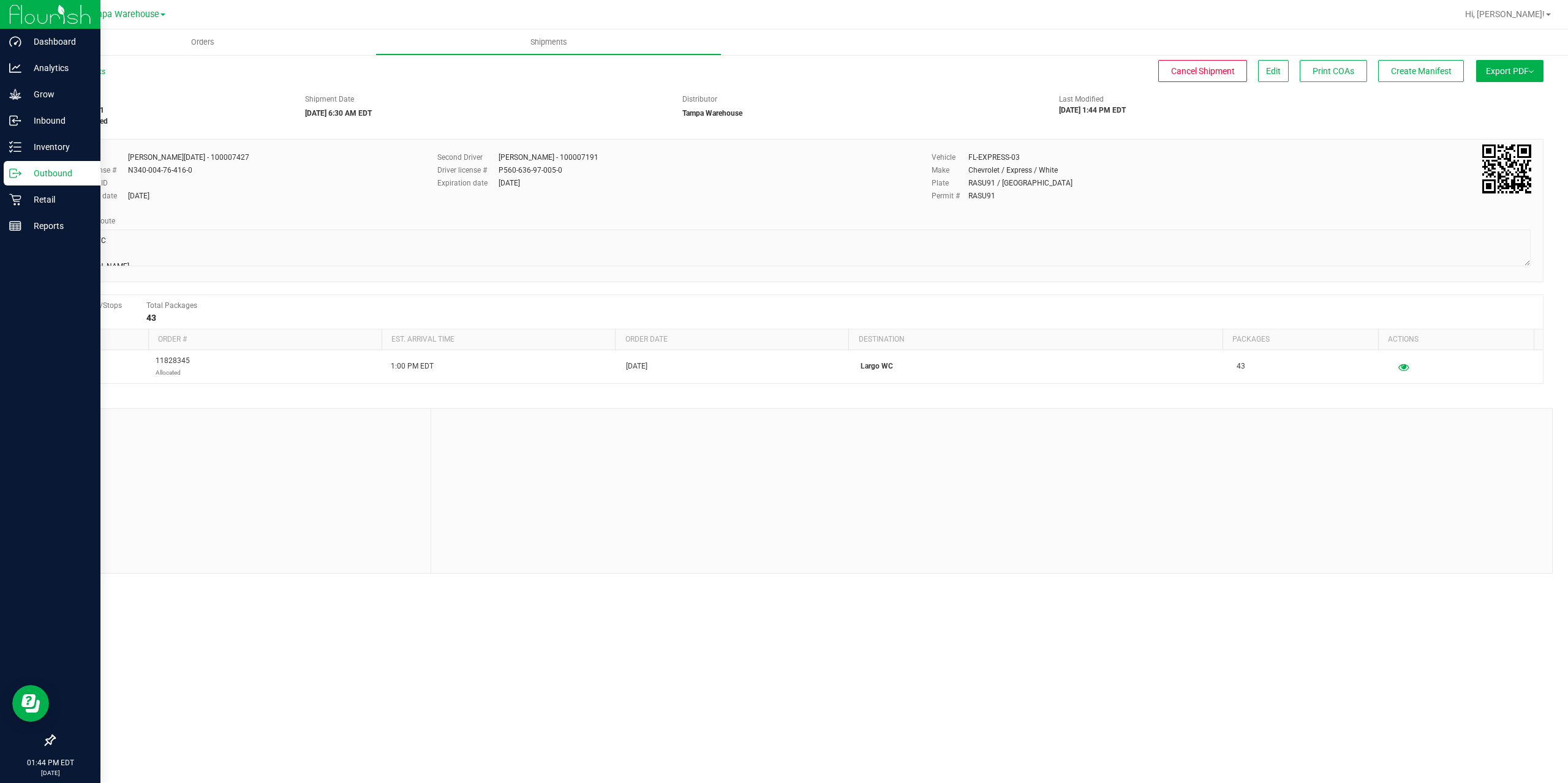
click at [15, 176] on icon at bounding box center [15, 173] width 12 height 12
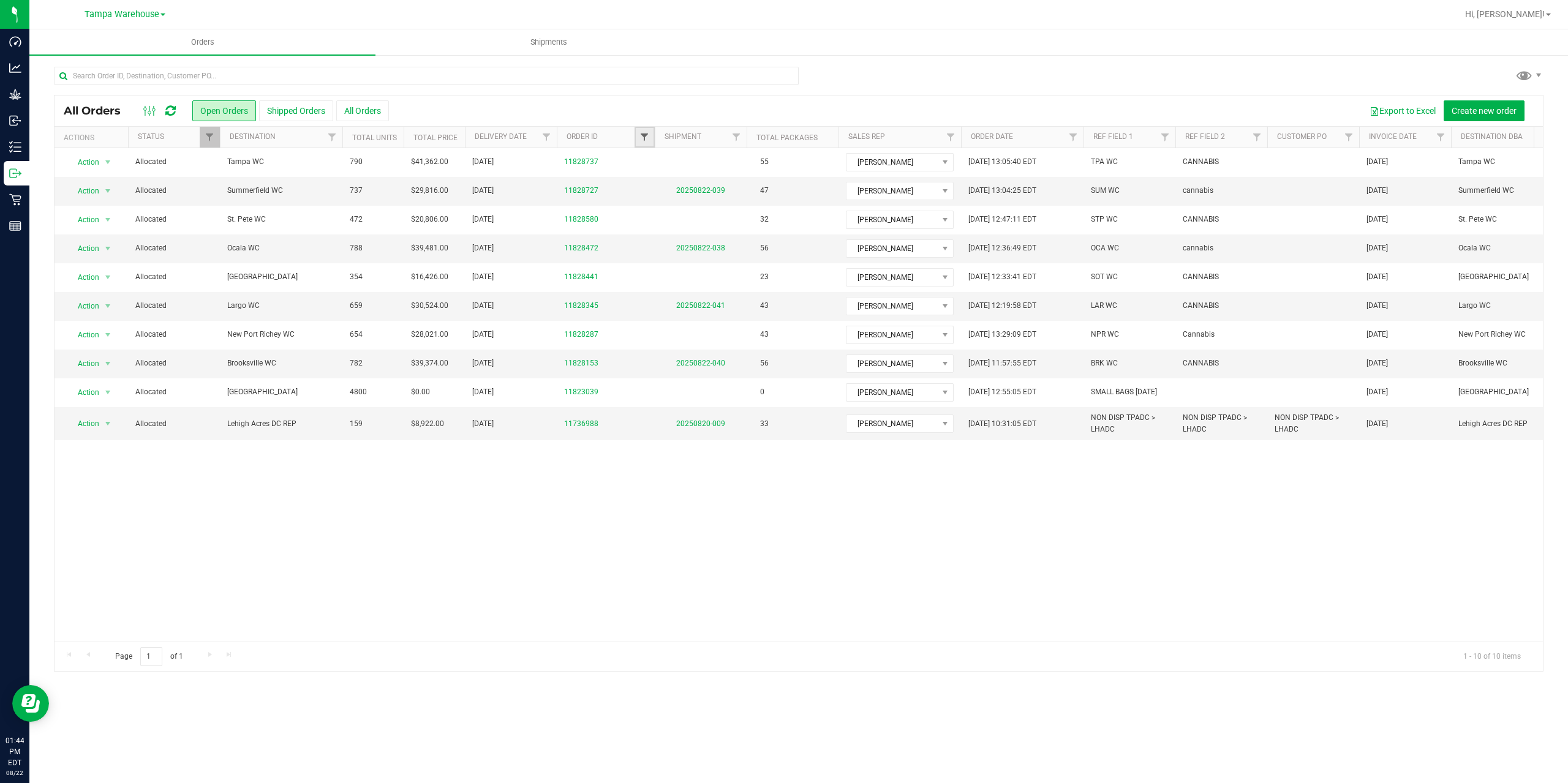
click at [642, 141] on span "Filter" at bounding box center [644, 137] width 10 height 10
type input "8441"
click at [642, 183] on button "Filter" at bounding box center [671, 196] width 58 height 27
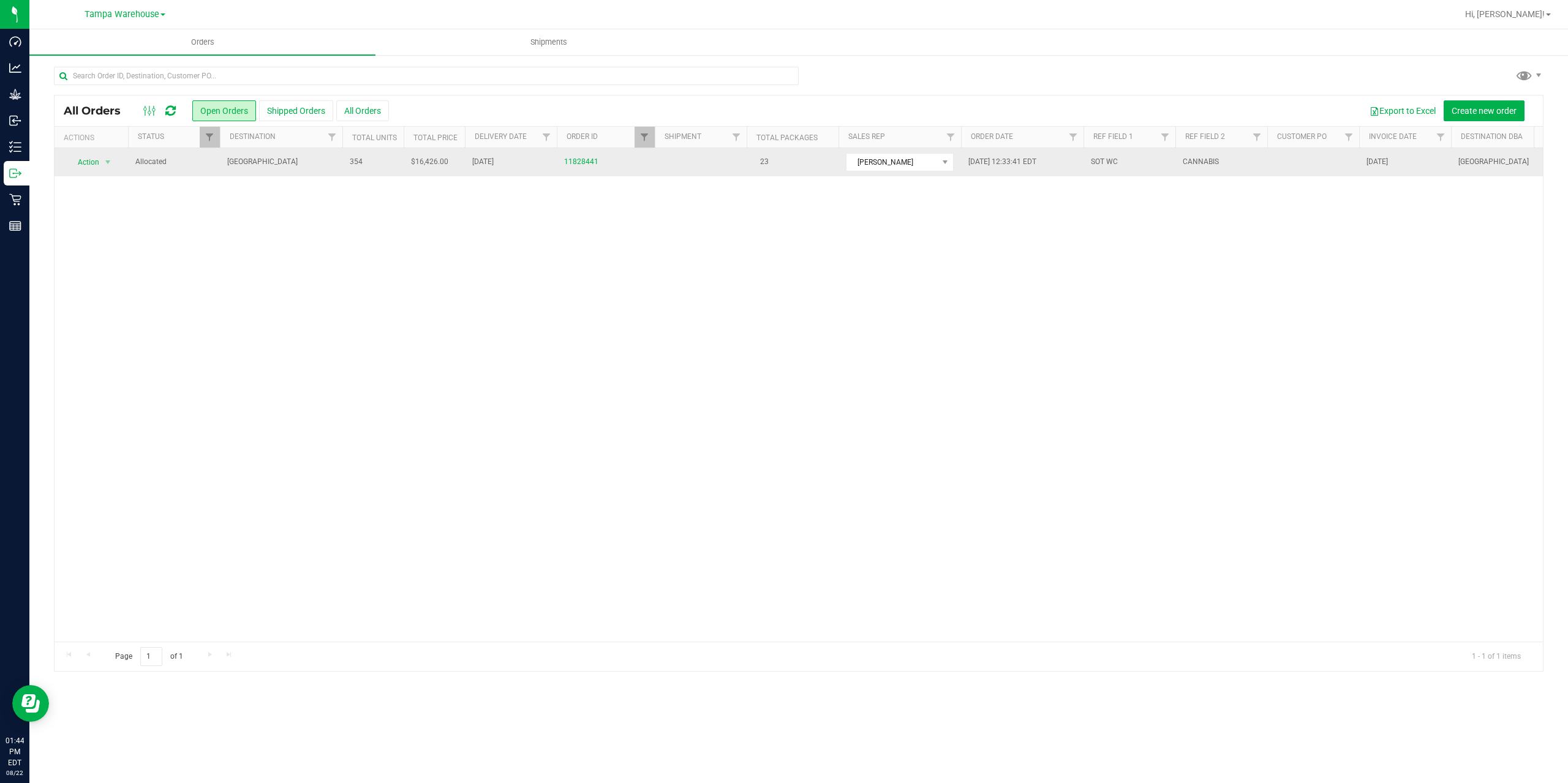
click at [316, 163] on span "[GEOGRAPHIC_DATA]" at bounding box center [281, 161] width 108 height 11
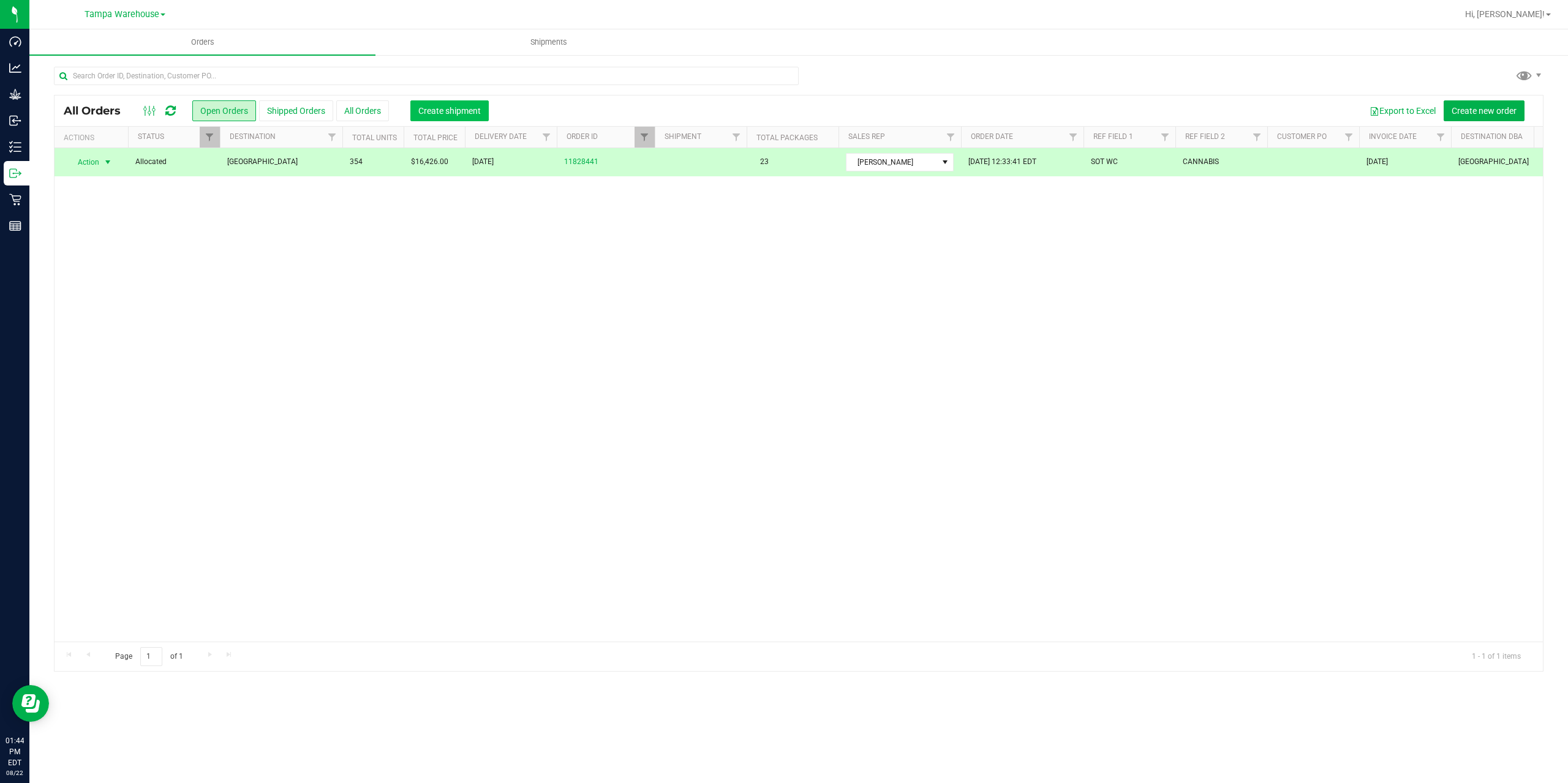
click at [426, 106] on span "Create shipment" at bounding box center [450, 111] width 62 height 10
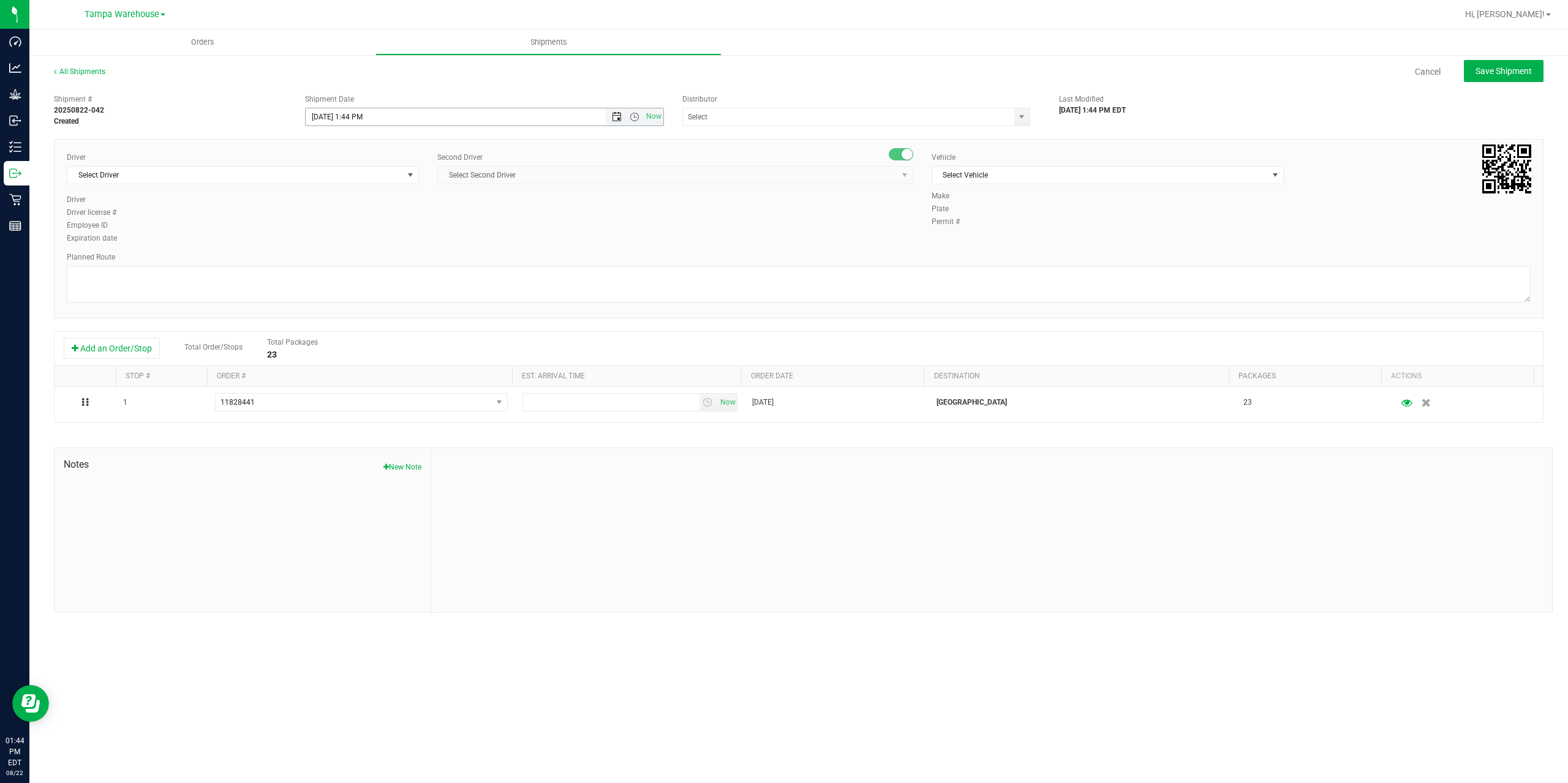
click at [614, 120] on span "Open the date view" at bounding box center [617, 117] width 10 height 10
click at [334, 261] on link "25" at bounding box center [334, 260] width 18 height 19
click at [638, 116] on span "Open the time view" at bounding box center [635, 117] width 10 height 10
click at [351, 216] on li "6:30 AM" at bounding box center [484, 219] width 356 height 16
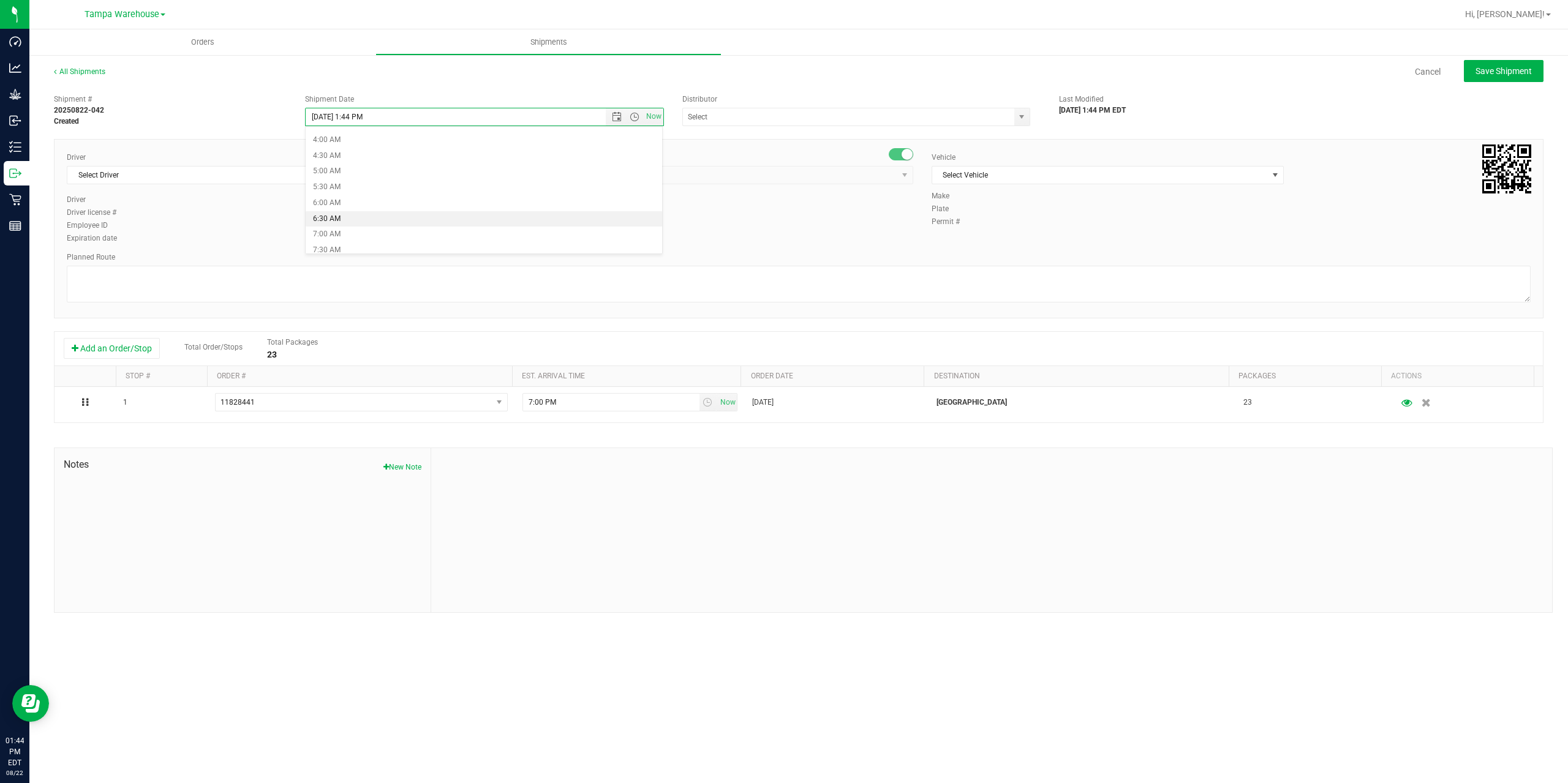
type input "[DATE] 6:30 AM"
click at [713, 118] on input "text" at bounding box center [844, 117] width 321 height 17
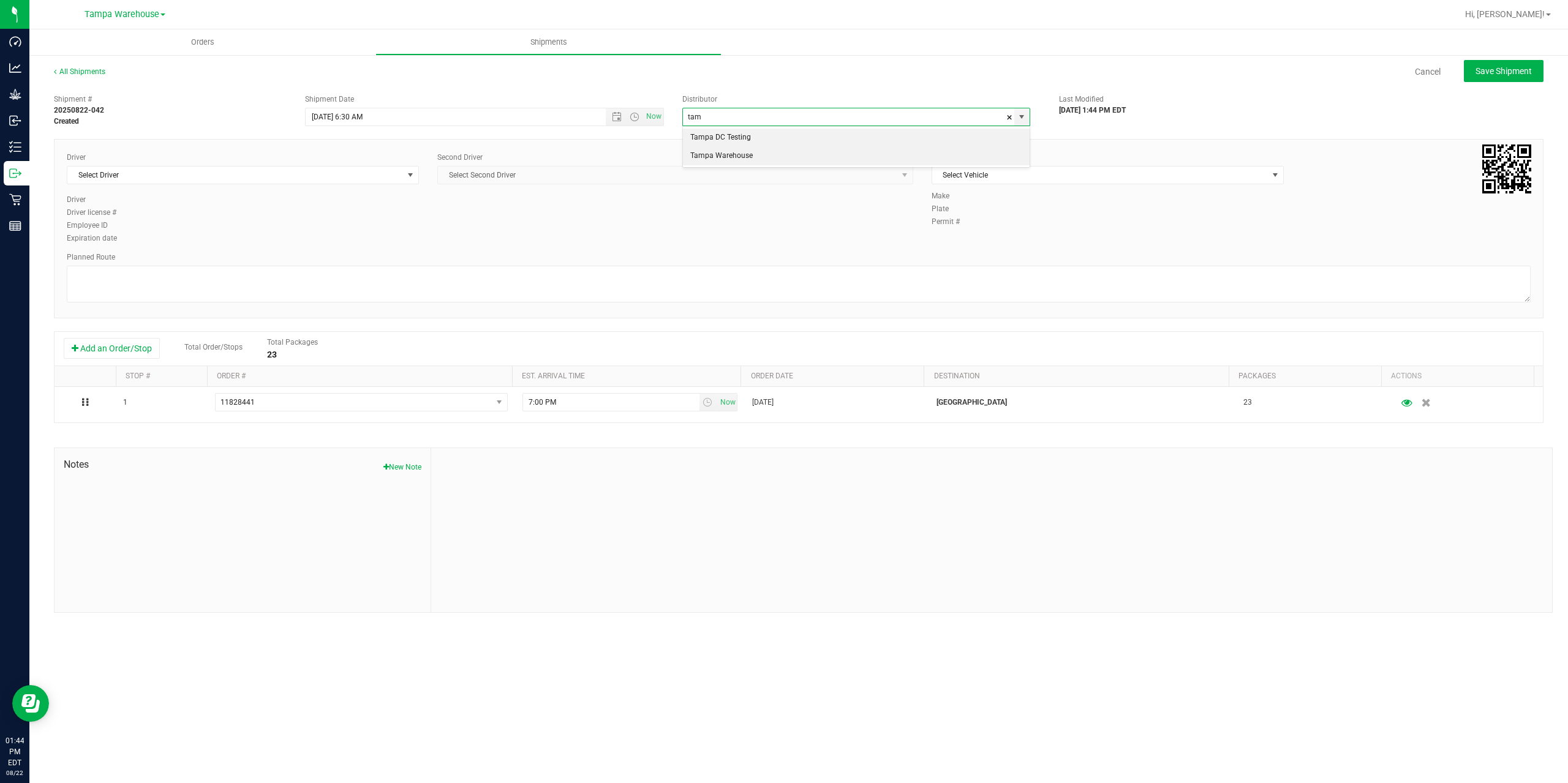
click at [700, 161] on li "Tampa Warehouse" at bounding box center [856, 156] width 347 height 19
type input "Tampa Warehouse"
click at [295, 172] on span "Select Driver" at bounding box center [235, 174] width 336 height 17
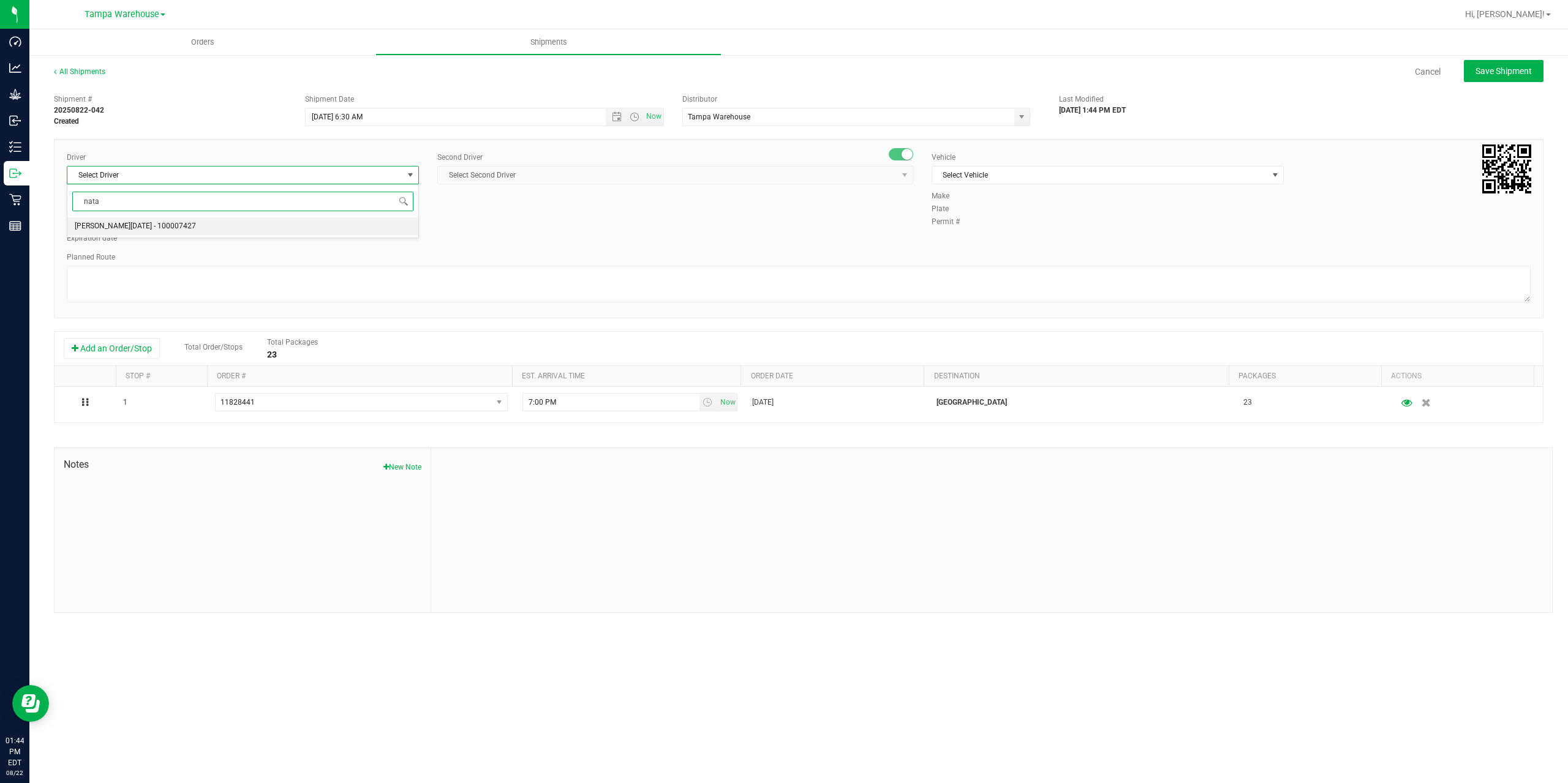
click at [137, 226] on span "[PERSON_NAME][DATE] - 100007427" at bounding box center [135, 226] width 121 height 16
type input "nata"
click at [570, 181] on span "Select Second Driver" at bounding box center [668, 174] width 459 height 17
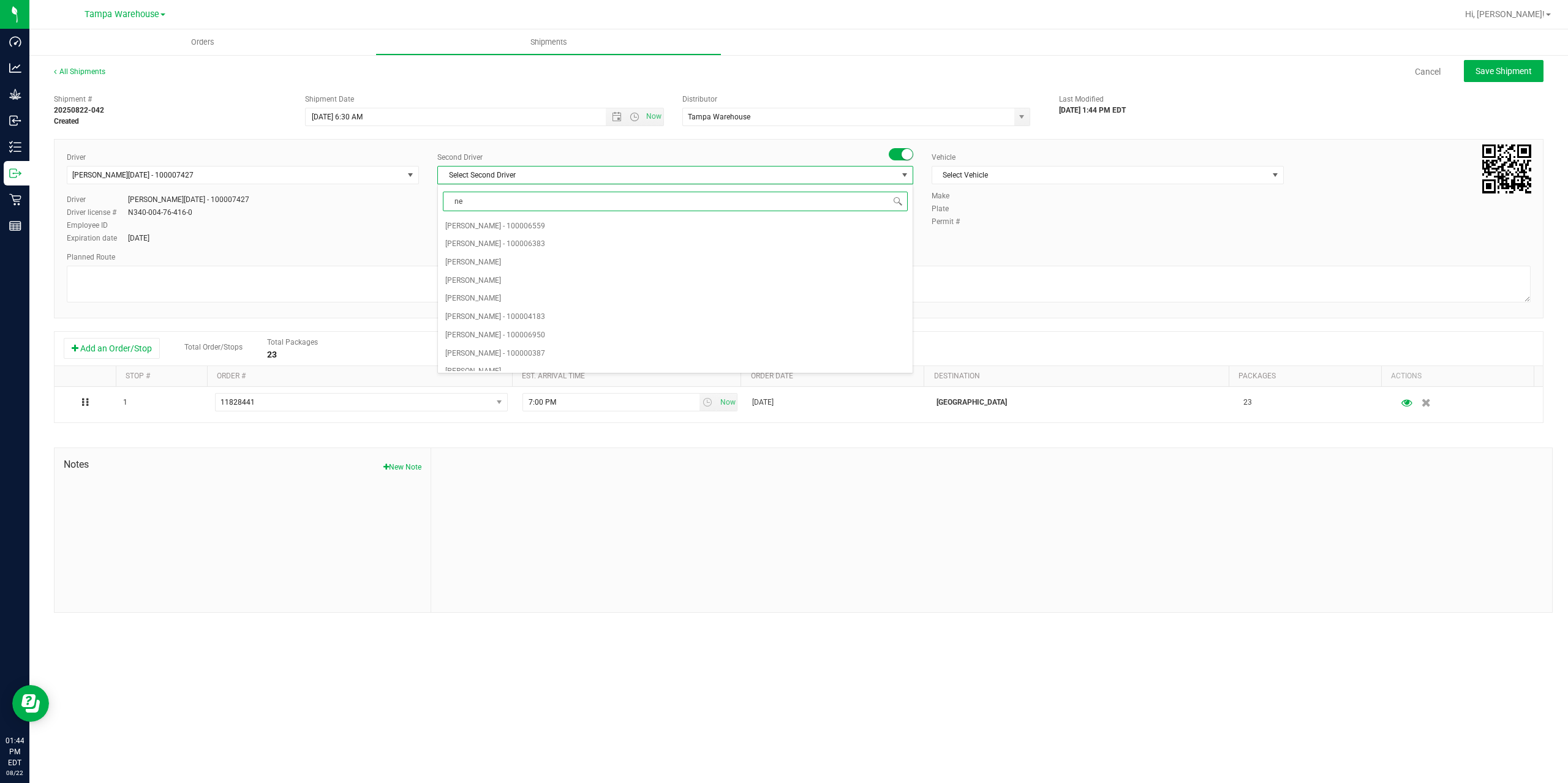
type input "ner"
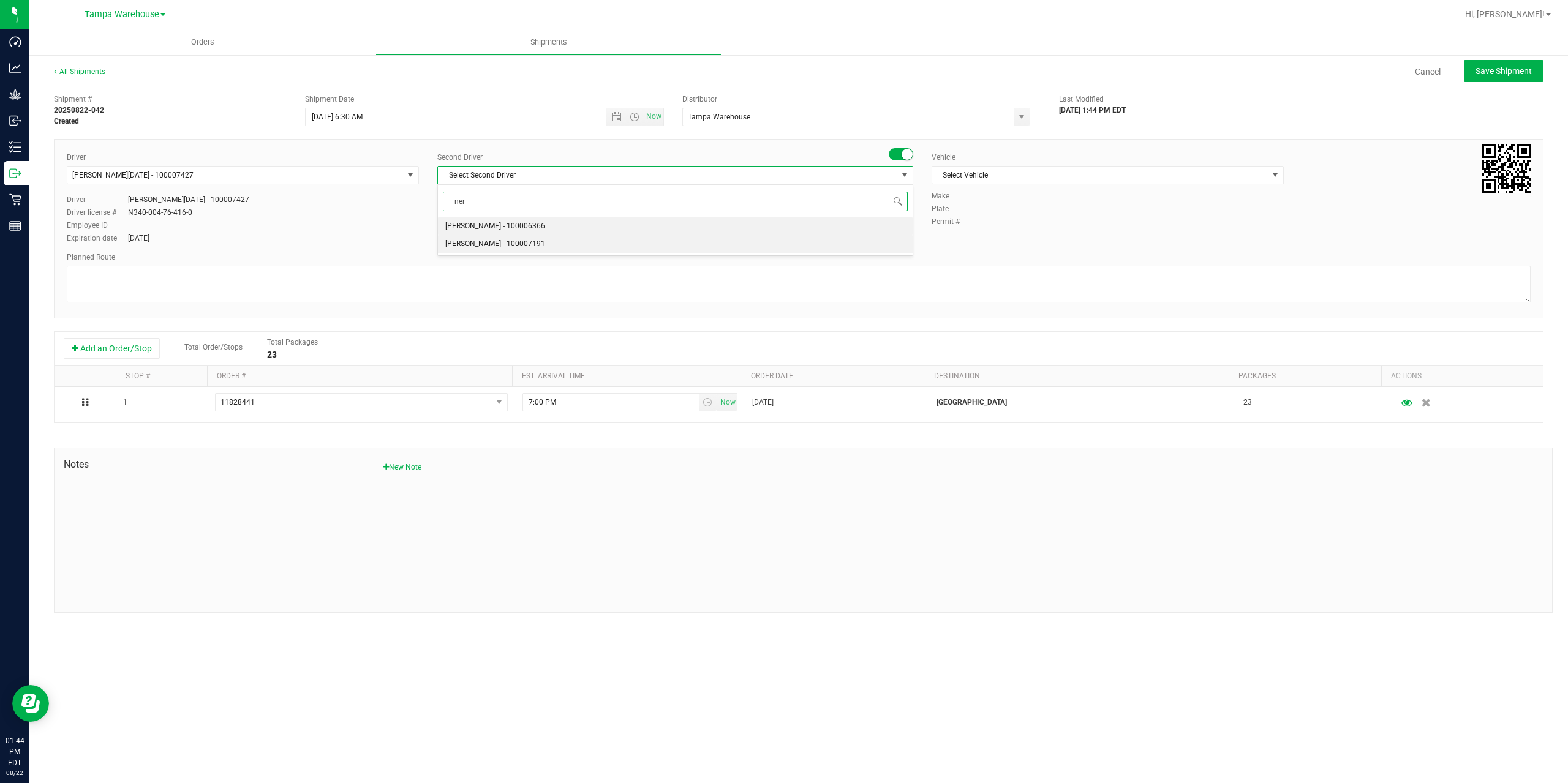
click at [503, 241] on span "[PERSON_NAME] - 100007191" at bounding box center [495, 244] width 100 height 16
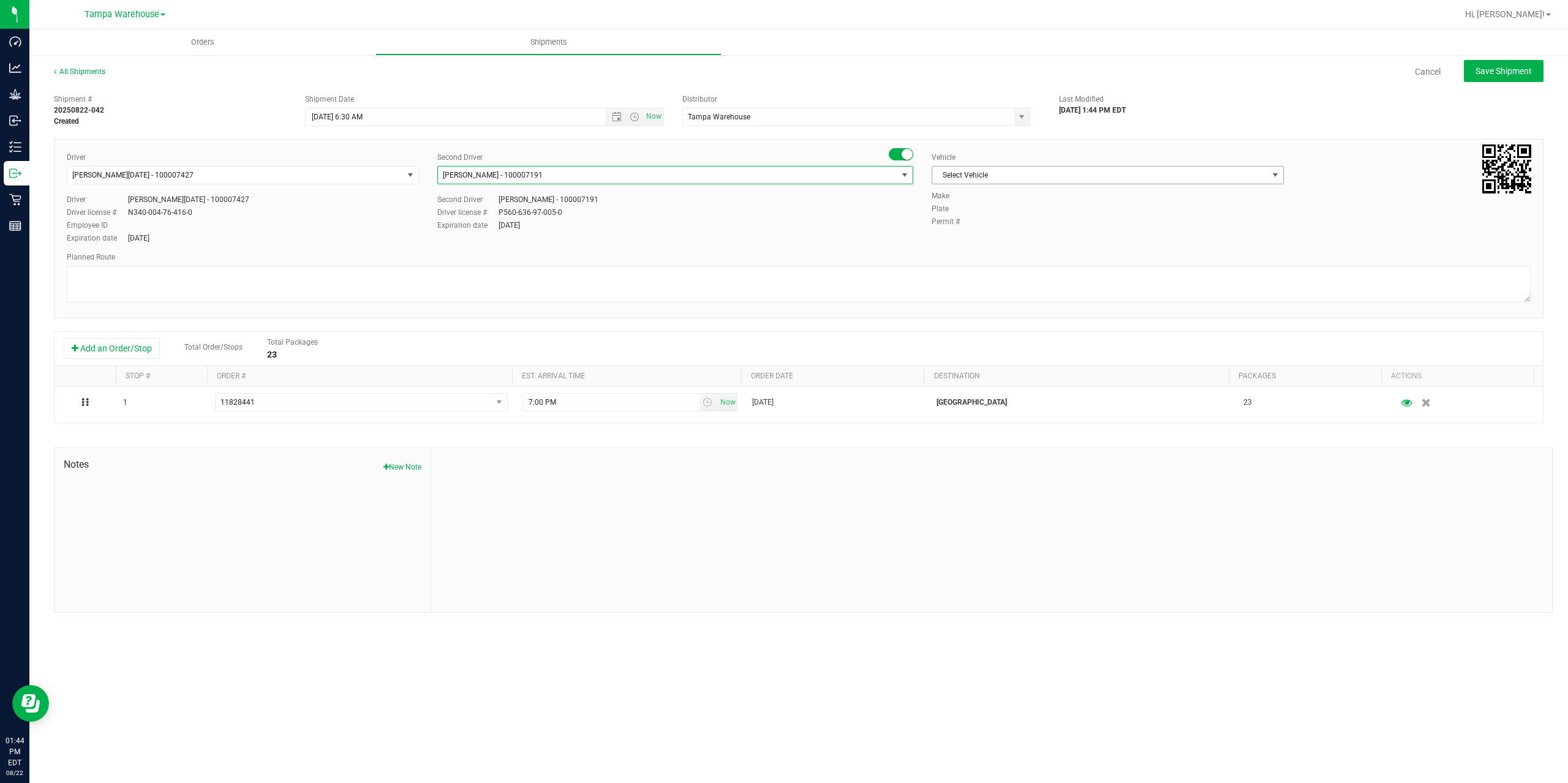
drag, startPoint x: 1000, startPoint y: 174, endPoint x: 1010, endPoint y: 183, distance: 13.5
click at [1001, 174] on span "Select Vehicle" at bounding box center [1101, 174] width 336 height 17
click at [1005, 295] on li "FL-EXPRESS-03" at bounding box center [1108, 296] width 351 height 19
click at [978, 291] on textarea at bounding box center [799, 284] width 1464 height 37
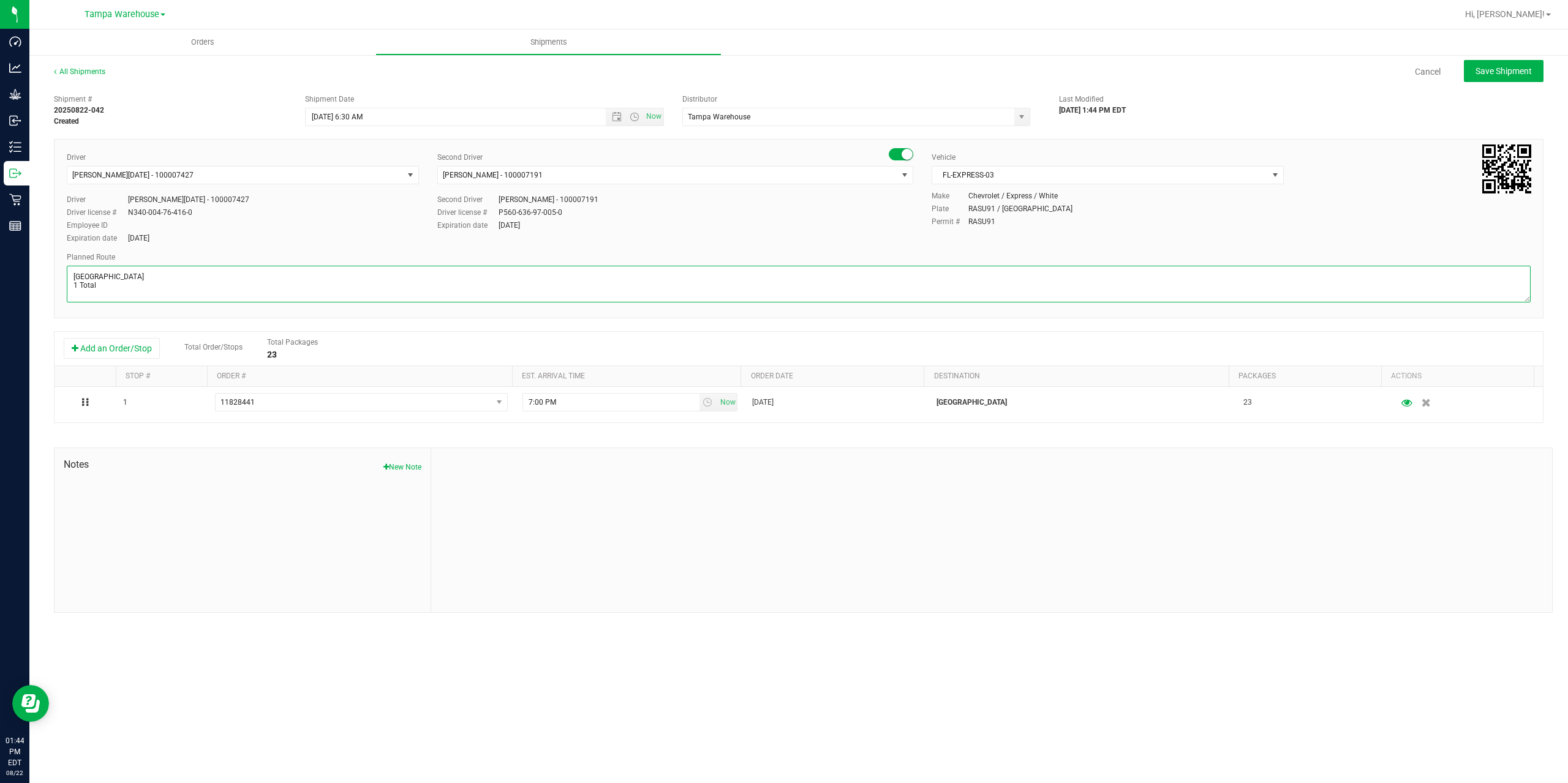
paste textarea "[PERSON_NAME] Ocala WC [GEOGRAPHIC_DATA] WC [GEOGRAPHIC_DATA][PERSON_NAME] [GEO…"
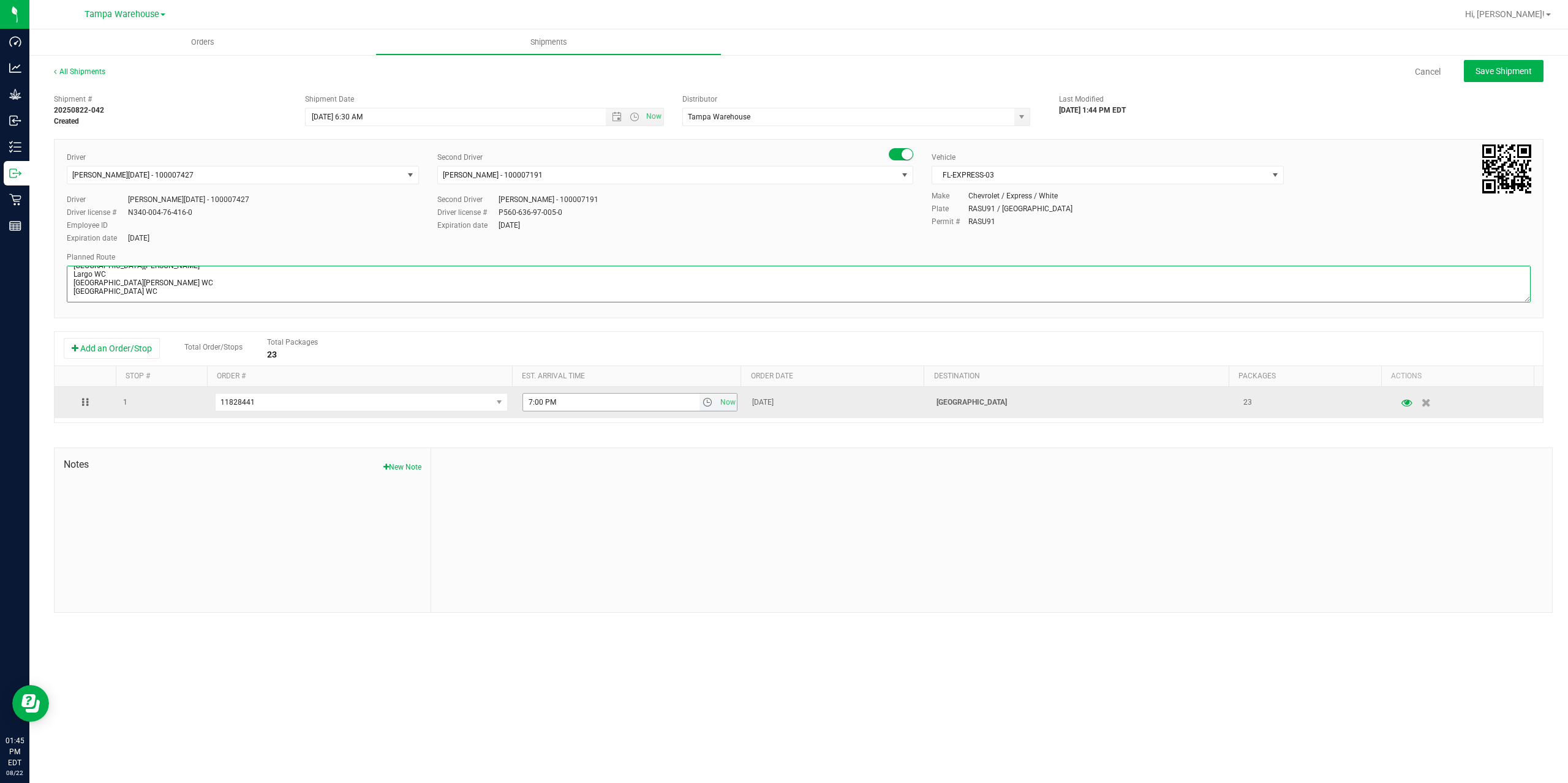
click at [703, 402] on span "select" at bounding box center [708, 402] width 10 height 10
type textarea "[GEOGRAPHIC_DATA] 1 Total [PERSON_NAME] Ocala WC [GEOGRAPHIC_DATA] WC [GEOGRAPH…"
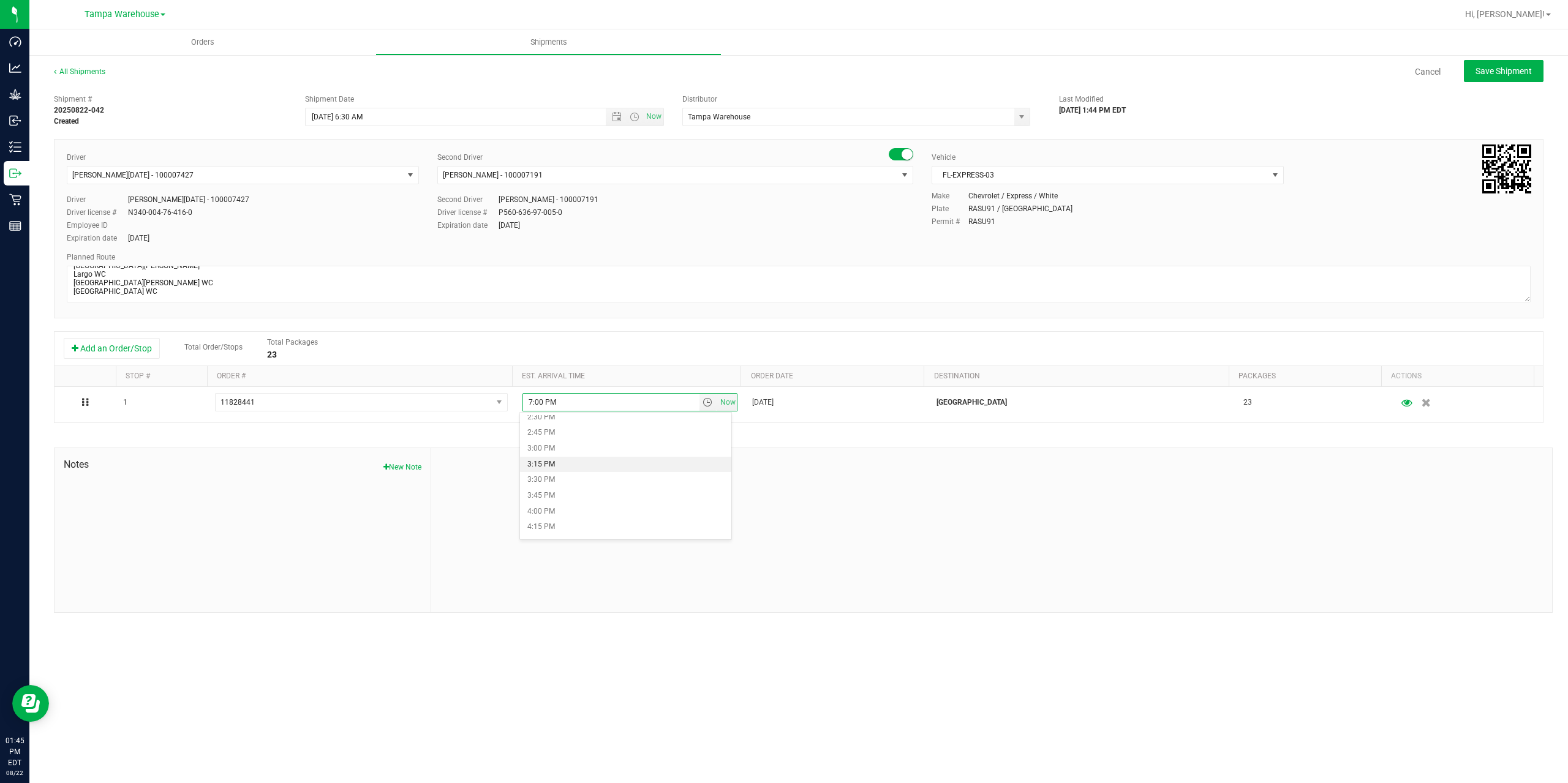
scroll to position [858, 0]
click at [568, 449] on li "2:00 PM" at bounding box center [626, 447] width 211 height 16
click at [673, 510] on div at bounding box center [991, 530] width 1121 height 164
click at [1507, 74] on span "Save Shipment" at bounding box center [1503, 71] width 56 height 10
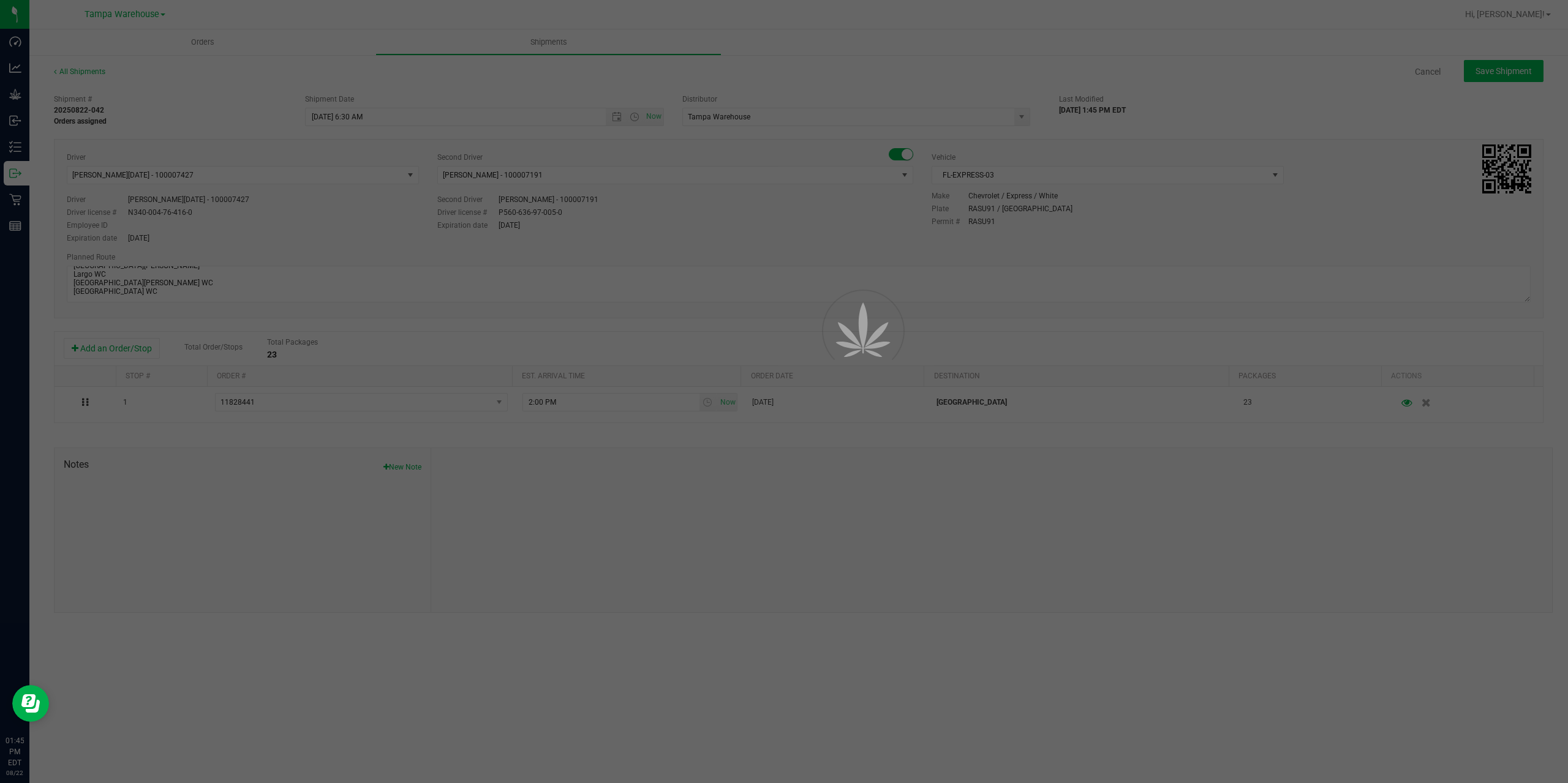
type input "[DATE] 10:30 AM"
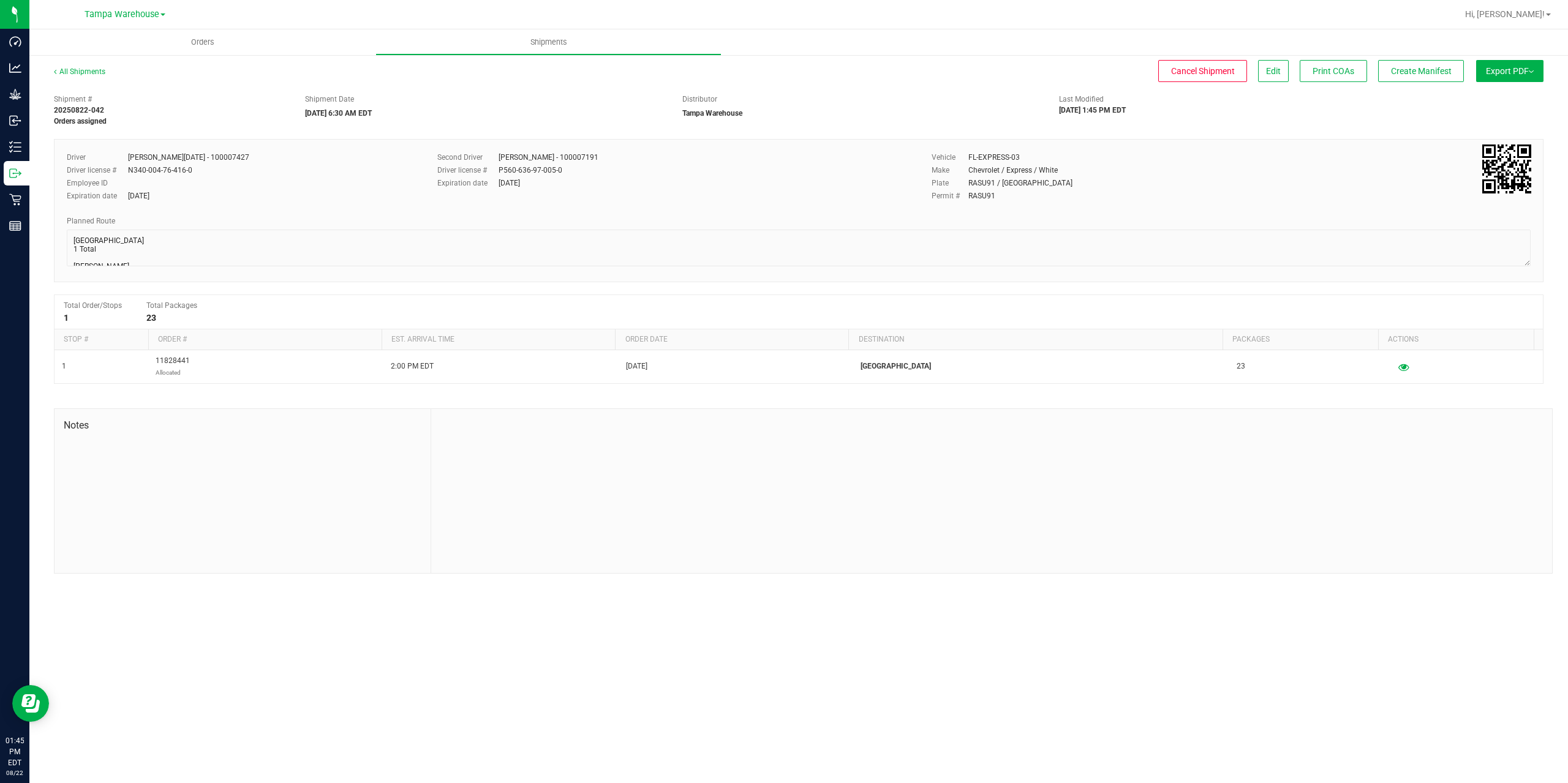
click at [1507, 74] on button "Export PDF" at bounding box center [1510, 71] width 67 height 22
click at [1506, 97] on span "Manifest by Package ID" at bounding box center [1492, 97] width 78 height 9
click at [16, 183] on div "Outbound" at bounding box center [17, 174] width 26 height 24
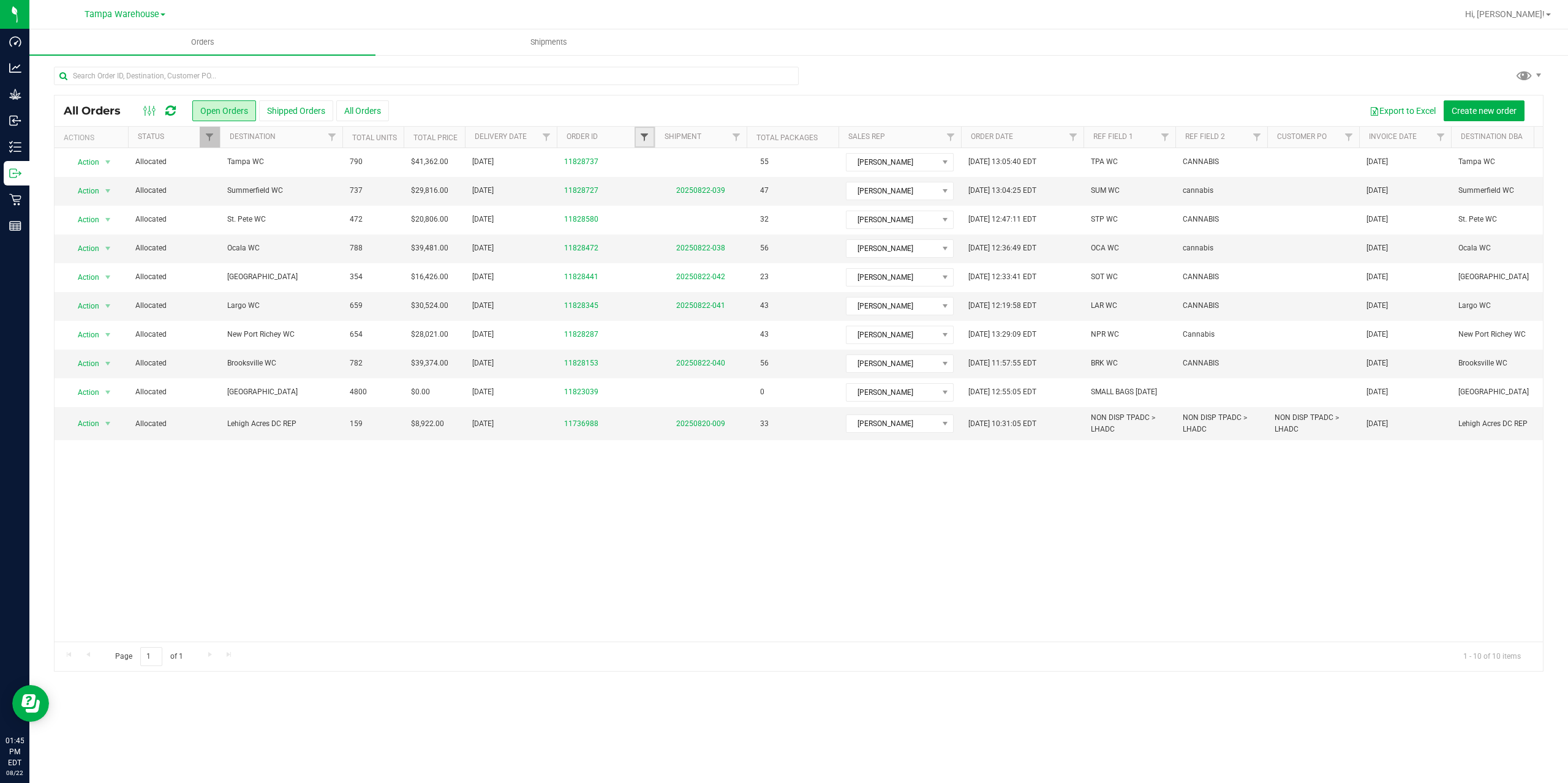
click at [646, 138] on span "Filter" at bounding box center [644, 137] width 10 height 10
type input "8580"
click at [669, 191] on button "Filter" at bounding box center [671, 196] width 58 height 27
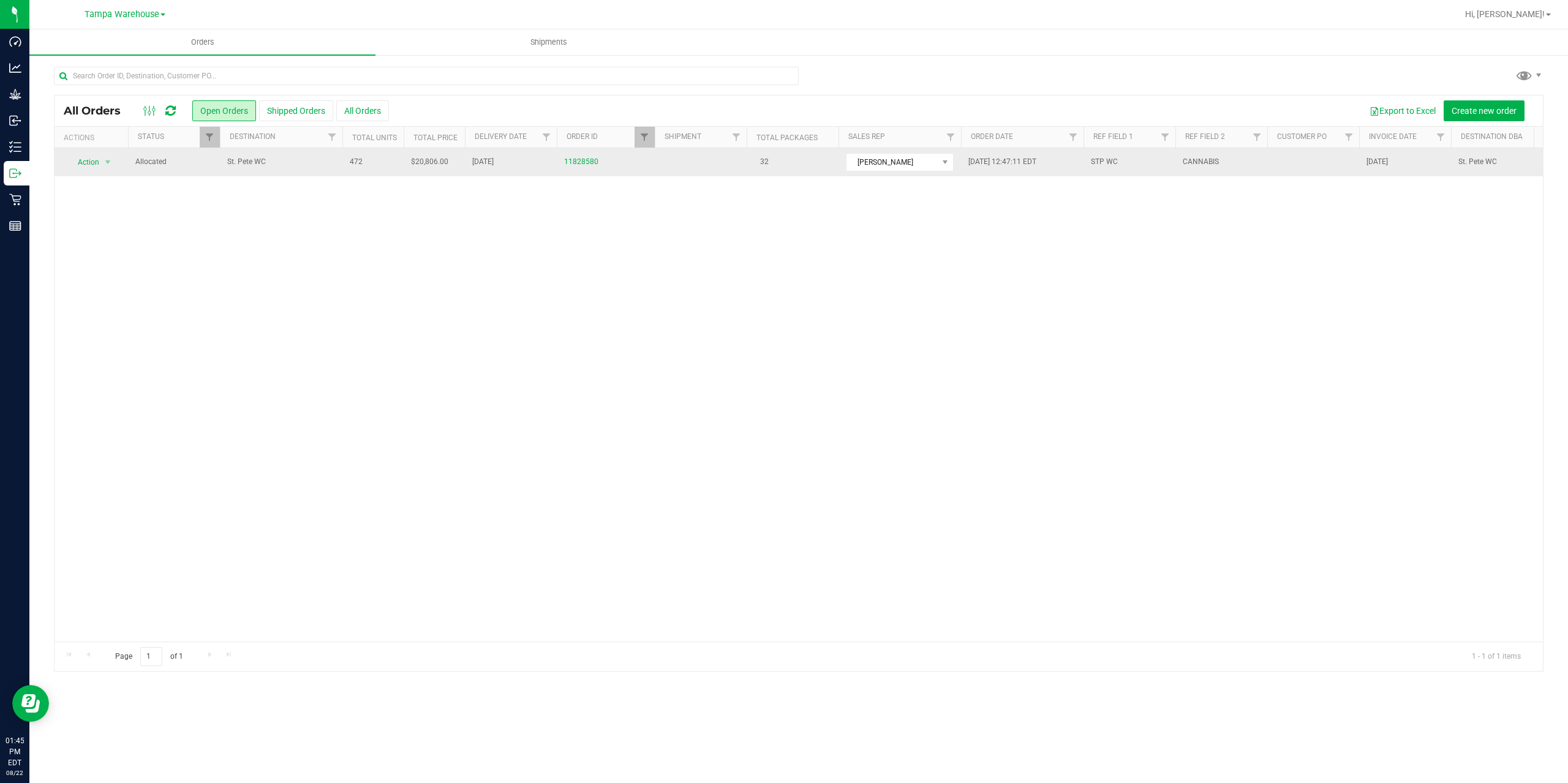
click at [325, 166] on span "St. Pete WC" at bounding box center [281, 161] width 108 height 11
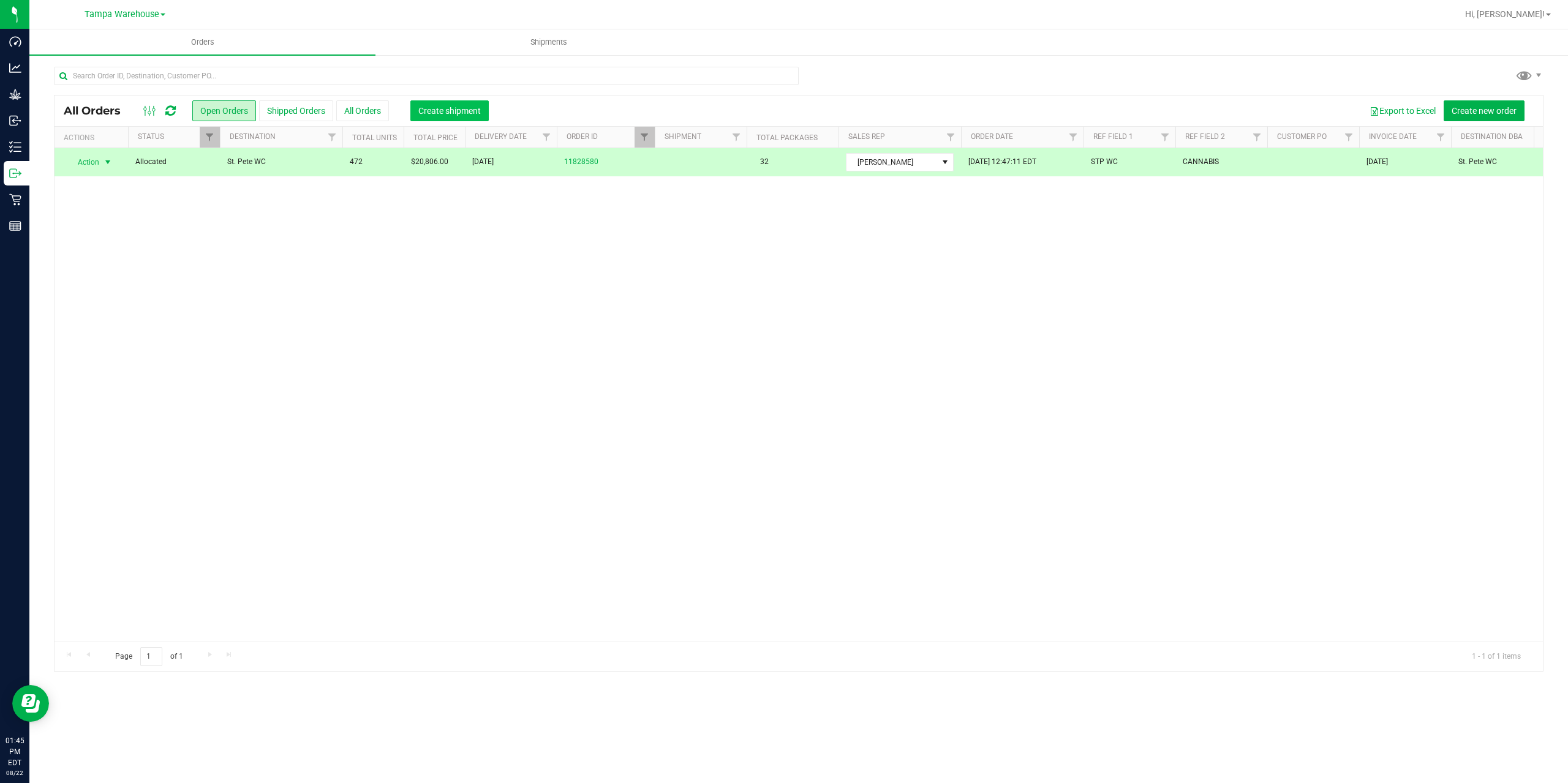
click at [438, 106] on span "Create shipment" at bounding box center [450, 111] width 62 height 10
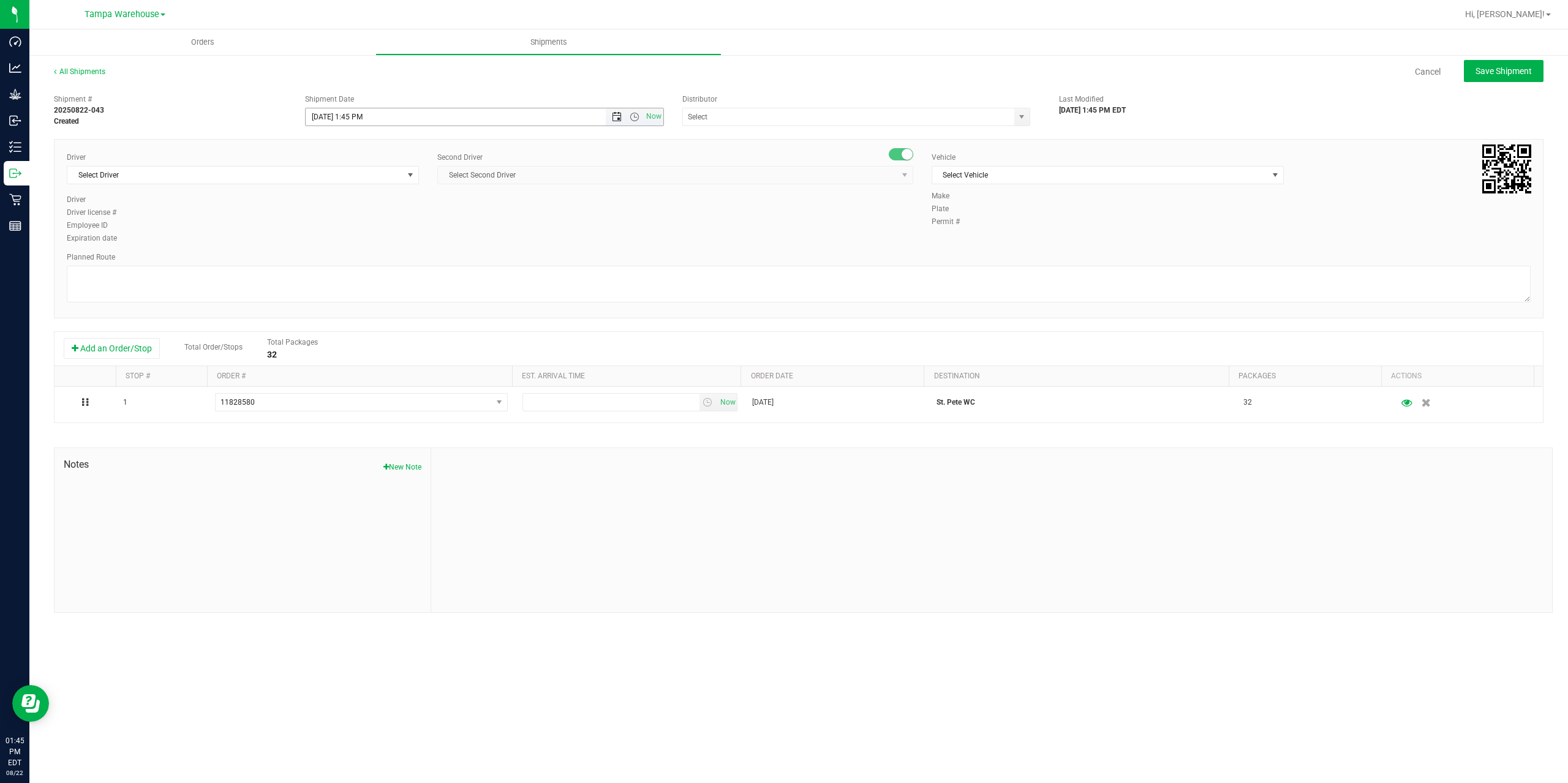
click at [620, 117] on span "Open the date view" at bounding box center [617, 117] width 10 height 10
click at [331, 267] on link "25" at bounding box center [334, 260] width 18 height 19
click at [633, 116] on span "Open the time view" at bounding box center [635, 117] width 10 height 10
click at [342, 157] on li "6:30 AM" at bounding box center [484, 158] width 356 height 16
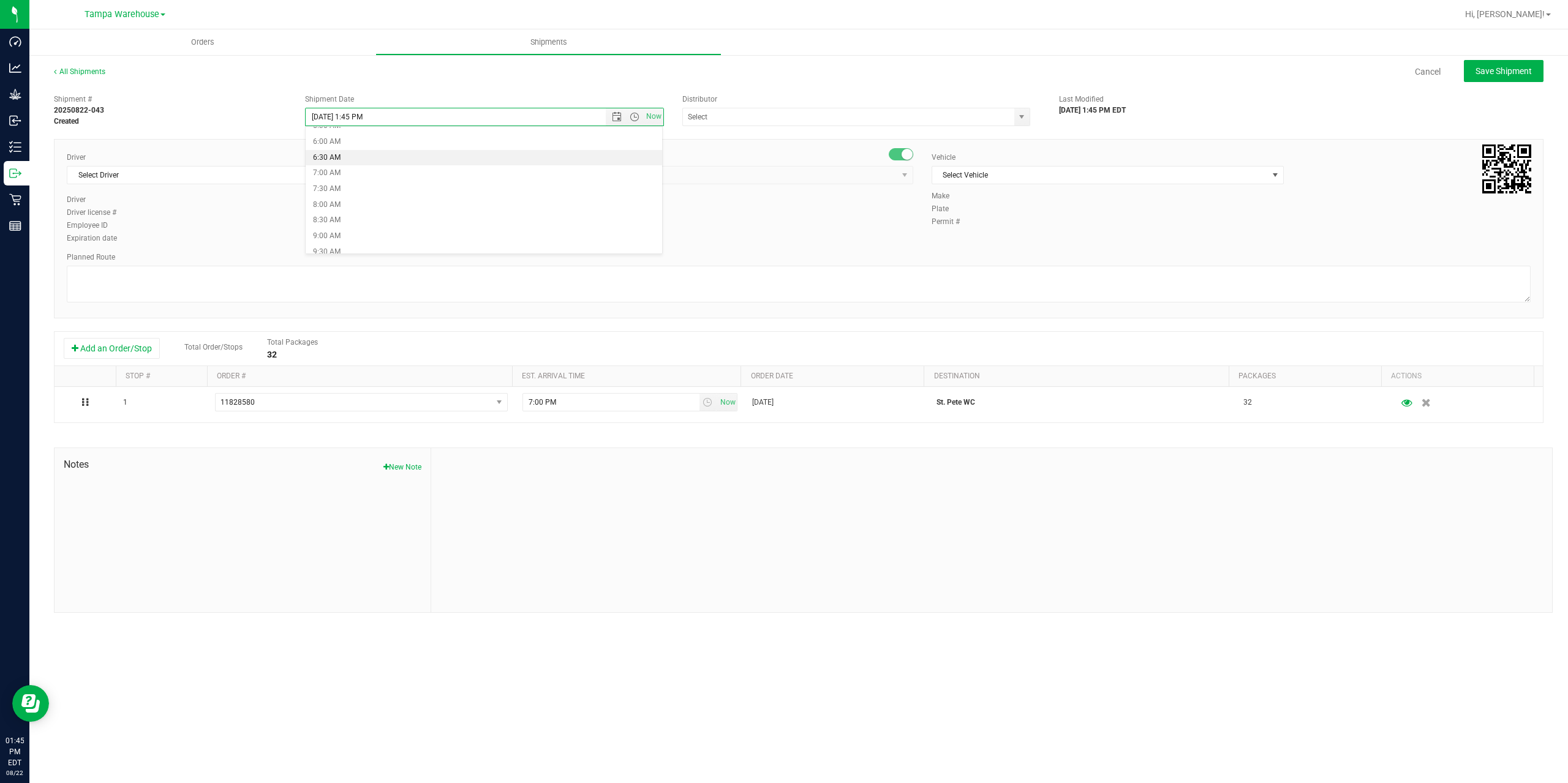
type input "[DATE] 6:30 AM"
click at [783, 118] on input "text" at bounding box center [844, 117] width 321 height 17
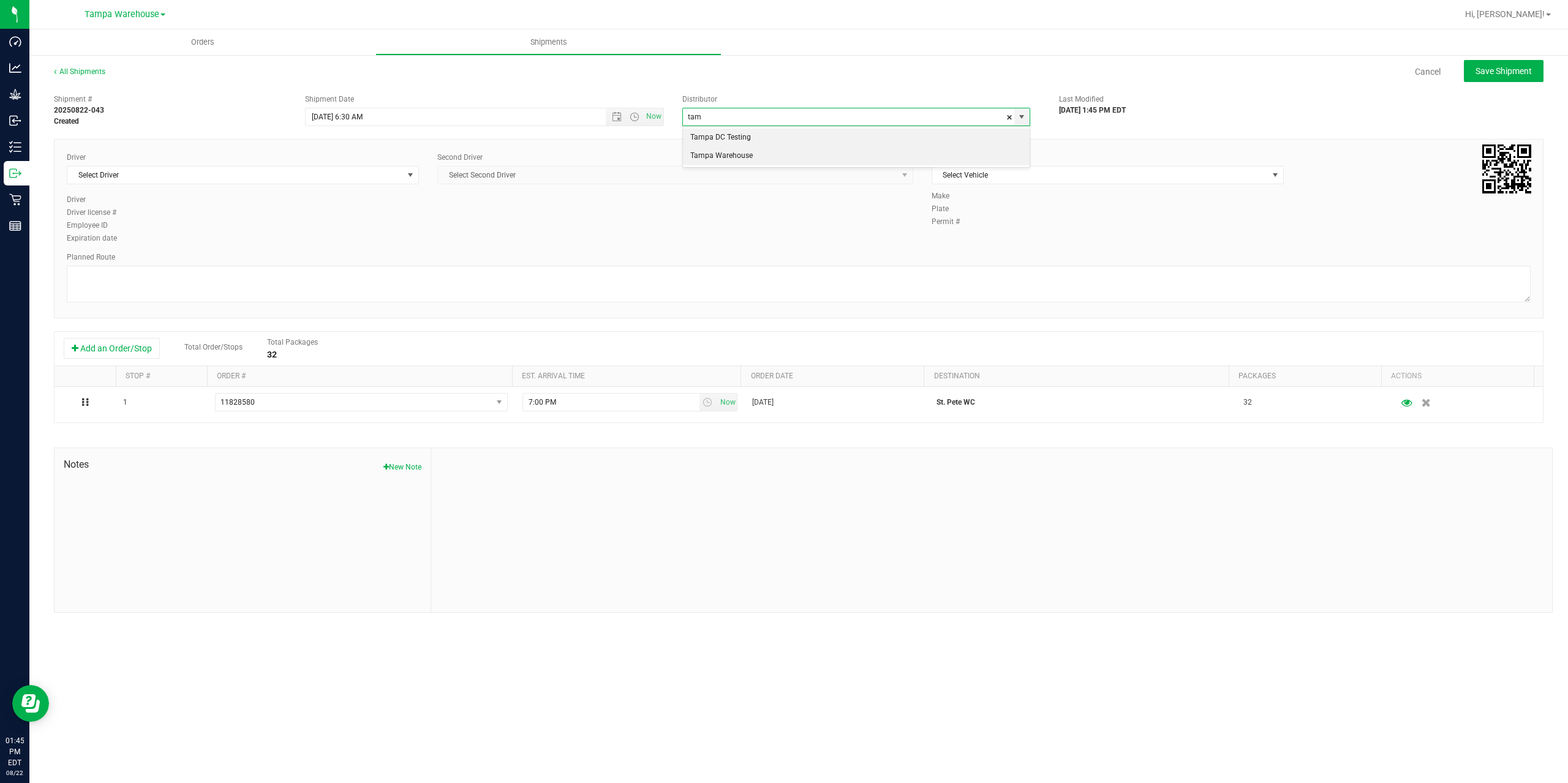
click at [758, 160] on li "Tampa Warehouse" at bounding box center [856, 156] width 347 height 19
type input "Tampa Warehouse"
click at [269, 174] on span "Select Driver" at bounding box center [235, 174] width 336 height 17
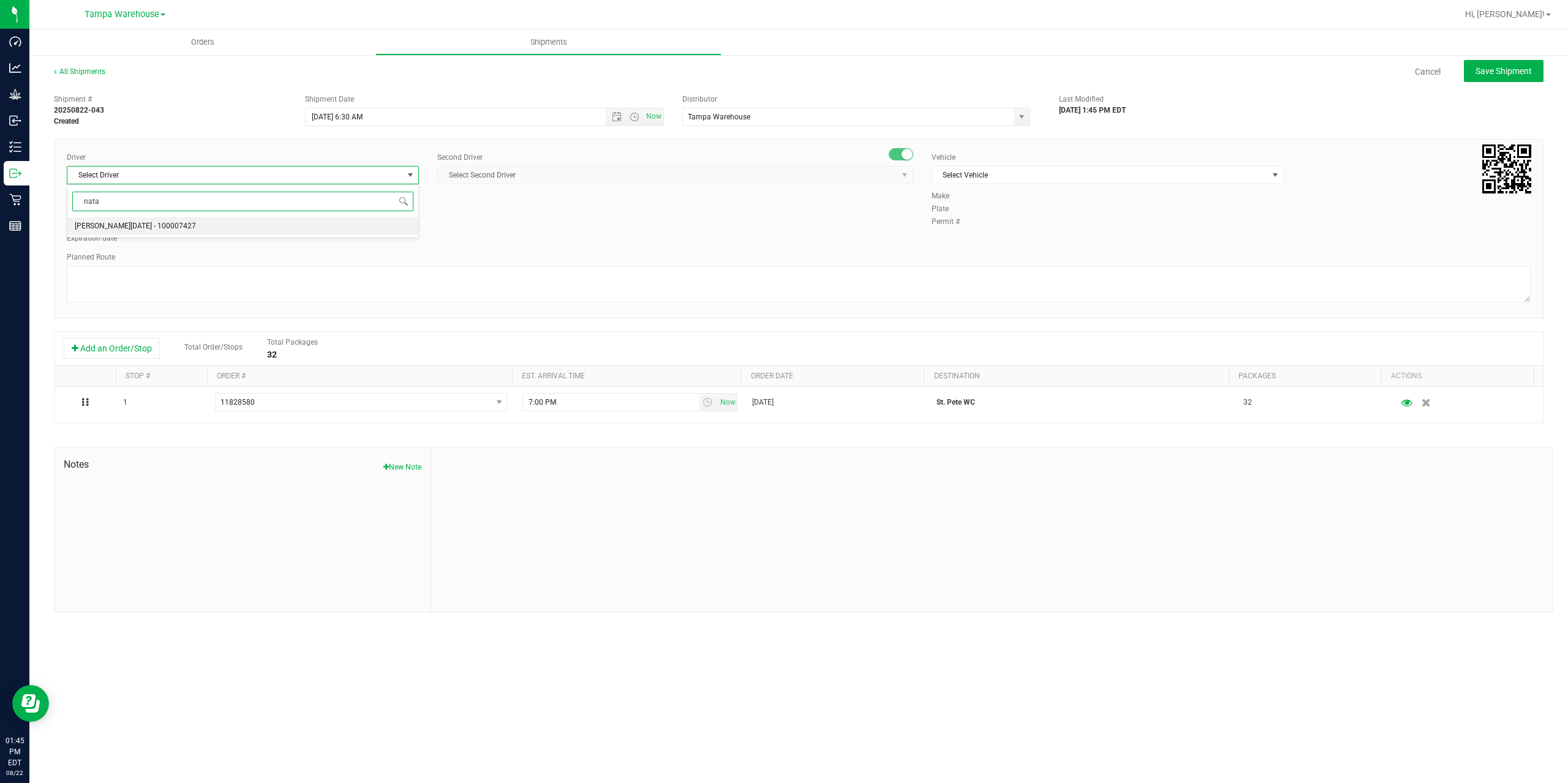
click at [192, 226] on li "[PERSON_NAME][DATE] - 100007427" at bounding box center [243, 226] width 351 height 19
type input "nata"
click at [522, 175] on span "Select Second Driver" at bounding box center [668, 174] width 459 height 17
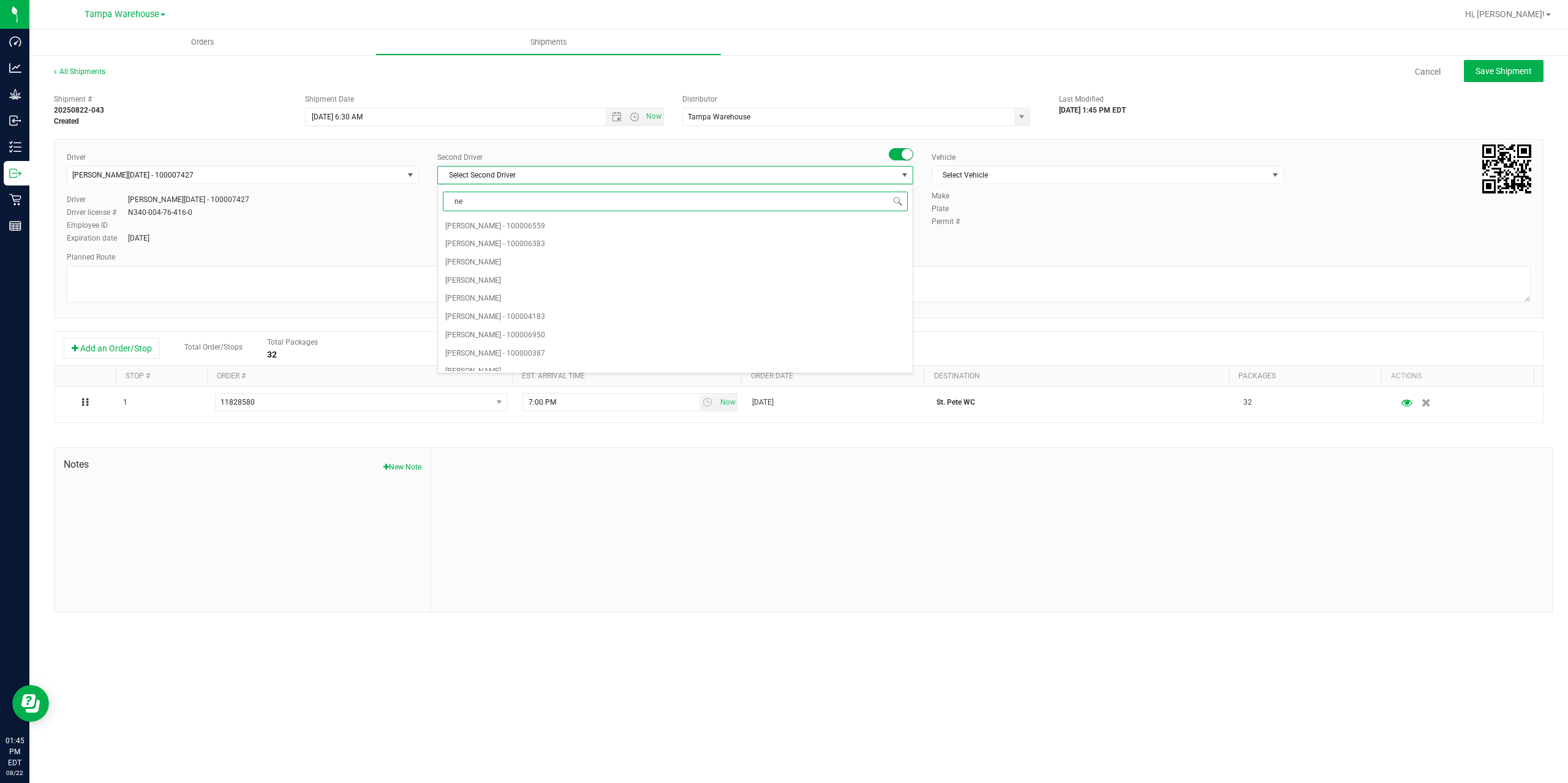
type input "ner"
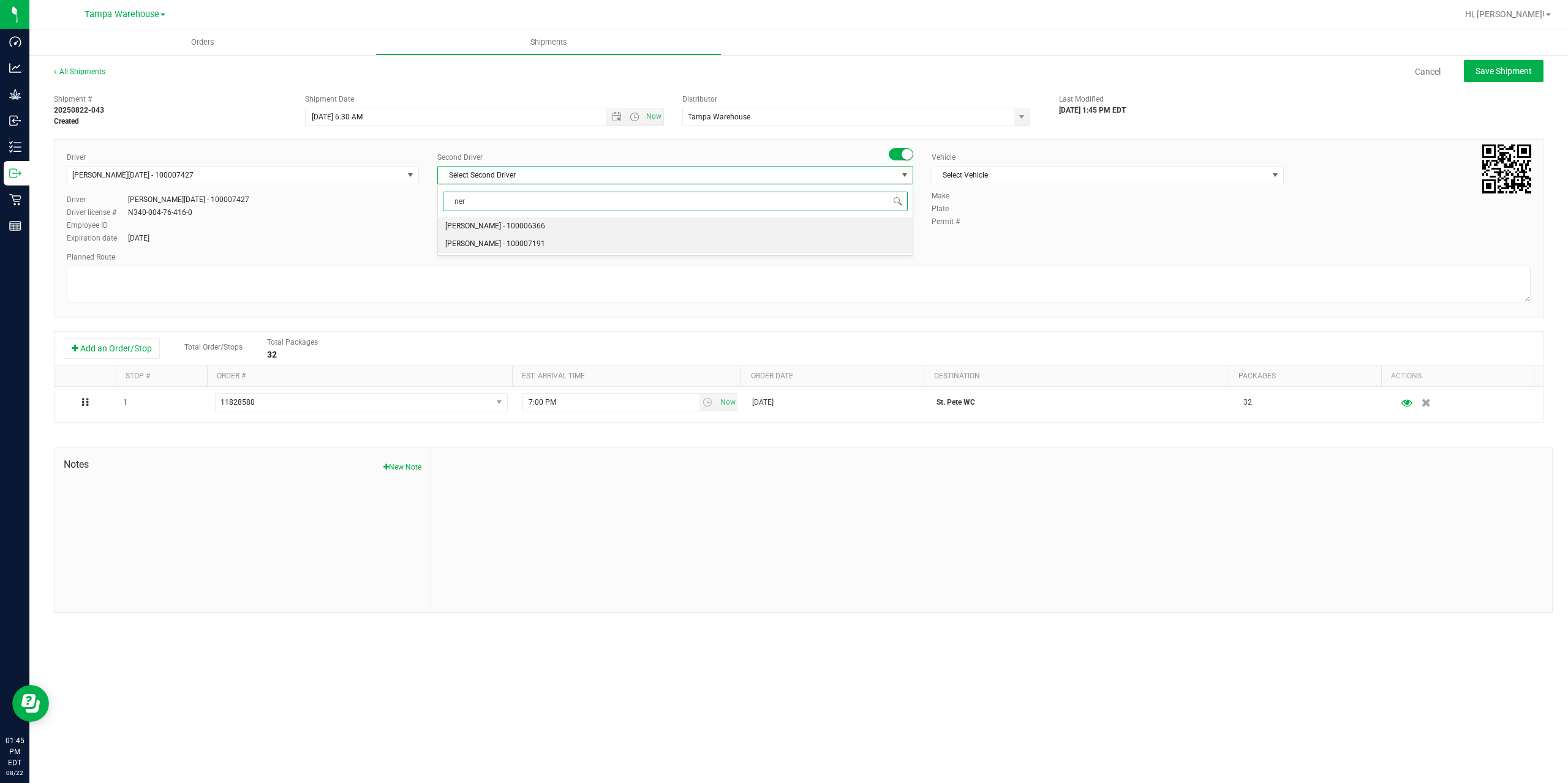
click at [498, 244] on span "[PERSON_NAME] - 100007191" at bounding box center [495, 244] width 100 height 16
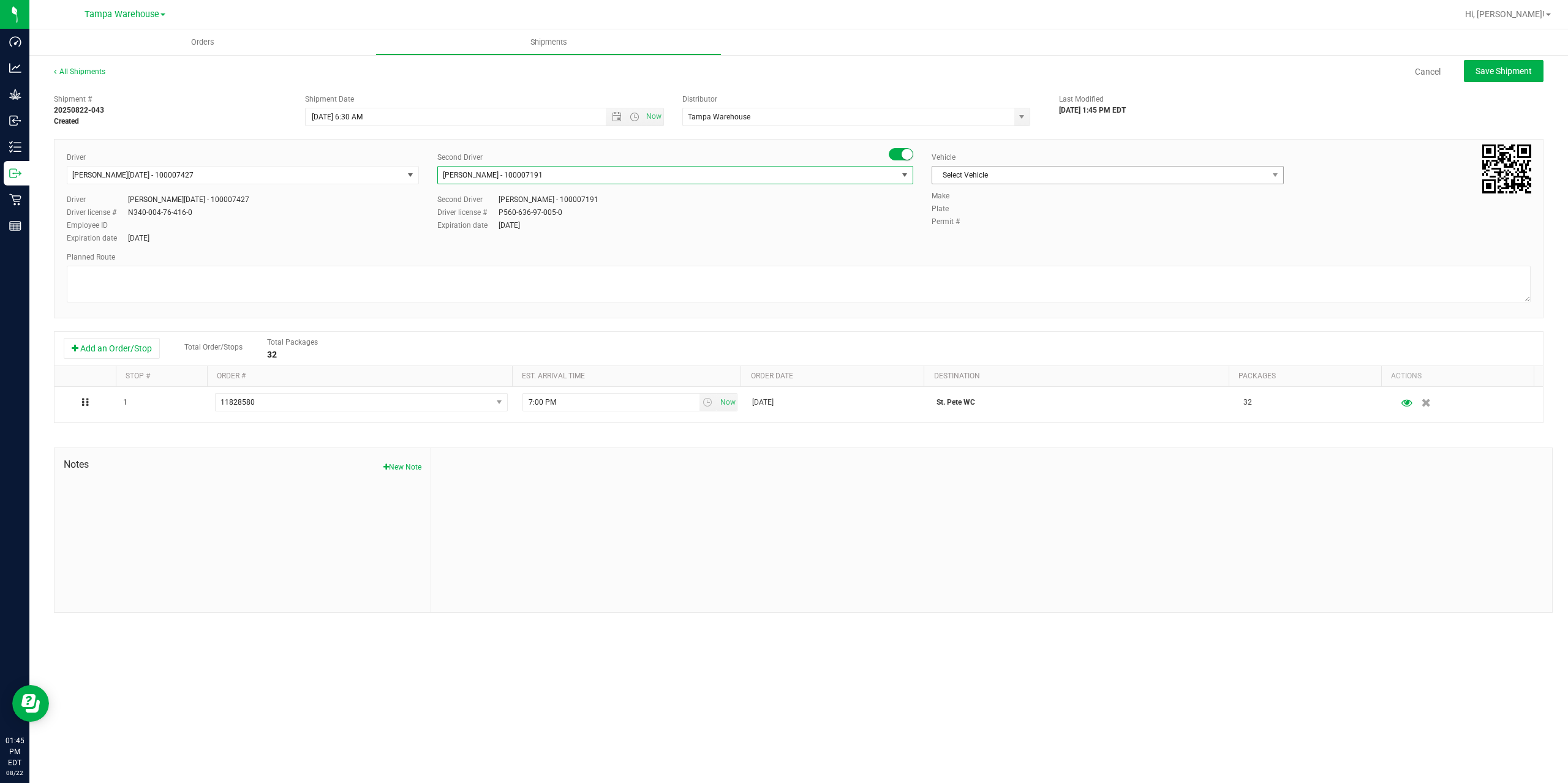
click at [1157, 166] on span "Select Vehicle" at bounding box center [1108, 175] width 352 height 19
click at [1147, 183] on span "Select Vehicle" at bounding box center [1101, 174] width 336 height 17
click at [1140, 182] on span "Select Vehicle" at bounding box center [1101, 174] width 336 height 17
click at [998, 239] on li "FL-EXPRESS-03" at bounding box center [1108, 236] width 351 height 19
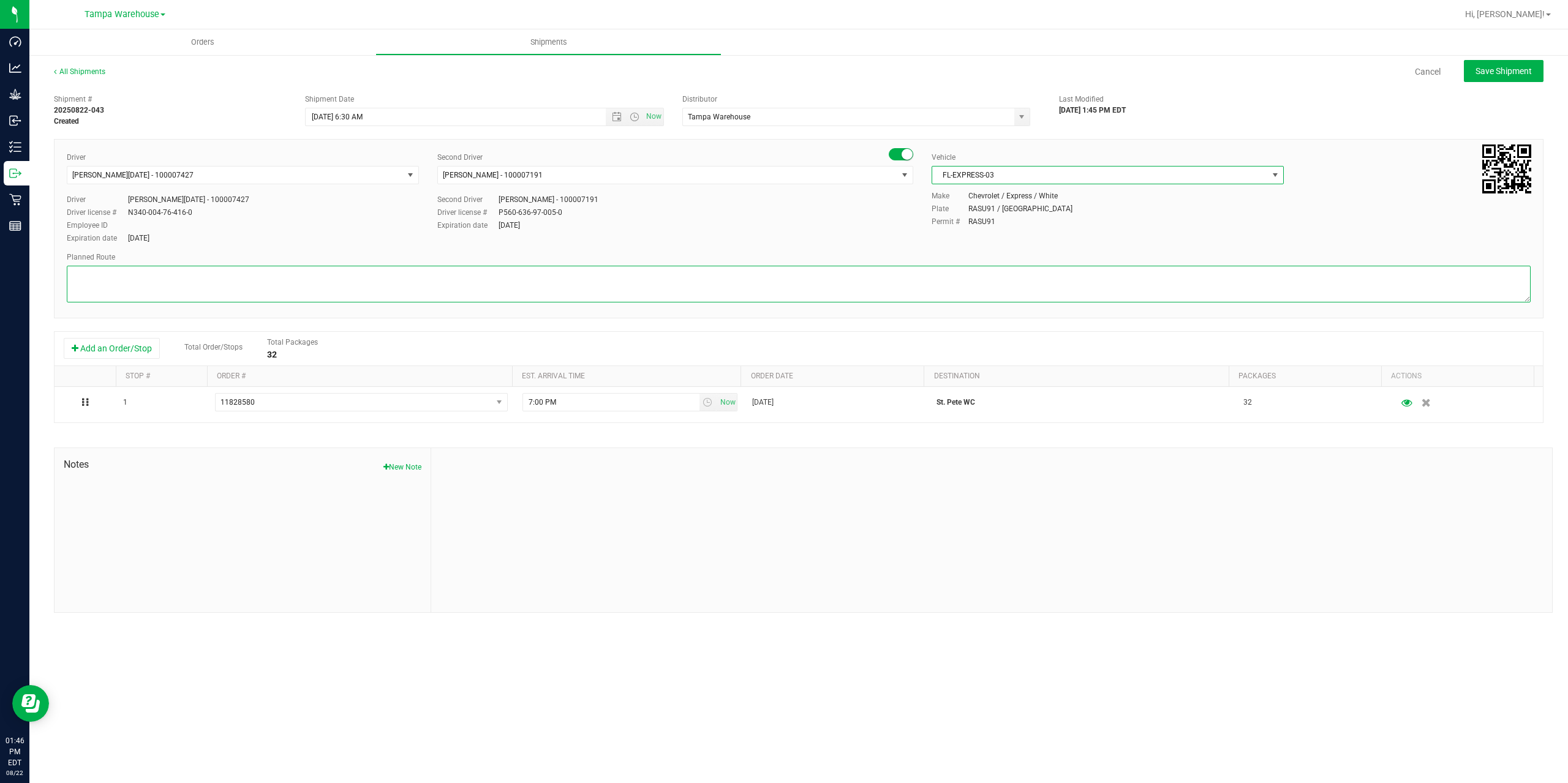
click at [919, 278] on textarea at bounding box center [799, 284] width 1464 height 37
paste textarea "[PERSON_NAME] Ocala WC [GEOGRAPHIC_DATA] WC [GEOGRAPHIC_DATA][PERSON_NAME] [GEO…"
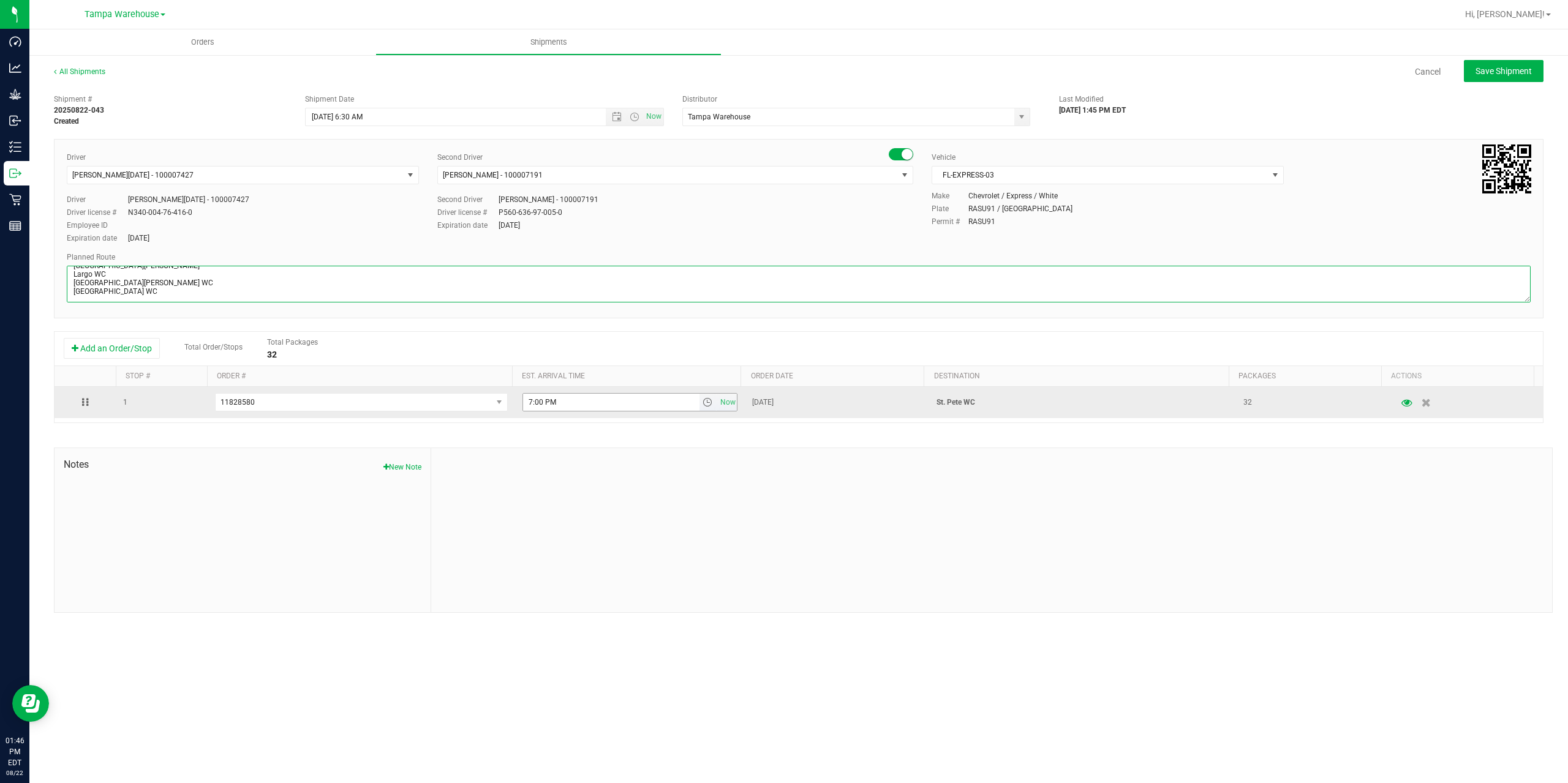
click at [705, 404] on span "select" at bounding box center [708, 402] width 10 height 10
type textarea "St. [PERSON_NAME] WC 2 Total [PERSON_NAME] Ocala WC [GEOGRAPHIC_DATA] WC [GEOGR…"
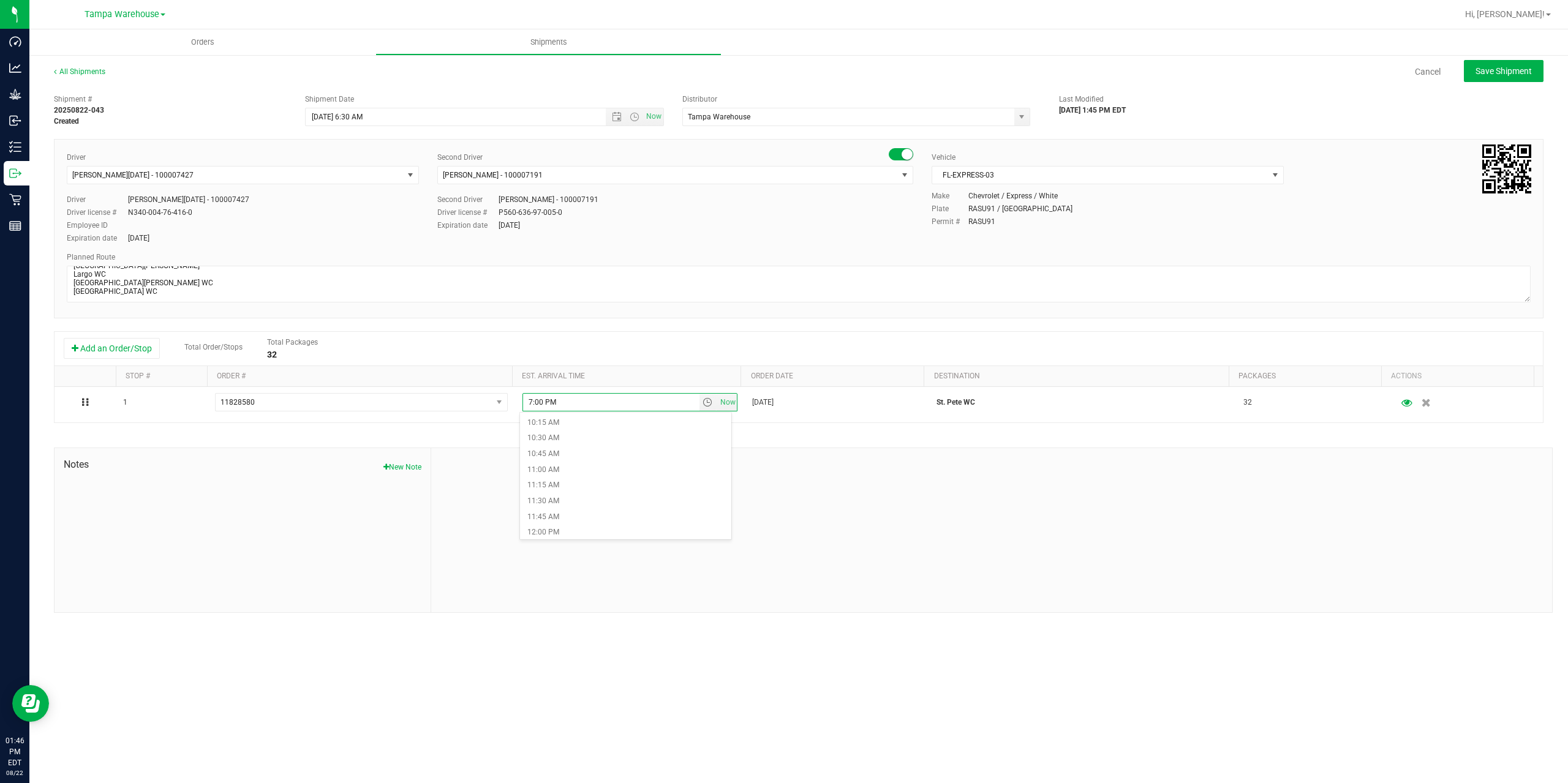
scroll to position [735, 0]
click at [563, 535] on li "1:30 PM" at bounding box center [626, 539] width 211 height 16
click at [1527, 73] on span "Save Shipment" at bounding box center [1503, 71] width 56 height 10
type input "[DATE] 10:30 AM"
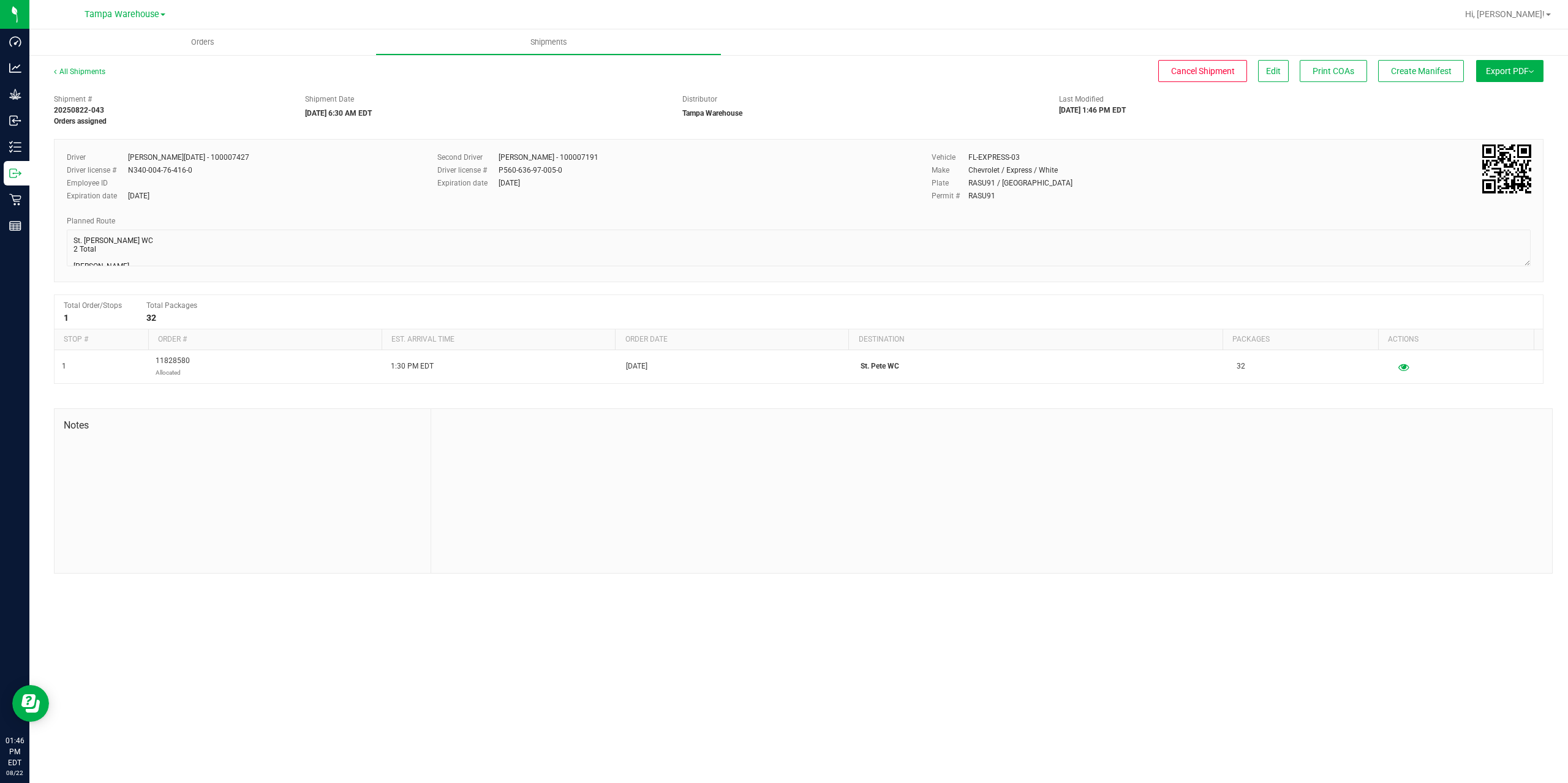
click at [1527, 73] on button "Export PDF" at bounding box center [1510, 71] width 67 height 22
click at [1510, 97] on span "Manifest by Package ID" at bounding box center [1492, 97] width 78 height 9
click at [15, 177] on icon at bounding box center [15, 173] width 12 height 12
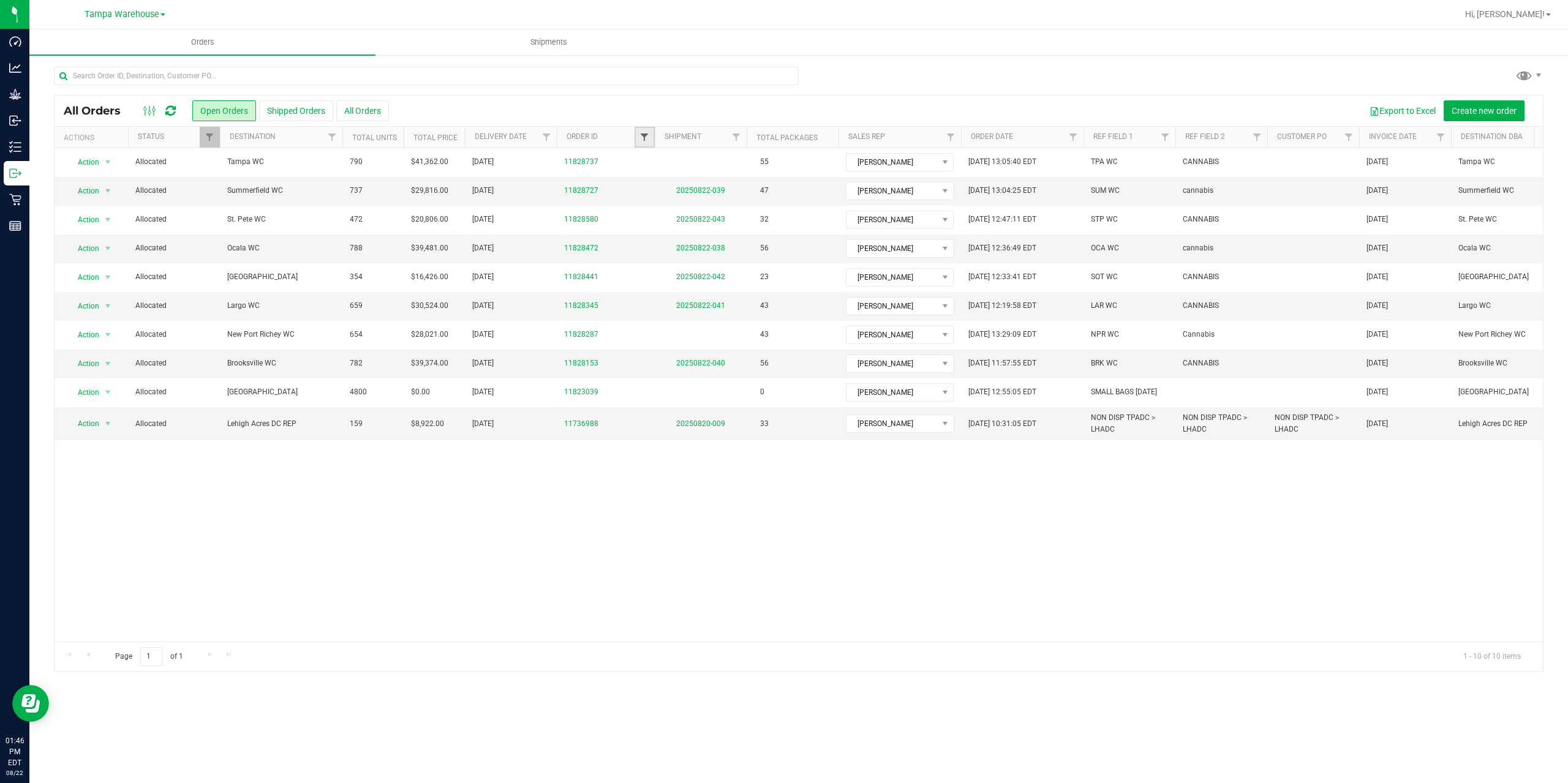
click at [640, 136] on span "Filter" at bounding box center [644, 137] width 10 height 10
click at [673, 194] on button "Filter" at bounding box center [671, 196] width 58 height 27
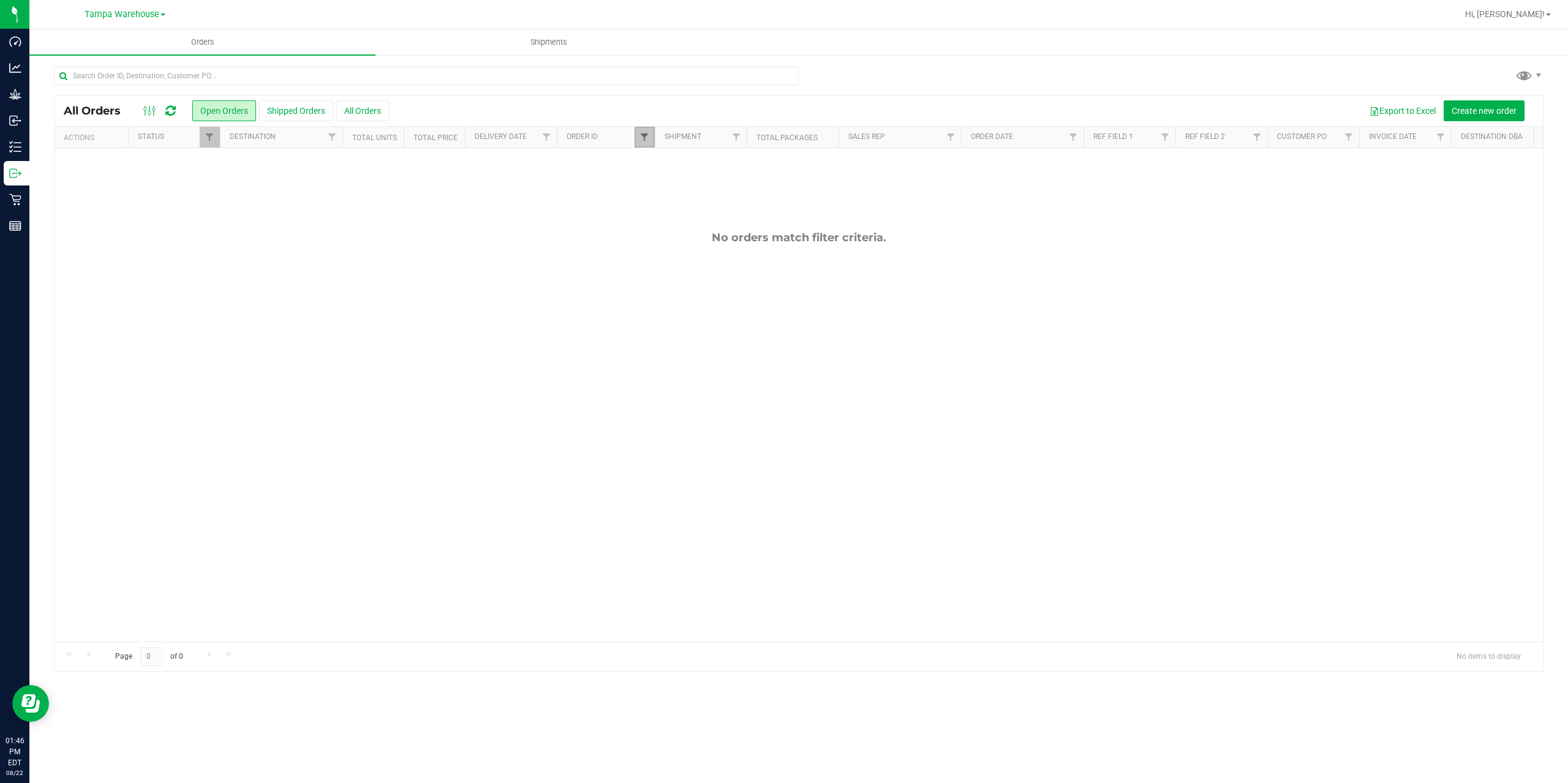
click at [649, 134] on span "Filter" at bounding box center [644, 137] width 10 height 10
click at [678, 161] on input "8738" at bounding box center [704, 164] width 126 height 19
type input "8737"
click at [673, 199] on button "Filter" at bounding box center [671, 196] width 58 height 27
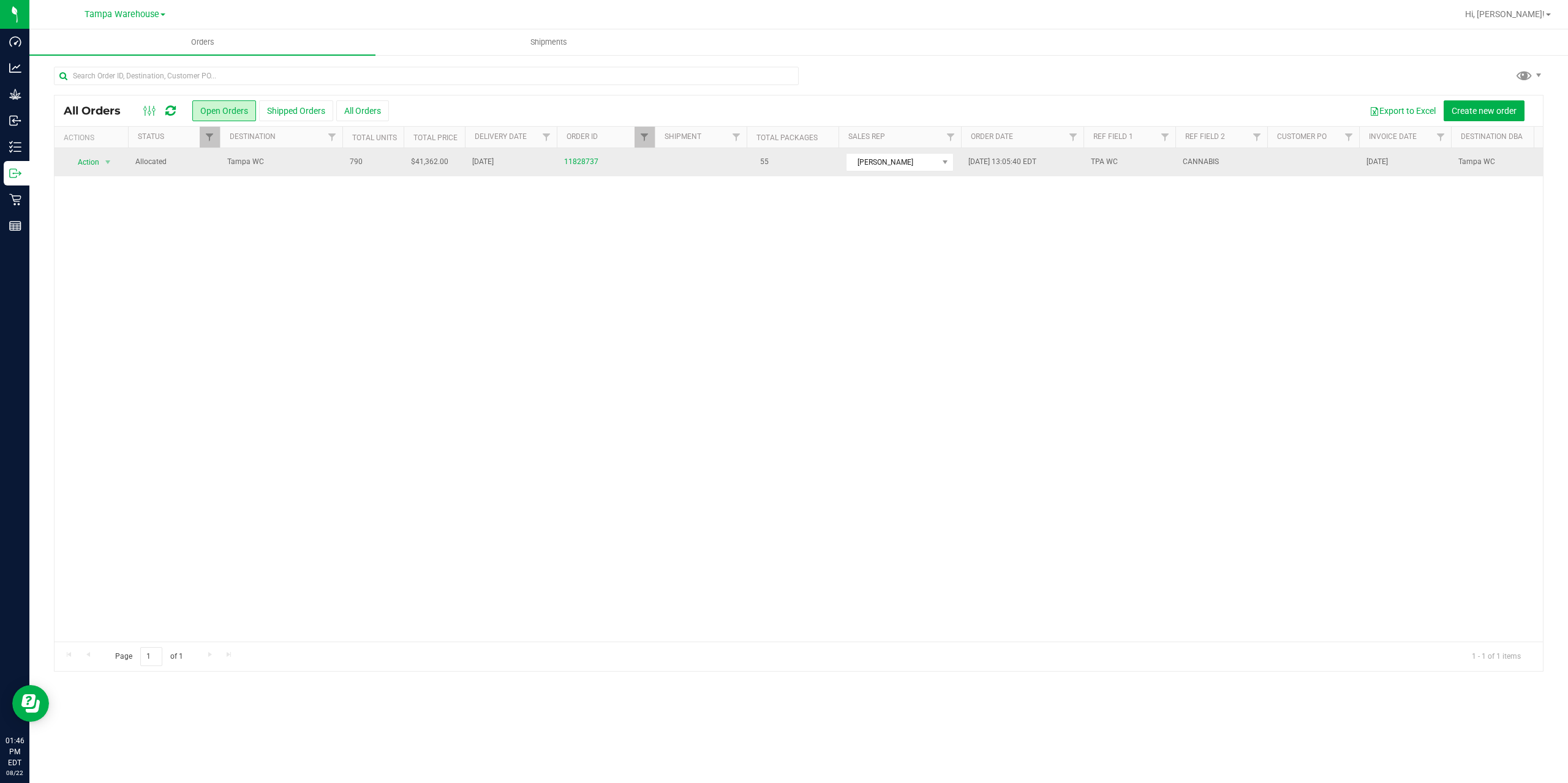
click at [312, 160] on span "Tampa WC" at bounding box center [281, 161] width 108 height 11
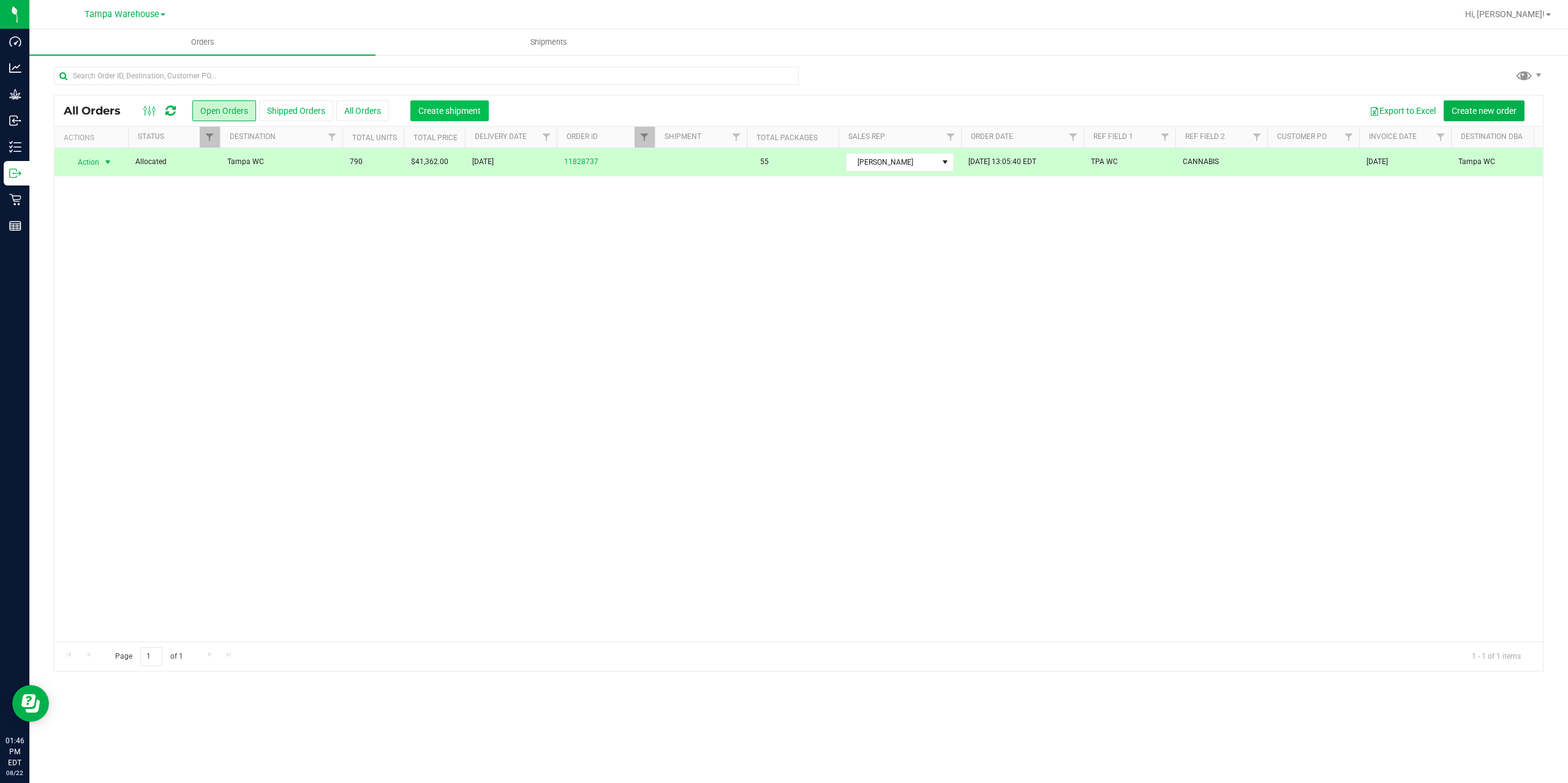
click at [439, 114] on span "Create shipment" at bounding box center [450, 111] width 62 height 10
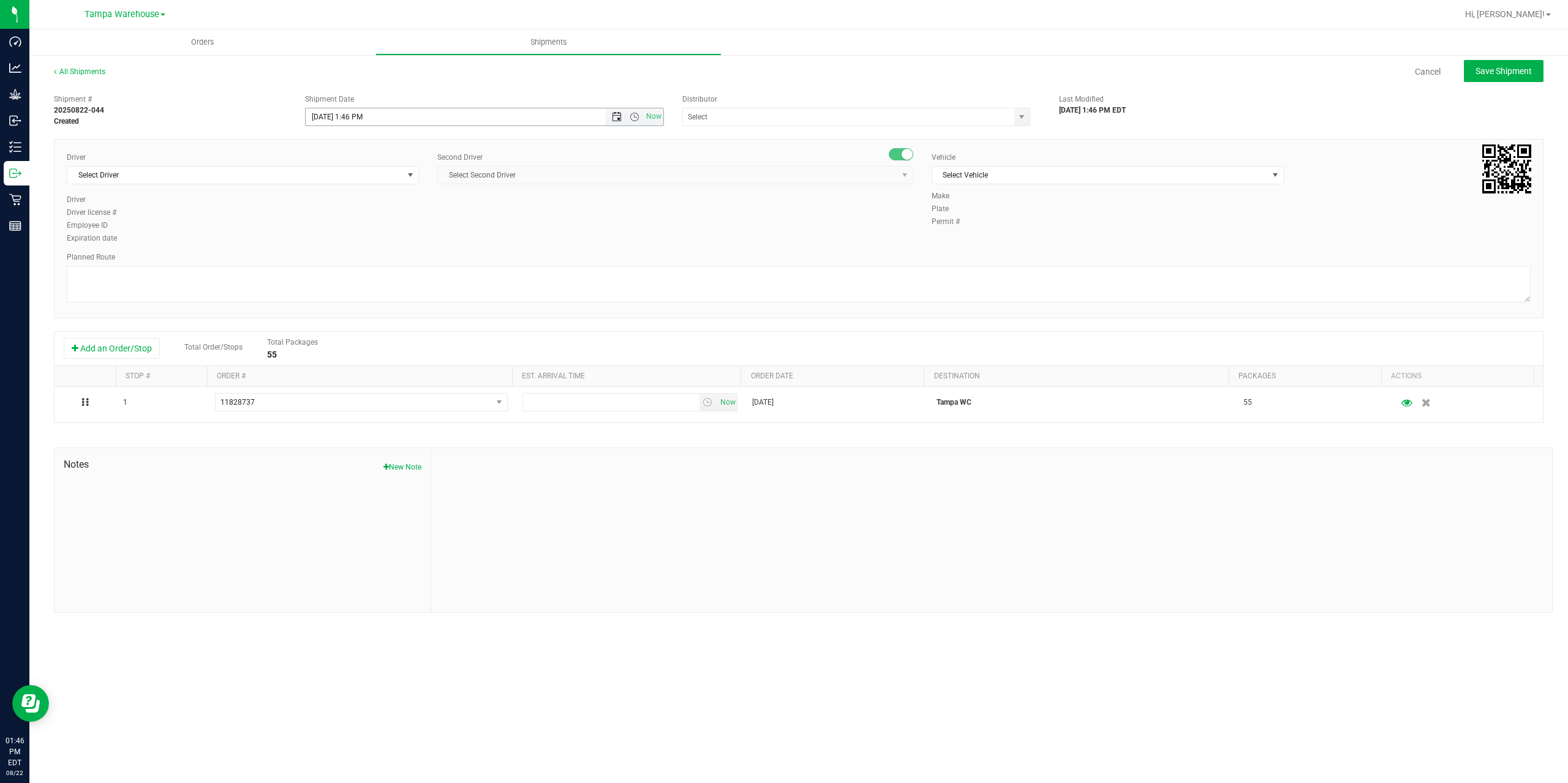
click at [619, 116] on span "Open the date view" at bounding box center [617, 117] width 10 height 10
click at [330, 259] on link "25" at bounding box center [334, 260] width 18 height 19
click at [634, 121] on span "Open the time view" at bounding box center [635, 117] width 10 height 10
click at [338, 222] on li "6:30 AM" at bounding box center [484, 219] width 356 height 16
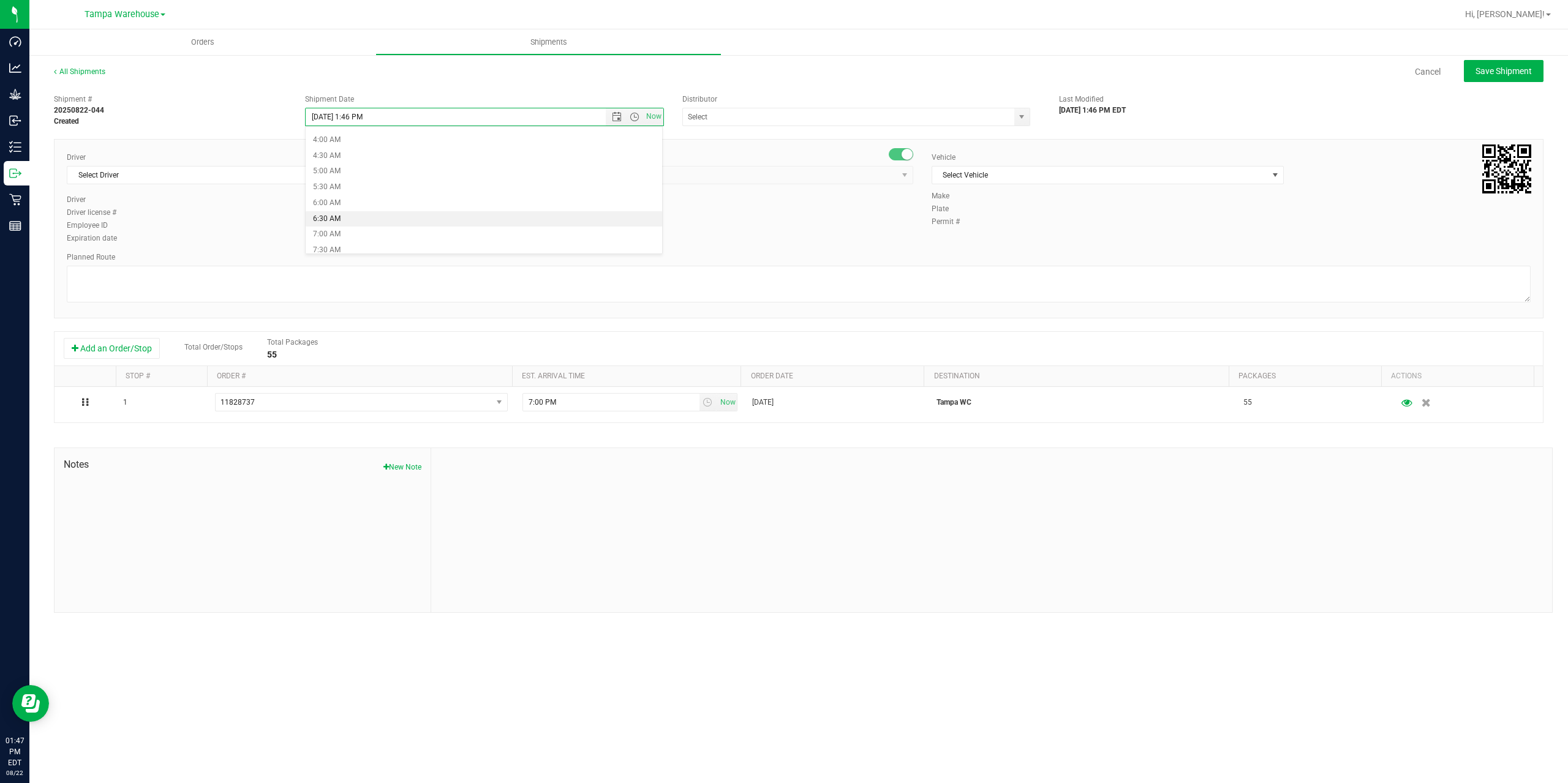
type input "[DATE] 6:30 AM"
click at [790, 118] on input "text" at bounding box center [844, 117] width 321 height 17
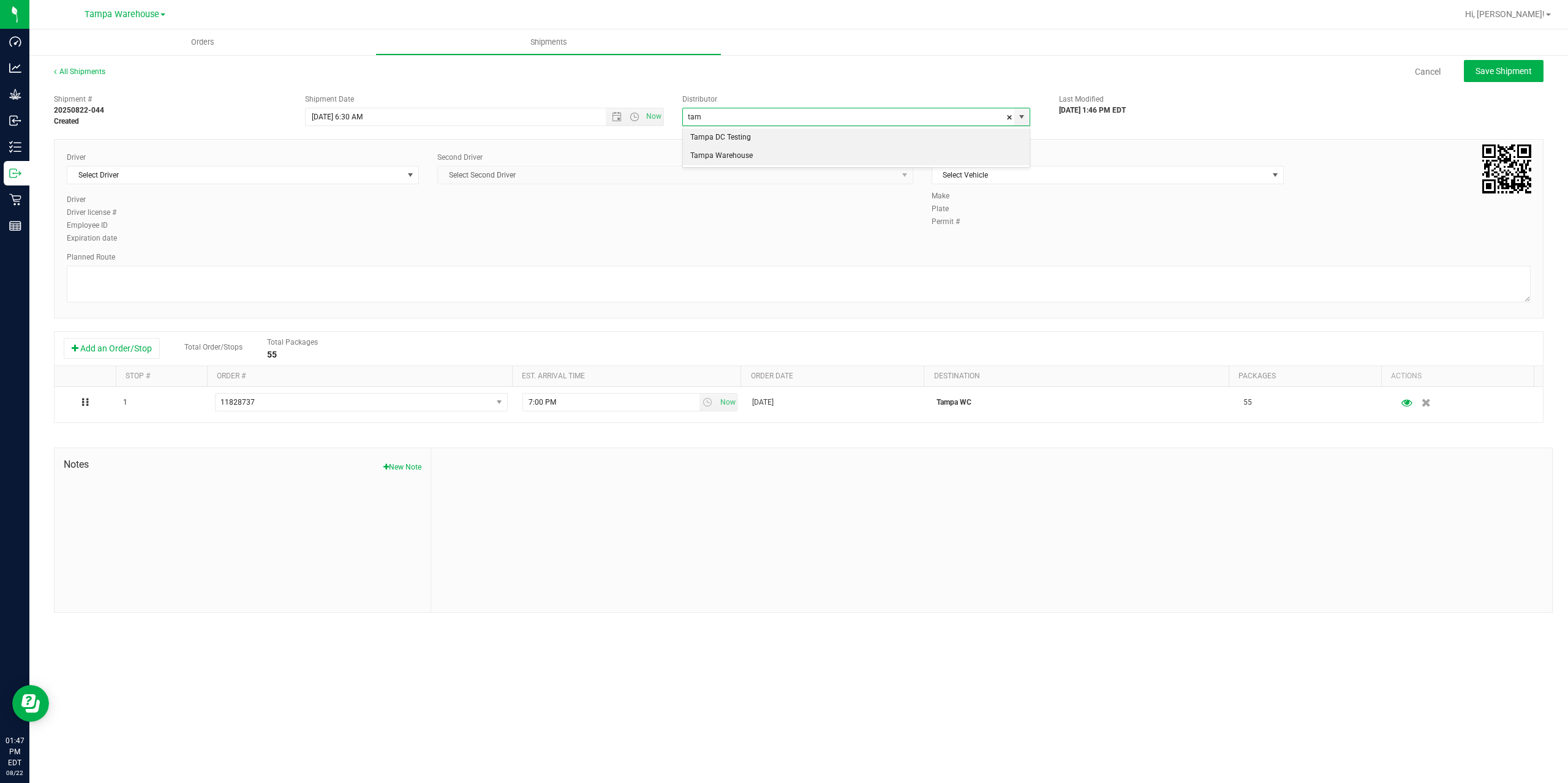
click at [727, 161] on li "Tampa Warehouse" at bounding box center [856, 156] width 347 height 19
type input "Tampa Warehouse"
click at [292, 171] on span "Select Driver" at bounding box center [235, 174] width 336 height 17
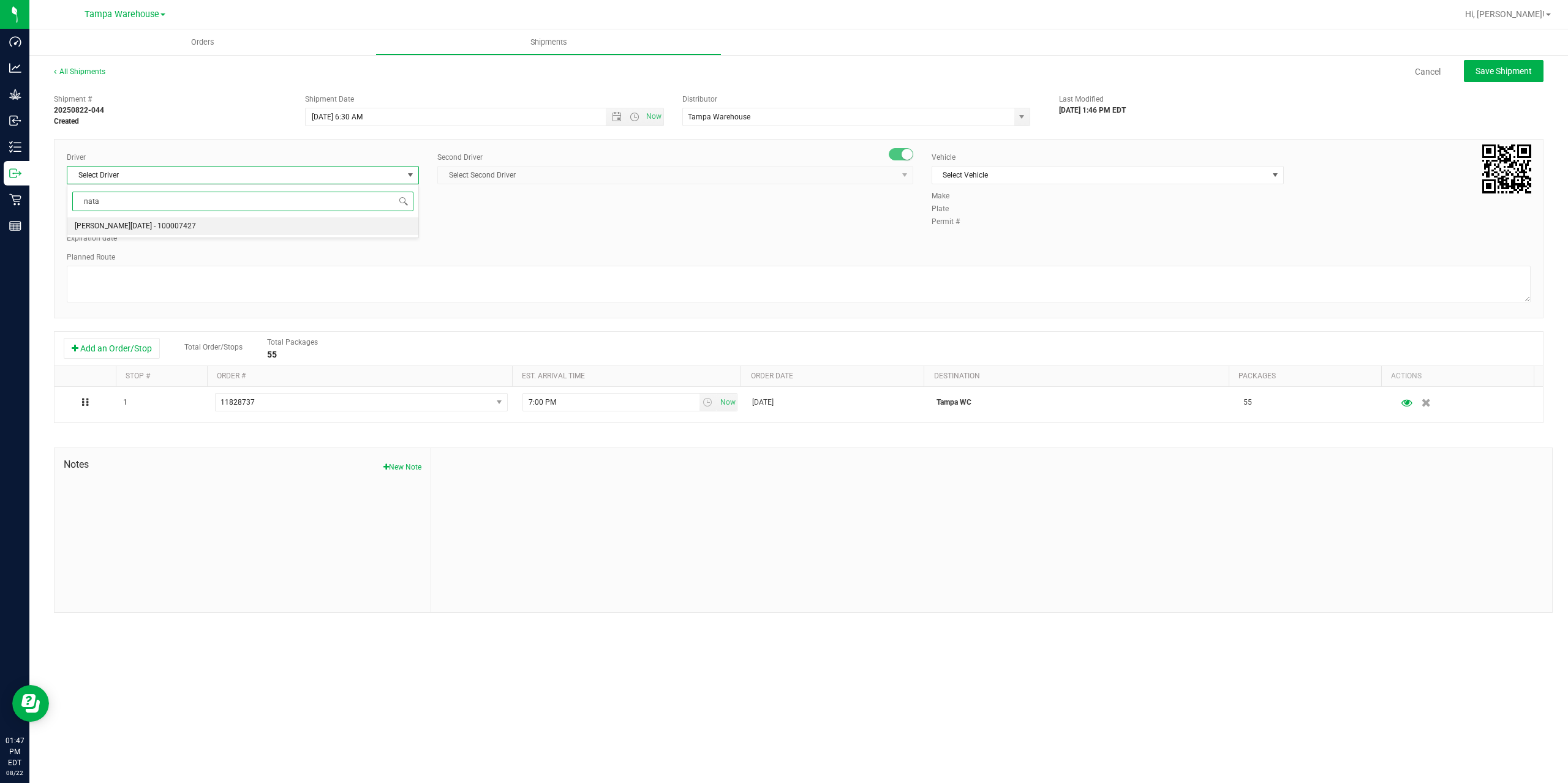
click at [194, 223] on li "[PERSON_NAME][DATE] - 100007427" at bounding box center [243, 226] width 351 height 19
type input "nata"
click at [571, 177] on span "Select Second Driver" at bounding box center [668, 174] width 459 height 17
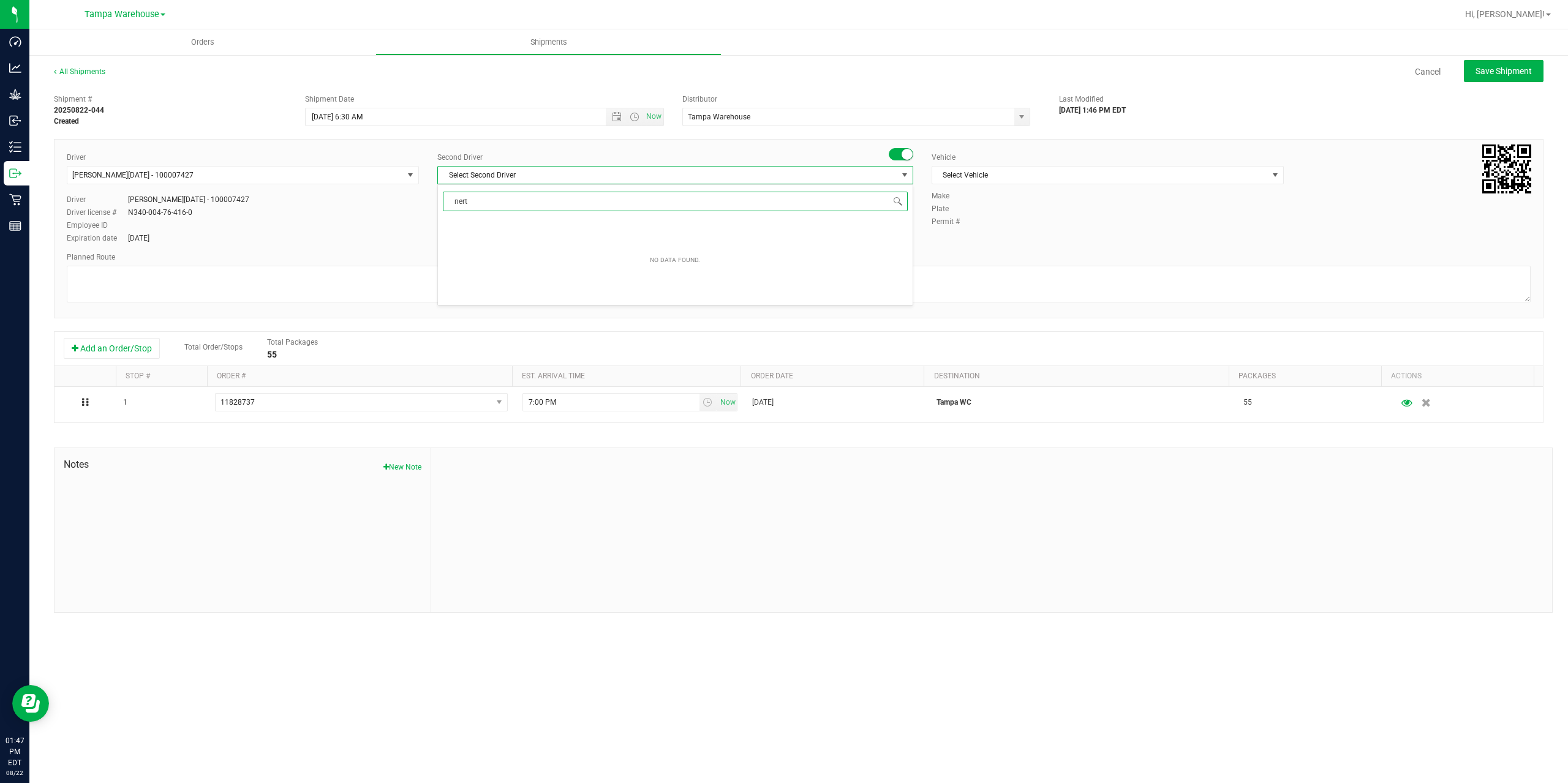
type input "ner"
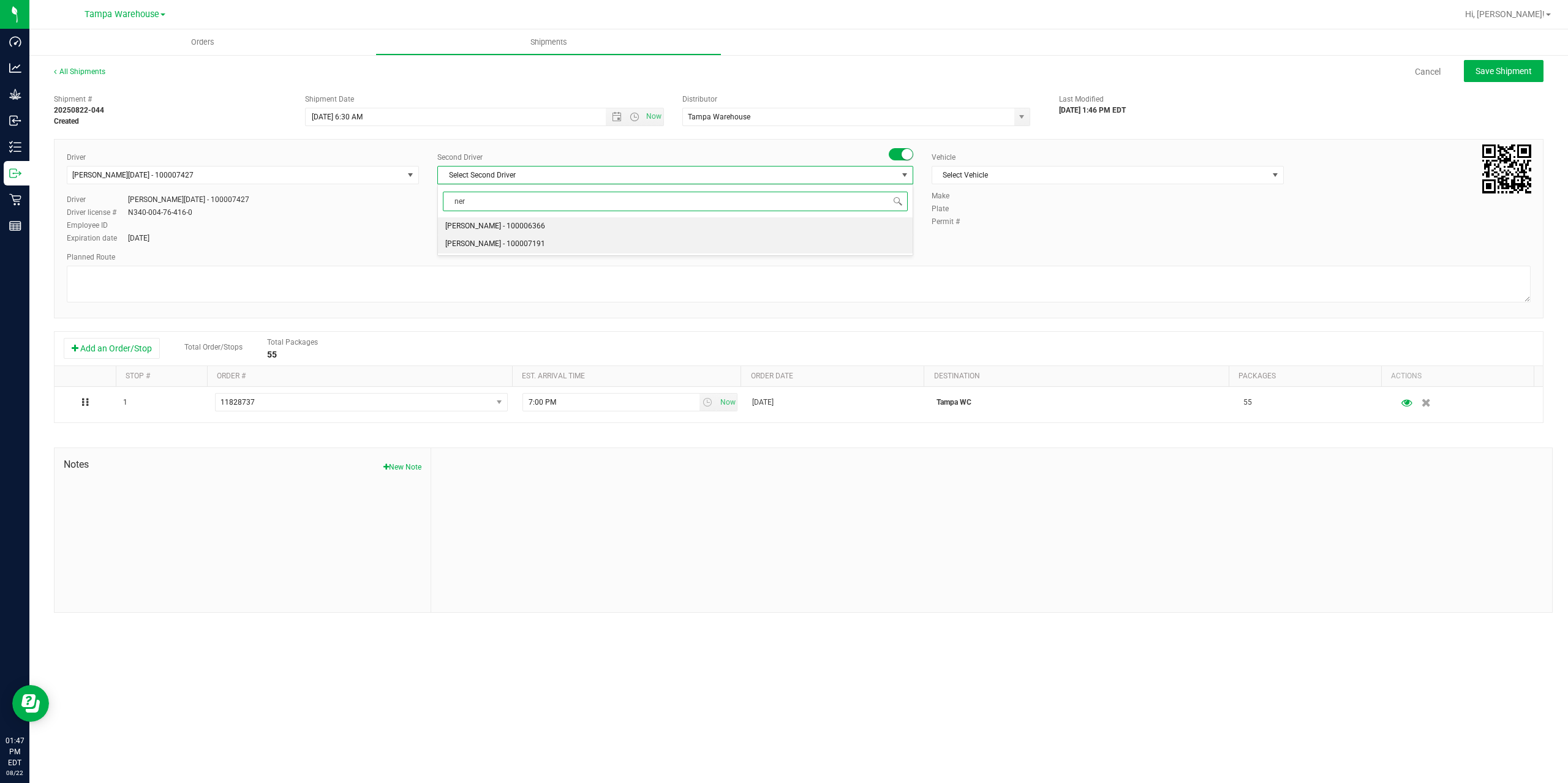
click at [532, 241] on span "[PERSON_NAME] - 100007191" at bounding box center [495, 244] width 100 height 16
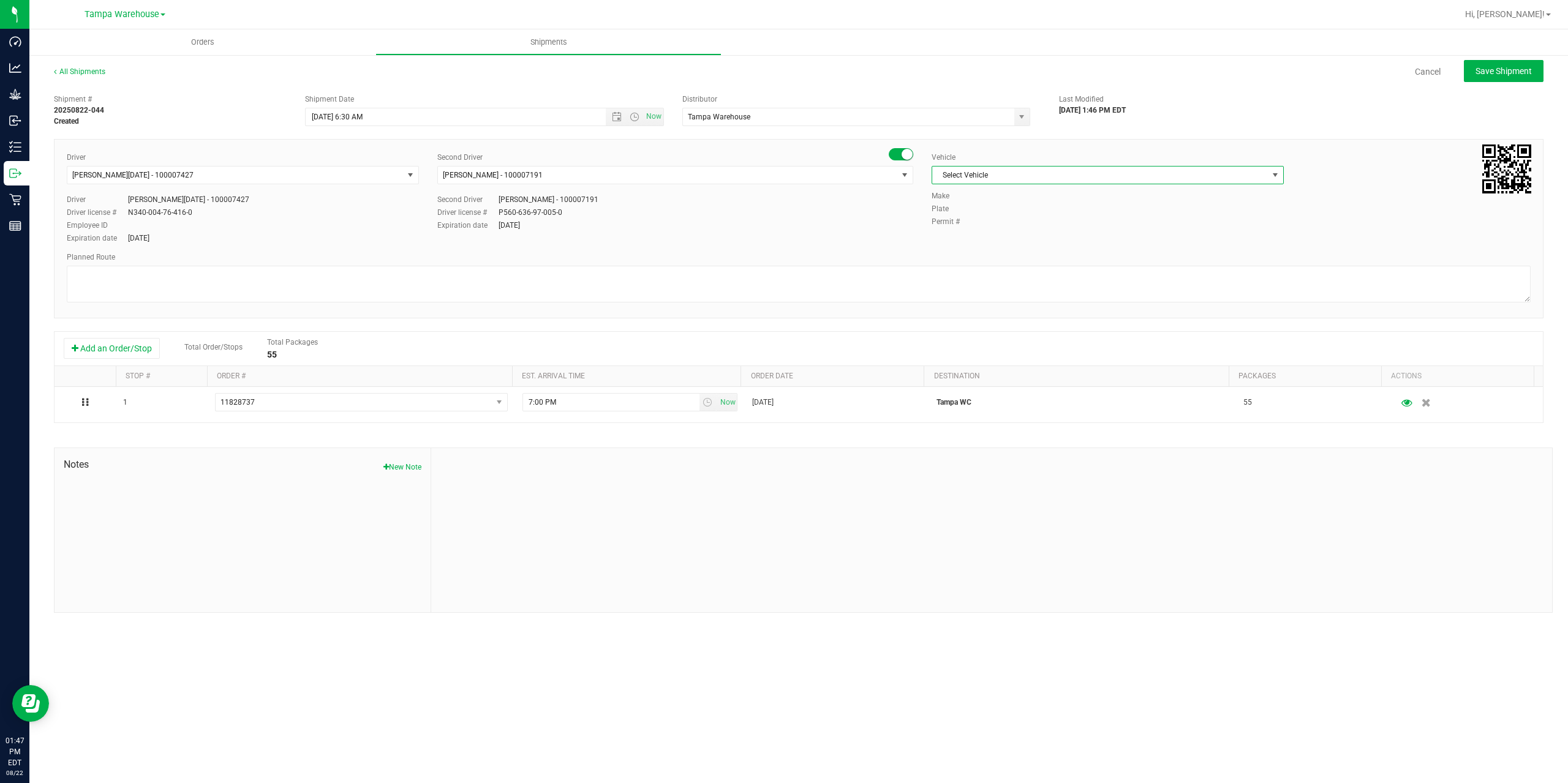
click at [1187, 170] on span "Select Vehicle" at bounding box center [1101, 174] width 336 height 17
click at [1015, 231] on li "FL-EXPRESS-03" at bounding box center [1108, 236] width 351 height 19
click at [958, 278] on textarea at bounding box center [799, 284] width 1464 height 37
paste textarea "[PERSON_NAME] Ocala WC [GEOGRAPHIC_DATA] WC [GEOGRAPHIC_DATA][PERSON_NAME] [GEO…"
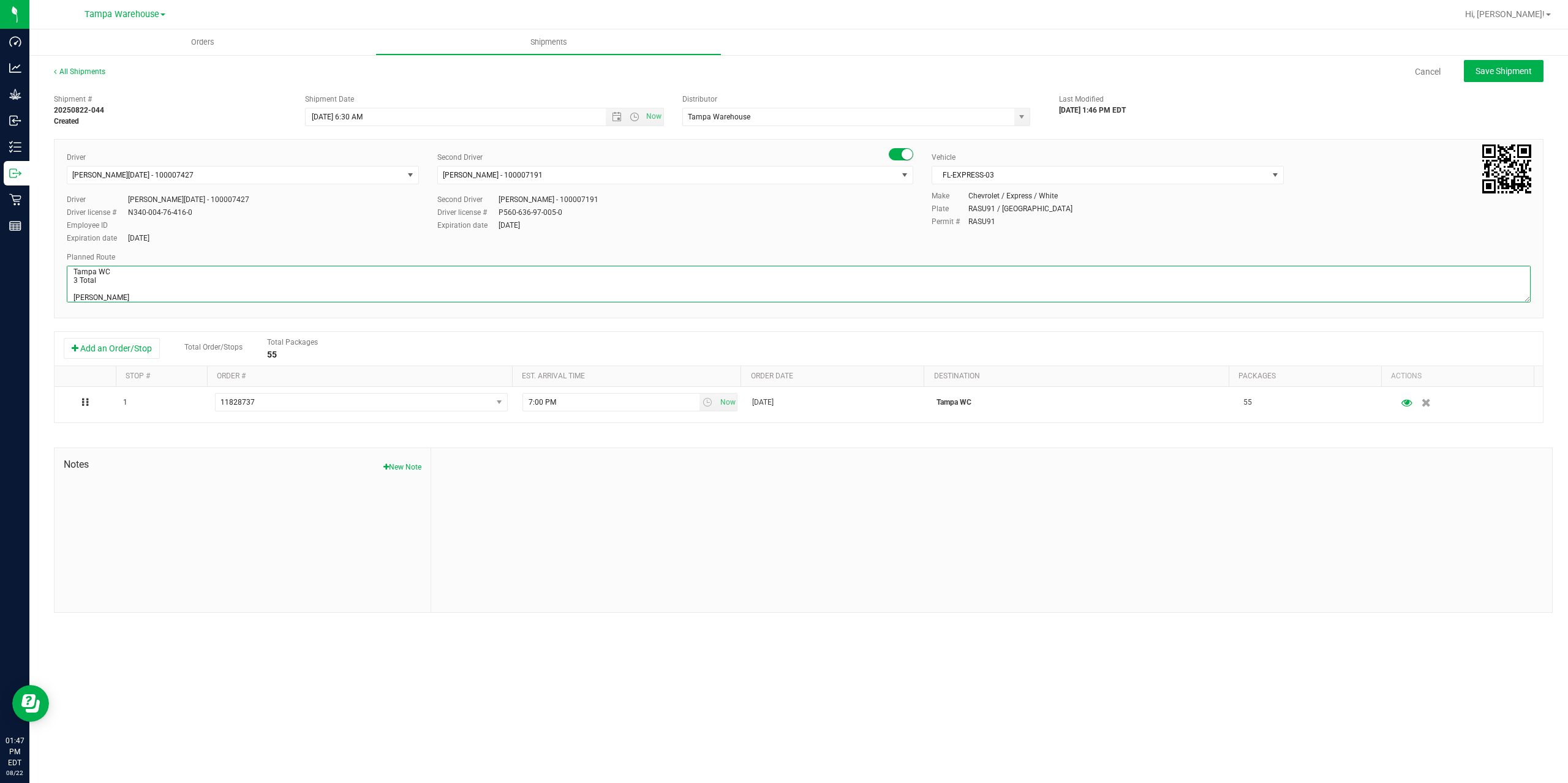
scroll to position [65, 0]
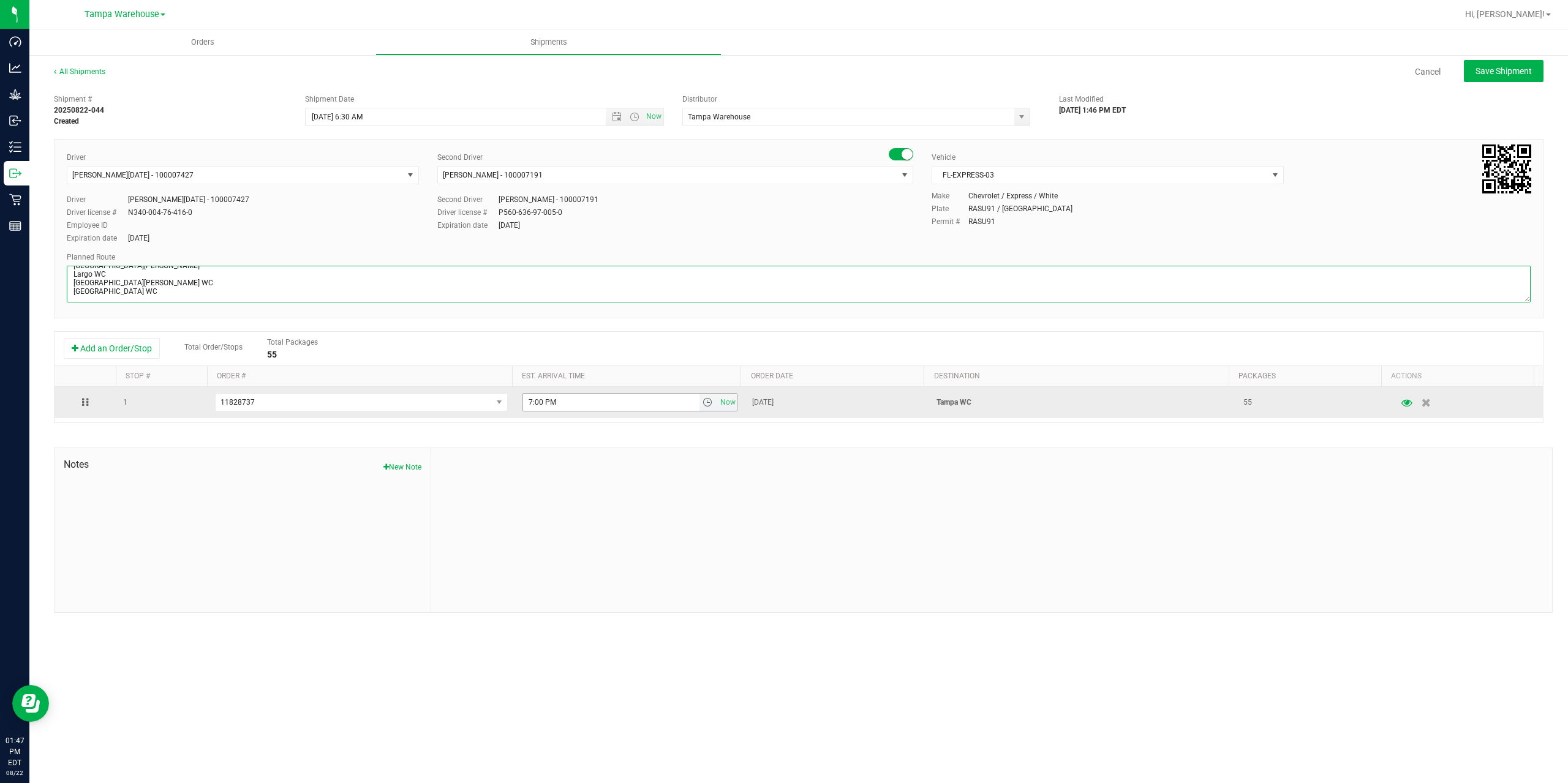
type textarea "Tampa WC 3 Total [PERSON_NAME] Ocala WC [GEOGRAPHIC_DATA] WC [GEOGRAPHIC_DATA][…"
click at [528, 402] on input "7:00 PM" at bounding box center [611, 402] width 176 height 17
type input "3:00 PM"
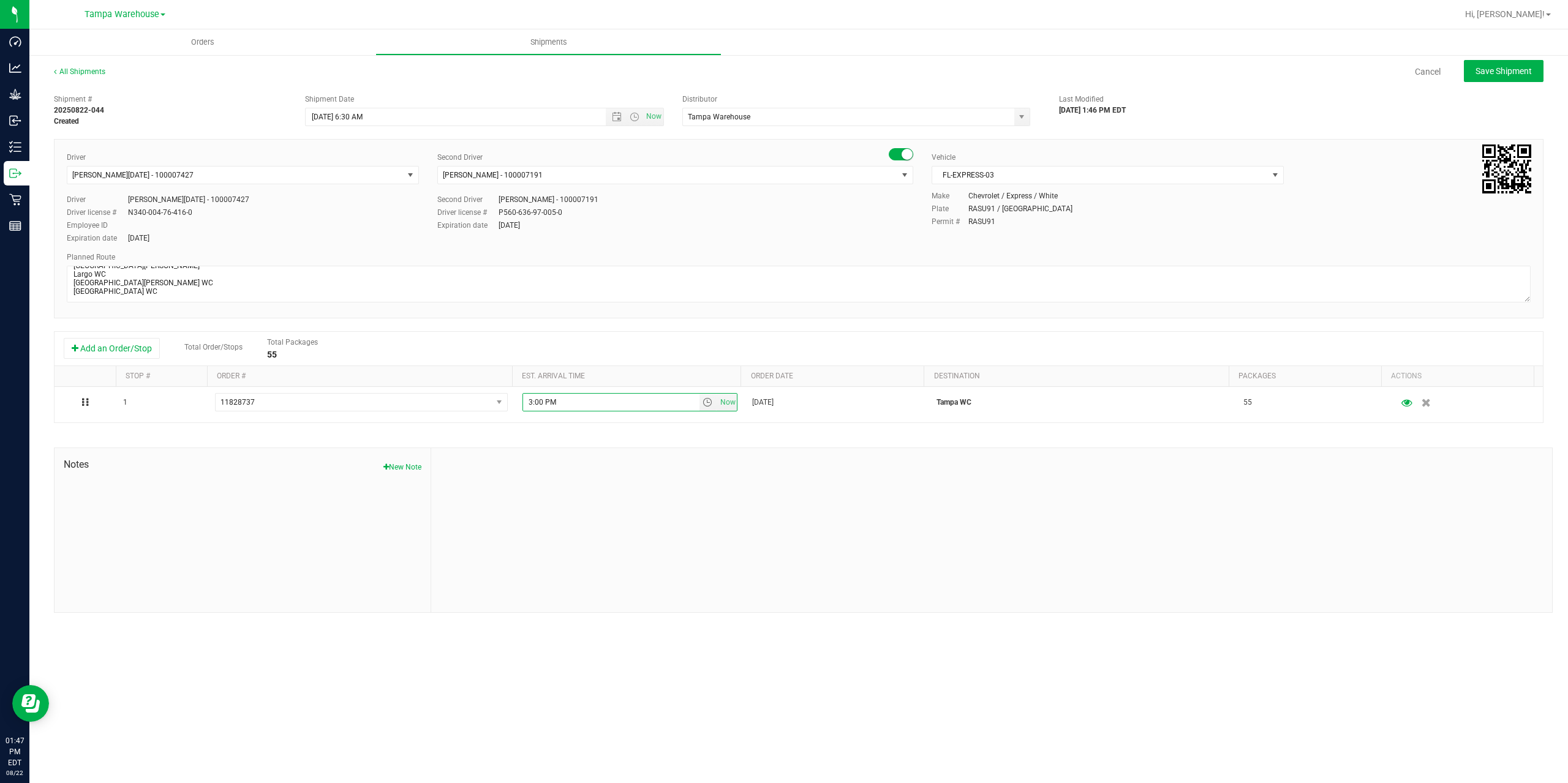
click at [597, 450] on div at bounding box center [991, 530] width 1121 height 164
click at [1514, 70] on span "Save Shipment" at bounding box center [1503, 71] width 56 height 10
type input "[DATE] 10:30 AM"
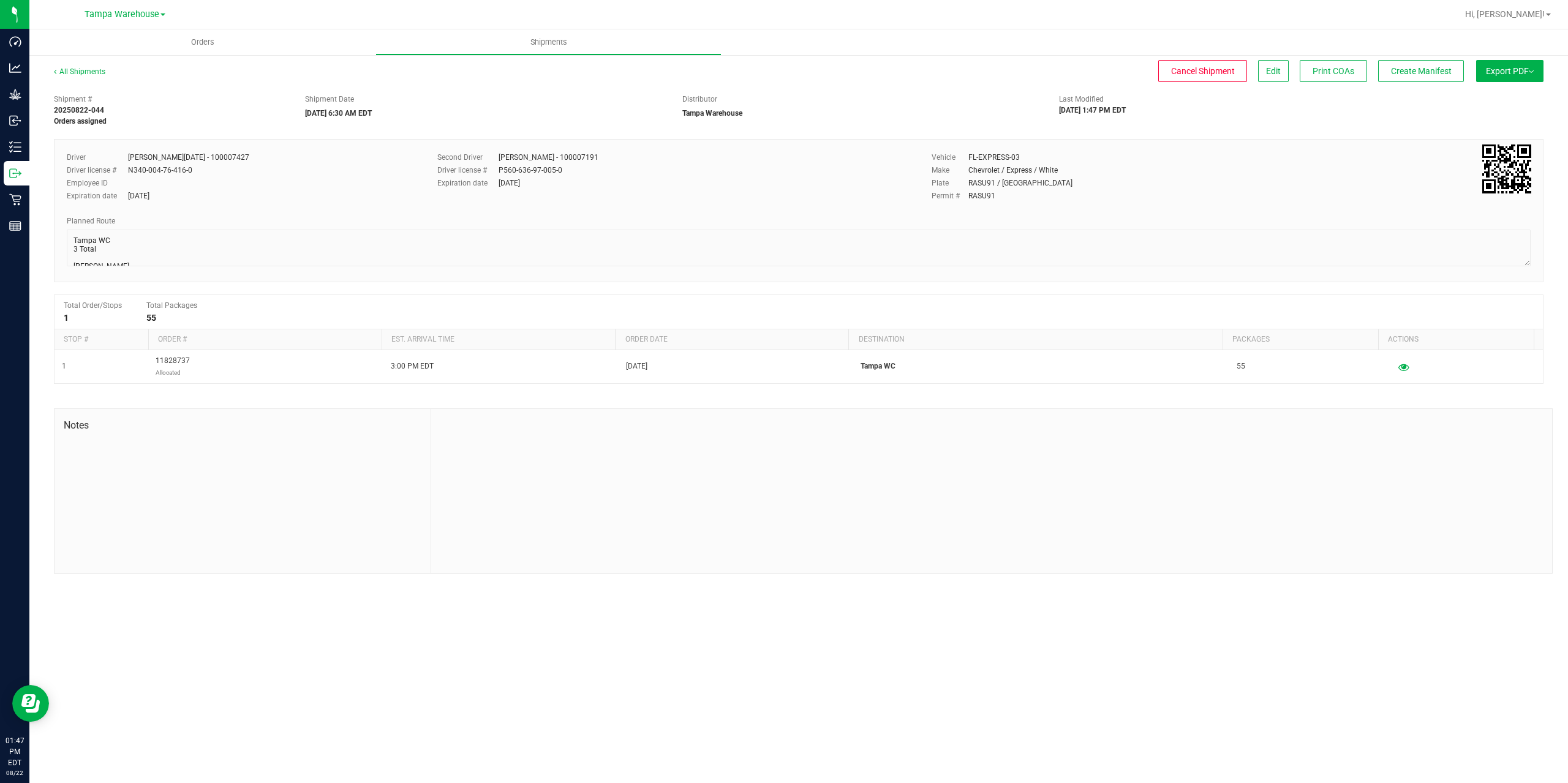
click at [1514, 70] on button "Export PDF" at bounding box center [1510, 71] width 67 height 22
click at [1500, 97] on span "Manifest by Package ID" at bounding box center [1492, 97] width 78 height 9
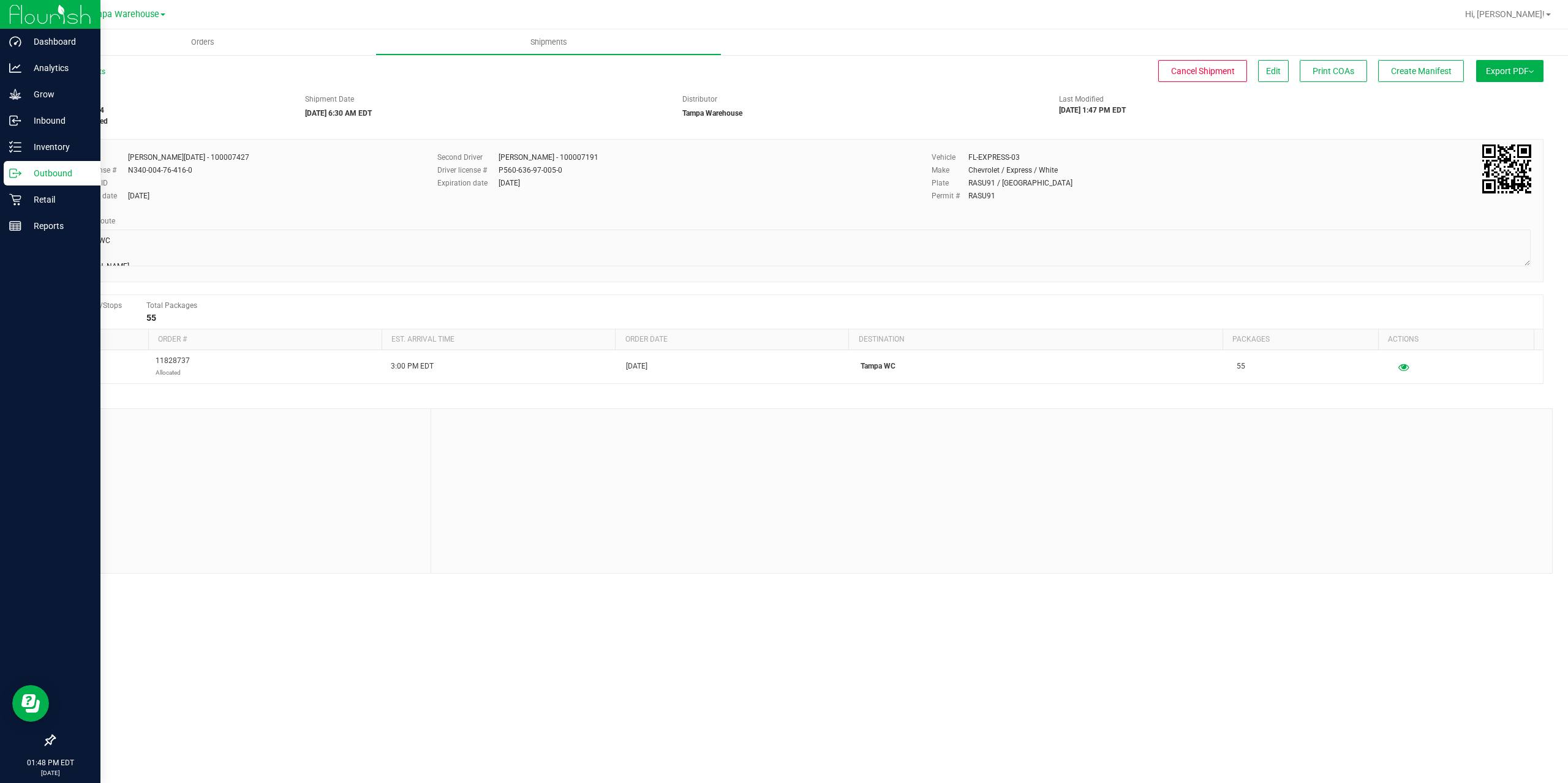
click at [11, 166] on div "Outbound" at bounding box center [52, 174] width 97 height 24
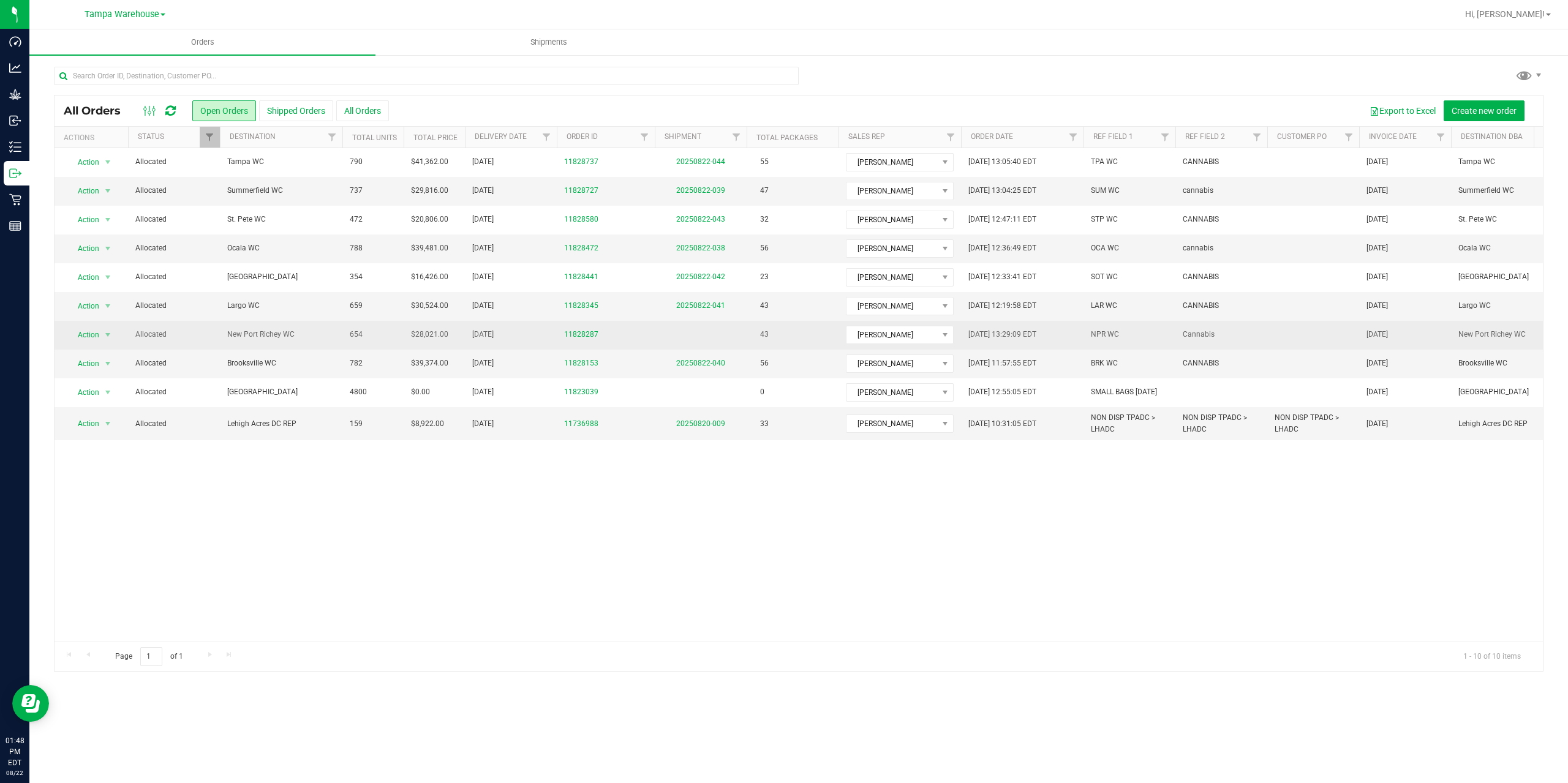
click at [308, 333] on span "New Port Richey WC" at bounding box center [281, 334] width 108 height 11
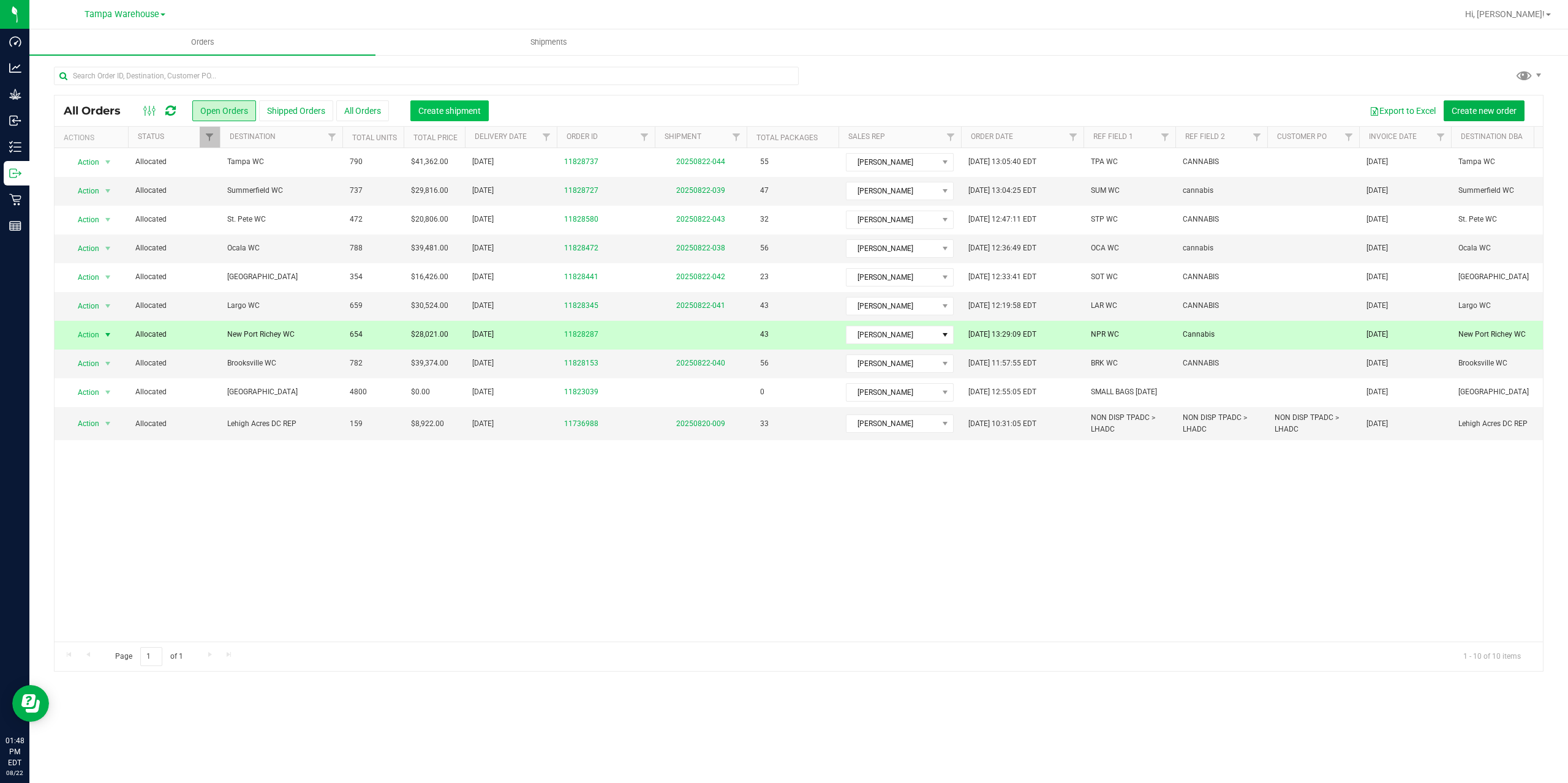
click at [458, 117] on button "Create shipment" at bounding box center [450, 111] width 79 height 21
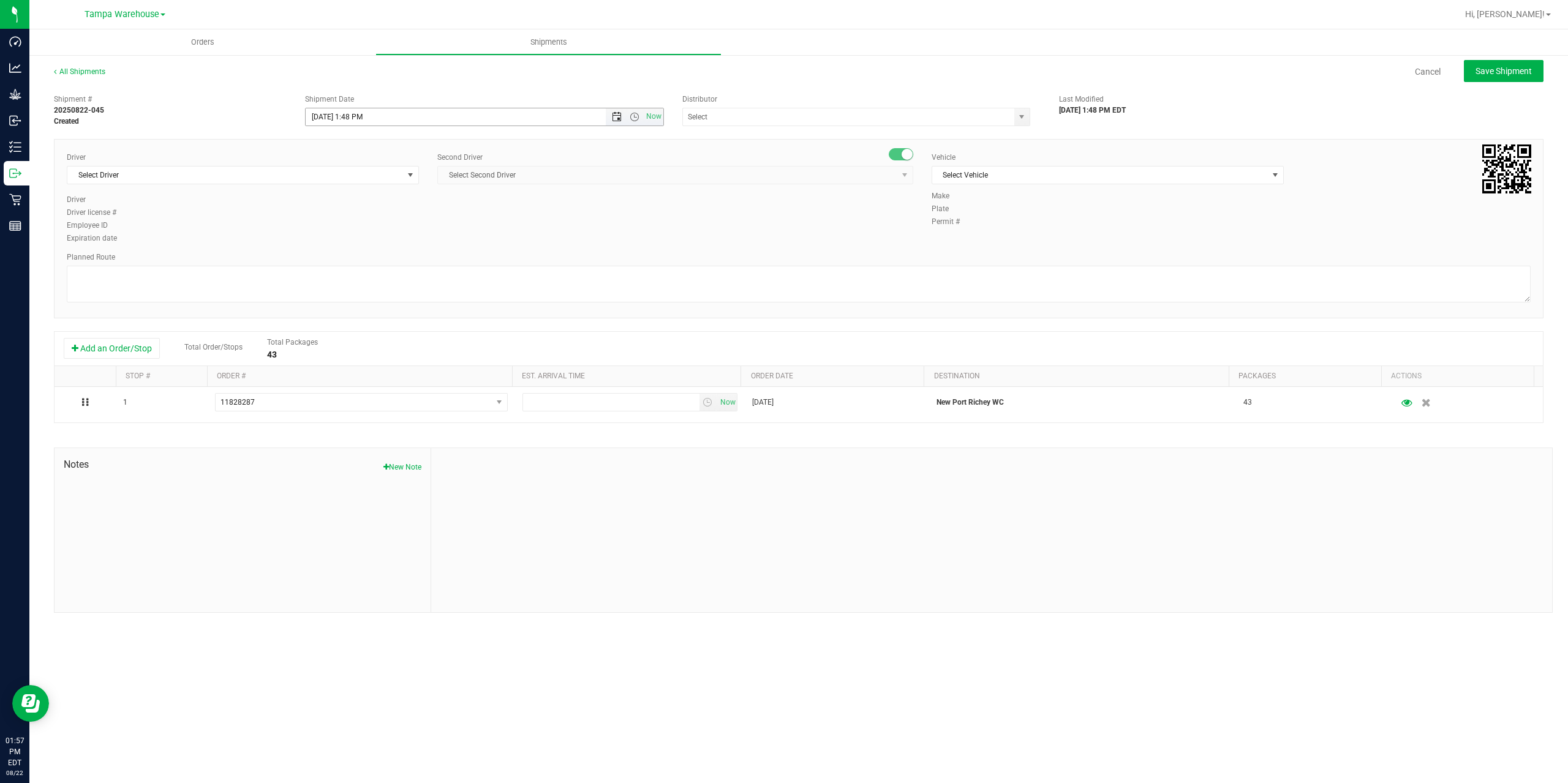
click at [615, 118] on span "Open the date view" at bounding box center [617, 117] width 10 height 10
click at [332, 260] on link "25" at bounding box center [334, 260] width 18 height 19
click at [638, 115] on span "Open the time view" at bounding box center [635, 117] width 10 height 10
click at [343, 220] on li "6:30 AM" at bounding box center [484, 219] width 356 height 16
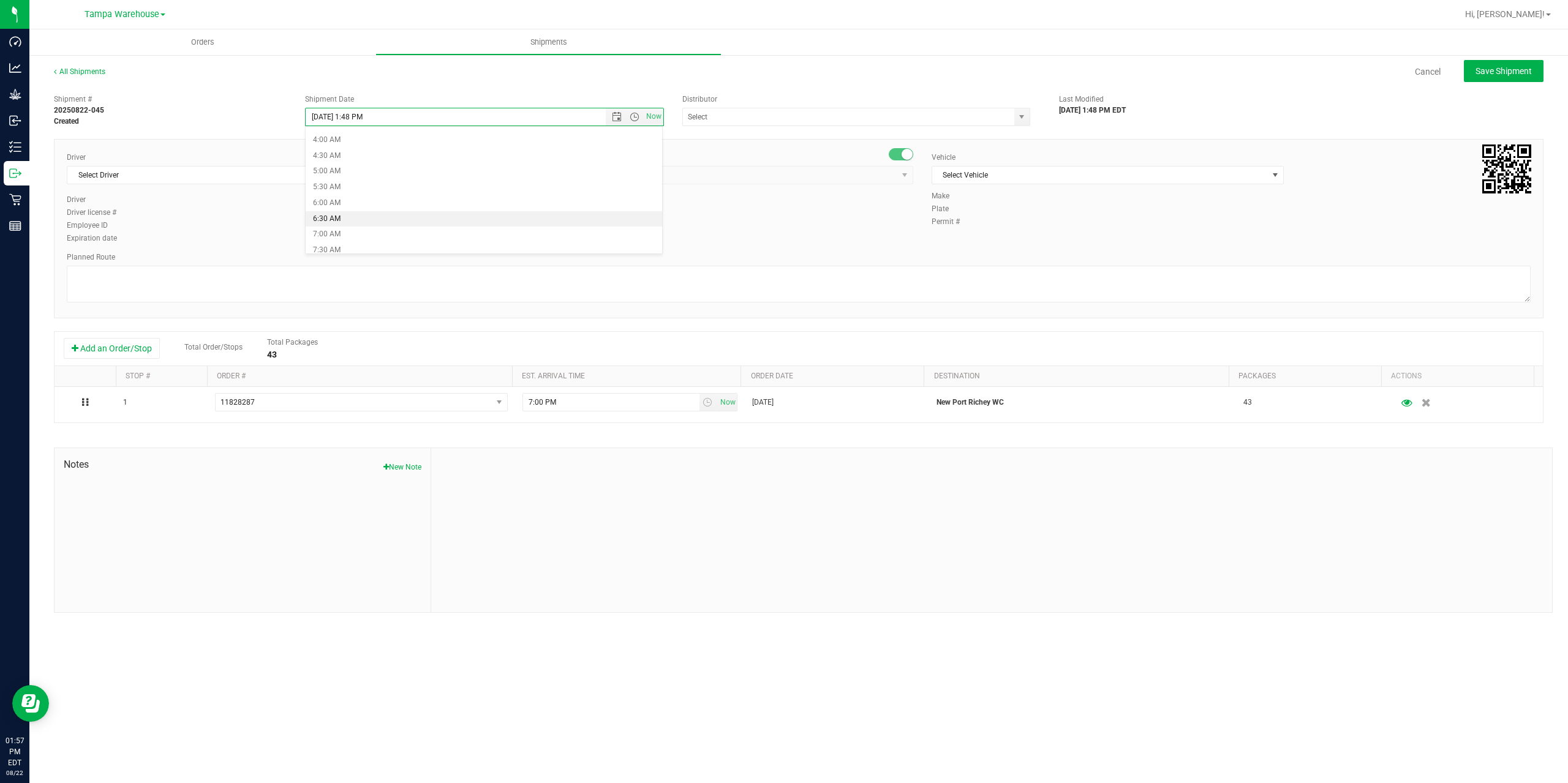
type input "[DATE] 6:30 AM"
click at [748, 114] on input "text" at bounding box center [844, 117] width 321 height 17
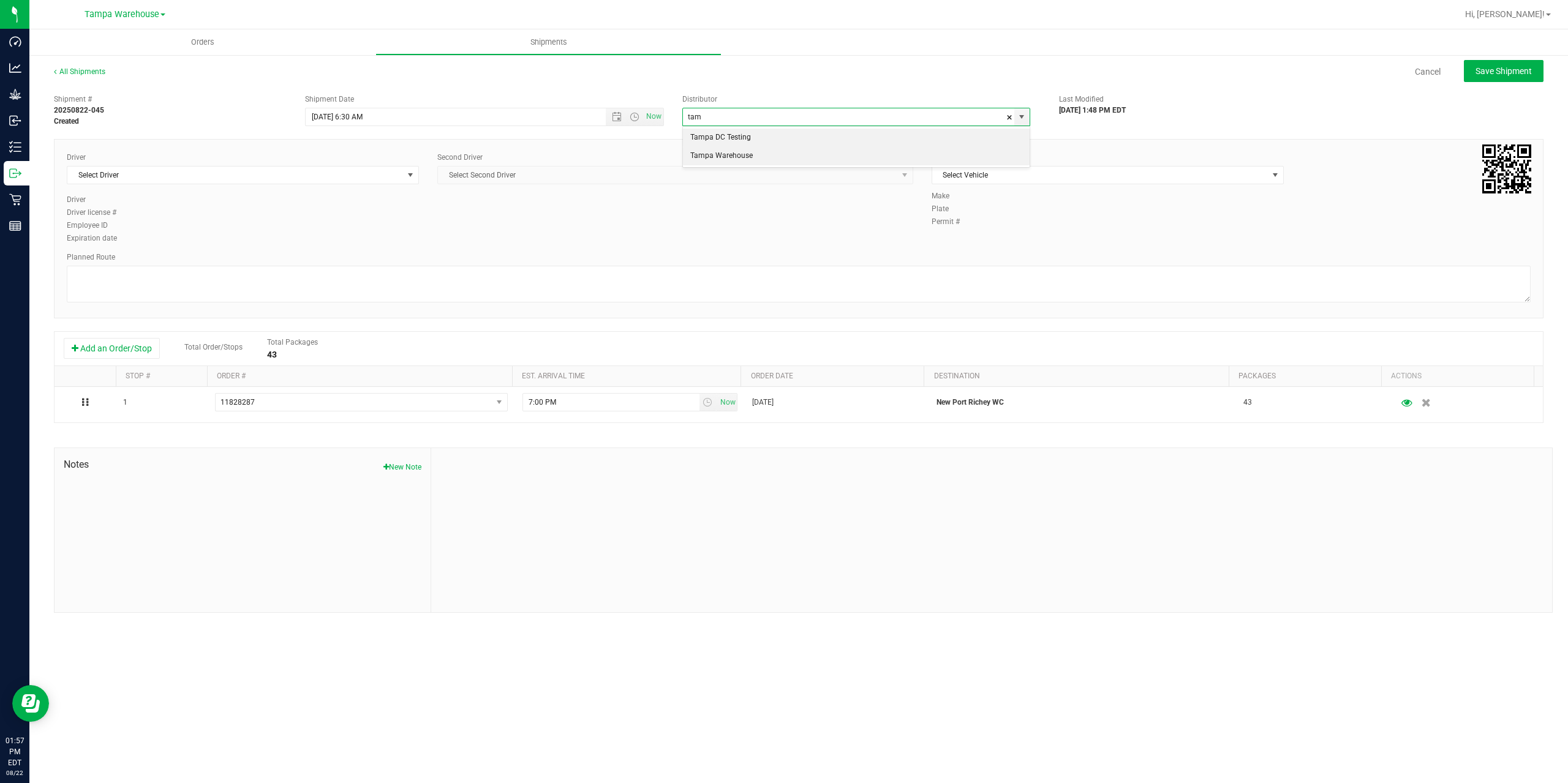
click at [762, 155] on li "Tampa Warehouse" at bounding box center [856, 156] width 347 height 19
type input "Tampa Warehouse"
click at [334, 173] on span "Select Driver" at bounding box center [235, 174] width 336 height 17
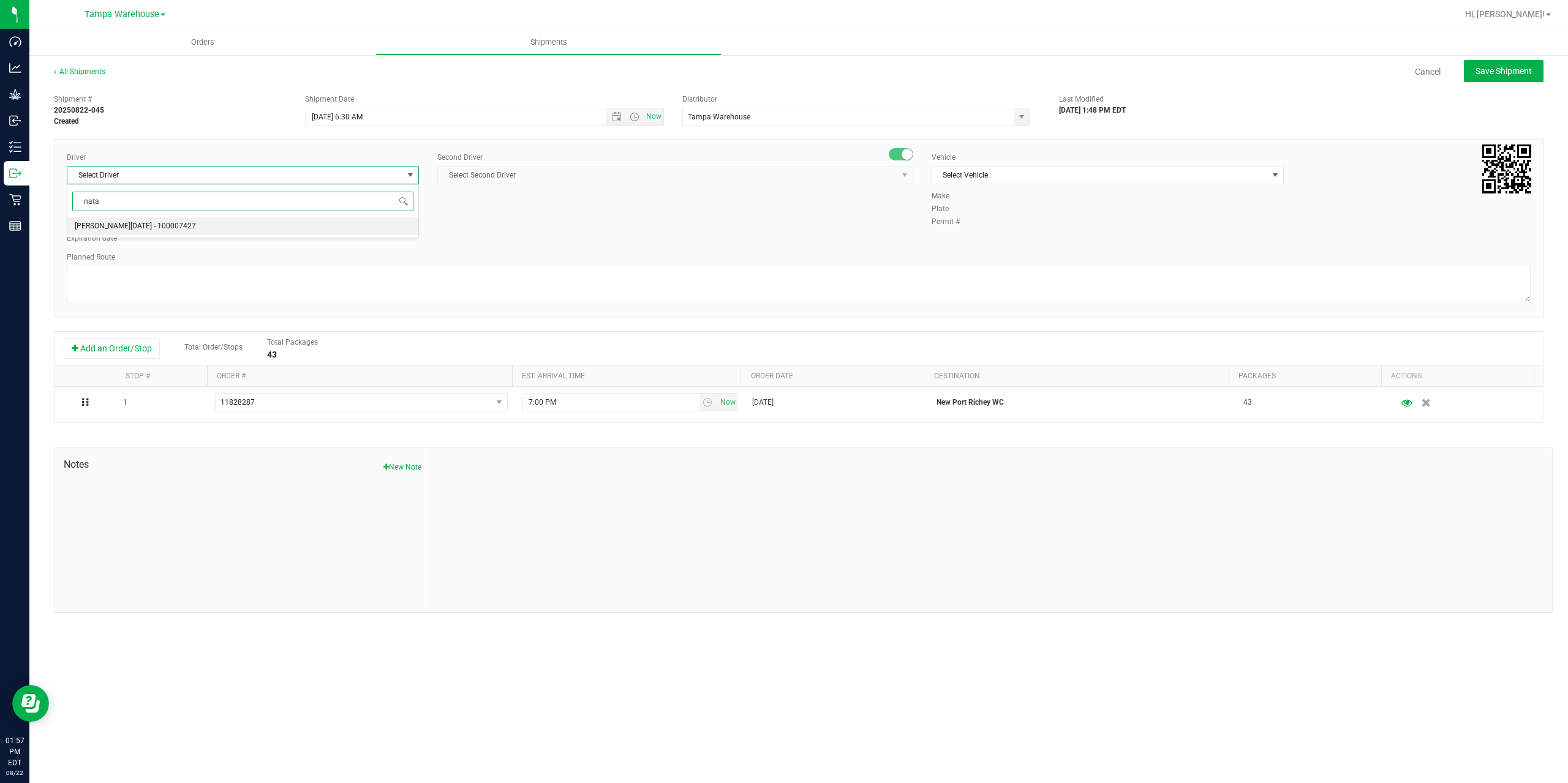
click at [148, 221] on span "[PERSON_NAME][DATE] - 100007427" at bounding box center [135, 226] width 121 height 16
type input "nata"
click at [549, 176] on span "Select Second Driver" at bounding box center [668, 174] width 459 height 17
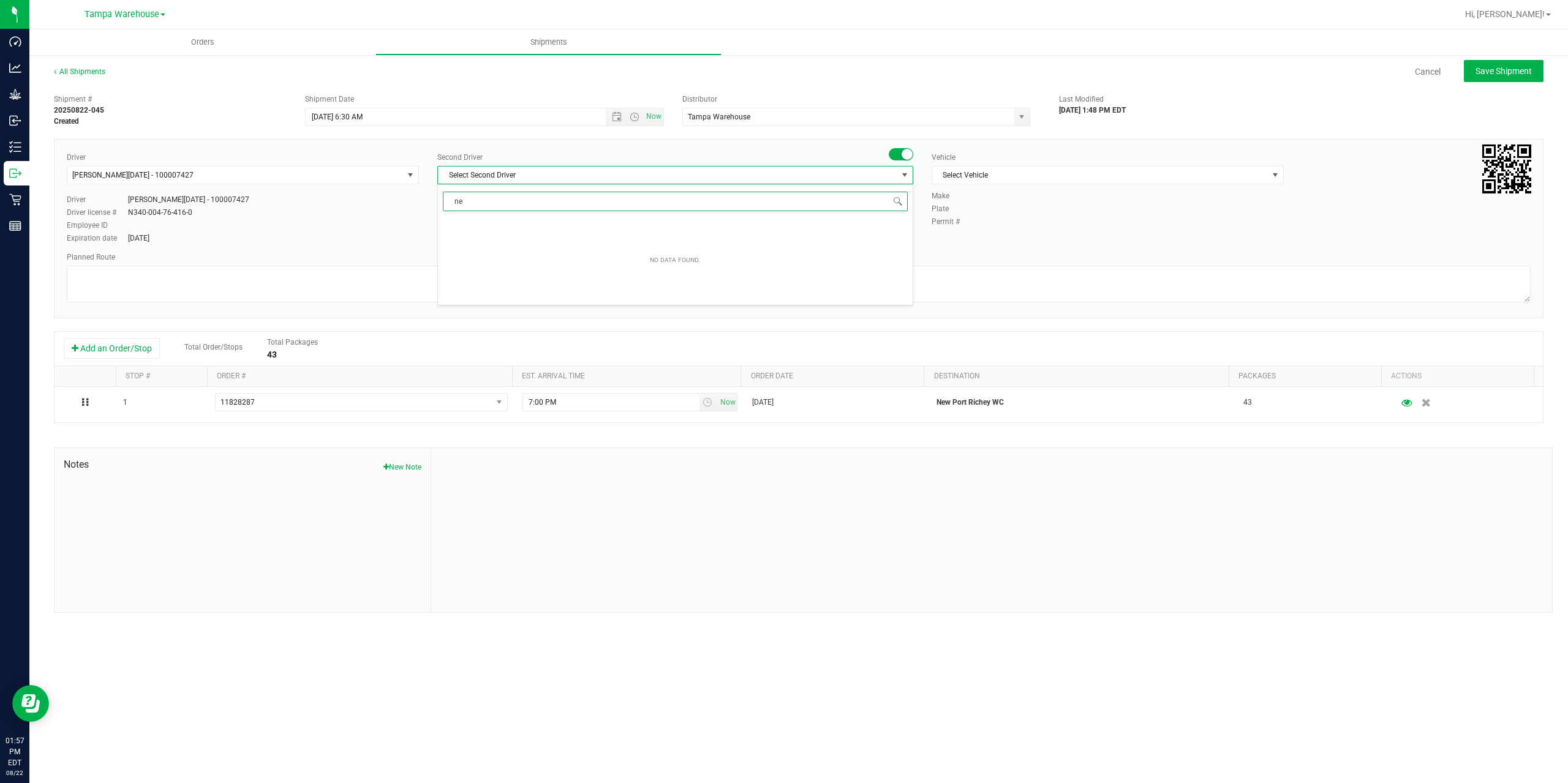
type input "ner"
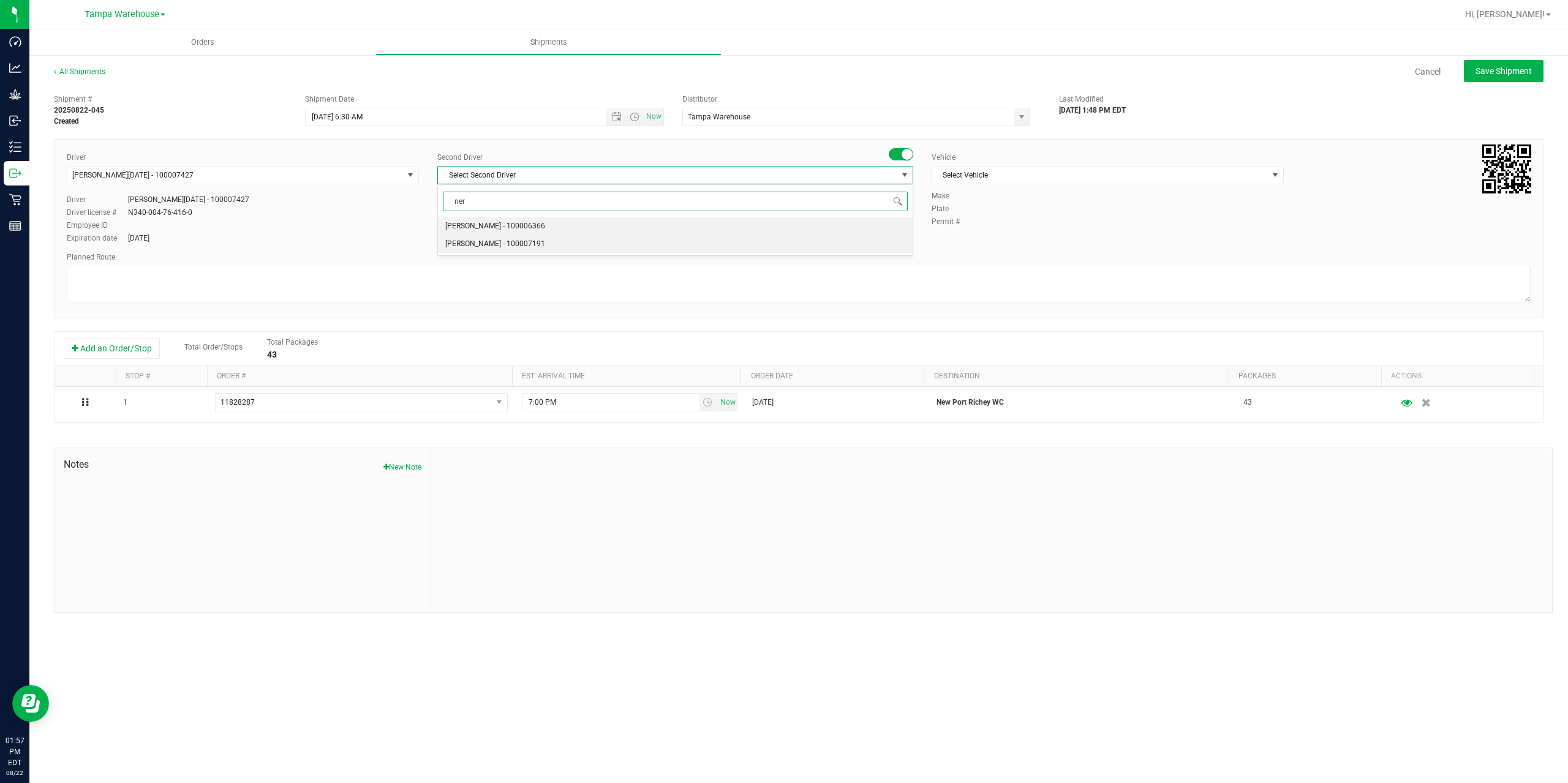
click at [485, 243] on span "[PERSON_NAME] - 100007191" at bounding box center [495, 244] width 100 height 16
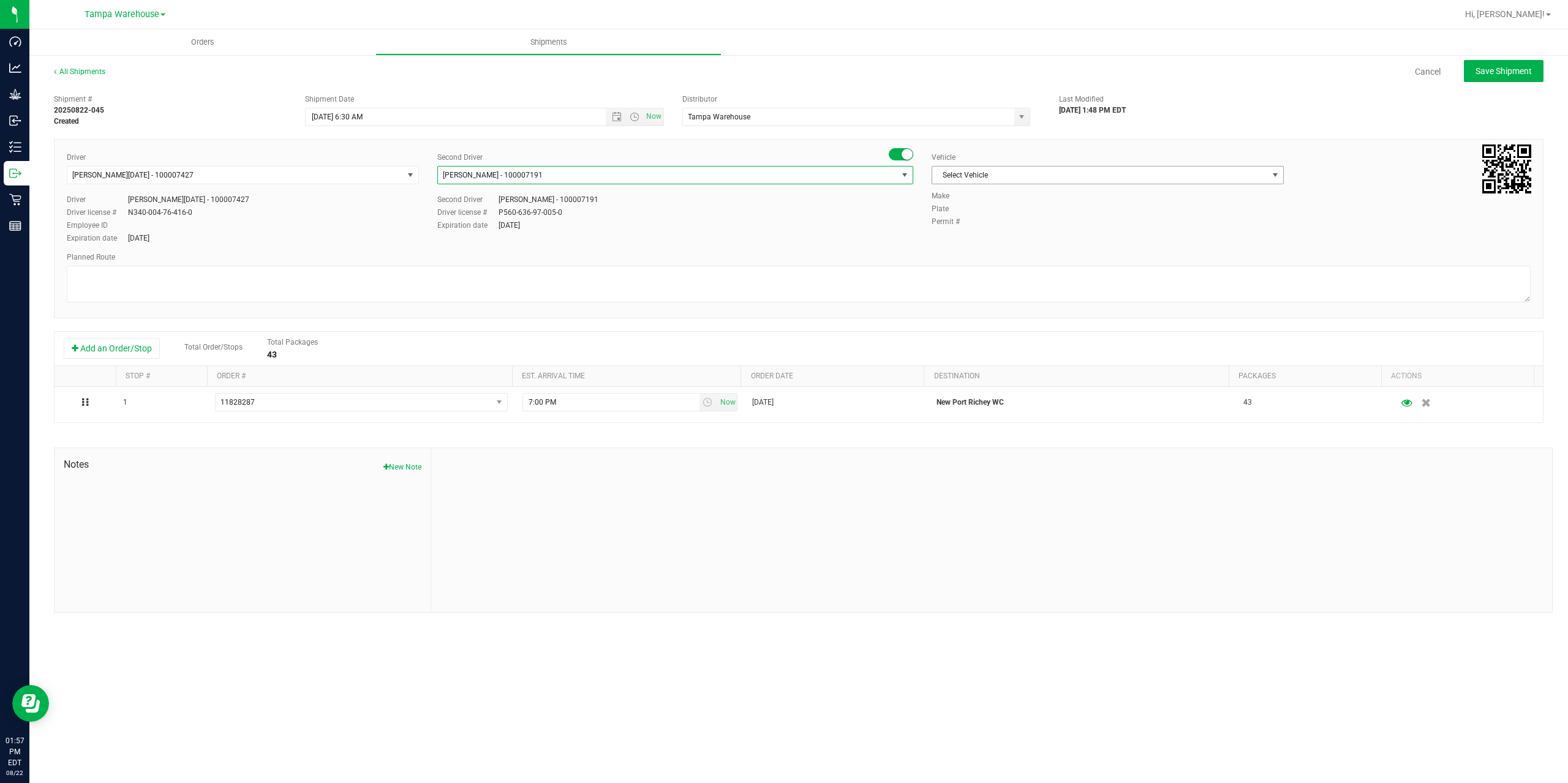
click at [1106, 171] on span "Select Vehicle" at bounding box center [1101, 174] width 336 height 17
click at [995, 296] on li "FL-EXPRESS-03" at bounding box center [1108, 296] width 351 height 19
click at [992, 286] on textarea at bounding box center [799, 284] width 1464 height 37
paste textarea "[PERSON_NAME] Ocala WC [GEOGRAPHIC_DATA] WC [GEOGRAPHIC_DATA][PERSON_NAME] [GEO…"
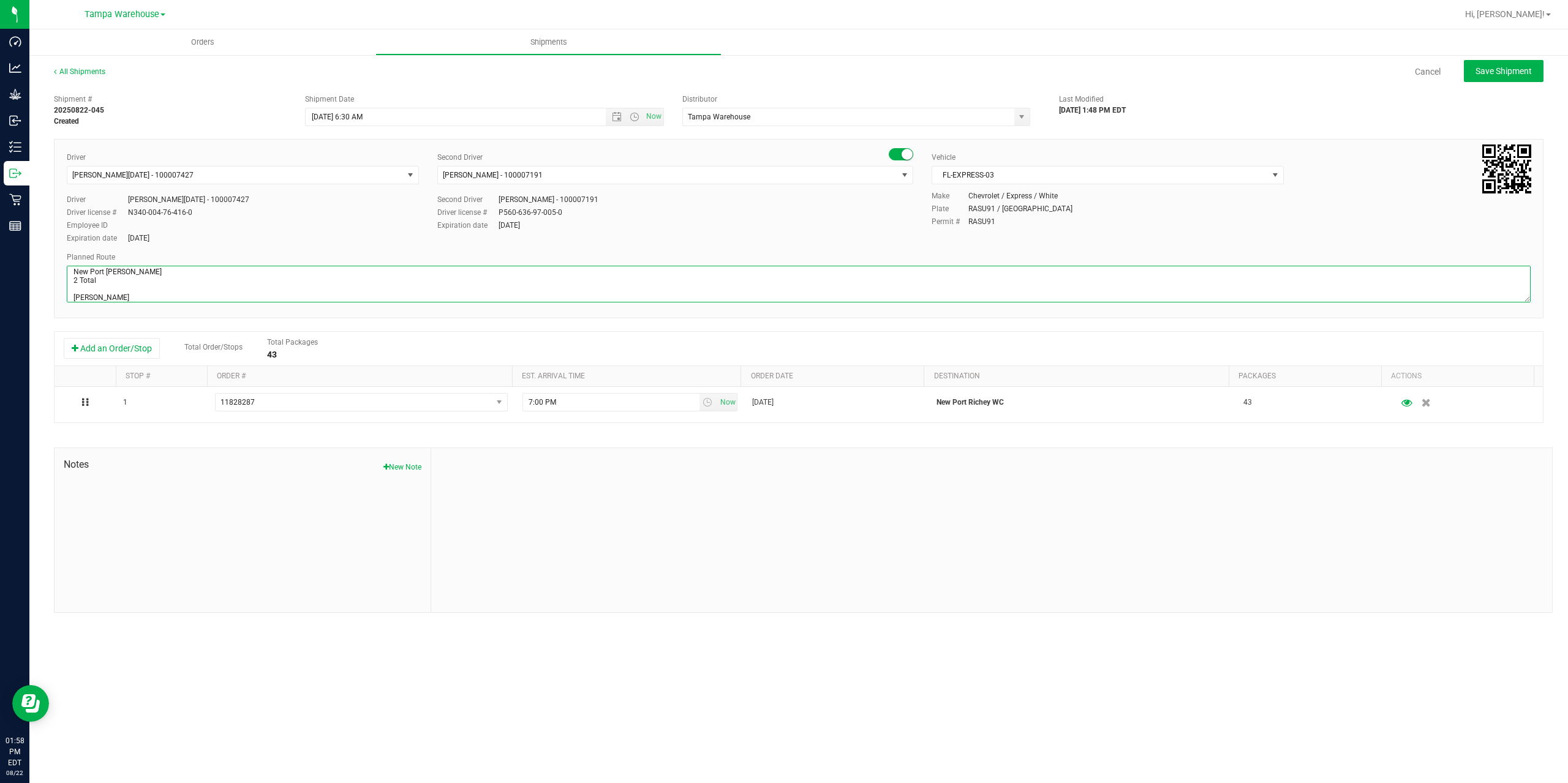
scroll to position [65, 0]
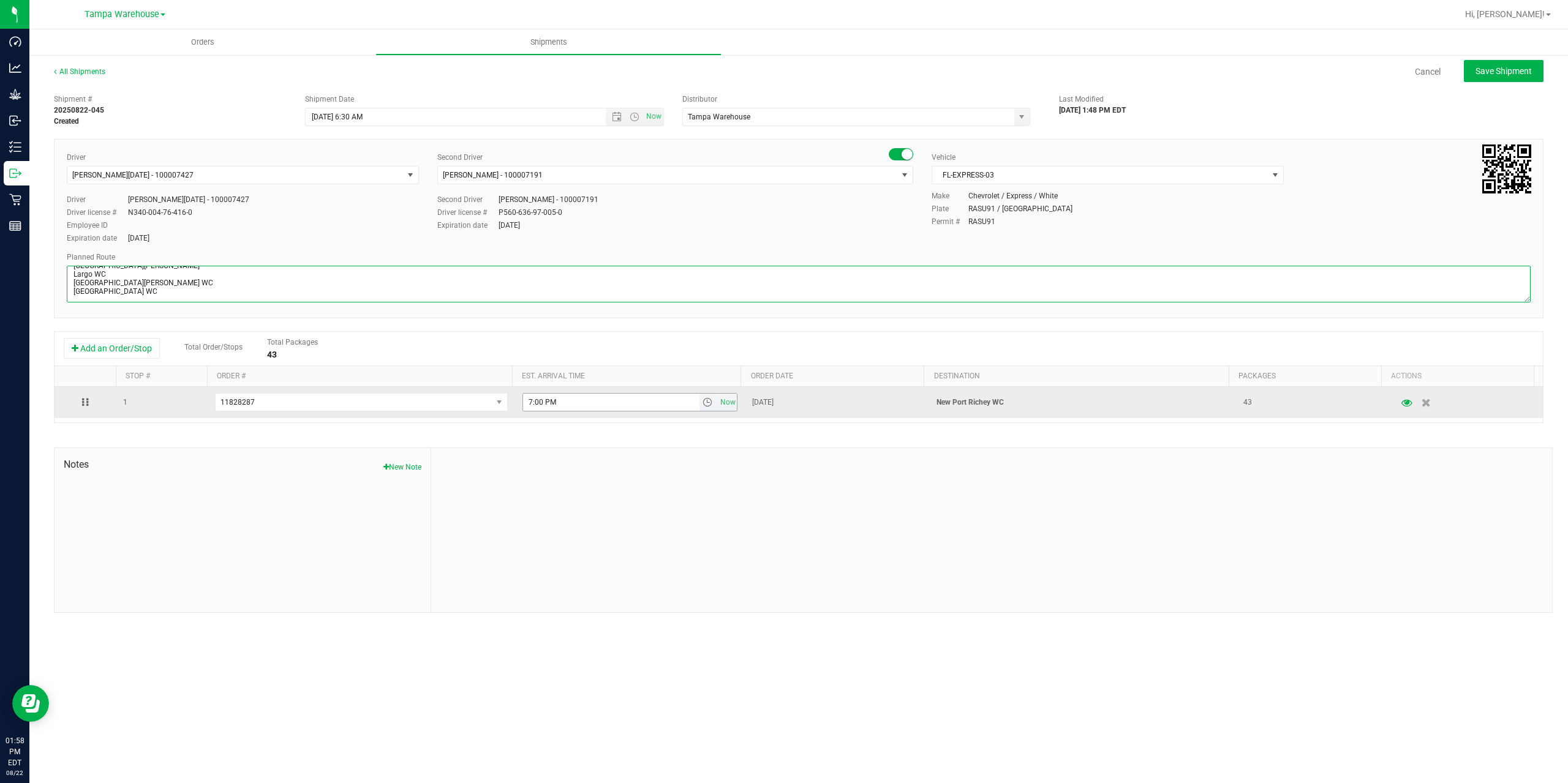
click at [705, 405] on span "select" at bounding box center [708, 402] width 10 height 10
type textarea "New Port [PERSON_NAME] 2 Total [PERSON_NAME] Ocala WC [GEOGRAPHIC_DATA] WC [GEO…"
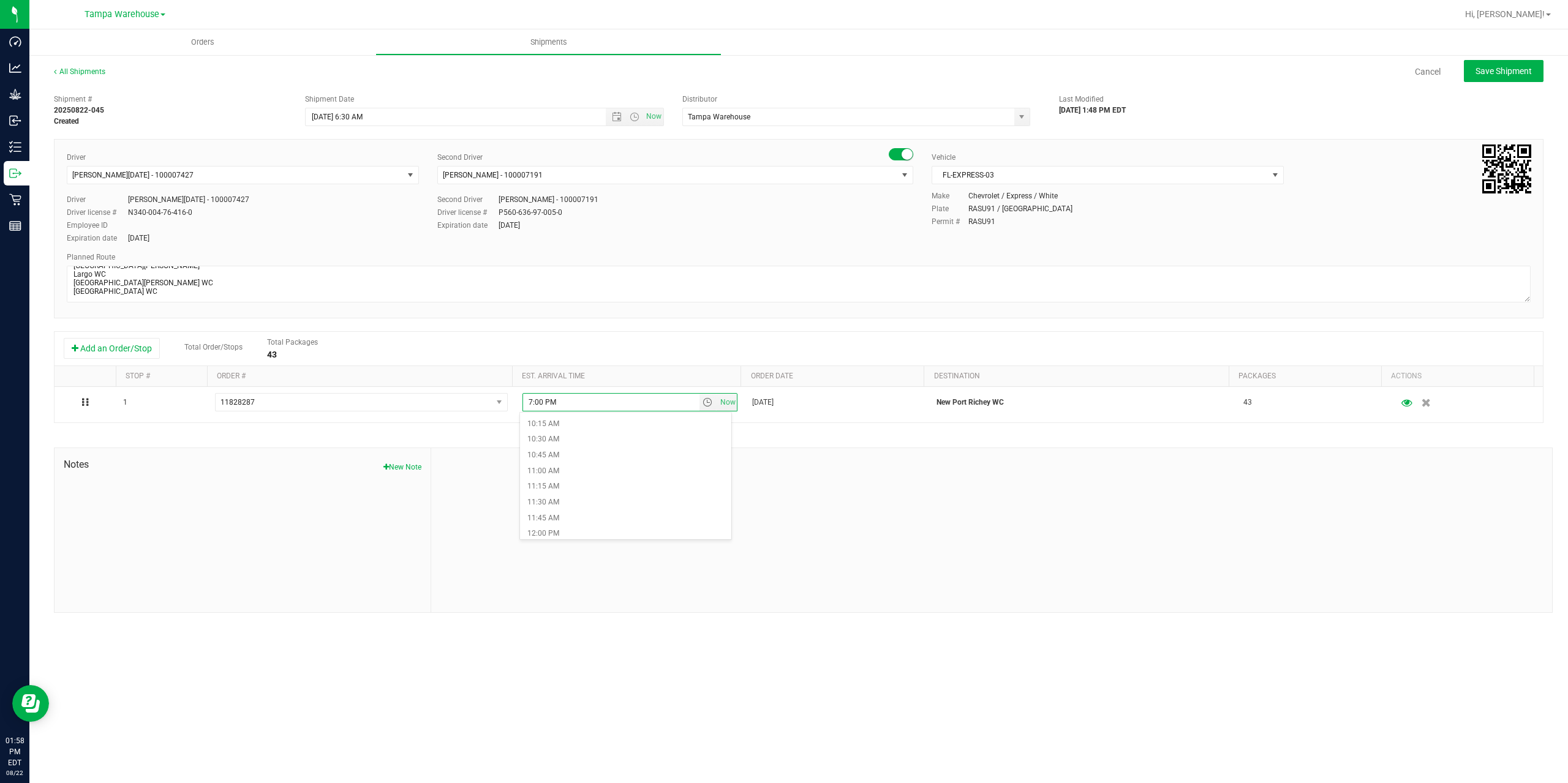
scroll to position [673, 0]
click at [573, 503] on li "12:00 PM" at bounding box center [626, 505] width 211 height 16
click at [696, 468] on div at bounding box center [991, 530] width 1121 height 164
click at [1518, 76] on span "Save Shipment" at bounding box center [1503, 71] width 56 height 10
type input "[DATE] 10:30 AM"
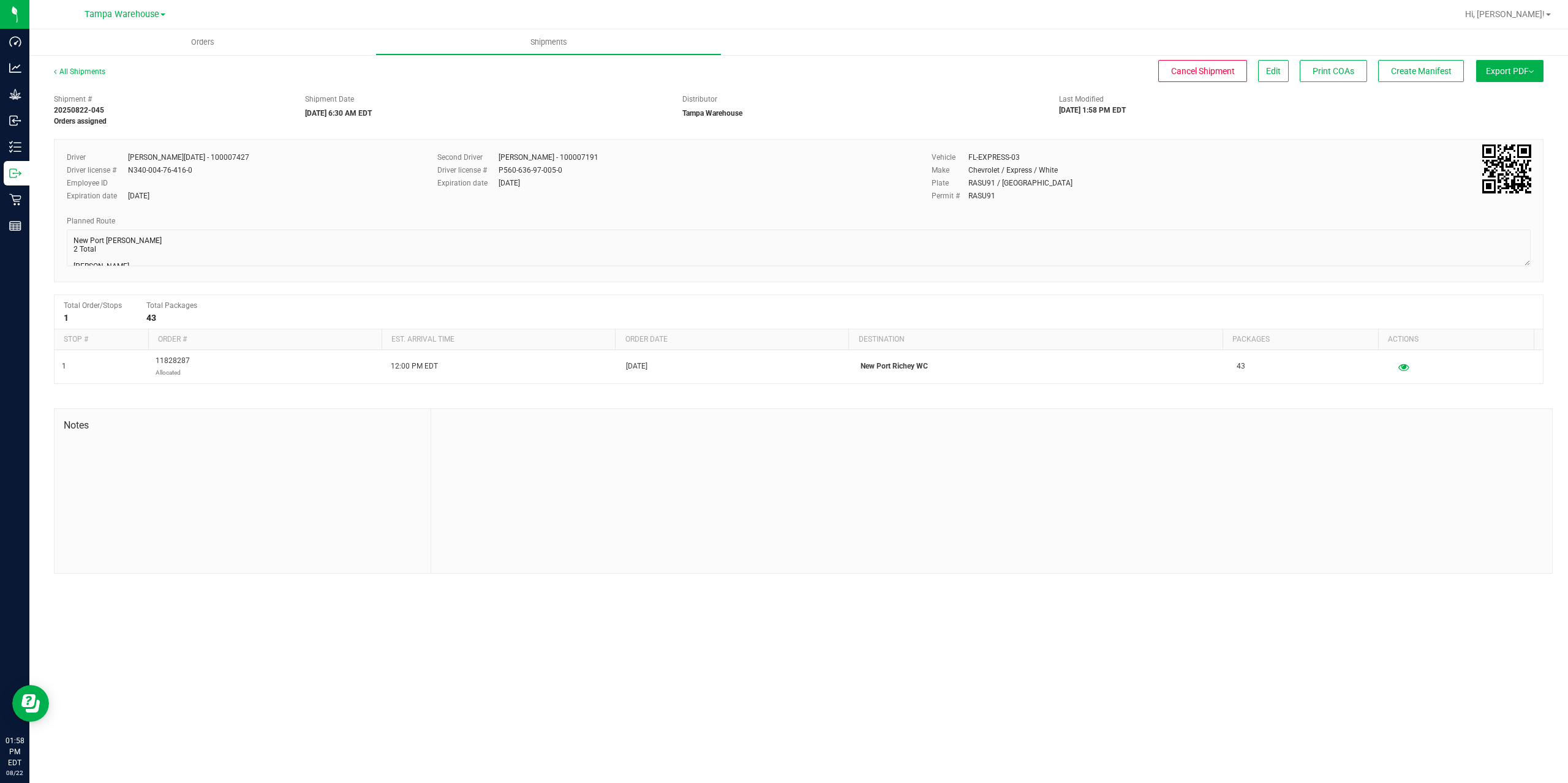
click at [1515, 76] on button "Export PDF" at bounding box center [1510, 71] width 67 height 22
click at [1534, 101] on div "Manifest by Package ID" at bounding box center [1509, 97] width 113 height 9
click at [1427, 69] on span "Create Manifest" at bounding box center [1421, 71] width 61 height 10
click at [1427, 69] on span "Ship Transfer" at bounding box center [1424, 71] width 50 height 10
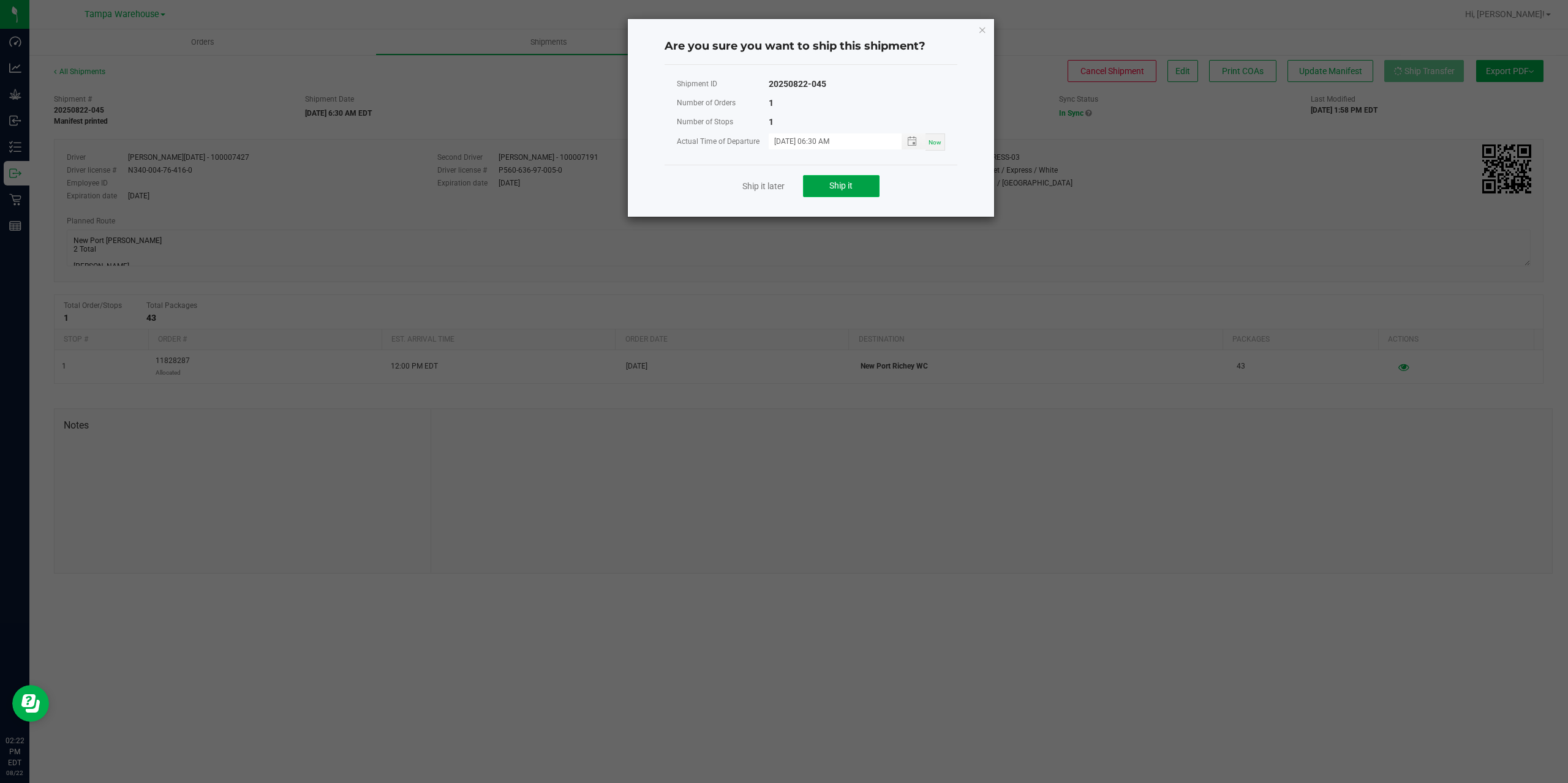
click at [843, 191] on button "Ship it" at bounding box center [841, 186] width 76 height 22
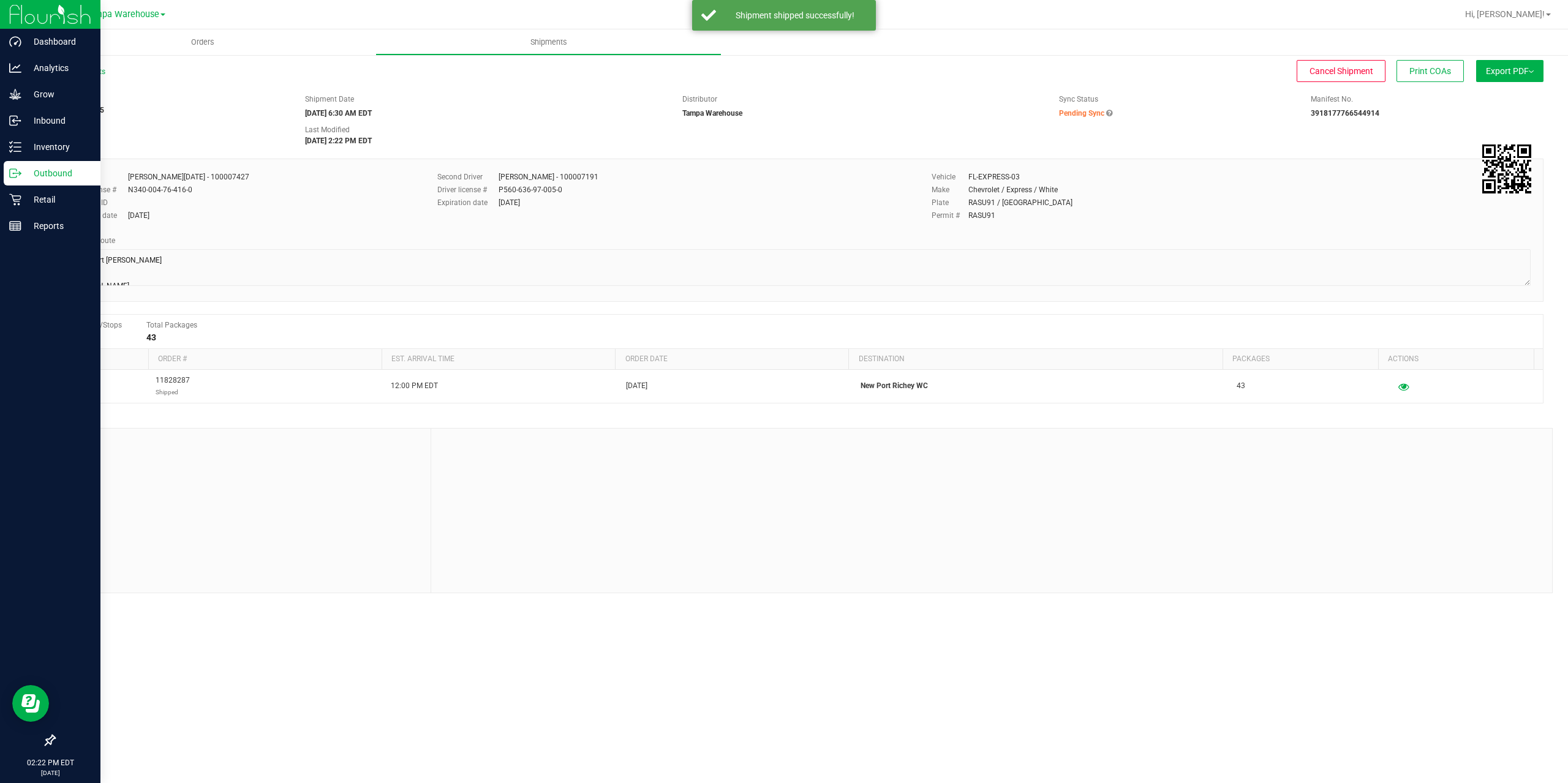
click at [15, 174] on icon at bounding box center [15, 173] width 12 height 12
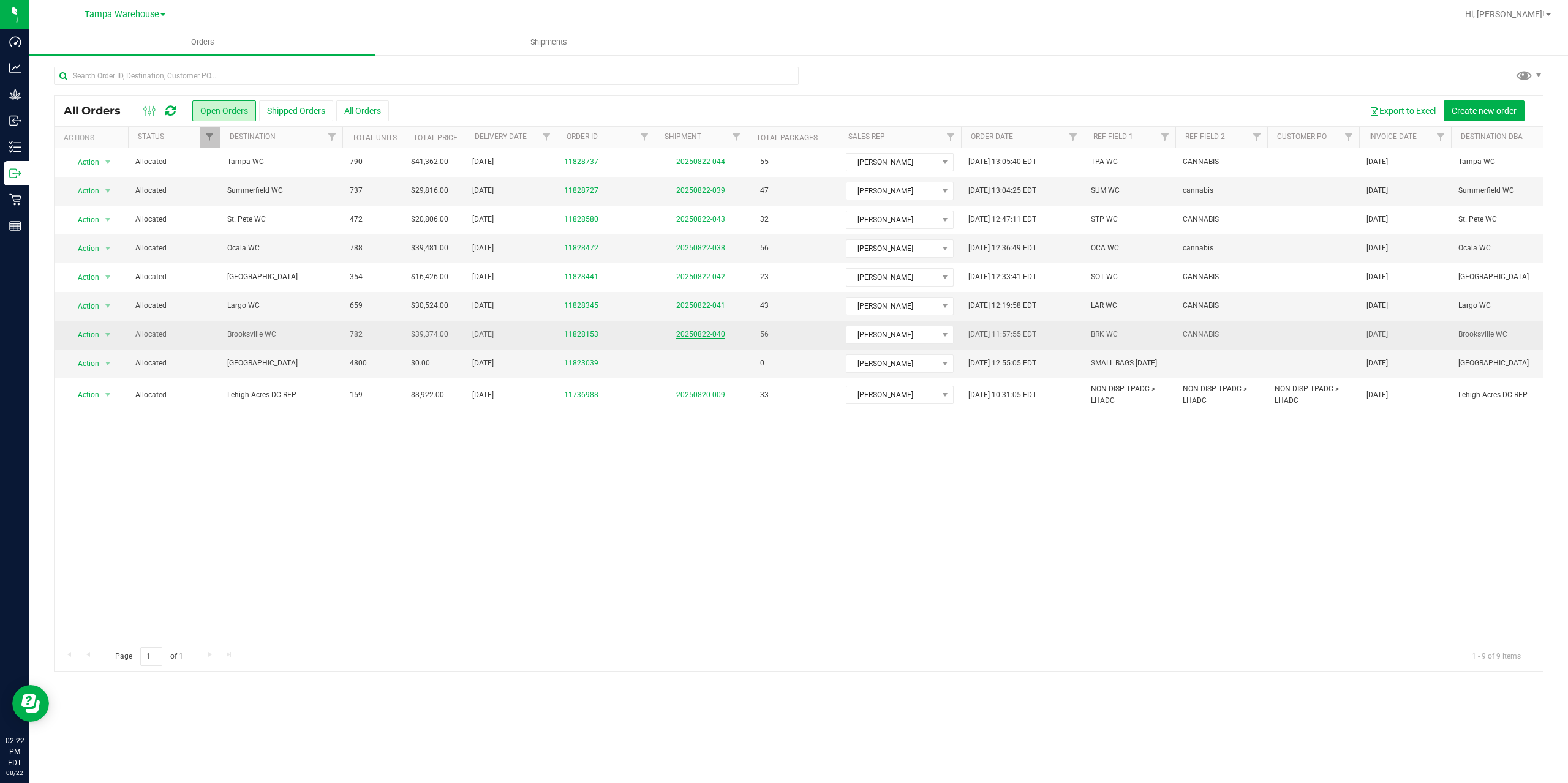
click at [703, 333] on link "20250822-040" at bounding box center [700, 334] width 49 height 9
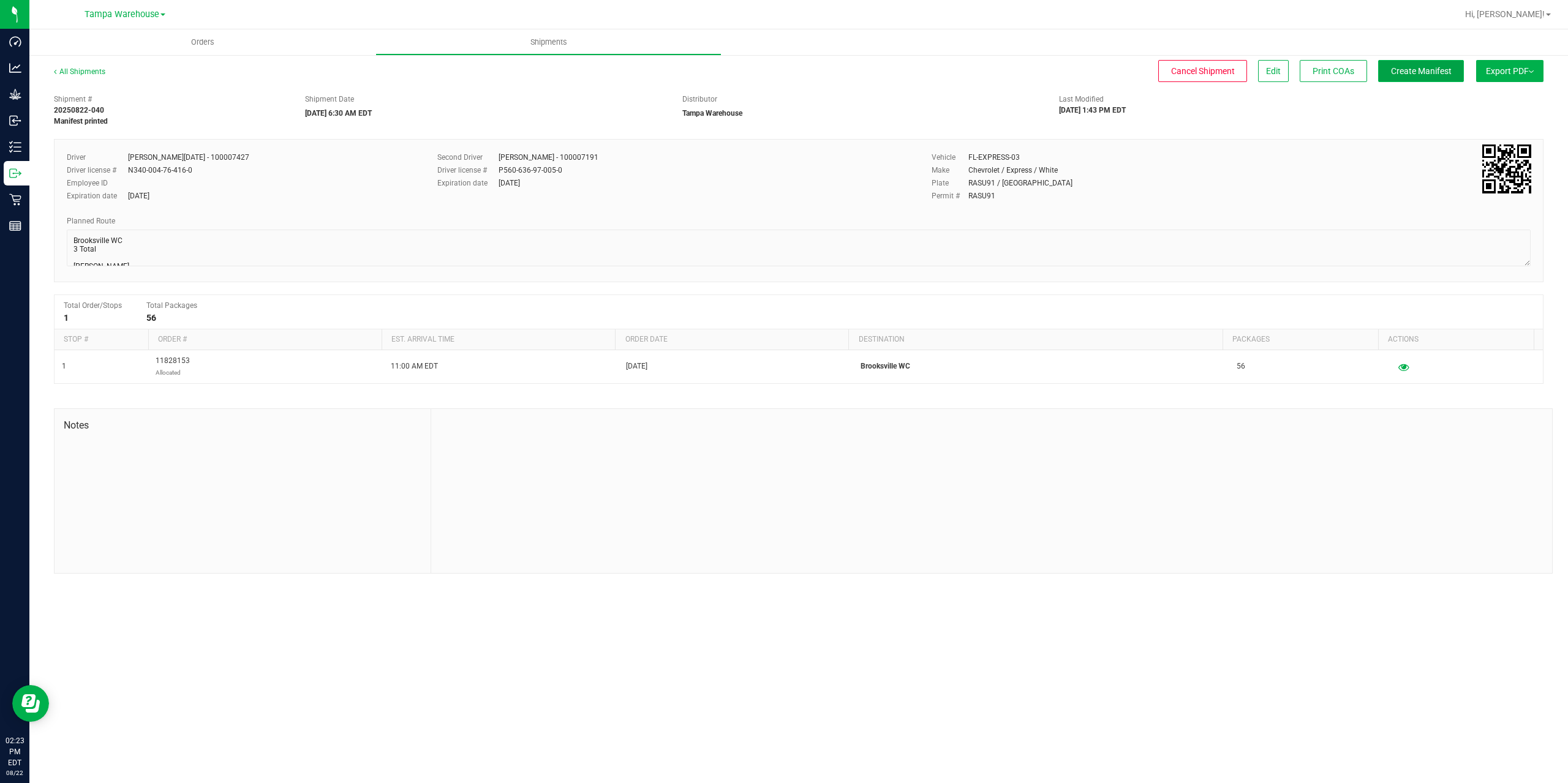
click at [1406, 80] on button "Create Manifest" at bounding box center [1421, 71] width 86 height 22
click at [1406, 80] on button "Print COAs" at bounding box center [1430, 71] width 67 height 22
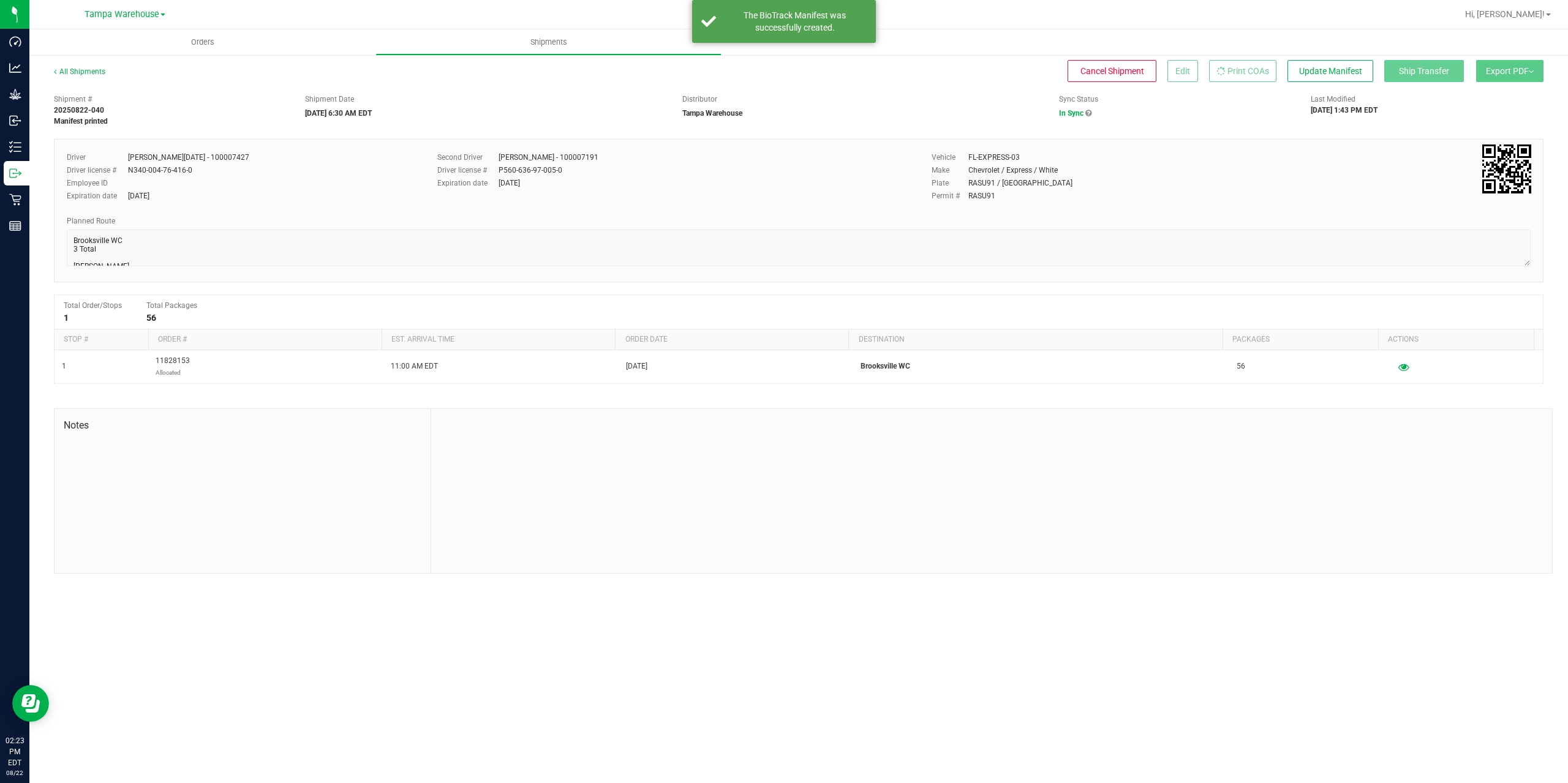
click at [1330, 128] on div "Shipment # 20250822-040 Manifest printed Shipment Date [DATE] 6:30 AM EDT Distr…" at bounding box center [799, 331] width 1490 height 486
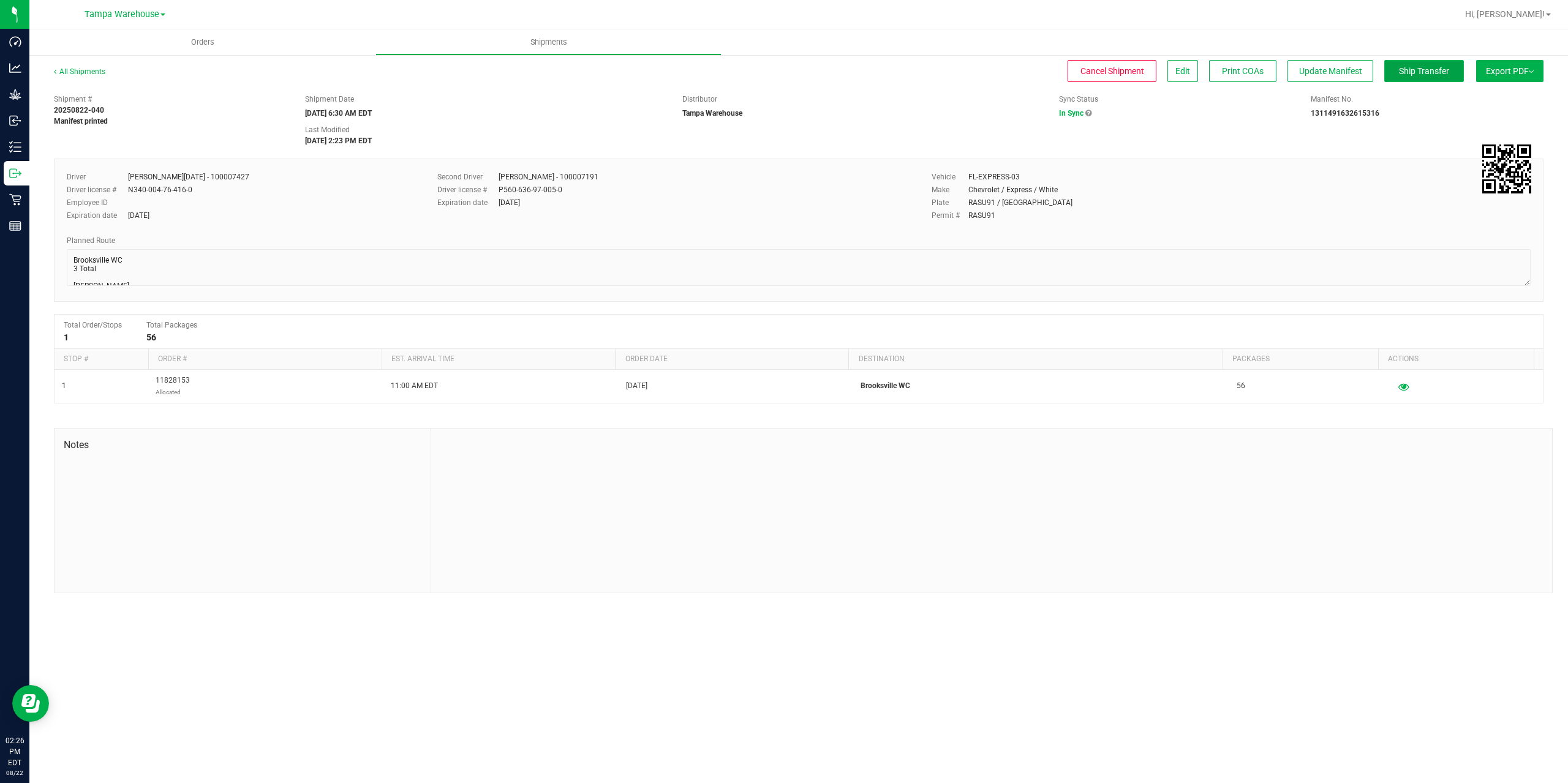
click at [1420, 73] on span "Ship Transfer" at bounding box center [1424, 71] width 50 height 10
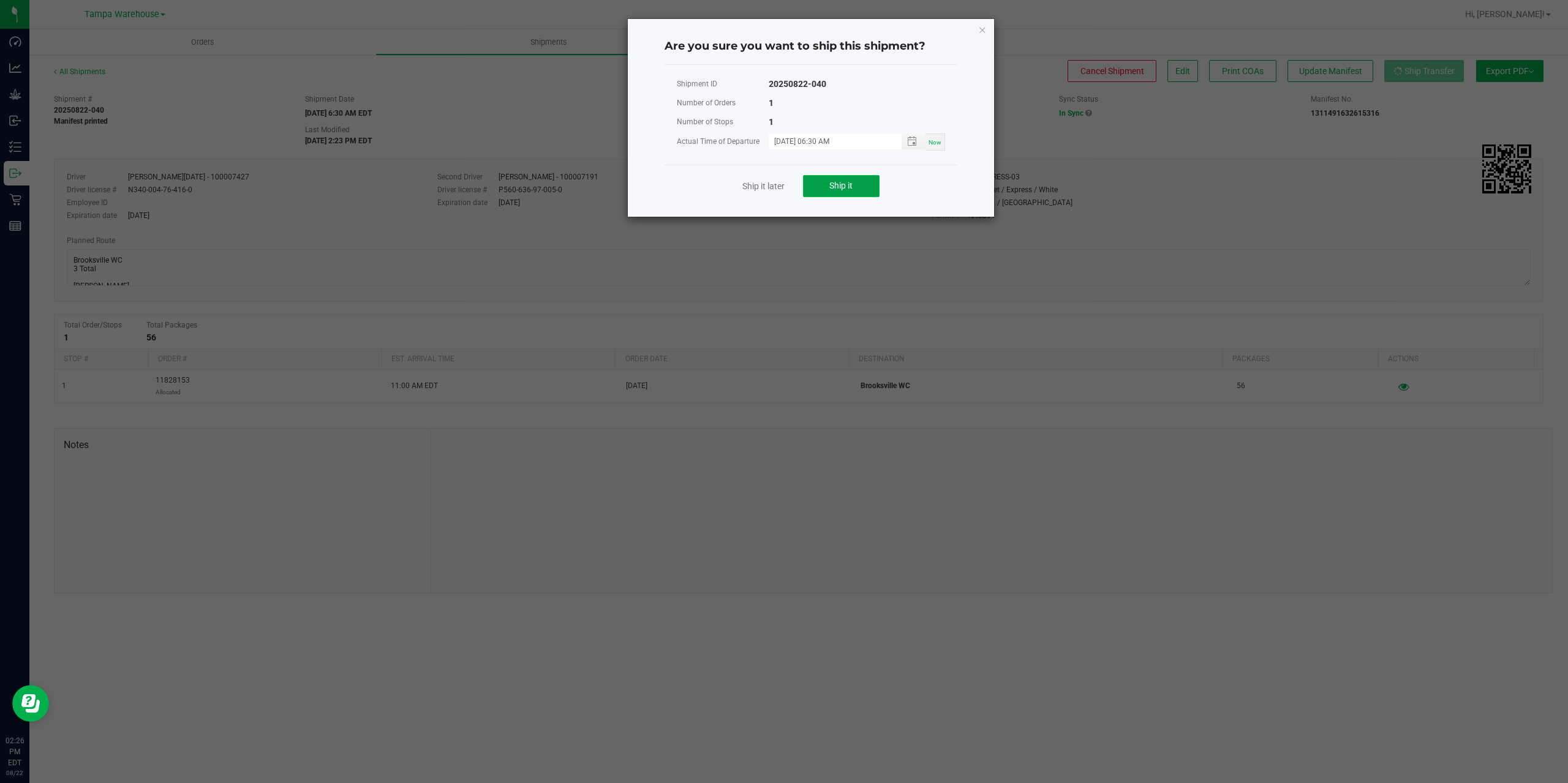
click at [821, 191] on button "Ship it" at bounding box center [841, 186] width 76 height 22
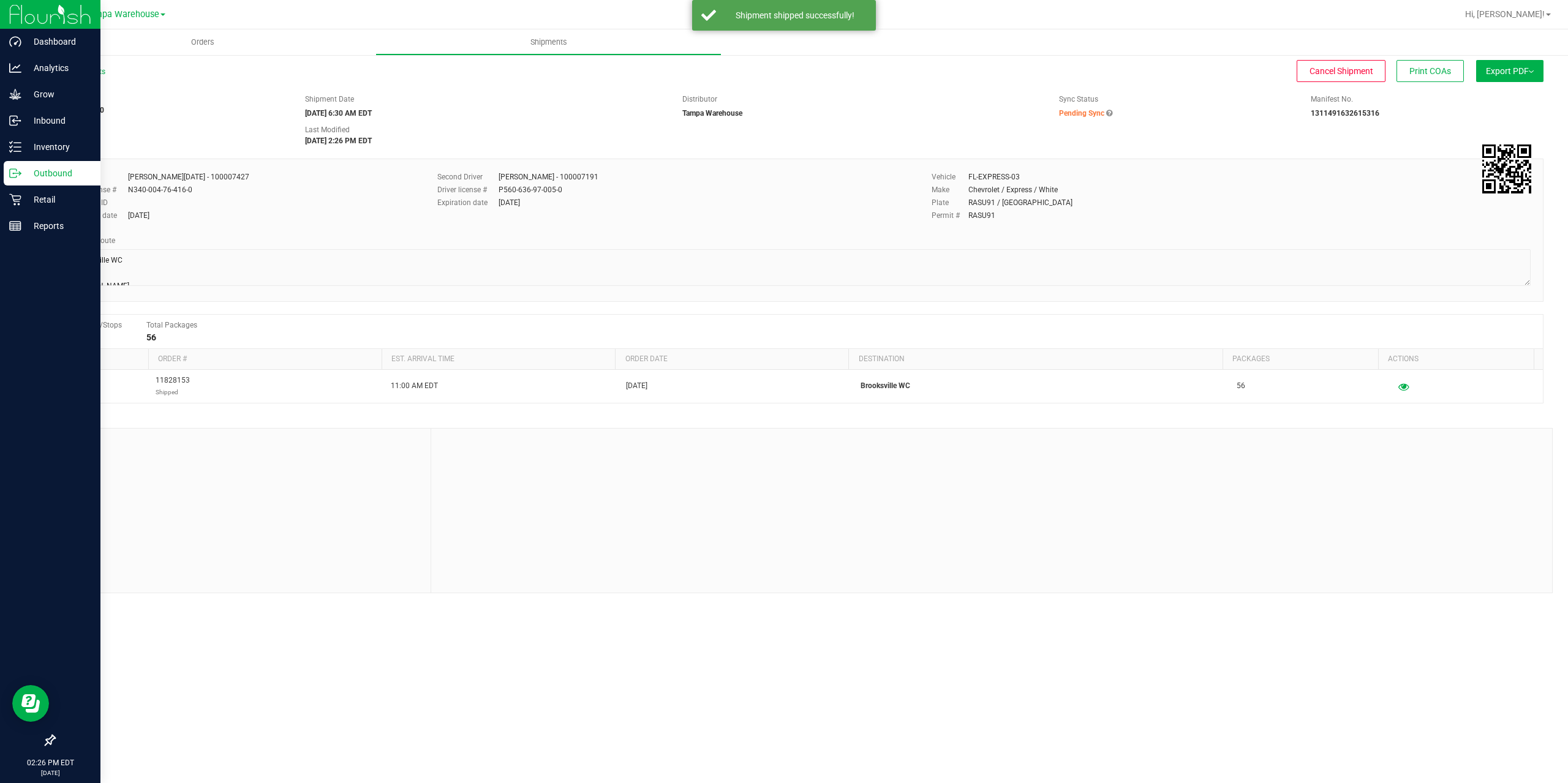
click at [14, 167] on icon at bounding box center [15, 173] width 12 height 12
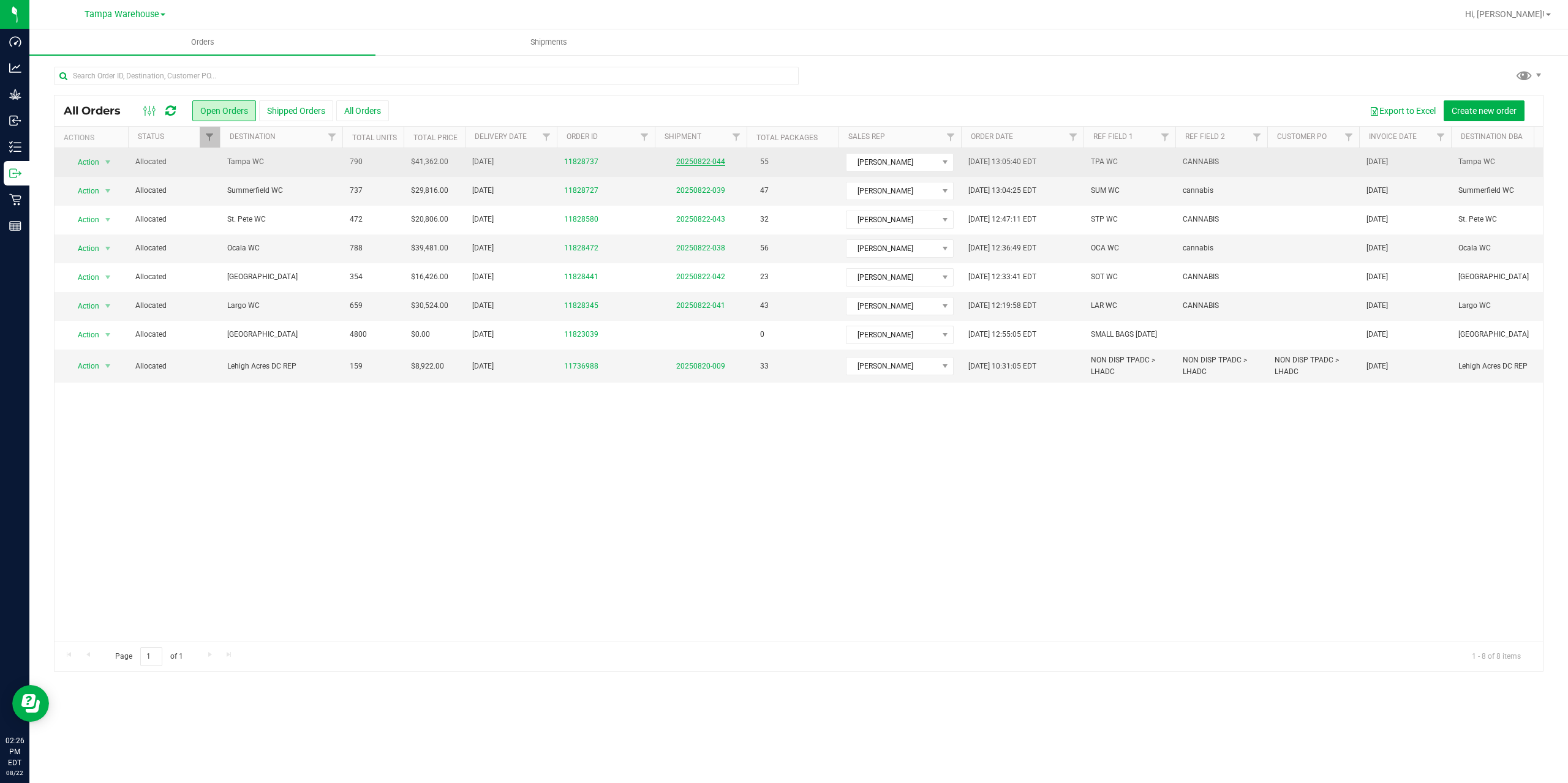
click at [701, 164] on link "20250822-044" at bounding box center [700, 161] width 49 height 9
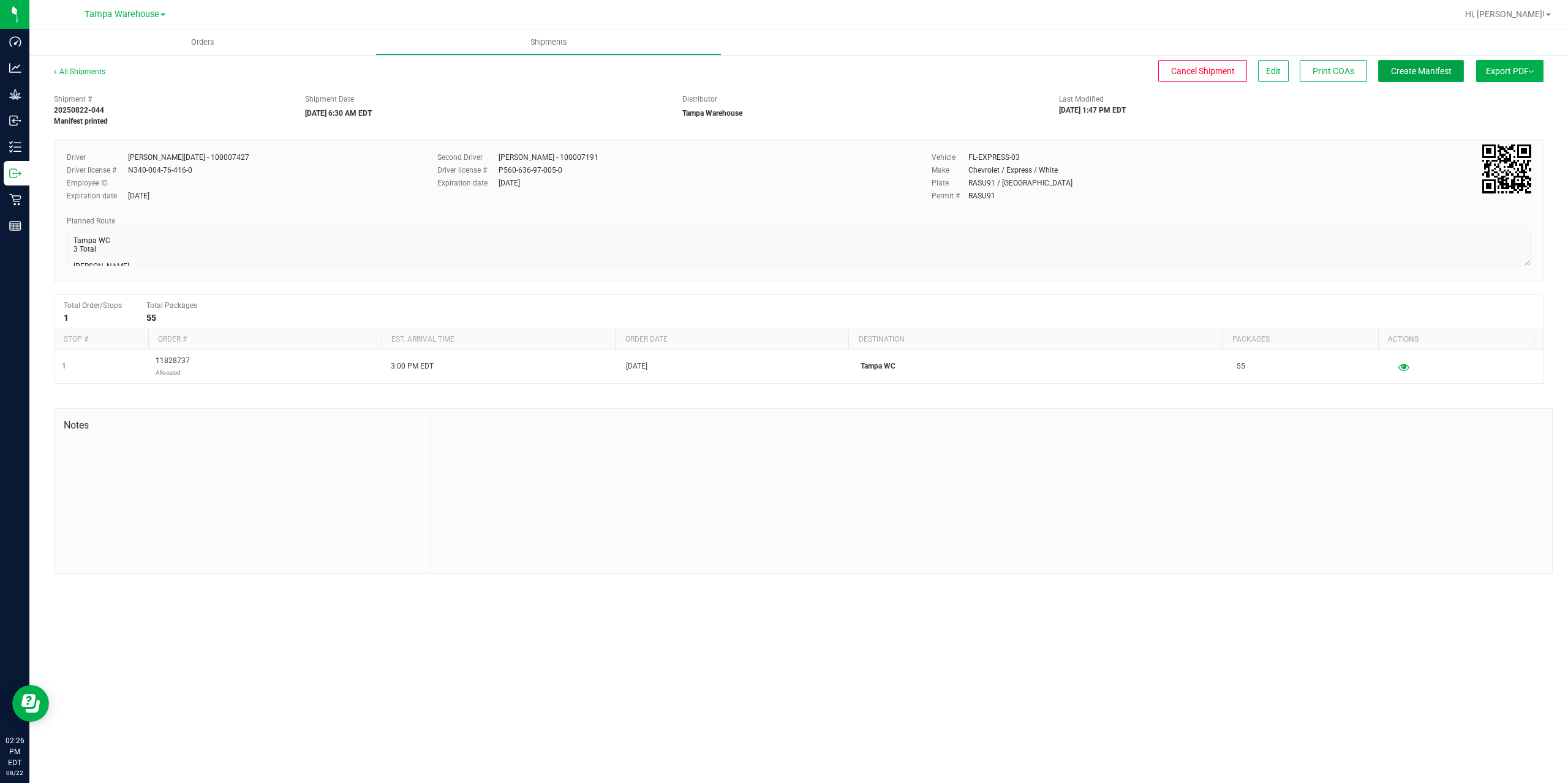
click at [1406, 78] on button "Create Manifest" at bounding box center [1421, 71] width 86 height 22
click at [1406, 78] on button "Ship Transfer" at bounding box center [1424, 71] width 80 height 22
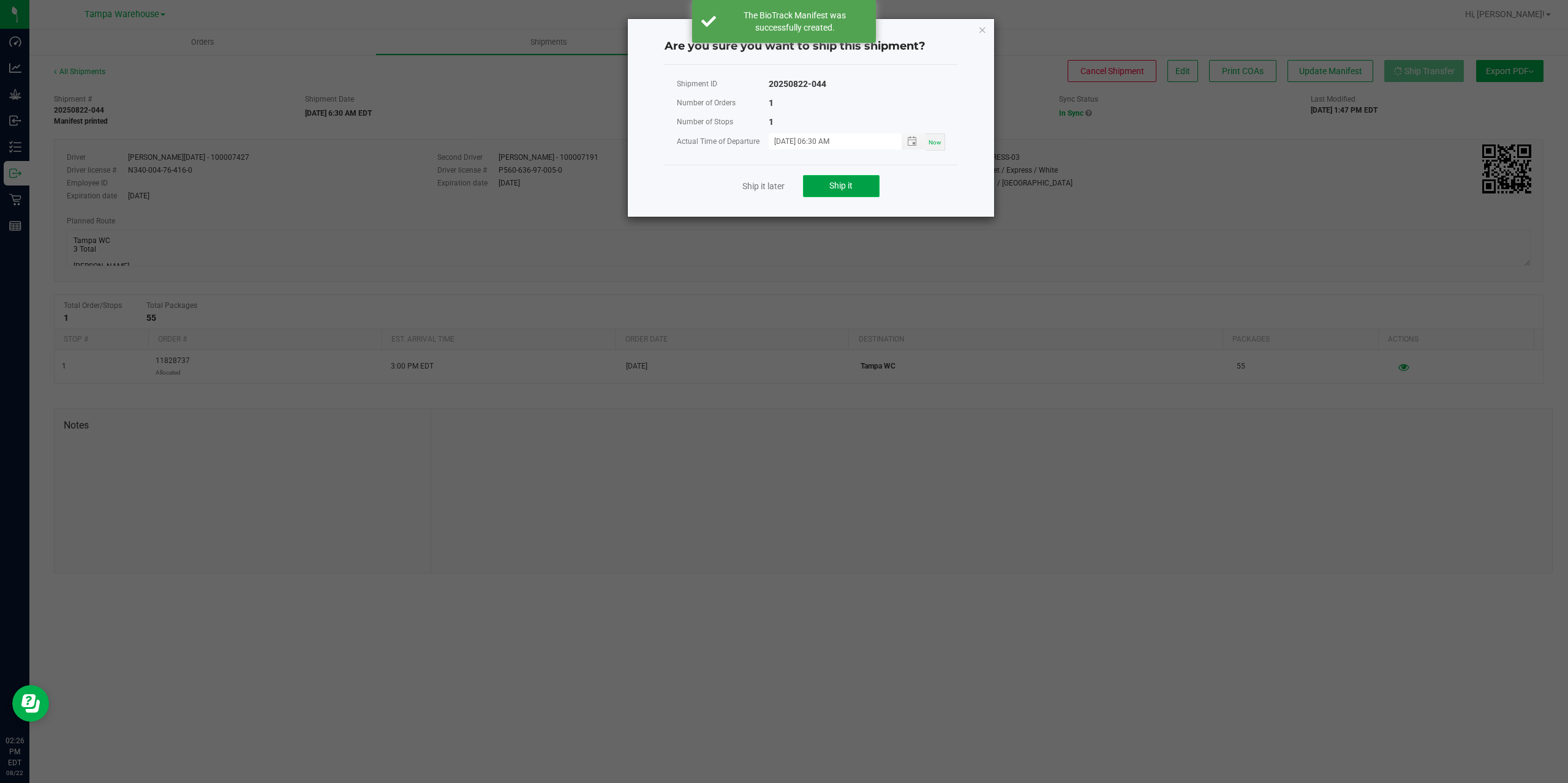
click at [848, 193] on button "Ship it" at bounding box center [841, 186] width 76 height 22
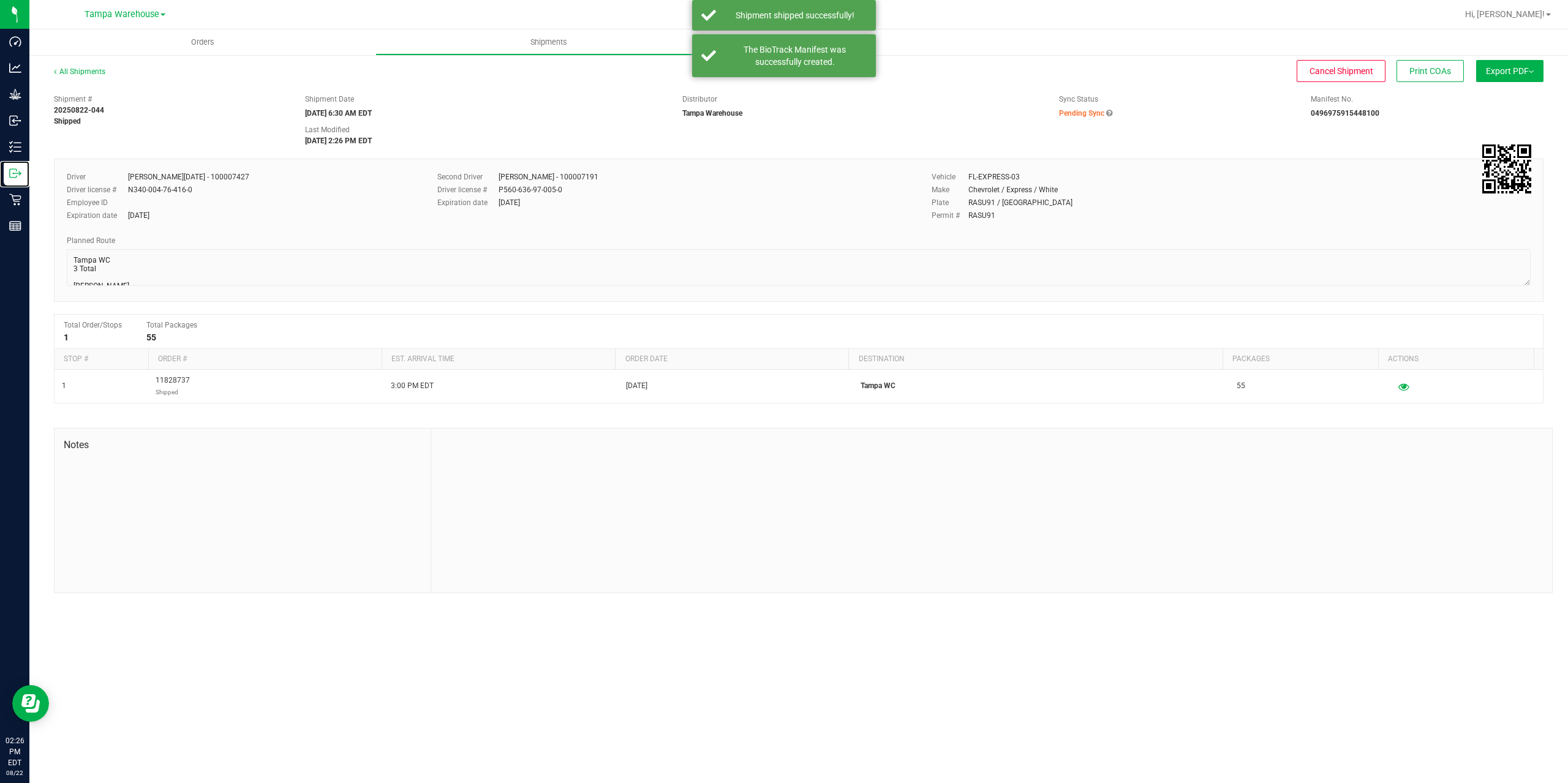
click at [14, 176] on icon at bounding box center [15, 173] width 12 height 12
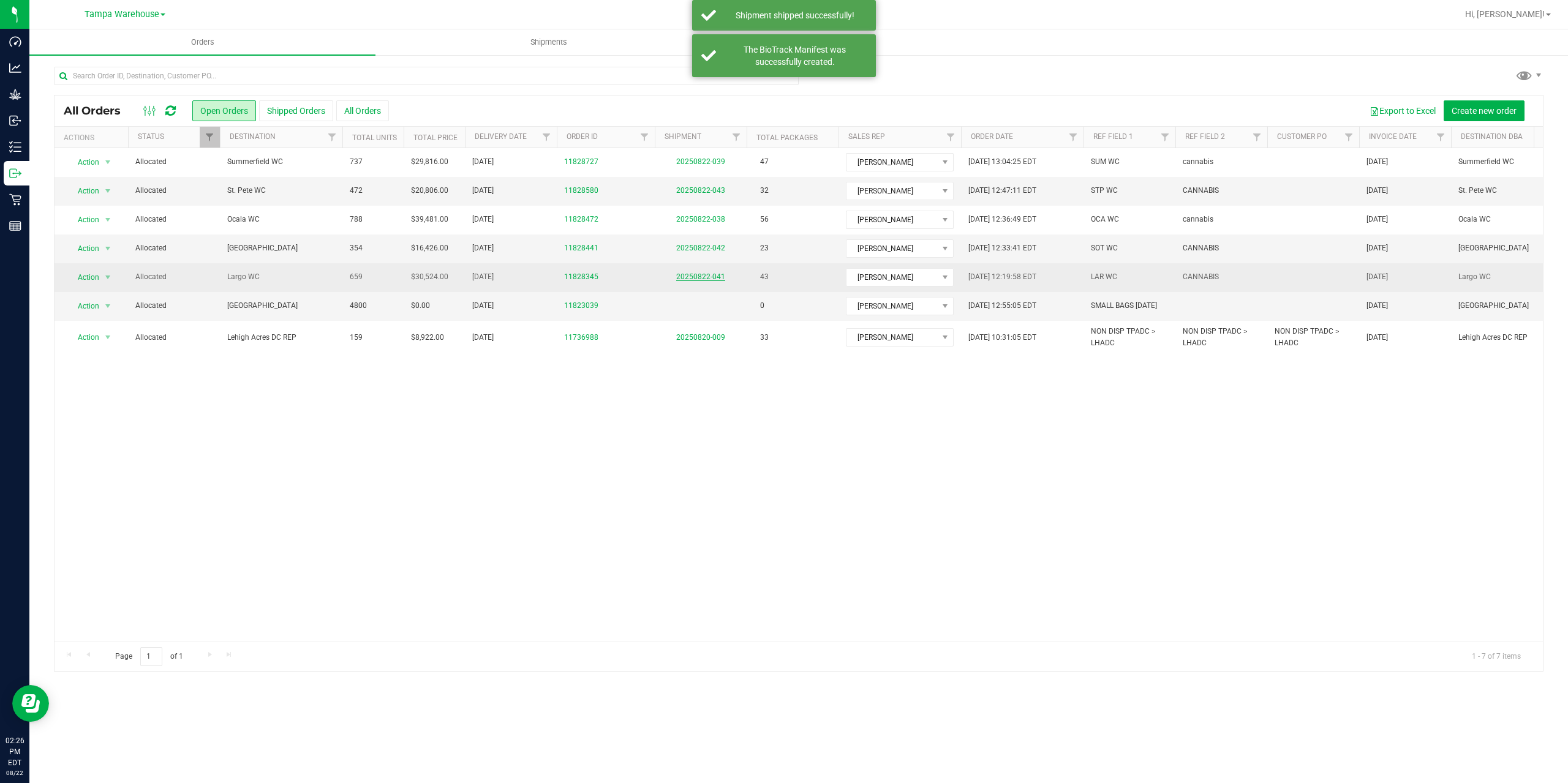
click at [691, 275] on link "20250822-041" at bounding box center [700, 277] width 49 height 9
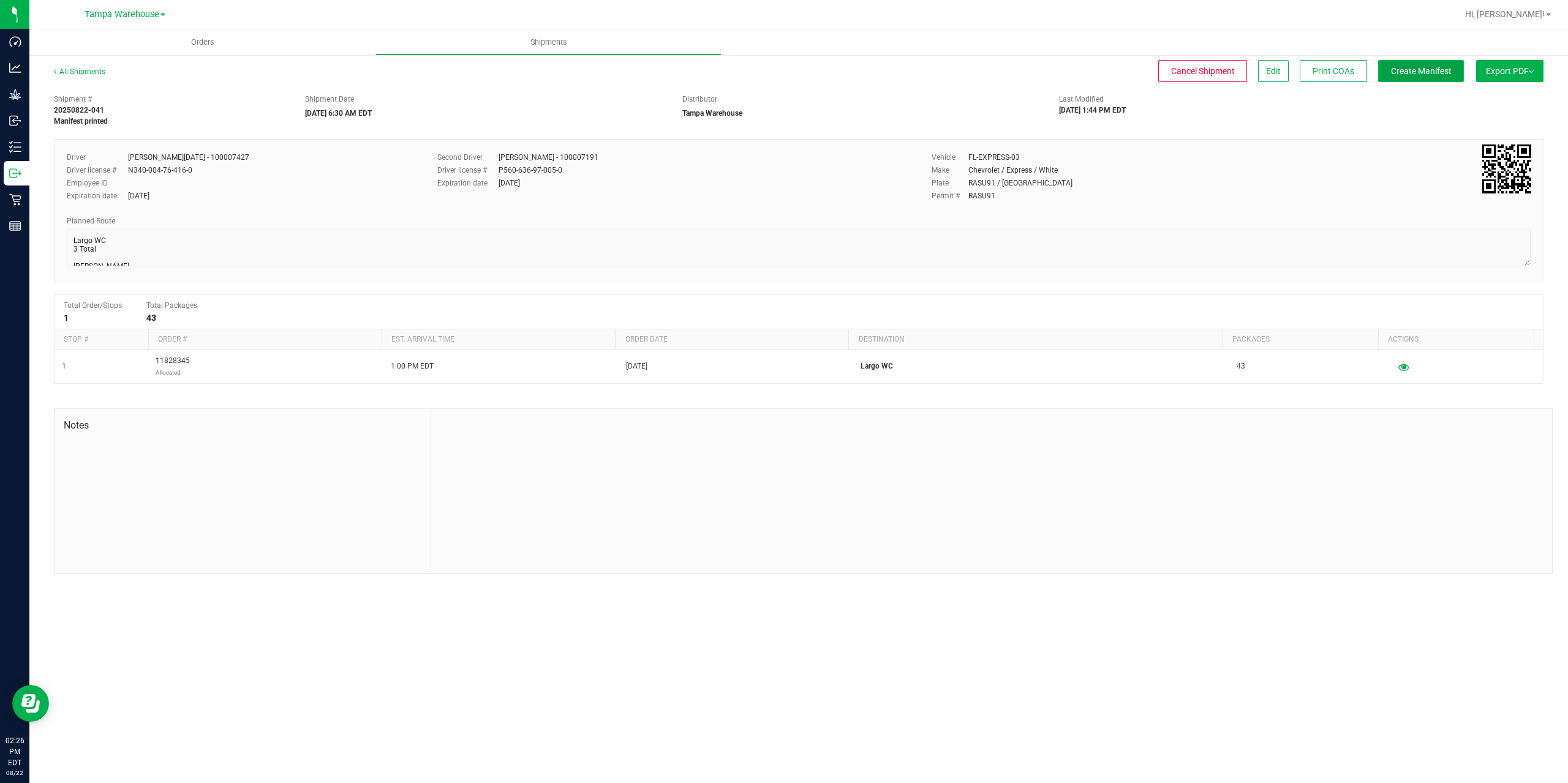
click at [1433, 67] on span "Create Manifest" at bounding box center [1421, 71] width 61 height 10
click at [1433, 67] on span "Ship Transfer" at bounding box center [1424, 71] width 50 height 10
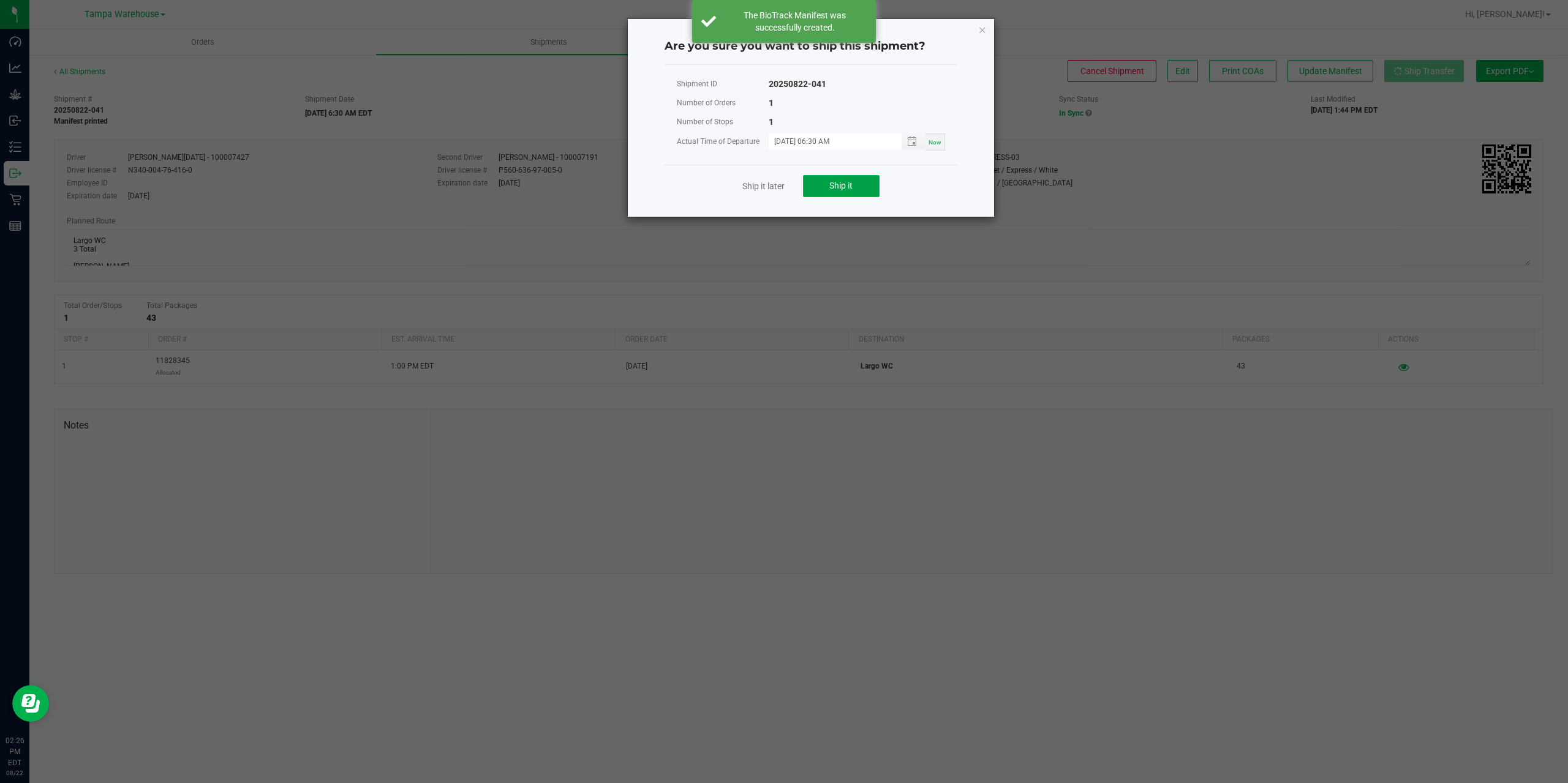
click at [830, 185] on span "Ship it" at bounding box center [841, 186] width 24 height 10
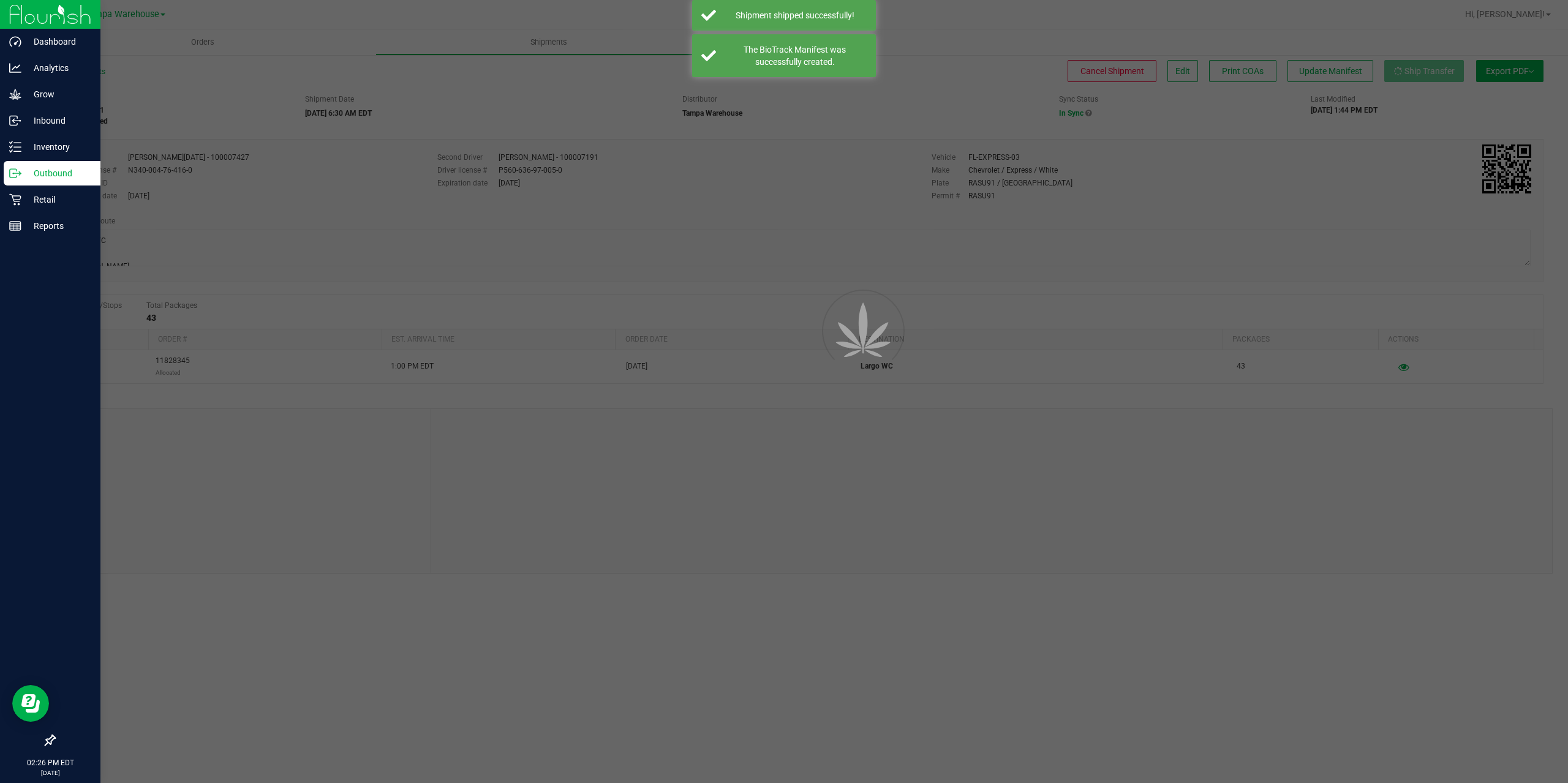
click at [13, 171] on icon at bounding box center [15, 173] width 12 height 12
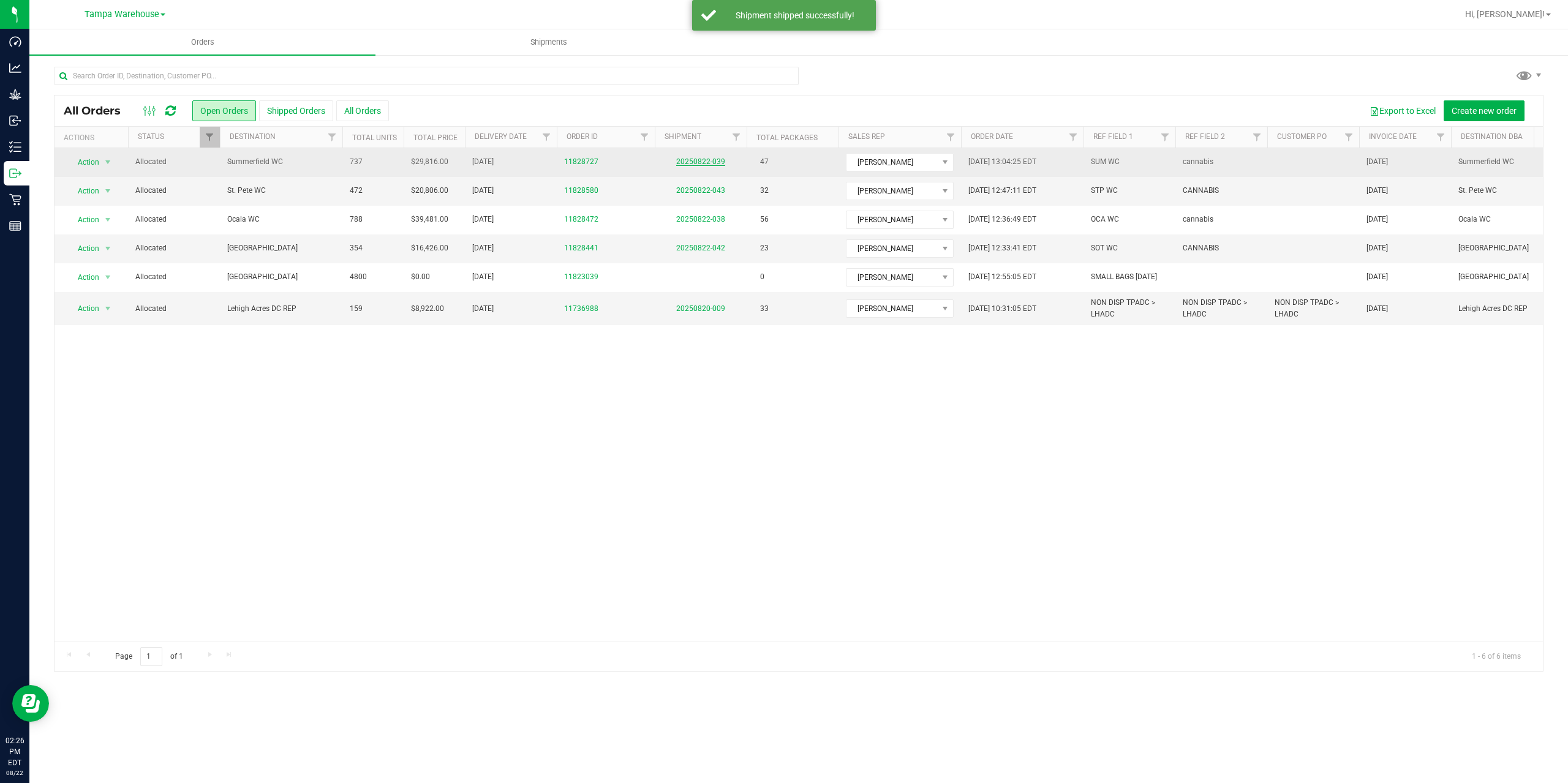
click at [696, 161] on link "20250822-039" at bounding box center [700, 161] width 49 height 9
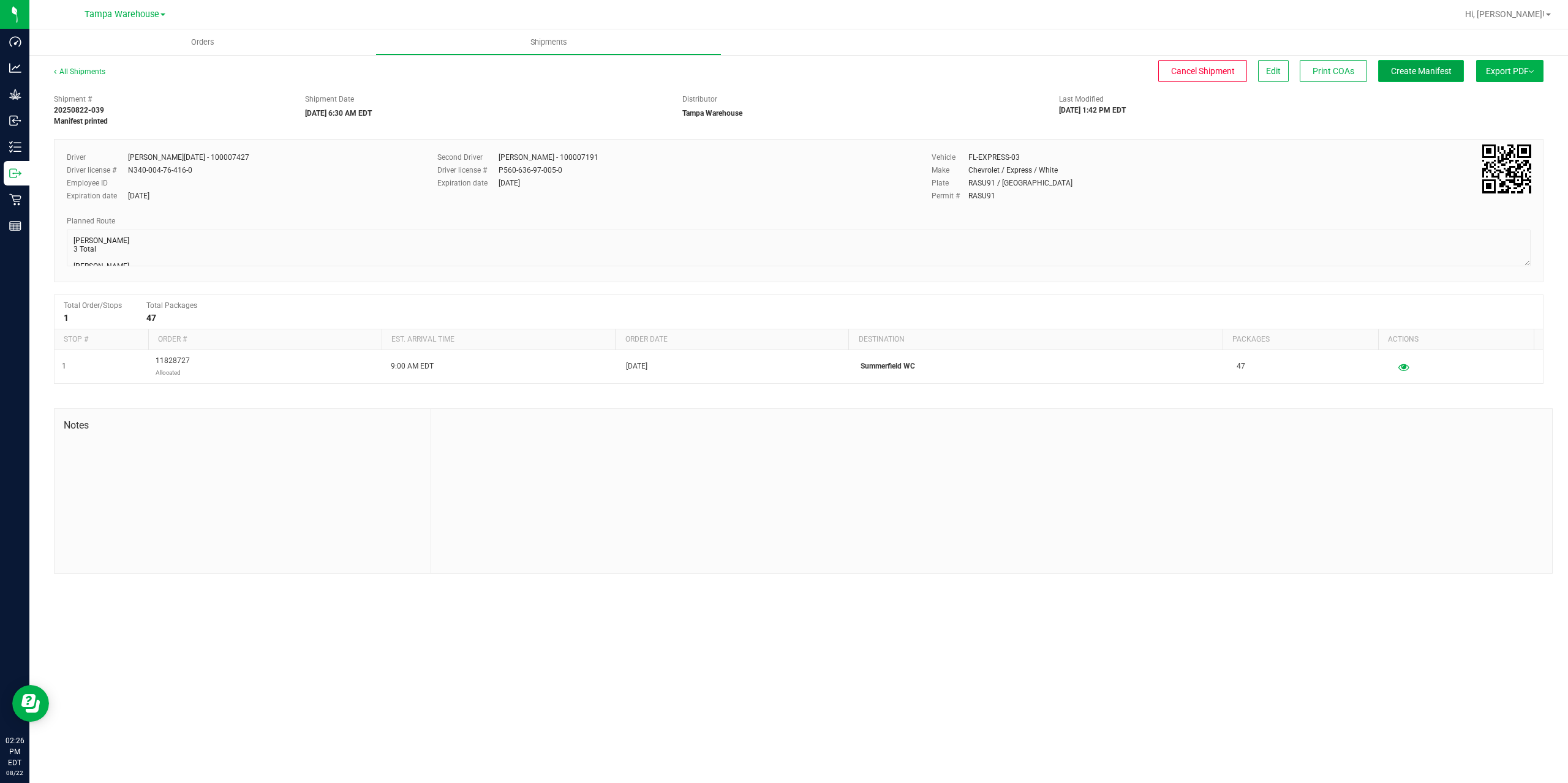
click at [1406, 67] on span "Create Manifest" at bounding box center [1421, 71] width 61 height 10
click at [1406, 67] on span "Ship Transfer" at bounding box center [1424, 71] width 50 height 10
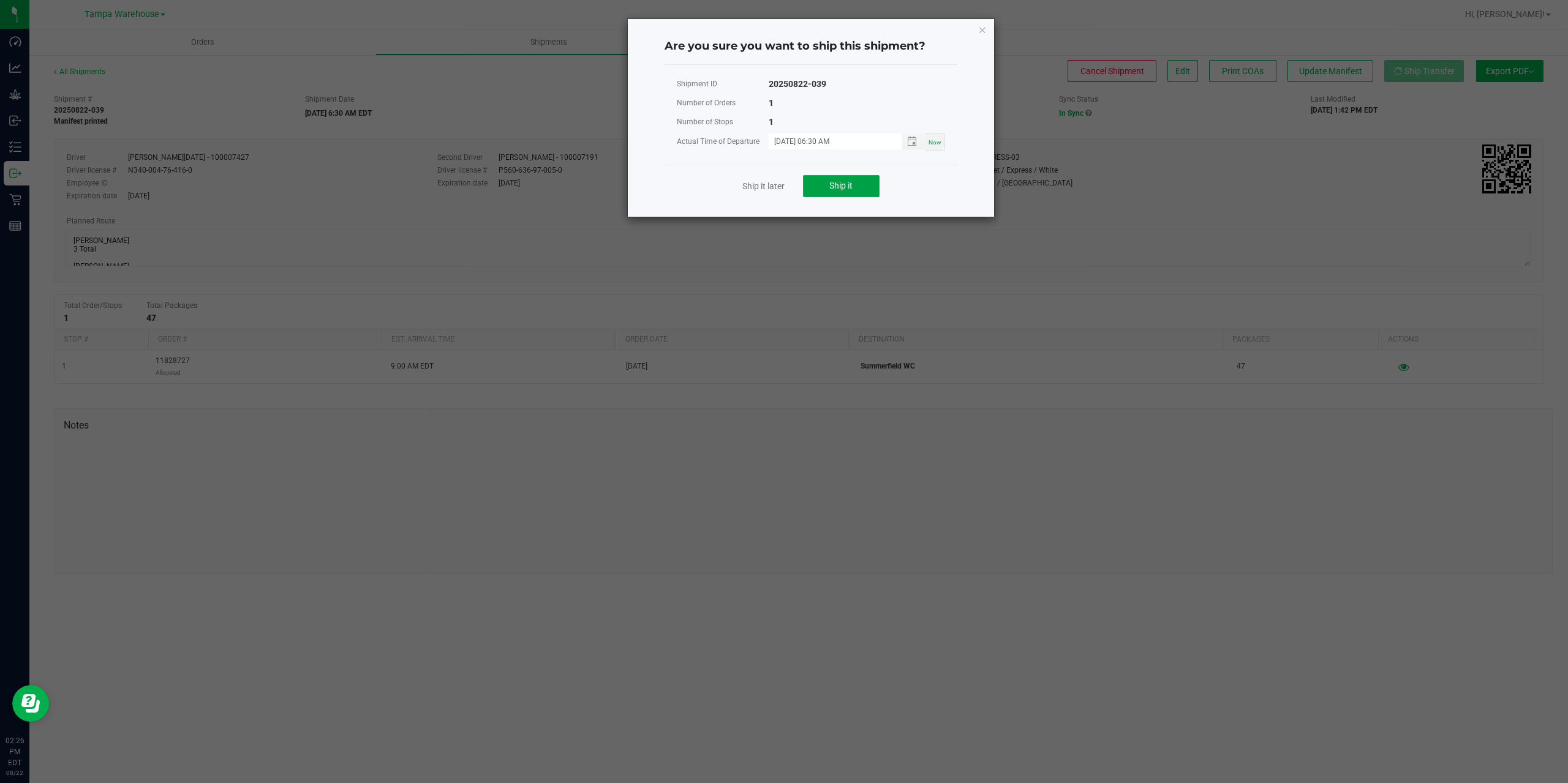
click at [840, 178] on button "Ship it" at bounding box center [841, 186] width 76 height 22
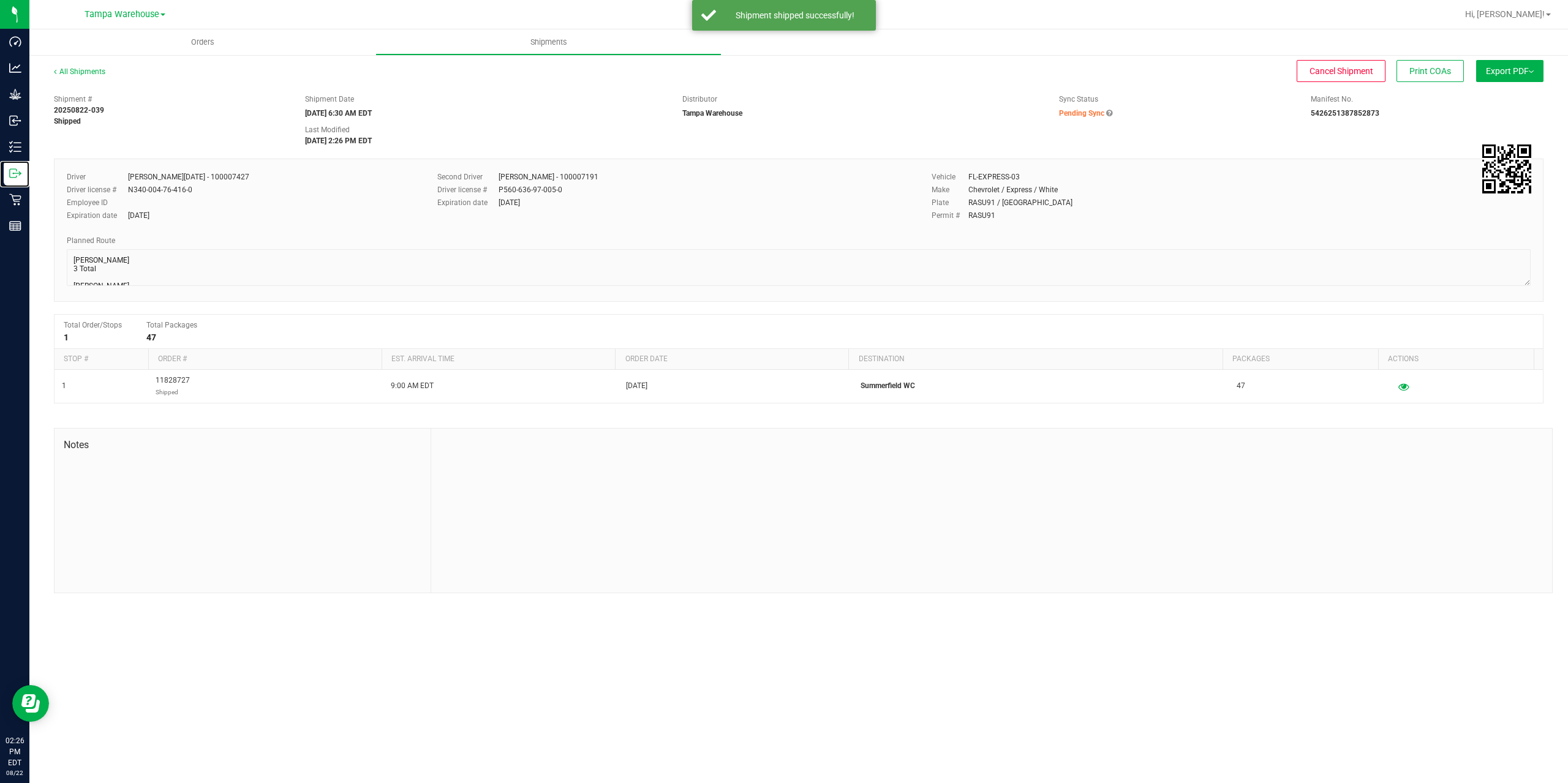
click at [14, 176] on icon at bounding box center [15, 173] width 12 height 12
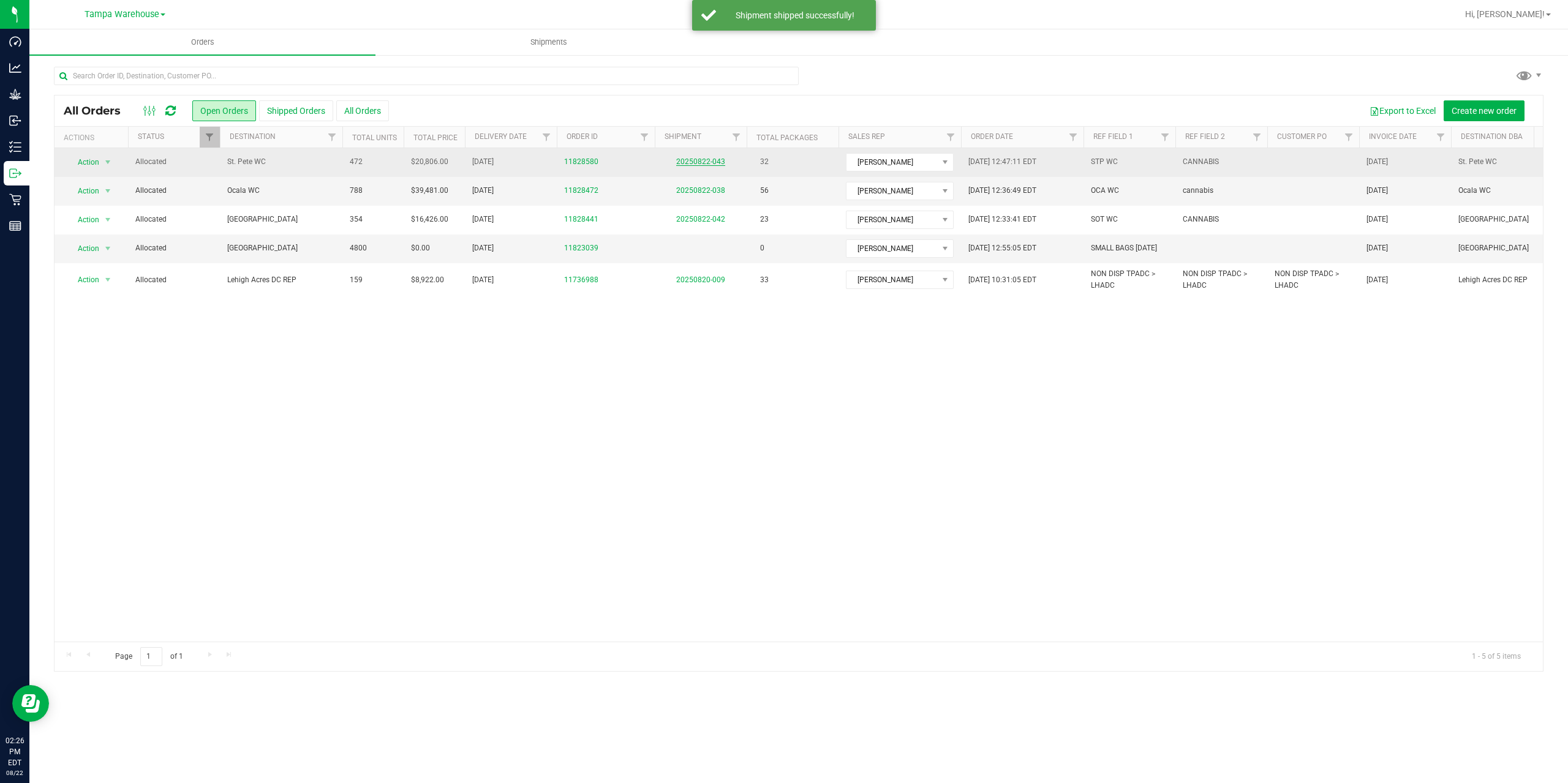
click at [696, 163] on link "20250822-043" at bounding box center [700, 161] width 49 height 9
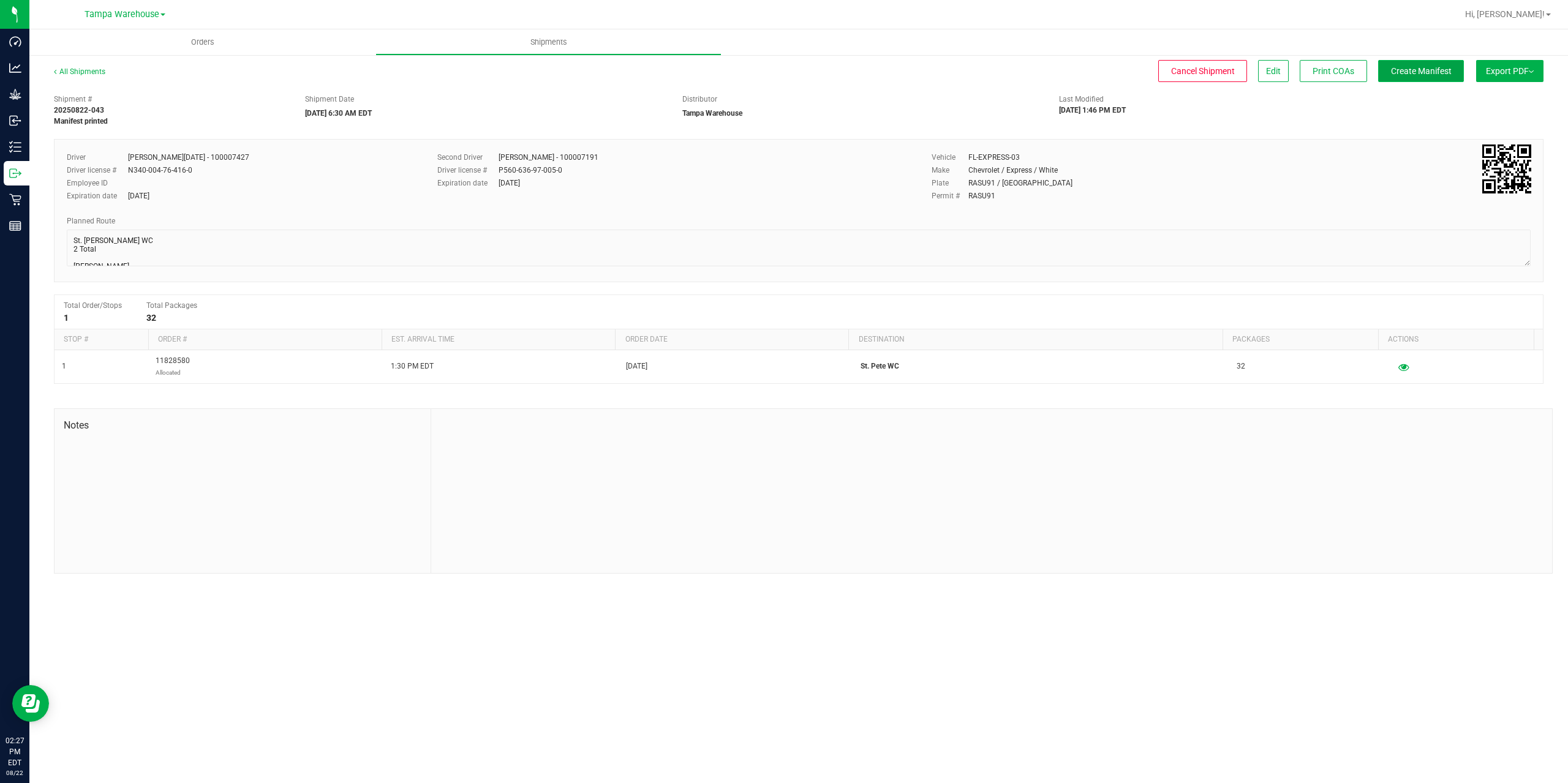
click at [1423, 76] on button "Create Manifest" at bounding box center [1421, 71] width 86 height 22
click at [1423, 76] on button "Ship Transfer" at bounding box center [1424, 71] width 80 height 22
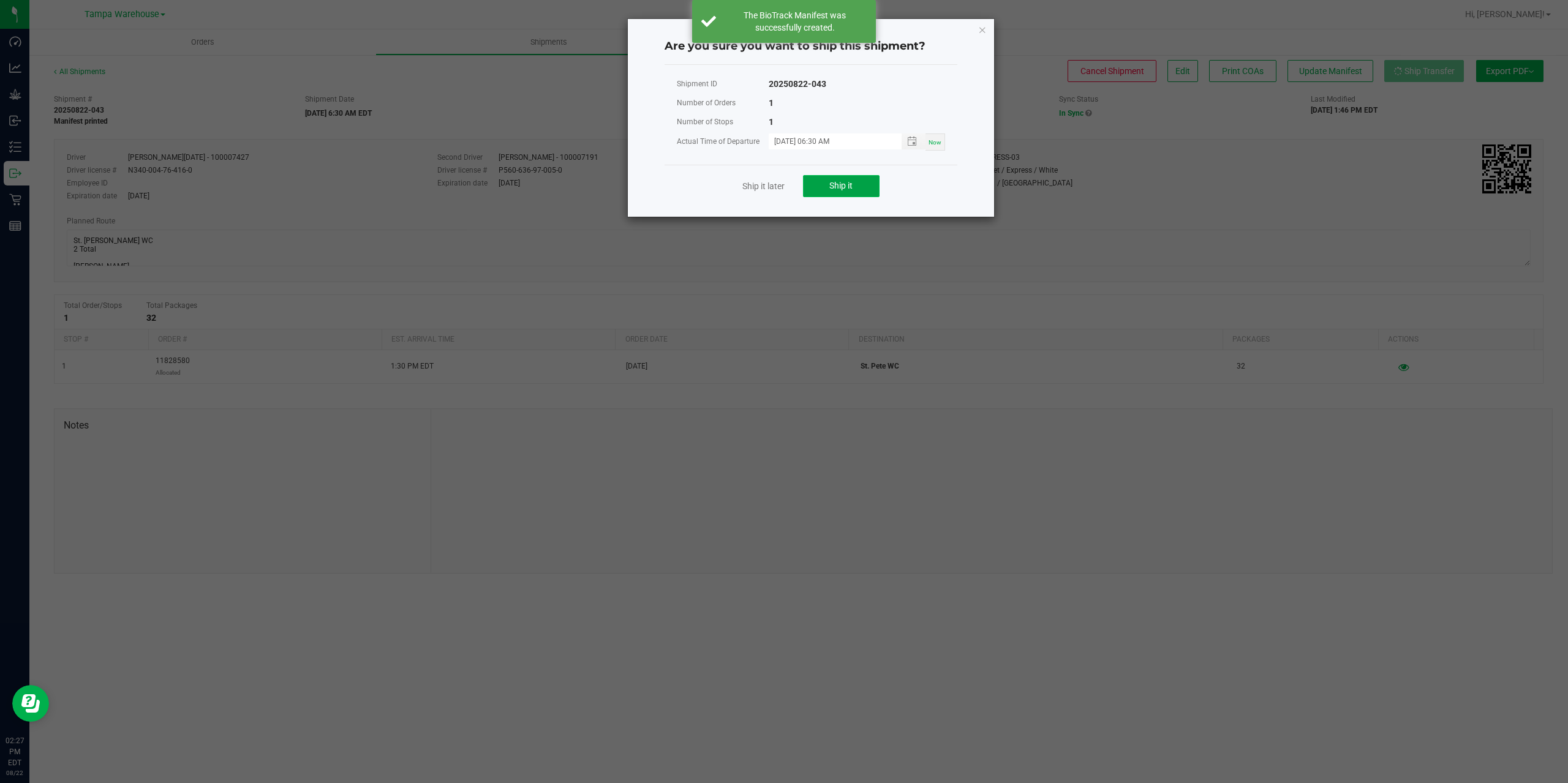
click at [816, 193] on button "Ship it" at bounding box center [841, 186] width 76 height 22
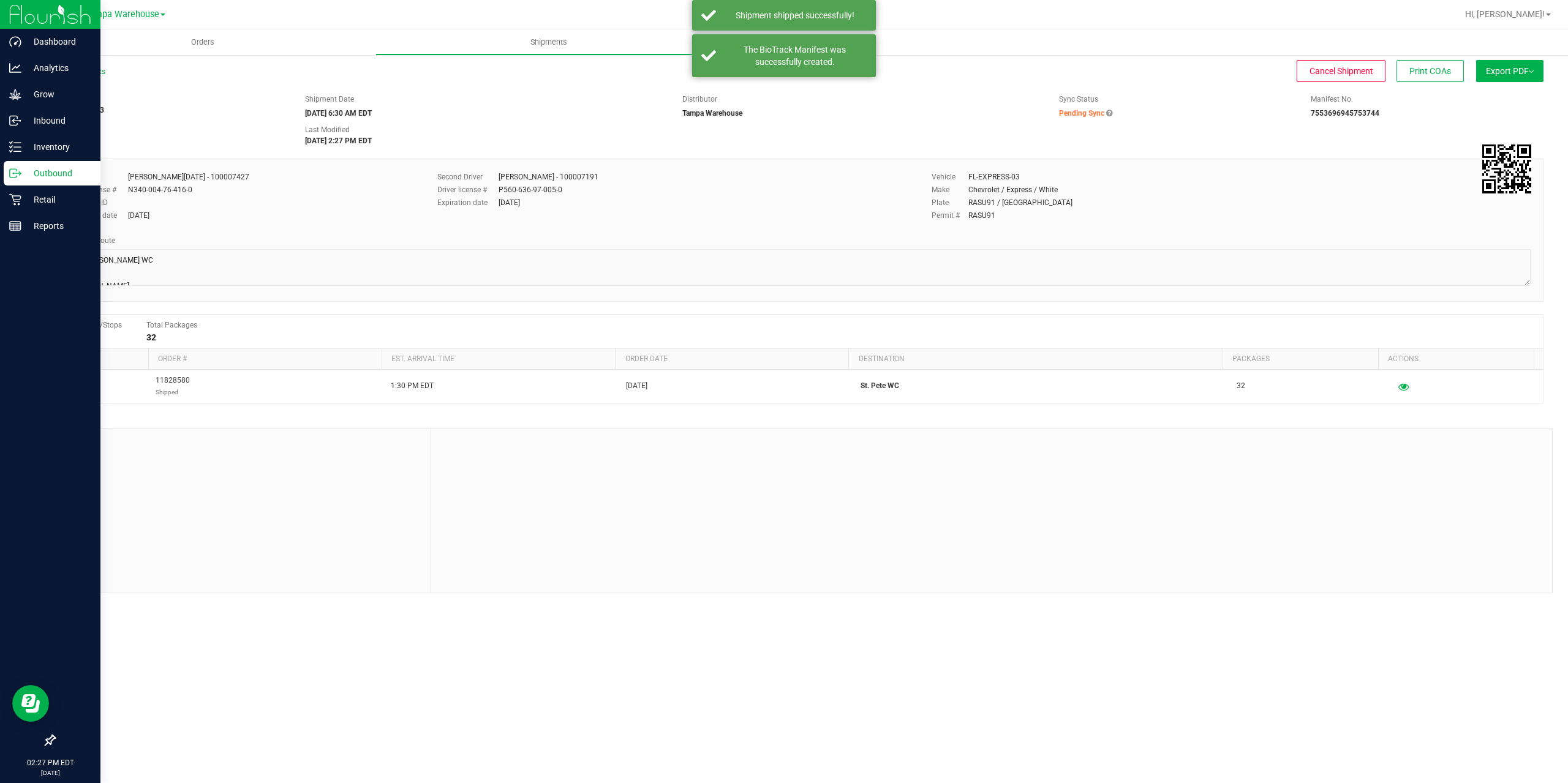
click at [17, 169] on icon at bounding box center [15, 173] width 12 height 12
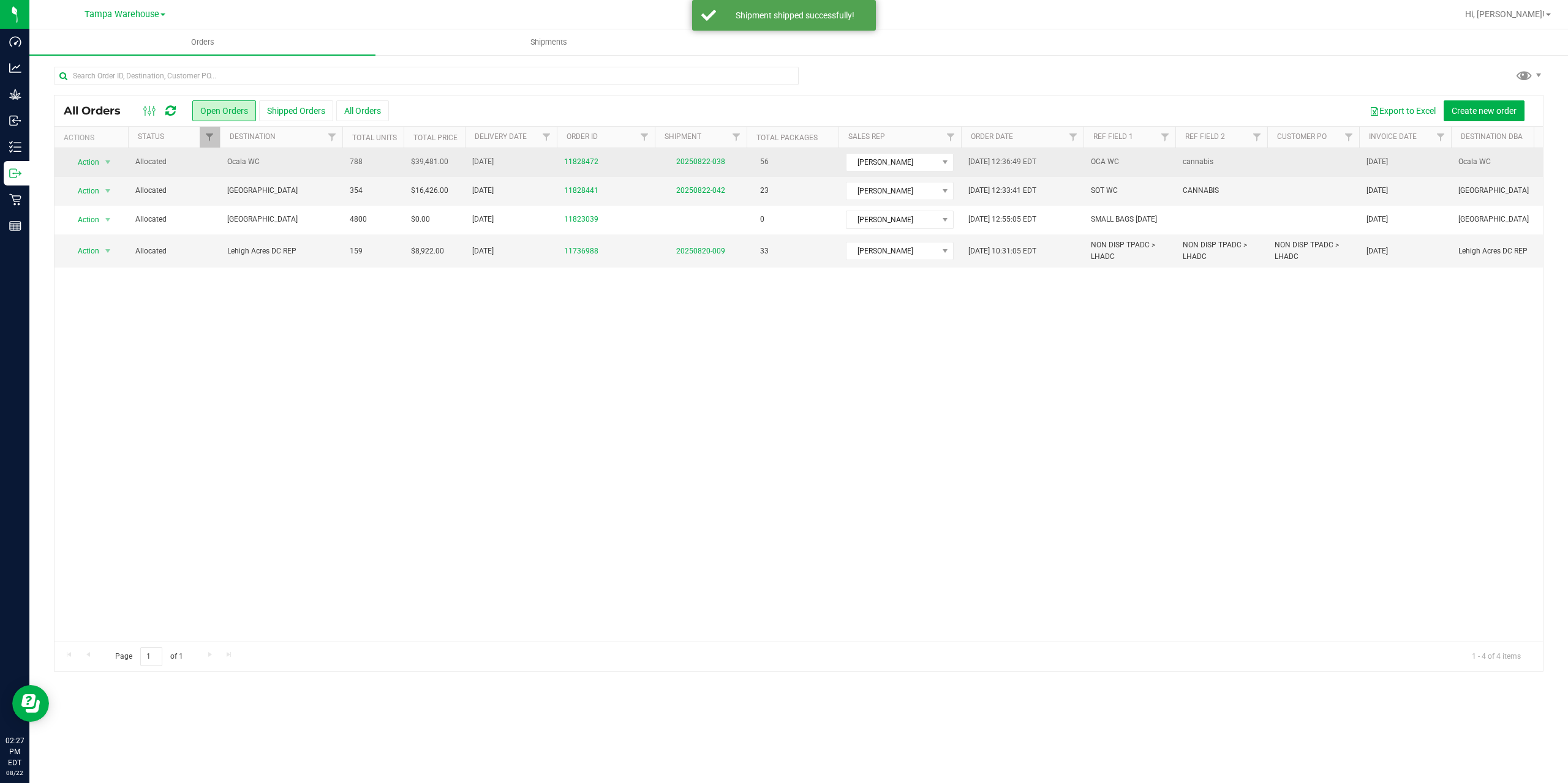
click at [714, 156] on td "20250822-038" at bounding box center [700, 162] width 92 height 28
click at [716, 159] on link "20250822-038" at bounding box center [700, 161] width 49 height 9
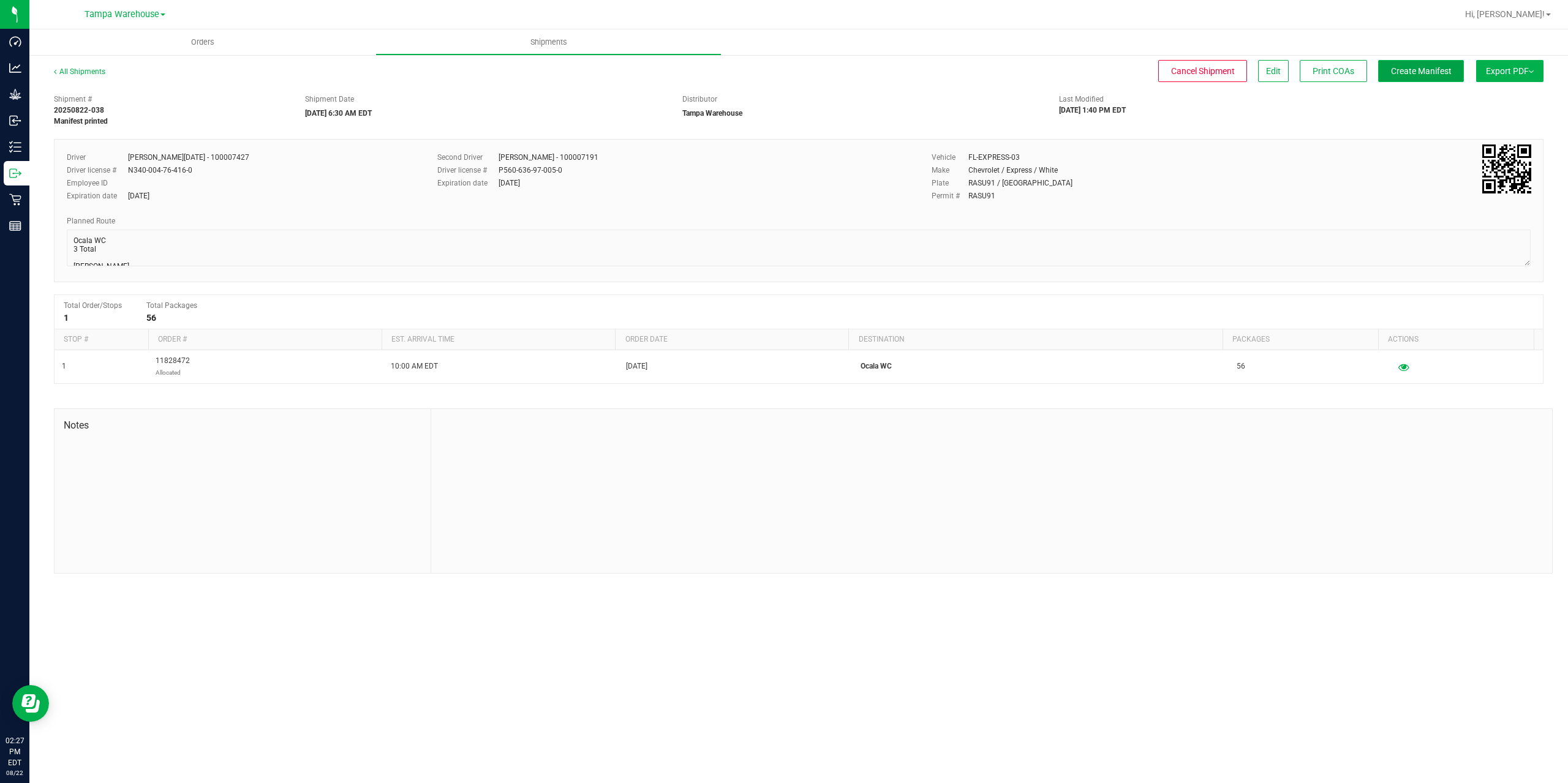
click at [1420, 69] on span "Create Manifest" at bounding box center [1421, 71] width 61 height 10
click at [1420, 69] on span "Ship Transfer" at bounding box center [1424, 71] width 50 height 10
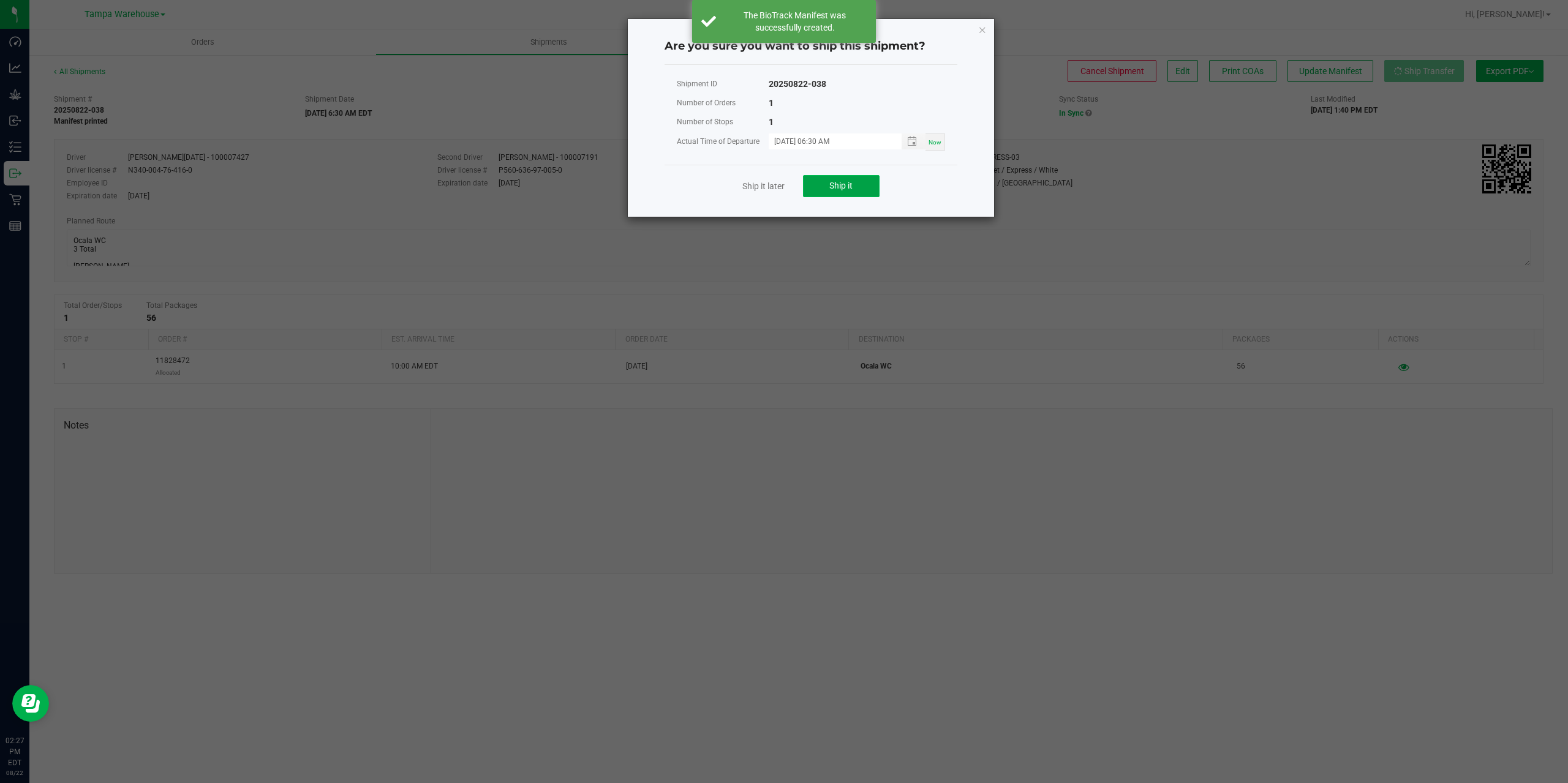
click at [850, 186] on span "Ship it" at bounding box center [841, 186] width 24 height 10
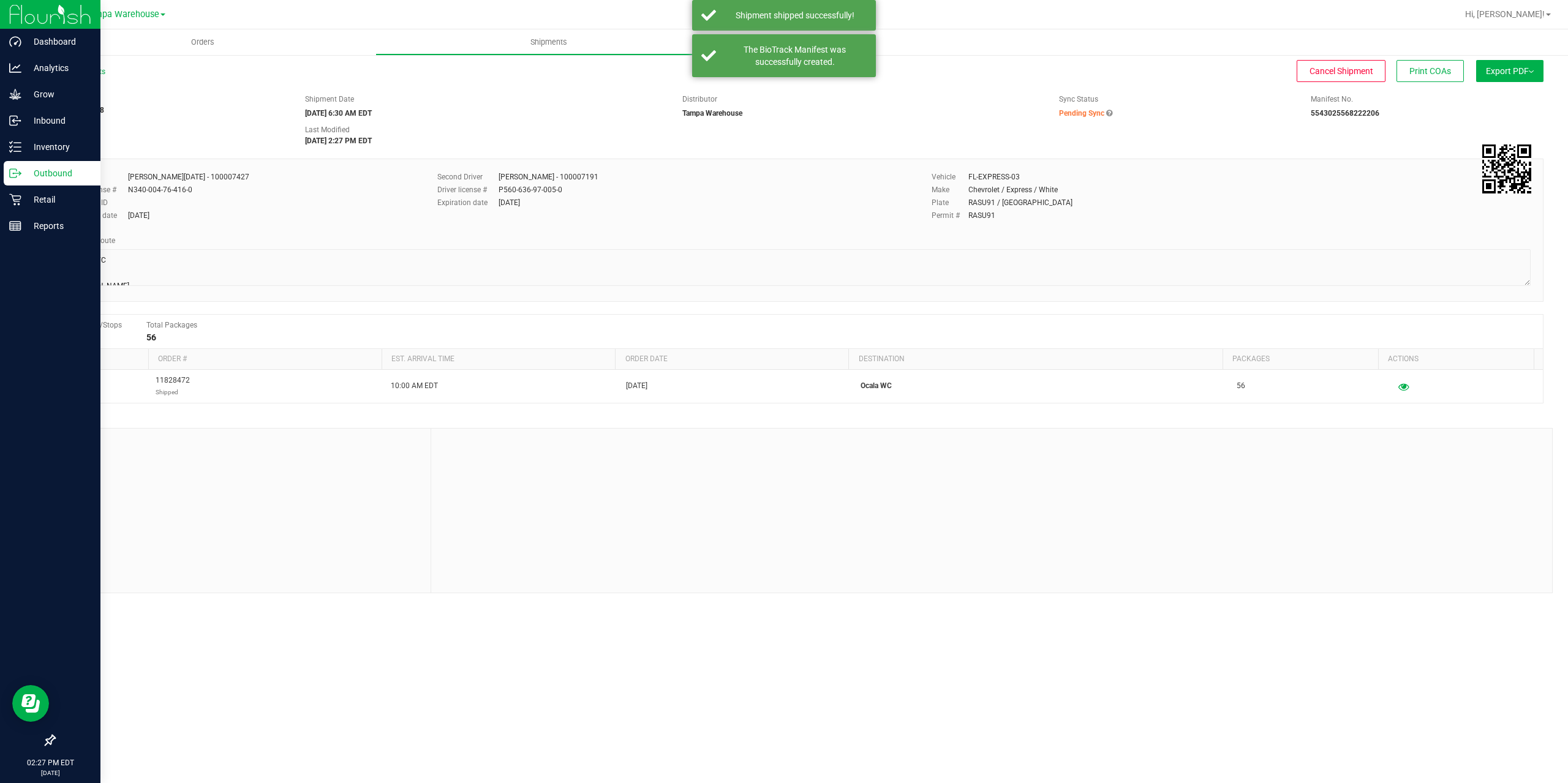
click at [6, 181] on div "Outbound" at bounding box center [52, 174] width 97 height 24
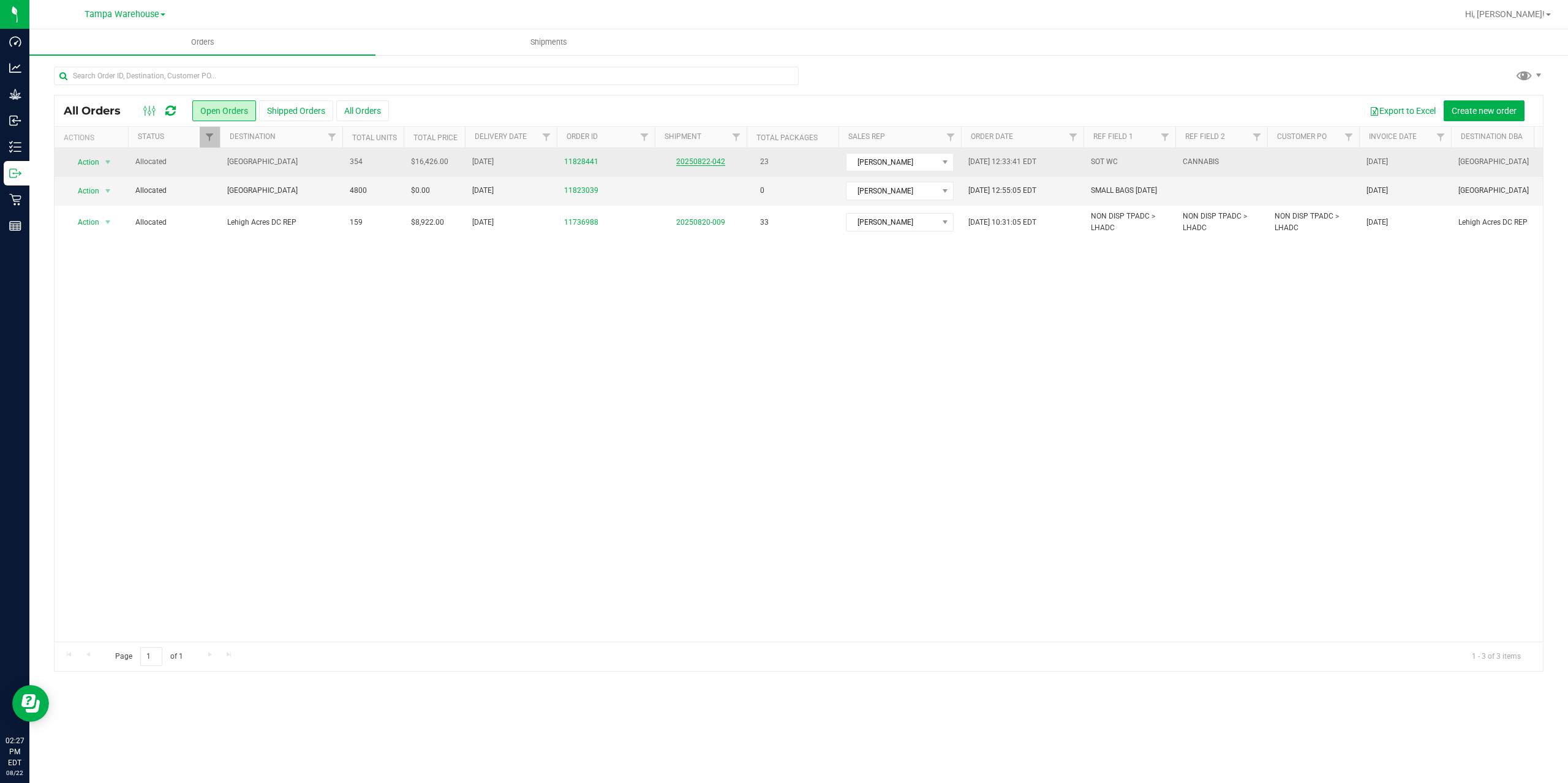
click at [708, 161] on link "20250822-042" at bounding box center [700, 161] width 49 height 9
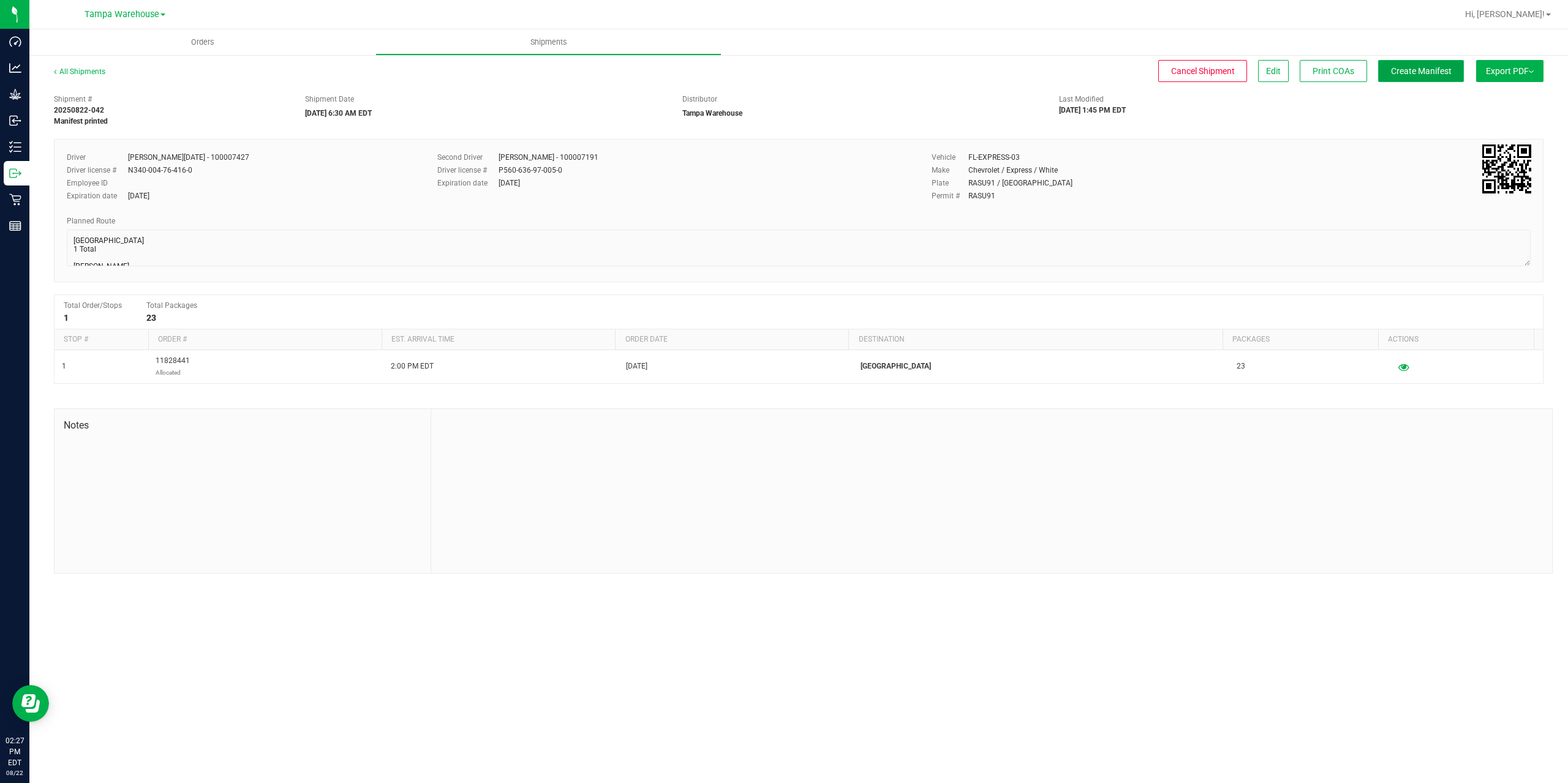
click at [1412, 71] on span "Create Manifest" at bounding box center [1421, 71] width 61 height 10
click at [1412, 71] on span "Ship Transfer" at bounding box center [1424, 71] width 50 height 10
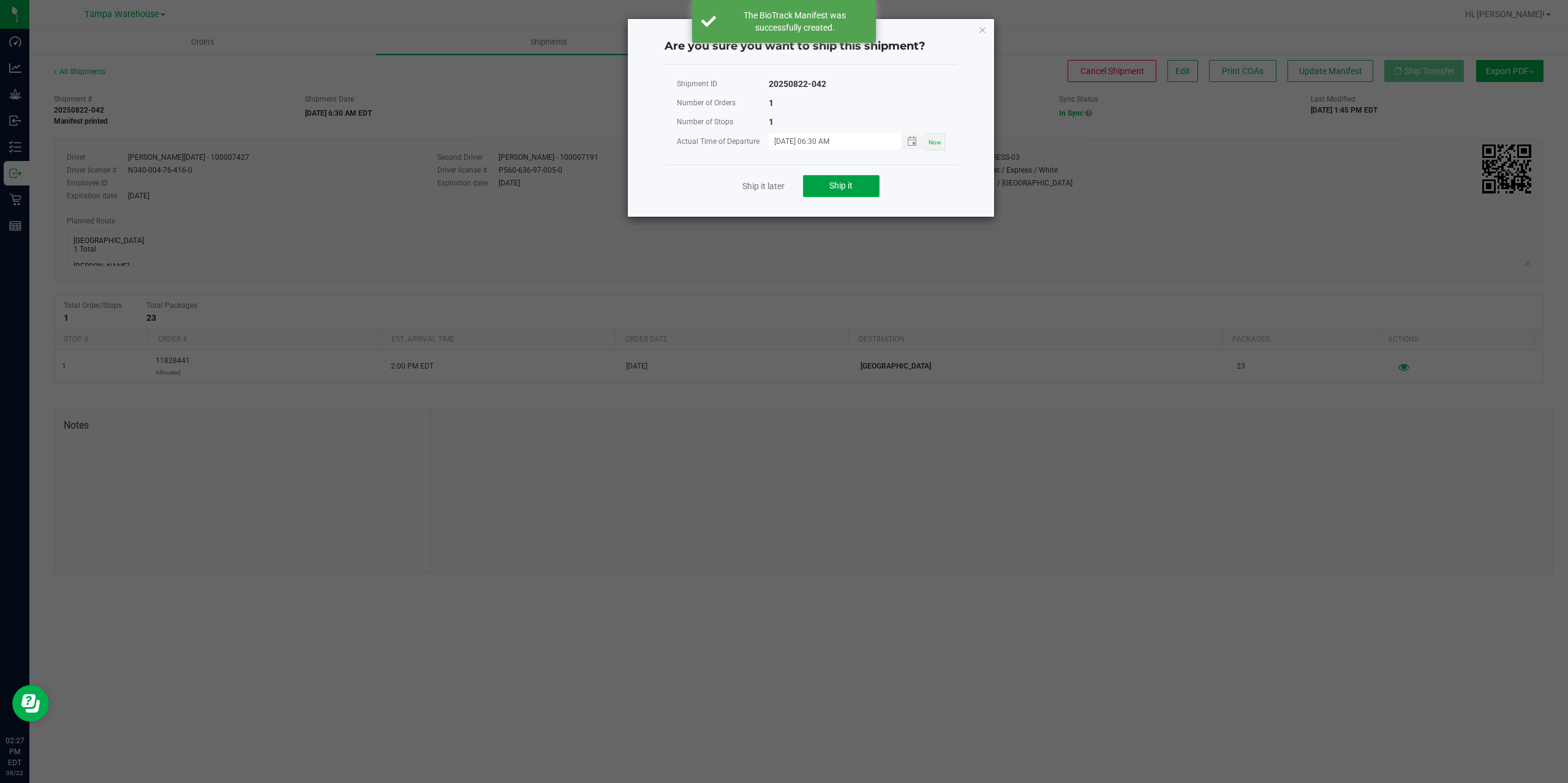
click at [818, 192] on button "Ship it" at bounding box center [841, 186] width 76 height 22
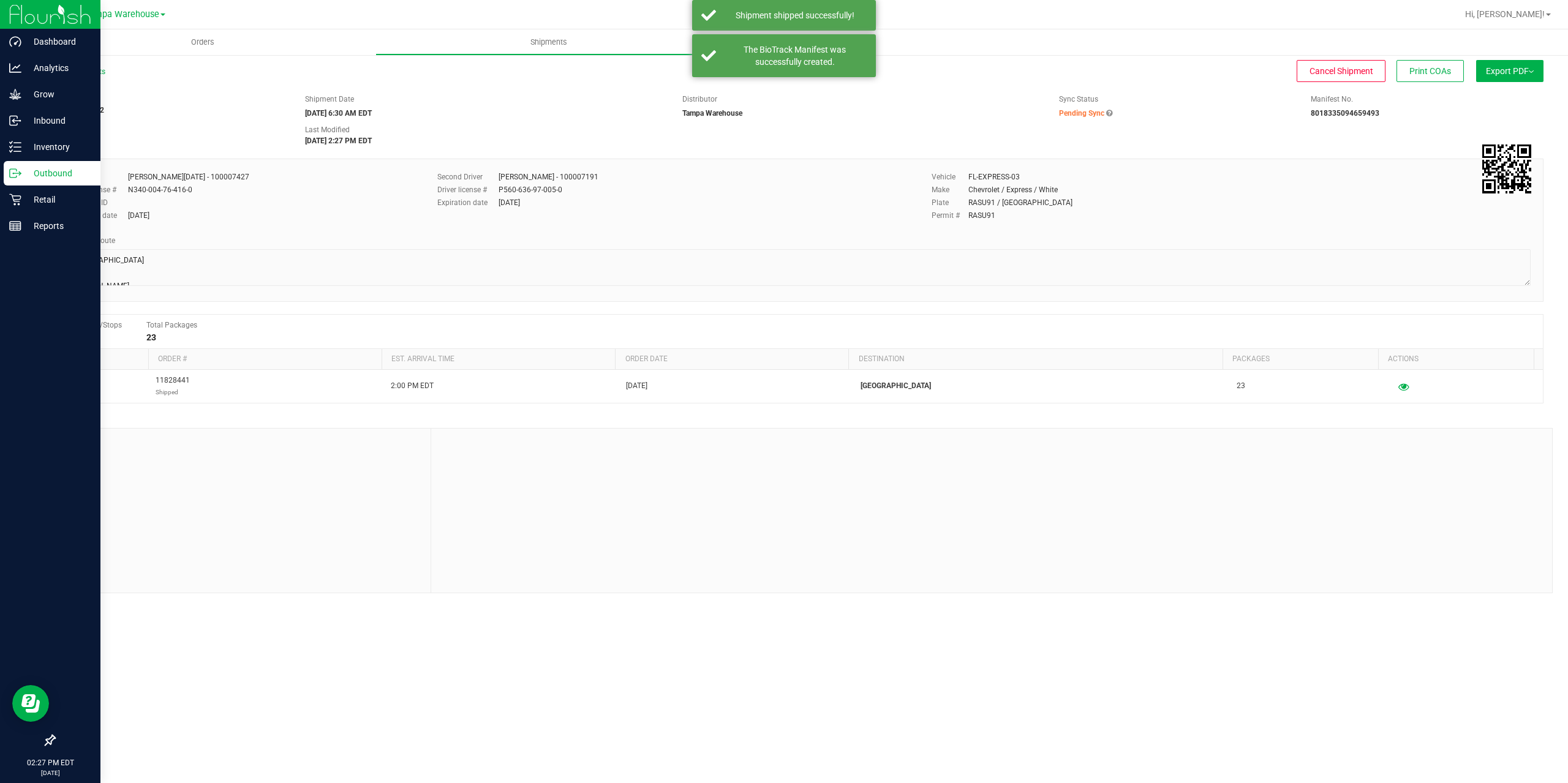
click at [12, 178] on icon at bounding box center [13, 173] width 6 height 9
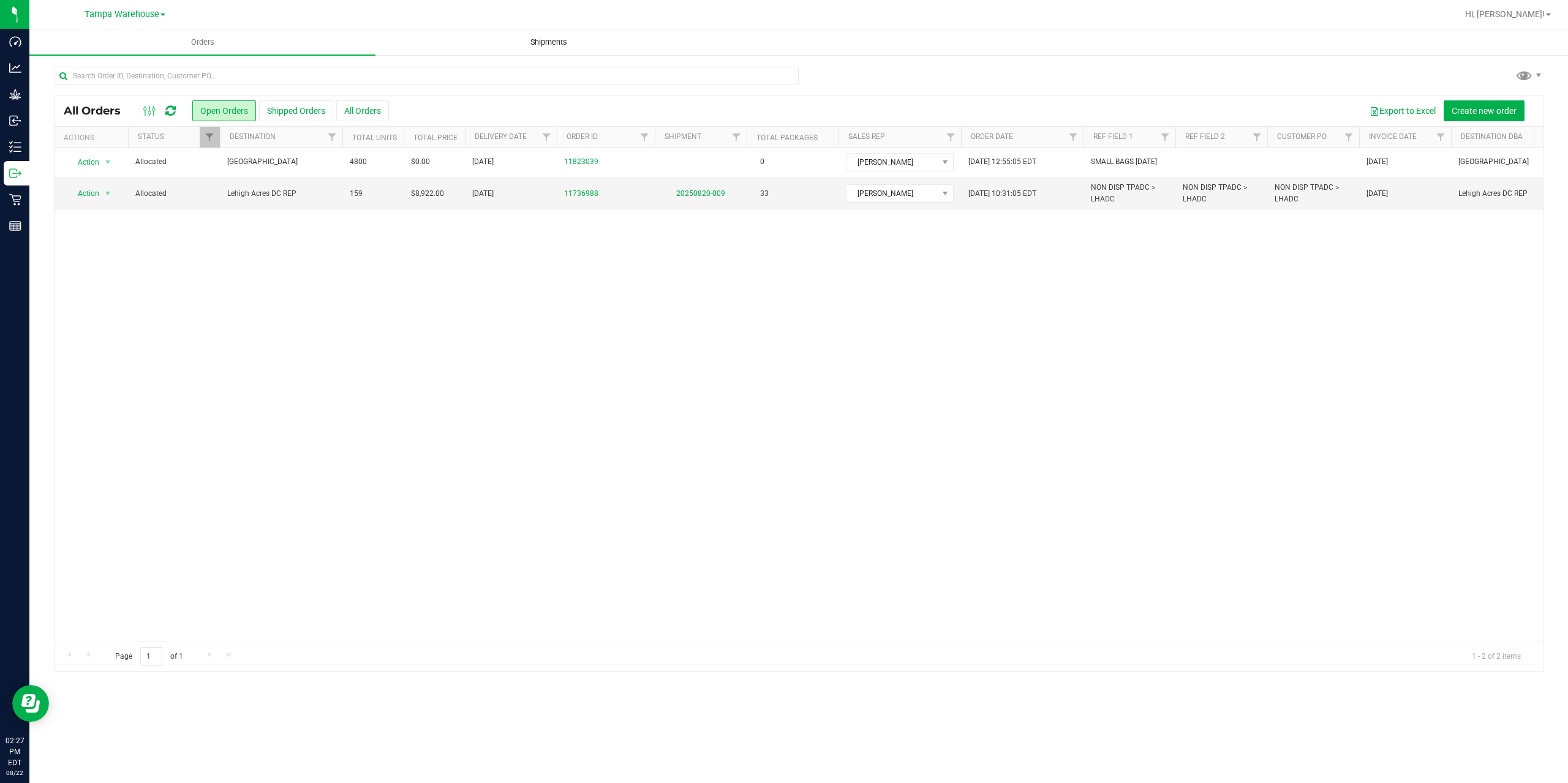
click at [547, 32] on uib-tab-heading "Shipments" at bounding box center [548, 42] width 345 height 24
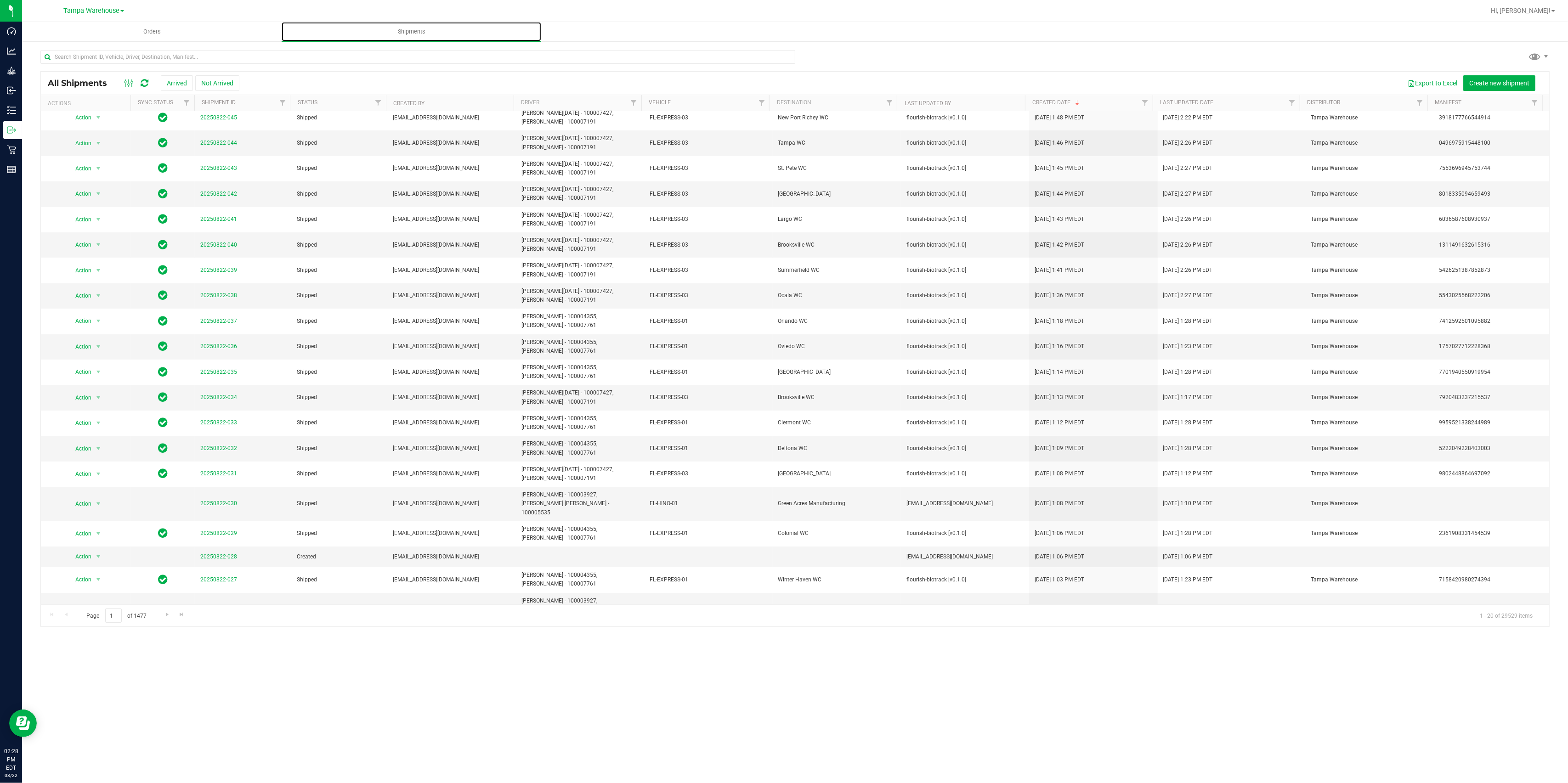
scroll to position [7, 0]
click at [164, 587] on link "Go to the next page" at bounding box center [167, 614] width 13 height 12
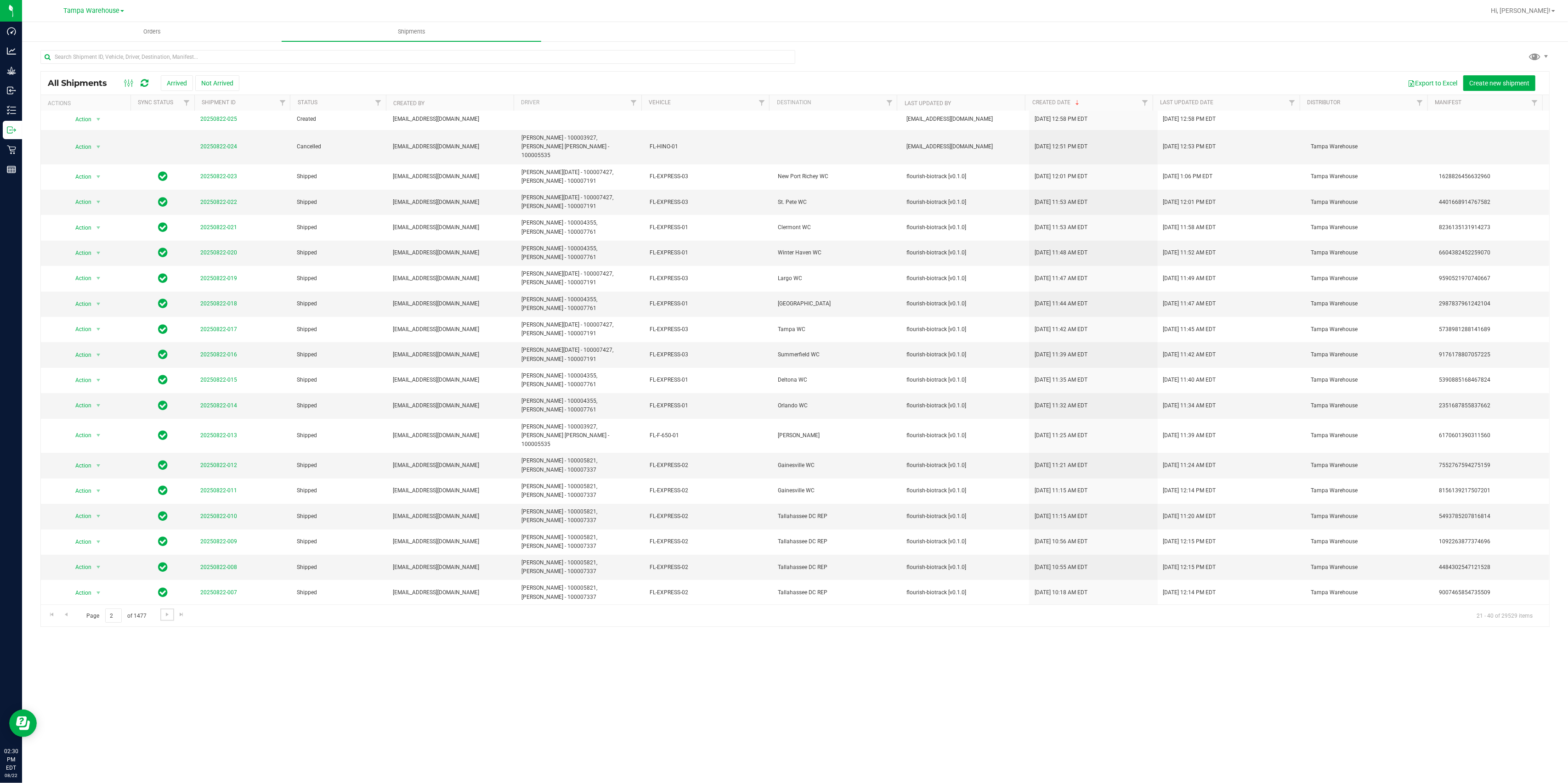
scroll to position [2, 0]
click at [167, 587] on span "Go to the next page" at bounding box center [167, 614] width 7 height 7
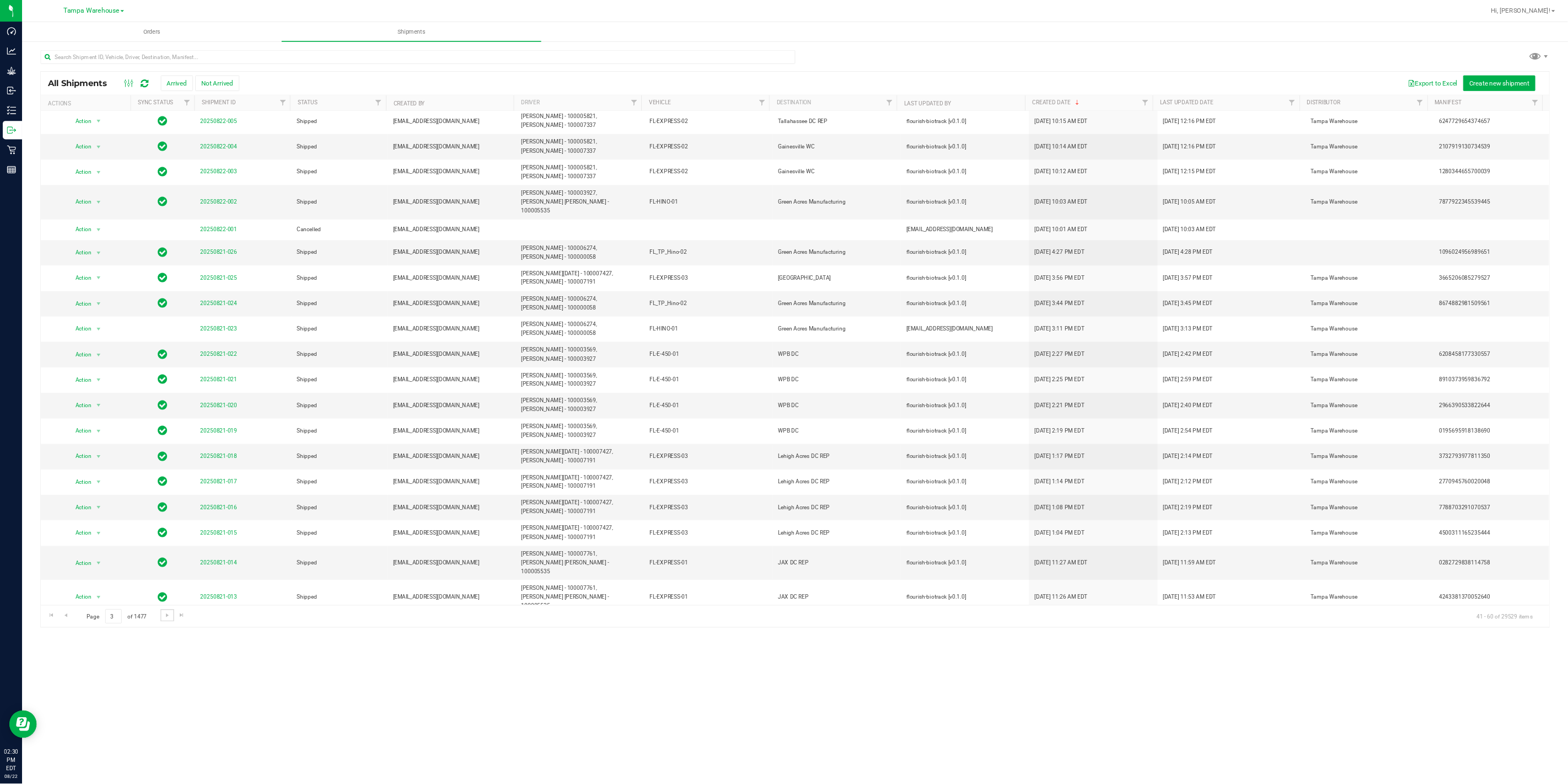
scroll to position [0, 0]
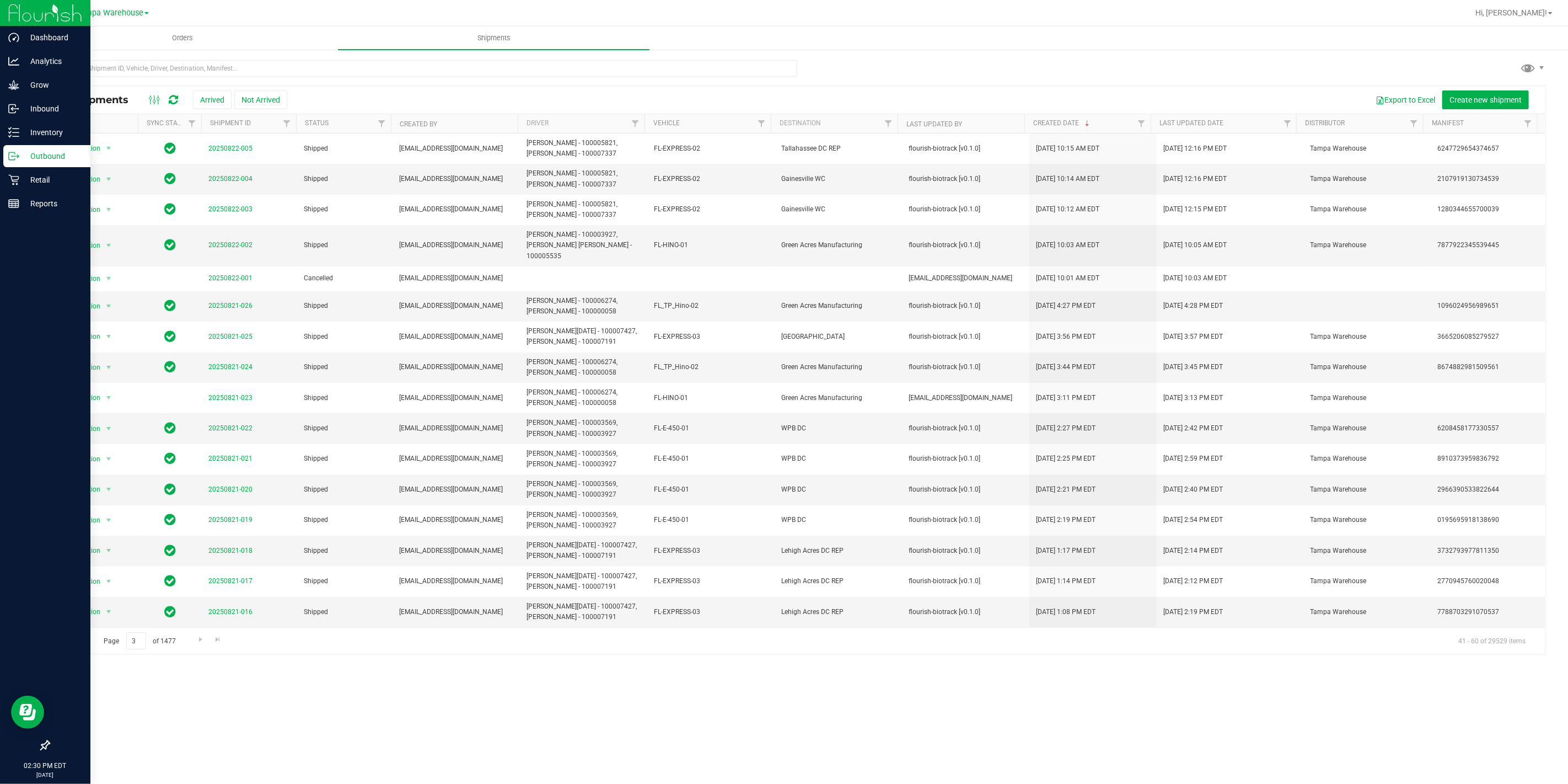
click at [19, 155] on p "Outbound" at bounding box center [52, 156] width 66 height 13
